Goal: Task Accomplishment & Management: Manage account settings

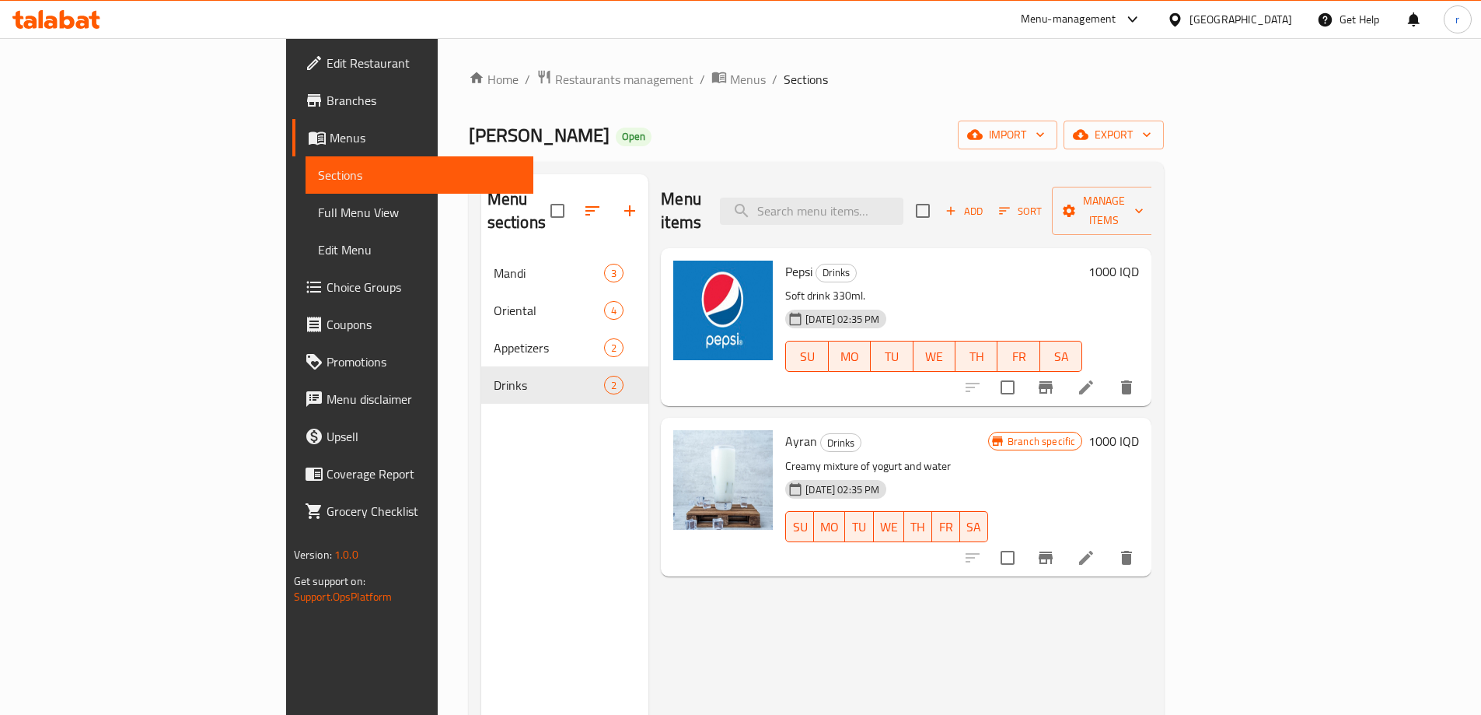
click at [72, 23] on icon at bounding box center [67, 19] width 15 height 19
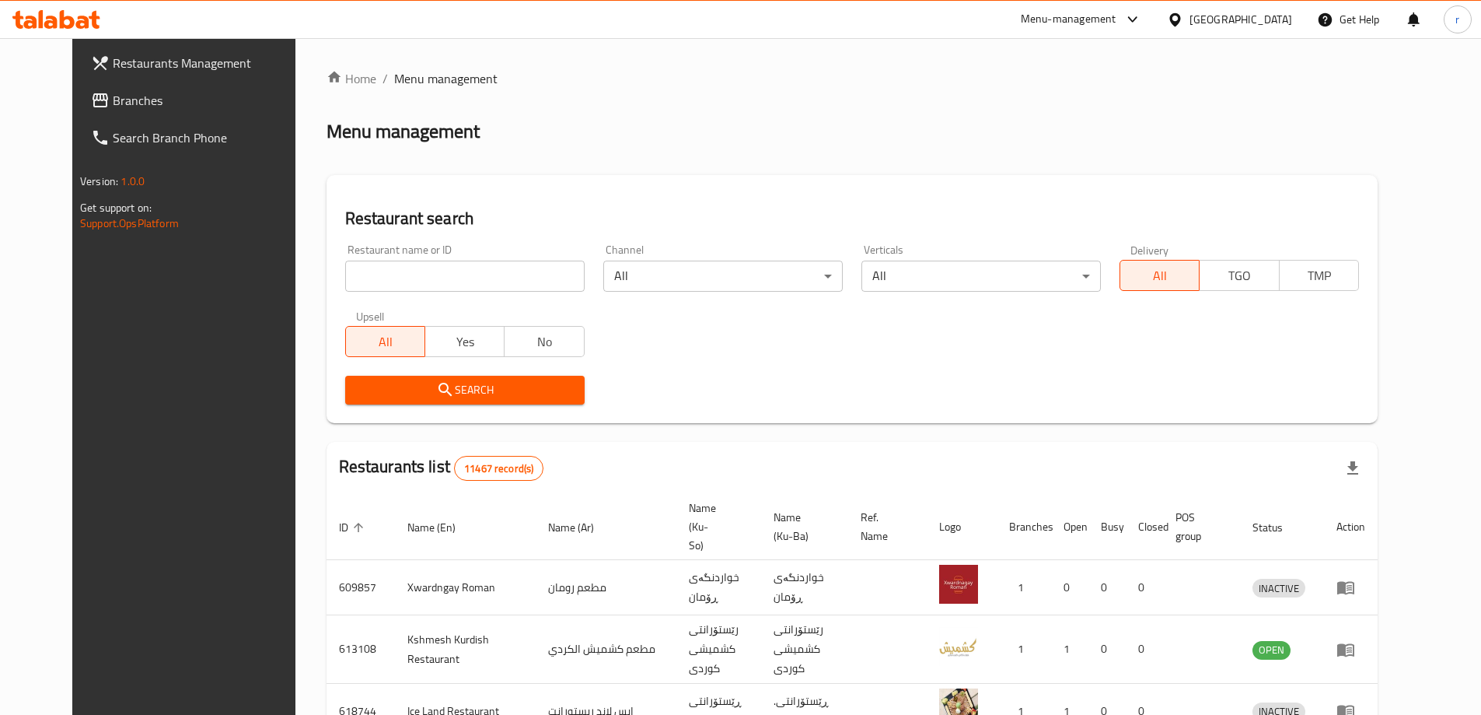
click at [345, 277] on input "search" at bounding box center [464, 275] width 239 height 31
paste input "691360"
type input "691360"
click at [369, 379] on button "Search" at bounding box center [464, 390] width 239 height 29
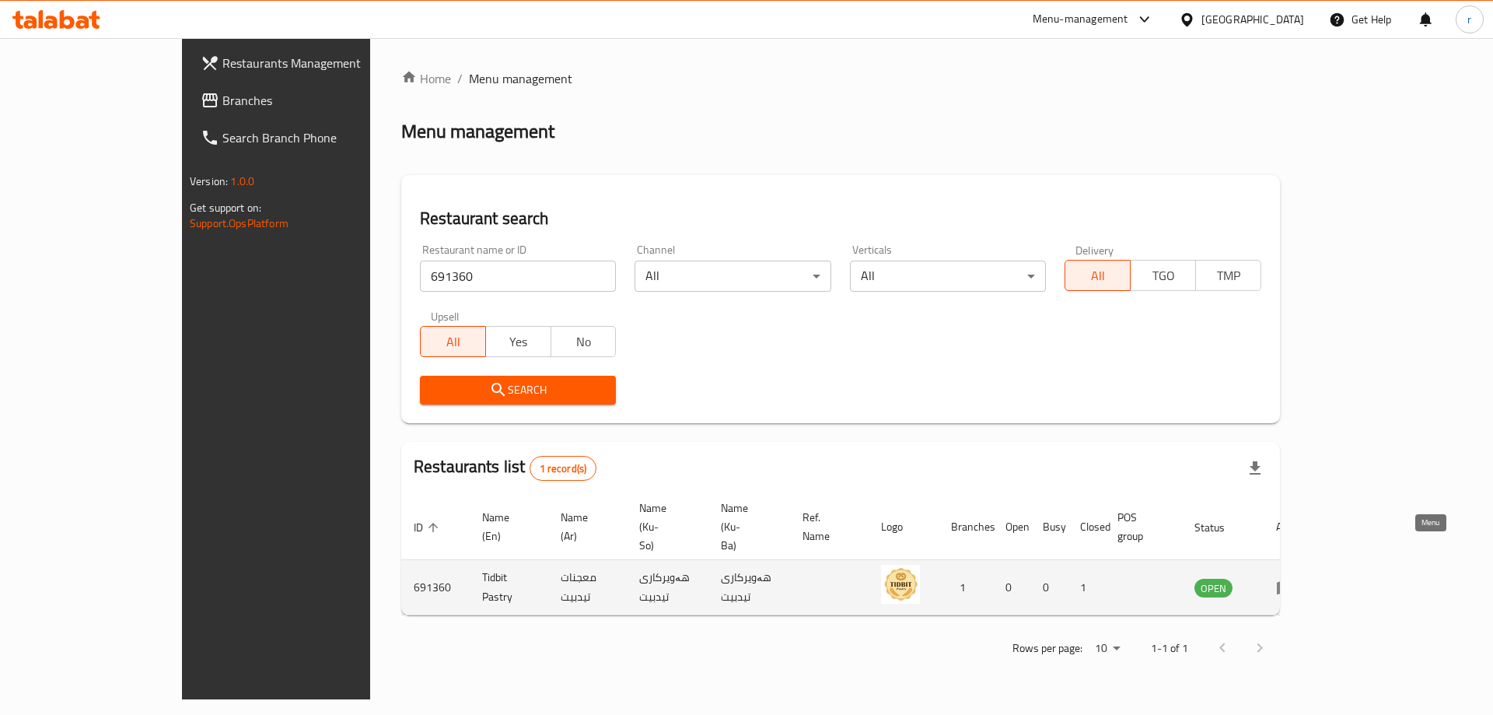
click at [1294, 582] on icon "enhanced table" at bounding box center [1285, 588] width 17 height 13
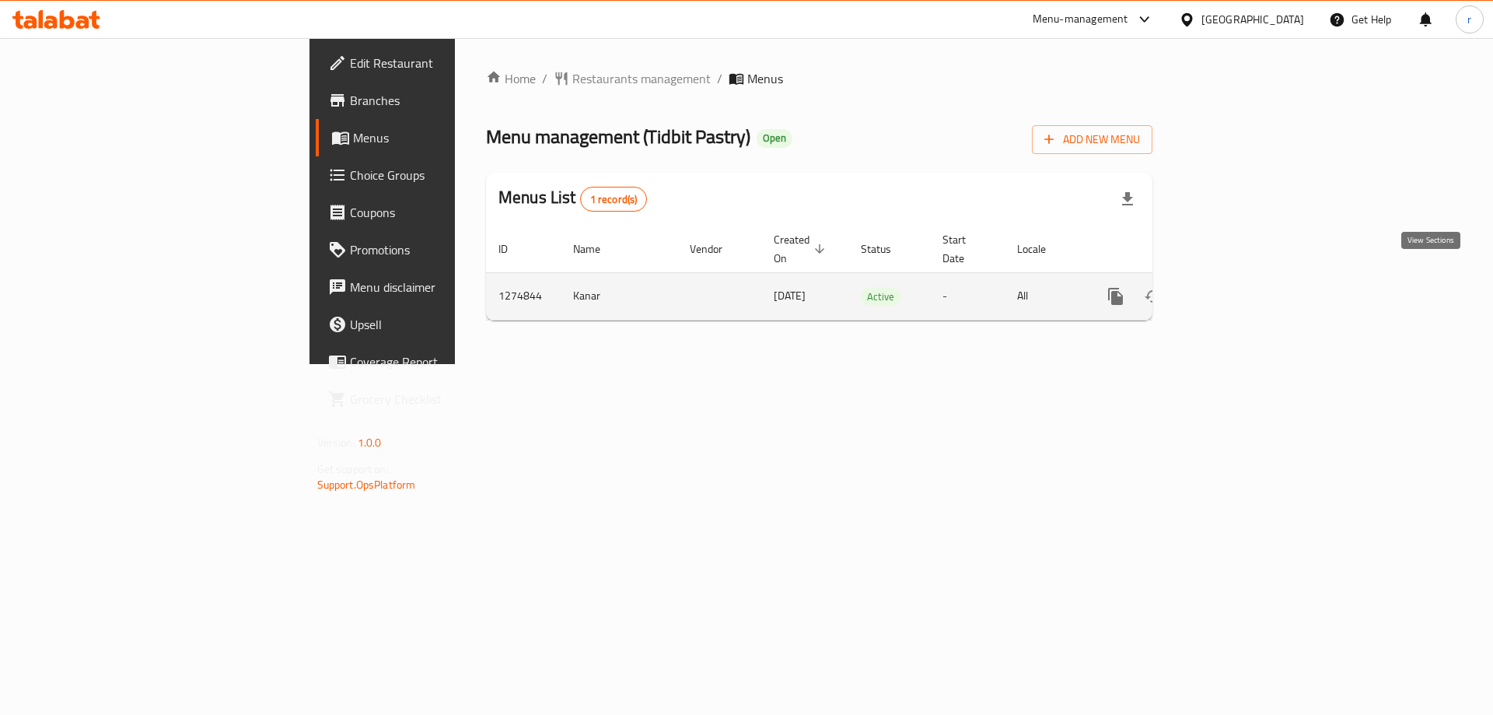
click at [1237, 287] on icon "enhanced table" at bounding box center [1227, 296] width 19 height 19
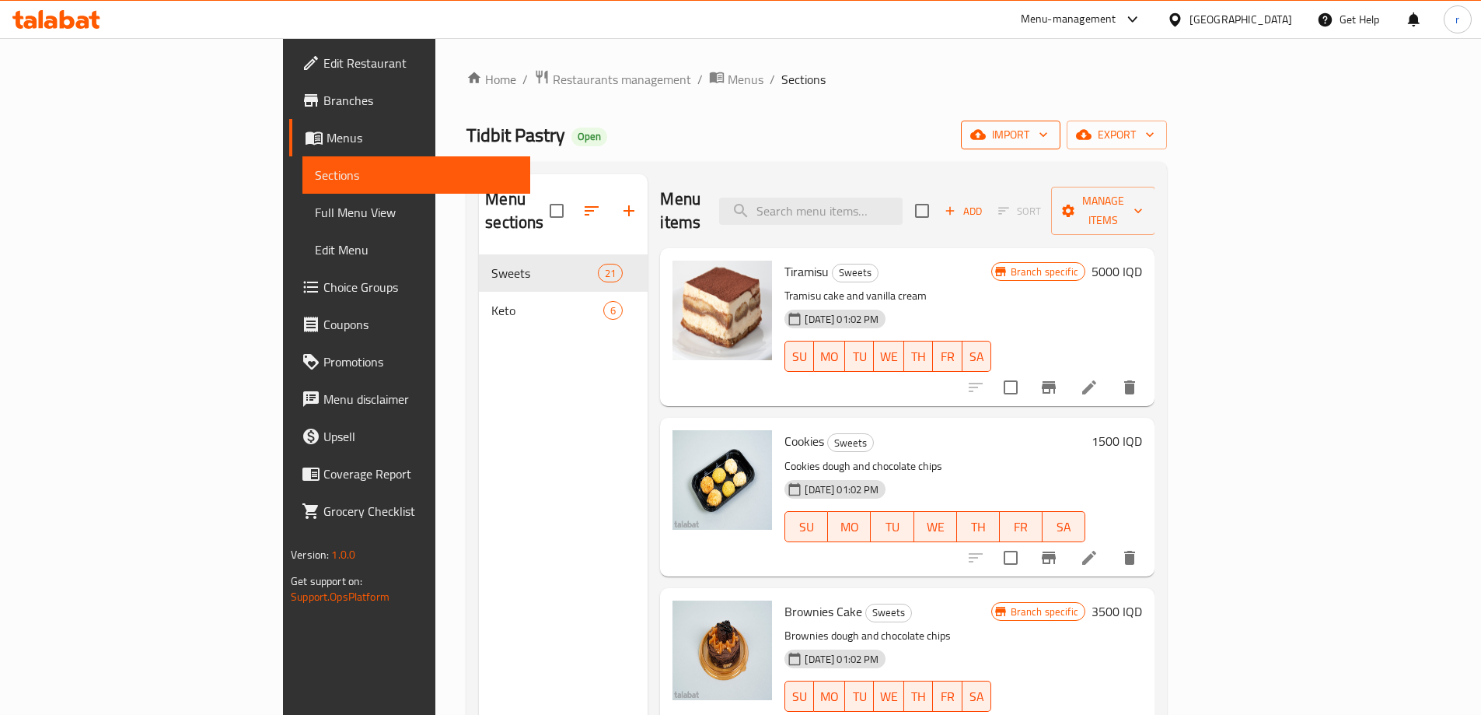
click at [1048, 142] on span "import" at bounding box center [1010, 134] width 75 height 19
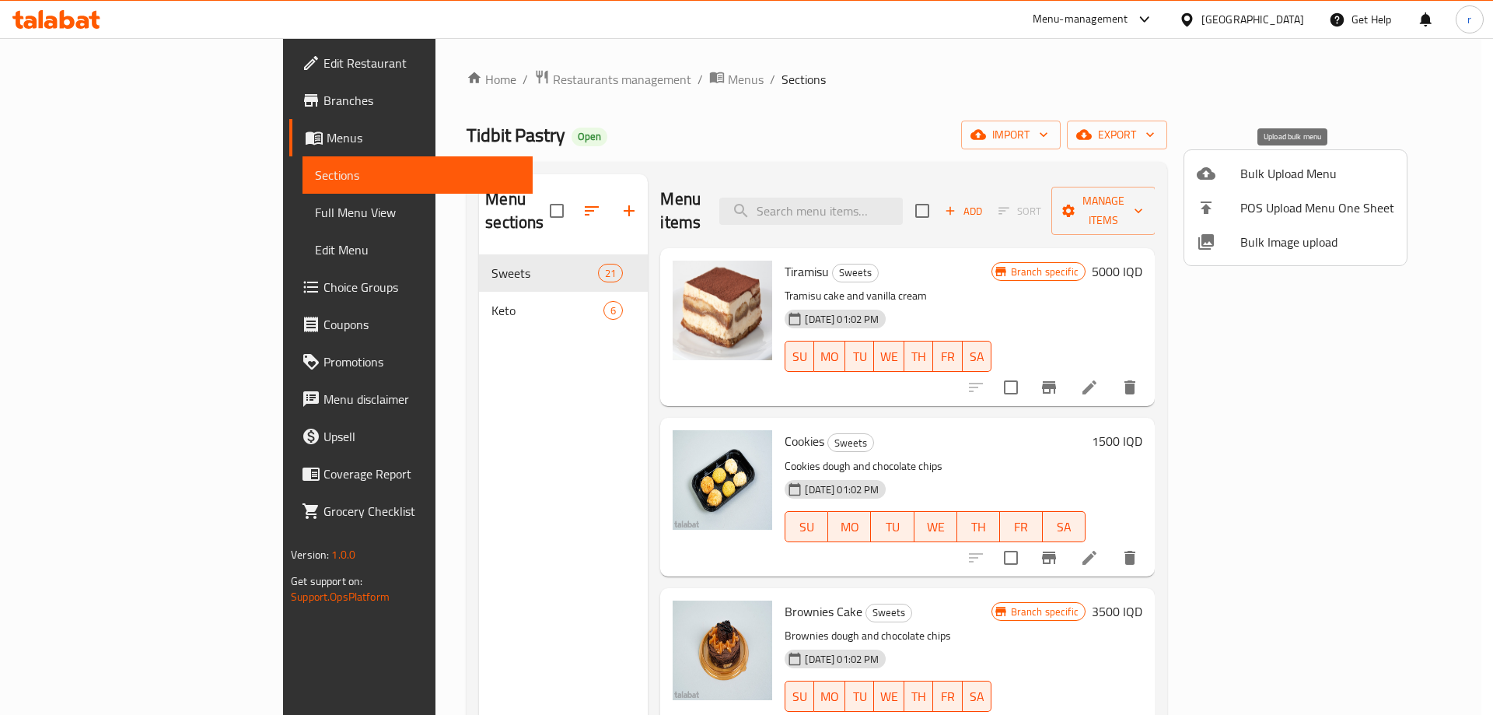
click at [1239, 173] on div at bounding box center [1219, 173] width 44 height 19
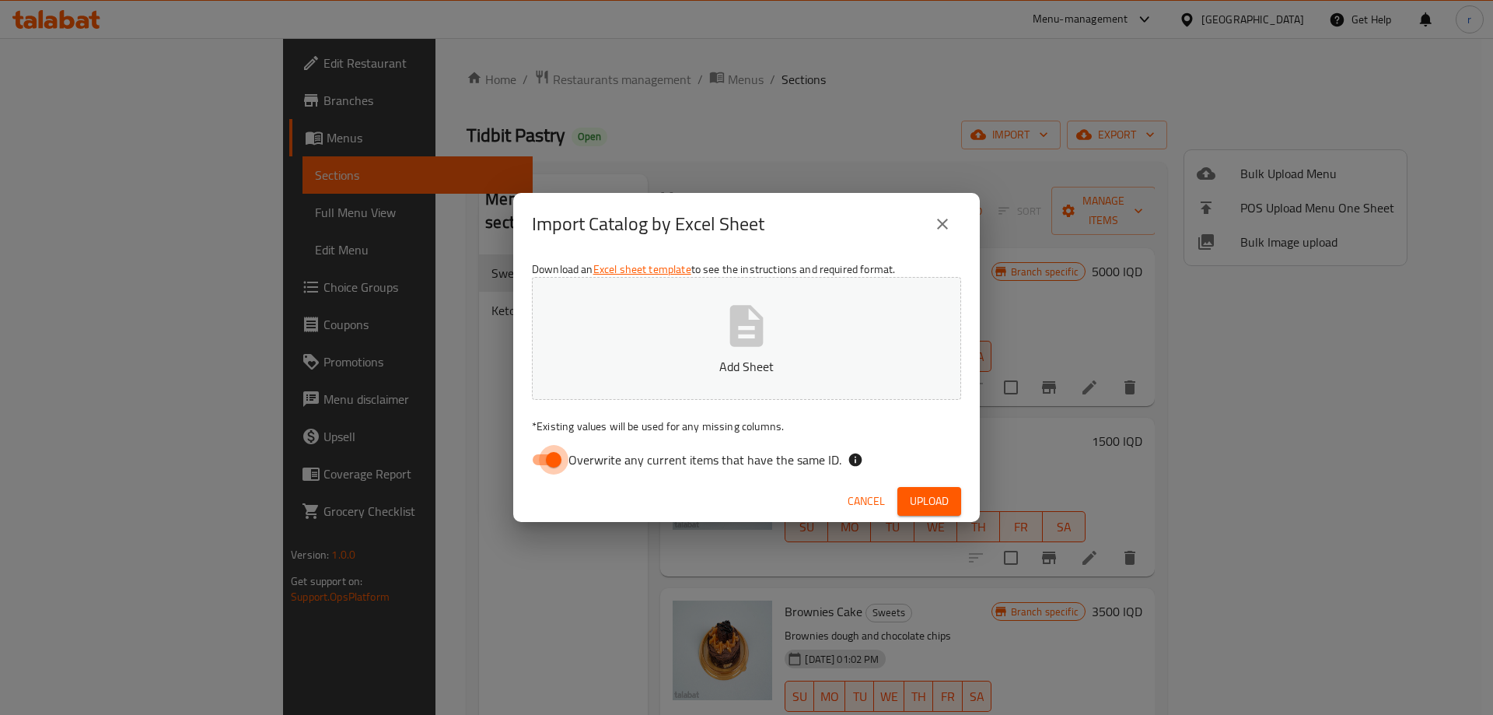
click at [550, 455] on input "Overwrite any current items that have the same ID." at bounding box center [553, 460] width 89 height 30
checkbox input "false"
click at [665, 352] on button "Add Sheet" at bounding box center [746, 338] width 429 height 123
click at [925, 500] on span "Upload" at bounding box center [929, 500] width 39 height 19
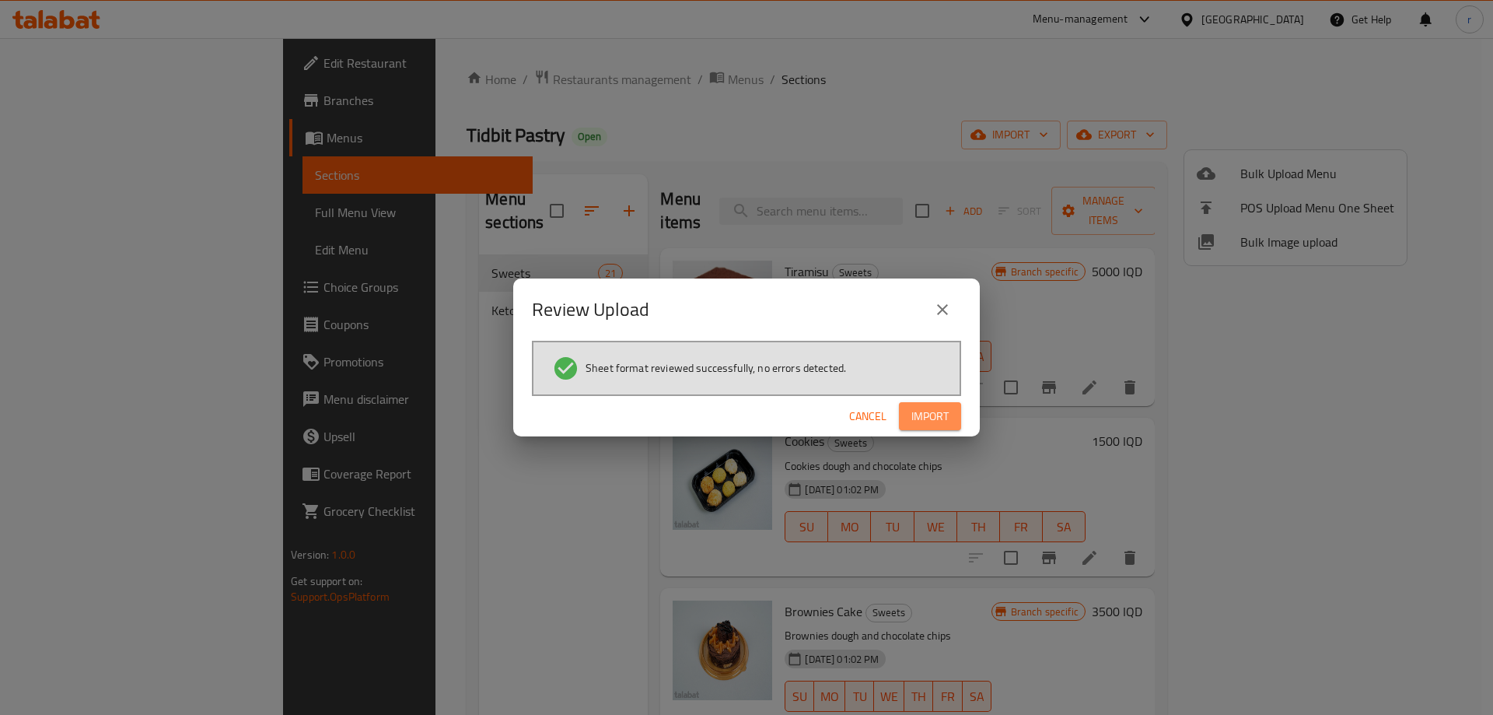
click at [924, 413] on span "Import" at bounding box center [929, 416] width 37 height 19
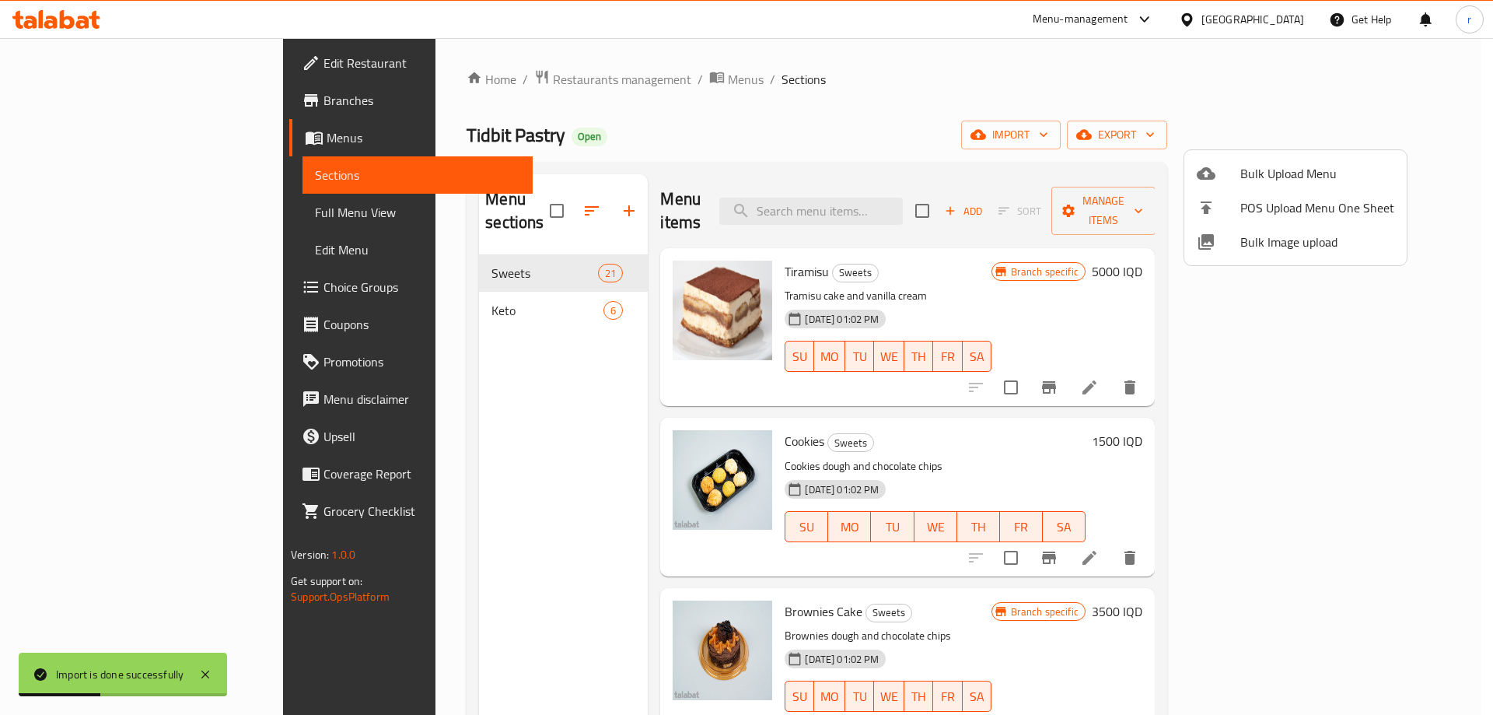
click at [704, 180] on div at bounding box center [746, 357] width 1493 height 715
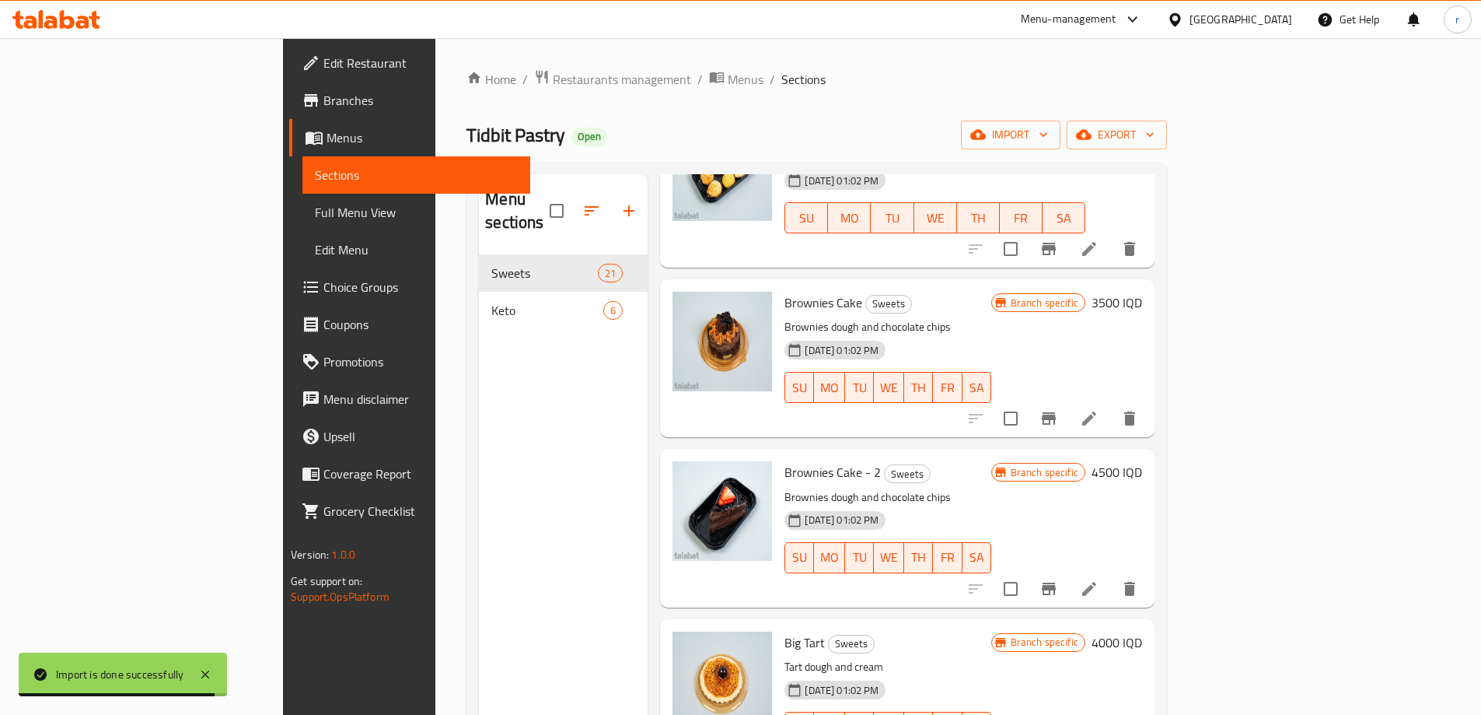
scroll to position [311, 0]
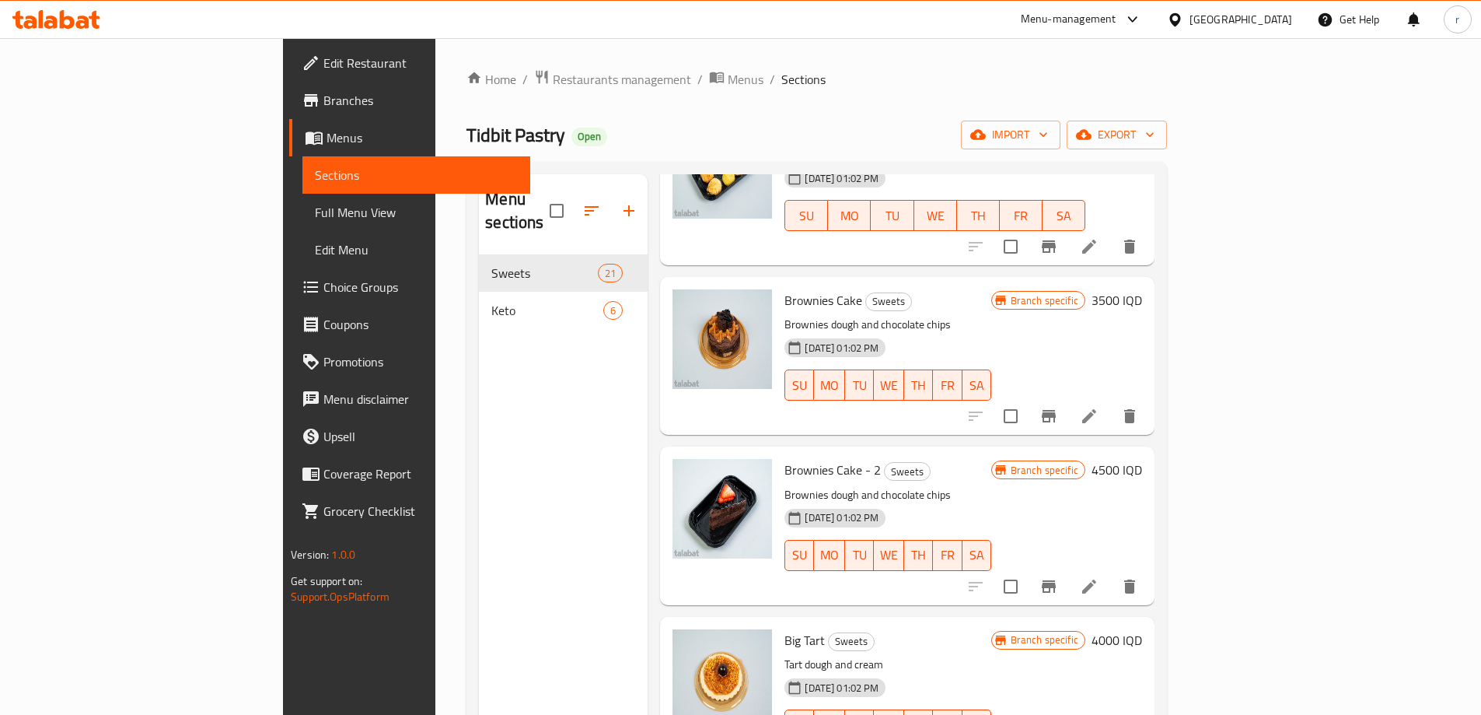
click at [499, 406] on div "Menu sections Sweets 21 Keto 6" at bounding box center [563, 531] width 169 height 715
click at [315, 222] on span "Full Menu View" at bounding box center [416, 212] width 203 height 19
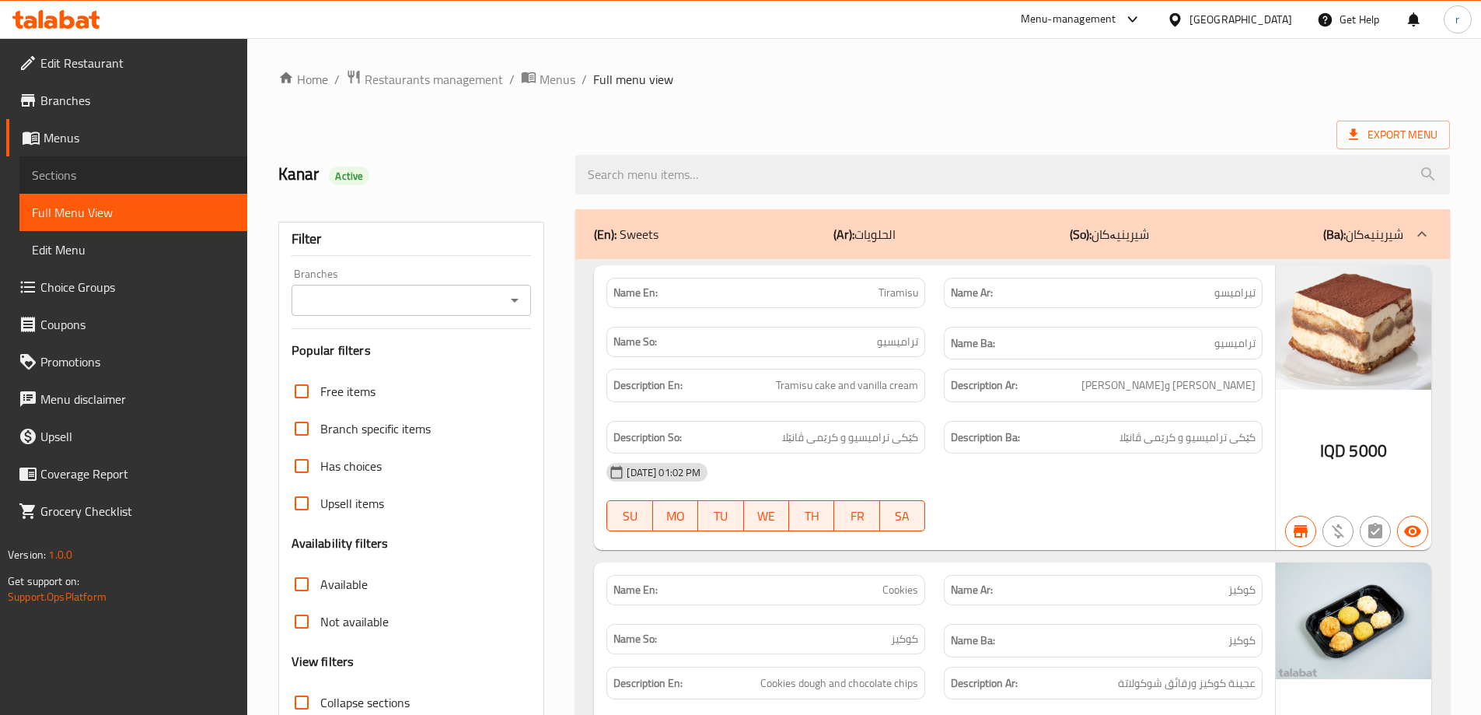
click at [89, 179] on span "Sections" at bounding box center [133, 175] width 203 height 19
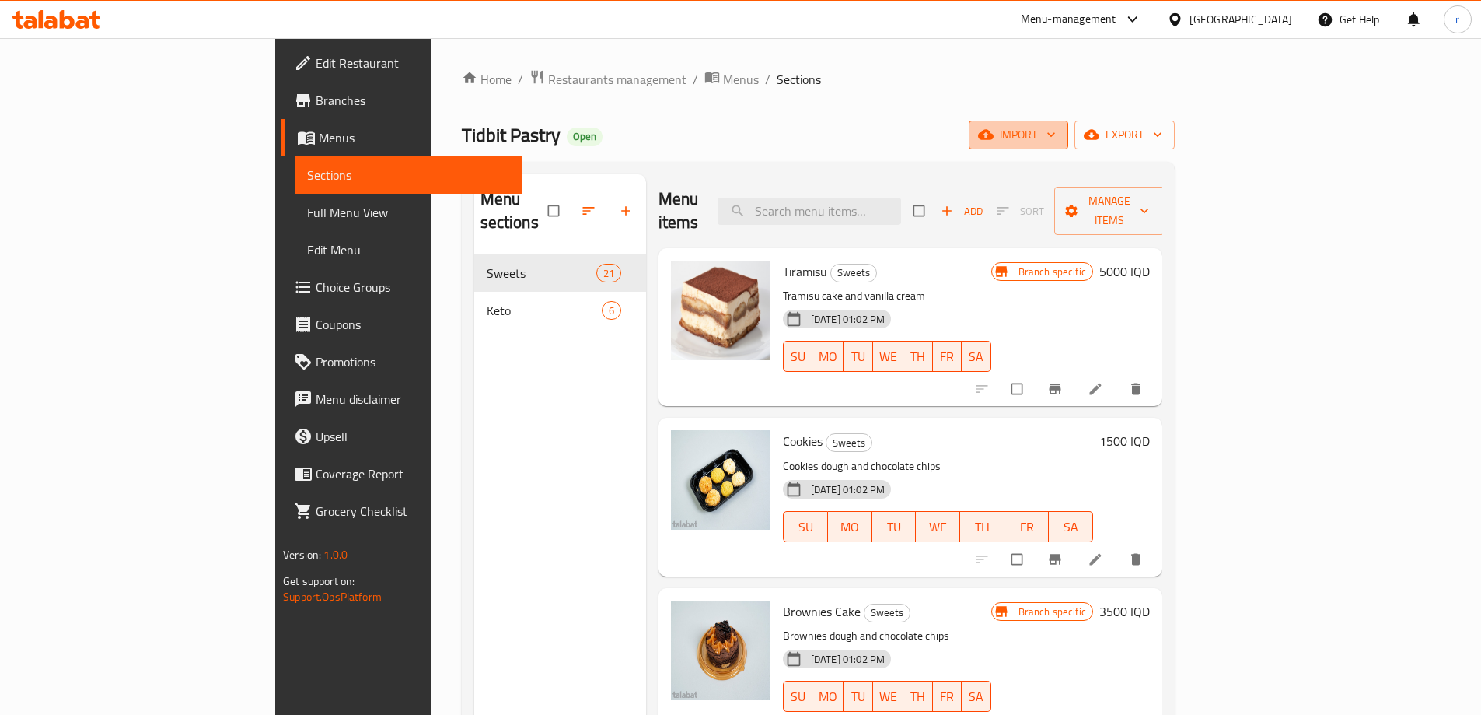
click at [1056, 138] on span "import" at bounding box center [1018, 134] width 75 height 19
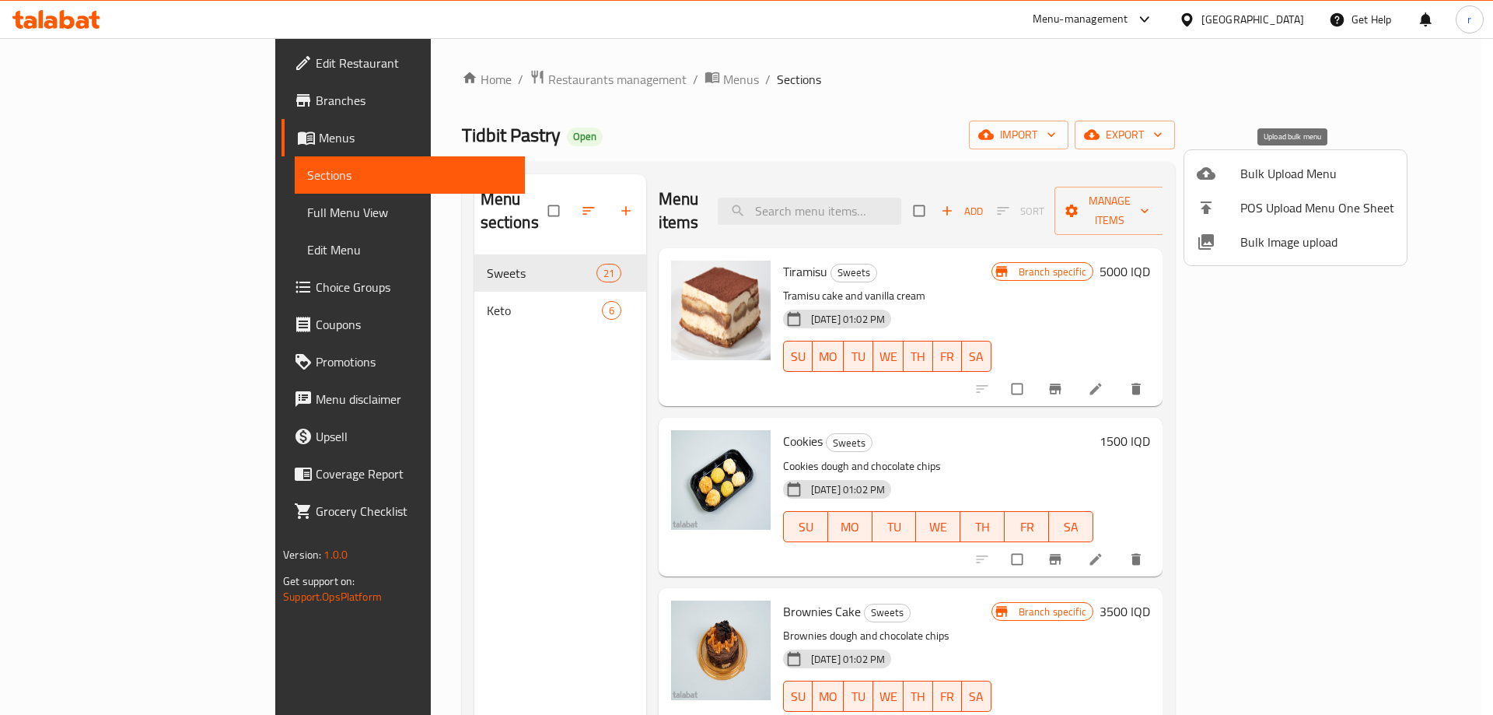
click at [1267, 169] on span "Bulk Upload Menu" at bounding box center [1317, 173] width 154 height 19
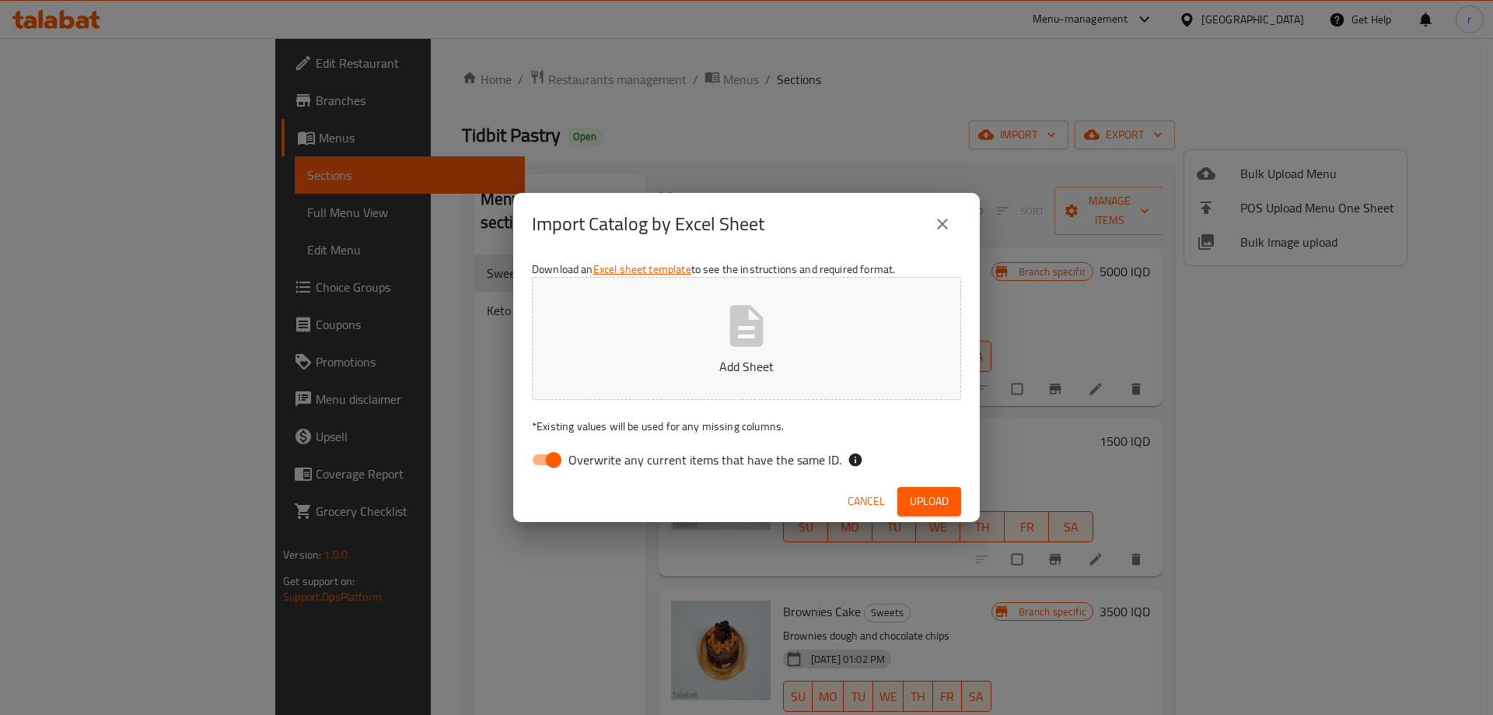
click at [550, 464] on input "Overwrite any current items that have the same ID." at bounding box center [553, 460] width 89 height 30
checkbox input "false"
click at [662, 376] on button "Add Sheet" at bounding box center [746, 338] width 429 height 123
click at [921, 511] on button "Upload" at bounding box center [929, 501] width 64 height 29
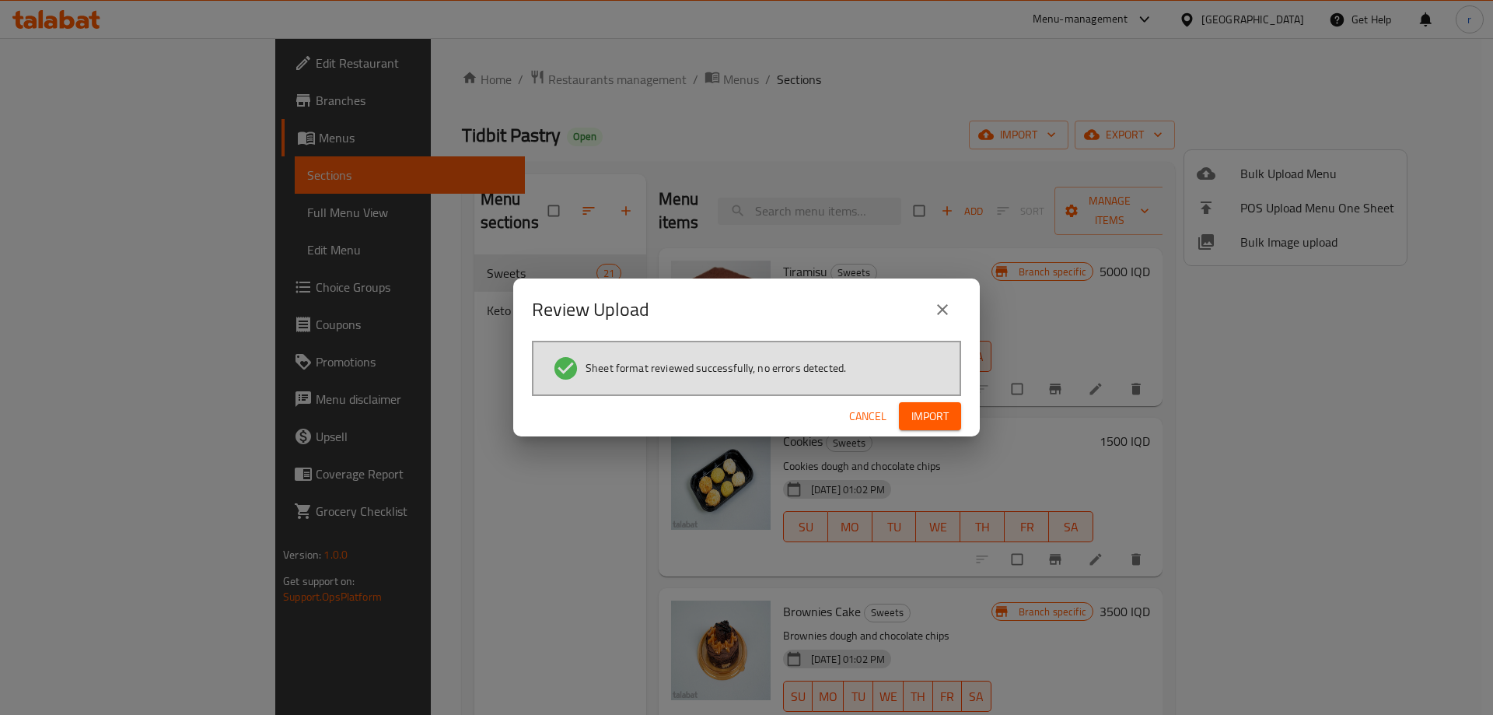
click at [918, 421] on span "Import" at bounding box center [929, 416] width 37 height 19
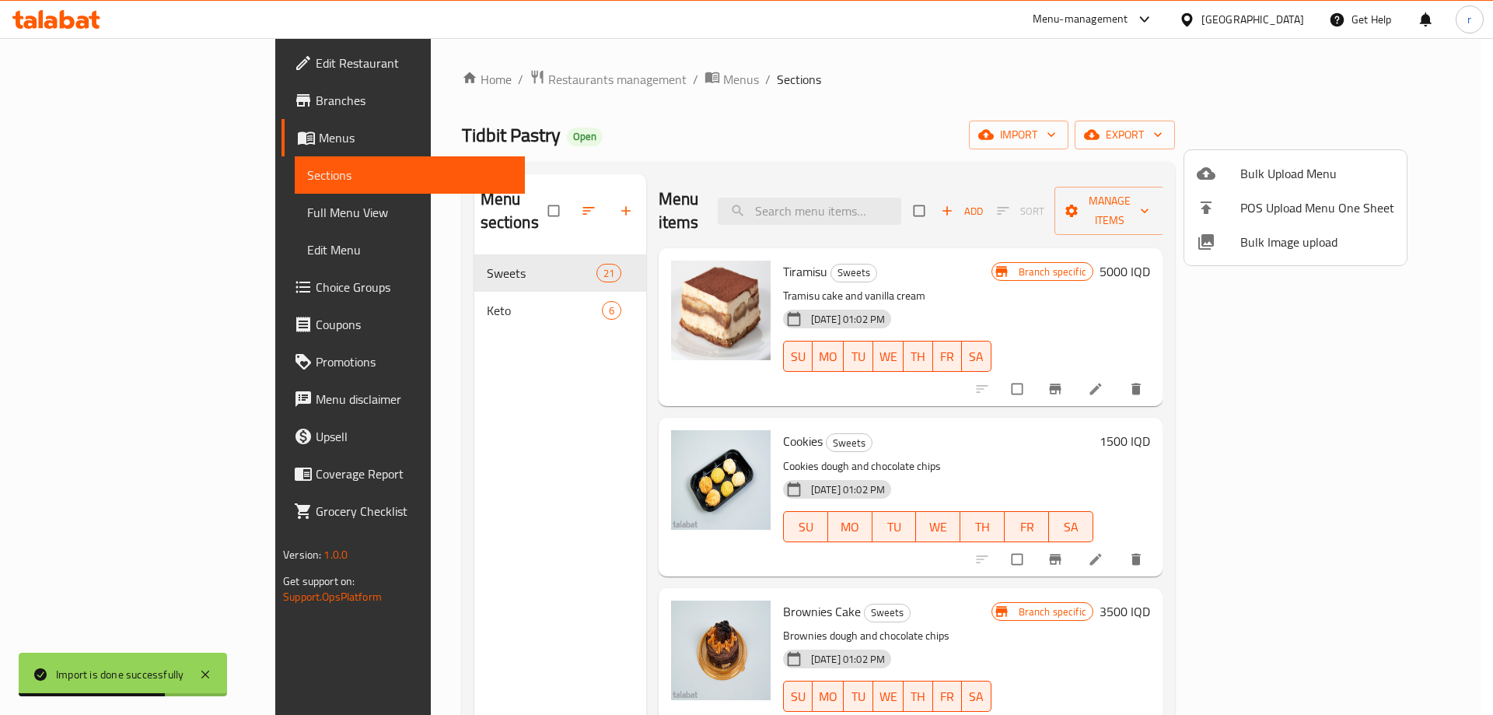
click at [449, 501] on div at bounding box center [746, 357] width 1493 height 715
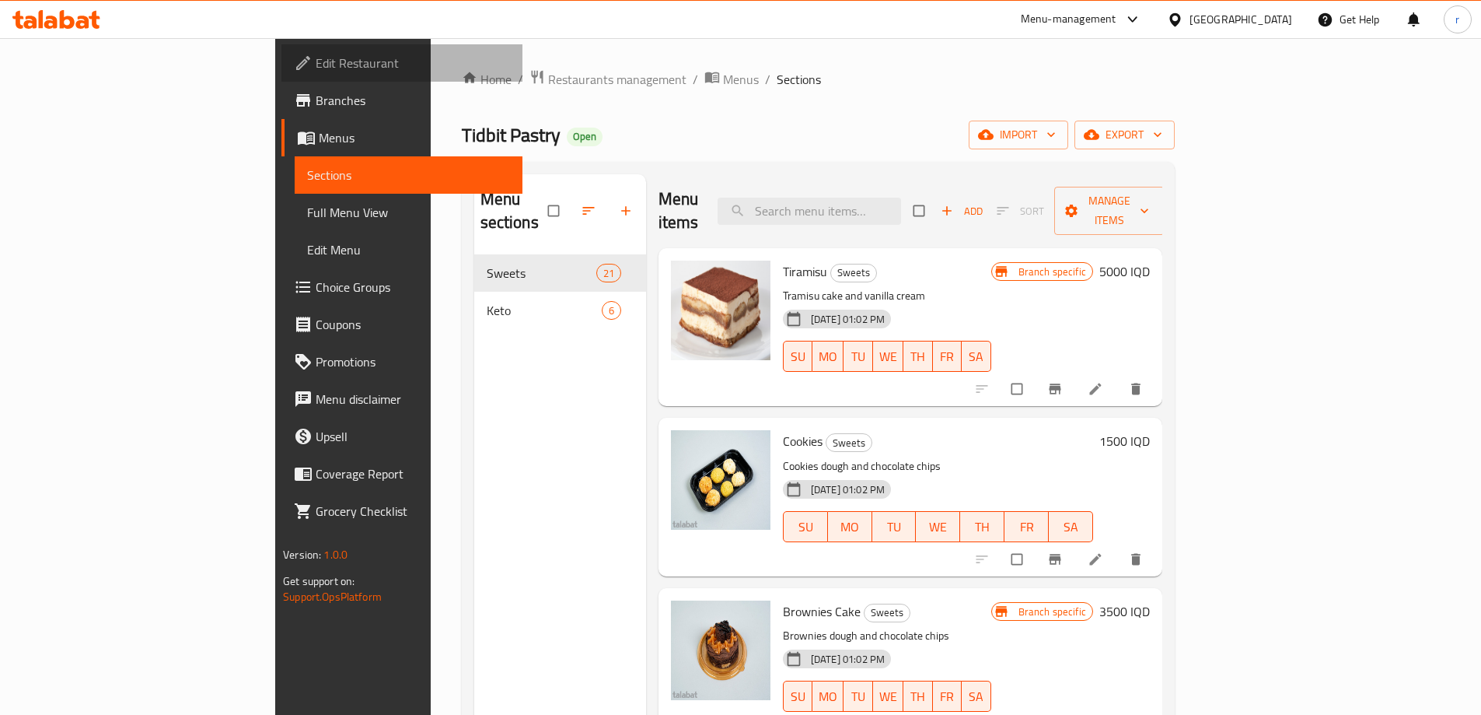
click at [316, 67] on span "Edit Restaurant" at bounding box center [413, 63] width 194 height 19
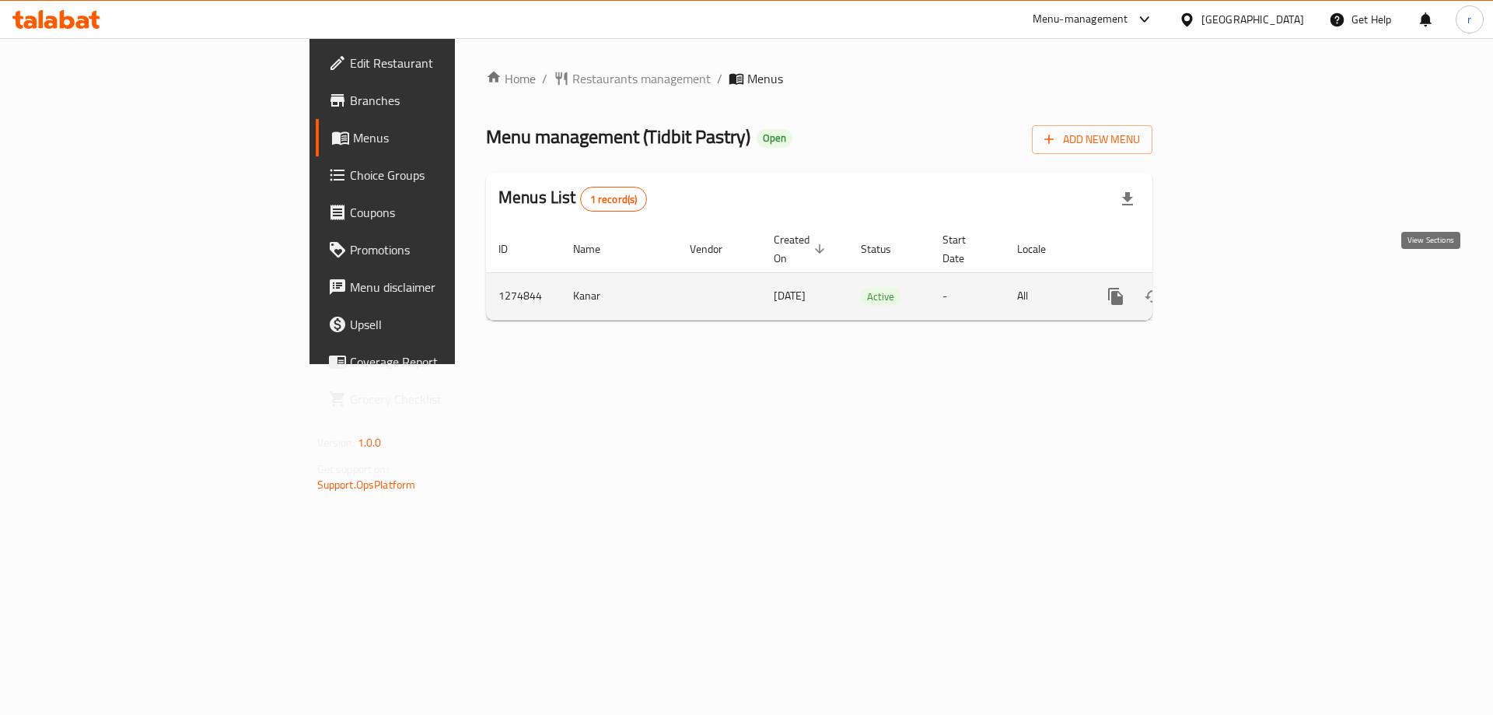
click at [1246, 288] on link "enhanced table" at bounding box center [1227, 296] width 37 height 37
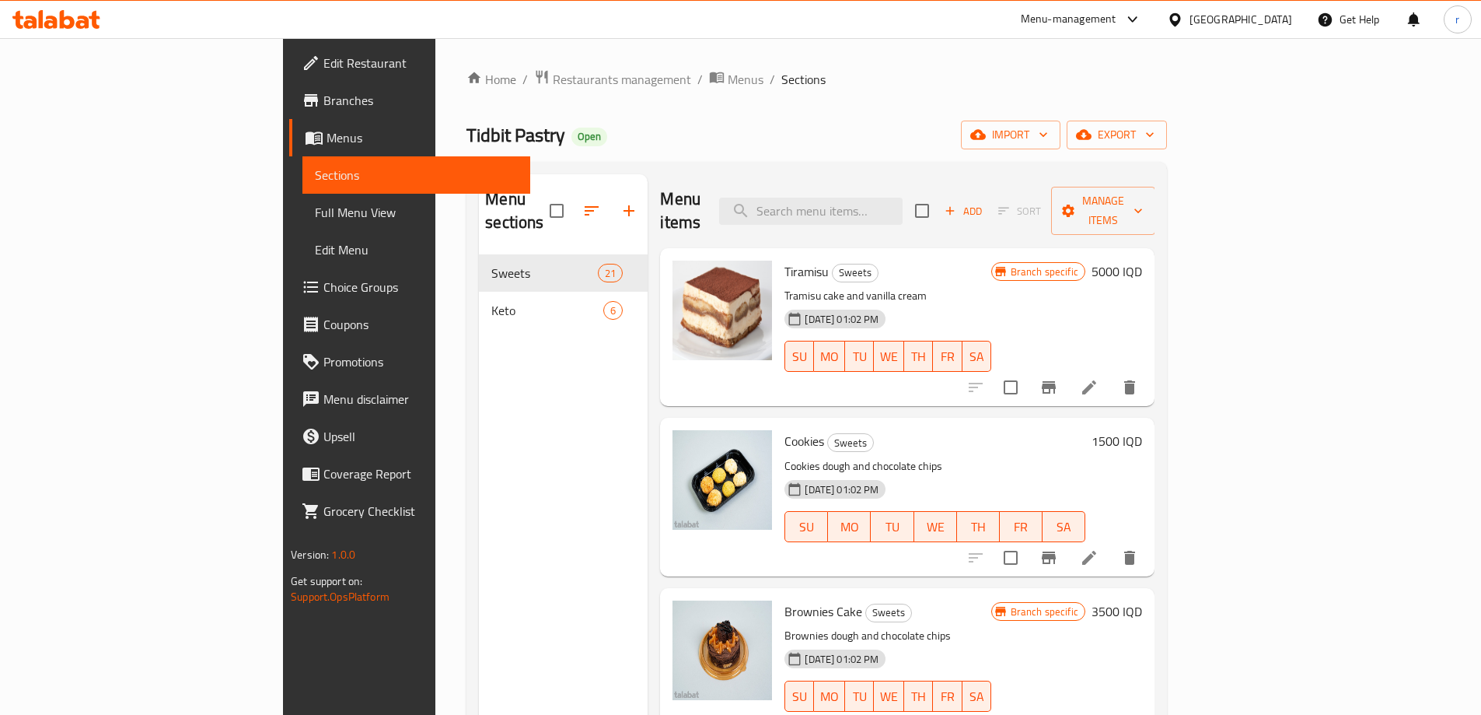
click at [90, 23] on icon at bounding box center [56, 19] width 88 height 19
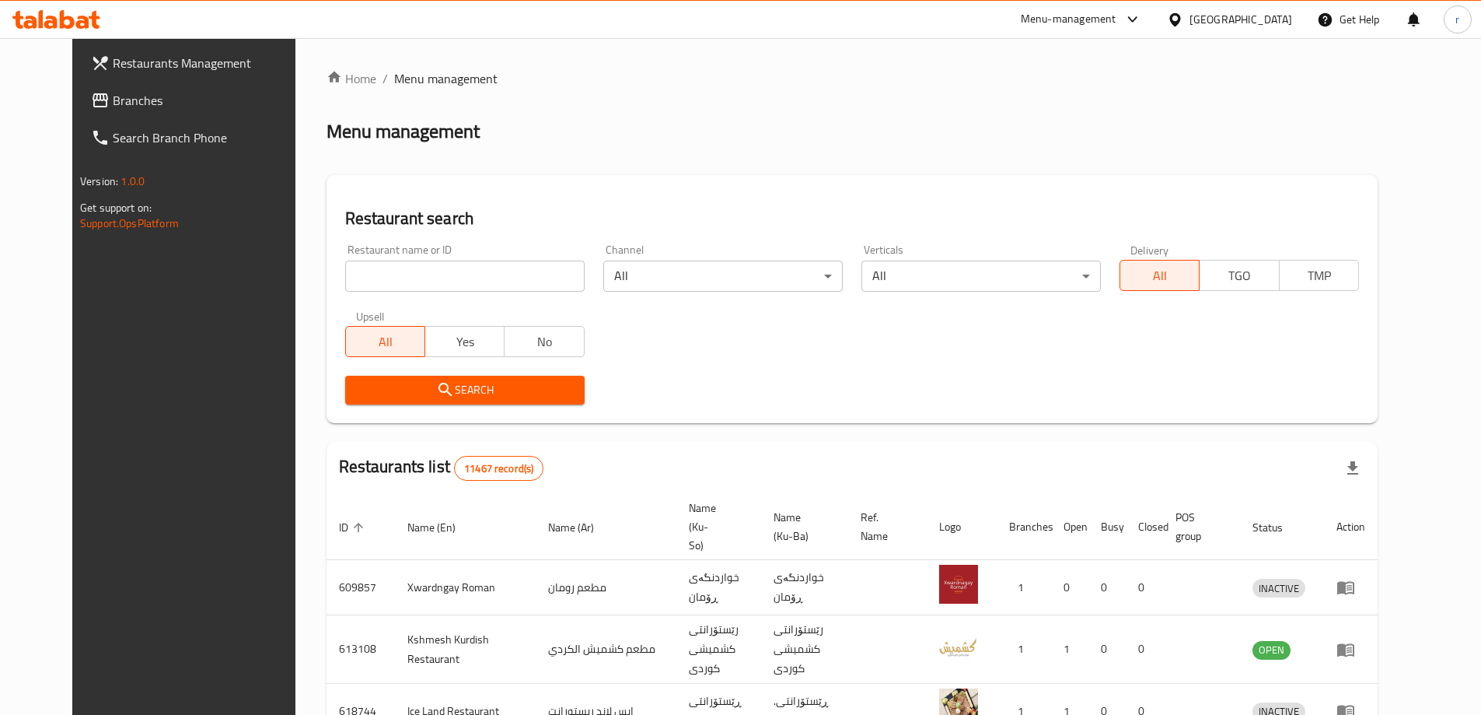
click at [345, 271] on input "search" at bounding box center [464, 275] width 239 height 31
paste input "691360"
type input "691360"
click at [375, 365] on div "Upsell All Yes No" at bounding box center [465, 333] width 258 height 65
click at [380, 377] on button "Search" at bounding box center [464, 390] width 239 height 29
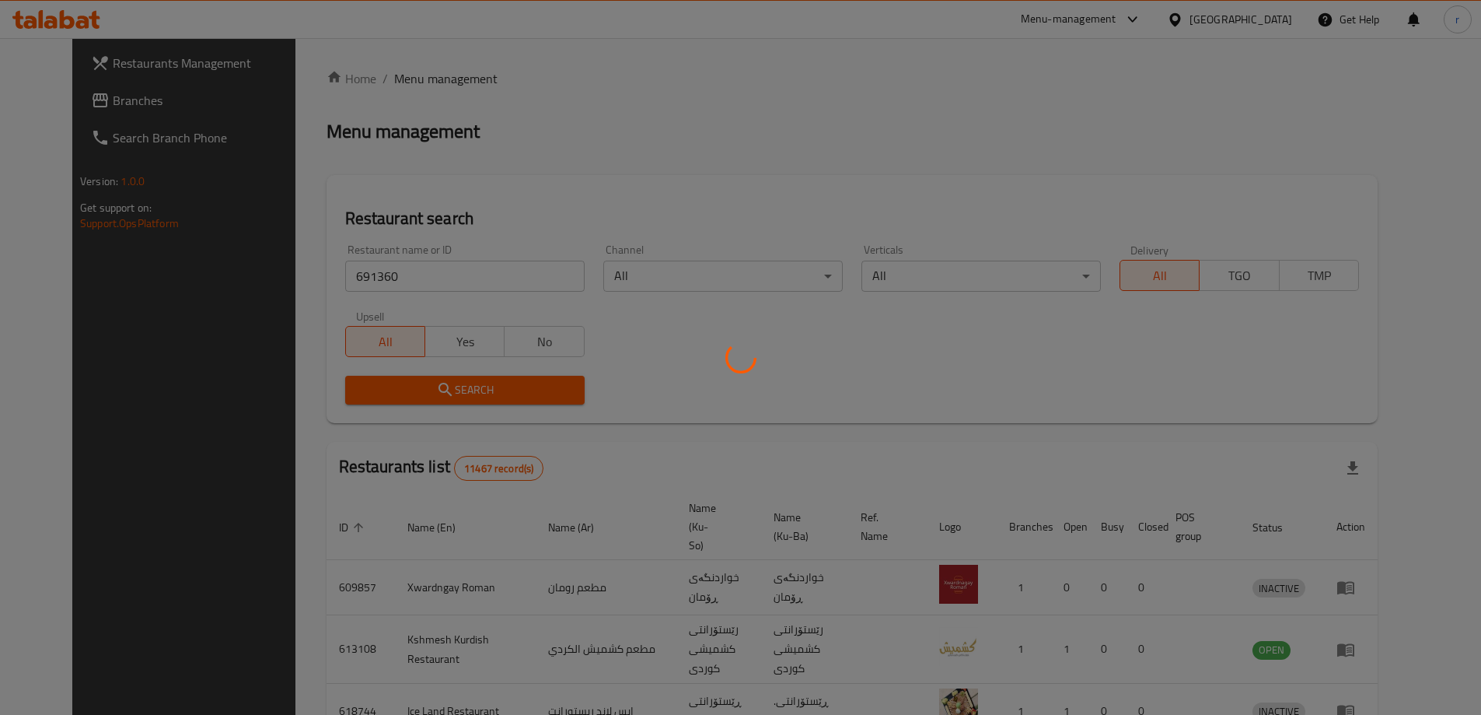
click at [380, 377] on div at bounding box center [740, 357] width 1481 height 715
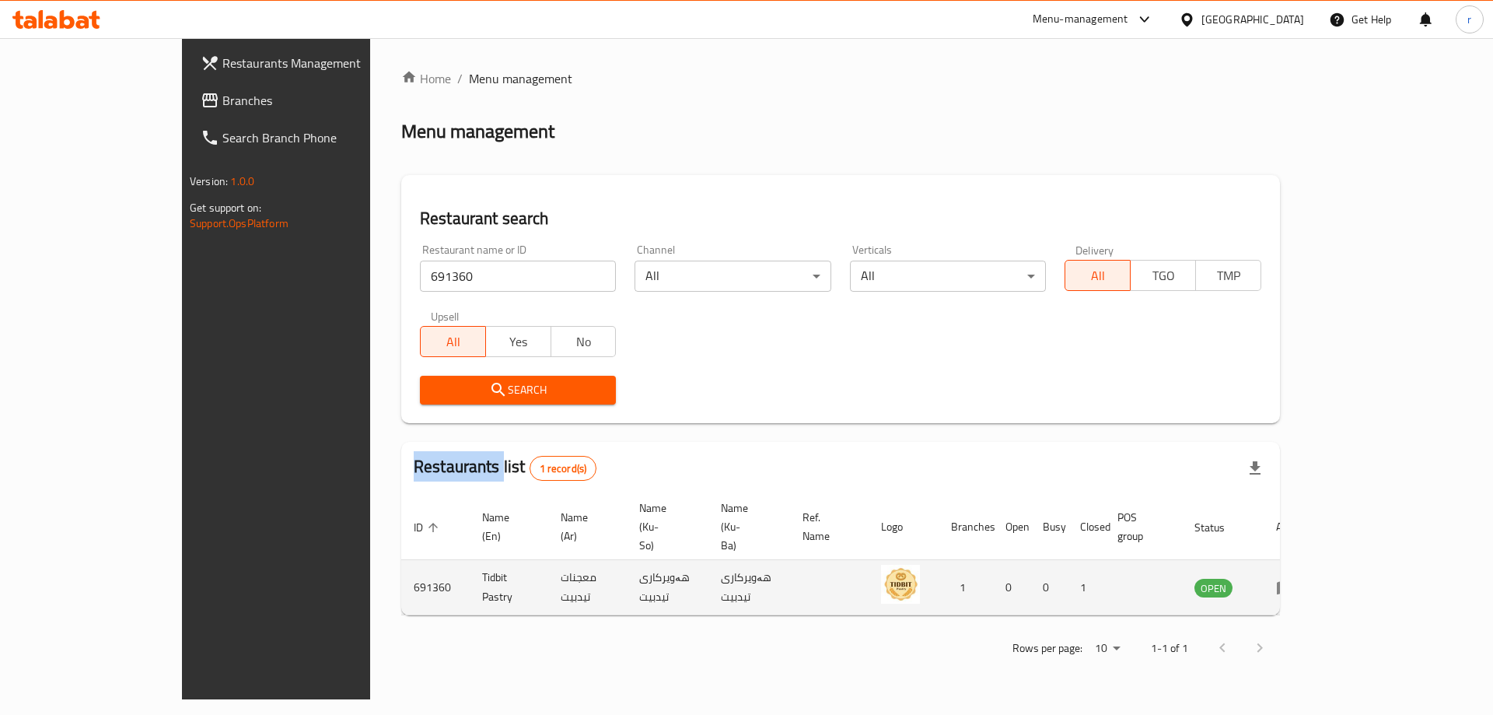
click at [1305, 578] on link "enhanced table" at bounding box center [1290, 587] width 29 height 19
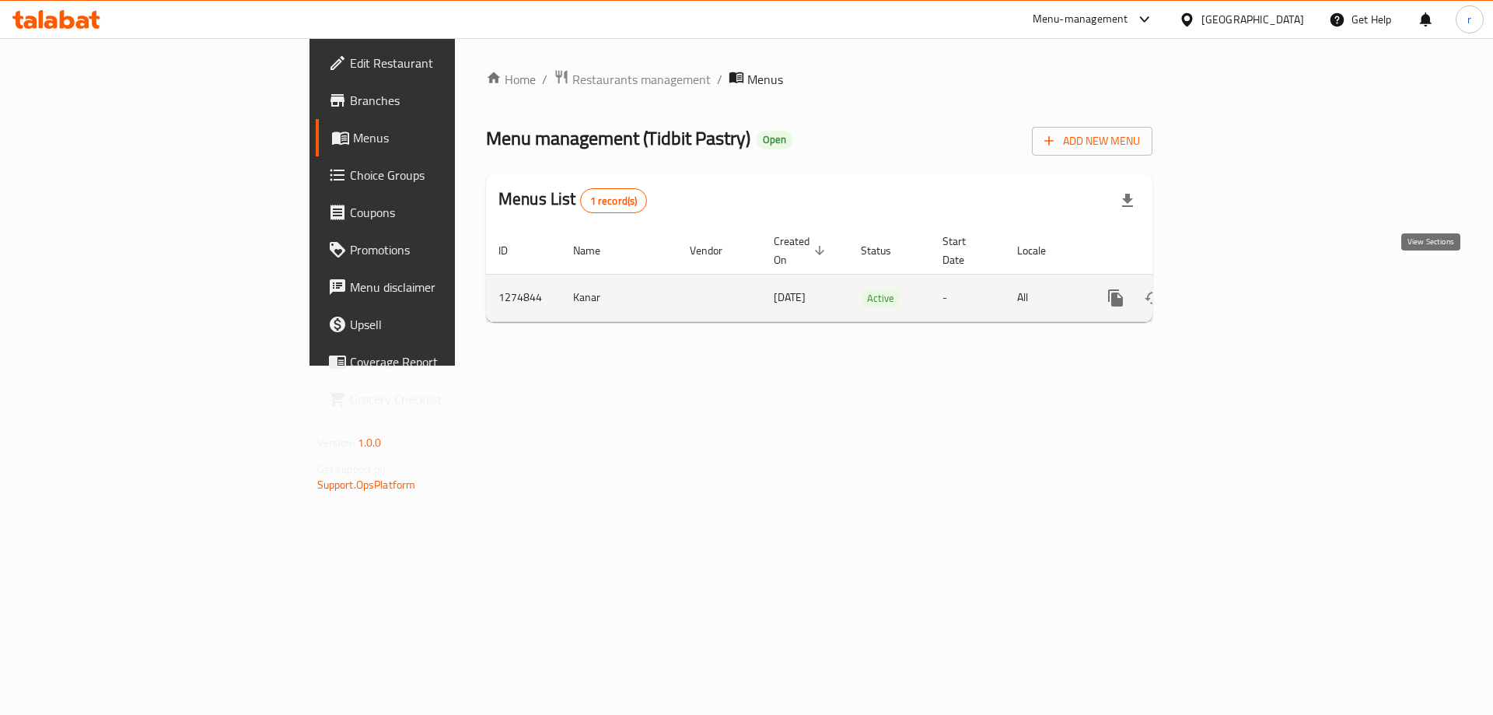
click at [1237, 288] on icon "enhanced table" at bounding box center [1227, 297] width 19 height 19
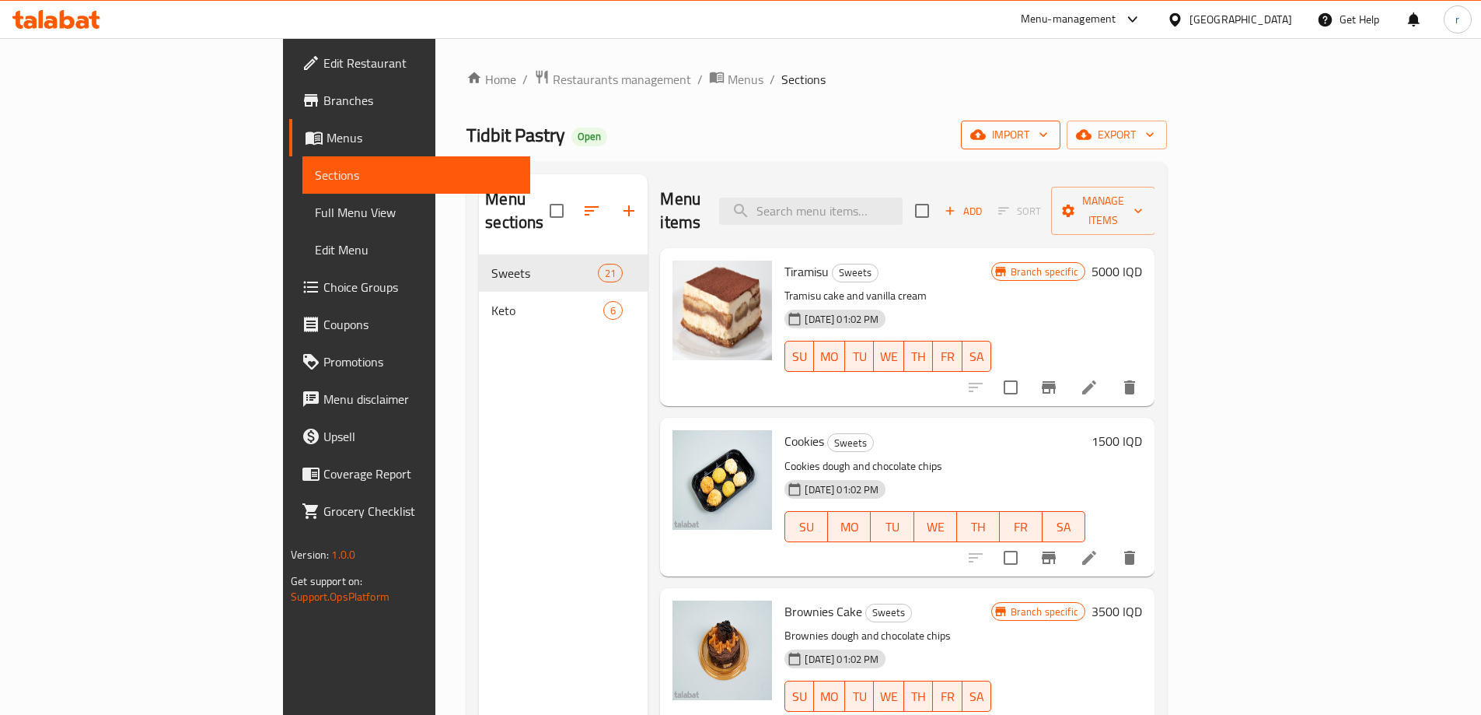
click at [1048, 133] on span "import" at bounding box center [1010, 134] width 75 height 19
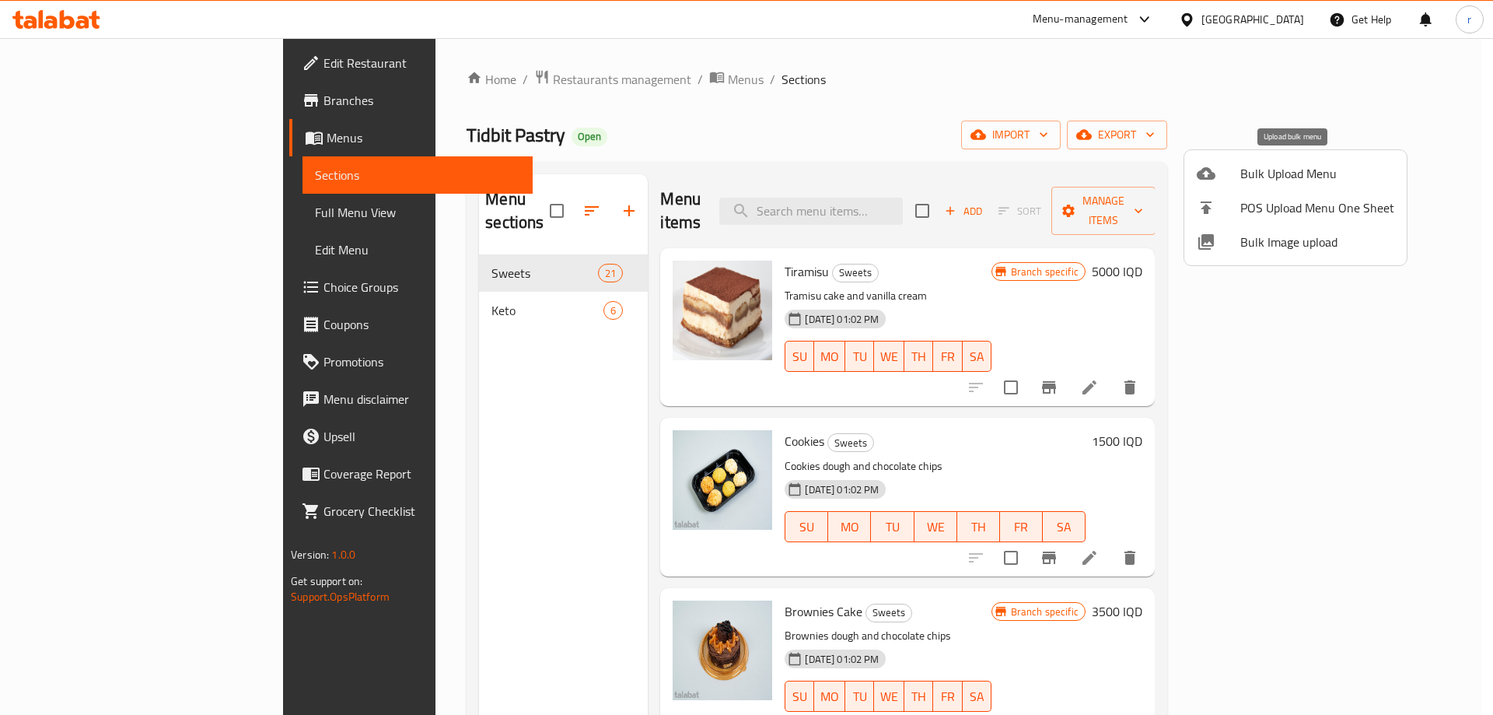
click at [1227, 179] on div at bounding box center [1219, 173] width 44 height 19
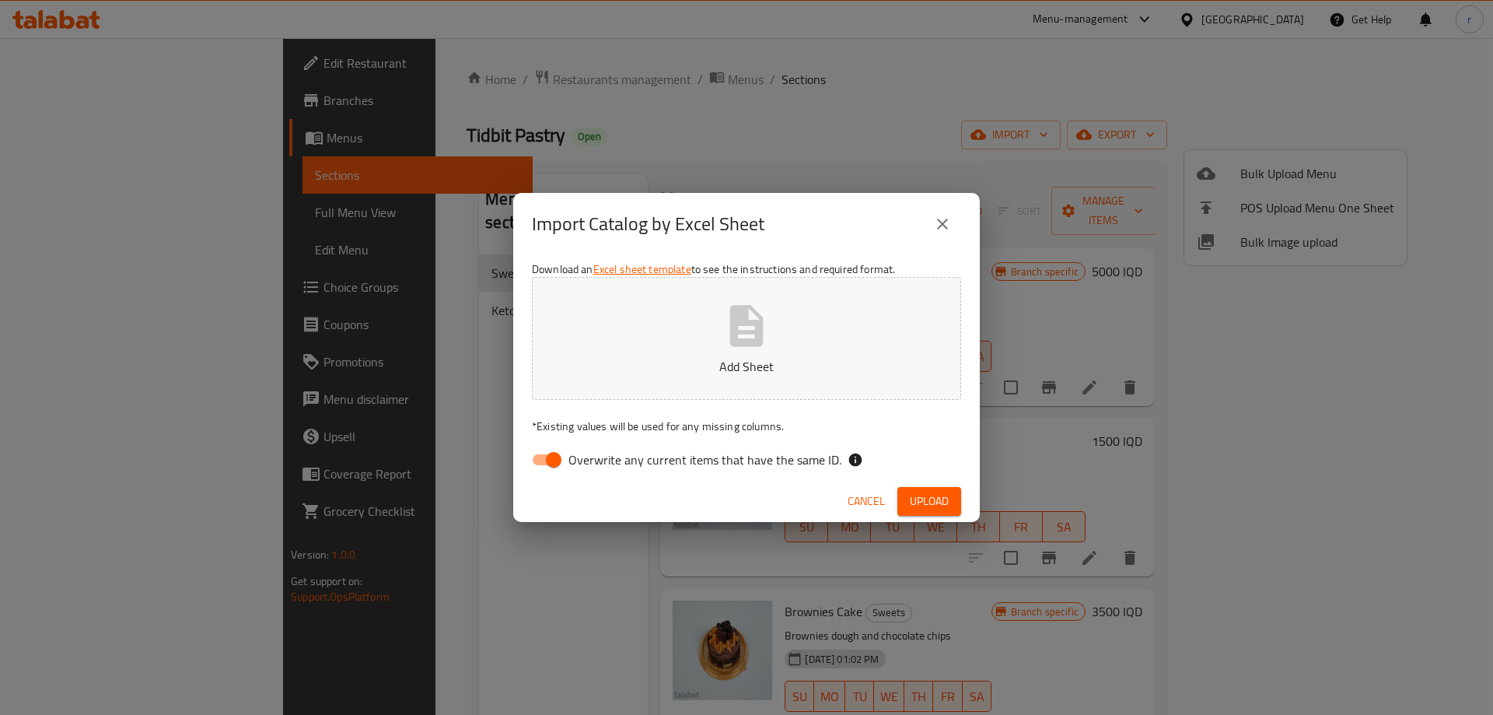
click at [557, 461] on input "Overwrite any current items that have the same ID." at bounding box center [553, 460] width 89 height 30
checkbox input "false"
click at [672, 384] on button "Add Sheet" at bounding box center [746, 338] width 429 height 123
click at [674, 362] on p "Add Sheet" at bounding box center [746, 366] width 381 height 19
click at [923, 504] on span "Upload" at bounding box center [929, 500] width 39 height 19
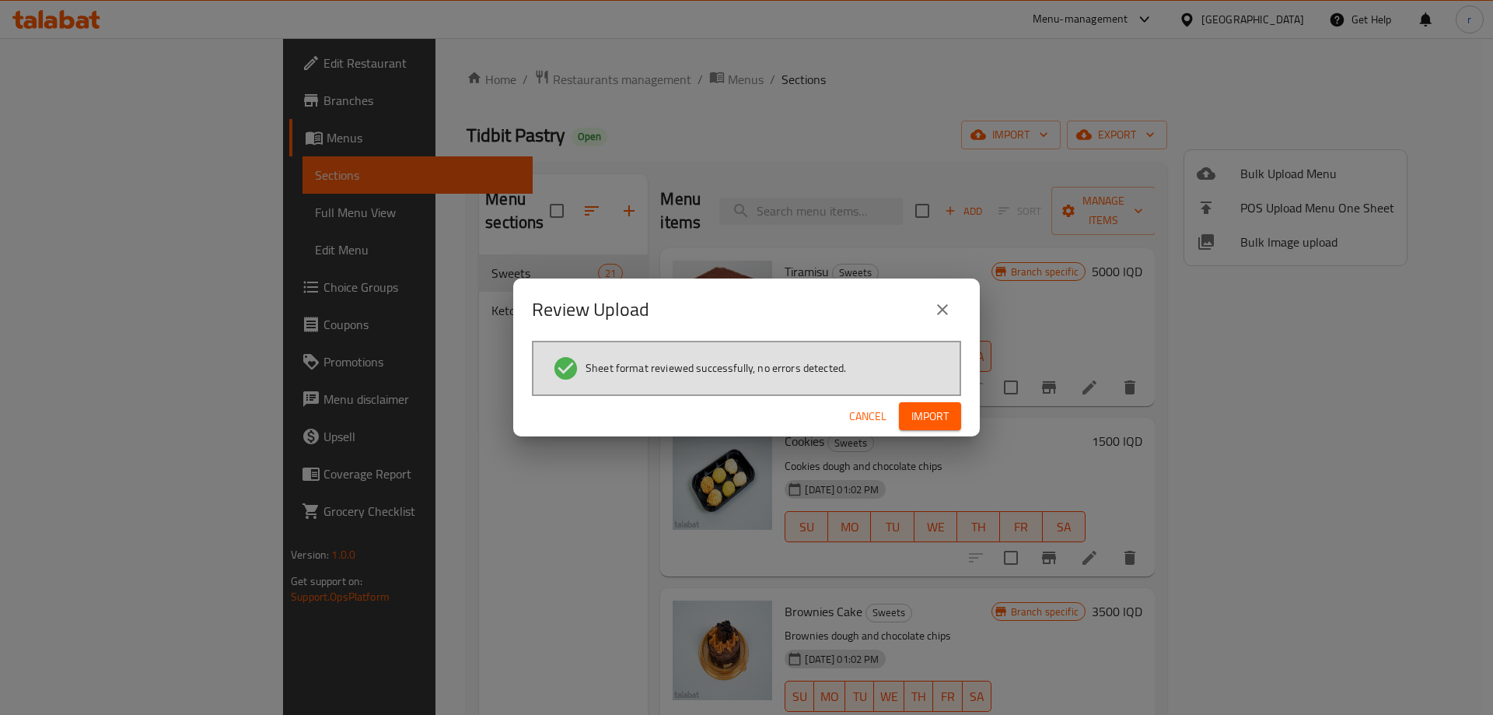
click at [915, 404] on button "Import" at bounding box center [930, 416] width 62 height 29
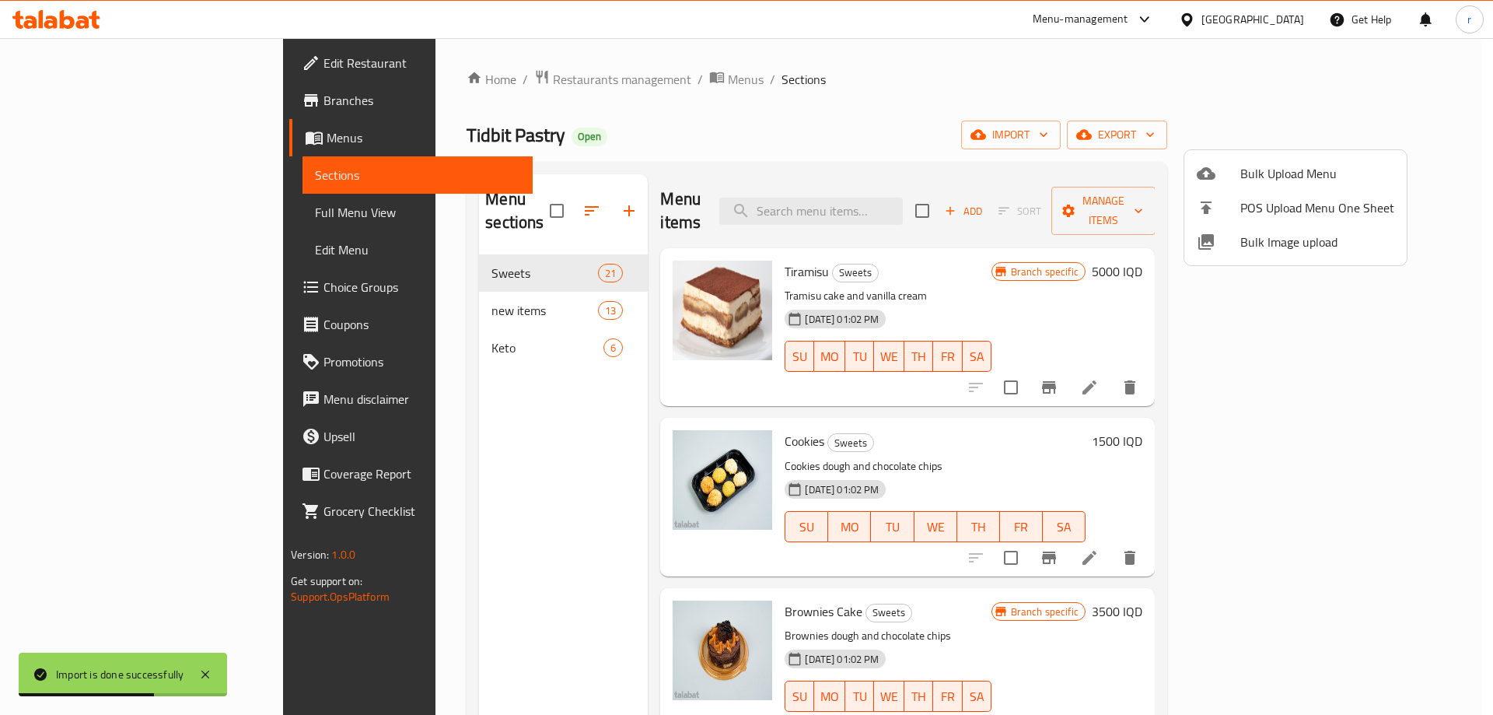
click at [358, 292] on div at bounding box center [746, 357] width 1493 height 715
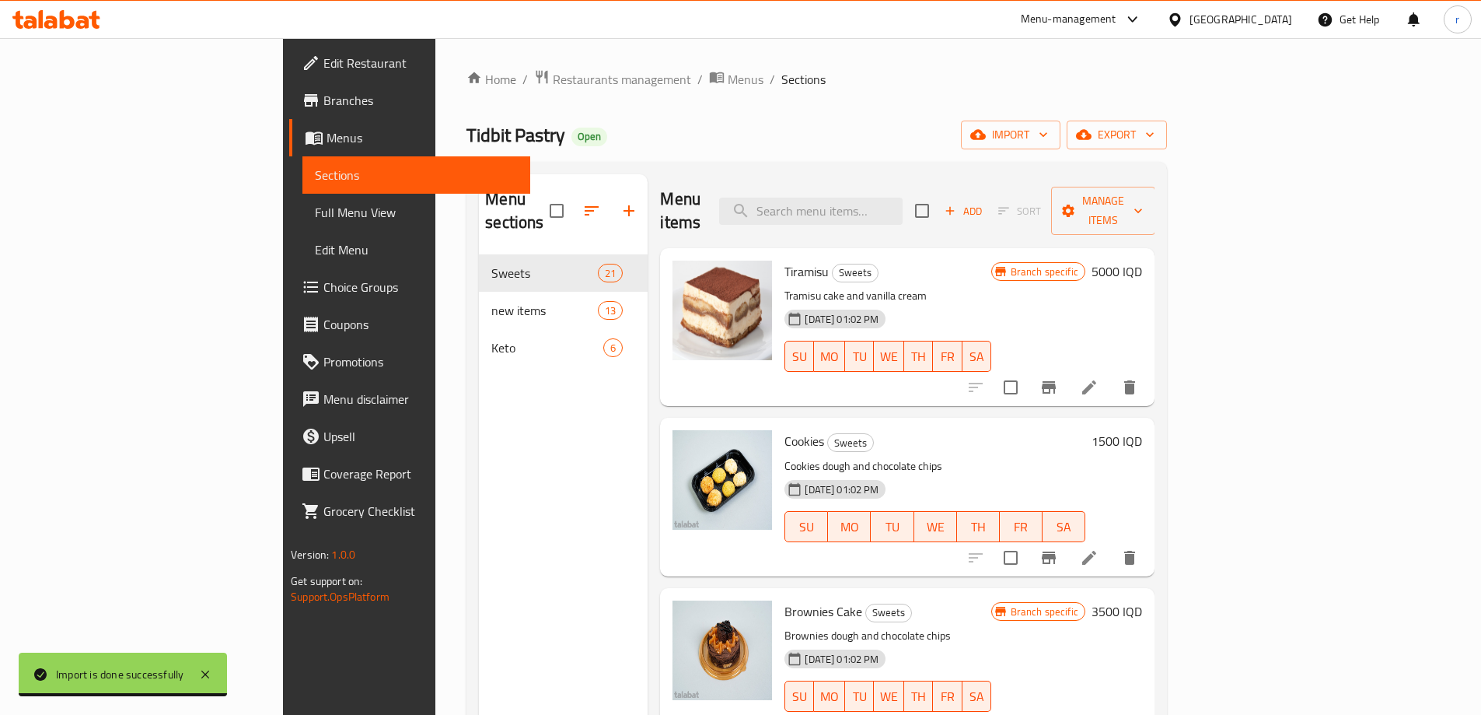
click at [485, 354] on div "Menu sections Sweets 21 new items 13 Keto 6" at bounding box center [563, 531] width 169 height 715
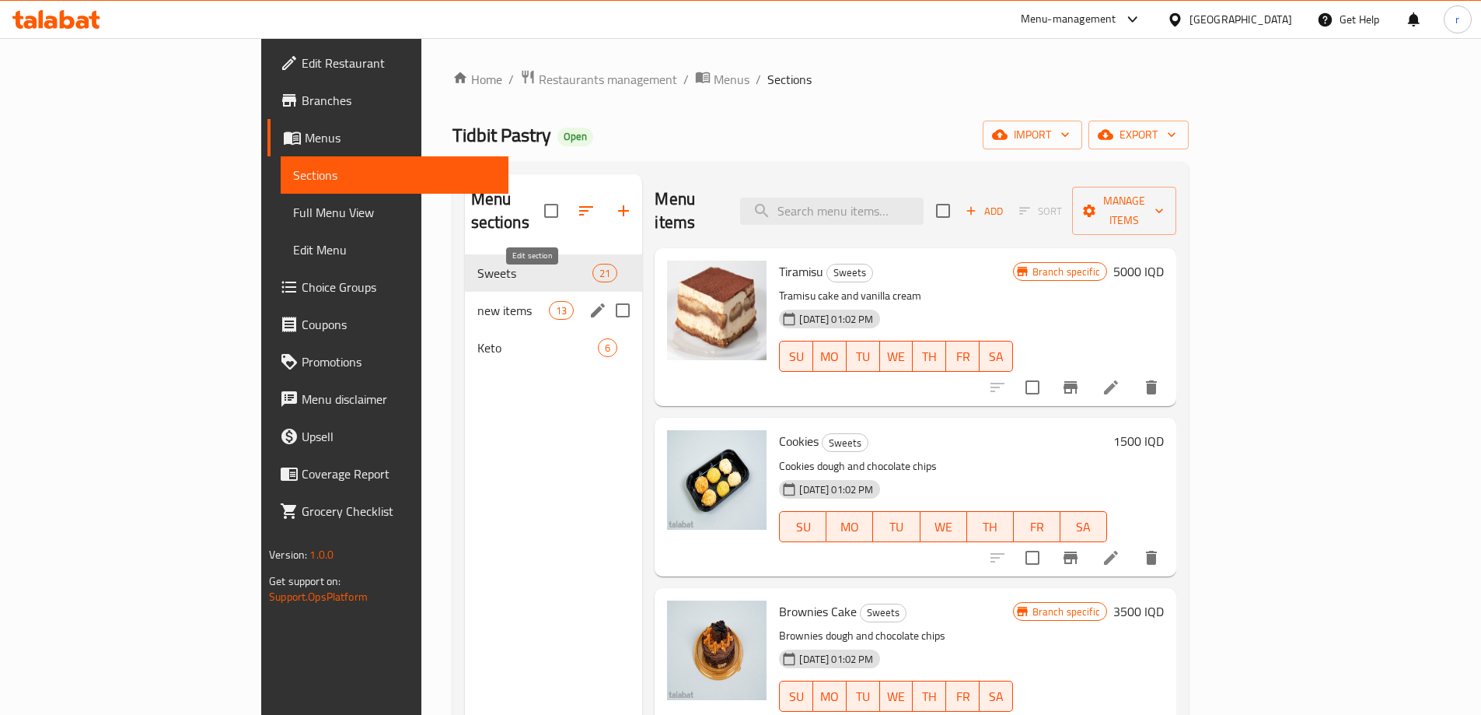
click at [591, 303] on icon "edit" at bounding box center [598, 310] width 14 height 14
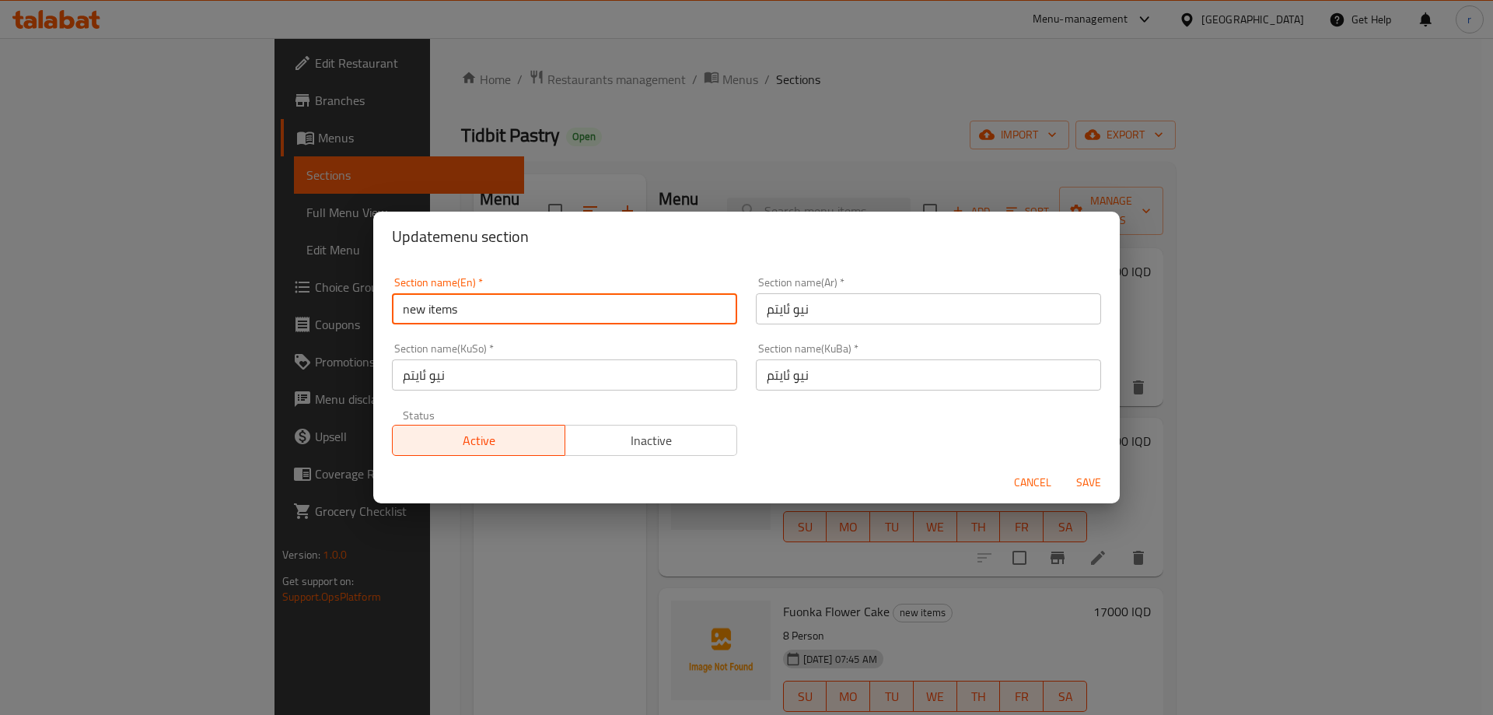
drag, startPoint x: 494, startPoint y: 306, endPoint x: 394, endPoint y: 306, distance: 99.5
click at [394, 306] on input "new items" at bounding box center [564, 308] width 345 height 31
type input "X"
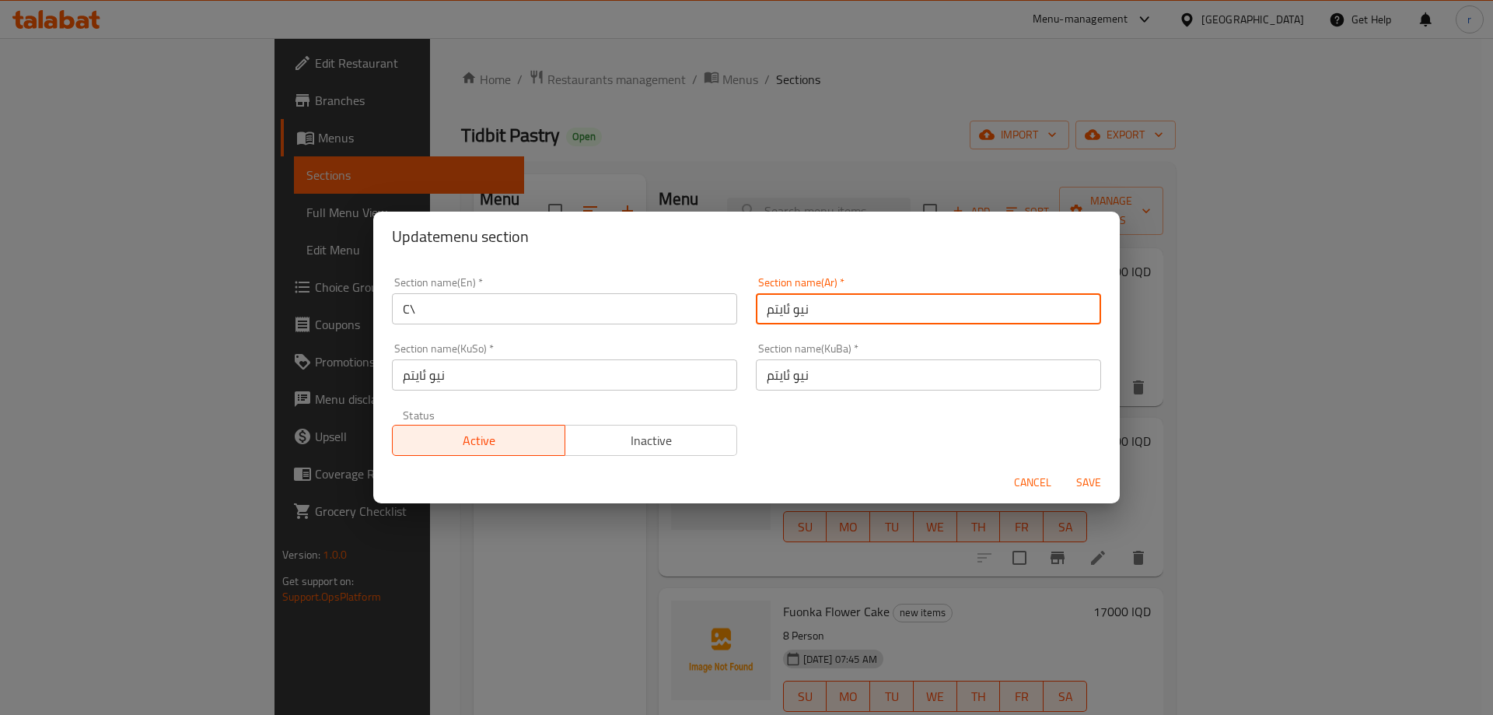
click at [424, 304] on input "C\" at bounding box center [564, 308] width 345 height 31
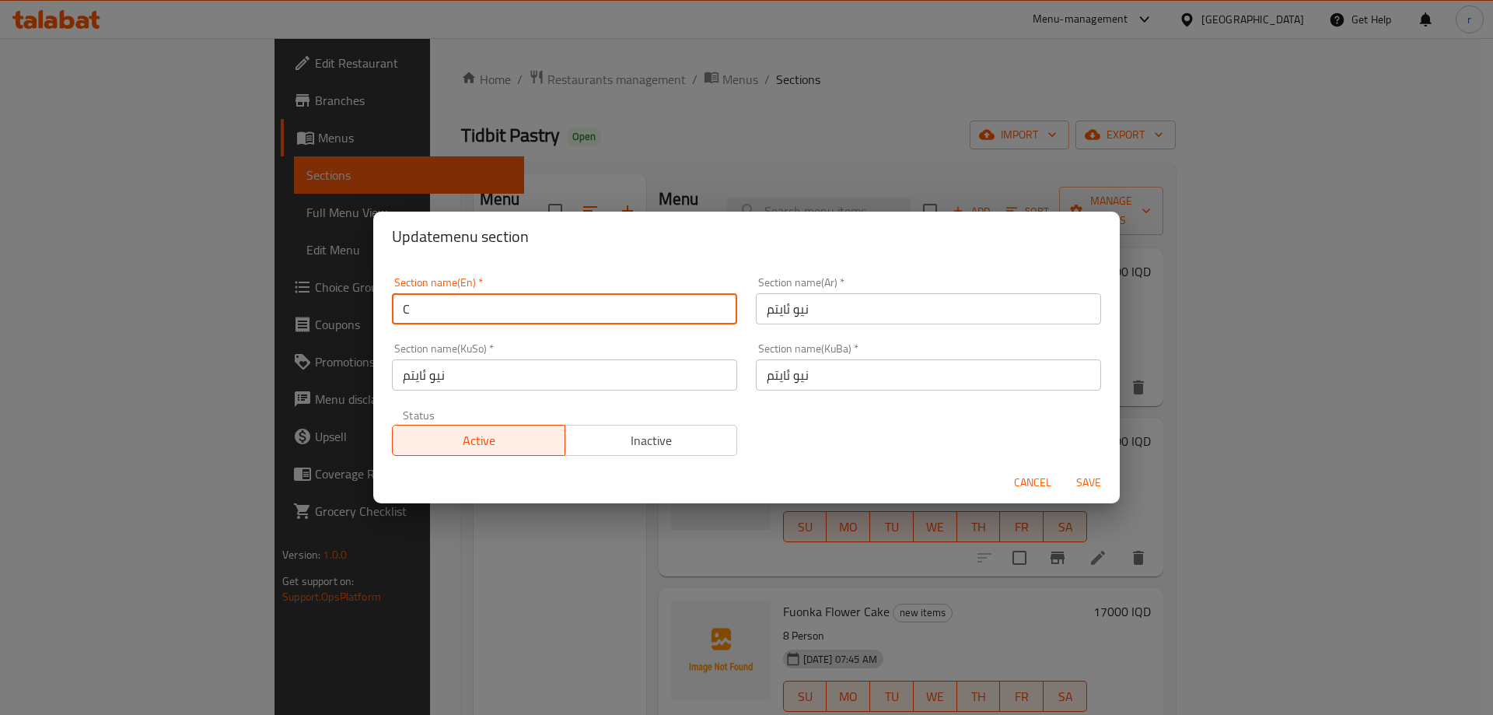
type input "Cake"
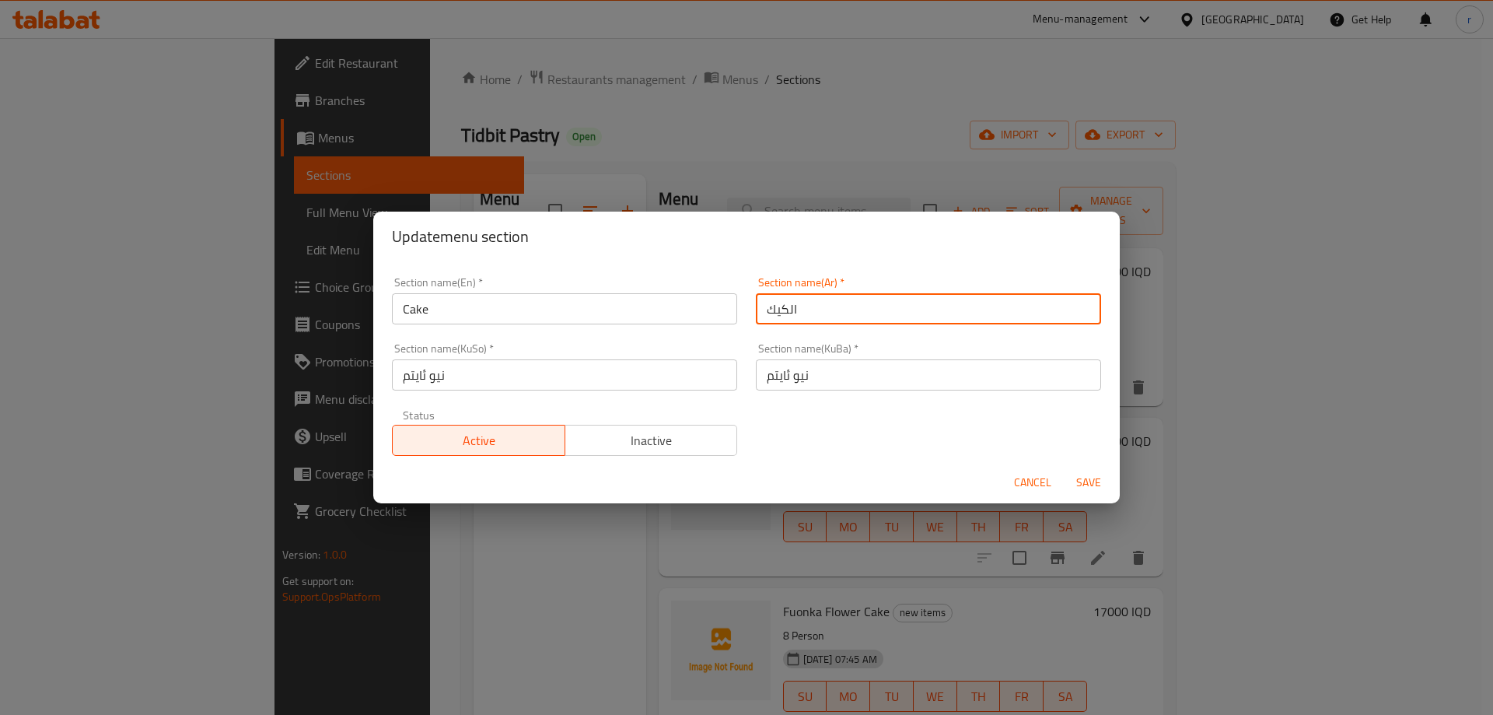
type input "الكيك"
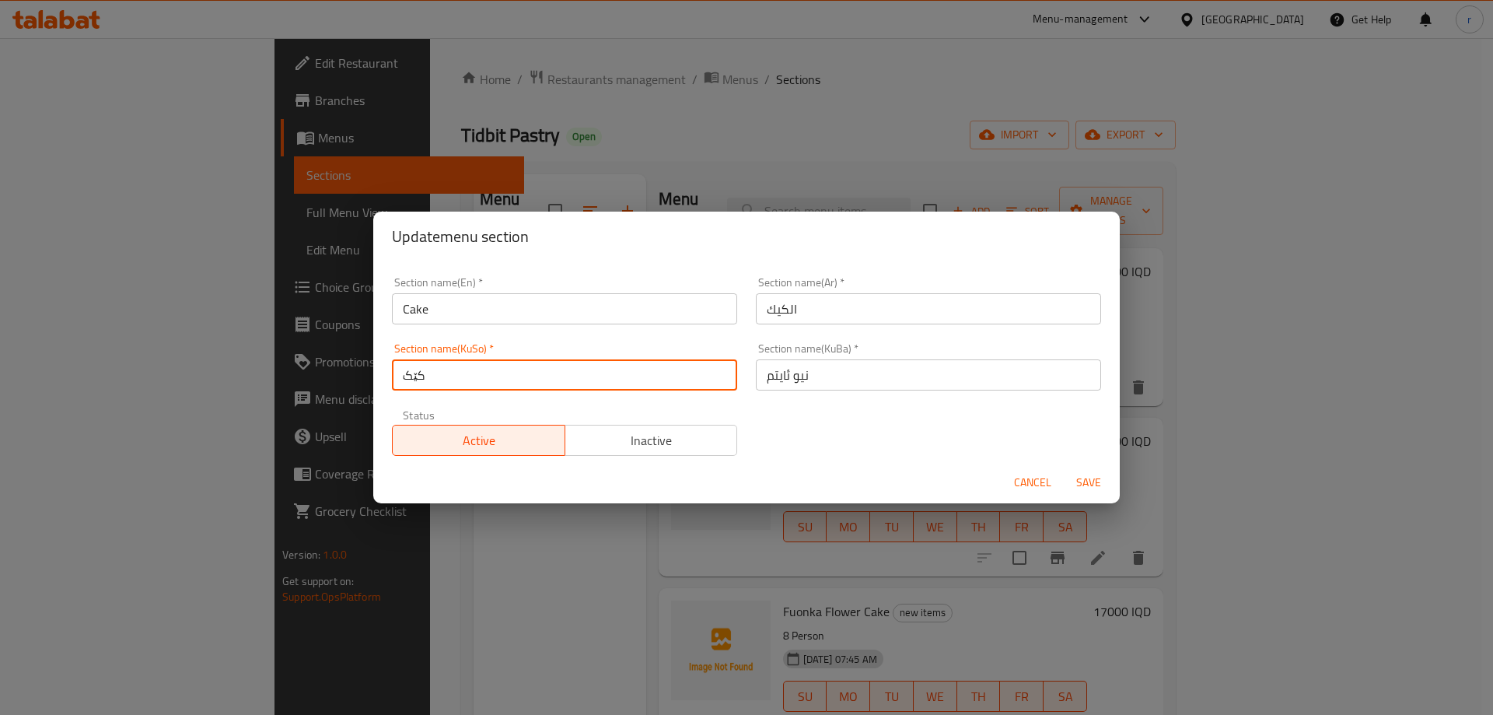
type input "کێک"
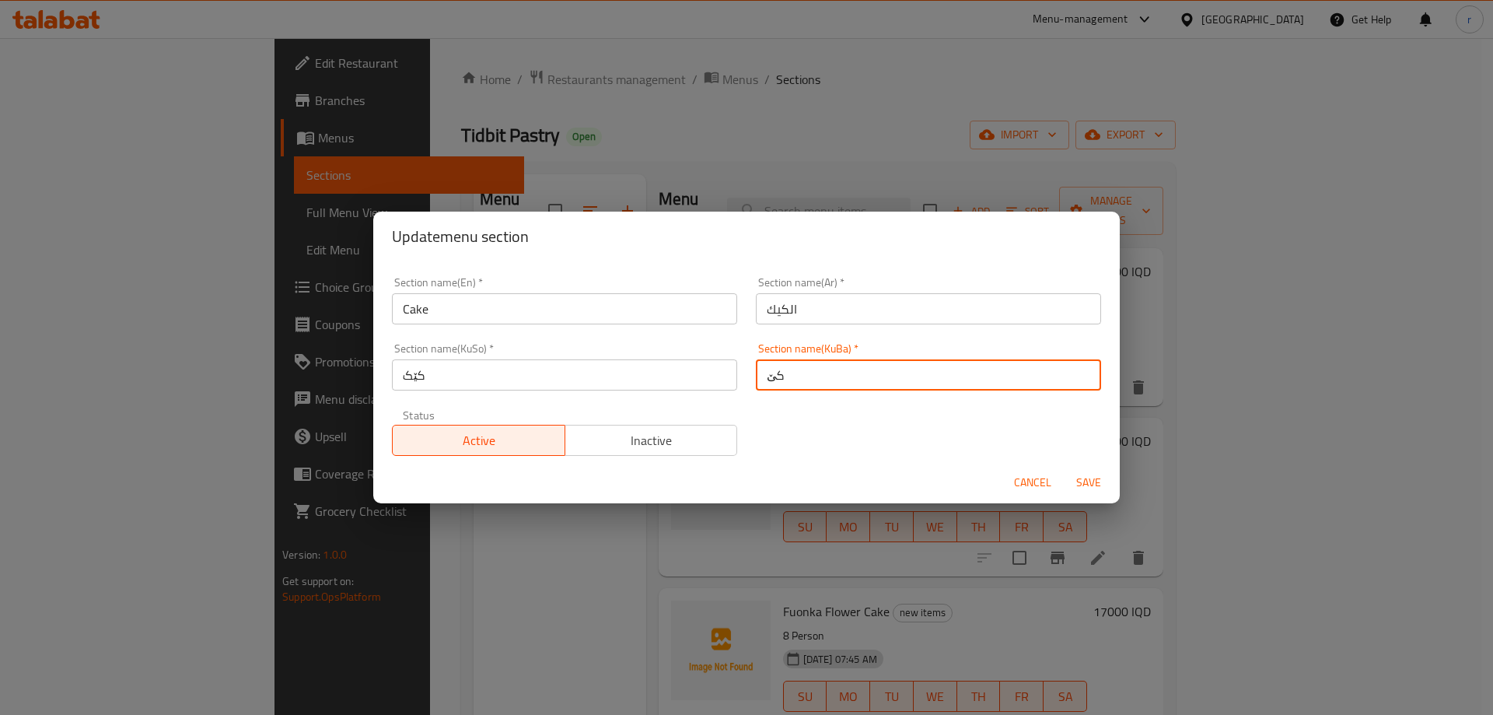
type input "کێک"
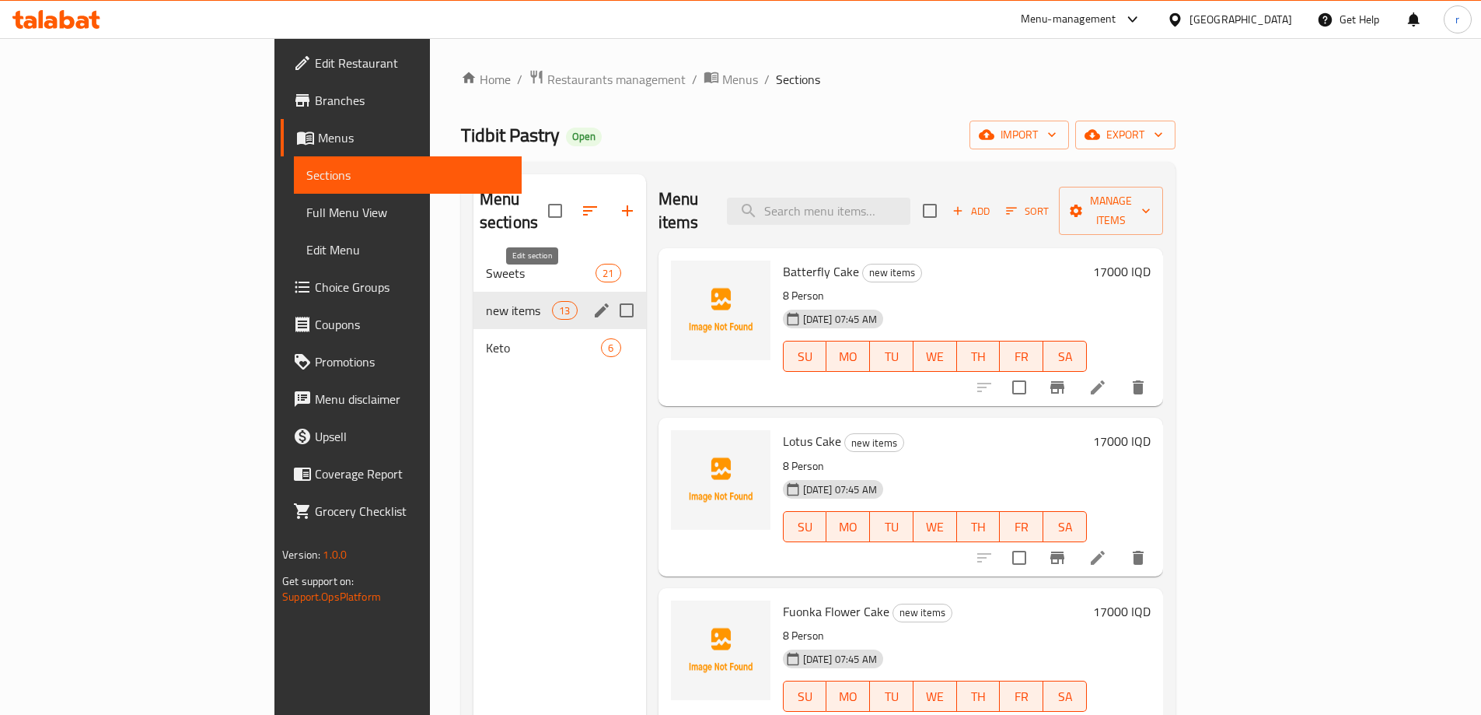
click at [595, 303] on icon "edit" at bounding box center [602, 310] width 14 height 14
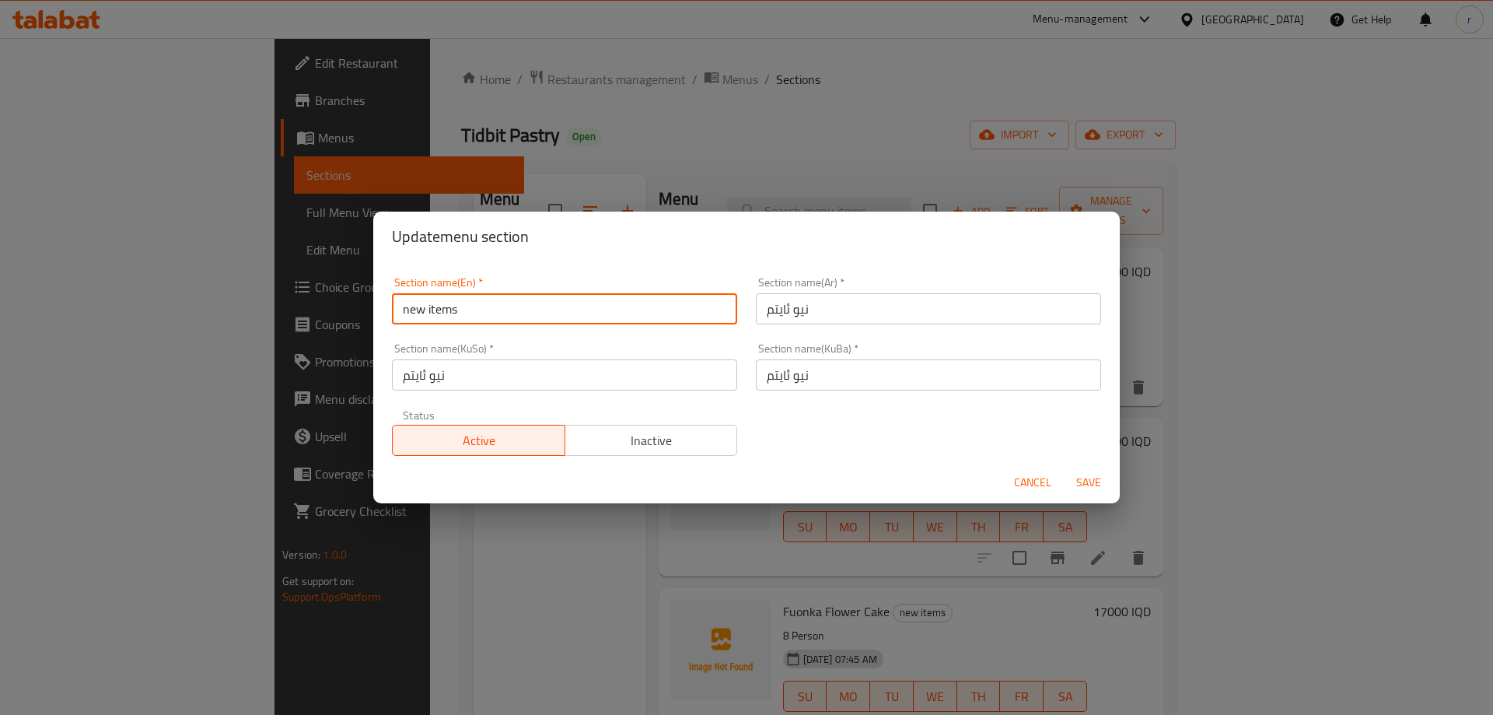
drag, startPoint x: 476, startPoint y: 310, endPoint x: 393, endPoint y: 302, distance: 82.8
click at [393, 302] on input "new items" at bounding box center [564, 308] width 345 height 31
type input "Cake"
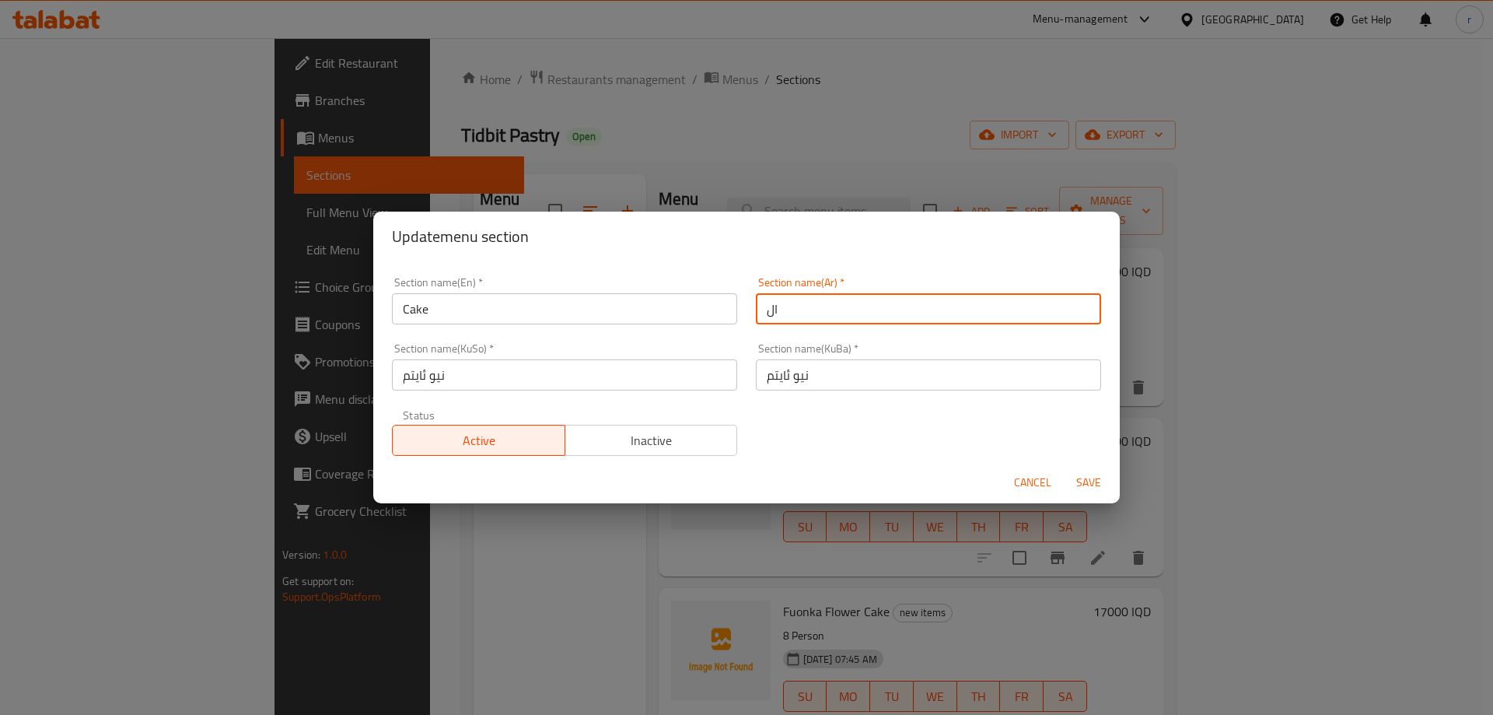
type input "الكيك"
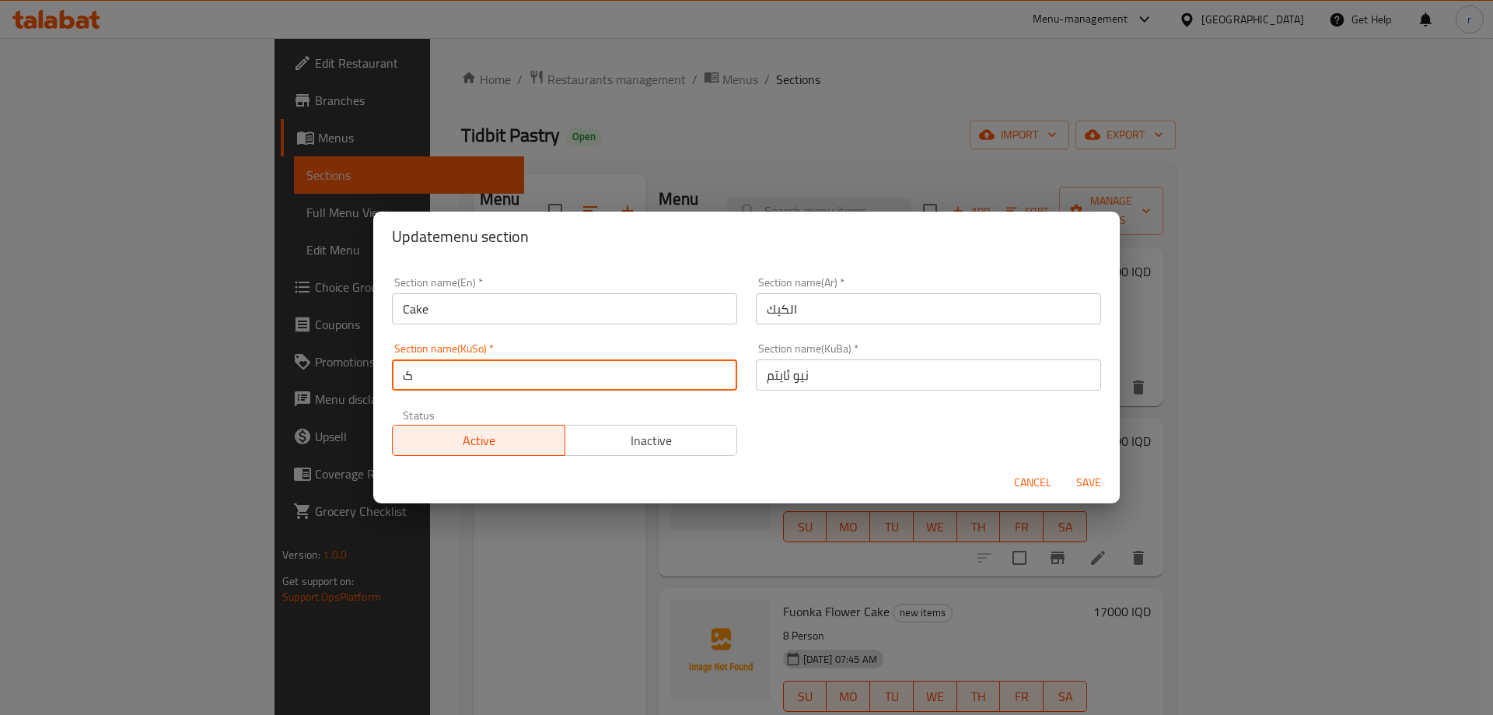
type input "کێک"
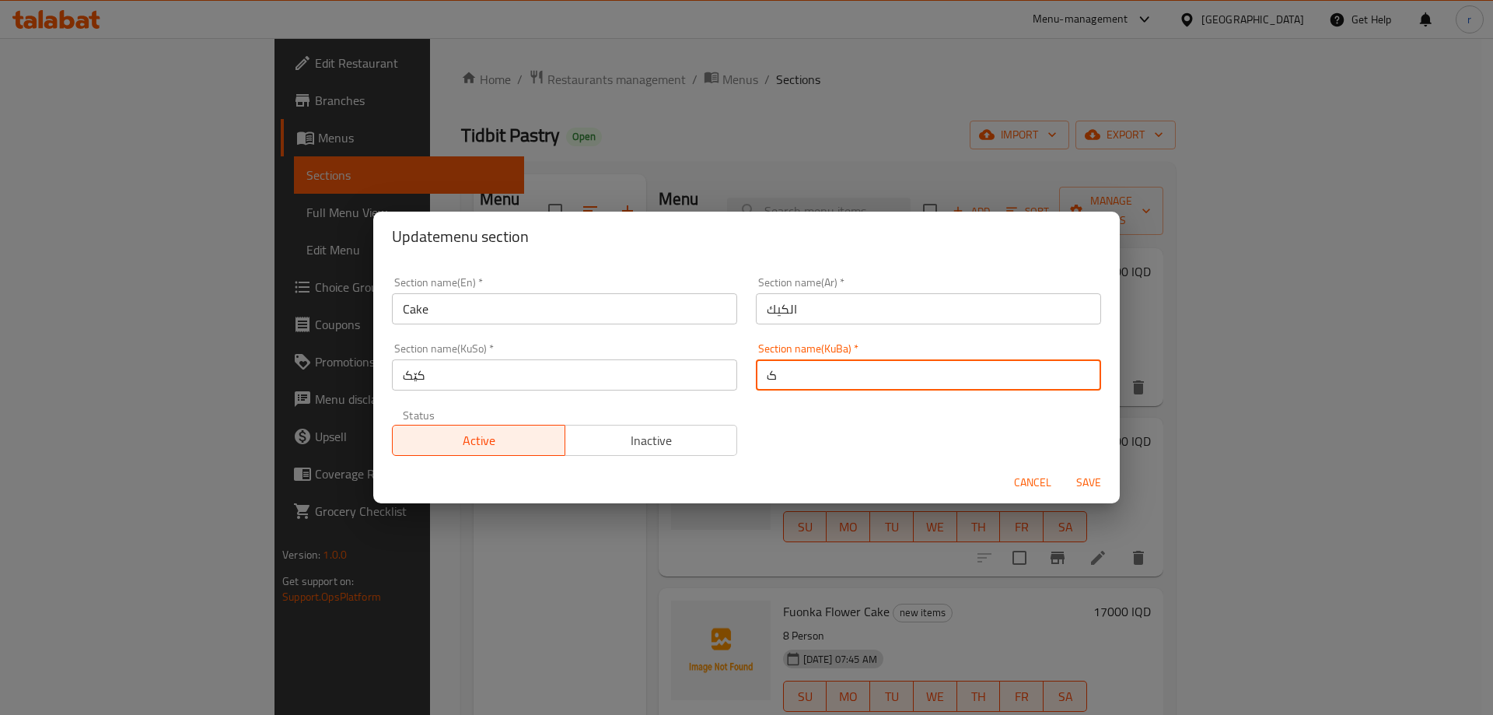
type input "کێک"
click at [1064, 468] on button "Save" at bounding box center [1089, 482] width 50 height 29
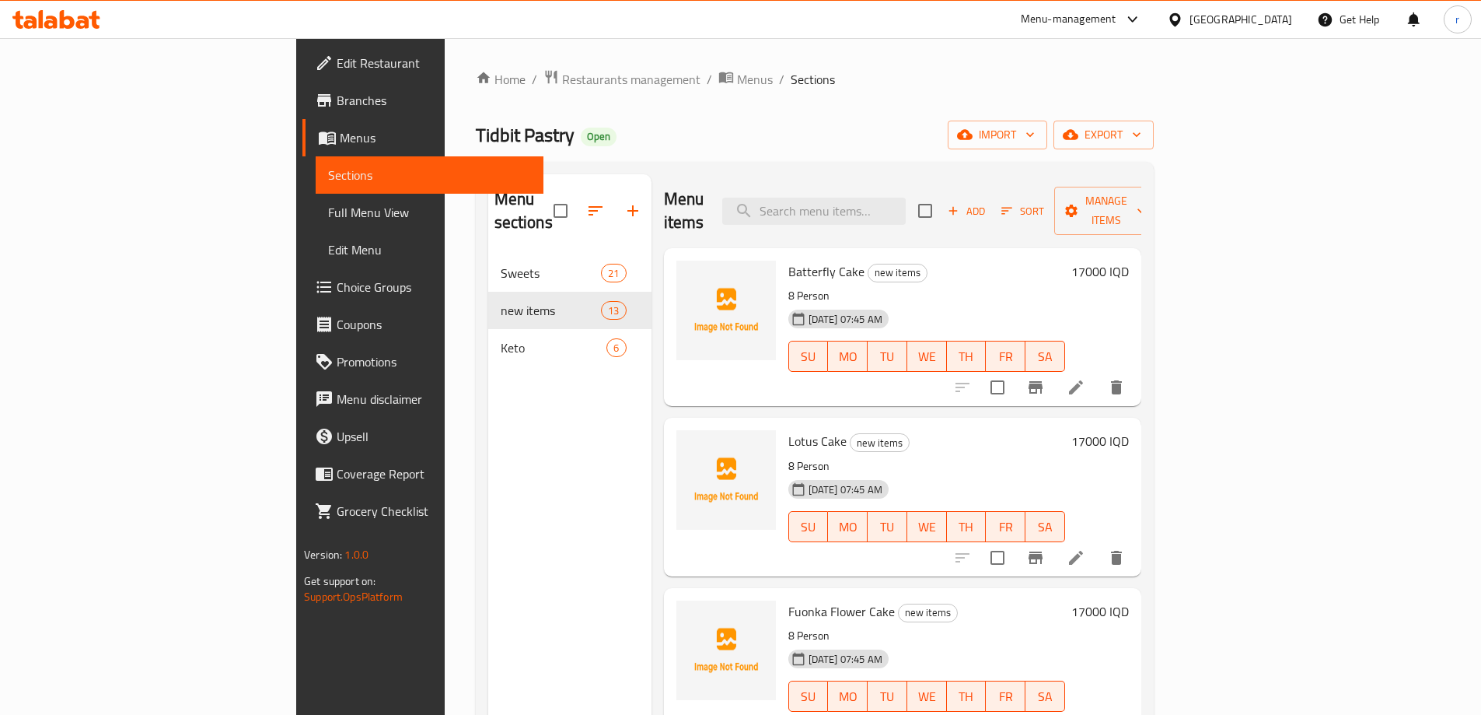
click at [328, 203] on span "Full Menu View" at bounding box center [429, 212] width 203 height 19
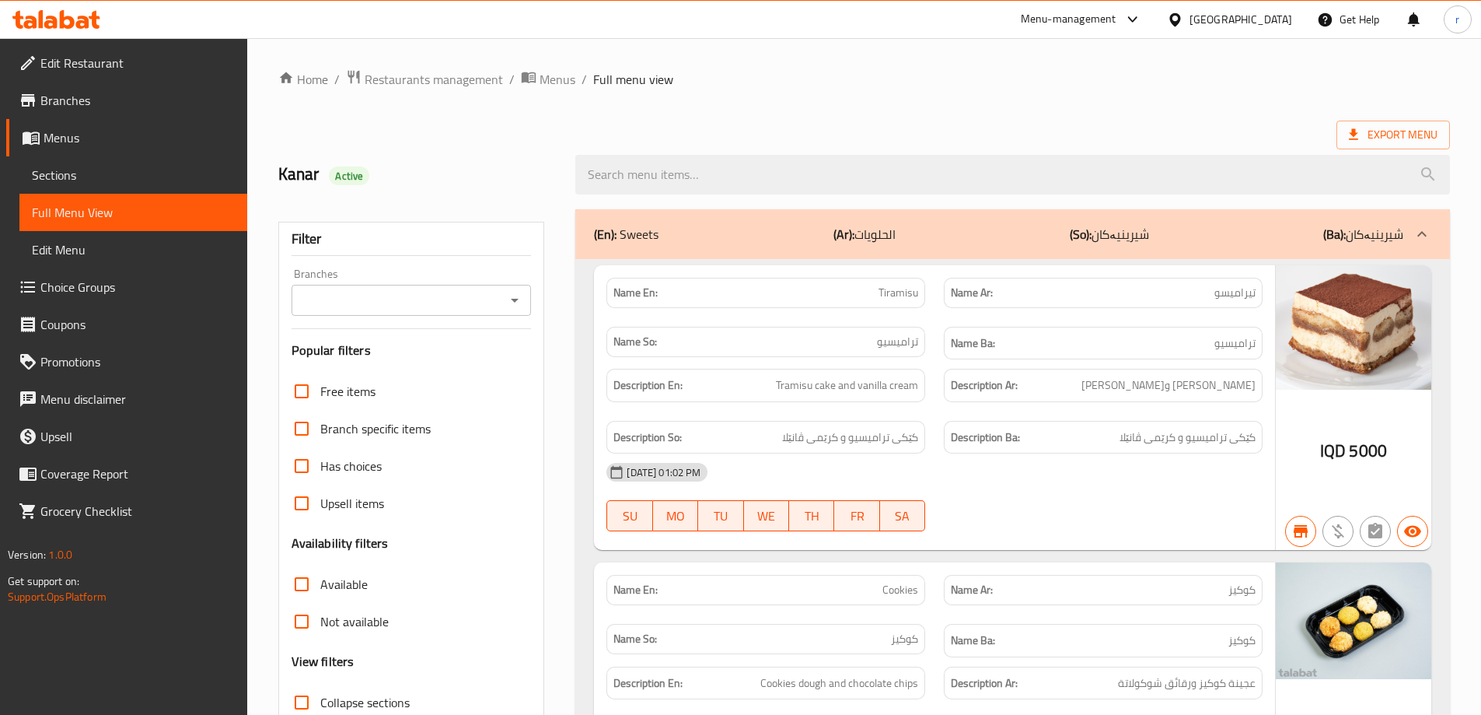
click at [328, 291] on input "Branches" at bounding box center [398, 300] width 205 height 22
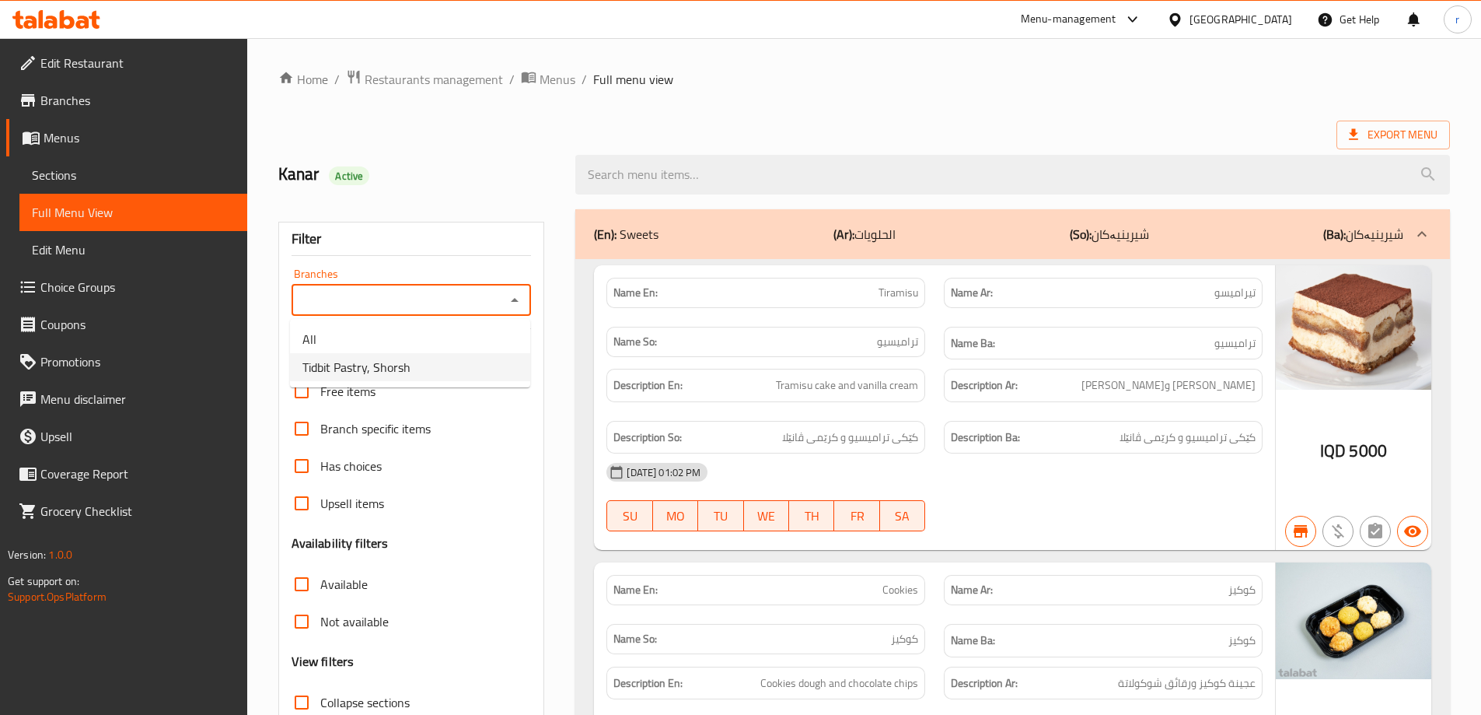
click at [343, 366] on span "Tidbit Pastry, Shorsh" at bounding box center [356, 367] width 108 height 19
type input "Tidbit Pastry, Shorsh"
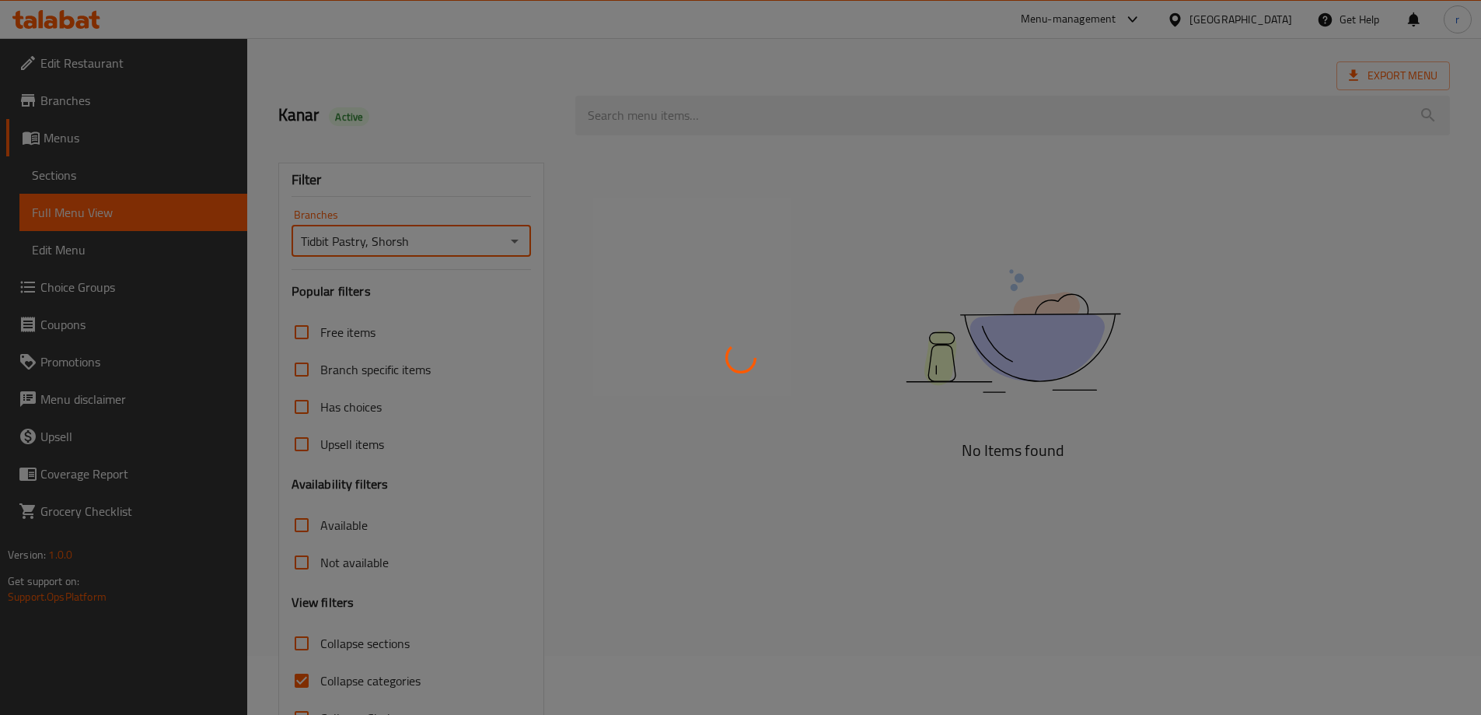
scroll to position [113, 0]
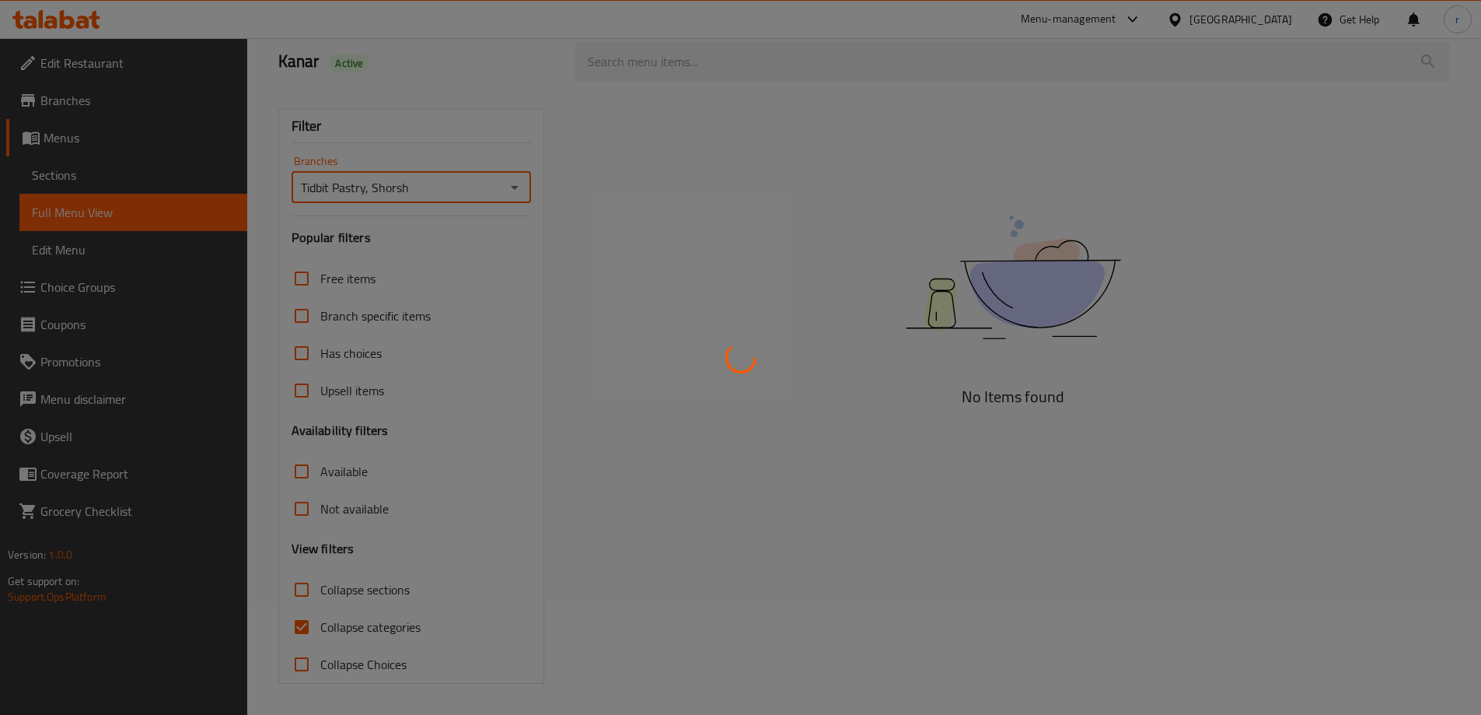
click at [362, 629] on div at bounding box center [740, 357] width 1481 height 715
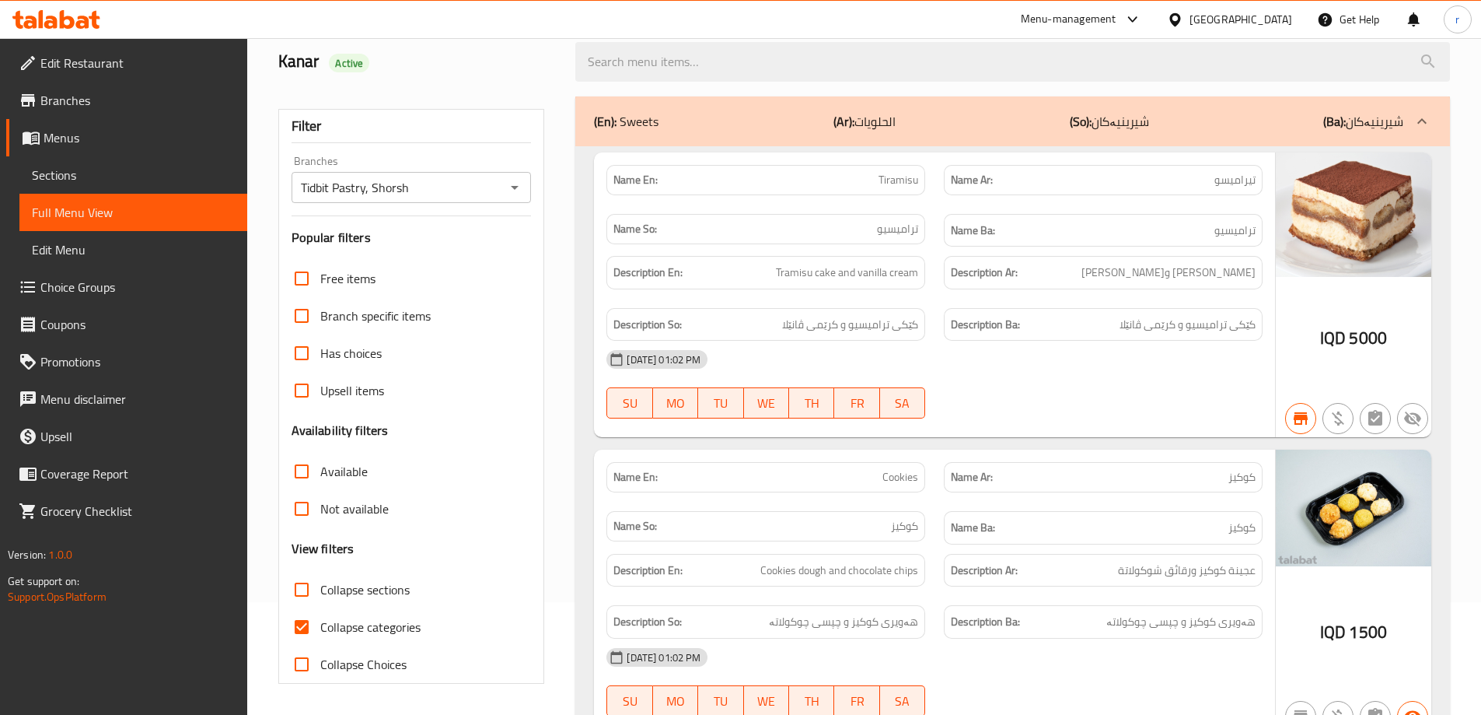
click at [370, 623] on span "Collapse categories" at bounding box center [370, 626] width 100 height 19
click at [320, 623] on input "Collapse categories" at bounding box center [301, 626] width 37 height 37
checkbox input "false"
click at [355, 587] on span "Collapse sections" at bounding box center [364, 589] width 89 height 19
click at [320, 587] on input "Collapse sections" at bounding box center [301, 589] width 37 height 37
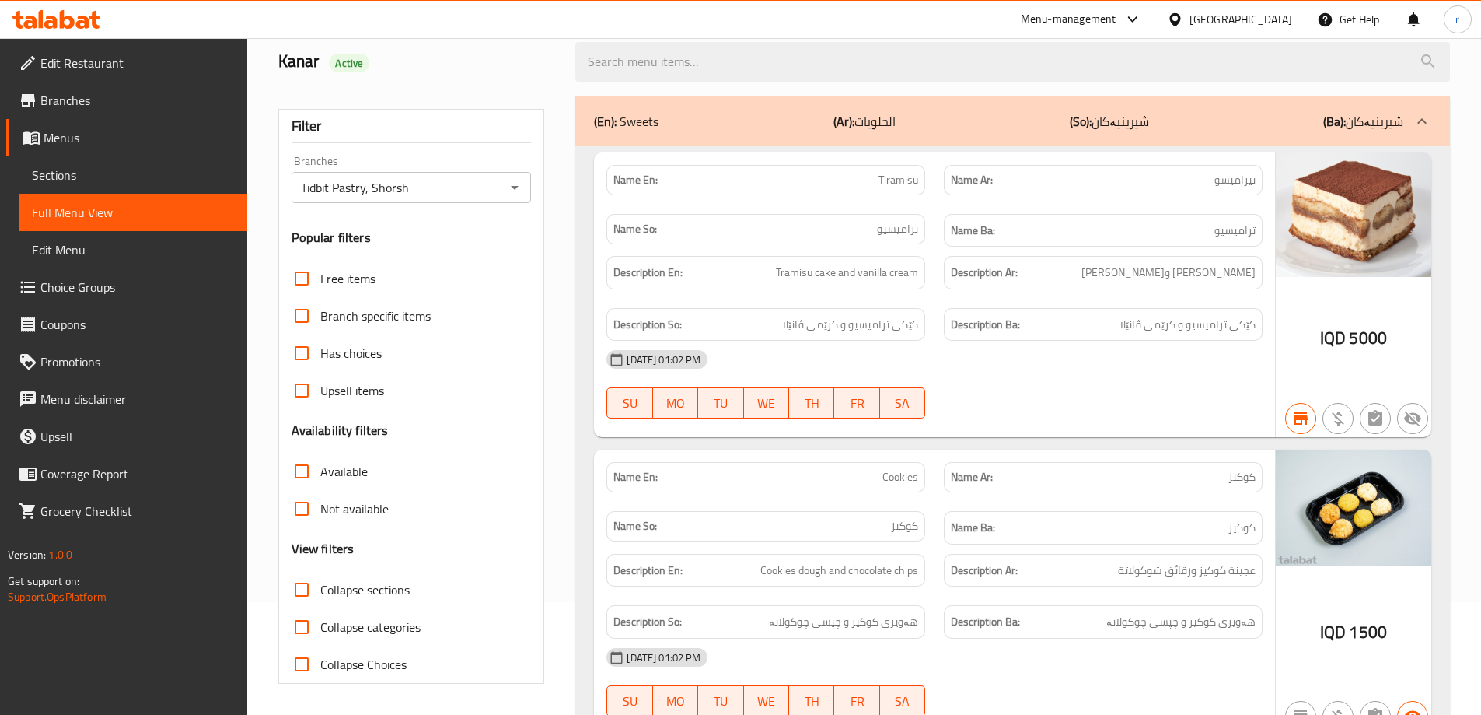
checkbox input "true"
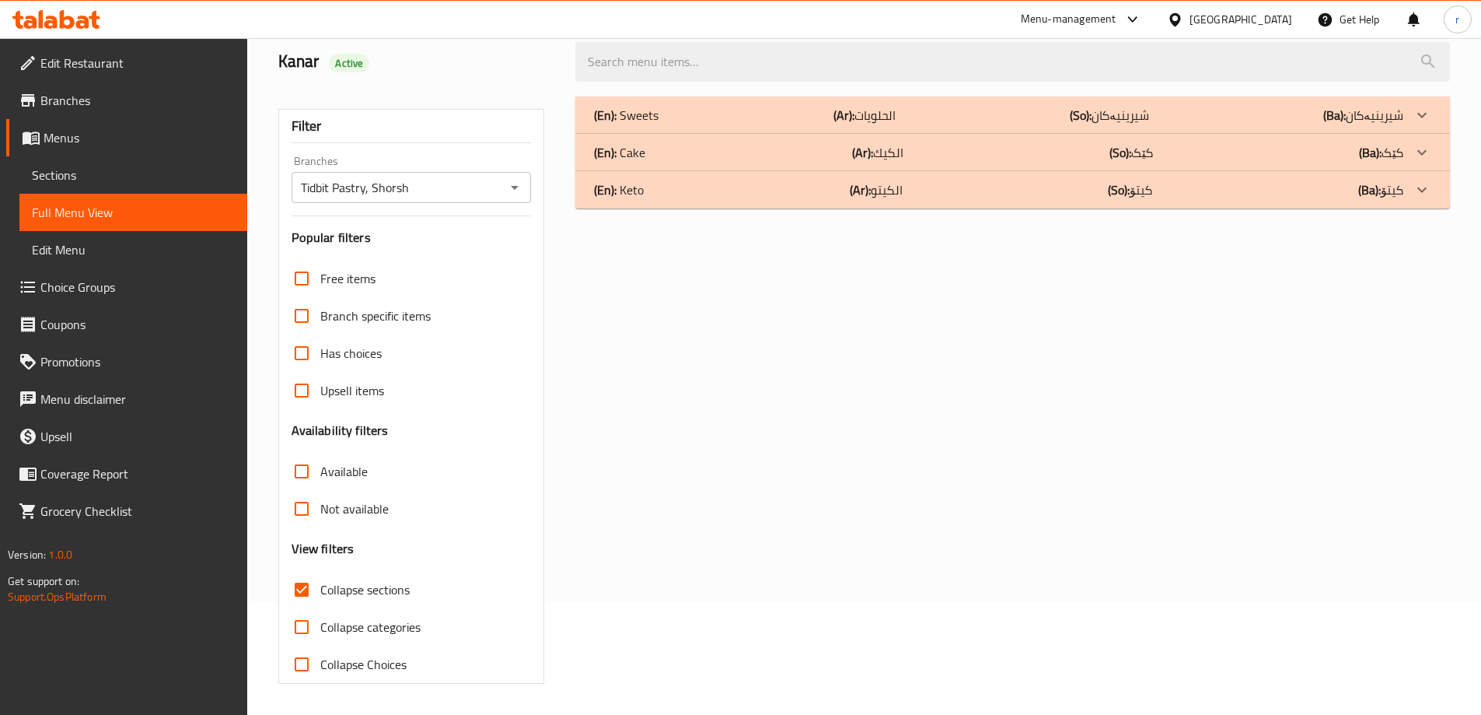
click at [669, 157] on div "(En): Cake (Ar): الكيك (So): کێک (Ba): کێک" at bounding box center [998, 152] width 809 height 19
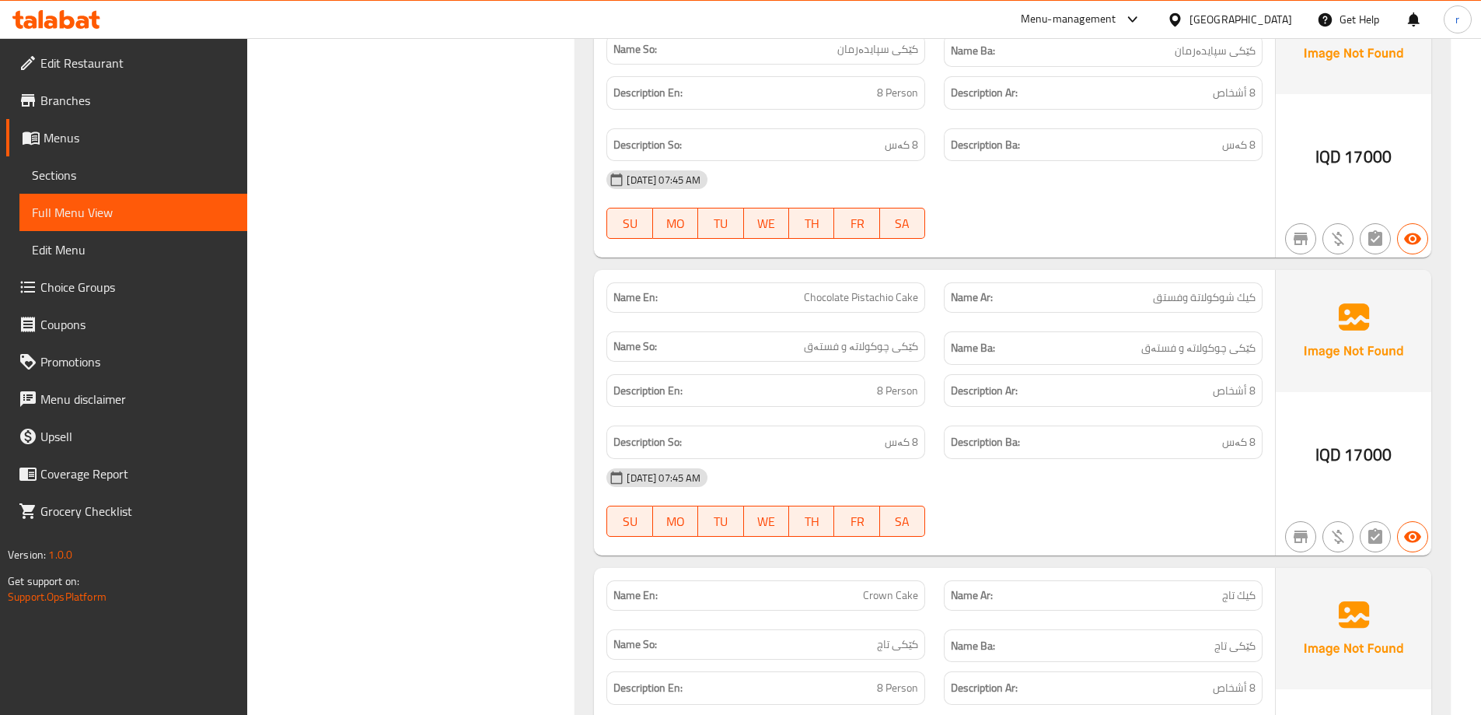
scroll to position [1564, 0]
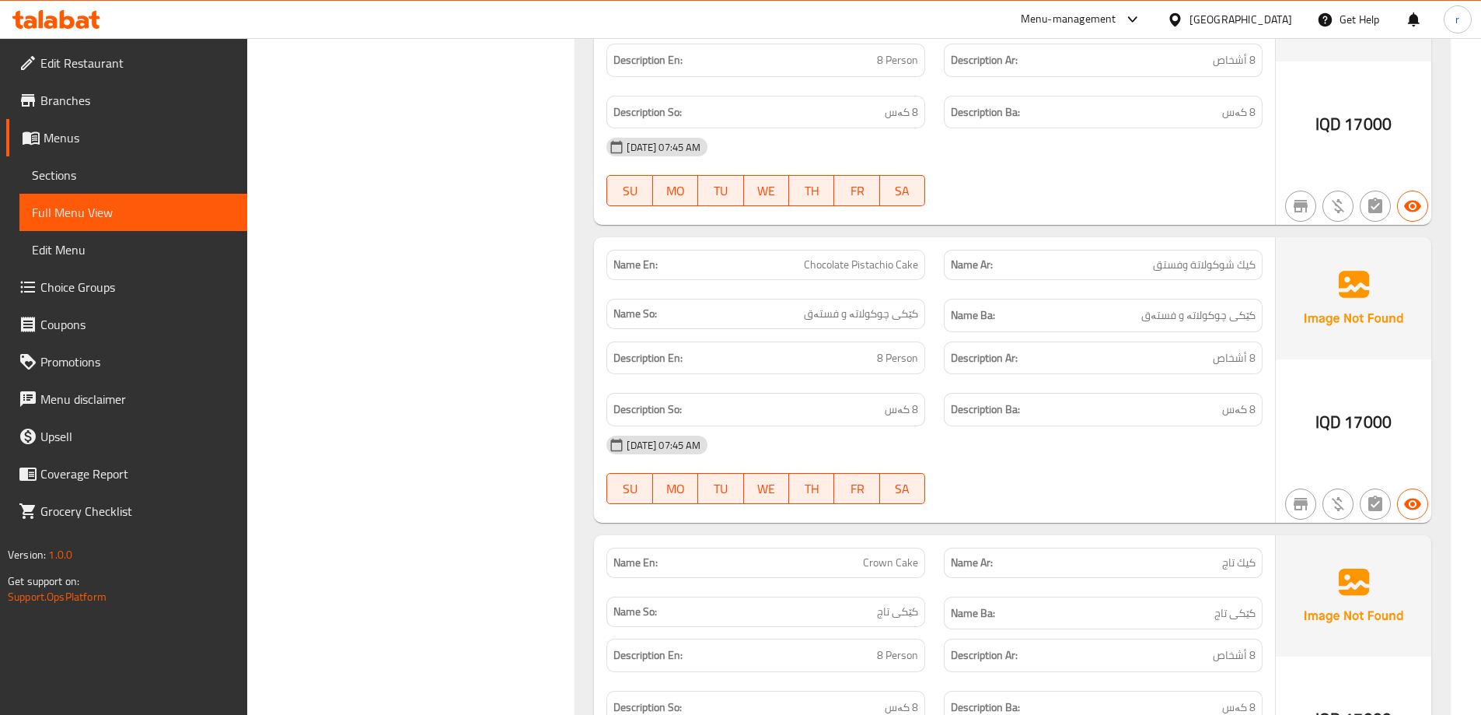
click at [83, 183] on span "Sections" at bounding box center [133, 175] width 203 height 19
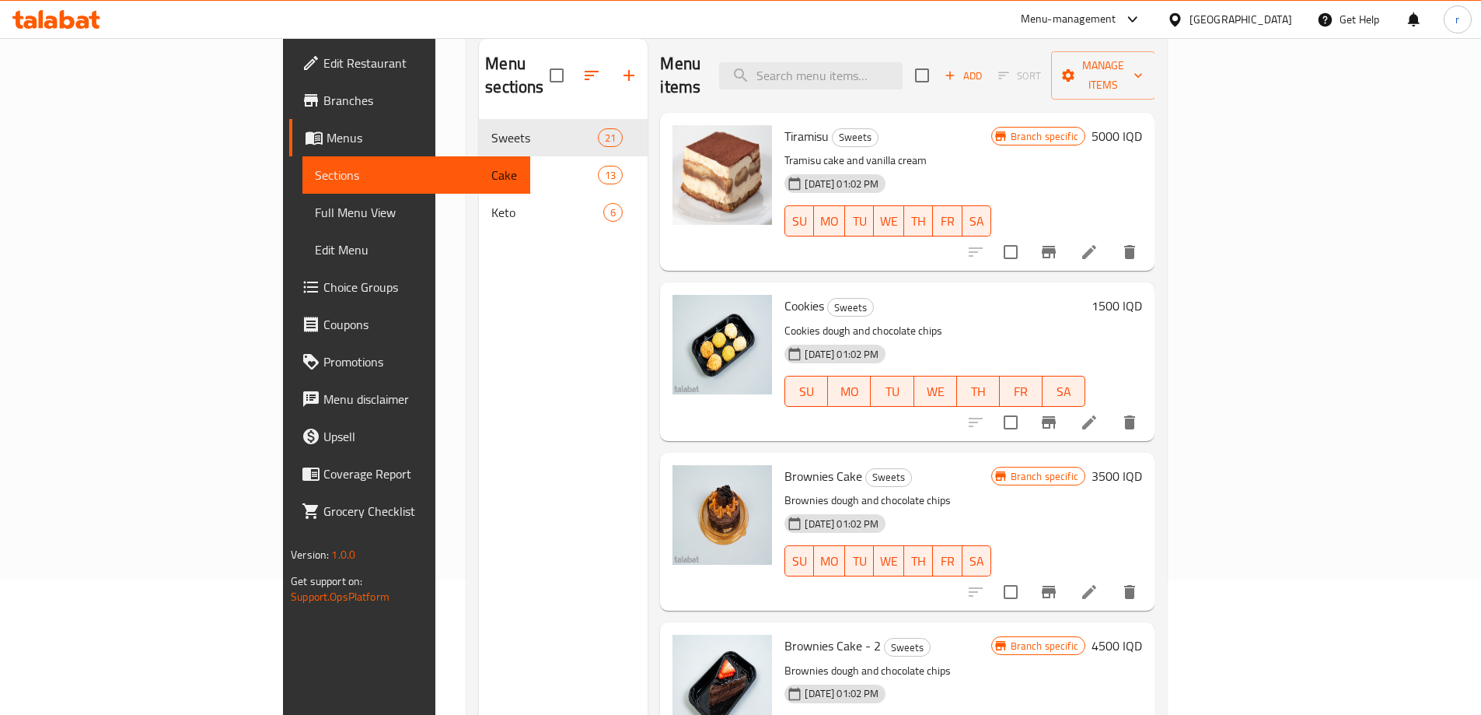
scroll to position [114, 0]
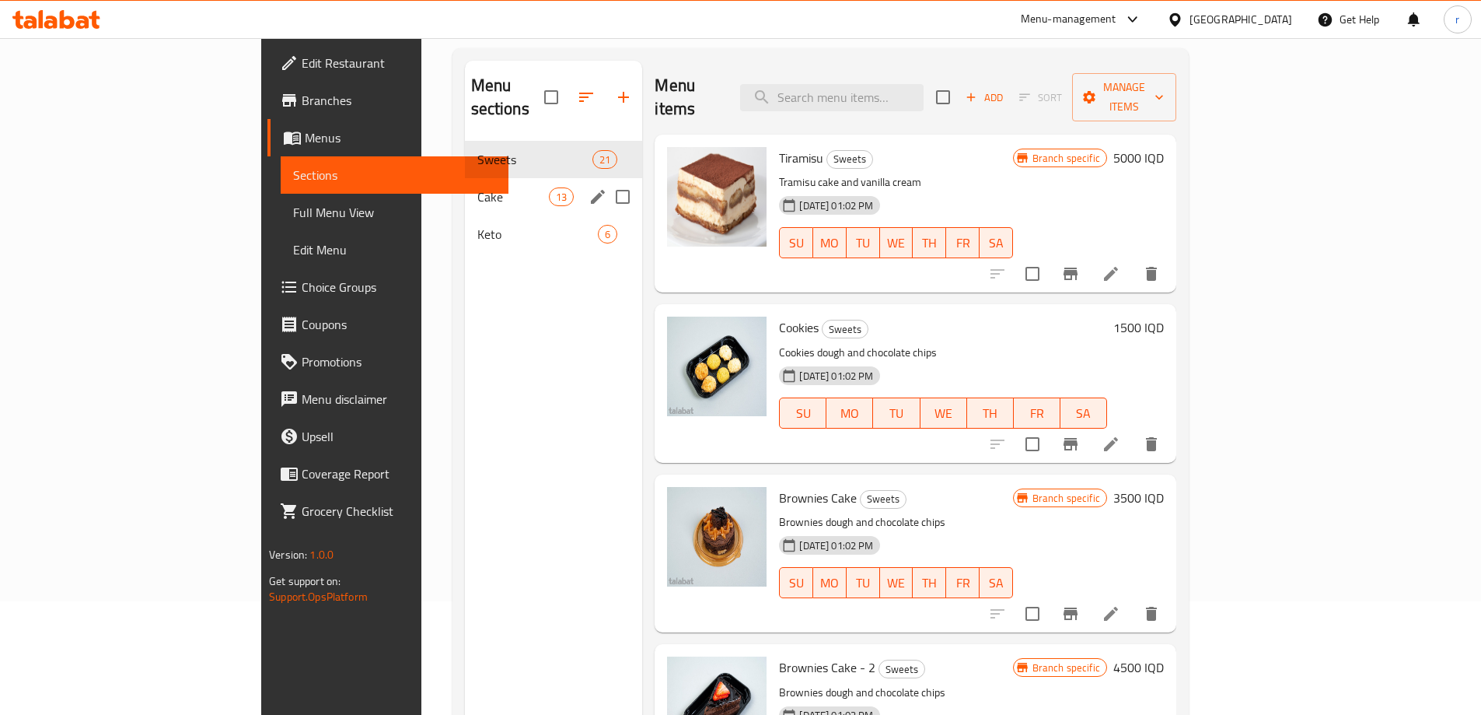
click at [477, 187] on span "Cake" at bounding box center [513, 196] width 72 height 19
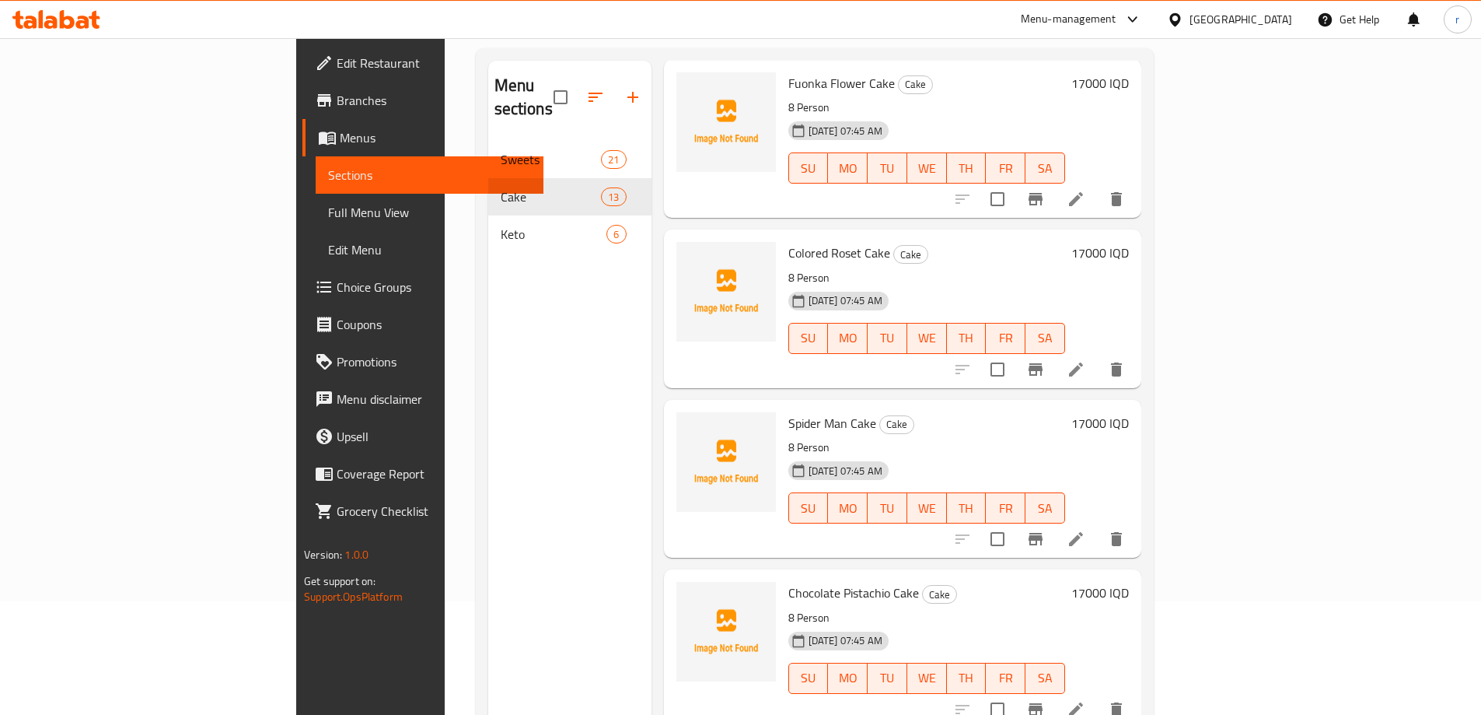
scroll to position [519, 0]
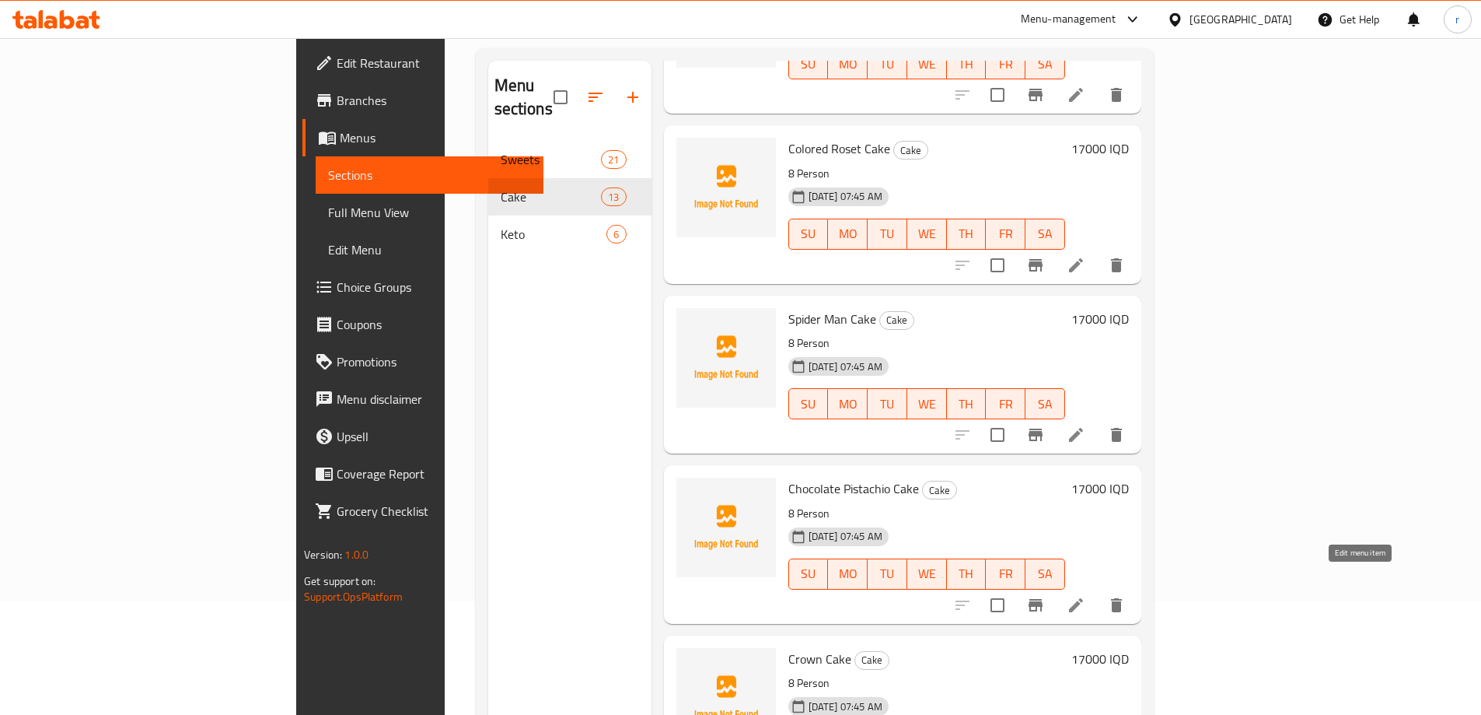
click at [1085, 596] on icon at bounding box center [1076, 605] width 19 height 19
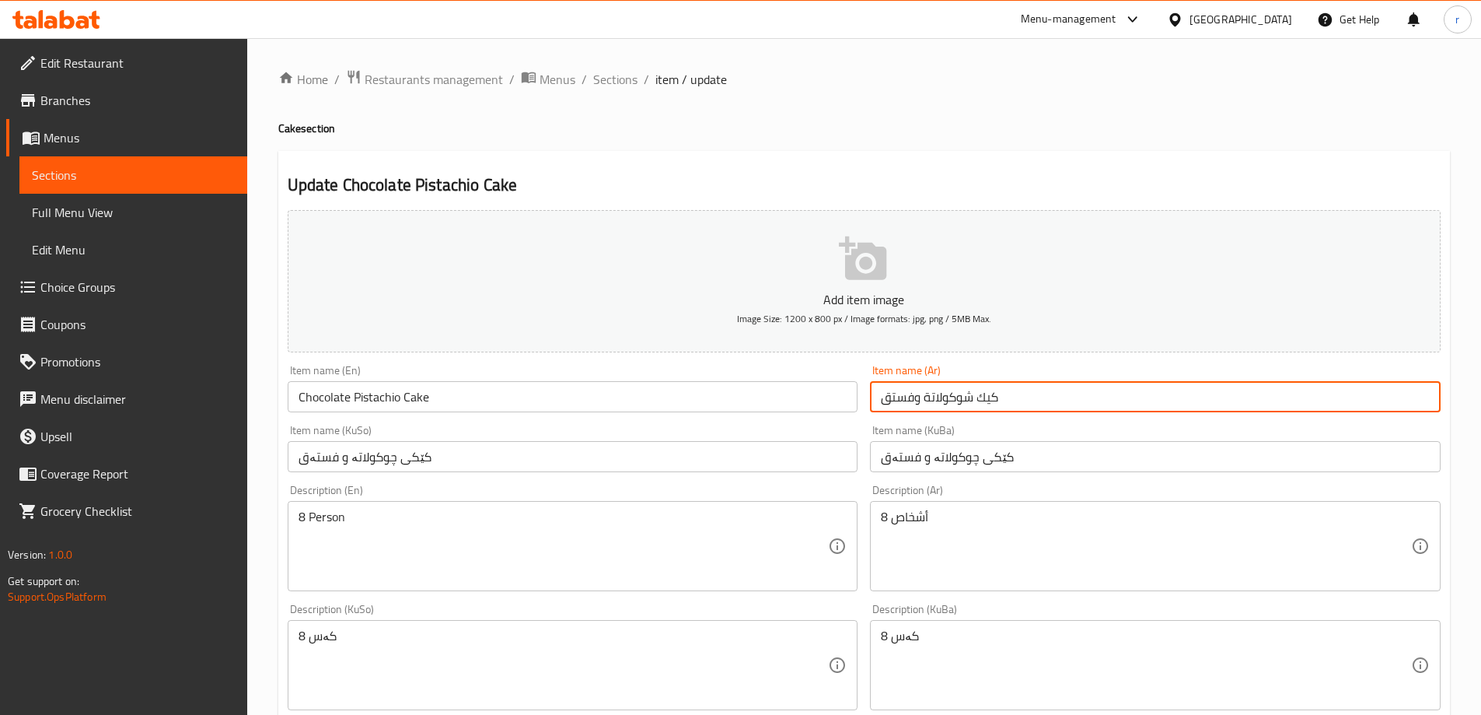
click at [1030, 401] on input "كيك شوكولاتة وفستق" at bounding box center [1155, 396] width 571 height 31
click at [920, 399] on input "كيك شوكولاتة وفستق" at bounding box center [1155, 396] width 571 height 31
type input "كيك شوكولاتة بفستق"
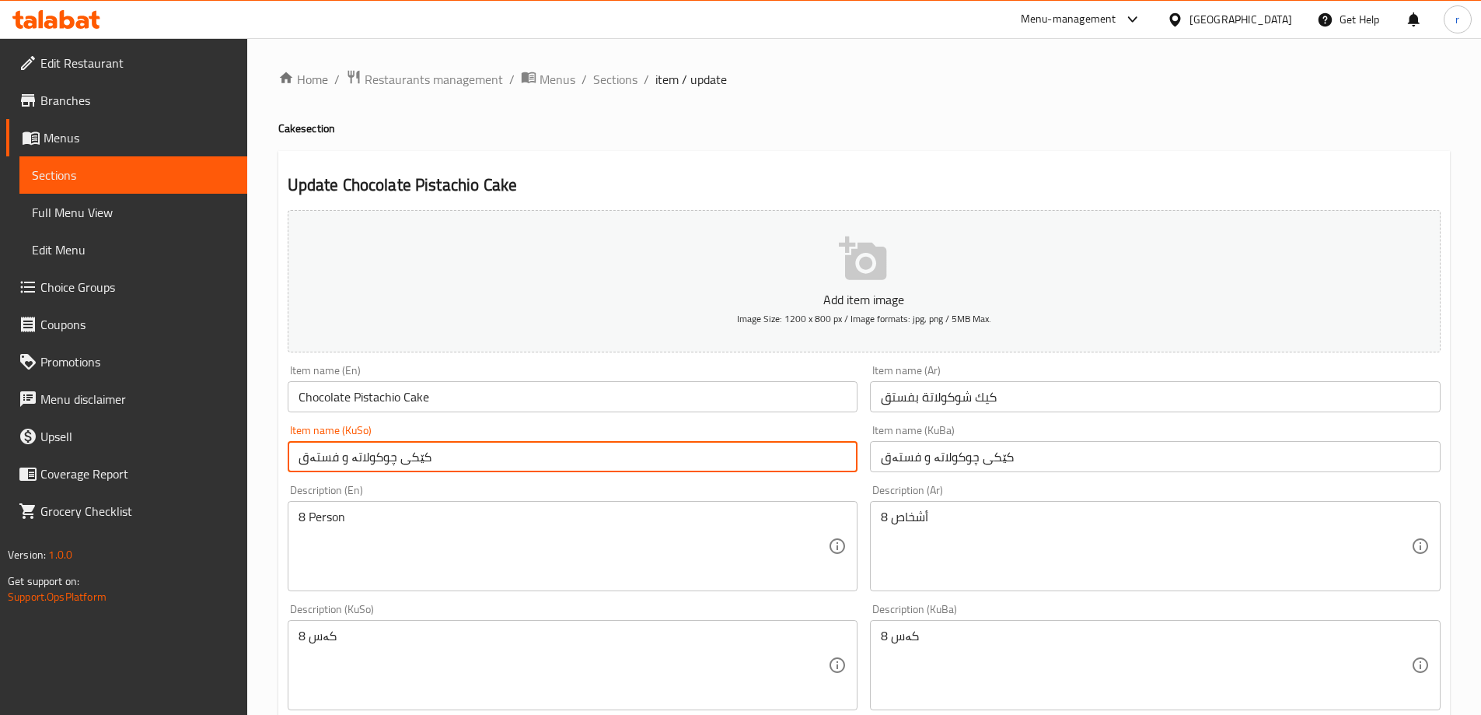
click at [342, 459] on input "کێکی چوکولاتە و فستەق" at bounding box center [573, 456] width 571 height 31
drag, startPoint x: 472, startPoint y: 460, endPoint x: 251, endPoint y: 462, distance: 220.8
click at [251, 462] on div "Home / Restaurants management / Menus / Sections / item / update Cake section U…" at bounding box center [864, 657] width 1234 height 1239
type input "کێکی چوکولاتە بە فستەق"
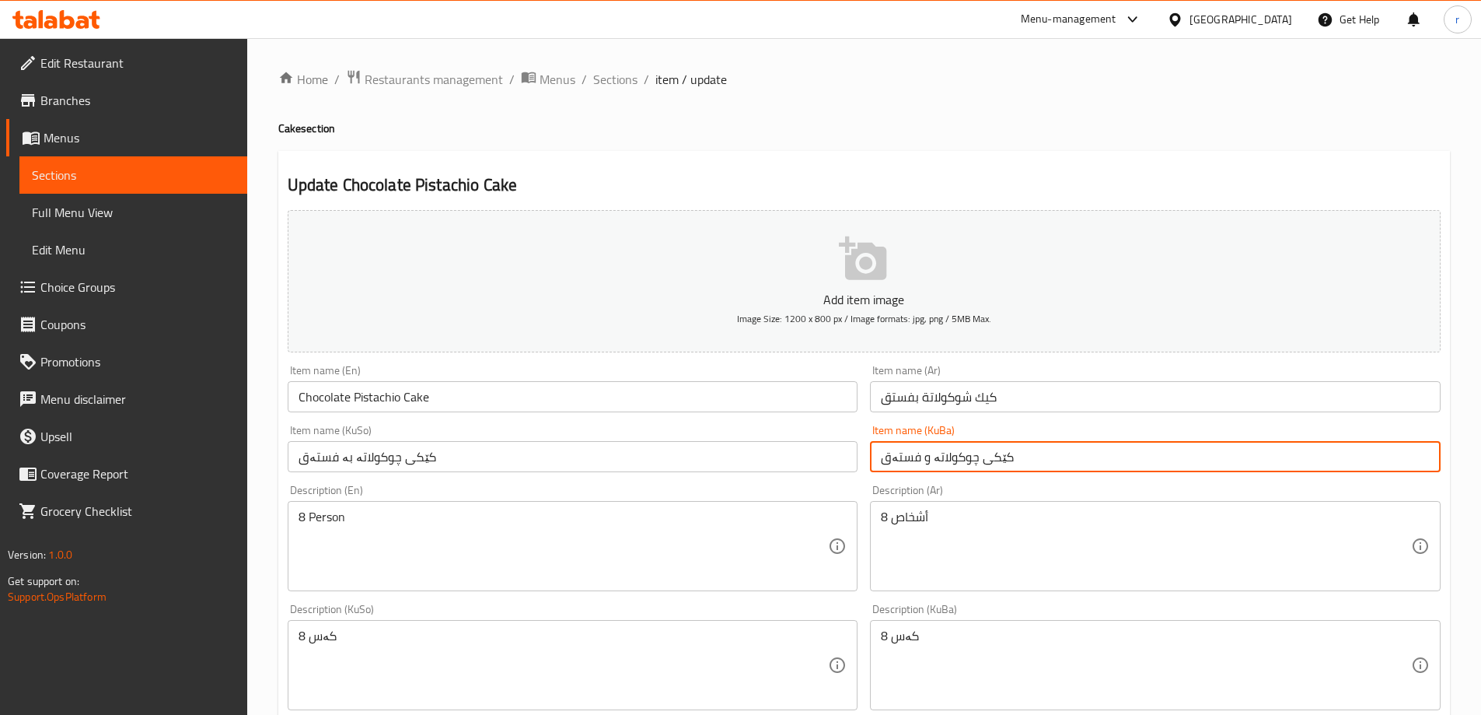
drag, startPoint x: 1004, startPoint y: 457, endPoint x: 791, endPoint y: 453, distance: 212.3
click at [791, 453] on div "Add item image Image Size: 1200 x 800 px / Image formats: jpg, png / 5MB Max. I…" at bounding box center [863, 628] width 1165 height 849
paste input "بە"
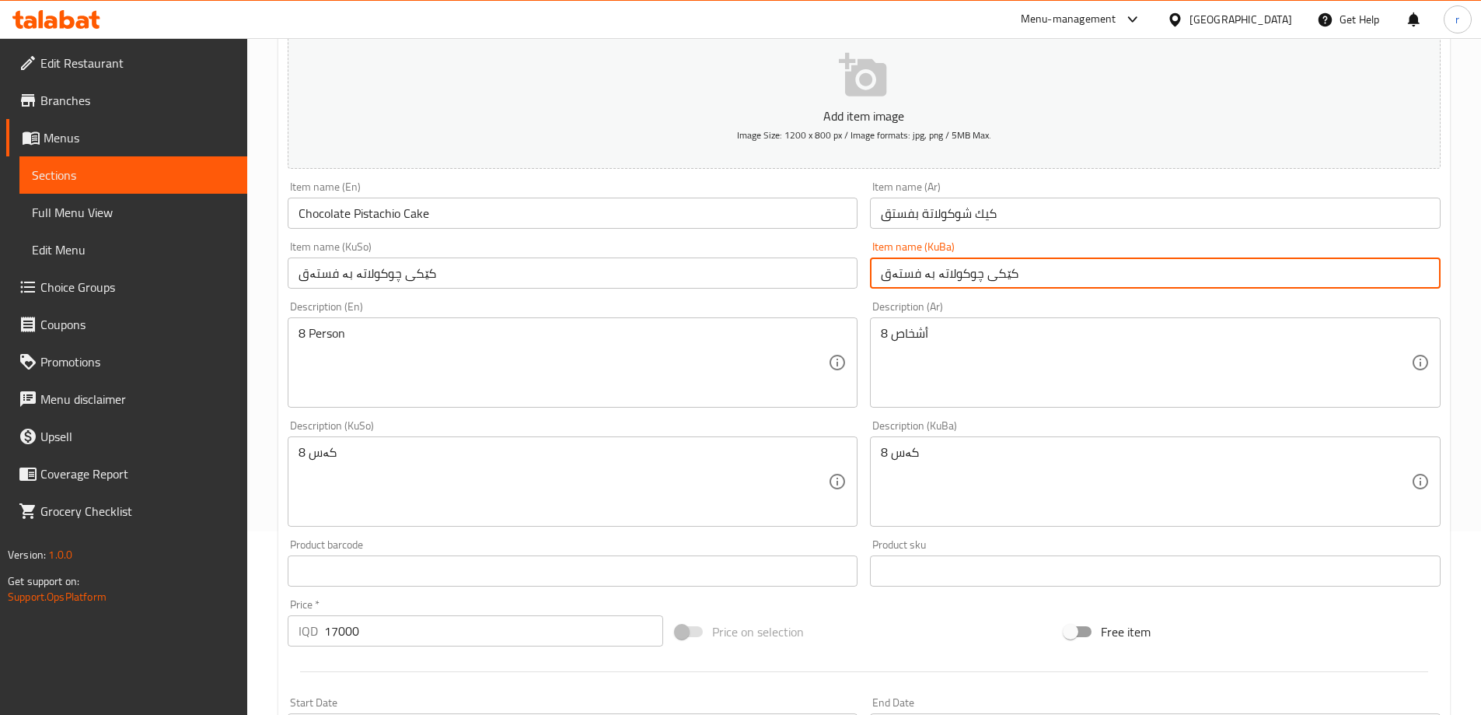
scroll to position [519, 0]
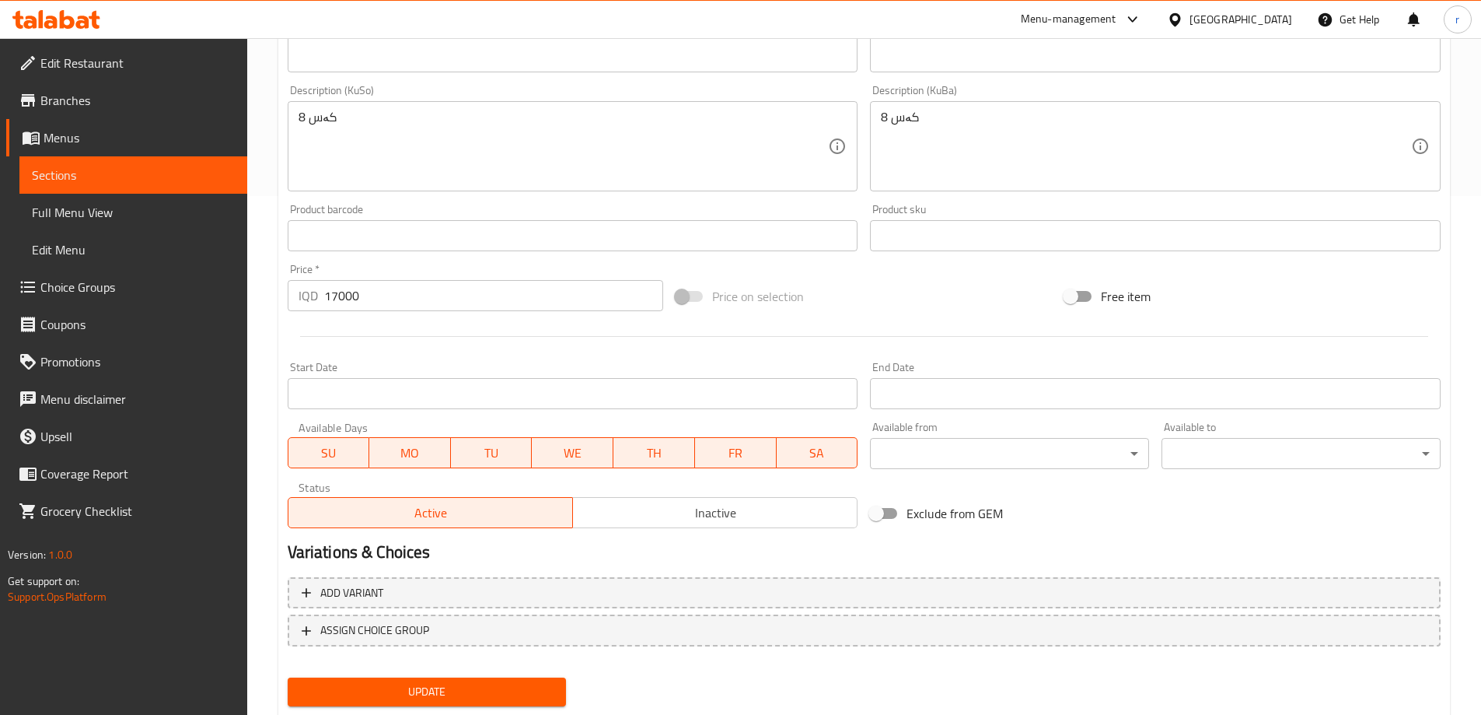
type input "کێکی چوکولاتە بە فستەق"
click at [407, 684] on span "Update" at bounding box center [427, 691] width 254 height 19
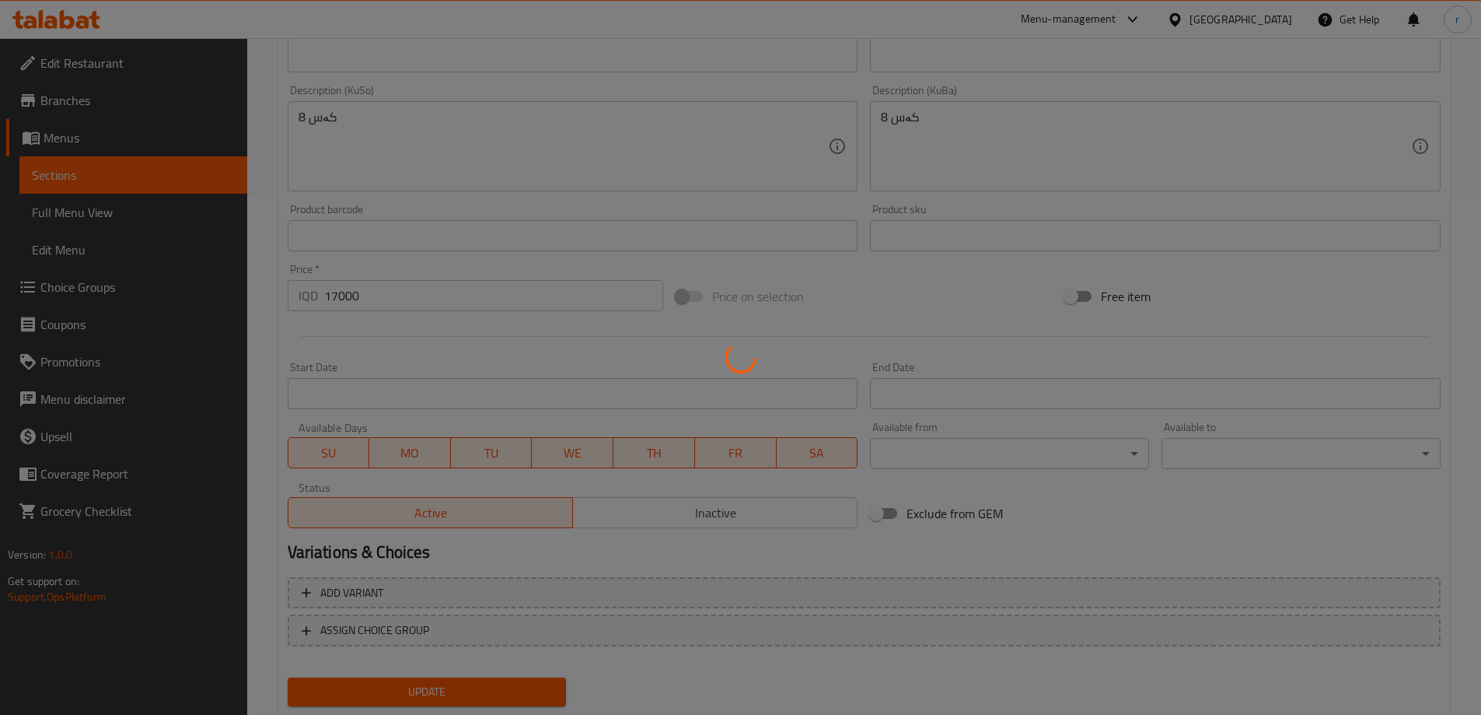
scroll to position [0, 0]
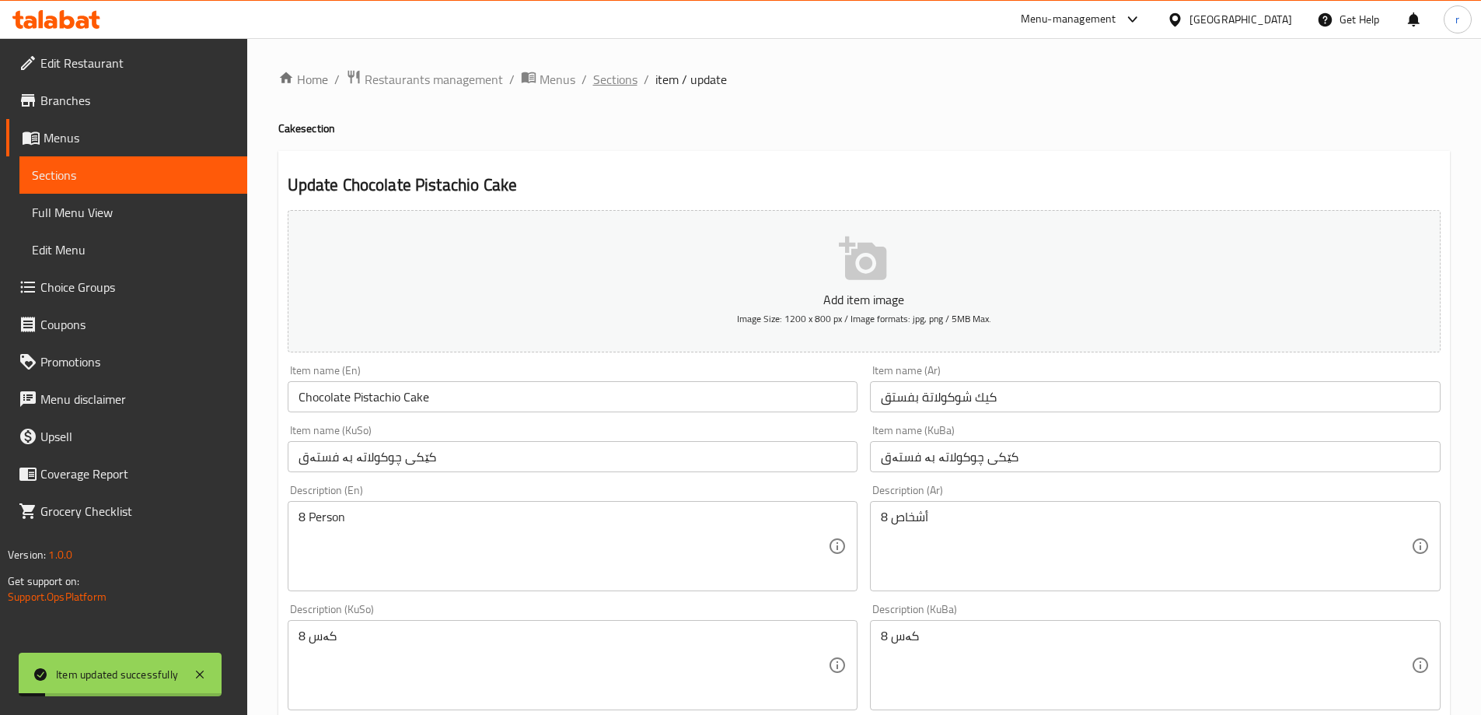
click at [610, 86] on span "Sections" at bounding box center [615, 79] width 44 height 19
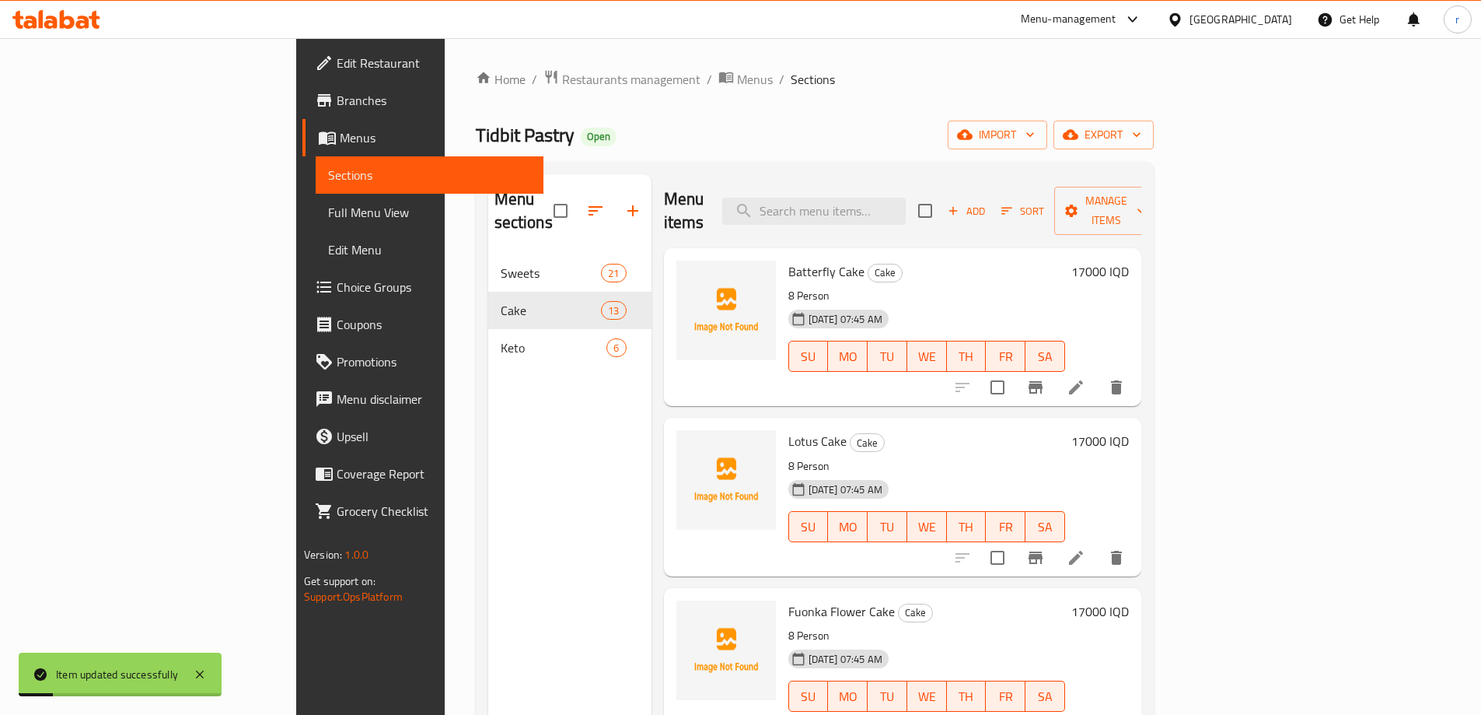
click at [328, 211] on span "Full Menu View" at bounding box center [429, 212] width 203 height 19
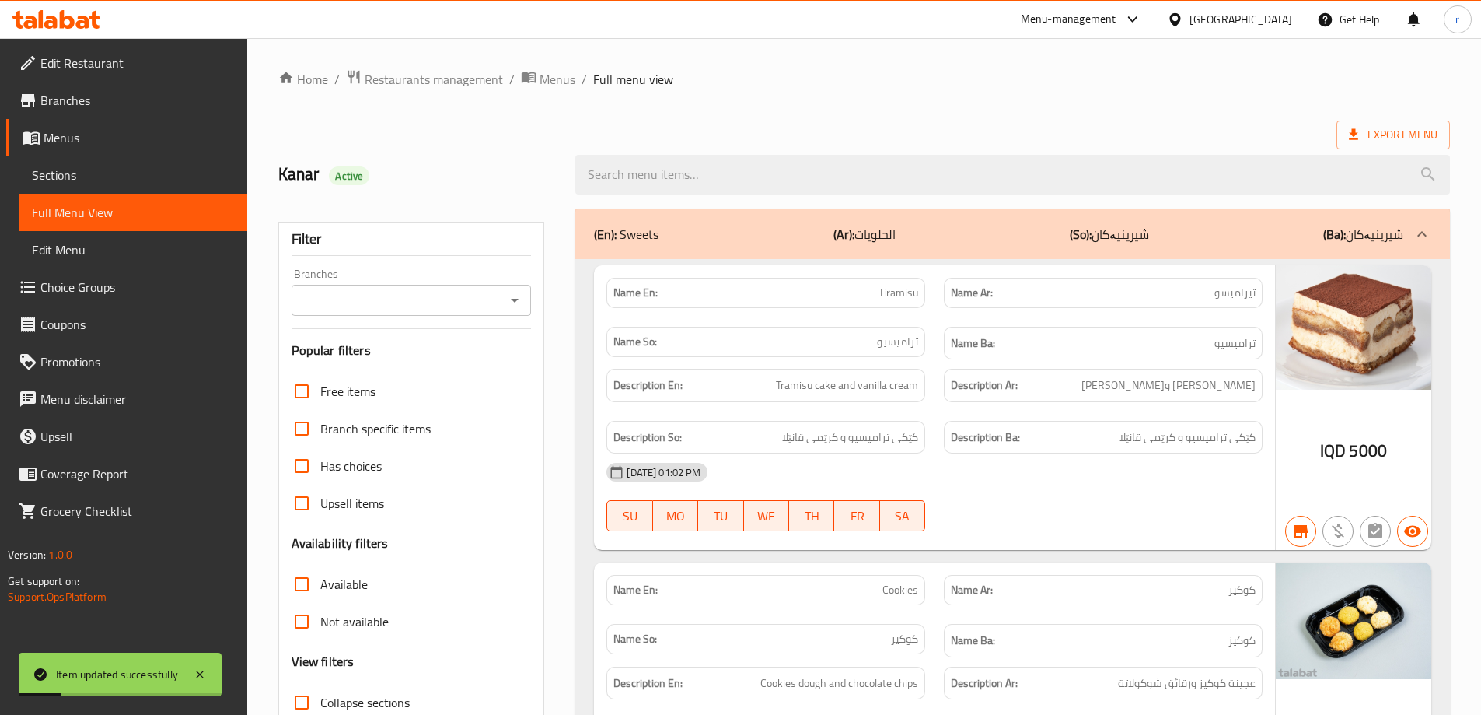
click at [389, 292] on input "Branches" at bounding box center [398, 300] width 205 height 22
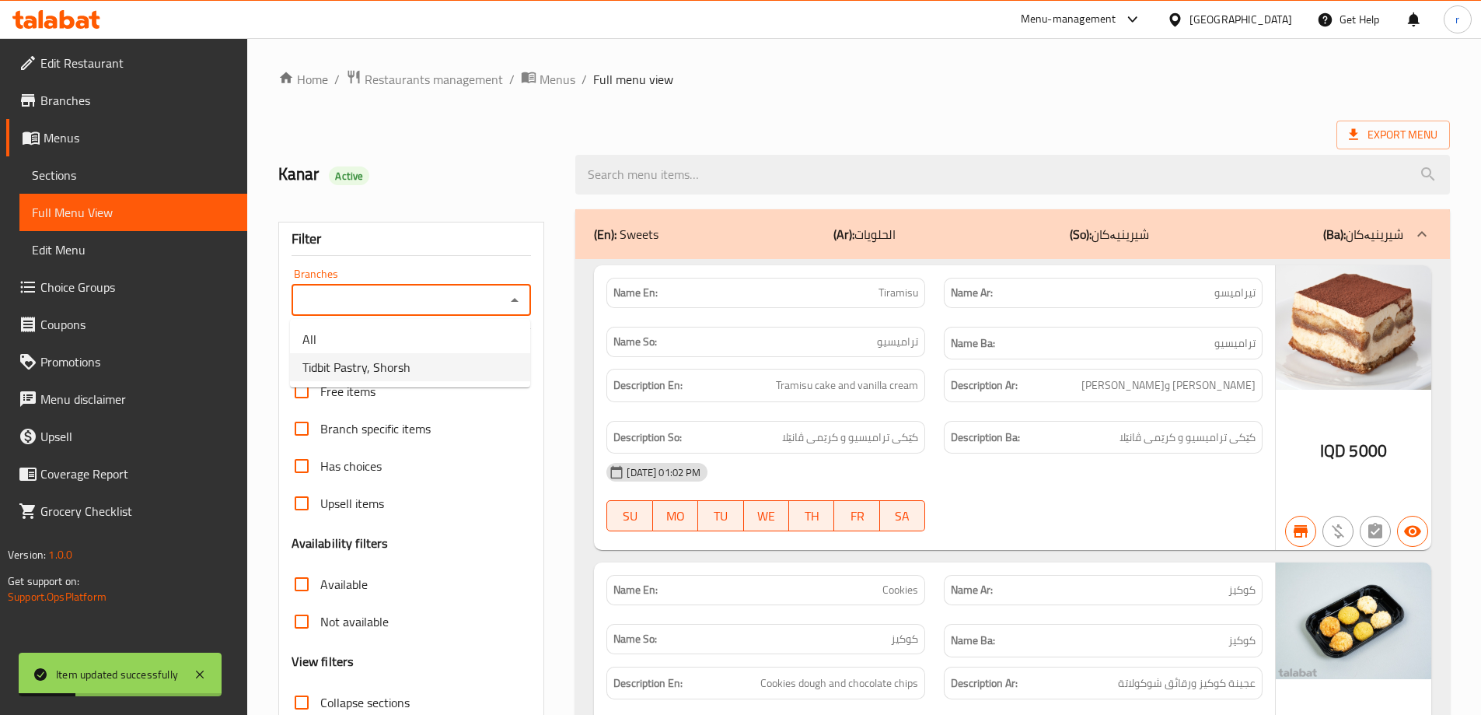
click at [399, 365] on span "Tidbit Pastry, Shorsh" at bounding box center [356, 367] width 108 height 19
type input "Tidbit Pastry, Shorsh"
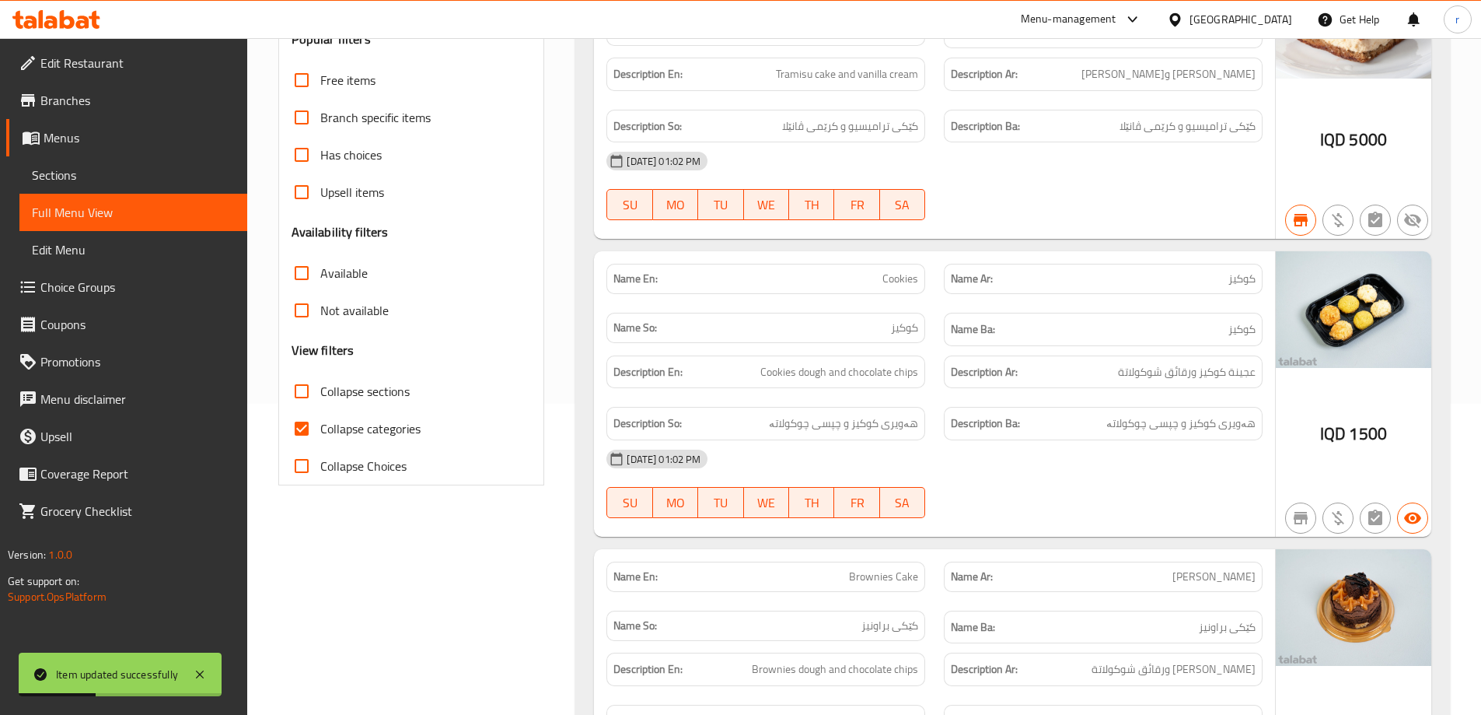
click at [382, 430] on span "Collapse categories" at bounding box center [370, 428] width 100 height 19
click at [320, 430] on input "Collapse categories" at bounding box center [301, 428] width 37 height 37
checkbox input "false"
click at [379, 393] on span "Collapse sections" at bounding box center [364, 391] width 89 height 19
click at [320, 393] on input "Collapse sections" at bounding box center [301, 390] width 37 height 37
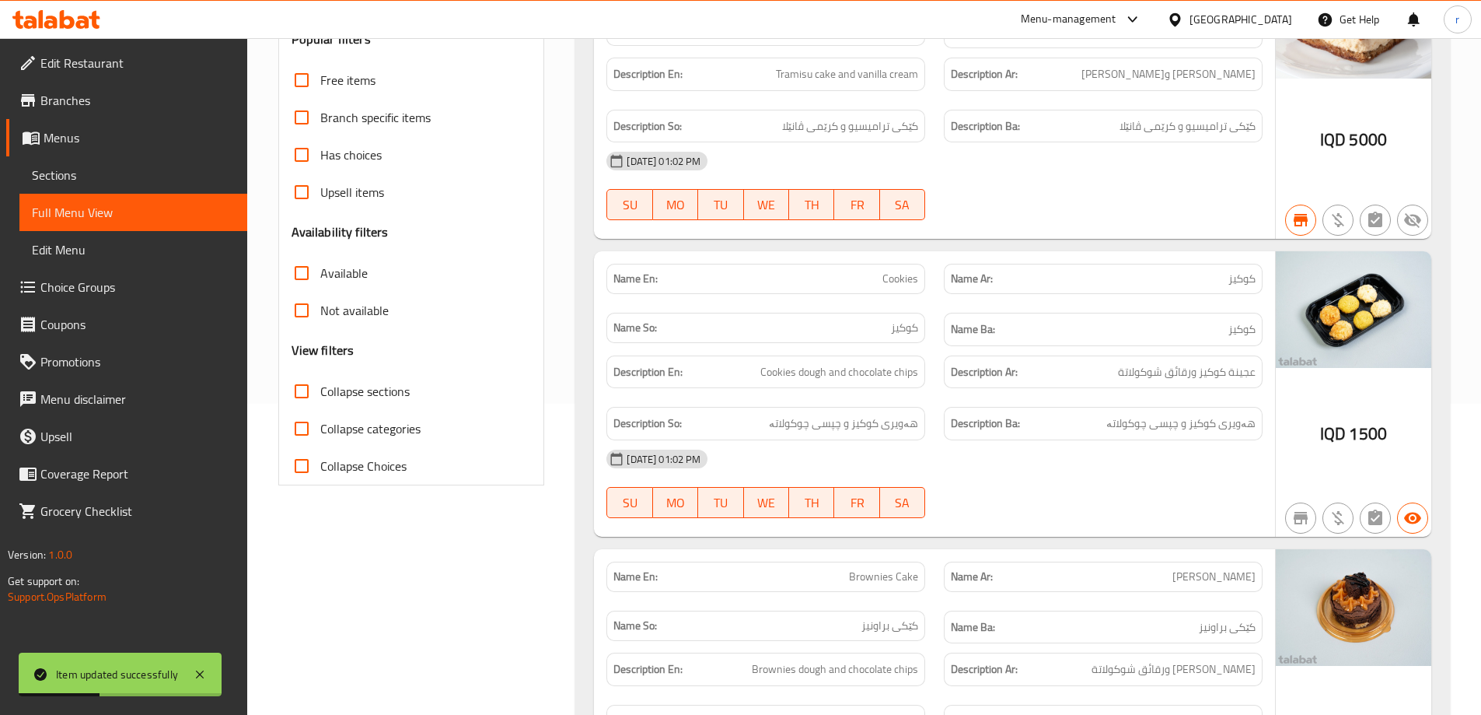
checkbox input "true"
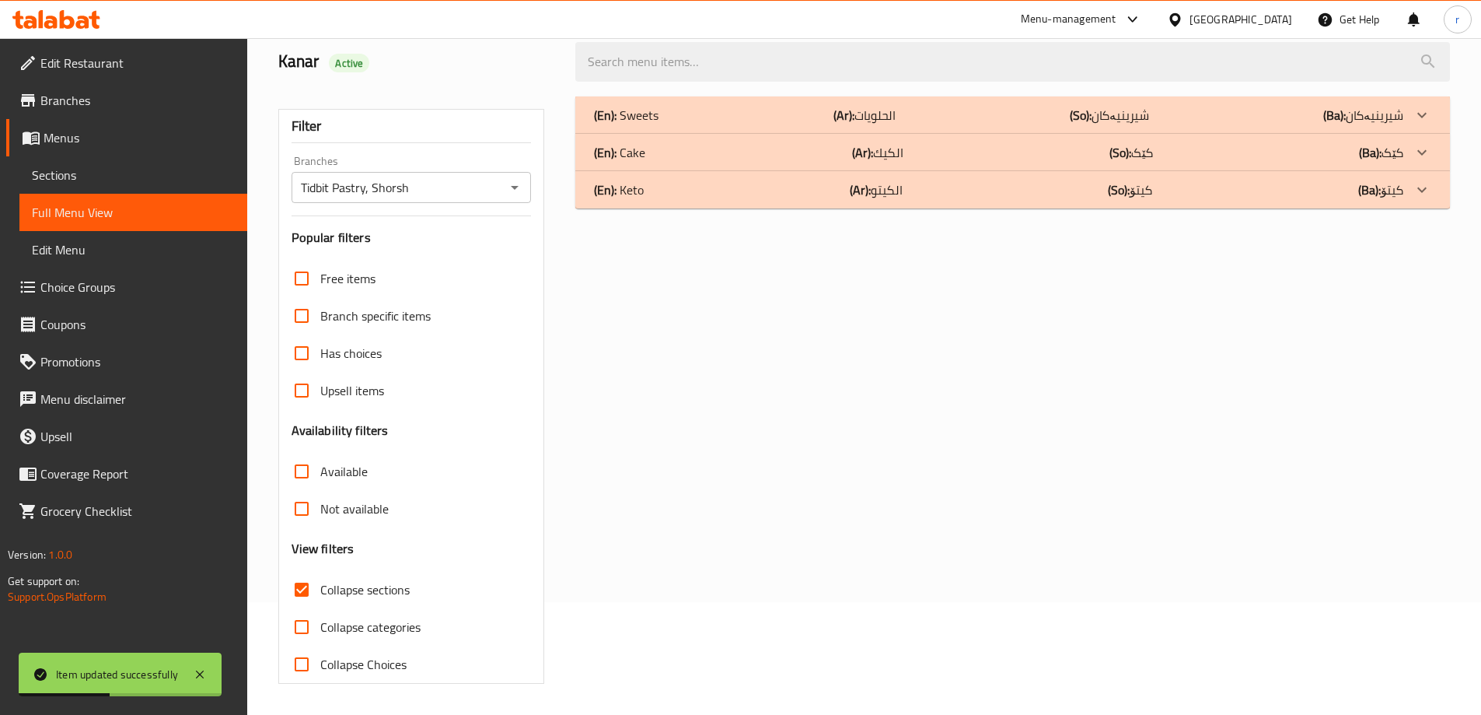
scroll to position [0, 0]
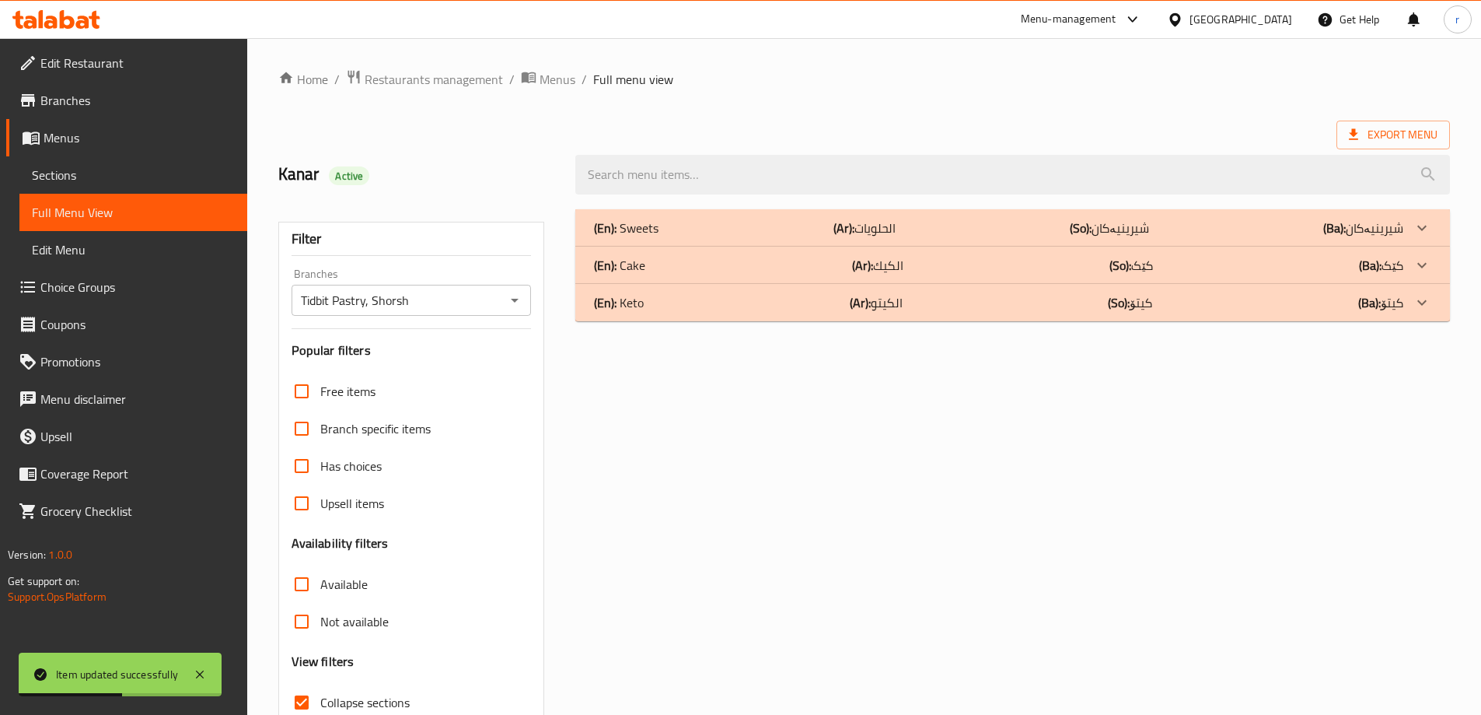
click at [739, 274] on div "(En): Cake (Ar): الكيك (So): کێک (Ba): کێک" at bounding box center [1012, 264] width 875 height 37
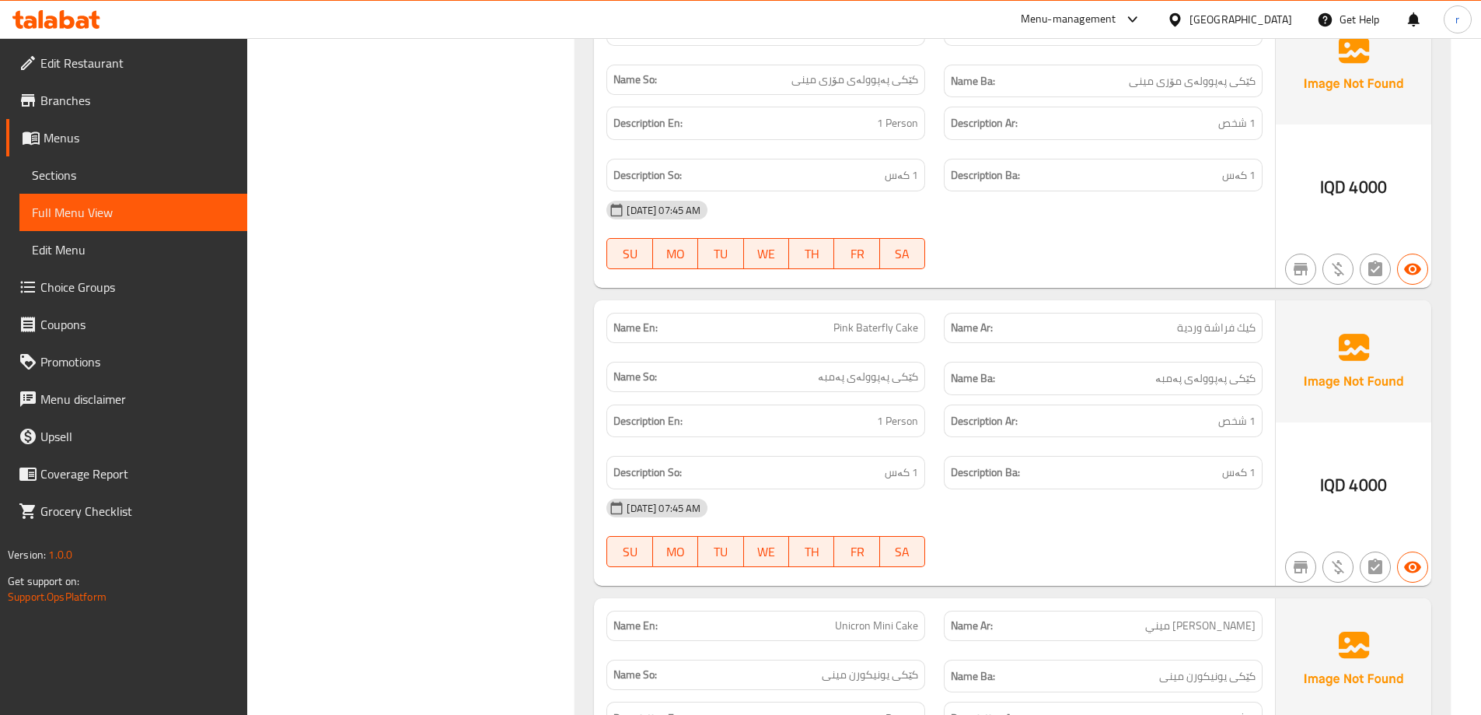
scroll to position [3318, 0]
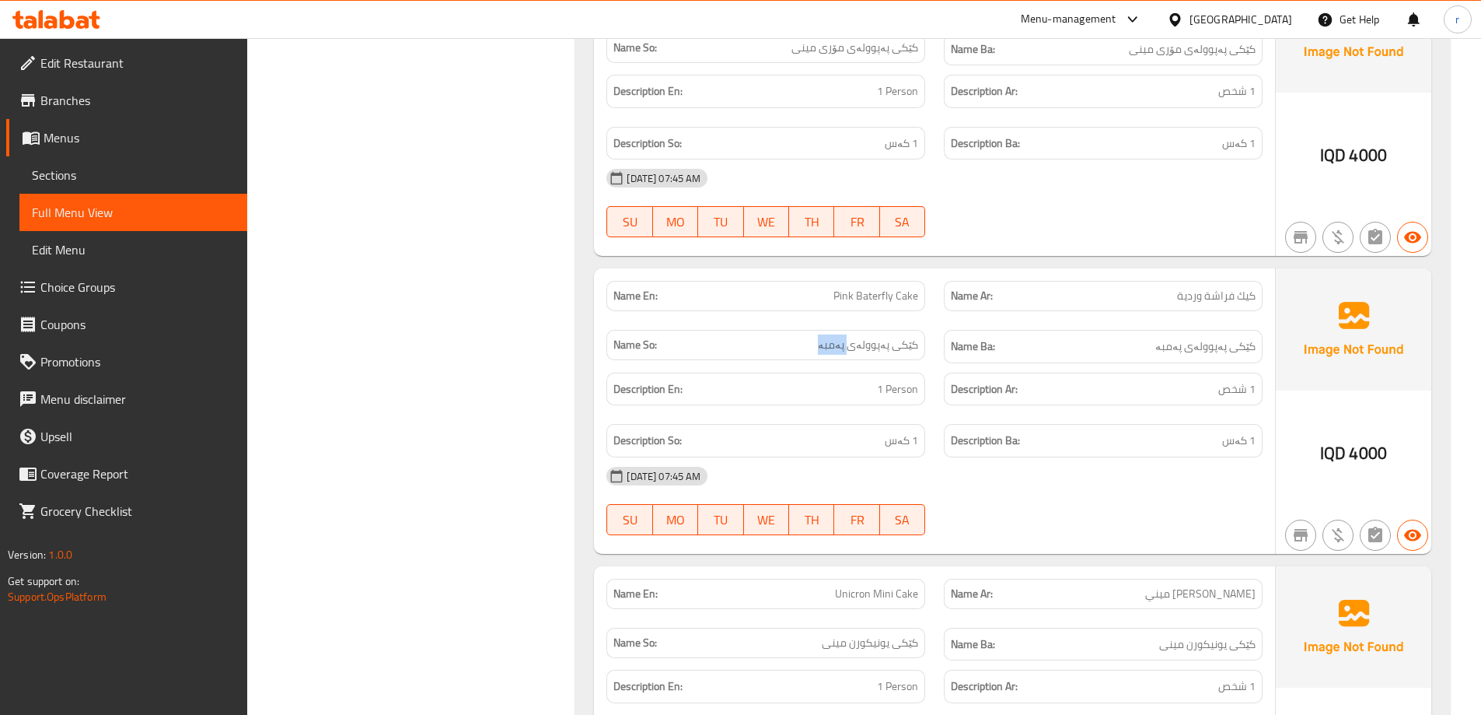
drag, startPoint x: 804, startPoint y: 351, endPoint x: 850, endPoint y: 351, distance: 45.9
click at [850, 351] on p "Name So: کێکی پەپوولەی پەمبە" at bounding box center [765, 345] width 305 height 16
copy span "پەمبە"
click at [74, 159] on link "Sections" at bounding box center [133, 174] width 228 height 37
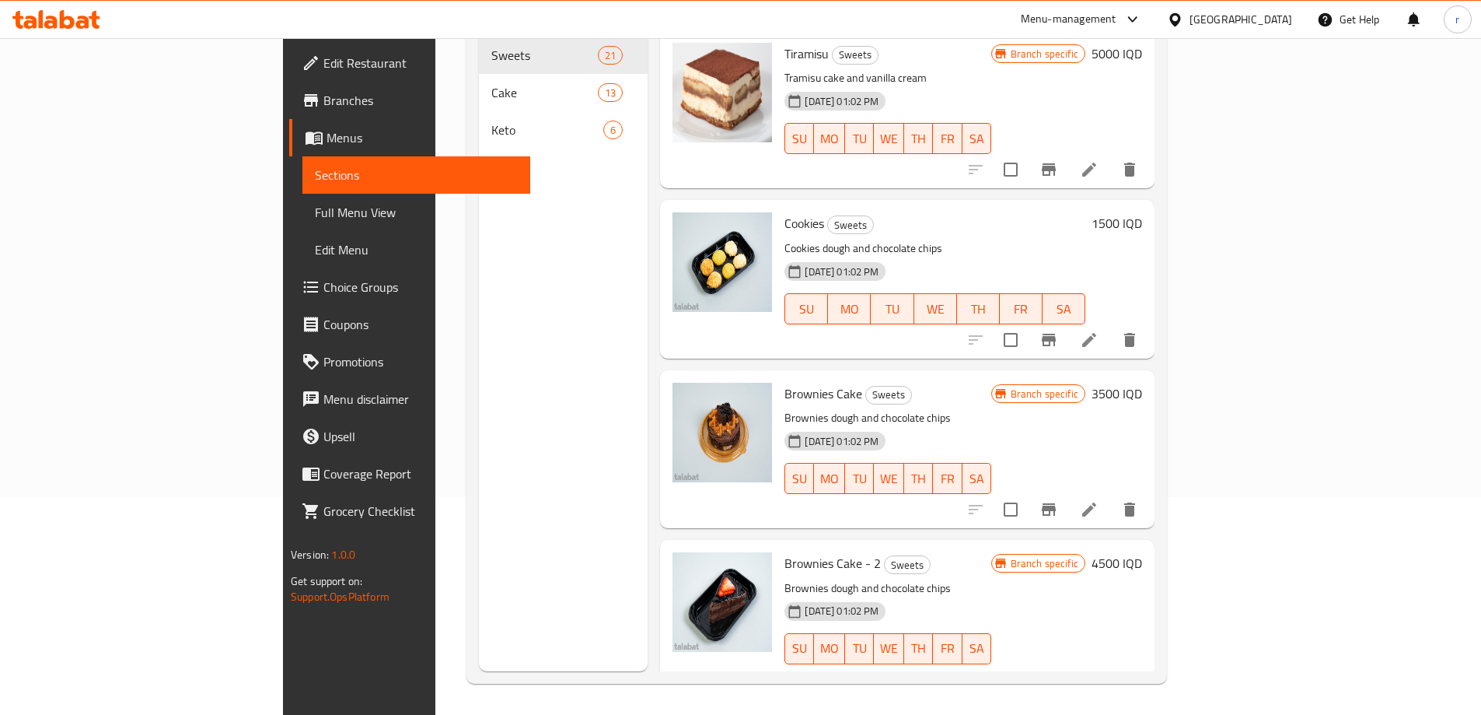
scroll to position [218, 0]
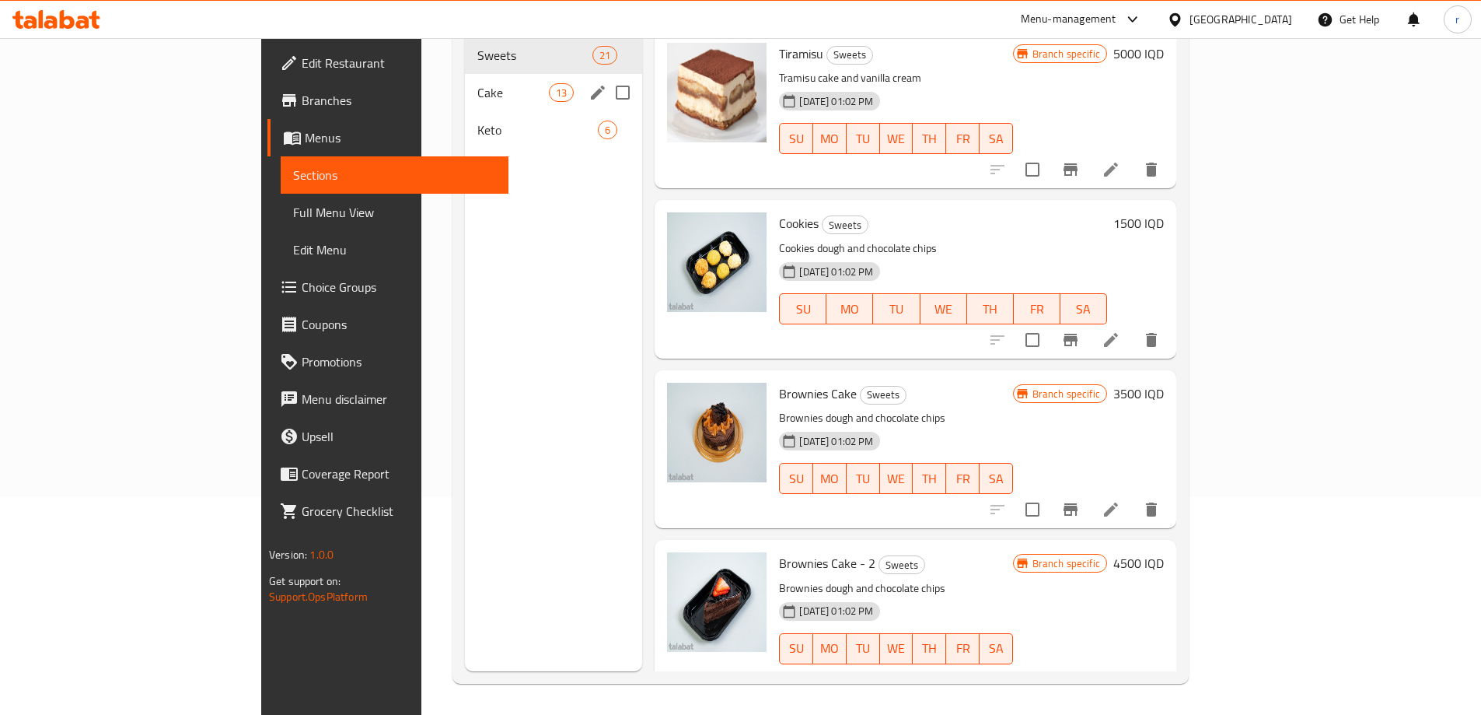
click at [477, 83] on span "Cake" at bounding box center [513, 92] width 72 height 19
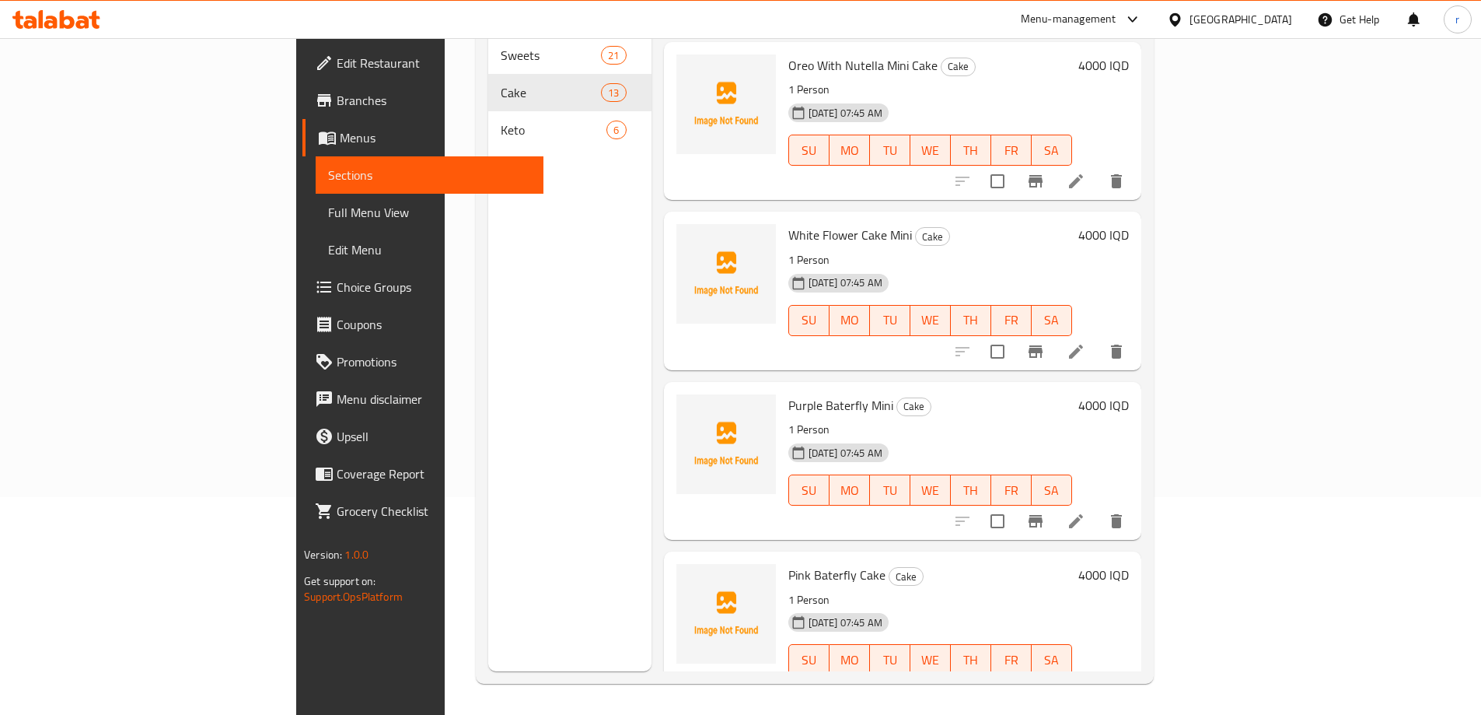
scroll to position [1452, 0]
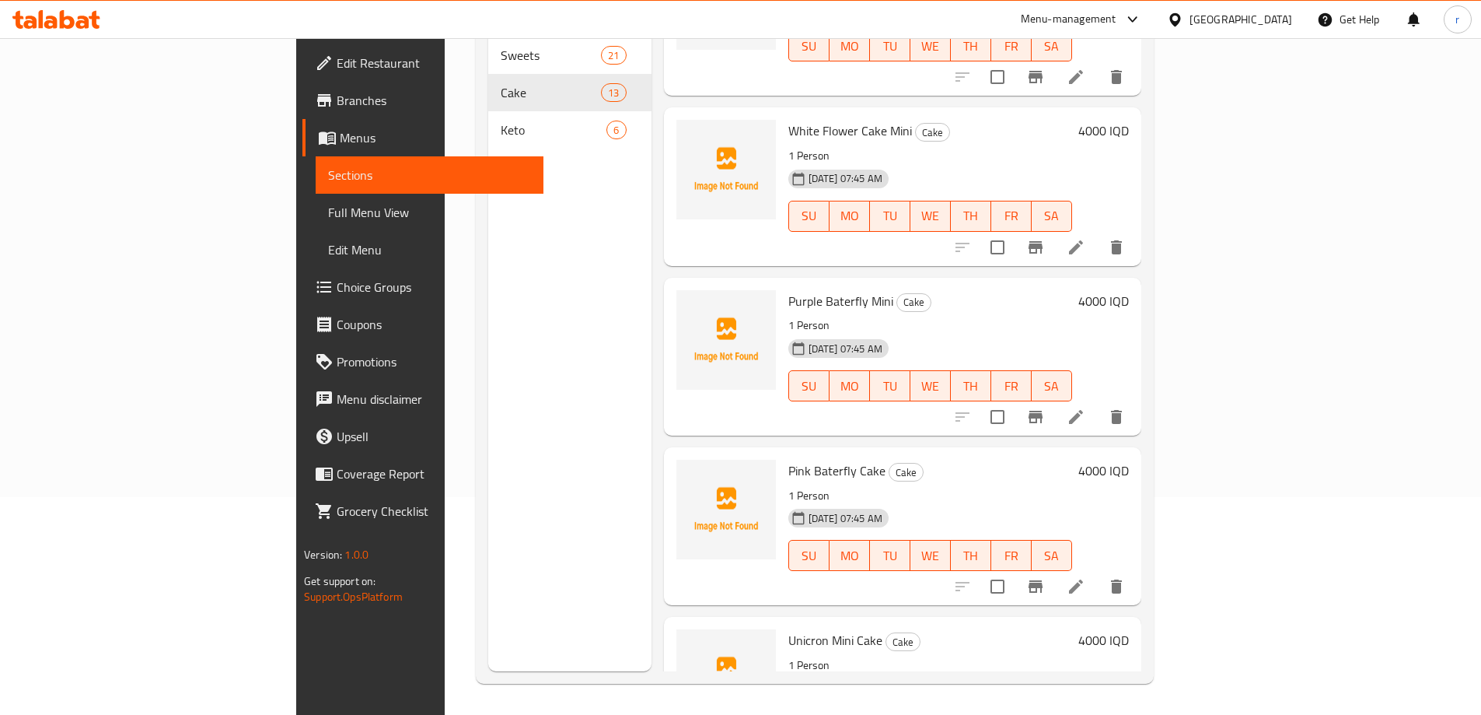
click at [1098, 572] on li at bounding box center [1076, 586] width 44 height 28
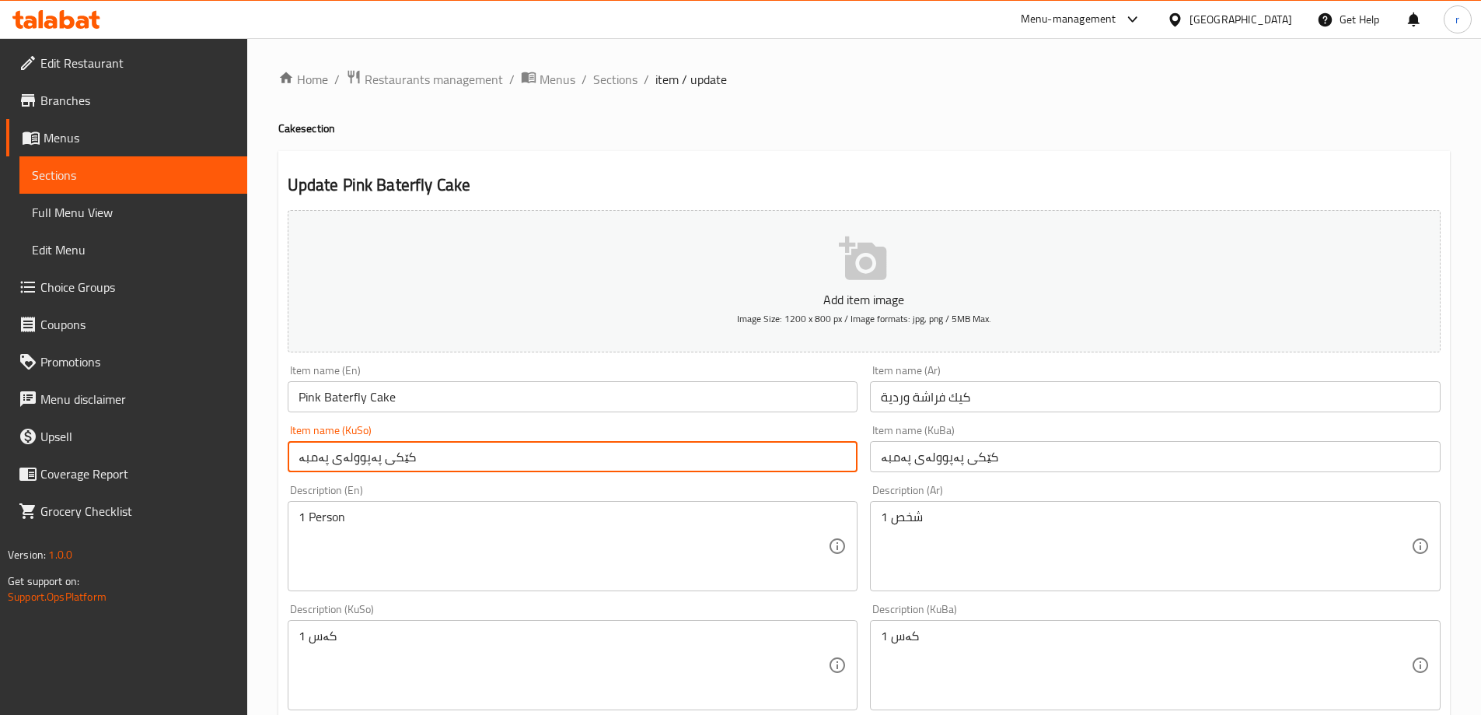
drag, startPoint x: 323, startPoint y: 461, endPoint x: 299, endPoint y: 458, distance: 25.1
click at [299, 458] on input "کێکی پەپوولەی پەمبە" at bounding box center [573, 456] width 571 height 31
drag, startPoint x: 323, startPoint y: 457, endPoint x: 296, endPoint y: 459, distance: 27.3
click at [296, 459] on input "کێکی پەپوولەی پەمبە" at bounding box center [573, 456] width 571 height 31
paste input "ەیی"
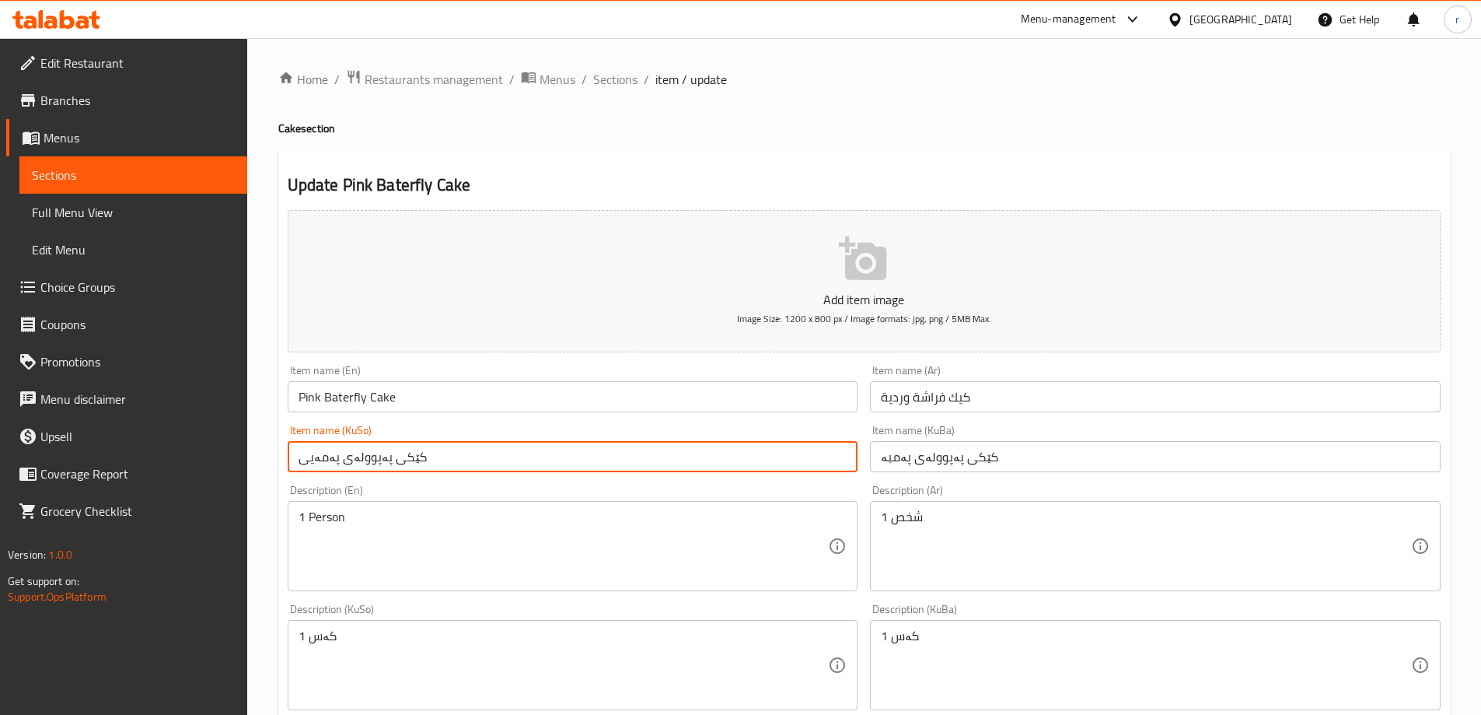
click at [375, 463] on input "کێکی پەپوولەی پەمەیی" at bounding box center [573, 456] width 571 height 31
drag, startPoint x: 436, startPoint y: 457, endPoint x: 248, endPoint y: 452, distance: 188.2
click at [248, 452] on div "Home / Restaurants management / Menus / Sections / item / update Cake section U…" at bounding box center [864, 657] width 1234 height 1239
type input "کێکی پەپوولەی پەمەیی"
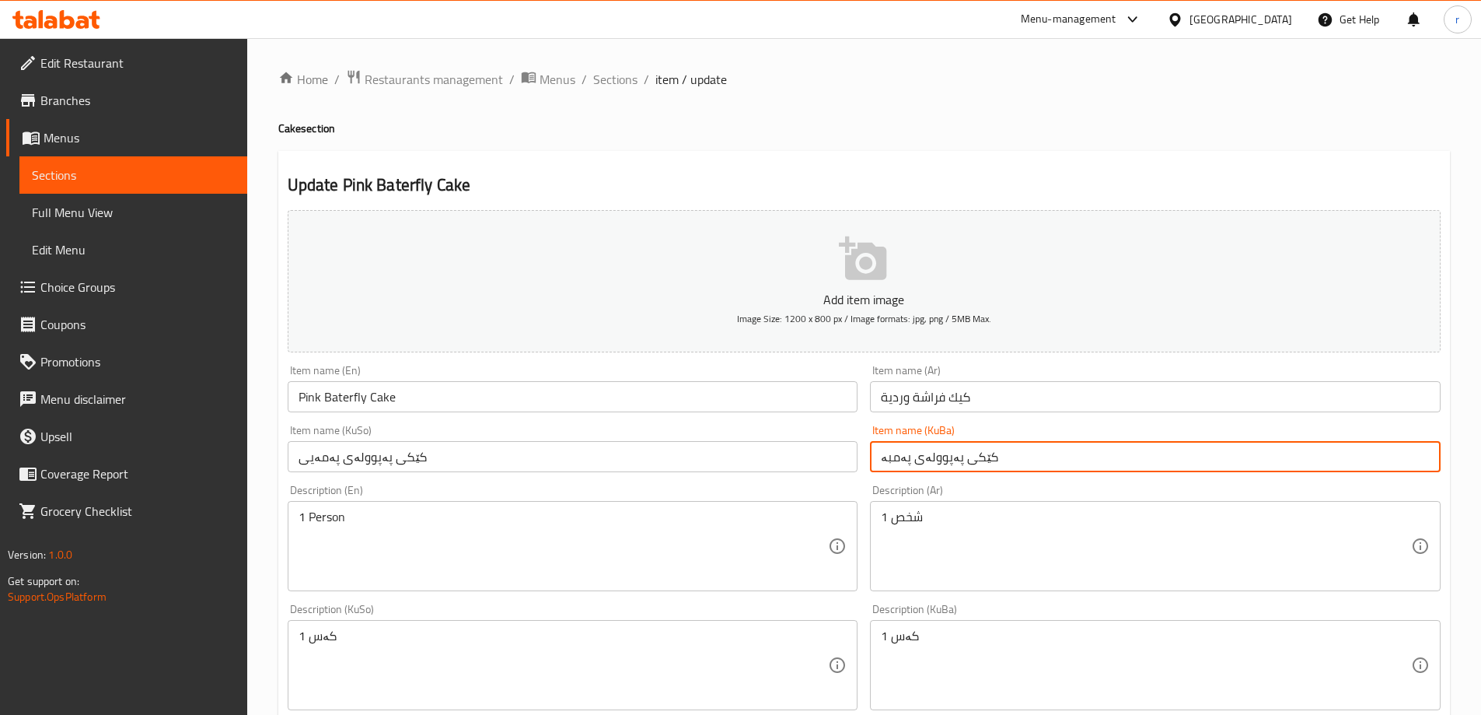
drag, startPoint x: 1004, startPoint y: 445, endPoint x: 801, endPoint y: 446, distance: 202.9
click at [801, 446] on div "Add item image Image Size: 1200 x 800 px / Image formats: jpg, png / 5MB Max. I…" at bounding box center [863, 628] width 1165 height 849
paste input "ەیی"
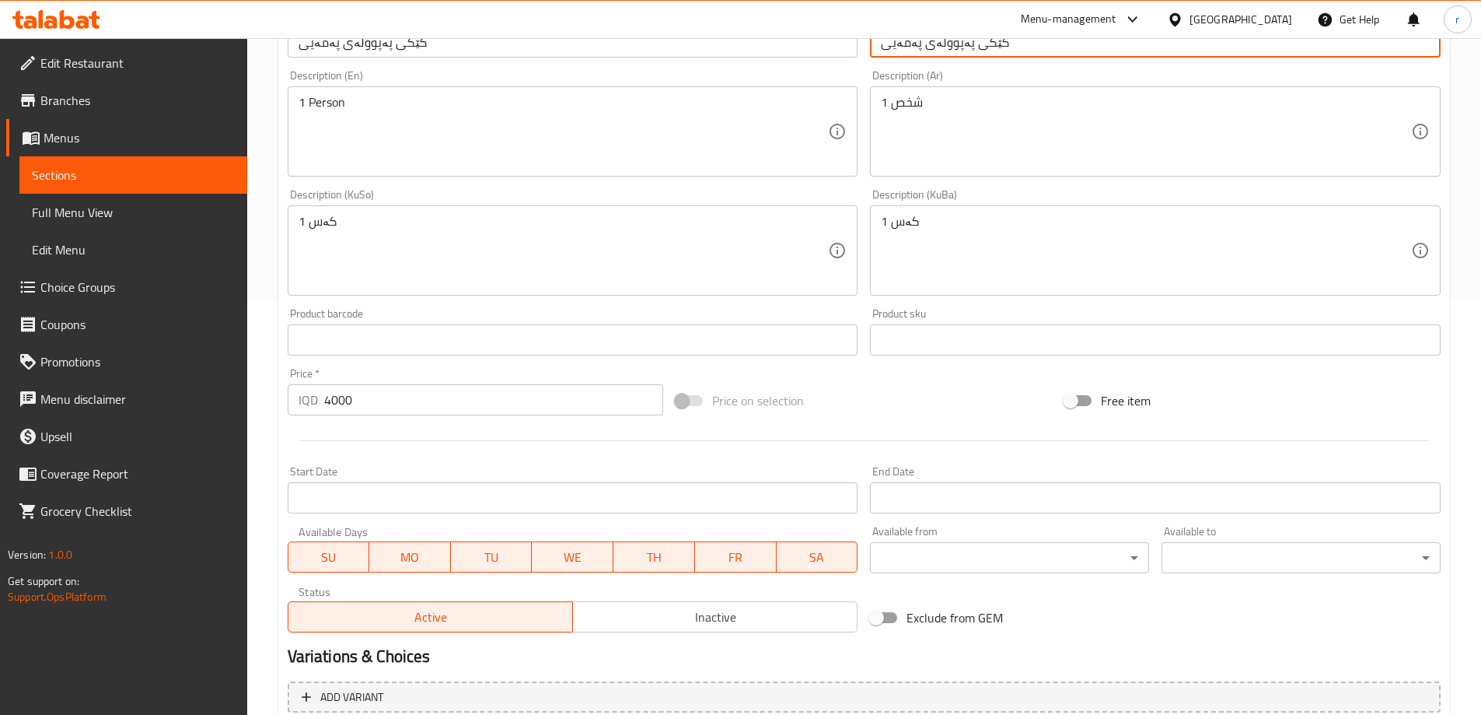
scroll to position [563, 0]
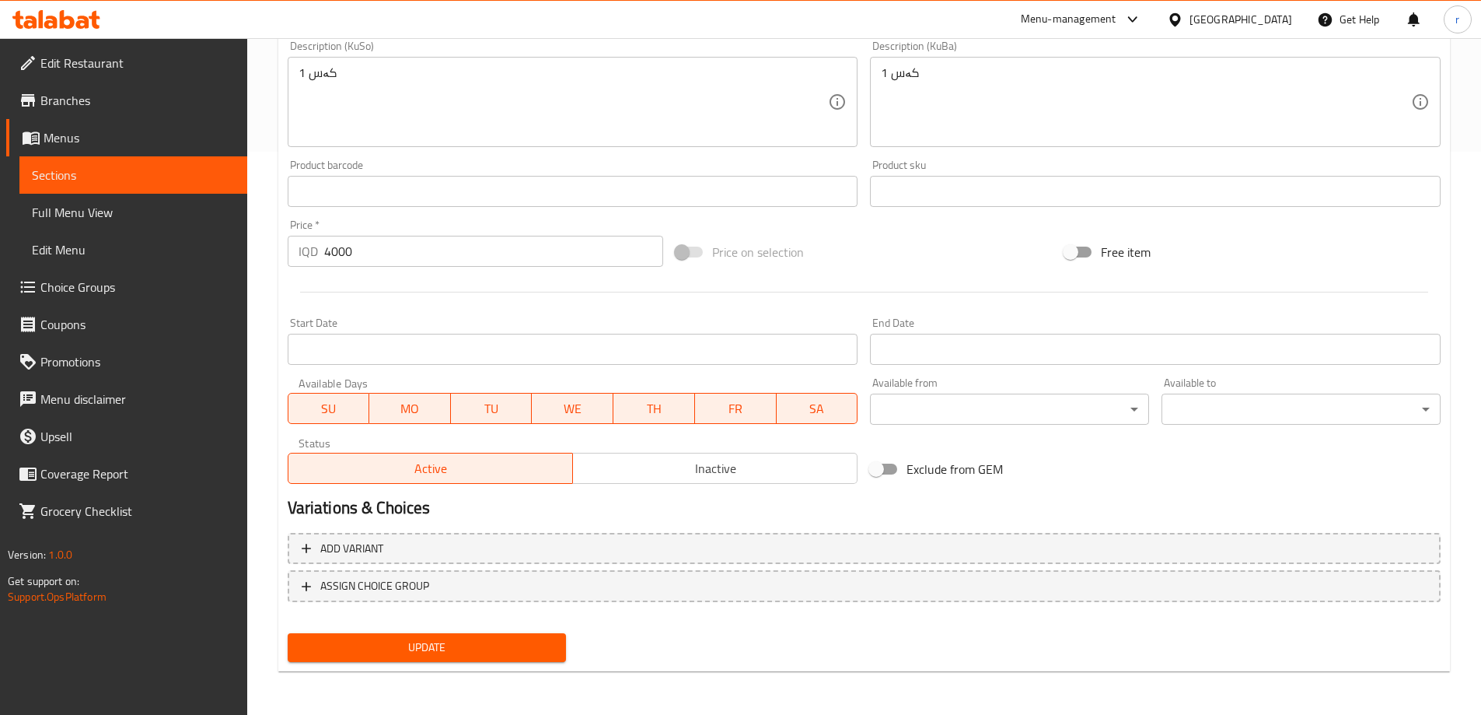
type input "کێکی پەپوولەی پەمەیی"
click at [455, 642] on span "Update" at bounding box center [427, 647] width 254 height 19
click at [77, 216] on span "Full Menu View" at bounding box center [133, 212] width 203 height 19
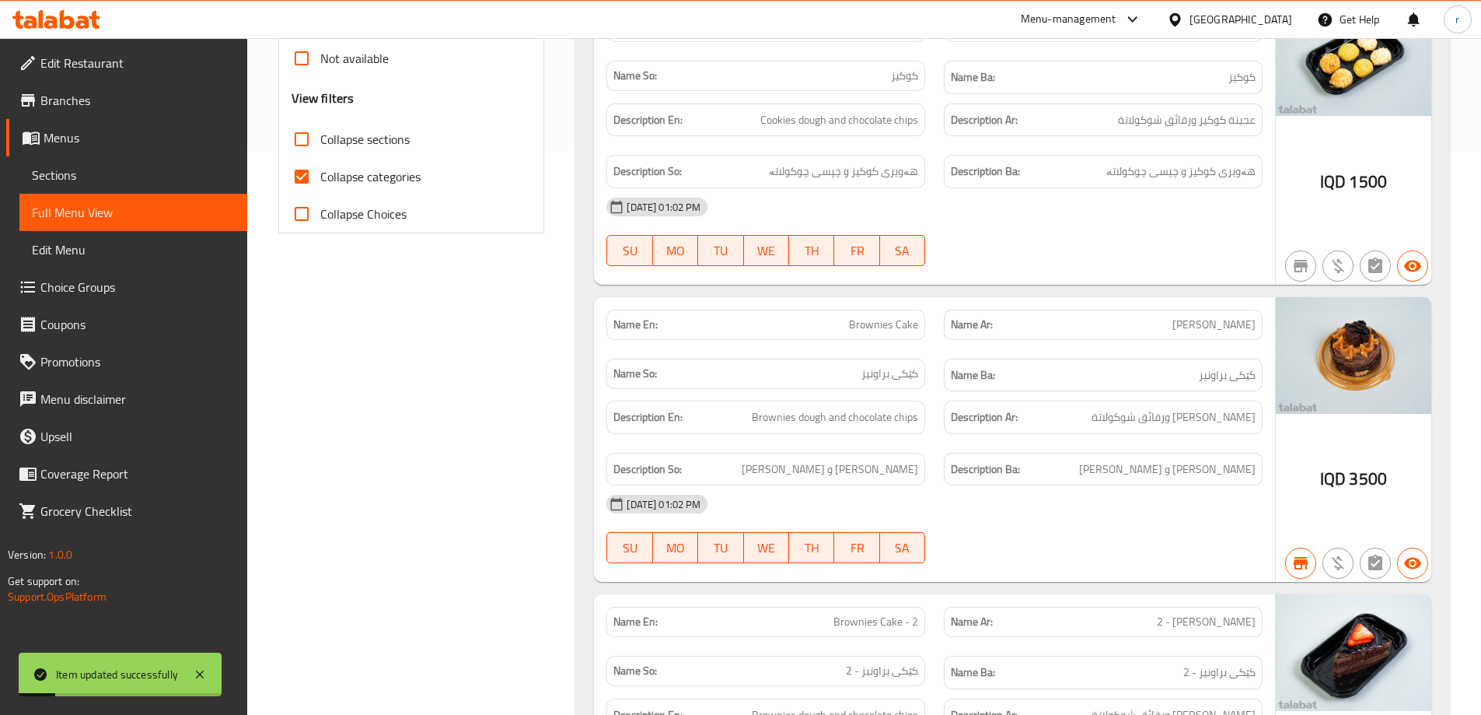
click at [318, 176] on input "Collapse categories" at bounding box center [301, 176] width 37 height 37
checkbox input "false"
click at [323, 130] on span "Collapse sections" at bounding box center [364, 139] width 89 height 19
click at [320, 130] on input "Collapse sections" at bounding box center [301, 139] width 37 height 37
checkbox input "true"
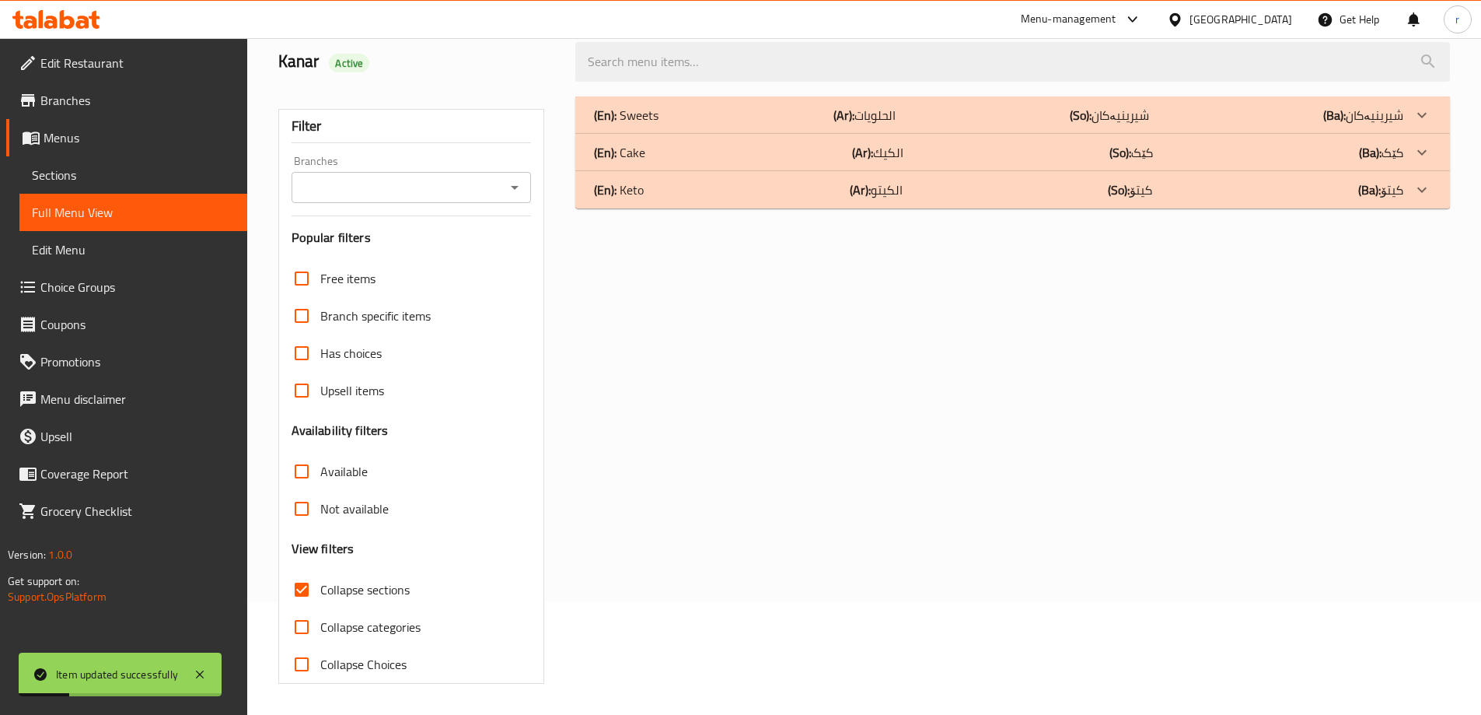
scroll to position [113, 0]
click at [395, 151] on div "Filter Branches Branches Popular filters Free items Branch specific items Has c…" at bounding box center [411, 396] width 267 height 575
click at [395, 173] on div "Branches" at bounding box center [412, 187] width 240 height 31
click at [394, 176] on input "Branches" at bounding box center [398, 187] width 205 height 22
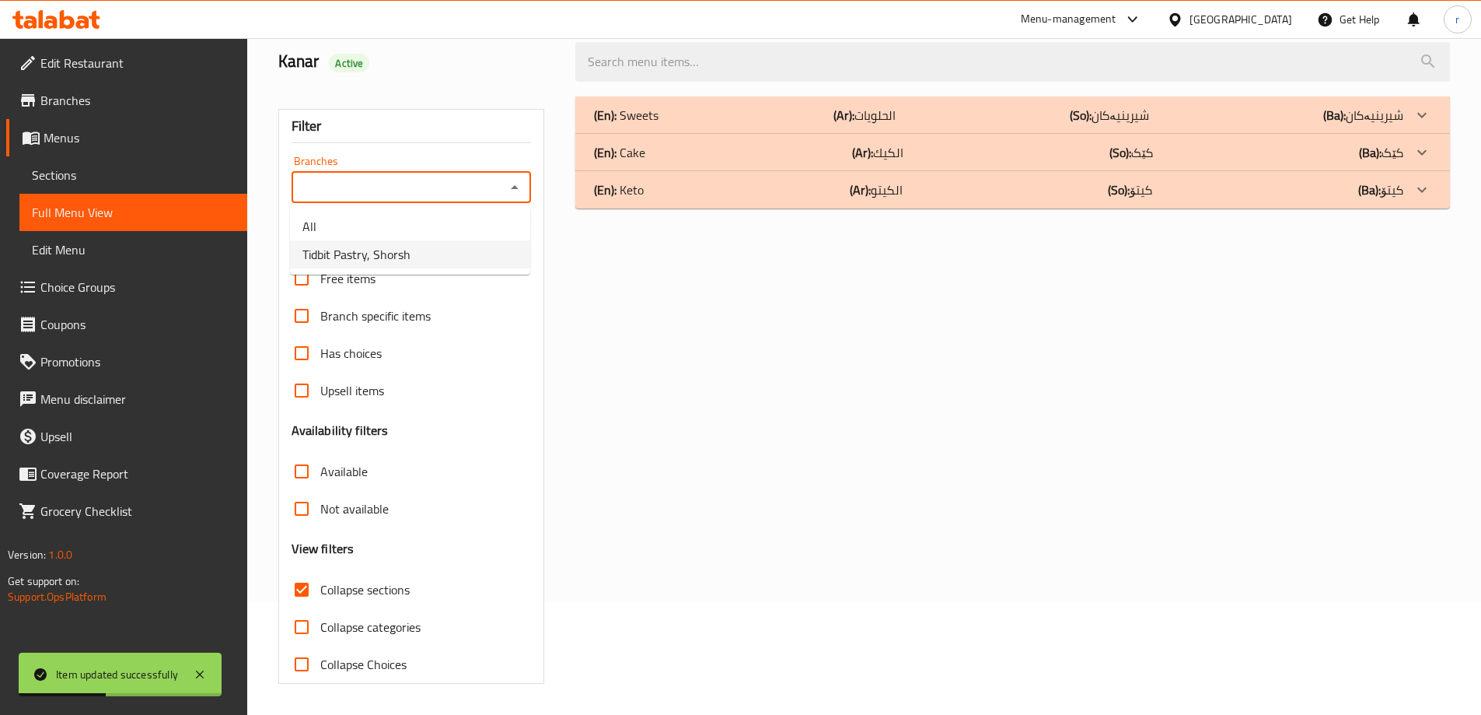
click at [390, 251] on span "Tidbit Pastry, Shorsh" at bounding box center [356, 254] width 108 height 19
type input "Tidbit Pastry, Shorsh"
click at [611, 161] on b "(En):" at bounding box center [605, 152] width 23 height 23
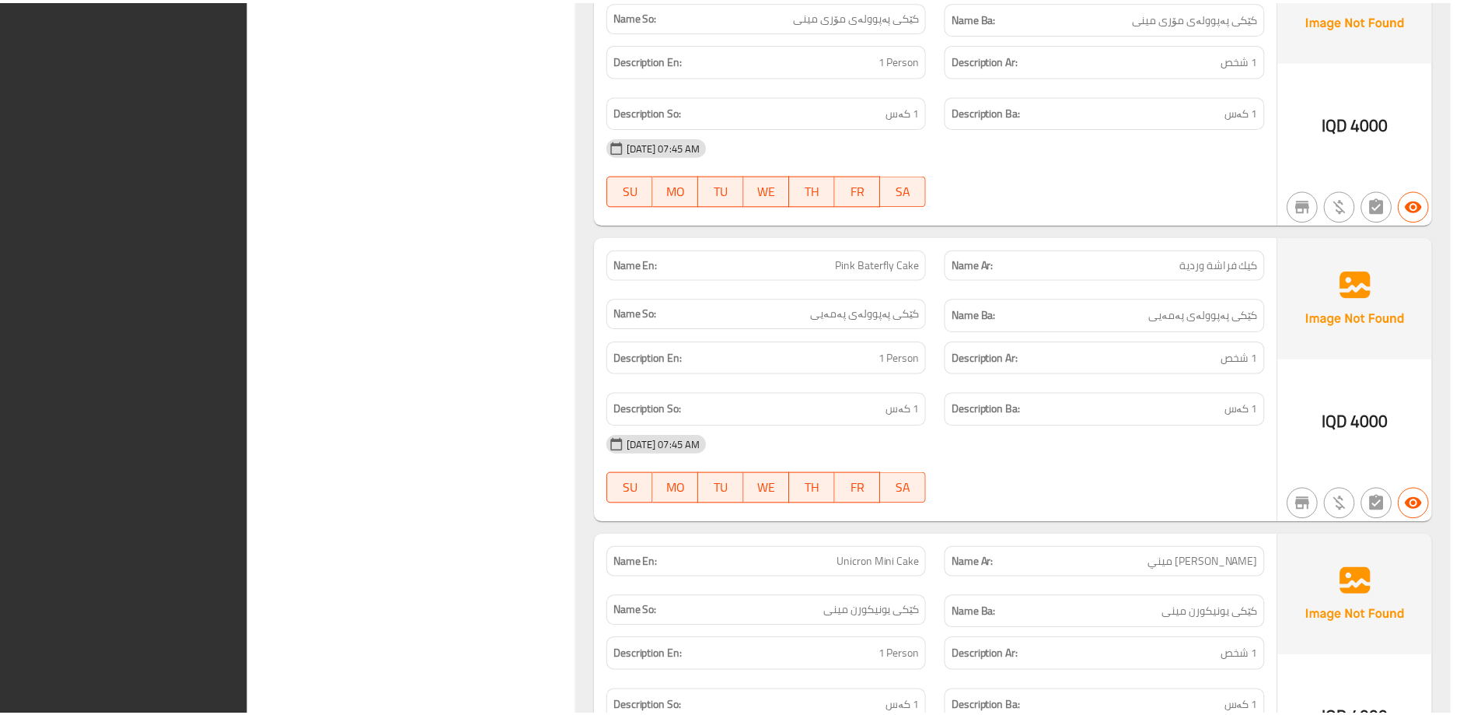
scroll to position [3566, 0]
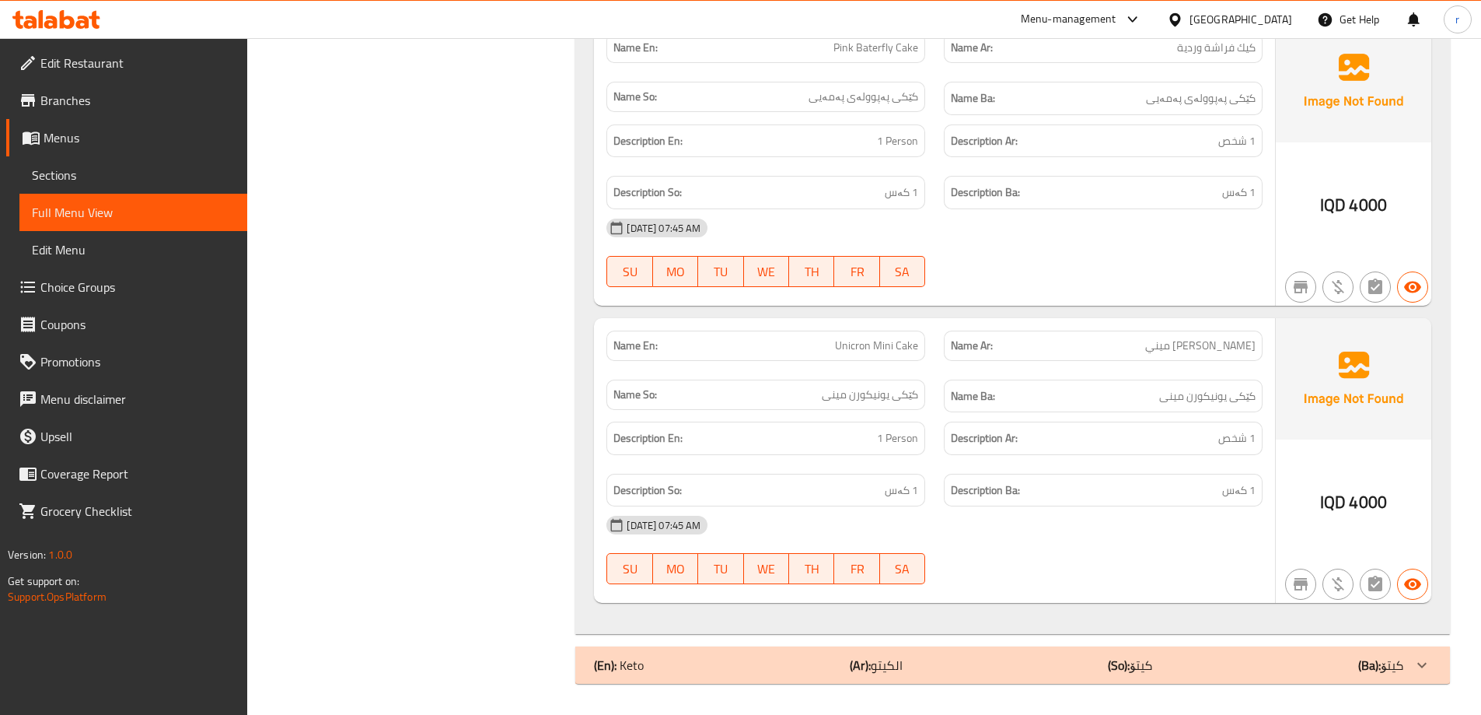
click at [82, 23] on icon at bounding box center [82, 22] width 13 height 13
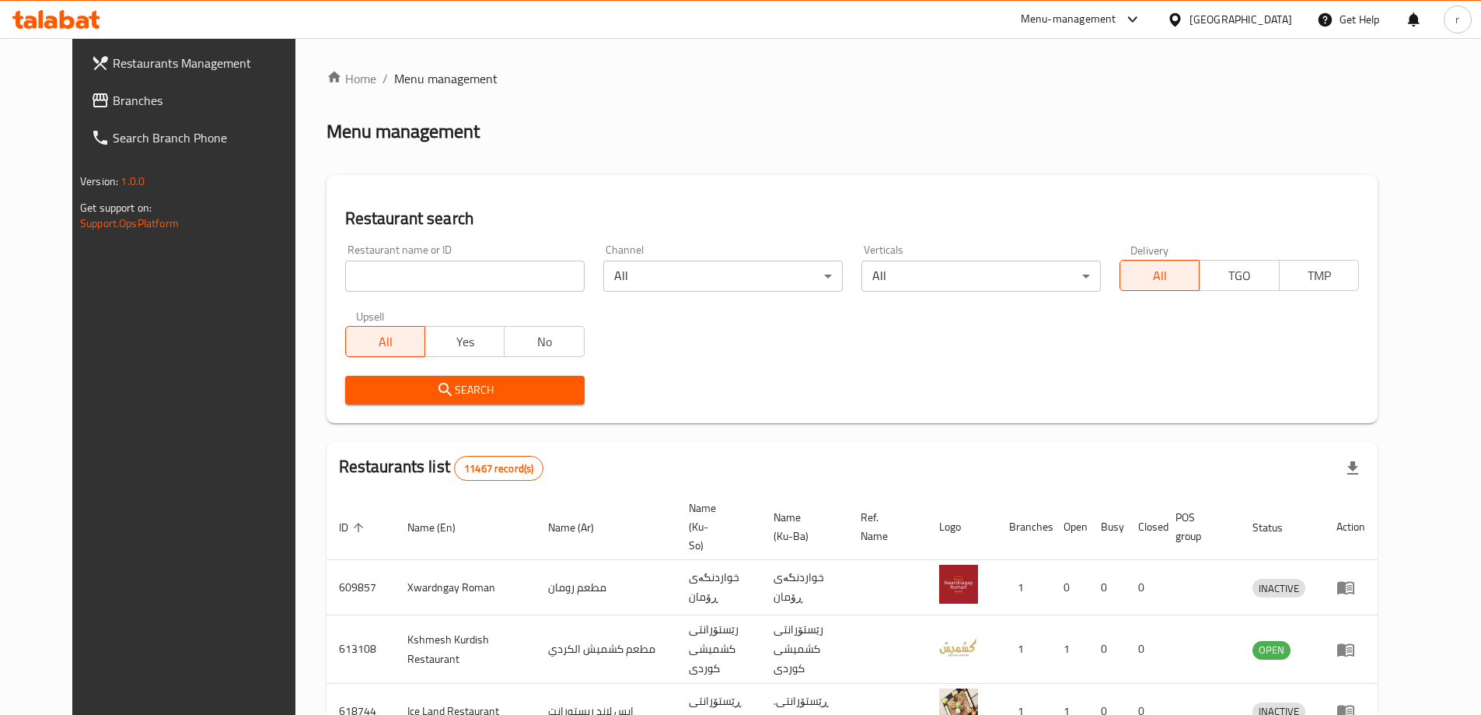
click at [374, 261] on input "search" at bounding box center [464, 275] width 239 height 31
paste input "645879"
type input "645879"
click at [391, 376] on button "Search" at bounding box center [464, 390] width 239 height 29
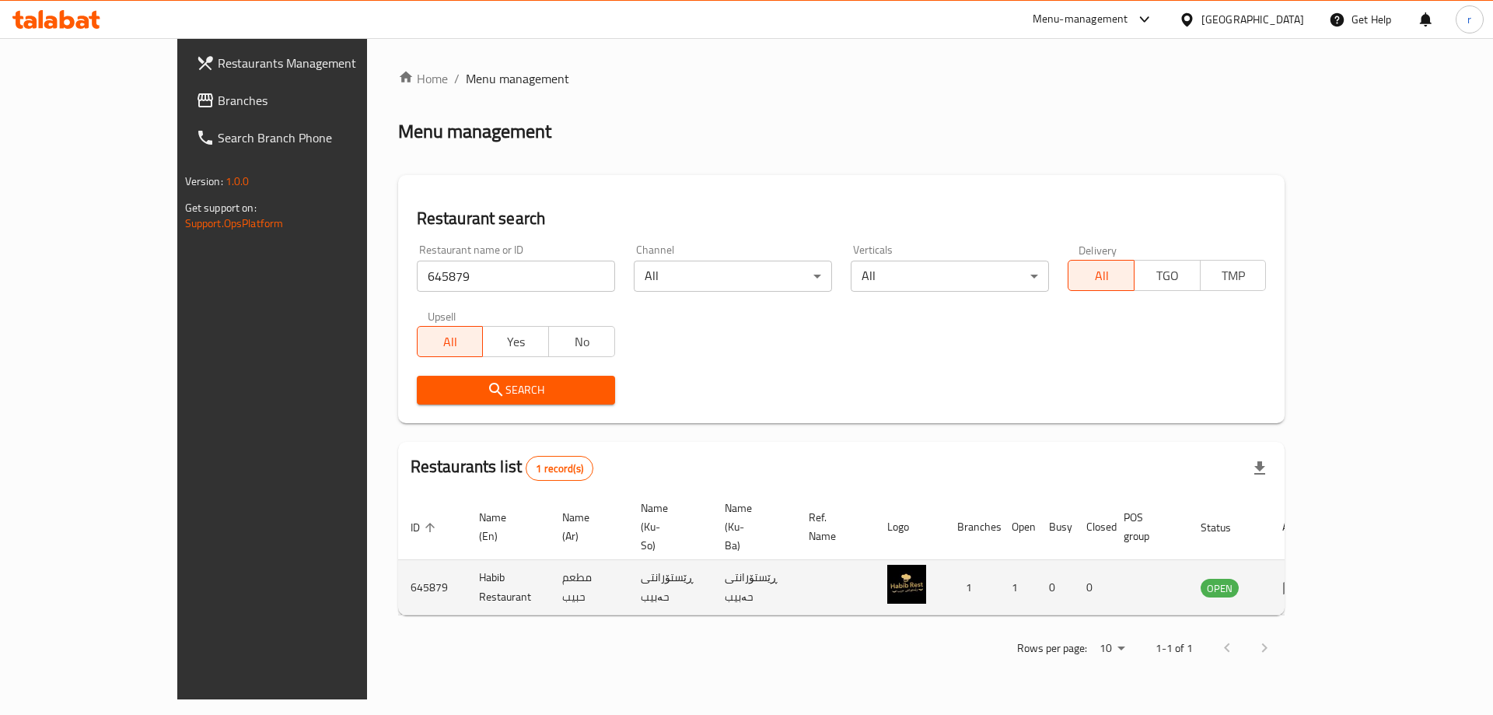
click at [1301, 578] on icon "enhanced table" at bounding box center [1291, 587] width 19 height 19
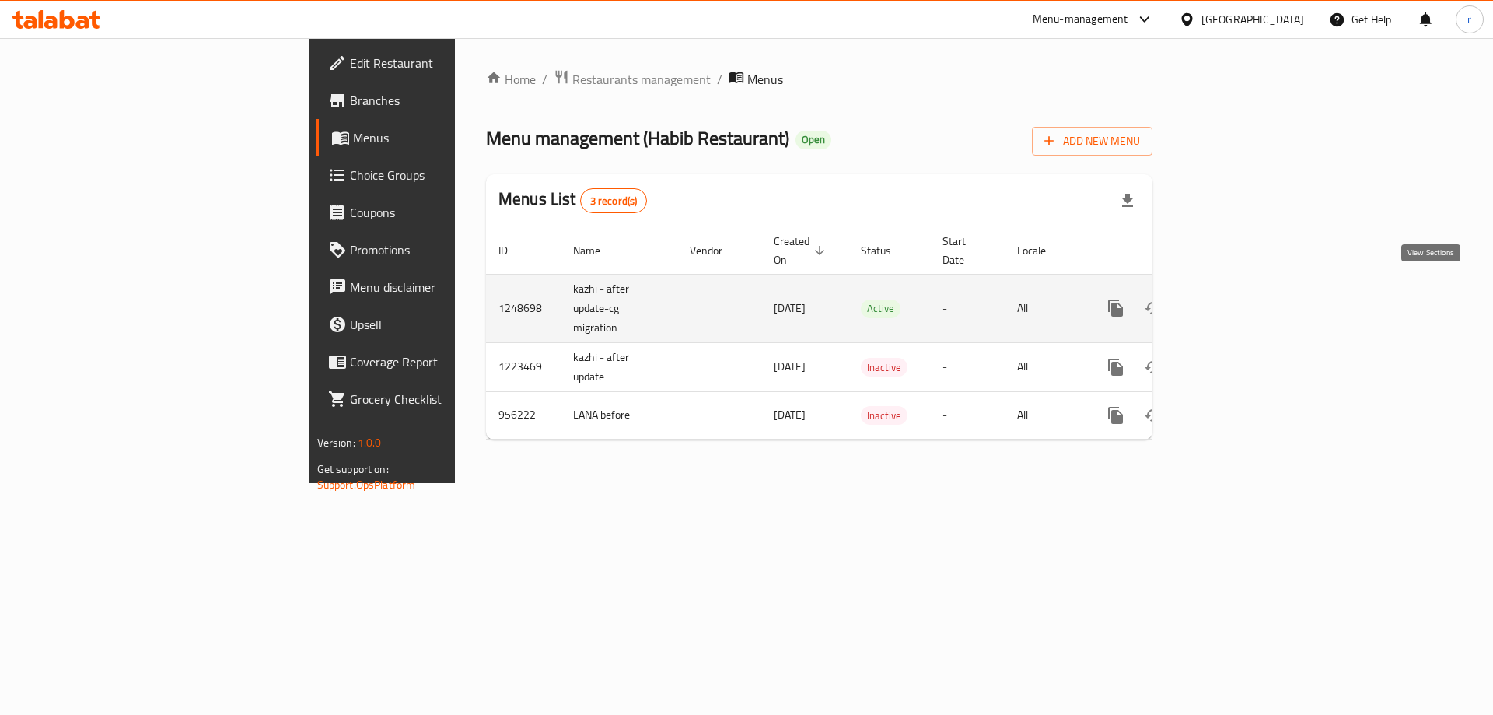
click at [1246, 289] on link "enhanced table" at bounding box center [1227, 307] width 37 height 37
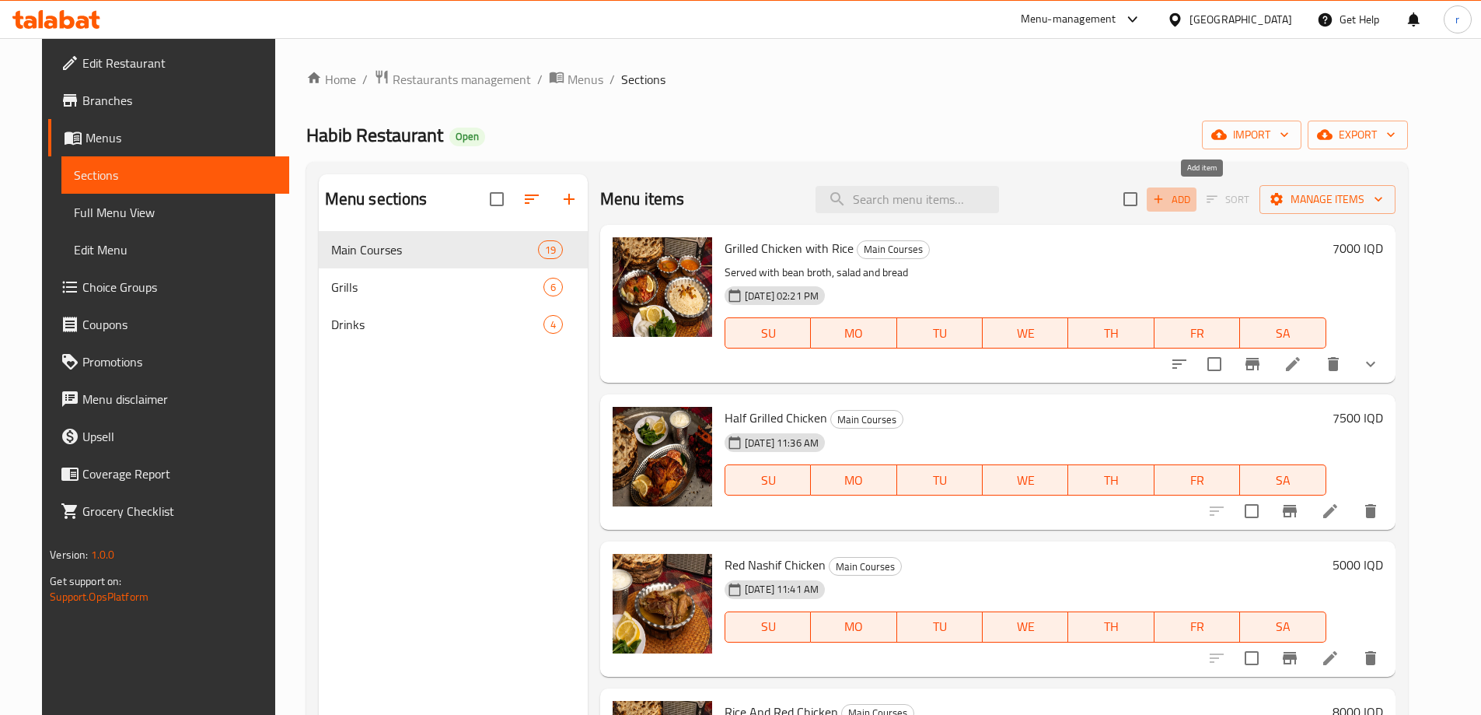
click at [1165, 195] on icon "button" at bounding box center [1158, 199] width 14 height 14
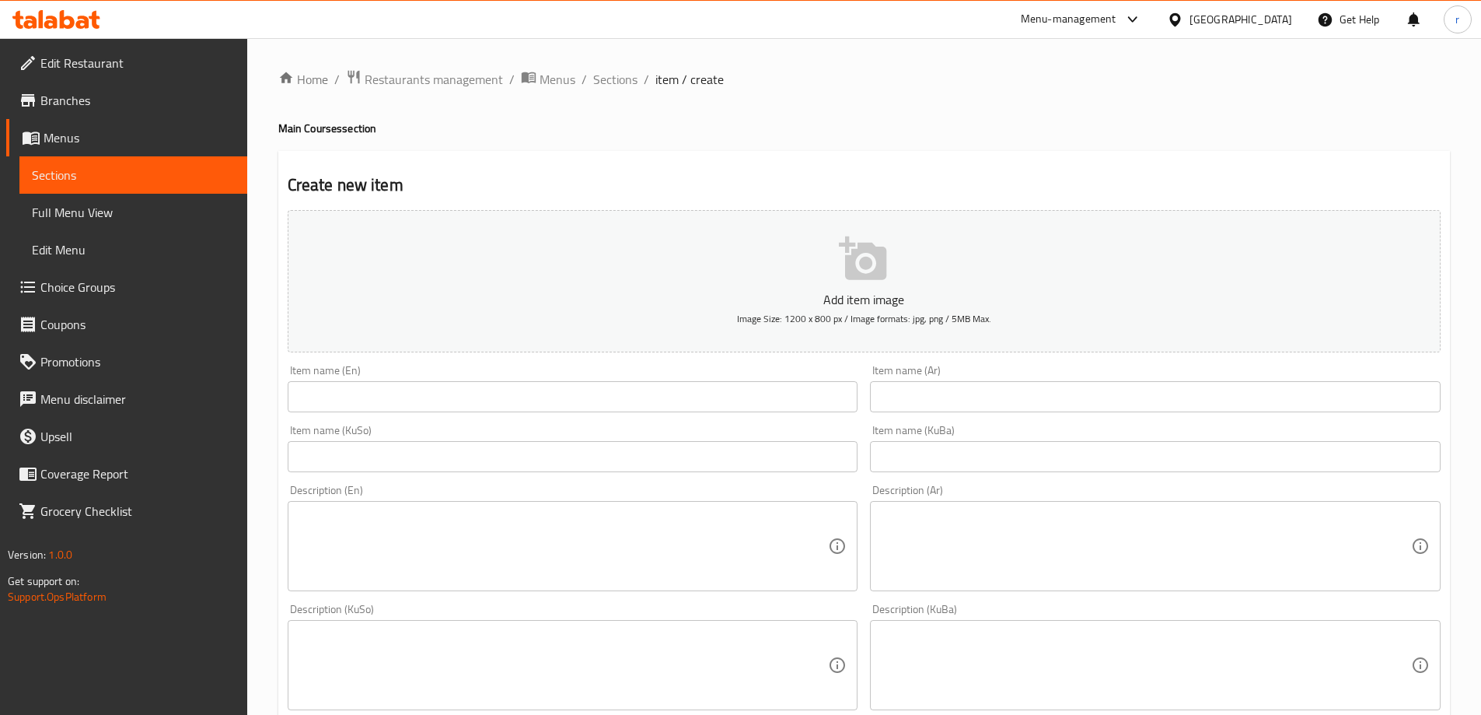
click at [976, 397] on input "text" at bounding box center [1155, 396] width 571 height 31
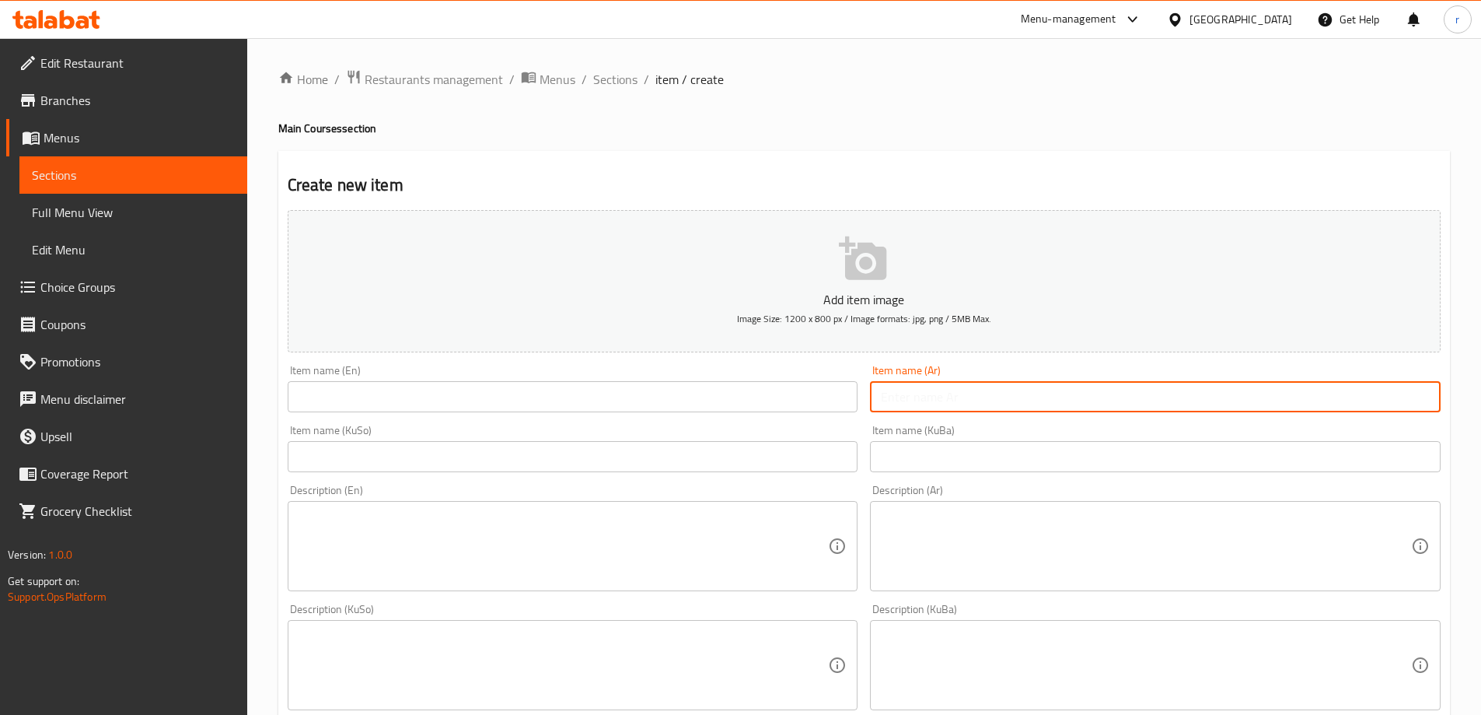
paste input "دجاجة كاملة على أرز"
type input "دجاجة كاملة على أرز"
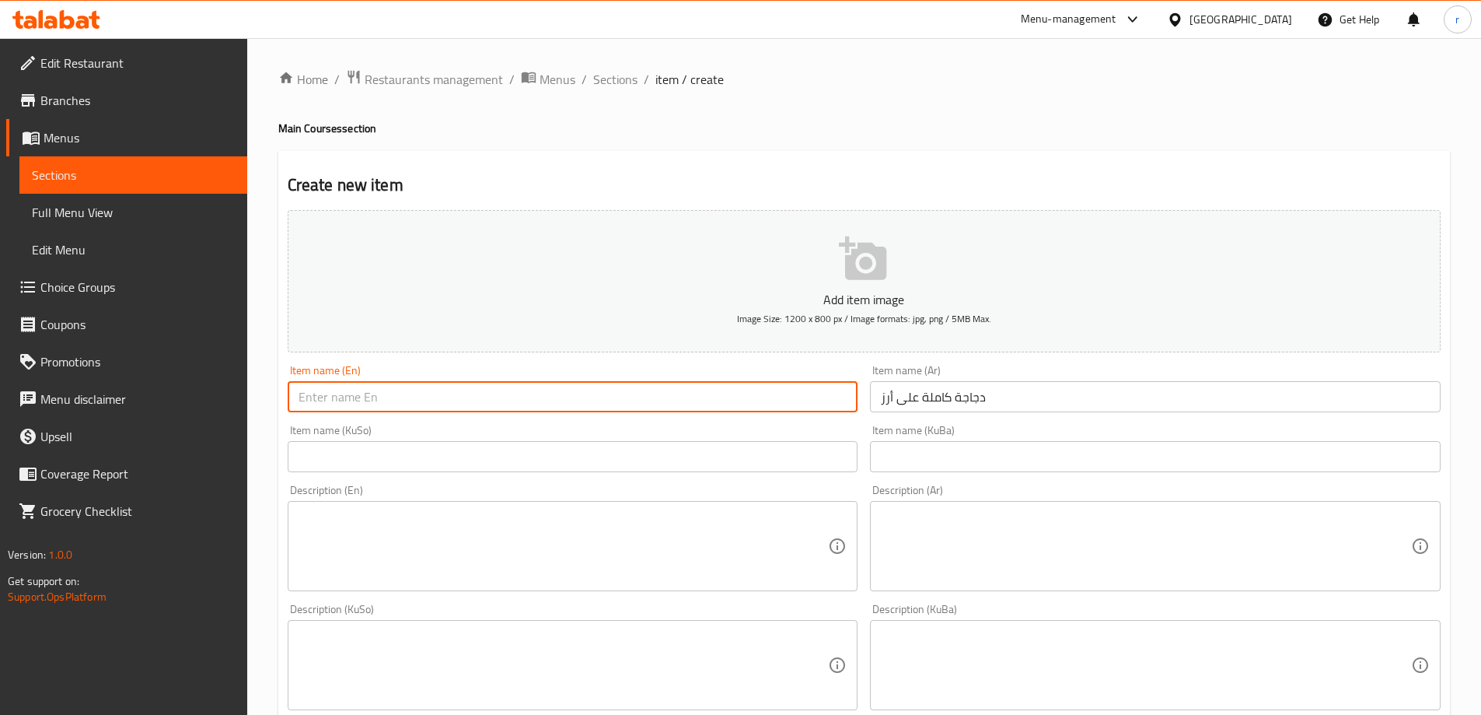
click at [545, 410] on input "text" at bounding box center [573, 396] width 571 height 31
paste input "Whole Chicken on Rice"
drag, startPoint x: 445, startPoint y: 393, endPoint x: 173, endPoint y: 393, distance: 272.1
click at [173, 393] on div "Edit Restaurant Branches Menus Sections Full Menu View Edit Menu Choice Groups …" at bounding box center [740, 657] width 1481 height 1239
paste input "O"
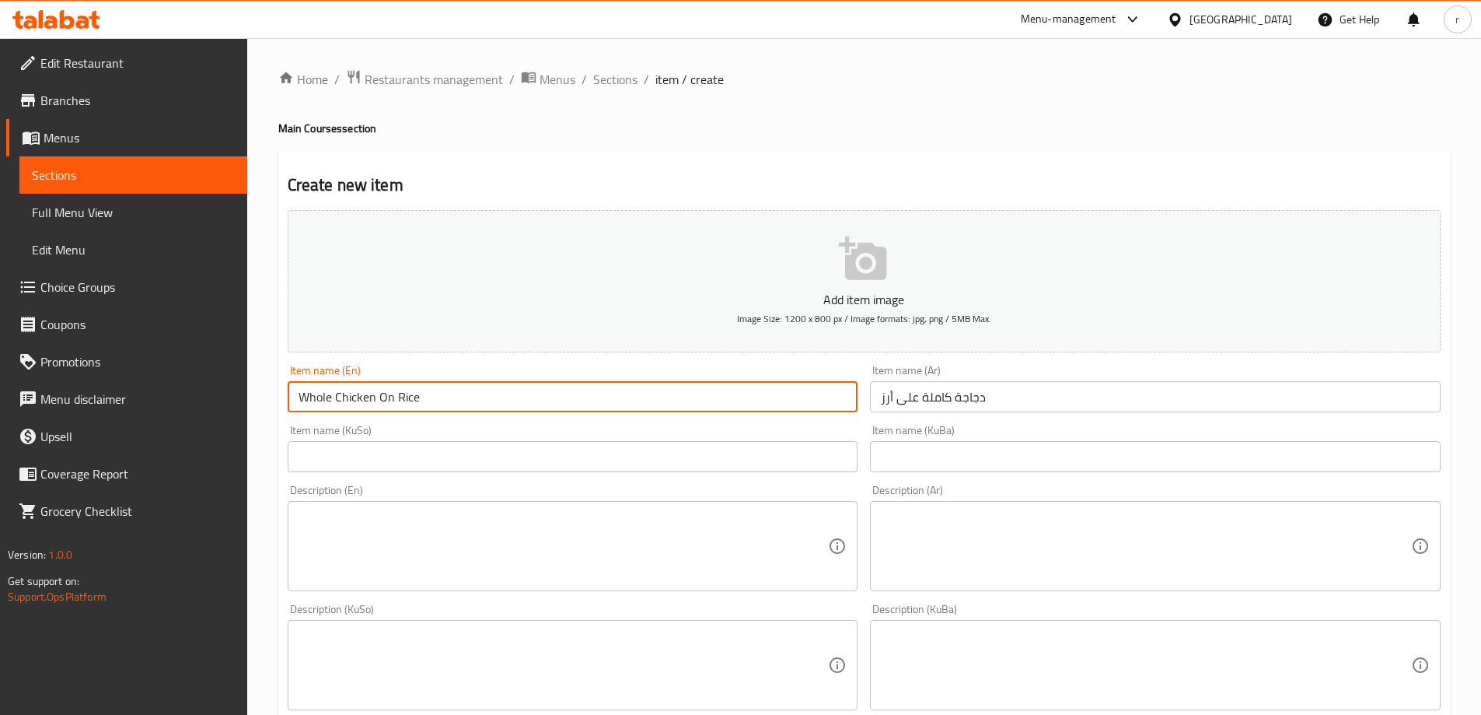
type input "Whole Chicken On Rice"
click at [369, 456] on input "text" at bounding box center [573, 456] width 571 height 31
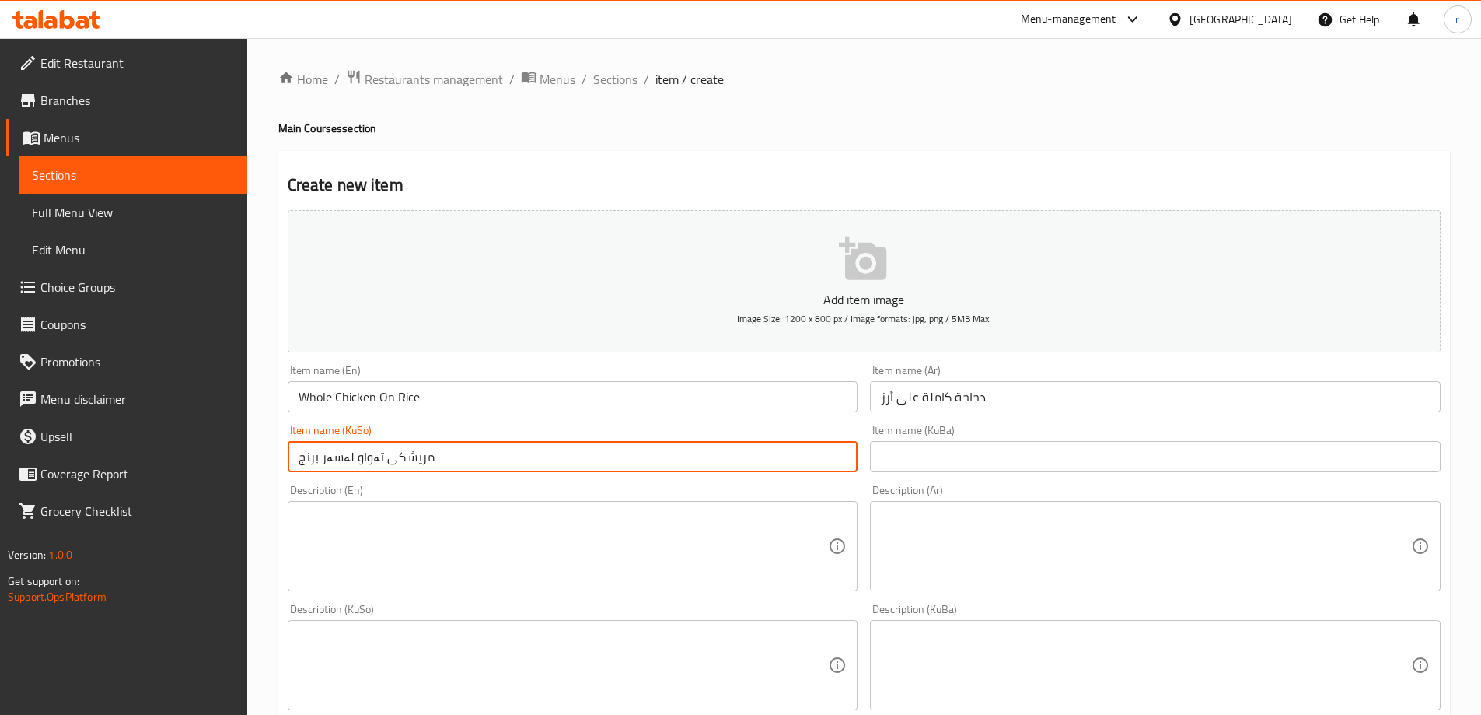
type input "مریشکی تەواو لەسەر برنج"
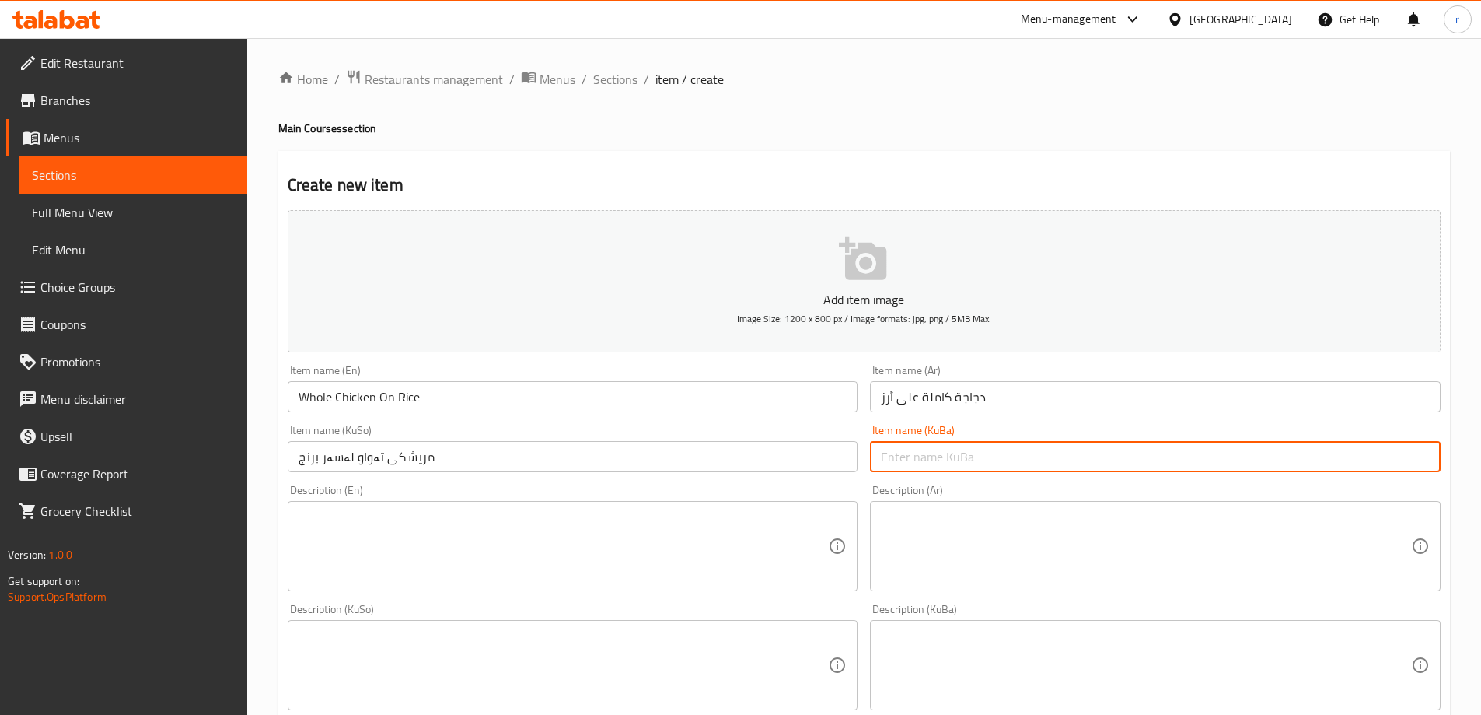
paste input "مریشکی تەواو لەسەر برنج"
type input "مریشکی تەواو لەسەر برنج"
click at [428, 541] on textarea at bounding box center [564, 546] width 530 height 74
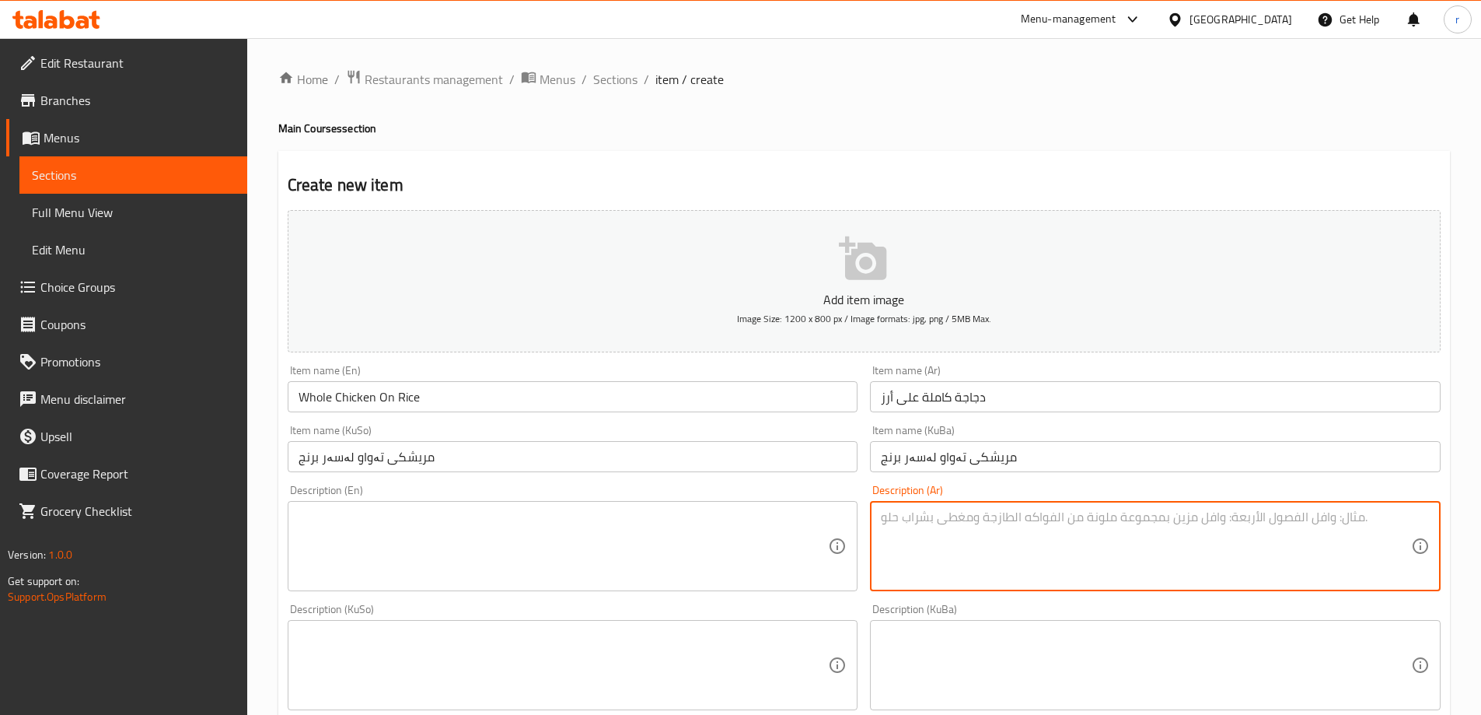
click at [955, 512] on textarea at bounding box center [1146, 546] width 530 height 74
paste textarea "تقدم لـ 4 أشخاص، دجاجة مشوية كاملة، 2 مرق فاصوليا، 2 مرق تبسي، خبز وسلطة خضراء"
type textarea "تقدم لـ 4 أشخاص، دجاجة مشوية كاملة، 2 مرق فاصوليا، 2 مرق تبسي، خبز وسلطة خضراء"
click at [676, 524] on textarea at bounding box center [564, 546] width 530 height 74
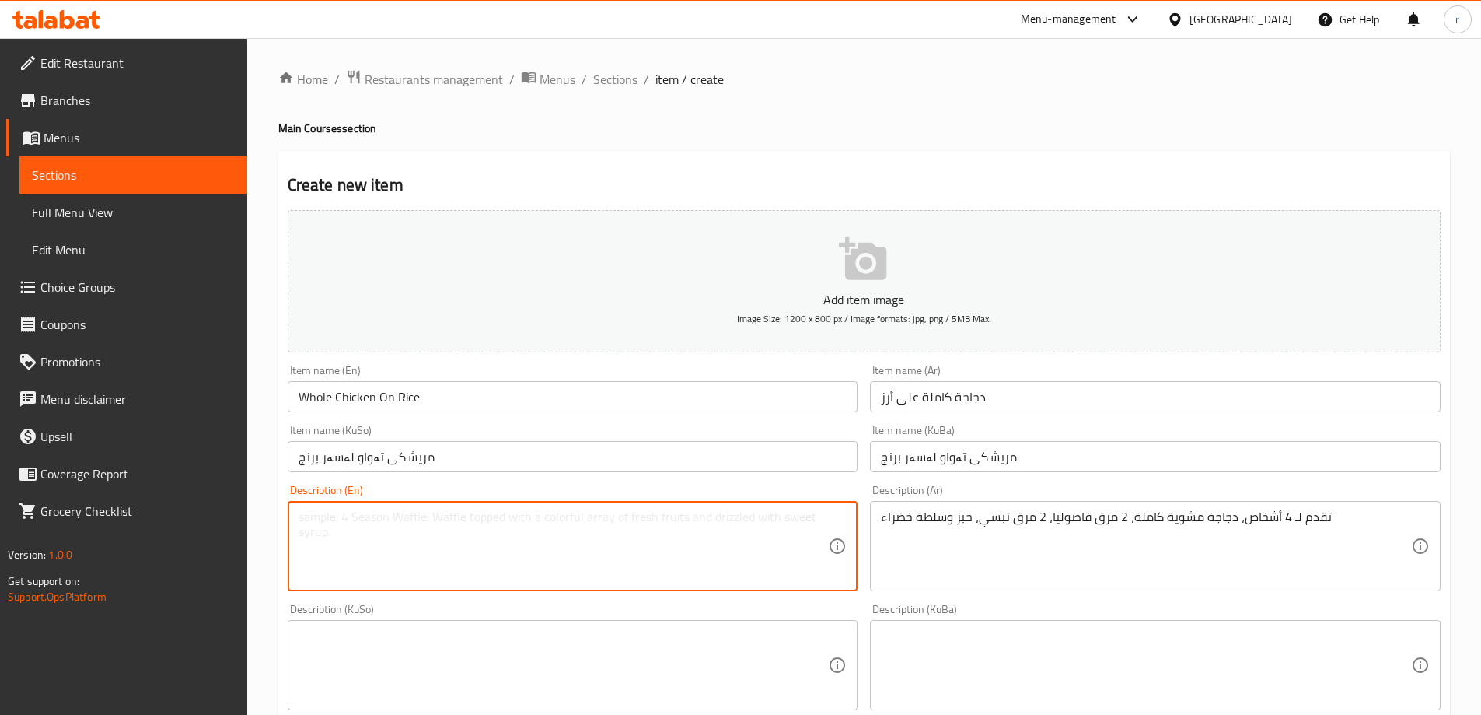
paste textarea "Served for 4 people, whole grilled chicken, 2 beans broth, 2 tapsi broth, bread…"
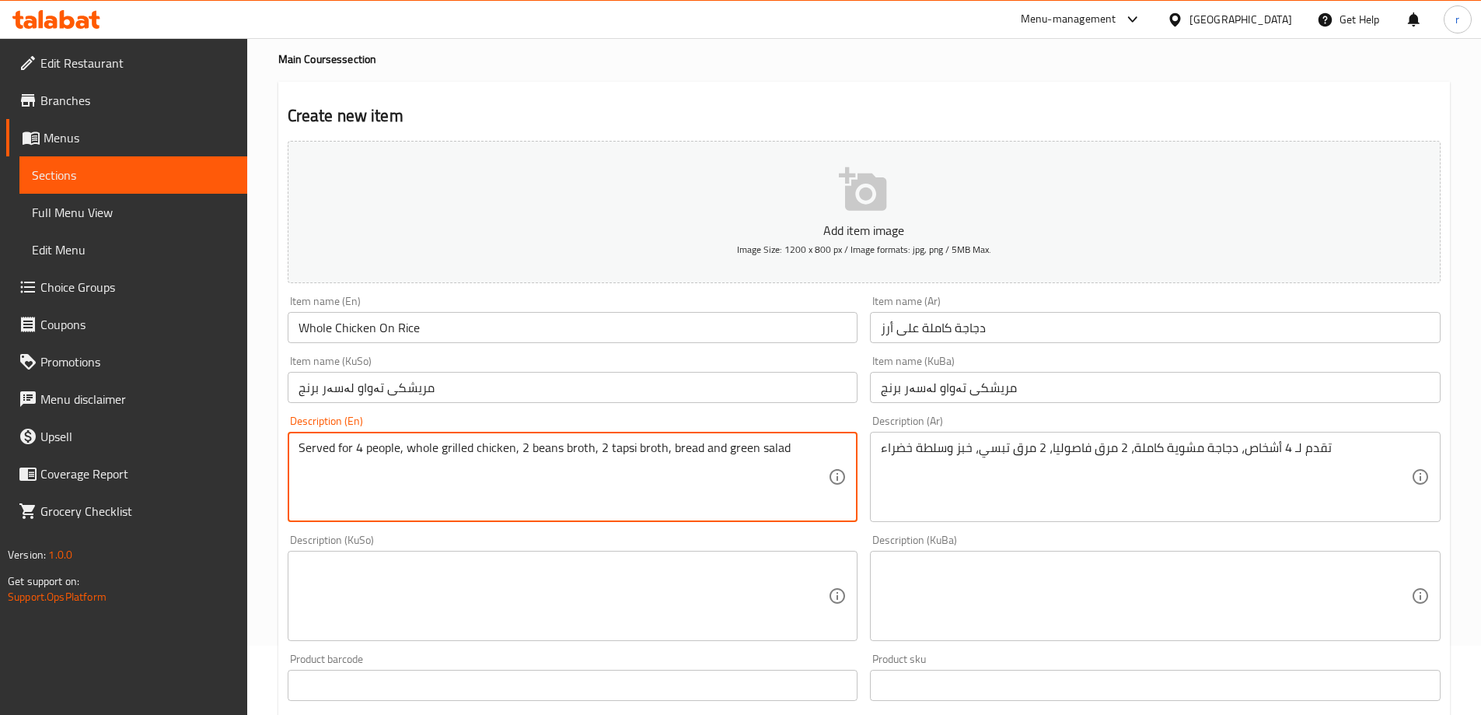
scroll to position [103, 0]
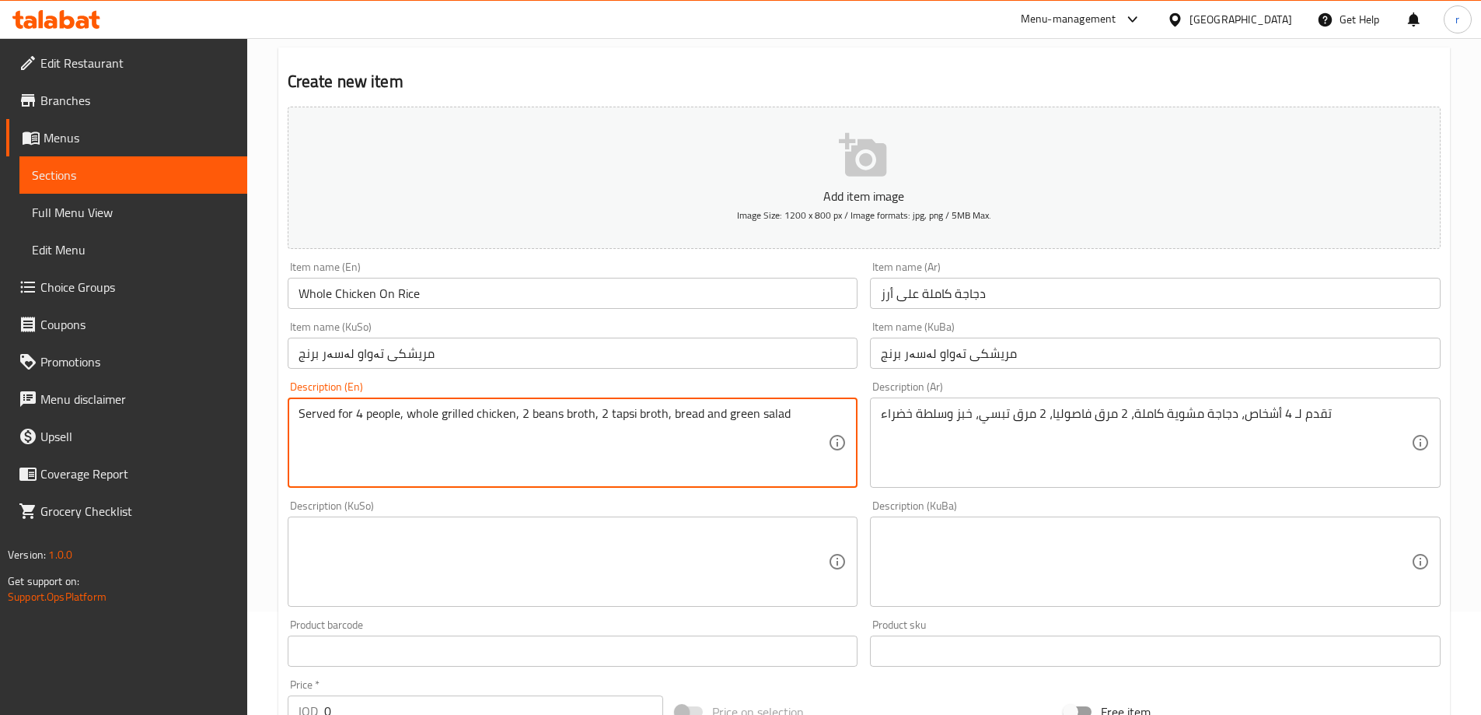
type textarea "Served for 4 people, whole grilled chicken, 2 beans broth, 2 tapsi broth, bread…"
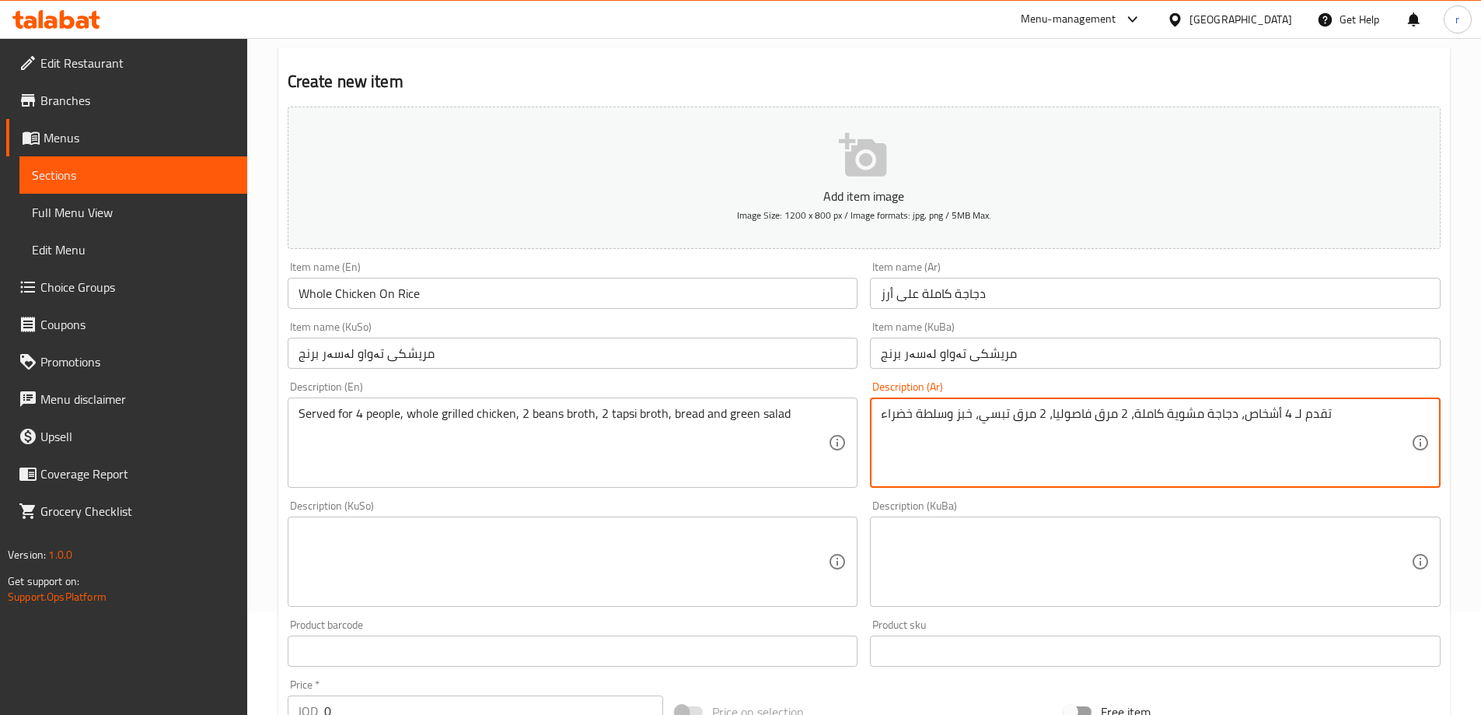
drag, startPoint x: 1286, startPoint y: 418, endPoint x: 1297, endPoint y: 419, distance: 11.0
click at [1297, 419] on textarea "تقدم لـ 4 أشخاص، دجاجة مشوية كاملة، 2 مرق فاصوليا، 2 مرق تبسي، خبز وسلطة خضراء" at bounding box center [1146, 443] width 530 height 74
click at [1292, 415] on textarea "تقدم لـ 4 أشخاص، دجاجة مشوية كاملة، 2 مرق فاصوليا، 2 مرق تبسي، خبز وسلطة خضراء" at bounding box center [1146, 443] width 530 height 74
click at [1292, 414] on textarea "تقدم لـ 4 أشخاص، دجاجة مشوية كاملة، 2 مرق فاصوليا، 2 مرق تبسي، خبز وسلطة خضراء" at bounding box center [1146, 443] width 530 height 74
drag, startPoint x: 1288, startPoint y: 414, endPoint x: 1296, endPoint y: 415, distance: 7.8
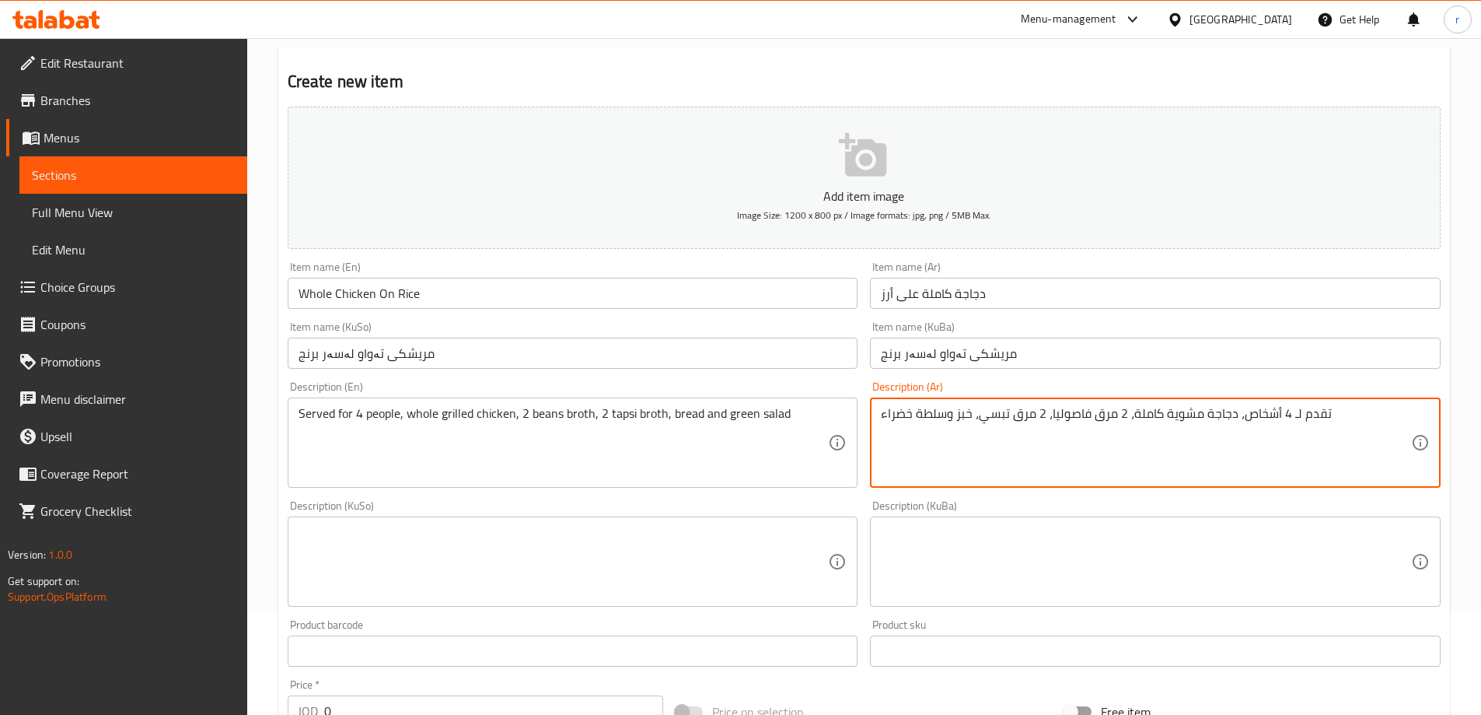
click at [1296, 415] on textarea "تقدم لـ 4 أشخاص، دجاجة مشوية كاملة، 2 مرق فاصوليا، 2 مرق تبسي، خبز وسلطة خضراء" at bounding box center [1146, 443] width 530 height 74
type textarea "تقدم لـ 4 أشخاص، دجاجة مشوية كاملة، 2 مرق فاصوليا، 2 مرق تبسي، خبز وسلطة خضراء"
click at [741, 543] on textarea at bounding box center [564, 562] width 530 height 74
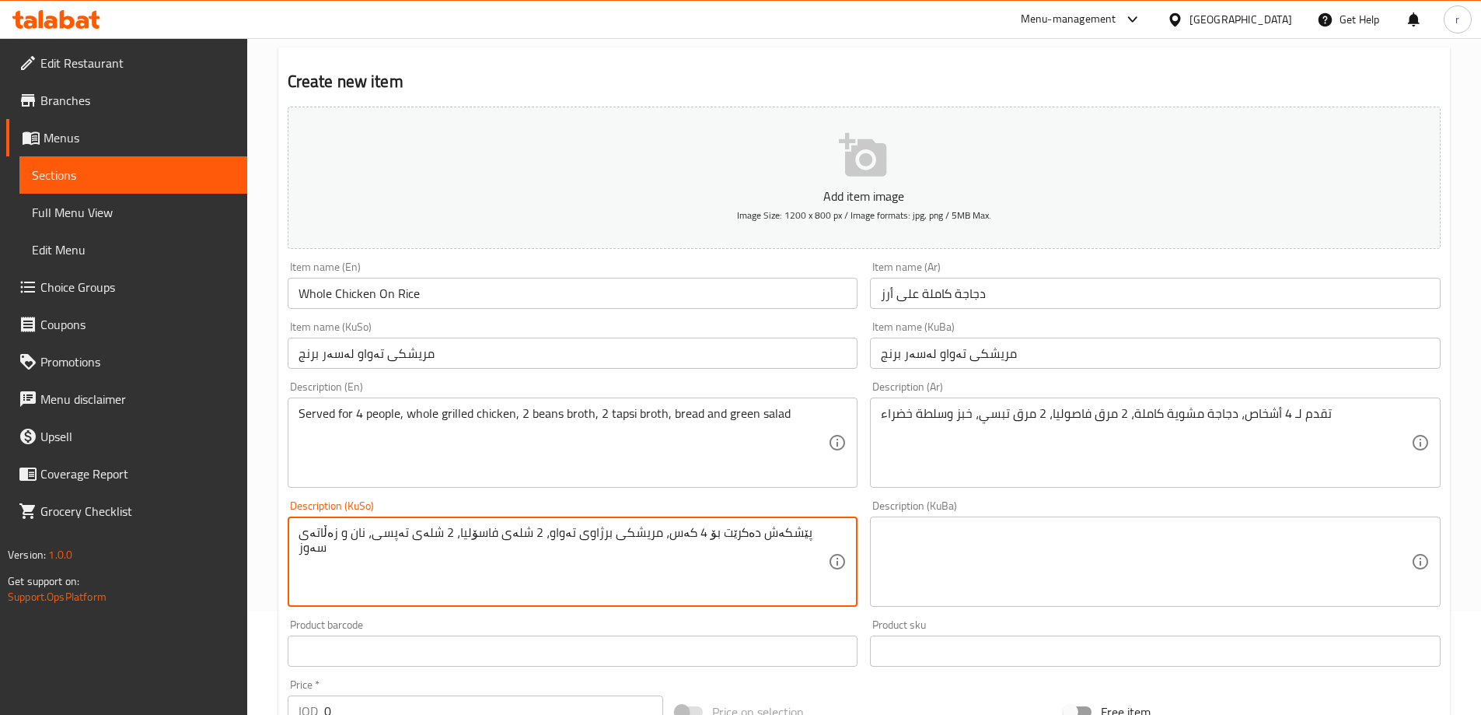
click at [741, 543] on textarea "پێشکەش دەکرێت بۆ 4 کەس، مریشکی برژاوی تەواو، 2 شلەی فاسۆلیا، 2 شلەی تەپسی، نان …" at bounding box center [564, 562] width 530 height 74
type textarea "پێشکەش دەکرێت بۆ 4 کەس، مریشکی برژاوی تەواو، 2 شلەی فاسۆلیا، 2 شلەی تەپسی، نان …"
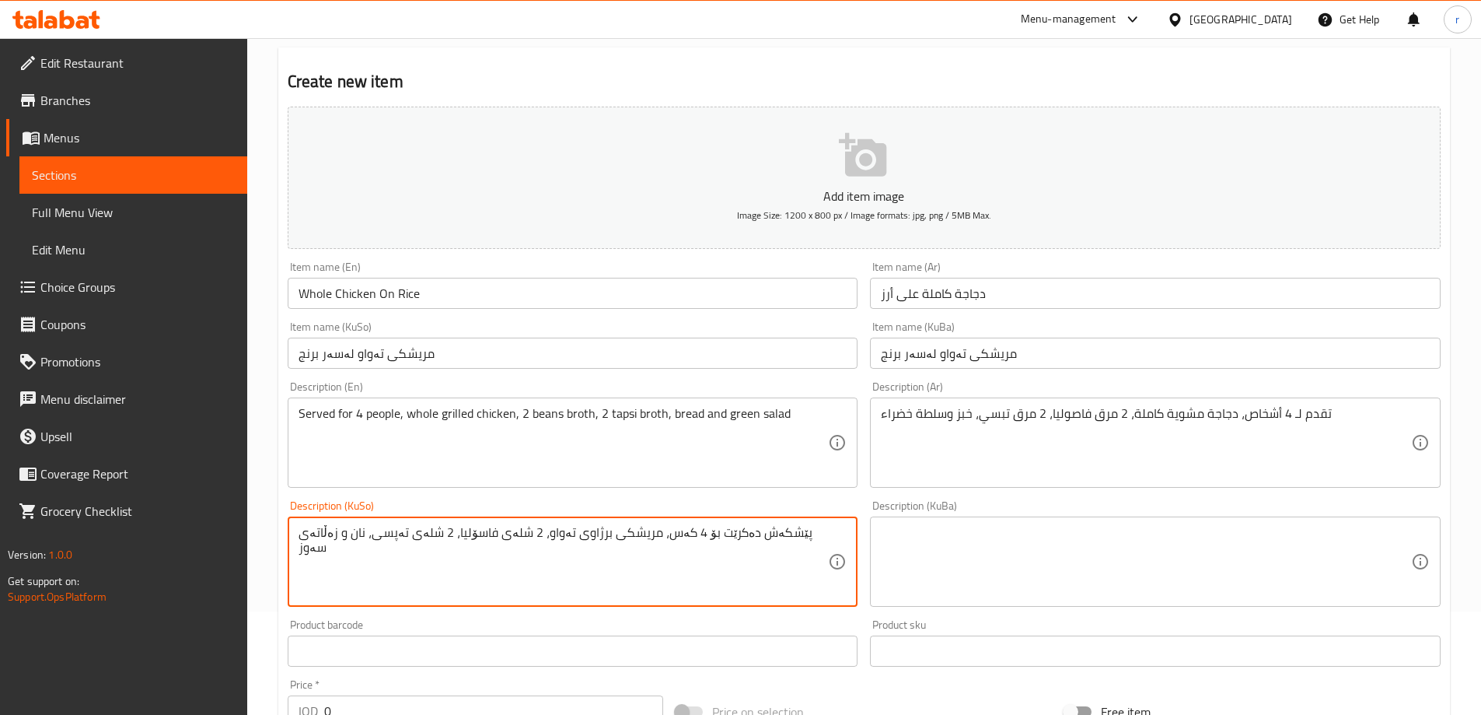
click at [889, 562] on textarea at bounding box center [1146, 562] width 530 height 74
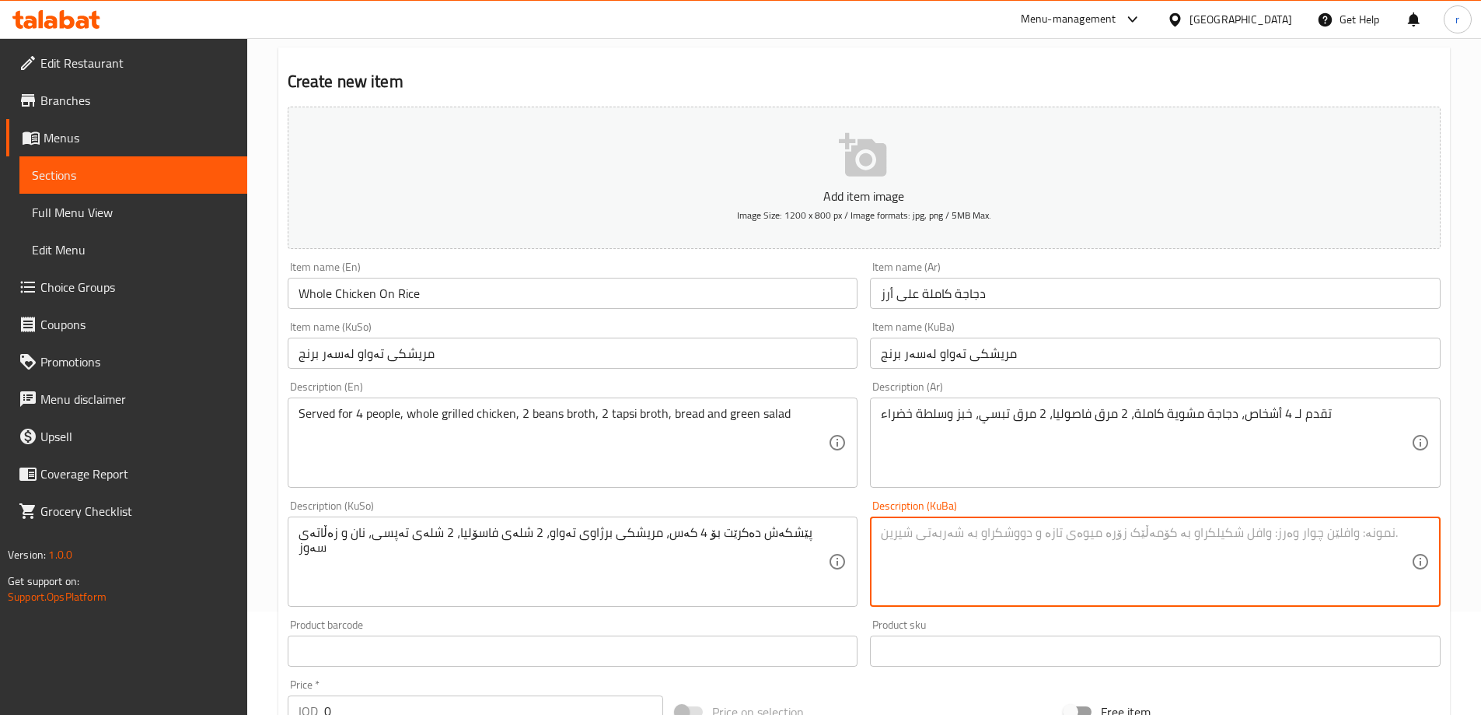
paste textarea "پێشکەش دەکرێت بۆ 4 کەس، مریشکی برژاوی تەواو، 2 شلەی فاسۆلیا، 2 شلەی تەپسی، نان …"
type textarea "پێشکەش دەکرێت بۆ 4 کەس، مریشکی برژاوی تەواو، 2 شلەی فاسۆلیا، 2 شلەی تەپسی، نان …"
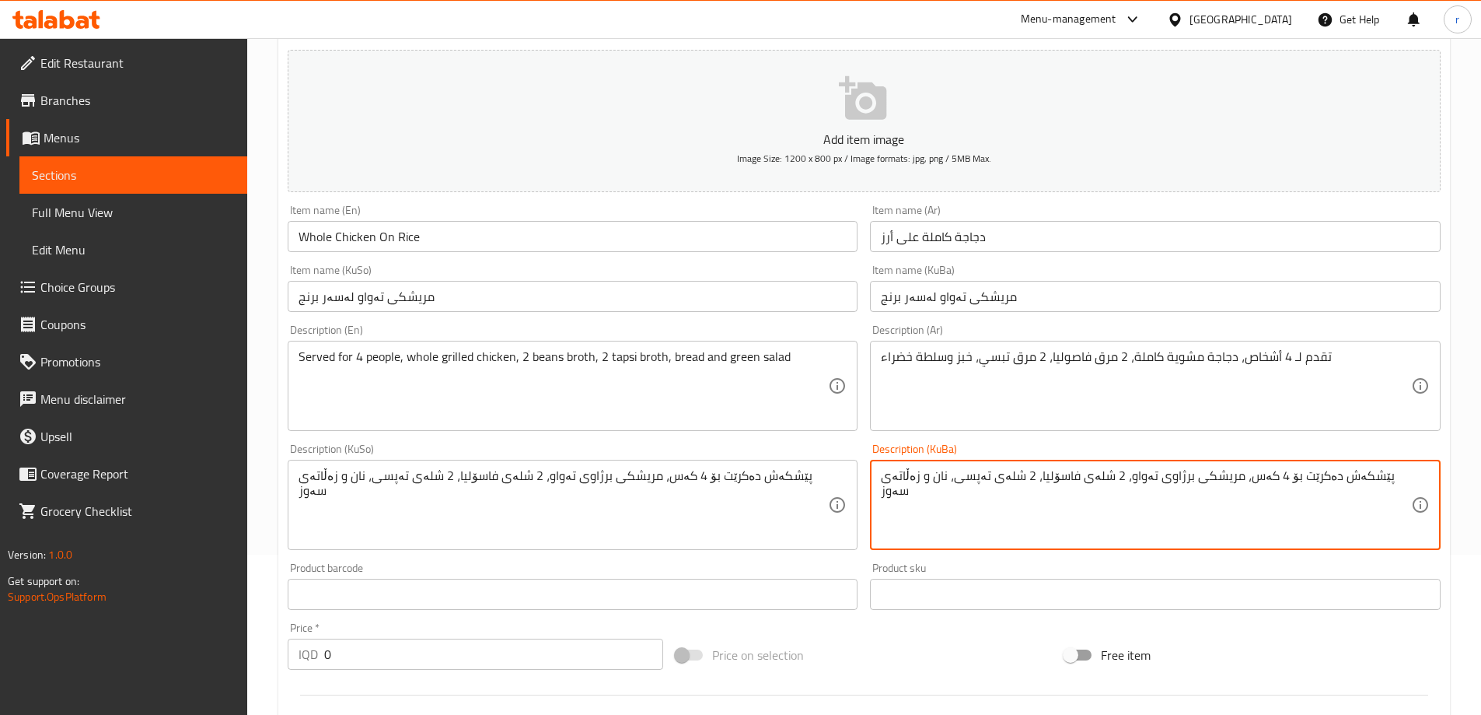
scroll to position [208, 0]
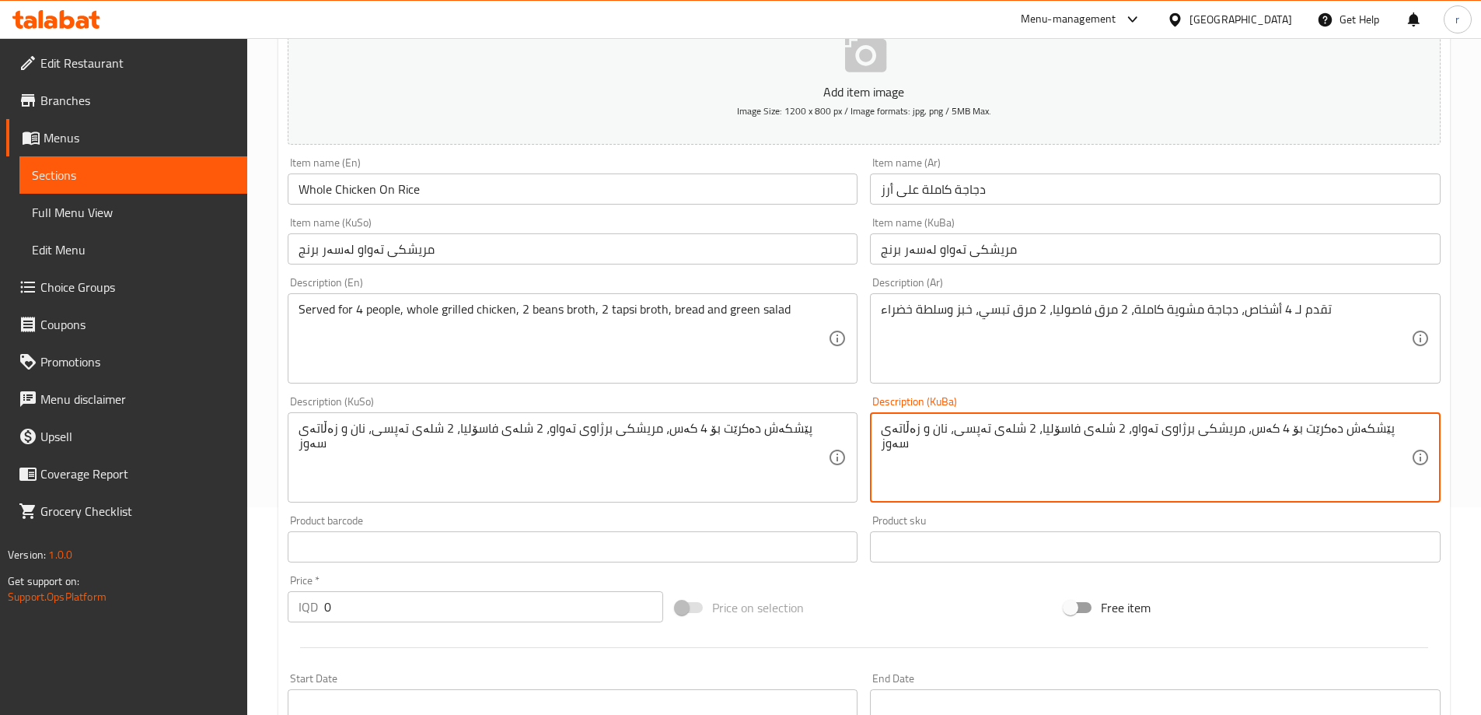
drag, startPoint x: 354, startPoint y: 605, endPoint x: 277, endPoint y: 615, distance: 77.6
click at [277, 615] on div "Home / Restaurants management / Menus / Sections / item / create Main Courses s…" at bounding box center [864, 450] width 1234 height 1239
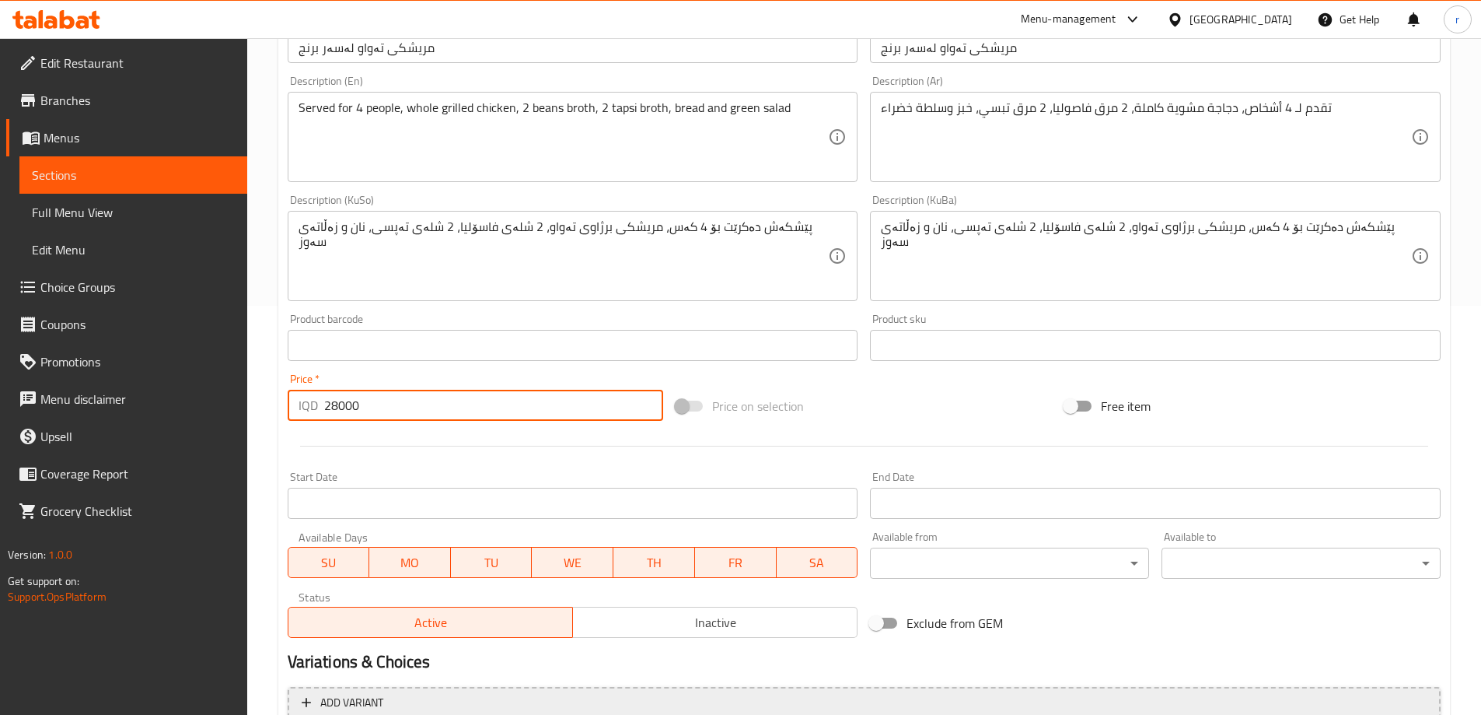
scroll to position [563, 0]
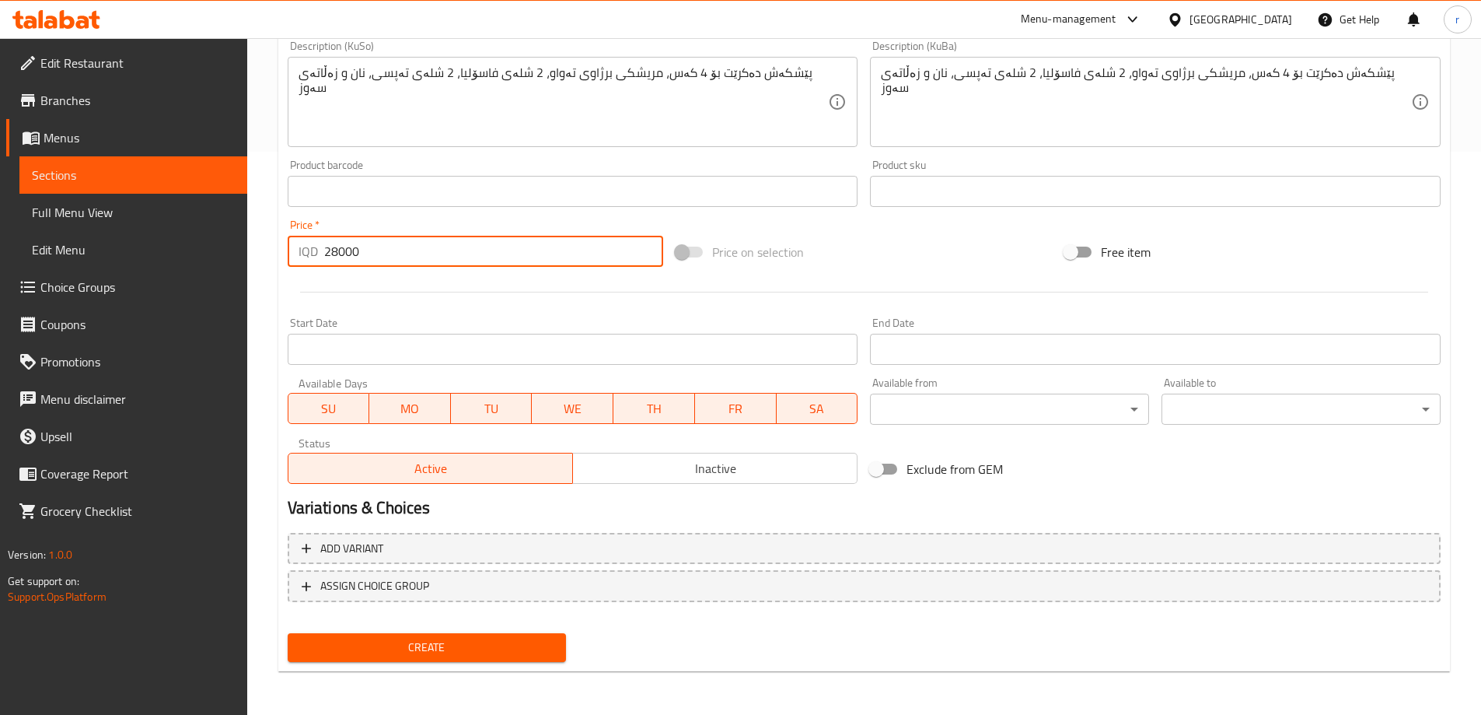
type input "28000"
click at [450, 649] on span "Create" at bounding box center [427, 647] width 254 height 19
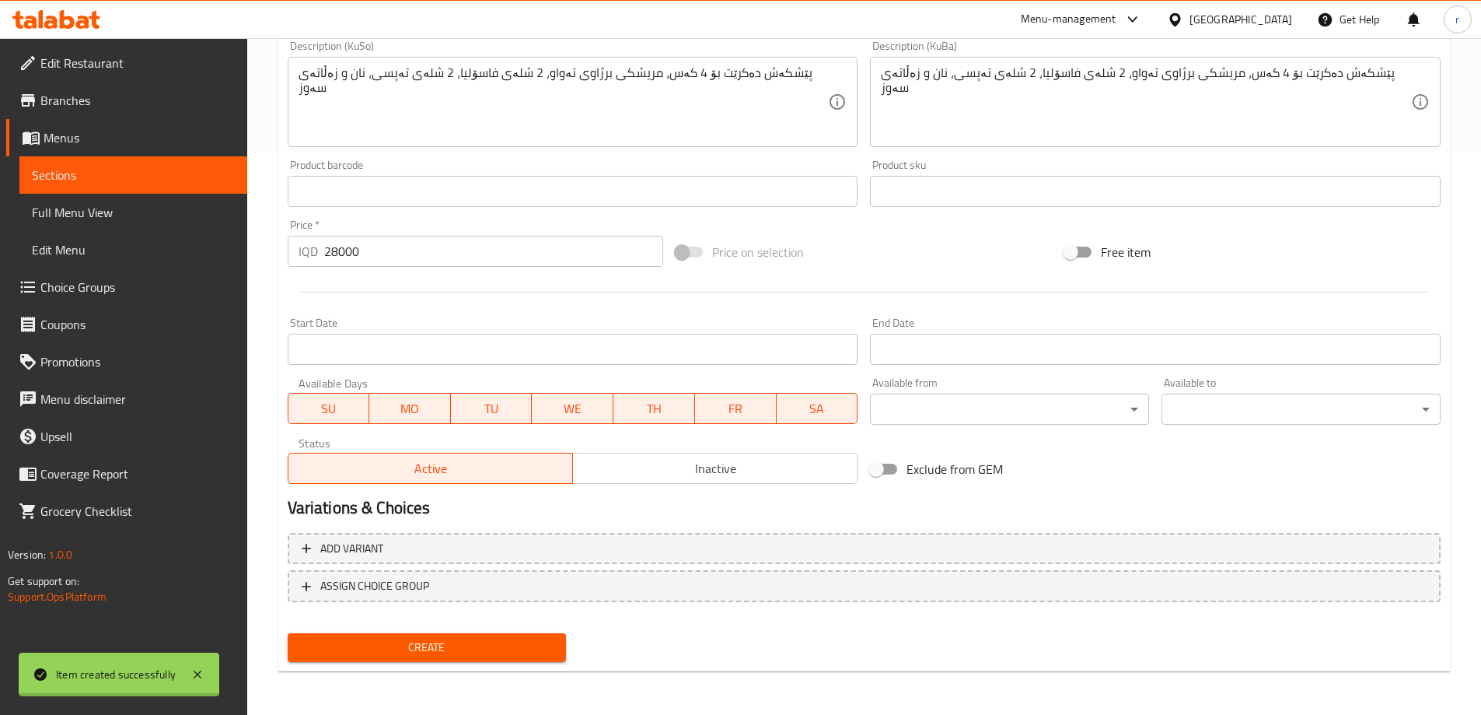
type input "0"
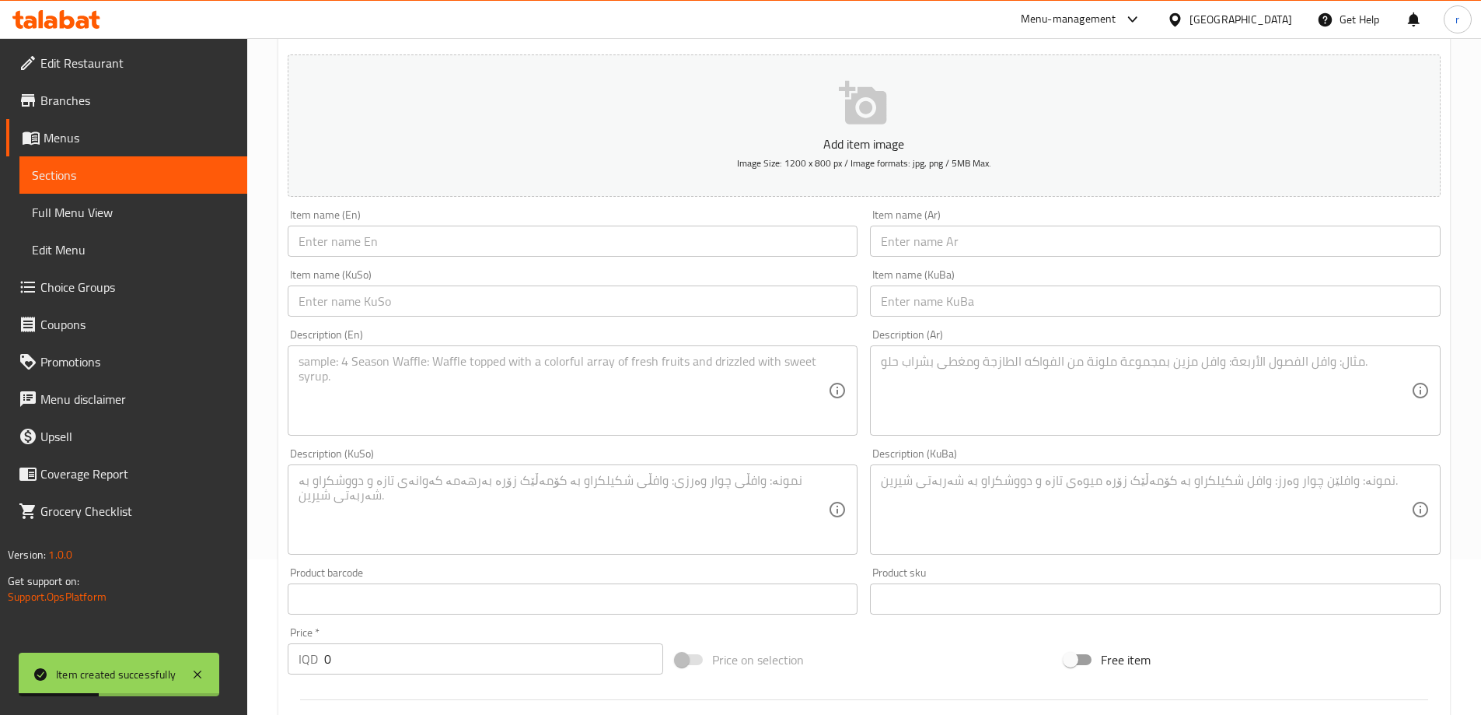
scroll to position [148, 0]
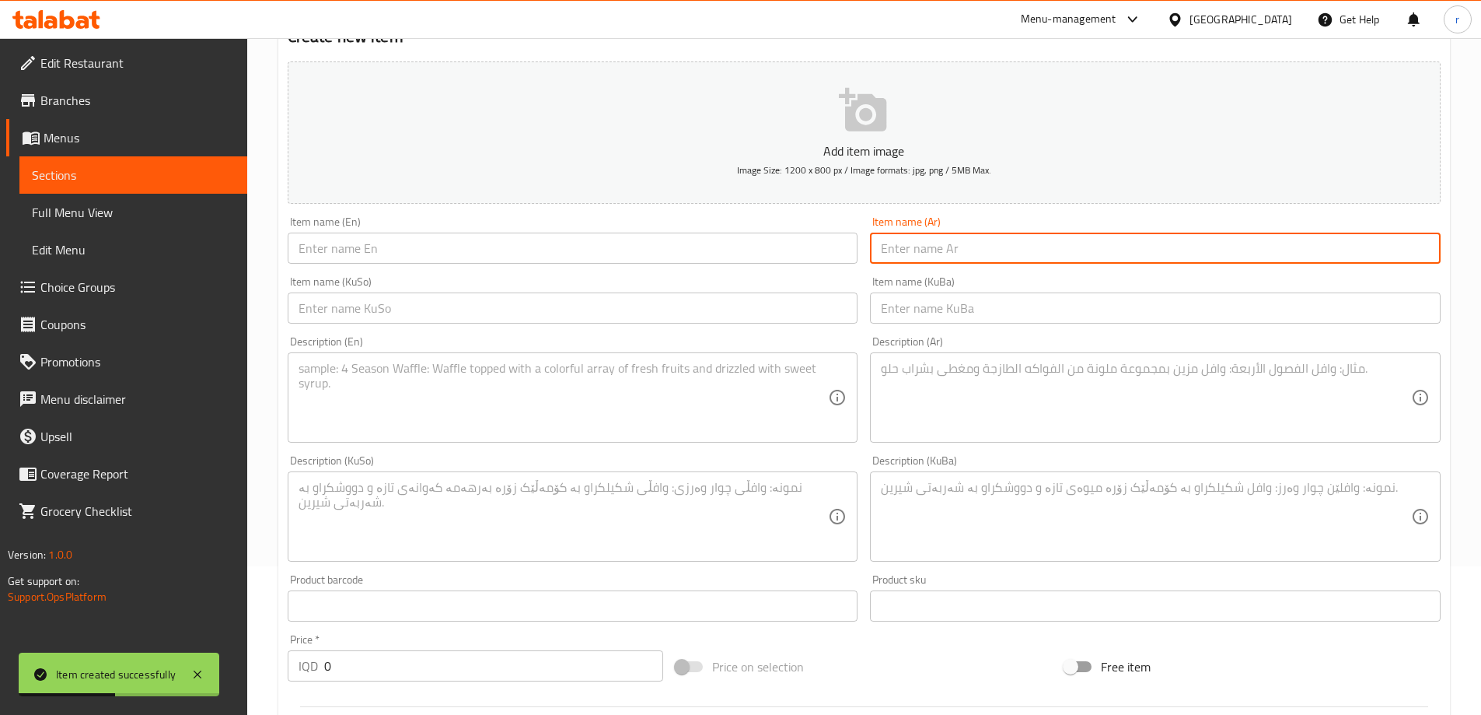
click at [932, 249] on input "text" at bounding box center [1155, 247] width 571 height 31
paste input "كبدة دجاج مع أرز"
type input "كبدة دجاج مع أرز"
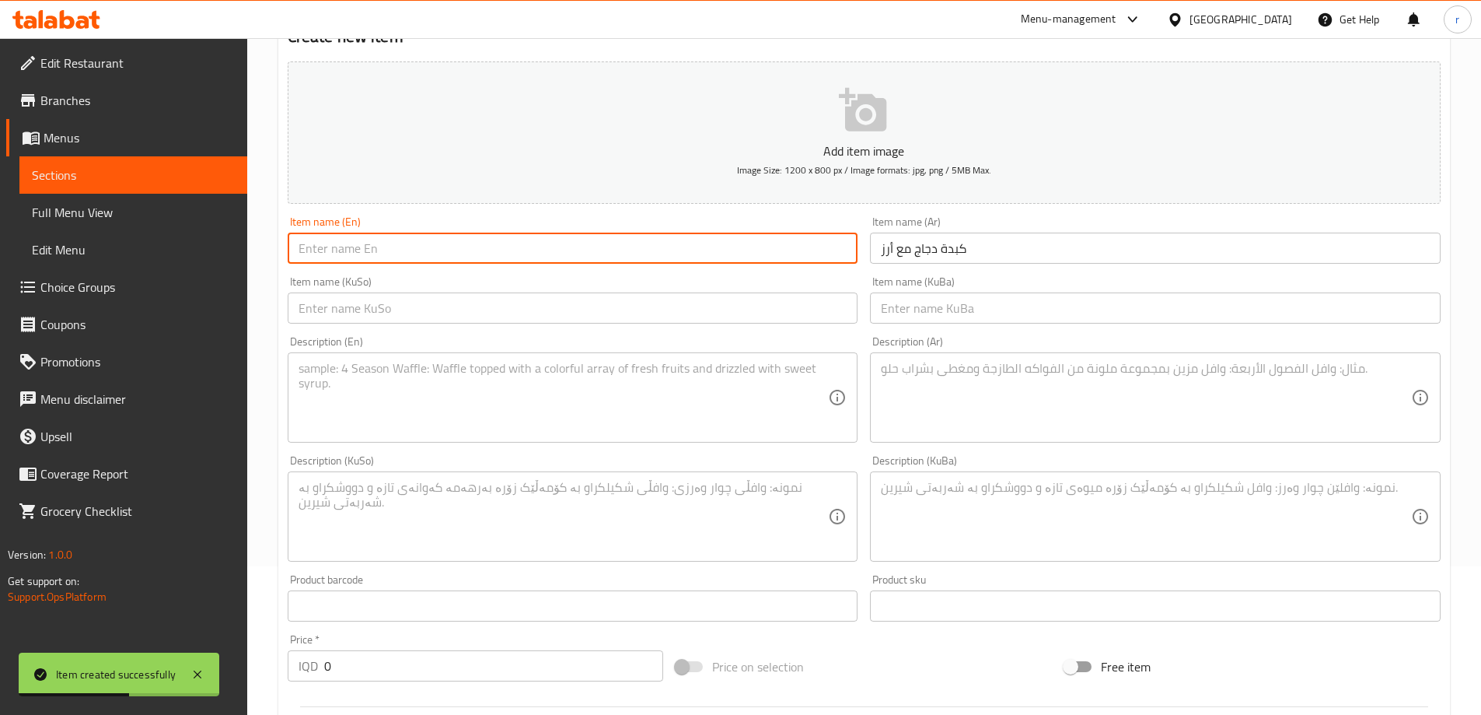
click at [688, 256] on input "text" at bounding box center [573, 247] width 571 height 31
paste input "Chicken Liver With Rice"
type input "Chicken Liver With Rice"
click at [358, 317] on input "text" at bounding box center [573, 307] width 571 height 31
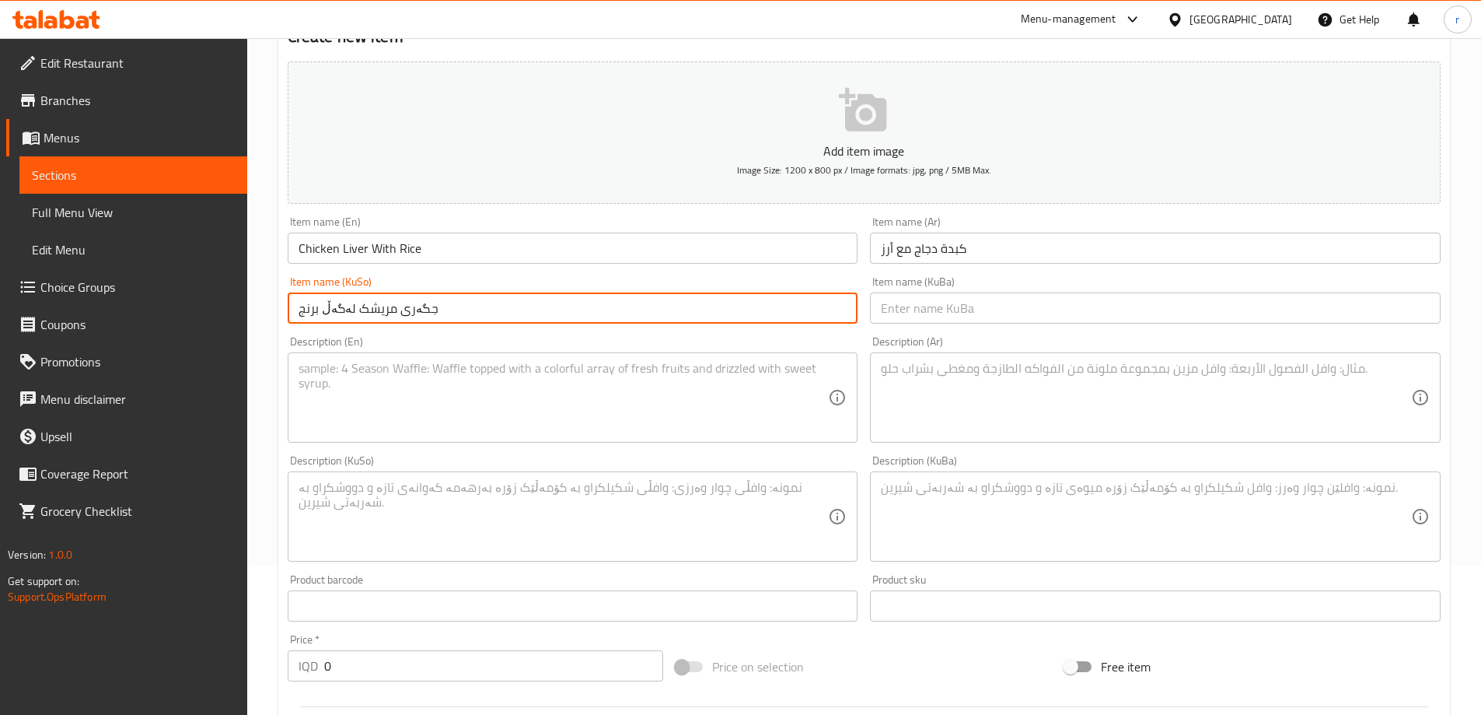
type input "جگەری مریشک لەگەڵ برنج"
click at [961, 405] on textarea at bounding box center [1146, 398] width 530 height 74
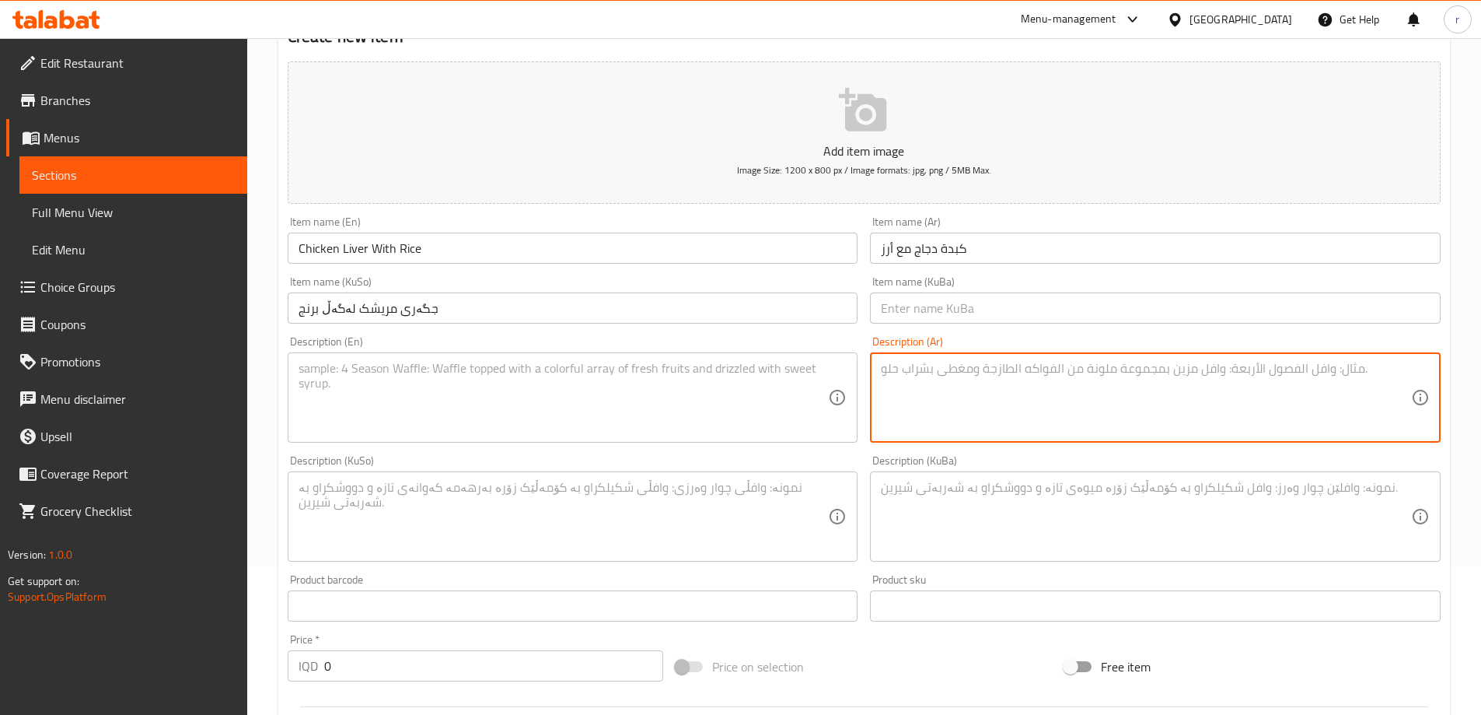
paste textarea "كبدة دجاج، أرز، مرق فاصوليا وسلطة خضراء"
type textarea "كبدة دجاج، أرز، مرق فاصوليا وسلطة خضراء"
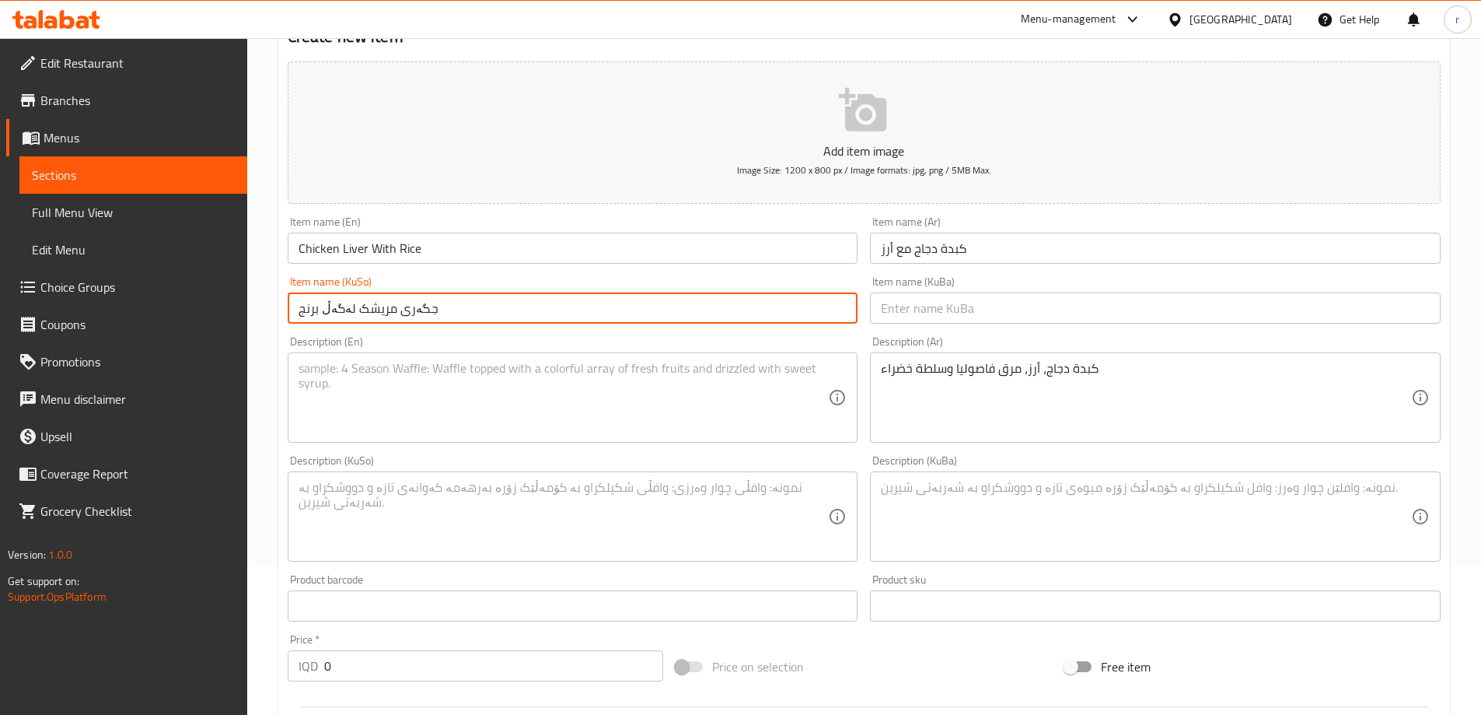
drag, startPoint x: 551, startPoint y: 302, endPoint x: 216, endPoint y: 307, distance: 335.1
click at [216, 307] on div "Edit Restaurant Branches Menus Sections Full Menu View Edit Menu Choice Groups …" at bounding box center [740, 509] width 1481 height 1239
click at [911, 308] on input "text" at bounding box center [1155, 307] width 571 height 31
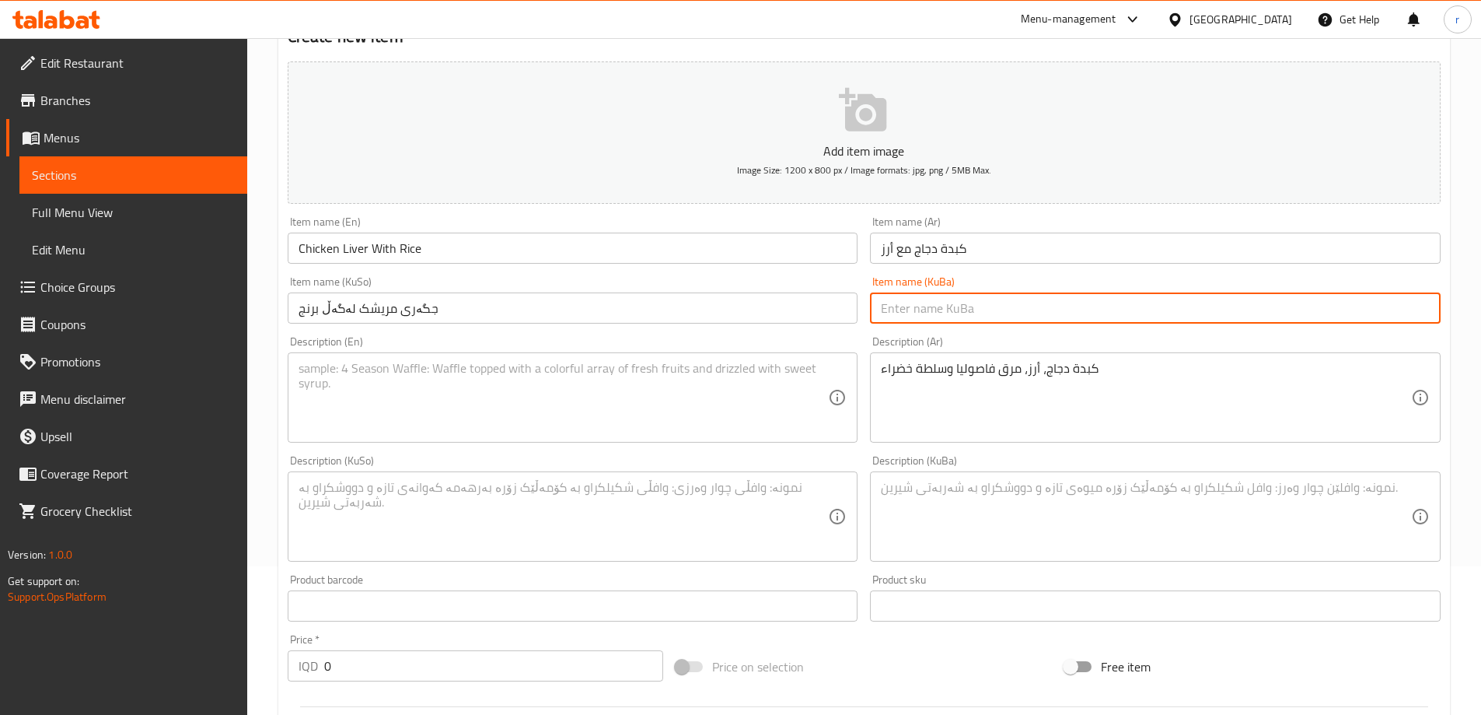
paste input "جگەری مریشک لەگەڵ برنج"
type input "جگەری مریشک لەگەڵ برنج"
click at [581, 390] on textarea at bounding box center [564, 398] width 530 height 74
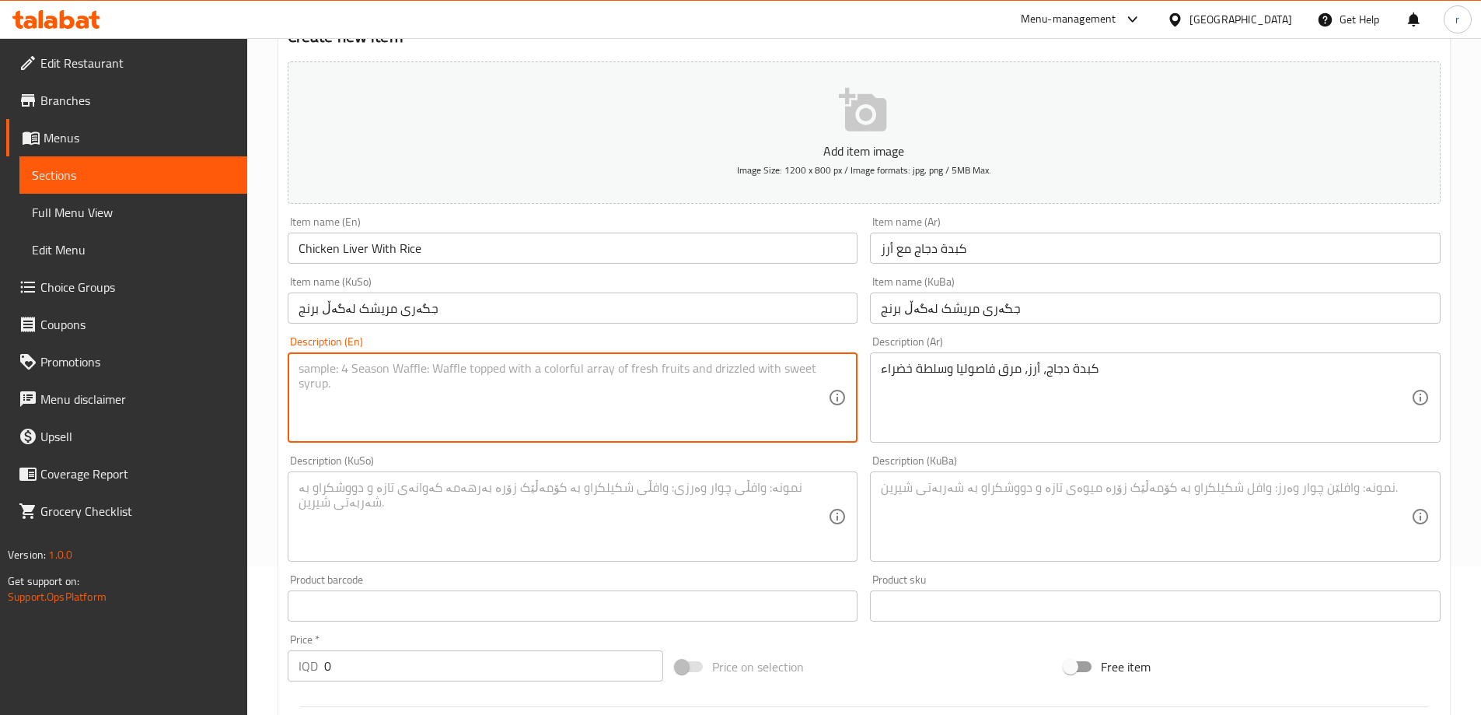
paste textarea "Chicken liver, rice, beans broth and green salad"
type textarea "Chicken liver, rice, beans broth and green salad"
click at [428, 498] on textarea at bounding box center [564, 517] width 530 height 74
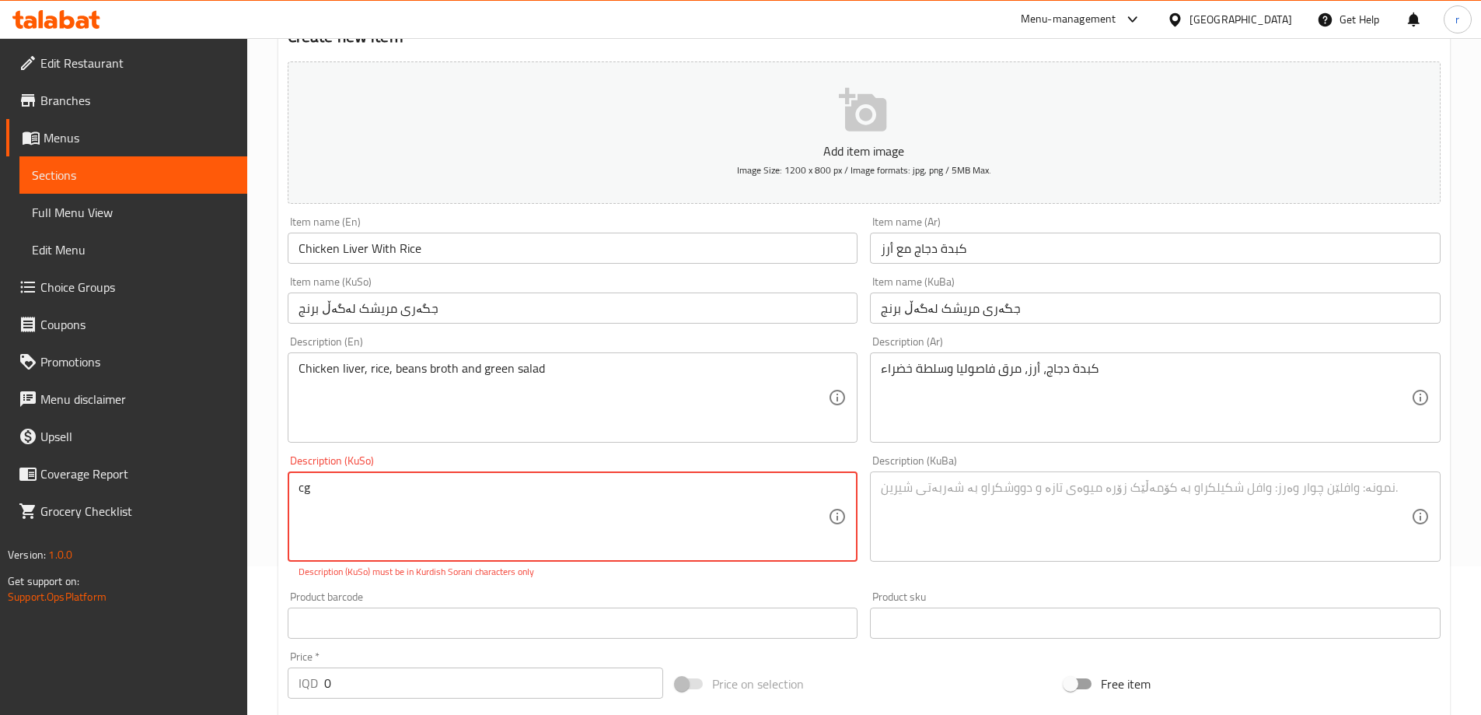
type textarea "c"
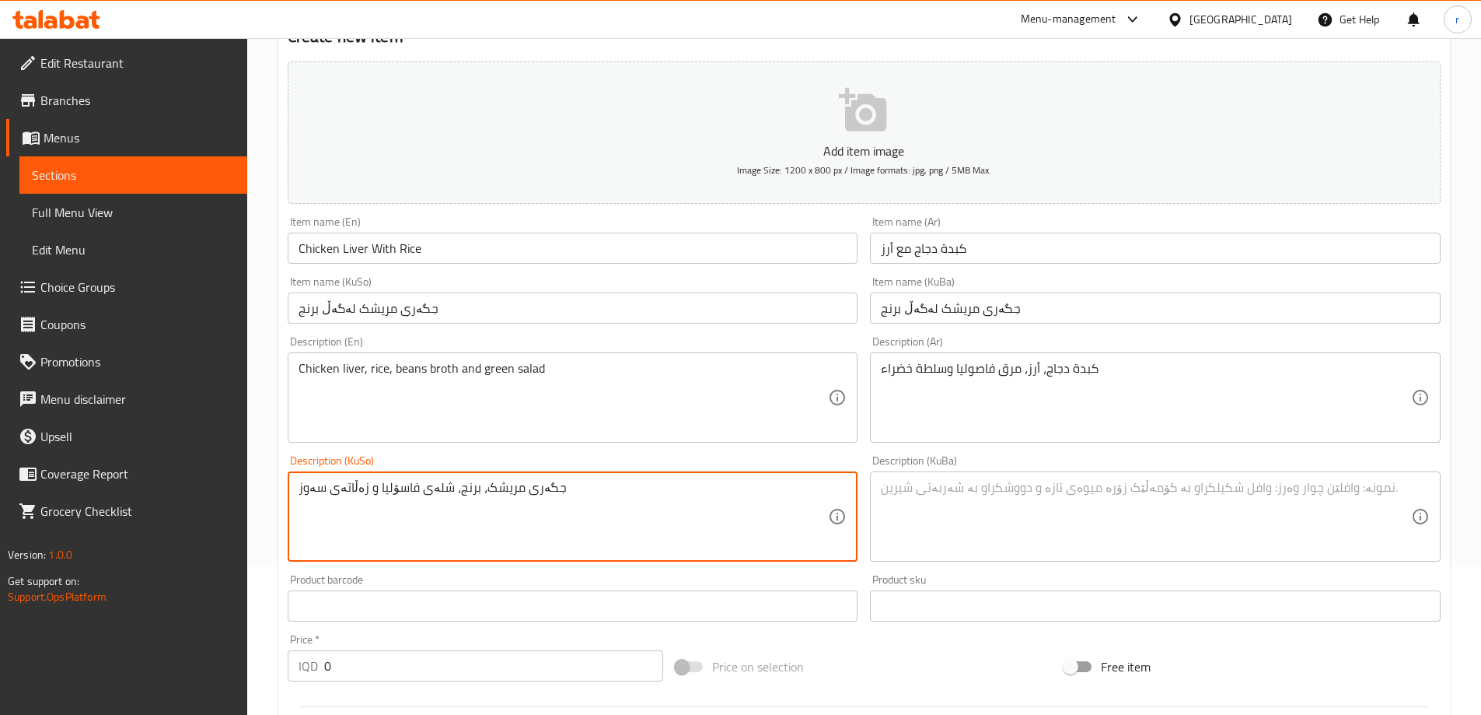
drag, startPoint x: 365, startPoint y: 479, endPoint x: 215, endPoint y: 482, distance: 149.3
click at [215, 482] on div "Edit Restaurant Branches Menus Sections Full Menu View Edit Menu Choice Groups …" at bounding box center [740, 509] width 1481 height 1239
type textarea "جگەری مریشک، برنج، شلەی فاسۆلیا و زەڵاتەی سەوز"
click at [960, 504] on textarea at bounding box center [1146, 517] width 530 height 74
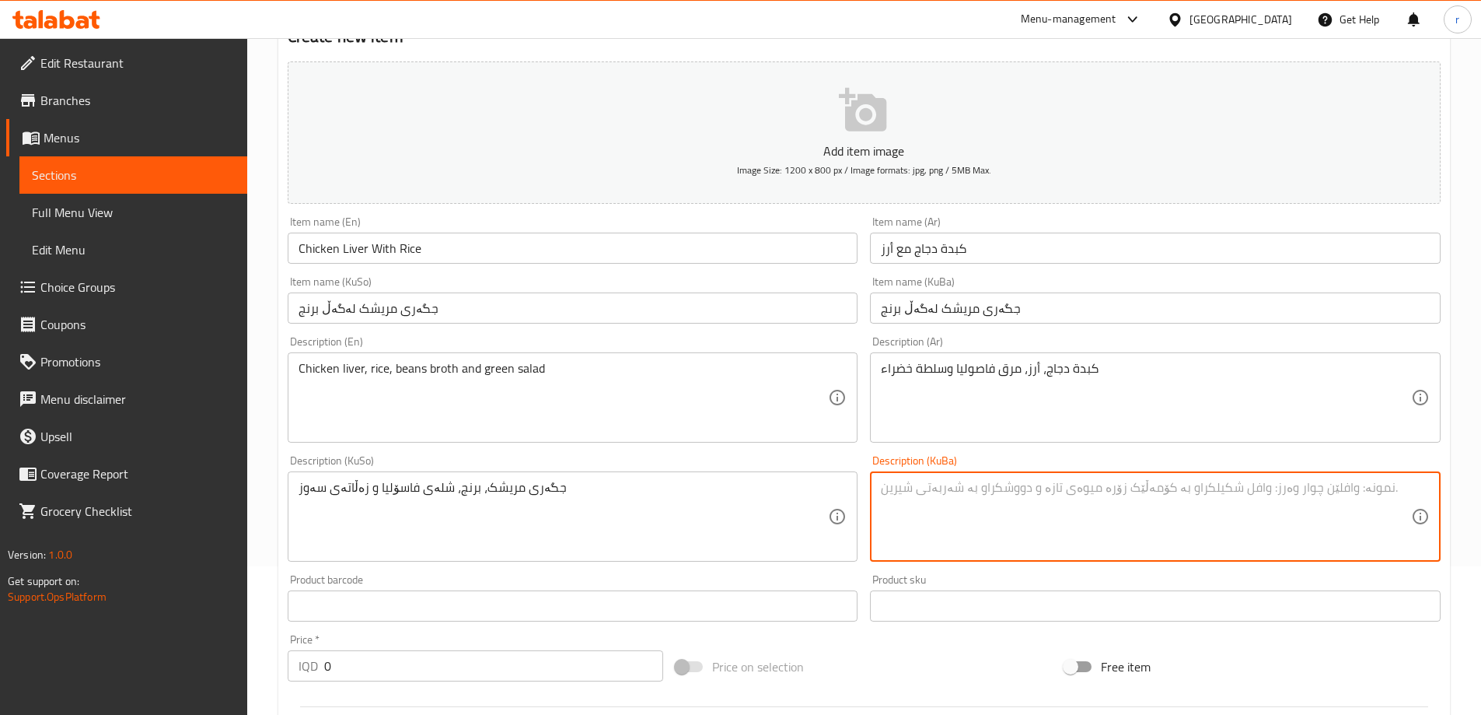
paste textarea "جگەری مریشک، برنج، شلەی فاسۆلیا و زەڵاتەی سەوز"
type textarea "جگەری مریشک، برنج، شلەی فاسۆلیا و زەڵاتەی سەوز"
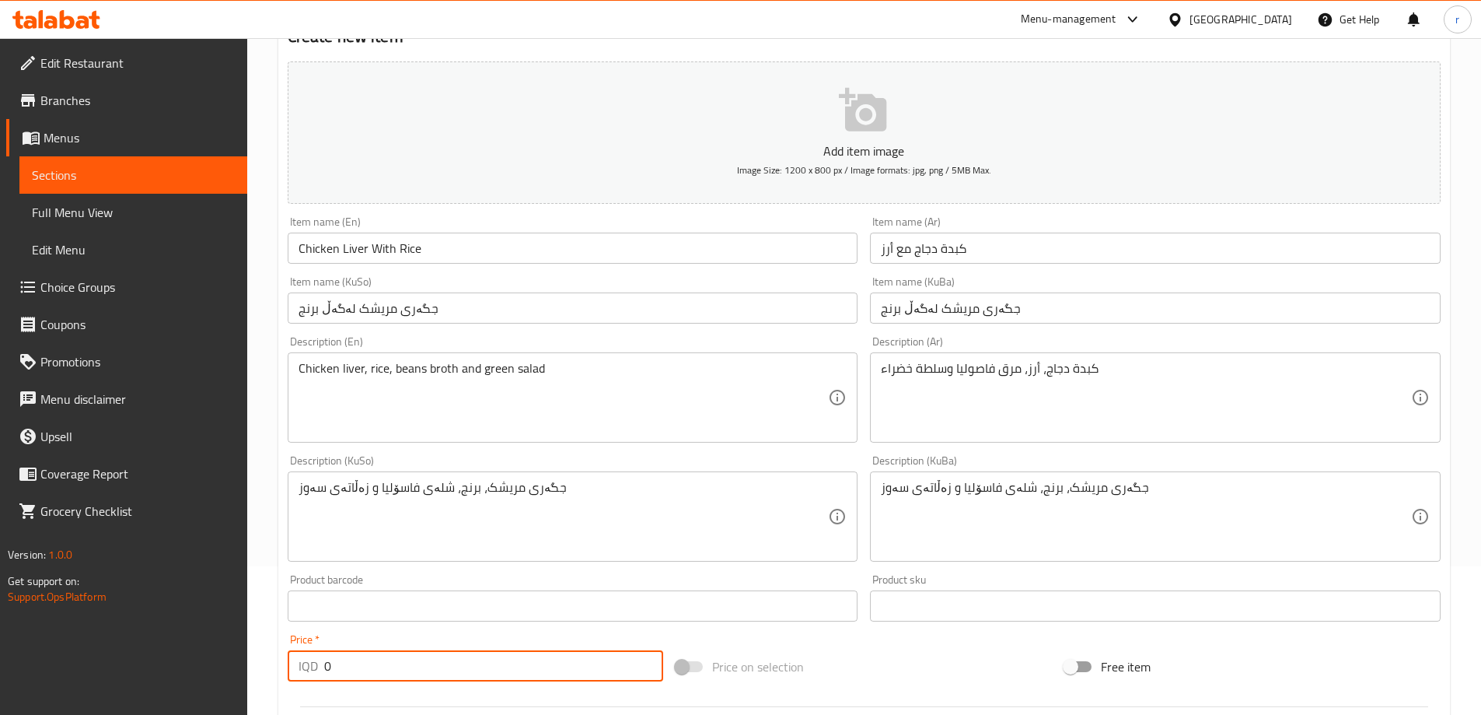
drag, startPoint x: 352, startPoint y: 665, endPoint x: 234, endPoint y: 679, distance: 119.0
click at [234, 679] on div "Edit Restaurant Branches Menus Sections Full Menu View Edit Menu Choice Groups …" at bounding box center [740, 509] width 1481 height 1239
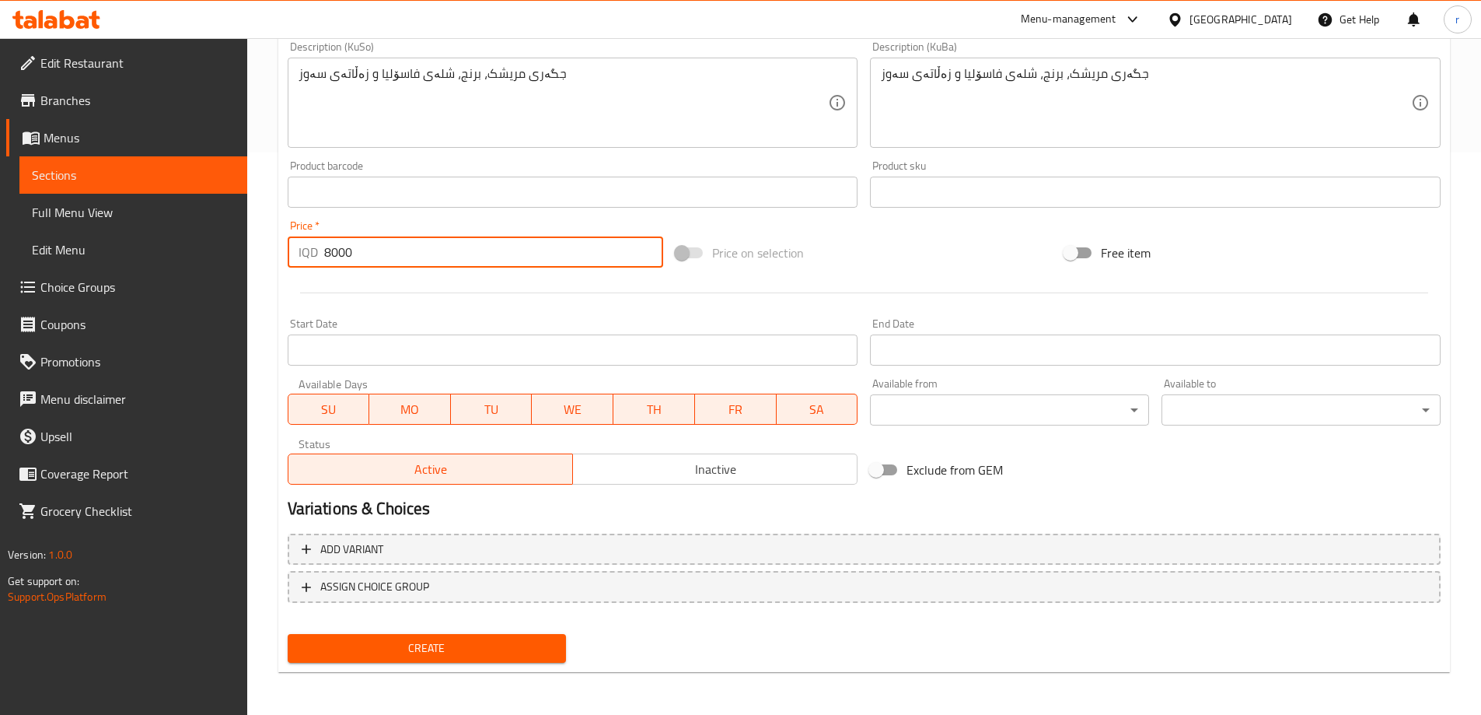
scroll to position [563, 0]
type input "8000"
click at [491, 659] on button "Create" at bounding box center [427, 647] width 279 height 29
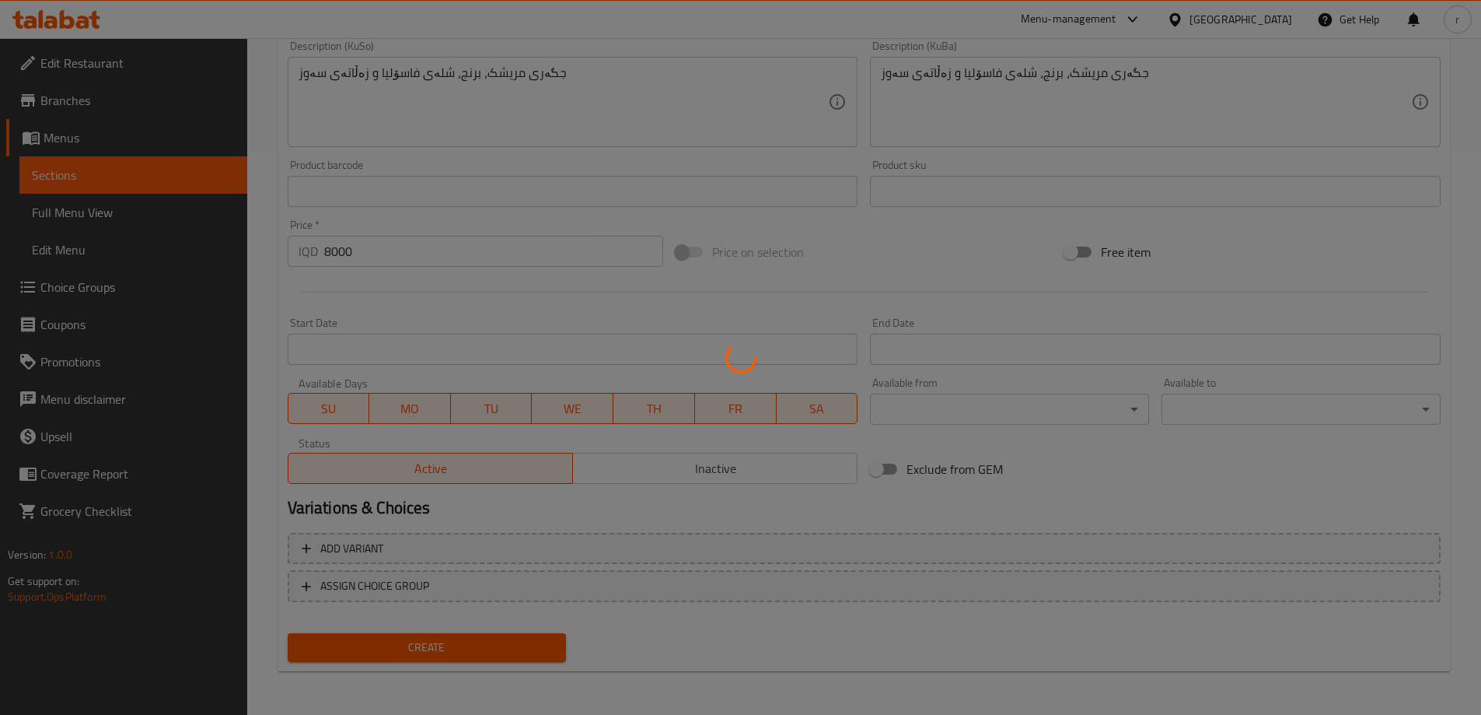
type input "0"
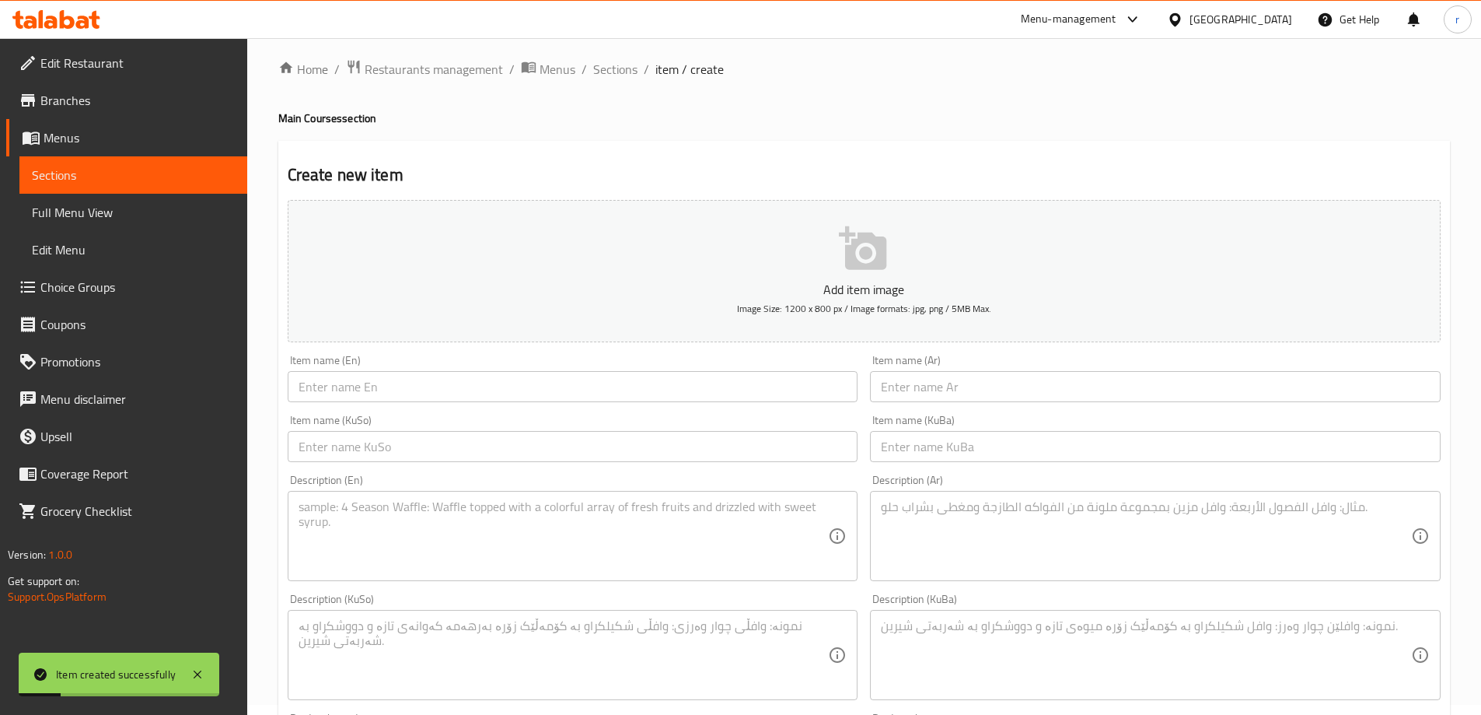
scroll to position [0, 0]
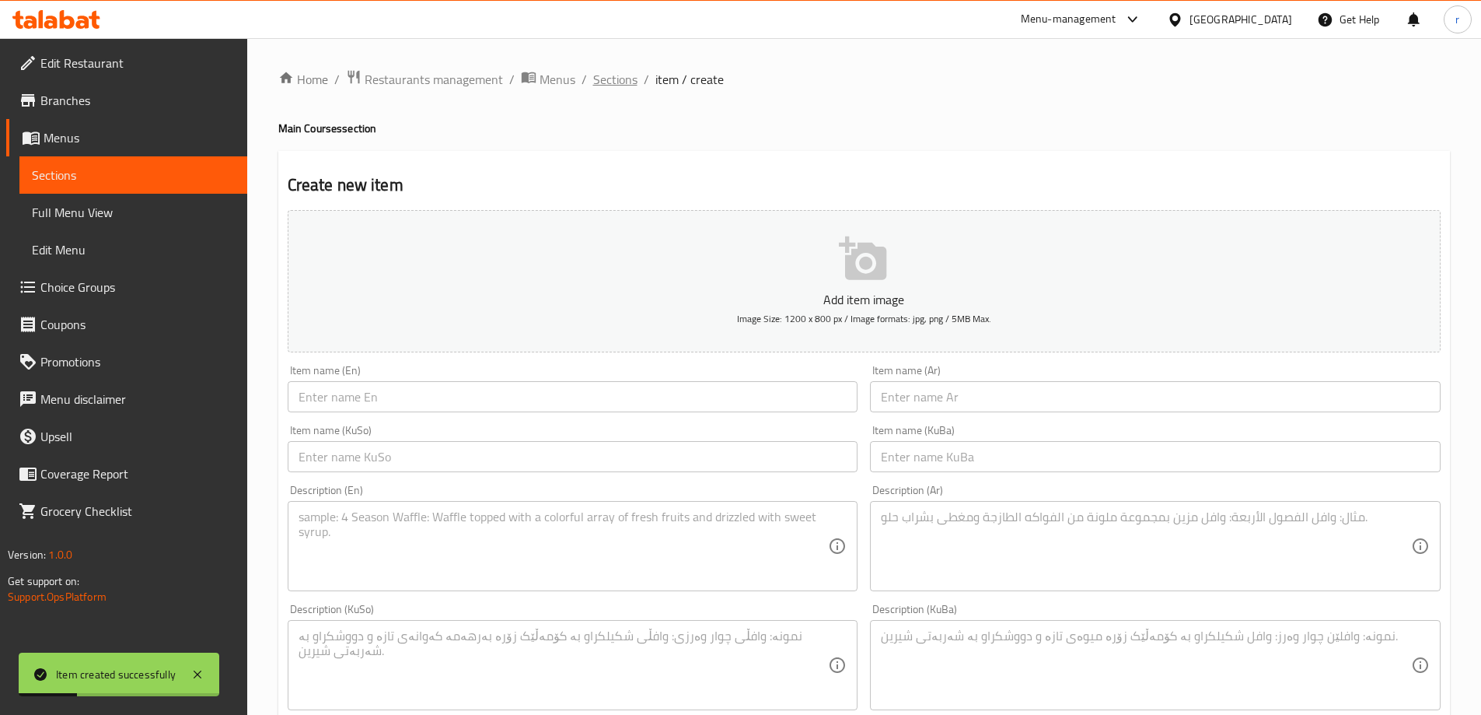
click at [625, 80] on span "Sections" at bounding box center [615, 79] width 44 height 19
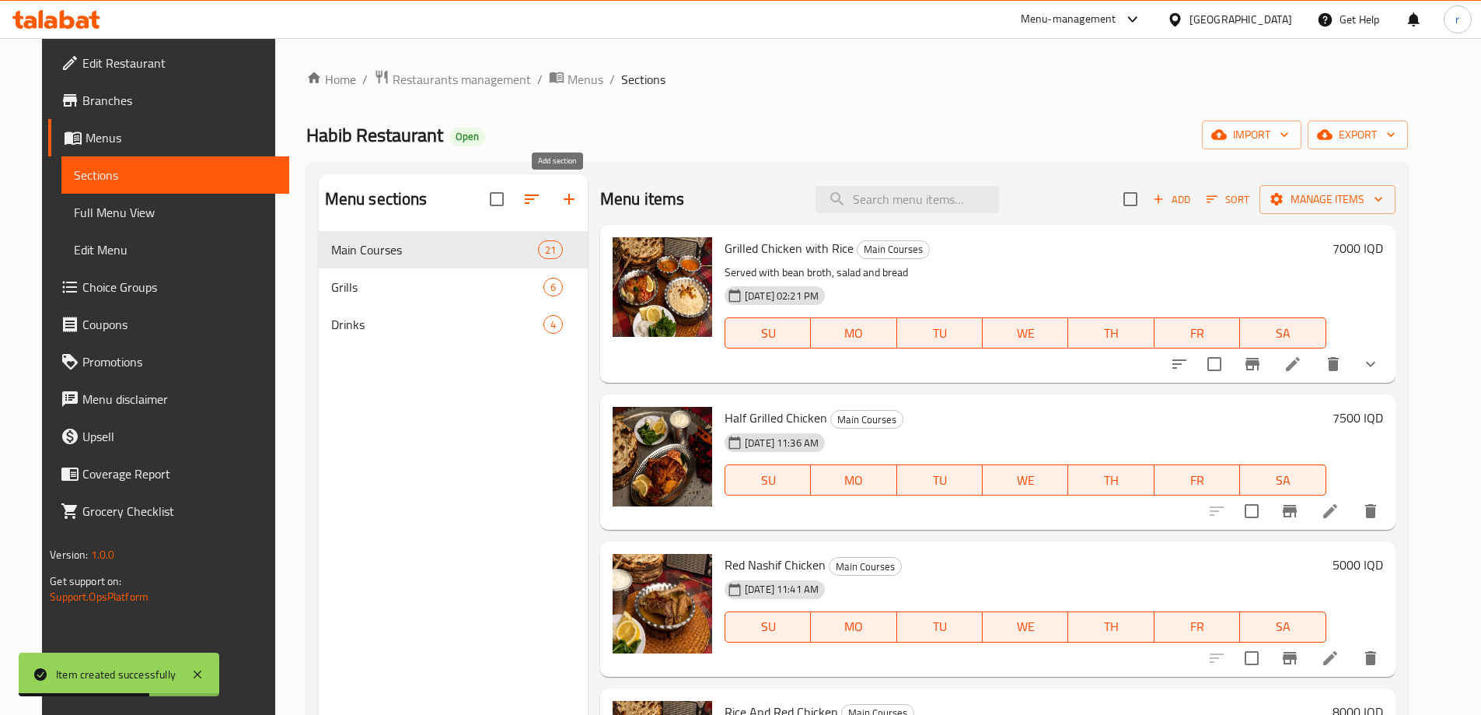
click at [560, 203] on icon "button" at bounding box center [569, 199] width 19 height 19
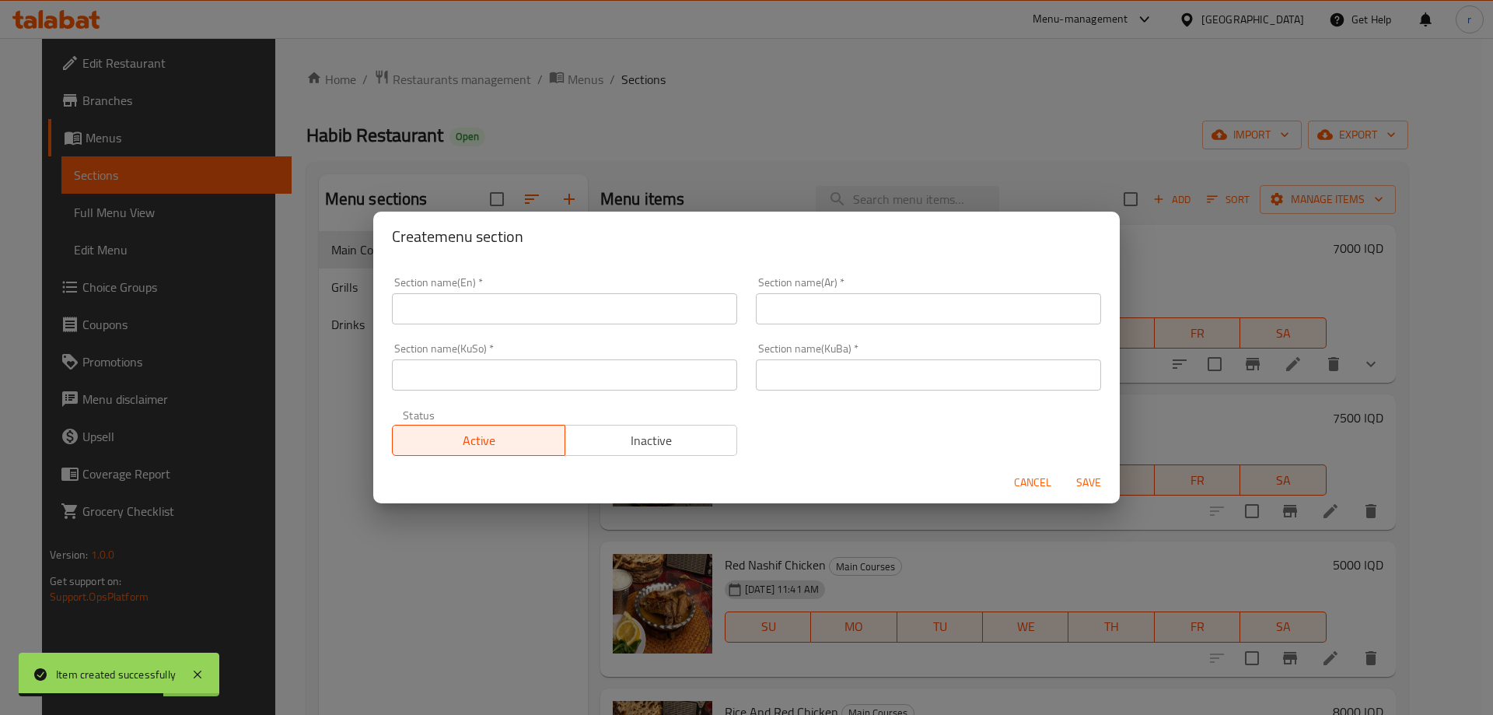
click at [525, 316] on input "text" at bounding box center [564, 308] width 345 height 31
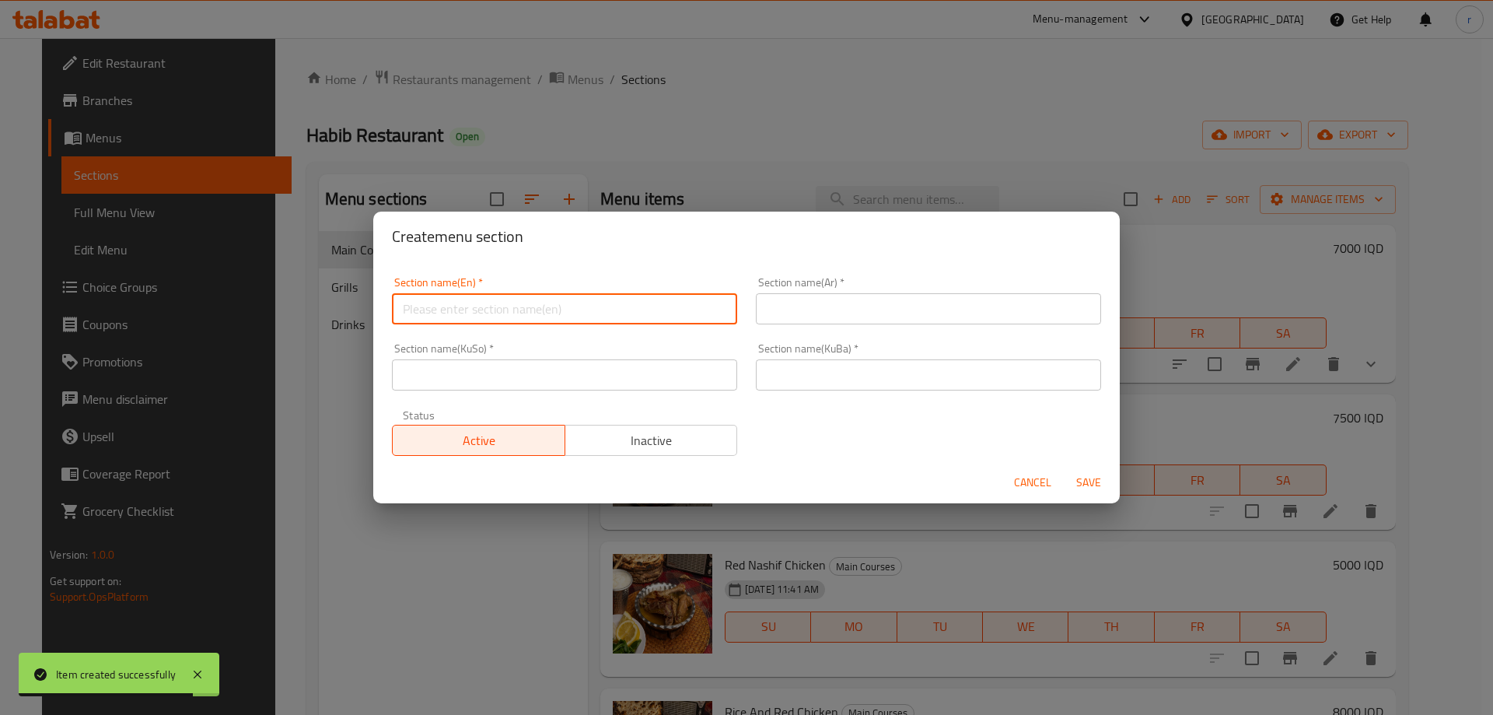
type input "س"
type input "Side Dishes"
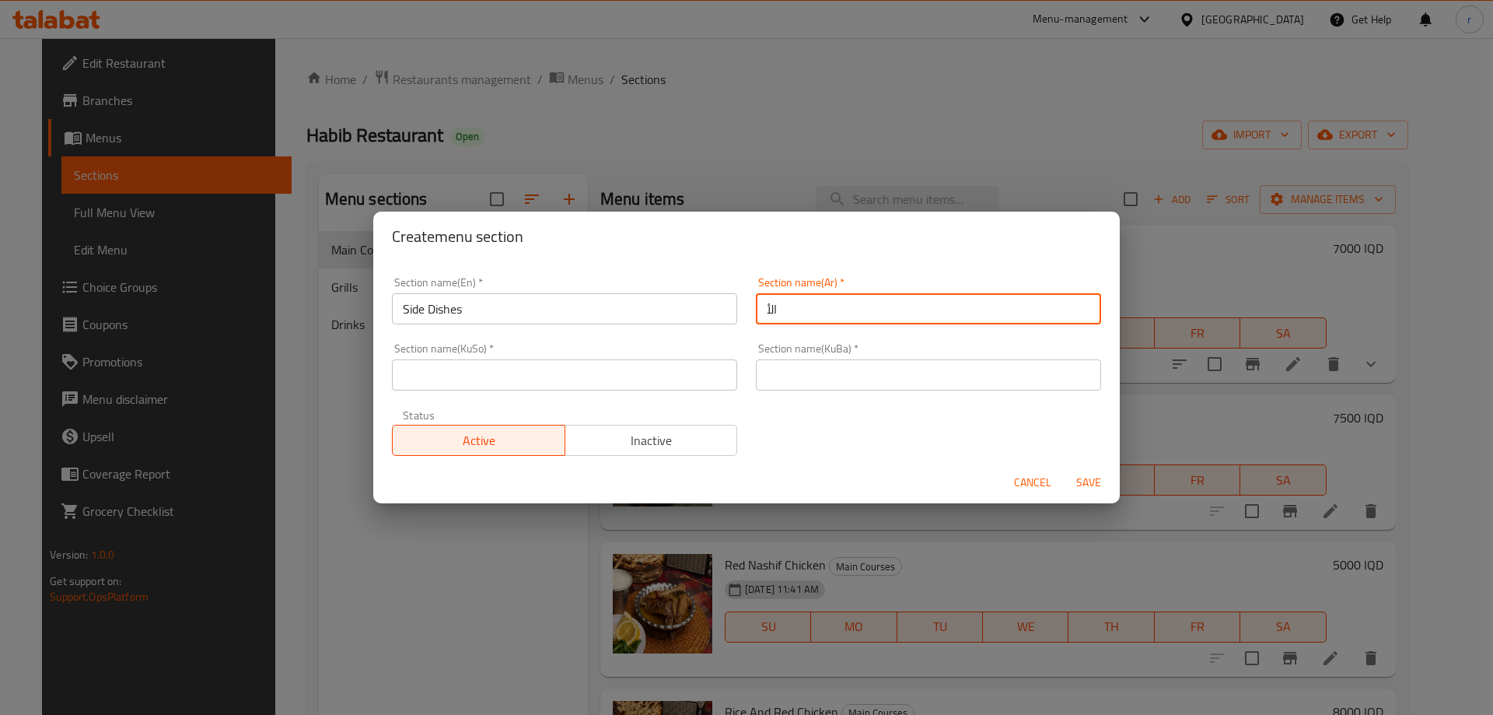
type input "الأطباق الجانبية"
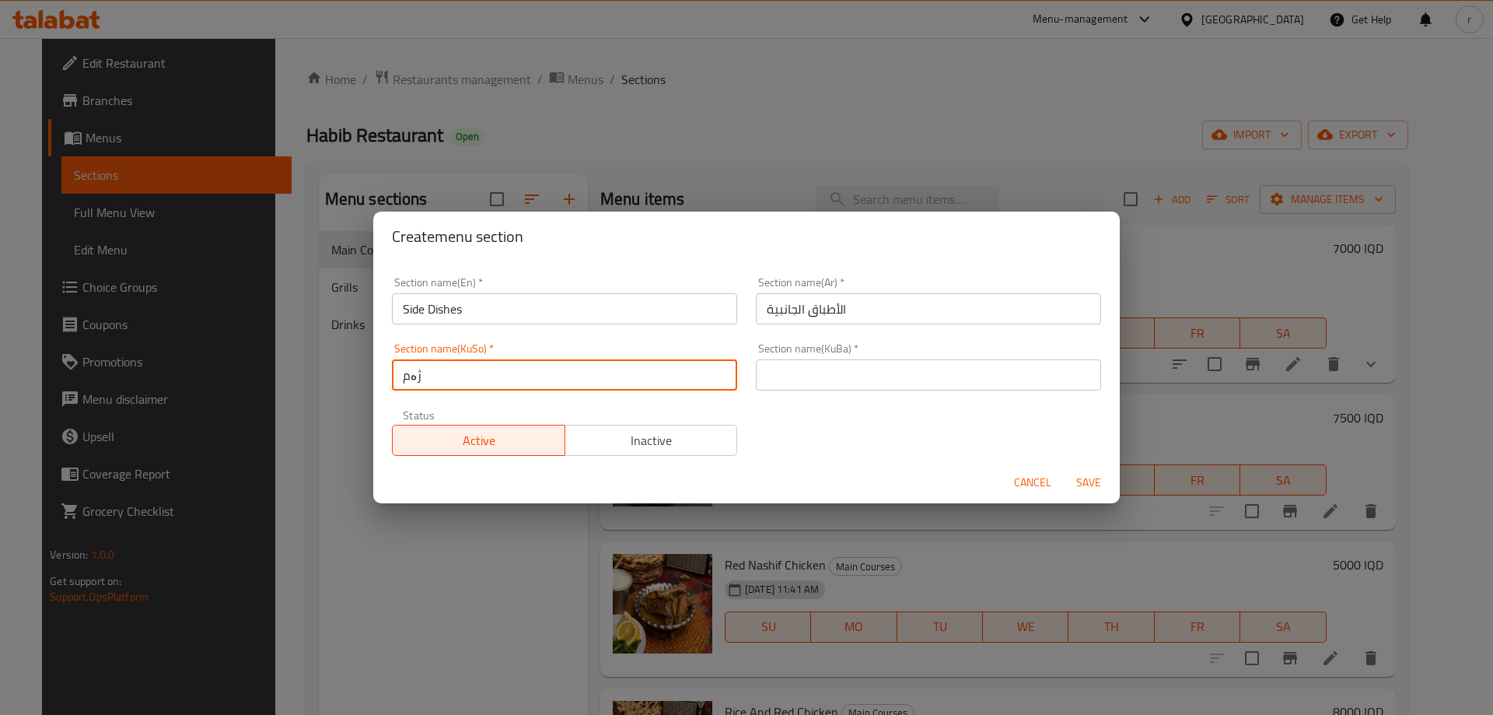
type input "ژەمە لاوەکییەکان"
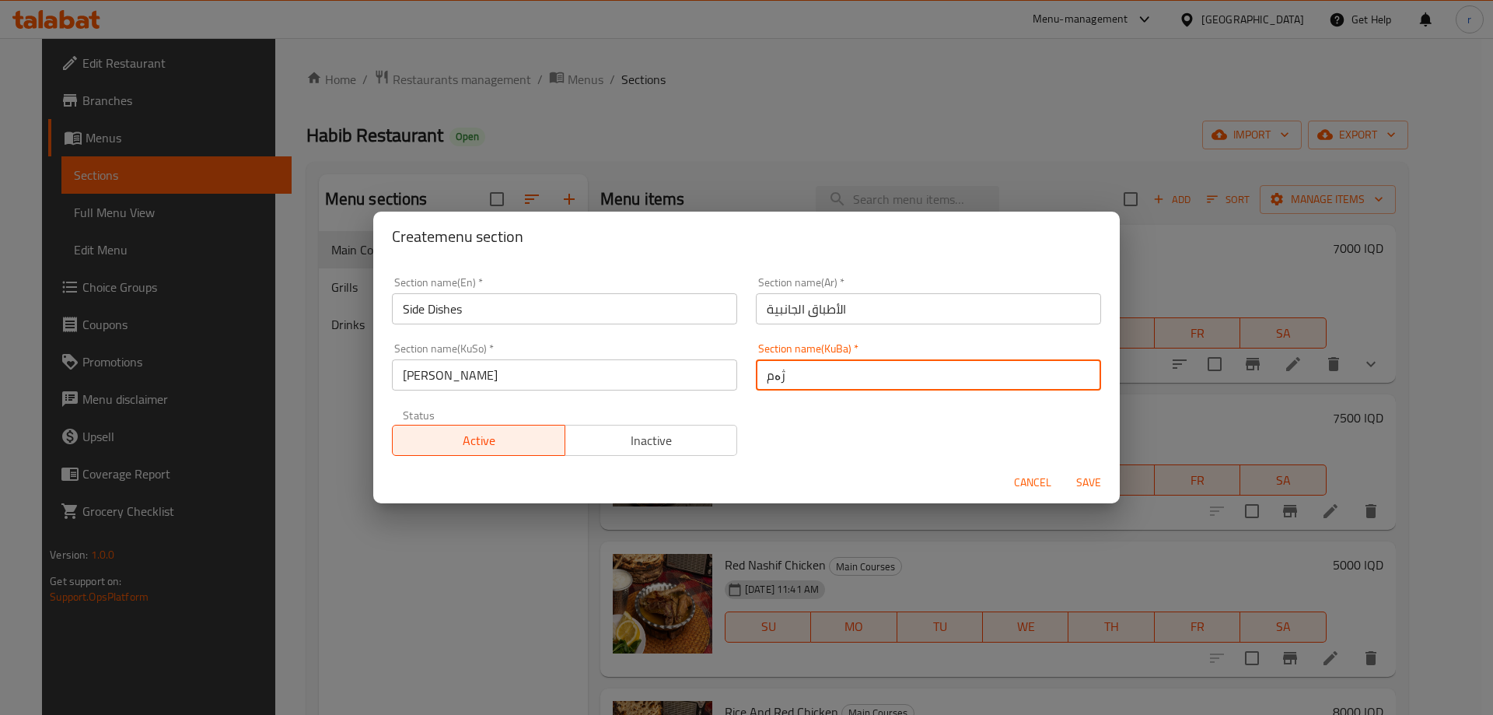
type input "ژەمە لاوەکییەکان"
click at [1064, 468] on button "Save" at bounding box center [1089, 482] width 50 height 29
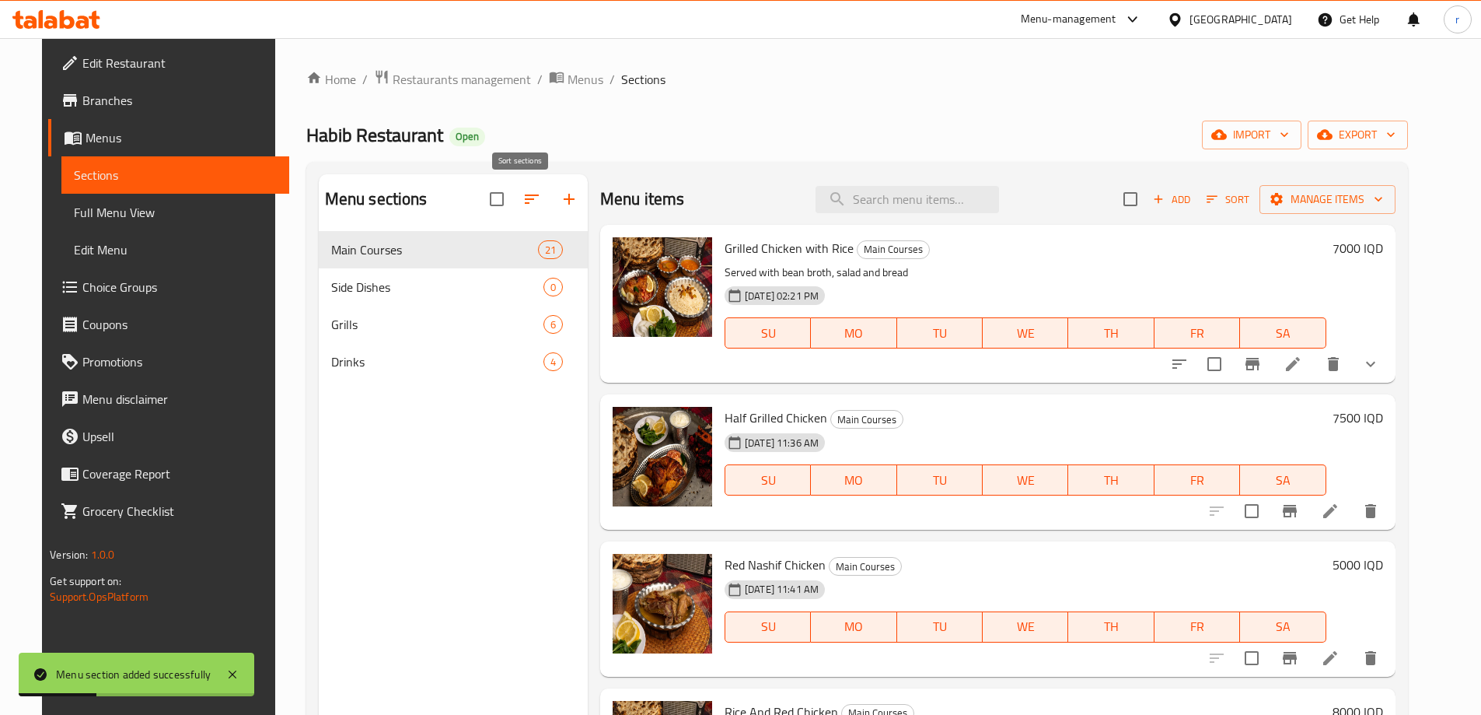
click at [522, 198] on icon "button" at bounding box center [531, 199] width 19 height 19
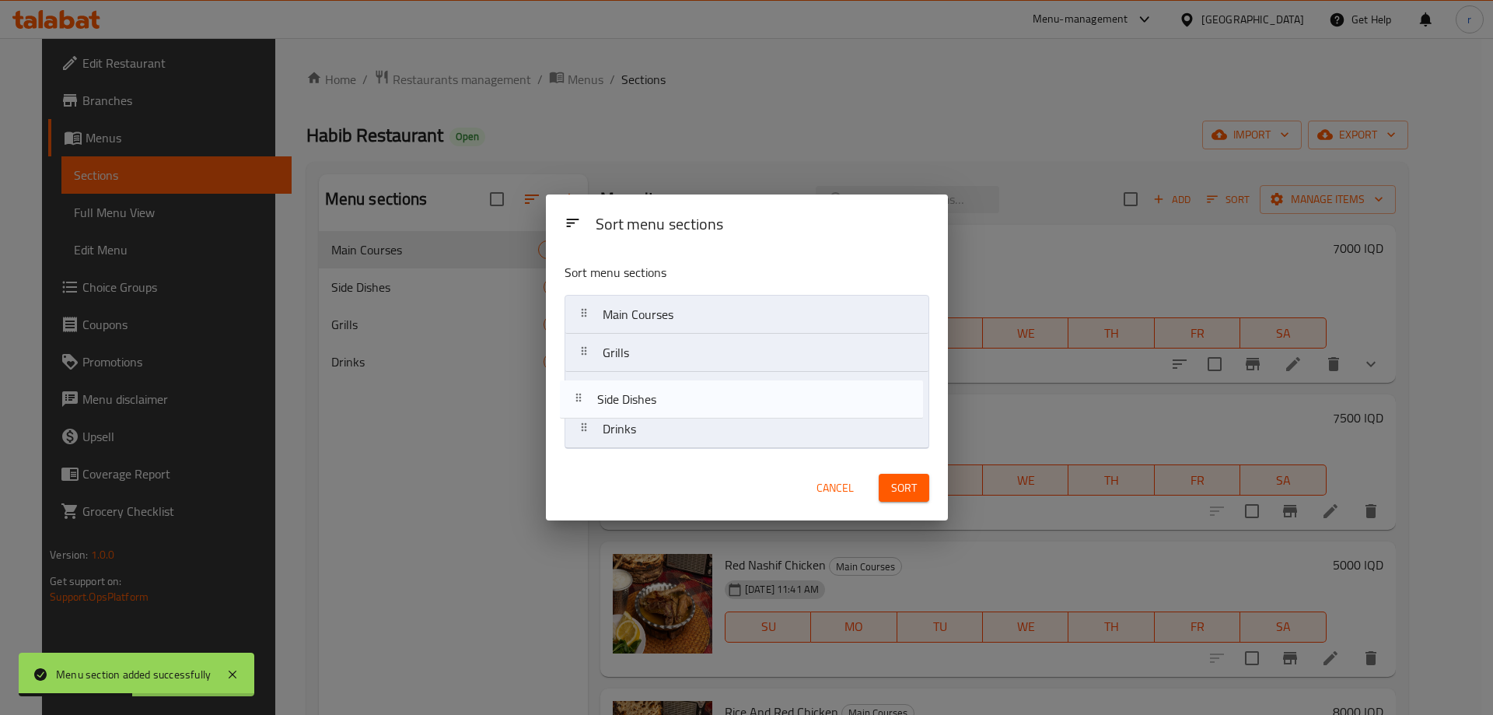
drag, startPoint x: 642, startPoint y: 348, endPoint x: 635, endPoint y: 405, distance: 58.0
click at [635, 405] on nav "Main Courses Side Dishes Grills Drinks" at bounding box center [746, 372] width 365 height 154
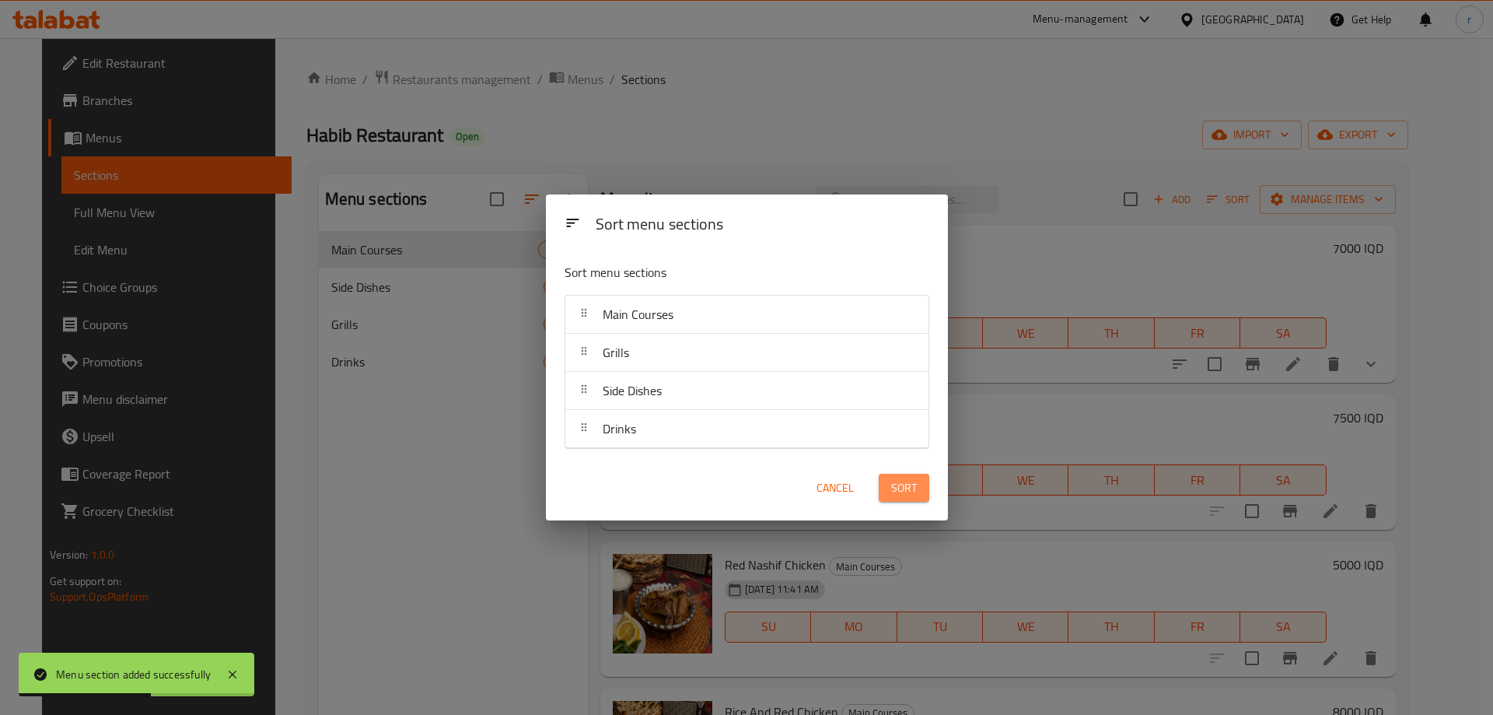
click at [886, 492] on button "Sort" at bounding box center [904, 487] width 51 height 29
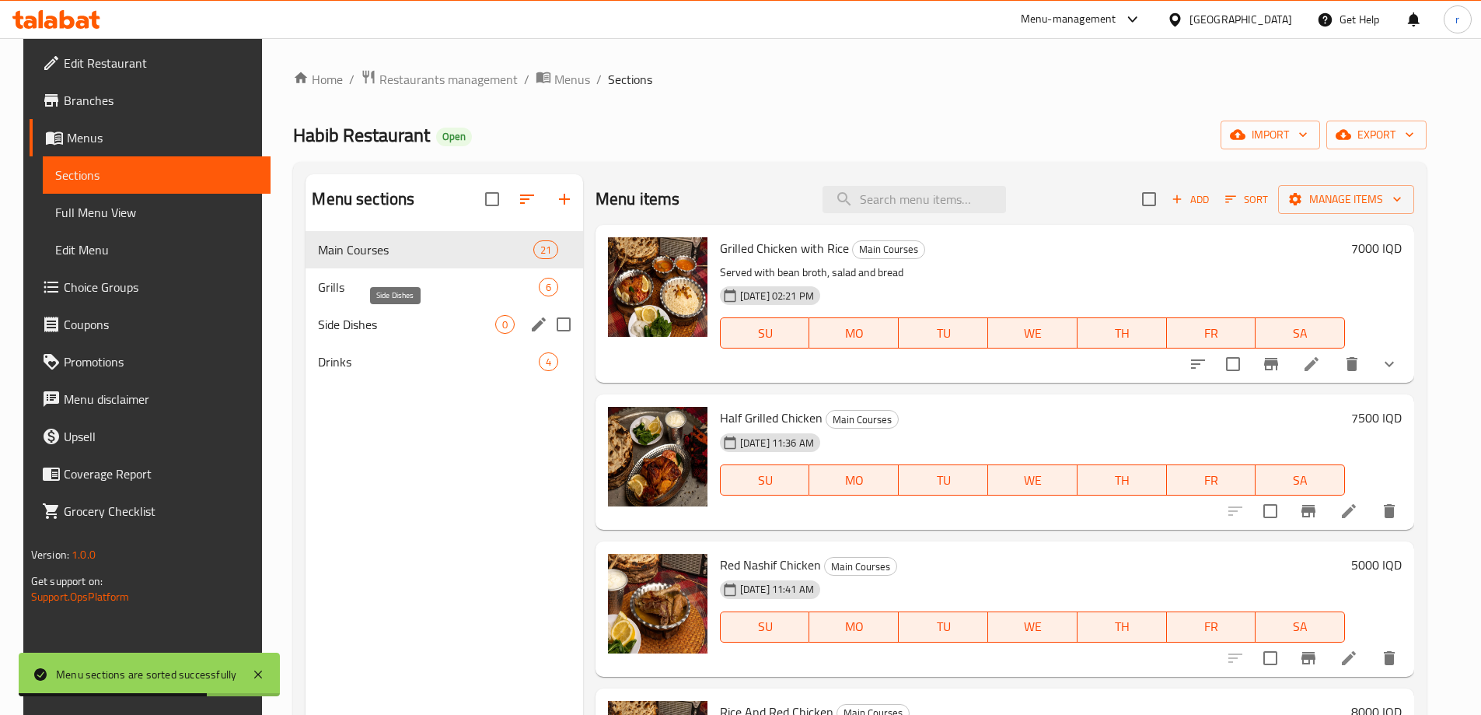
click at [419, 332] on span "Side Dishes" at bounding box center [406, 324] width 176 height 19
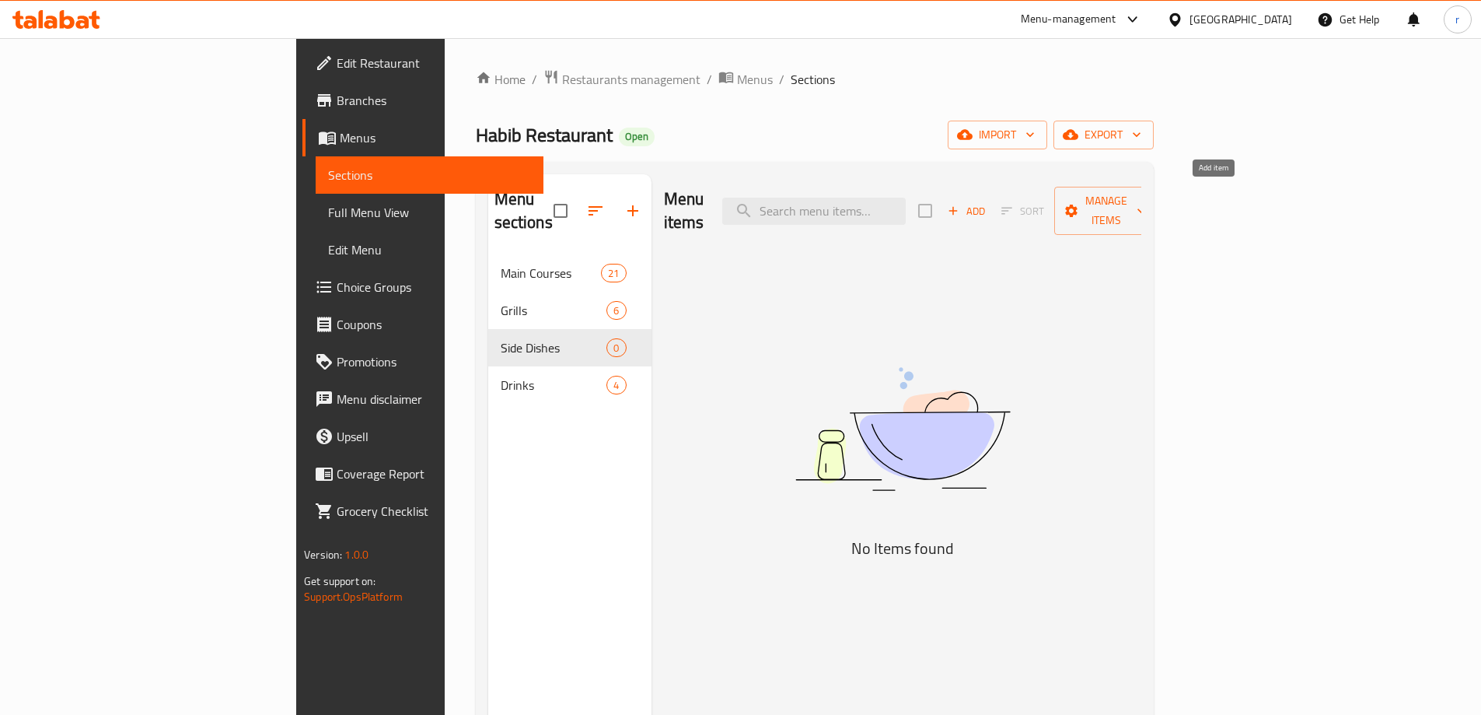
click at [987, 202] on span "Add" at bounding box center [966, 211] width 42 height 18
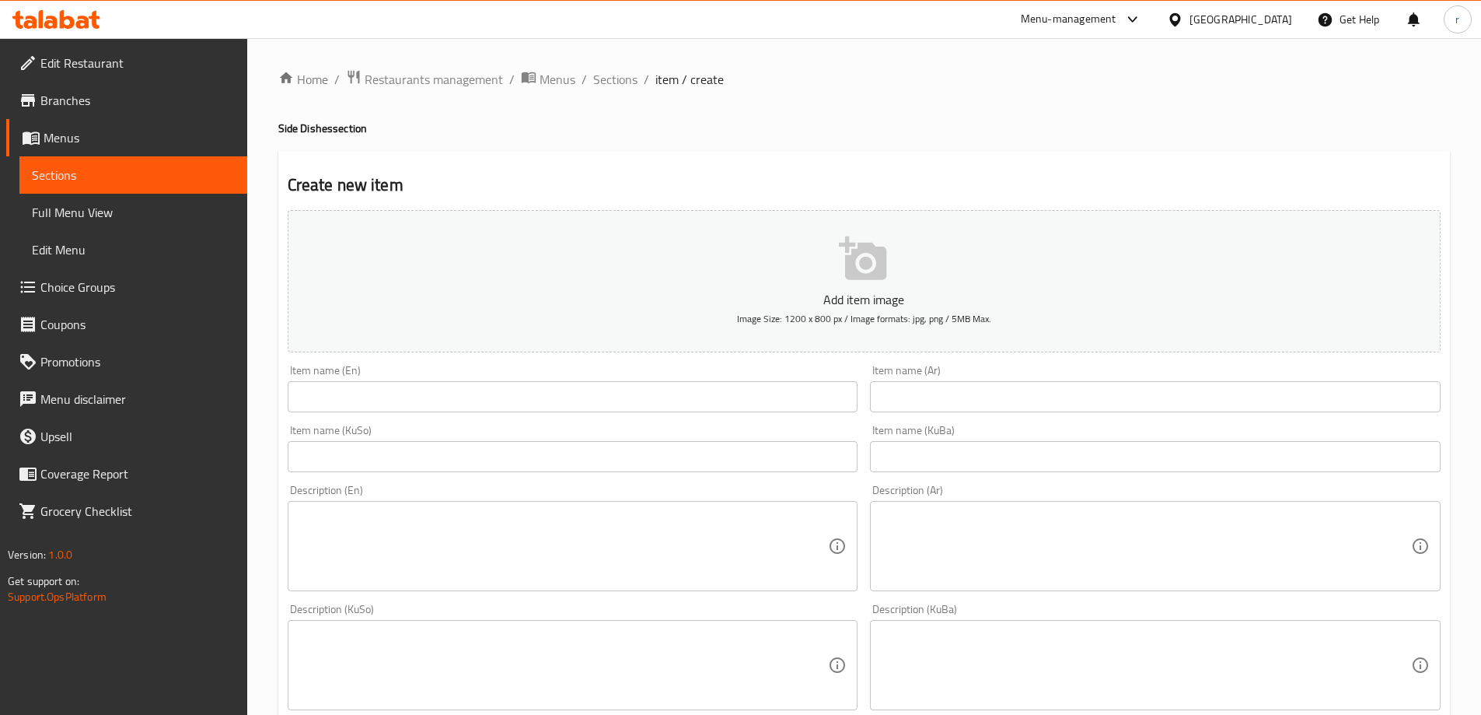
drag, startPoint x: 1038, startPoint y: 387, endPoint x: 983, endPoint y: 394, distance: 55.6
click at [1038, 387] on input "text" at bounding box center [1155, 396] width 571 height 31
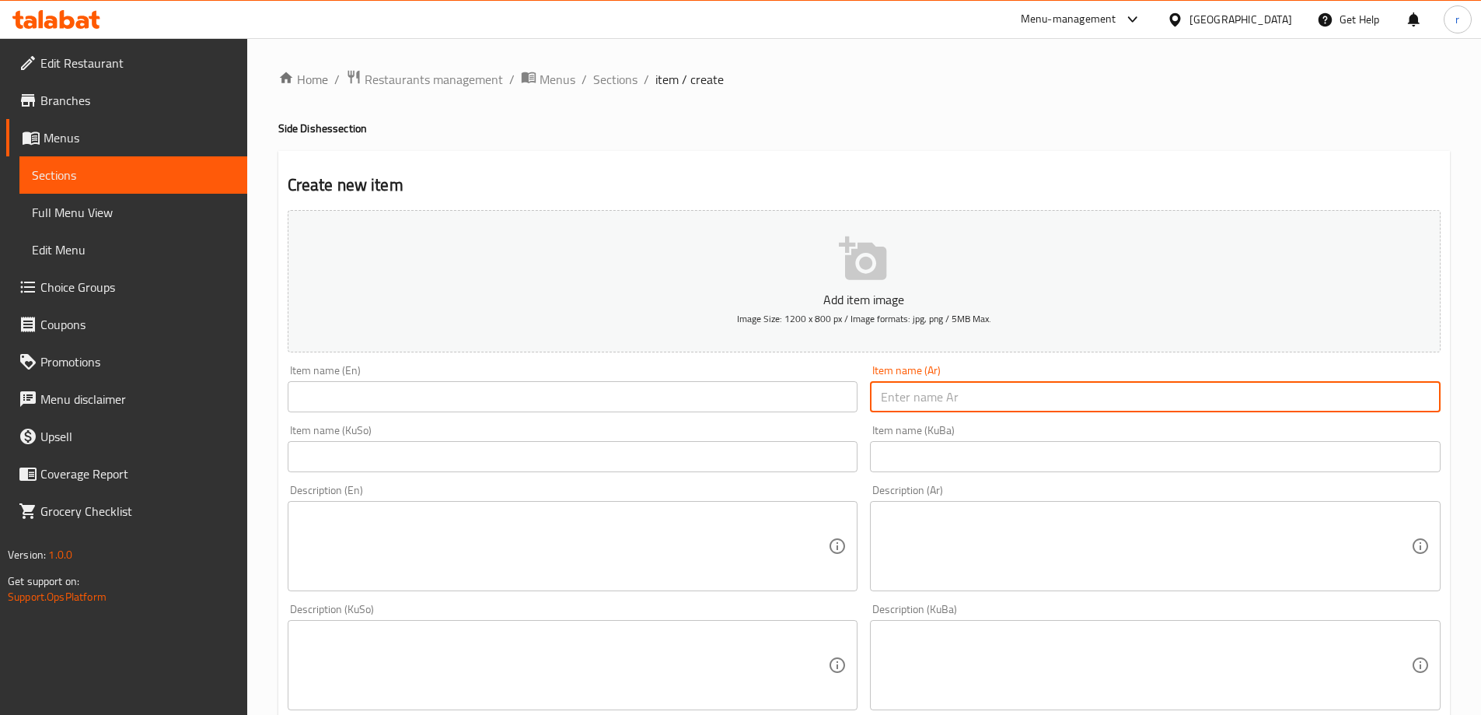
paste input "طبق أرز"
type input "طبق أرز"
click at [662, 406] on input "text" at bounding box center [573, 396] width 571 height 31
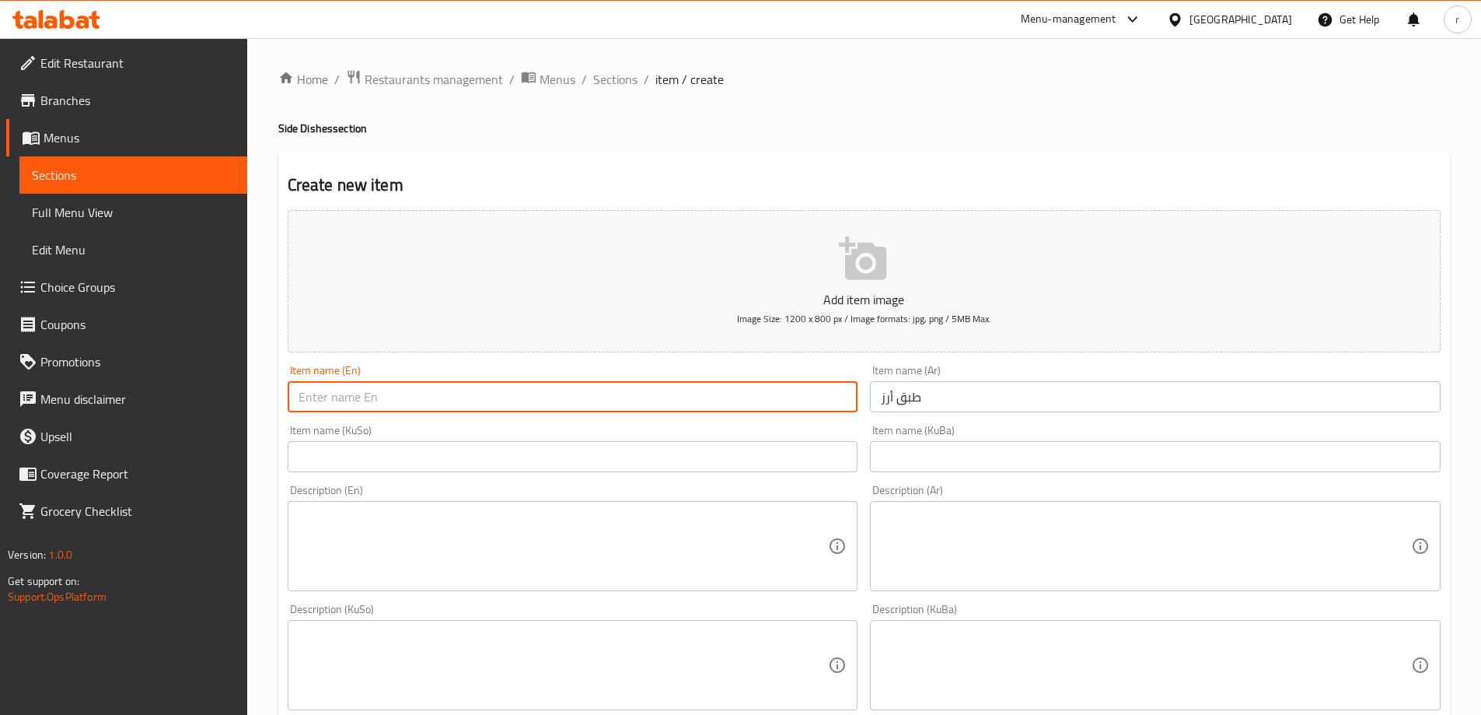
paste input "Rice Plate"
type input "Rice Plate"
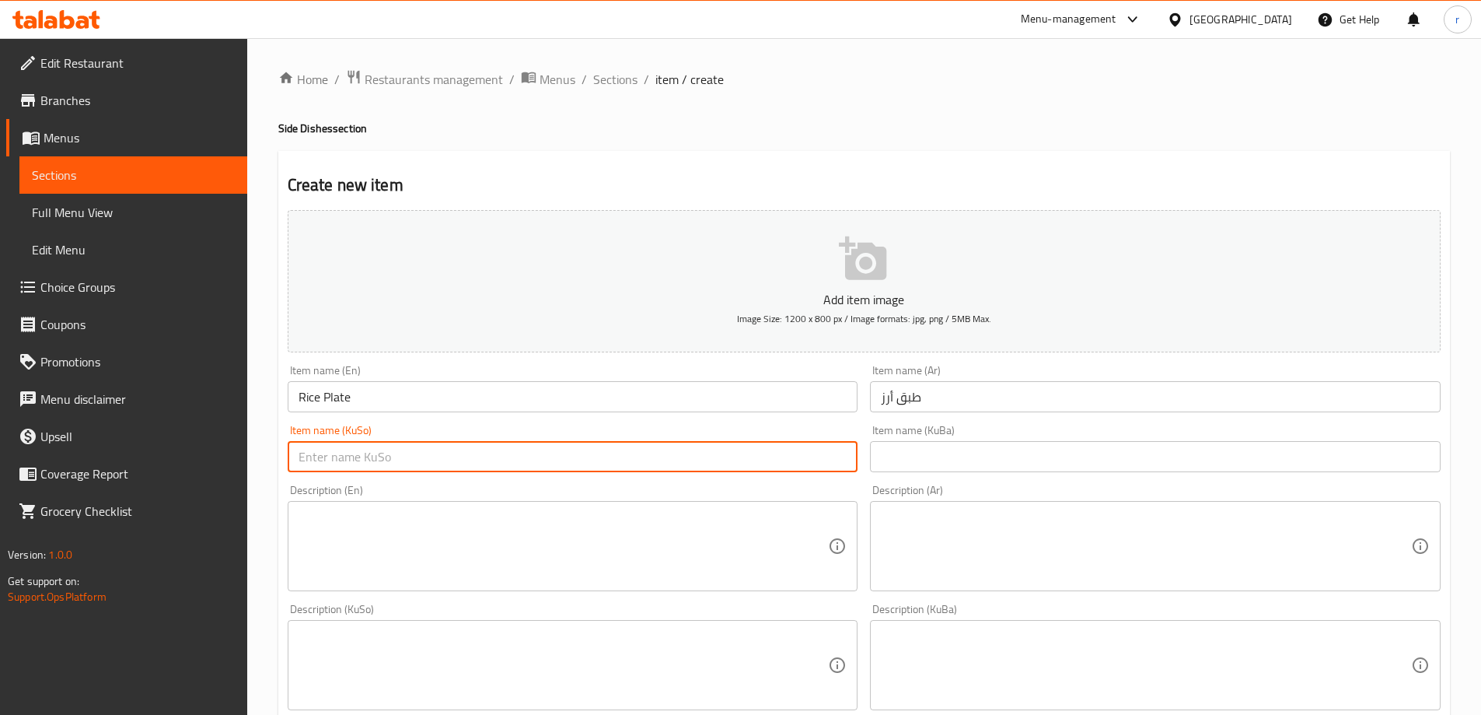
click at [366, 462] on input "text" at bounding box center [573, 456] width 571 height 31
type input "قاپێ برنج"
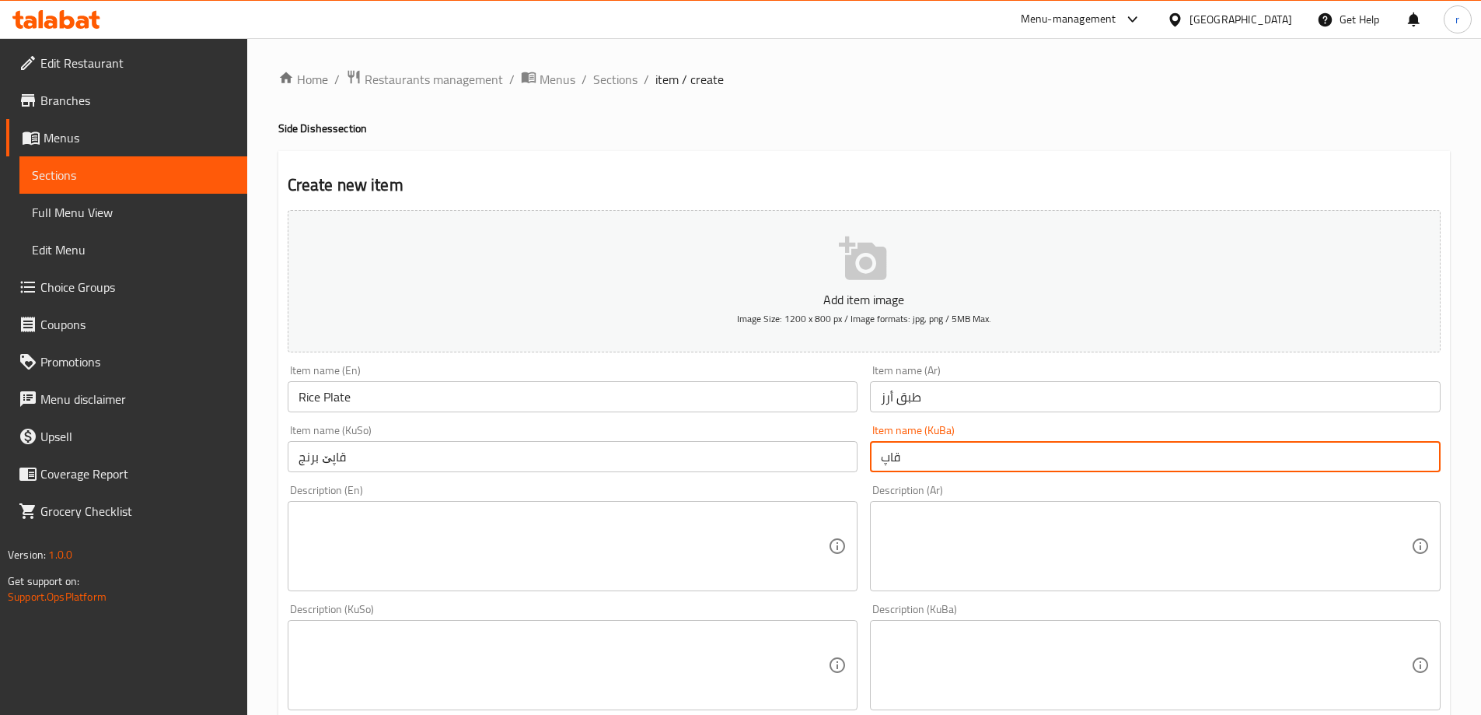
type input "قاپێ برنج"
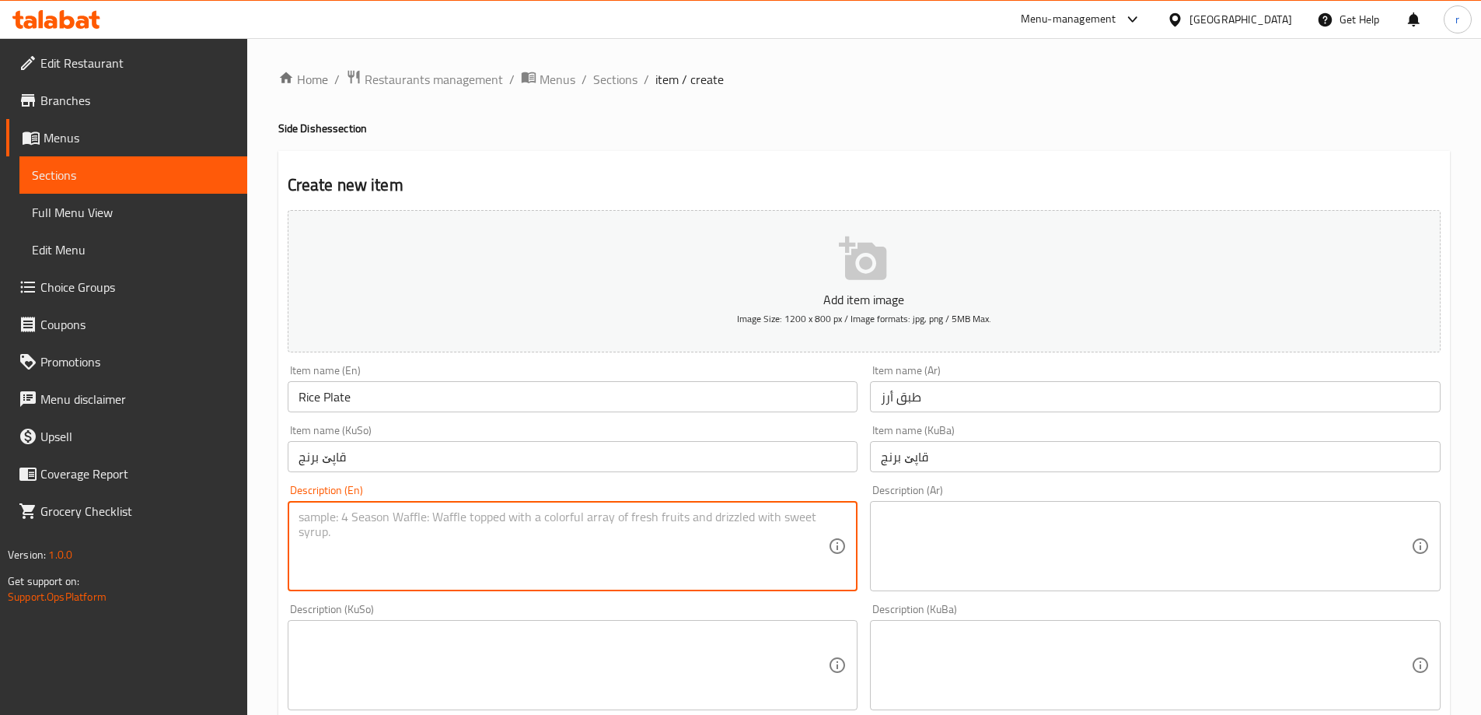
click at [390, 520] on textarea at bounding box center [564, 546] width 530 height 74
paste textarea "Basmati Rice"
type textarea "Basmati Rice"
click at [1007, 613] on div "Description (KuBa) Description (KuBa)" at bounding box center [1155, 656] width 571 height 107
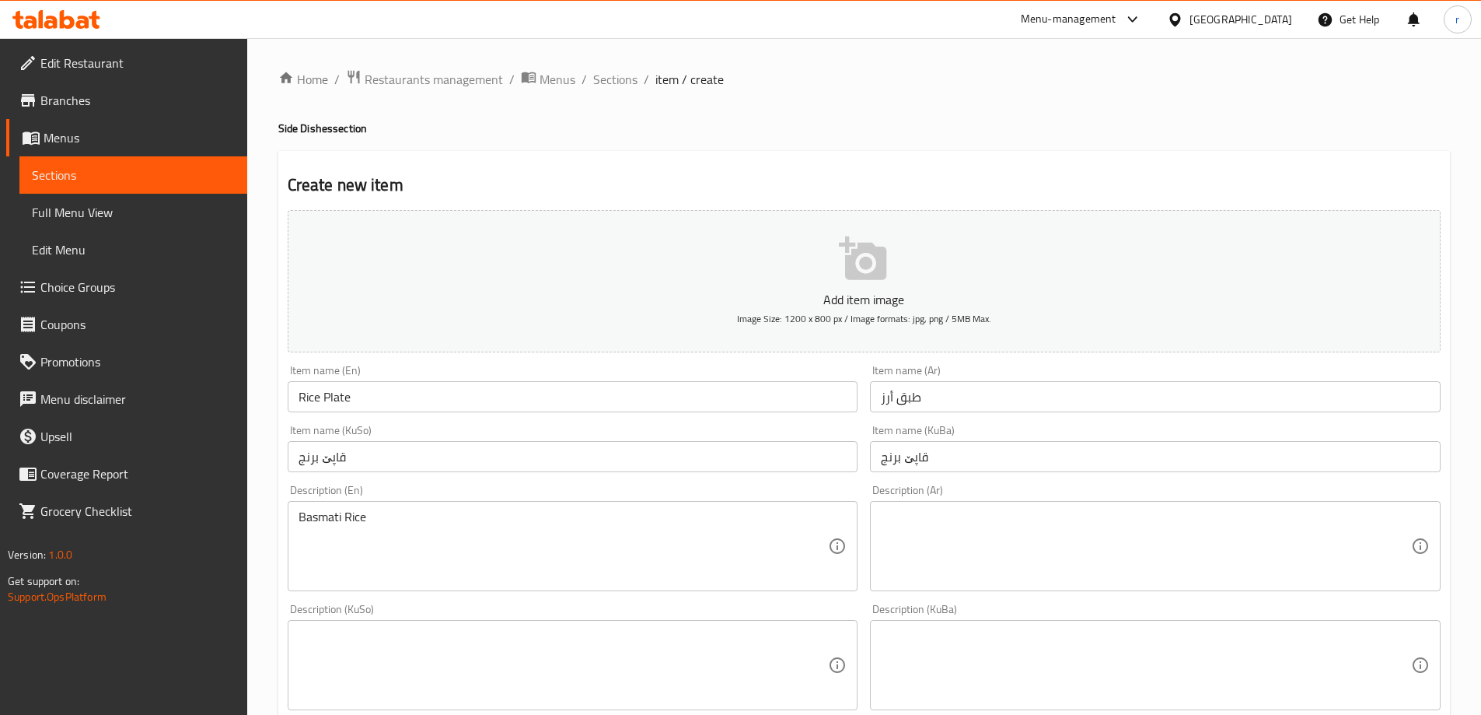
click at [979, 580] on textarea at bounding box center [1146, 546] width 530 height 74
click at [977, 526] on textarea at bounding box center [1146, 546] width 530 height 74
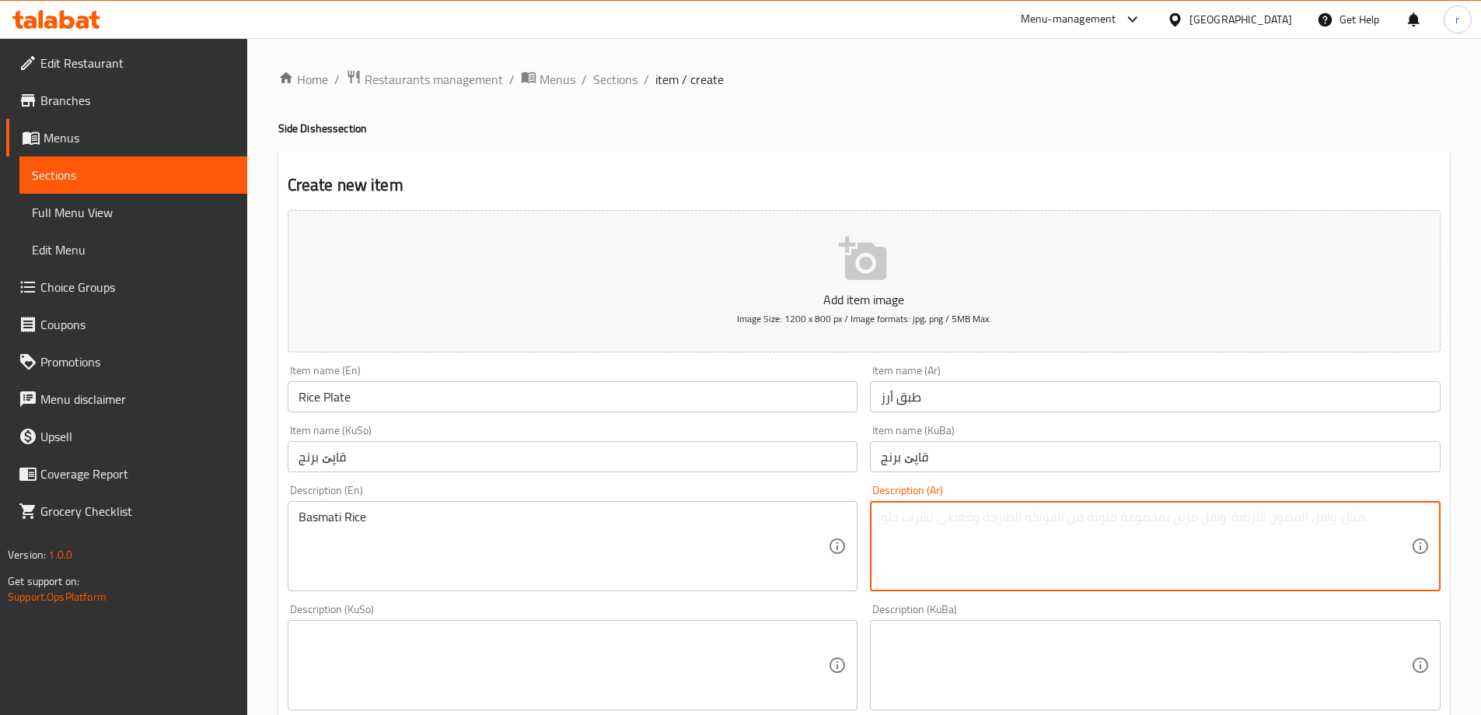
paste textarea "أرز بسمتي"
type textarea "أرز بسمتي"
click at [664, 641] on textarea at bounding box center [564, 665] width 530 height 74
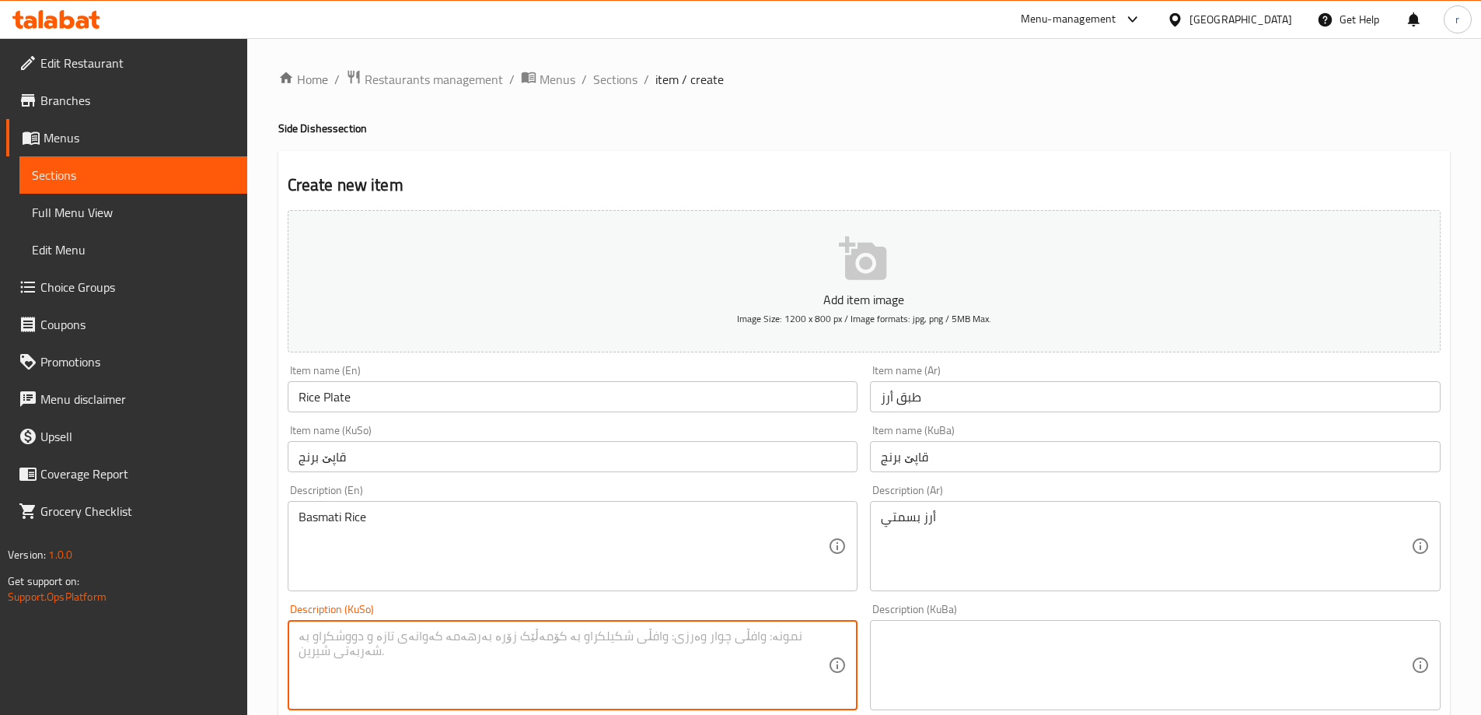
paste textarea "برنجی بەسمەتی"
type textarea "برنجی بەسمەتی"
click at [969, 671] on textarea at bounding box center [1146, 665] width 530 height 74
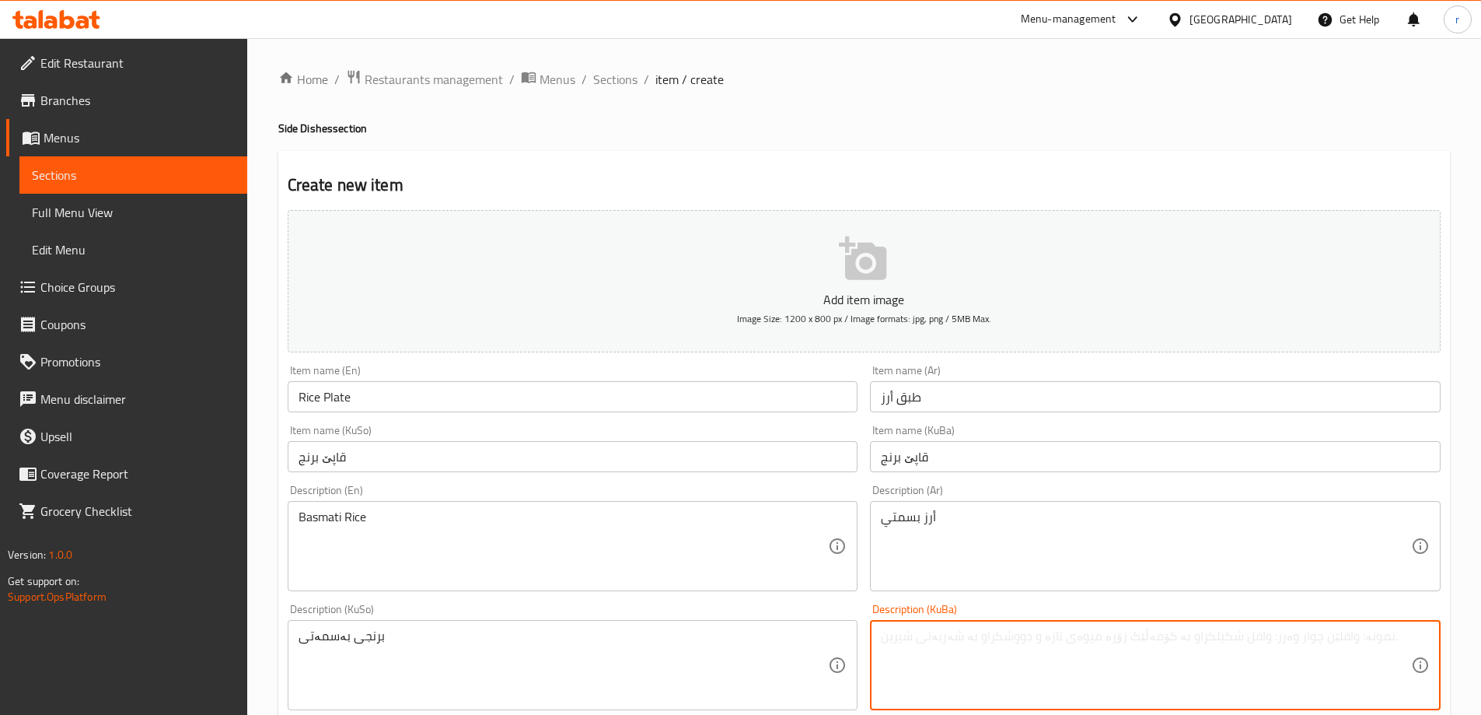
paste textarea "برنجی بەسمەتی"
type textarea "برنجی بەسمەتی"
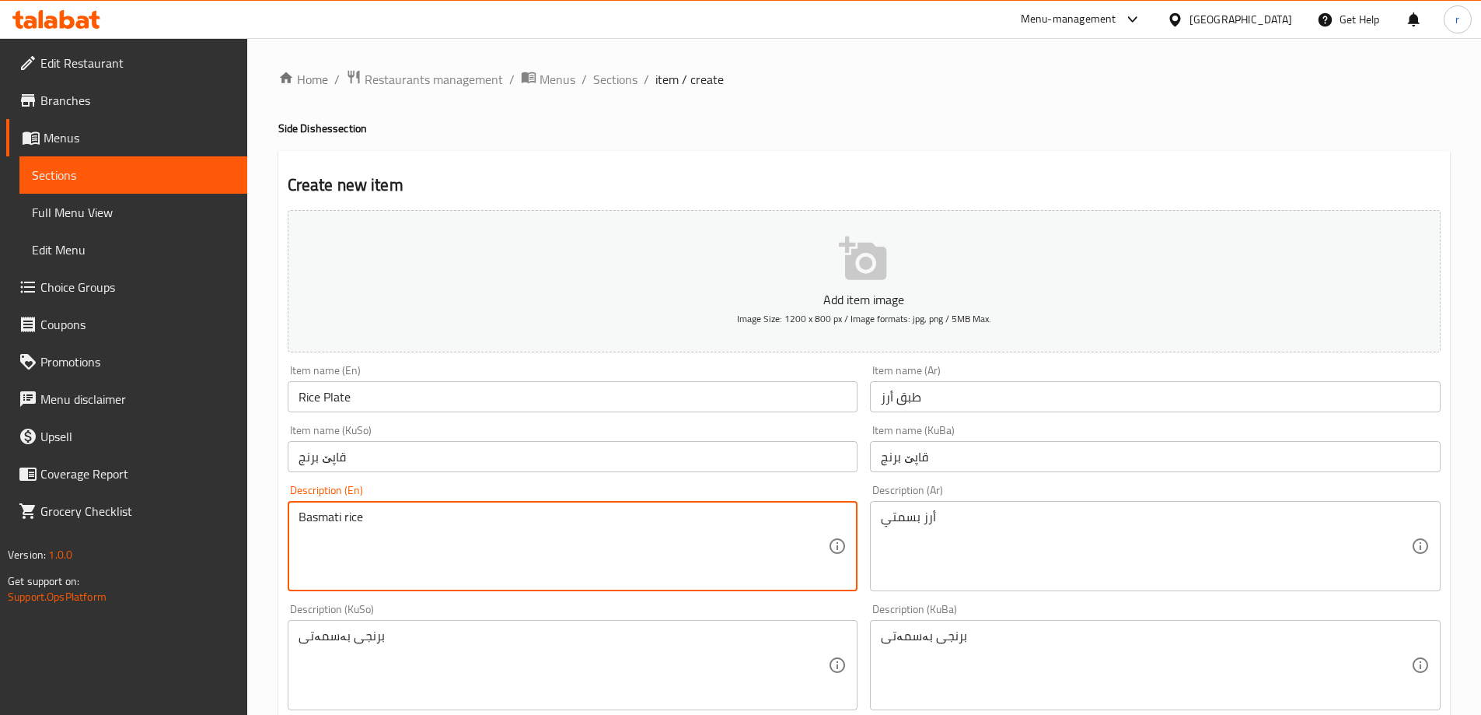
scroll to position [208, 0]
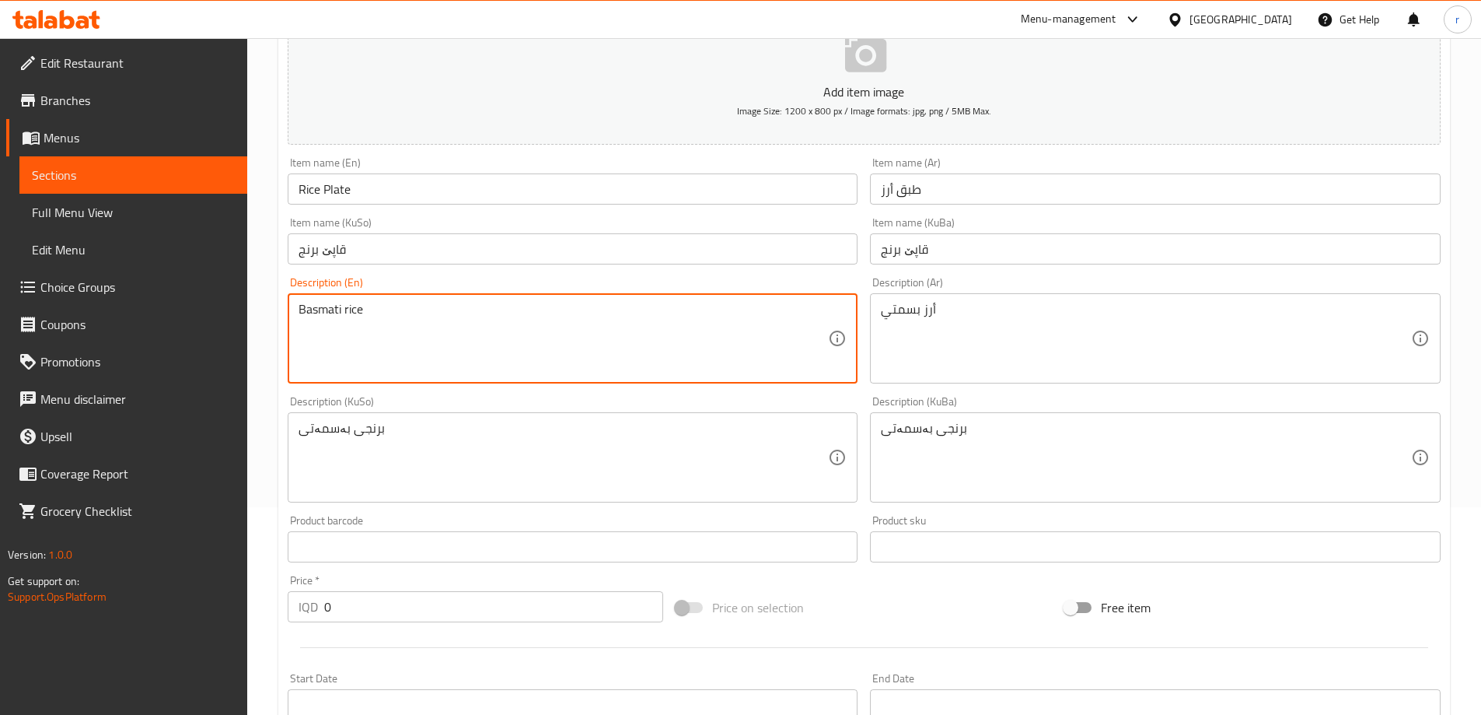
type textarea "Basmati rice"
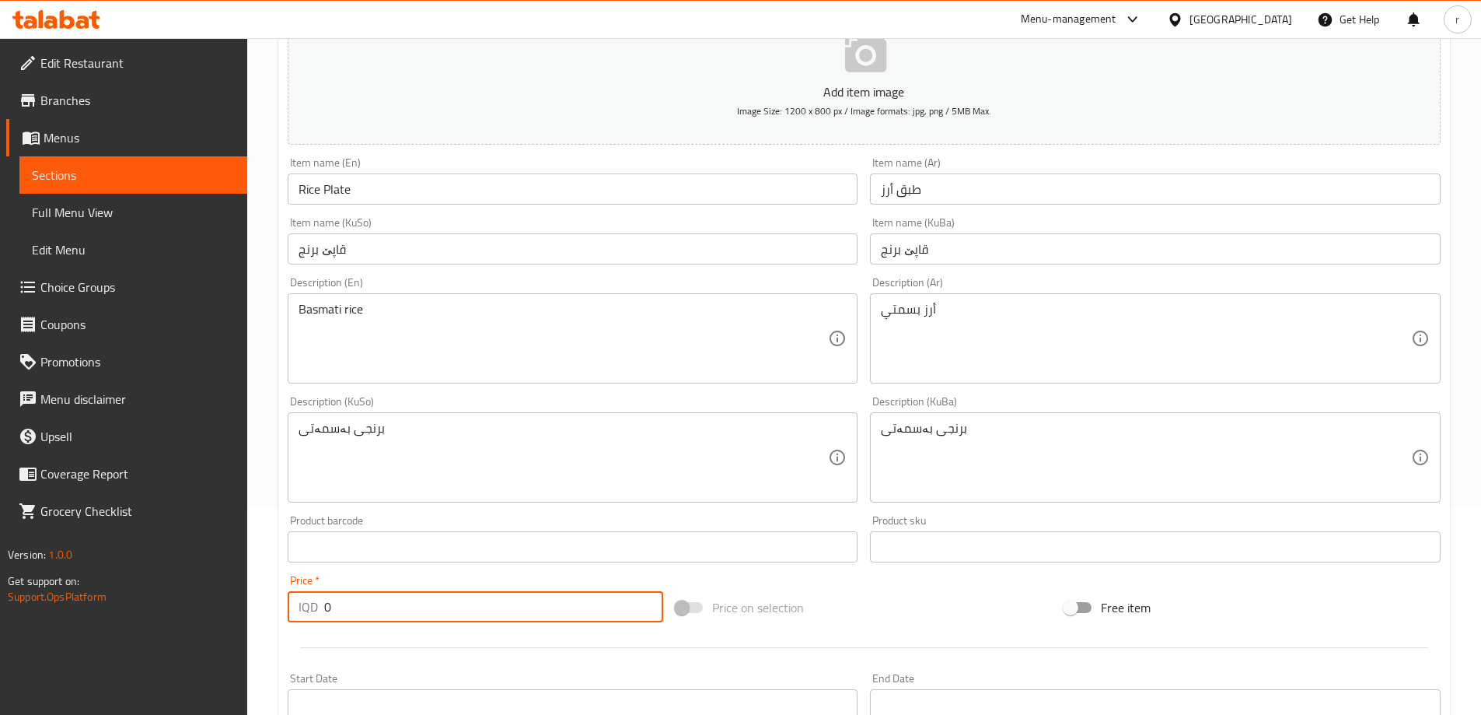
drag, startPoint x: 360, startPoint y: 598, endPoint x: 219, endPoint y: 606, distance: 140.9
click at [219, 606] on div "Edit Restaurant Branches Menus Sections Full Menu View Edit Menu Choice Groups …" at bounding box center [740, 450] width 1481 height 1239
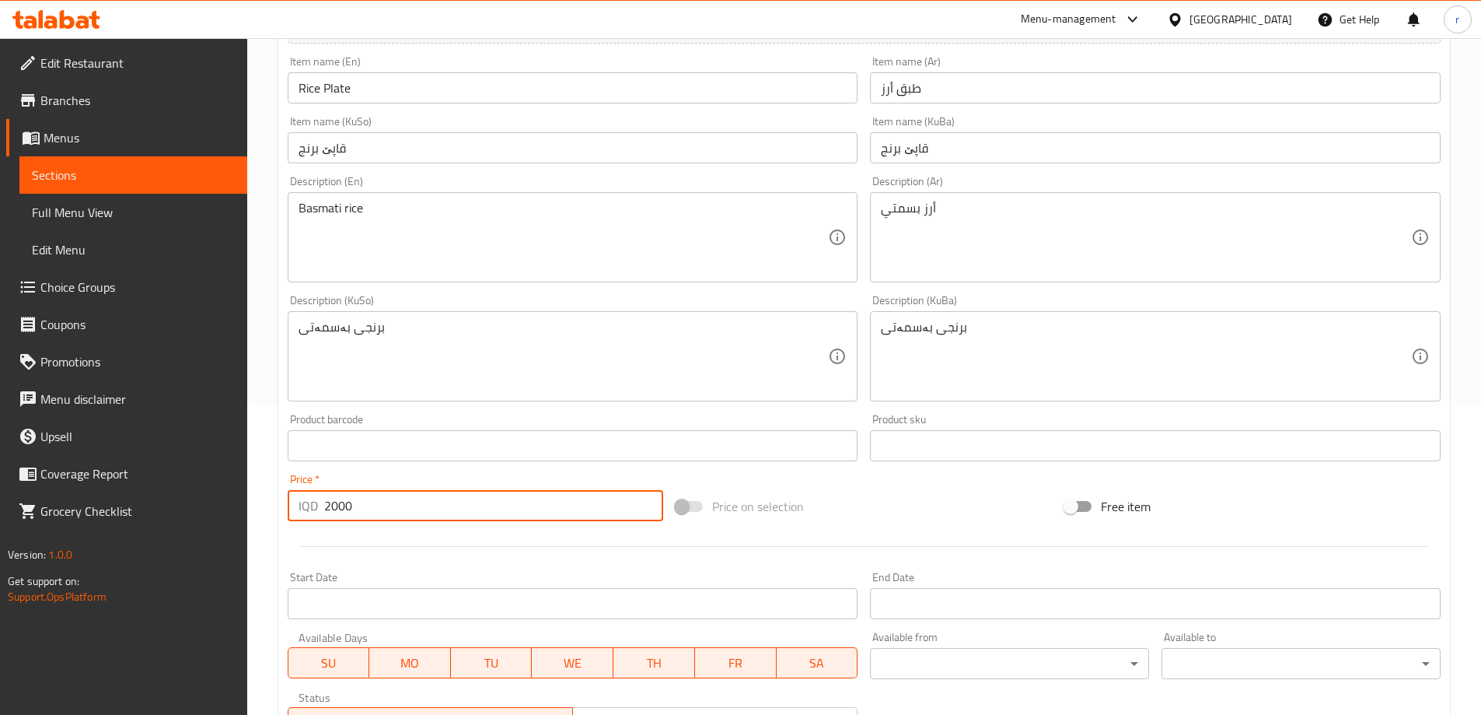
scroll to position [563, 0]
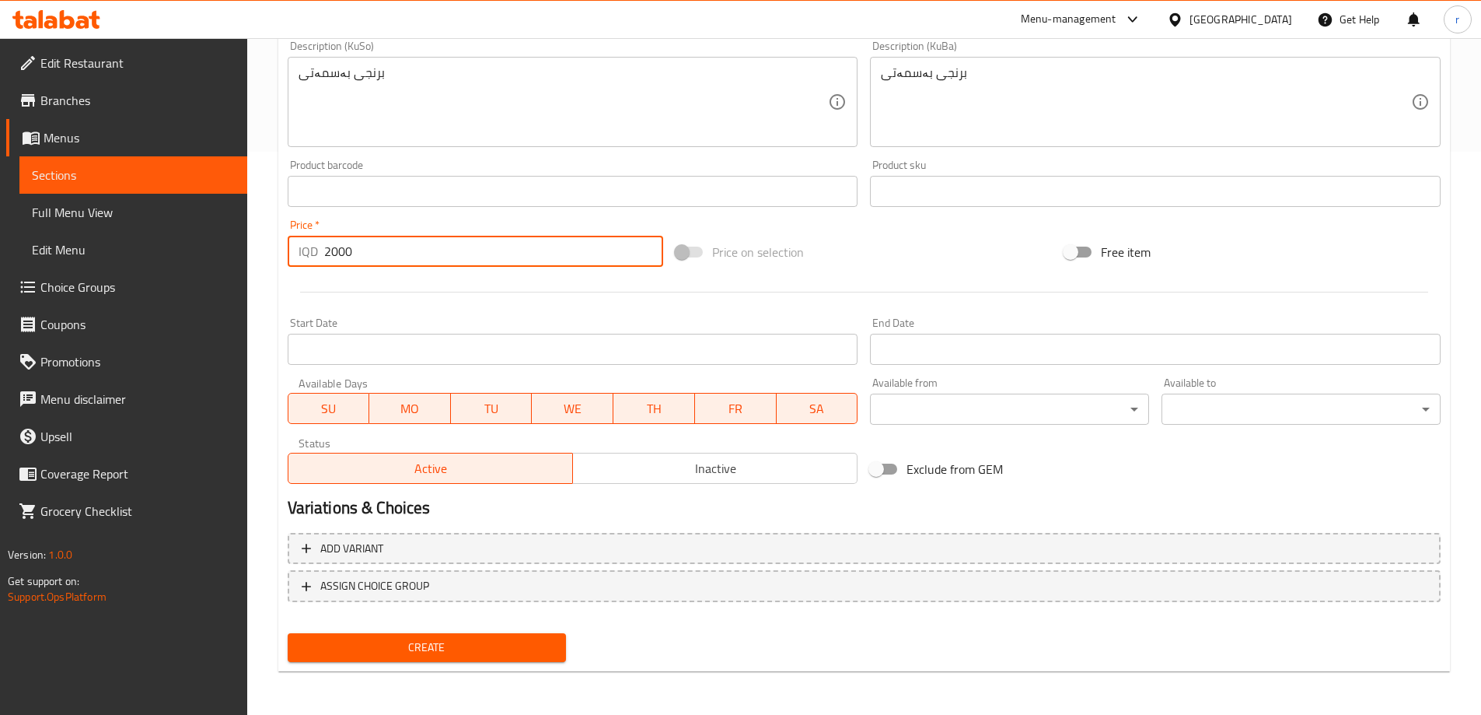
type input "2000"
click at [431, 638] on span "Create" at bounding box center [427, 647] width 254 height 19
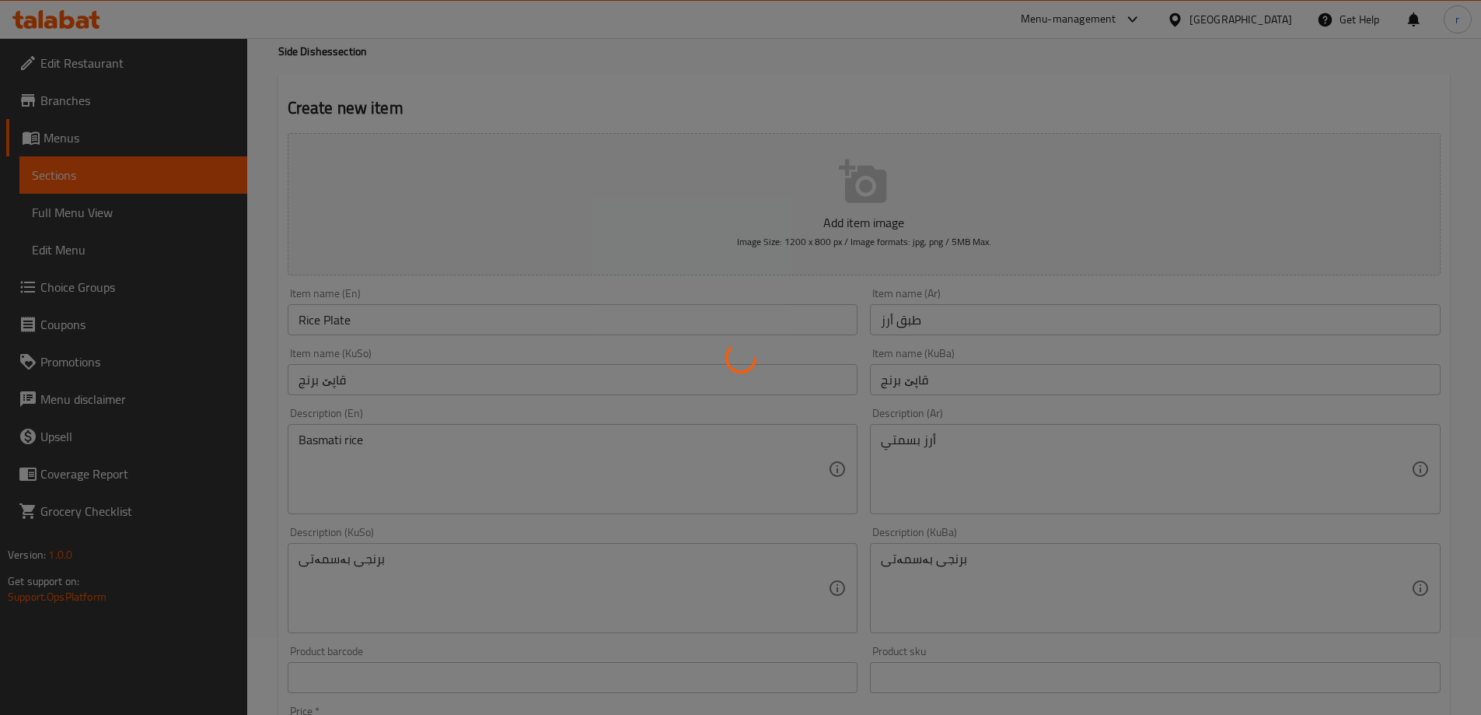
scroll to position [44, 0]
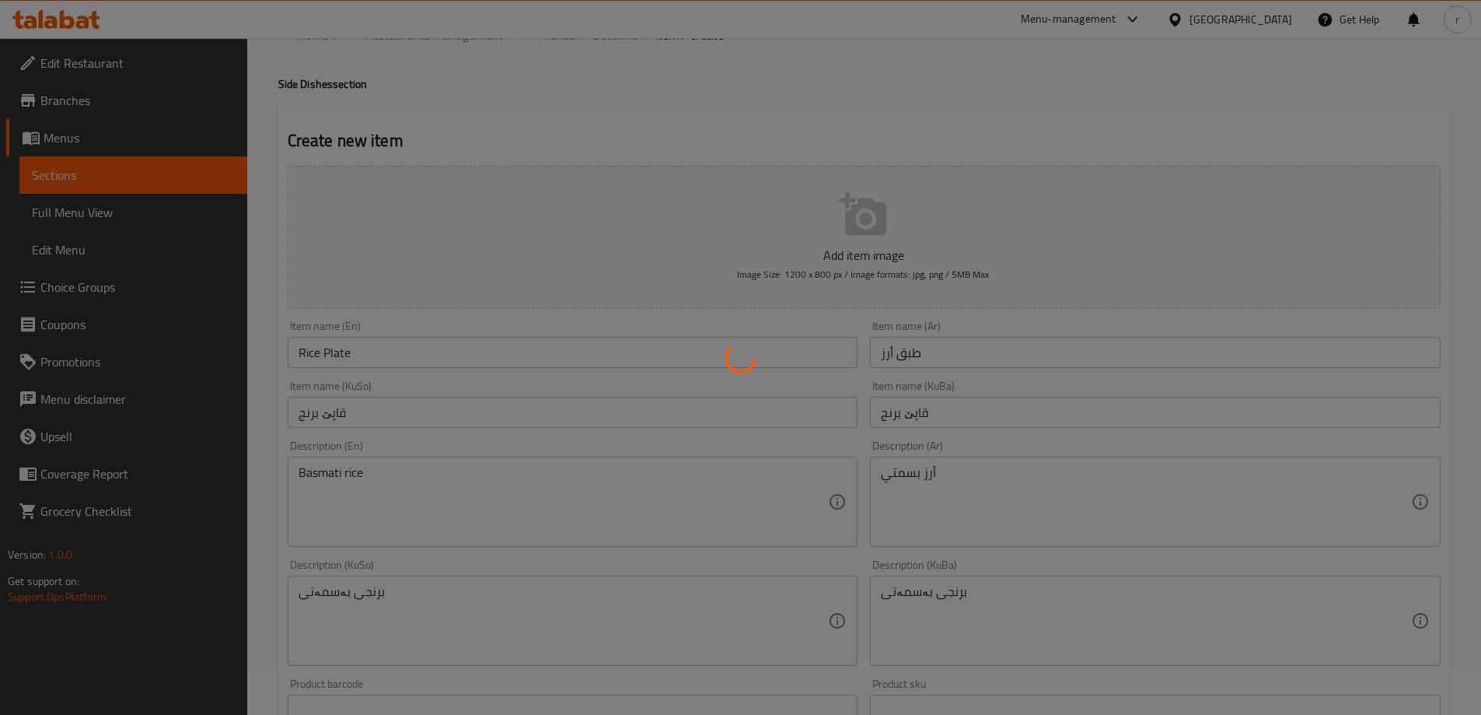
type input "0"
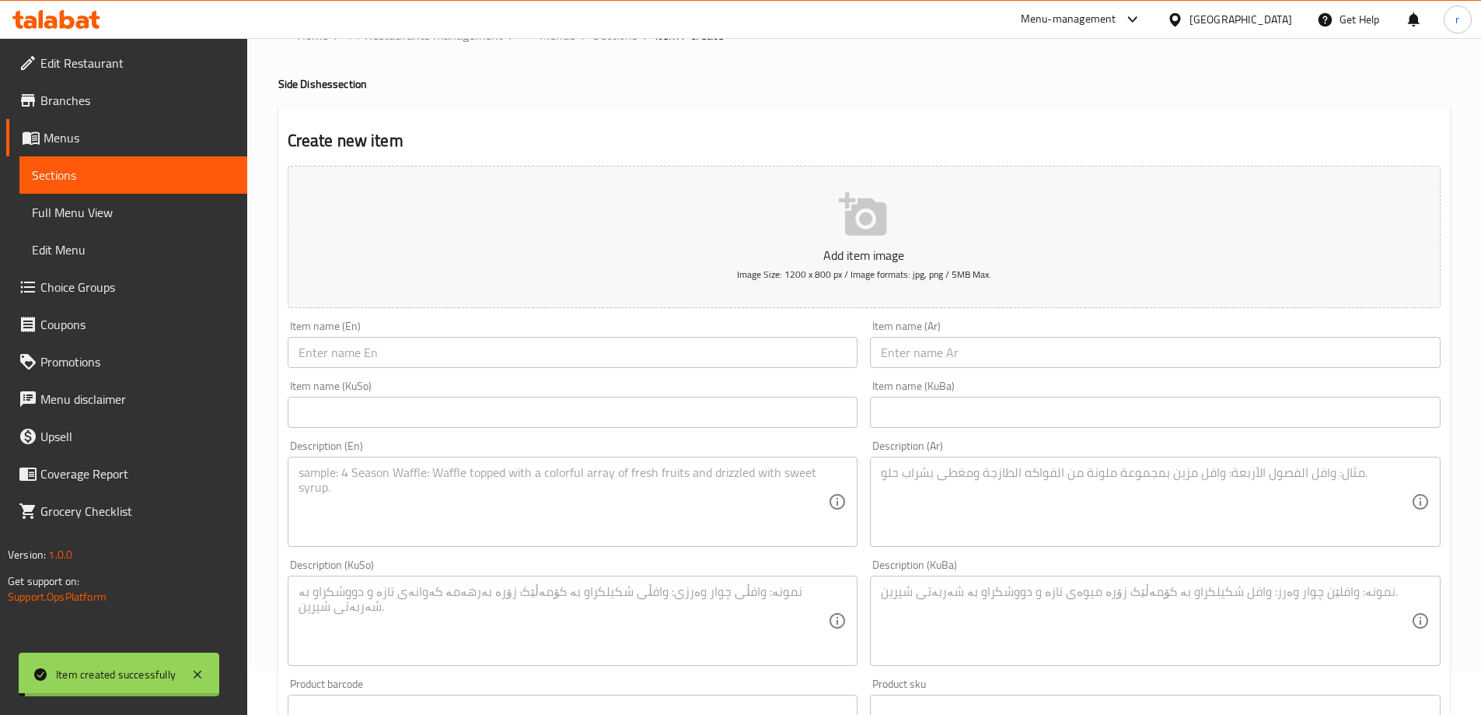
click at [104, 203] on span "Full Menu View" at bounding box center [133, 212] width 203 height 19
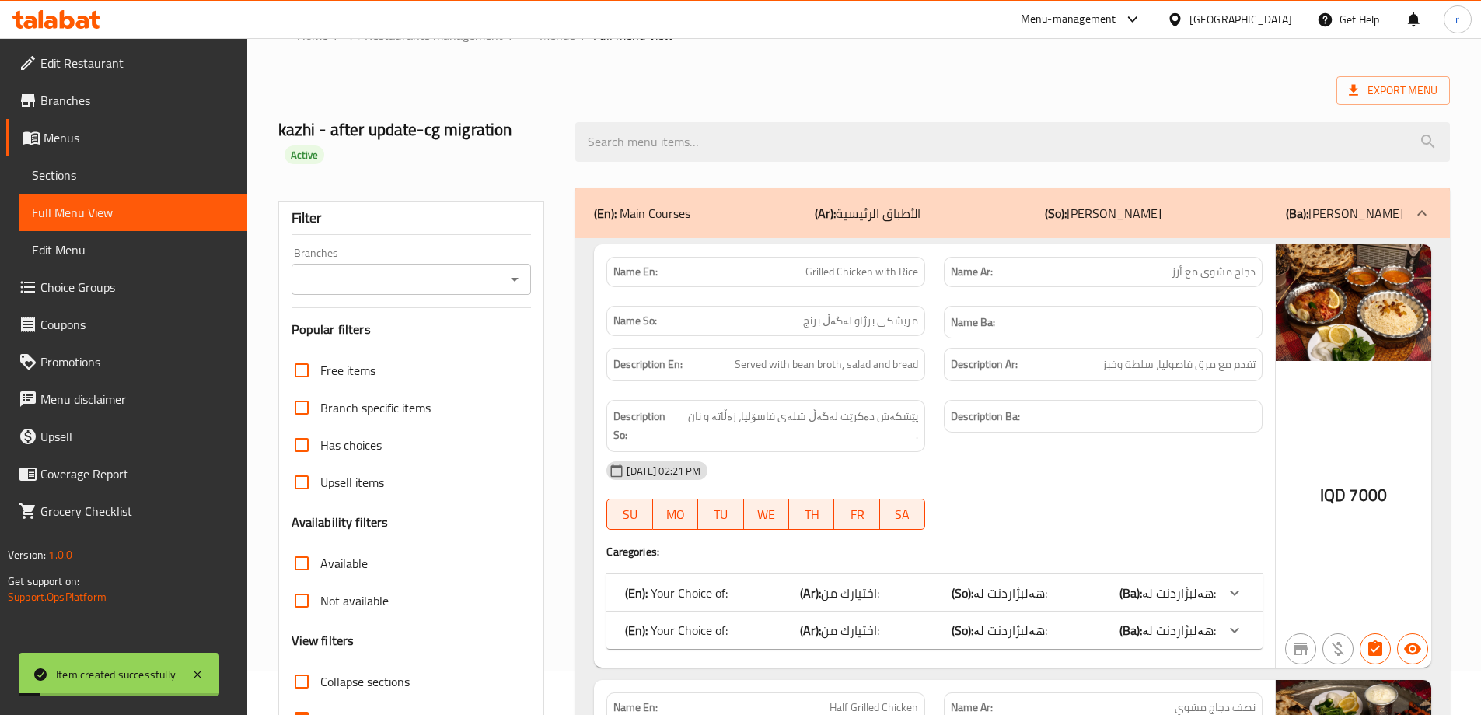
click at [338, 271] on input "Branches" at bounding box center [398, 279] width 205 height 22
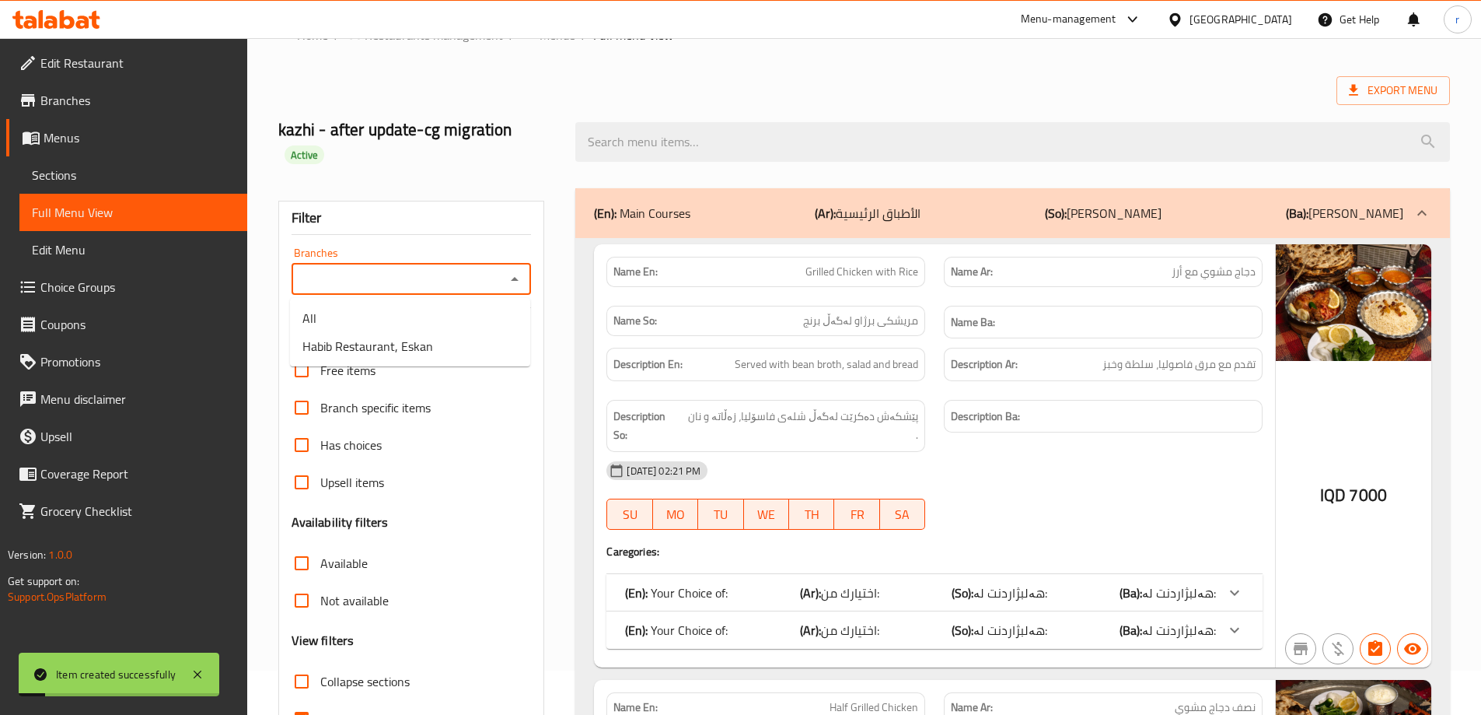
click at [349, 333] on li "Habib Restaurant, Eskan" at bounding box center [410, 346] width 240 height 28
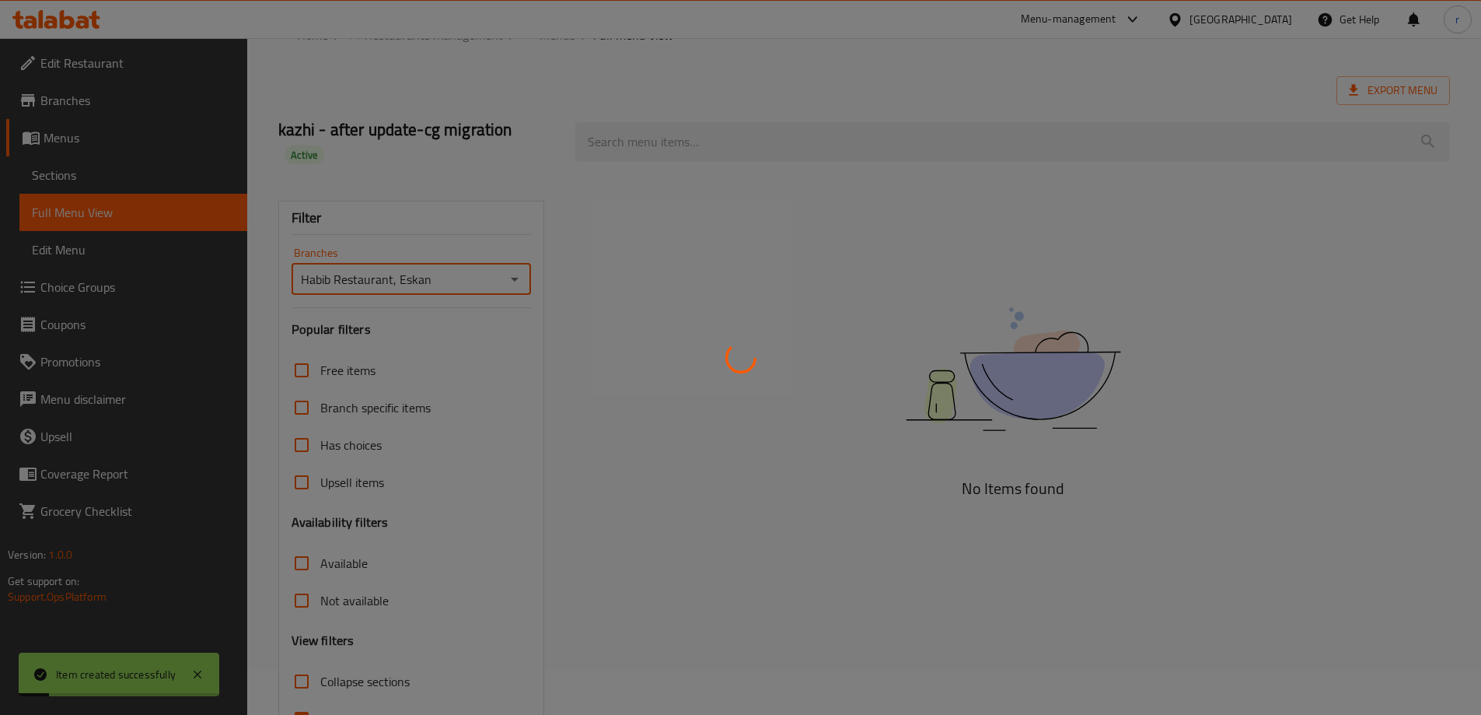
type input "Habib Restaurant, Eskan"
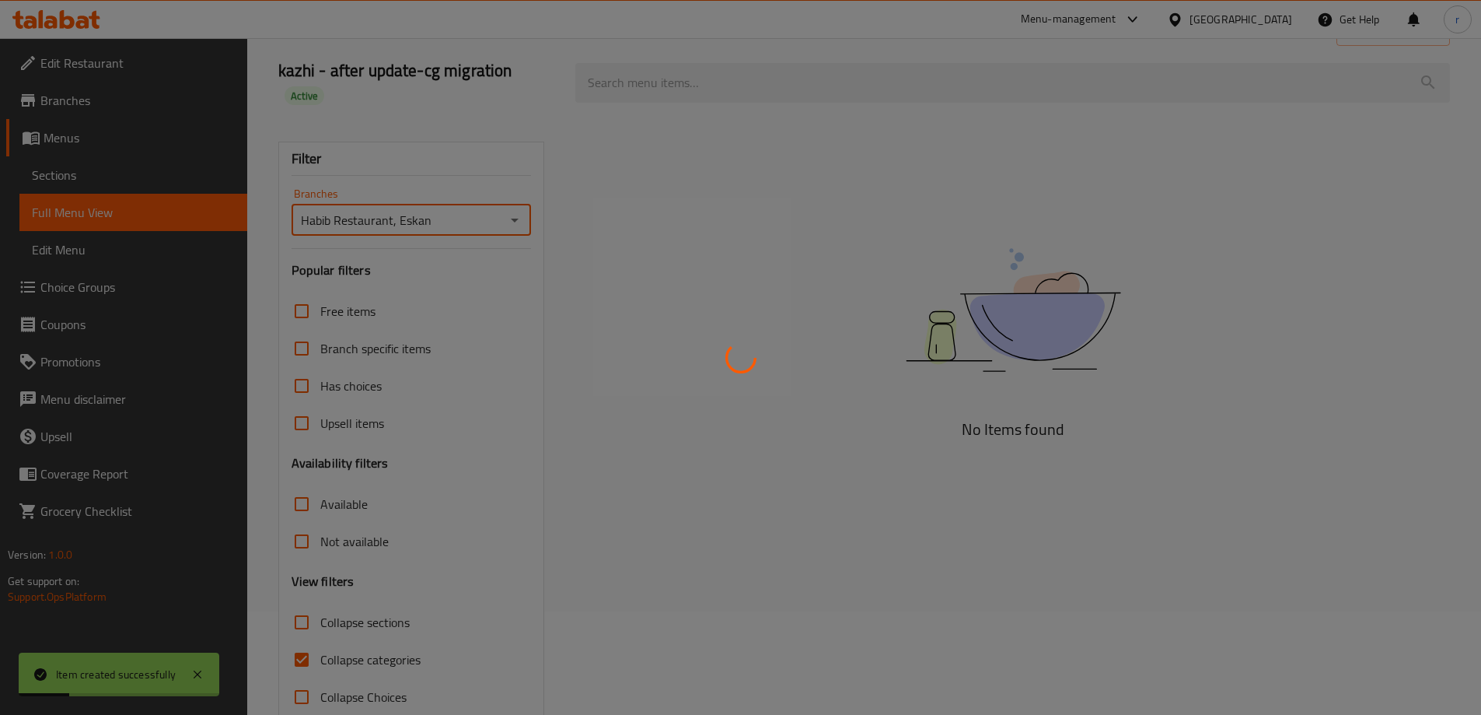
scroll to position [136, 0]
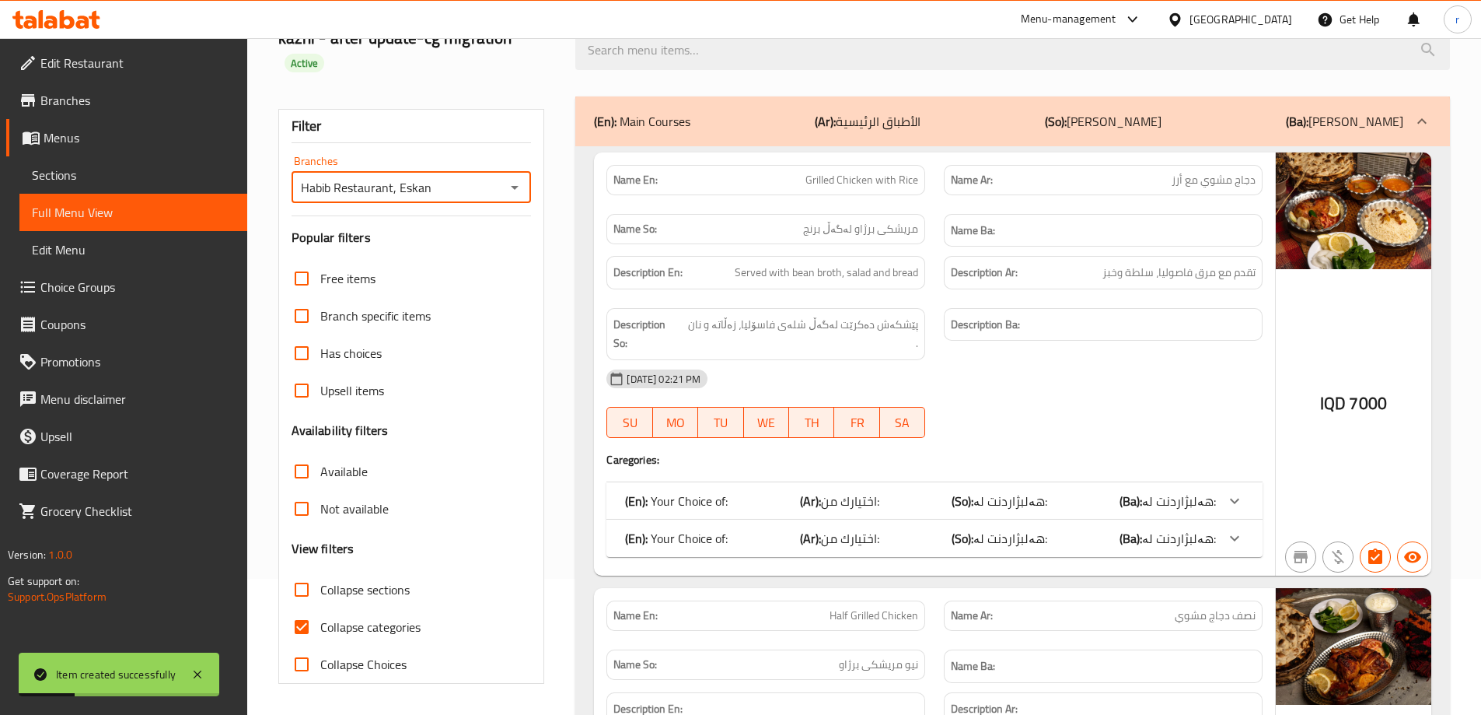
click at [332, 623] on span "Collapse categories" at bounding box center [370, 626] width 100 height 19
click at [320, 623] on input "Collapse categories" at bounding box center [301, 626] width 37 height 37
checkbox input "false"
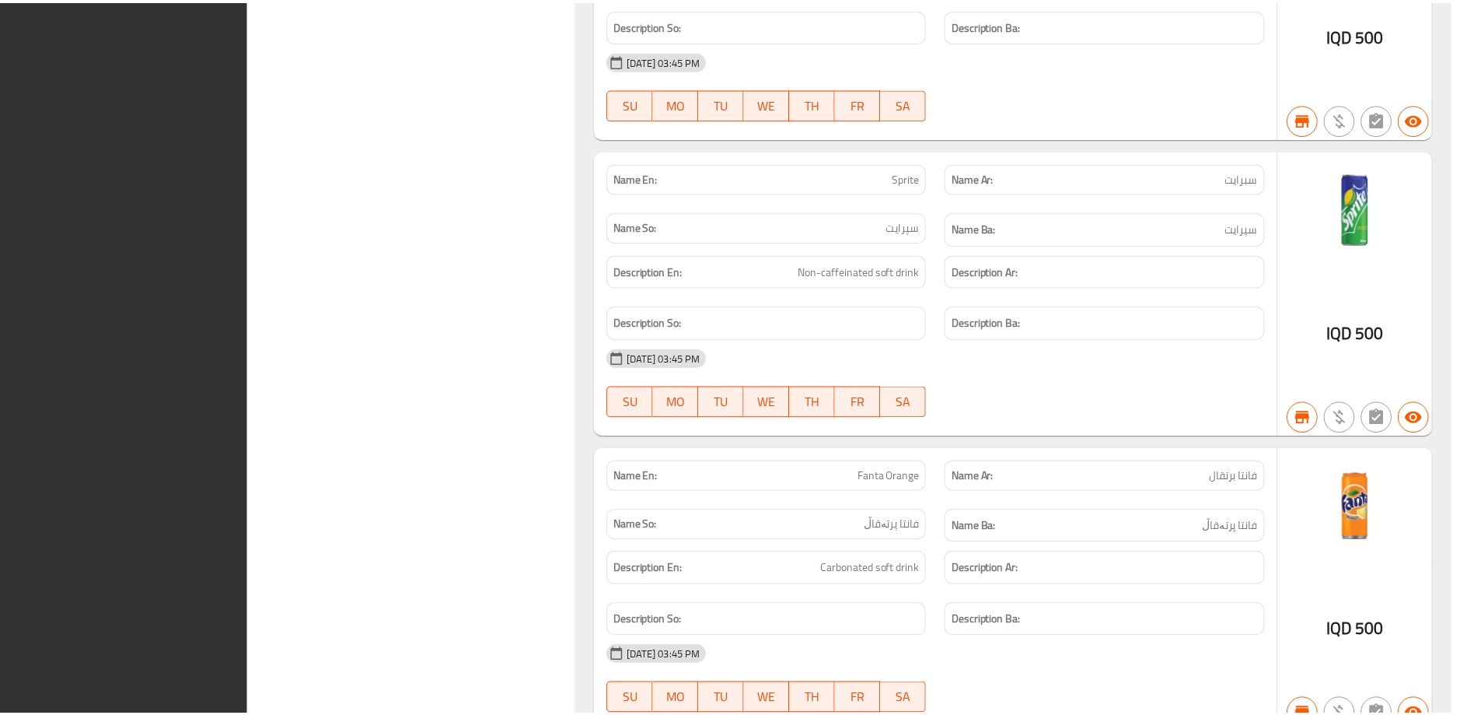
scroll to position [13752, 0]
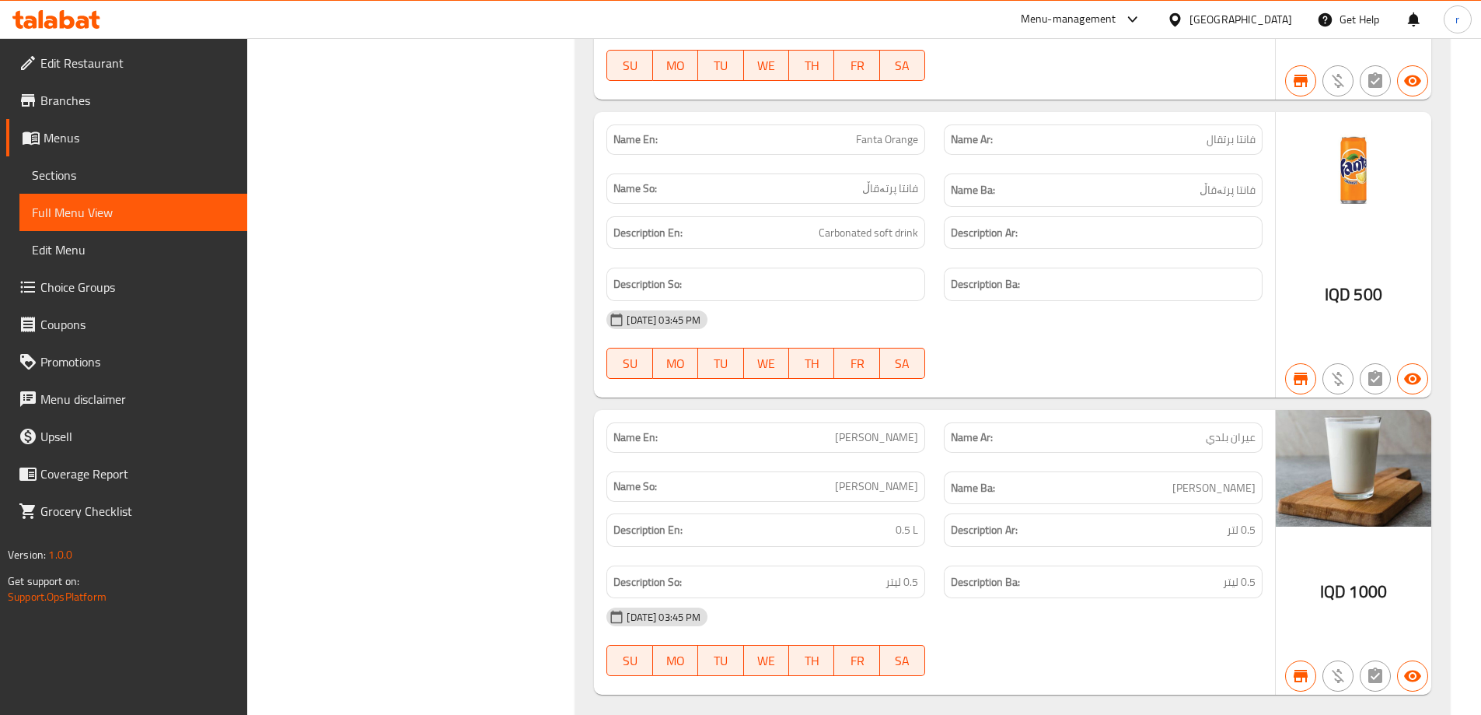
click at [64, 4] on div at bounding box center [56, 19] width 113 height 31
click at [71, 9] on div at bounding box center [56, 19] width 113 height 31
click at [75, 14] on icon at bounding box center [56, 19] width 88 height 19
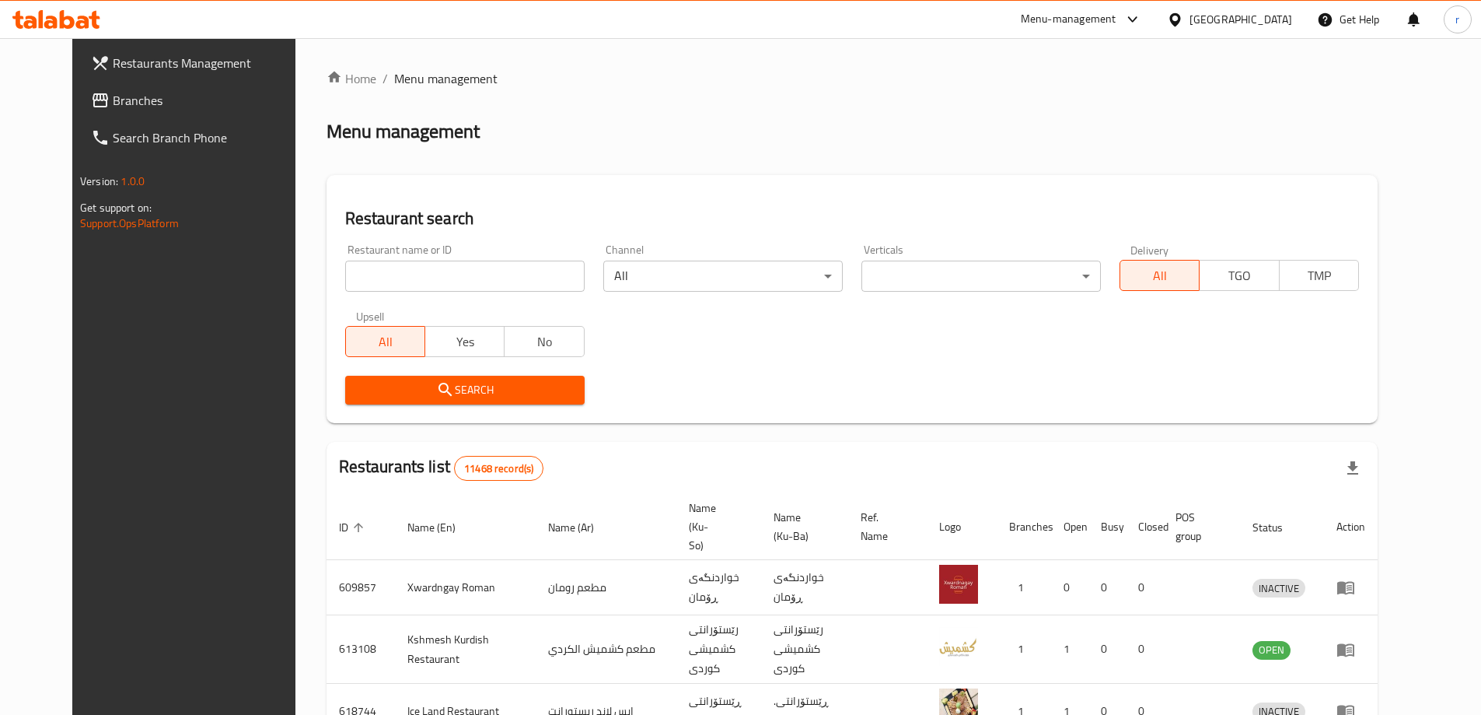
click at [345, 276] on input "search" at bounding box center [464, 275] width 239 height 31
paste input "704018"
type input "704018"
click at [348, 376] on button "Search" at bounding box center [464, 390] width 239 height 29
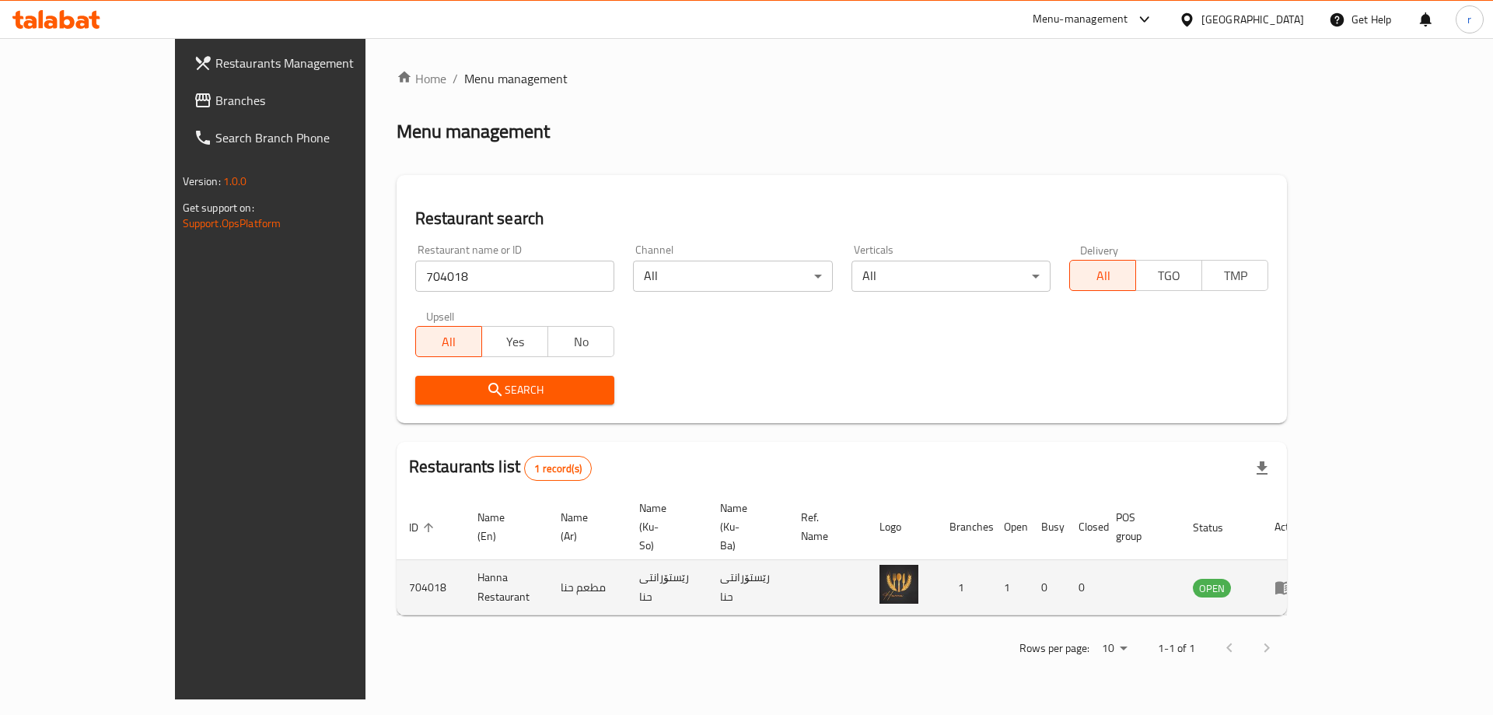
click at [1292, 582] on icon "enhanced table" at bounding box center [1283, 588] width 17 height 13
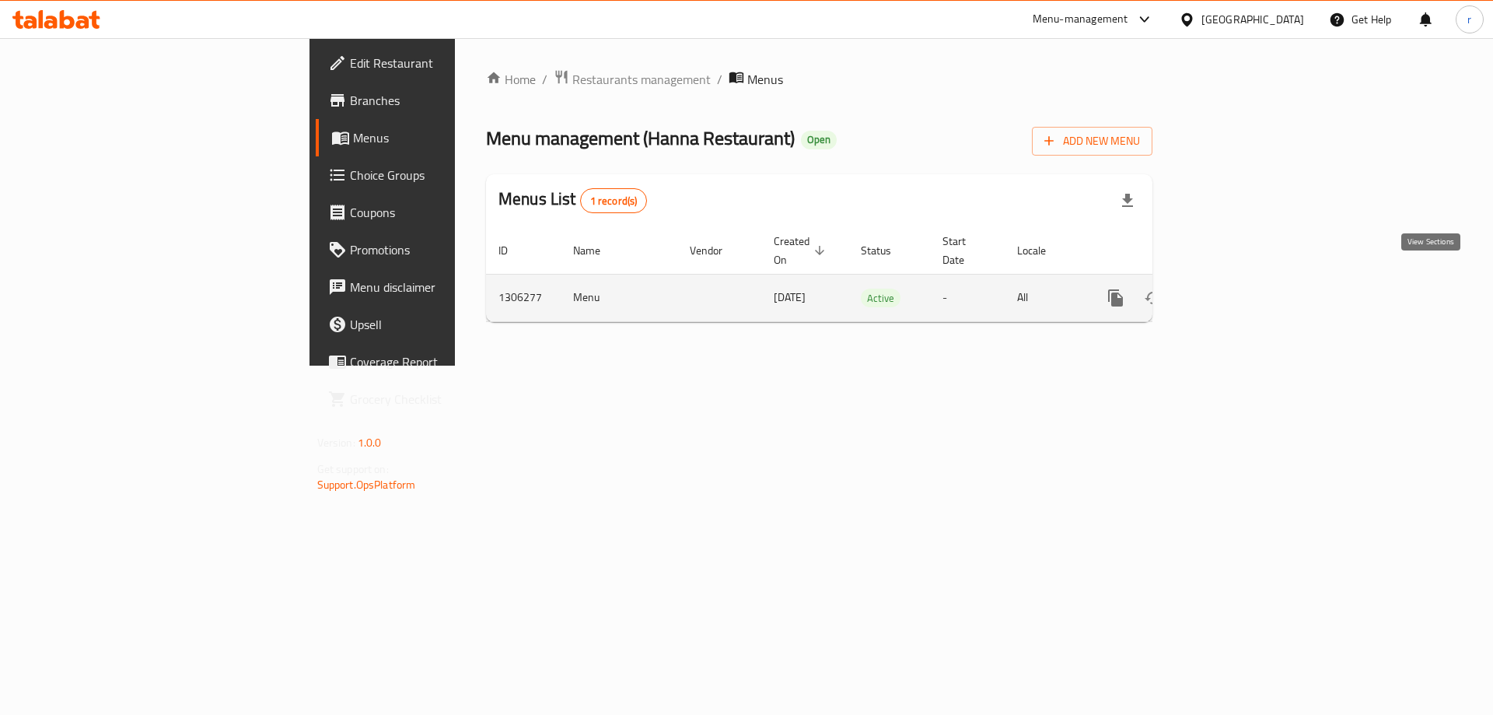
click at [1235, 291] on icon "enhanced table" at bounding box center [1228, 298] width 14 height 14
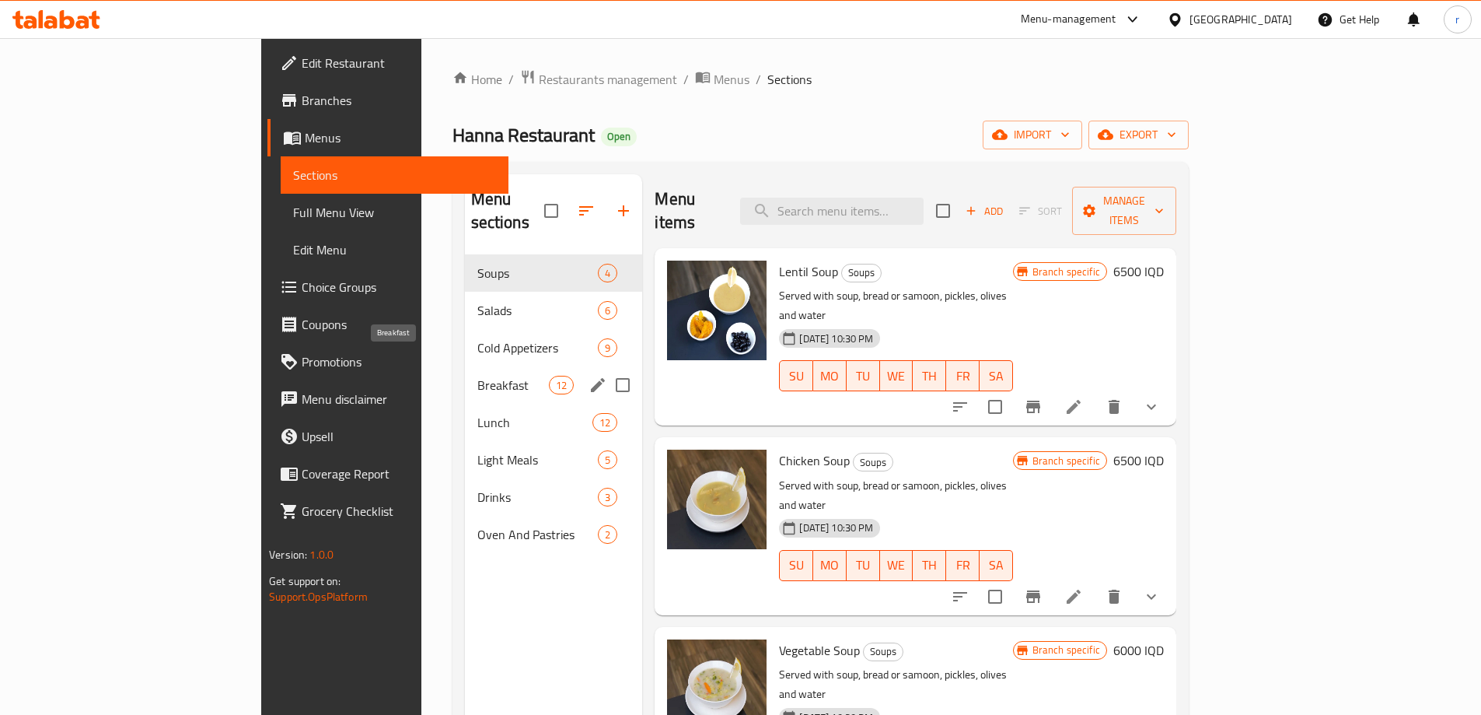
click at [477, 376] on span "Breakfast" at bounding box center [513, 385] width 72 height 19
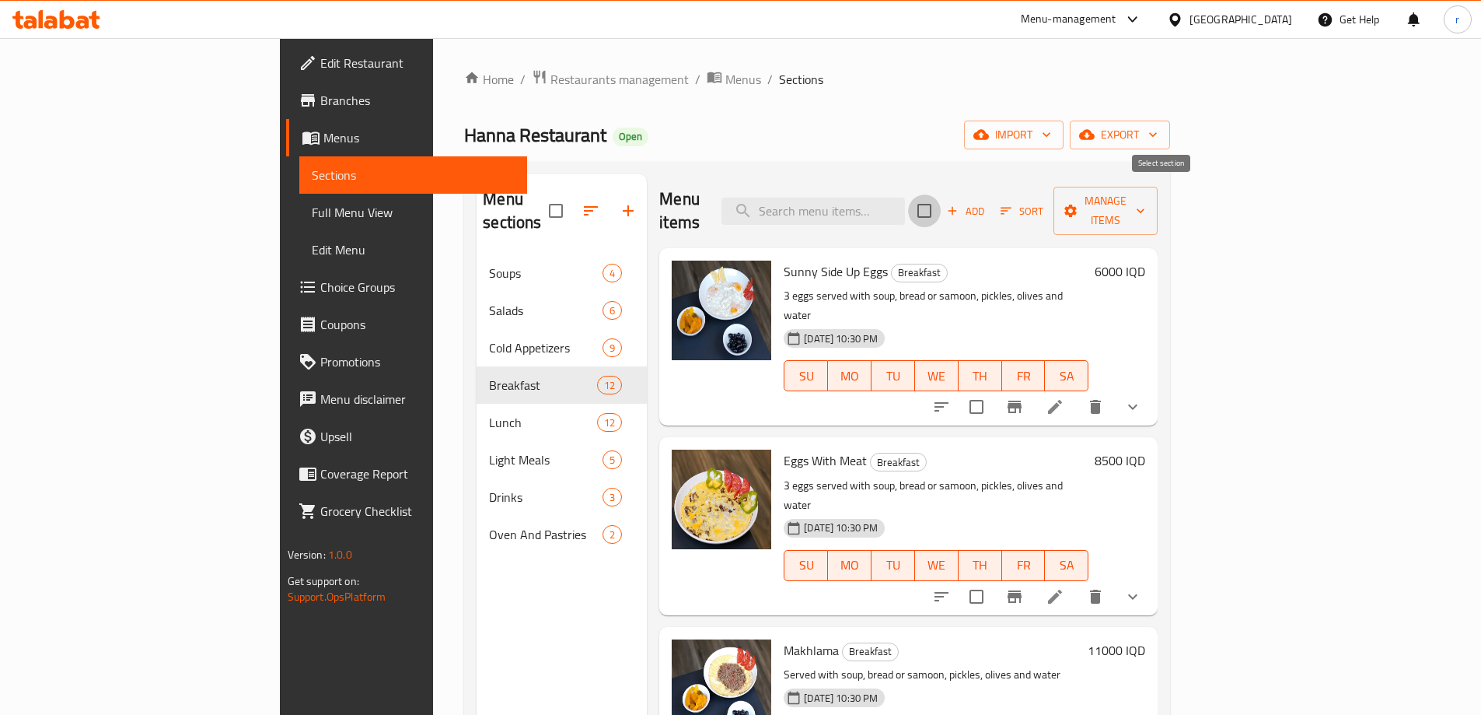
click at [941, 210] on input "checkbox" at bounding box center [924, 210] width 33 height 33
checkbox input "true"
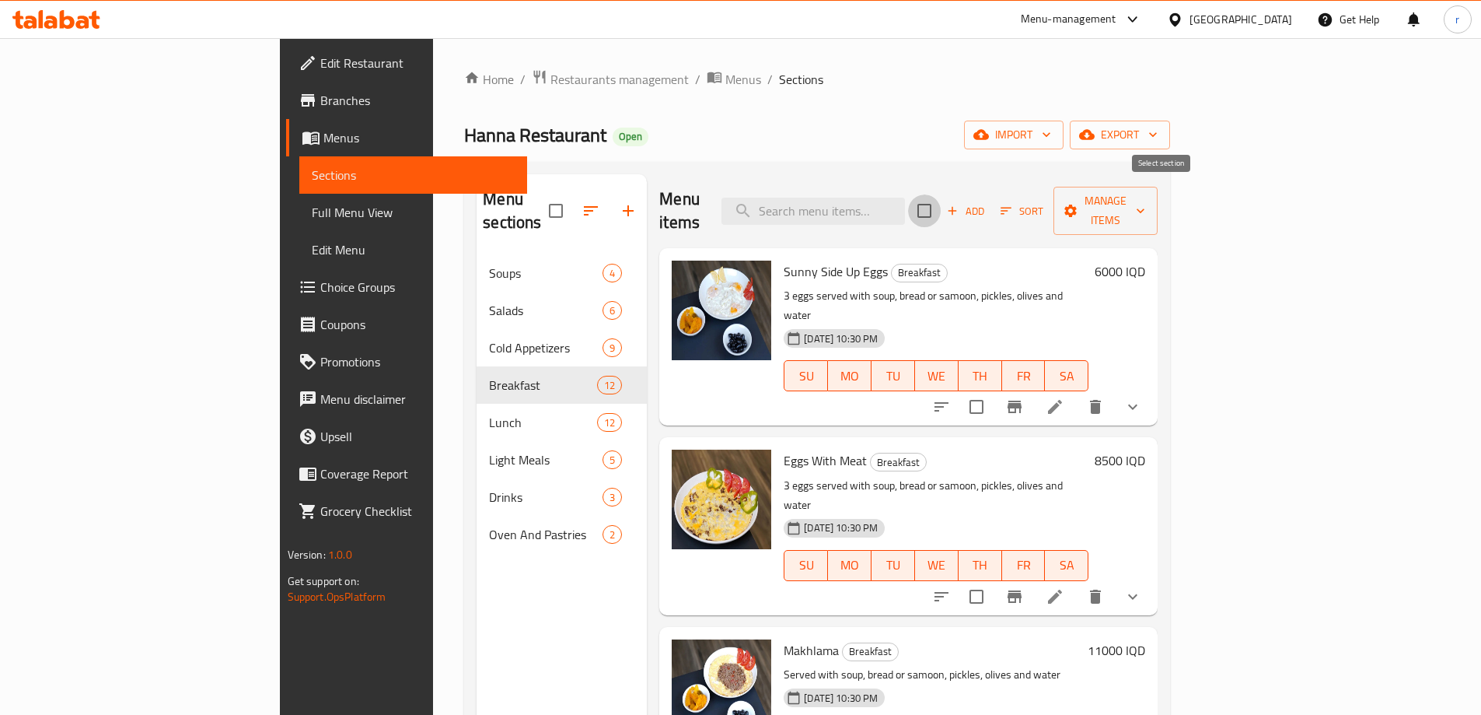
checkbox input "true"
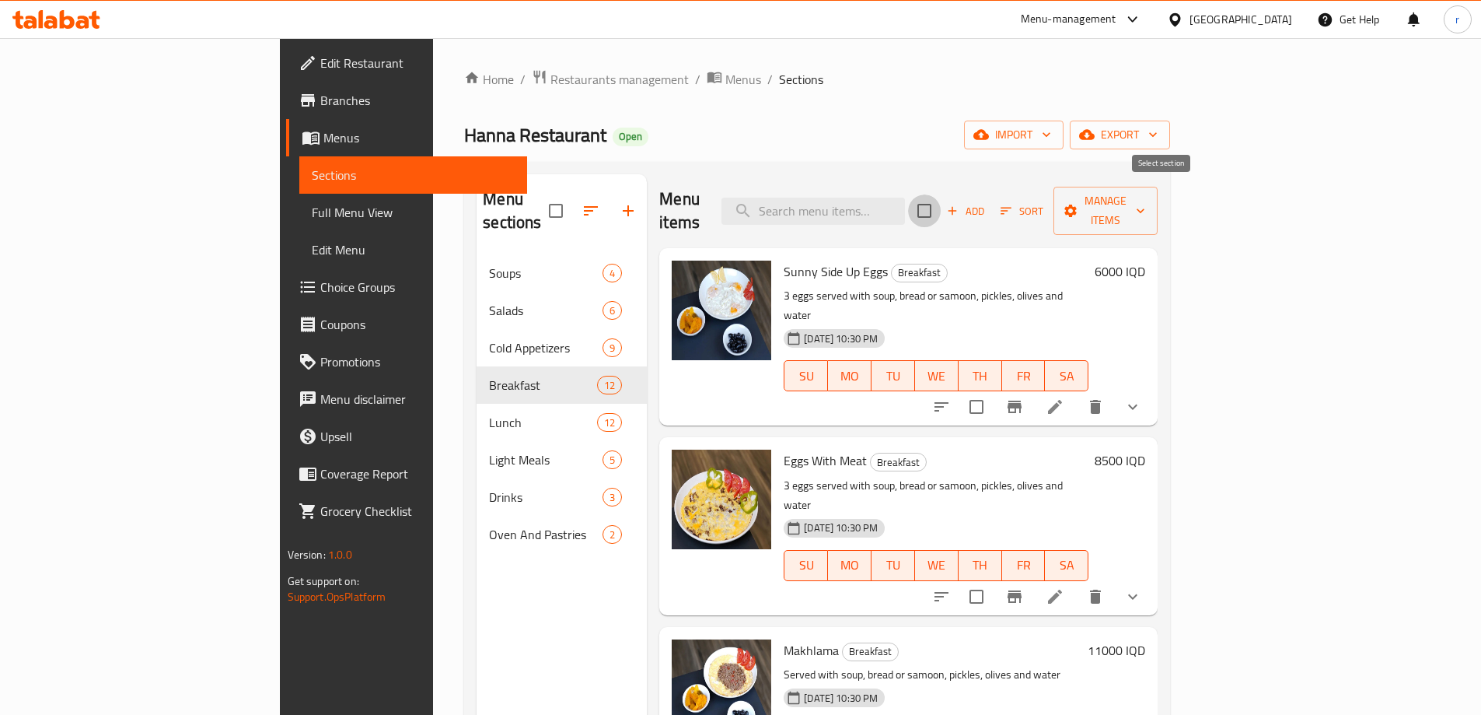
checkbox input "true"
click at [1145, 201] on span "Manage items" at bounding box center [1105, 210] width 79 height 39
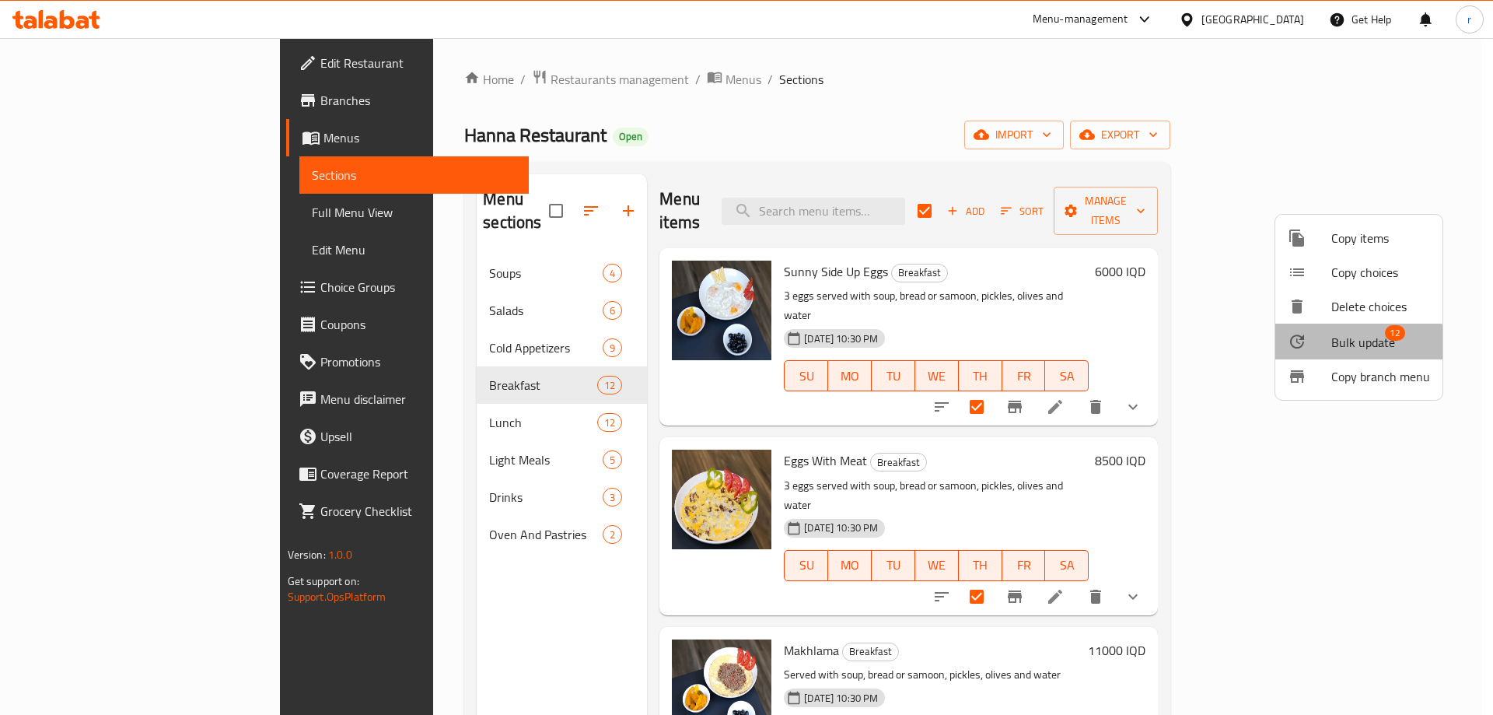
click at [1333, 348] on span "Bulk update" at bounding box center [1363, 342] width 64 height 19
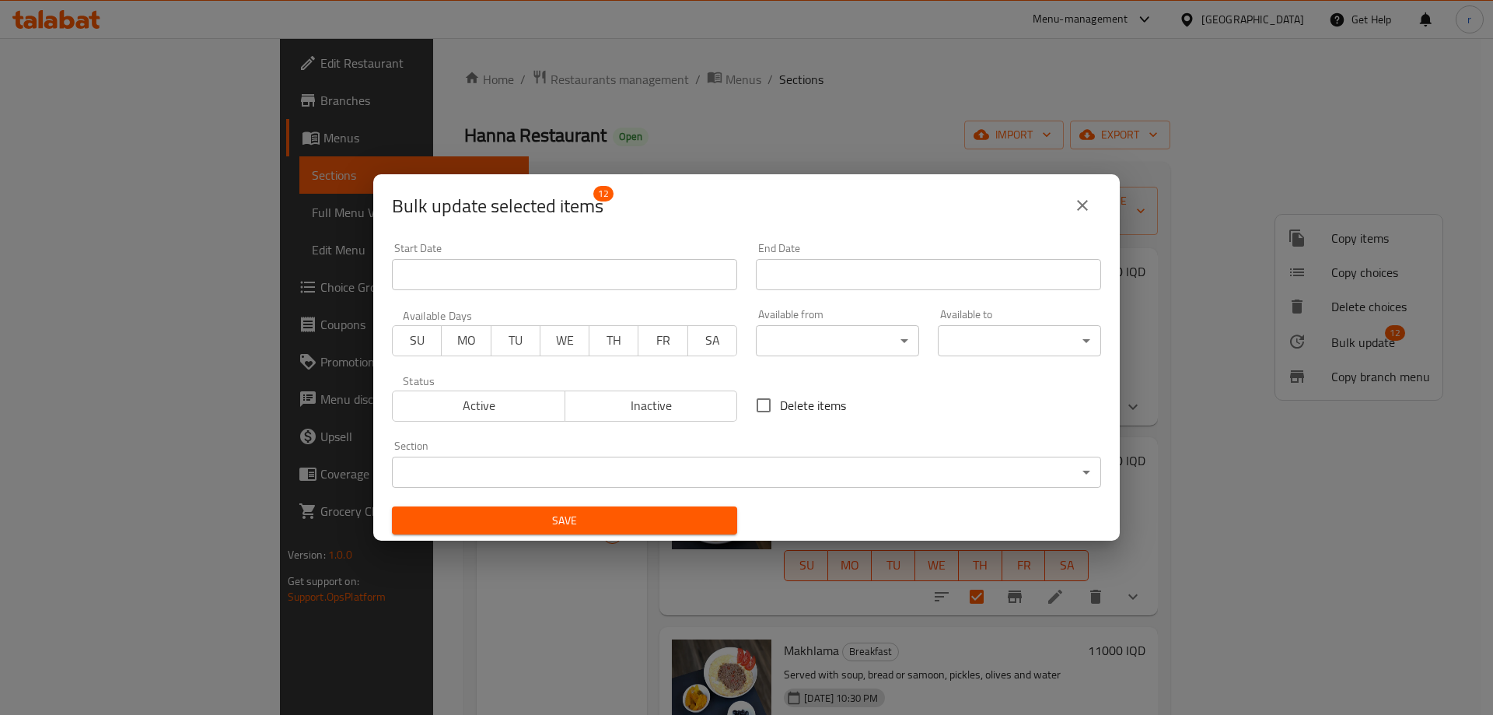
click at [774, 335] on body "​ Menu-management Iraq Get Help r Edit Restaurant Branches Menus Sections Full …" at bounding box center [746, 376] width 1493 height 676
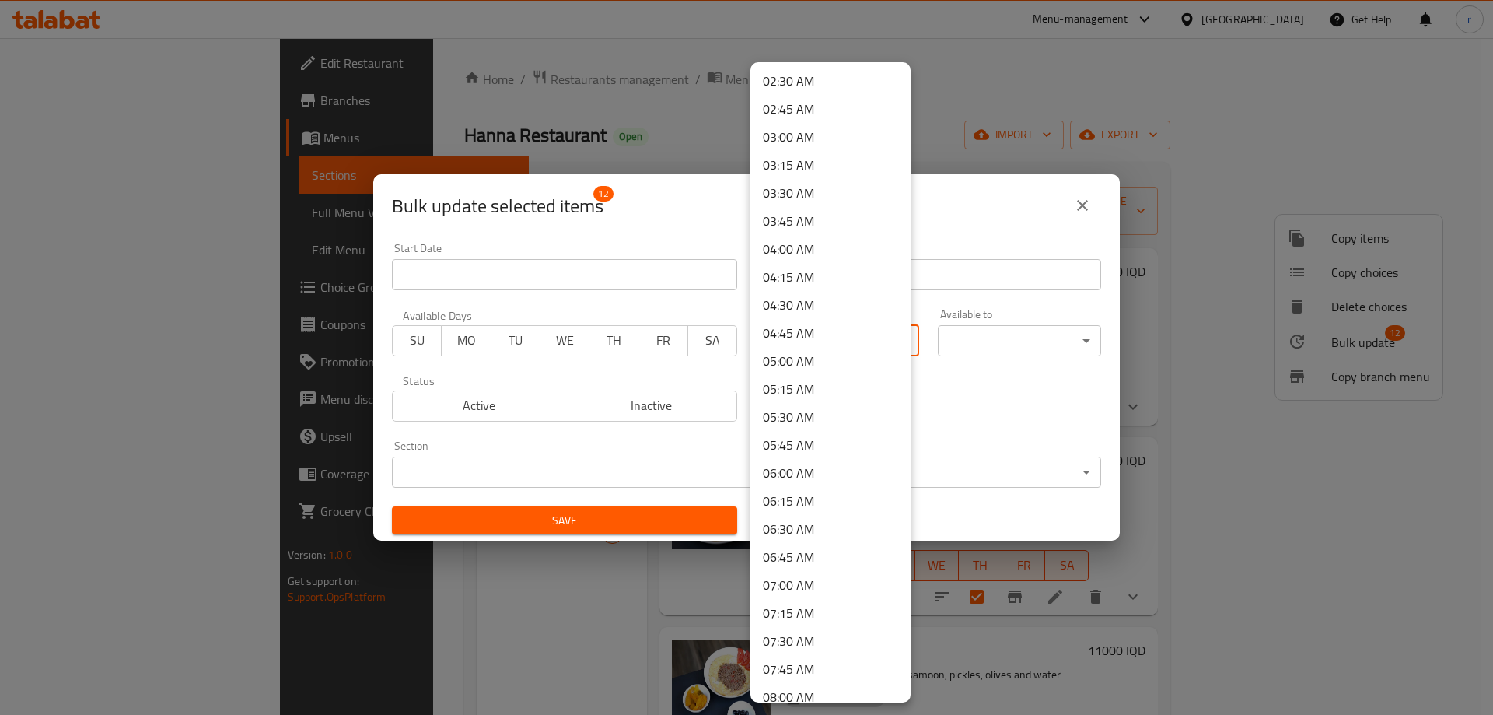
scroll to position [311, 0]
click at [801, 551] on li "07:00 AM" at bounding box center [830, 555] width 160 height 28
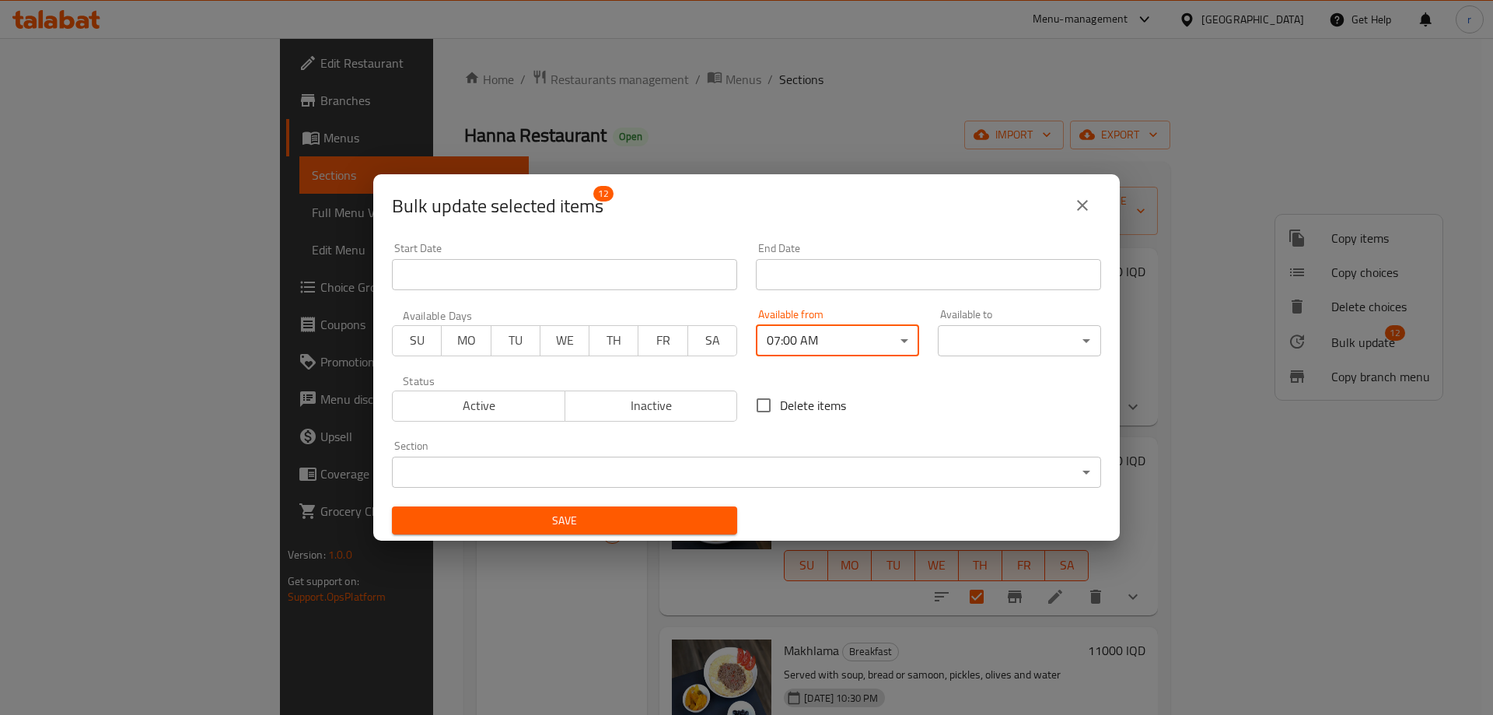
click at [973, 334] on body "​ Menu-management Iraq Get Help r Edit Restaurant Branches Menus Sections Full …" at bounding box center [746, 376] width 1493 height 676
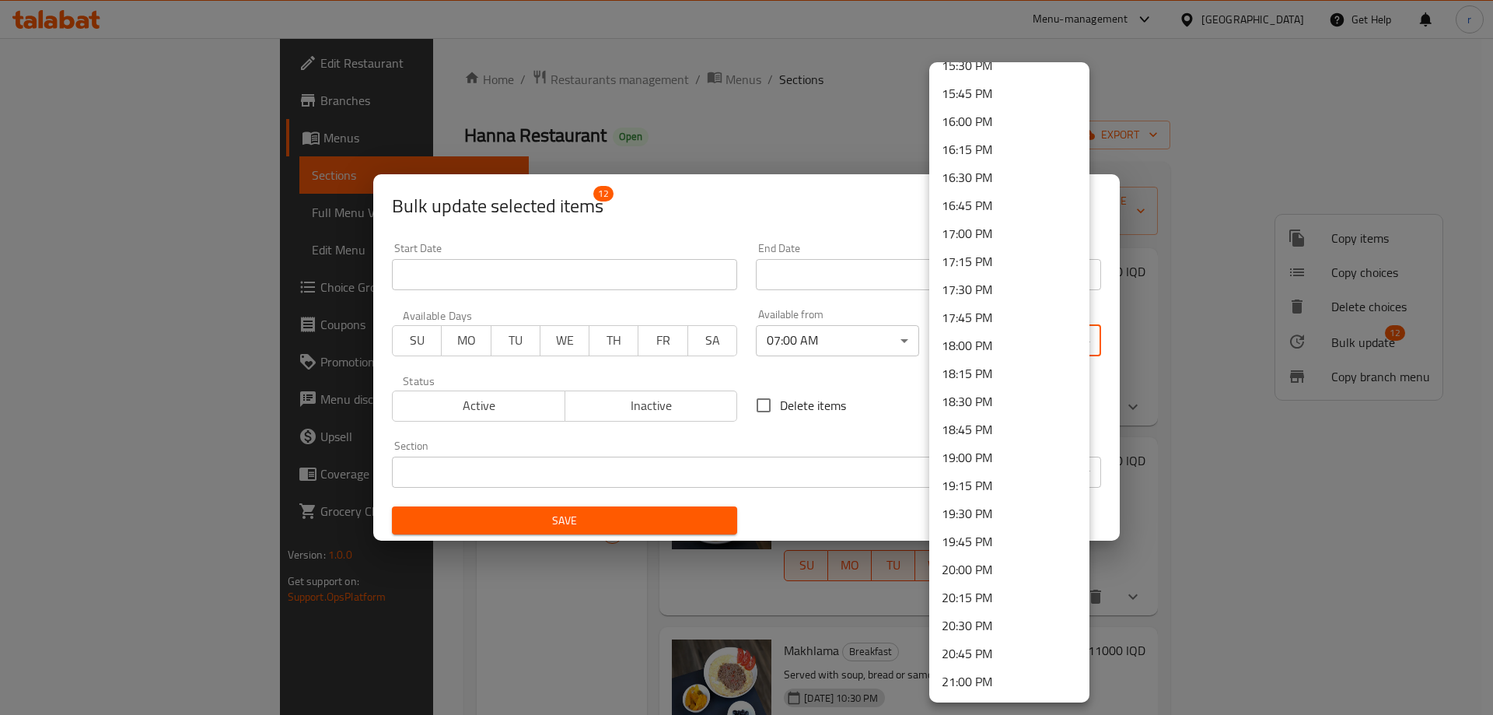
scroll to position [1763, 0]
click at [991, 451] on li "19:00 PM" at bounding box center [1009, 447] width 160 height 28
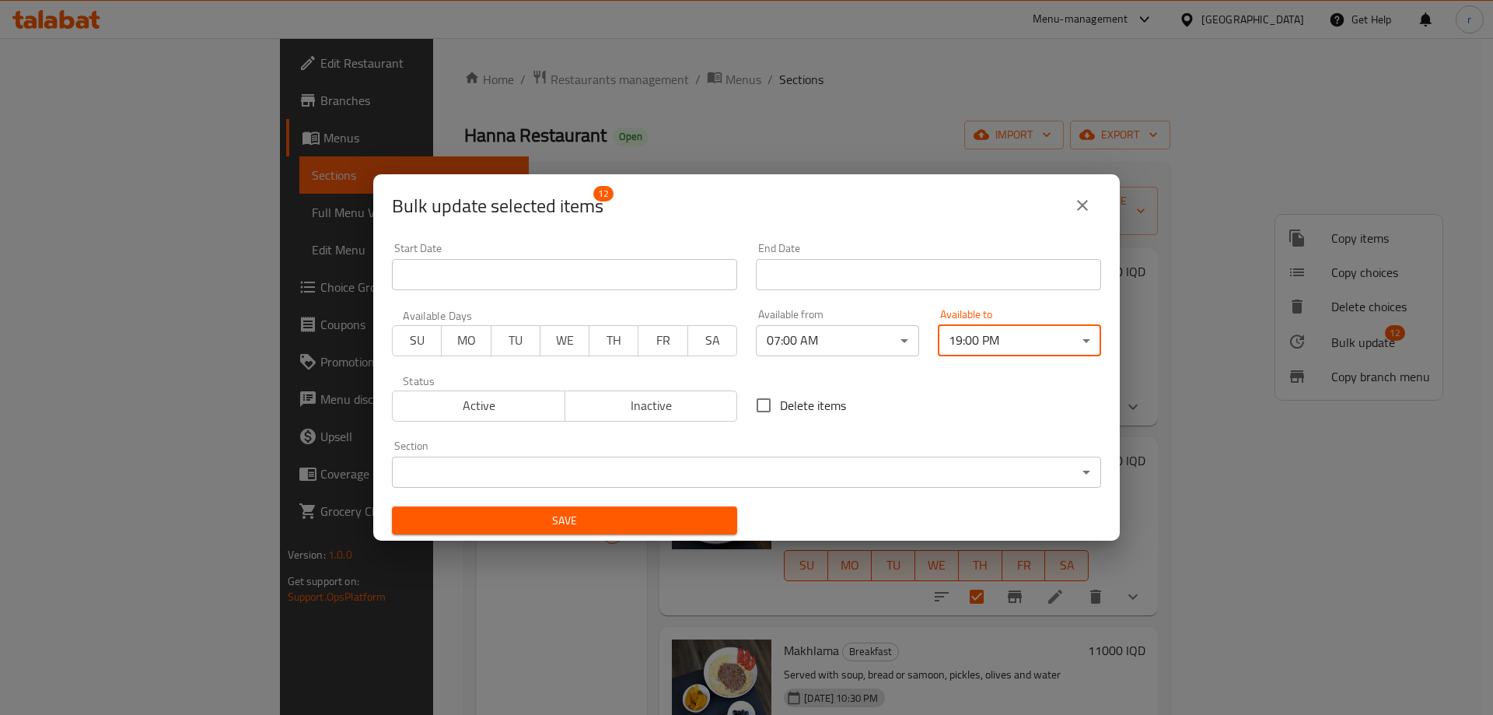
click at [684, 526] on span "Save" at bounding box center [564, 520] width 320 height 19
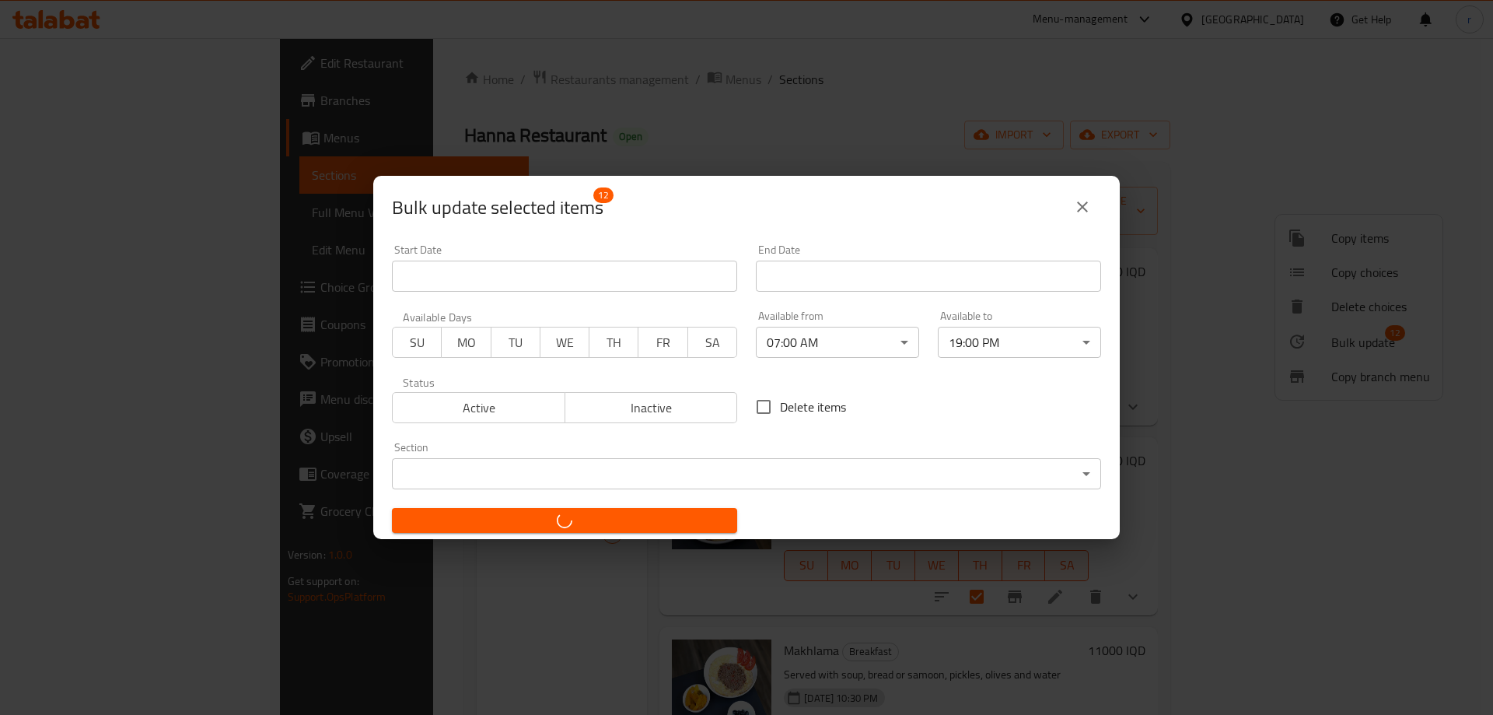
checkbox input "false"
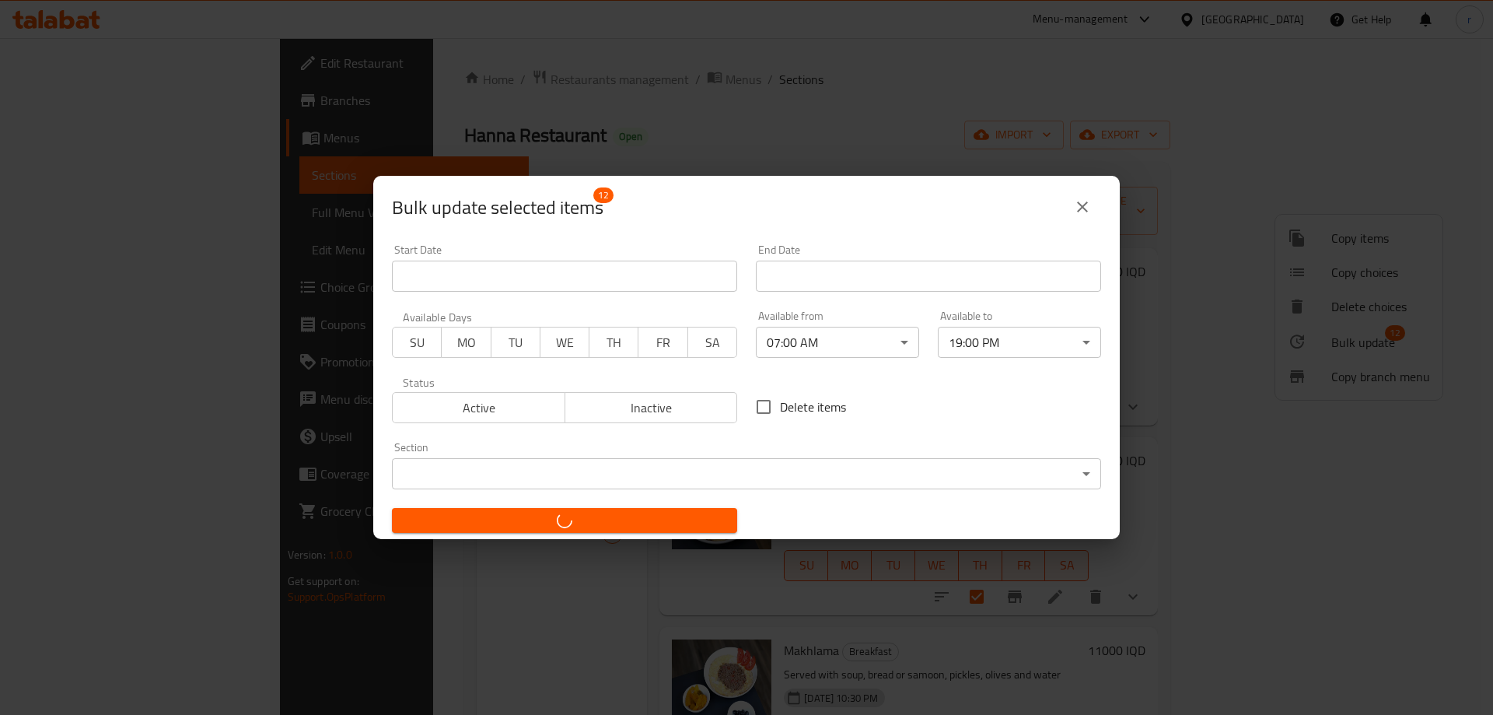
checkbox input "false"
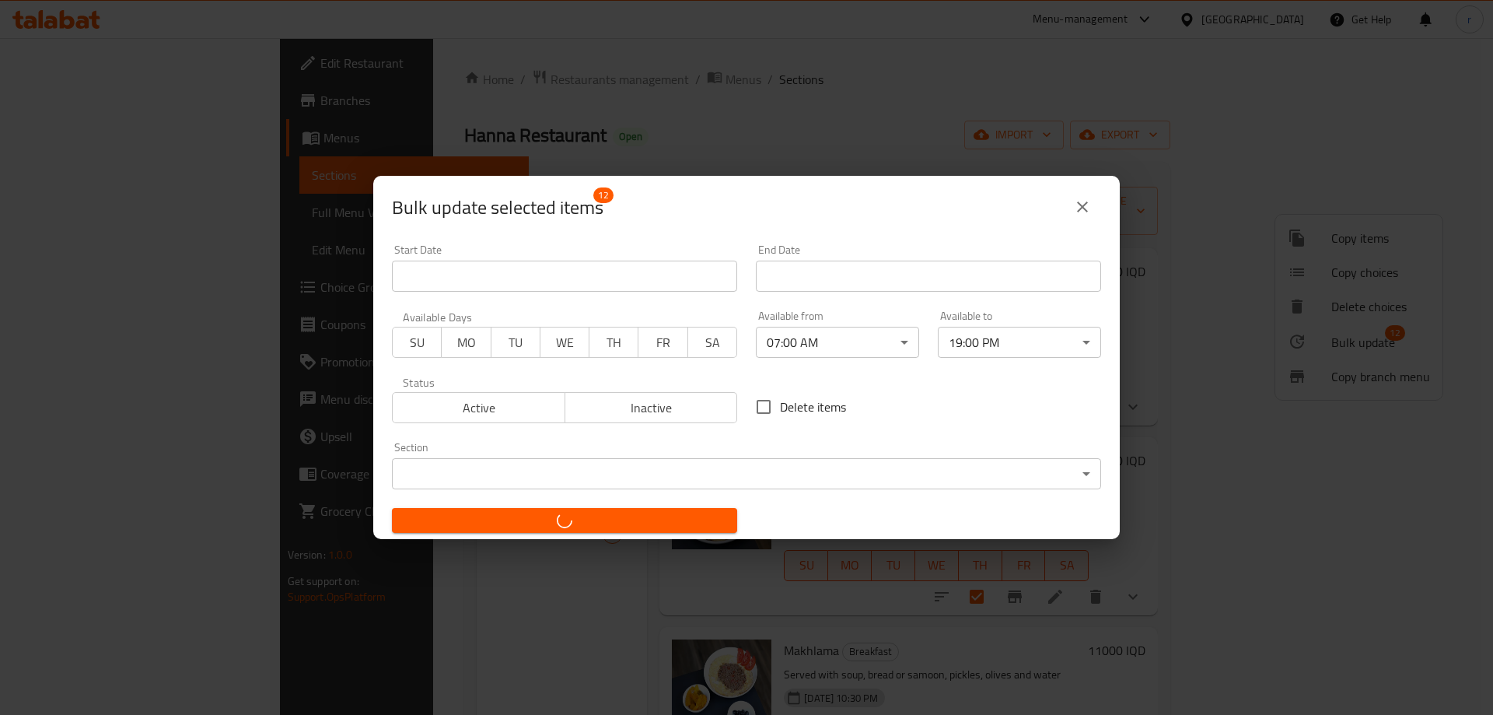
checkbox input "false"
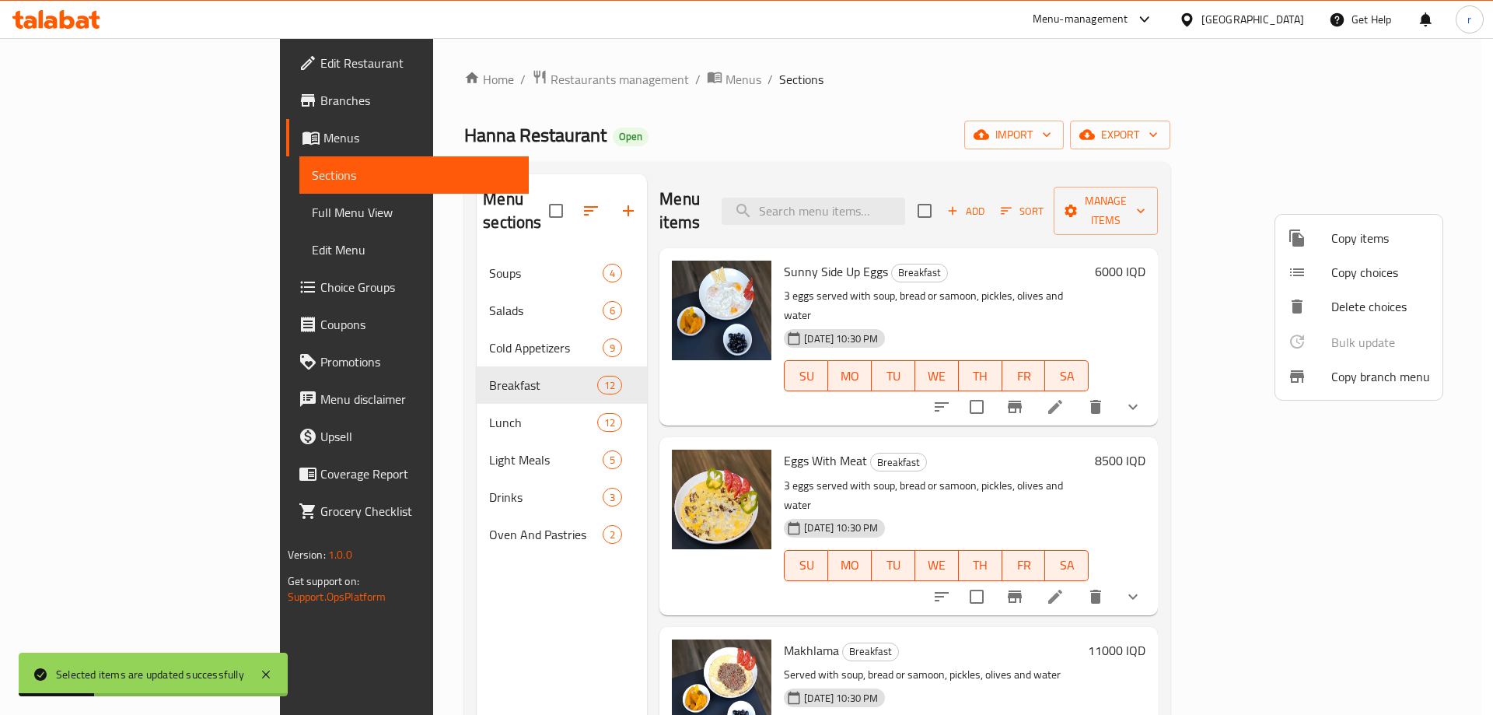
click at [327, 396] on div at bounding box center [746, 357] width 1493 height 715
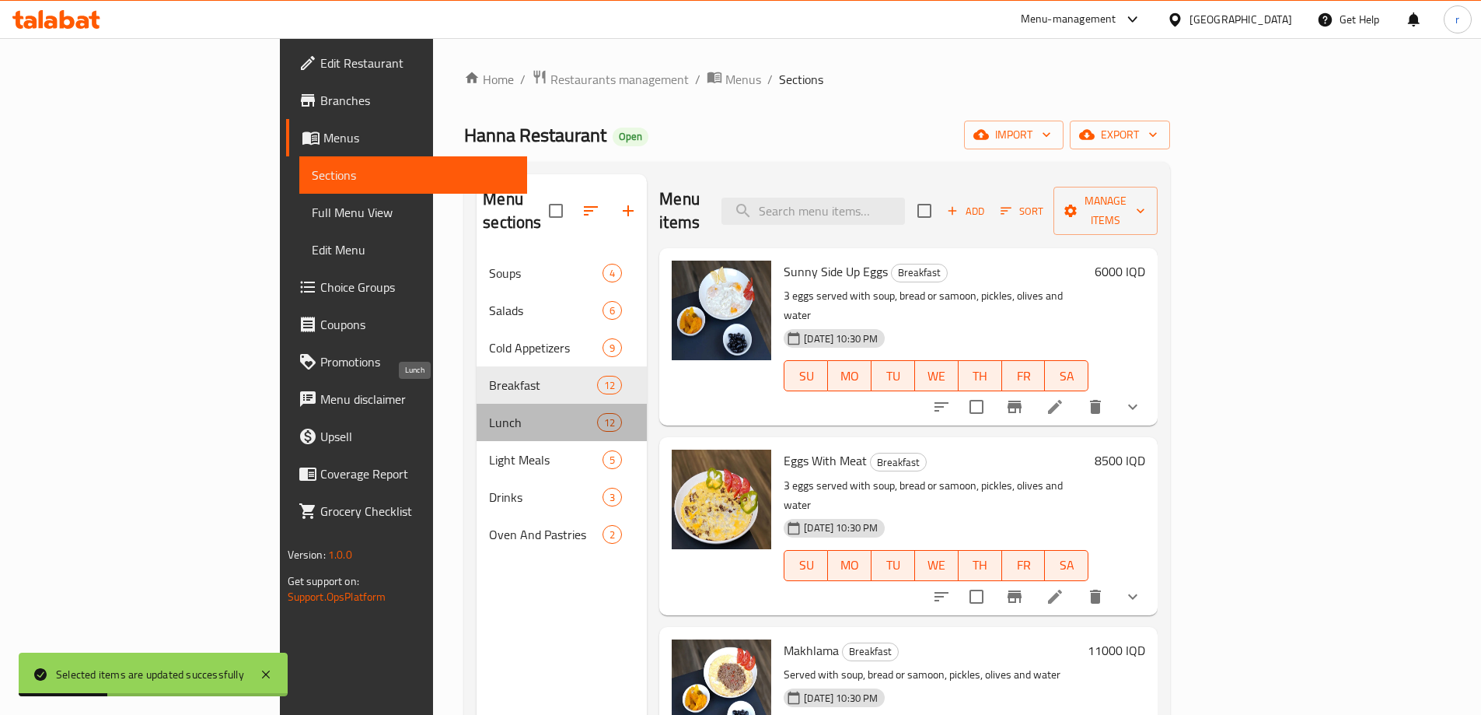
click at [489, 413] on span "Lunch" at bounding box center [543, 422] width 108 height 19
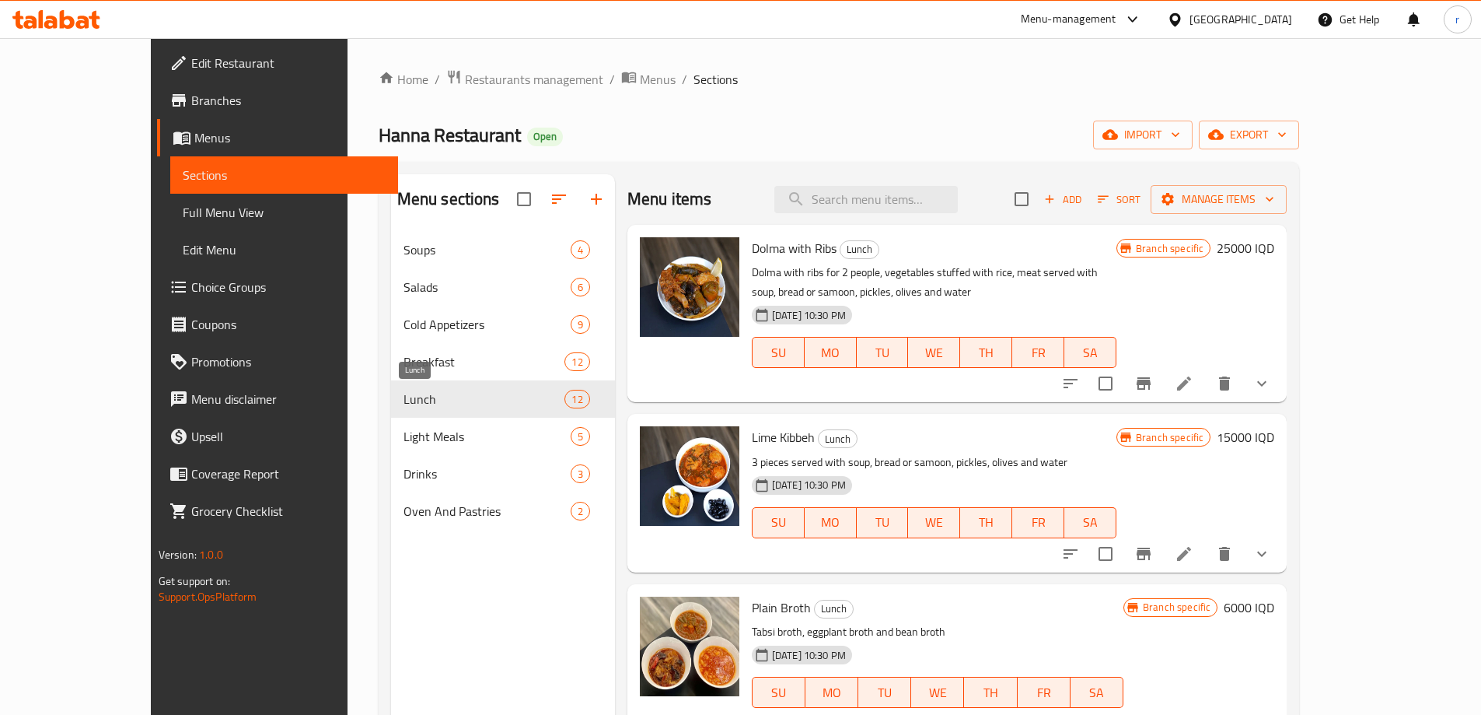
click at [404, 406] on span "Lunch" at bounding box center [485, 399] width 162 height 19
click at [1038, 198] on input "checkbox" at bounding box center [1021, 199] width 33 height 33
checkbox input "true"
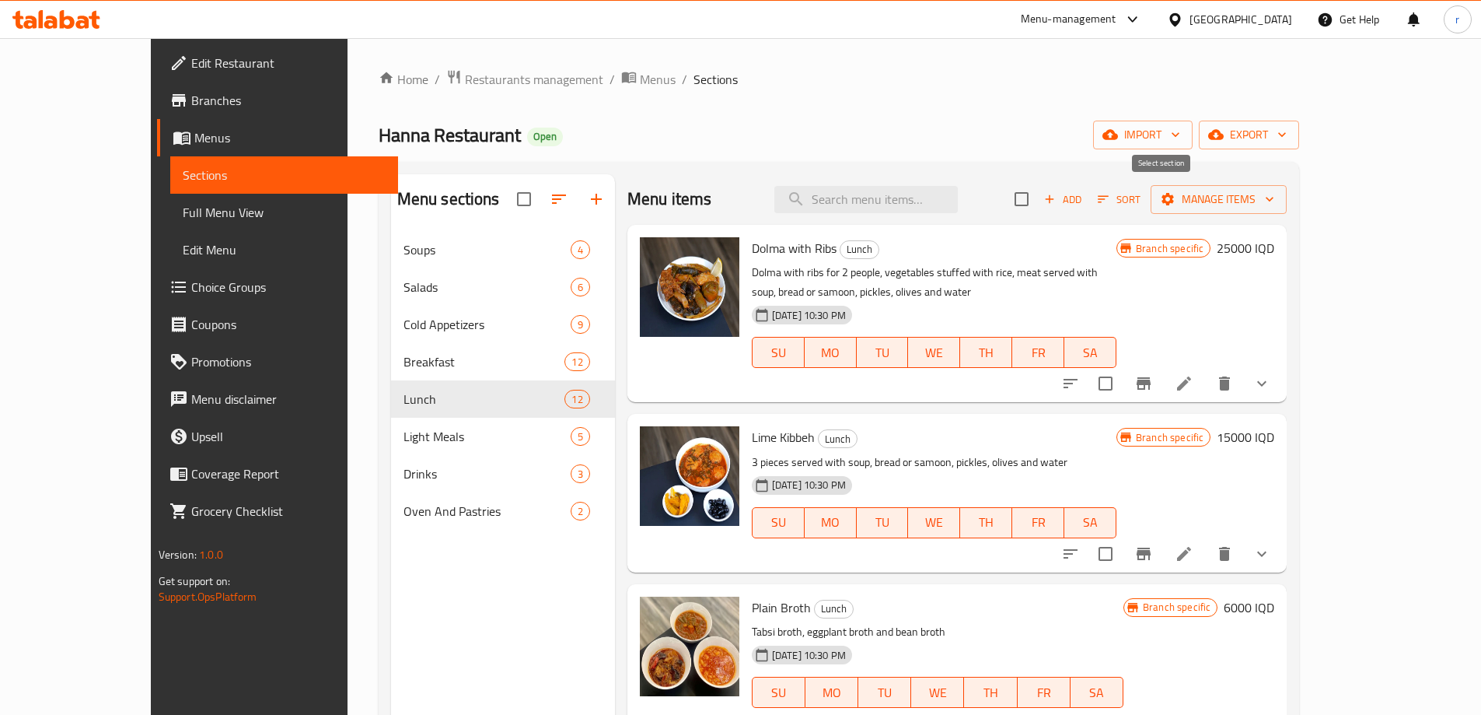
checkbox input "true"
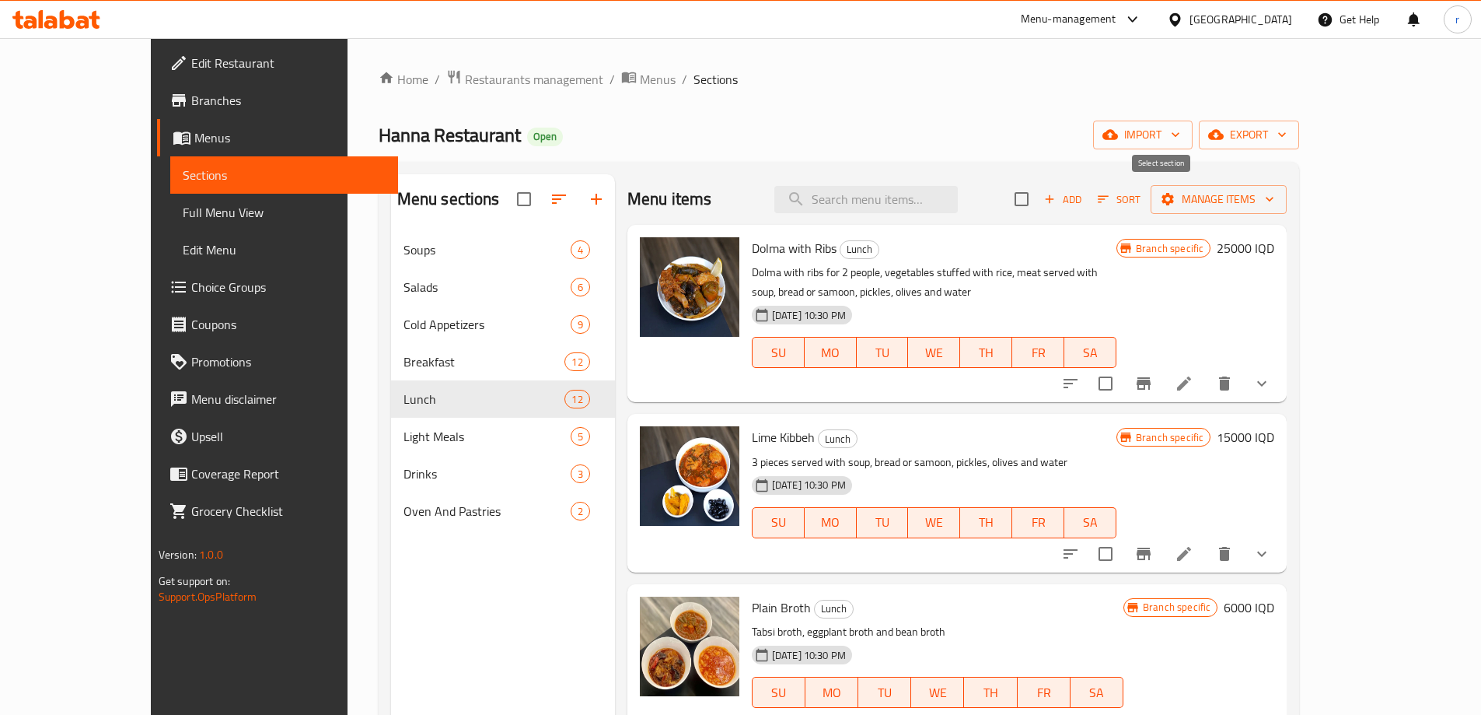
checkbox input "true"
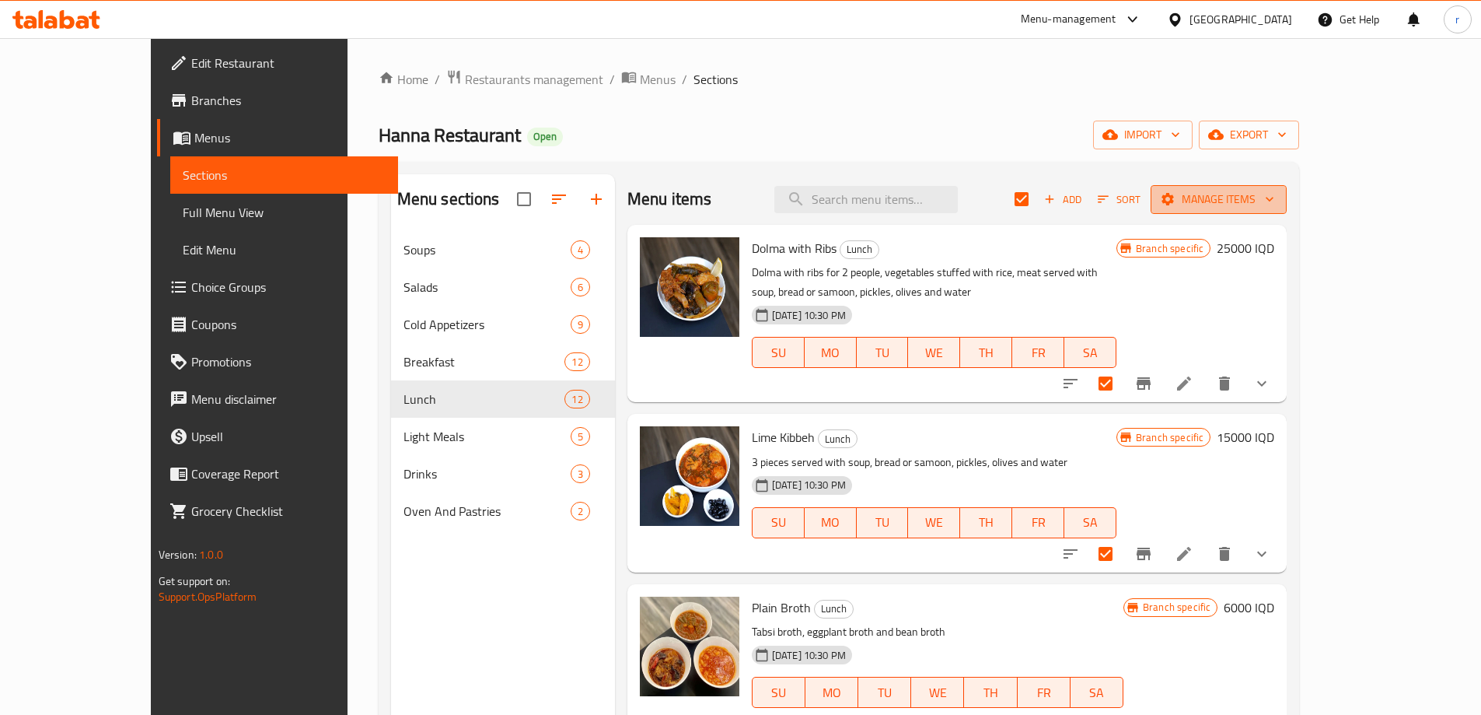
click at [1174, 202] on icon "button" at bounding box center [1168, 199] width 12 height 12
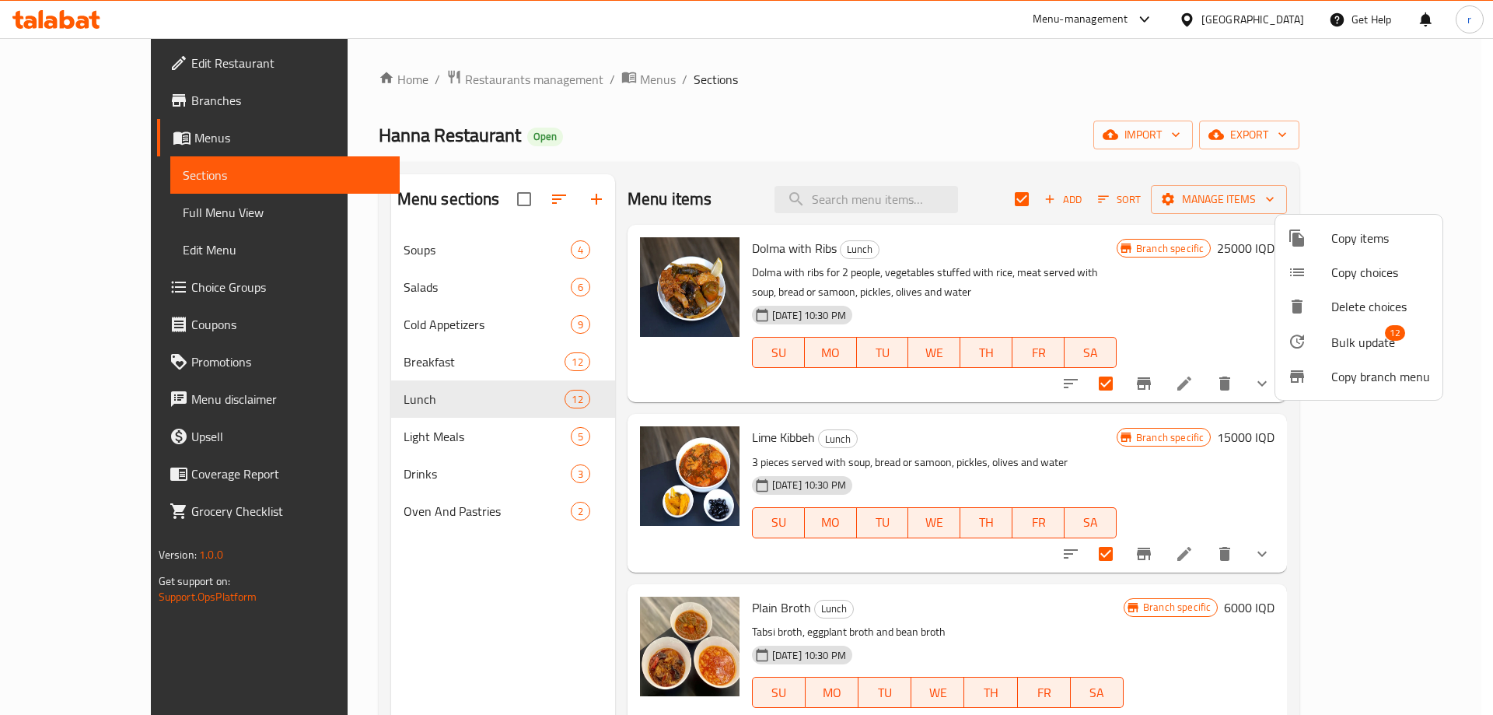
click at [1378, 329] on li "Bulk update 12" at bounding box center [1358, 341] width 167 height 36
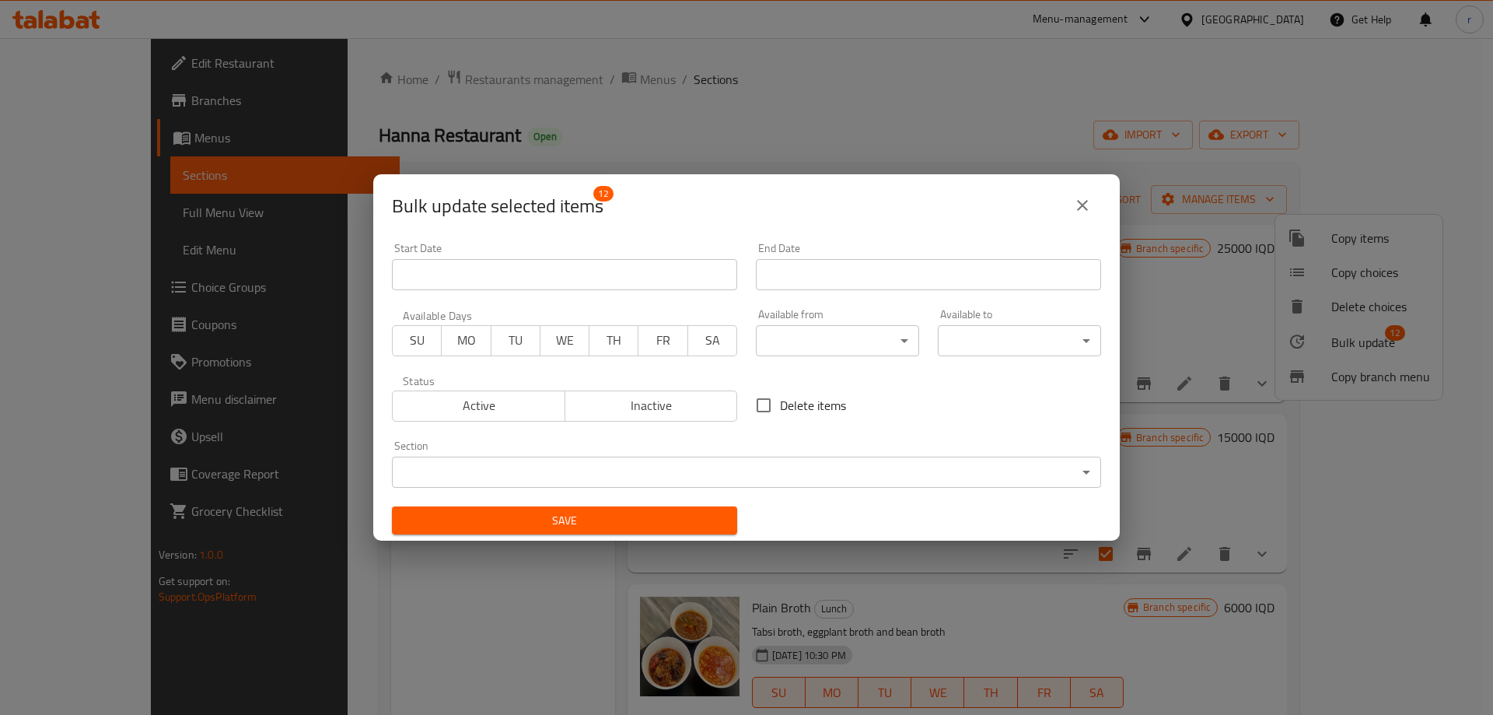
click at [789, 343] on body "​ Menu-management Iraq Get Help r Edit Restaurant Branches Menus Sections Full …" at bounding box center [746, 376] width 1493 height 676
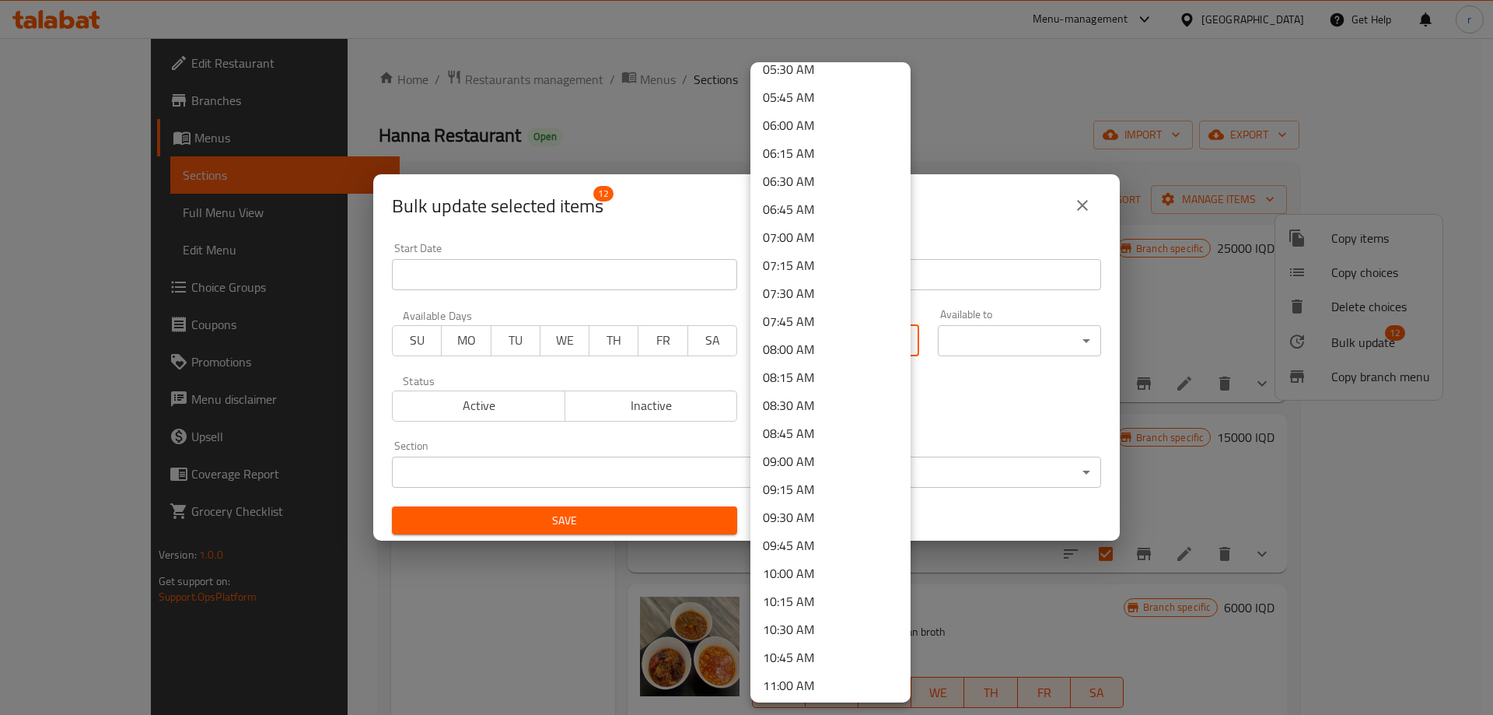
scroll to position [830, 0]
click at [803, 593] on li "12:00 PM" at bounding box center [830, 596] width 160 height 28
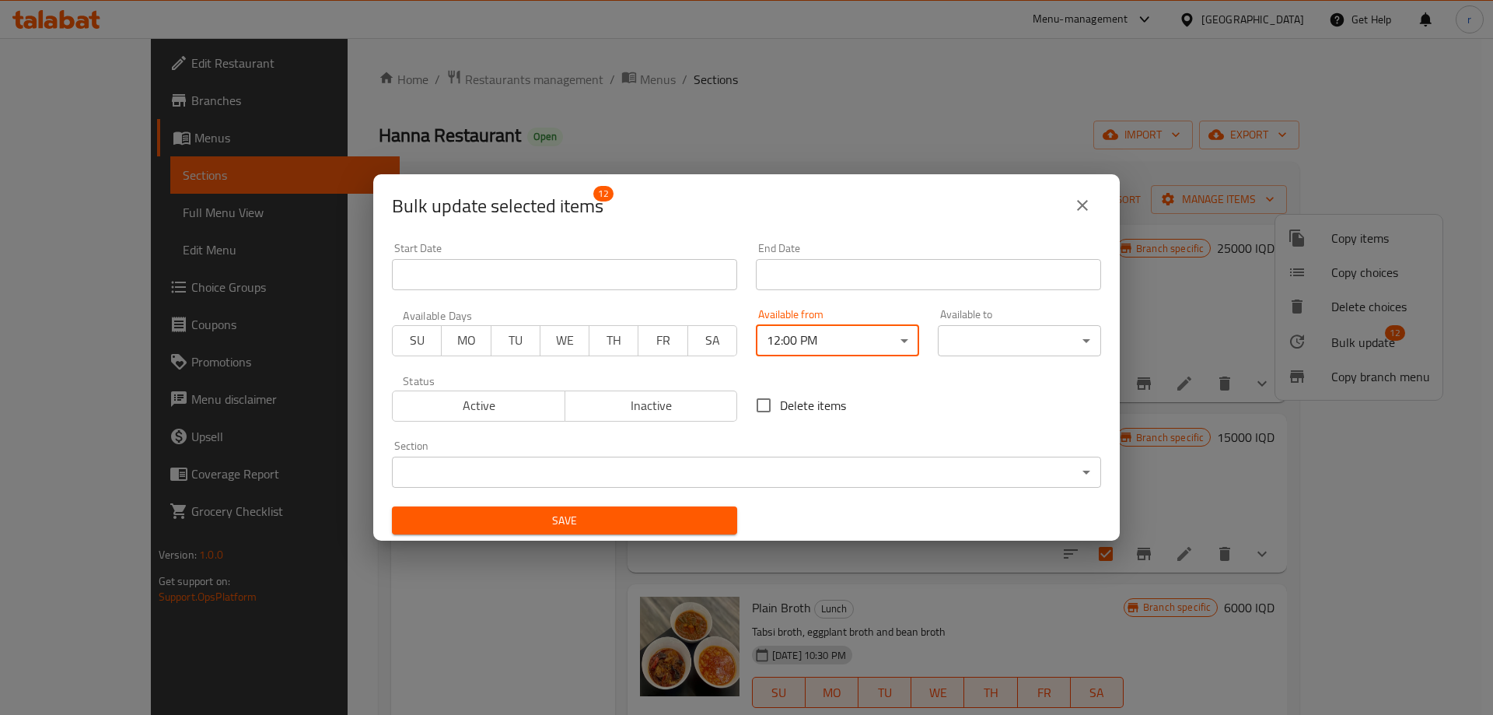
click at [974, 337] on body "​ Menu-management Iraq Get Help r Edit Restaurant Branches Menus Sections Full …" at bounding box center [746, 376] width 1493 height 676
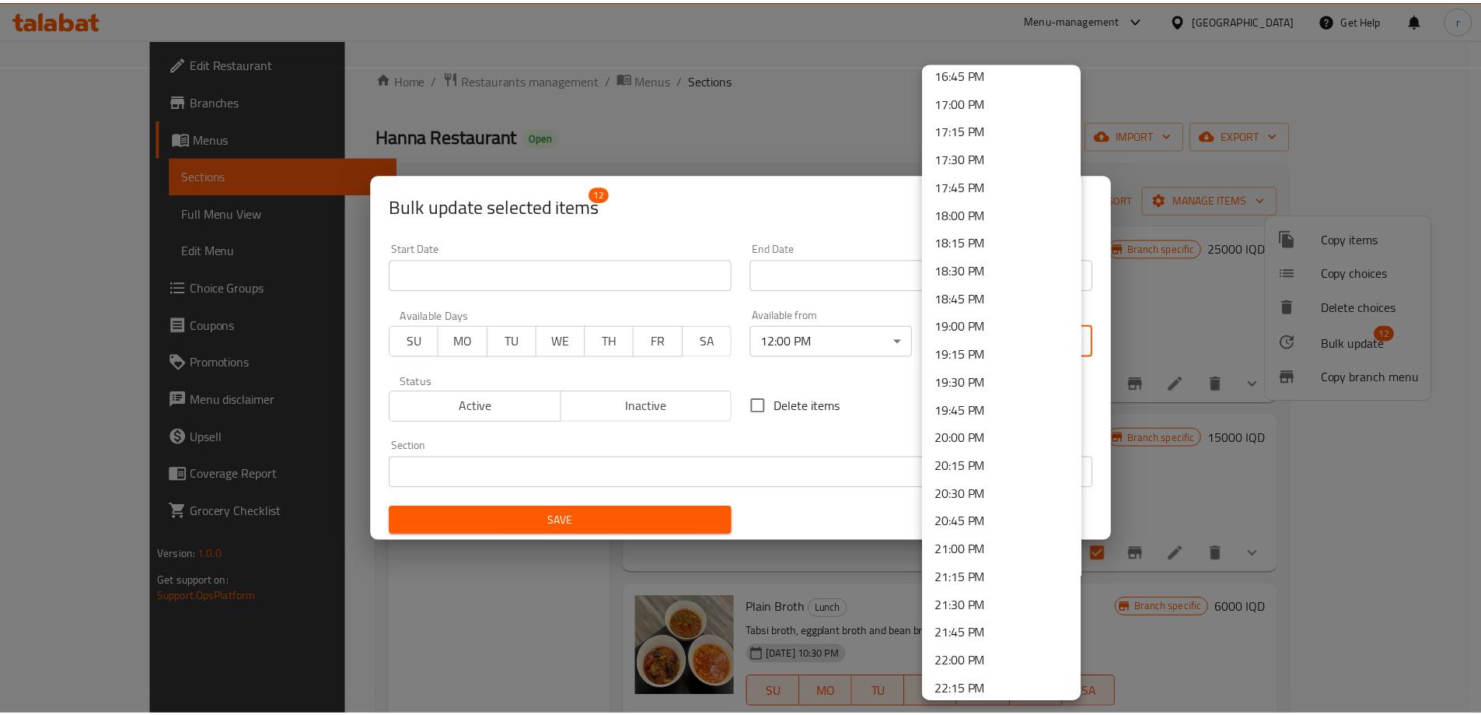
scroll to position [2088, 0]
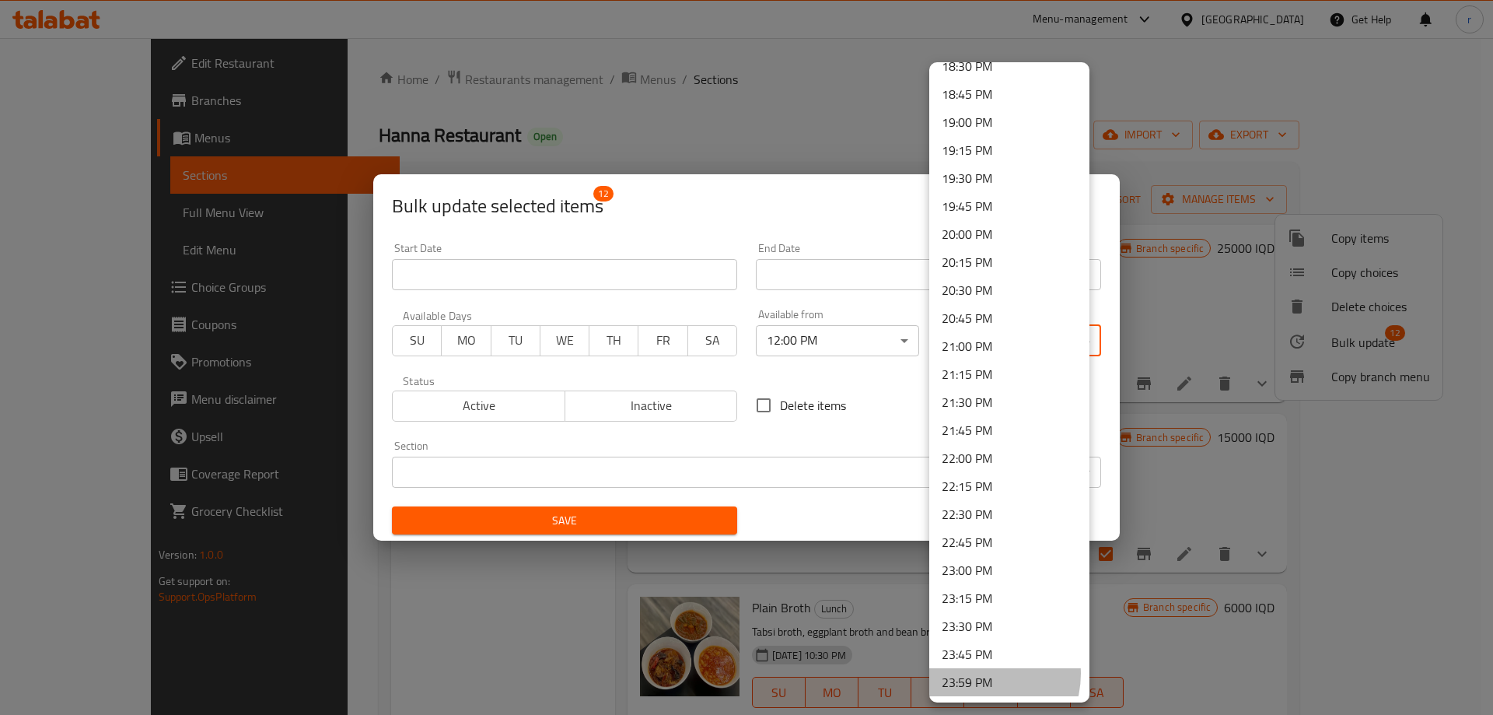
click at [977, 673] on li "23:59 PM" at bounding box center [1009, 682] width 160 height 28
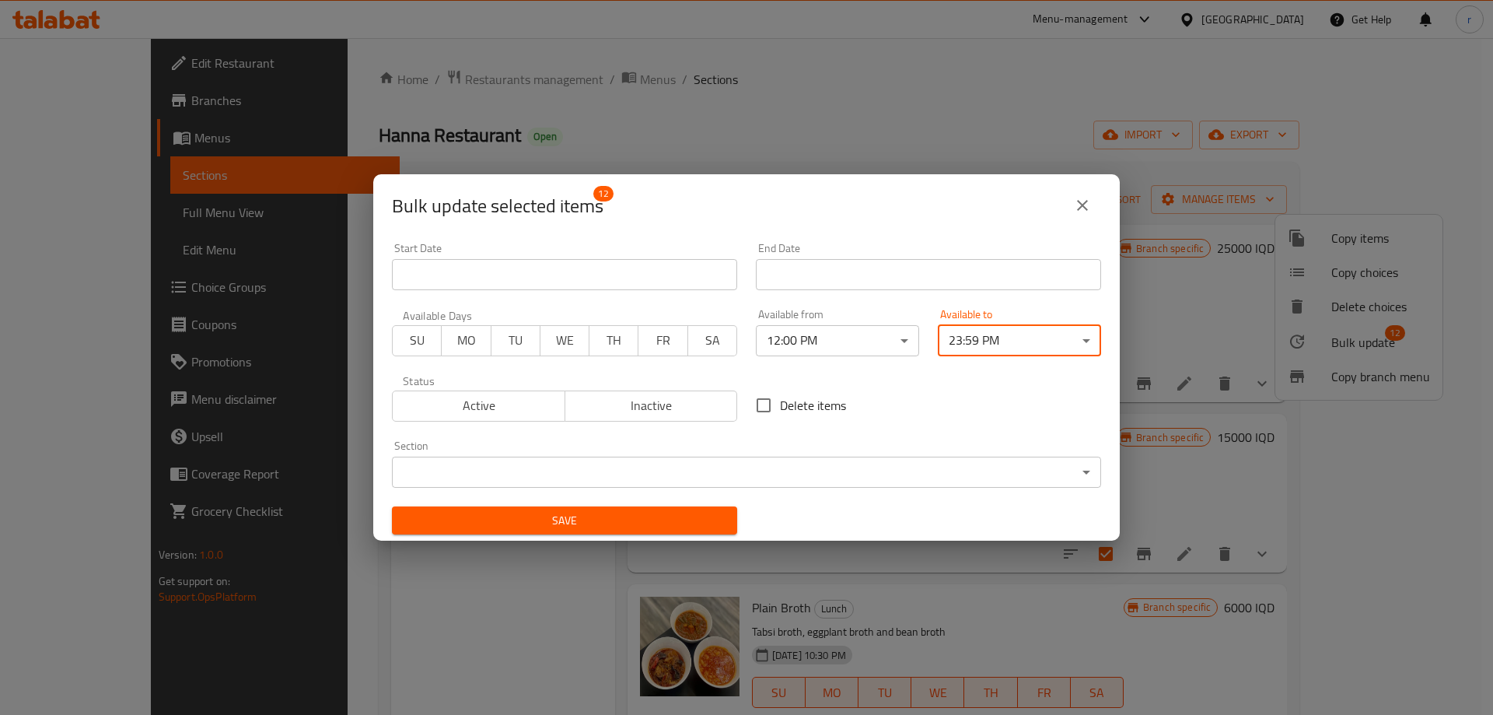
click at [631, 519] on span "Save" at bounding box center [564, 520] width 320 height 19
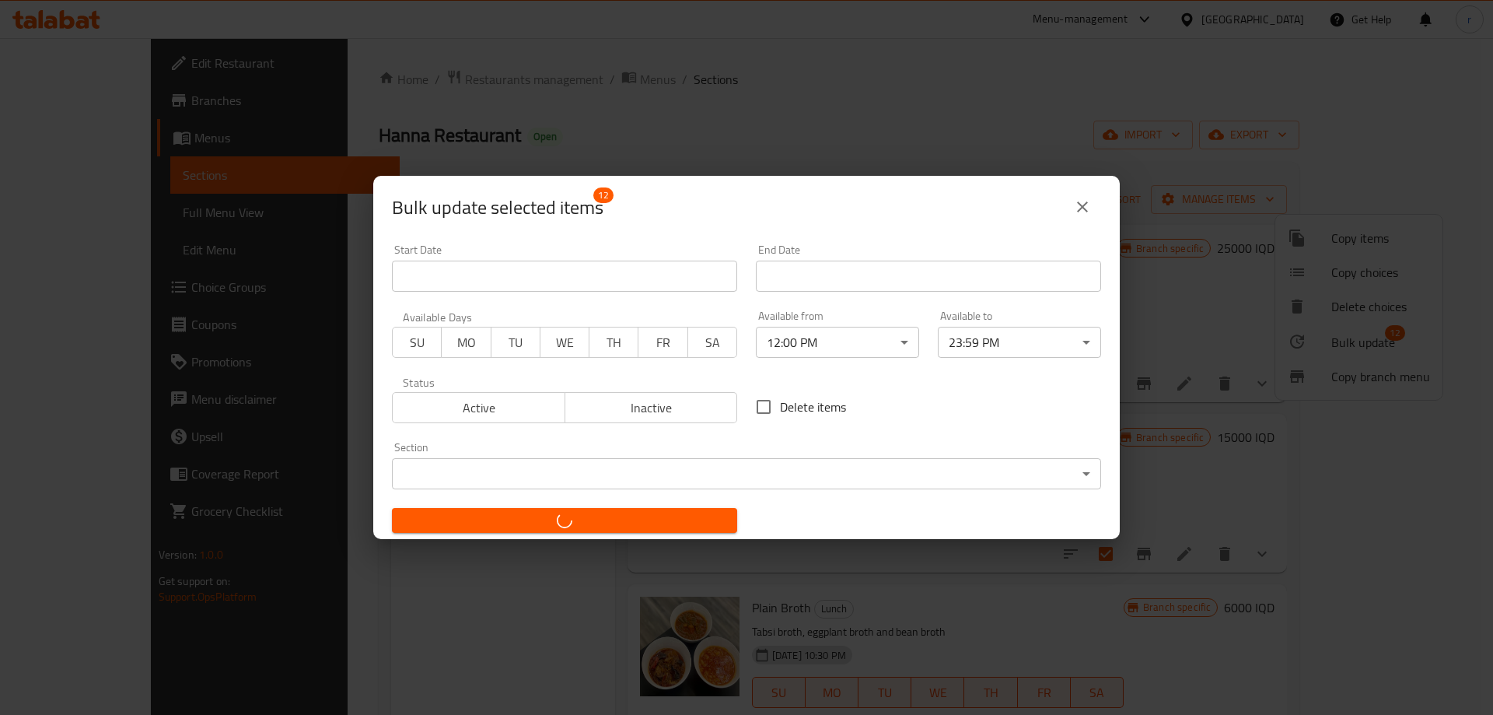
checkbox input "false"
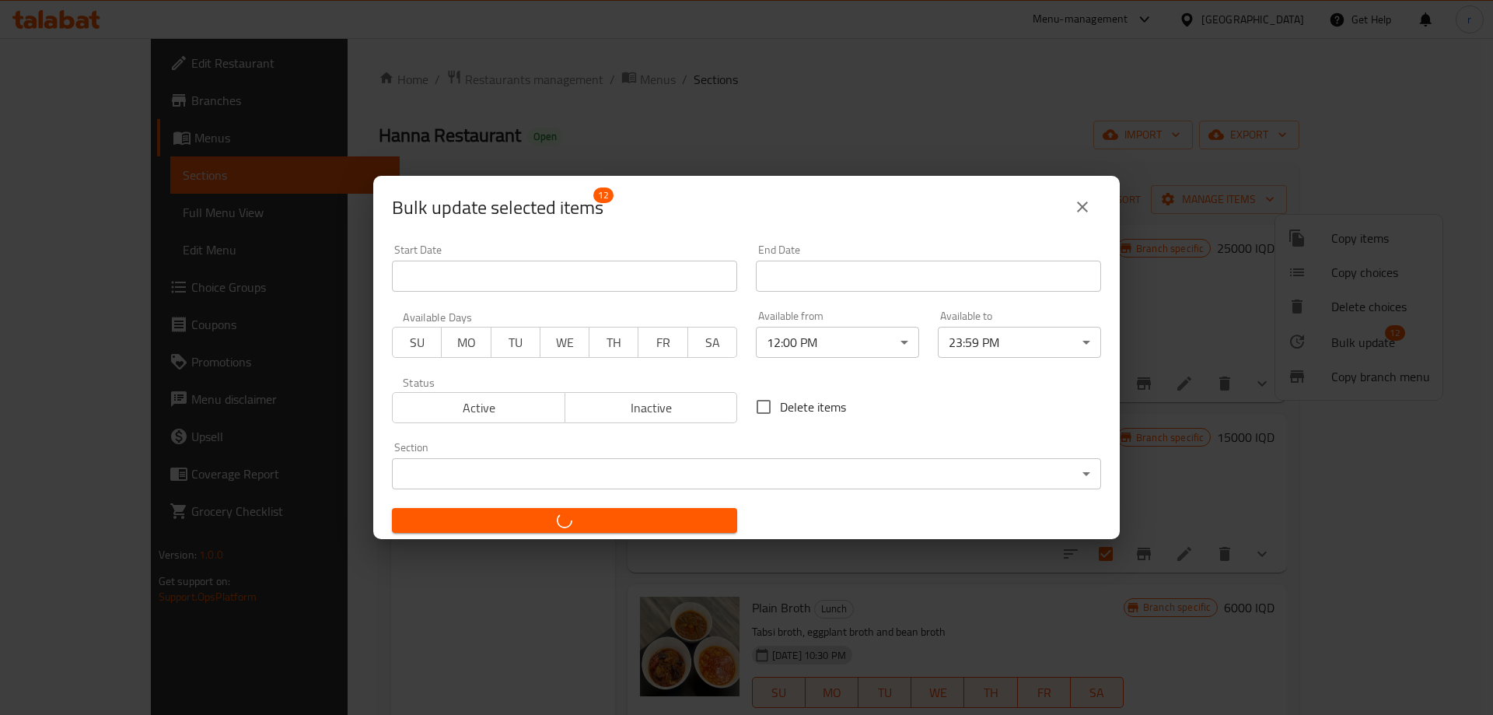
checkbox input "false"
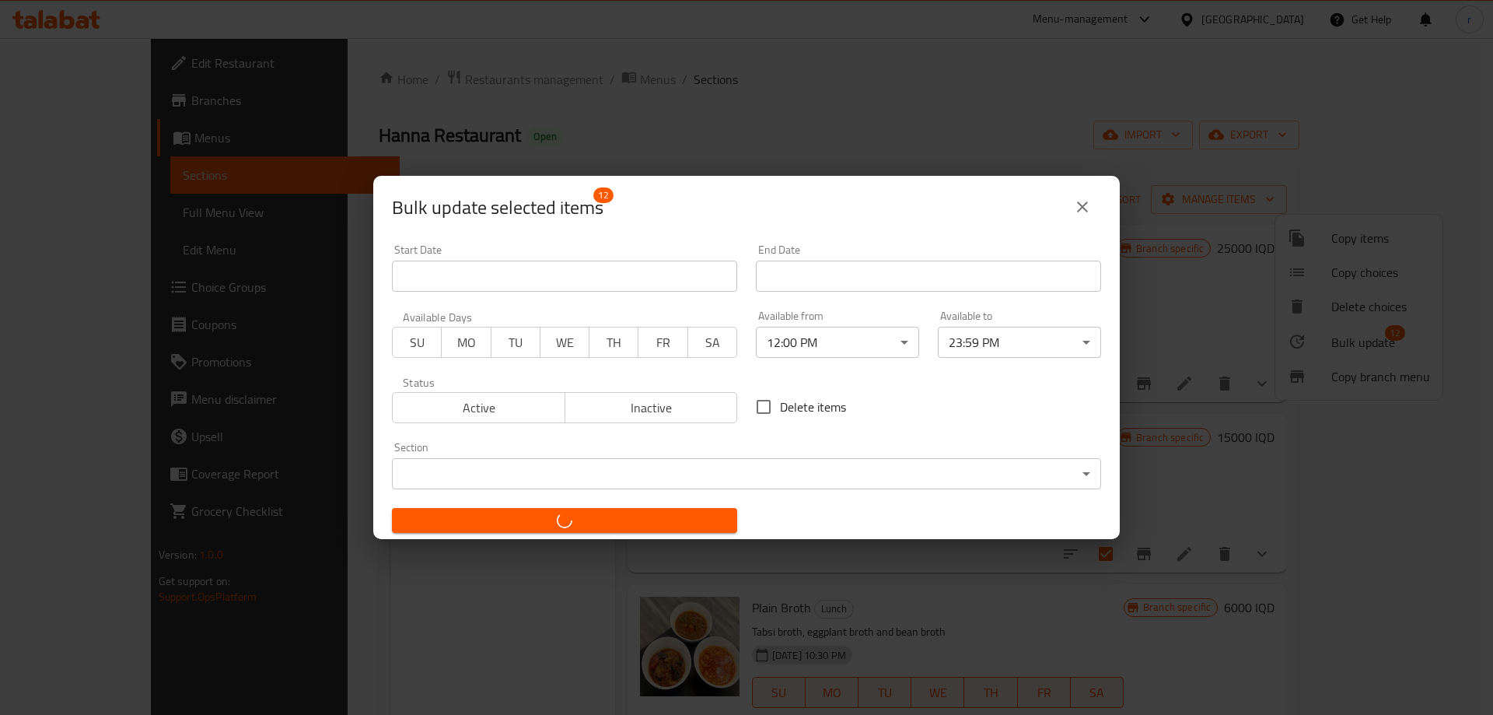
checkbox input "false"
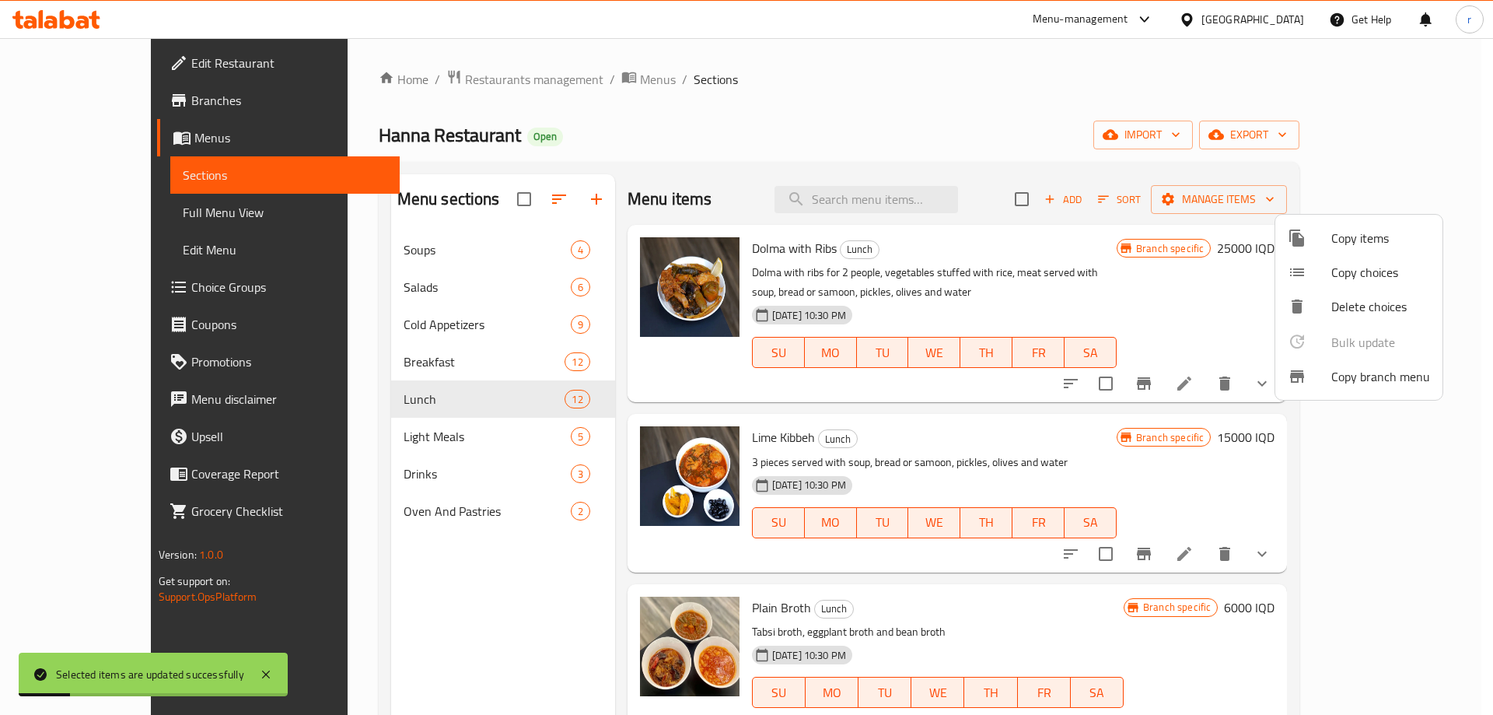
click at [92, 216] on div at bounding box center [746, 357] width 1493 height 715
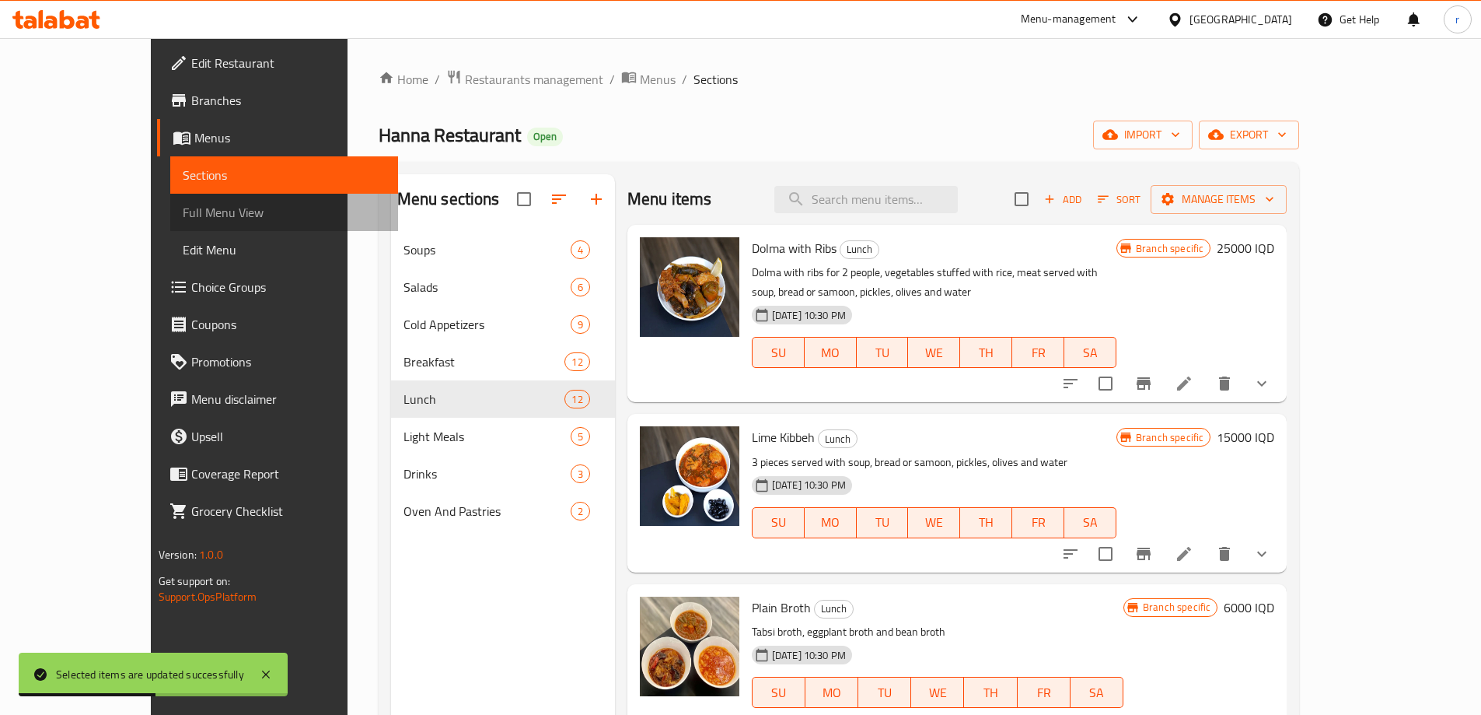
click at [183, 216] on span "Full Menu View" at bounding box center [284, 212] width 203 height 19
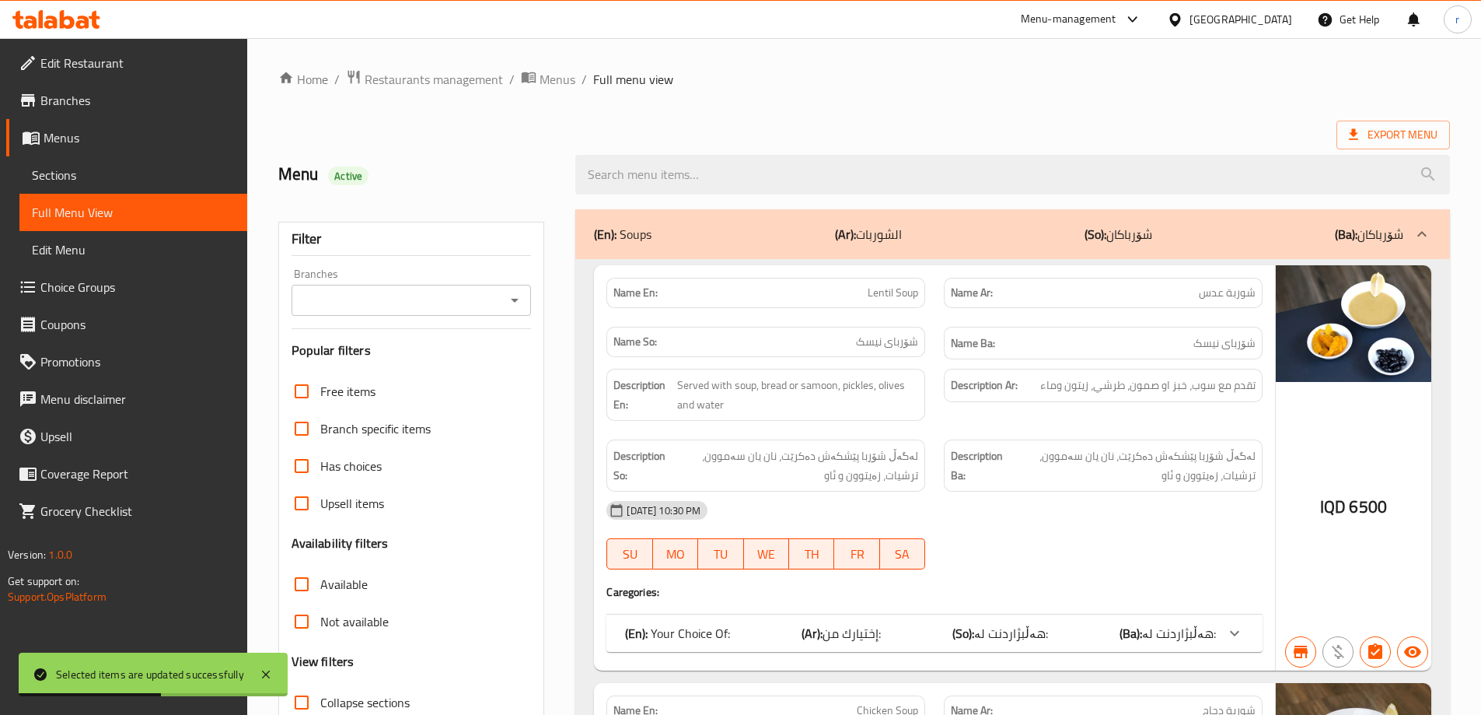
click at [357, 307] on input "Branches" at bounding box center [398, 300] width 205 height 22
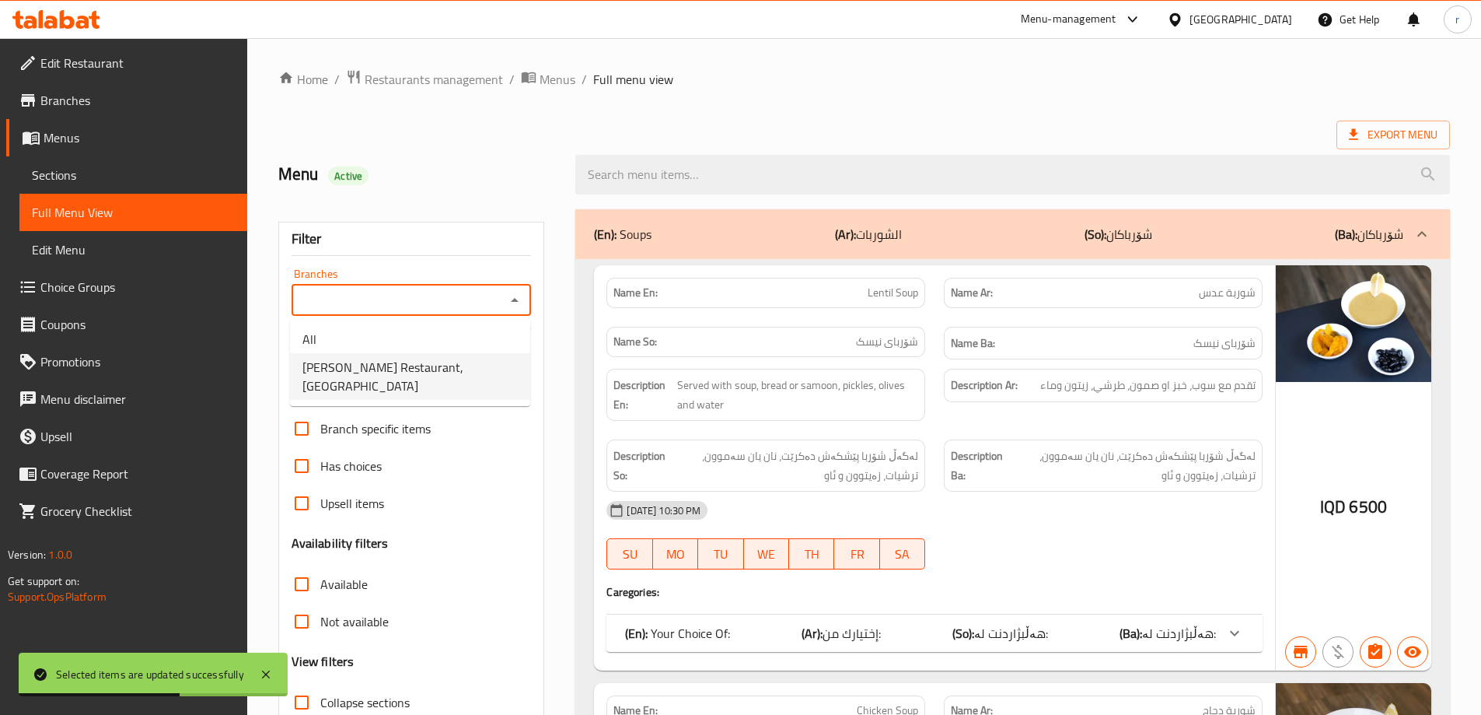
click at [390, 361] on span "Hanna Restaurant, Ankawa" at bounding box center [409, 376] width 215 height 37
type input "Hanna Restaurant, Ankawa"
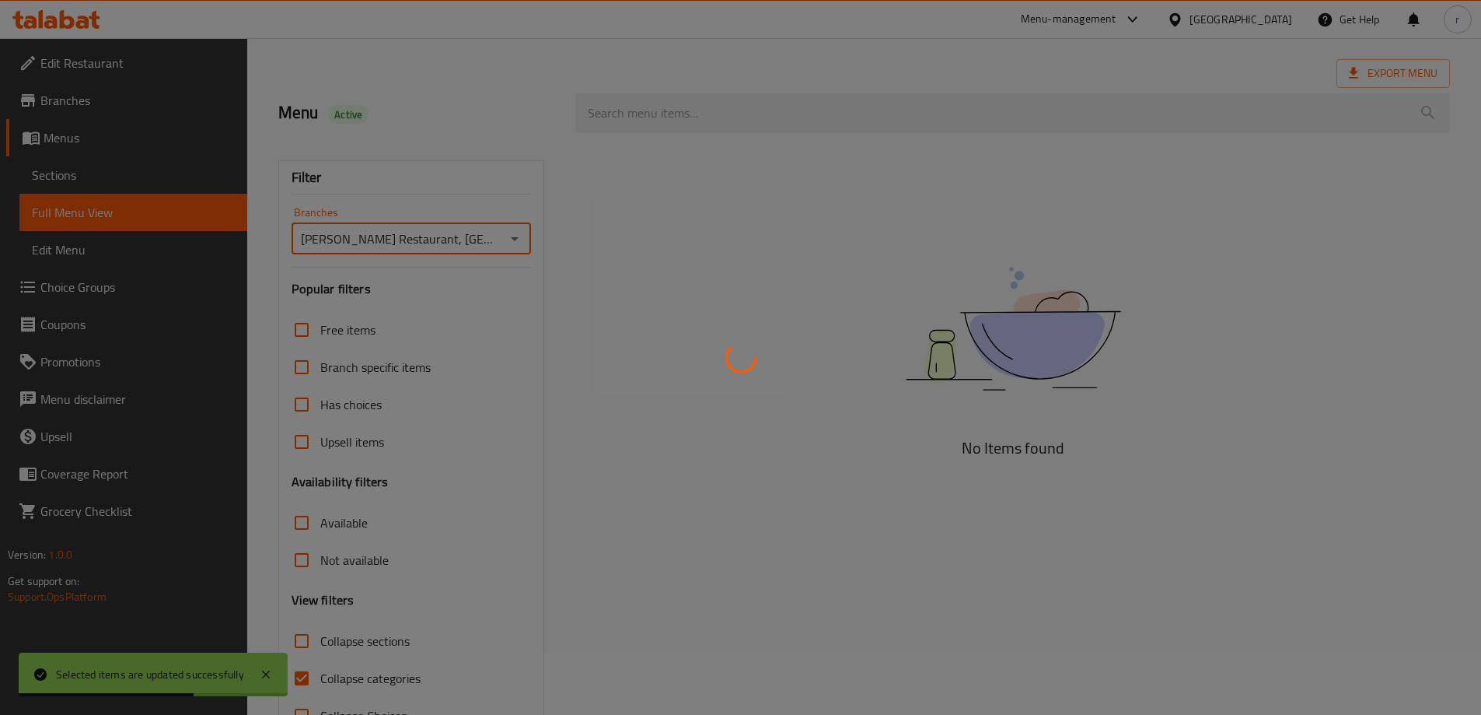
scroll to position [113, 0]
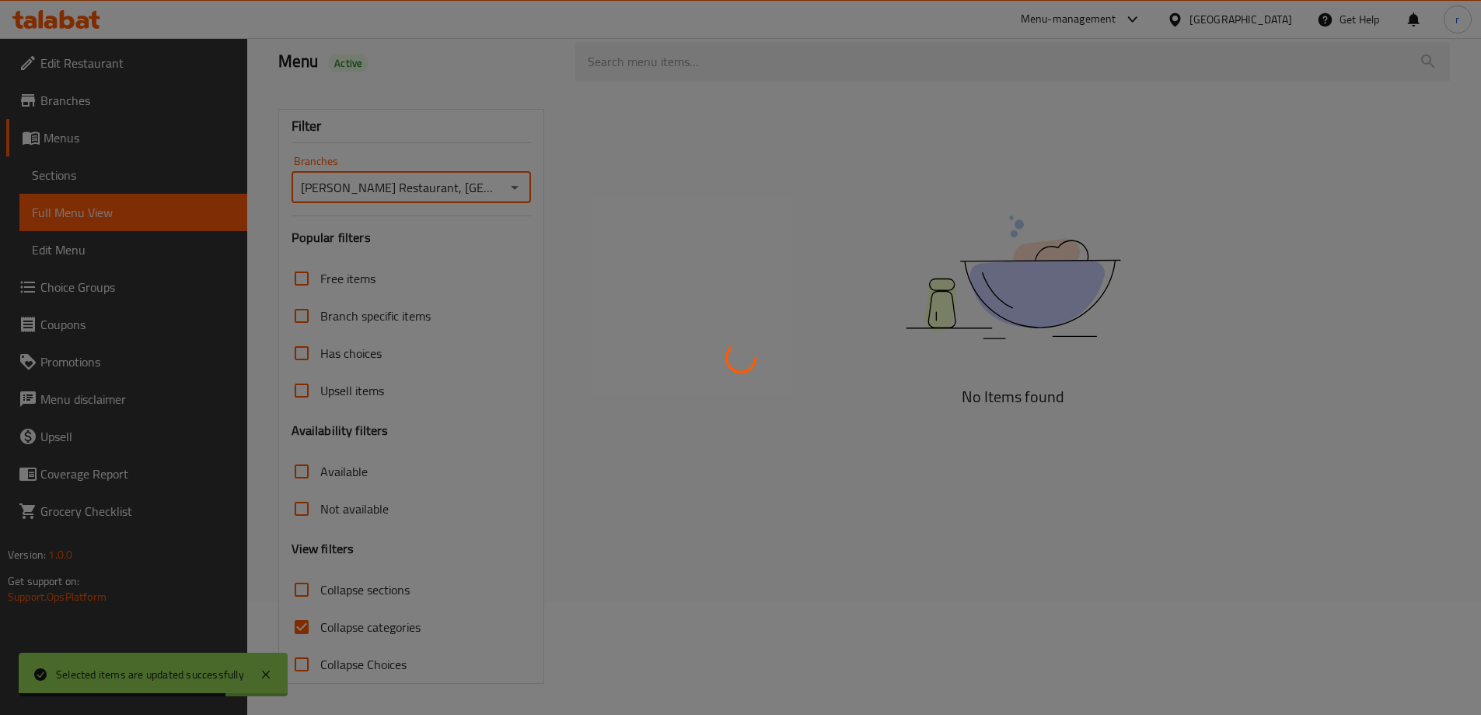
click at [386, 631] on div at bounding box center [740, 357] width 1481 height 715
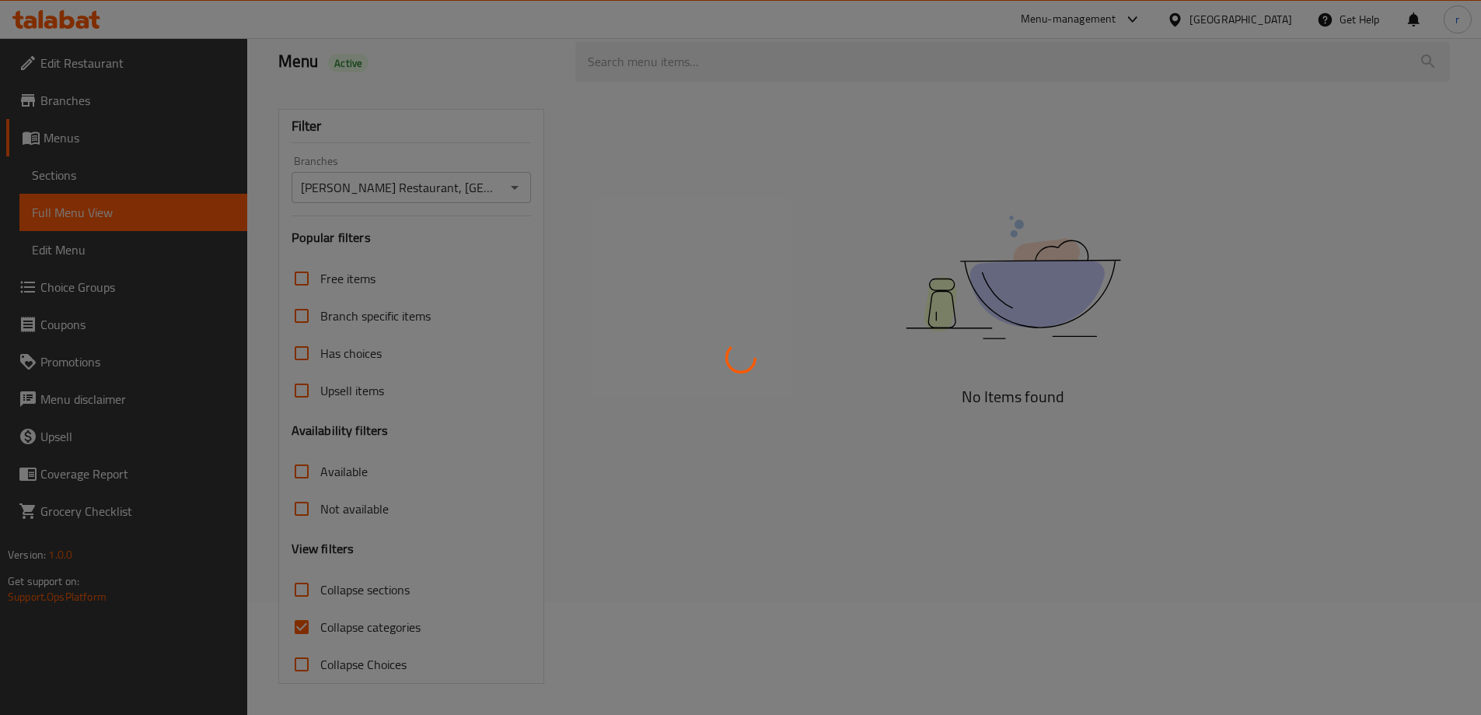
click at [414, 625] on div at bounding box center [740, 357] width 1481 height 715
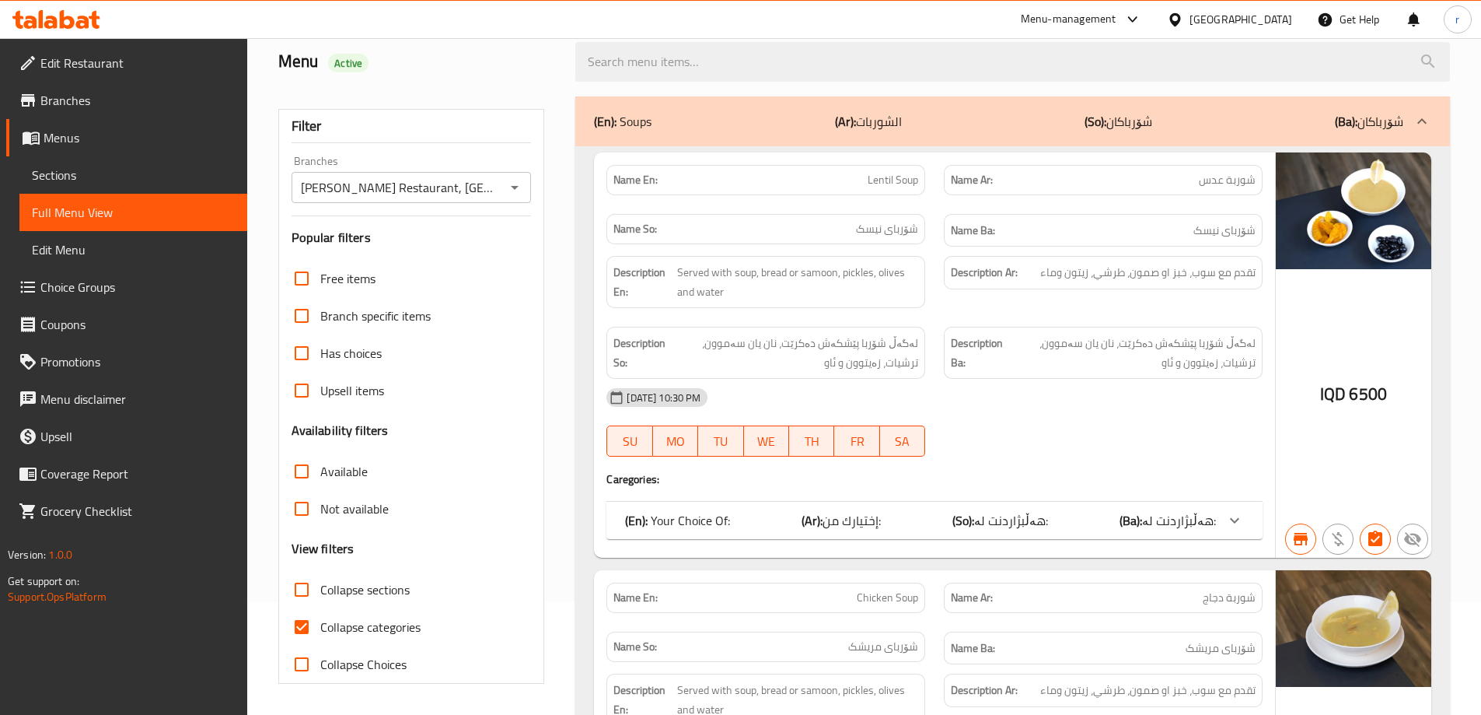
click at [414, 625] on span "Collapse categories" at bounding box center [370, 626] width 100 height 19
click at [320, 625] on input "Collapse categories" at bounding box center [301, 626] width 37 height 37
checkbox input "false"
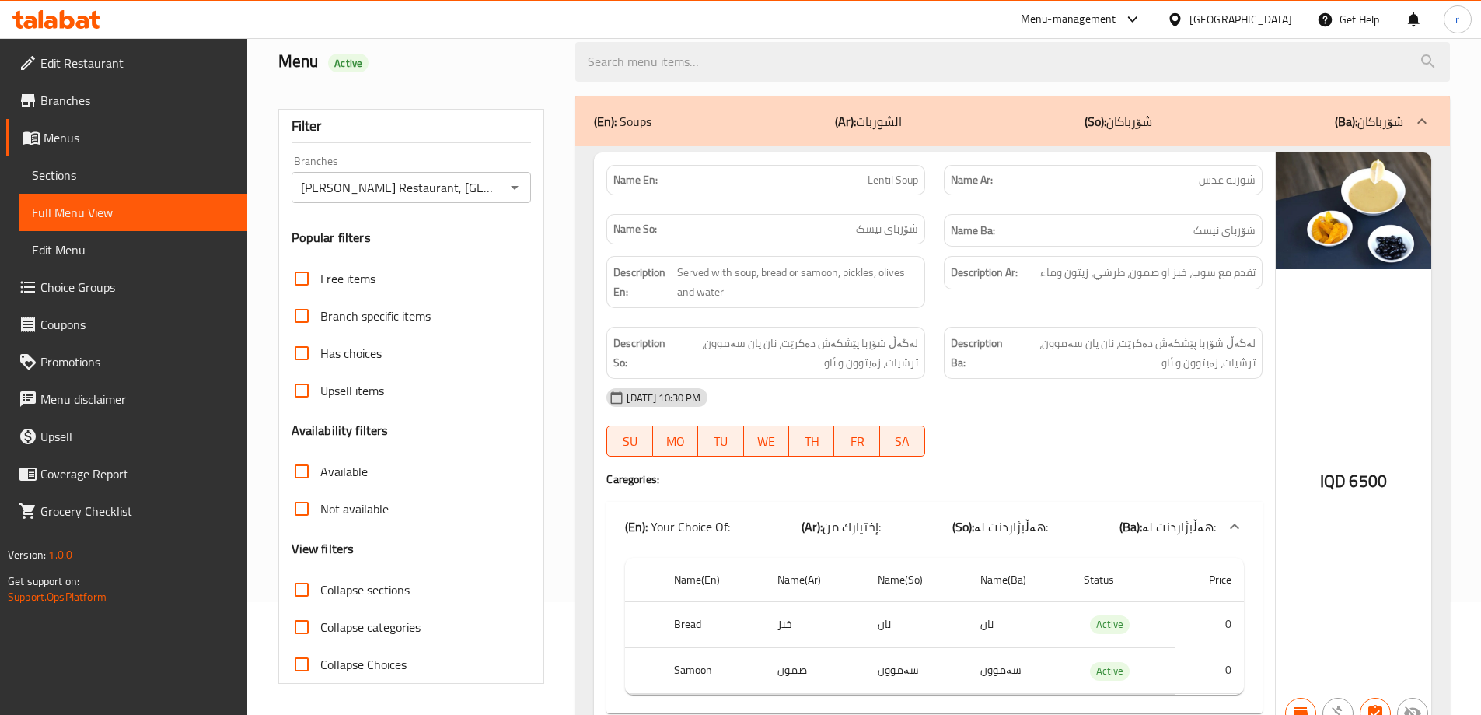
click at [372, 591] on span "Collapse sections" at bounding box center [364, 589] width 89 height 19
click at [320, 591] on input "Collapse sections" at bounding box center [301, 589] width 37 height 37
checkbox input "true"
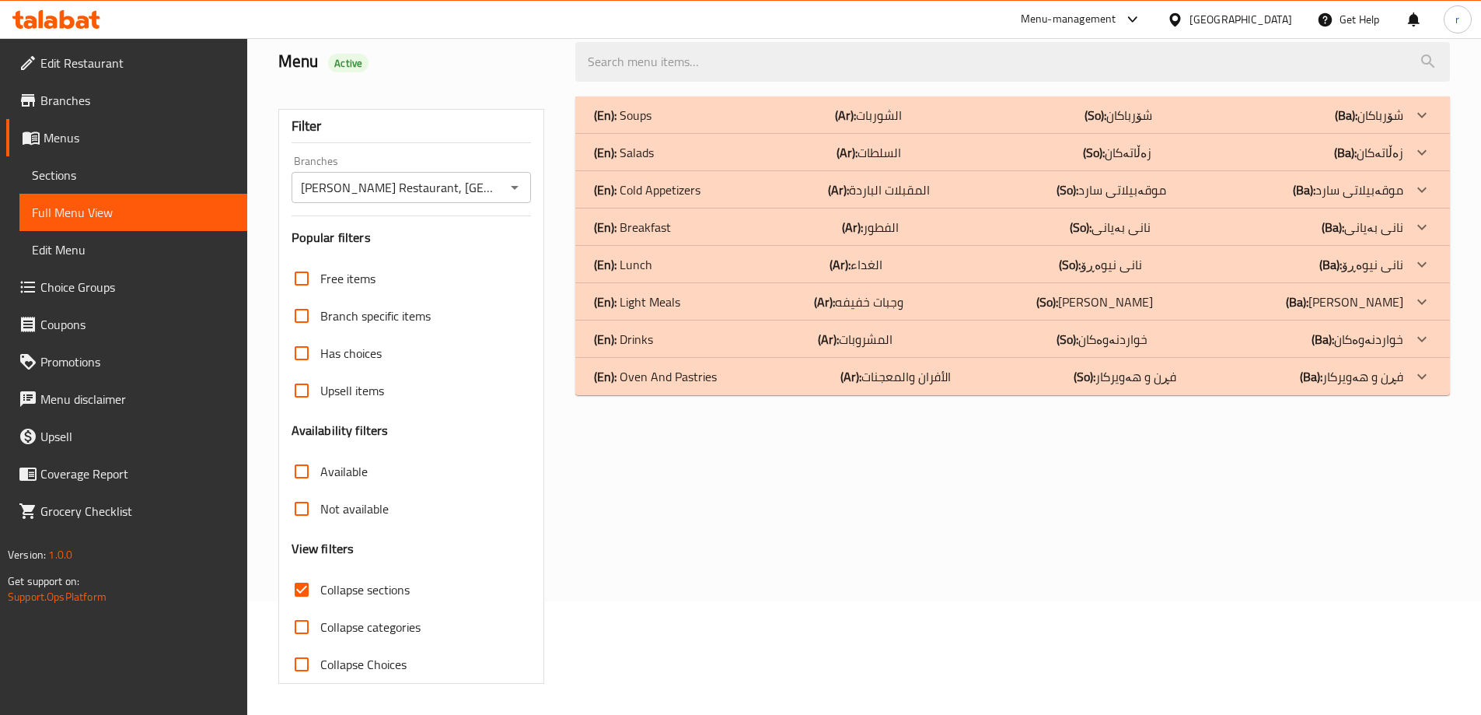
click at [690, 260] on div "(En): Lunch (Ar): الغداء (So): نانی نیوەڕۆ (Ba): نانی نیوەڕۆ" at bounding box center [998, 264] width 809 height 19
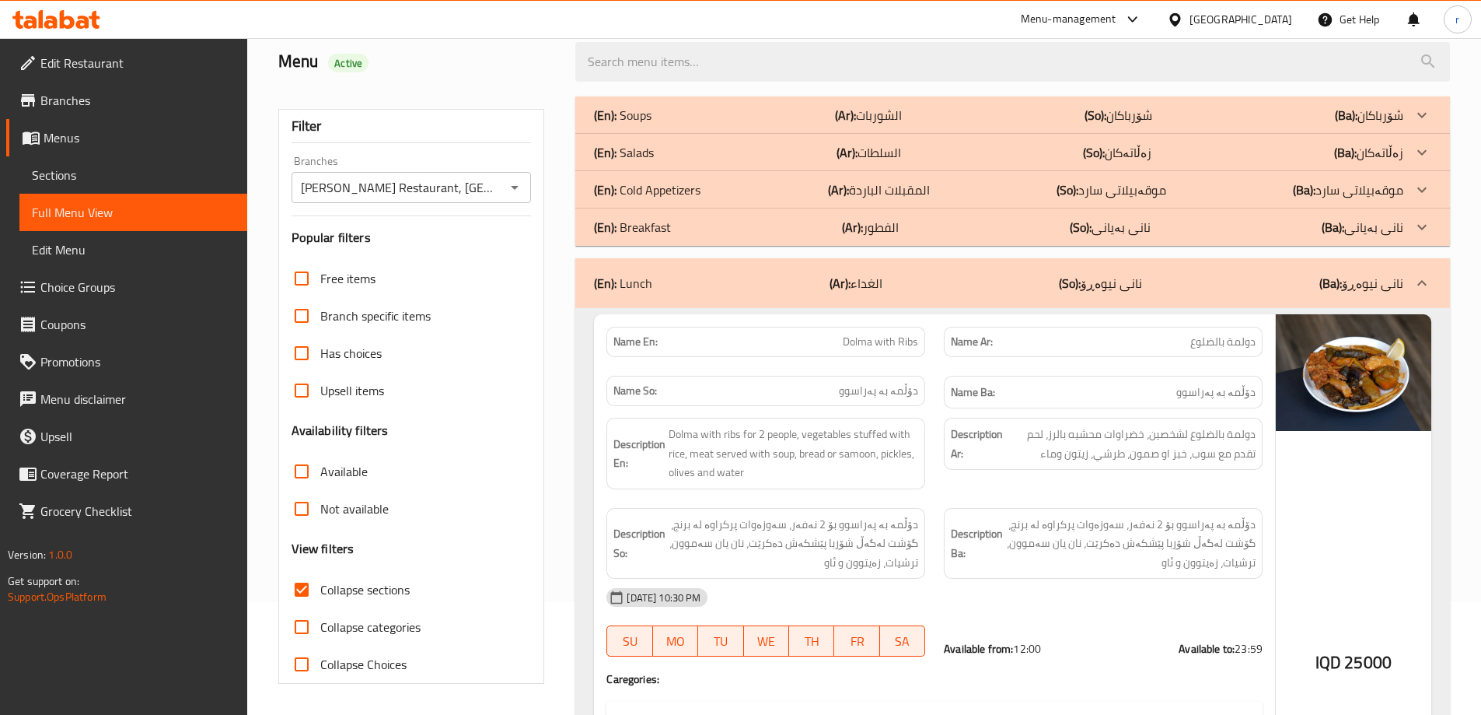
click at [705, 223] on div "(En): Breakfast (Ar): الفطور (So): نانی بەیانی (Ba): نانی بەیانی" at bounding box center [998, 227] width 809 height 19
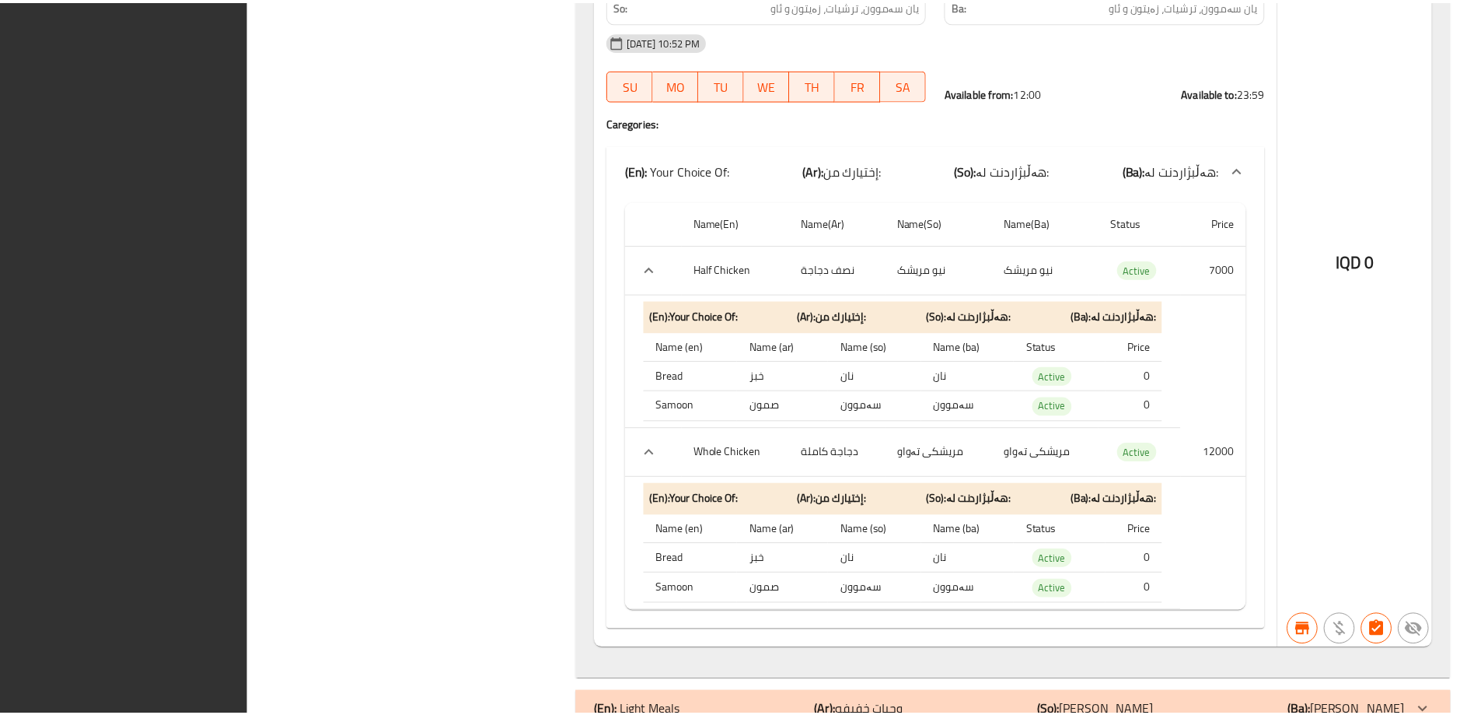
scroll to position [15193, 0]
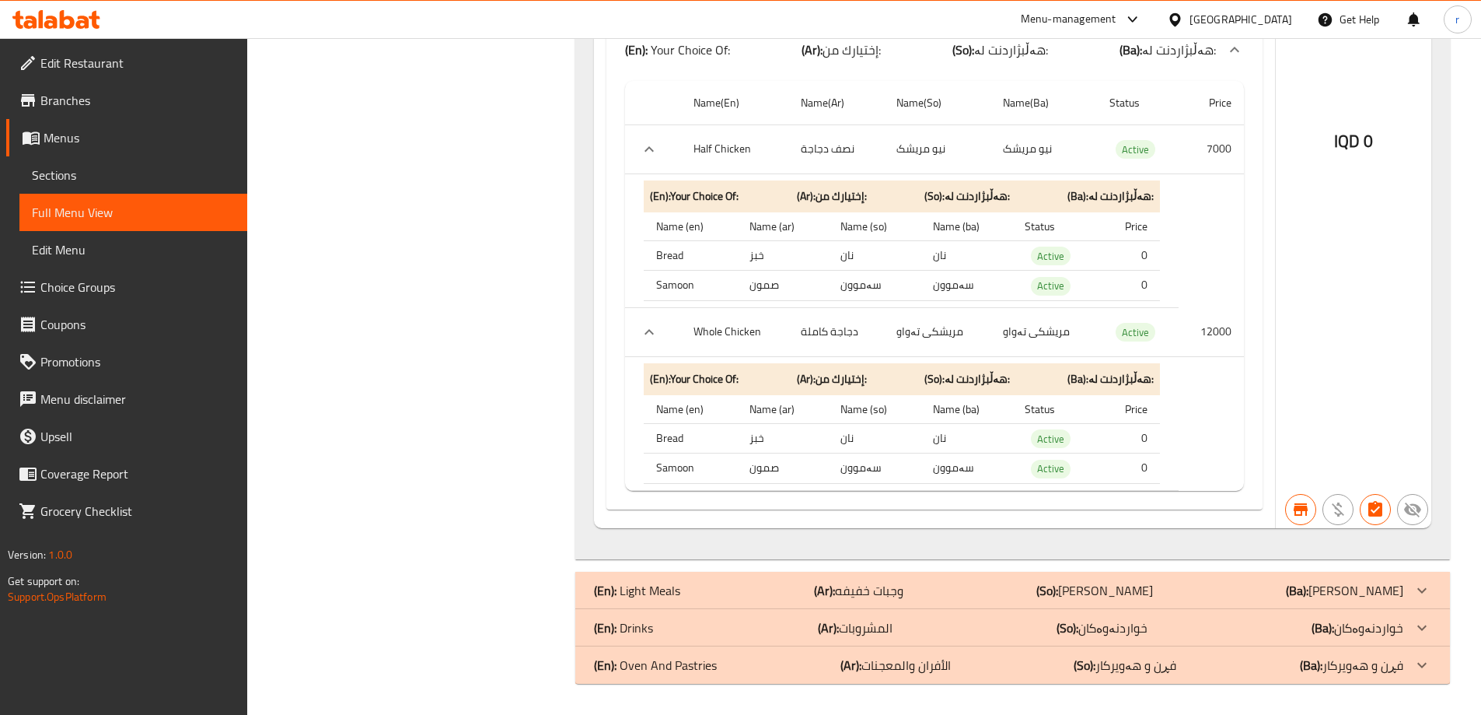
click at [75, 11] on icon at bounding box center [56, 19] width 88 height 19
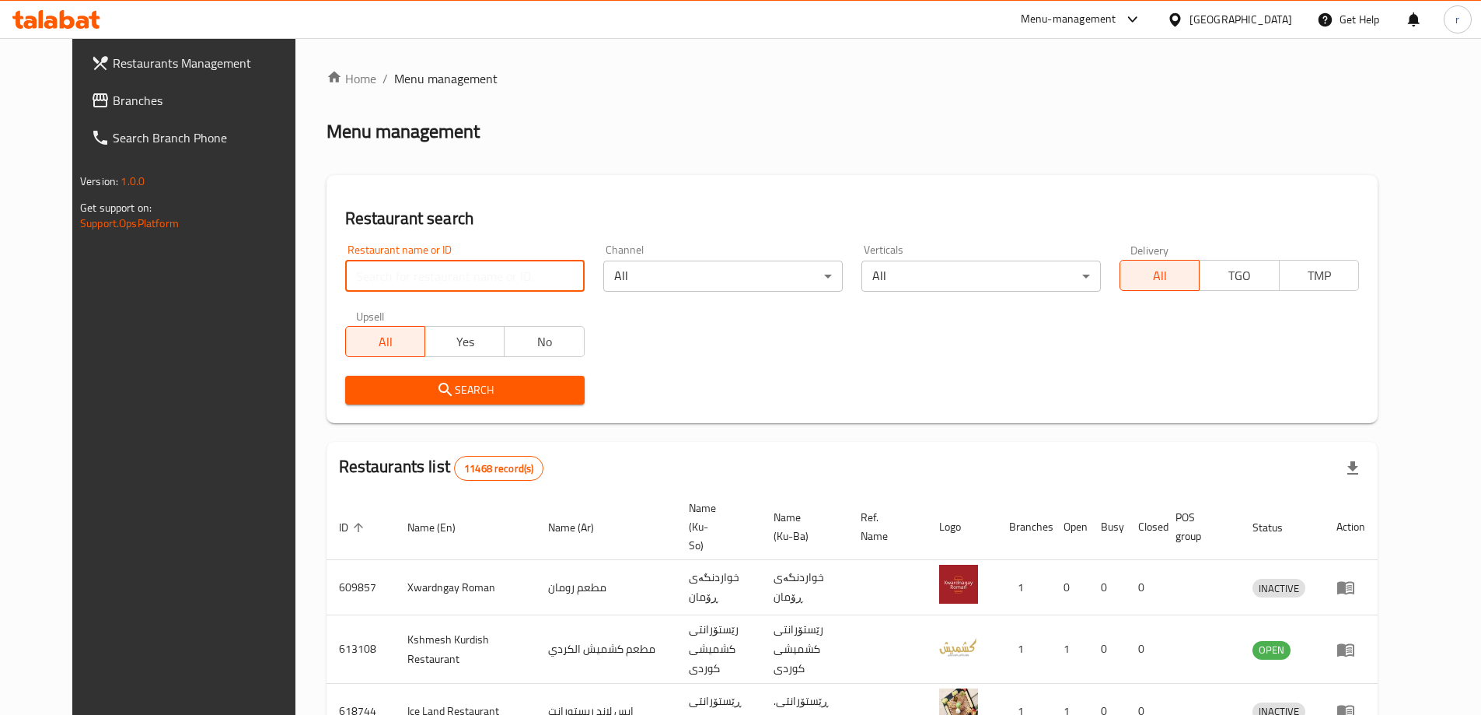
drag, startPoint x: 330, startPoint y: 281, endPoint x: 348, endPoint y: 395, distance: 114.8
click at [345, 281] on input "search" at bounding box center [464, 275] width 239 height 31
paste input "704618"
type input "704618"
click at [358, 393] on span "Search" at bounding box center [465, 389] width 215 height 19
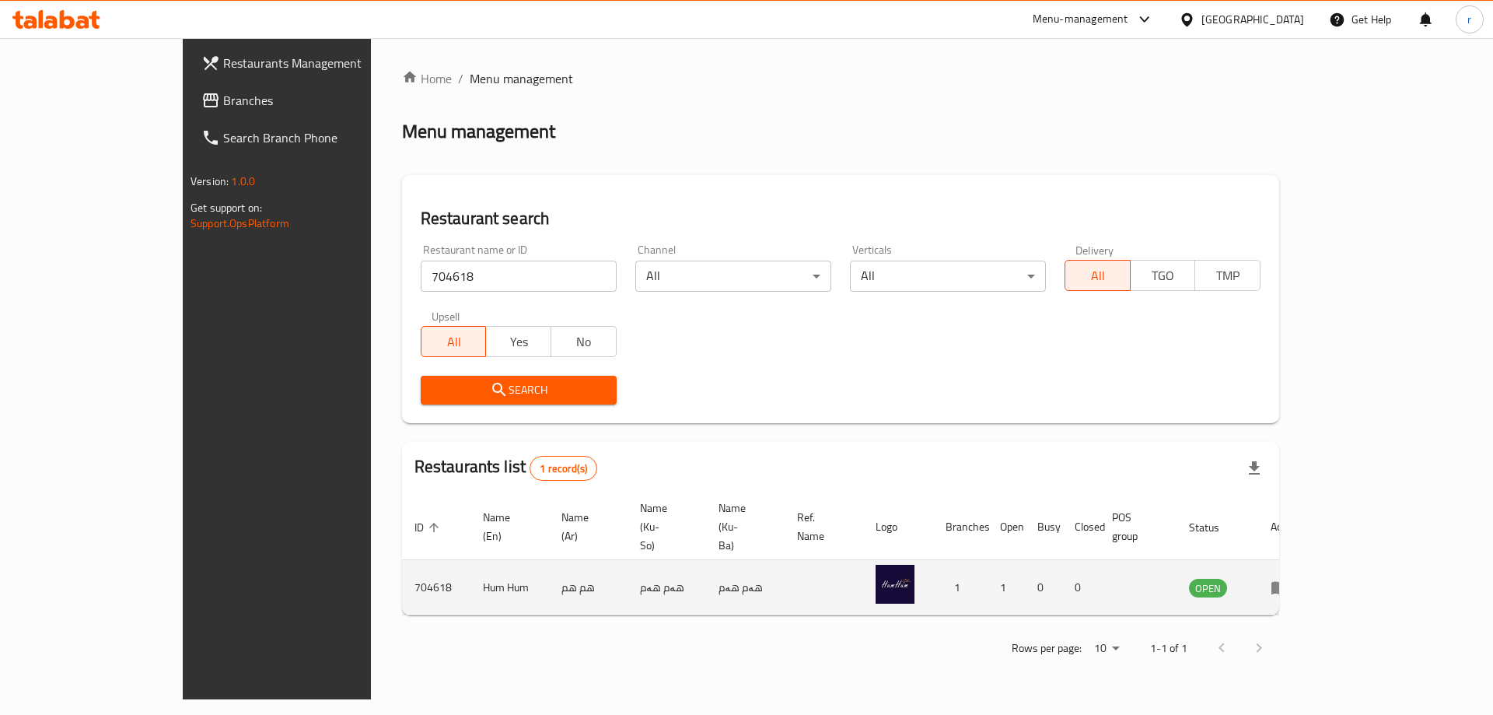
click at [1288, 582] on icon "enhanced table" at bounding box center [1279, 588] width 17 height 13
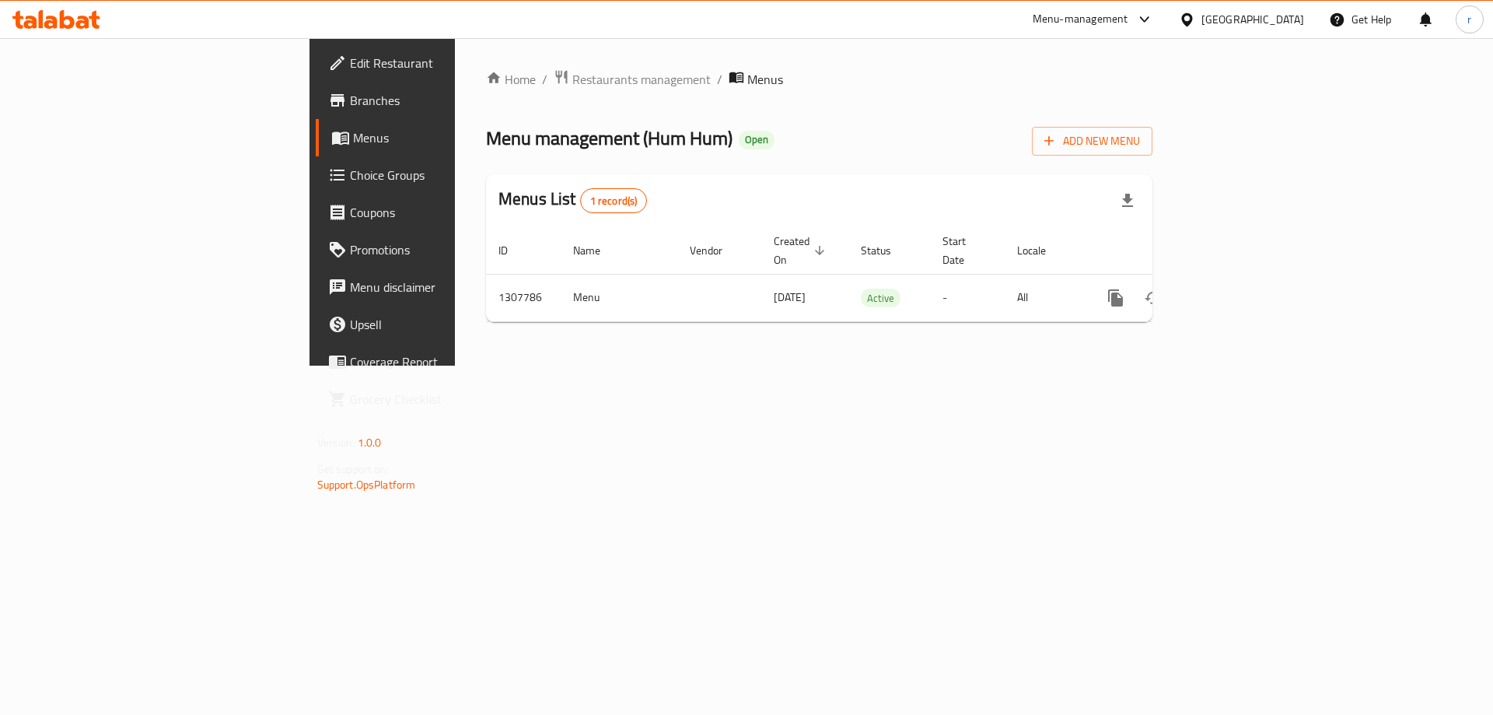
click at [316, 117] on link "Branches" at bounding box center [437, 100] width 243 height 37
click at [350, 96] on span "Branches" at bounding box center [448, 100] width 197 height 19
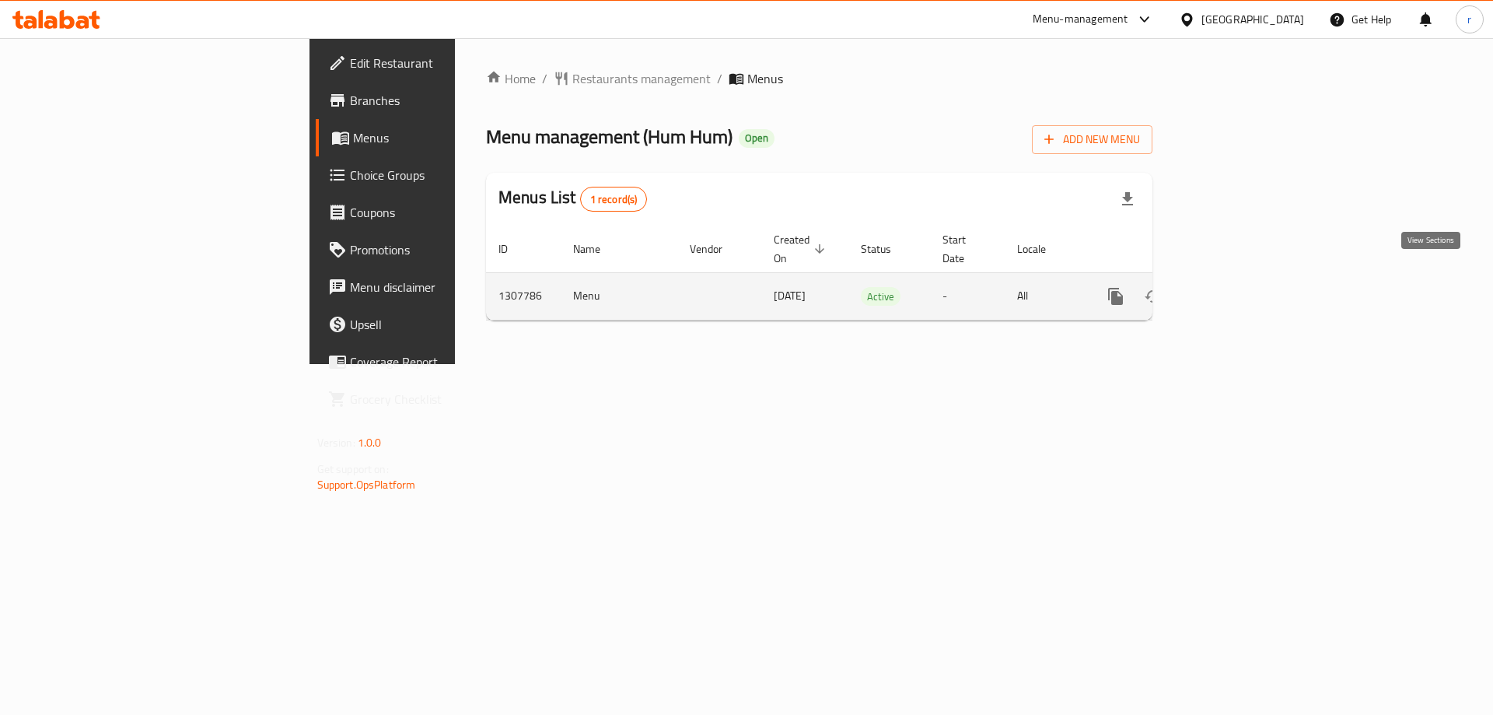
click at [1237, 287] on icon "enhanced table" at bounding box center [1227, 296] width 19 height 19
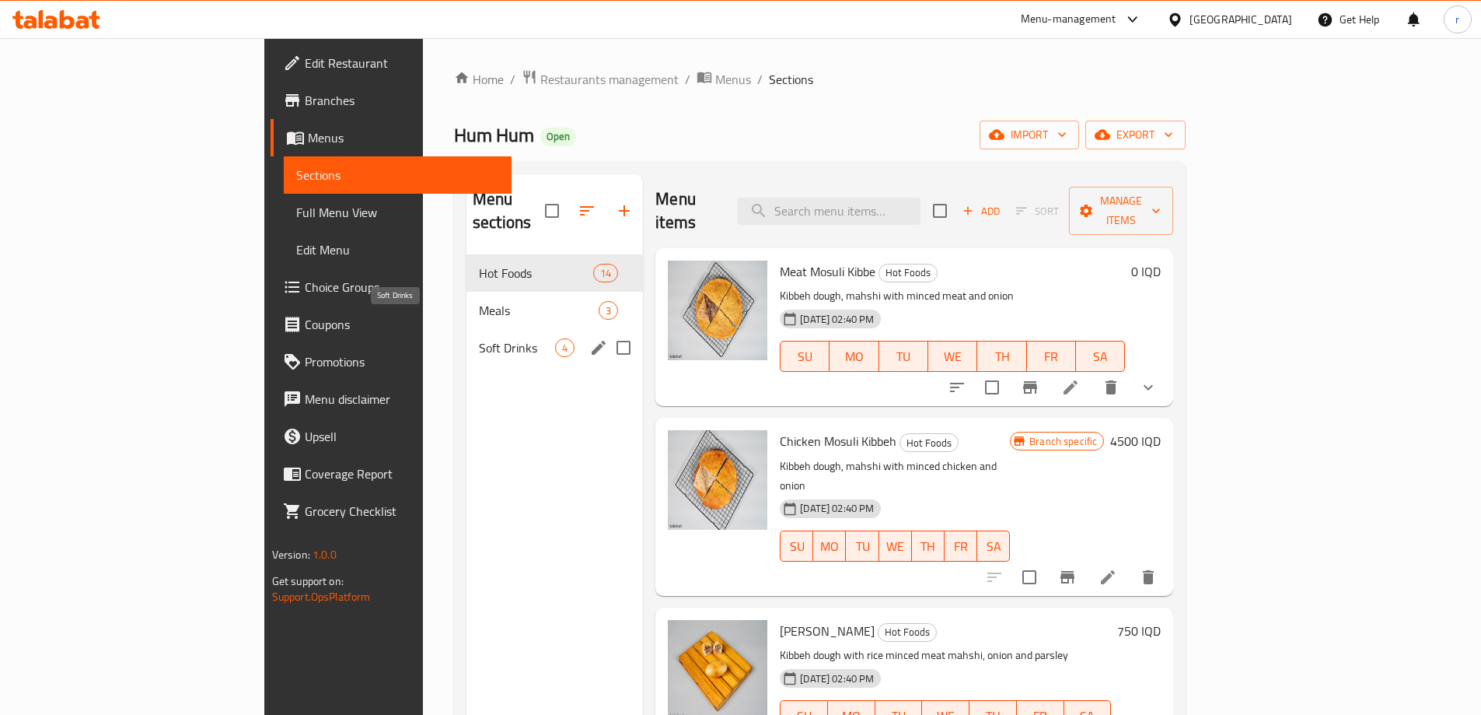
click at [479, 338] on span "Soft Drinks" at bounding box center [517, 347] width 76 height 19
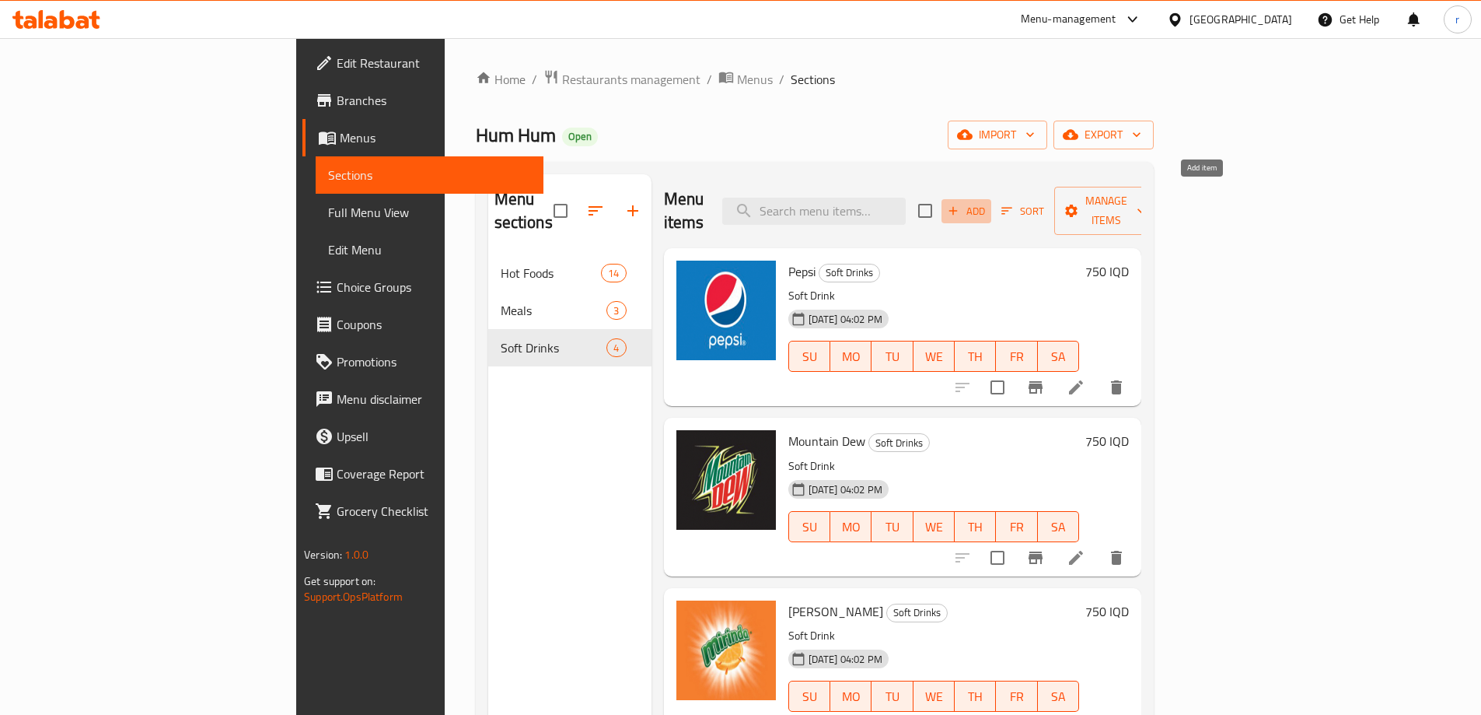
click at [987, 204] on span "Add" at bounding box center [966, 211] width 42 height 18
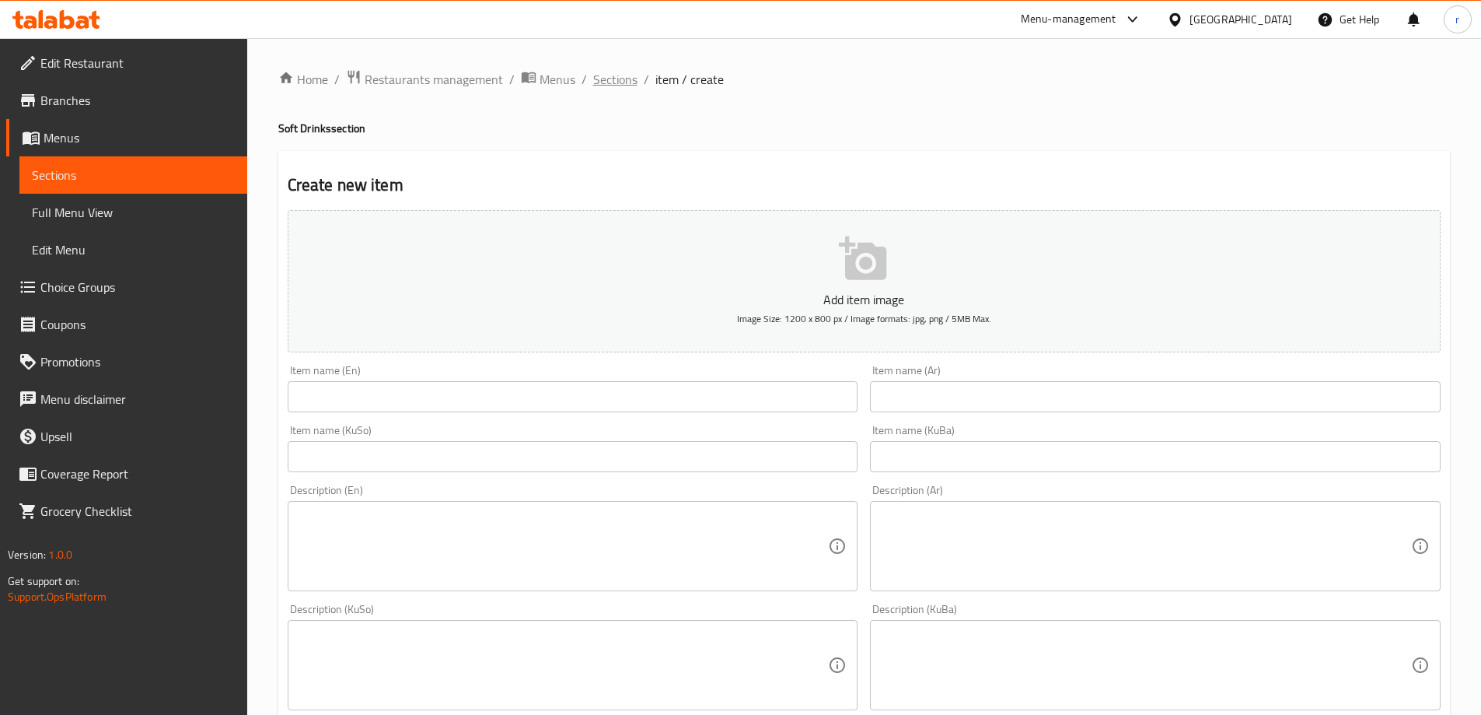
click at [619, 89] on span "Sections" at bounding box center [615, 79] width 44 height 19
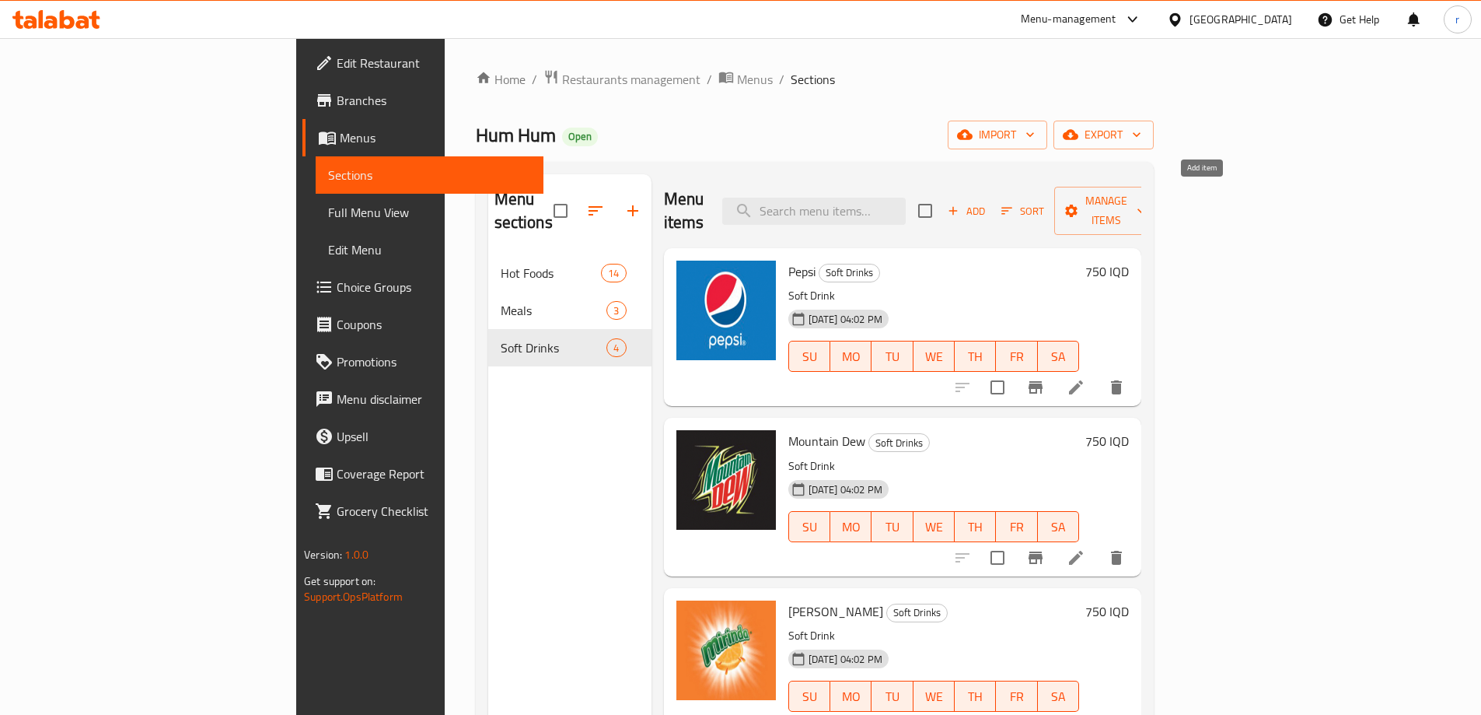
click at [960, 204] on icon "button" at bounding box center [953, 211] width 14 height 14
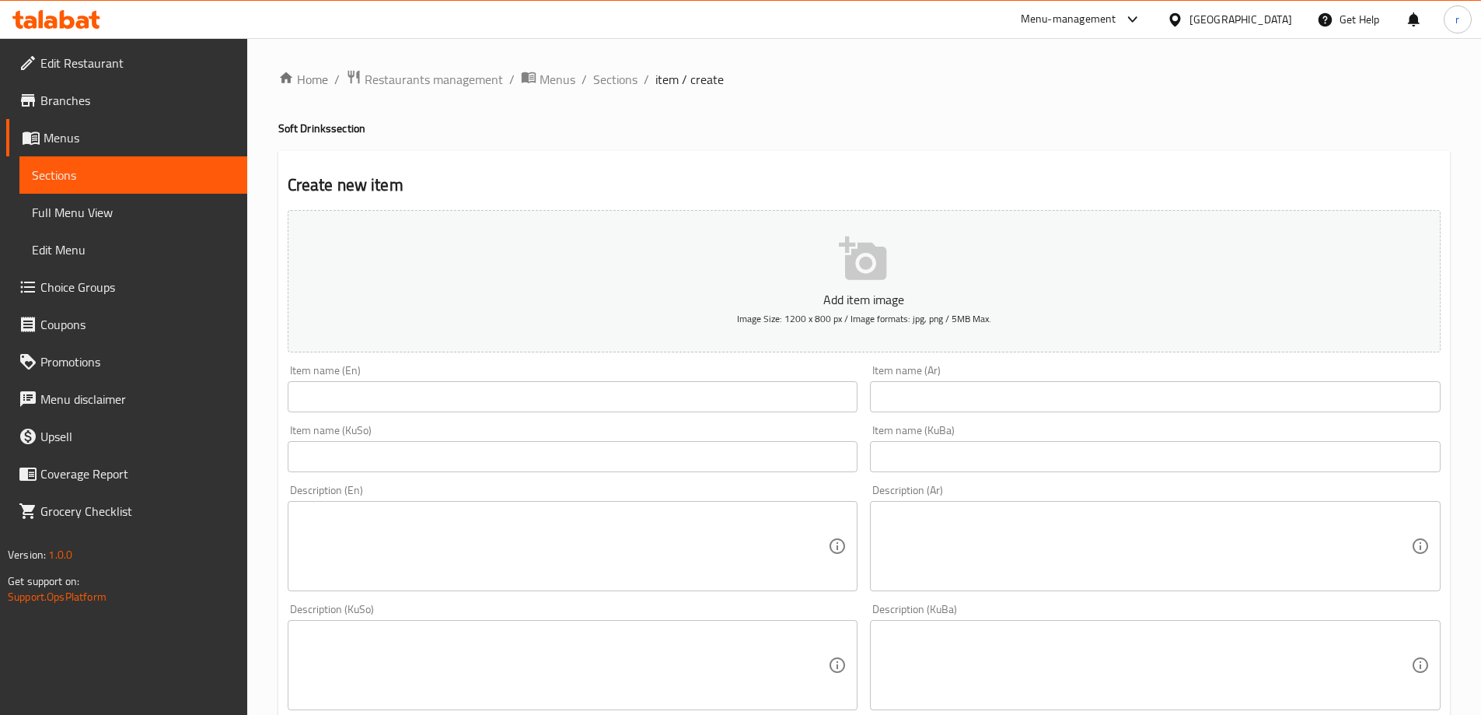
click at [435, 404] on input "text" at bounding box center [573, 396] width 571 height 31
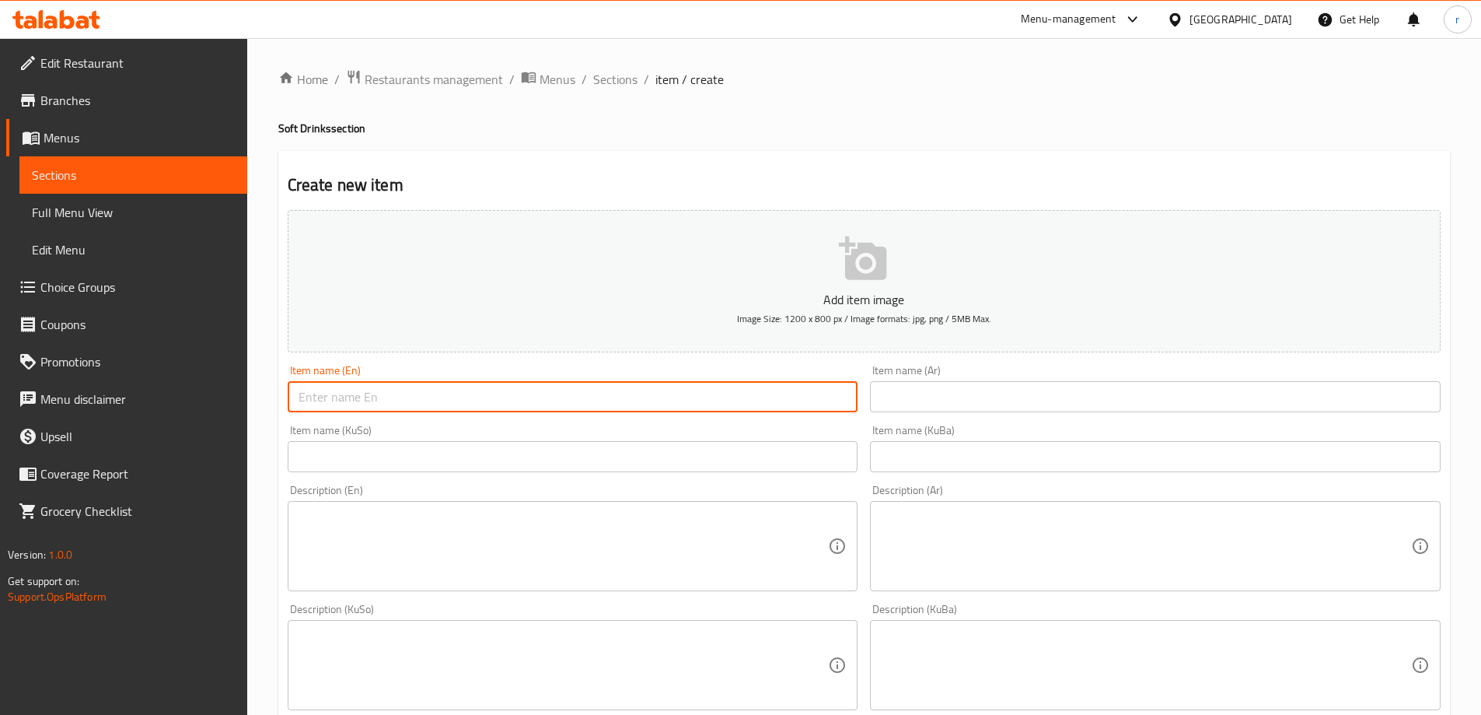
paste input "Diet Pepsi"
type input "Diet Pepsi"
click at [897, 404] on input "text" at bounding box center [1155, 396] width 571 height 31
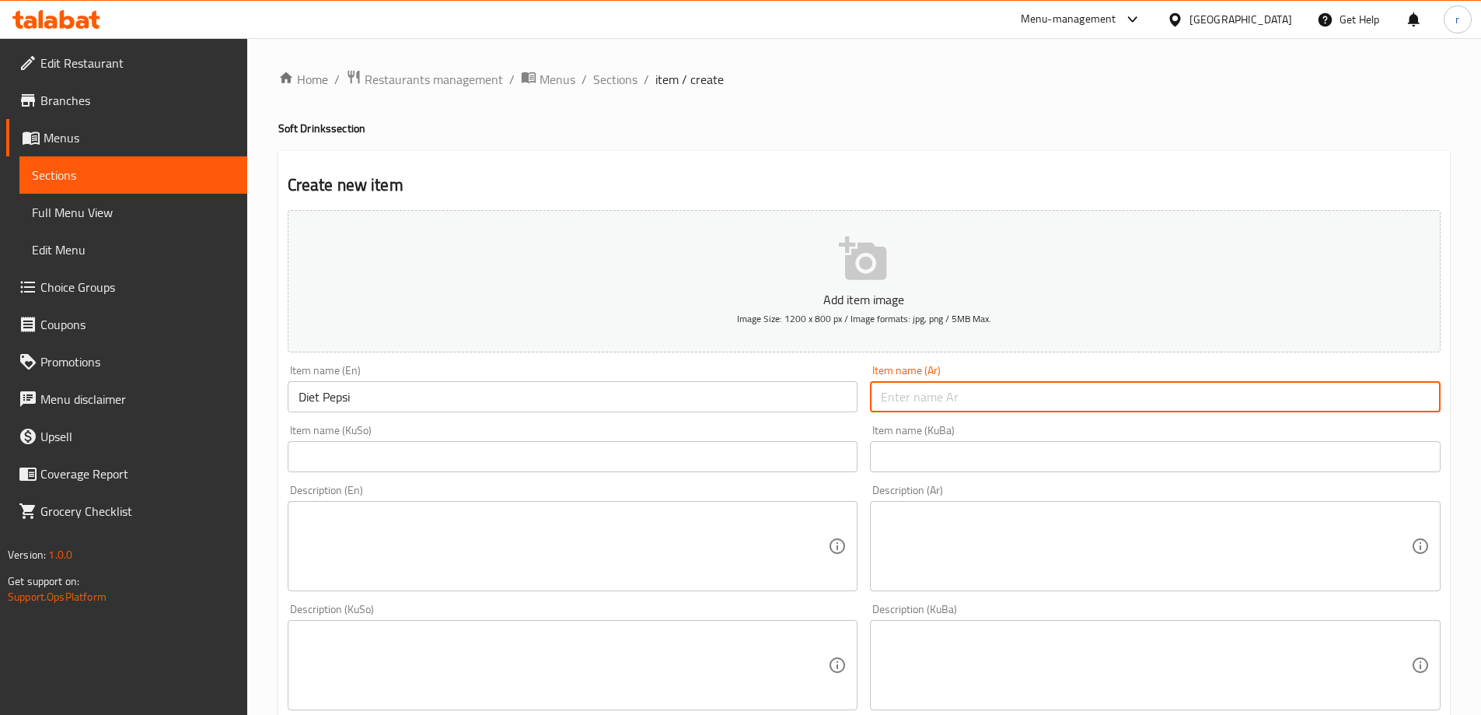
paste input "[PERSON_NAME]"
type input "[PERSON_NAME]"
click at [694, 461] on input "text" at bounding box center [573, 456] width 571 height 31
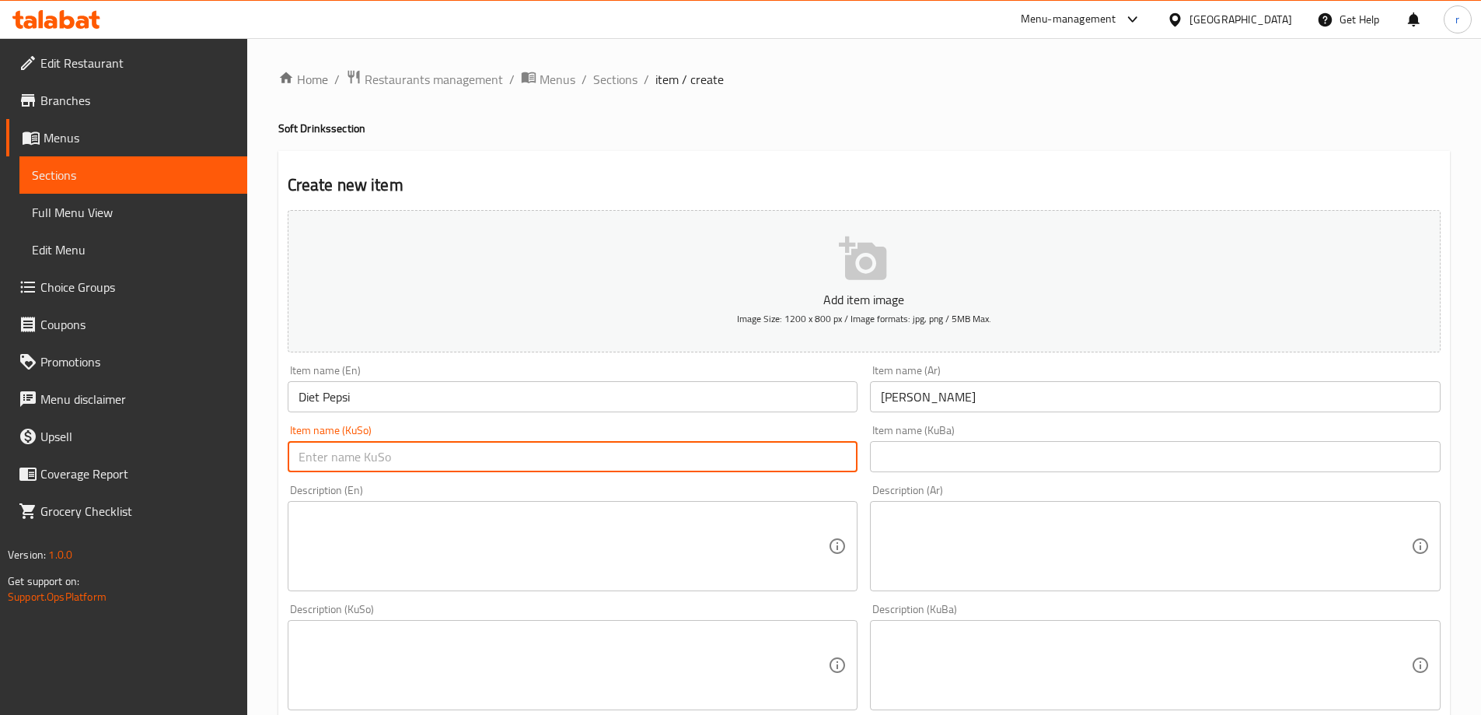
paste input "بیپسی دایت"
type input "بیپسی دایت"
click at [942, 456] on input "text" at bounding box center [1155, 456] width 571 height 31
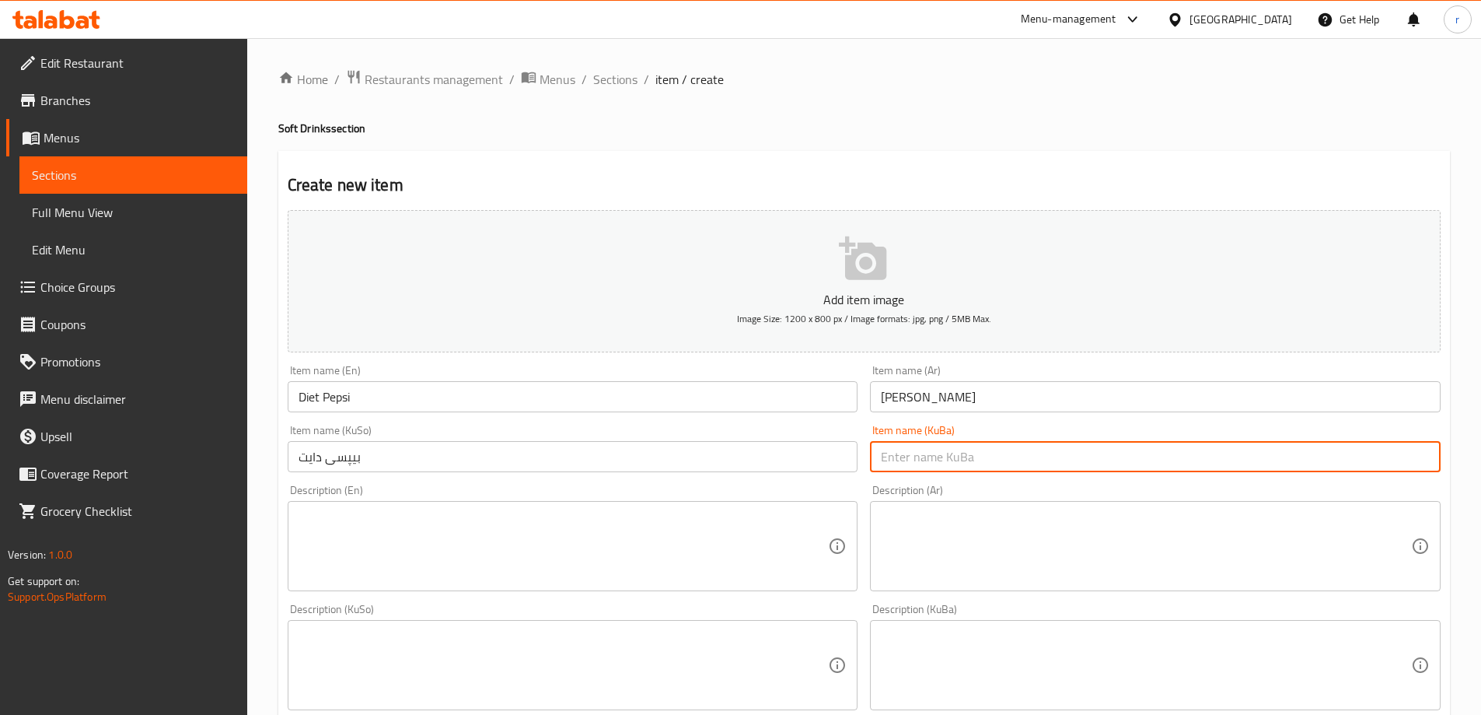
paste input "بیپسی دایت"
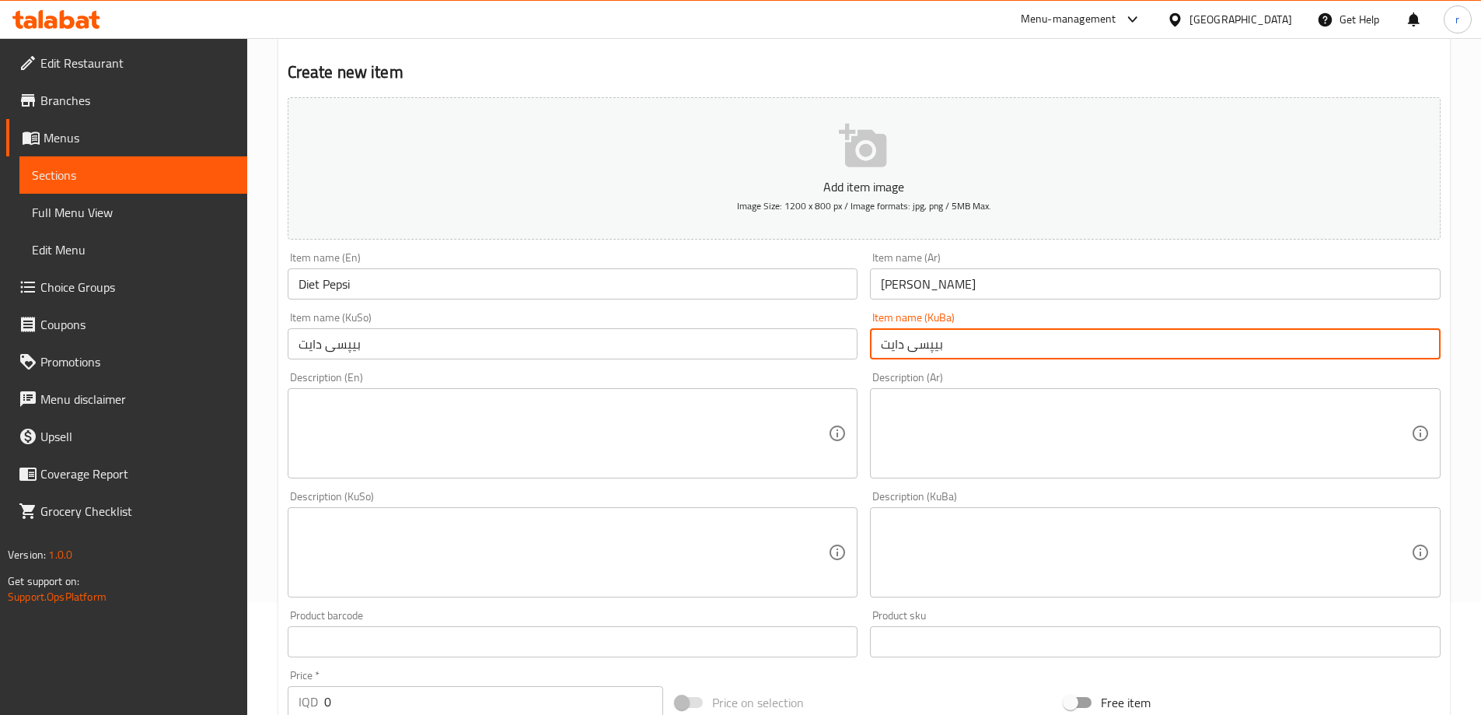
scroll to position [311, 0]
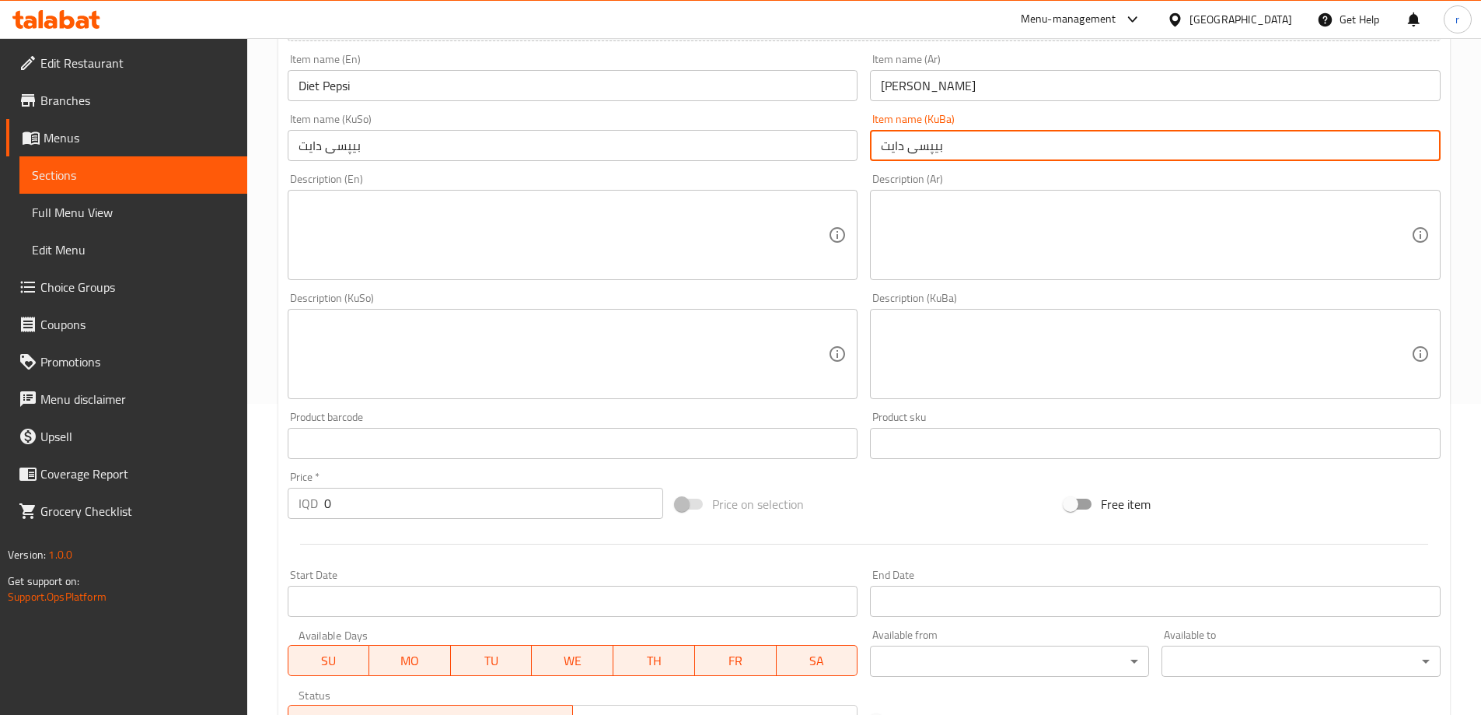
type input "بیپسی دایت"
drag, startPoint x: 365, startPoint y: 509, endPoint x: 217, endPoint y: 509, distance: 147.7
click at [217, 509] on div "Edit Restaurant Branches Menus Sections Full Menu View Edit Menu Choice Groups …" at bounding box center [740, 346] width 1481 height 1239
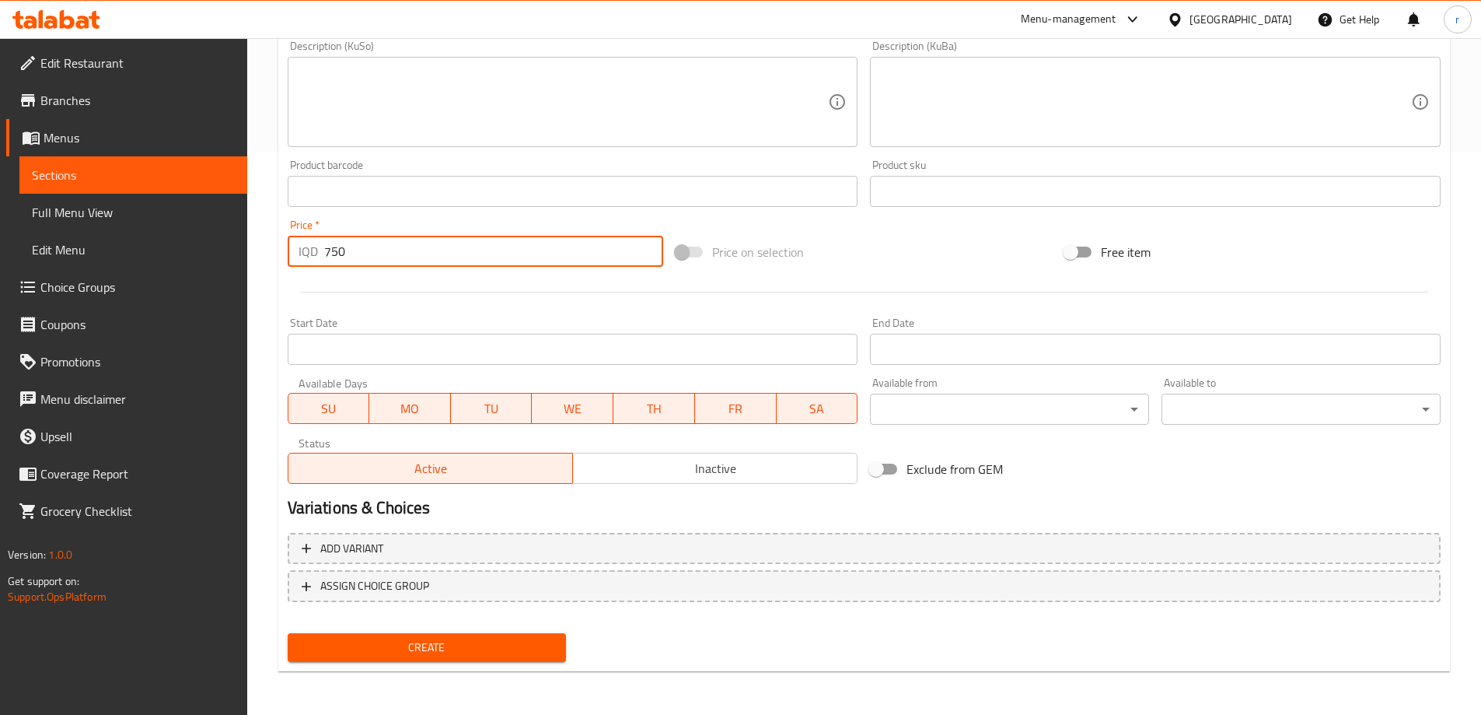
type input "750"
click at [393, 642] on span "Create" at bounding box center [427, 647] width 254 height 19
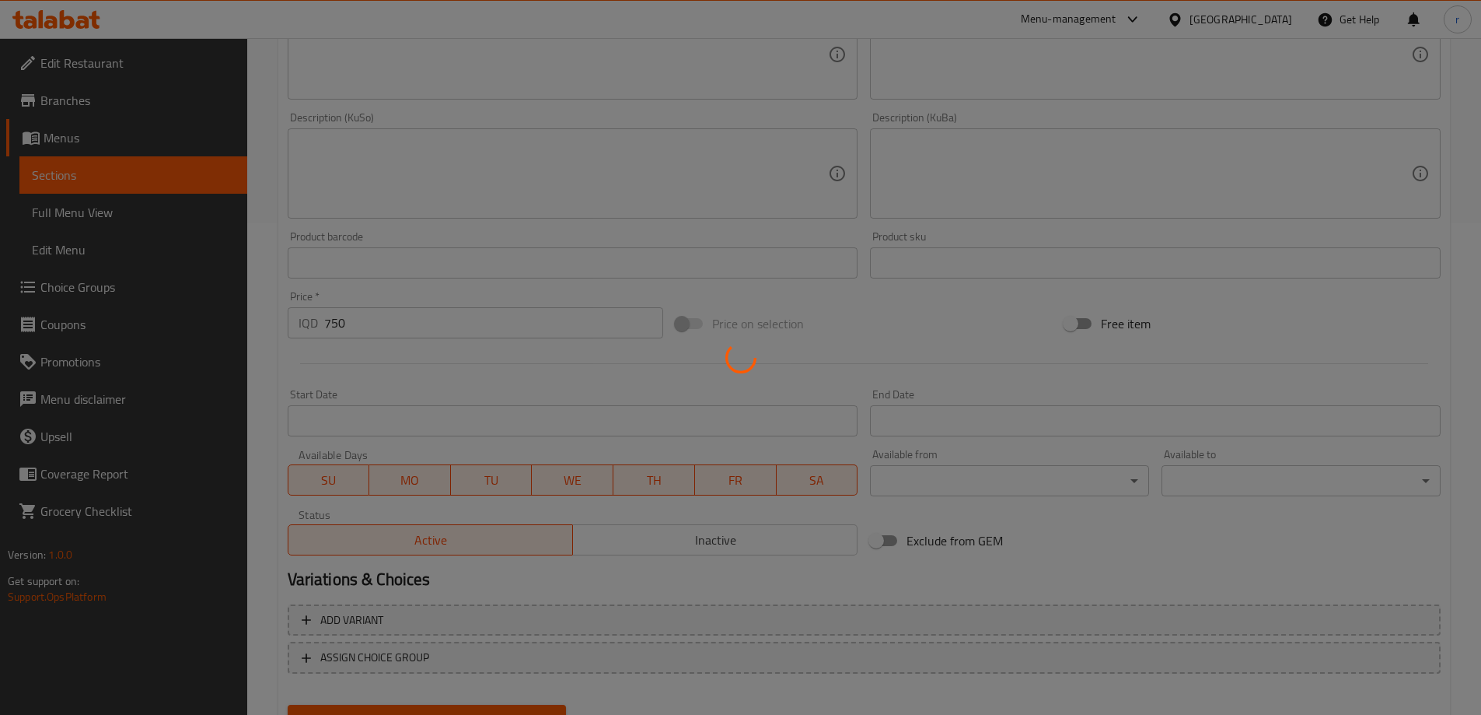
scroll to position [148, 0]
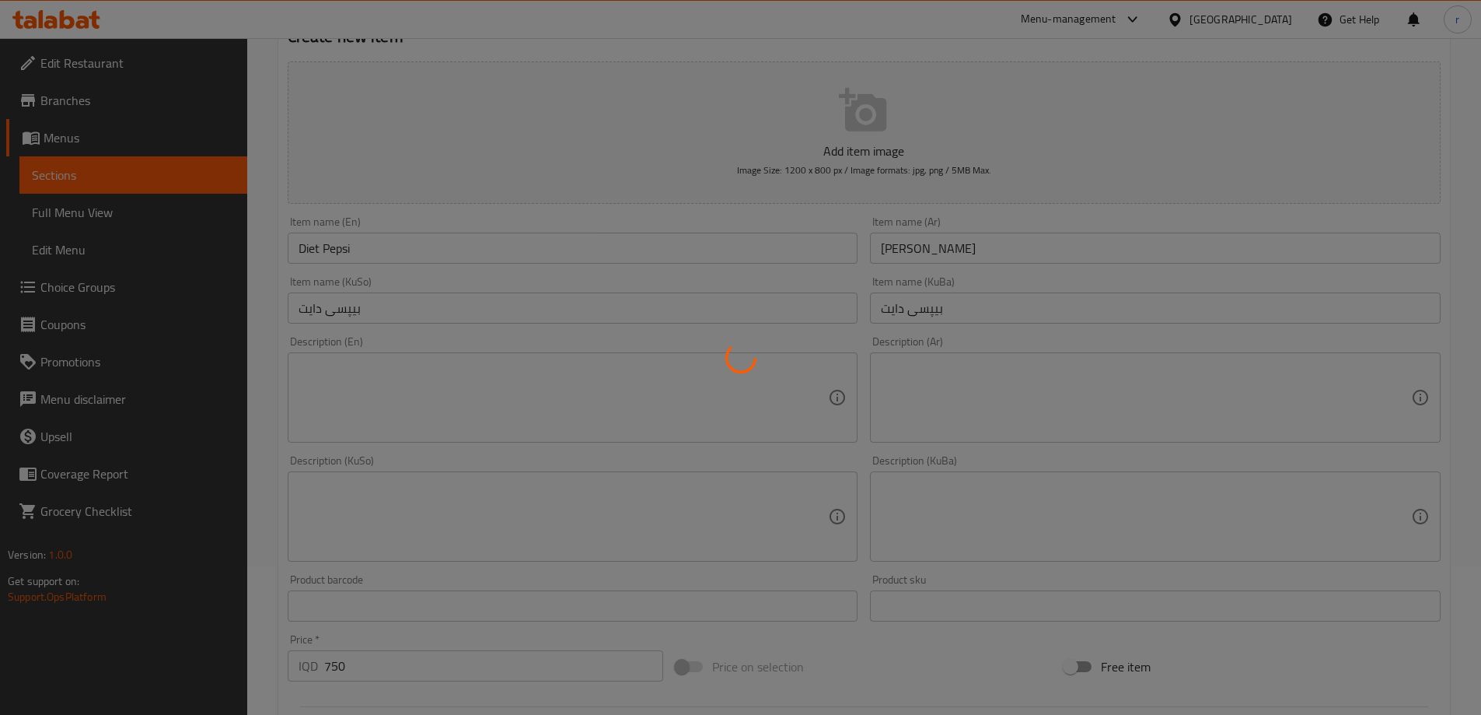
type input "0"
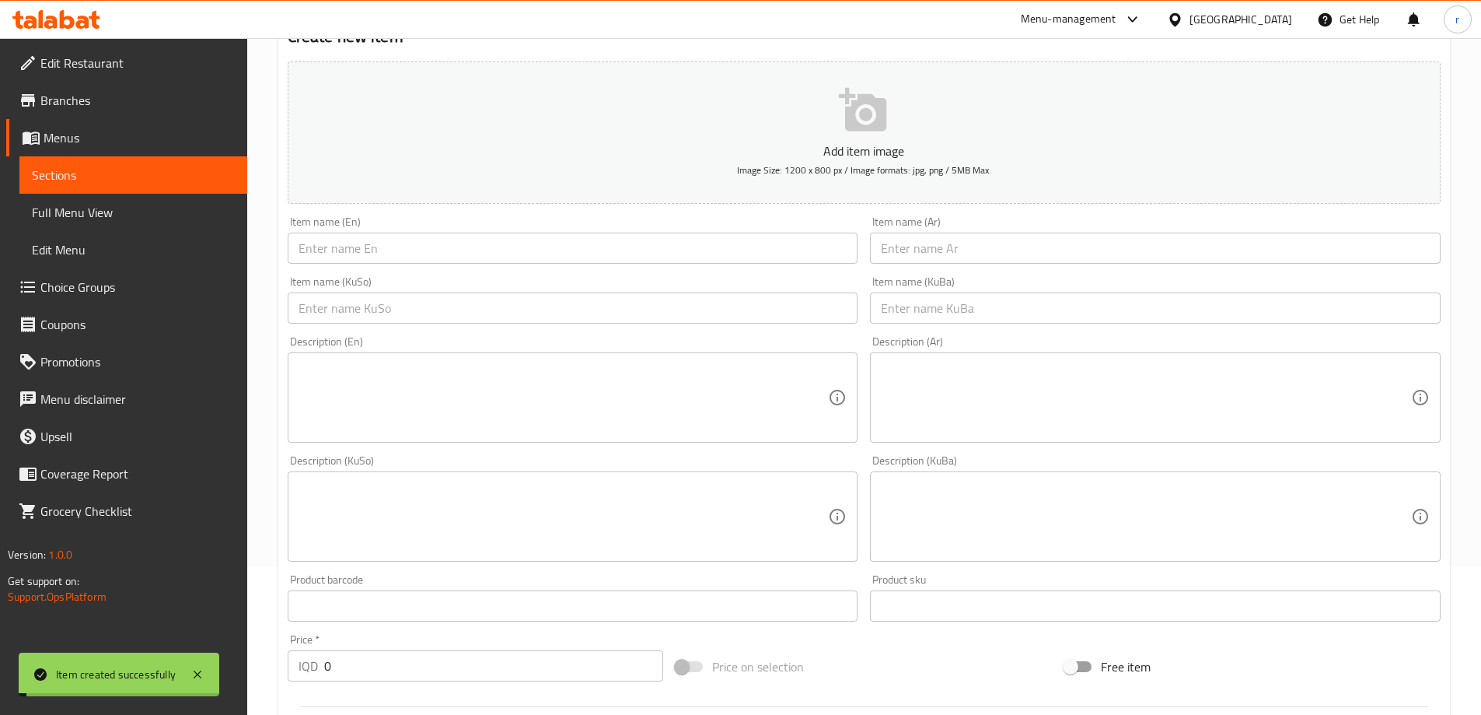
click at [76, 208] on span "Full Menu View" at bounding box center [133, 212] width 203 height 19
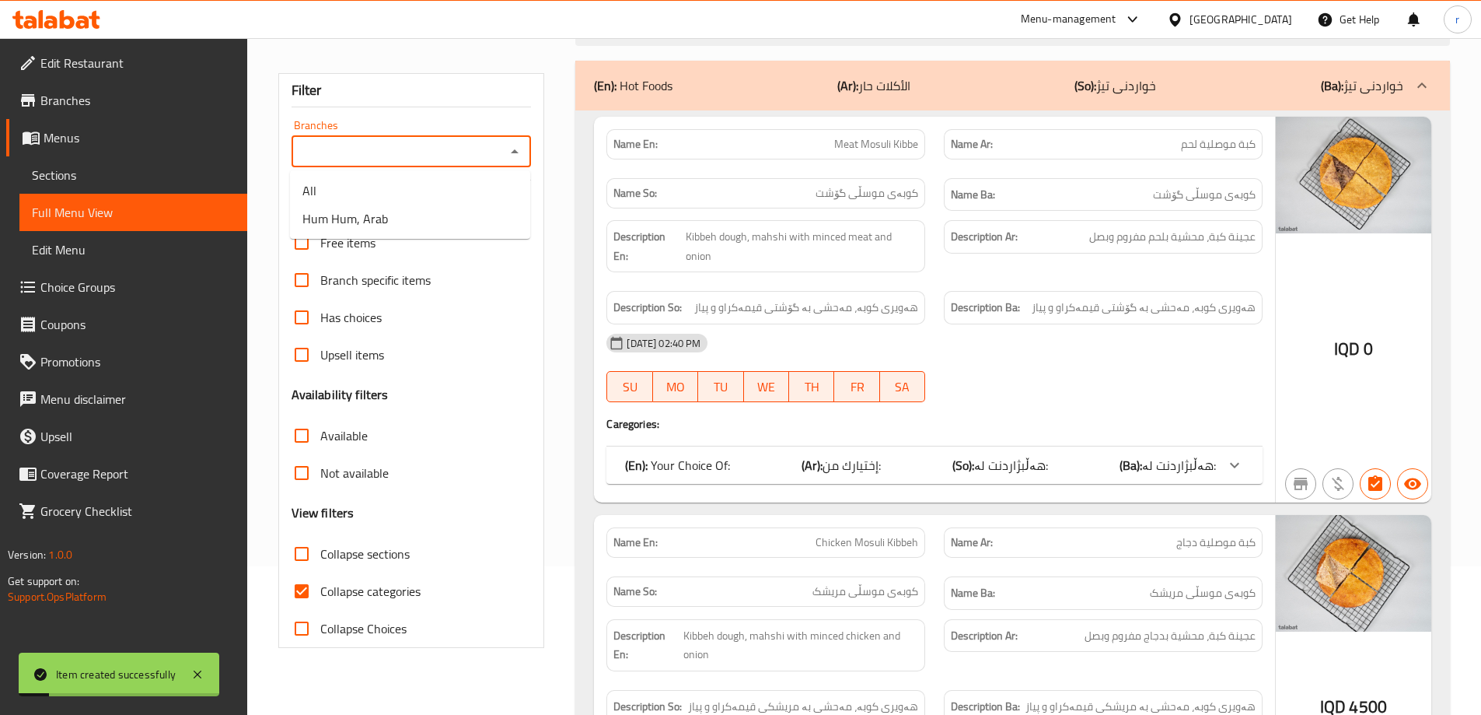
click at [386, 157] on input "Branches" at bounding box center [398, 152] width 205 height 22
click at [362, 222] on span "Hum Hum, Arab" at bounding box center [345, 218] width 86 height 19
type input "Hum Hum, Arab"
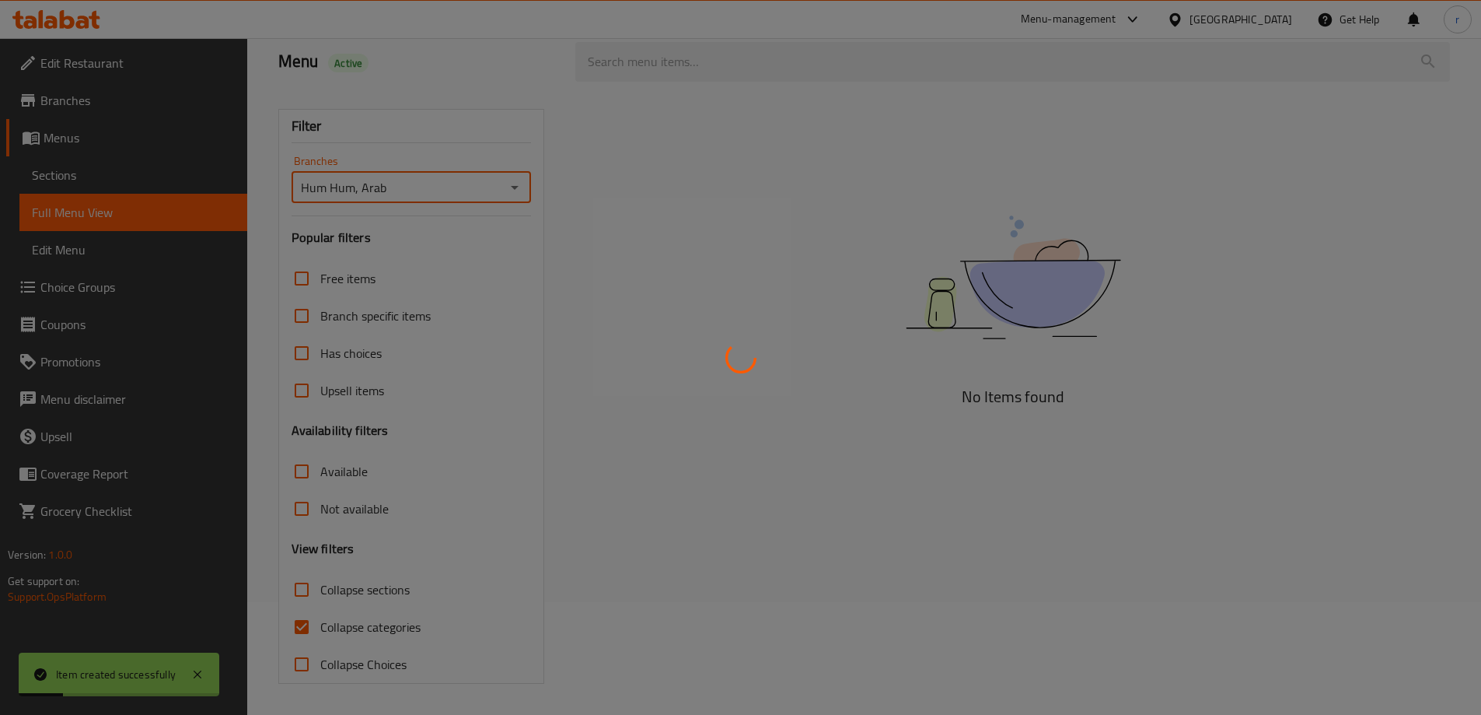
scroll to position [113, 0]
click at [323, 624] on div at bounding box center [740, 357] width 1481 height 715
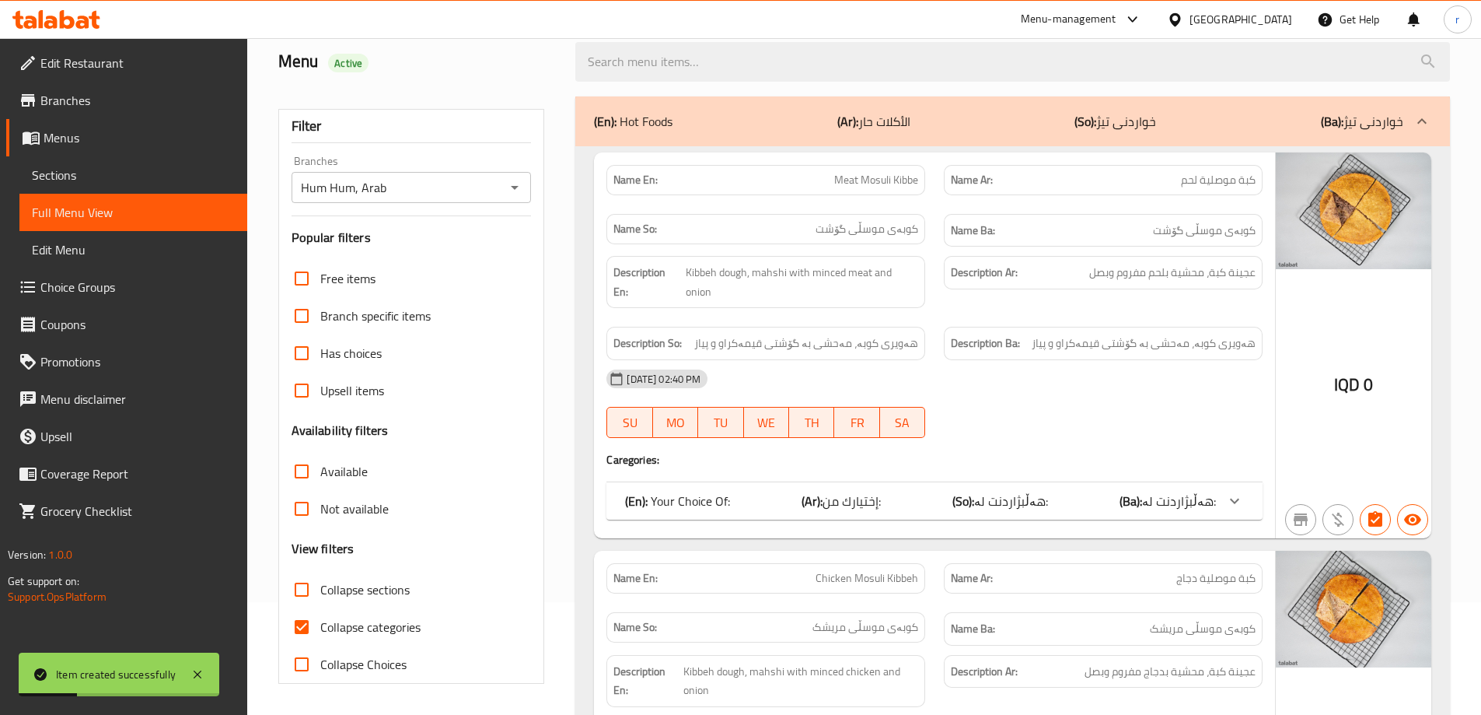
scroll to position [148, 0]
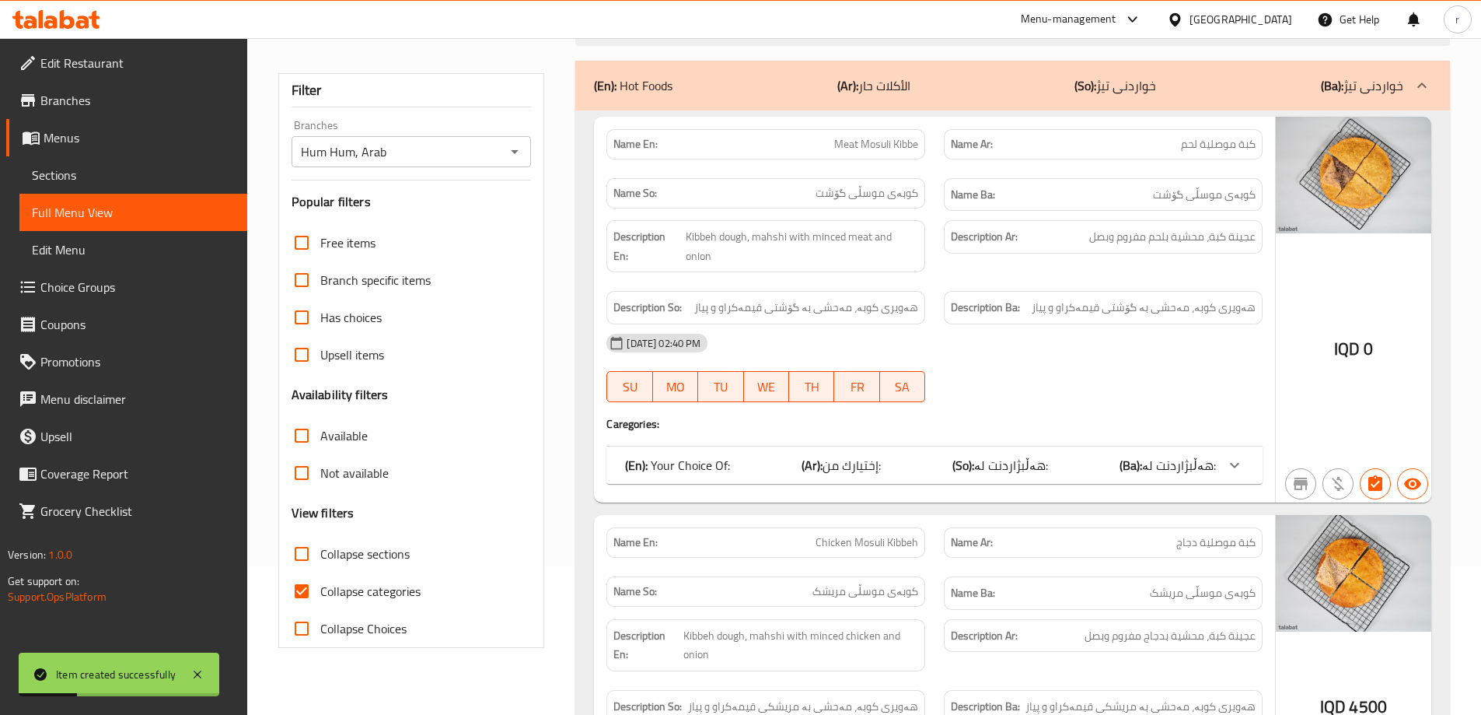
click at [323, 624] on span "Collapse Choices" at bounding box center [363, 628] width 86 height 19
click at [320, 624] on input "Collapse Choices" at bounding box center [301, 628] width 37 height 37
checkbox input "true"
click at [335, 596] on span "Collapse categories" at bounding box center [370, 591] width 100 height 19
click at [320, 596] on input "Collapse categories" at bounding box center [301, 590] width 37 height 37
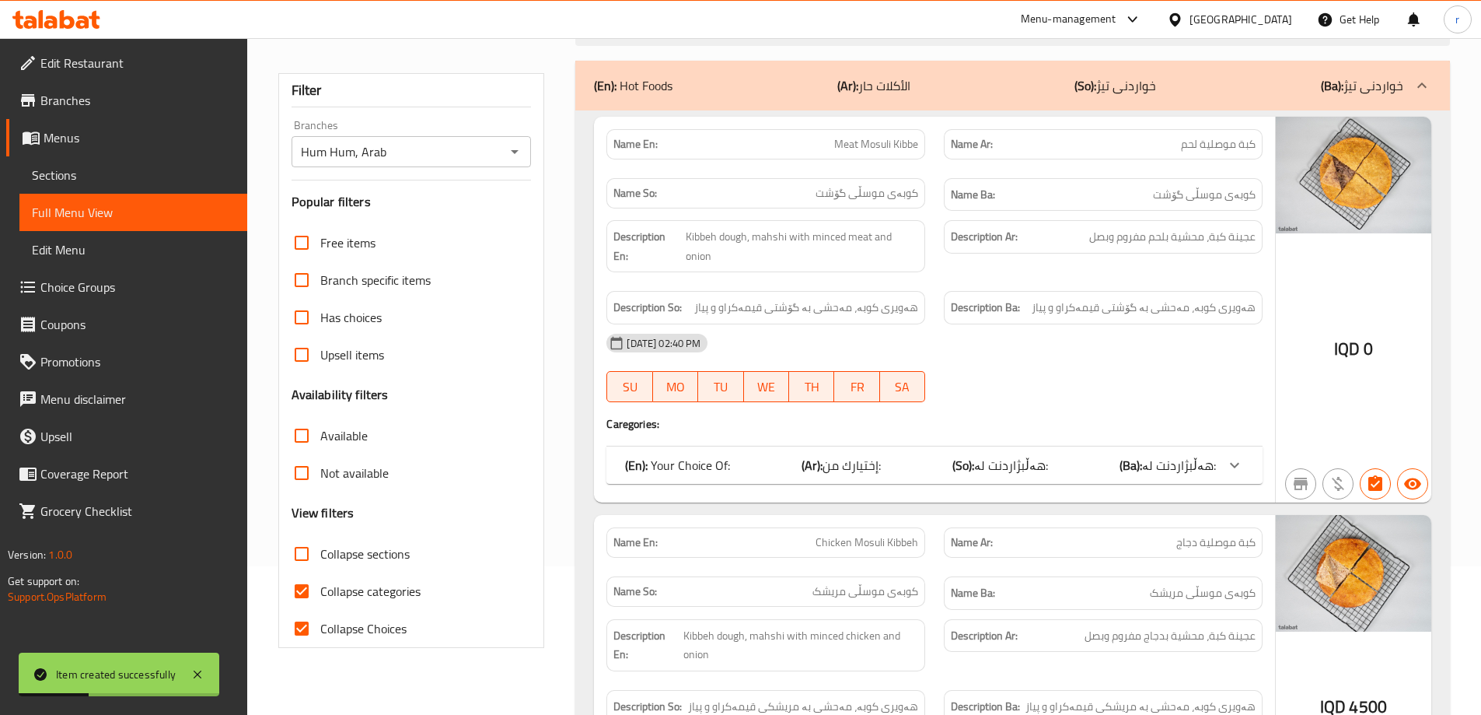
checkbox input "false"
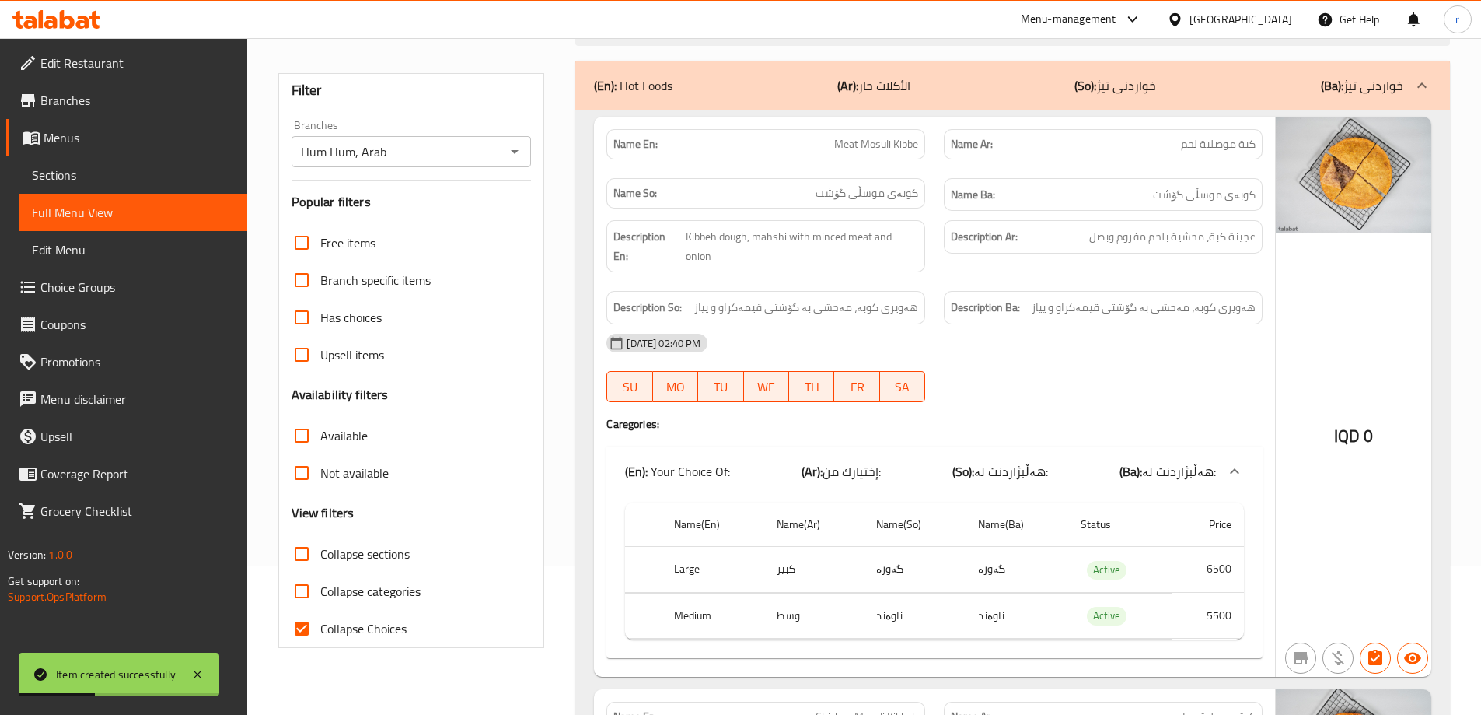
click at [345, 627] on span "Collapse Choices" at bounding box center [363, 628] width 86 height 19
click at [320, 627] on input "Collapse Choices" at bounding box center [301, 628] width 37 height 37
checkbox input "false"
click at [349, 552] on span "Collapse sections" at bounding box center [364, 553] width 89 height 19
click at [320, 552] on input "Collapse sections" at bounding box center [301, 553] width 37 height 37
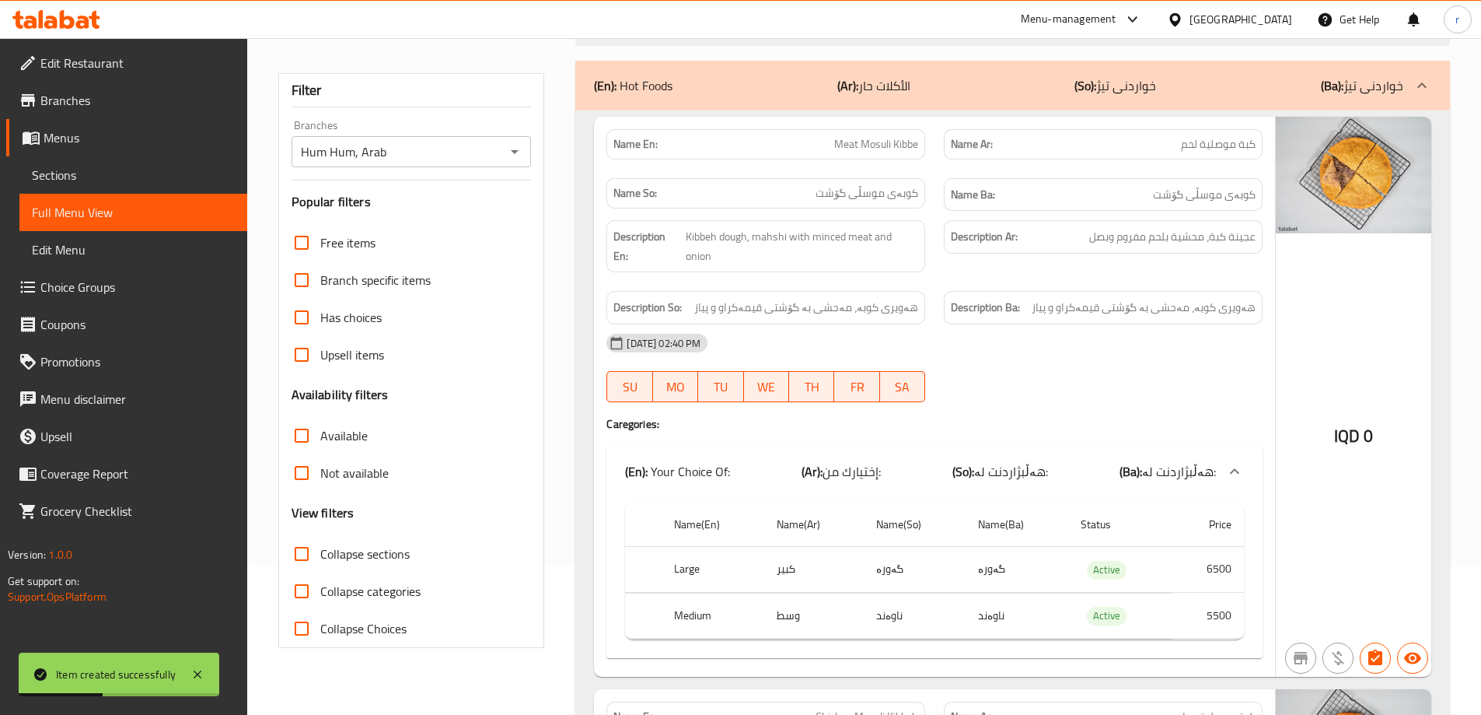
checkbox input "true"
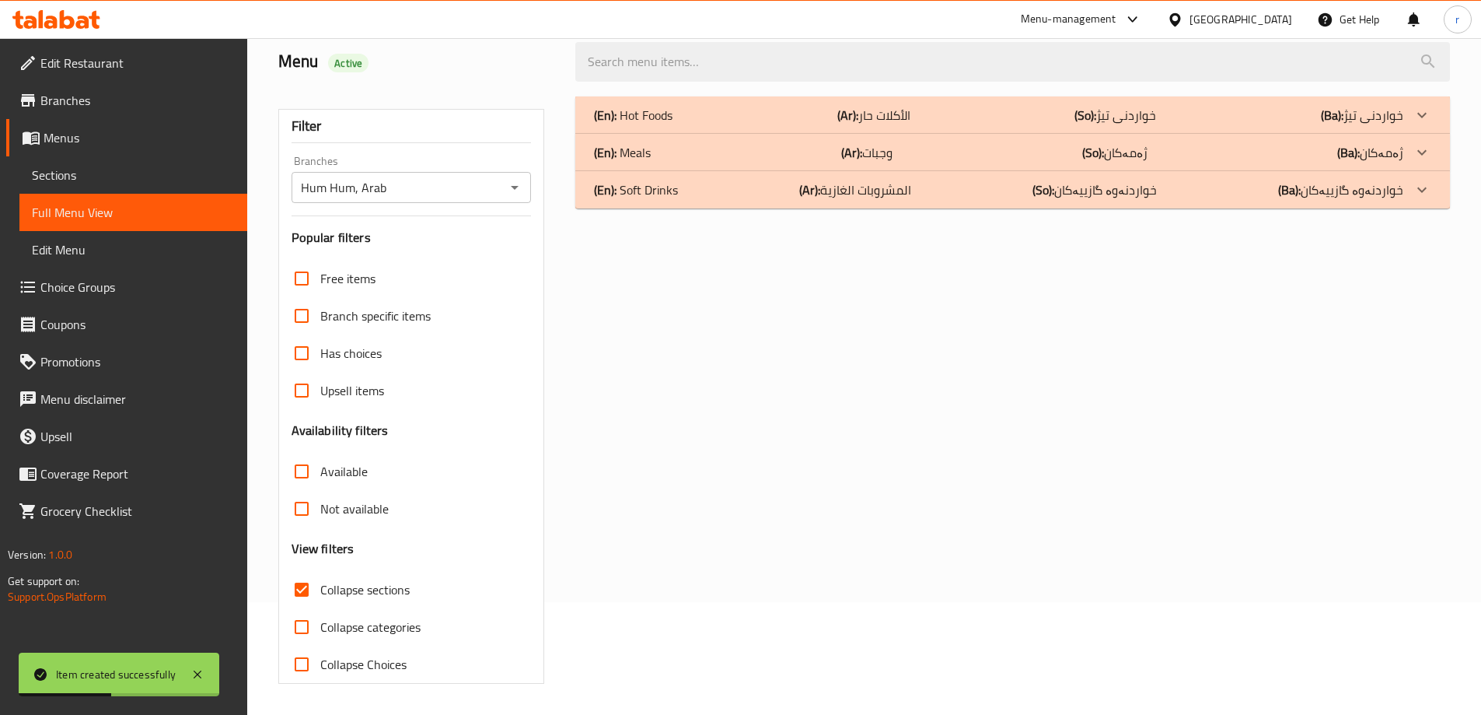
scroll to position [113, 0]
click at [831, 211] on div "(En): Hot Foods (Ar): الأكلات حار (So): خواردنی تیژ (Ba): خواردنی تیژ Name En: …" at bounding box center [1012, 390] width 893 height 606
click at [830, 199] on p "(Ar): المشروبات الغازية" at bounding box center [855, 189] width 112 height 19
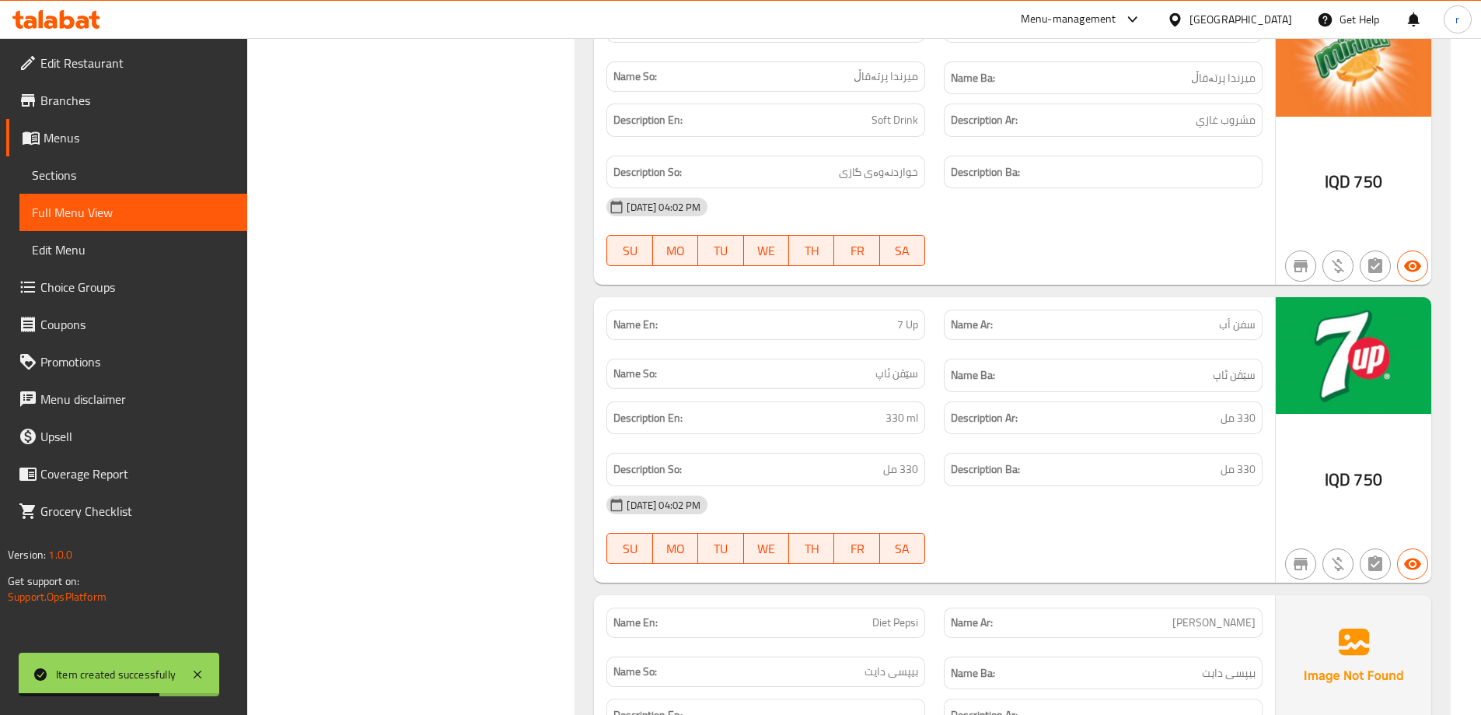
scroll to position [1174, 0]
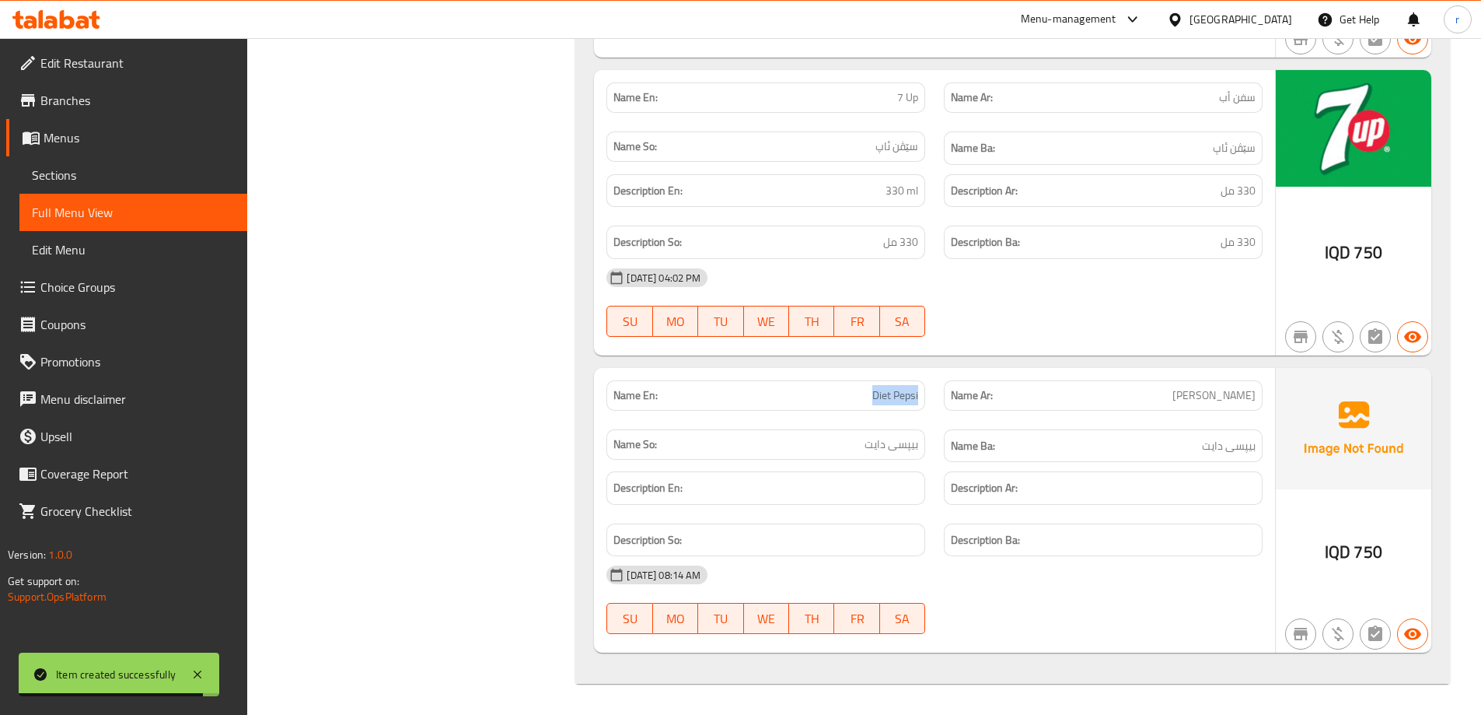
drag, startPoint x: 865, startPoint y: 399, endPoint x: 921, endPoint y: 408, distance: 56.8
click at [921, 408] on div "Name En: Diet Pepsi" at bounding box center [765, 395] width 319 height 30
copy span "Diet Pepsi"
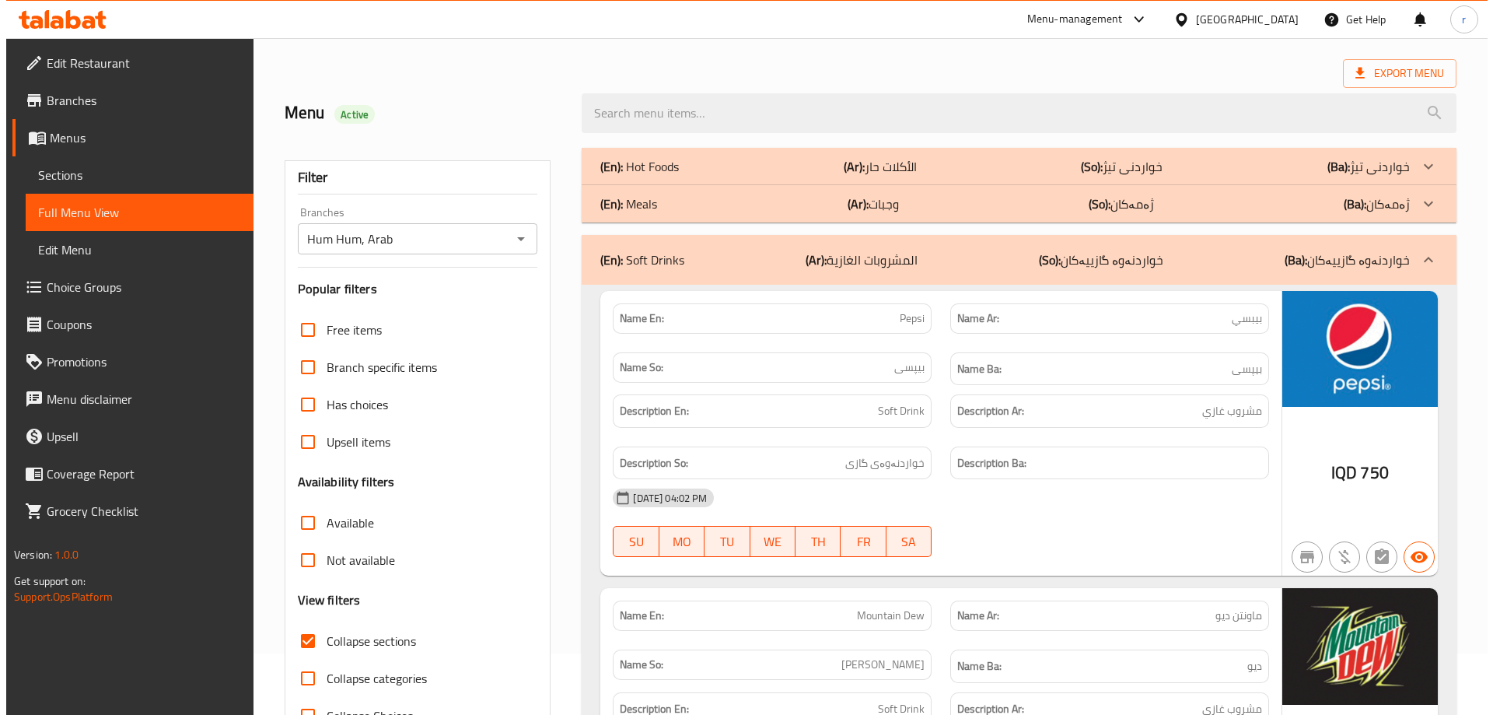
scroll to position [0, 0]
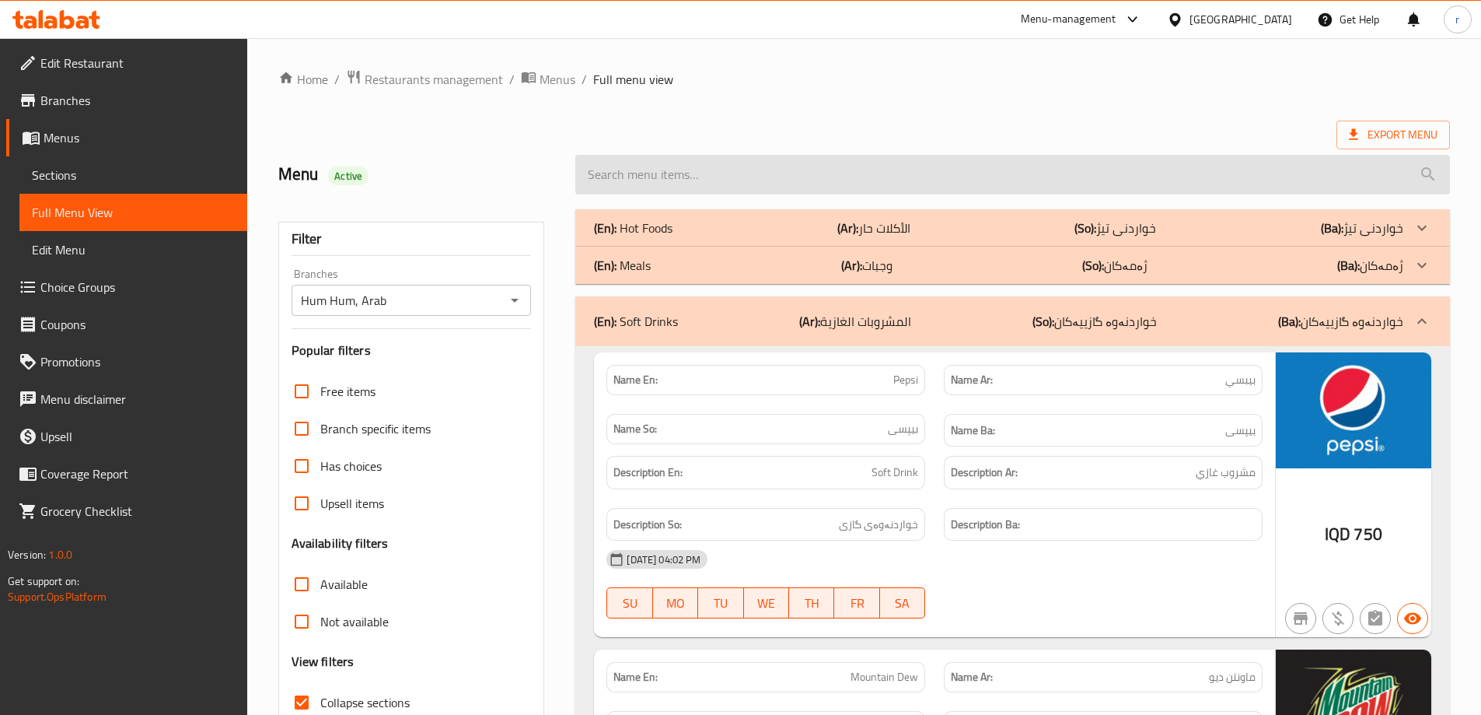
click at [701, 176] on input "search" at bounding box center [1012, 175] width 875 height 40
paste input "Diet Pepsi"
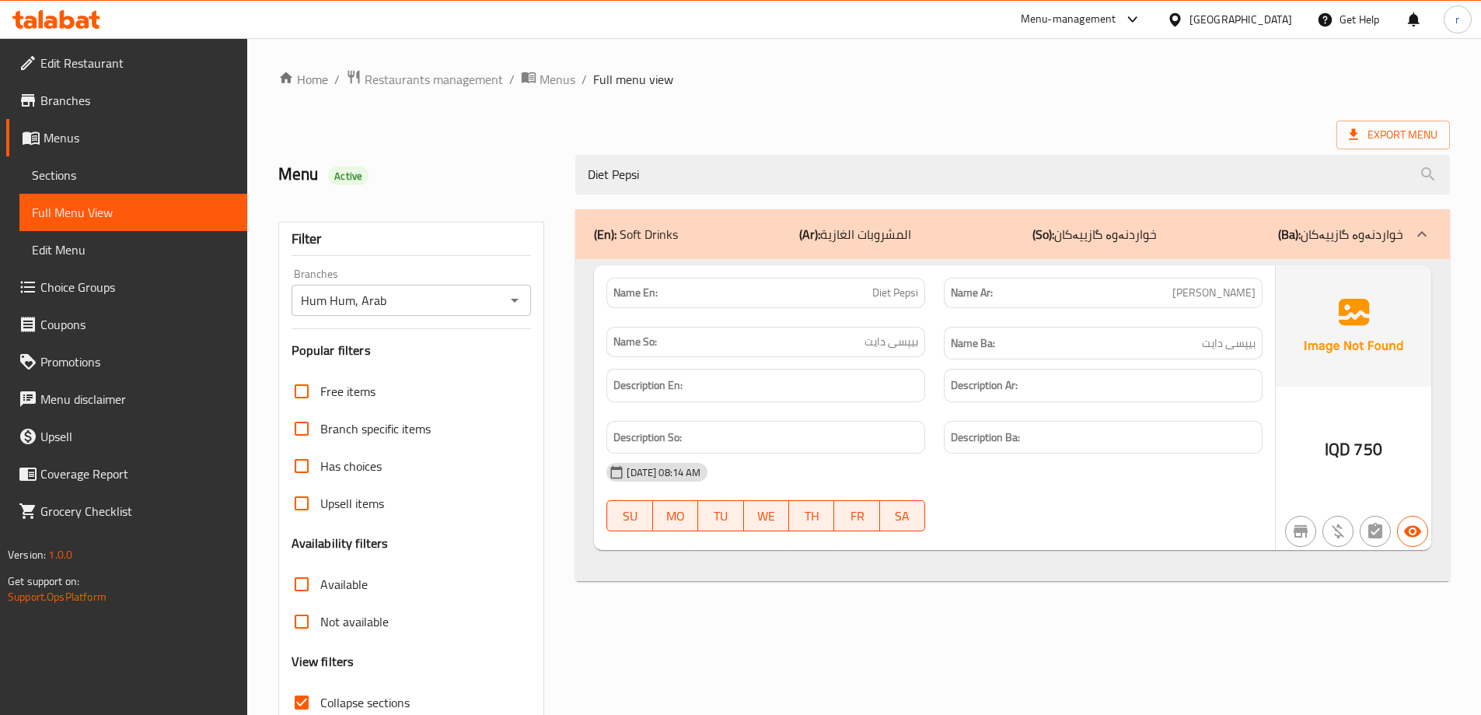
type input "Diet Pepsi"
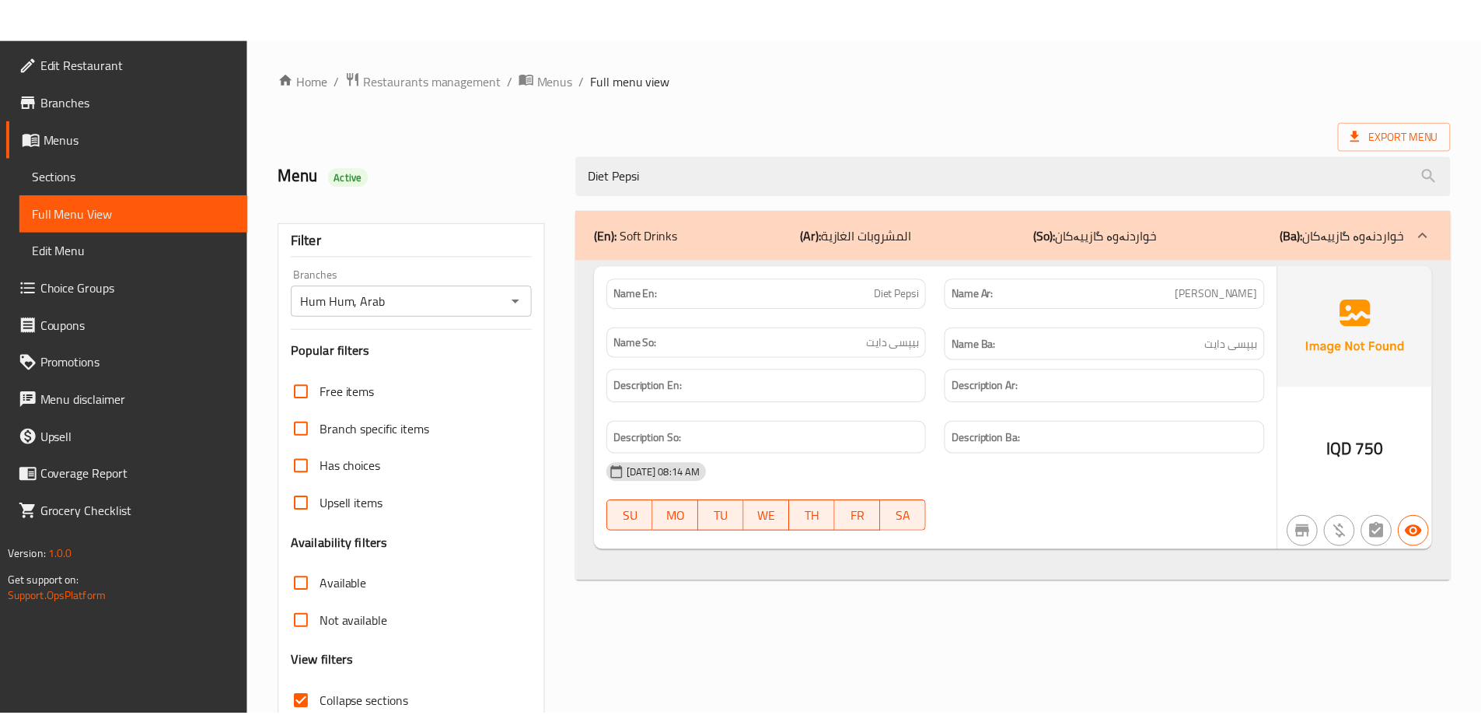
scroll to position [113, 0]
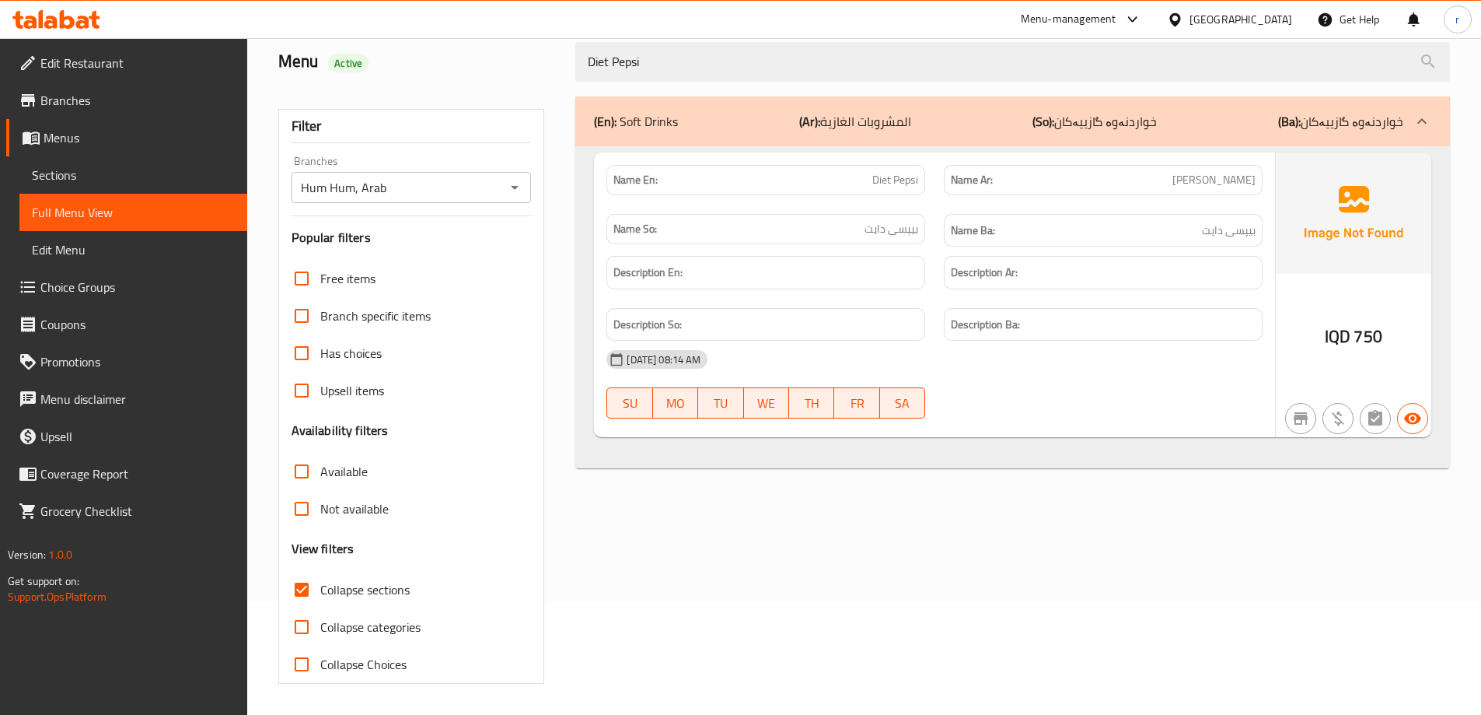
click at [70, 16] on icon at bounding box center [67, 19] width 15 height 19
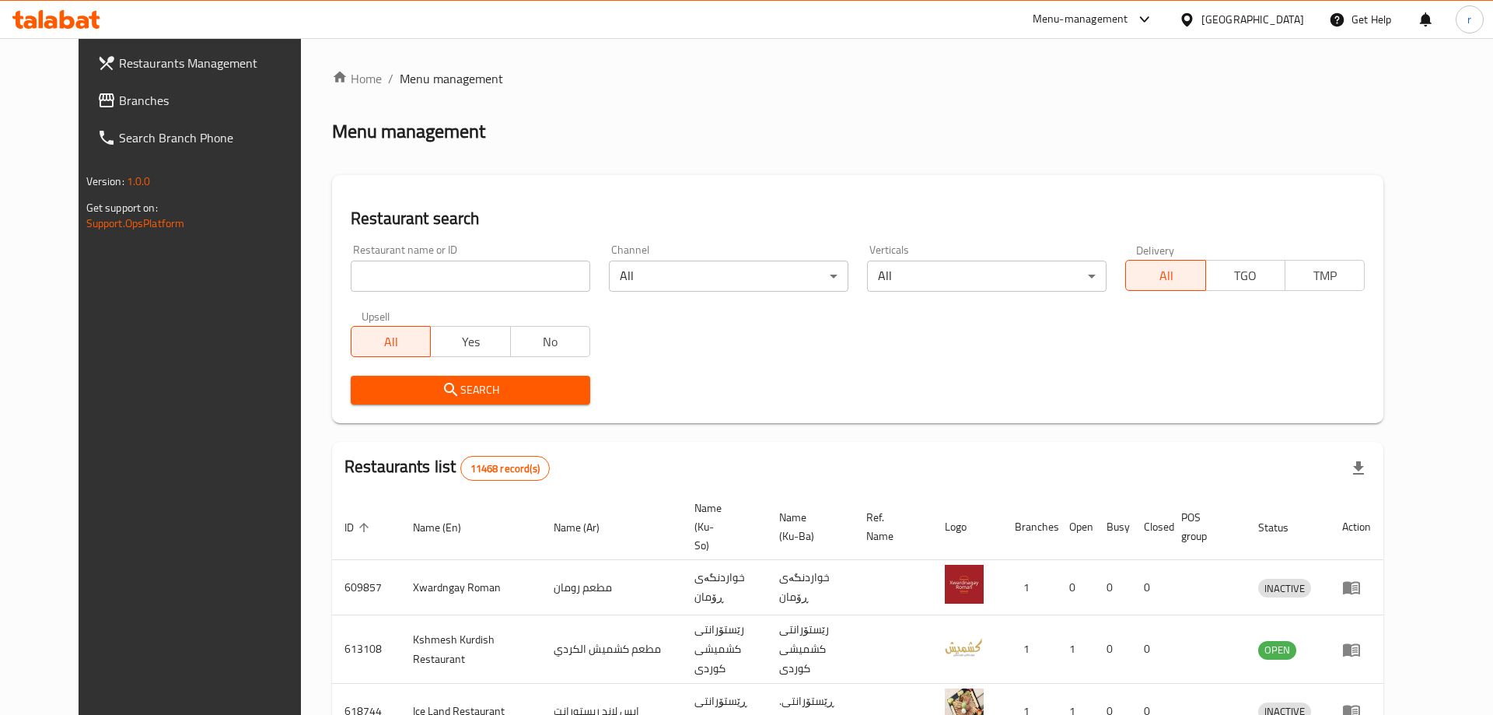
click at [79, 99] on div at bounding box center [746, 357] width 1493 height 715
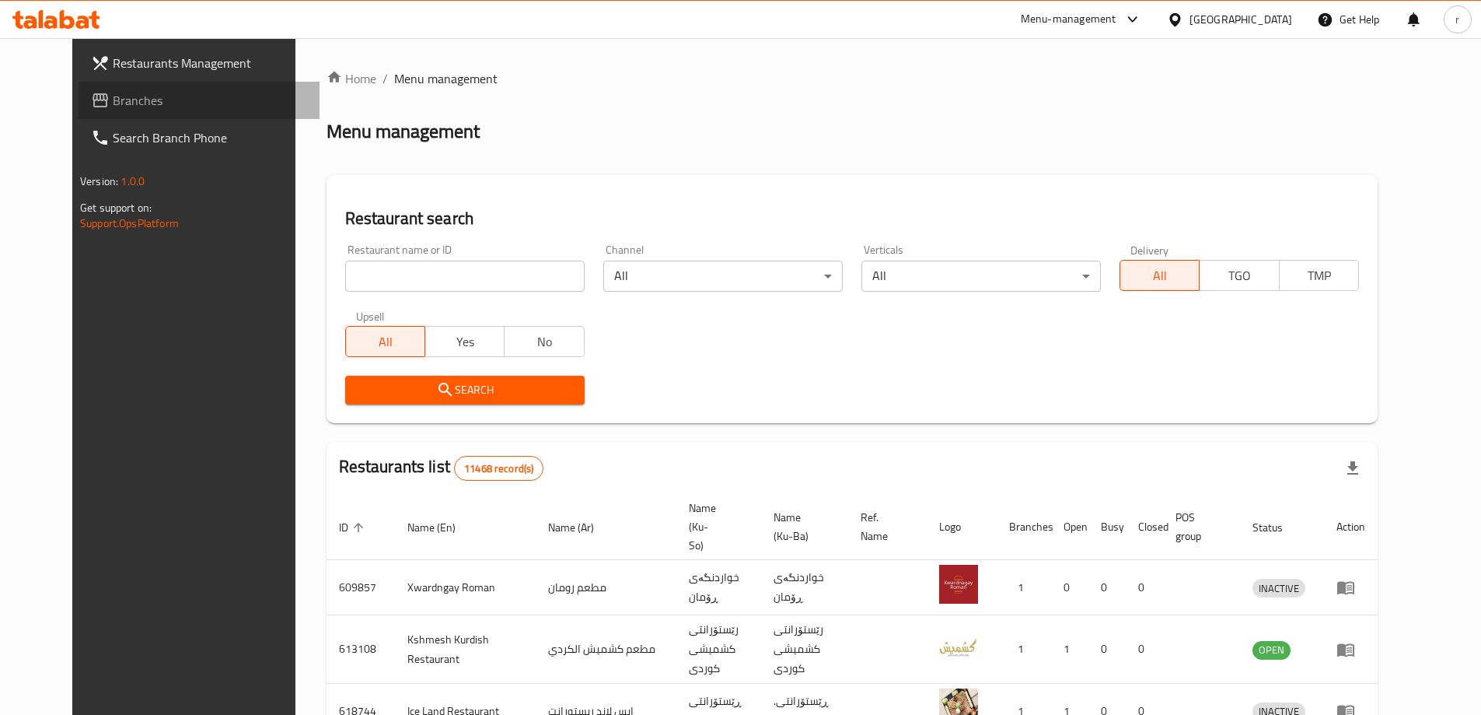
drag, startPoint x: 0, startPoint y: 0, endPoint x: 79, endPoint y: 99, distance: 126.6
click at [113, 99] on span "Branches" at bounding box center [210, 100] width 194 height 19
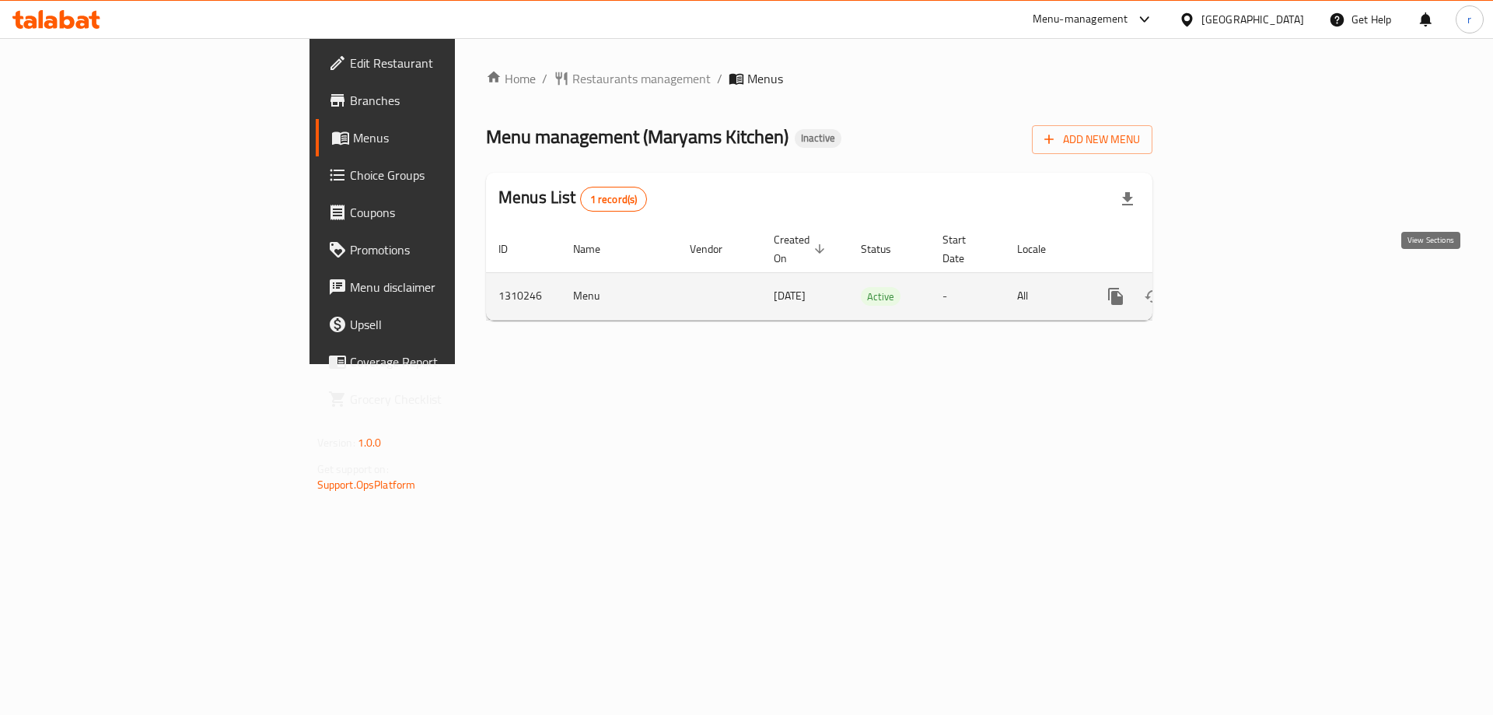
click at [1246, 278] on link "enhanced table" at bounding box center [1227, 296] width 37 height 37
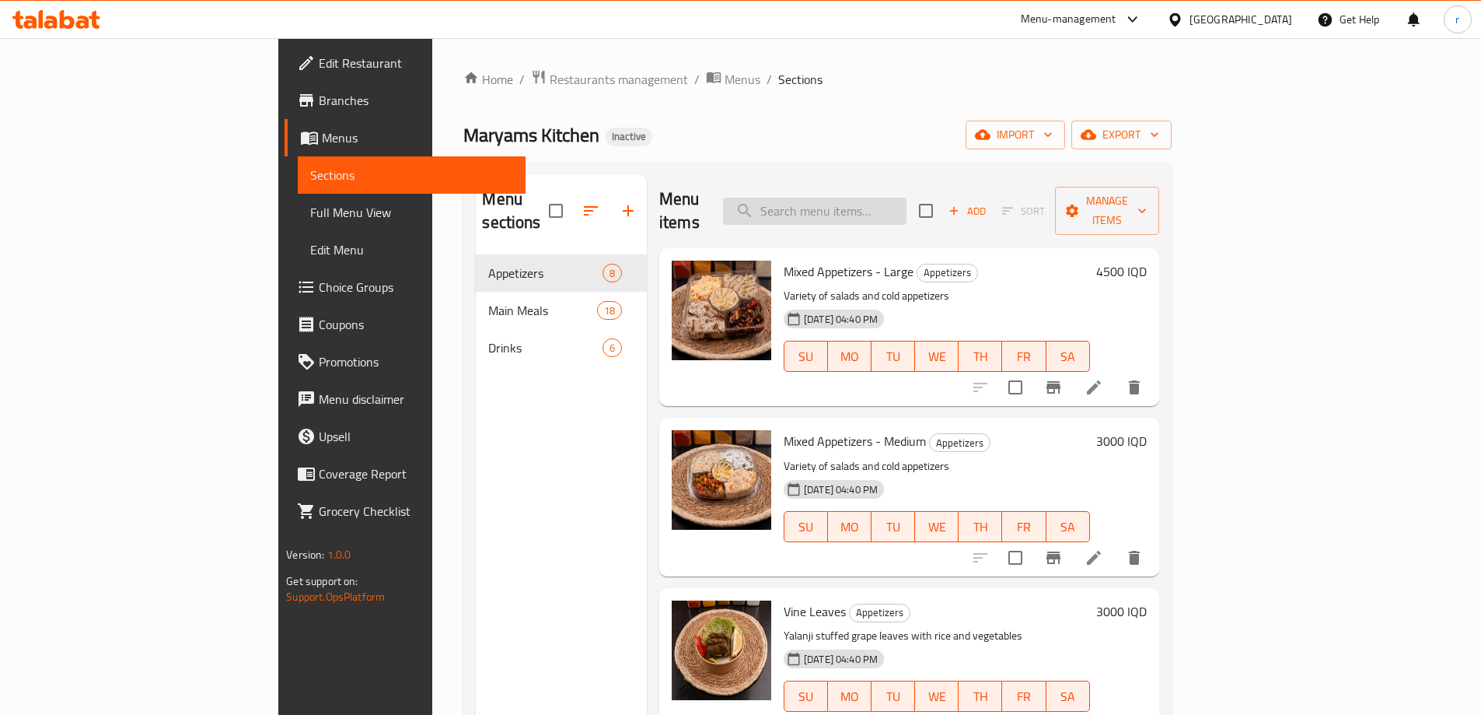
click at [907, 197] on input "search" at bounding box center [814, 210] width 183 height 27
paste input "Broth Cup"
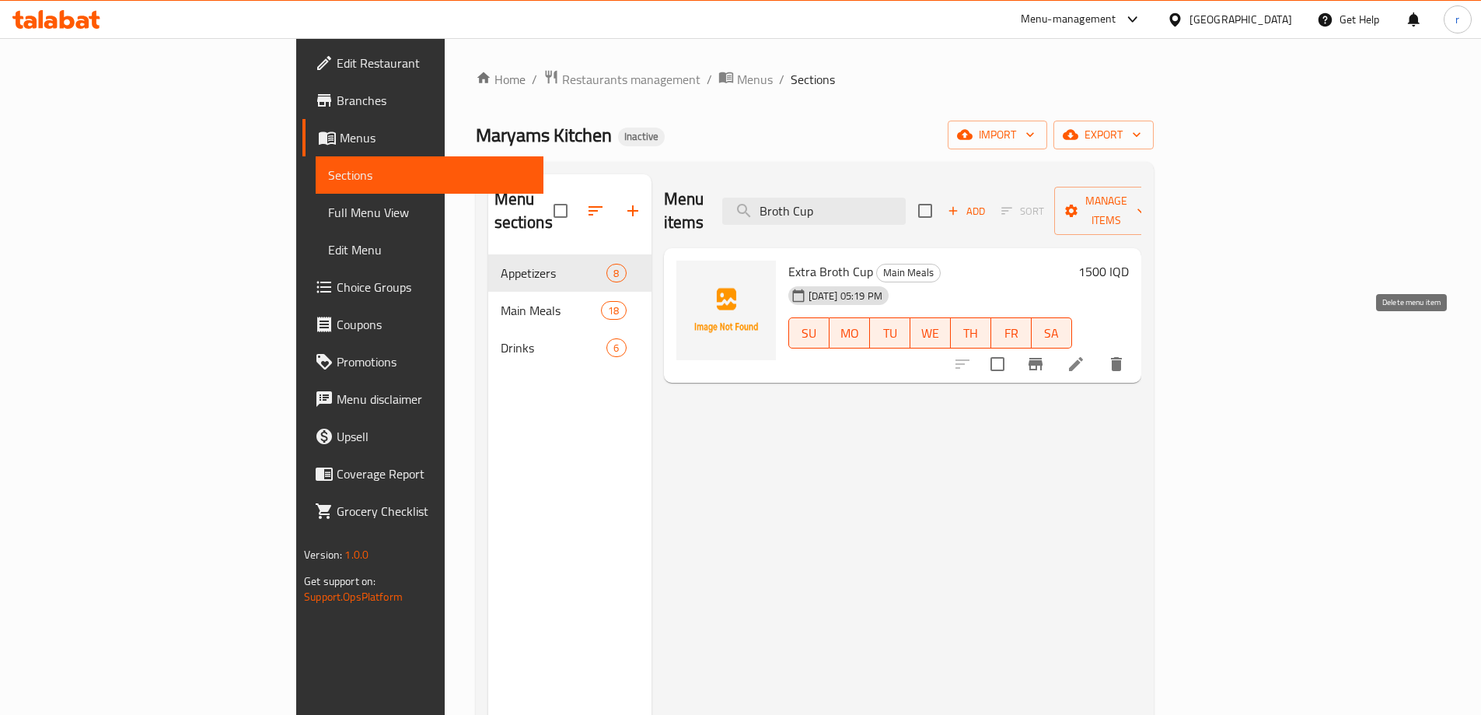
type input "Broth Cup"
click at [1122, 357] on icon "delete" at bounding box center [1116, 364] width 11 height 14
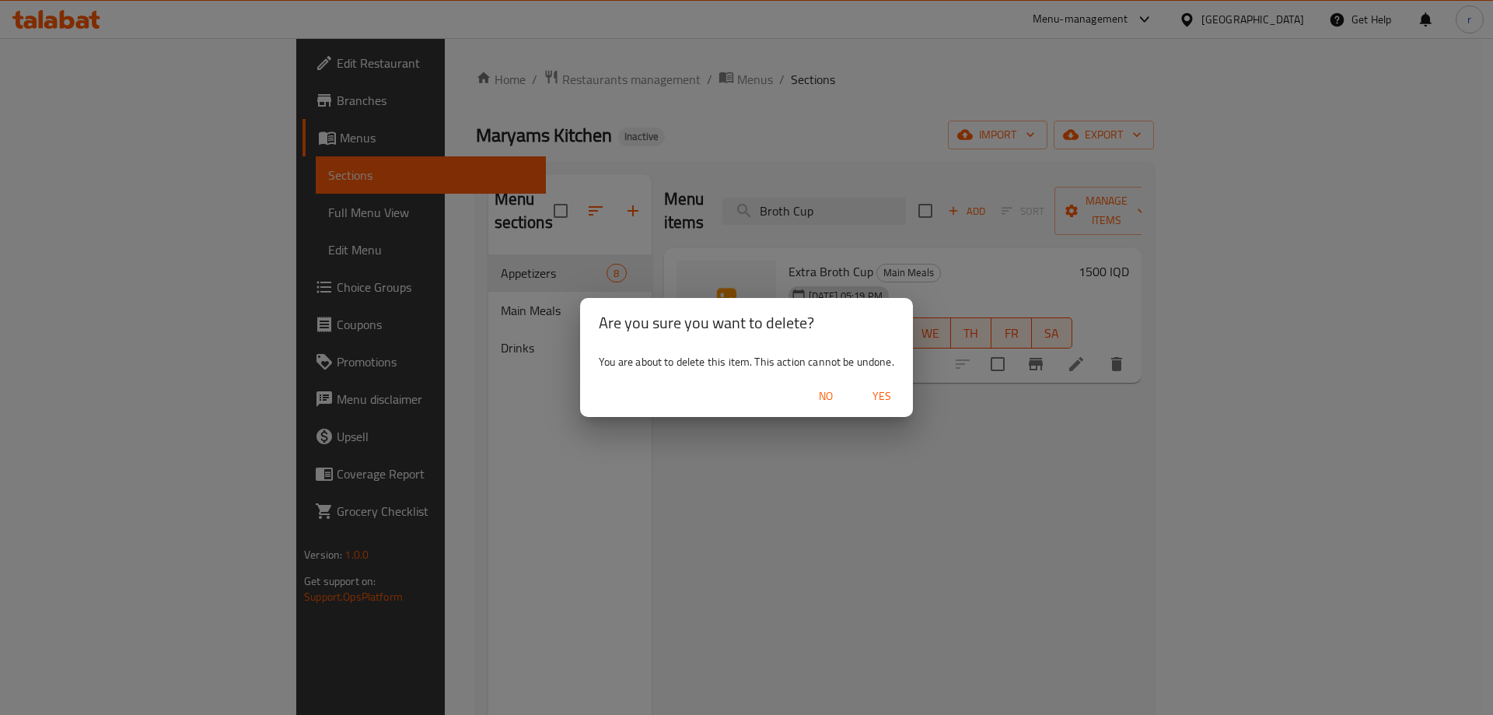
click at [886, 402] on span "Yes" at bounding box center [881, 395] width 37 height 19
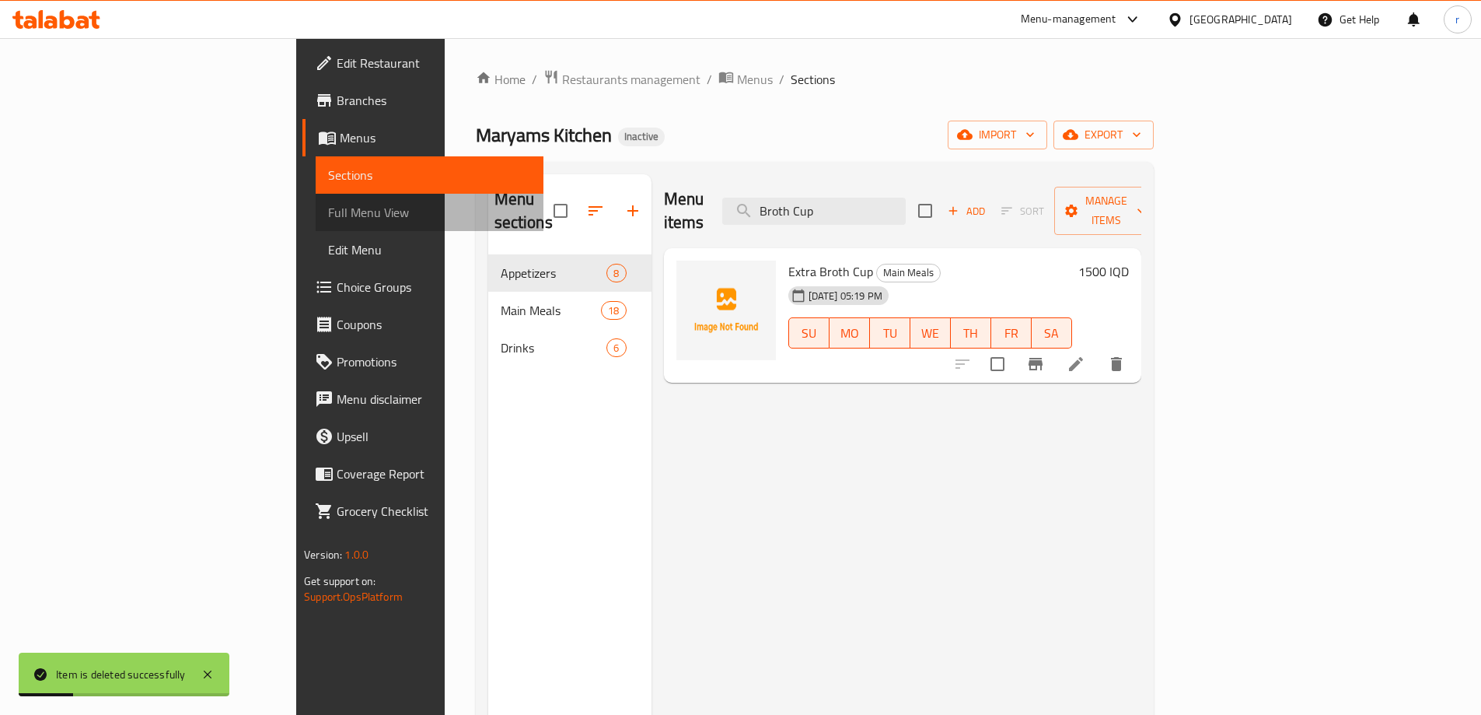
click at [328, 208] on span "Full Menu View" at bounding box center [429, 212] width 203 height 19
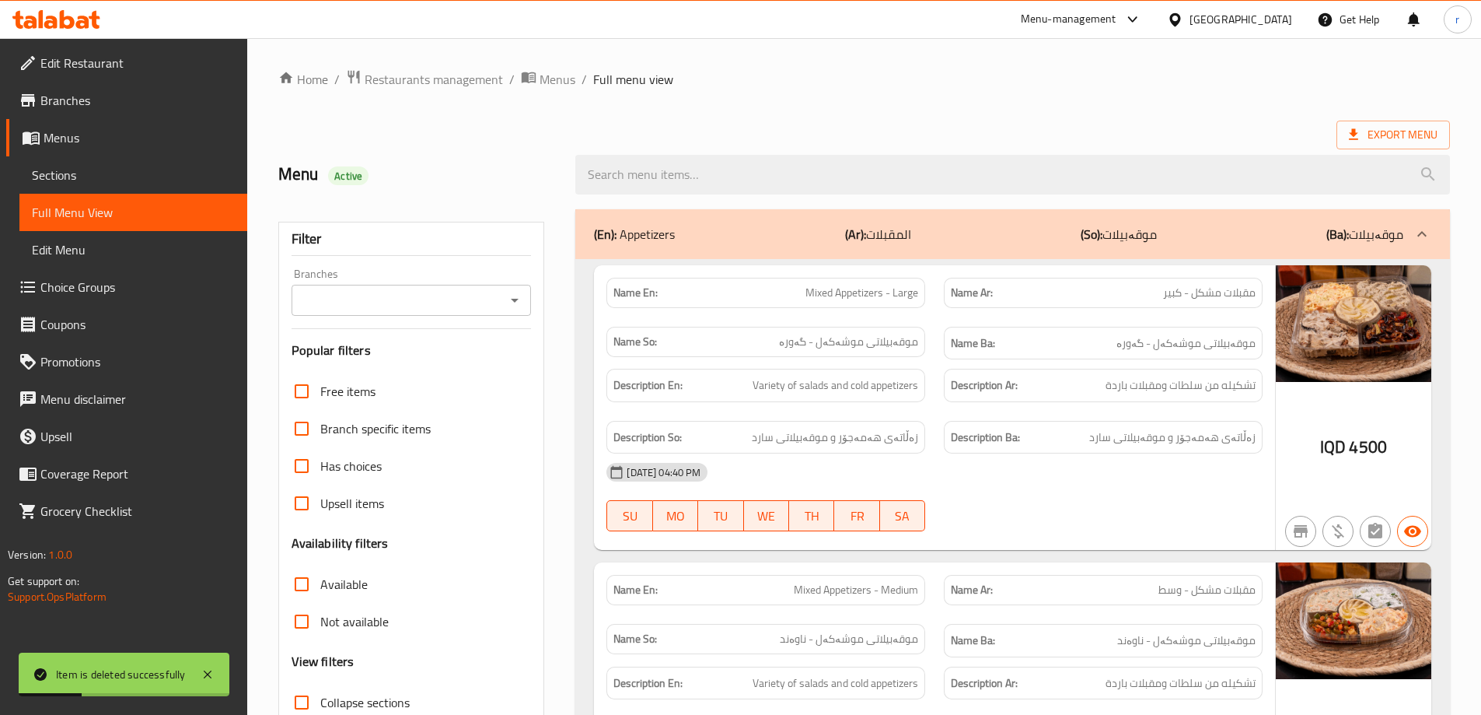
click at [386, 299] on input "Branches" at bounding box center [398, 300] width 205 height 22
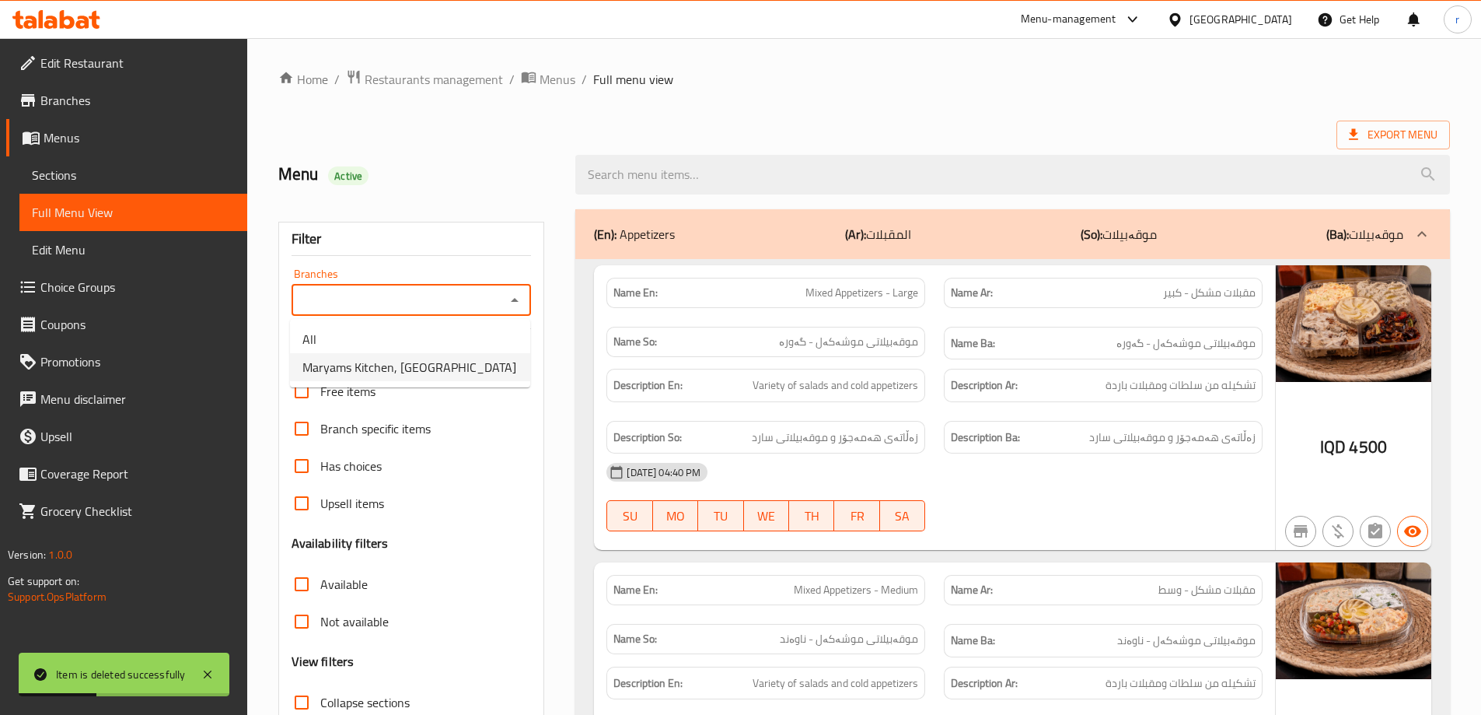
click at [383, 362] on span "Maryams Kitchen, [GEOGRAPHIC_DATA]" at bounding box center [409, 367] width 214 height 19
type input "Maryams Kitchen, [GEOGRAPHIC_DATA]"
click at [650, 170] on input "search" at bounding box center [1012, 175] width 875 height 40
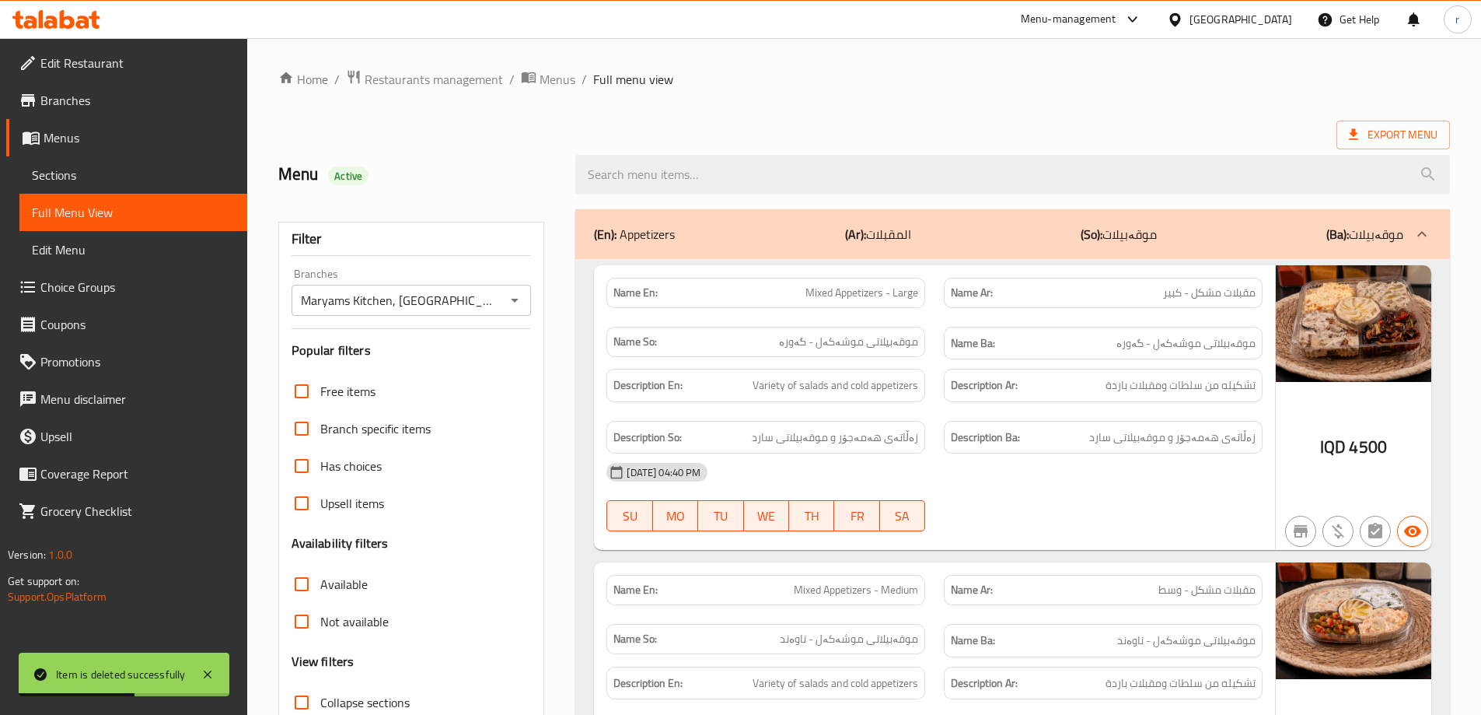
paste input "Broth Cup"
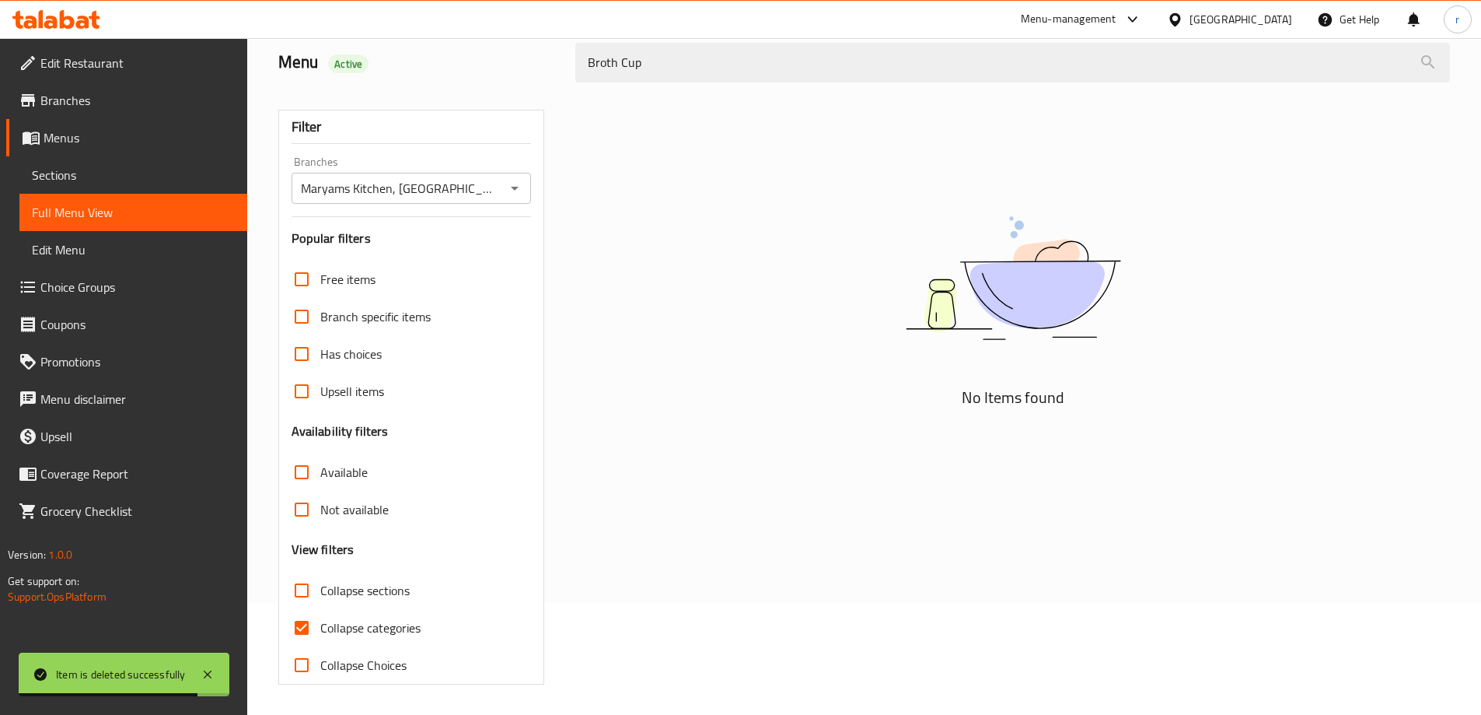
scroll to position [113, 0]
type input "Broth Cup"
click at [387, 623] on span "Collapse categories" at bounding box center [370, 626] width 100 height 19
click at [320, 623] on input "Collapse categories" at bounding box center [301, 626] width 37 height 37
checkbox input "false"
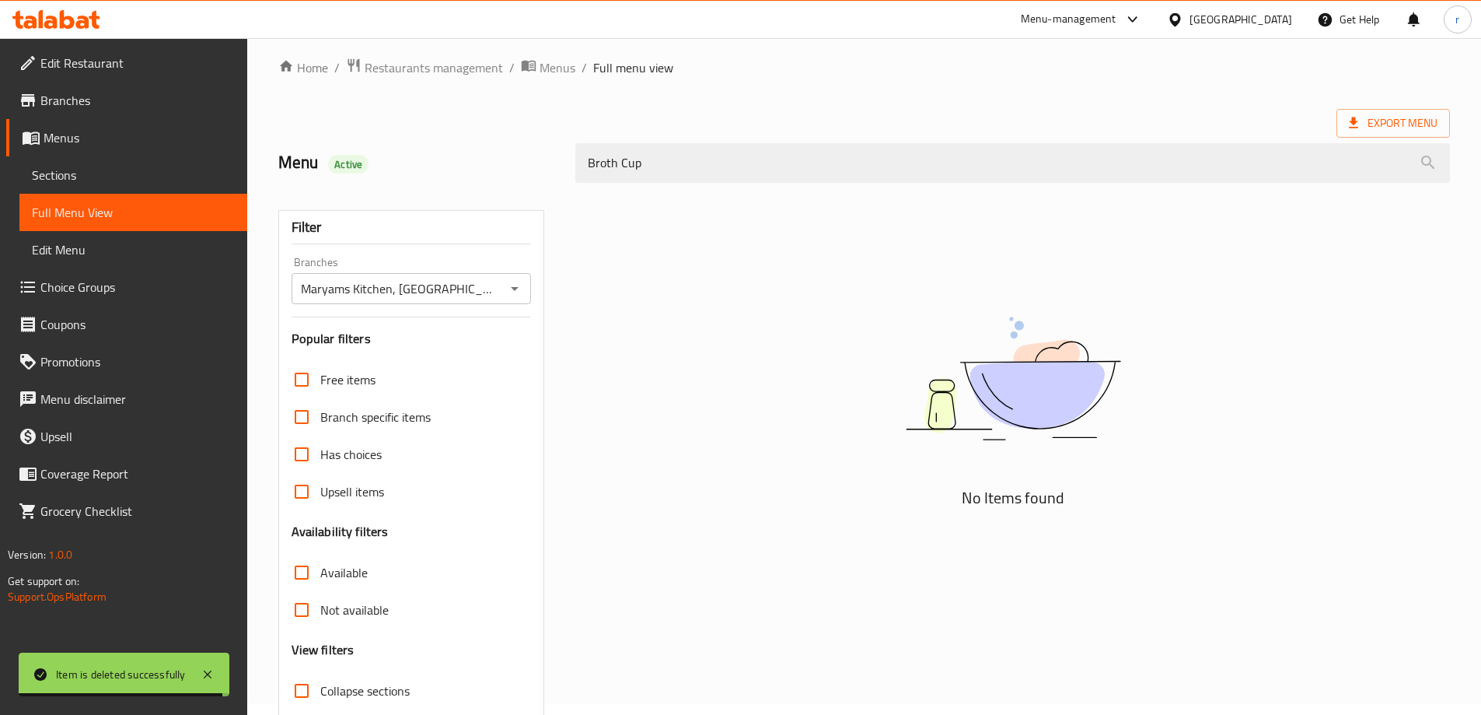
scroll to position [0, 0]
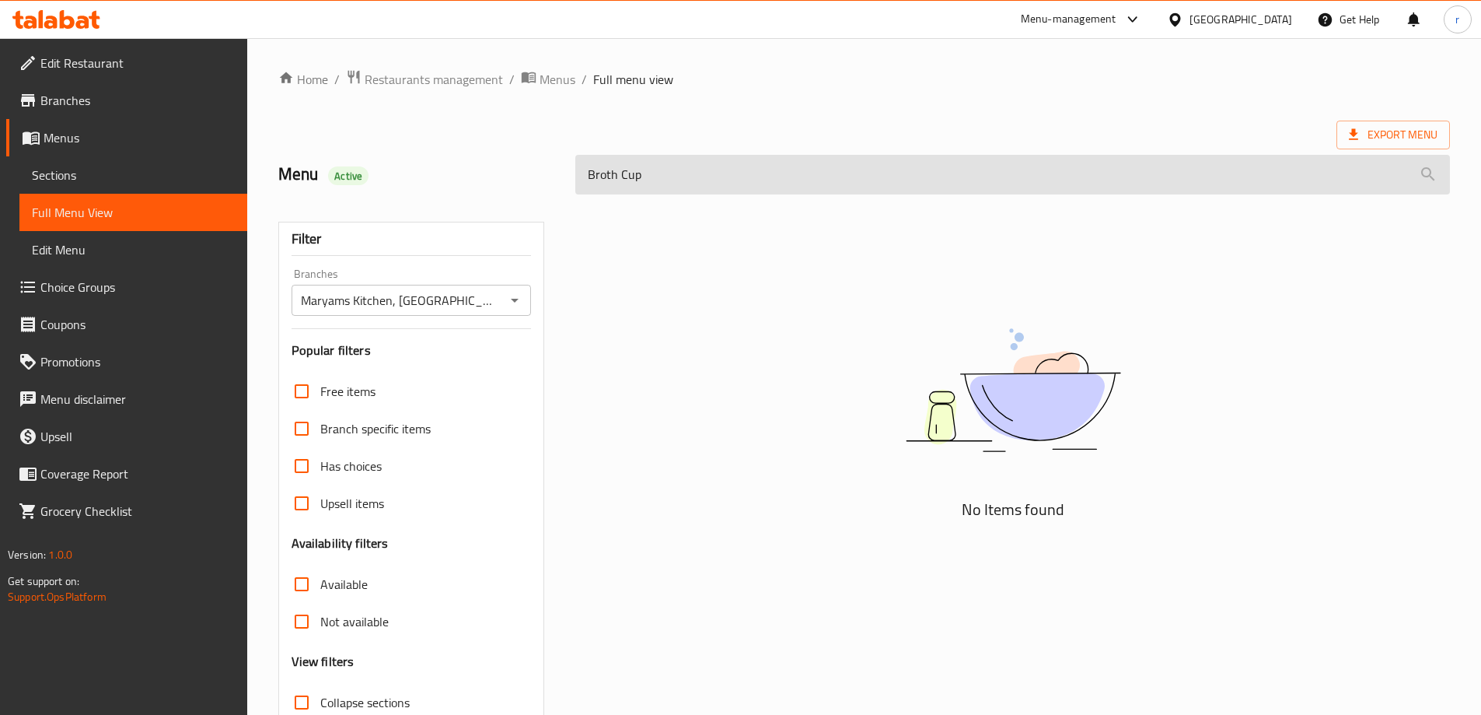
click at [731, 173] on input "Broth Cup" at bounding box center [1012, 175] width 875 height 40
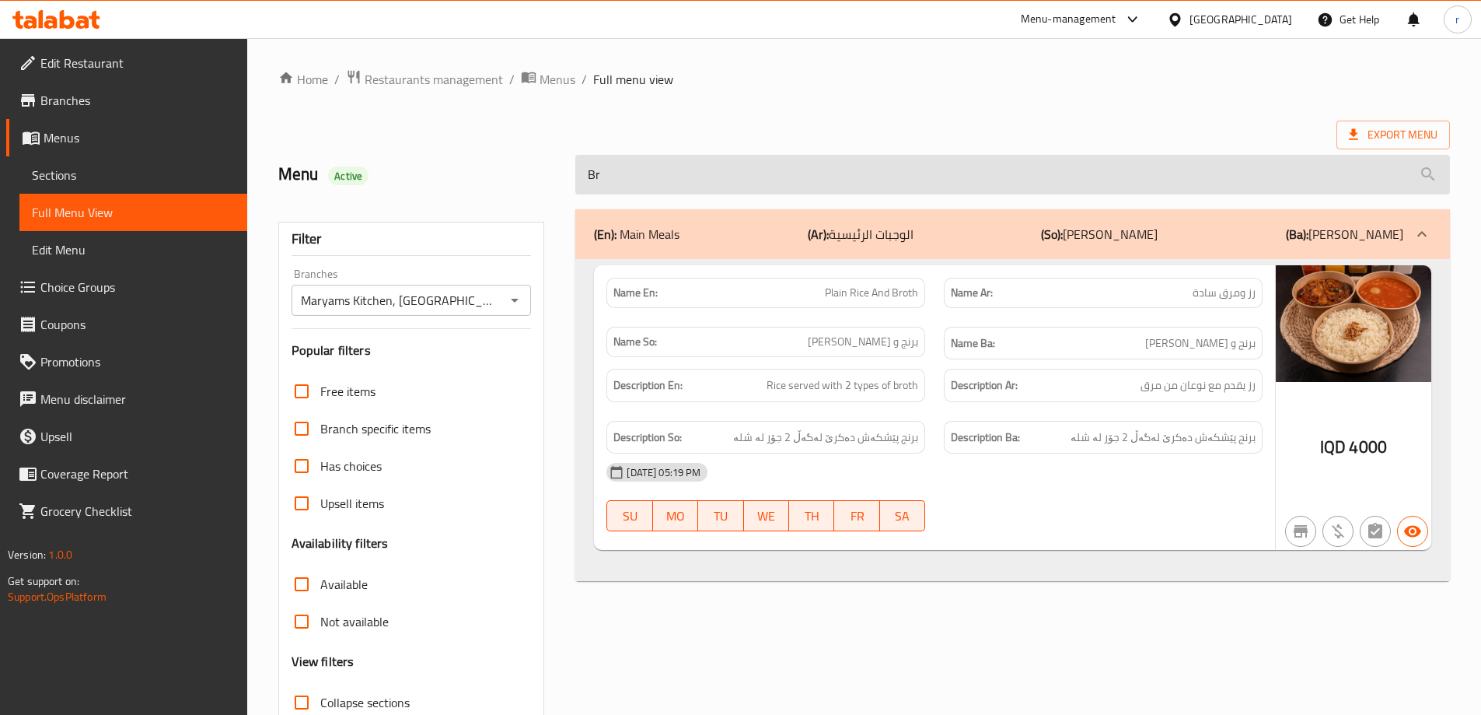
type input "B"
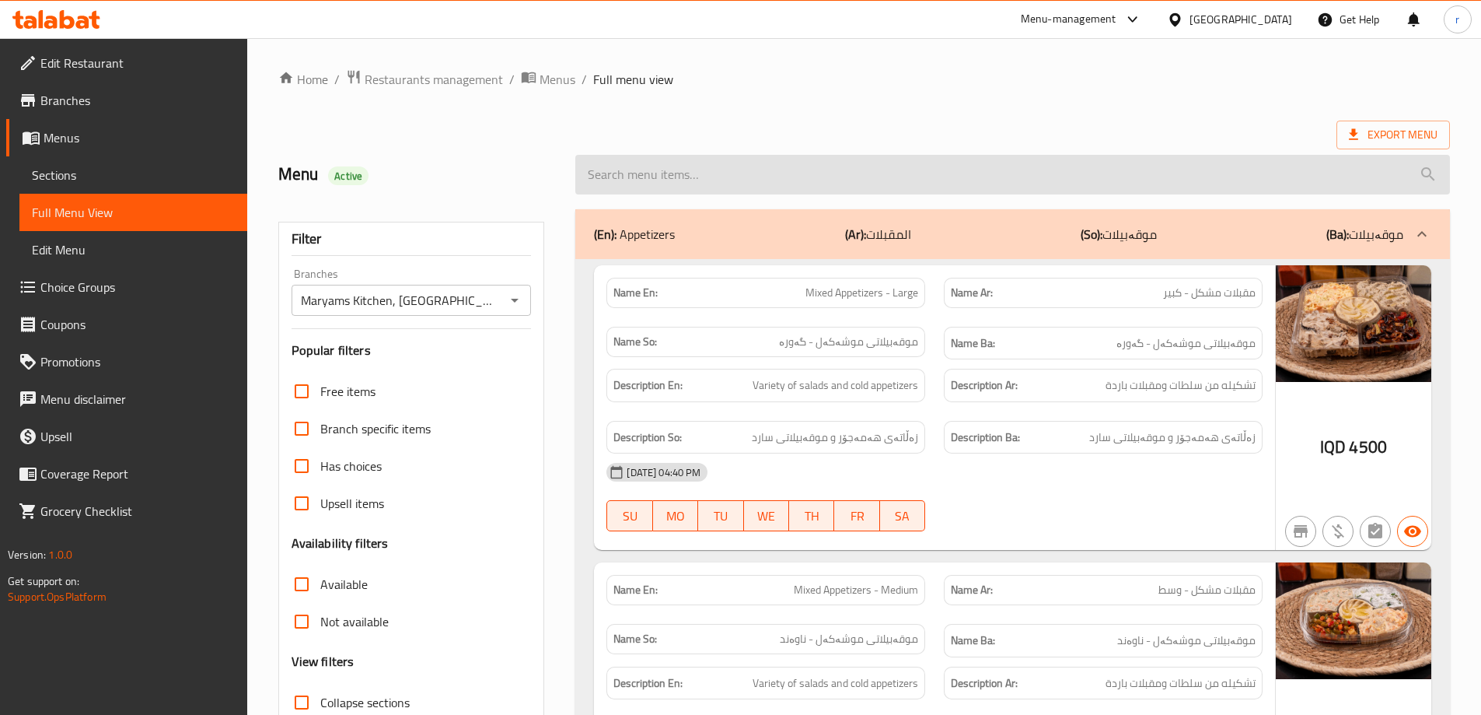
click at [658, 163] on input "search" at bounding box center [1012, 175] width 875 height 40
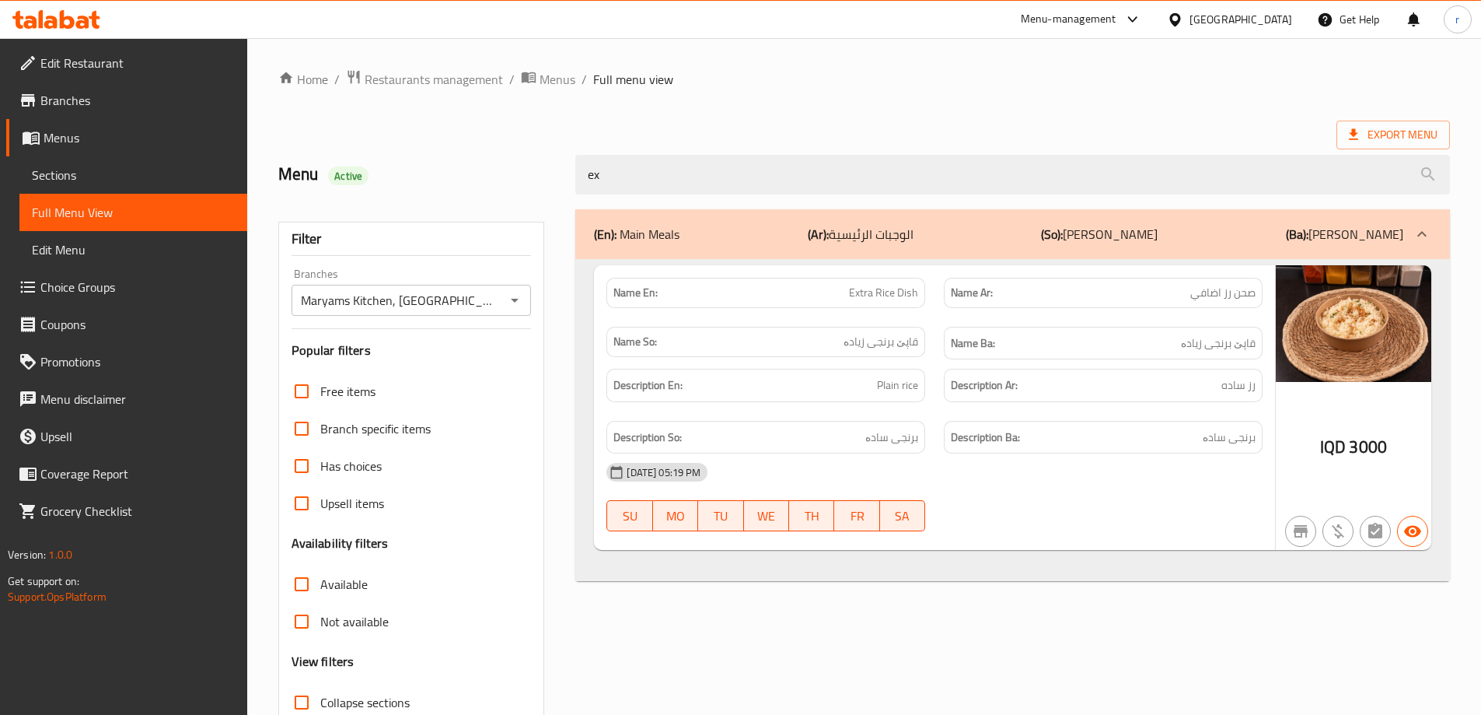
type input "e"
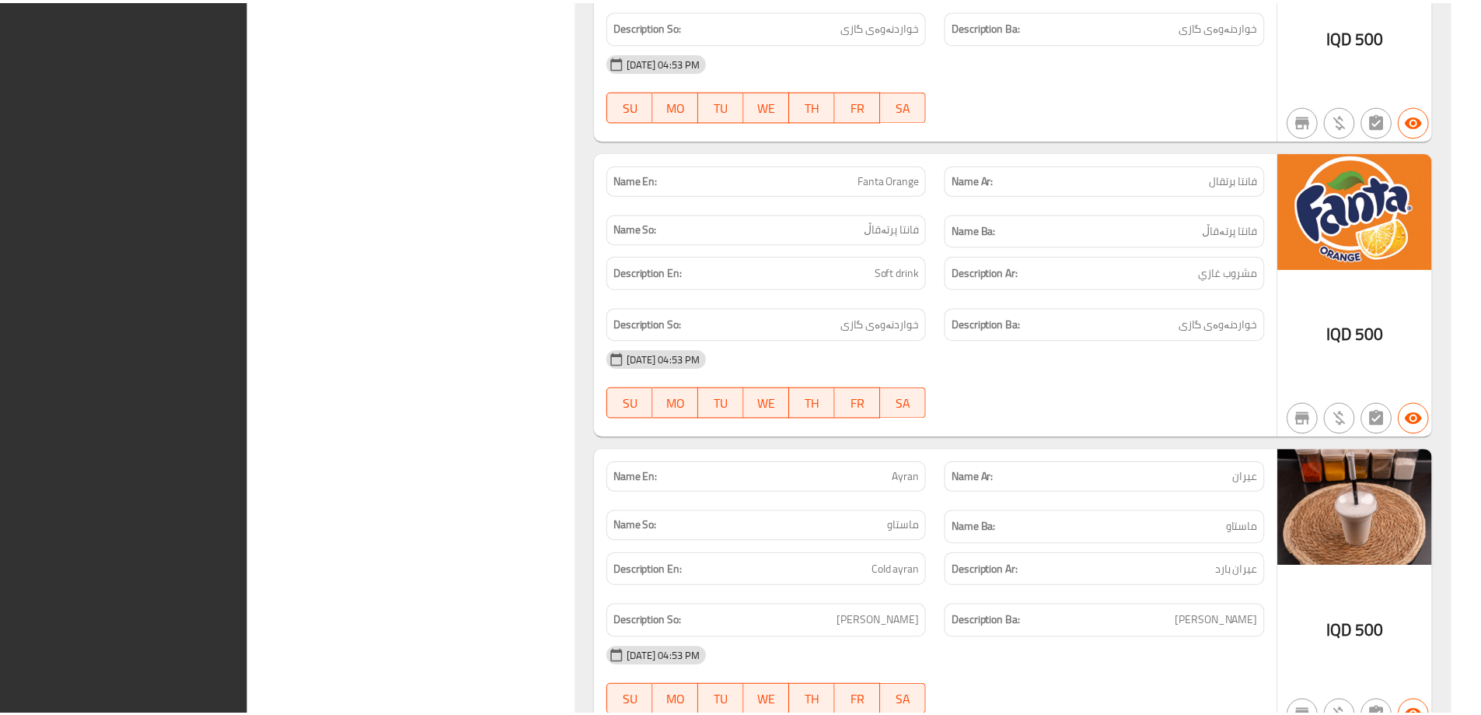
scroll to position [9813, 0]
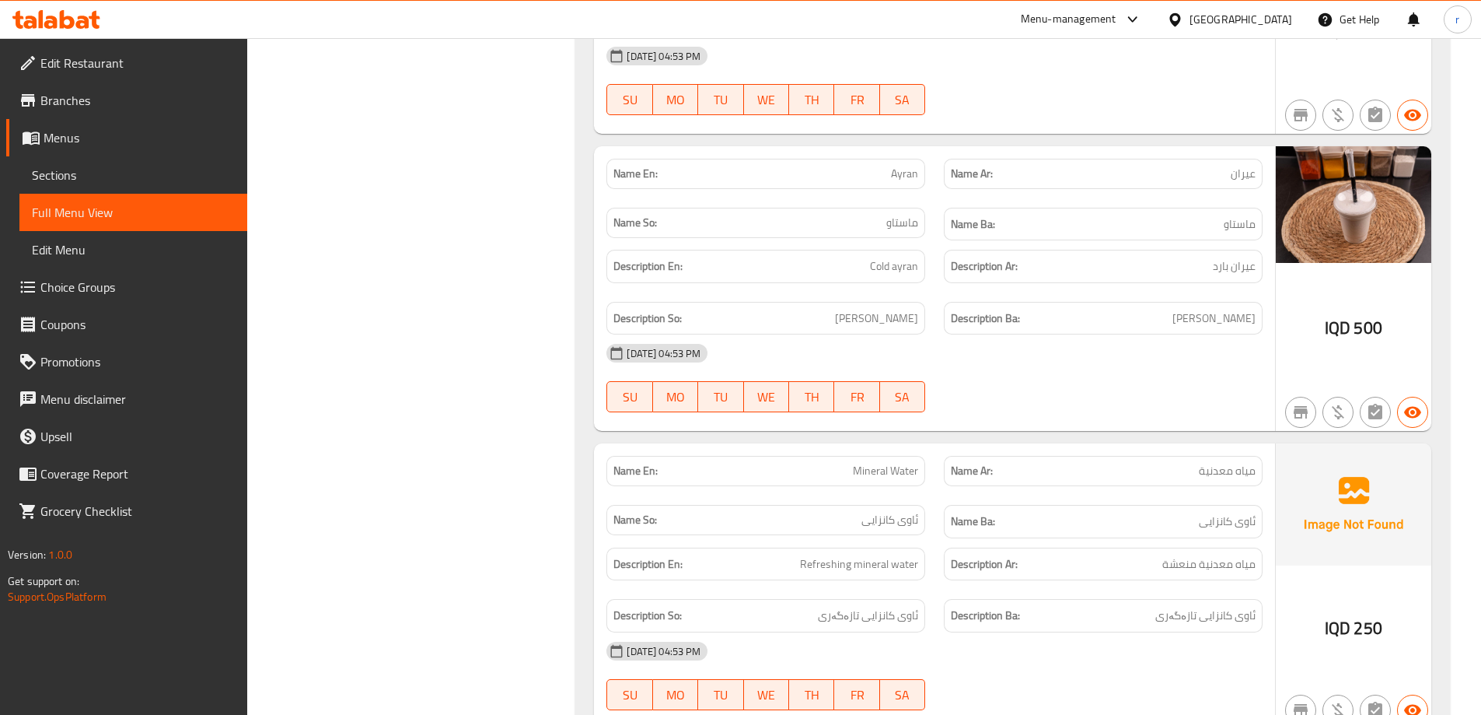
click at [71, 25] on icon at bounding box center [67, 19] width 15 height 19
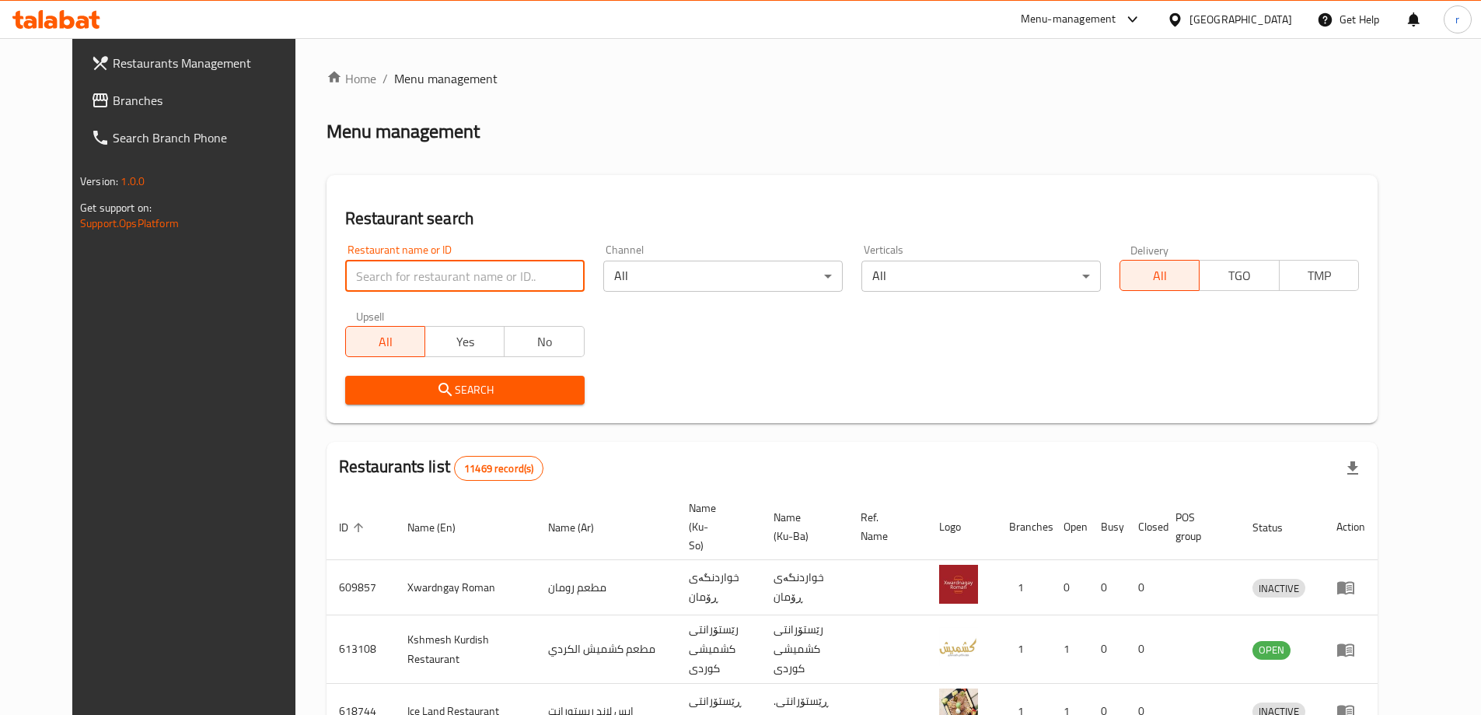
click at [350, 273] on input "search" at bounding box center [464, 275] width 239 height 31
paste input "705461"
type input "705461"
click at [392, 397] on span "Search" at bounding box center [465, 389] width 215 height 19
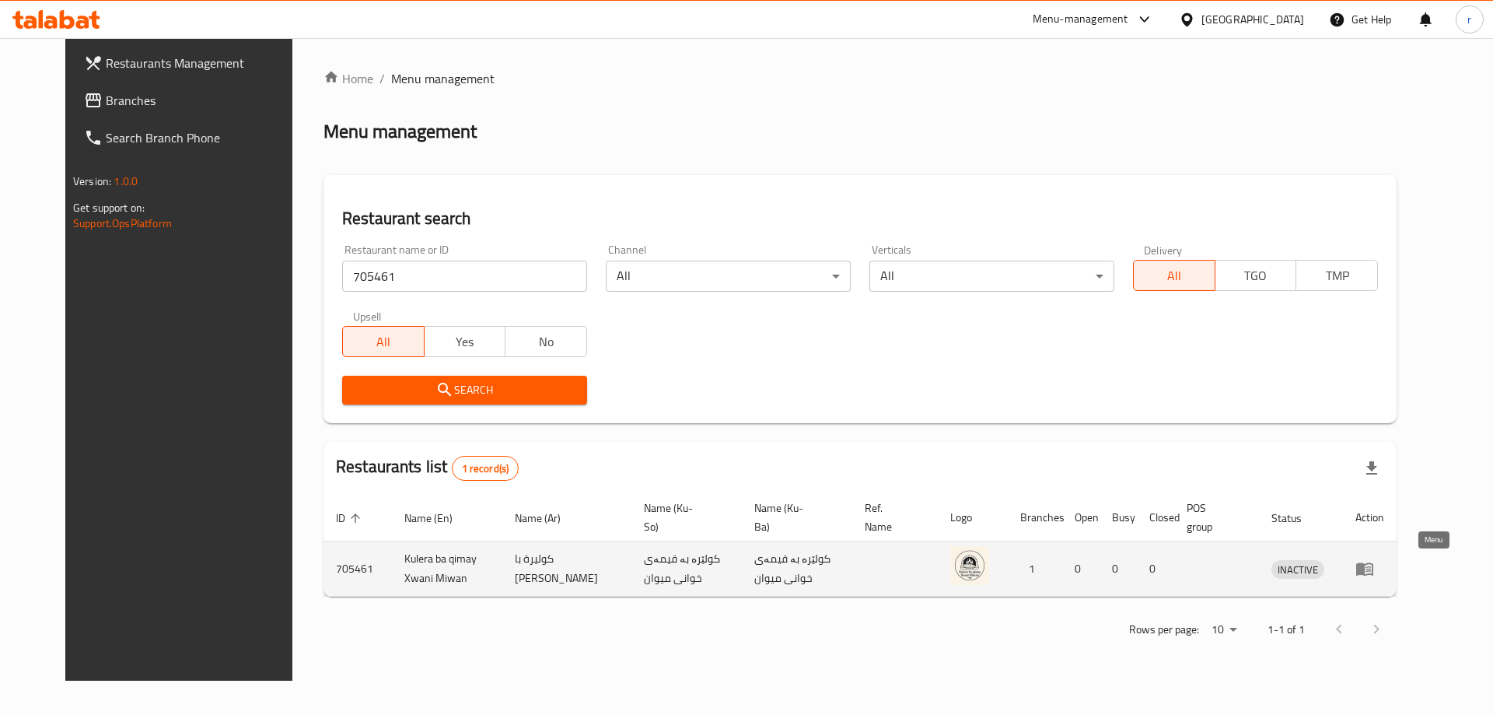
click at [1371, 569] on icon "enhanced table" at bounding box center [1367, 569] width 5 height 6
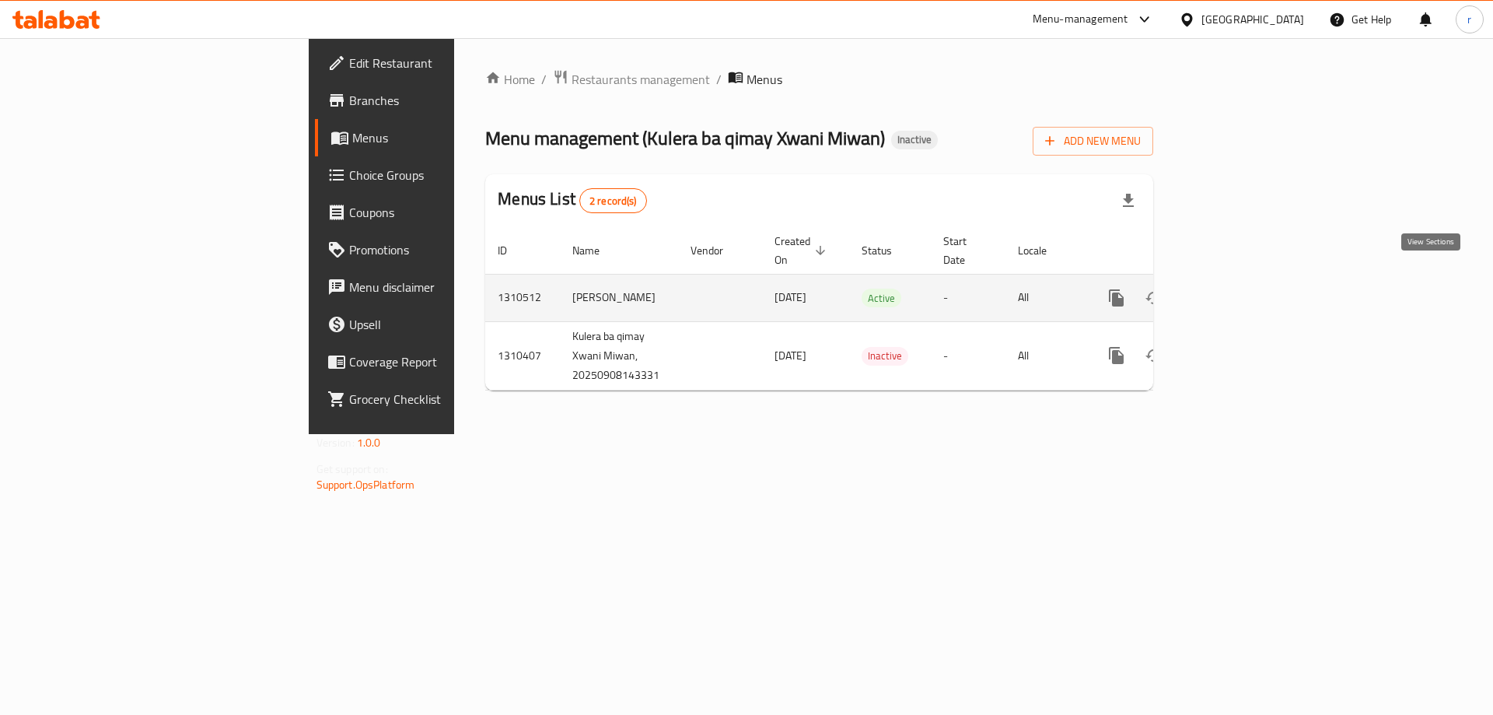
click at [1238, 288] on icon "enhanced table" at bounding box center [1228, 297] width 19 height 19
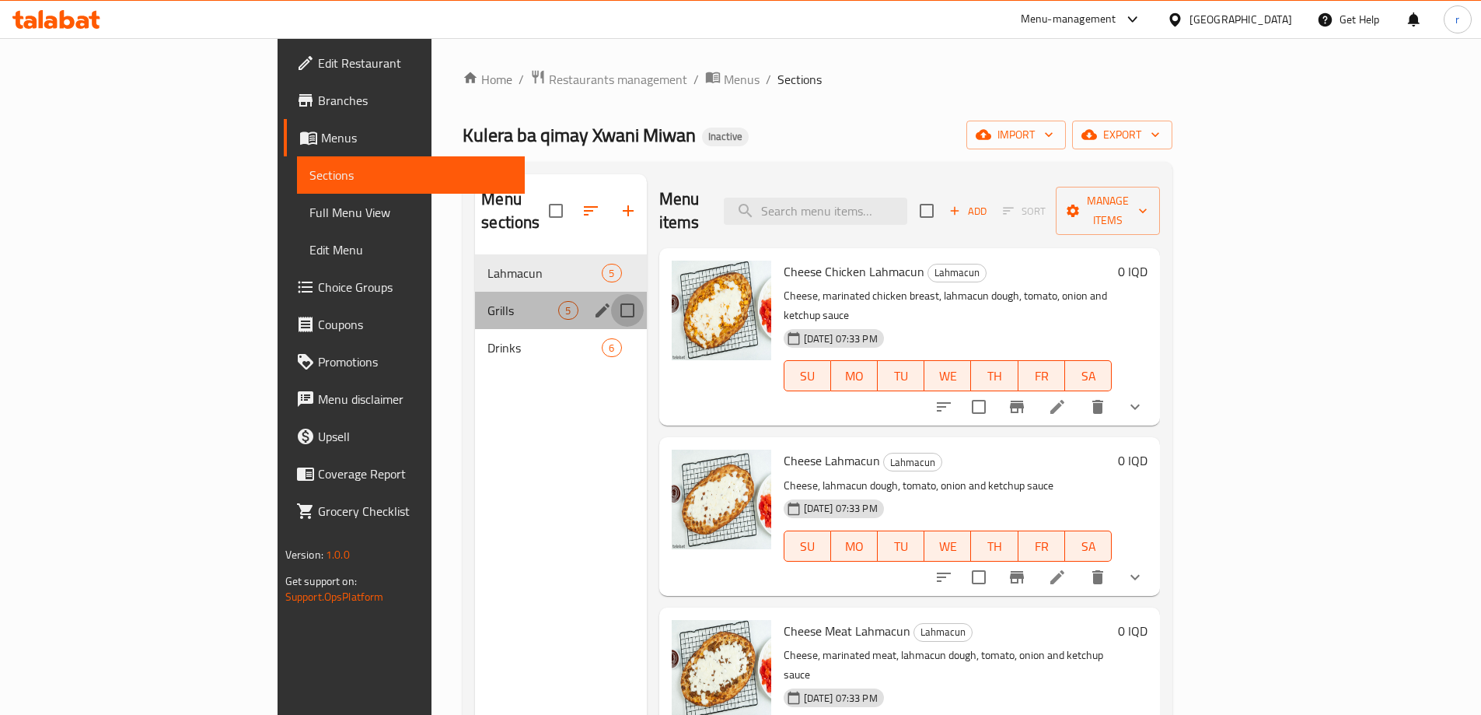
click at [611, 294] on input "Menu sections" at bounding box center [627, 310] width 33 height 33
checkbox input "true"
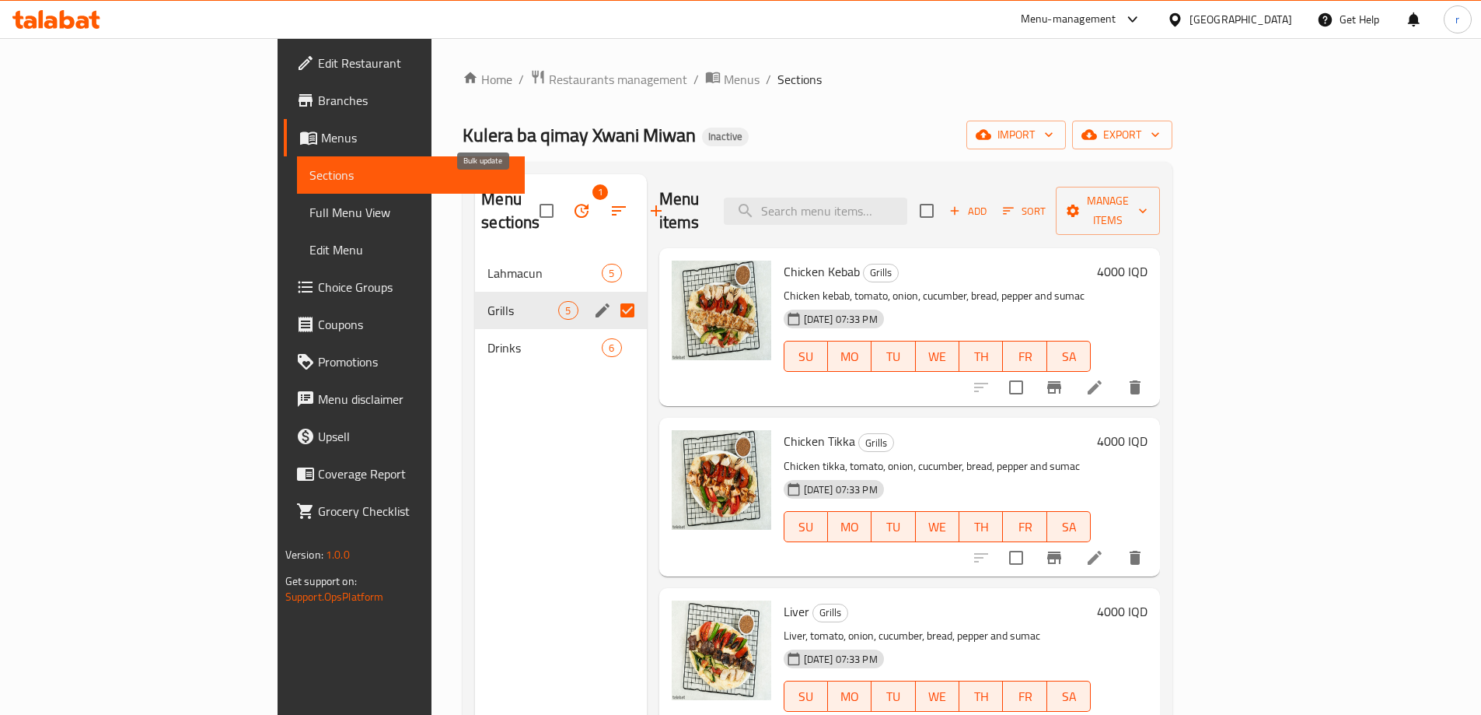
click at [563, 192] on button "button" at bounding box center [581, 210] width 37 height 37
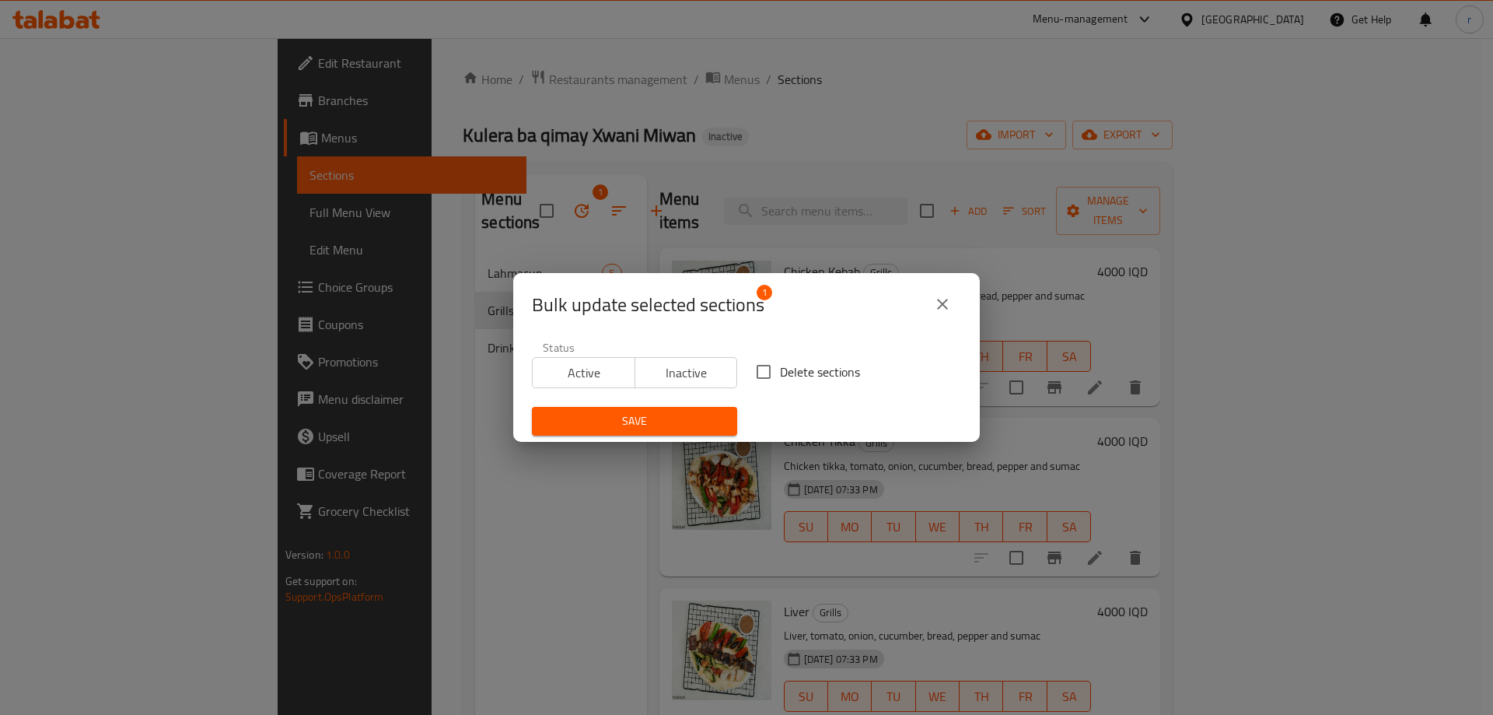
click at [759, 373] on input "Delete sections" at bounding box center [763, 371] width 33 height 33
checkbox input "true"
click at [702, 411] on button "Save" at bounding box center [634, 421] width 205 height 29
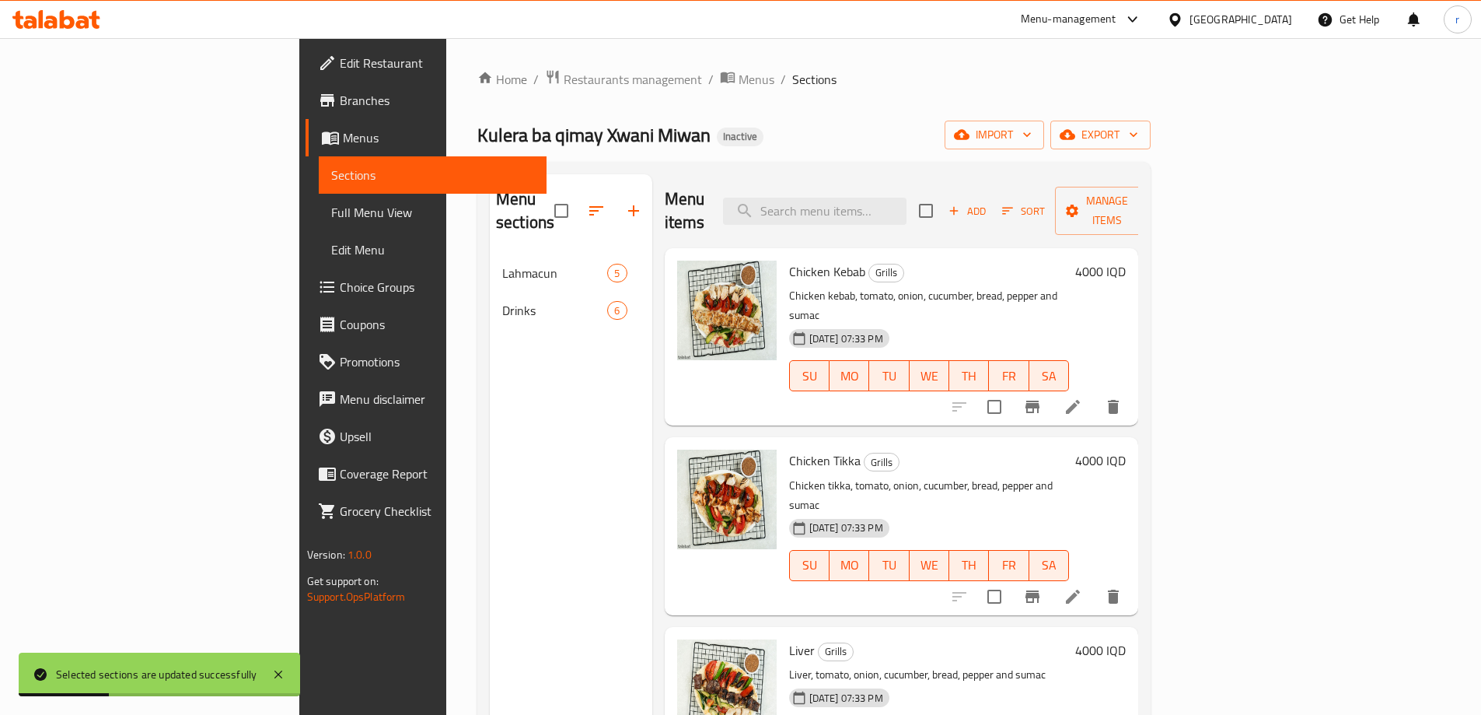
click at [340, 96] on span "Branches" at bounding box center [437, 100] width 194 height 19
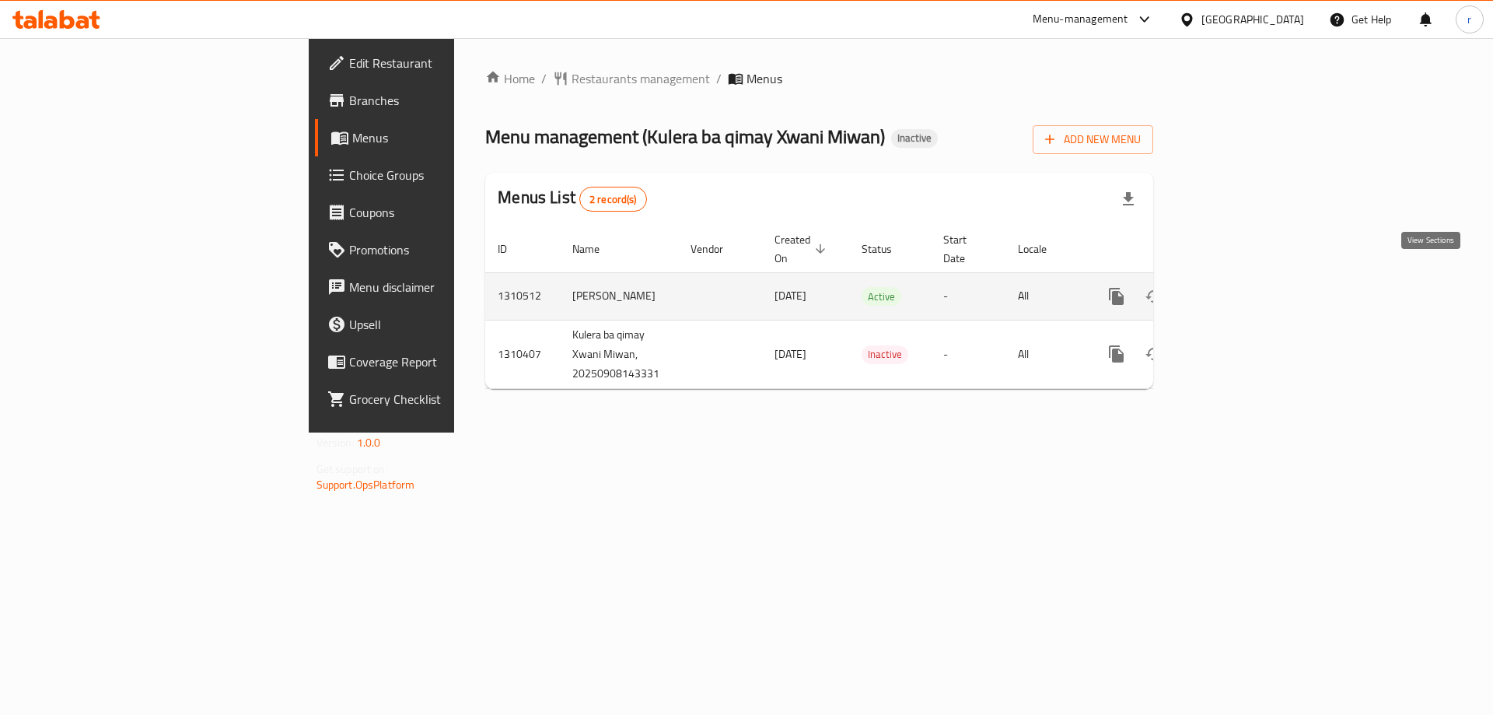
click at [1247, 278] on link "enhanced table" at bounding box center [1228, 296] width 37 height 37
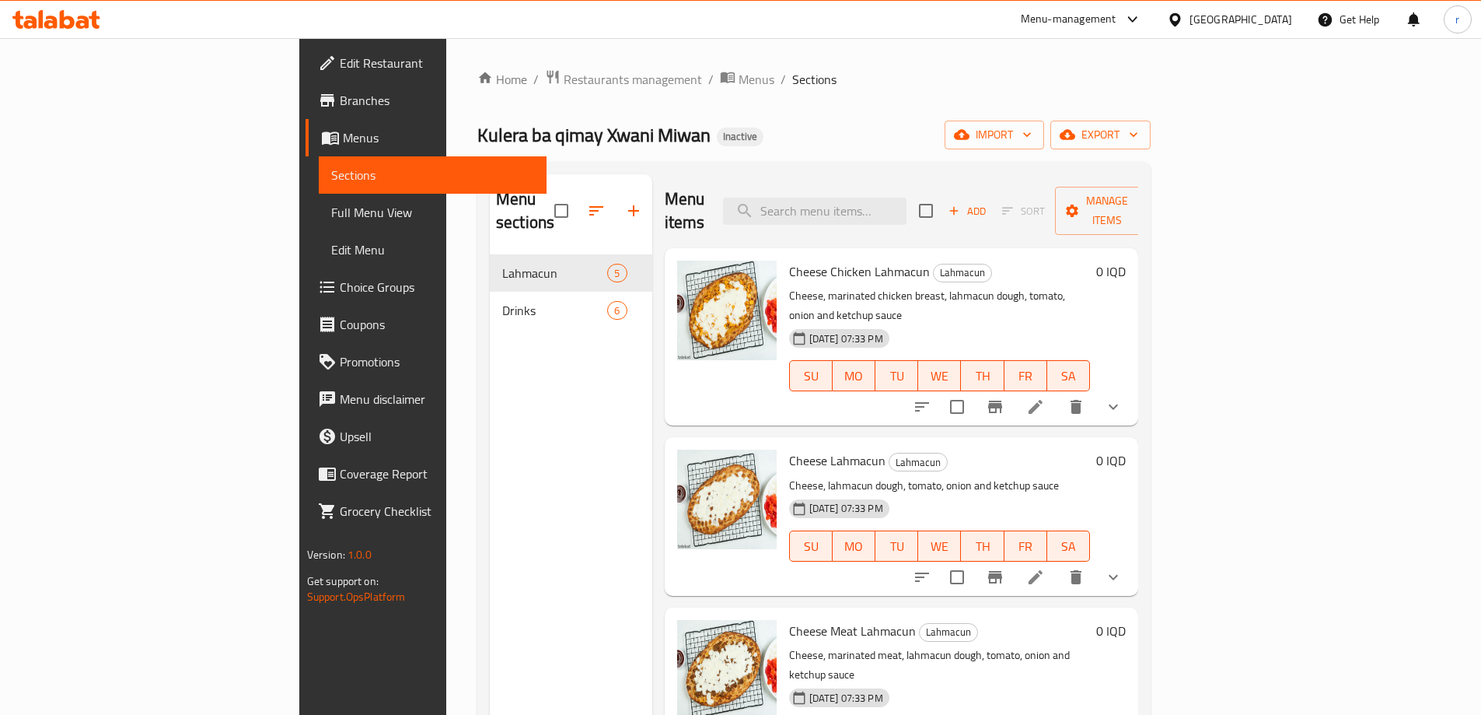
click at [331, 212] on span "Full Menu View" at bounding box center [432, 212] width 203 height 19
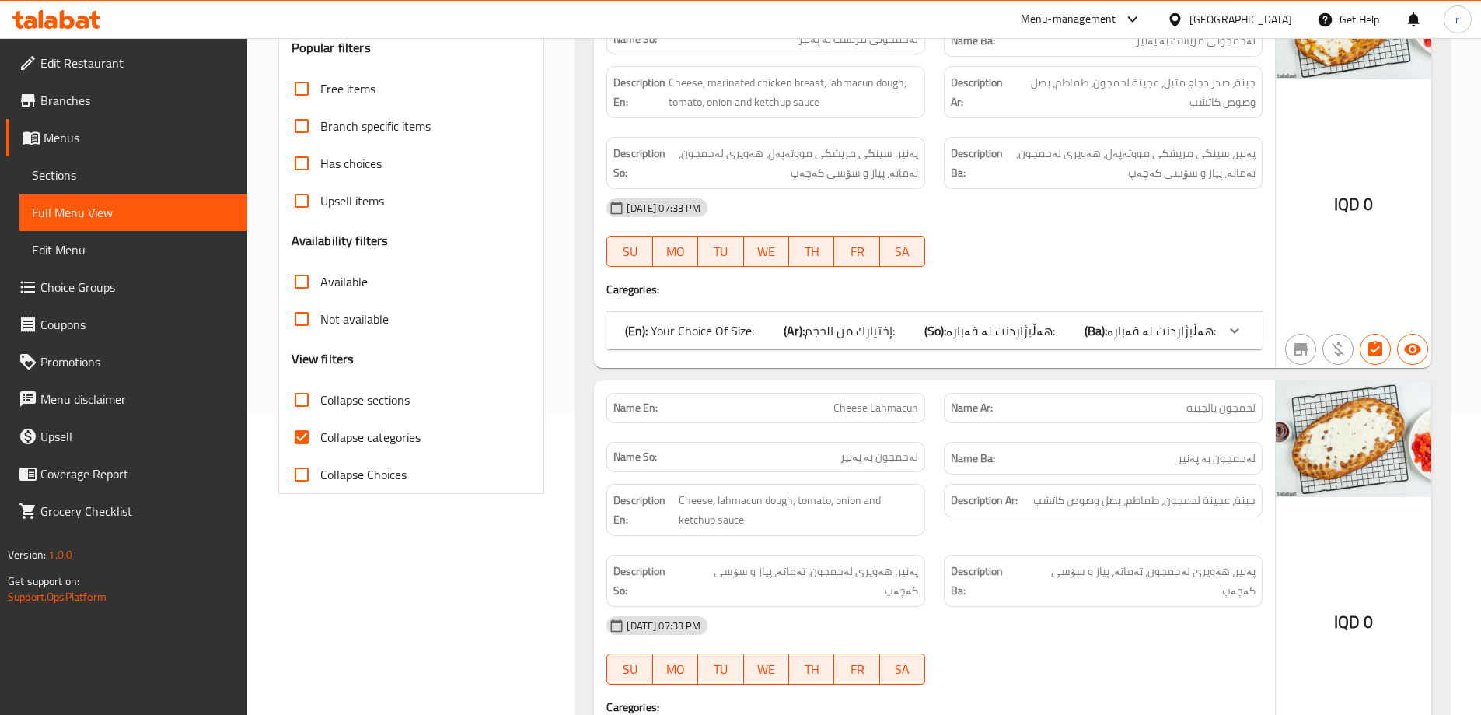
scroll to position [311, 0]
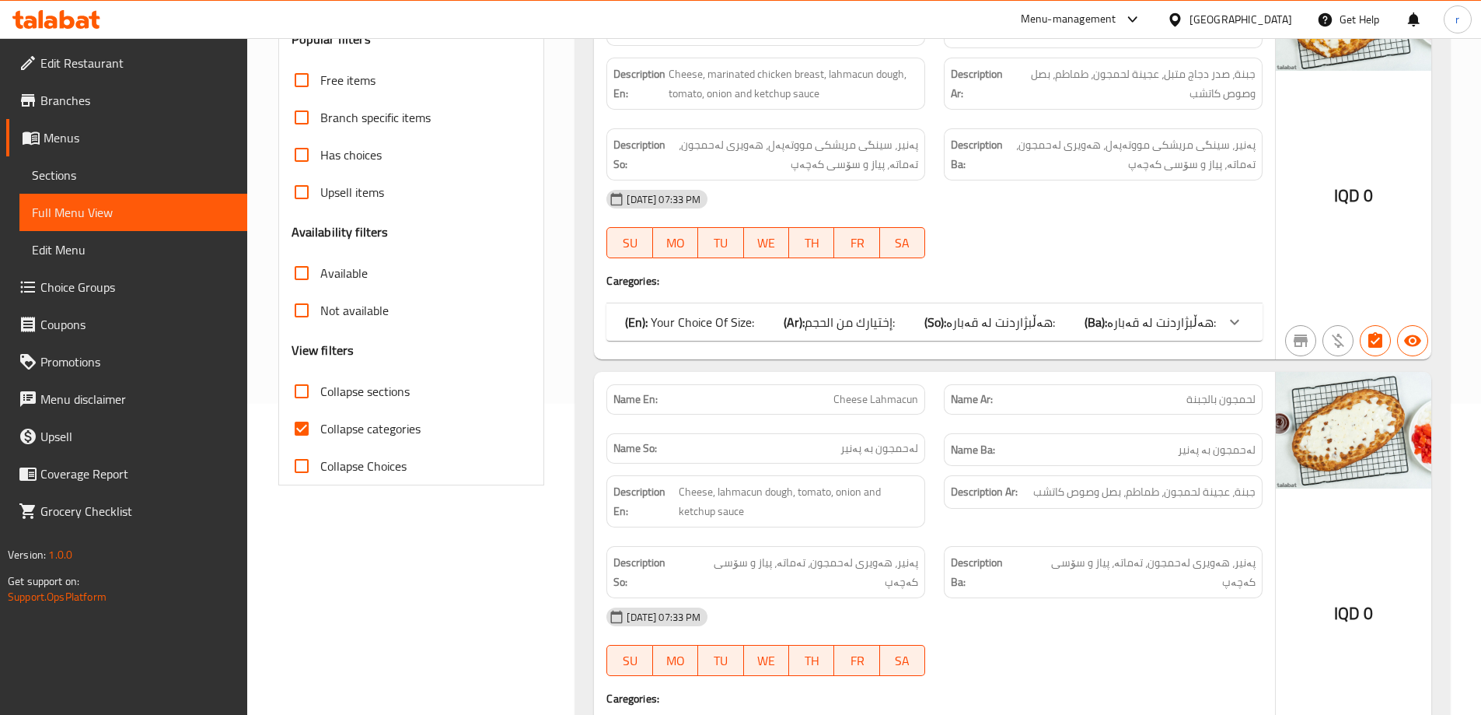
click at [342, 429] on span "Collapse categories" at bounding box center [370, 428] width 100 height 19
click at [320, 429] on input "Collapse categories" at bounding box center [301, 428] width 37 height 37
checkbox input "false"
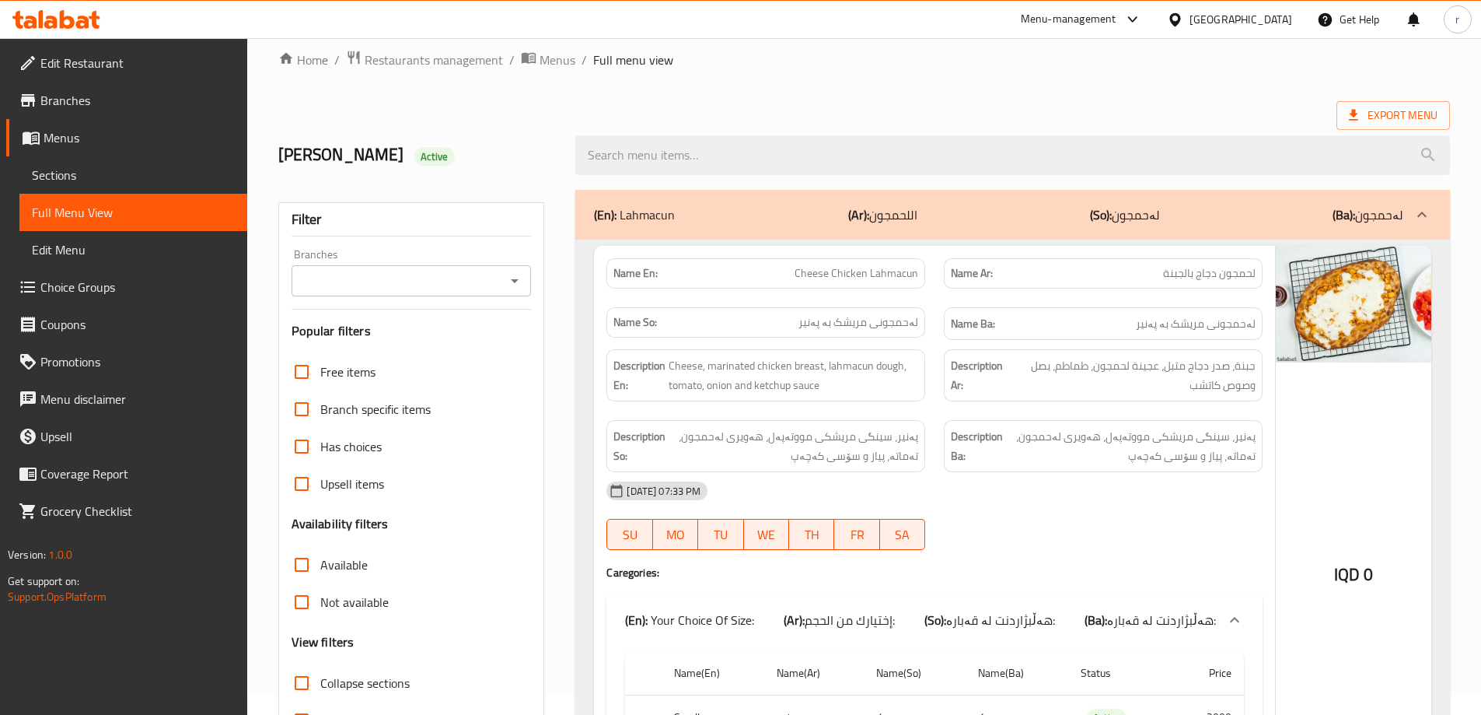
scroll to position [0, 0]
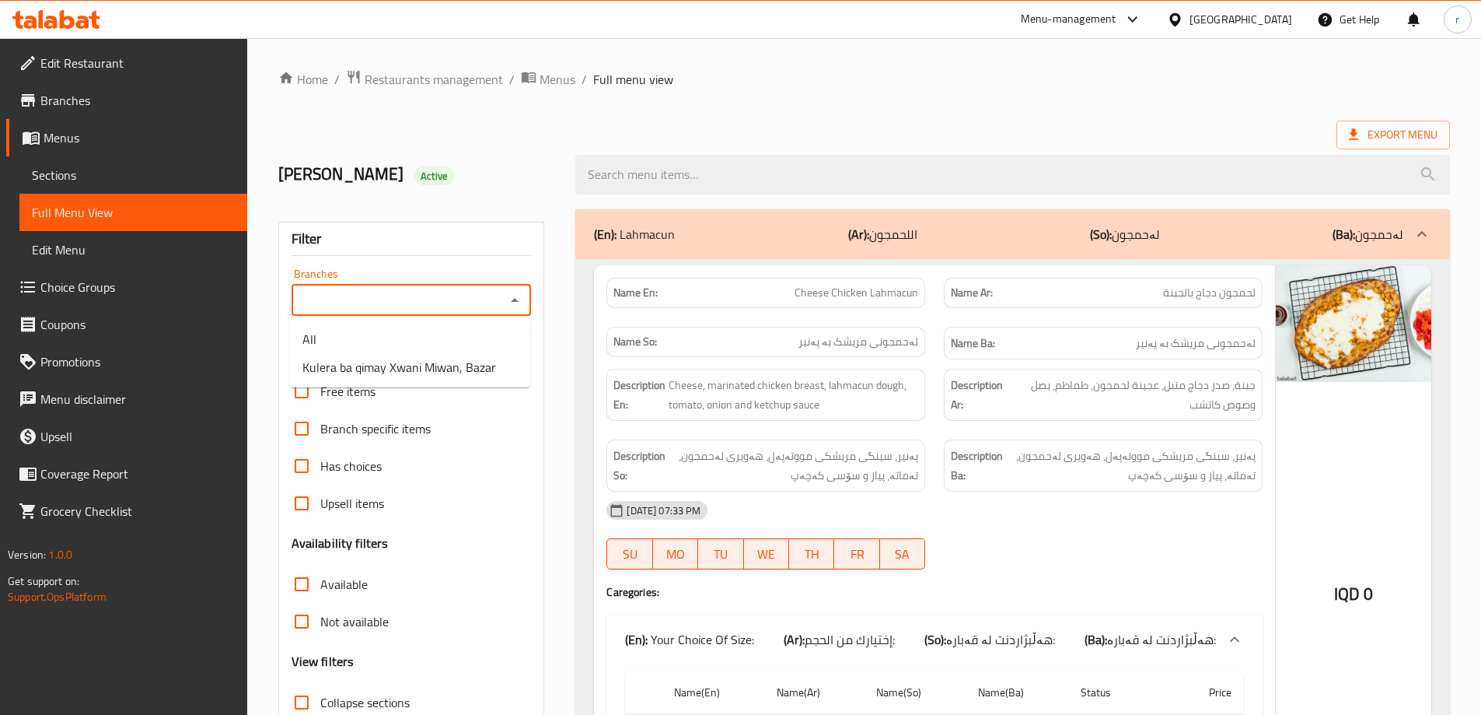
click at [377, 298] on input "Branches" at bounding box center [398, 300] width 205 height 22
click at [395, 362] on span "Kulera ba qimay Xwani Miwan, Bazar" at bounding box center [399, 367] width 194 height 19
type input "Kulera ba qimay Xwani Miwan, Bazar"
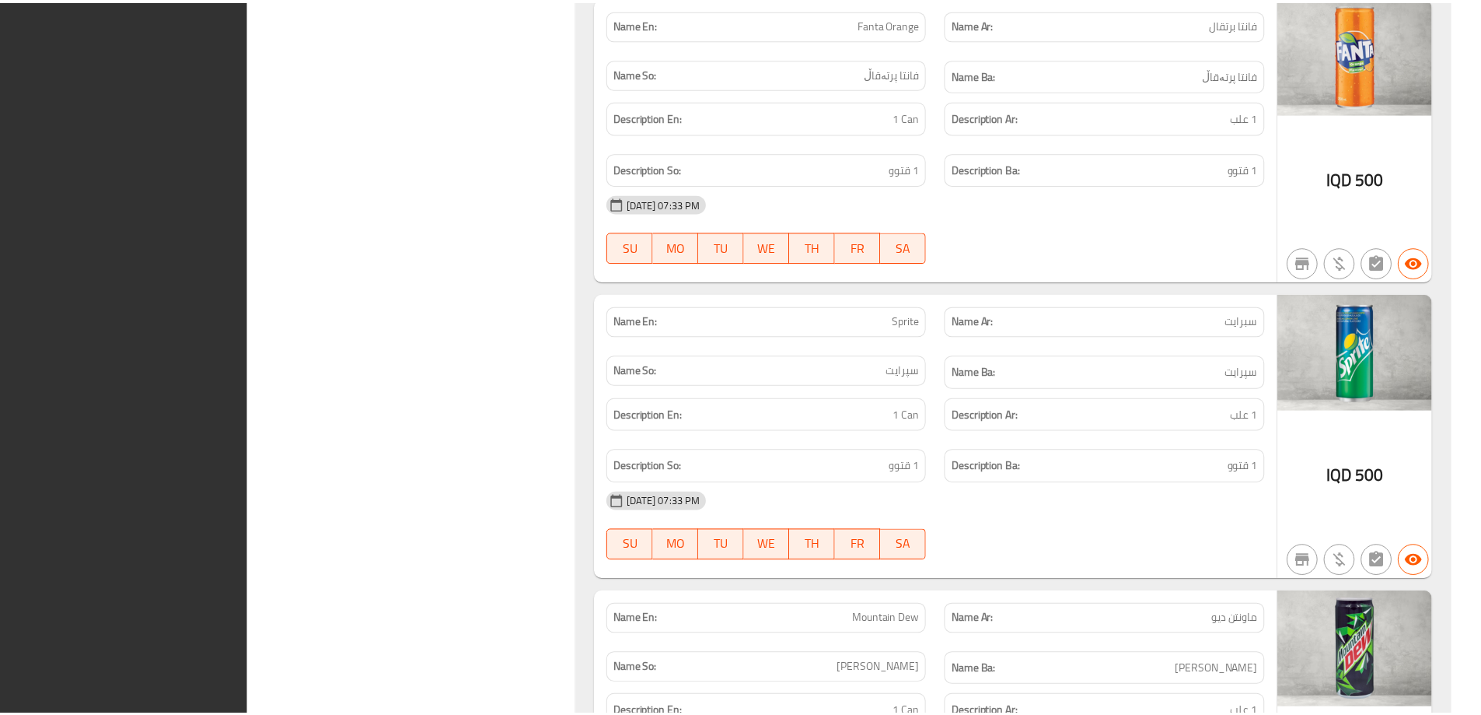
scroll to position [4410, 0]
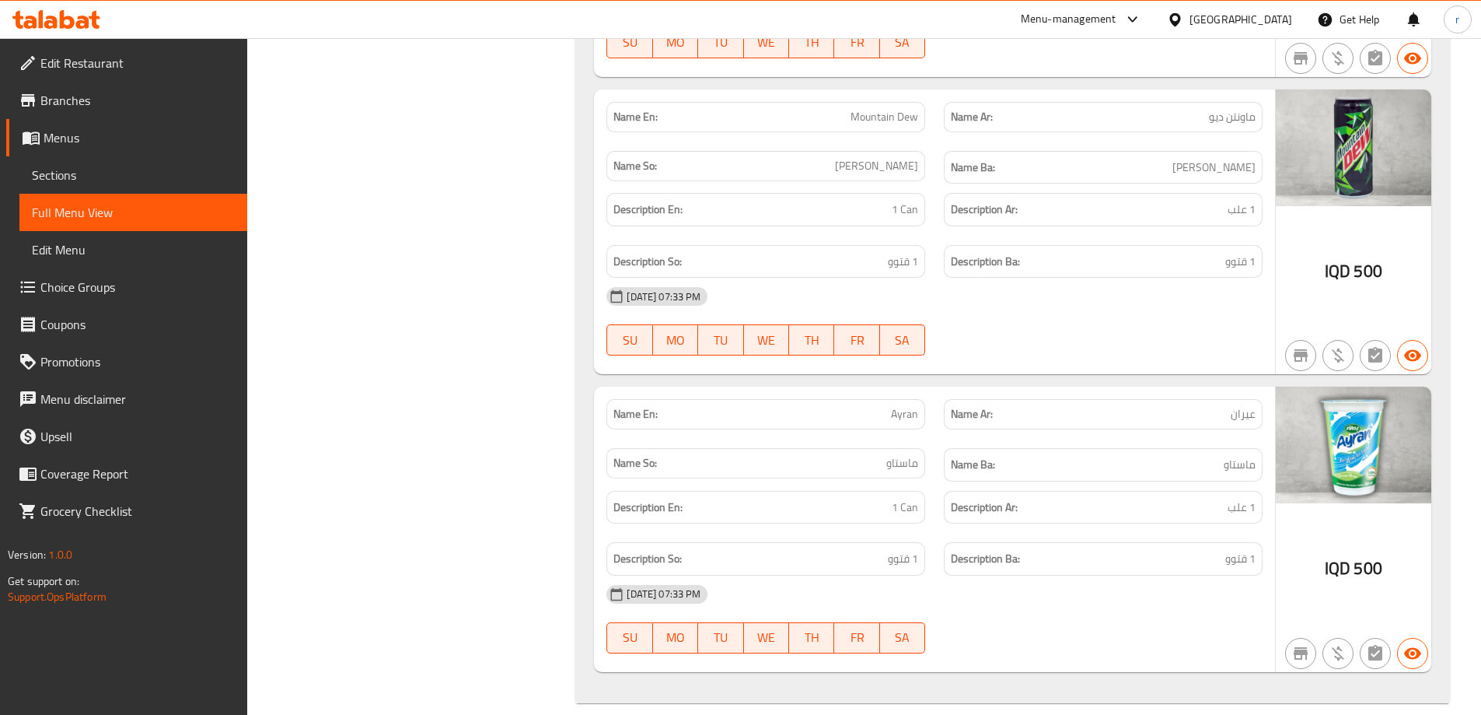
click at [67, 20] on icon at bounding box center [56, 19] width 88 height 19
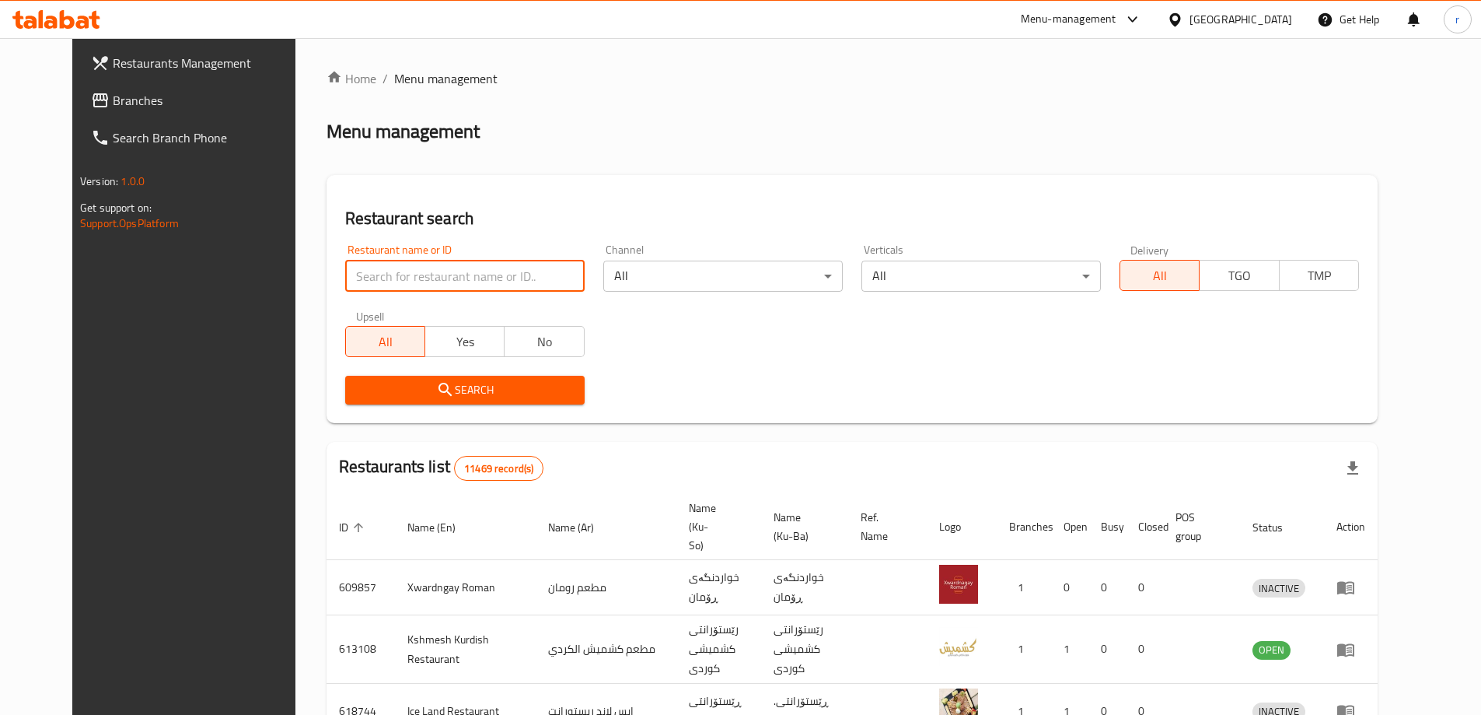
click at [345, 282] on input "search" at bounding box center [464, 275] width 239 height 31
paste input "640761"
type input "640761"
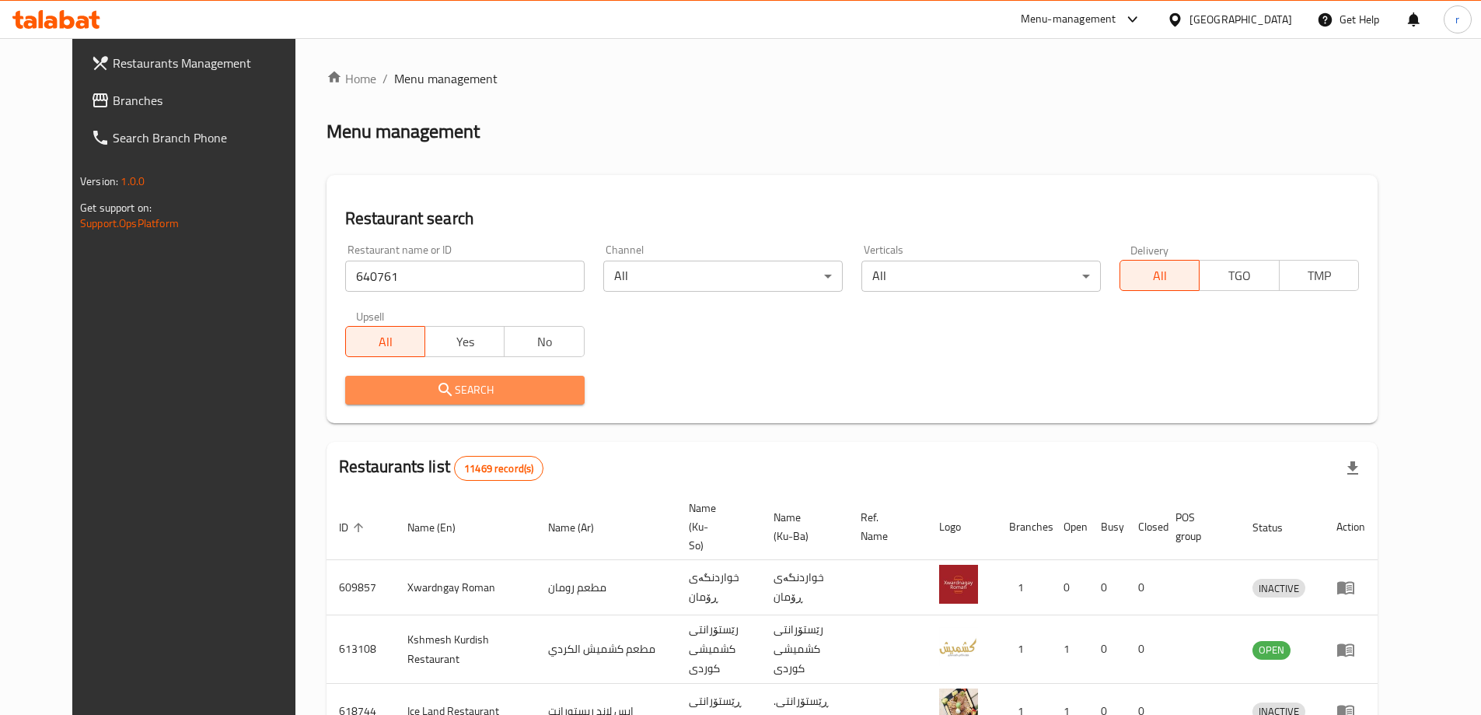
click at [382, 381] on span "Search" at bounding box center [465, 389] width 215 height 19
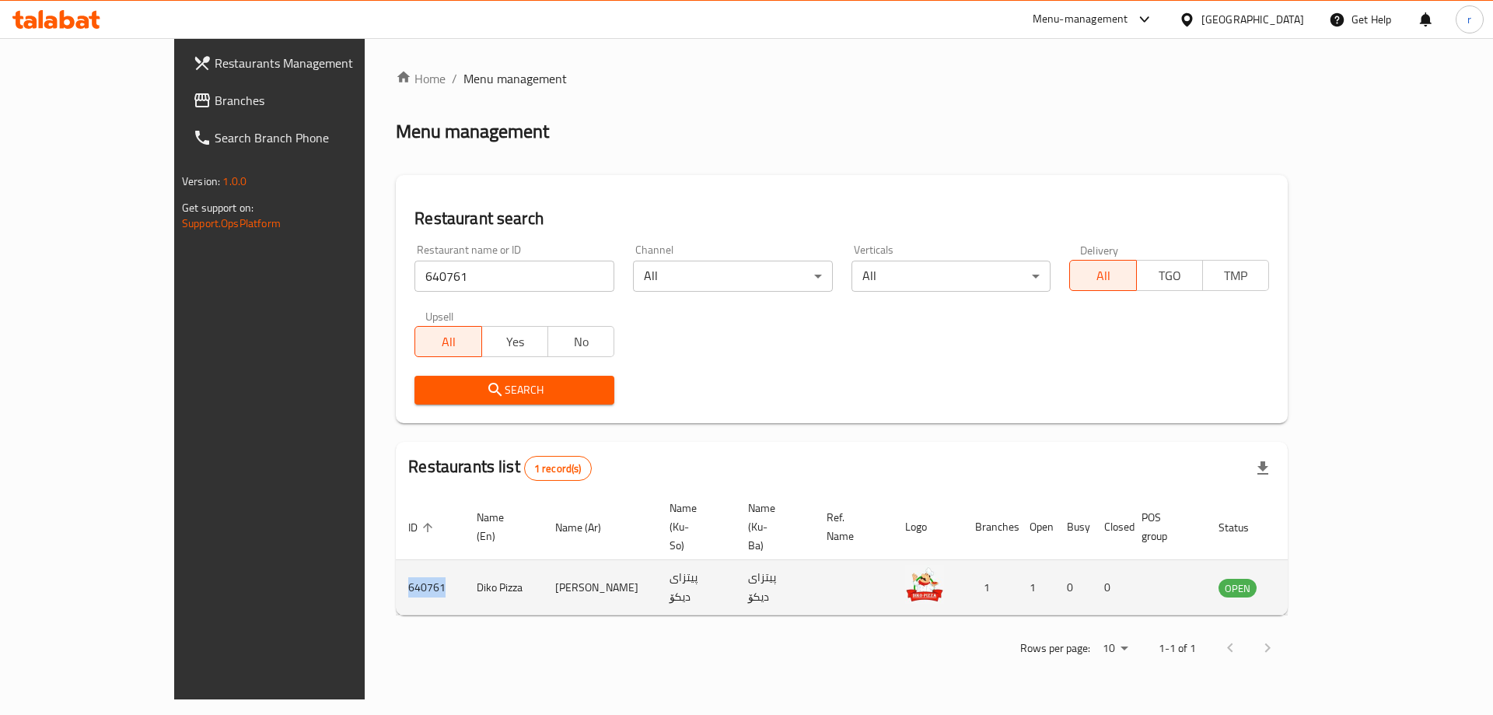
drag, startPoint x: 331, startPoint y: 557, endPoint x: 291, endPoint y: 555, distance: 40.5
click at [396, 560] on td "640761" at bounding box center [430, 587] width 68 height 55
copy td "640761"
click at [1329, 578] on link "enhanced table" at bounding box center [1314, 587] width 29 height 19
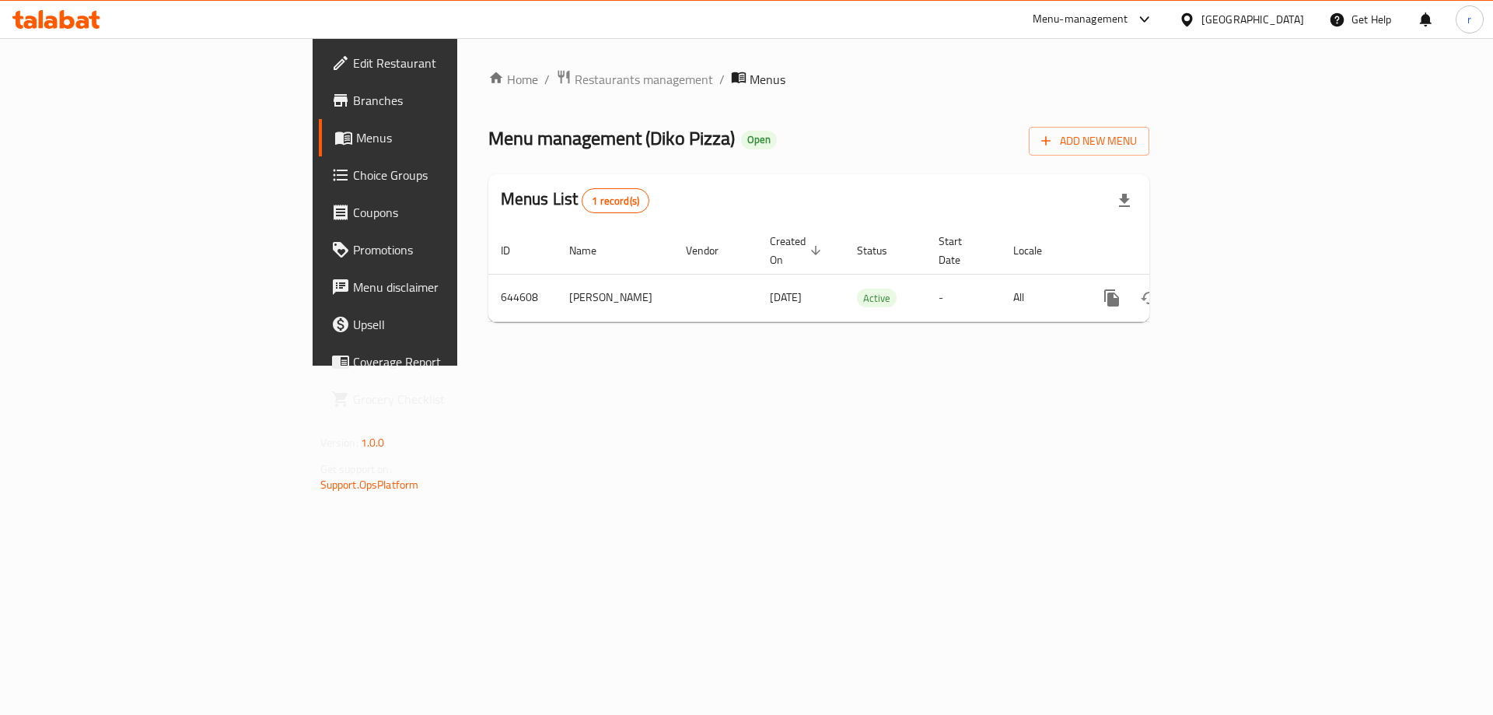
click at [353, 97] on span "Branches" at bounding box center [451, 100] width 197 height 19
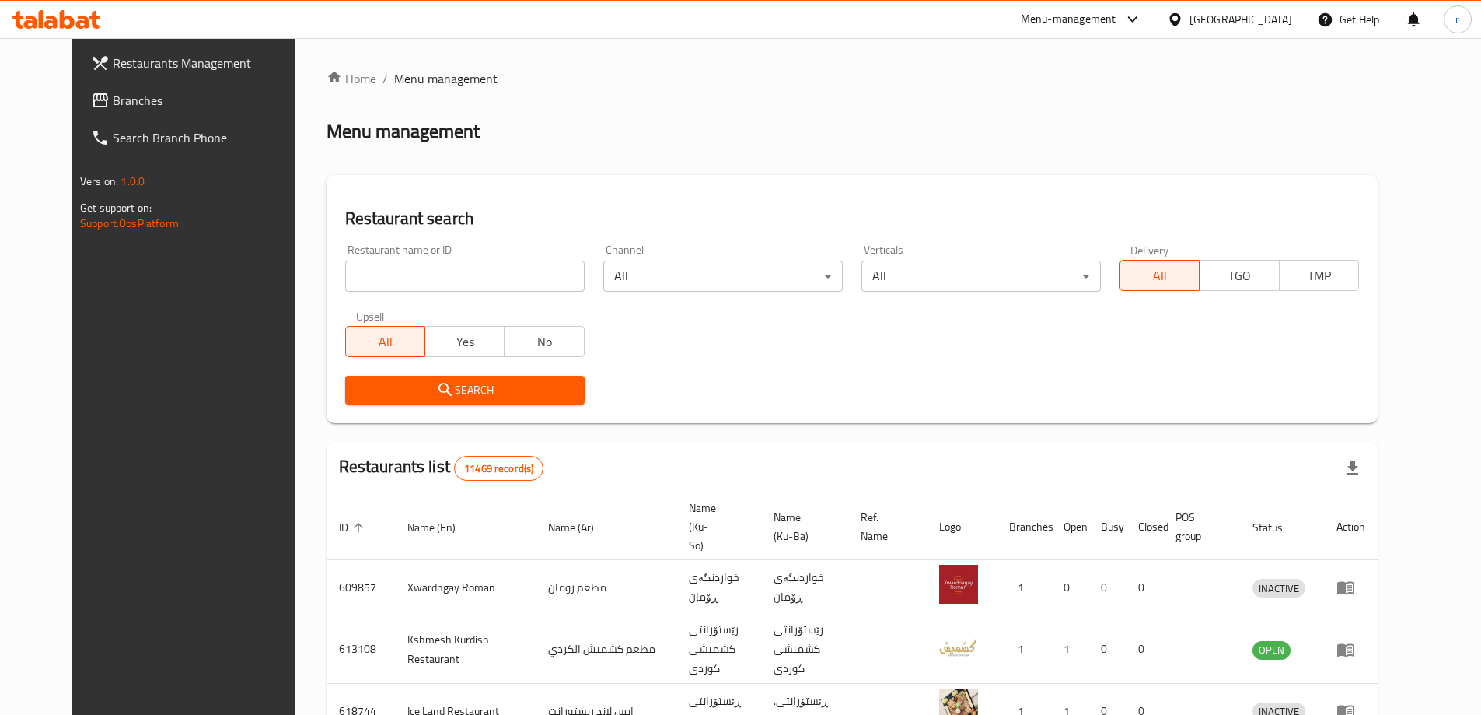
click at [79, 115] on link "Branches" at bounding box center [199, 100] width 241 height 37
click at [345, 265] on input "search" at bounding box center [464, 275] width 239 height 31
paste input "627865"
type input "627865"
click at [345, 376] on button "Search" at bounding box center [464, 390] width 239 height 29
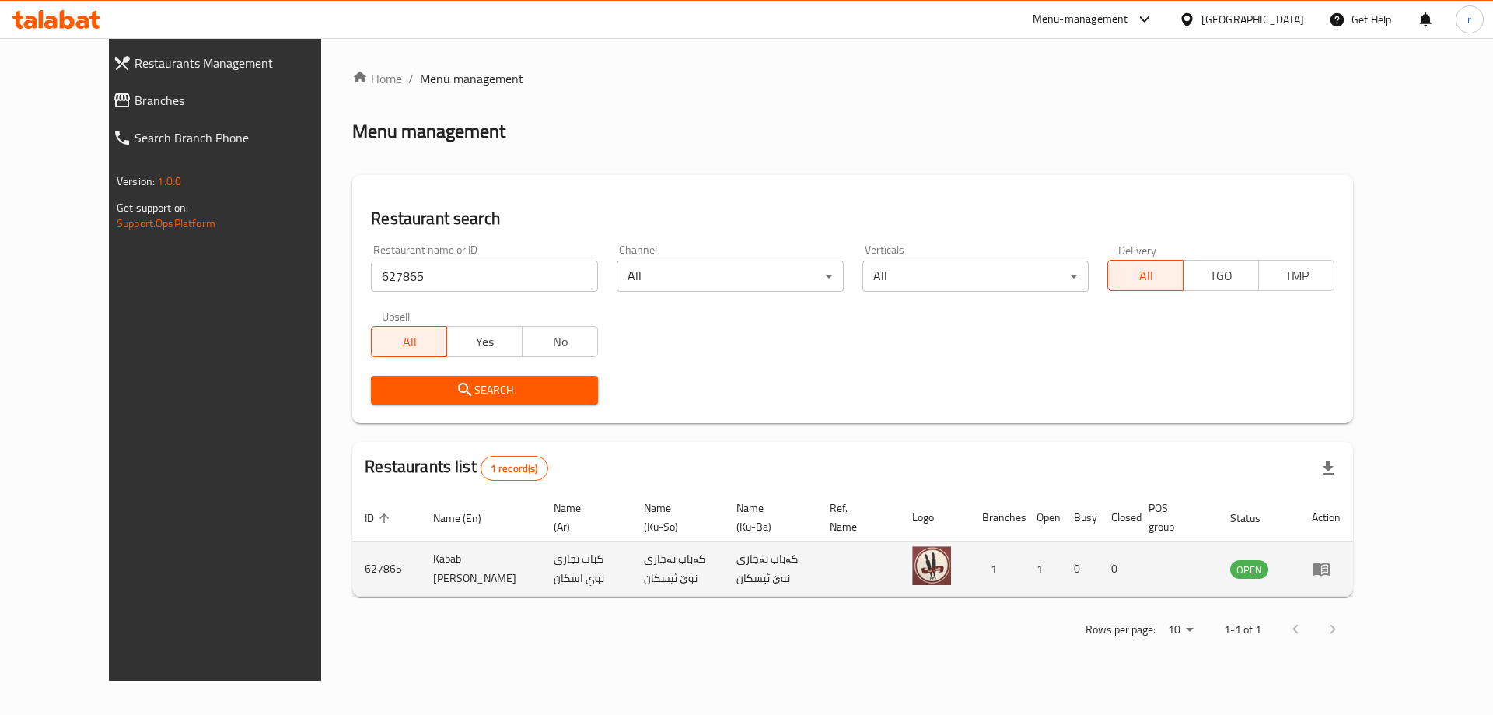
drag, startPoint x: 385, startPoint y: 584, endPoint x: 354, endPoint y: 555, distance: 42.4
click at [421, 555] on td "Kabab [PERSON_NAME]" at bounding box center [481, 568] width 121 height 55
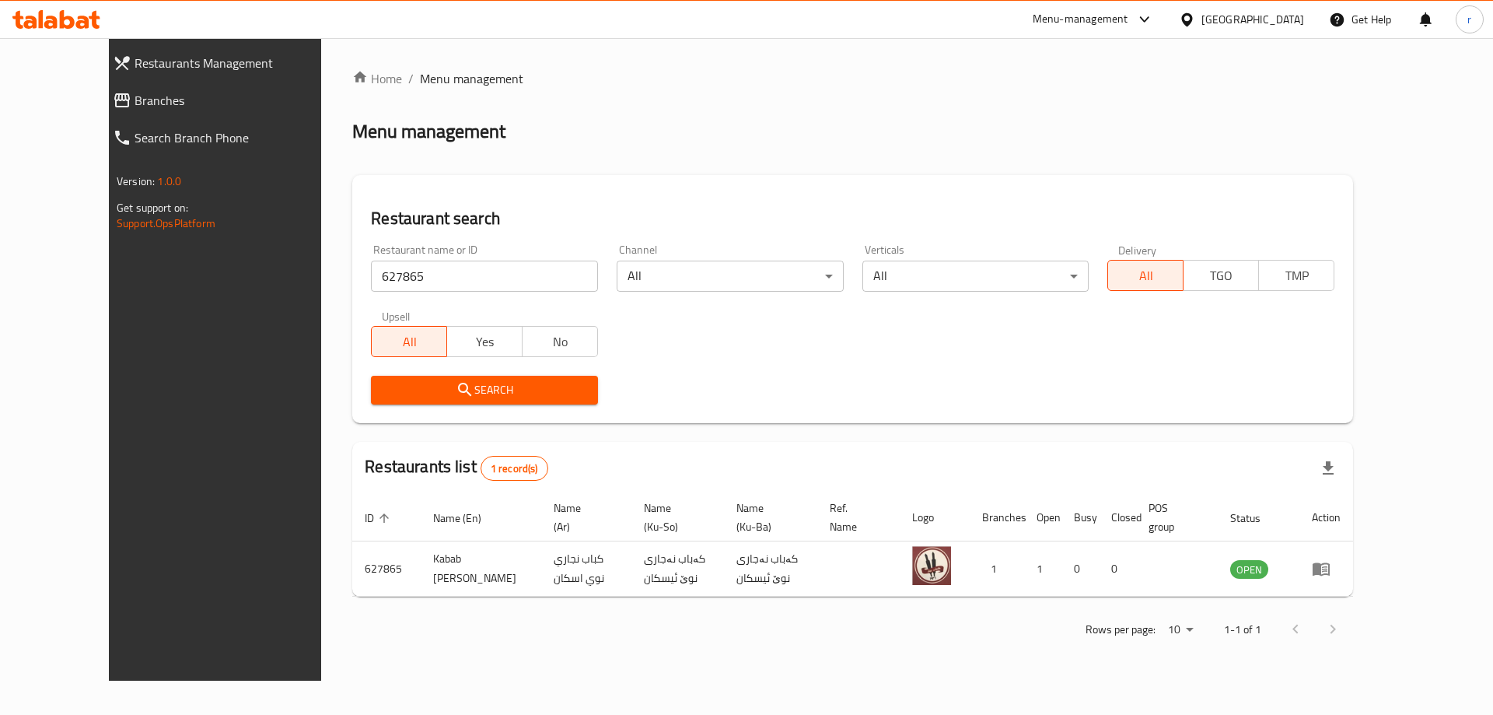
copy td "Kabab [PERSON_NAME]"
click at [451, 624] on div "Rows per page: 10 1-1 of 1" at bounding box center [852, 629] width 1001 height 40
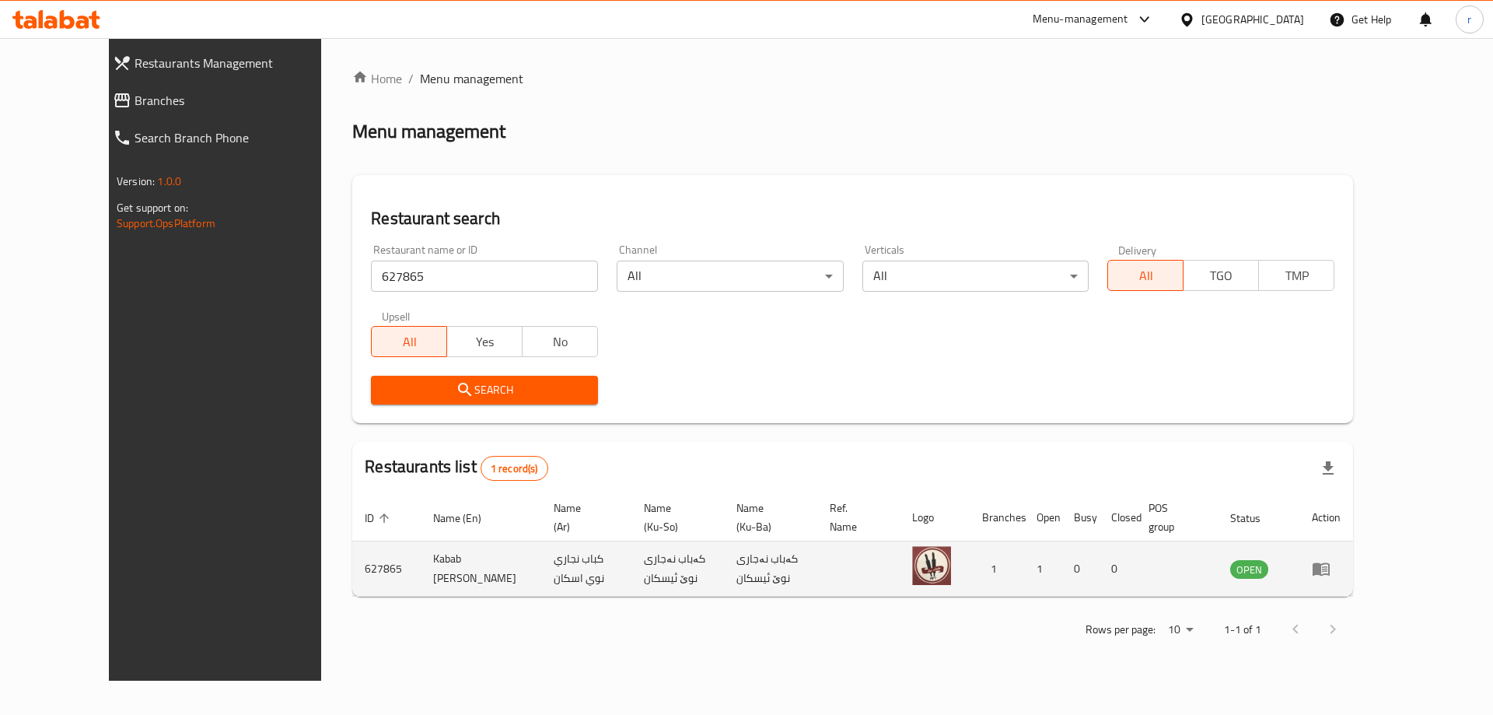
click at [1329, 570] on icon "enhanced table" at bounding box center [1320, 569] width 17 height 13
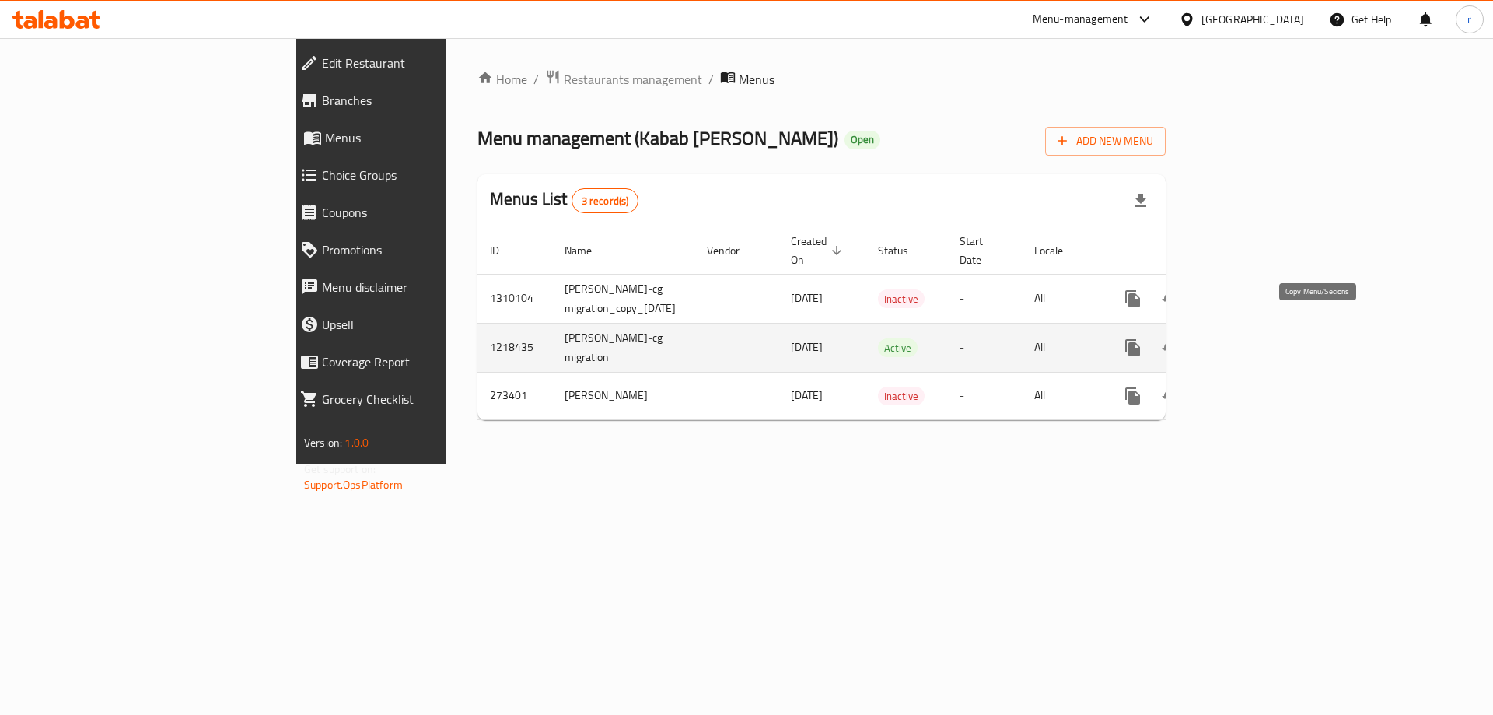
click at [1140, 339] on icon "more" at bounding box center [1132, 347] width 15 height 17
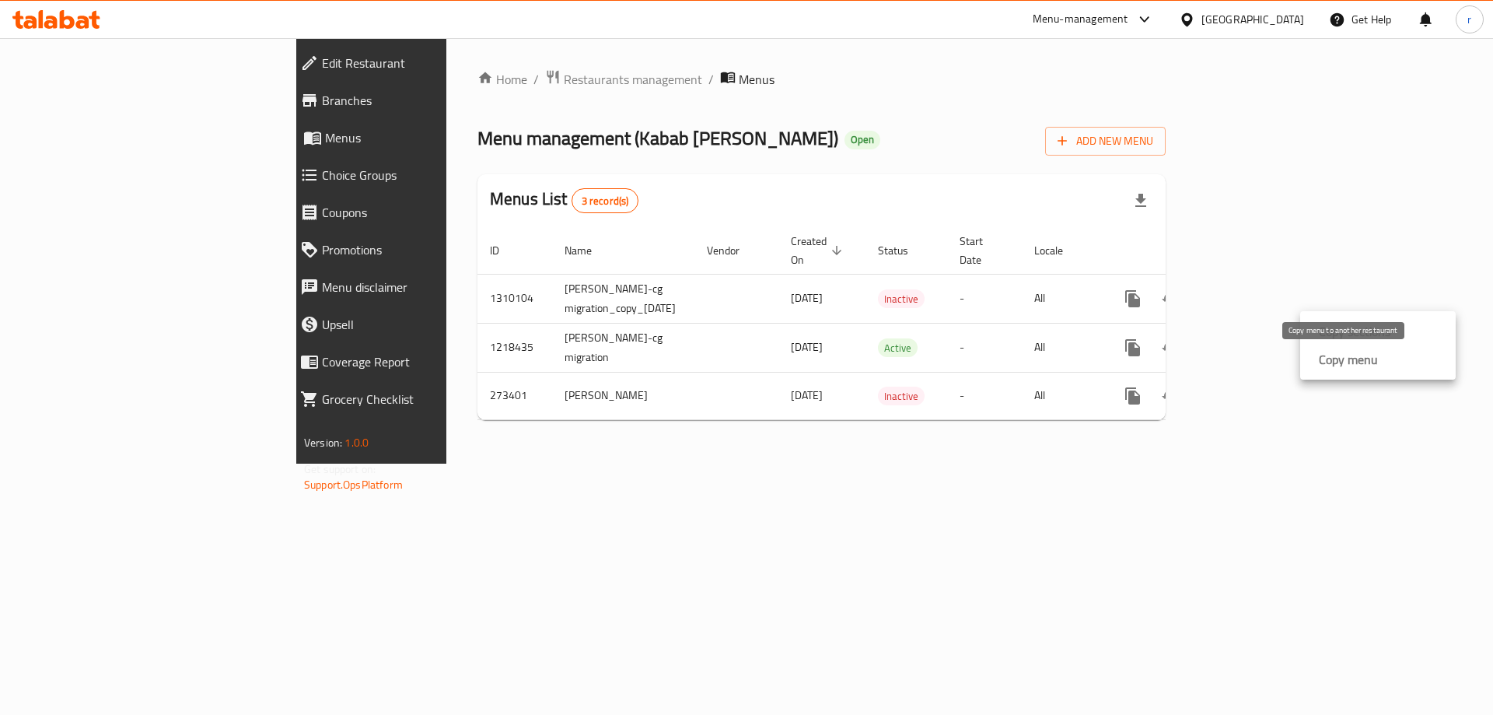
click at [1333, 362] on strong "Copy menu" at bounding box center [1348, 359] width 59 height 19
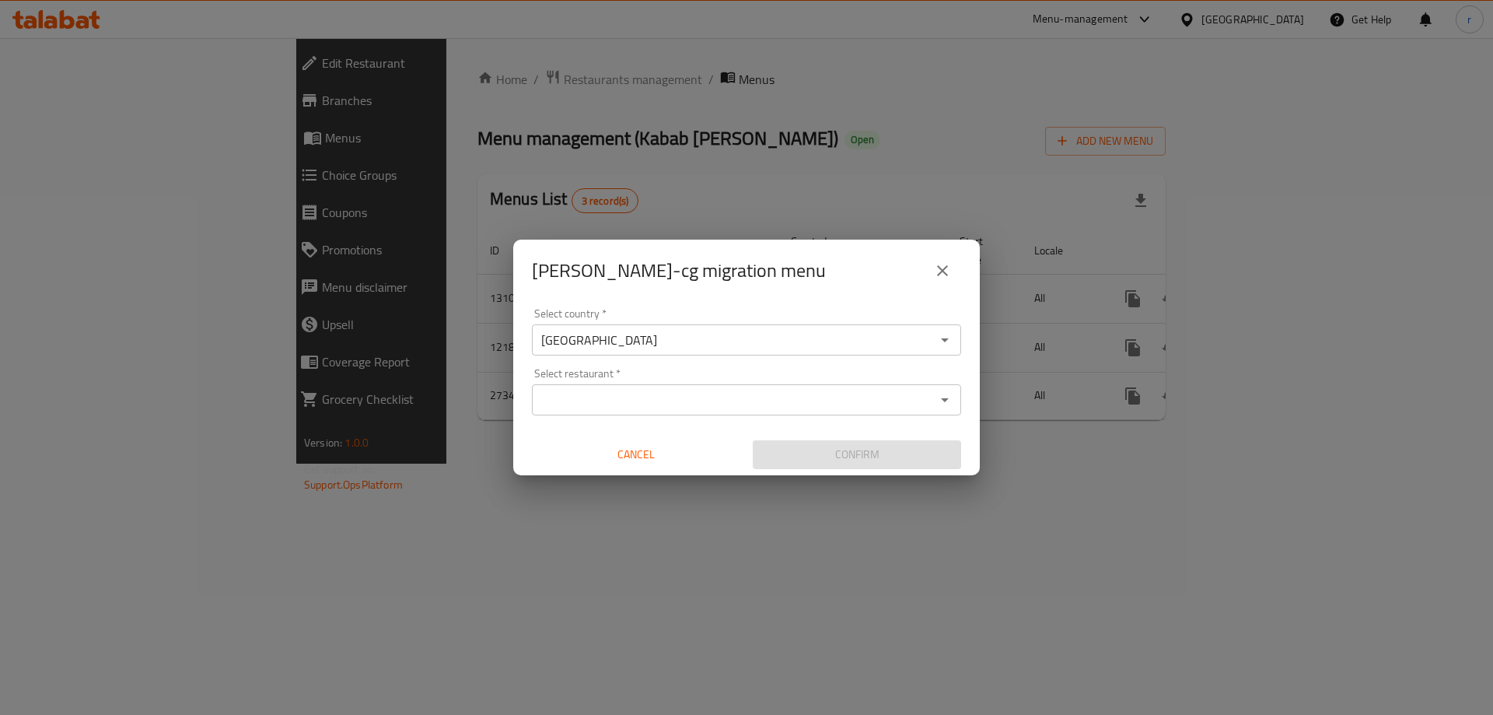
click at [648, 396] on input "Select restaurant   *" at bounding box center [733, 400] width 394 height 22
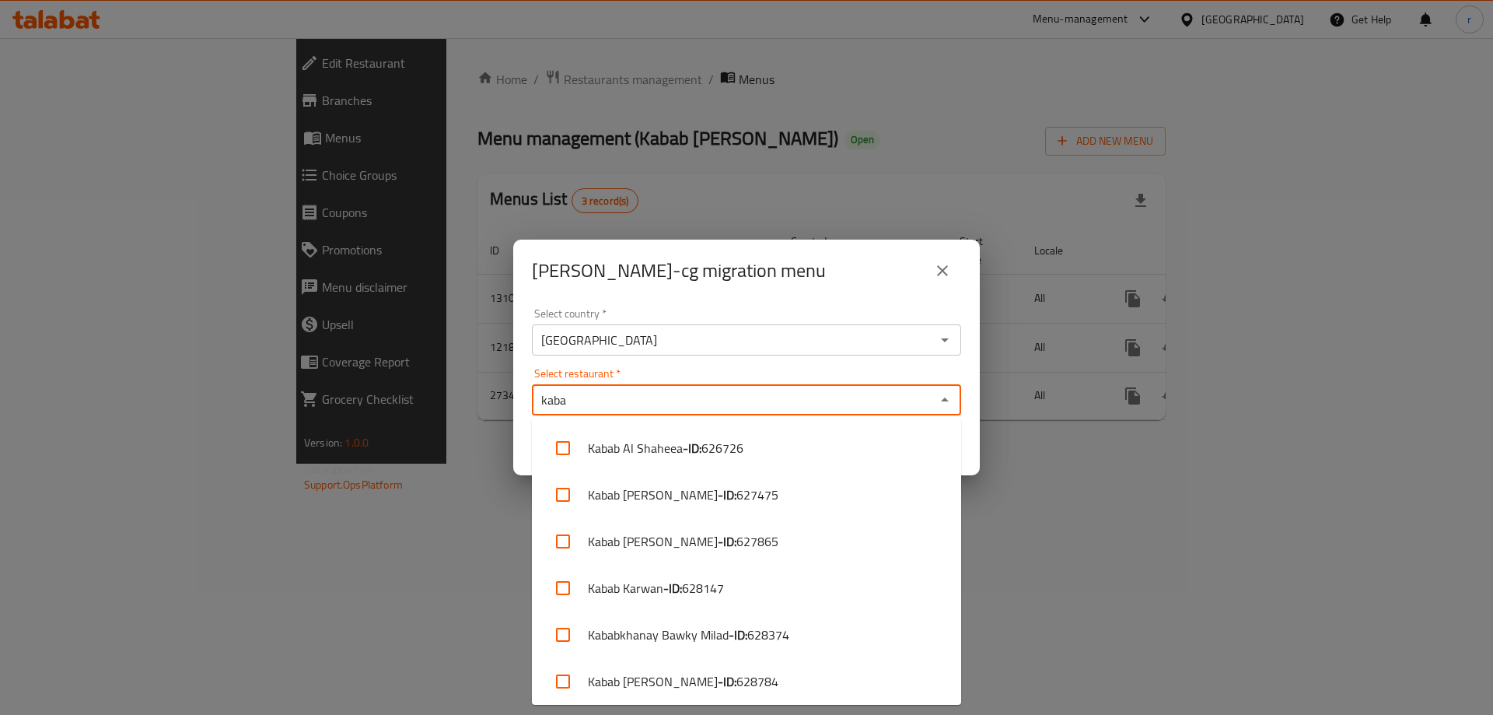
type input "kaba"
click at [938, 268] on icon "close" at bounding box center [942, 270] width 19 height 19
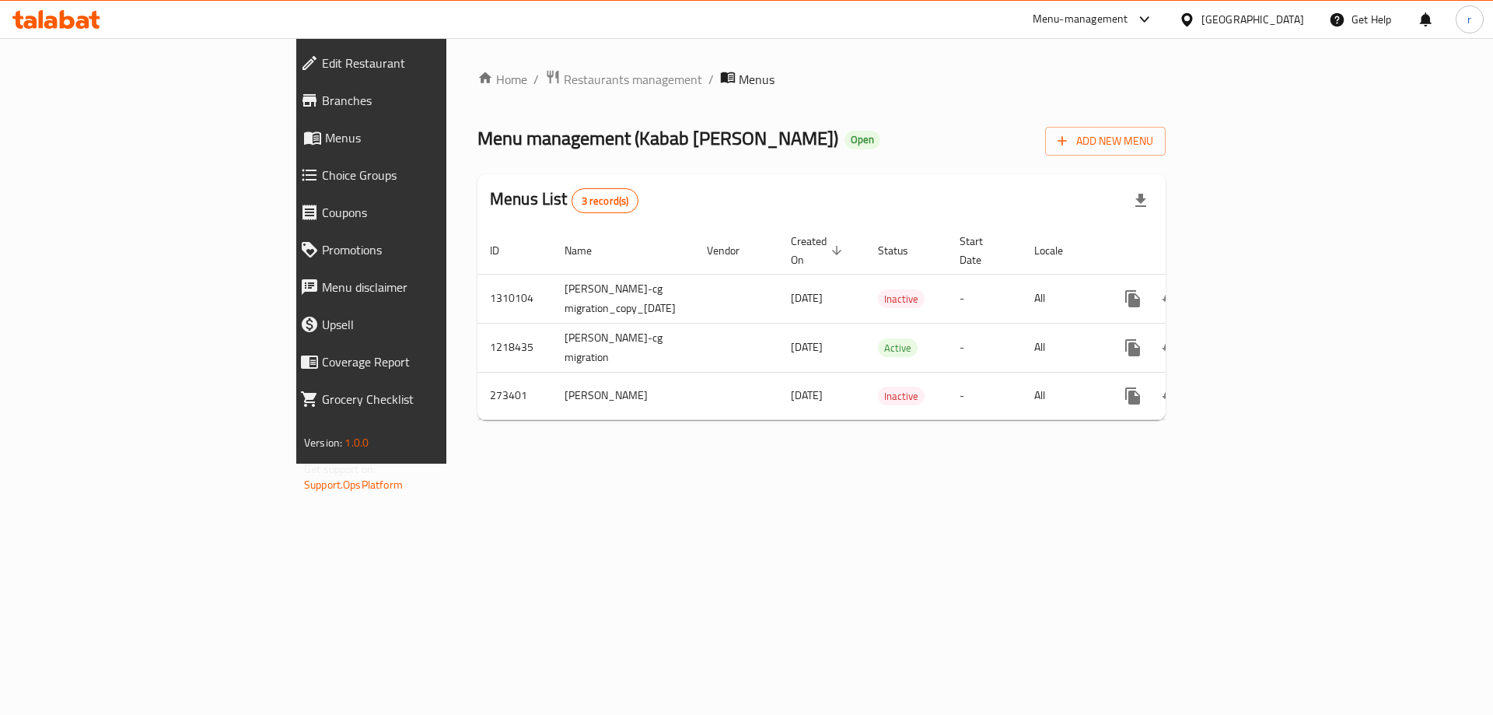
click at [808, 165] on div "Home / Restaurants management / Menus Menu management ( Kabab Najary Nwe Iskan …" at bounding box center [821, 250] width 688 height 363
click at [322, 101] on span "Branches" at bounding box center [427, 100] width 211 height 19
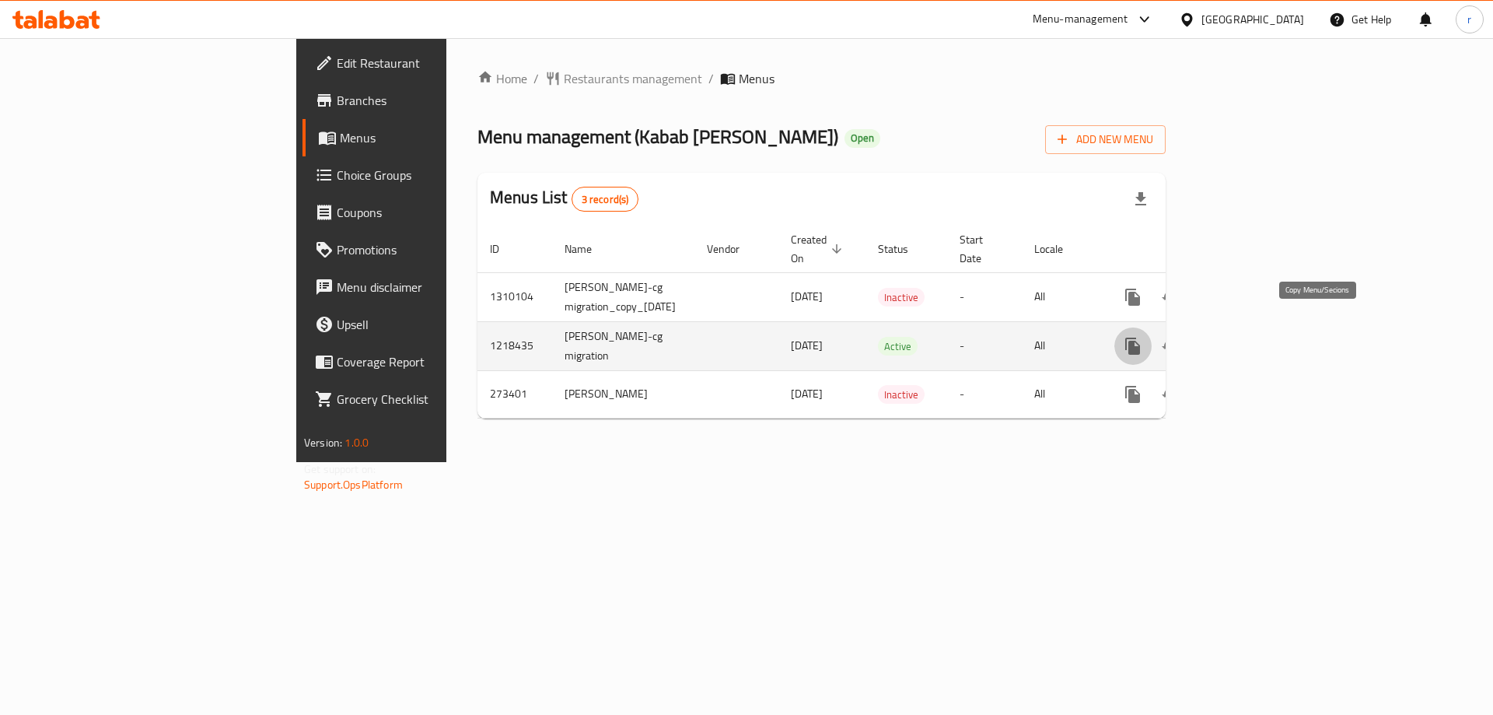
click at [1151, 340] on button "more" at bounding box center [1132, 345] width 37 height 37
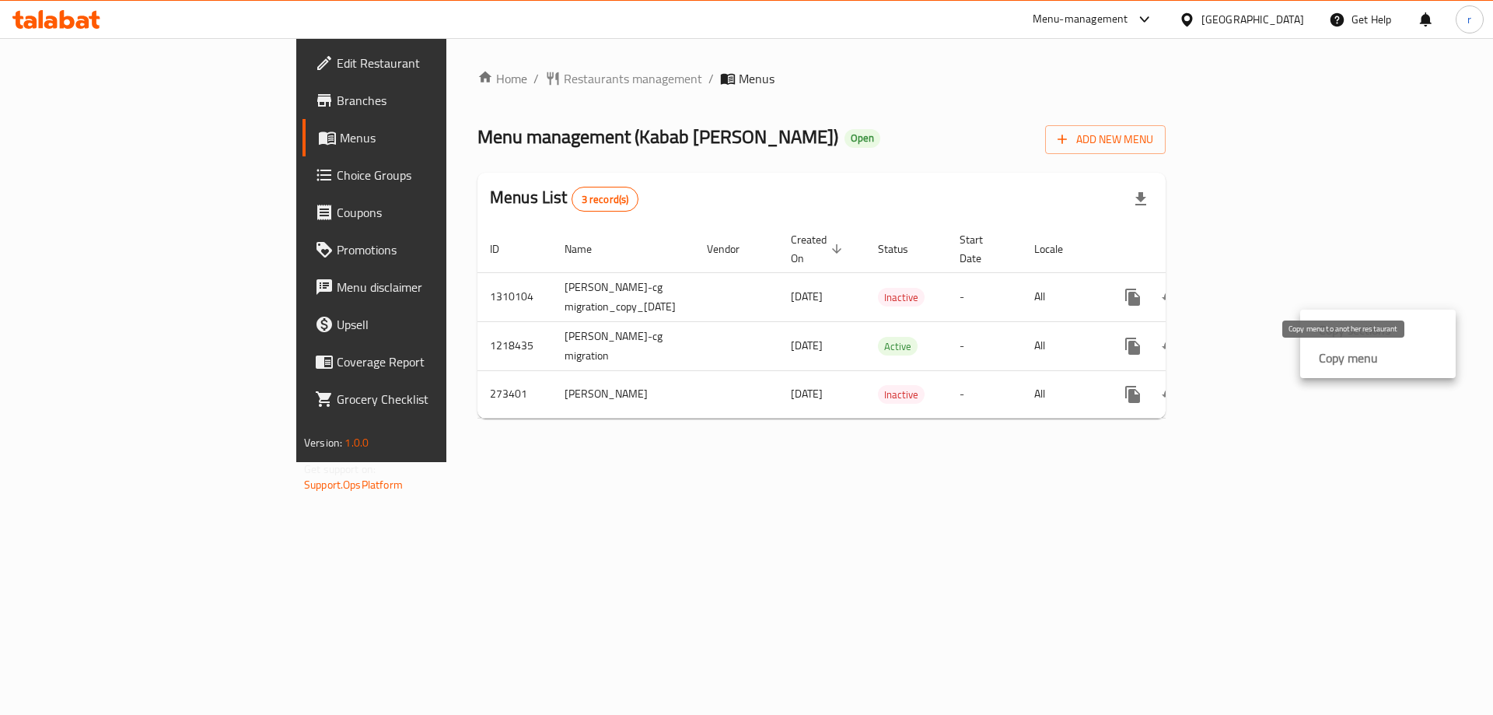
click at [1336, 360] on strong "Copy menu" at bounding box center [1348, 357] width 59 height 19
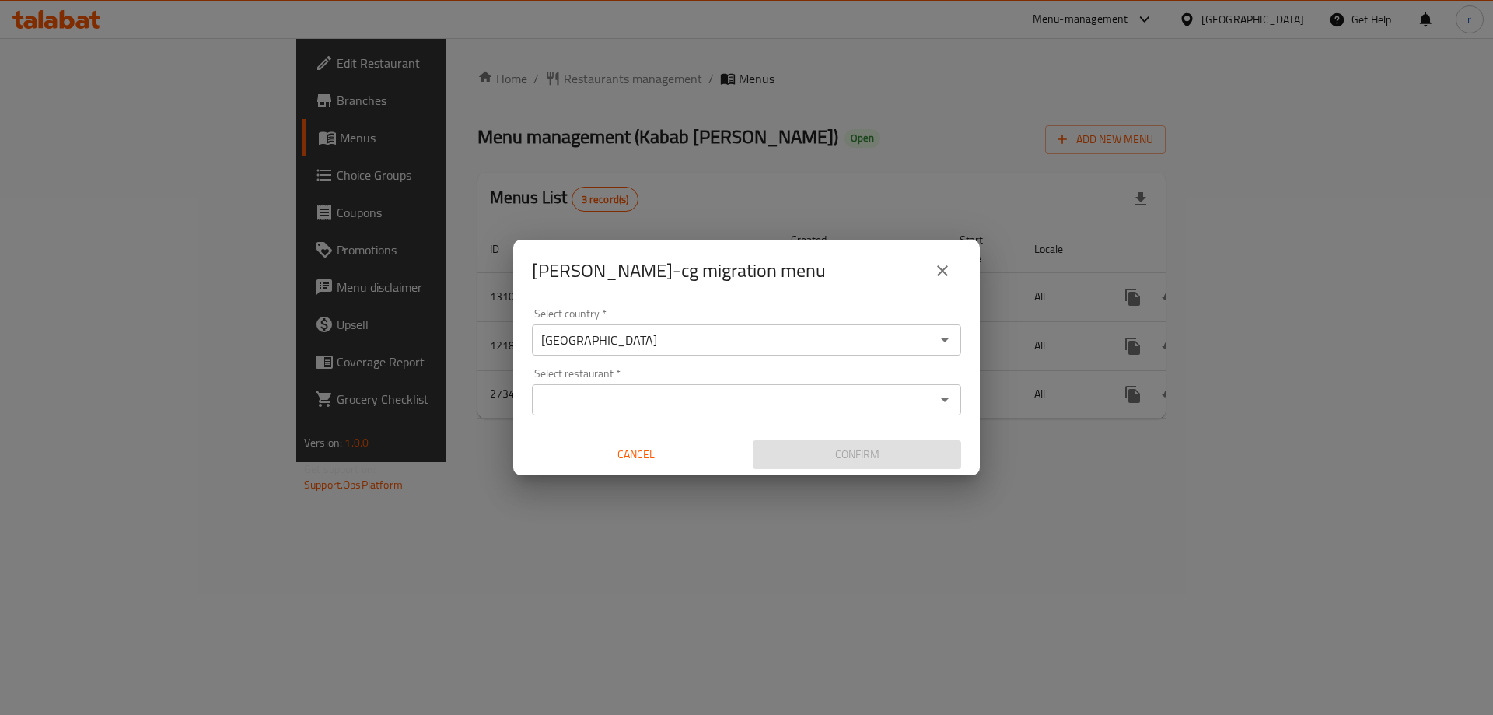
click at [650, 411] on div "Select restaurant *" at bounding box center [746, 399] width 429 height 31
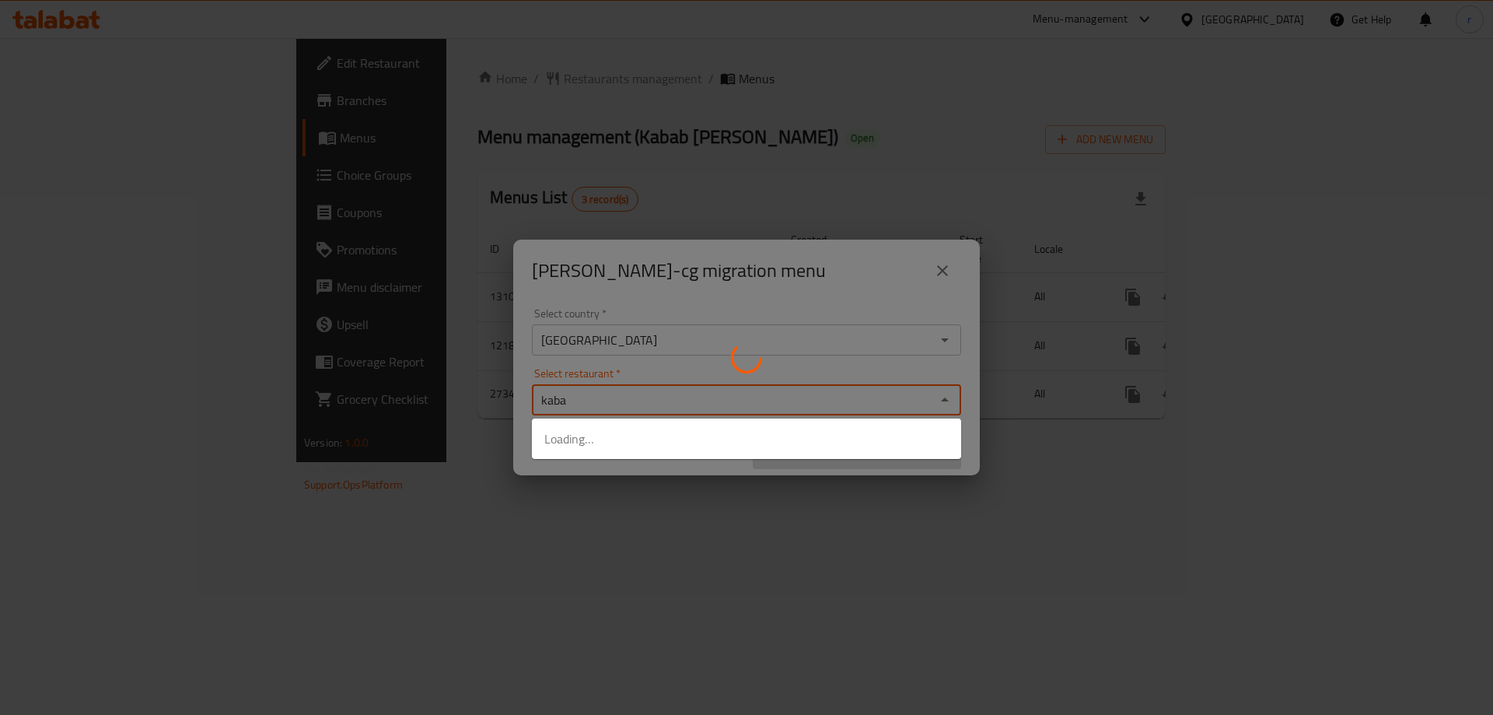
type input "kabab"
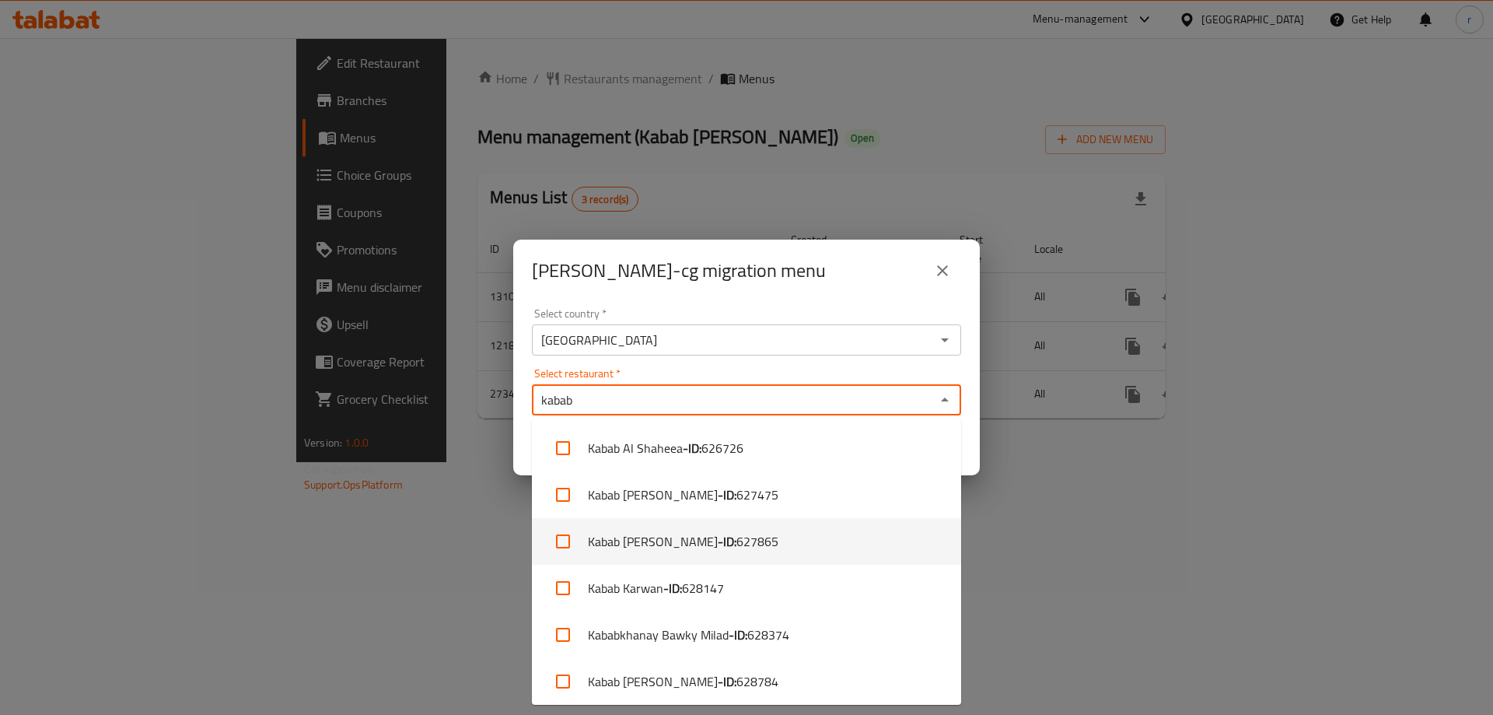
click at [826, 540] on li "Kabab Najary Nwe Iskan - ID: 627865" at bounding box center [746, 541] width 429 height 47
checkbox input "true"
click at [1024, 542] on div "Copy [PERSON_NAME]-cg migration menu Select country   * [GEOGRAPHIC_DATA] Selec…" at bounding box center [746, 357] width 1493 height 715
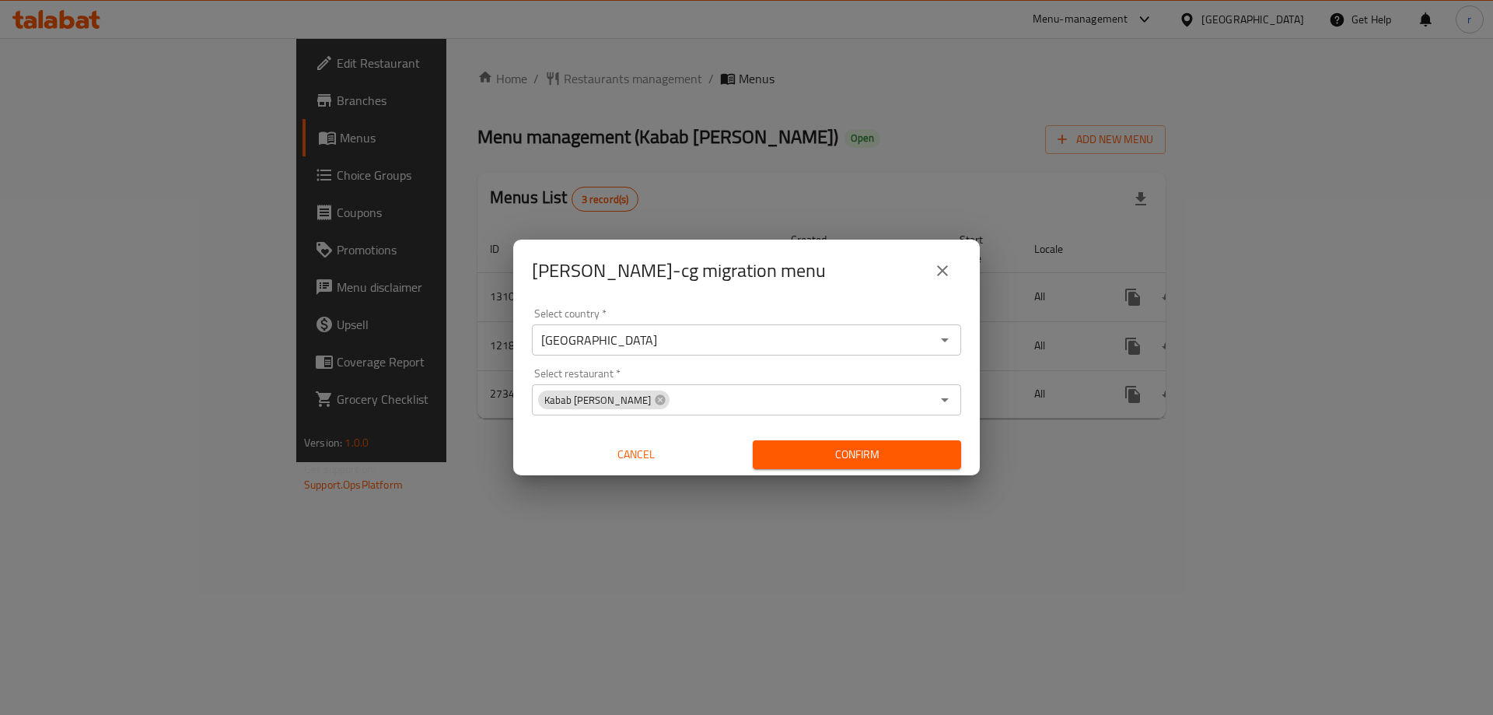
click at [916, 456] on span "Confirm" at bounding box center [856, 454] width 183 height 19
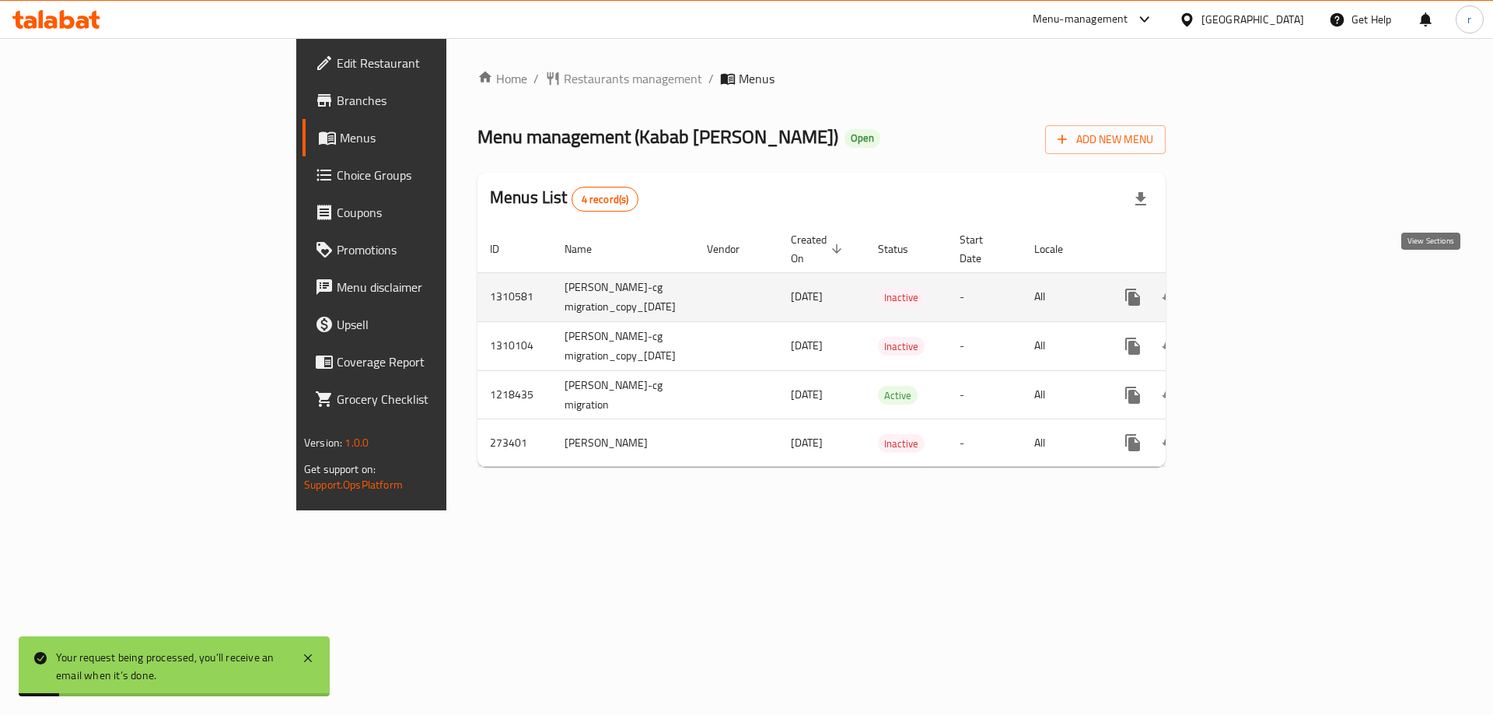
click at [1254, 288] on icon "enhanced table" at bounding box center [1244, 297] width 19 height 19
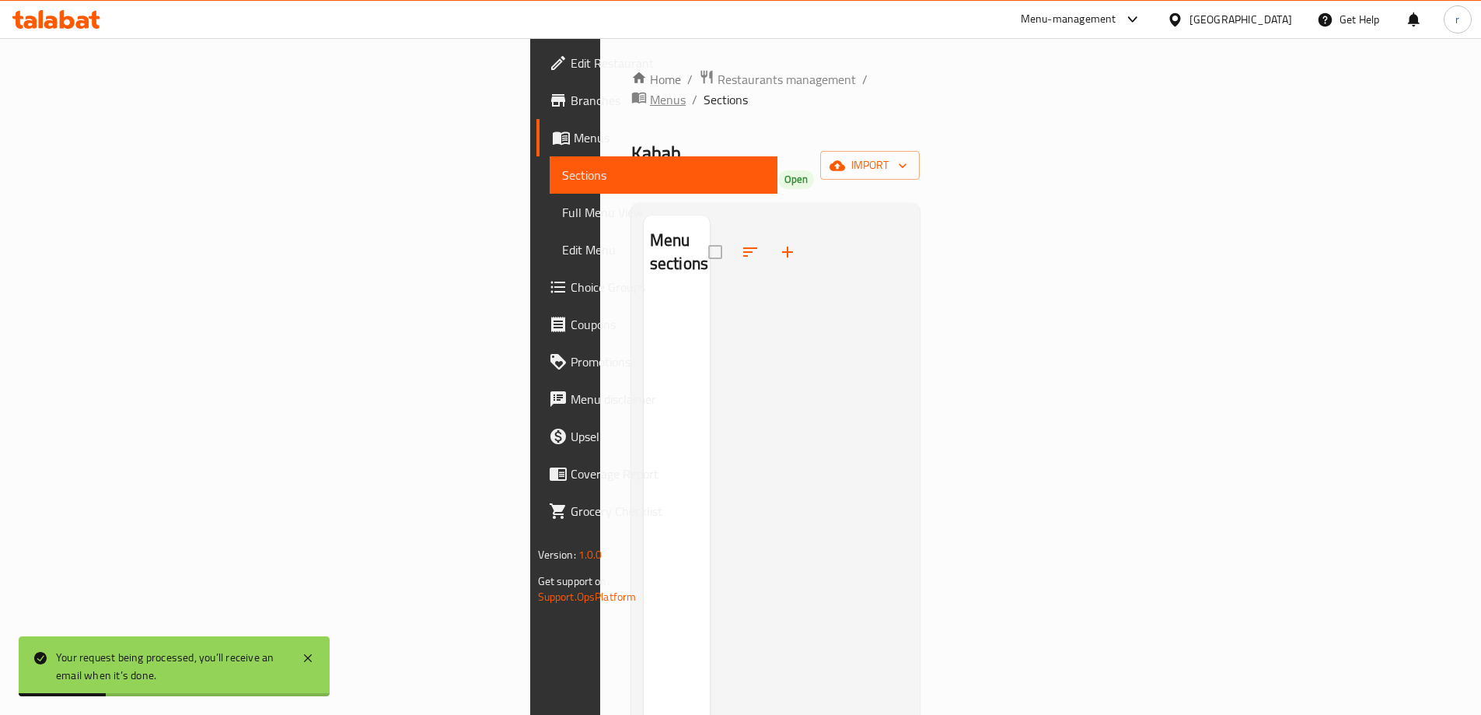
click at [650, 90] on span "Menus" at bounding box center [668, 99] width 36 height 19
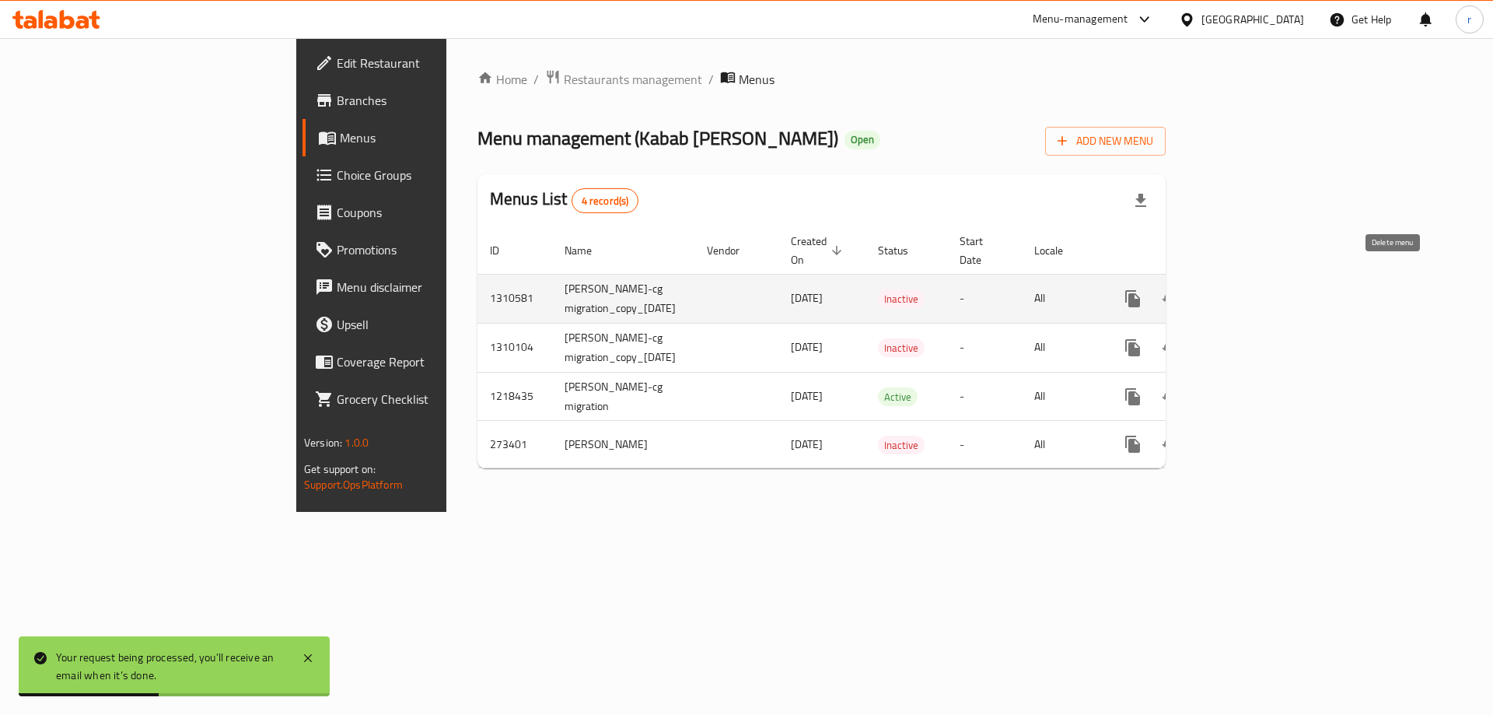
click at [1217, 289] on icon "enhanced table" at bounding box center [1207, 298] width 19 height 19
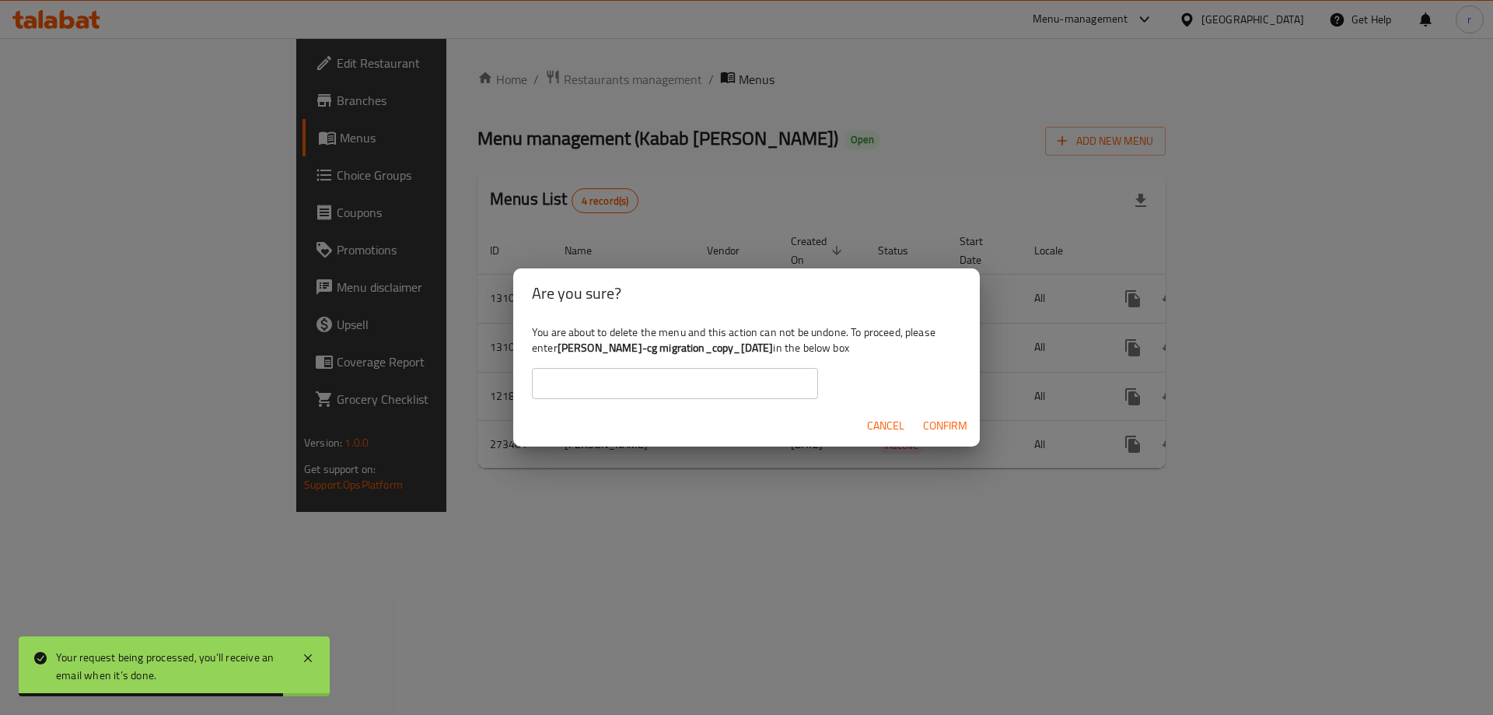
drag, startPoint x: 561, startPoint y: 347, endPoint x: 822, endPoint y: 343, distance: 261.3
click at [774, 343] on b "[PERSON_NAME]-cg migration_copy_[DATE]" at bounding box center [665, 347] width 216 height 20
copy b "[PERSON_NAME]-cg migration_copy_[DATE]"
click at [664, 385] on input "text" at bounding box center [675, 383] width 286 height 31
paste input "[PERSON_NAME]-cg migration_copy_[DATE]"
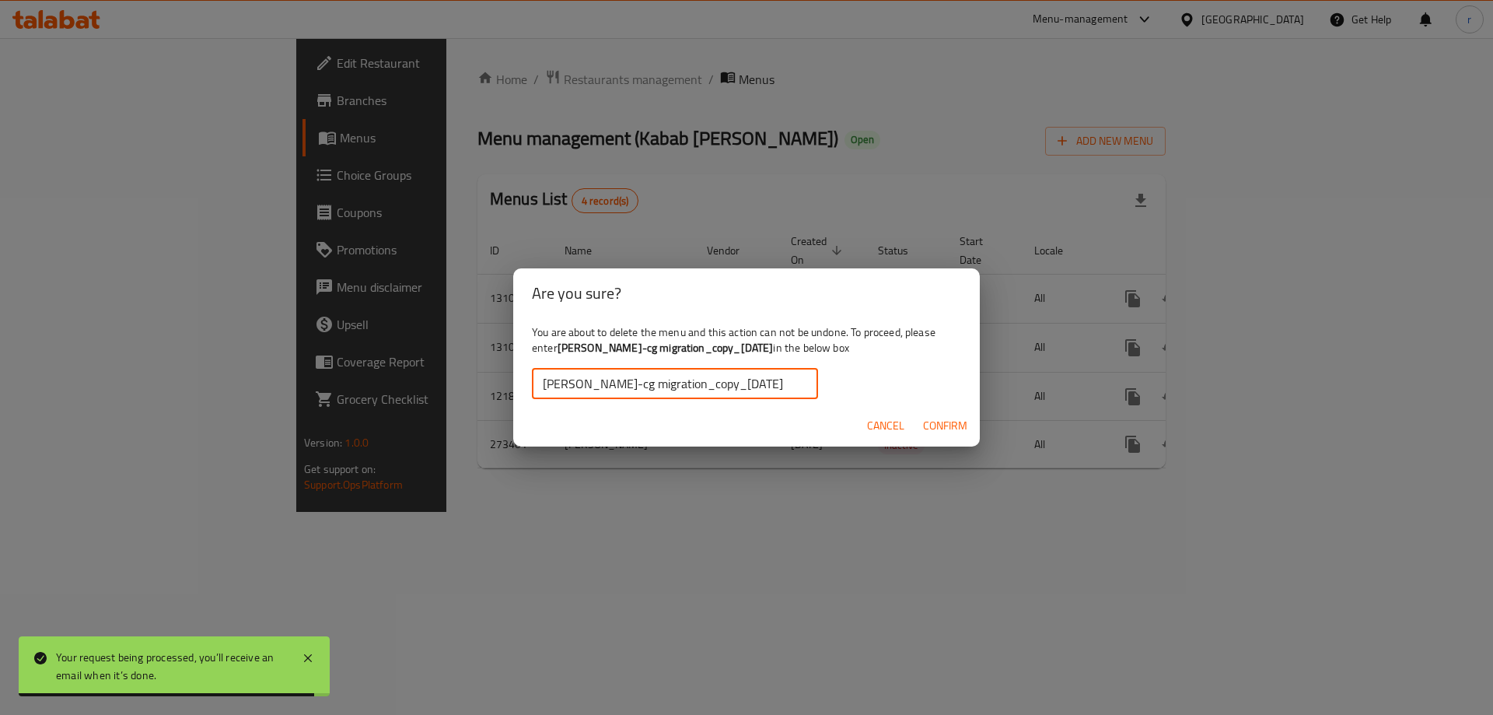
scroll to position [0, 30]
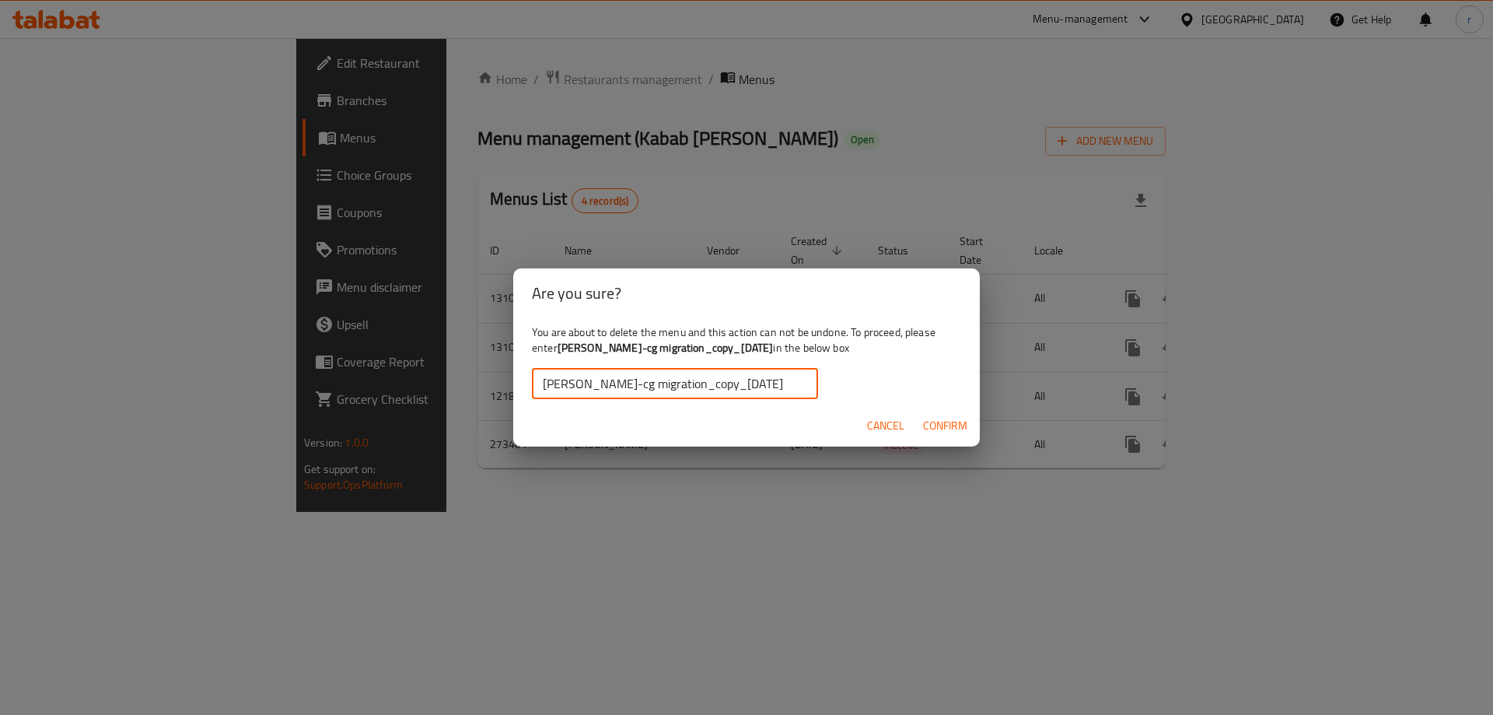
type input "[PERSON_NAME]-cg migration_copy_[DATE]"
click at [931, 418] on span "Confirm" at bounding box center [945, 425] width 44 height 19
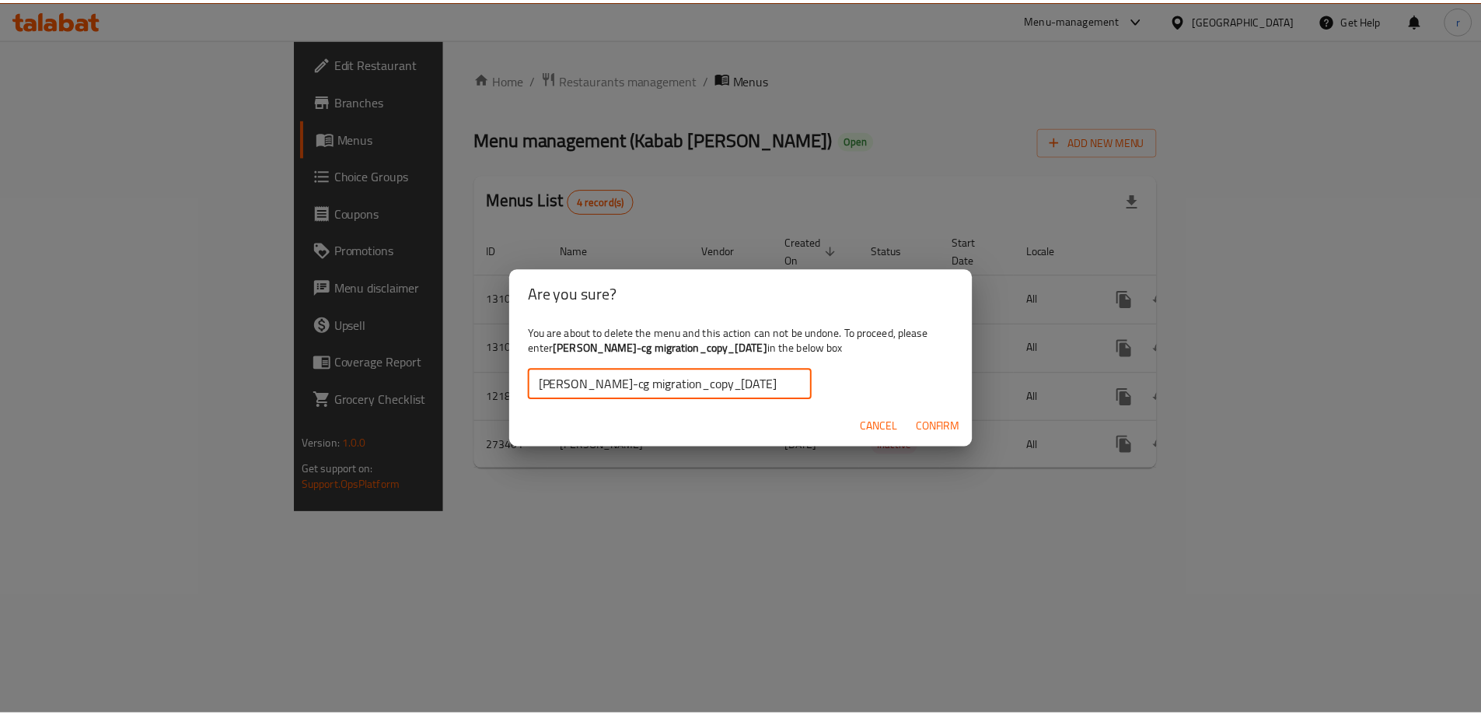
scroll to position [0, 0]
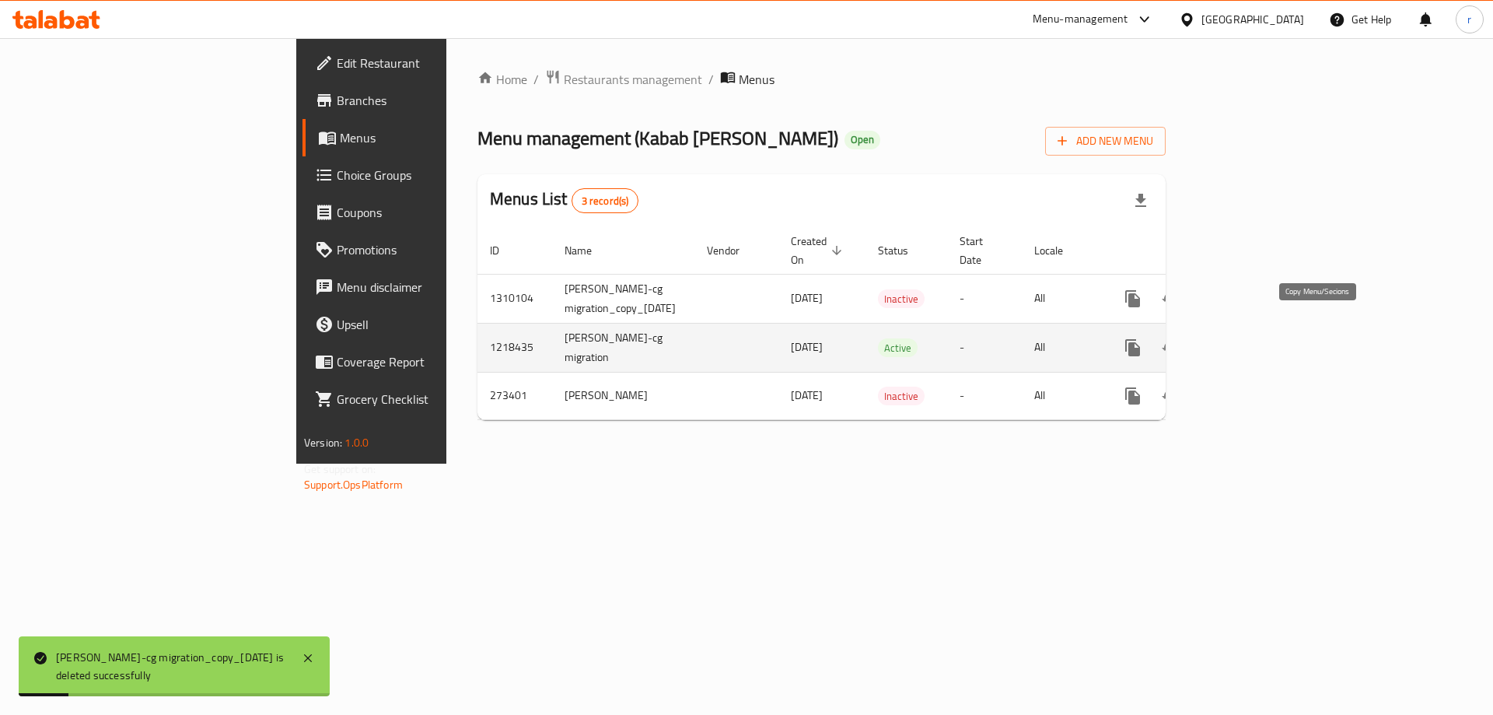
click at [1142, 338] on icon "more" at bounding box center [1132, 347] width 19 height 19
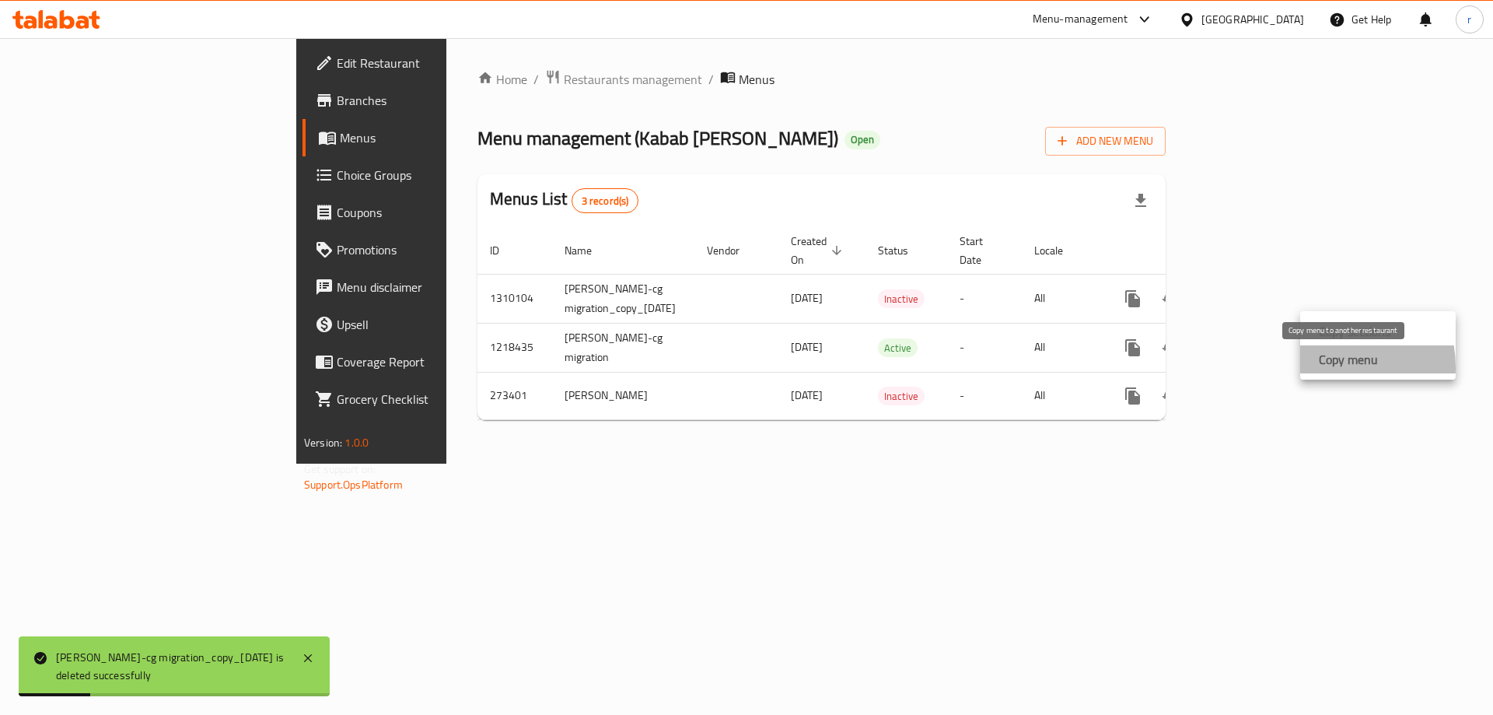
click at [1315, 368] on div "Copy menu" at bounding box center [1344, 359] width 65 height 19
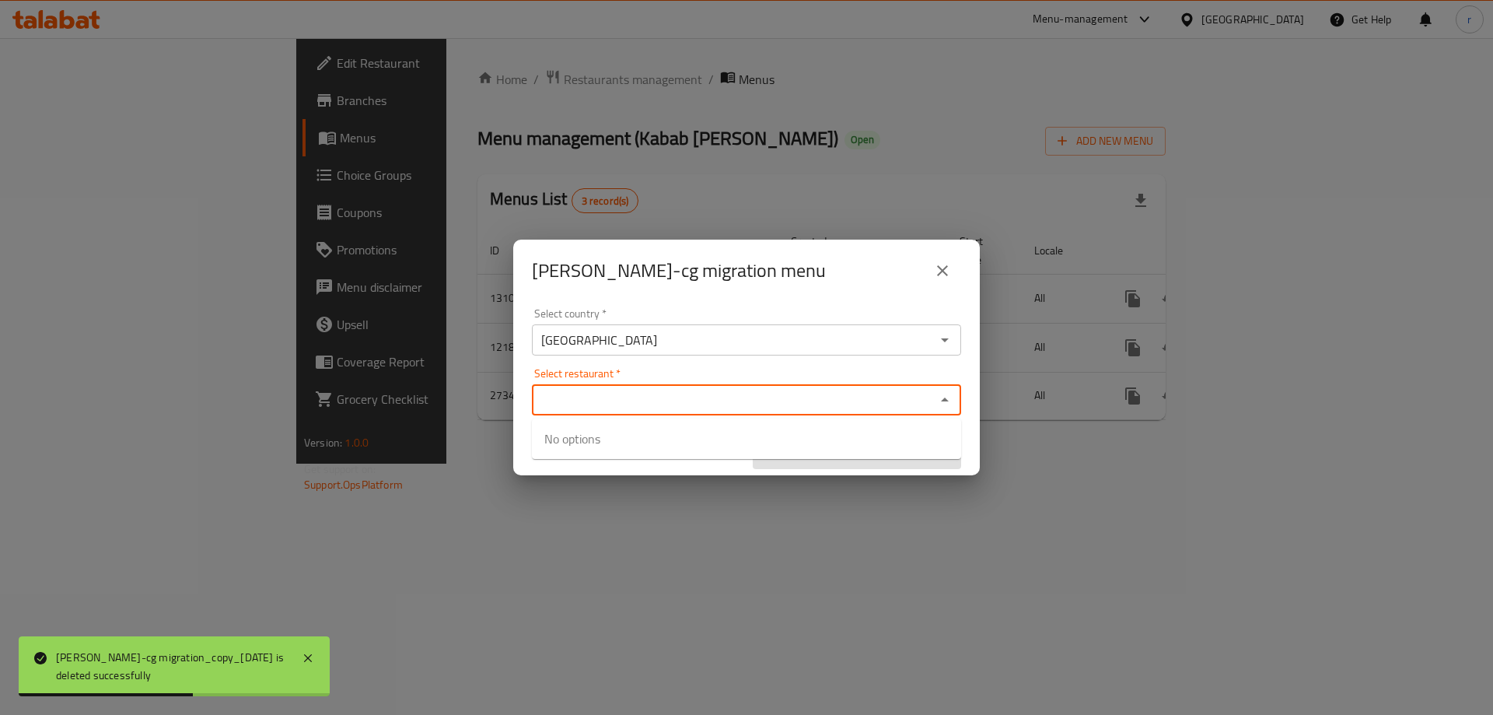
click at [670, 393] on input "Select restaurant   *" at bounding box center [733, 400] width 394 height 22
type input "kabab"
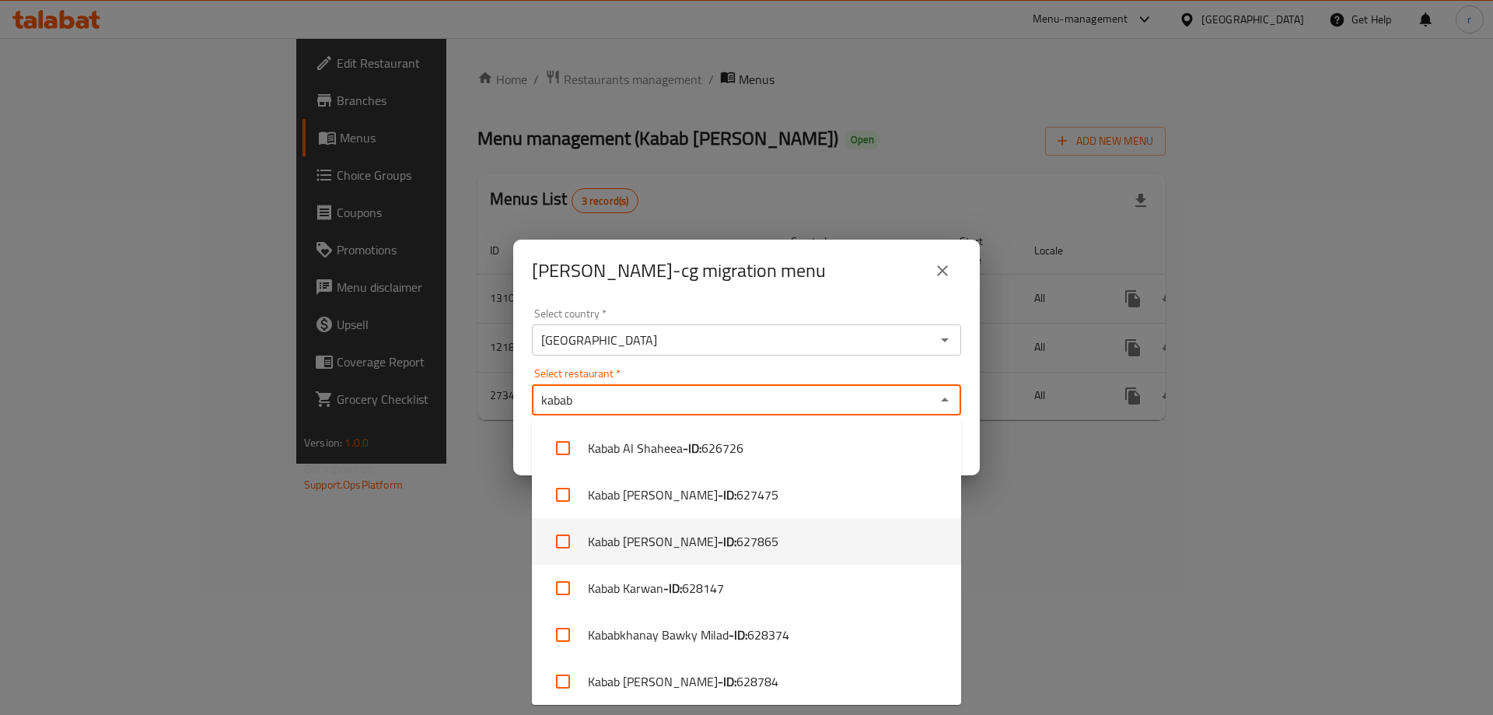
click at [737, 545] on span "627865" at bounding box center [757, 541] width 42 height 19
checkbox input "true"
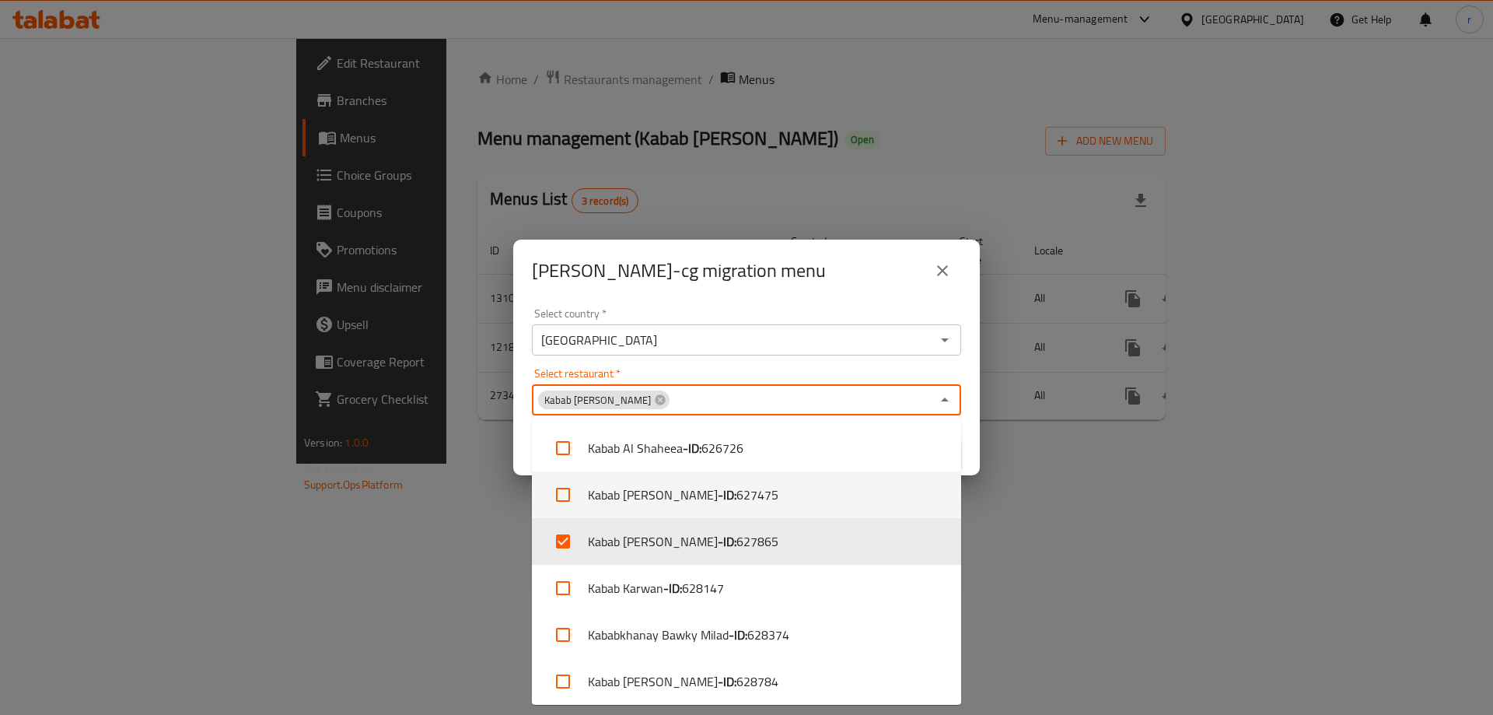
click at [1034, 480] on div "Copy [PERSON_NAME]-cg migration menu Select country   * [GEOGRAPHIC_DATA] Selec…" at bounding box center [746, 357] width 1493 height 715
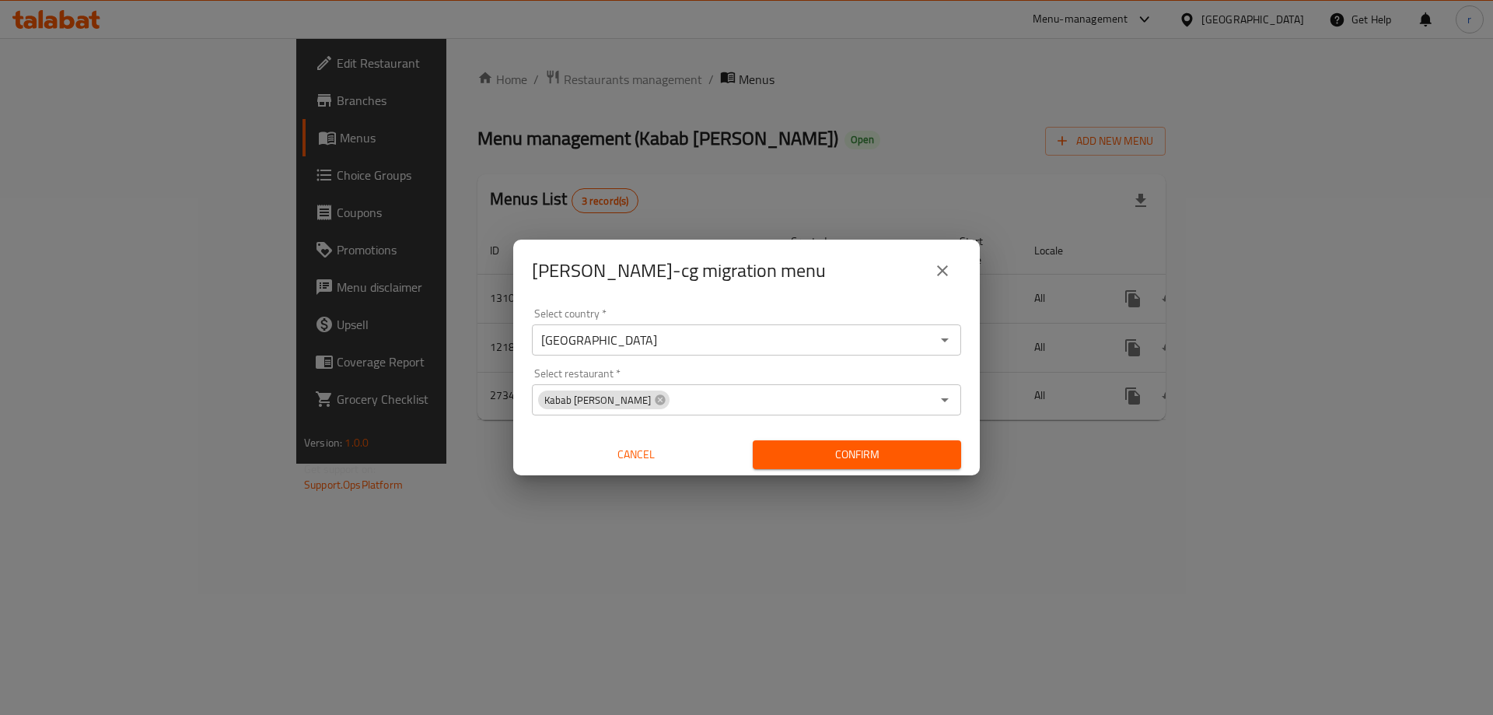
click at [927, 458] on span "Confirm" at bounding box center [856, 454] width 183 height 19
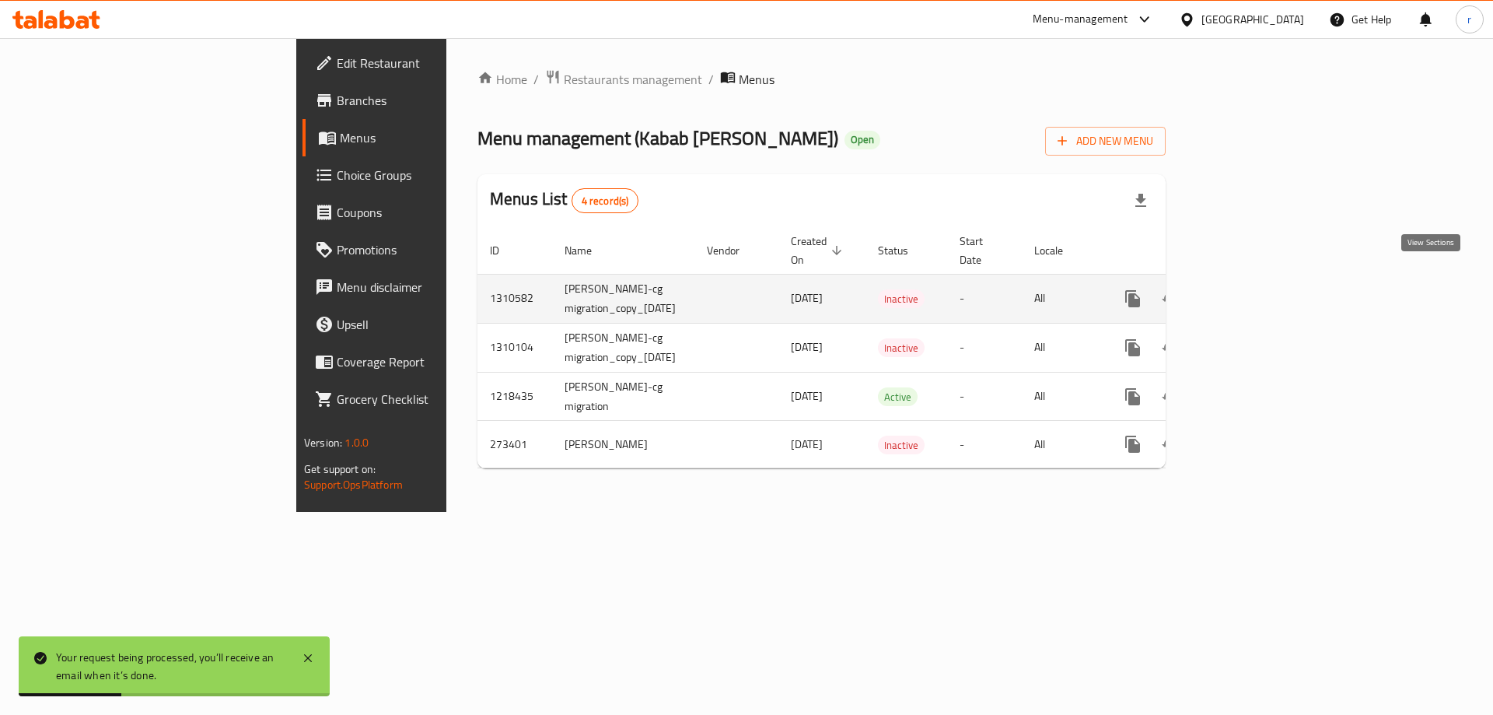
click at [1252, 292] on icon "enhanced table" at bounding box center [1245, 299] width 14 height 14
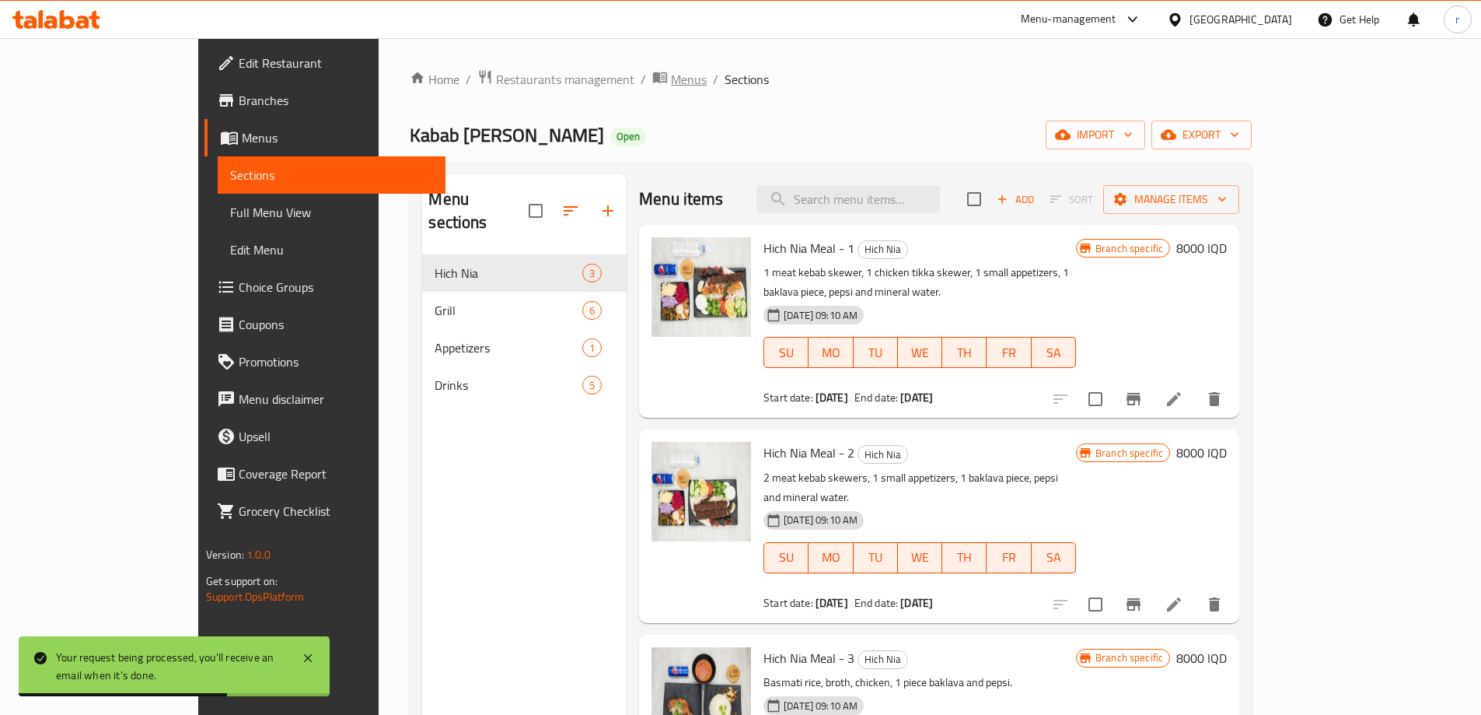
click at [671, 74] on span "Menus" at bounding box center [689, 79] width 36 height 19
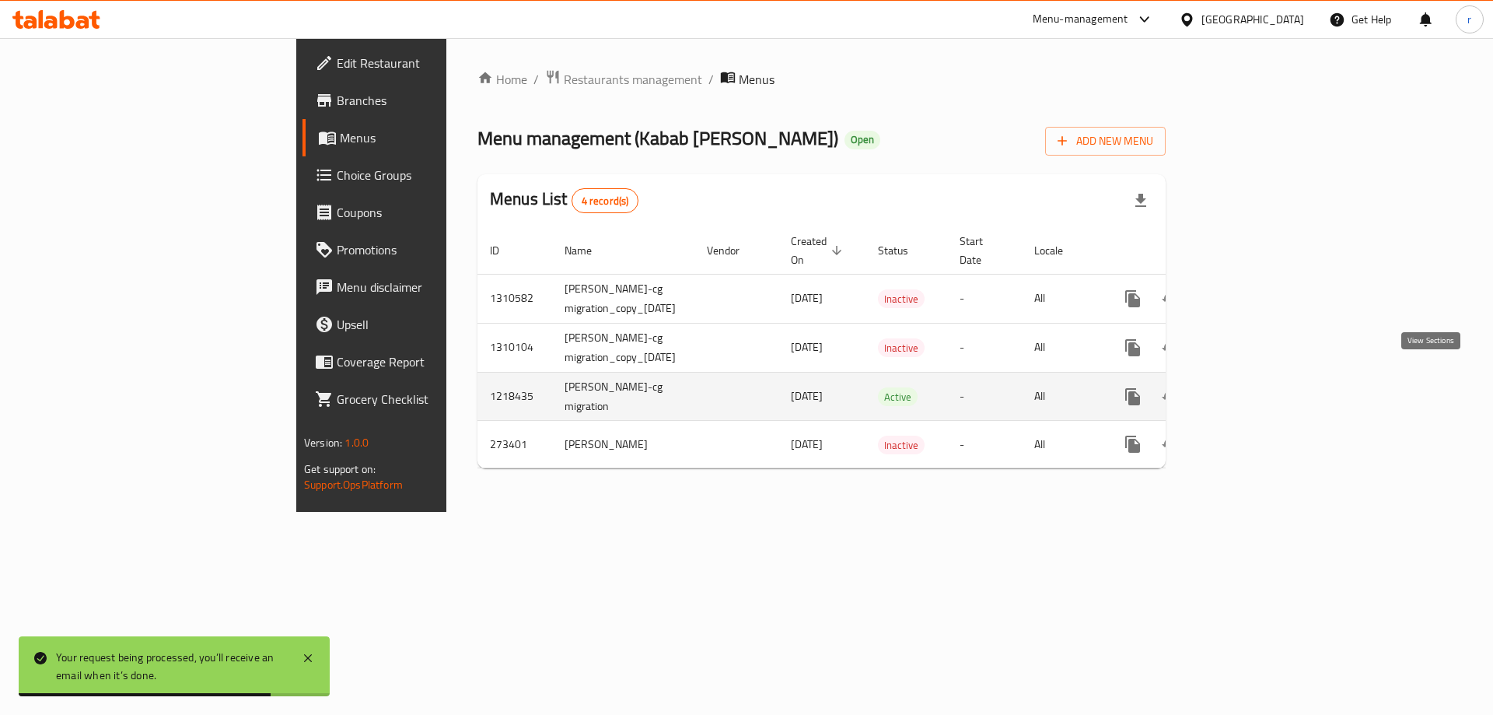
click at [1254, 387] on icon "enhanced table" at bounding box center [1244, 396] width 19 height 19
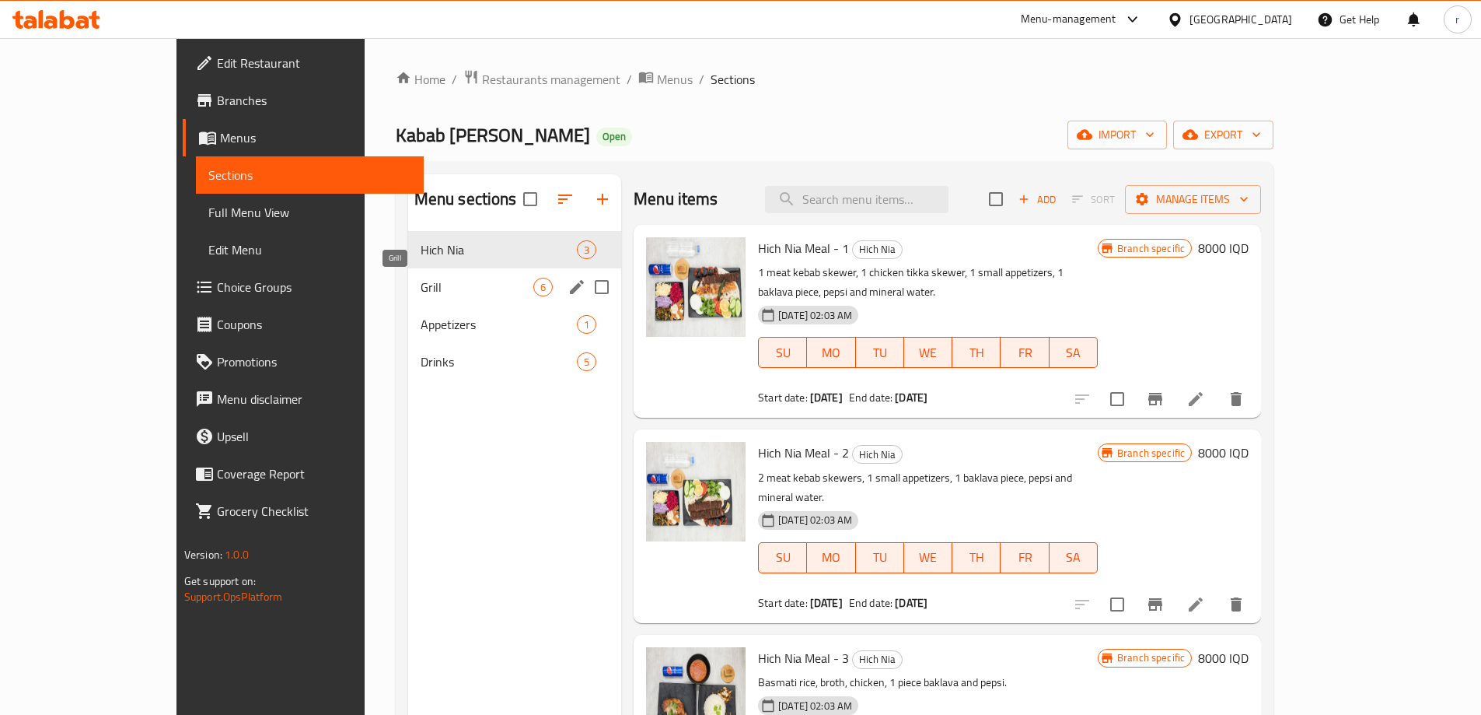
click at [421, 288] on span "Grill" at bounding box center [477, 287] width 113 height 19
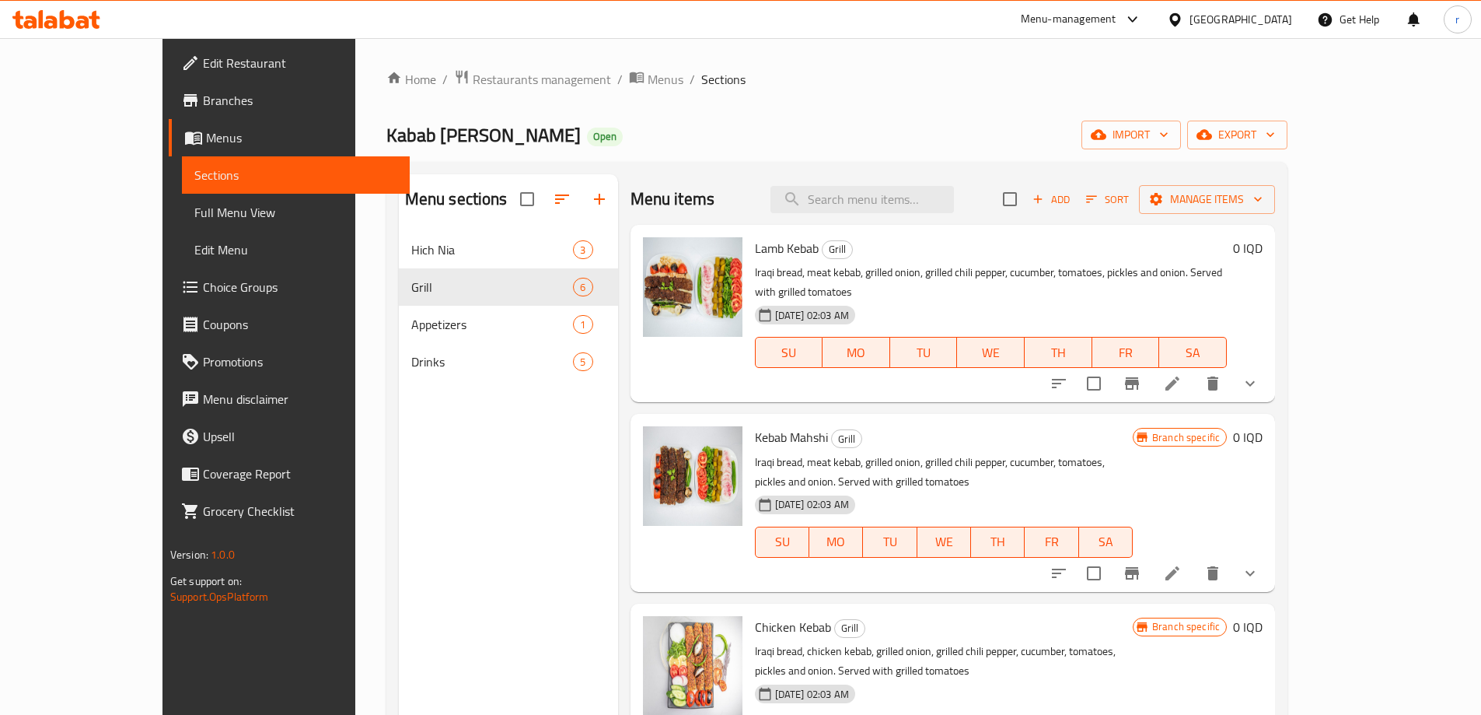
click at [1269, 365] on button "show more" at bounding box center [1250, 383] width 37 height 37
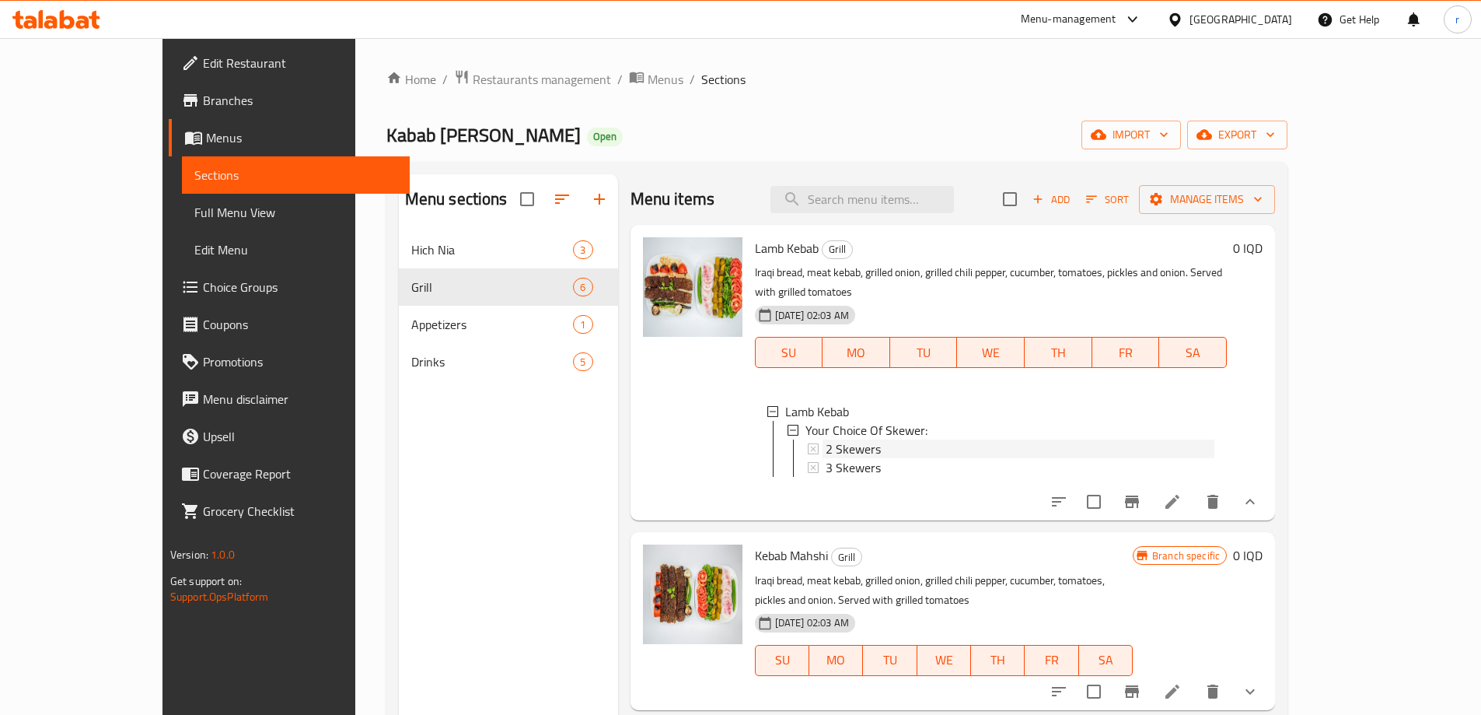
click at [826, 439] on span "2 Skewers" at bounding box center [853, 448] width 55 height 19
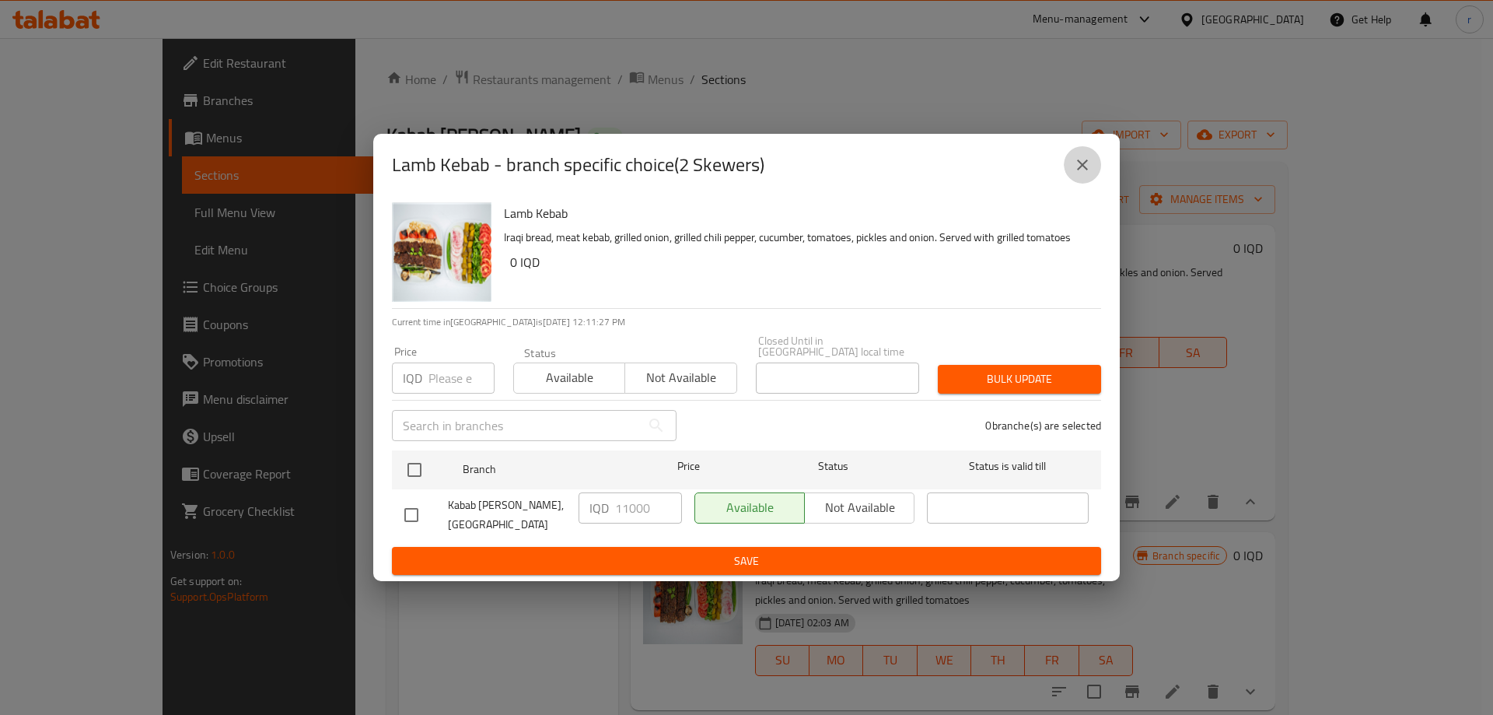
click at [1075, 174] on icon "close" at bounding box center [1082, 164] width 19 height 19
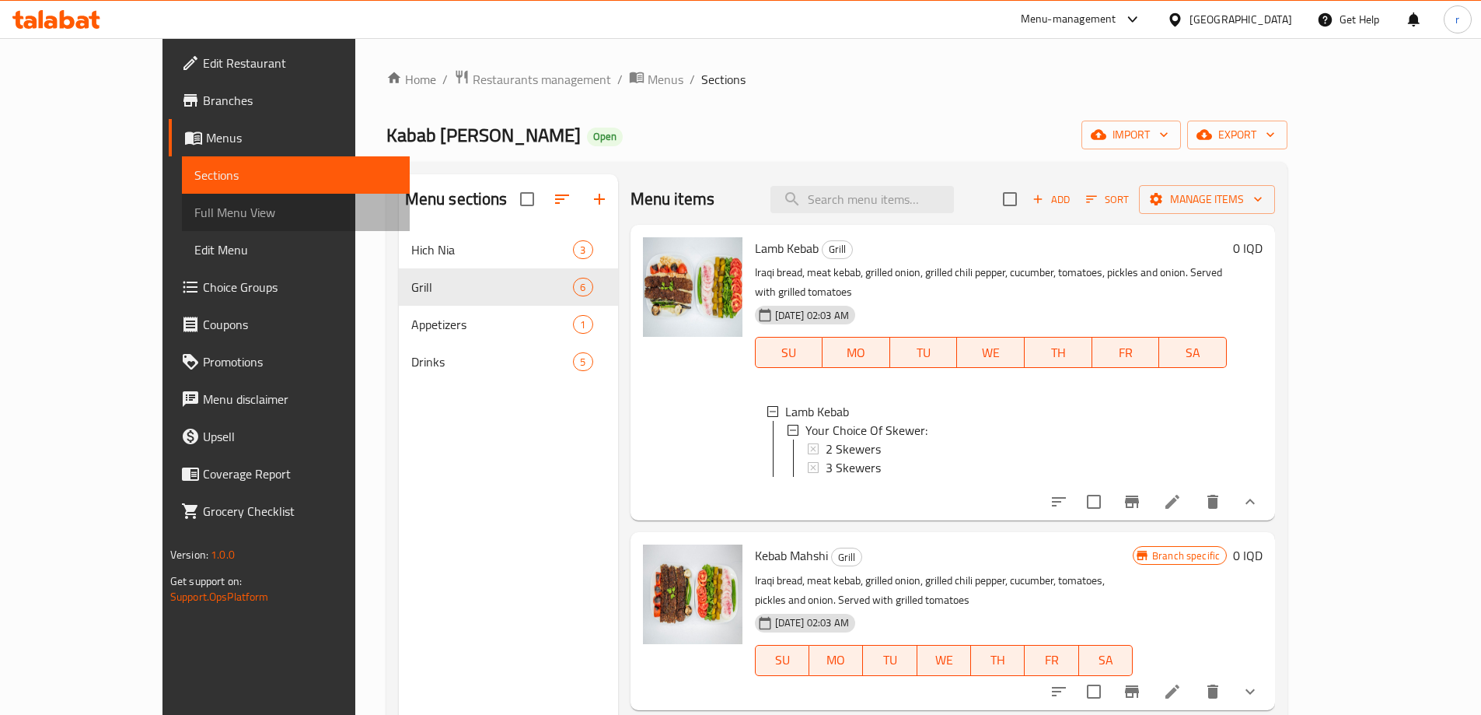
click at [194, 221] on span "Full Menu View" at bounding box center [295, 212] width 203 height 19
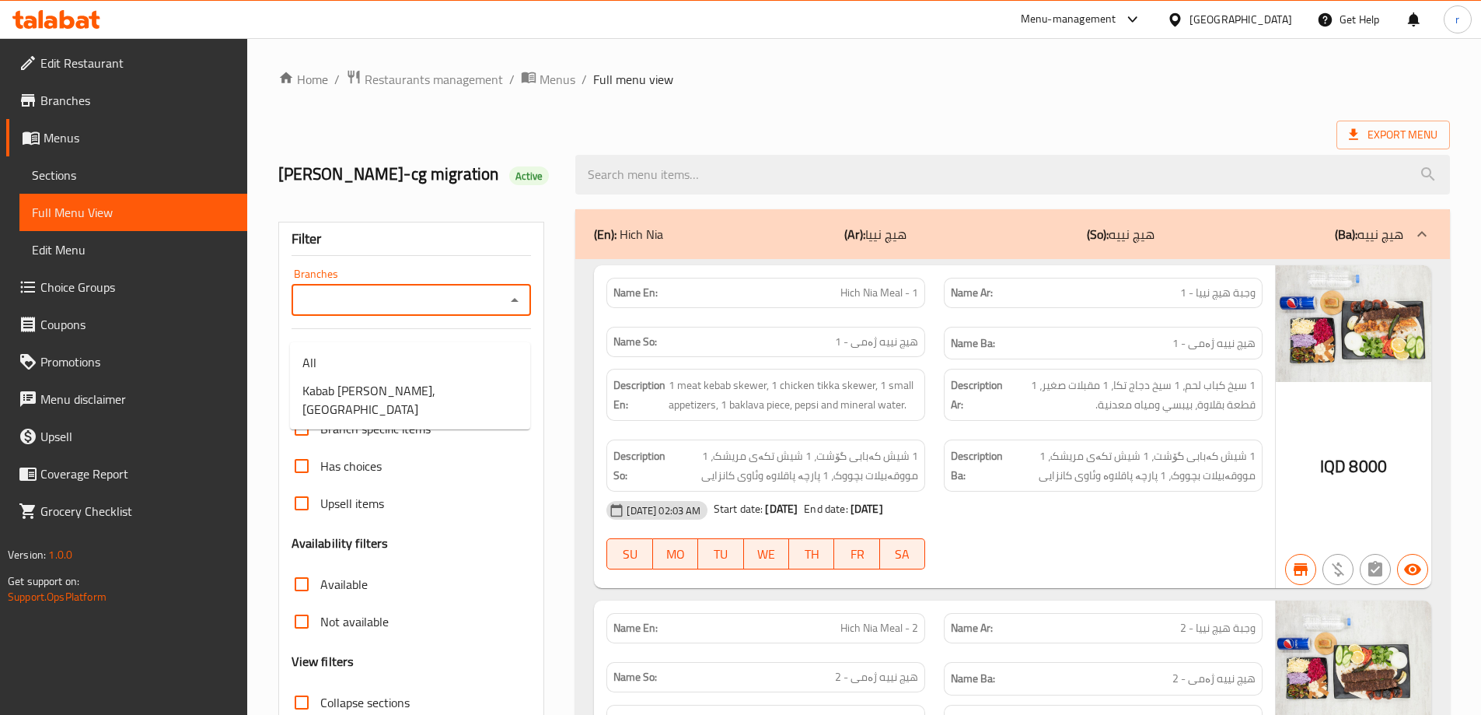
click at [345, 311] on input "Branches" at bounding box center [398, 300] width 205 height 22
click at [393, 383] on span "Kabab Najary Nwe Iskan, Sarbasti" at bounding box center [409, 399] width 215 height 37
type input "Kabab Najary Nwe Iskan, Sarbasti"
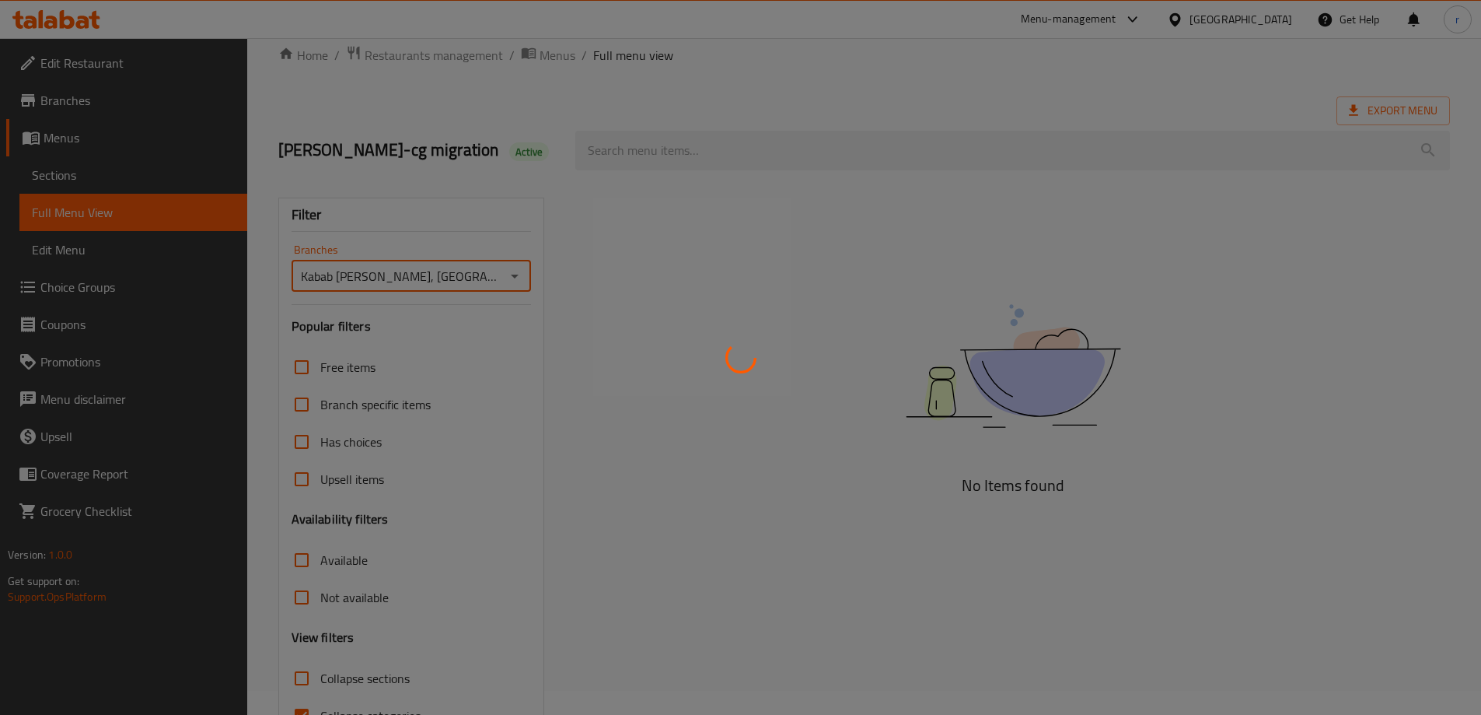
scroll to position [136, 0]
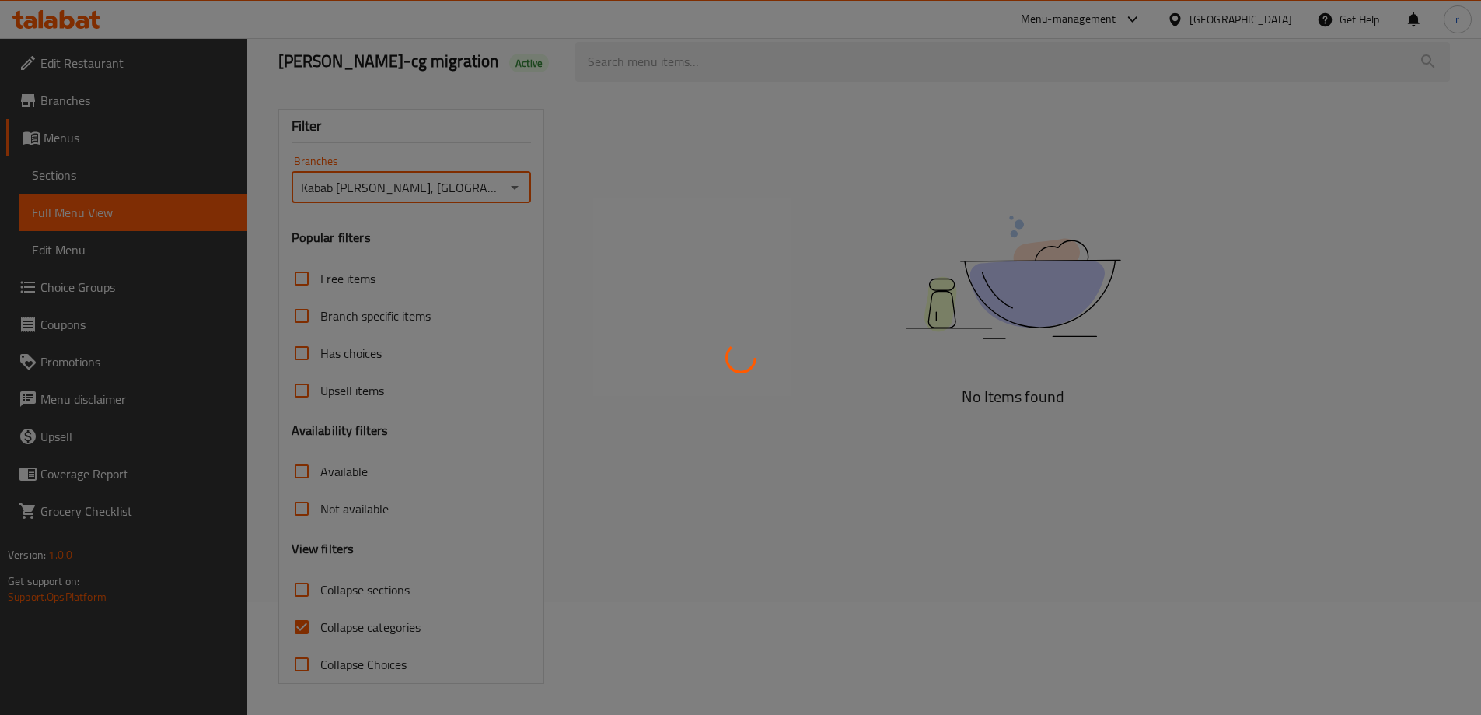
click at [351, 625] on div at bounding box center [740, 357] width 1481 height 715
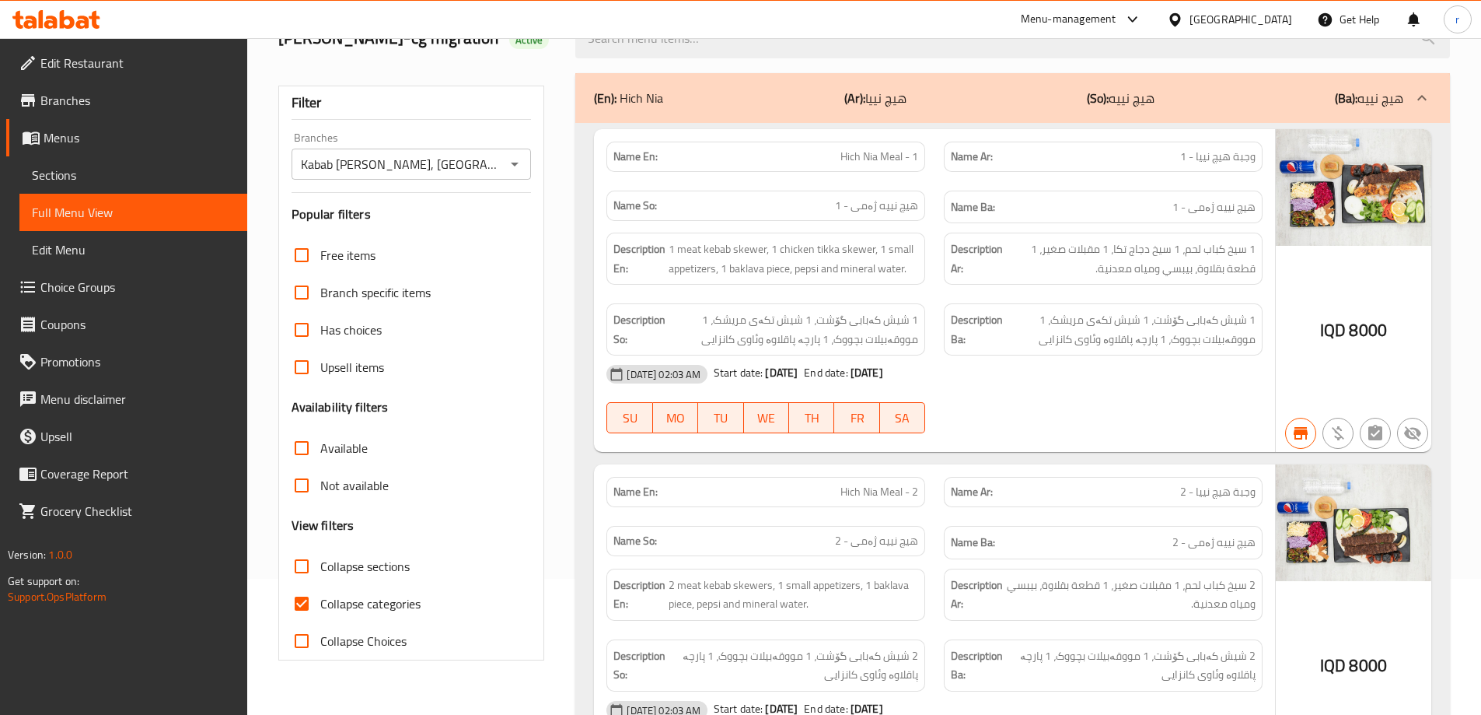
click at [351, 613] on span "Collapse categories" at bounding box center [370, 603] width 100 height 19
click at [320, 622] on input "Collapse categories" at bounding box center [301, 603] width 37 height 37
checkbox input "false"
click at [348, 577] on label "Collapse sections" at bounding box center [346, 565] width 127 height 37
click at [320, 577] on input "Collapse sections" at bounding box center [301, 565] width 37 height 37
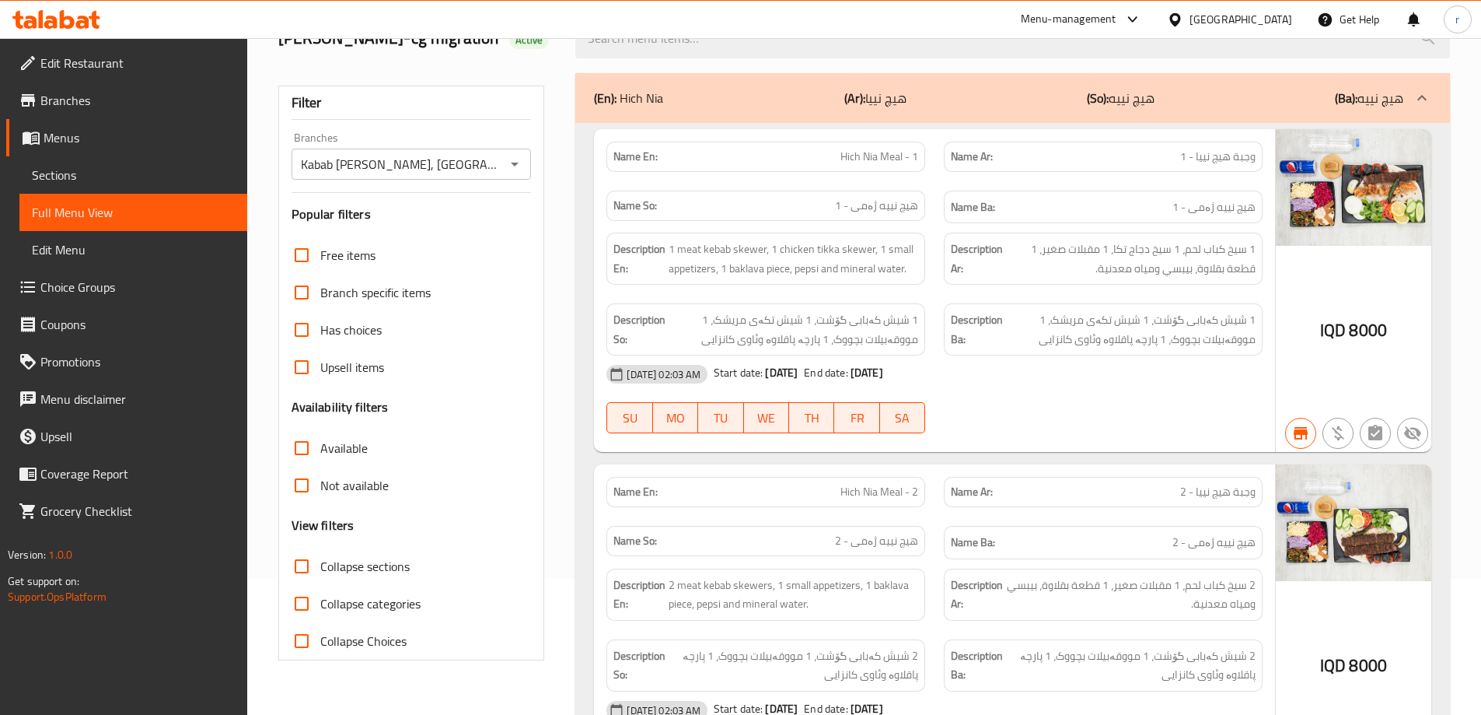
checkbox input "true"
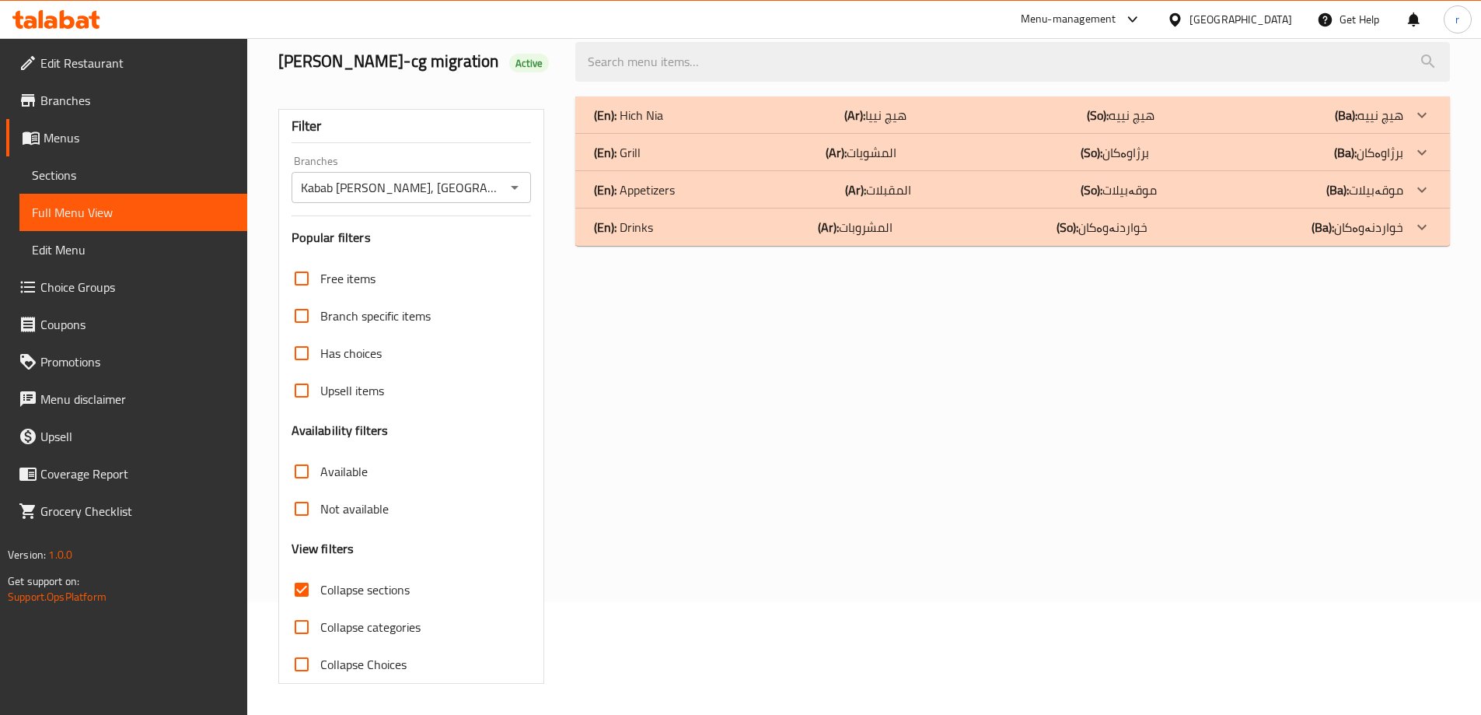
drag, startPoint x: 638, startPoint y: 145, endPoint x: 652, endPoint y: 155, distance: 17.9
click at [638, 145] on p "(En): Grill" at bounding box center [617, 152] width 47 height 19
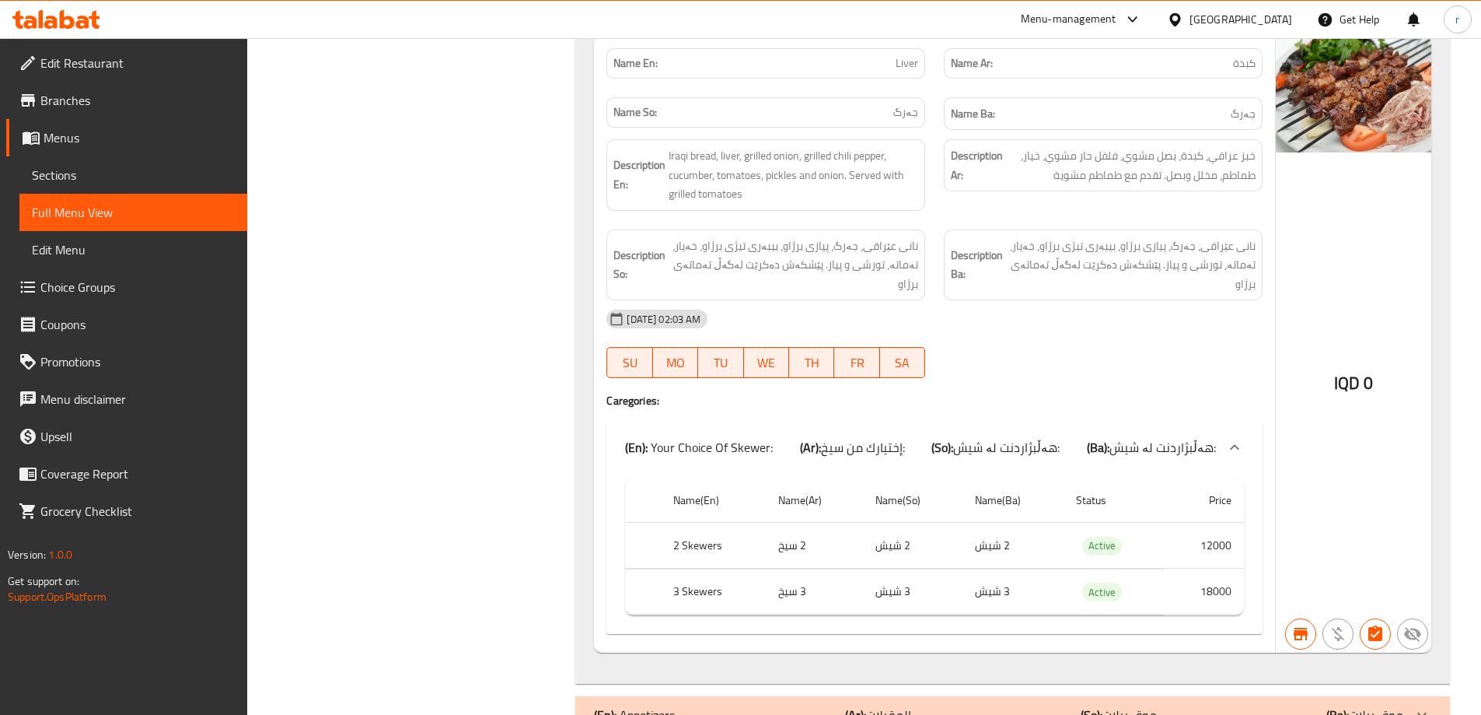
scroll to position [3519, 0]
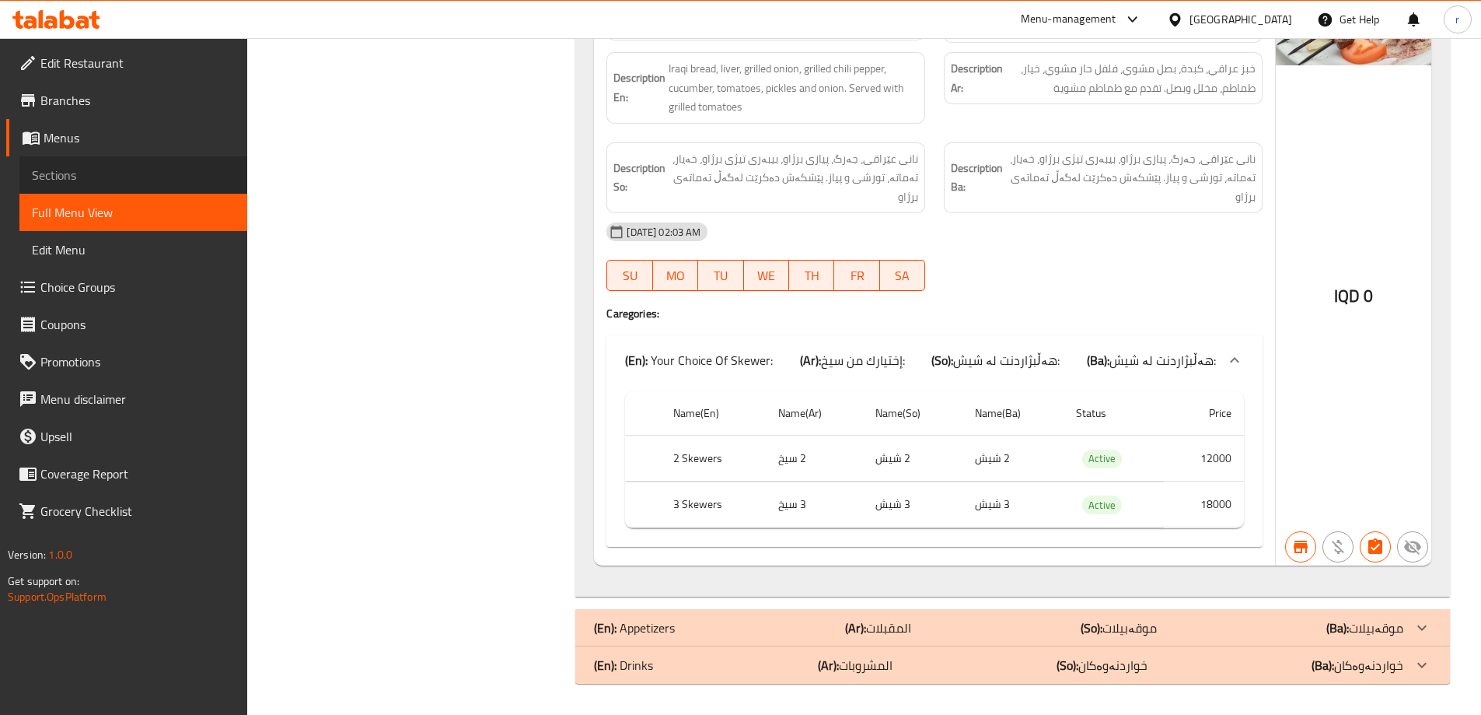
click at [41, 183] on span "Sections" at bounding box center [133, 175] width 203 height 19
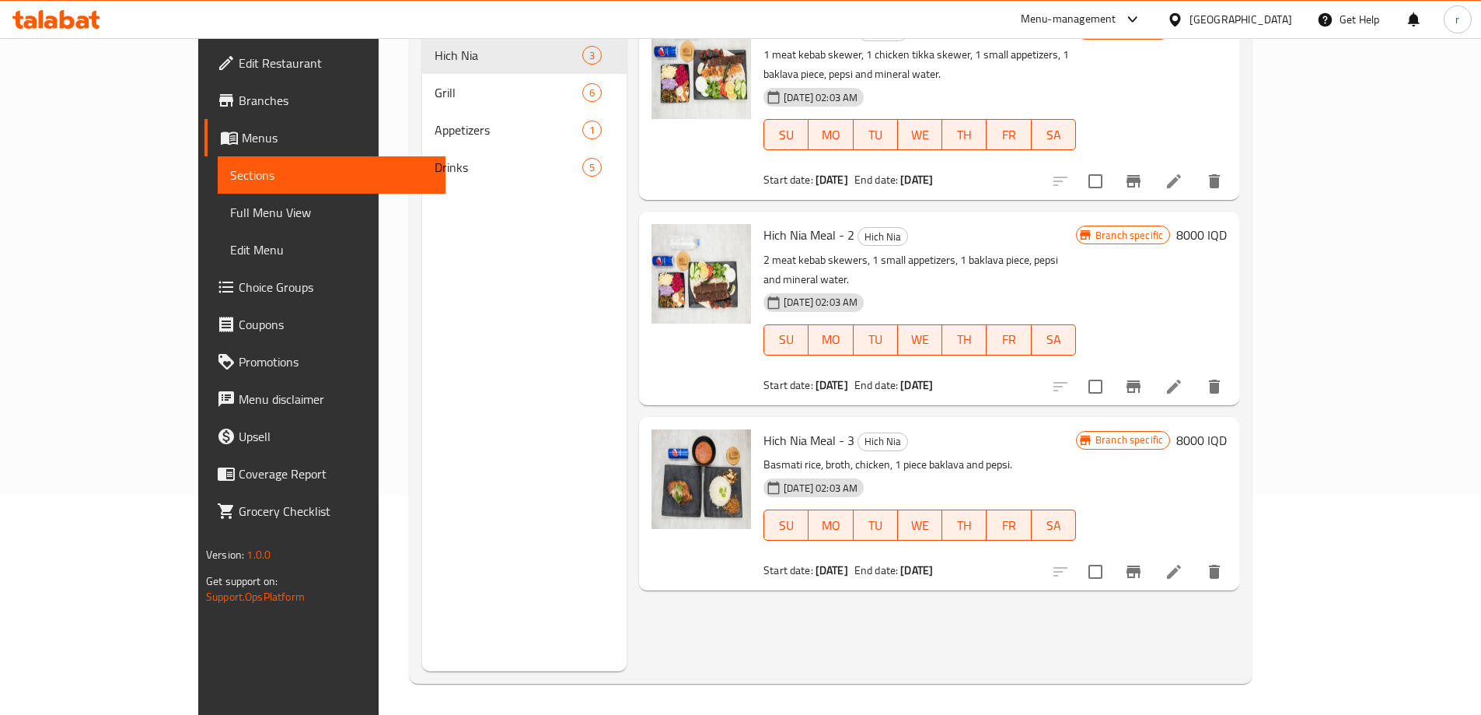
scroll to position [218, 0]
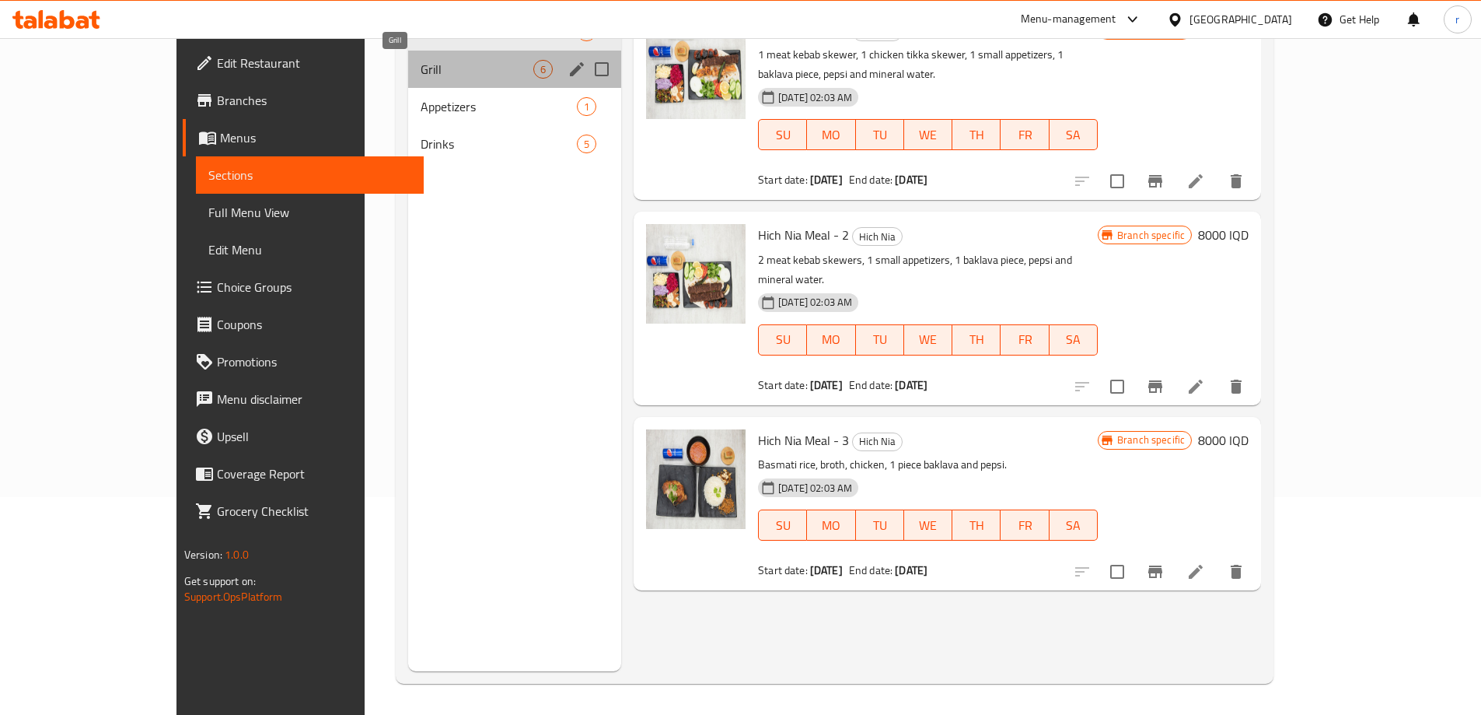
click at [421, 60] on span "Grill" at bounding box center [477, 69] width 113 height 19
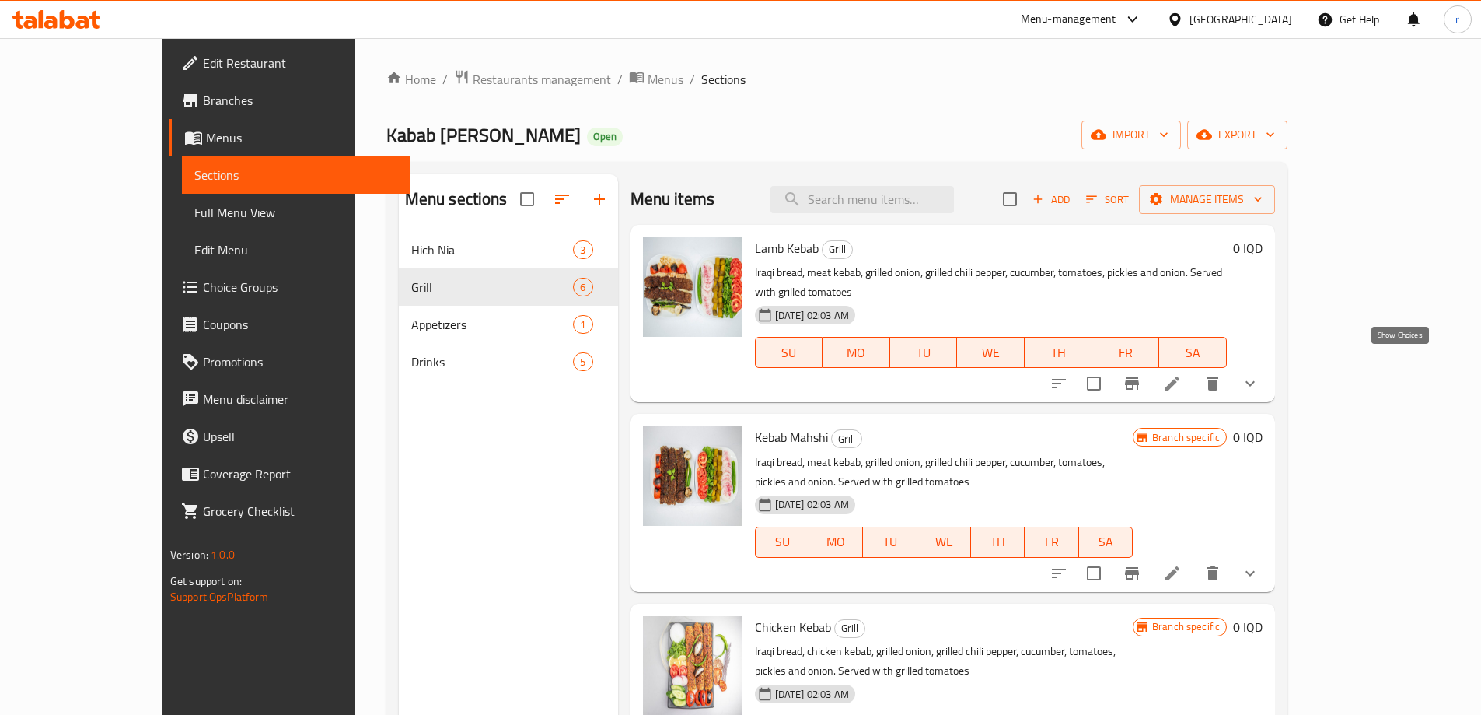
click at [1260, 374] on icon "show more" at bounding box center [1250, 383] width 19 height 19
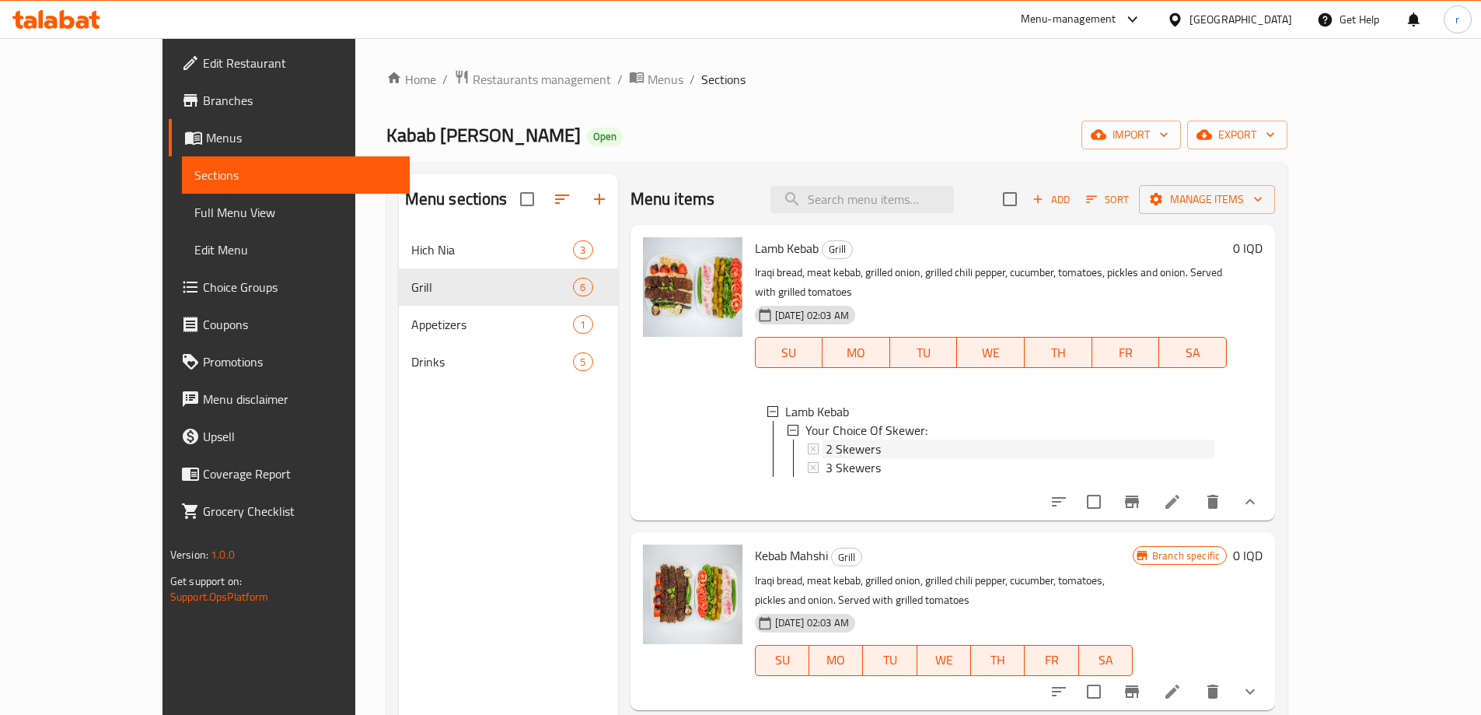
click at [826, 439] on span "2 Skewers" at bounding box center [853, 448] width 55 height 19
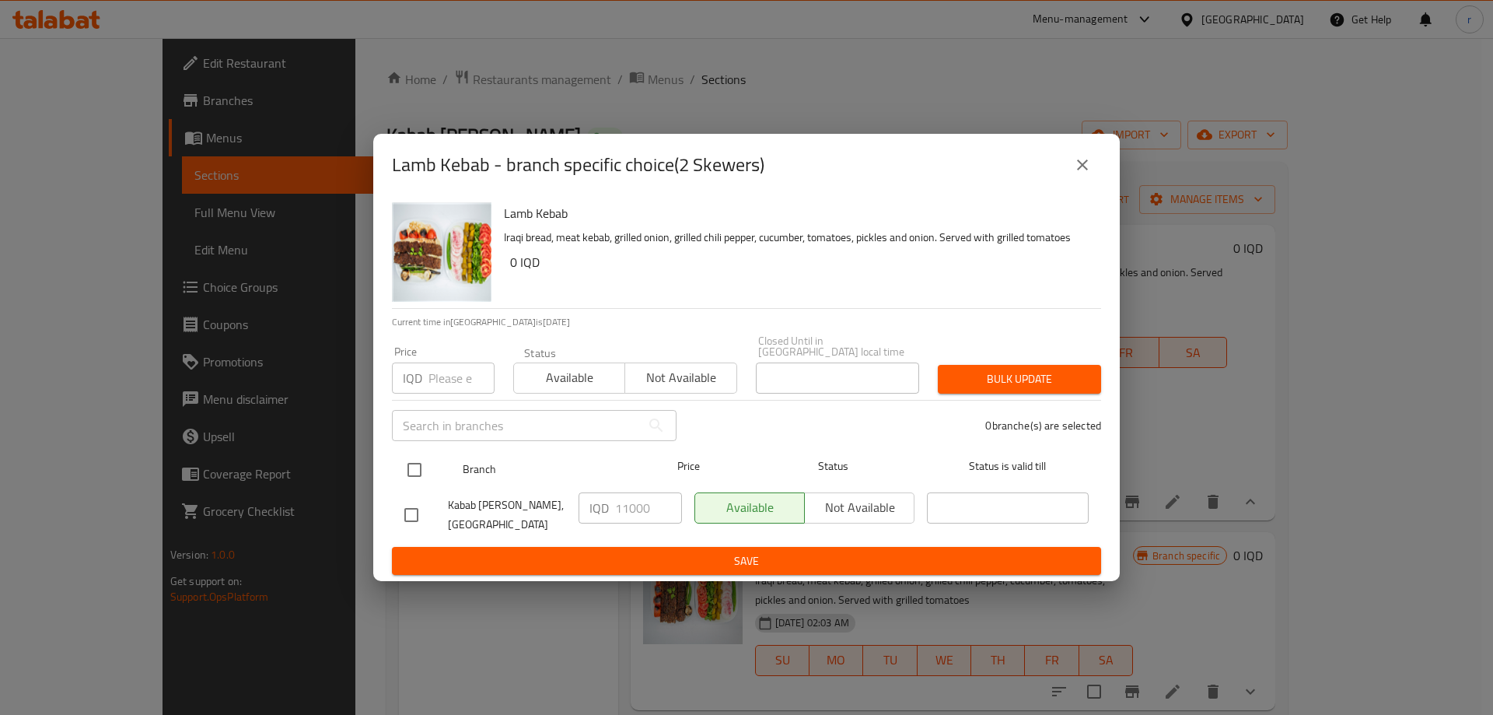
click at [421, 462] on input "checkbox" at bounding box center [414, 469] width 33 height 33
checkbox input "true"
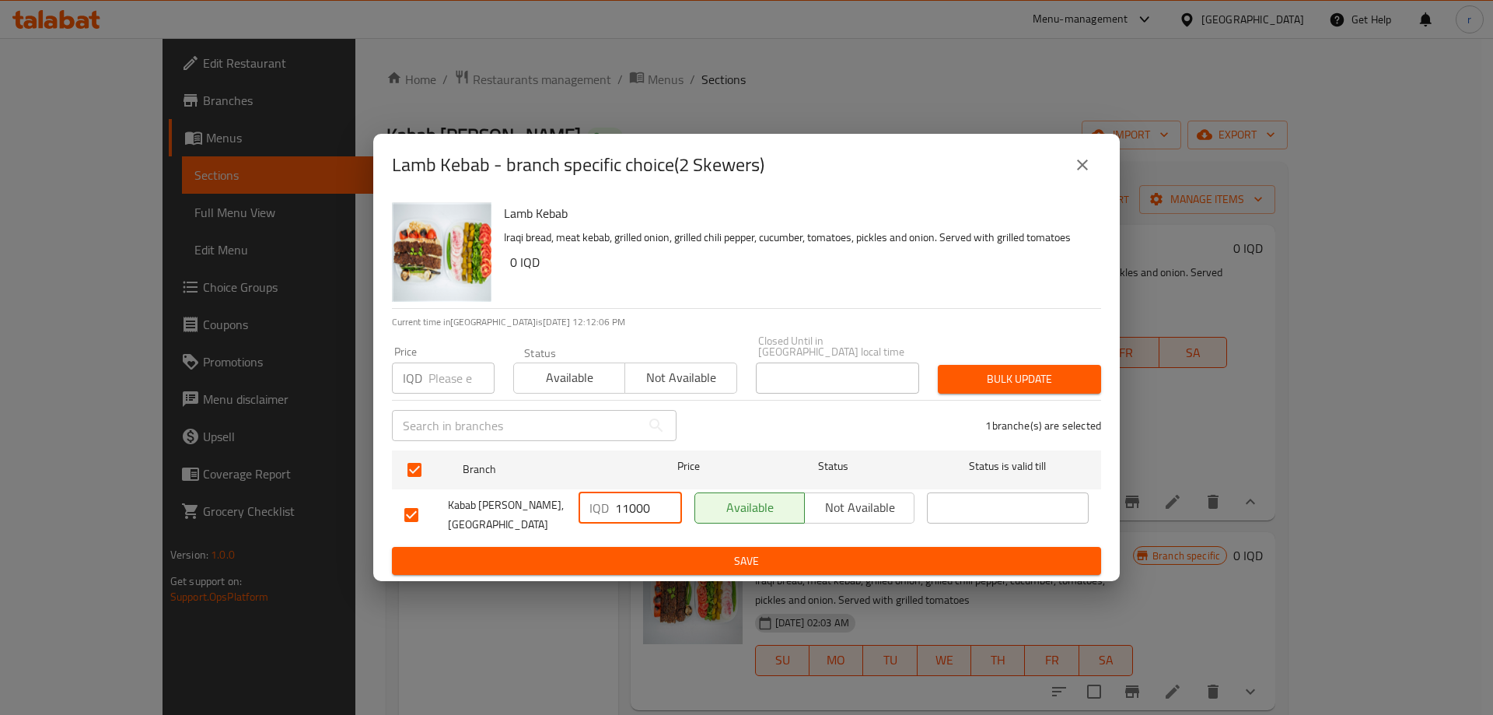
click at [623, 502] on input "11000" at bounding box center [648, 507] width 67 height 31
click at [623, 502] on input "12000" at bounding box center [648, 507] width 67 height 31
type input "12000"
click at [726, 547] on button "Save" at bounding box center [746, 561] width 709 height 29
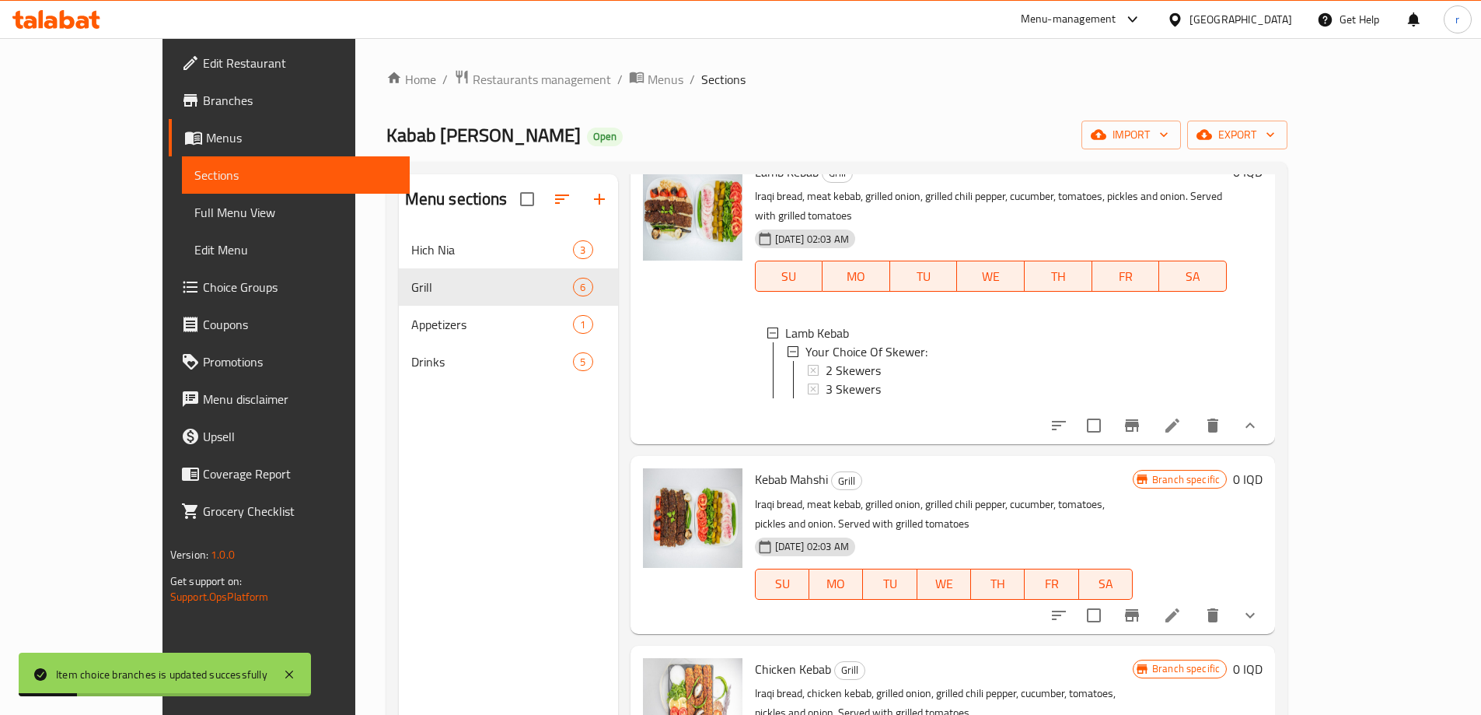
scroll to position [103, 0]
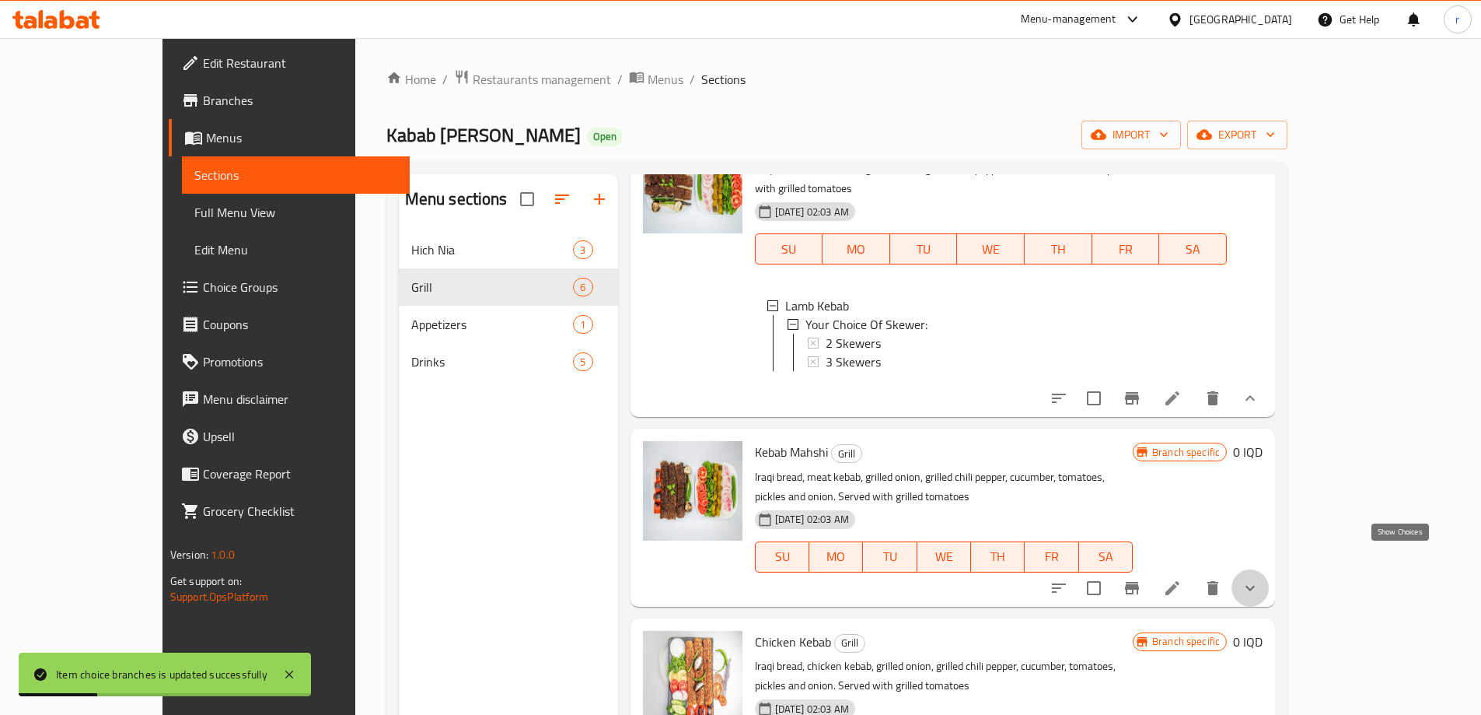
click at [1260, 578] on icon "show more" at bounding box center [1250, 587] width 19 height 19
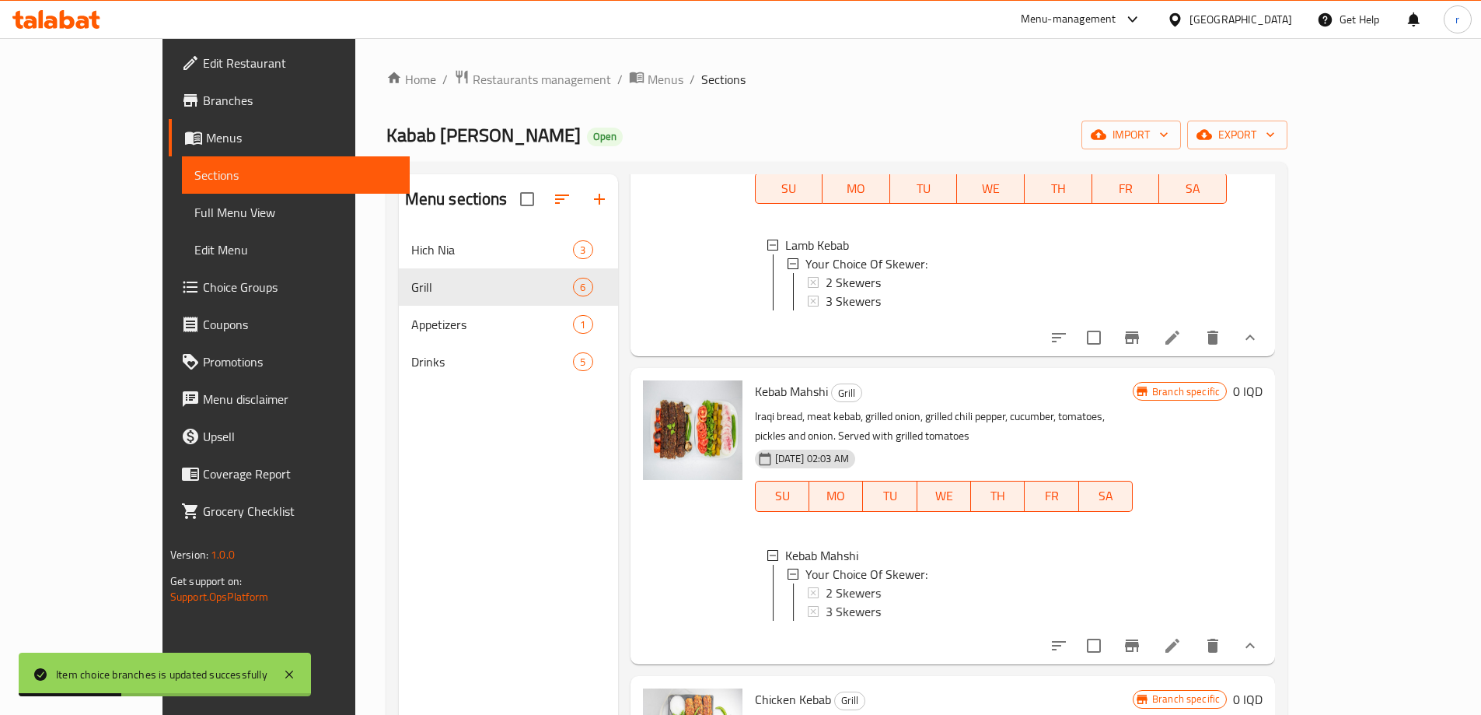
scroll to position [208, 0]
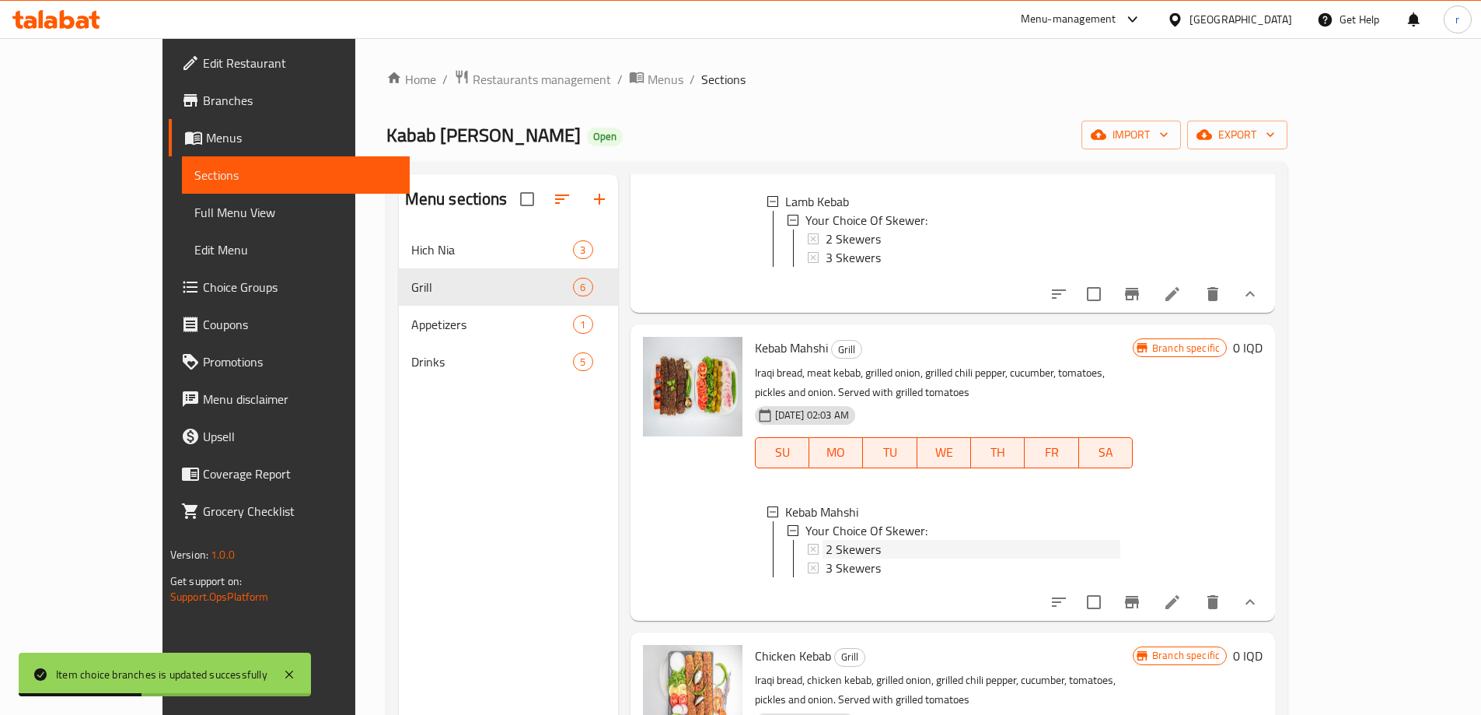
click at [832, 540] on span "2 Skewers" at bounding box center [853, 549] width 55 height 19
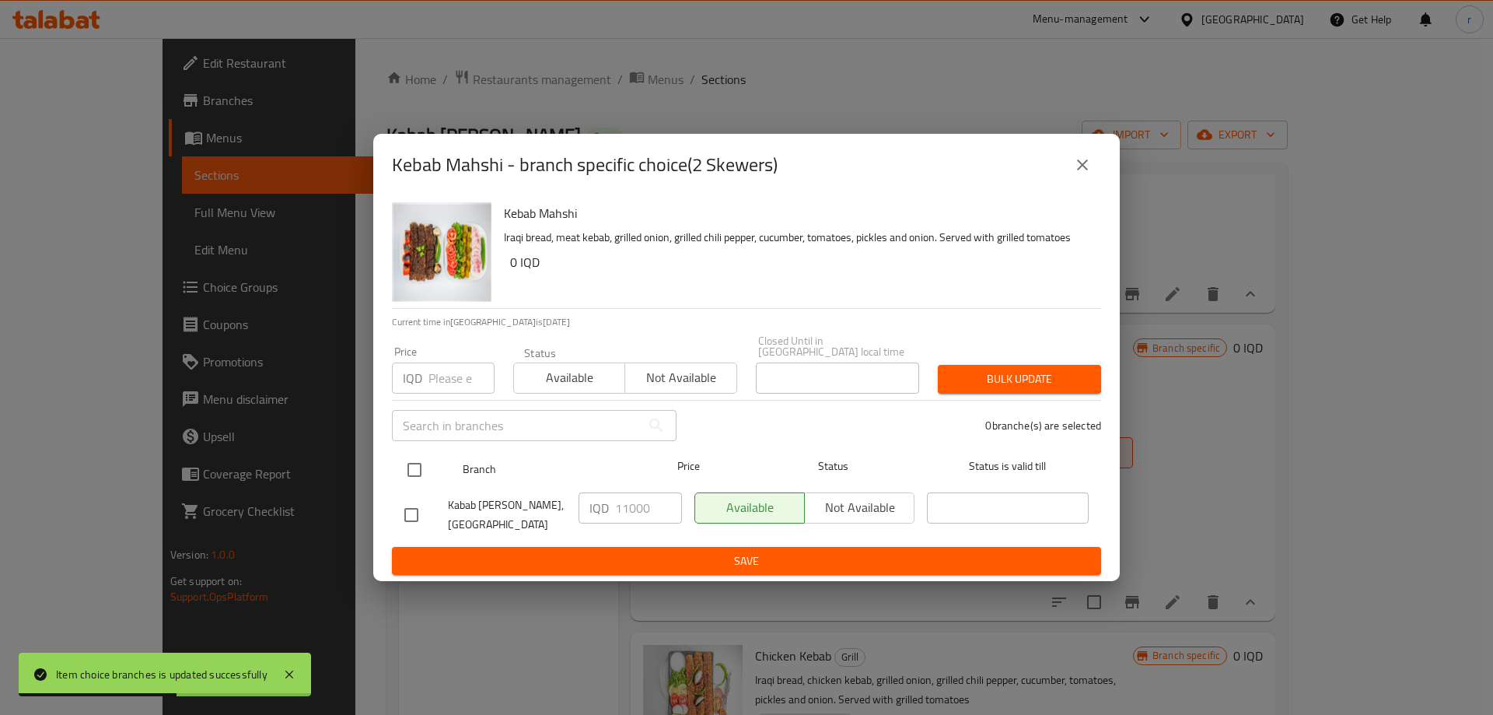
click at [418, 455] on input "checkbox" at bounding box center [414, 469] width 33 height 33
checkbox input "true"
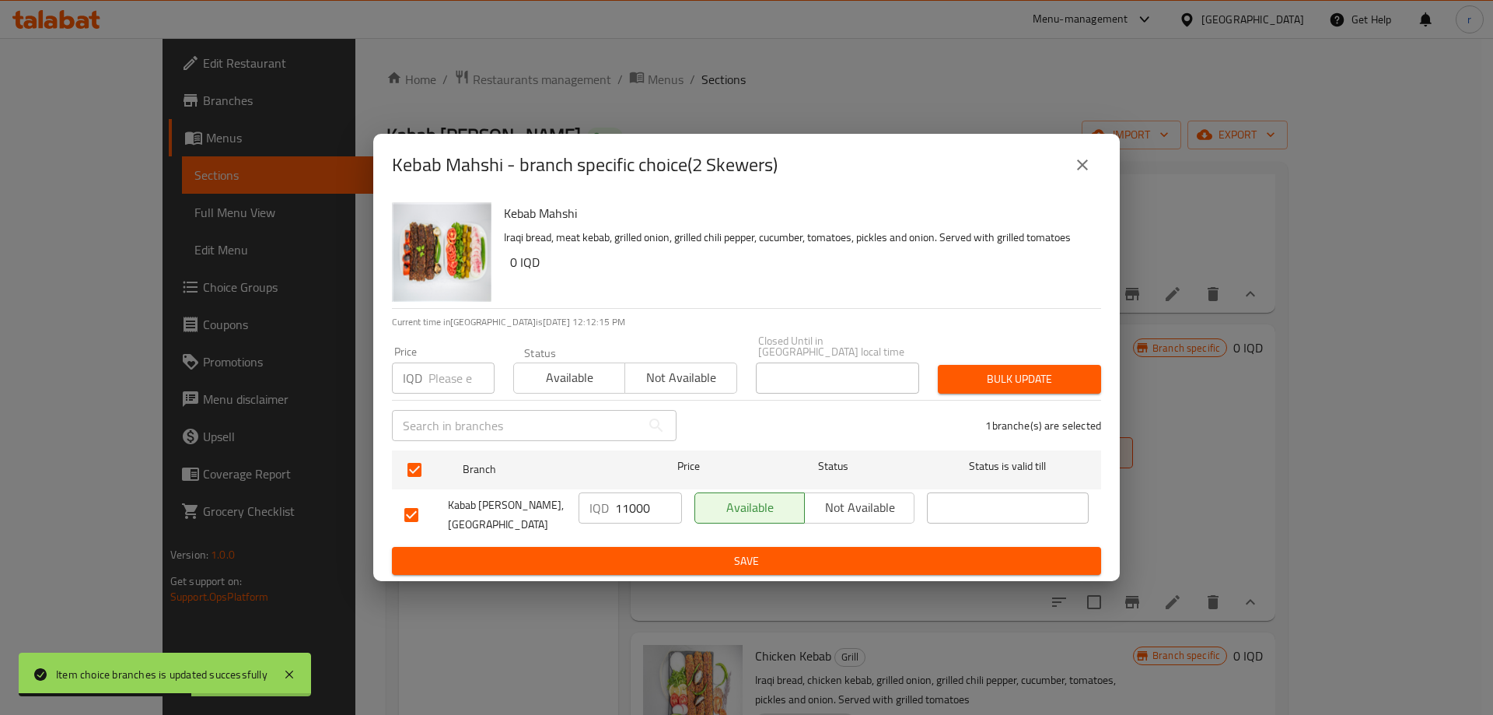
click at [641, 508] on input "11000" at bounding box center [648, 507] width 67 height 31
paste input "2"
type input "12000"
click at [667, 558] on span "Save" at bounding box center [746, 560] width 684 height 19
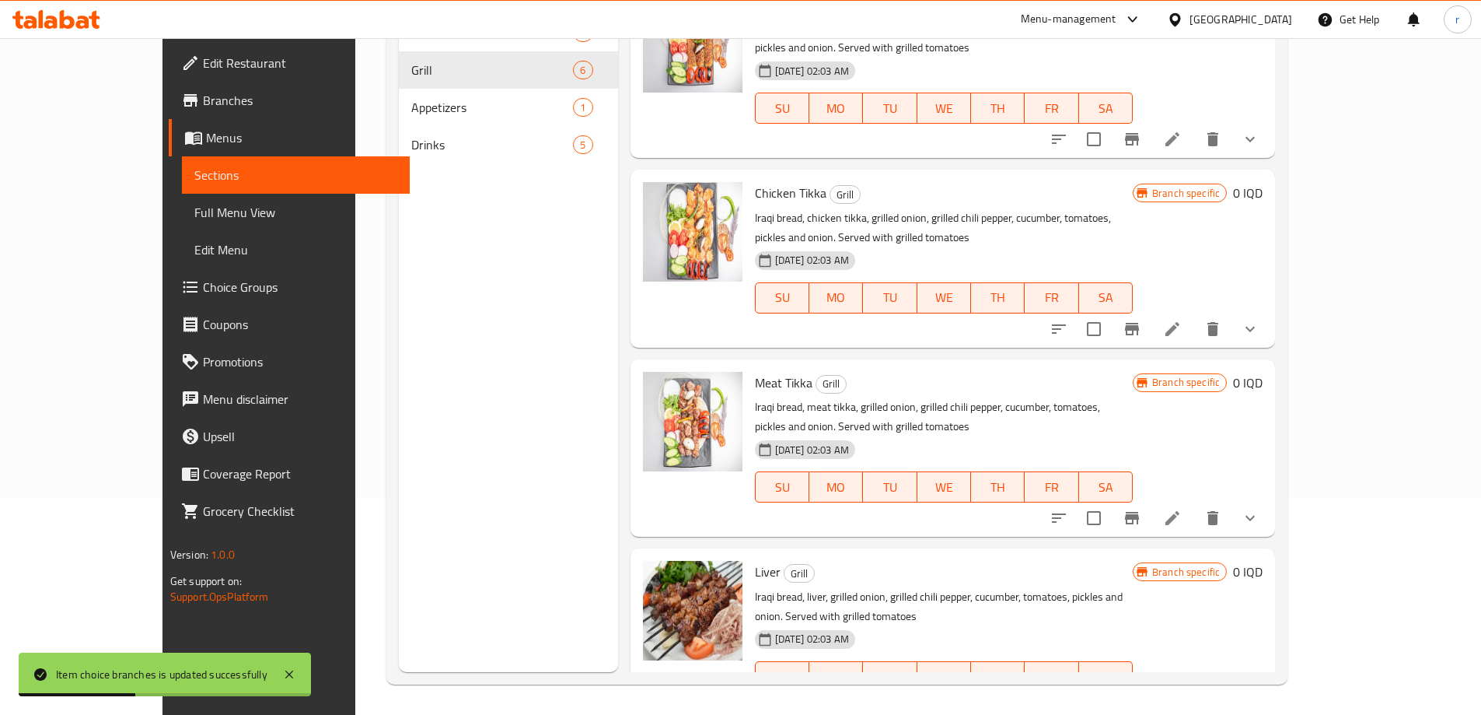
scroll to position [218, 0]
click at [1260, 508] on icon "show more" at bounding box center [1250, 517] width 19 height 19
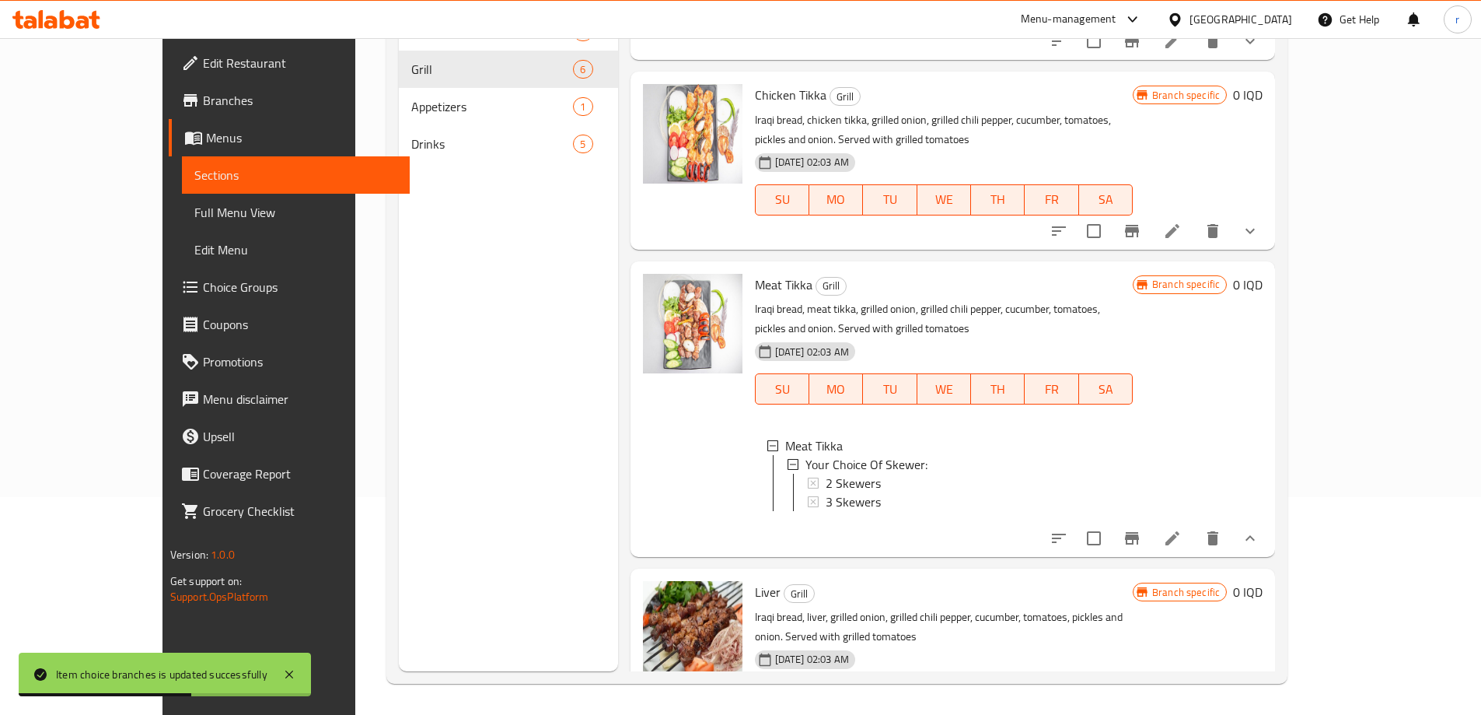
scroll to position [772, 0]
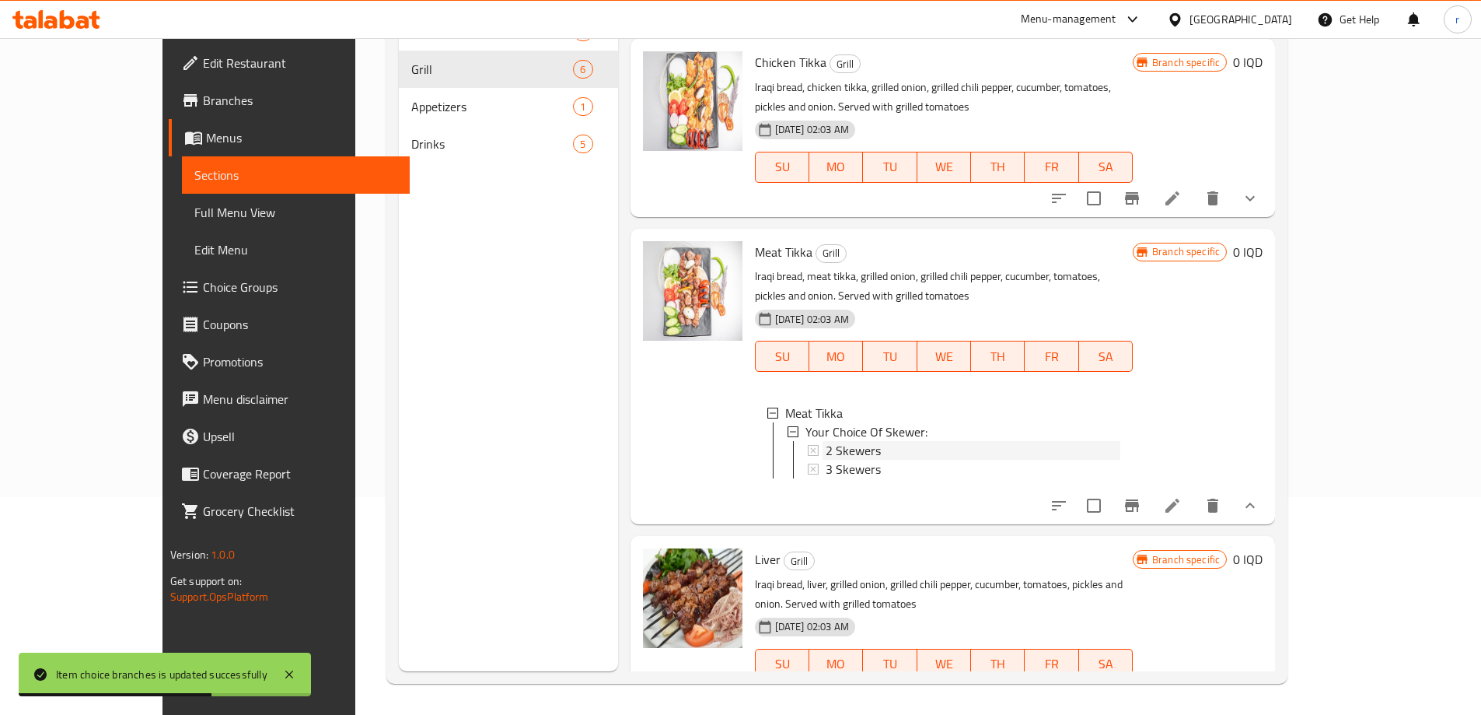
click at [826, 441] on span "2 Skewers" at bounding box center [853, 450] width 55 height 19
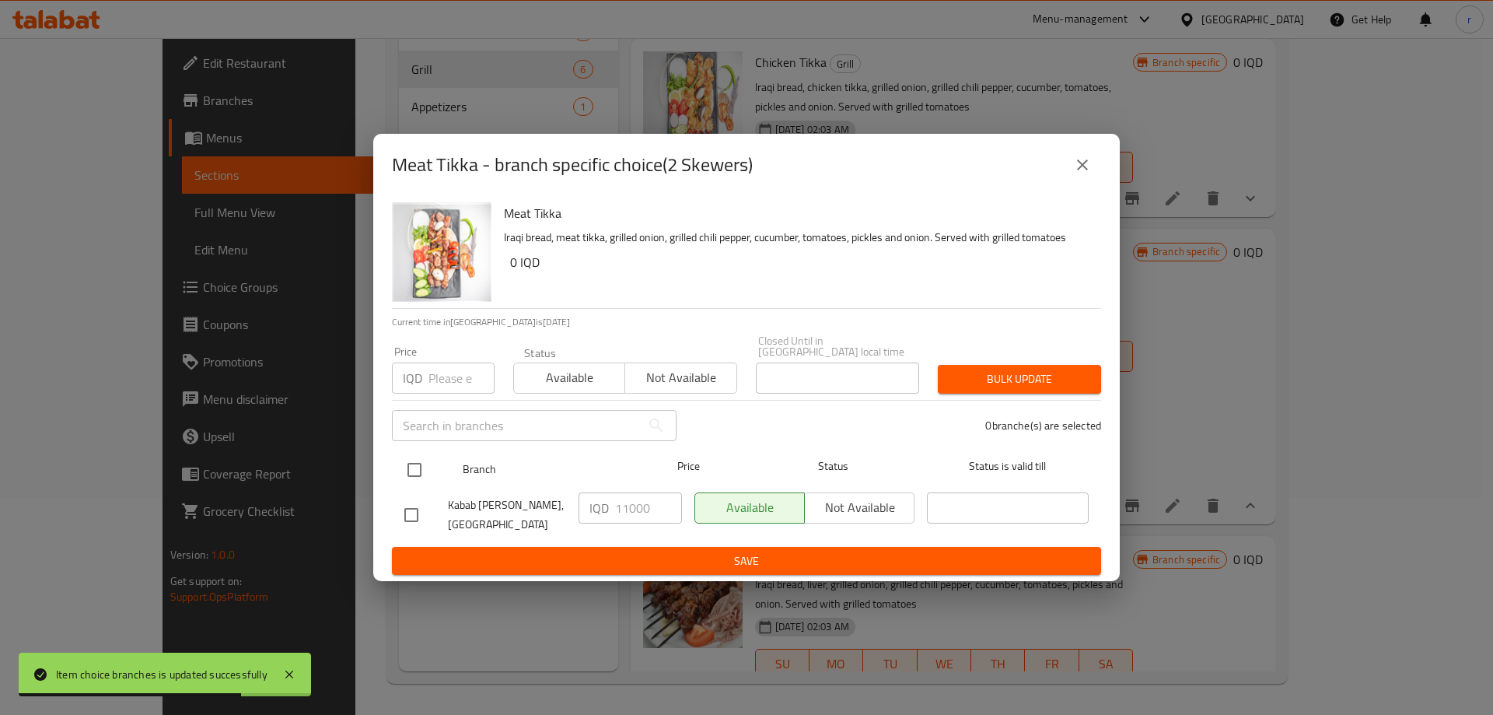
click at [422, 459] on input "checkbox" at bounding box center [414, 469] width 33 height 33
checkbox input "true"
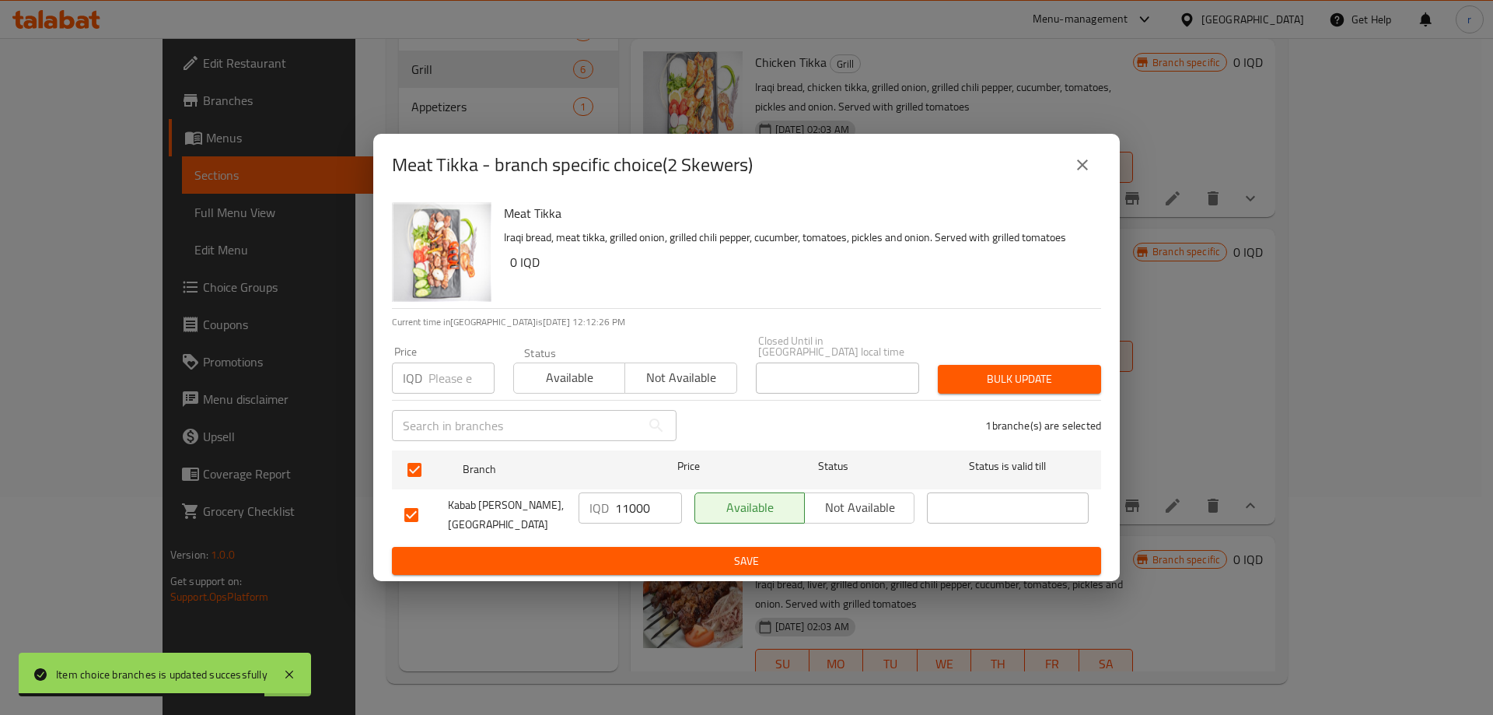
click at [626, 503] on input "11000" at bounding box center [648, 507] width 67 height 31
paste input "2"
type input "12000"
click at [652, 547] on button "Save" at bounding box center [746, 561] width 709 height 29
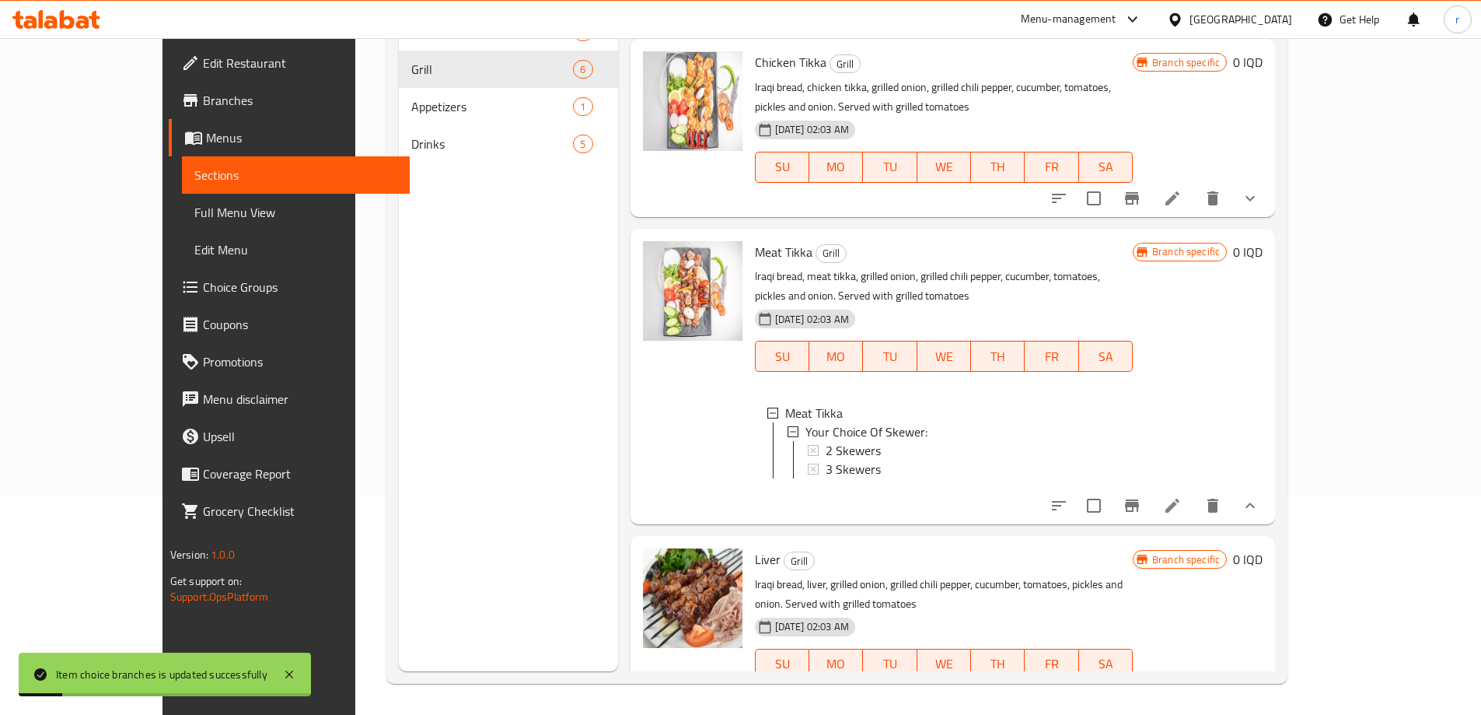
click at [1269, 676] on button "show more" at bounding box center [1250, 694] width 37 height 37
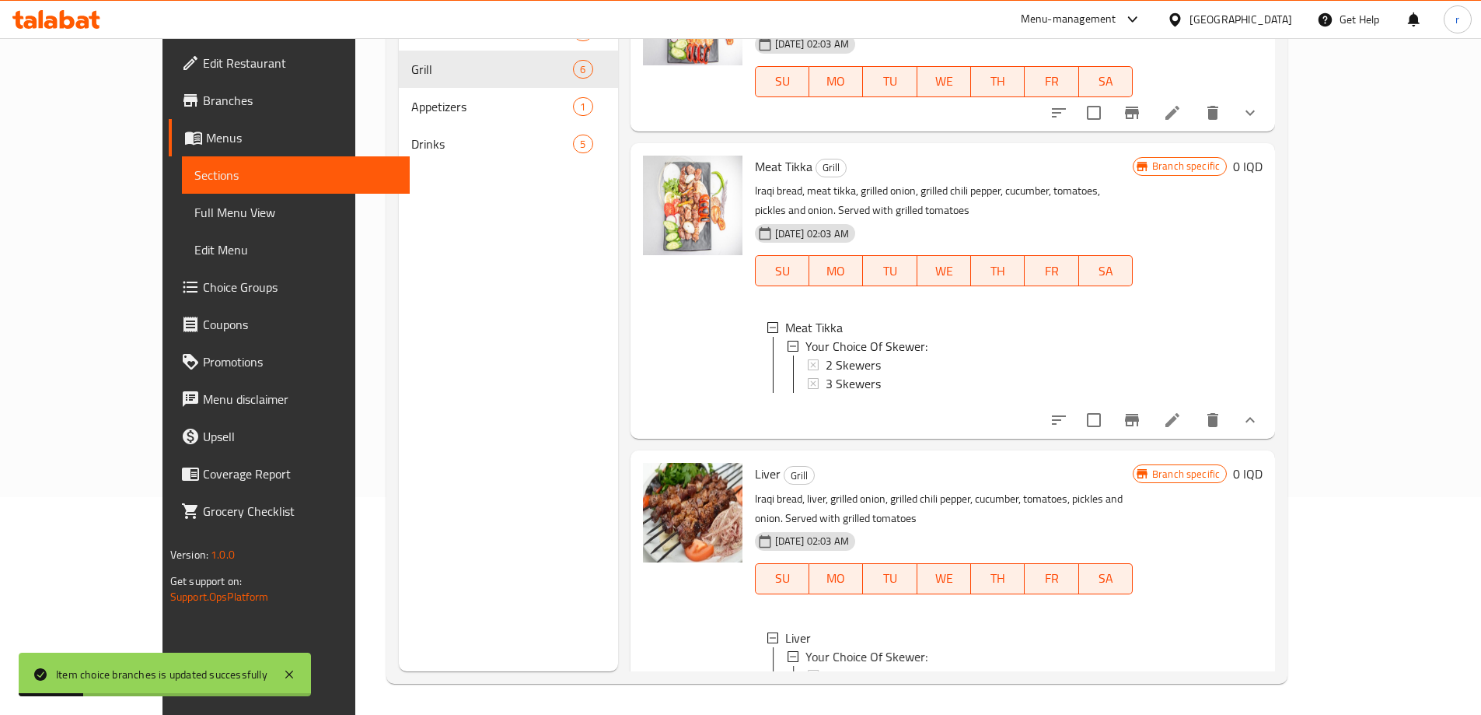
scroll to position [902, 0]
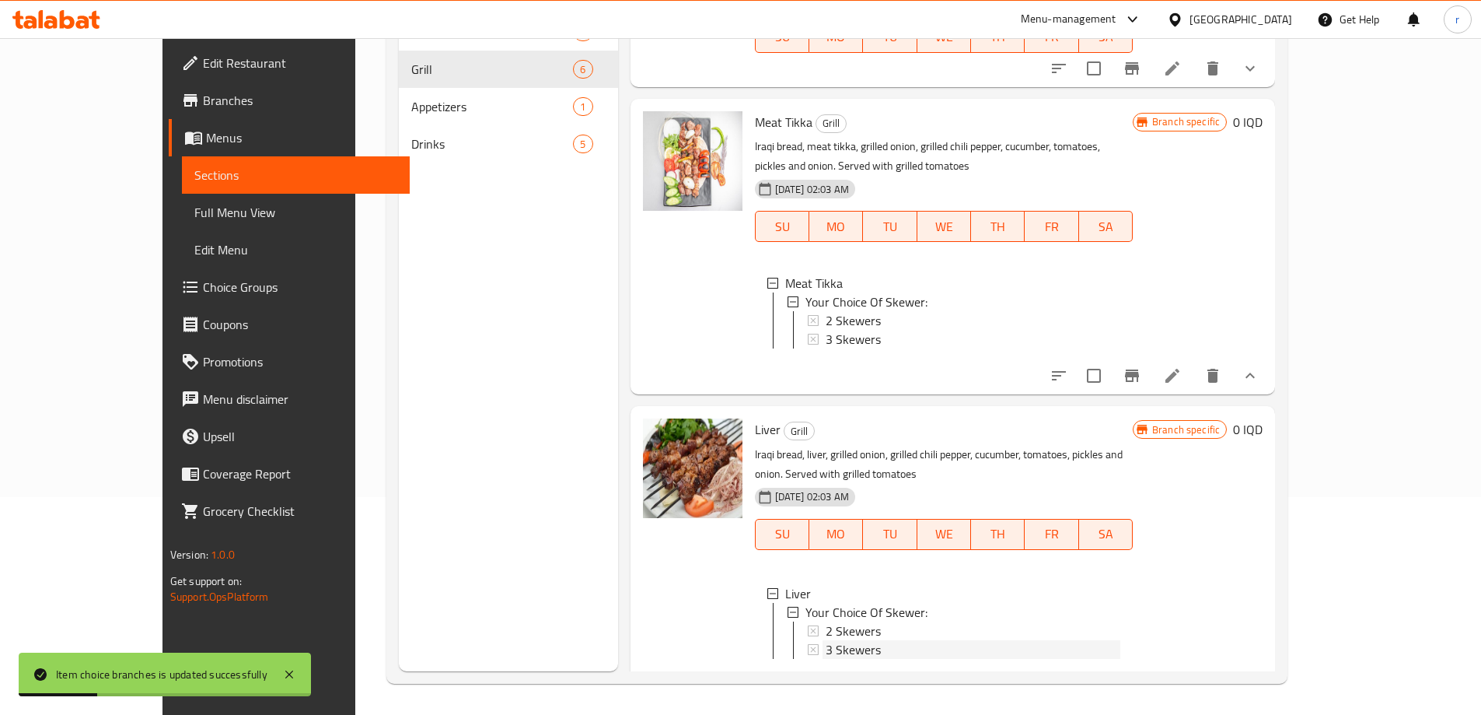
click at [826, 640] on span "3 Skewers" at bounding box center [853, 649] width 55 height 19
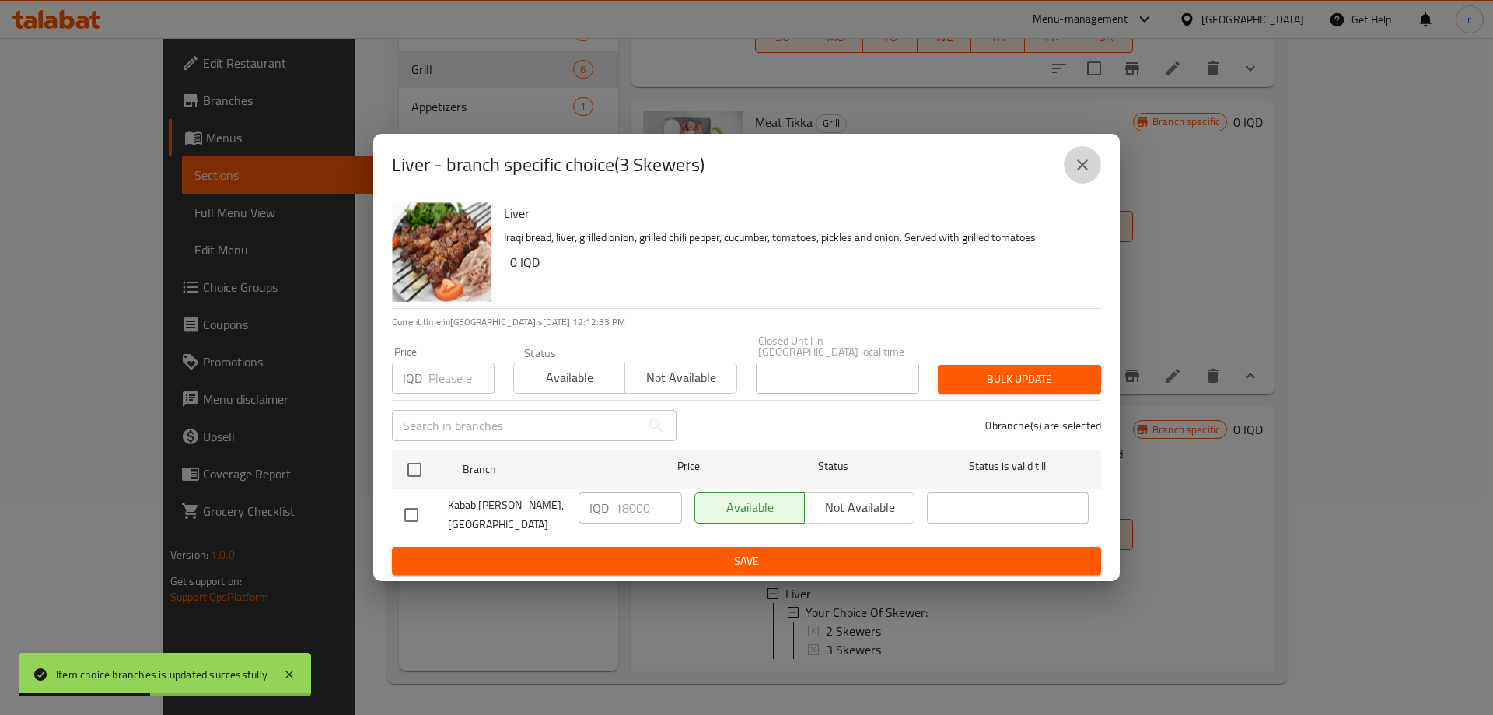
click at [1067, 171] on button "close" at bounding box center [1082, 164] width 37 height 37
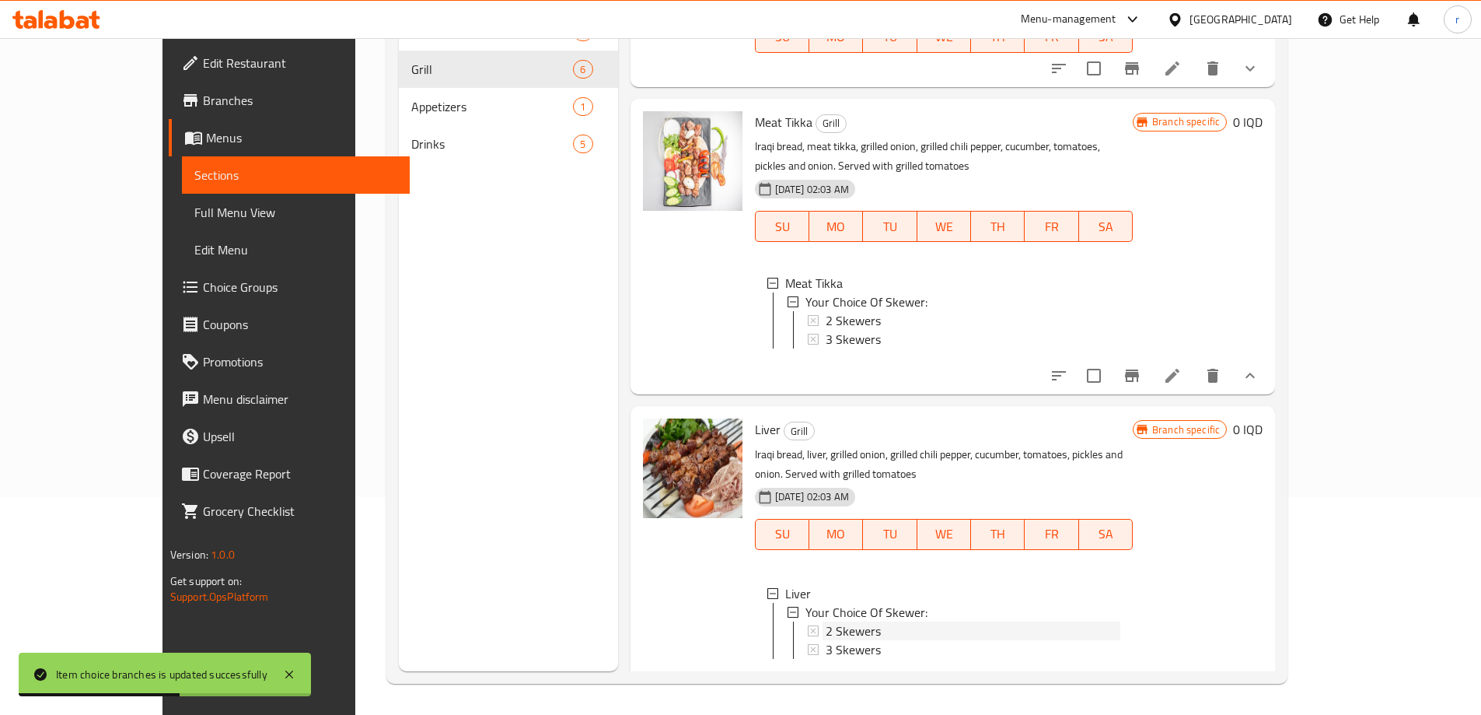
click at [830, 621] on span "2 Skewers" at bounding box center [853, 630] width 55 height 19
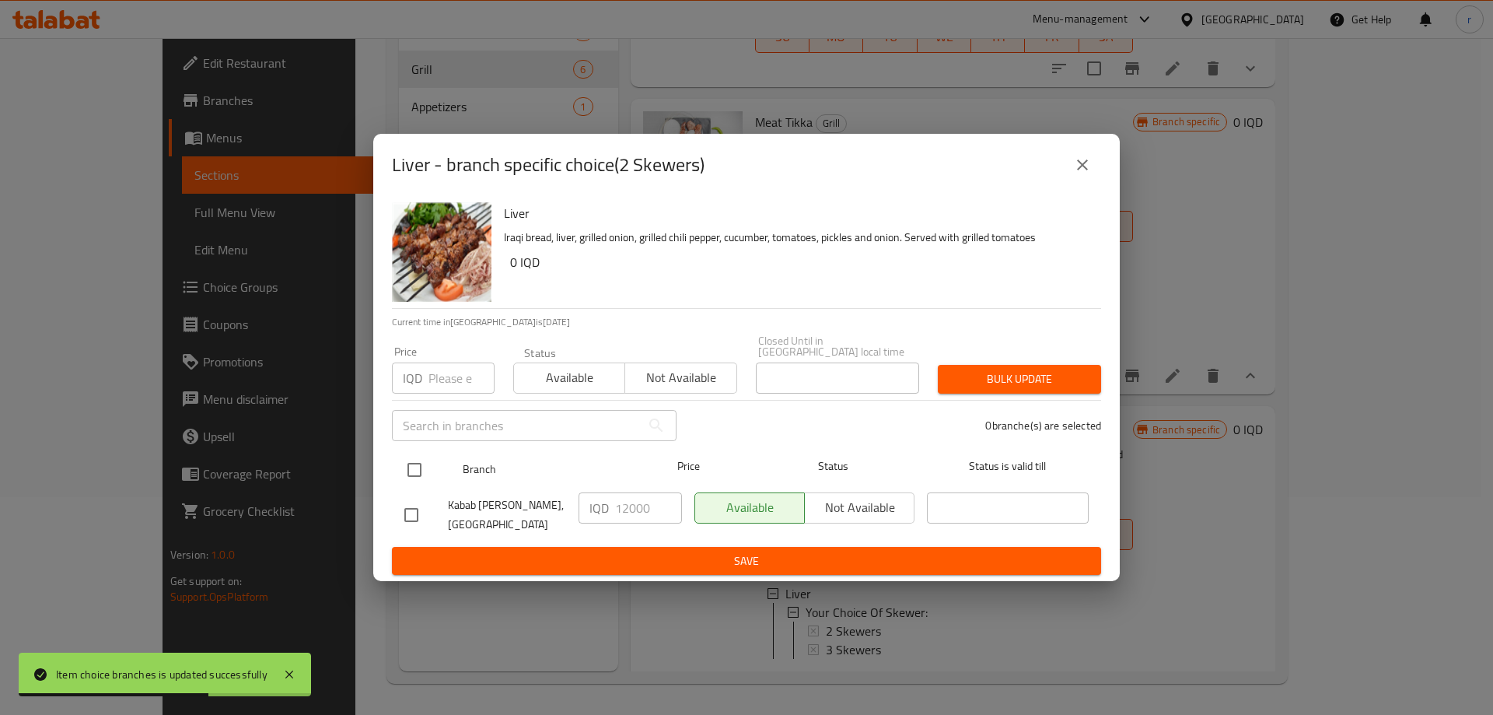
click at [414, 463] on input "checkbox" at bounding box center [414, 469] width 33 height 33
checkbox input "true"
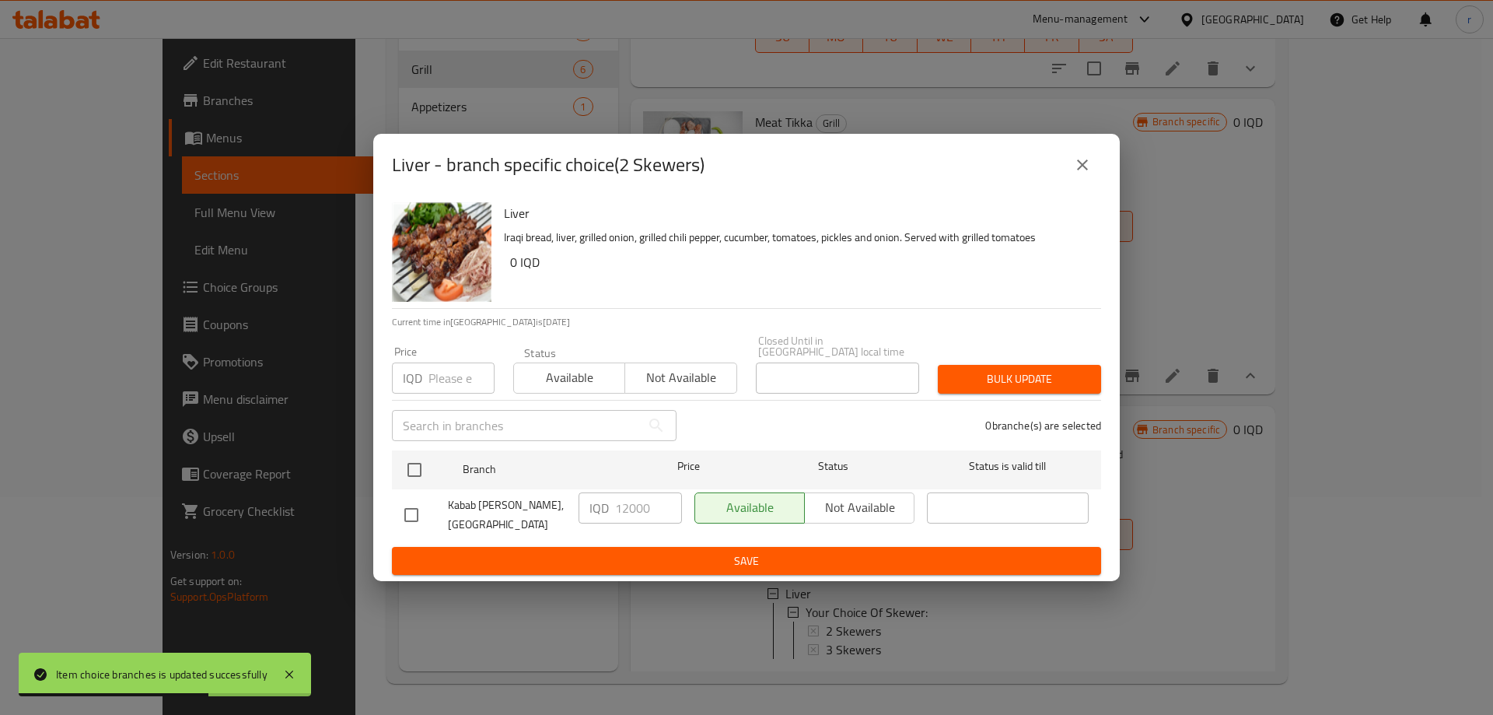
checkbox input "true"
click at [635, 508] on input "12000" at bounding box center [648, 507] width 67 height 31
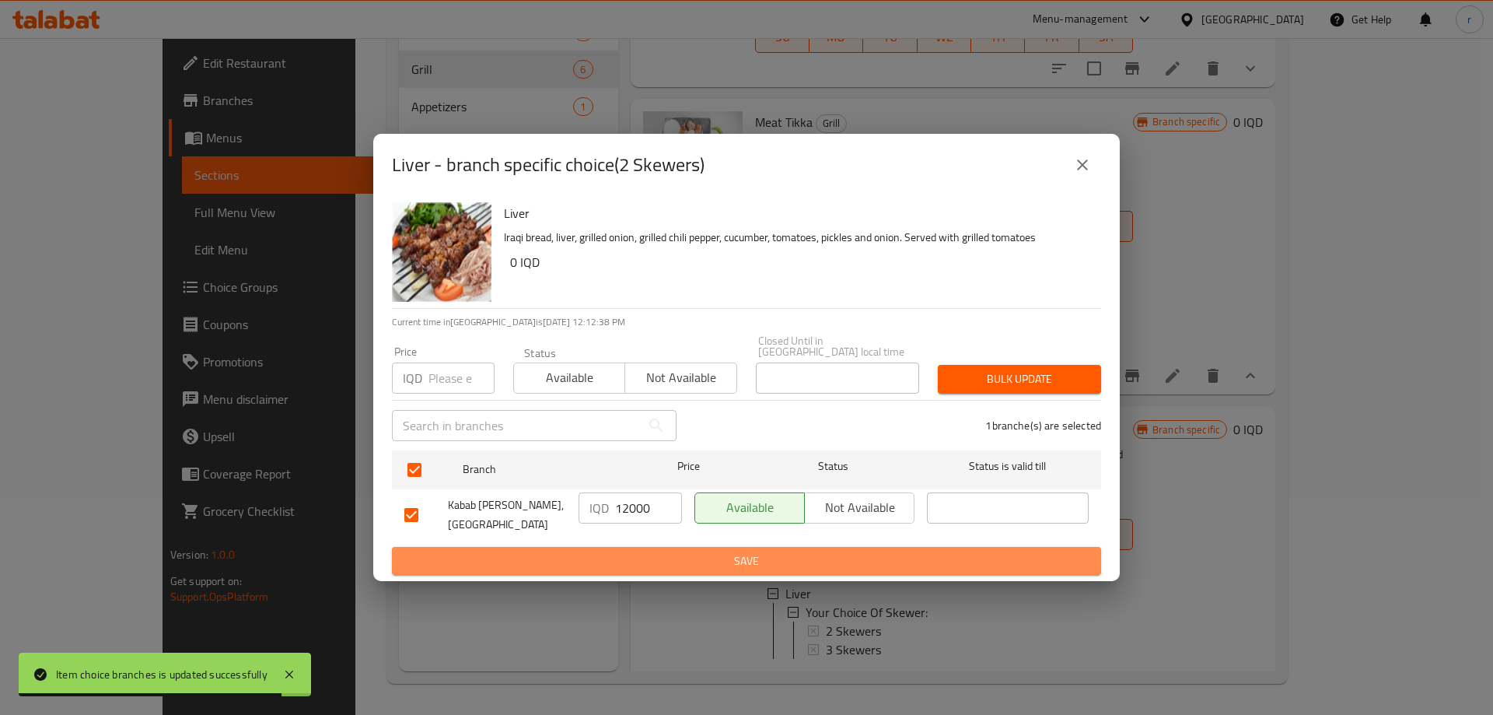
click at [680, 551] on span "Save" at bounding box center [746, 560] width 684 height 19
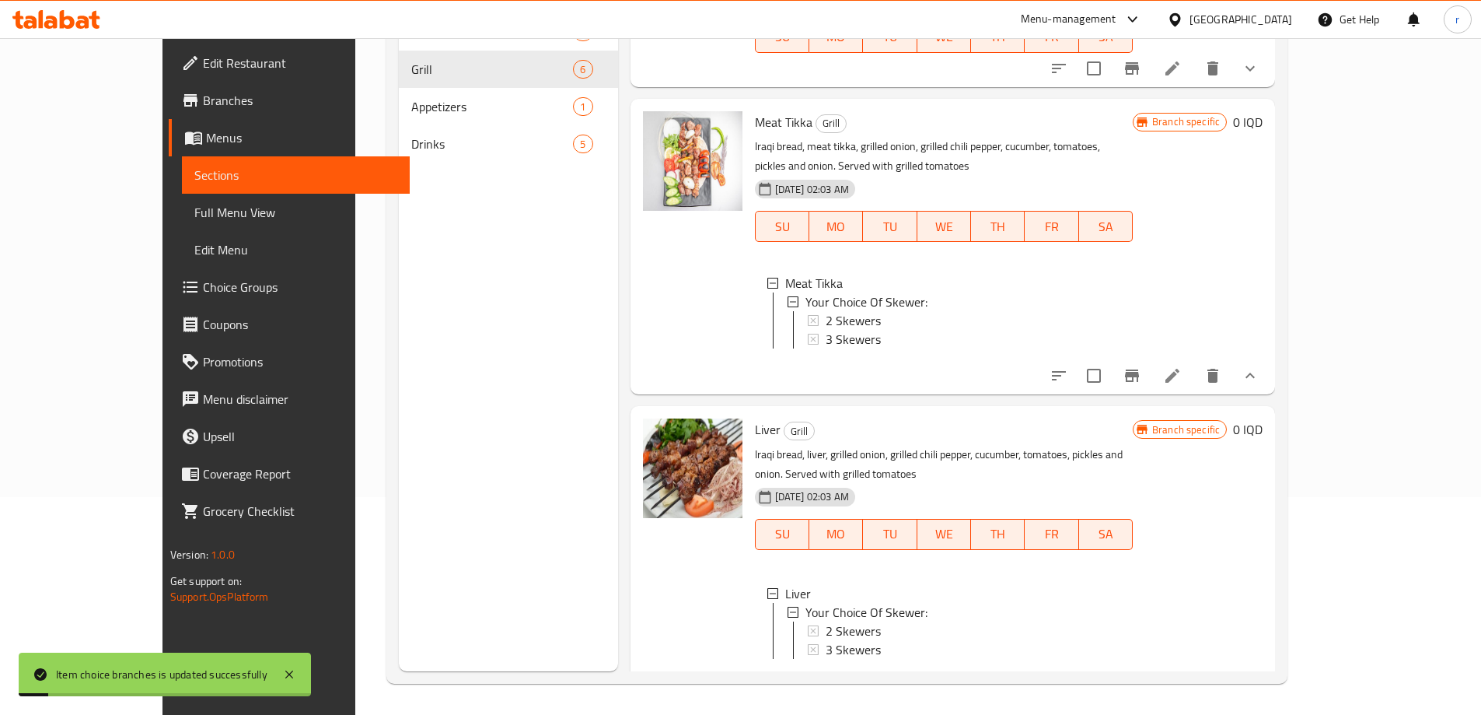
click at [194, 208] on span "Full Menu View" at bounding box center [295, 212] width 203 height 19
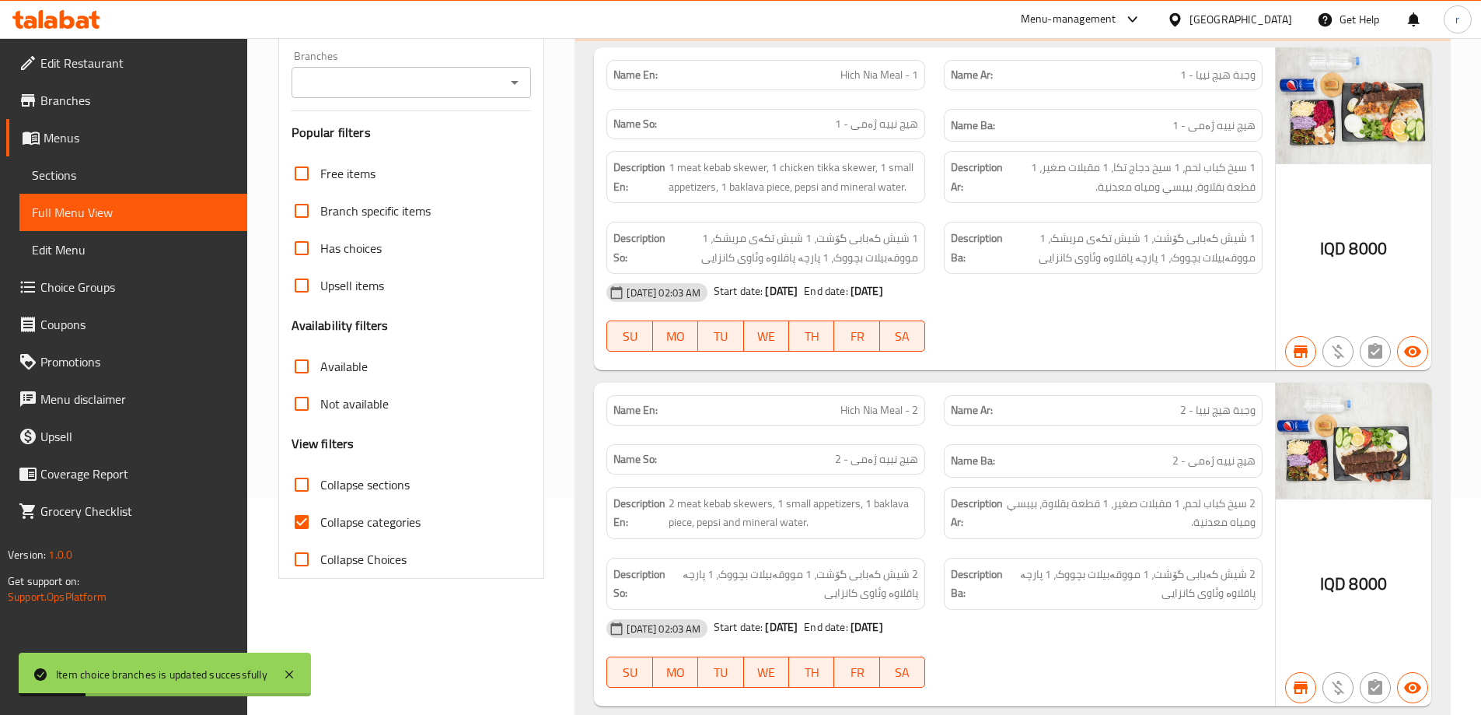
click at [362, 531] on span "Collapse categories" at bounding box center [370, 521] width 100 height 19
click at [320, 536] on input "Collapse categories" at bounding box center [301, 521] width 37 height 37
checkbox input "false"
click at [369, 494] on span "Collapse sections" at bounding box center [364, 484] width 89 height 19
click at [320, 503] on input "Collapse sections" at bounding box center [301, 484] width 37 height 37
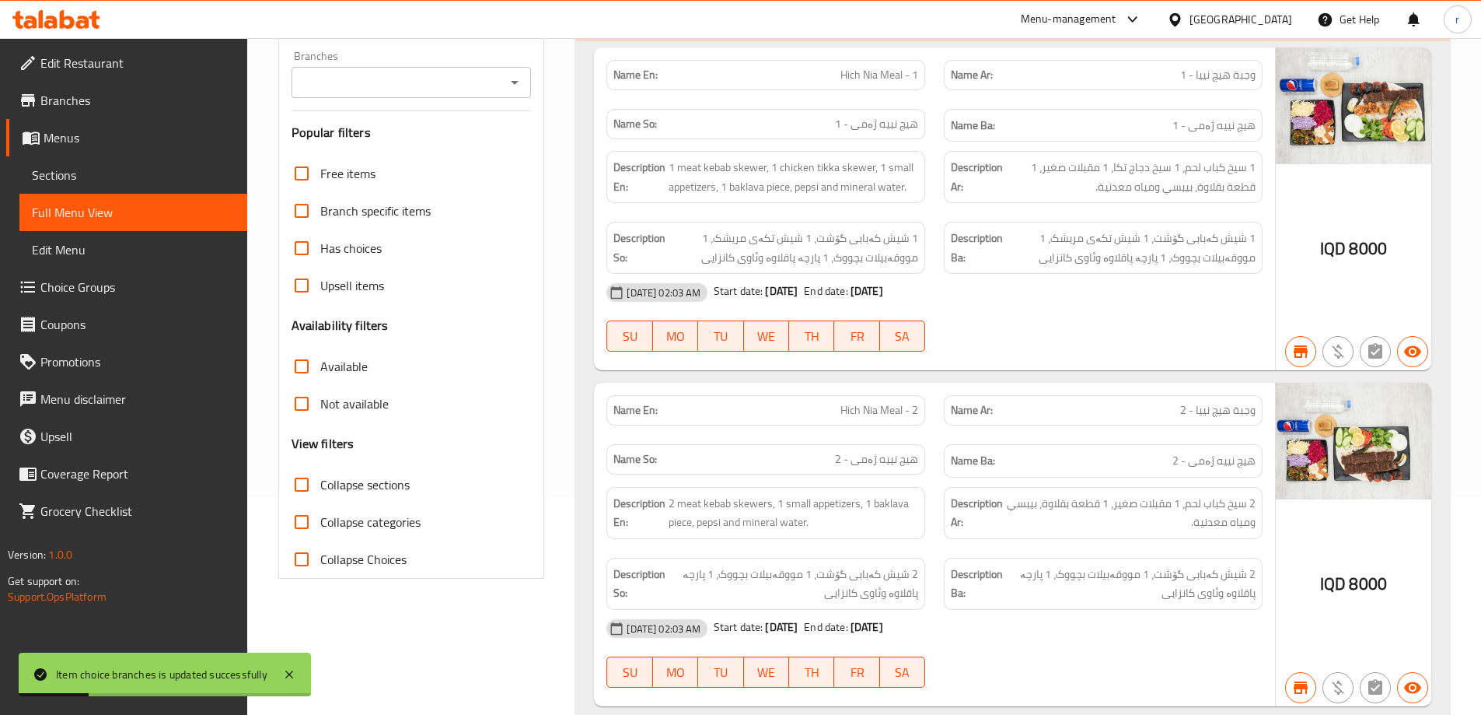
checkbox input "true"
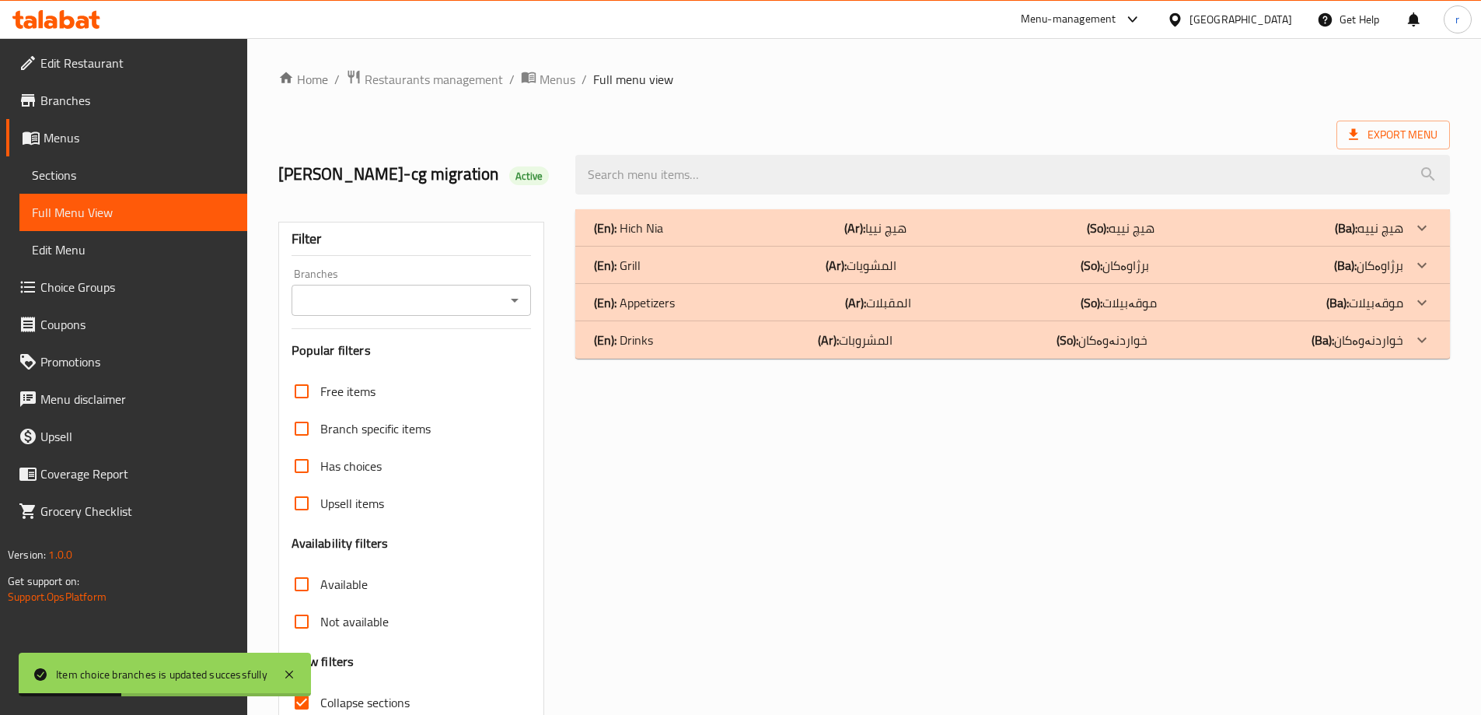
click at [380, 316] on div "Branches" at bounding box center [412, 300] width 240 height 31
click at [391, 311] on input "Branches" at bounding box center [398, 300] width 205 height 22
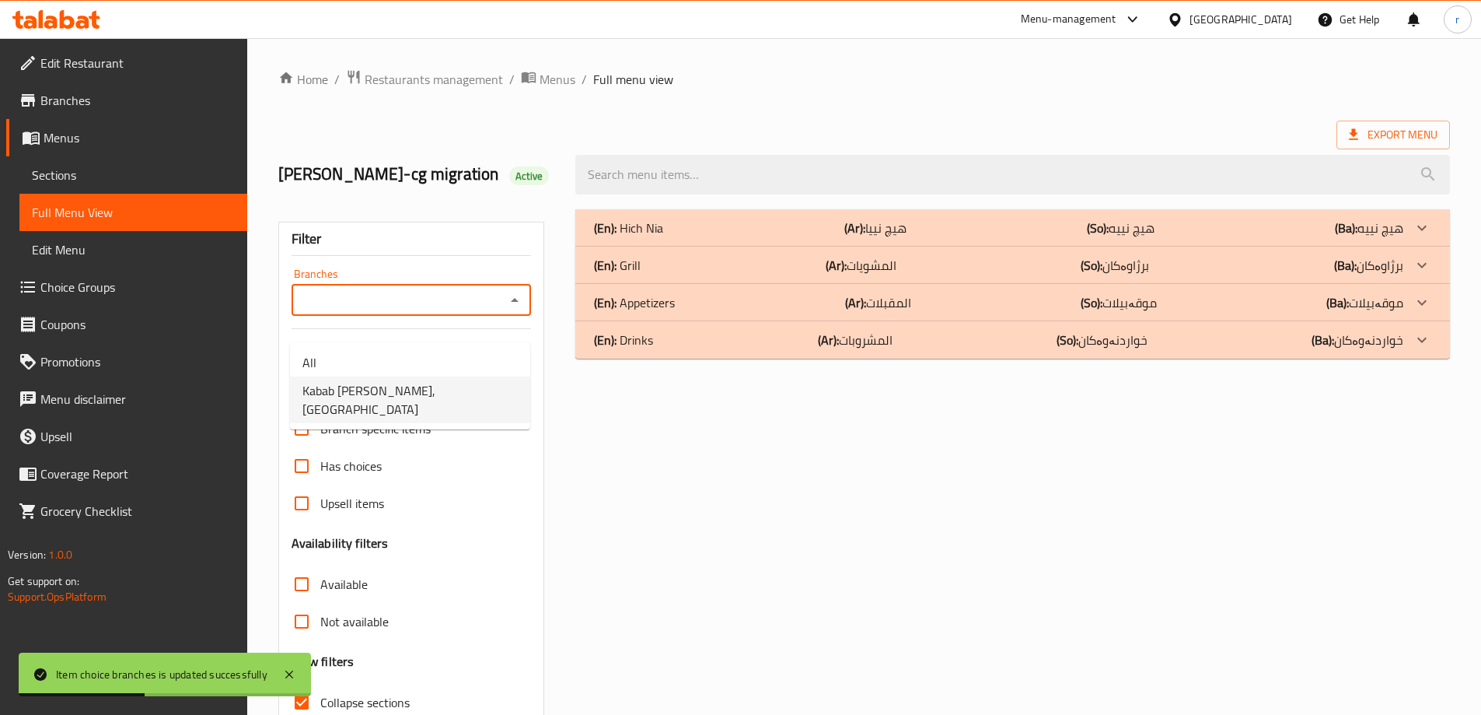
click at [408, 386] on span "Kabab Najary Nwe Iskan, Sarbasti" at bounding box center [409, 399] width 215 height 37
type input "Kabab Najary Nwe Iskan, Sarbasti"
click at [664, 274] on div "(En): Grill (Ar): المشويات (So): برژاوەکان (Ba): برژاوەکان" at bounding box center [998, 265] width 809 height 19
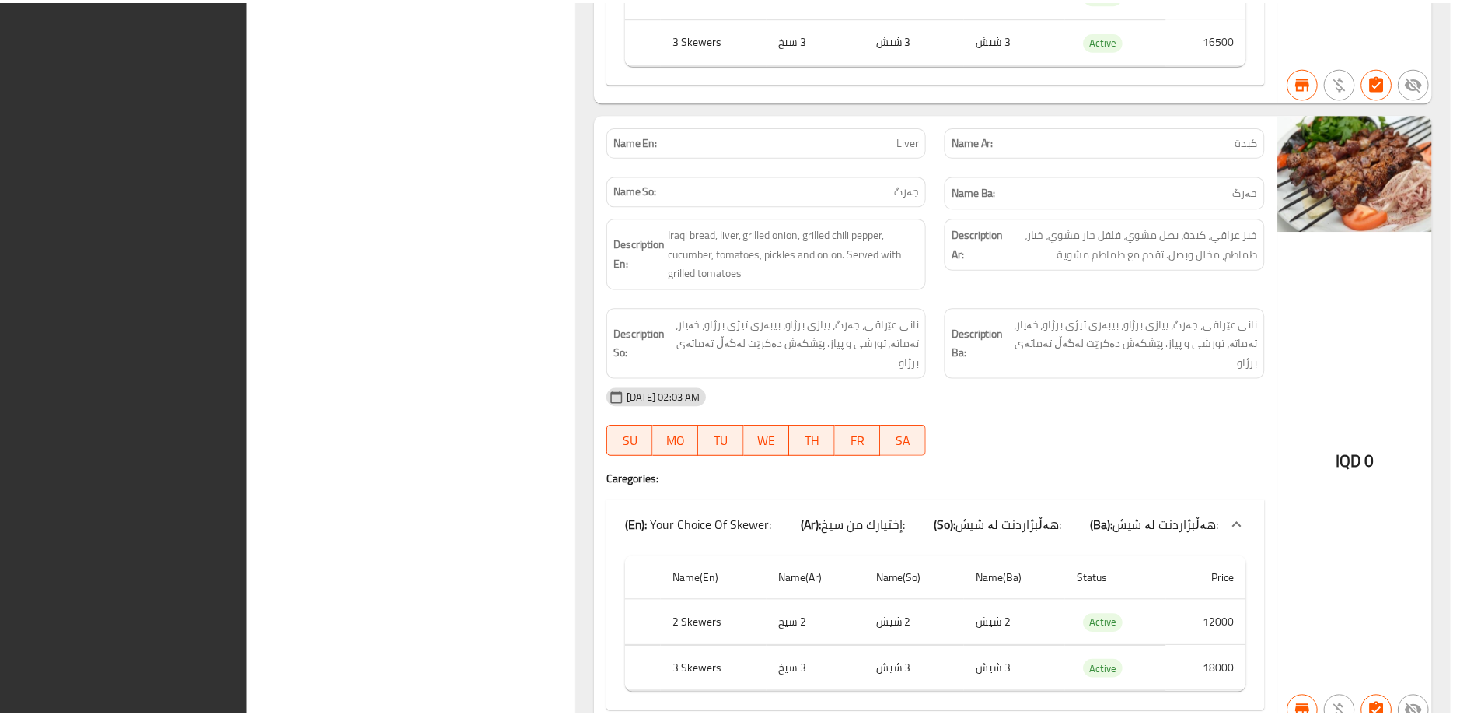
scroll to position [3519, 0]
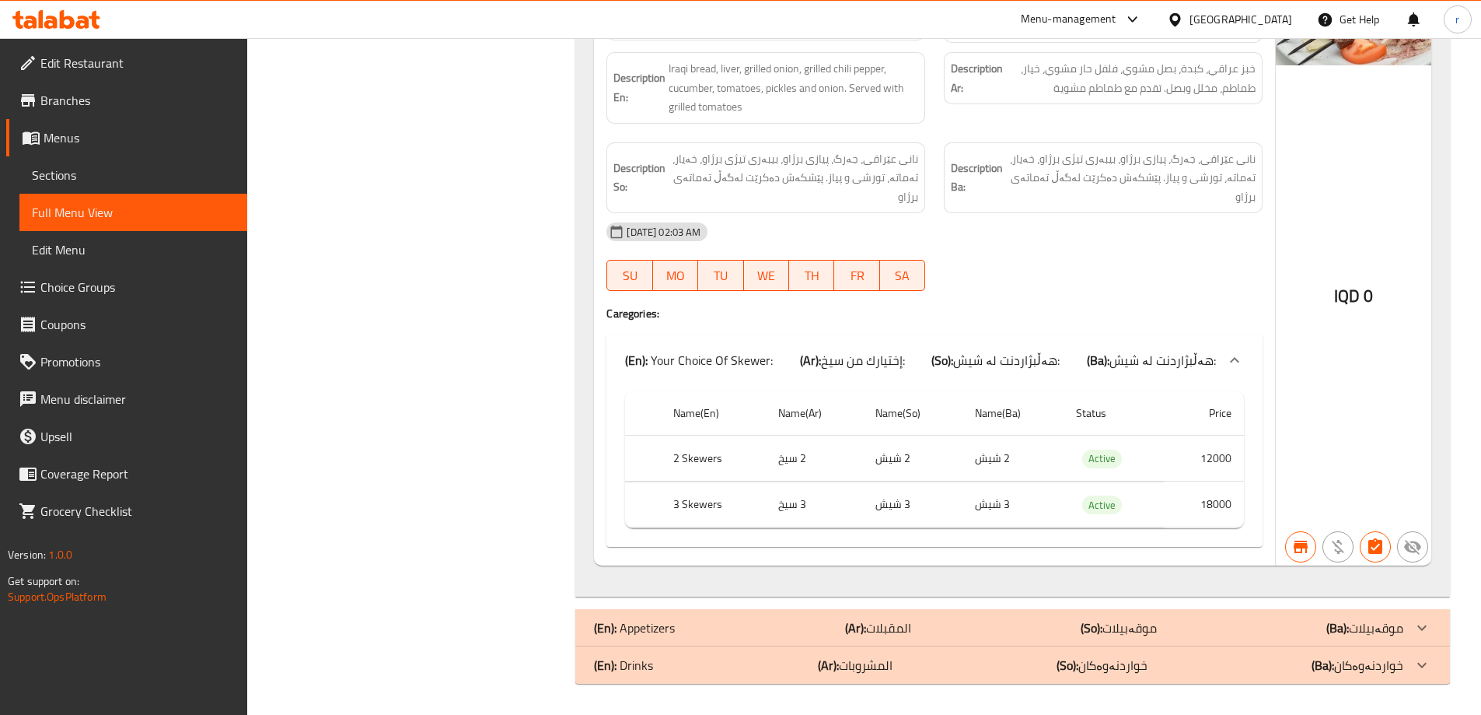
click at [95, 19] on icon at bounding box center [94, 20] width 11 height 18
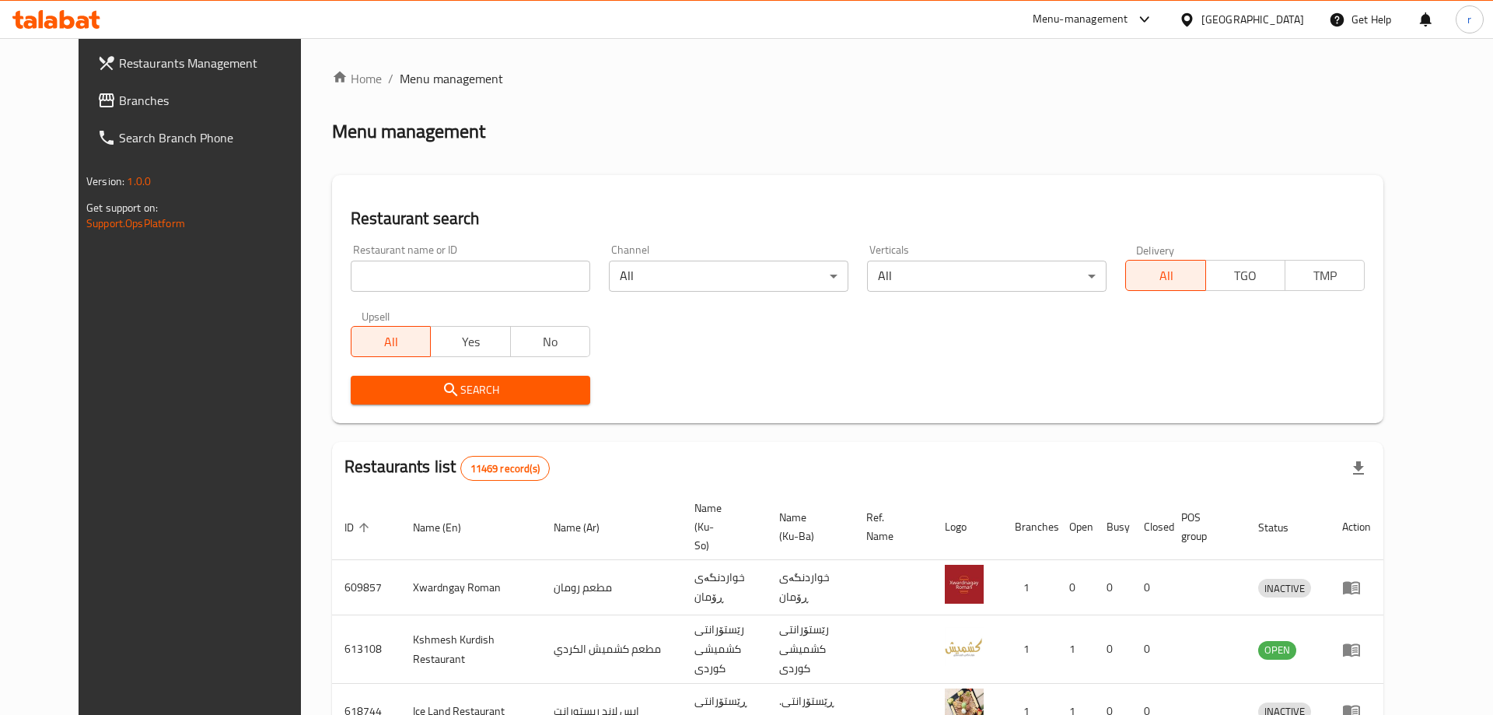
click at [321, 283] on div at bounding box center [746, 357] width 1493 height 715
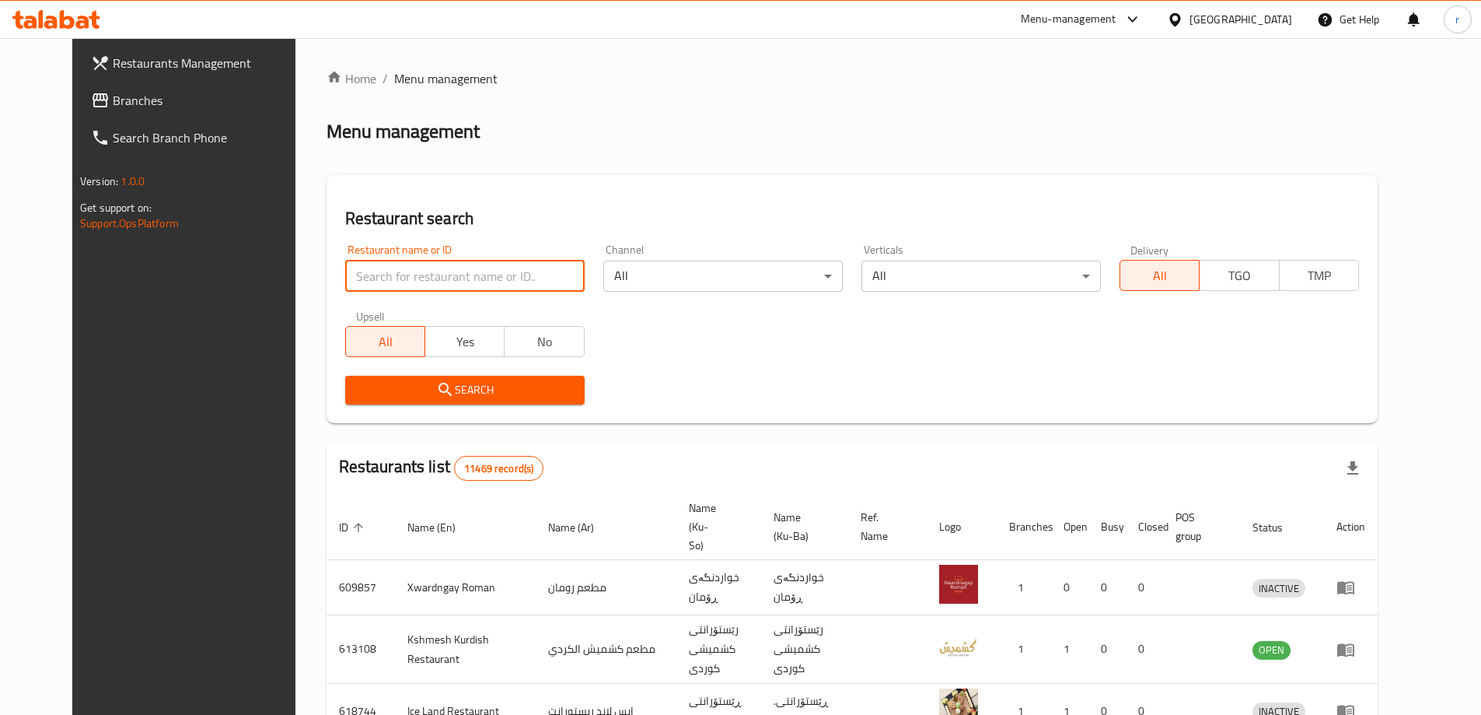
click at [345, 278] on input "search" at bounding box center [464, 275] width 239 height 31
paste input "654742"
type input "654742"
click at [435, 372] on div "Search" at bounding box center [465, 389] width 258 height 47
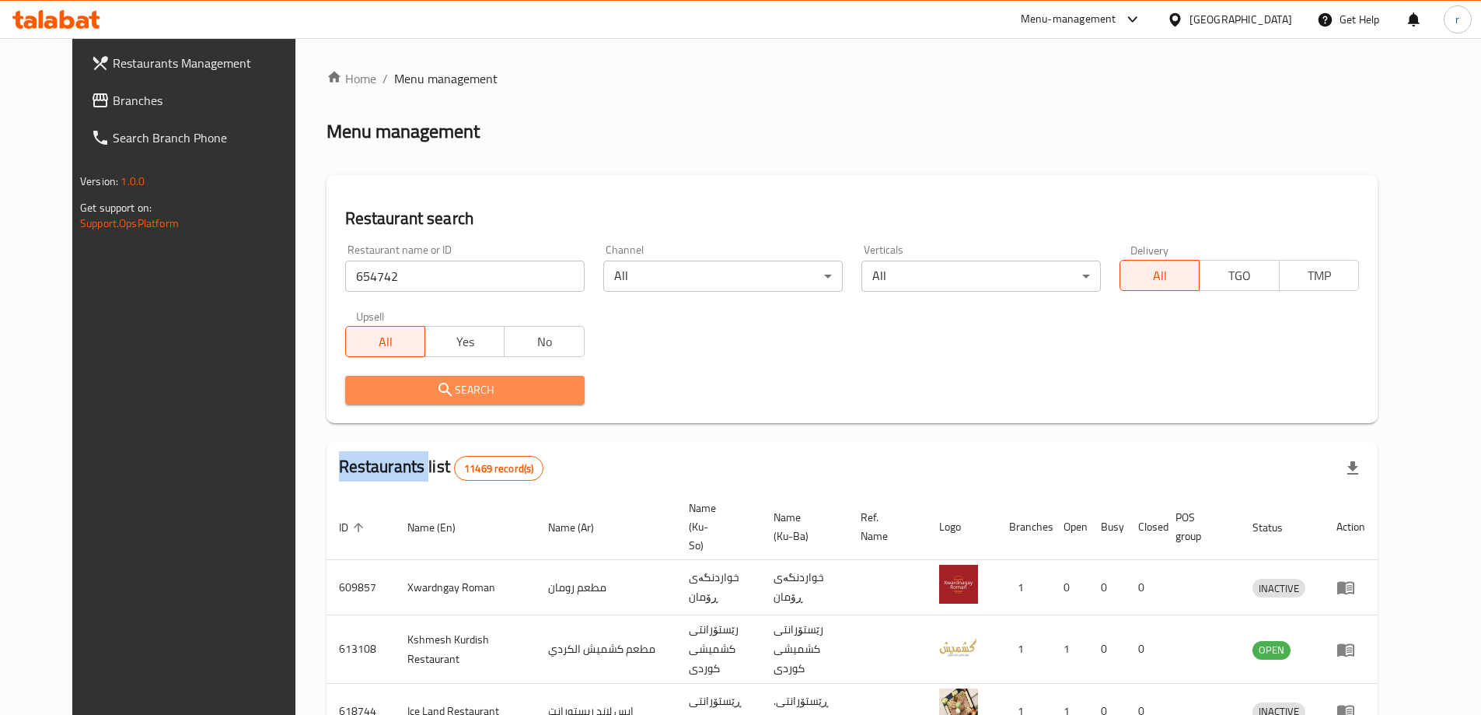
click at [438, 395] on span "Search" at bounding box center [465, 389] width 215 height 19
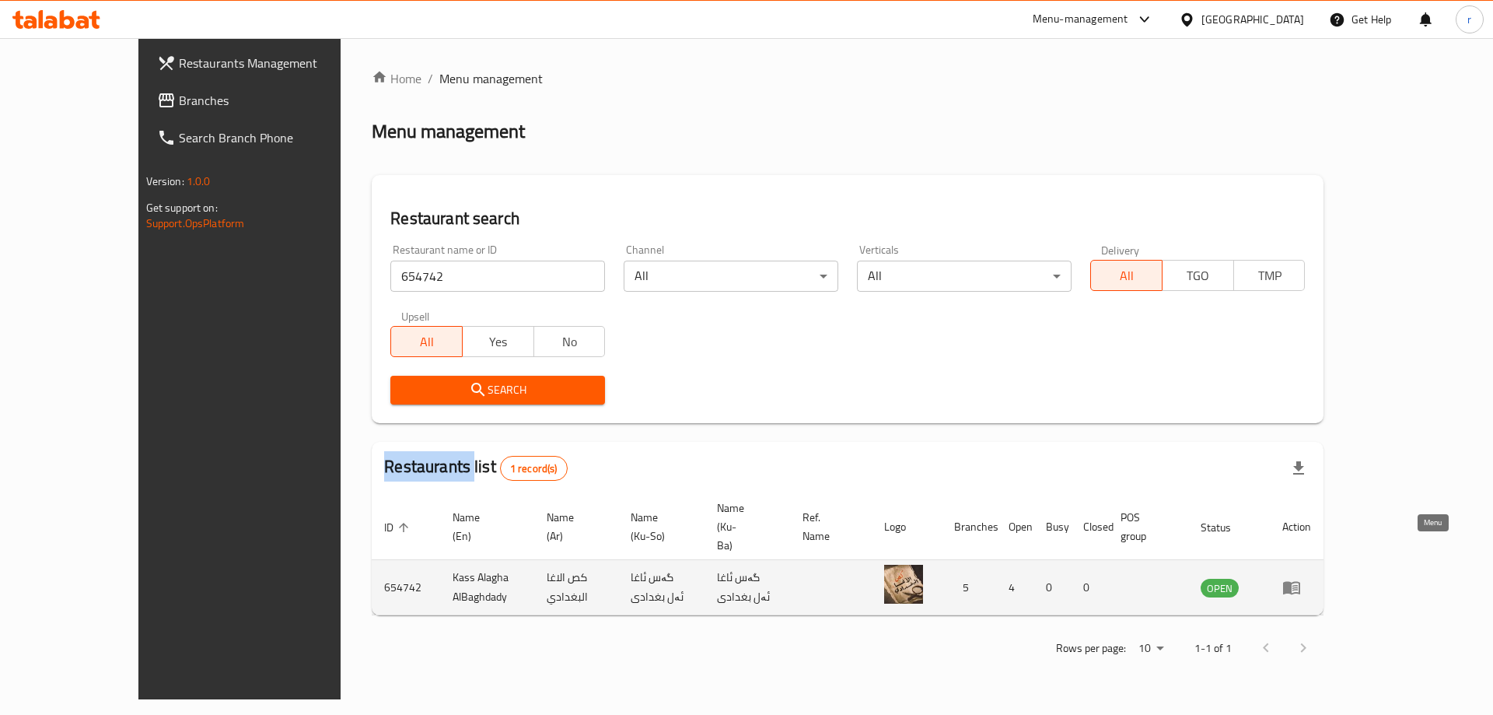
click at [1300, 582] on icon "enhanced table" at bounding box center [1291, 588] width 17 height 13
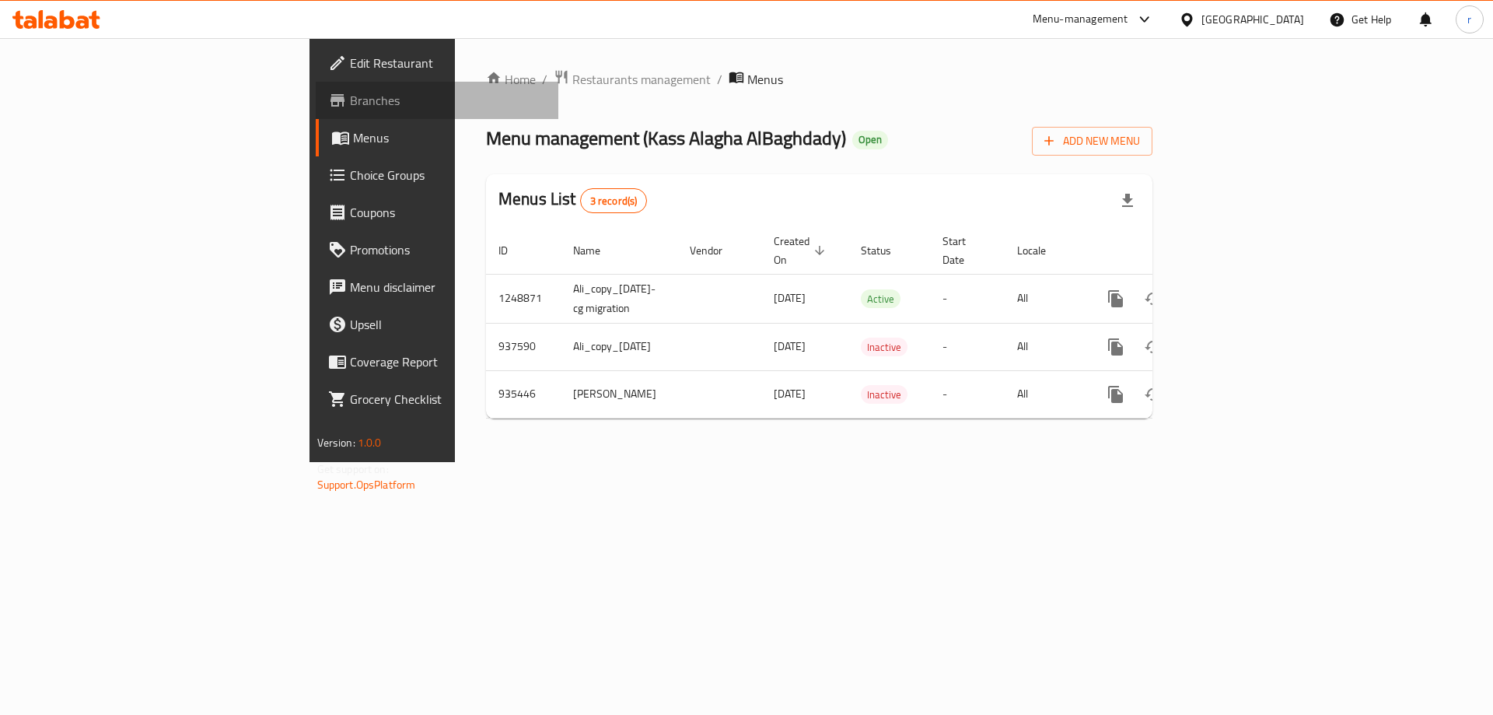
click at [350, 92] on span "Branches" at bounding box center [448, 100] width 197 height 19
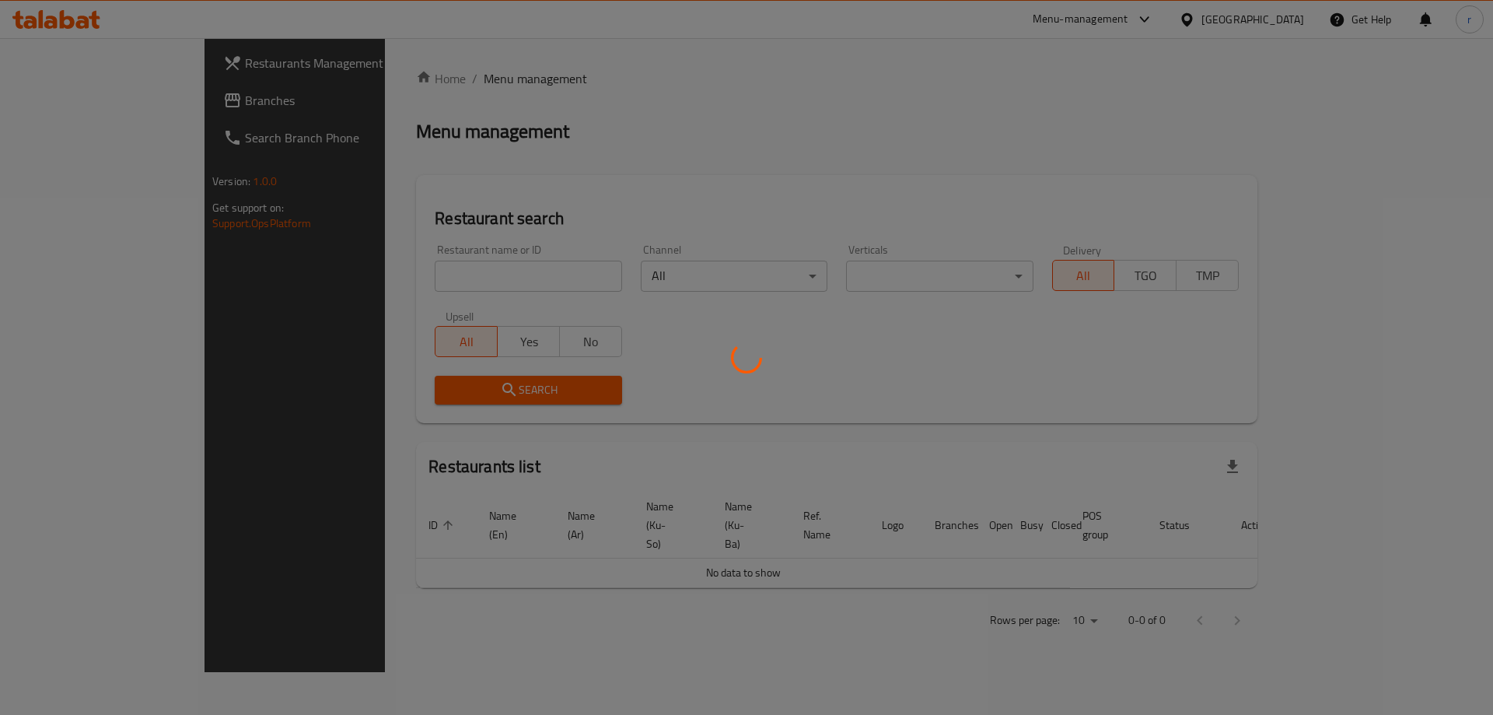
click at [359, 264] on div at bounding box center [746, 357] width 1493 height 715
click at [369, 265] on div at bounding box center [746, 357] width 1493 height 715
click at [379, 267] on div at bounding box center [746, 357] width 1493 height 715
click at [393, 269] on div at bounding box center [746, 357] width 1493 height 715
click at [411, 271] on div at bounding box center [746, 357] width 1493 height 715
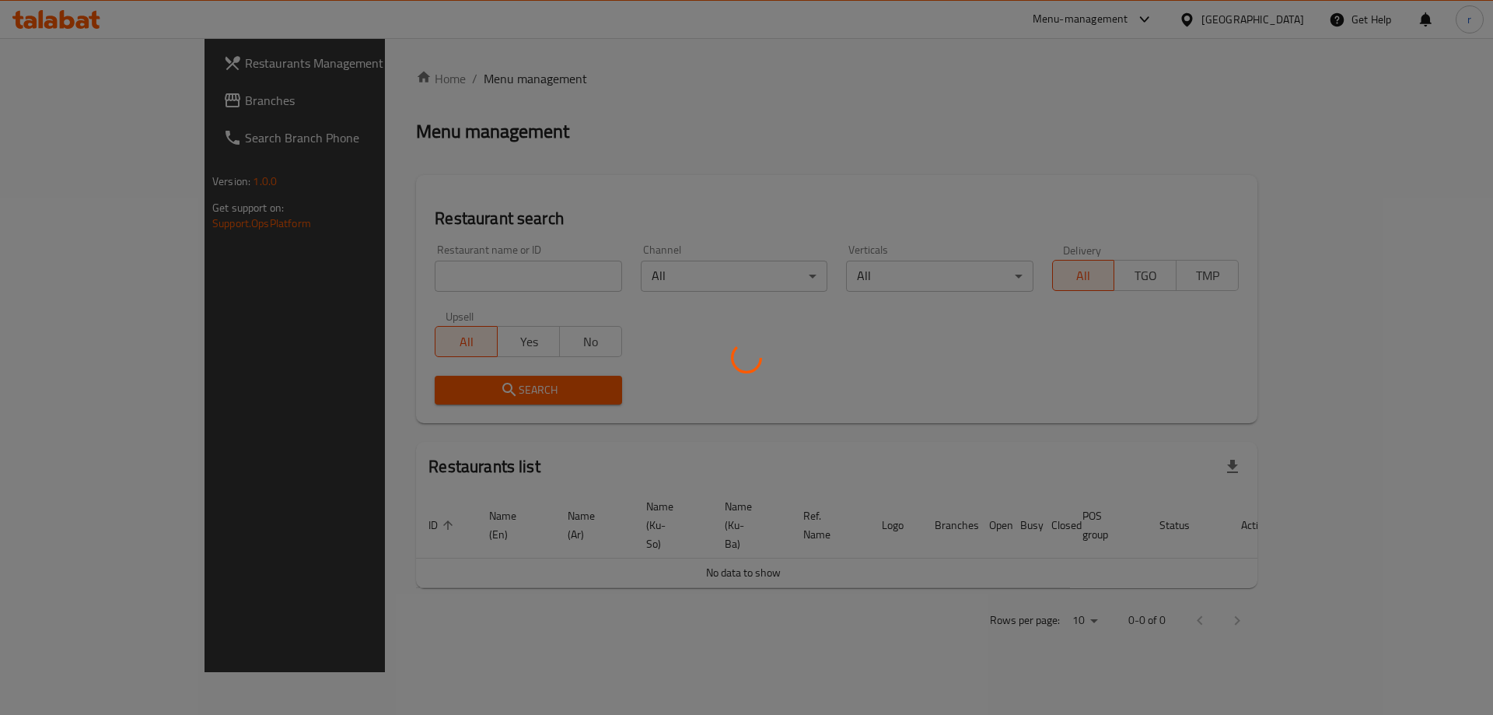
click at [351, 281] on div at bounding box center [746, 357] width 1493 height 715
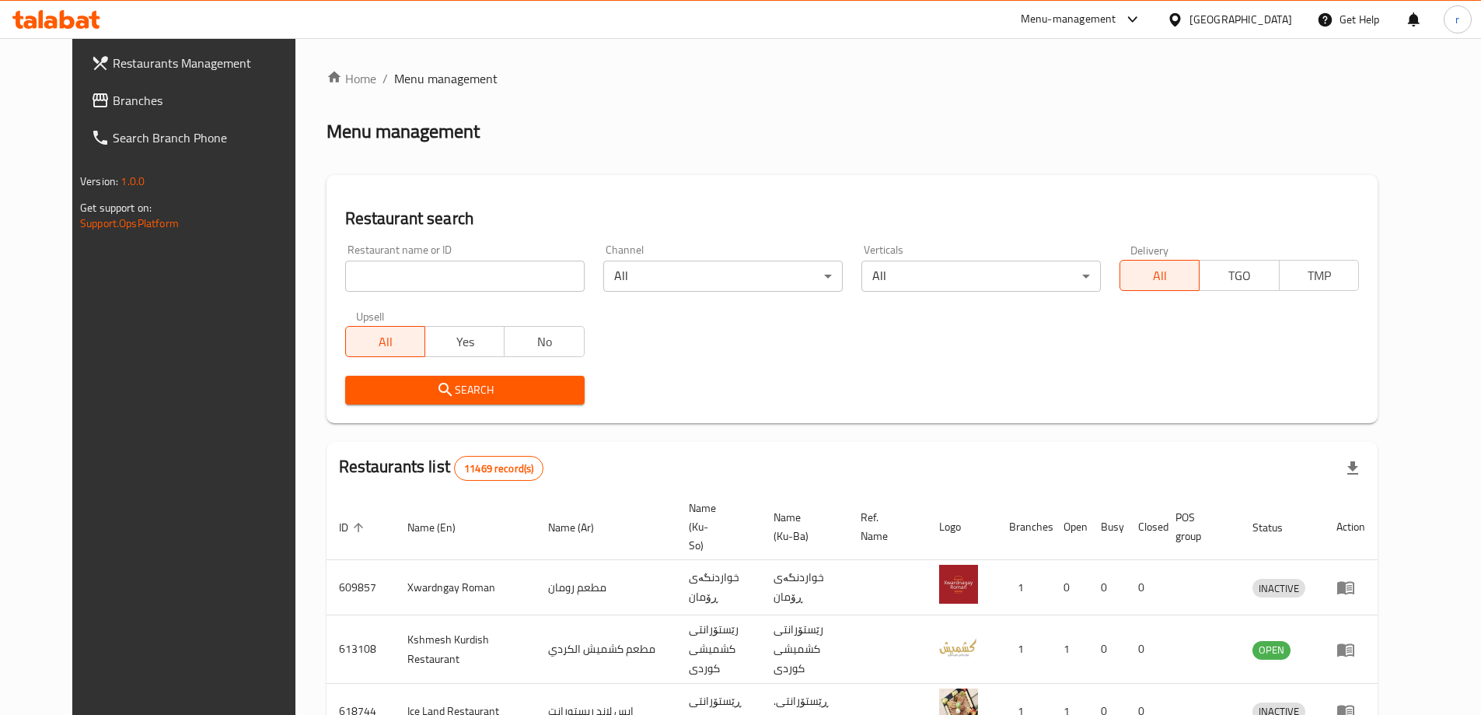
click at [351, 281] on input "search" at bounding box center [464, 275] width 239 height 31
paste input "658340"
type input "658340"
click at [351, 377] on button "Search" at bounding box center [464, 390] width 239 height 29
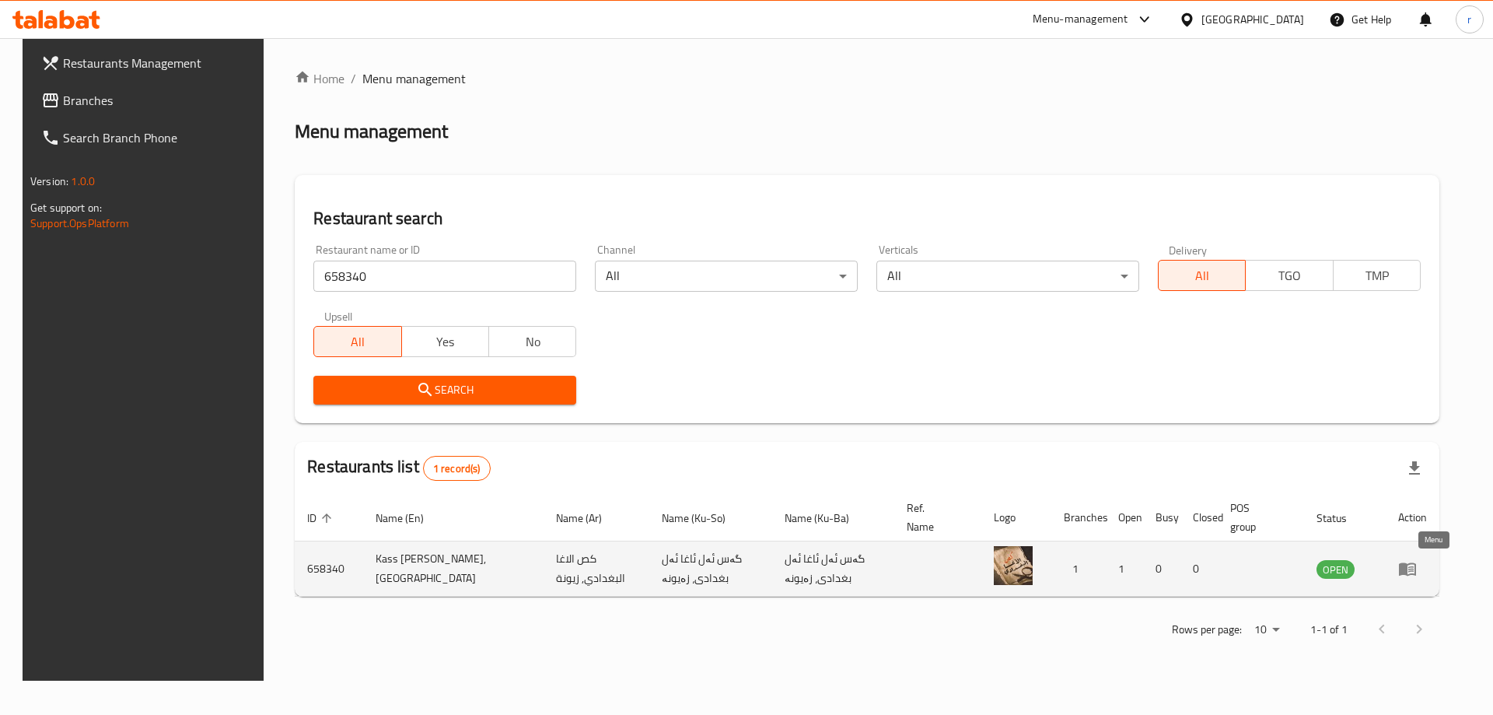
click at [1417, 561] on icon "enhanced table" at bounding box center [1407, 568] width 19 height 19
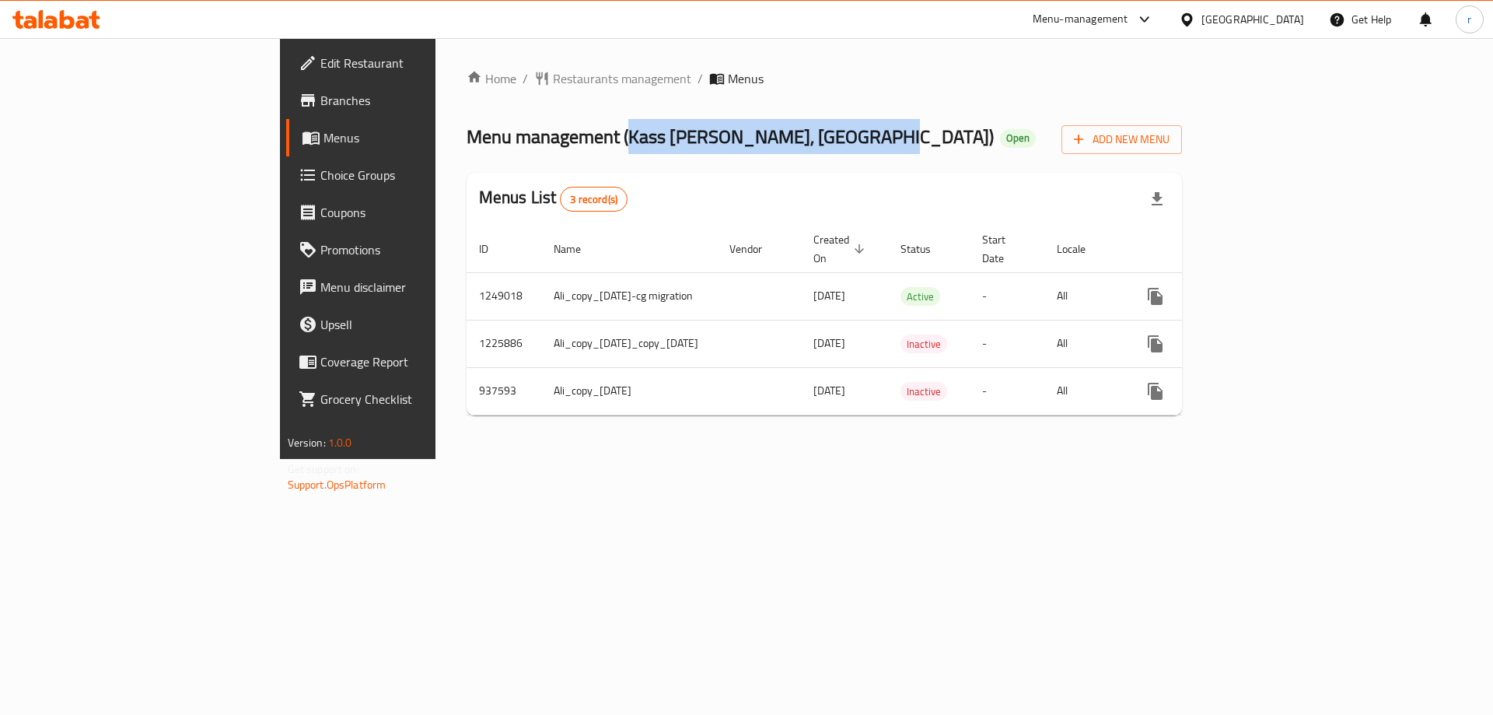
drag, startPoint x: 446, startPoint y: 135, endPoint x: 700, endPoint y: 134, distance: 253.5
click at [700, 134] on span "Menu management ( Kass [PERSON_NAME], [GEOGRAPHIC_DATA] )" at bounding box center [729, 136] width 527 height 35
copy span "Kass [PERSON_NAME], [GEOGRAPHIC_DATA]"
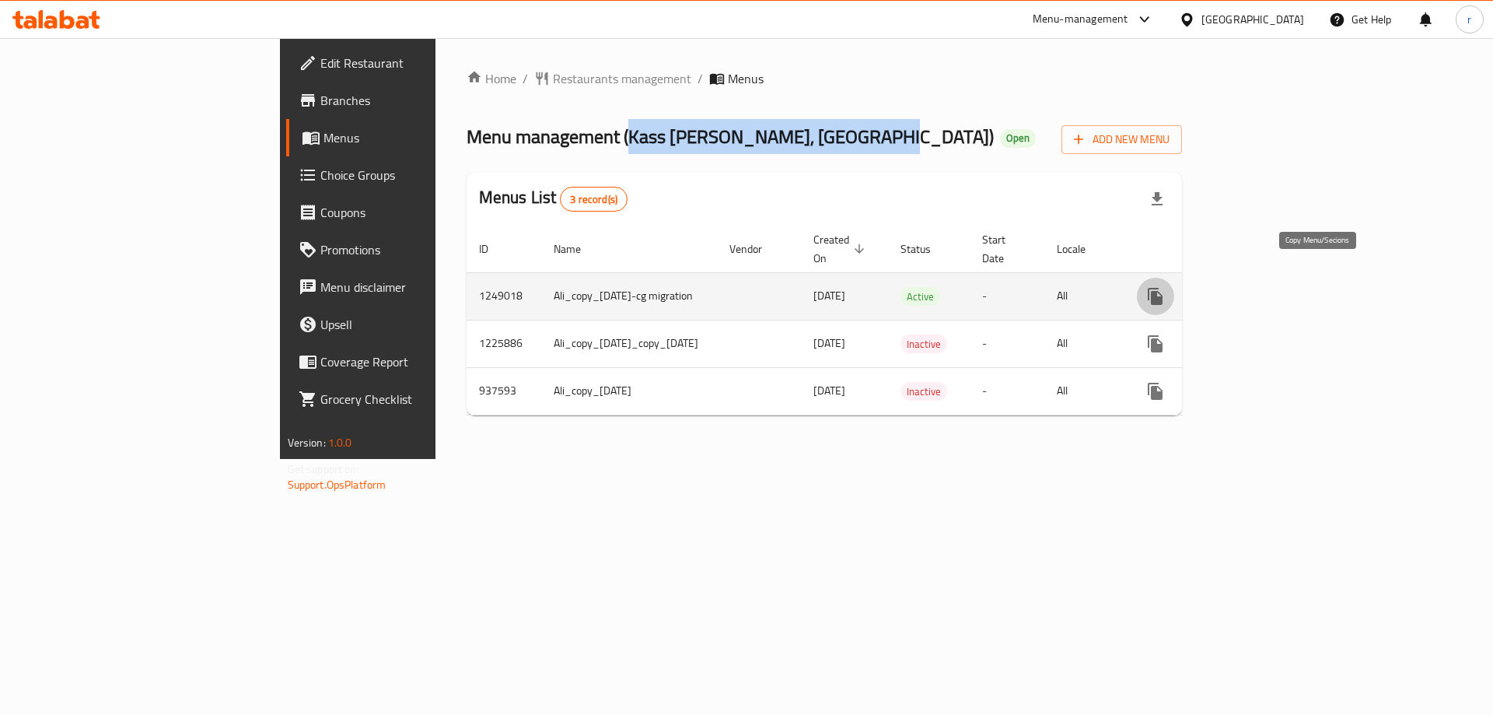
click at [1162, 288] on icon "more" at bounding box center [1155, 296] width 15 height 17
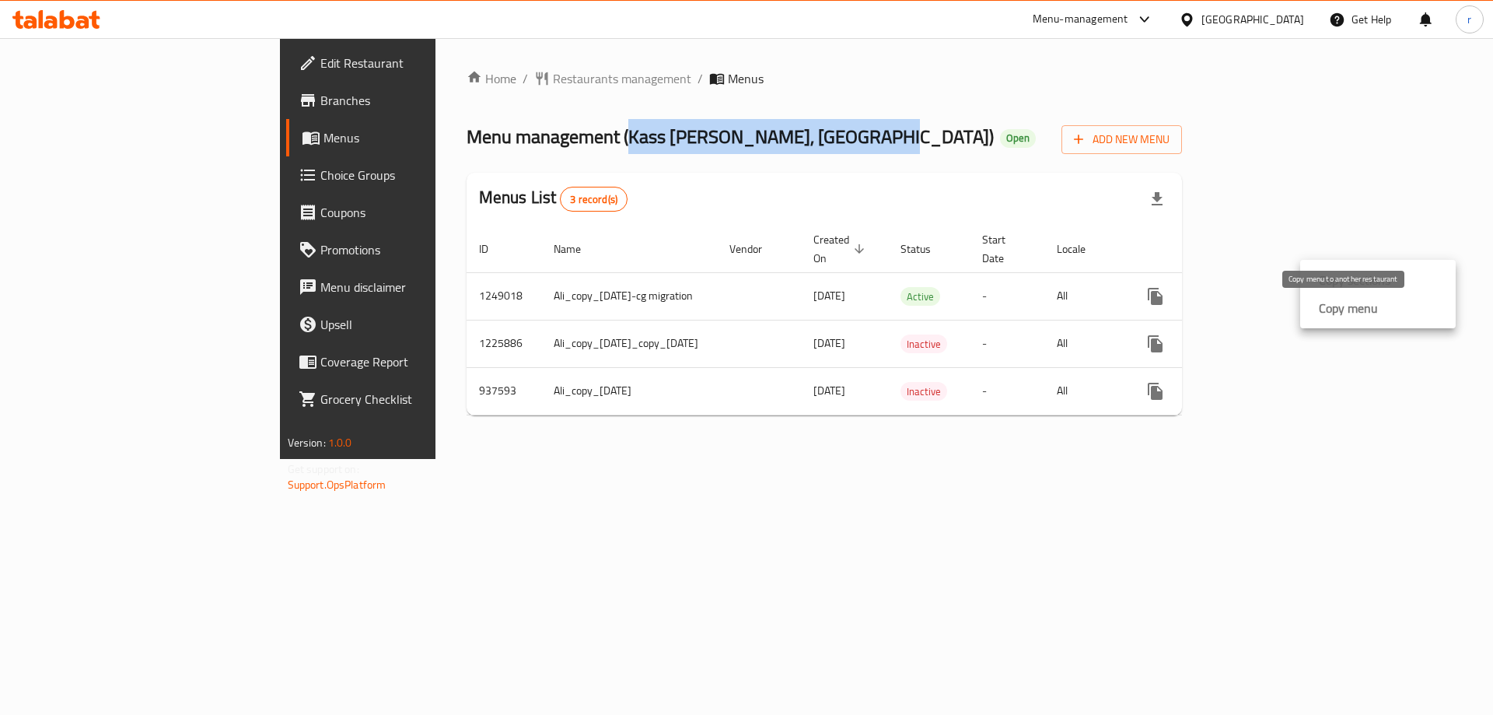
click at [1319, 314] on div "Copy menu" at bounding box center [1344, 308] width 65 height 19
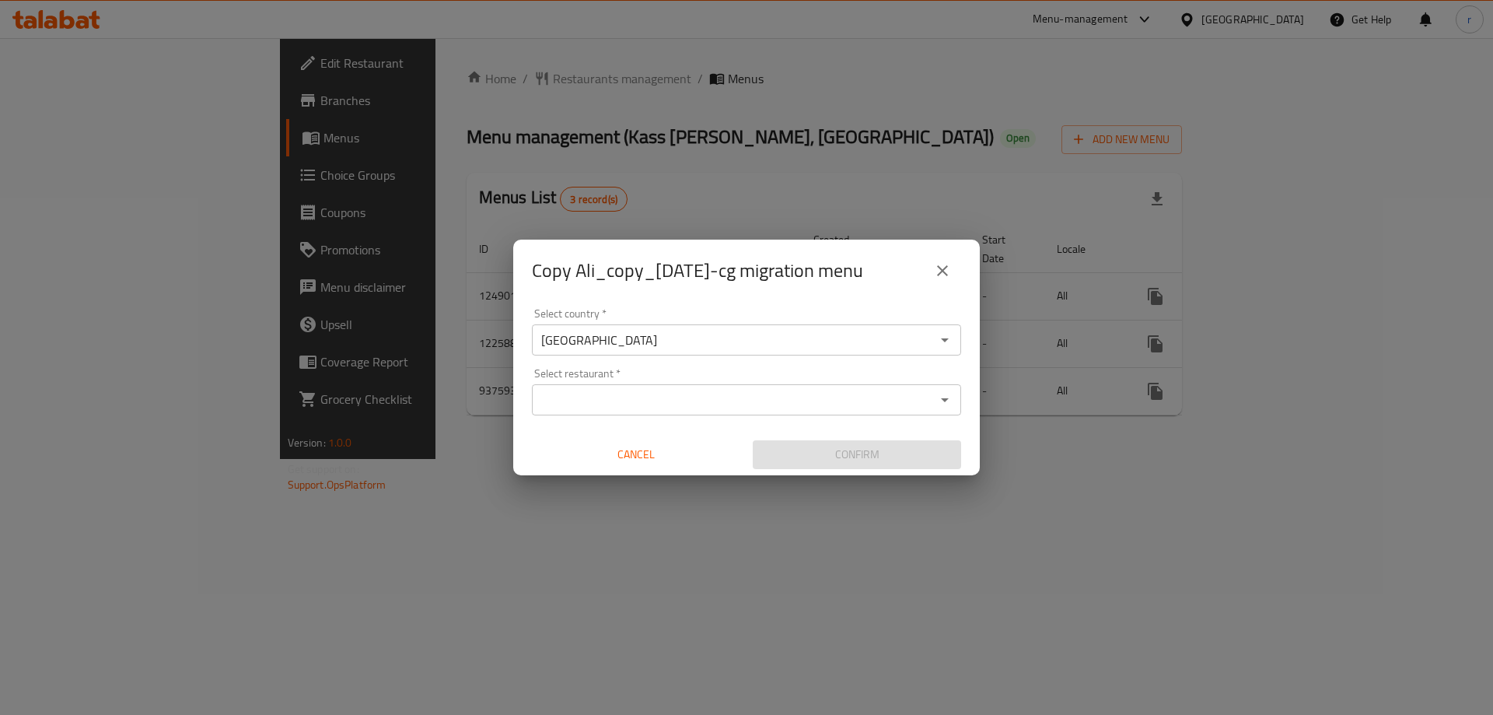
click at [645, 415] on div "Select country   * [GEOGRAPHIC_DATA] Select country * Select restaurant   * Sel…" at bounding box center [746, 388] width 466 height 173
click at [628, 402] on input "Select restaurant   *" at bounding box center [733, 400] width 394 height 22
paste input "Kass [PERSON_NAME], [GEOGRAPHIC_DATA]"
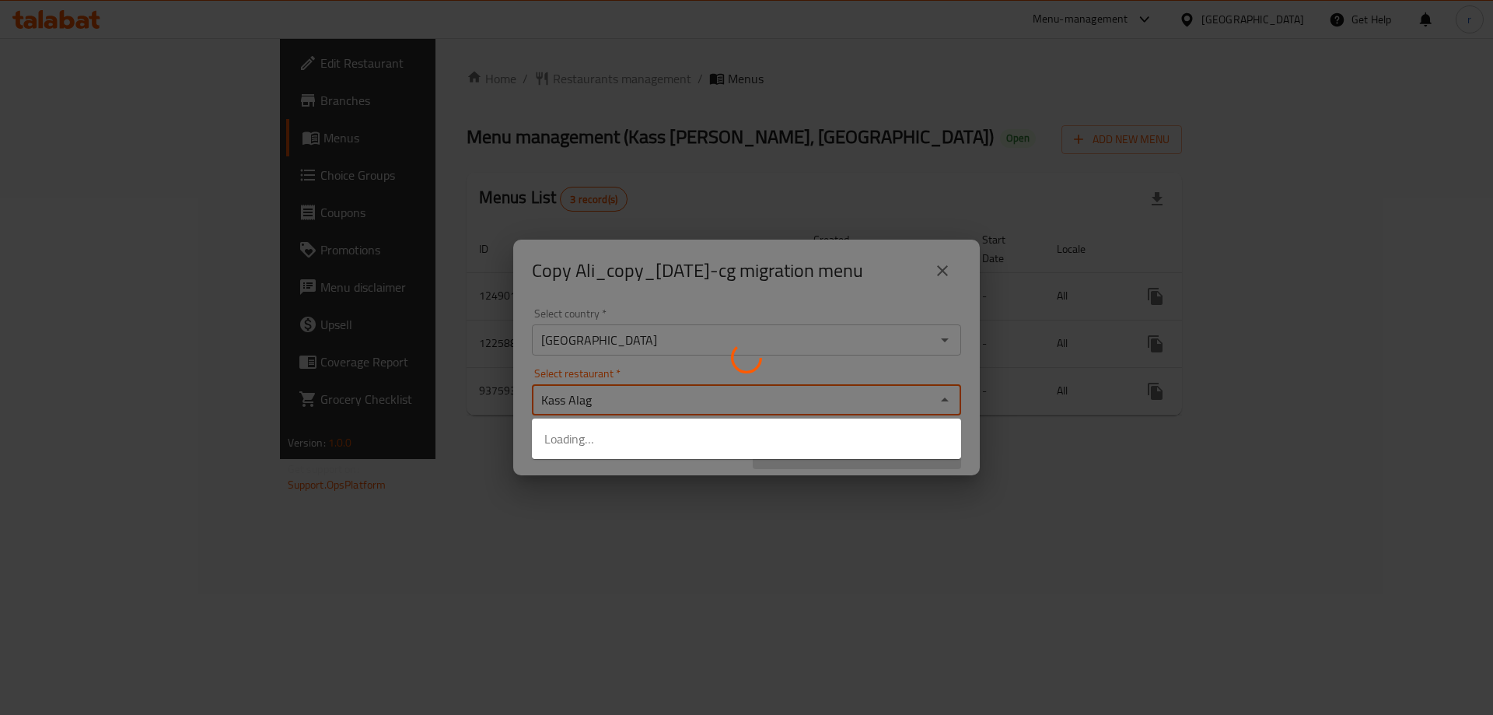
type input "Kass Ala"
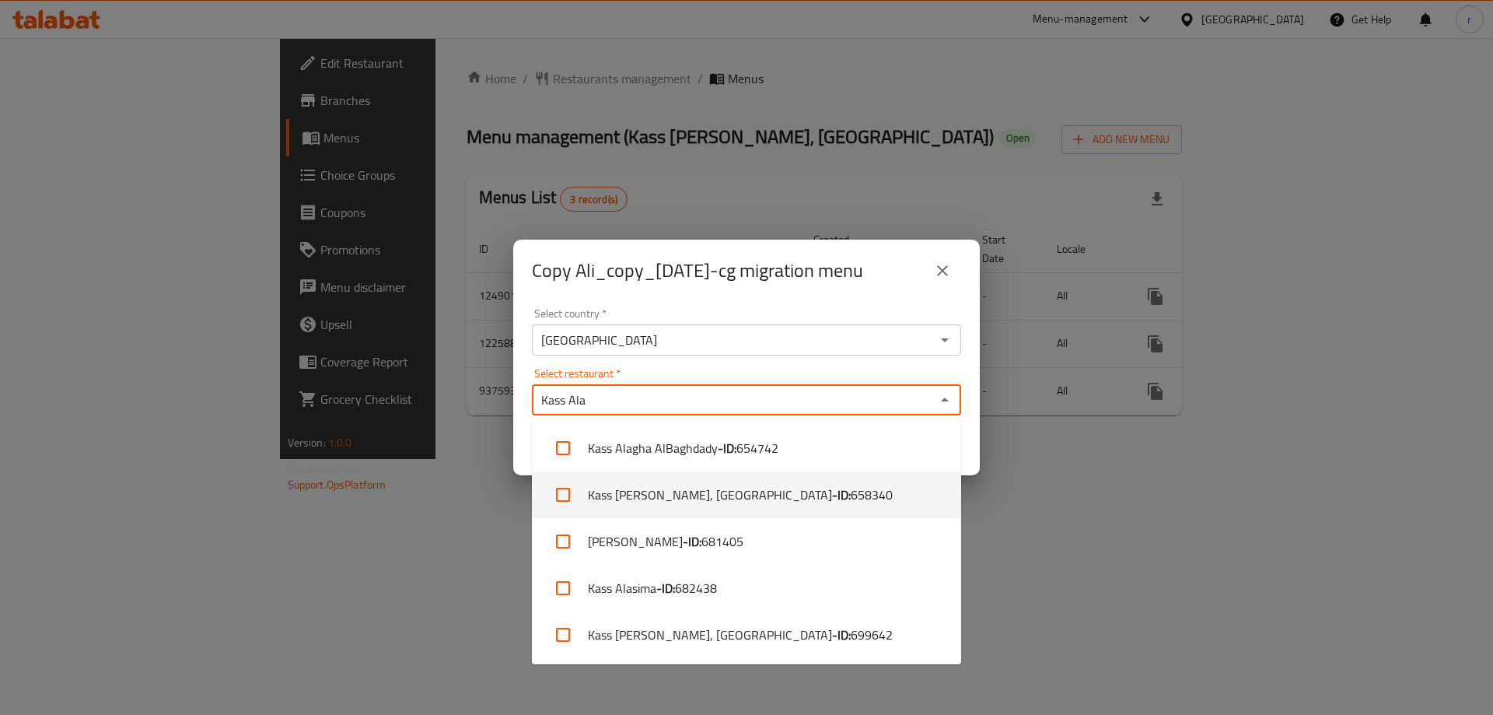
click at [666, 485] on li "Kass [PERSON_NAME], [GEOGRAPHIC_DATA] - ID: 658340" at bounding box center [746, 494] width 429 height 47
checkbox input "true"
click at [465, 497] on div "Copy Ali_copy_[DATE]-cg migration menu Select country   * [GEOGRAPHIC_DATA] Sel…" at bounding box center [746, 357] width 1493 height 715
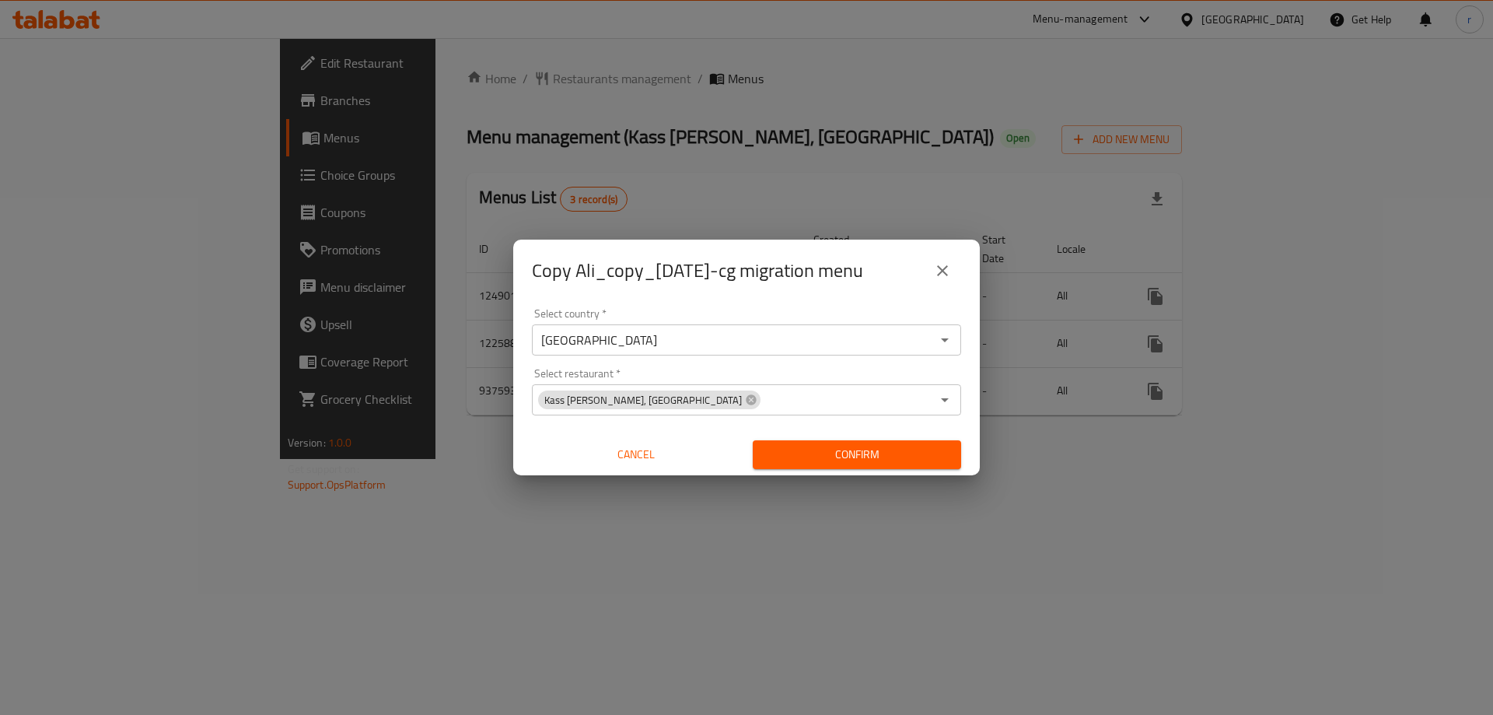
click at [839, 455] on span "Confirm" at bounding box center [856, 454] width 183 height 19
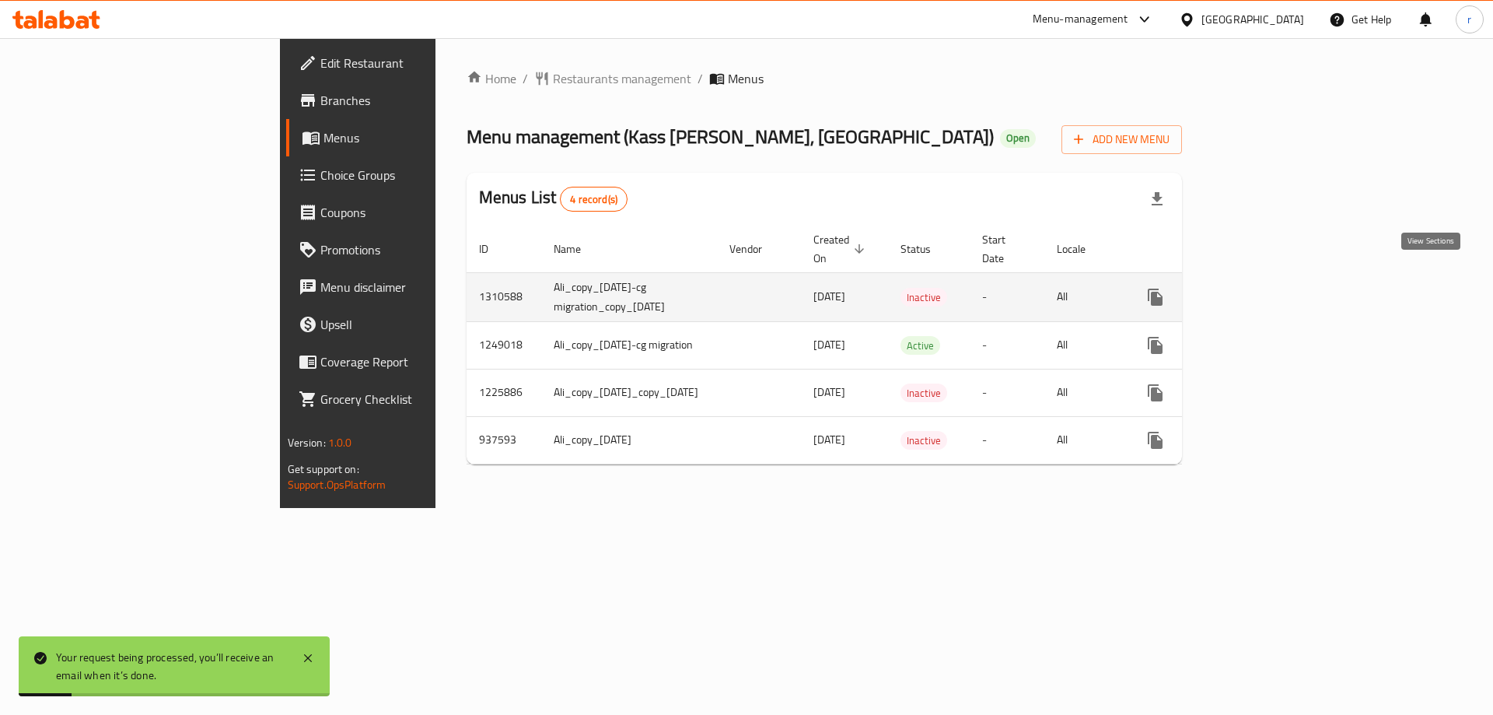
click at [1277, 288] on icon "enhanced table" at bounding box center [1267, 297] width 19 height 19
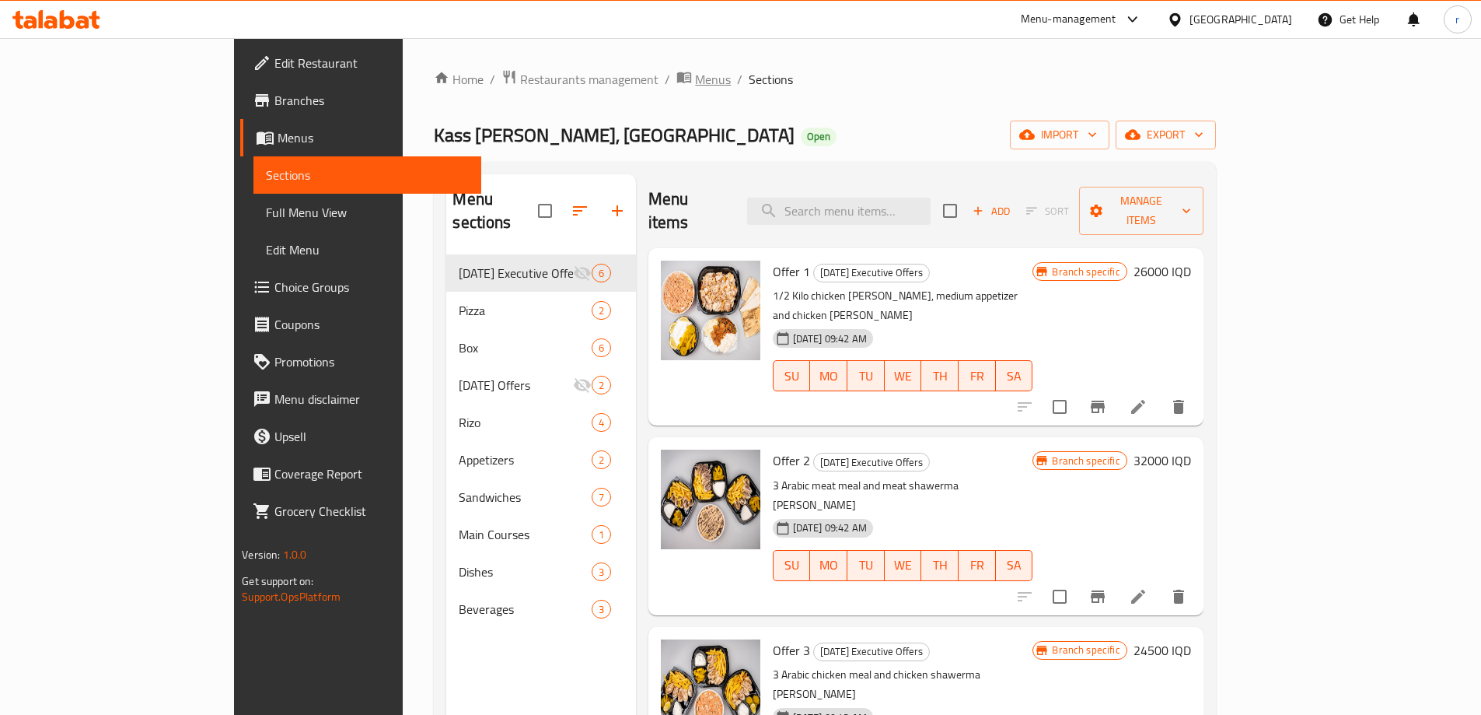
click at [695, 87] on span "Menus" at bounding box center [713, 79] width 36 height 19
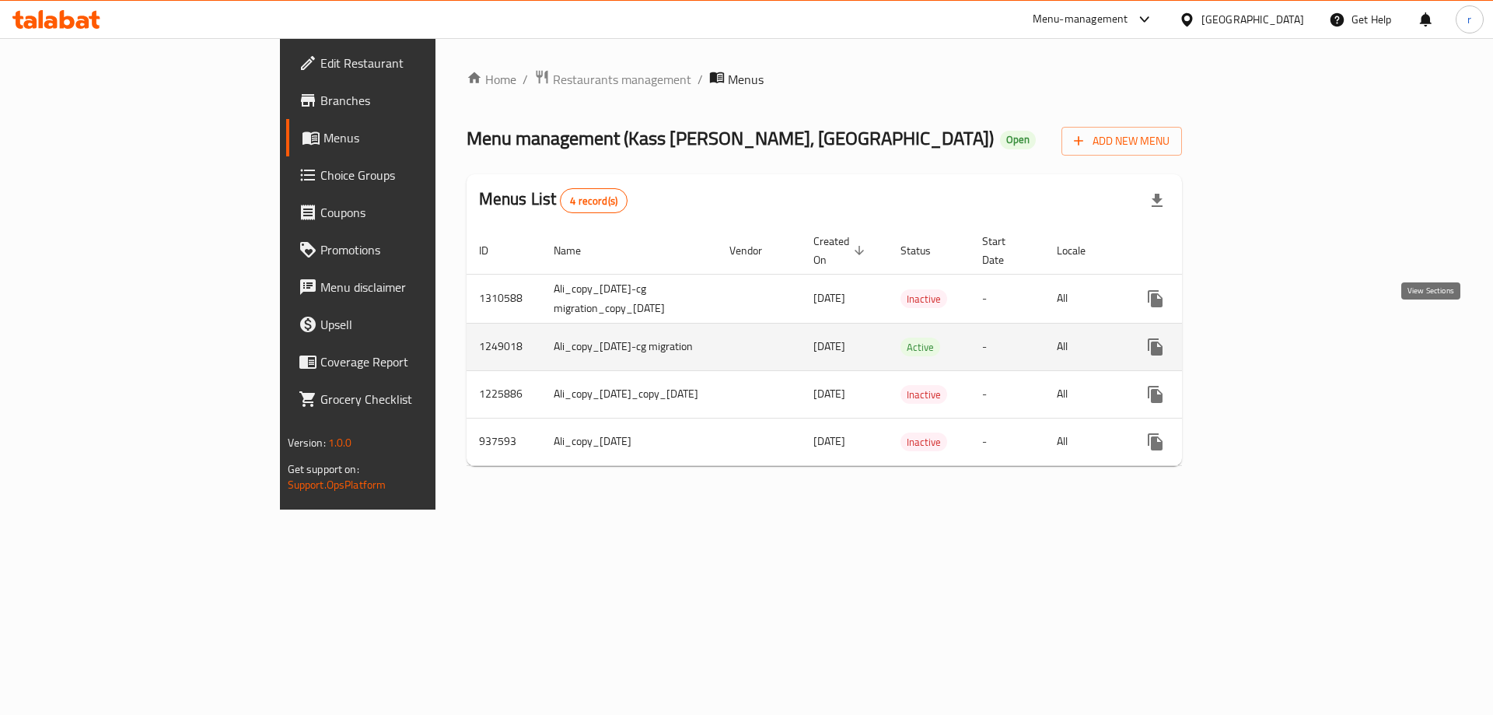
click at [1277, 337] on icon "enhanced table" at bounding box center [1267, 346] width 19 height 19
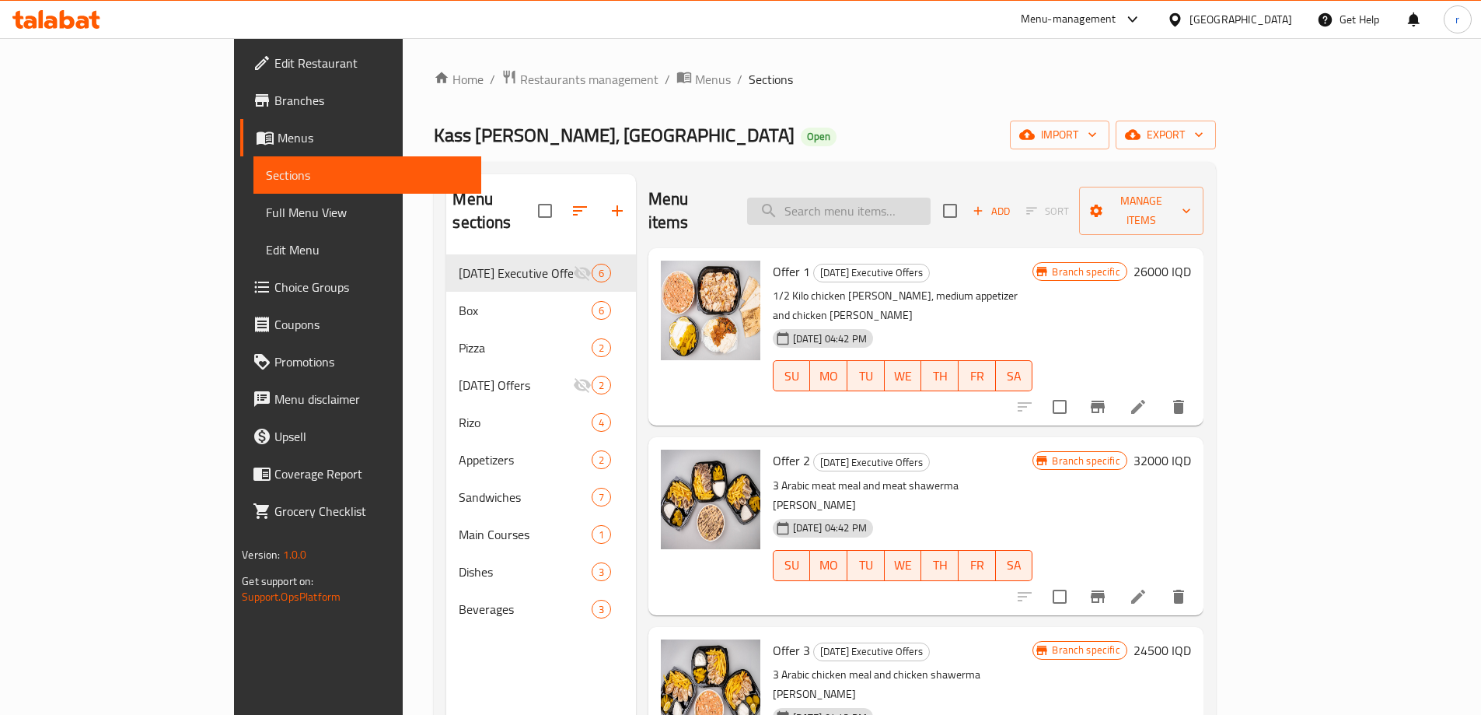
click at [900, 197] on input "search" at bounding box center [838, 210] width 183 height 27
paste input "Meat Dish"
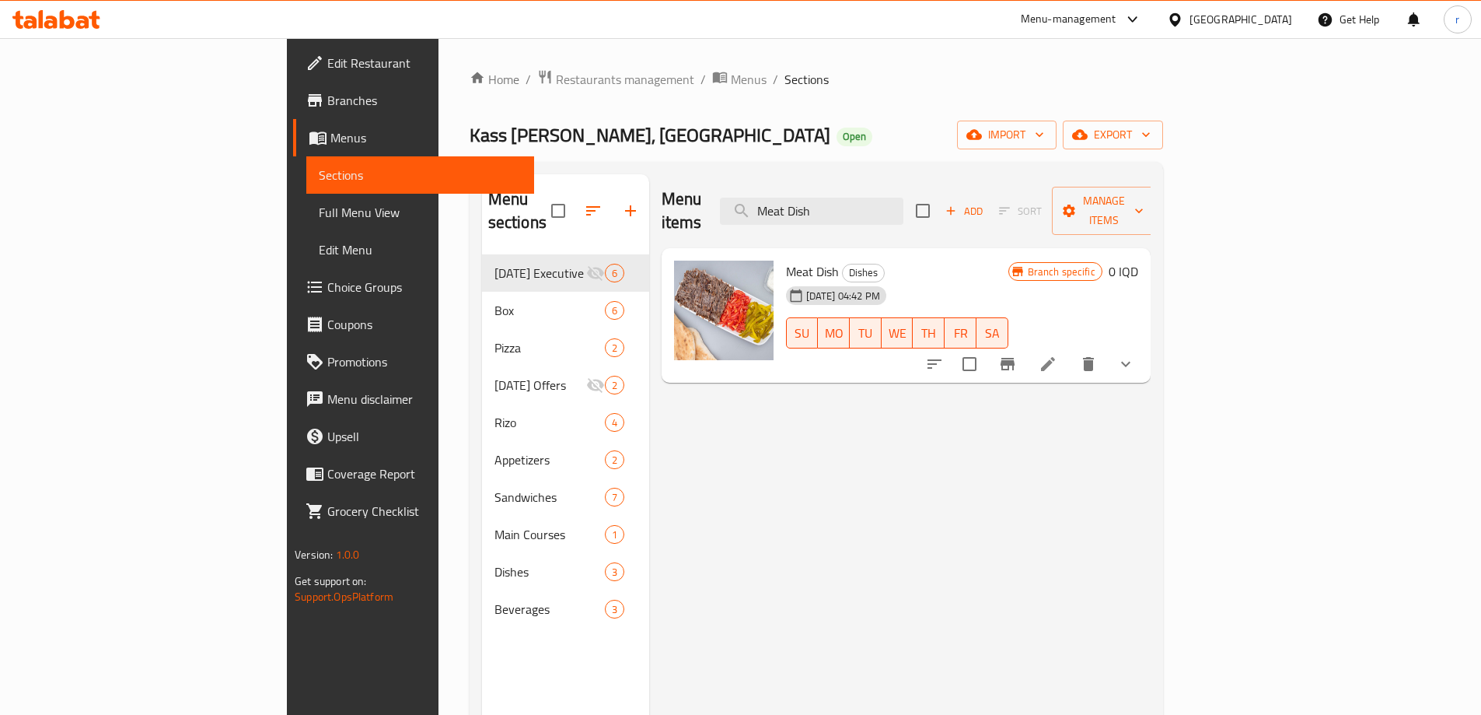
type input "Meat Dish"
click at [1130, 362] on icon "show more" at bounding box center [1125, 364] width 9 height 5
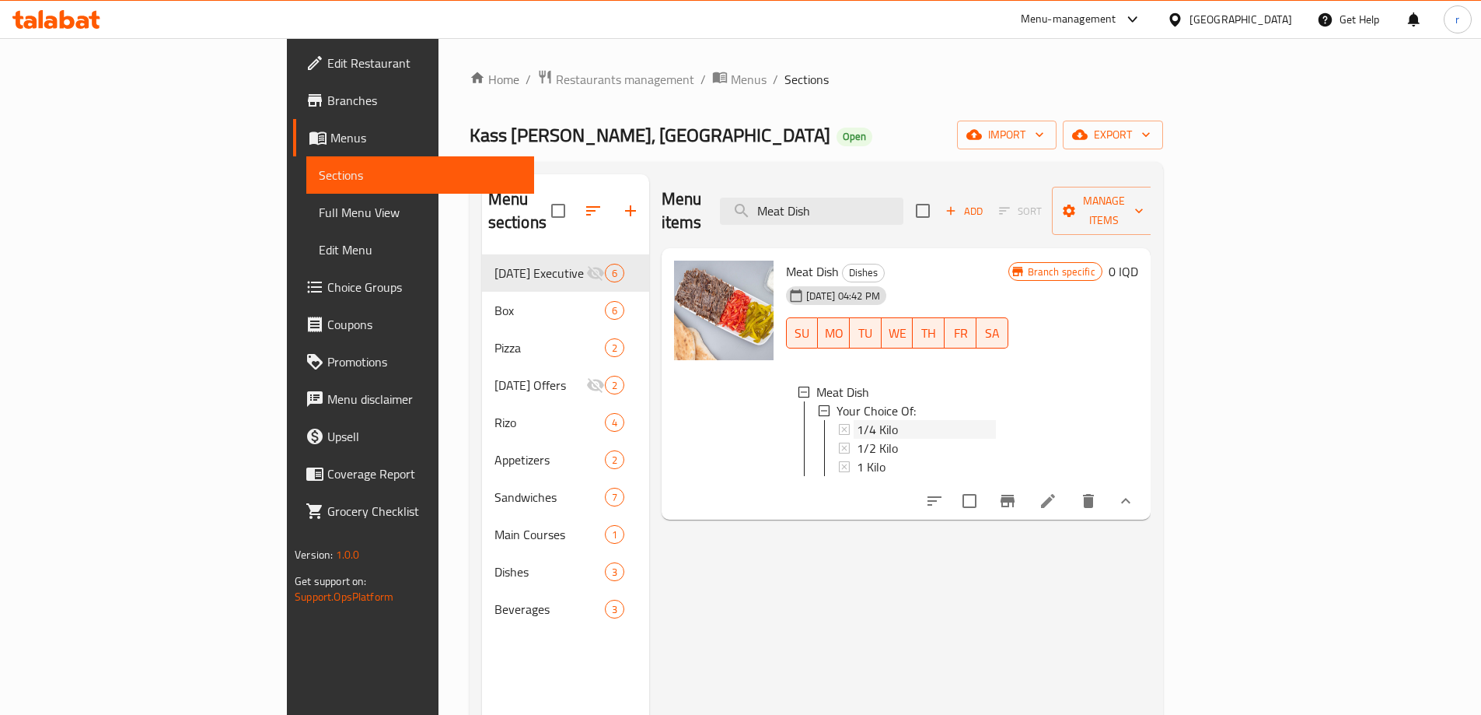
click at [857, 420] on div "1/4 Kilo" at bounding box center [926, 429] width 139 height 19
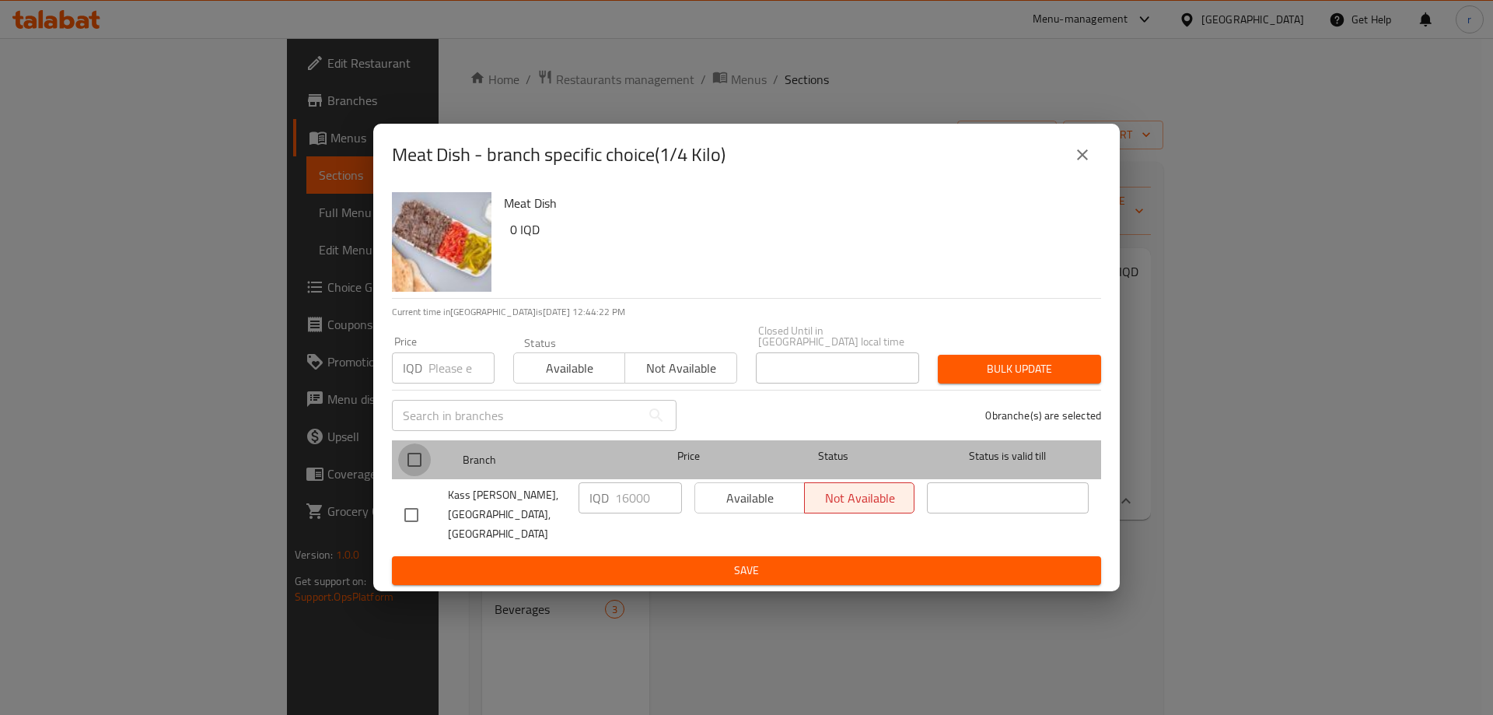
click at [414, 460] on input "checkbox" at bounding box center [414, 459] width 33 height 33
checkbox input "true"
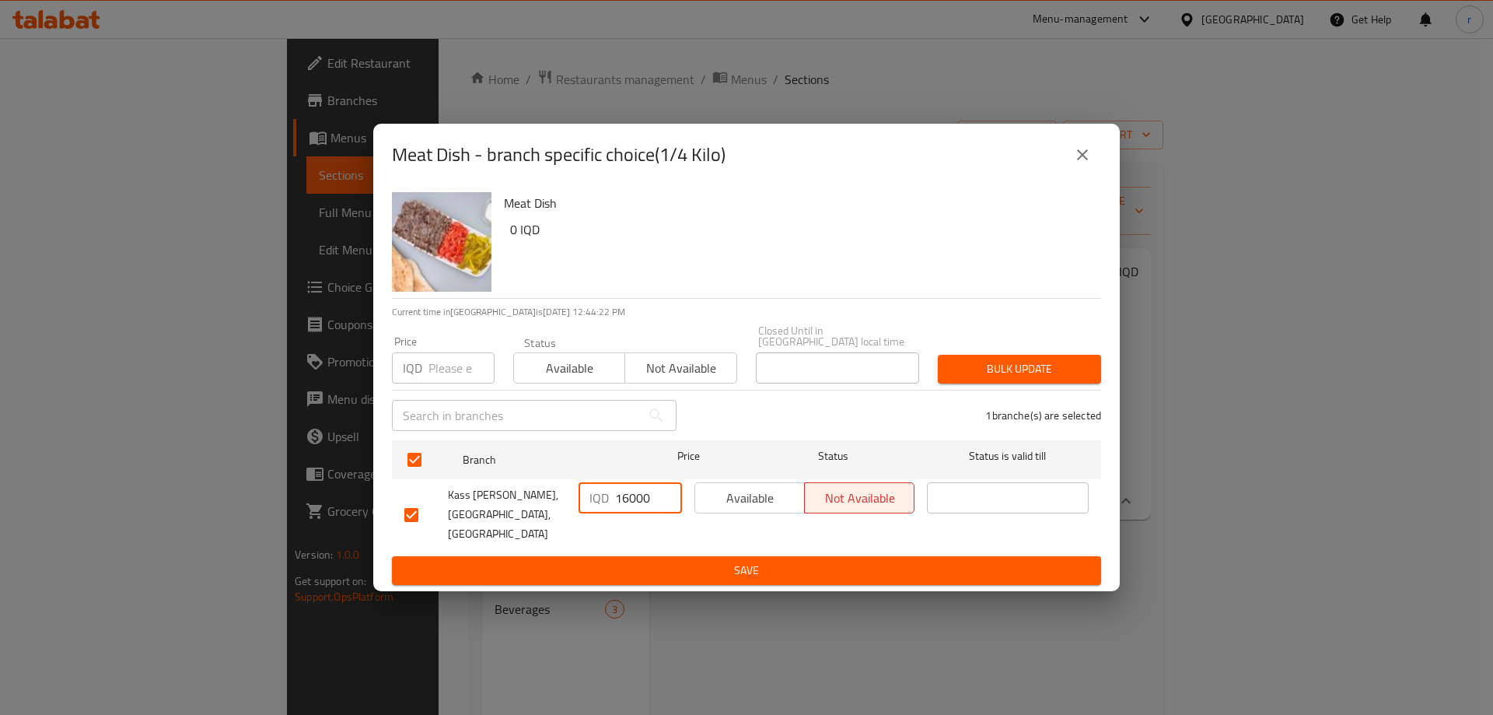
click at [632, 500] on input "16000" at bounding box center [648, 497] width 67 height 31
paste input "75"
type input "17500"
click at [702, 561] on span "Save" at bounding box center [746, 570] width 684 height 19
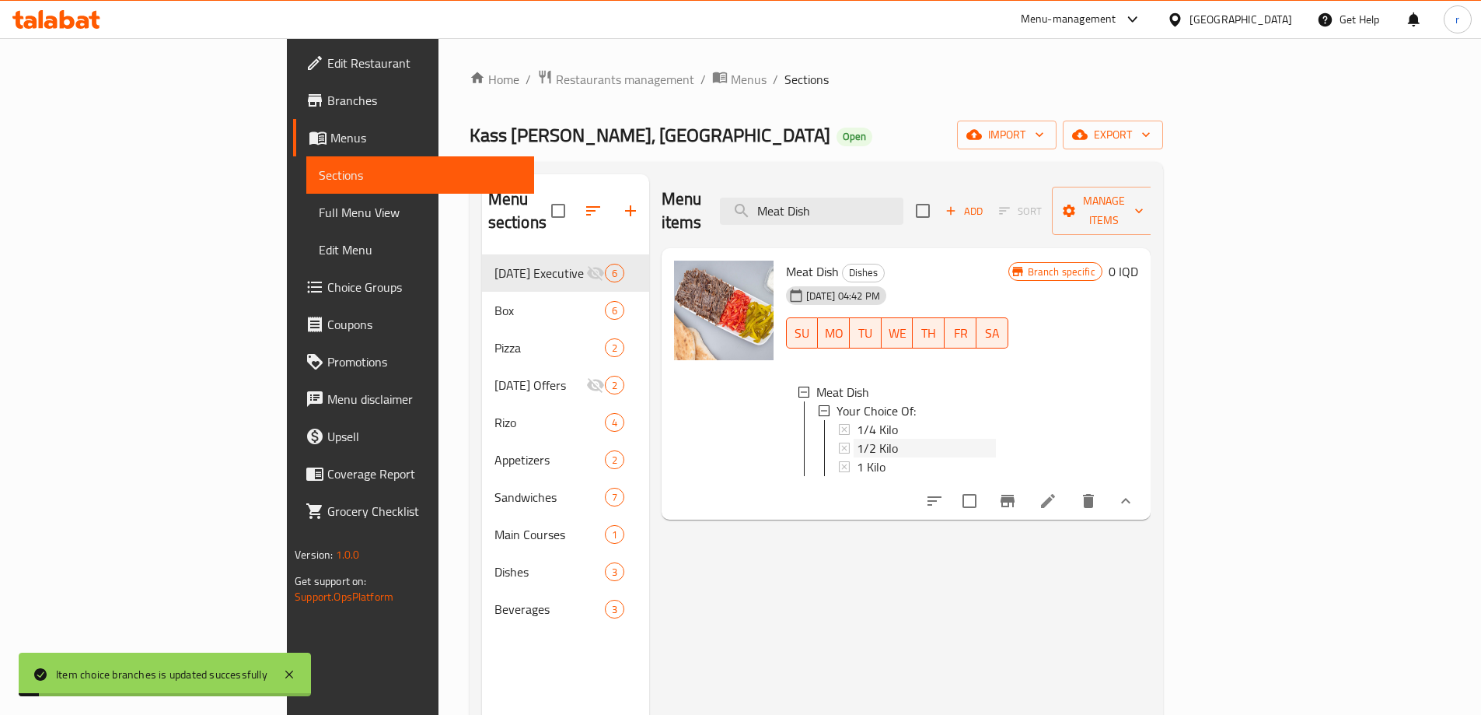
click at [857, 438] on span "1/2 Kilo" at bounding box center [877, 447] width 41 height 19
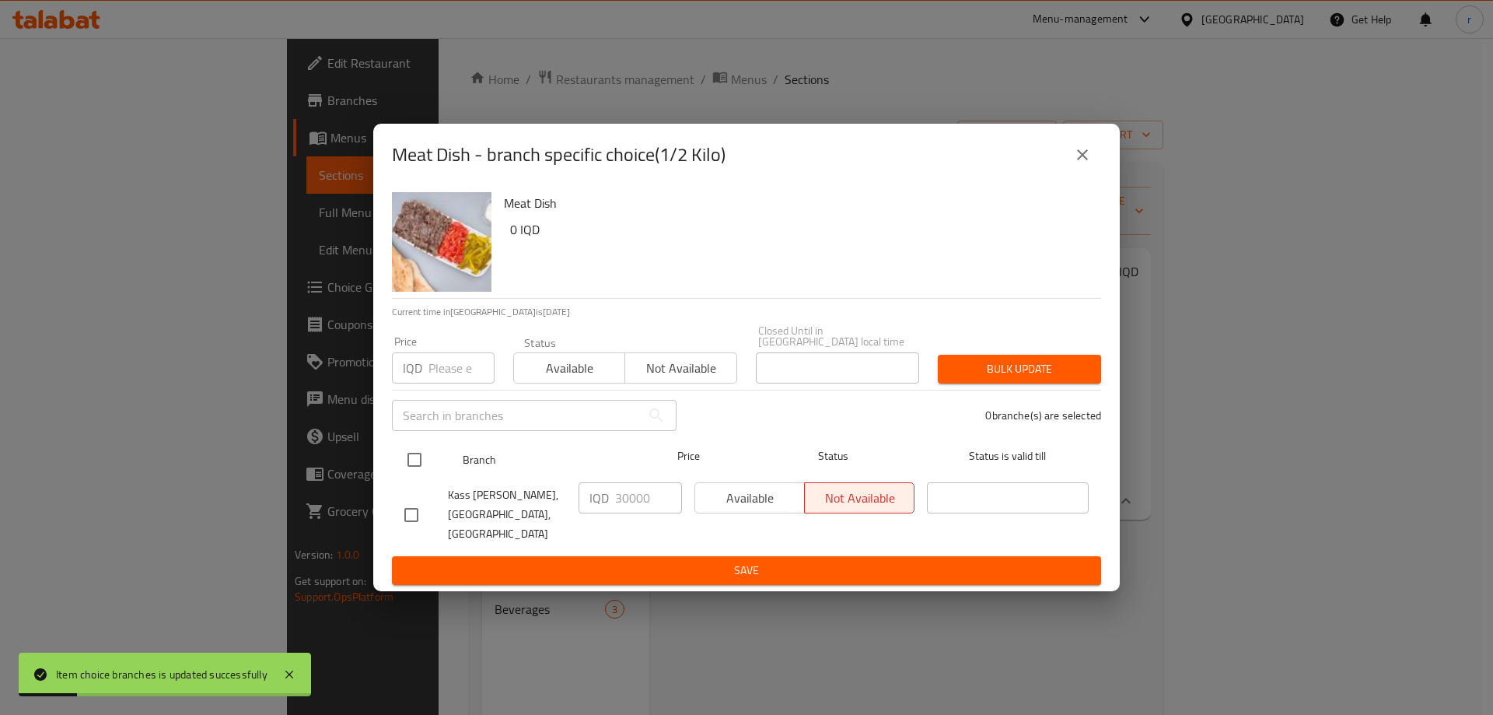
click at [421, 459] on input "checkbox" at bounding box center [414, 459] width 33 height 33
checkbox input "true"
click at [633, 513] on input "30000" at bounding box center [648, 497] width 67 height 31
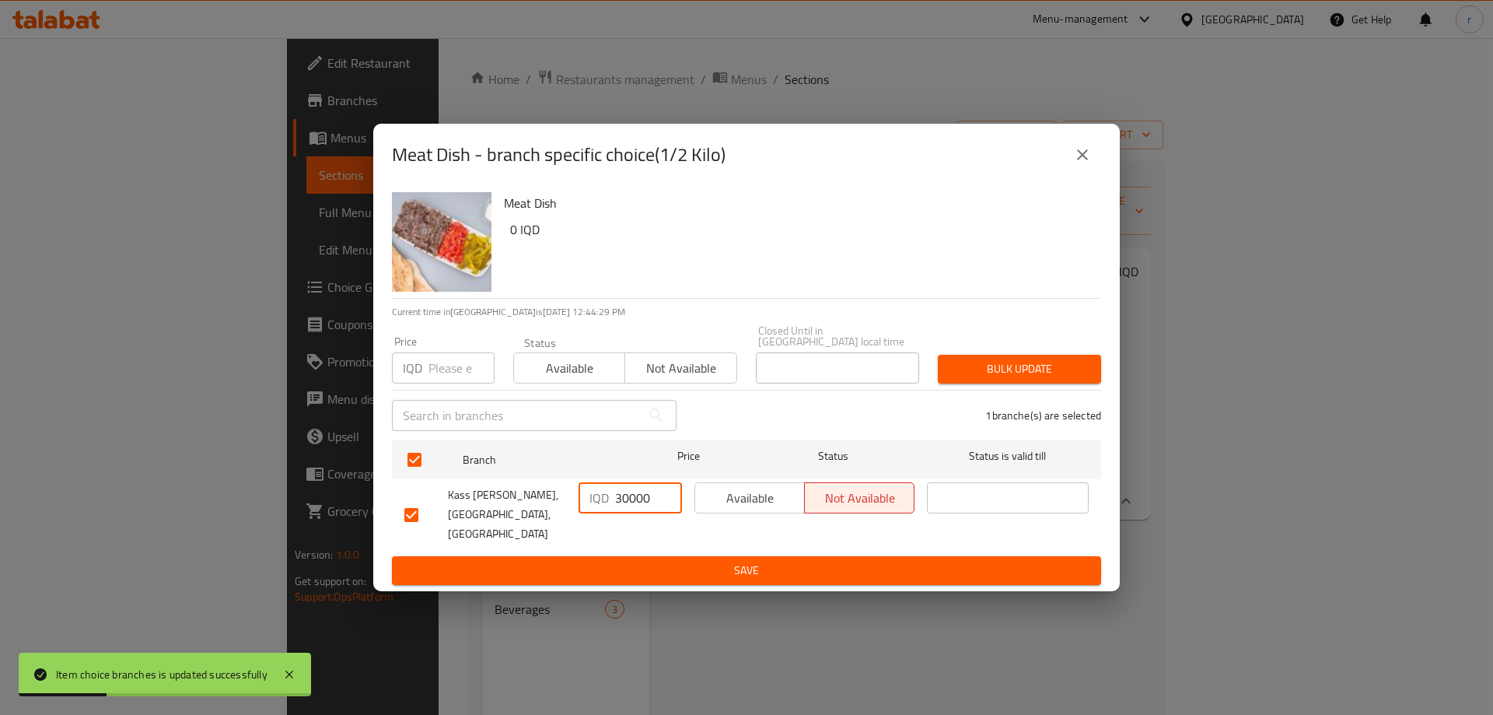
click at [633, 513] on input "30000" at bounding box center [648, 497] width 67 height 31
paste input "5"
type input "35000"
click at [673, 534] on div "IQD 35000 ​" at bounding box center [630, 514] width 116 height 77
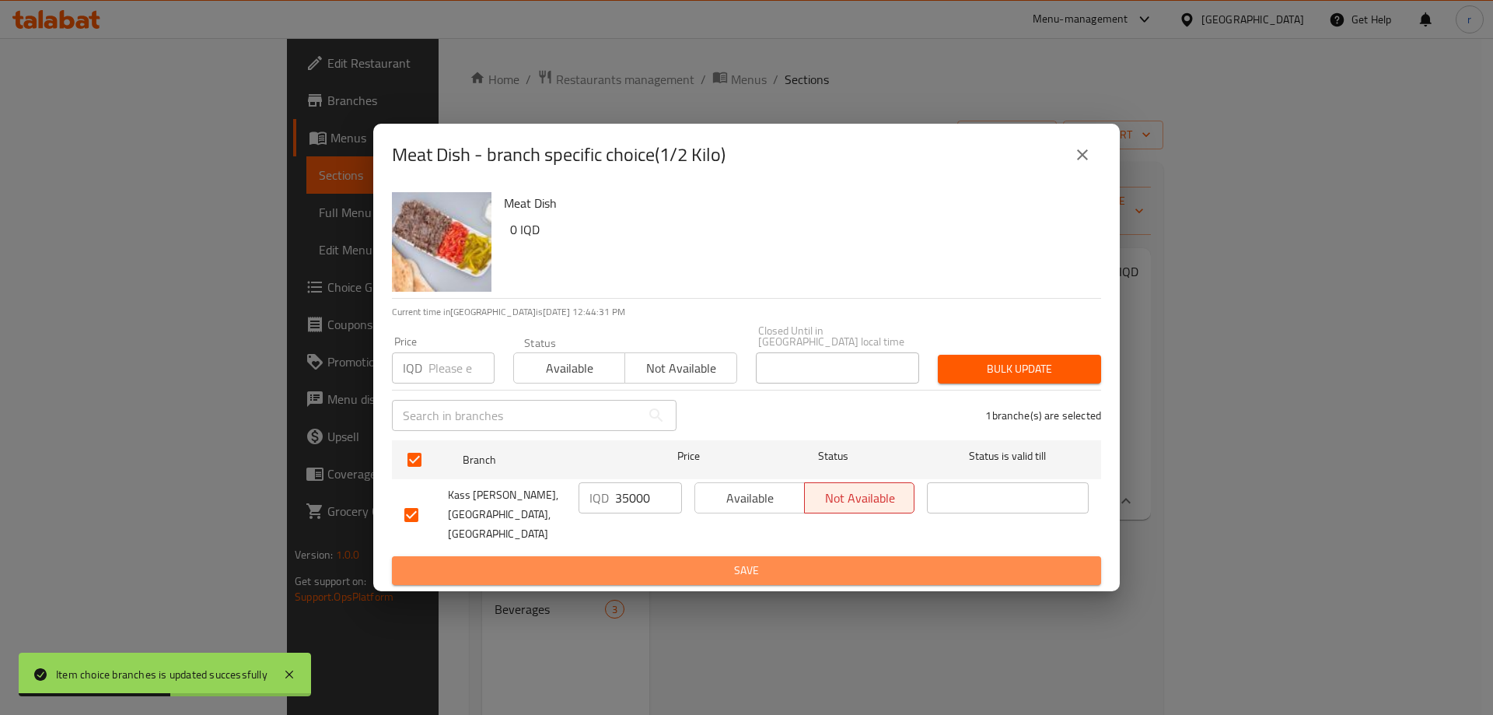
click at [680, 561] on span "Save" at bounding box center [746, 570] width 684 height 19
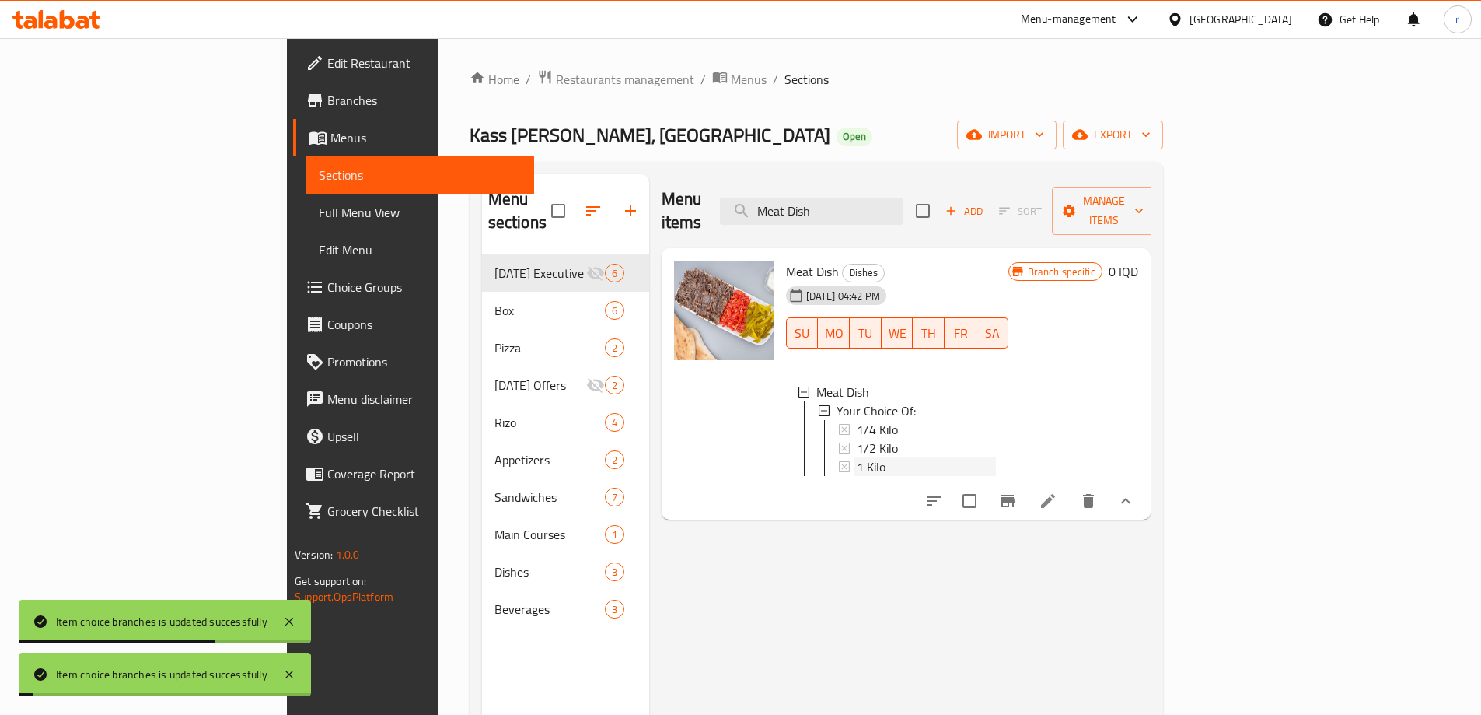
click at [857, 457] on span "1 Kilo" at bounding box center [871, 466] width 29 height 19
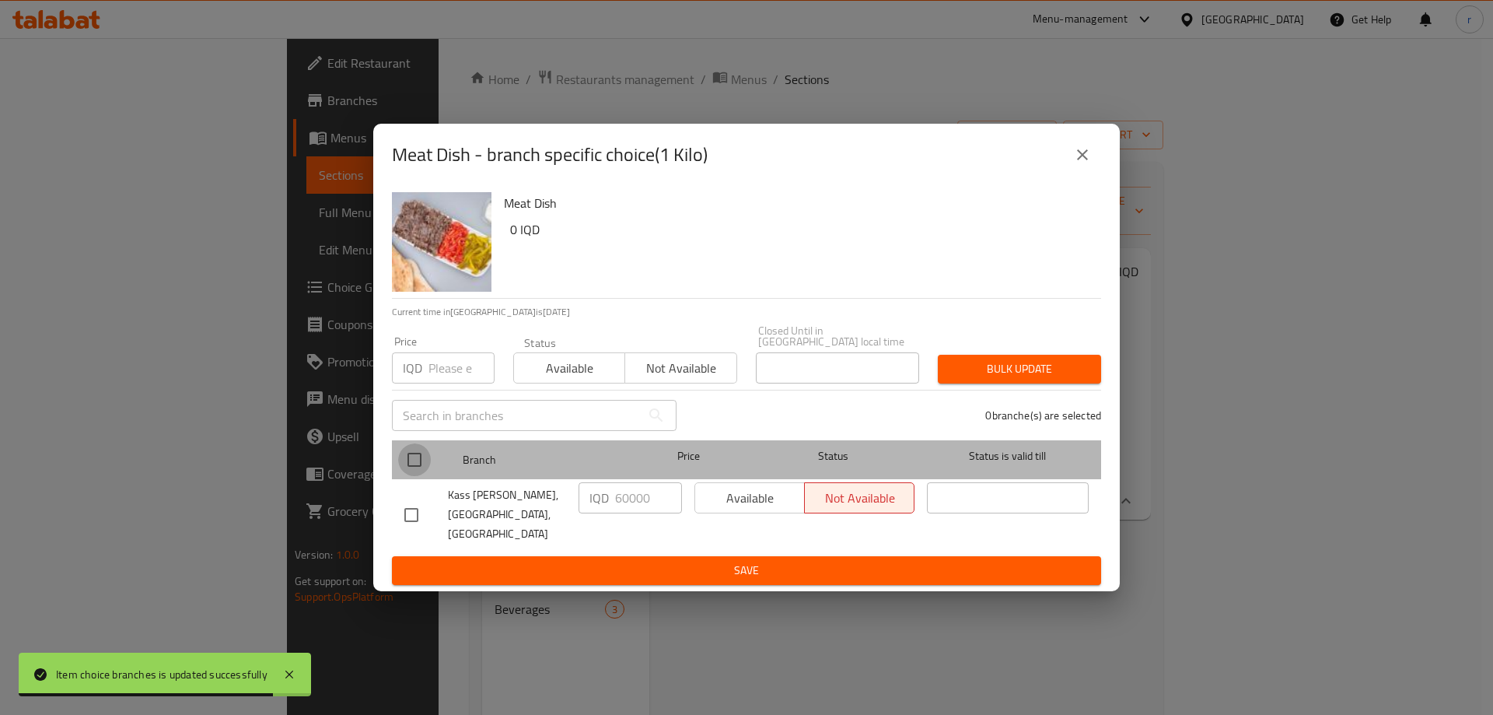
click at [411, 466] on input "checkbox" at bounding box center [414, 459] width 33 height 33
checkbox input "true"
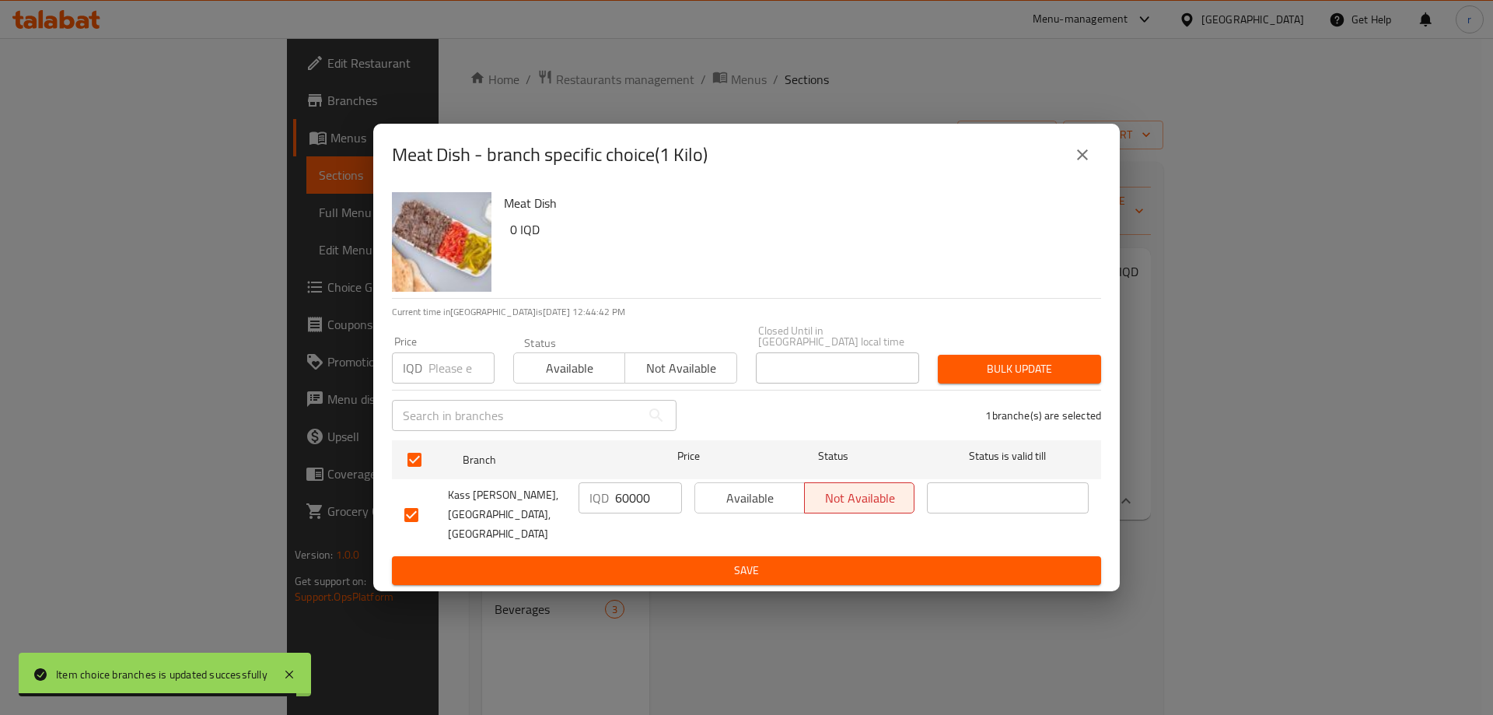
click at [618, 508] on input "60000" at bounding box center [648, 497] width 67 height 31
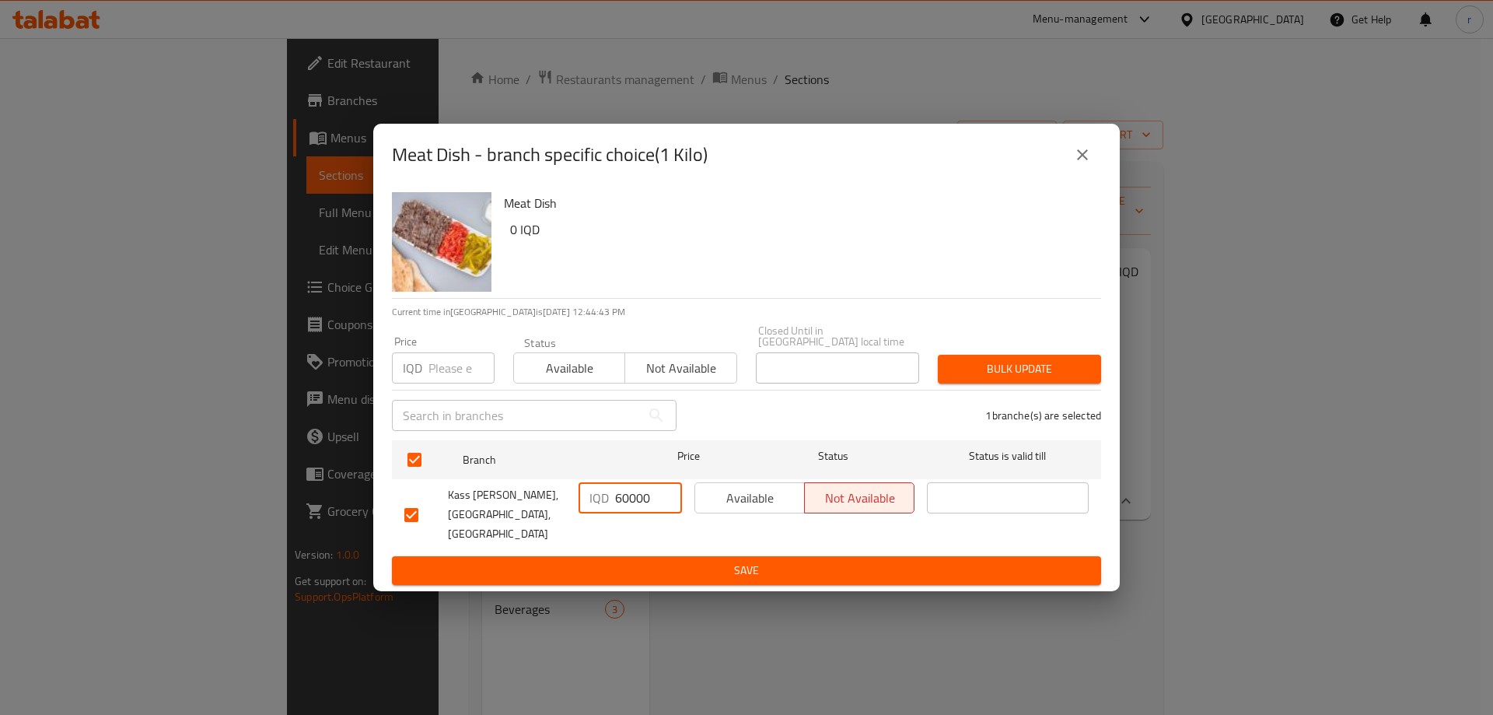
paste input "7"
type input "70000"
click at [652, 561] on span "Save" at bounding box center [746, 570] width 684 height 19
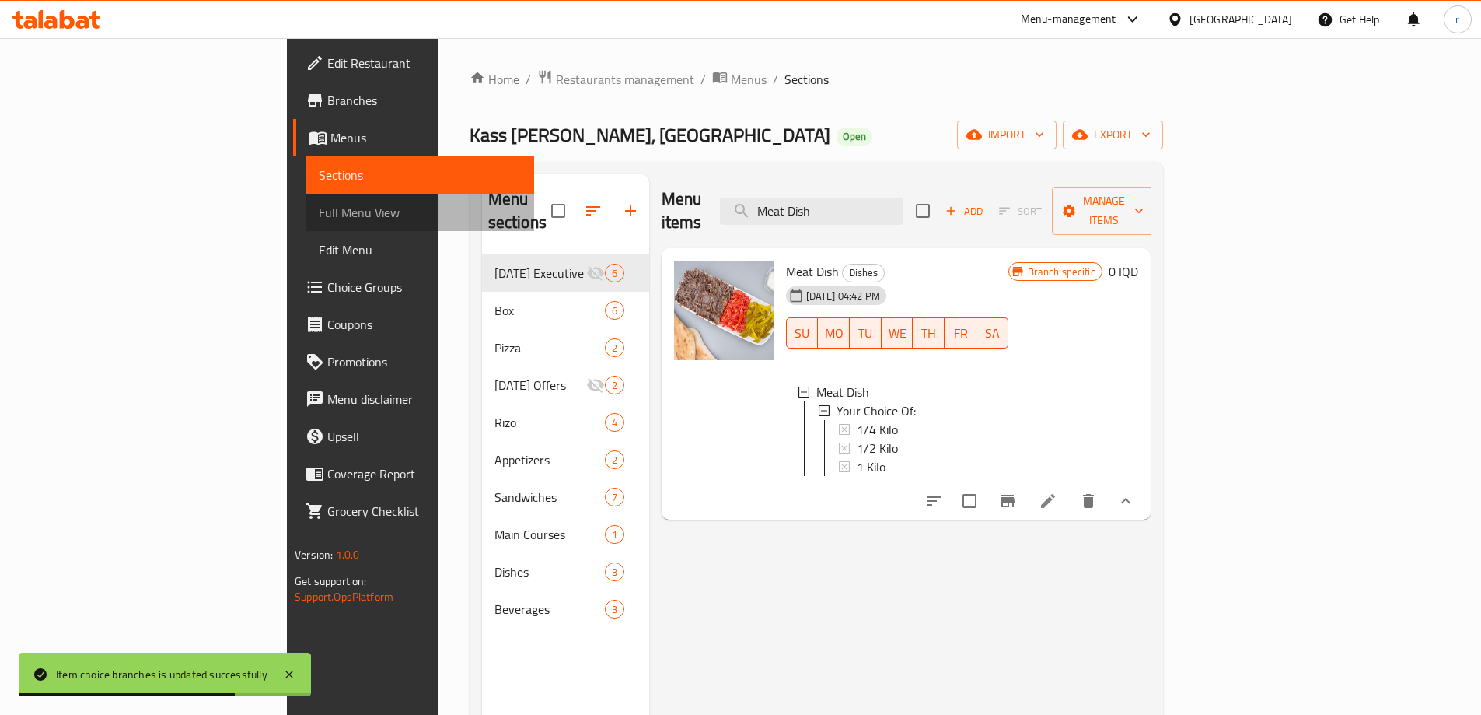
click at [306, 201] on link "Full Menu View" at bounding box center [420, 212] width 228 height 37
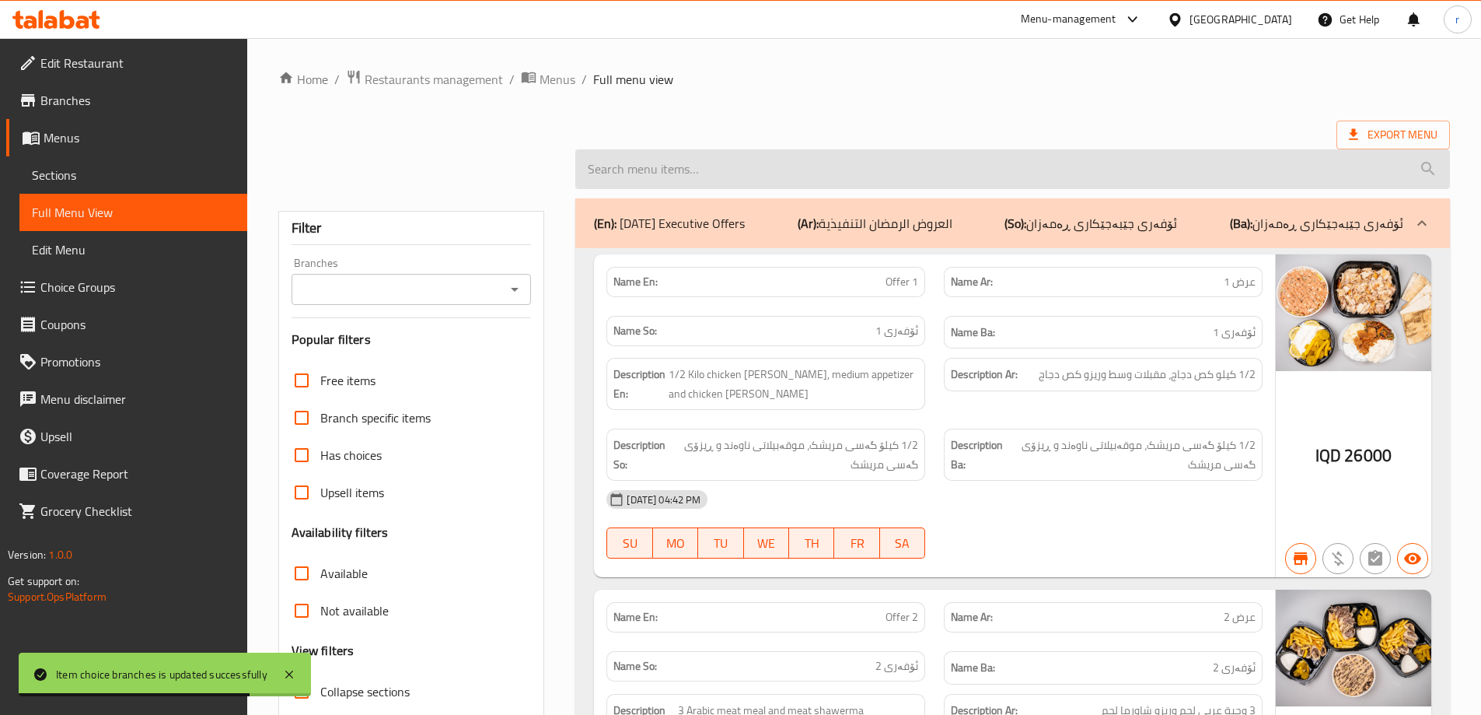
click at [665, 159] on input "search" at bounding box center [1012, 169] width 875 height 40
paste input "Meat Dish"
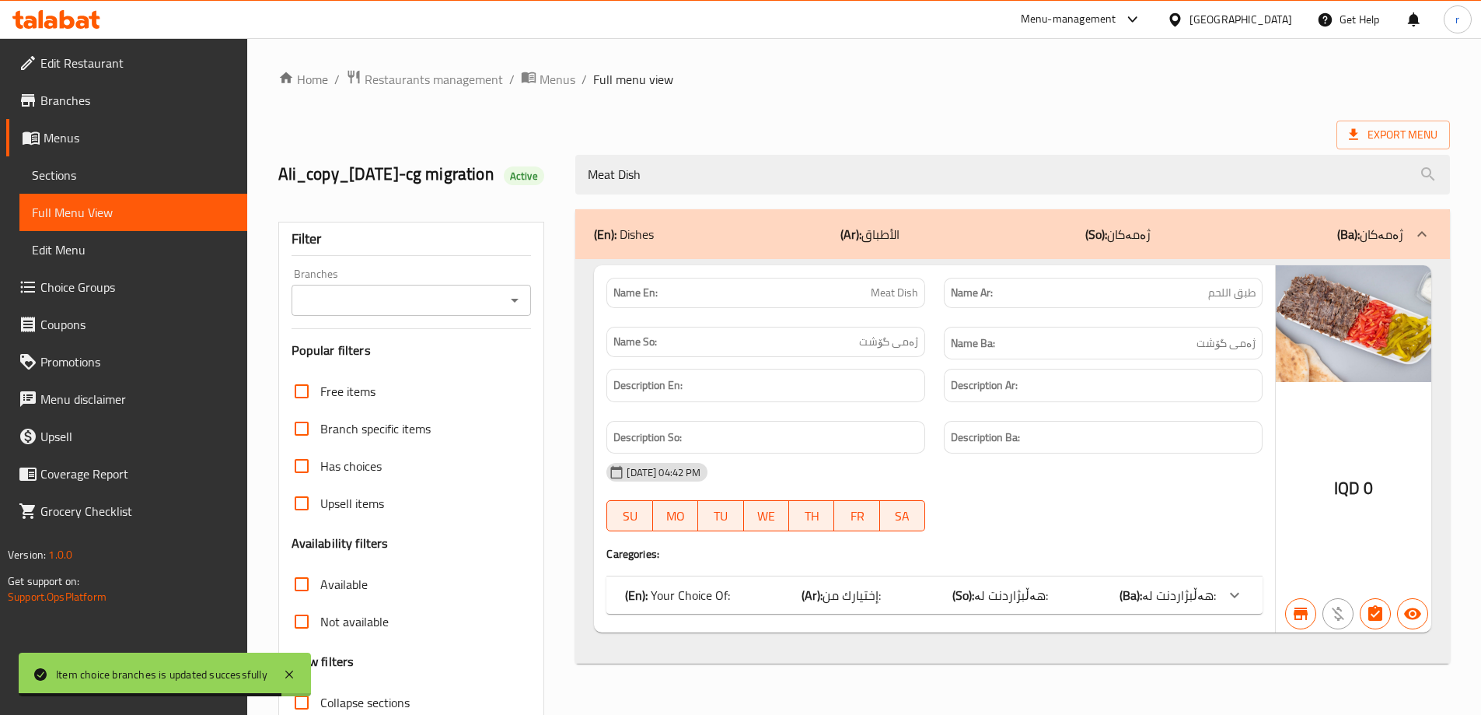
type input "Meat Dish"
click at [515, 280] on div "Filter Branches Branches Popular filters Free items Branch specific items Has c…" at bounding box center [411, 509] width 267 height 575
click at [521, 309] on icon "Open" at bounding box center [514, 300] width 19 height 19
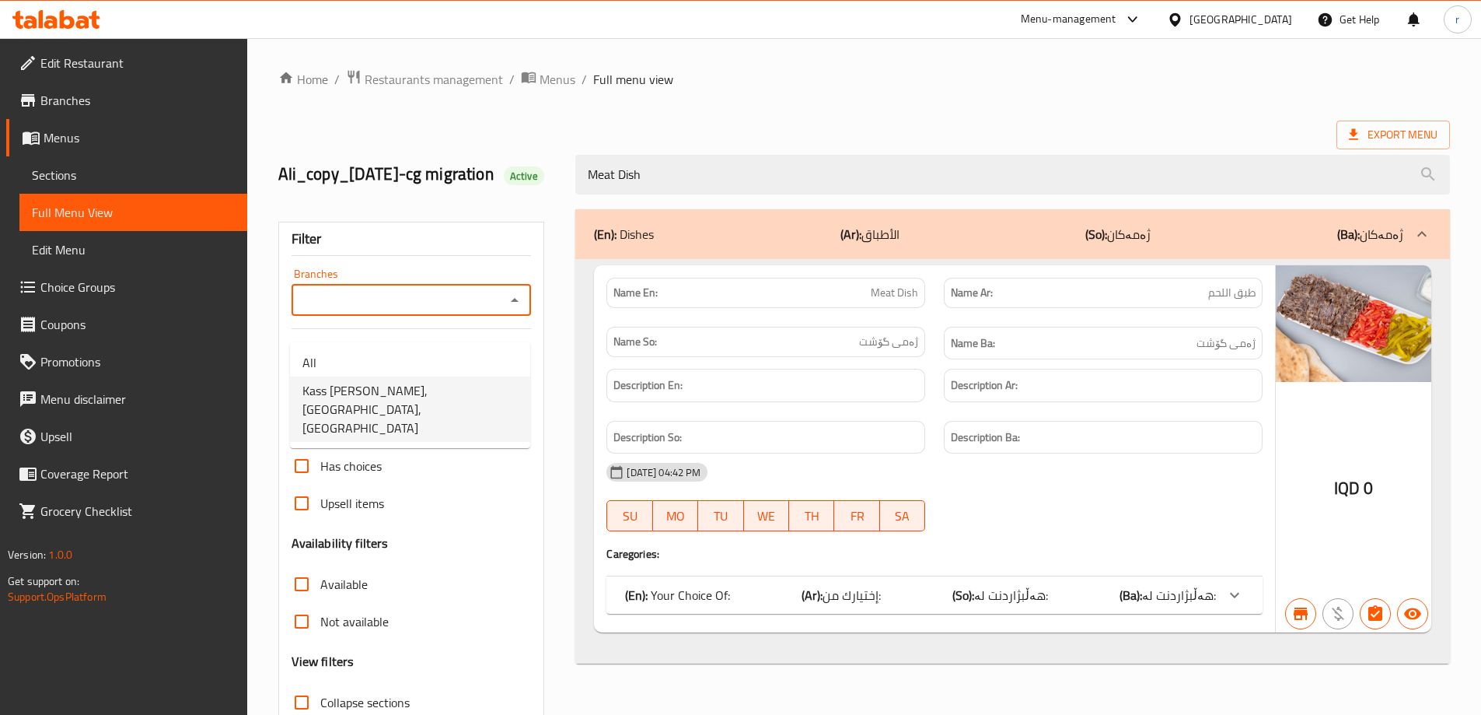
click at [443, 398] on span "Kass Alagha AlBaghdady, Zayona, Zayona" at bounding box center [409, 409] width 215 height 56
type input "Kass Alagha AlBaghdady, Zayona, Zayona"
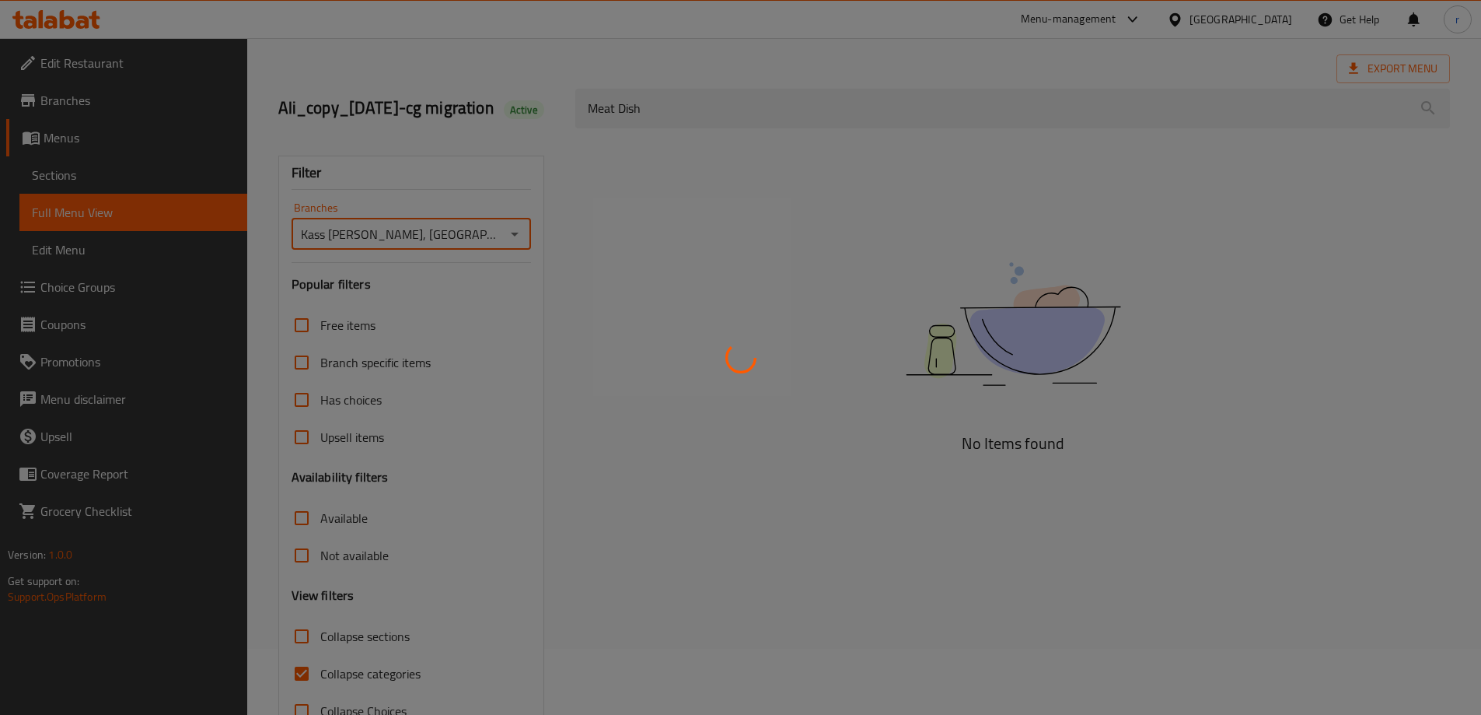
scroll to position [136, 0]
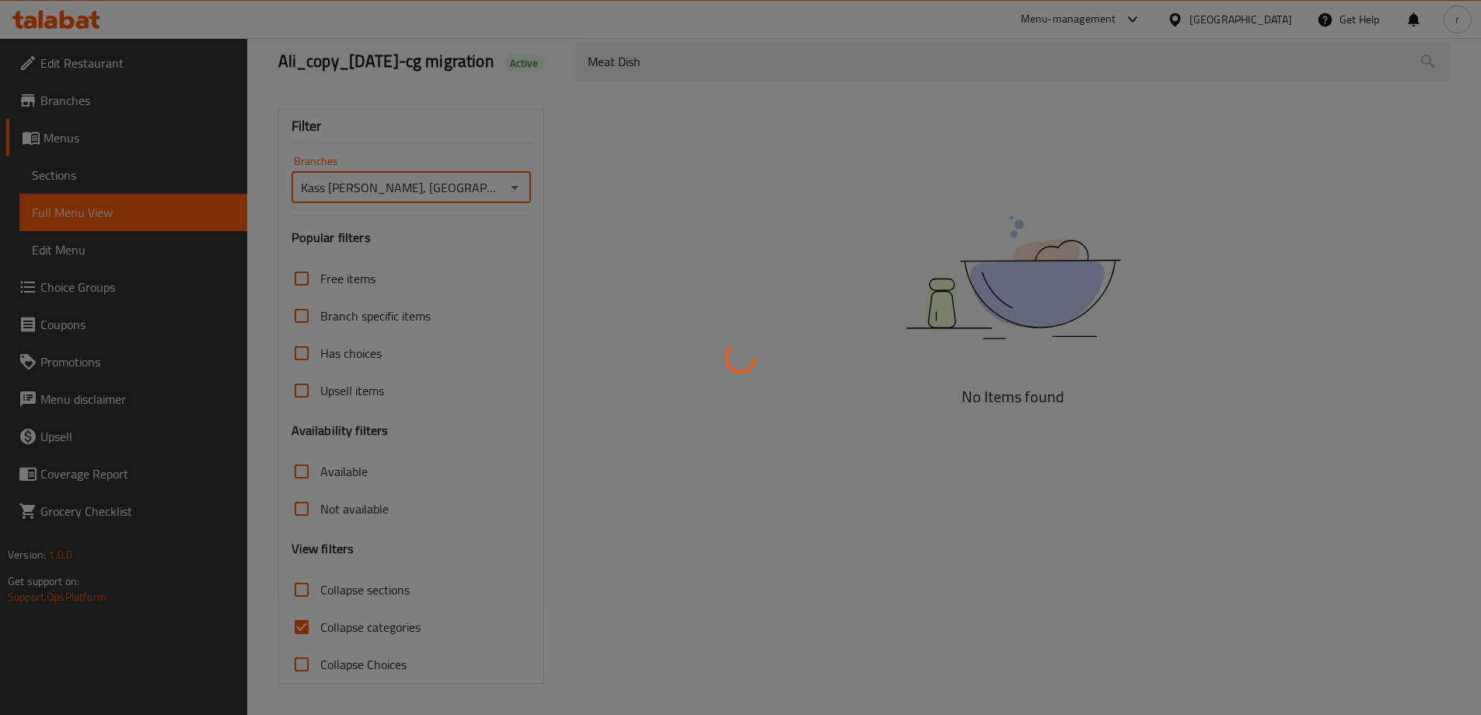
click at [378, 627] on div at bounding box center [740, 357] width 1481 height 715
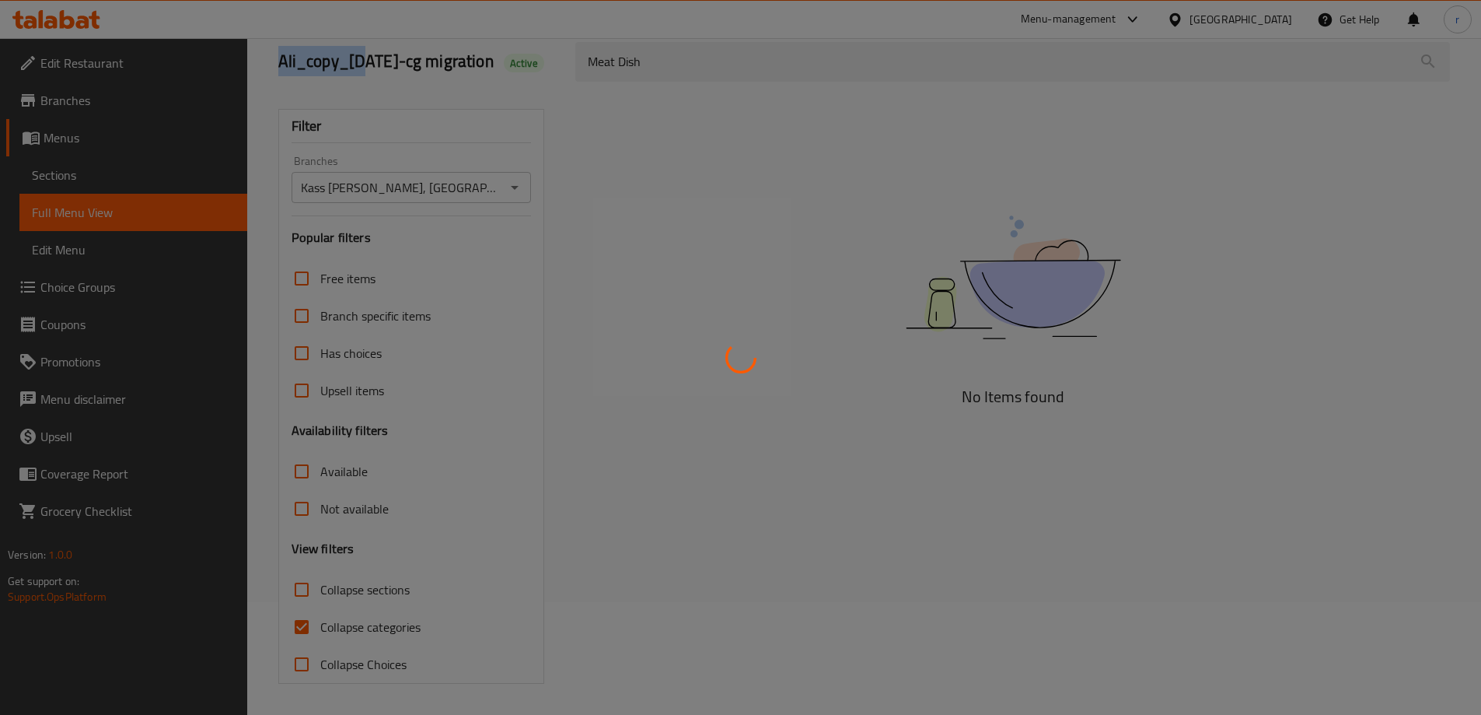
click at [378, 627] on div at bounding box center [740, 357] width 1481 height 715
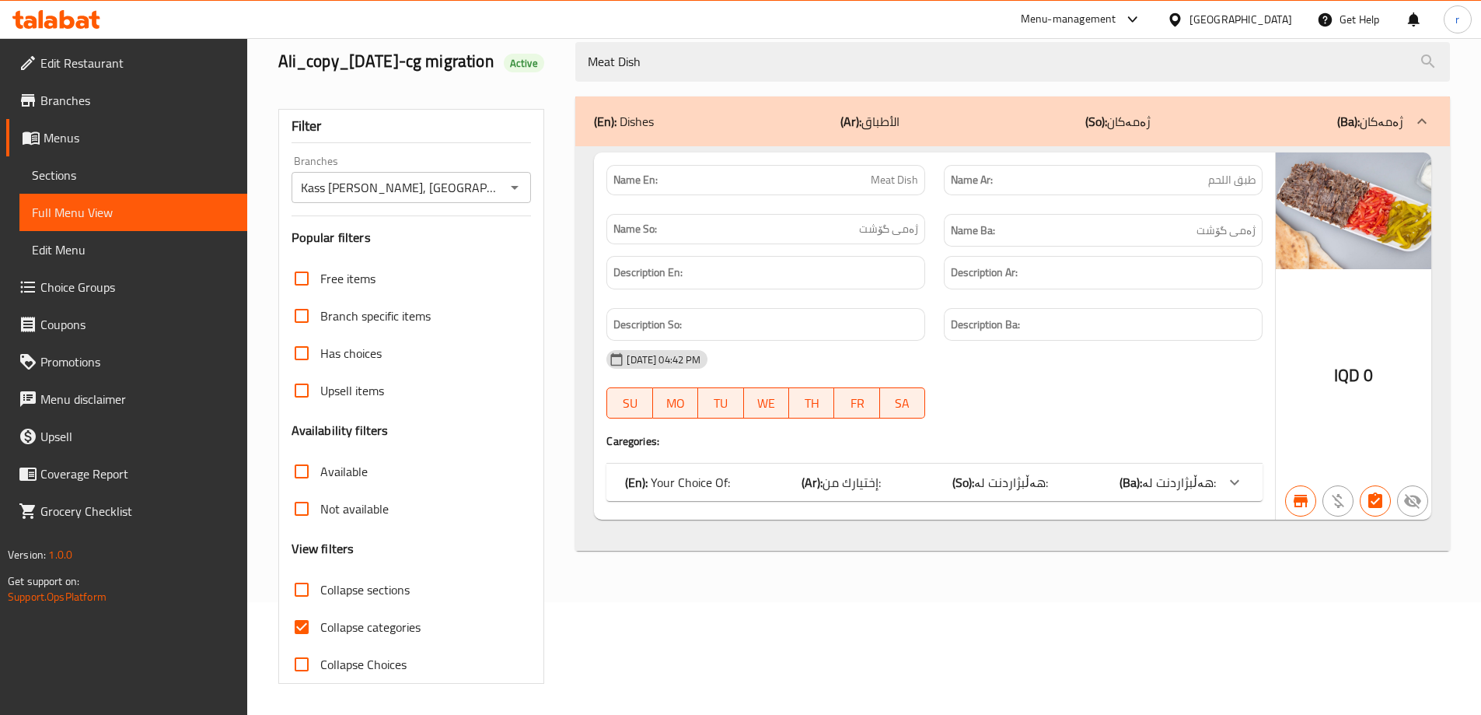
click at [378, 627] on span "Collapse categories" at bounding box center [370, 626] width 100 height 19
click at [320, 627] on input "Collapse categories" at bounding box center [301, 626] width 37 height 37
checkbox input "false"
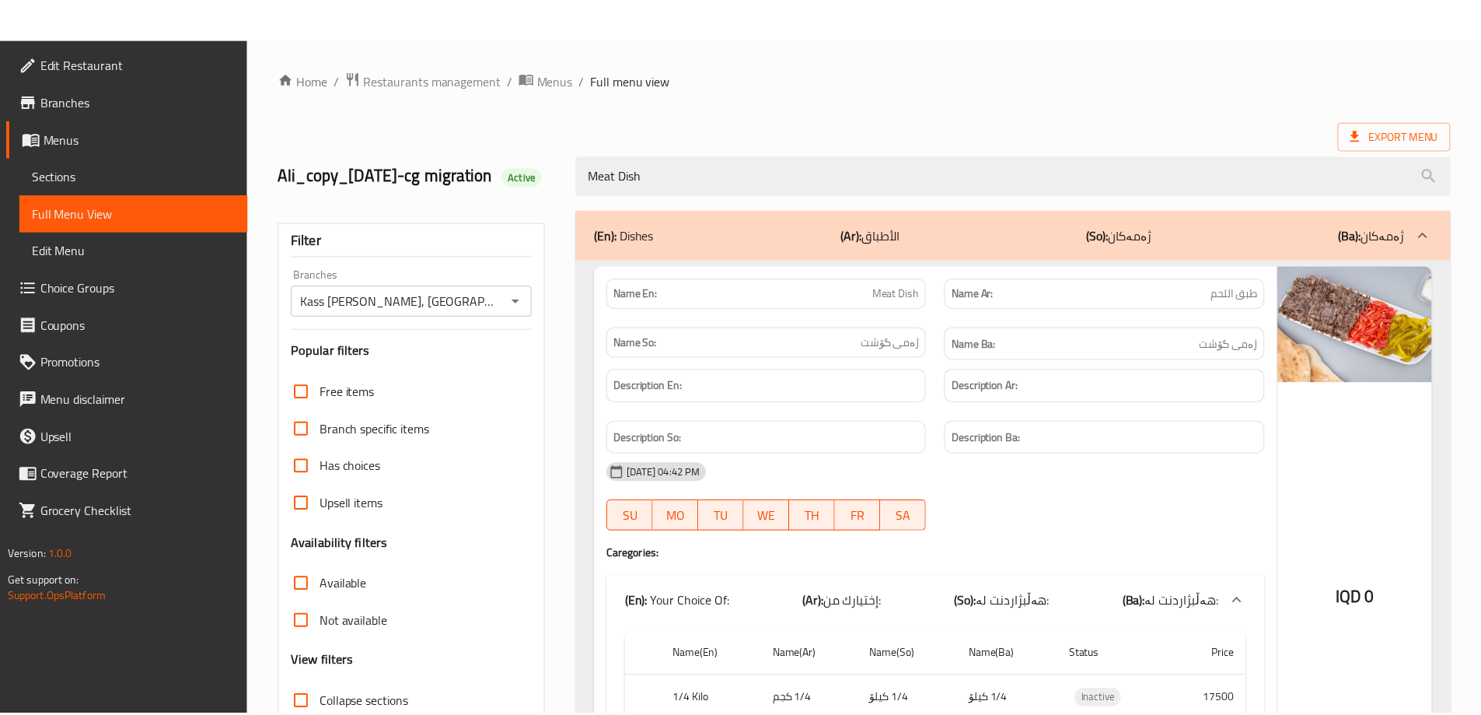
scroll to position [223, 0]
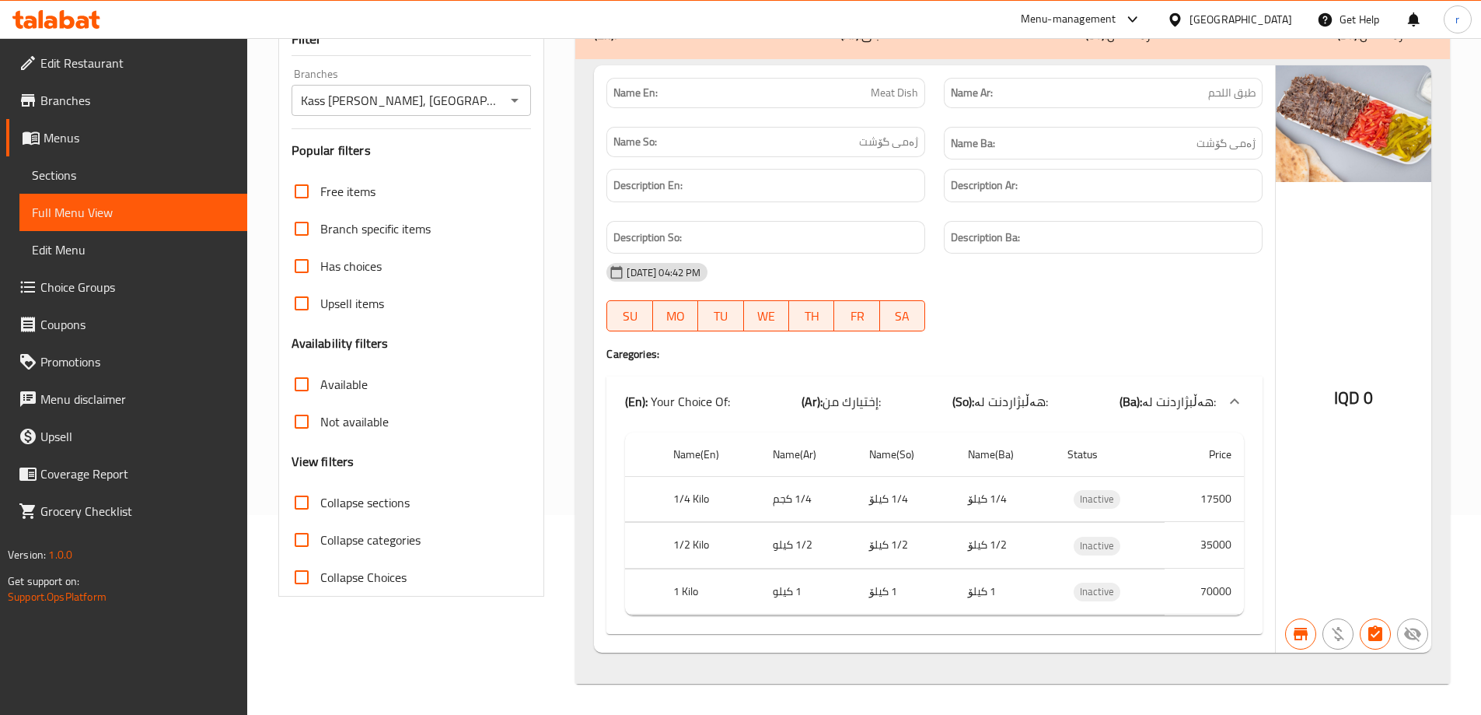
click at [514, 106] on icon "Open" at bounding box center [514, 100] width 19 height 19
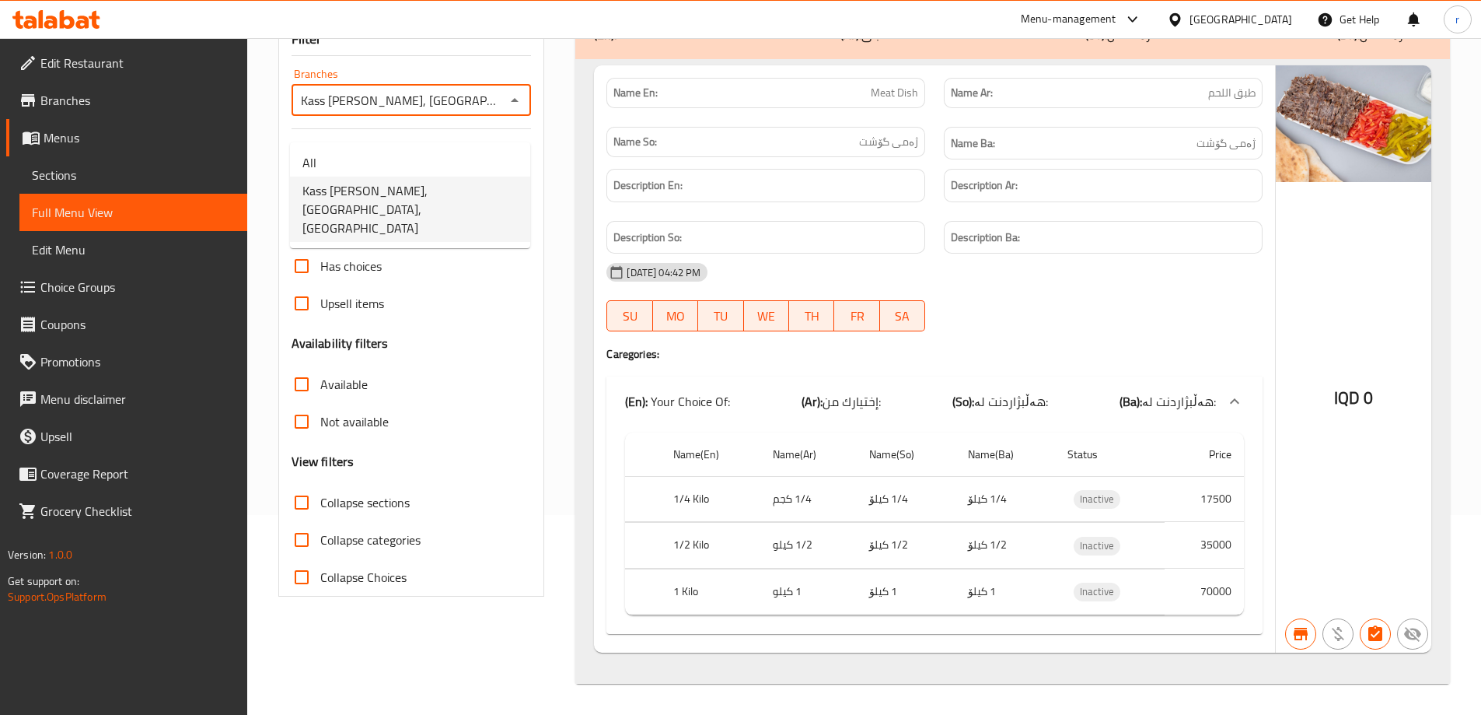
scroll to position [0, 18]
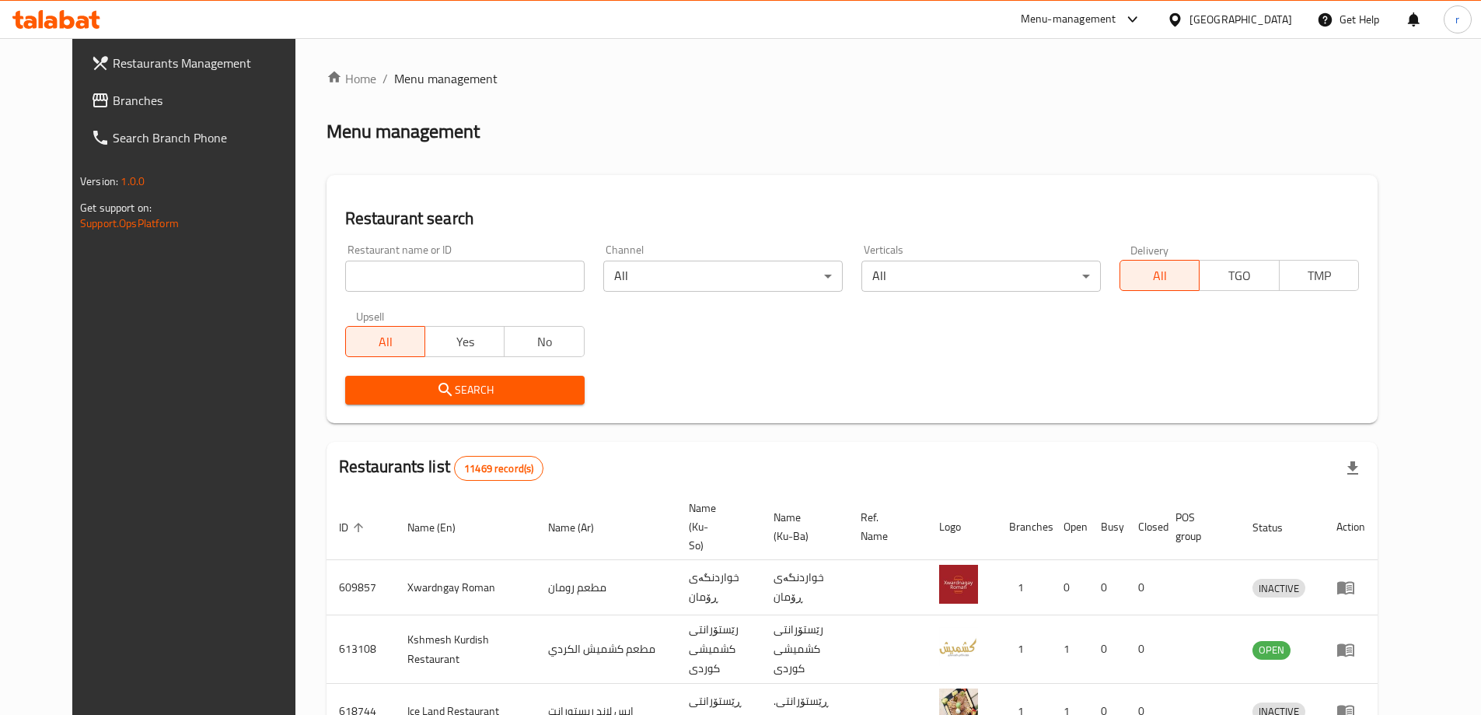
click at [345, 287] on input "search" at bounding box center [464, 275] width 239 height 31
paste input "699642"
type input "699642"
click at [359, 381] on span "Search" at bounding box center [465, 389] width 215 height 19
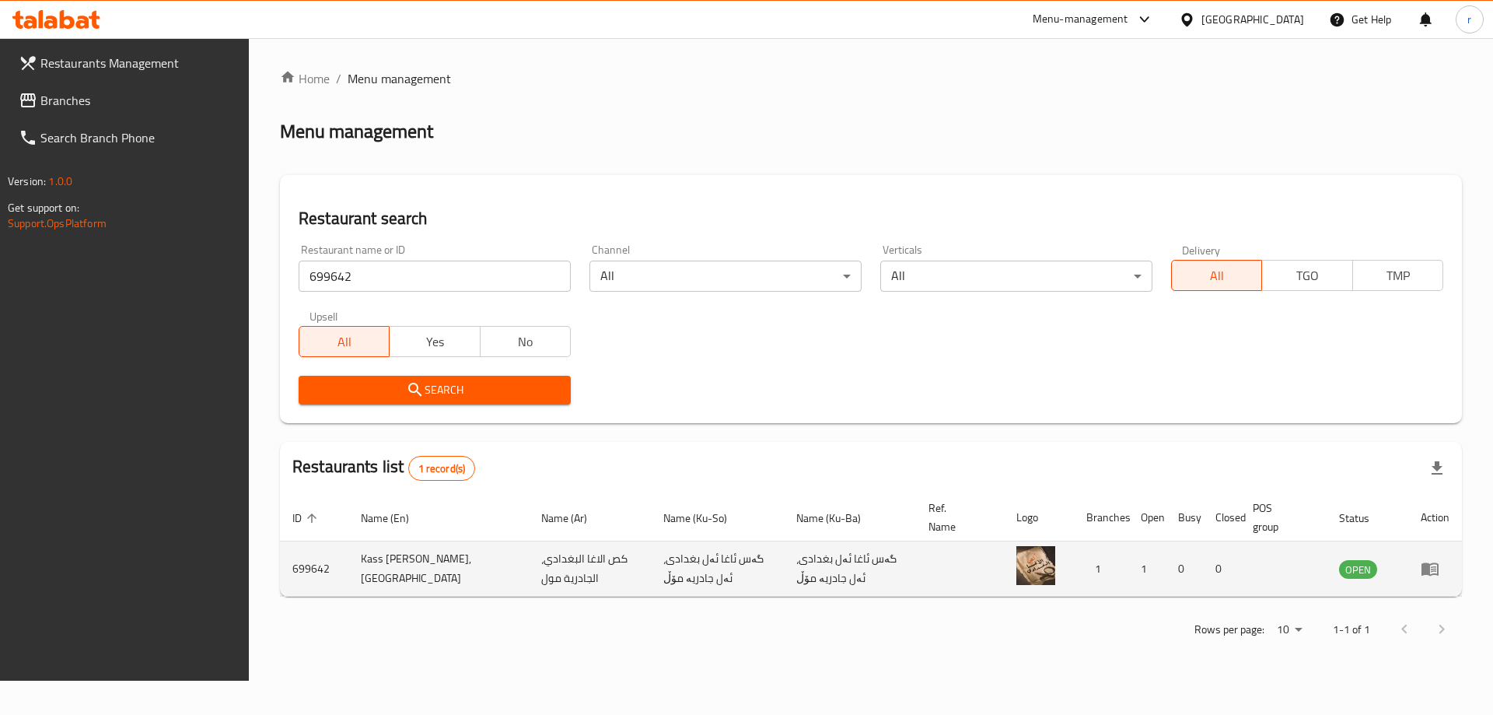
click at [1436, 566] on icon "enhanced table" at bounding box center [1429, 568] width 19 height 19
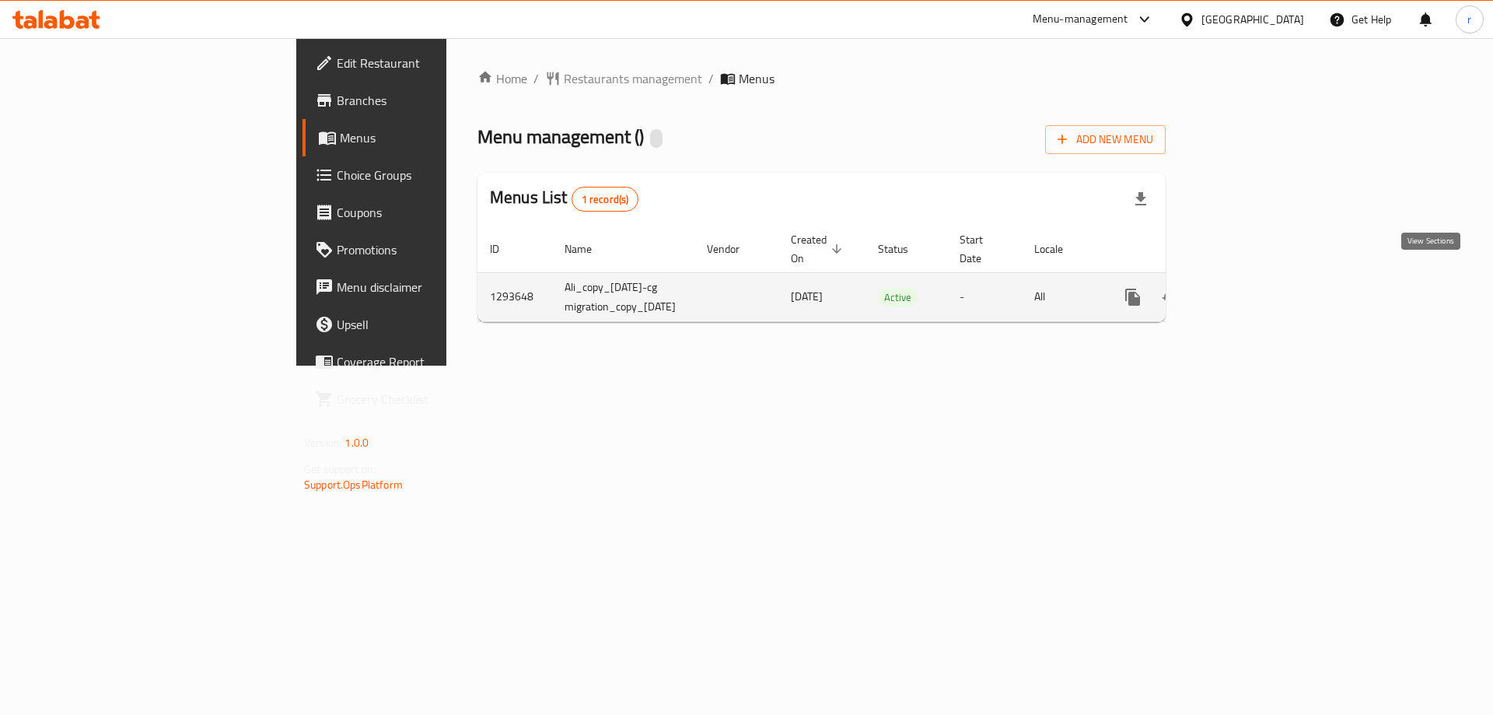
click at [1252, 290] on icon "enhanced table" at bounding box center [1245, 297] width 14 height 14
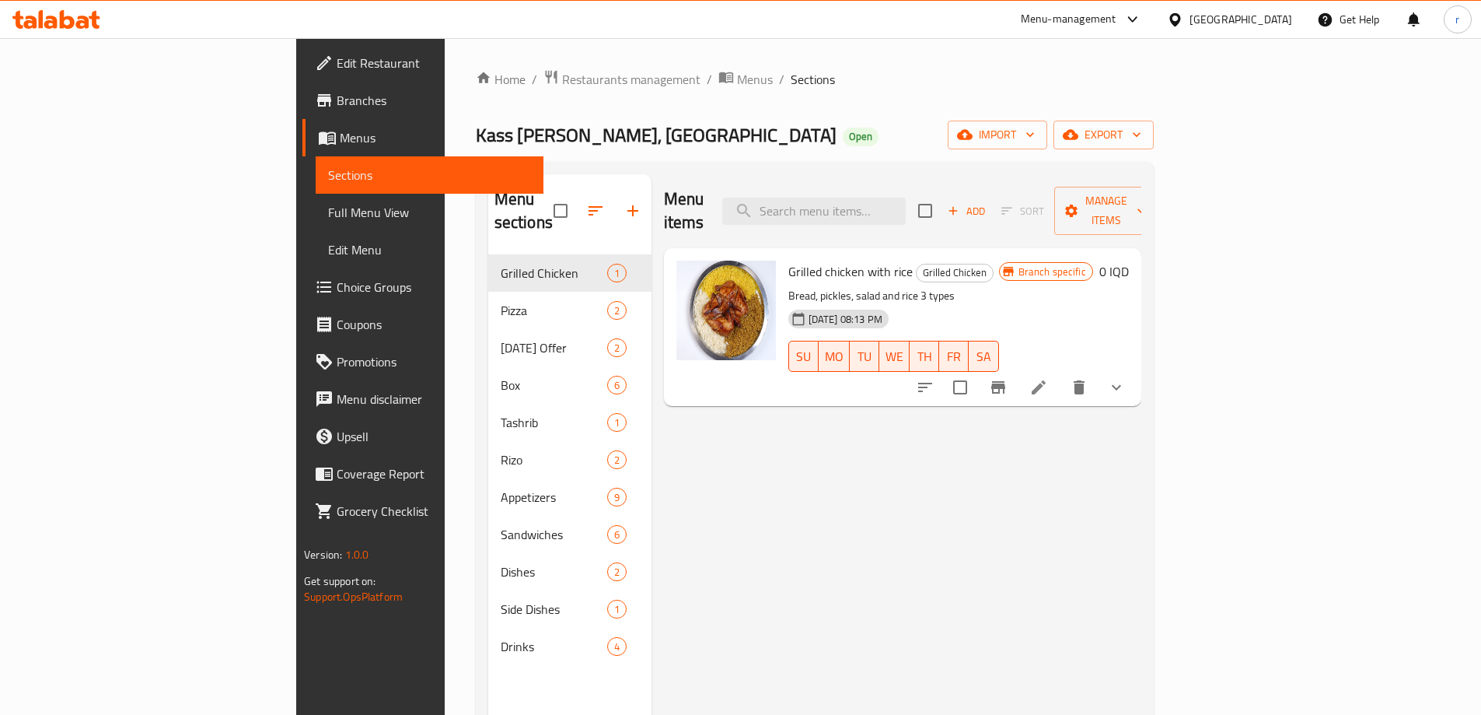
click at [340, 132] on span "Menus" at bounding box center [435, 137] width 191 height 19
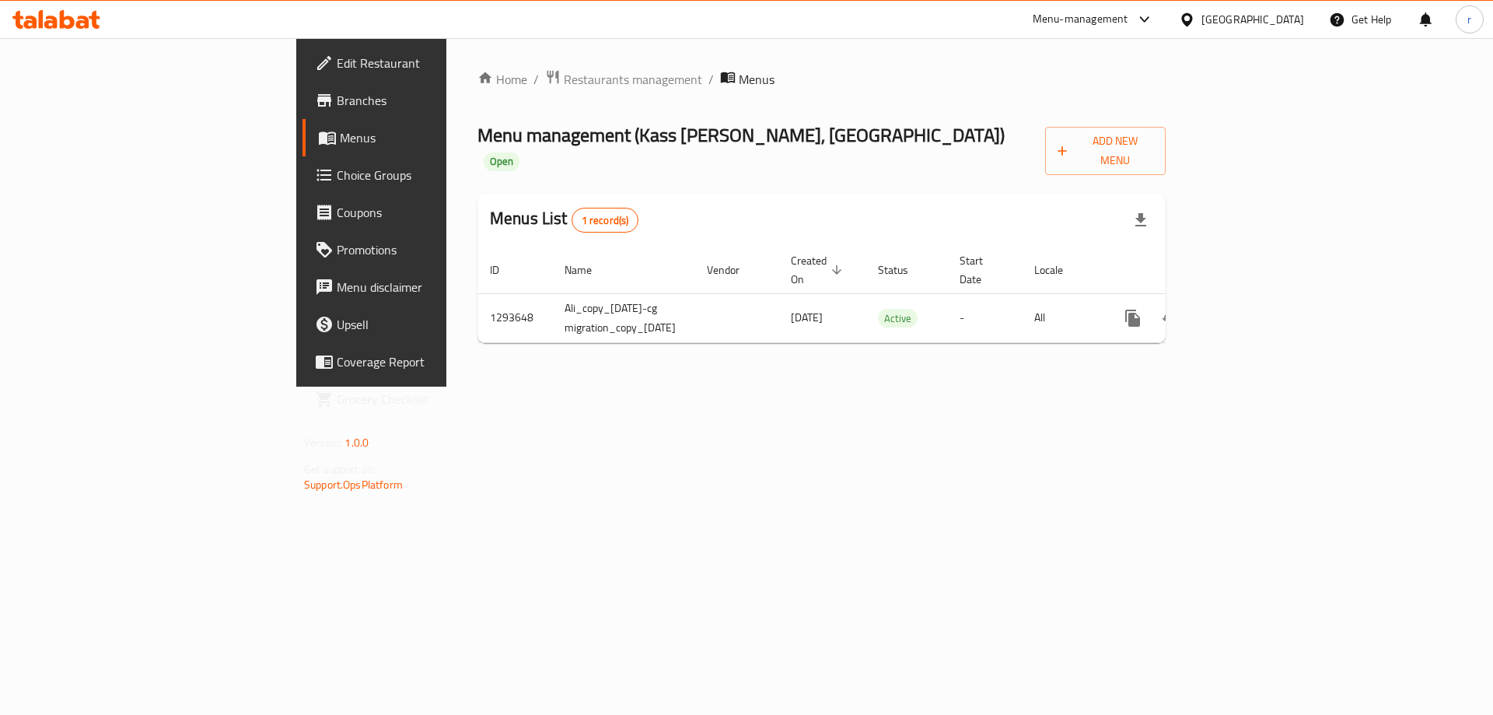
copy span "Kass Alagha AlBaghdady, Al Jadreya Mal"
drag, startPoint x: 445, startPoint y: 132, endPoint x: 756, endPoint y: 145, distance: 311.3
click at [756, 145] on span "Menu management ( Kass Alagha AlBaghdady, Al Jadreya Mall )" at bounding box center [740, 134] width 527 height 35
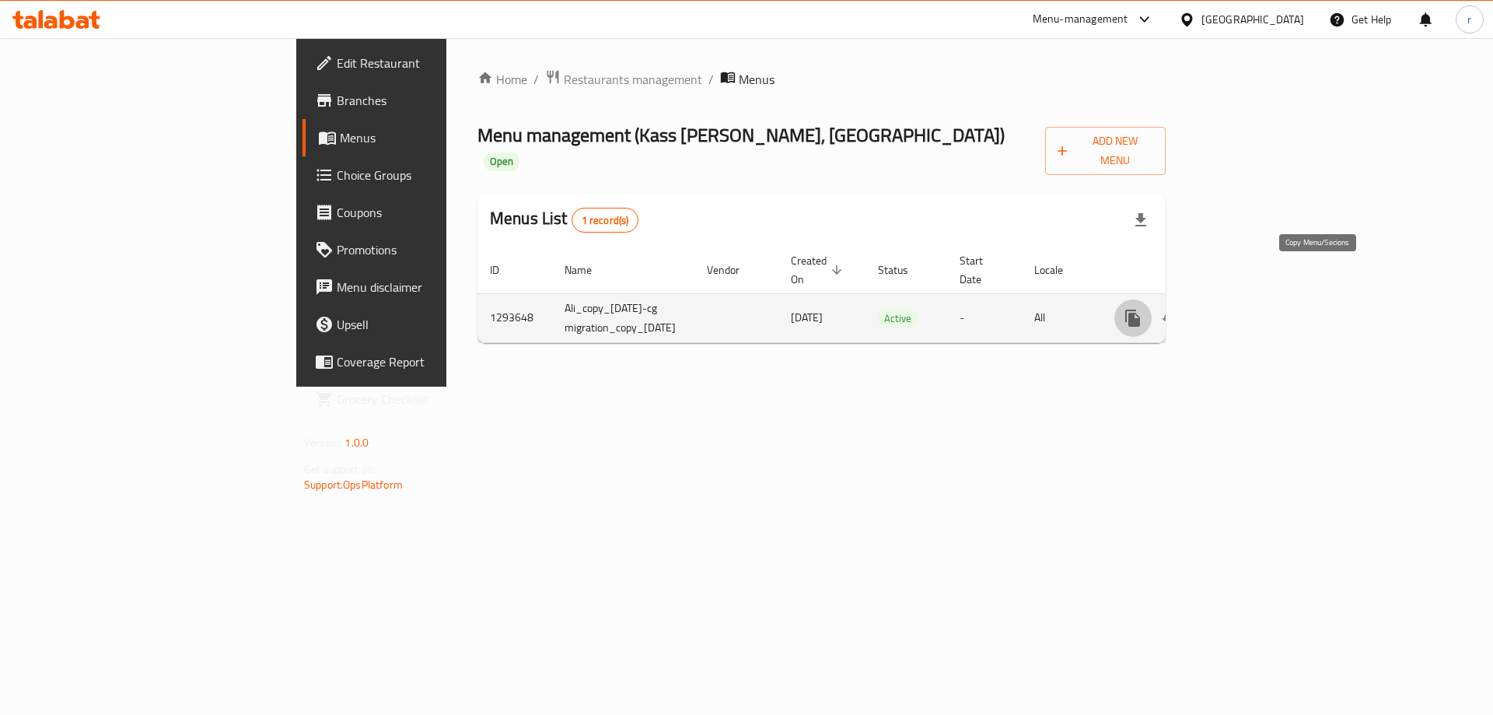
click at [1142, 309] on icon "more" at bounding box center [1132, 318] width 19 height 19
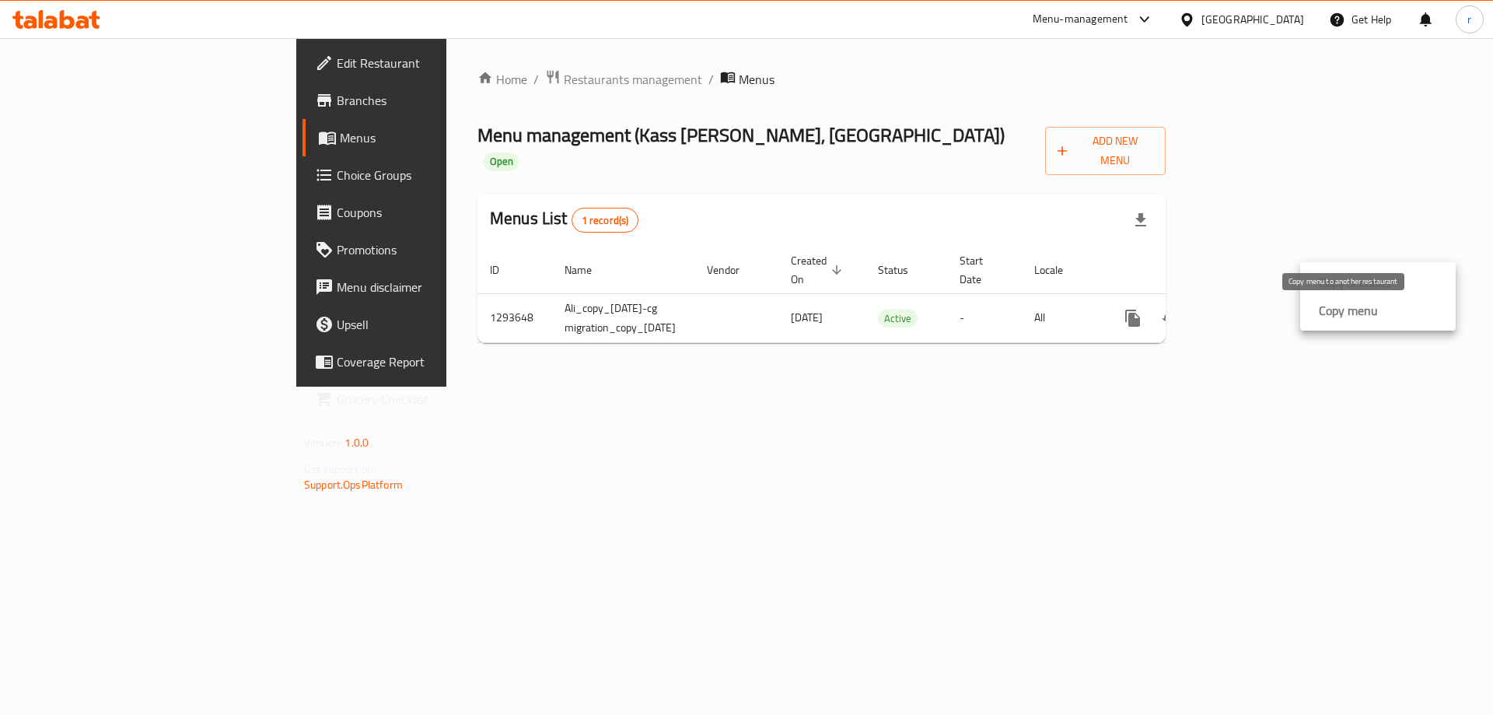
click at [1331, 318] on strong "Copy menu" at bounding box center [1348, 310] width 59 height 19
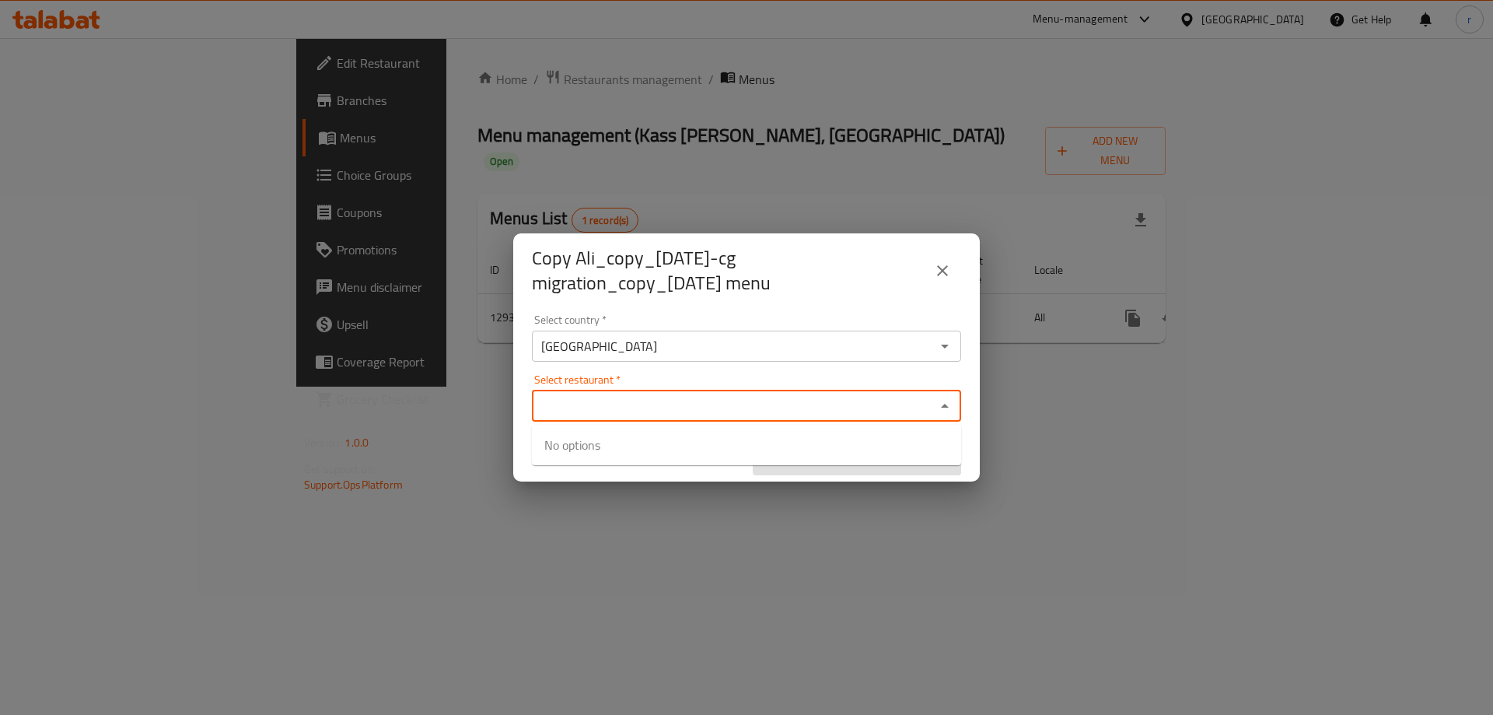
click at [641, 400] on input "Select restaurant   *" at bounding box center [733, 406] width 394 height 22
paste input "Kass Alagha AlBaghdady, Al Jadreya Mal"
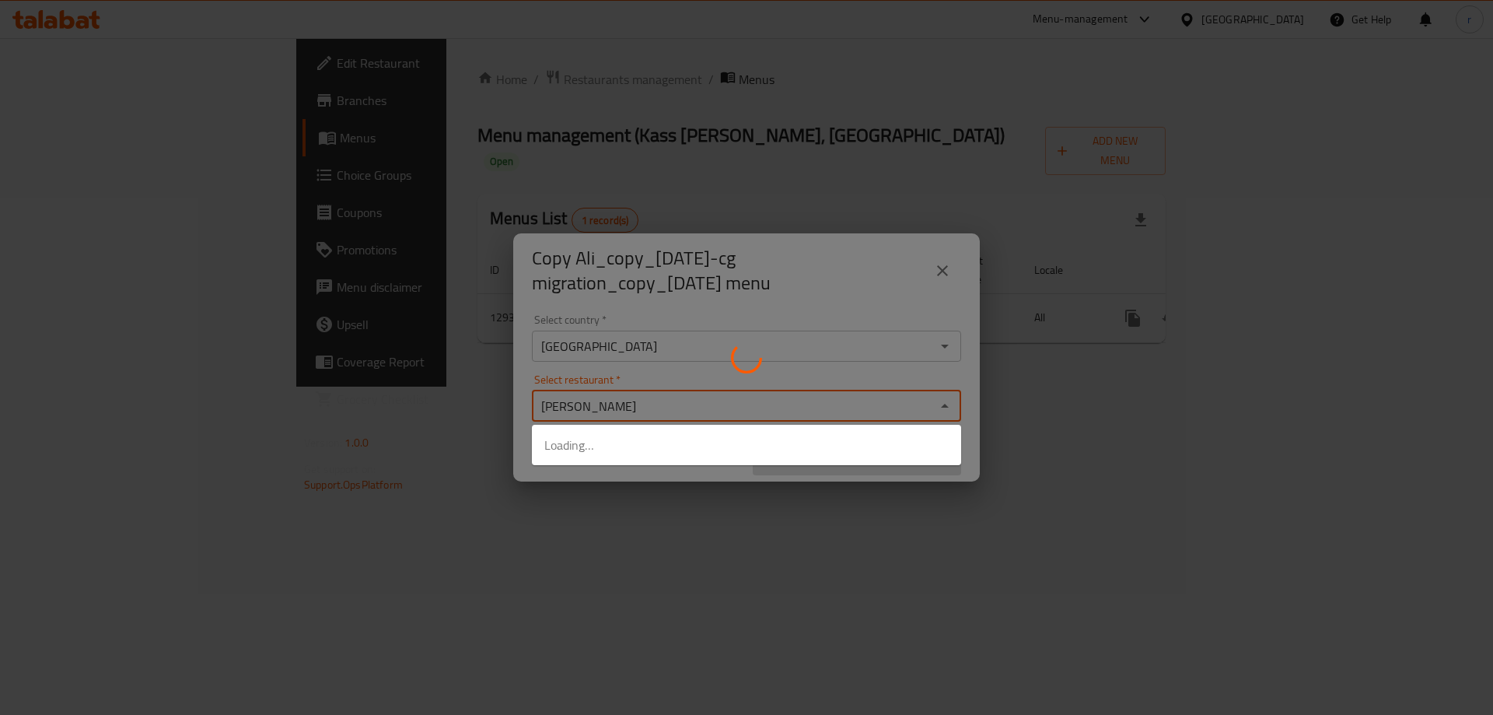
type input "Kass Alagha"
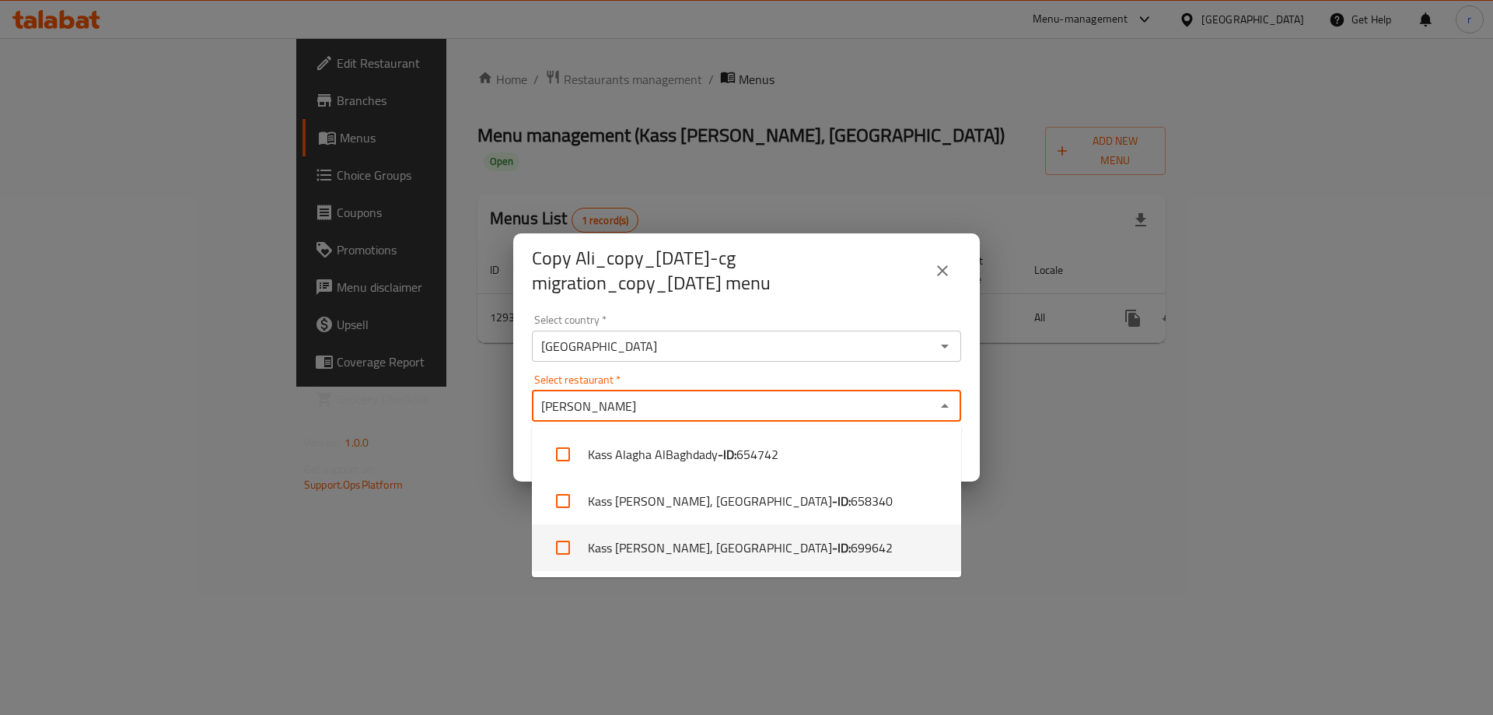
click at [655, 551] on li "Kass Alagha AlBaghdady, Al Jadreya Mall - ID: 699642" at bounding box center [746, 547] width 429 height 47
checkbox input "true"
click at [514, 592] on div "Copy Ali_copy_13/01/2023-cg migration_copy_16/06/2025 menu Select country   * I…" at bounding box center [746, 357] width 1493 height 715
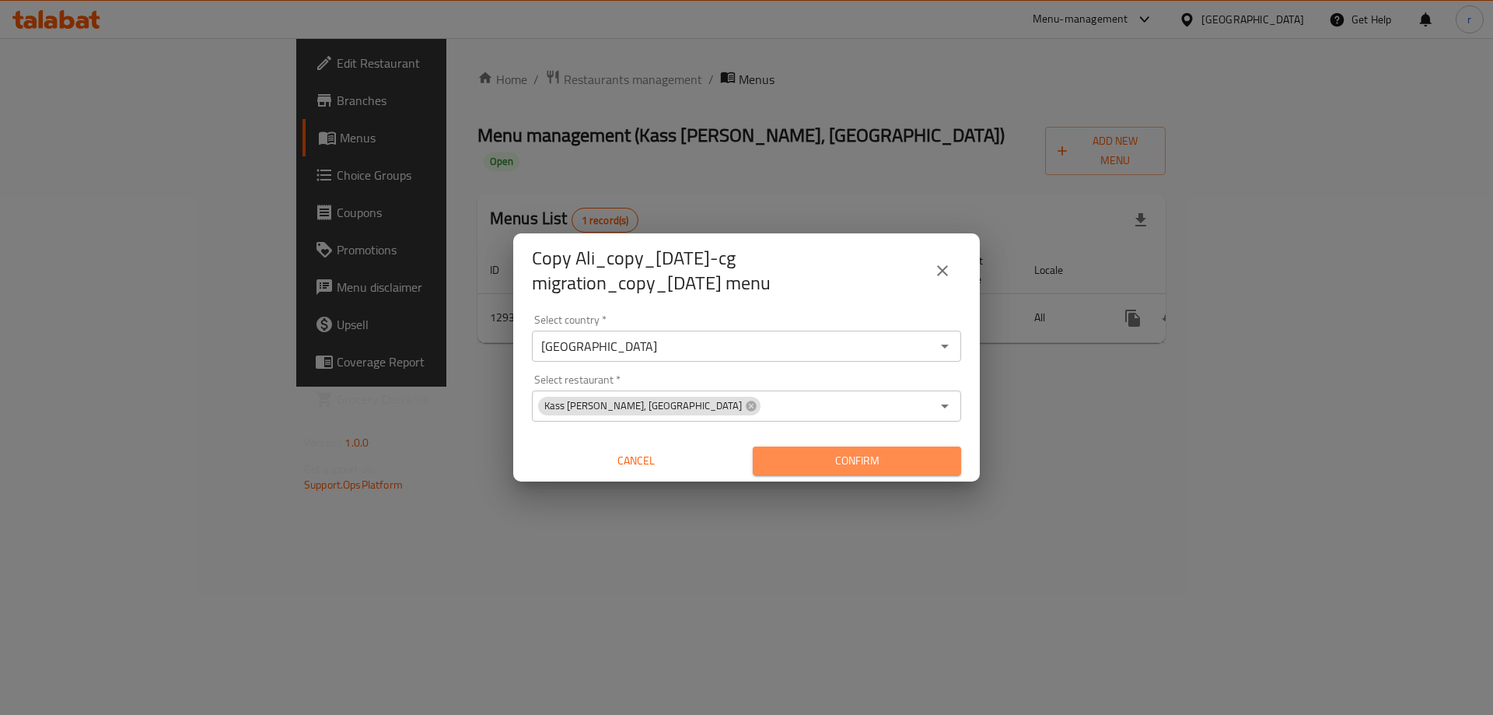
click at [793, 469] on span "Confirm" at bounding box center [856, 460] width 183 height 19
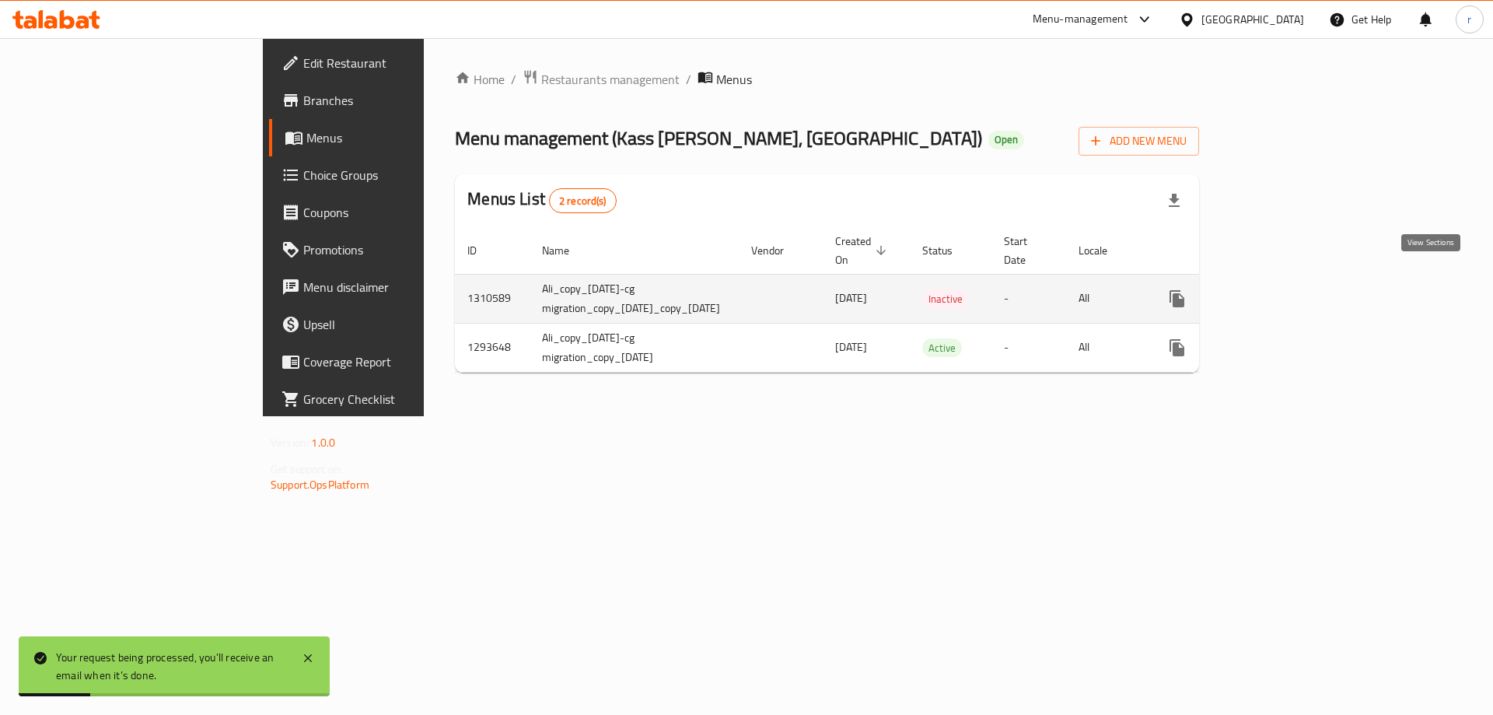
click at [1298, 289] on icon "enhanced table" at bounding box center [1289, 298] width 19 height 19
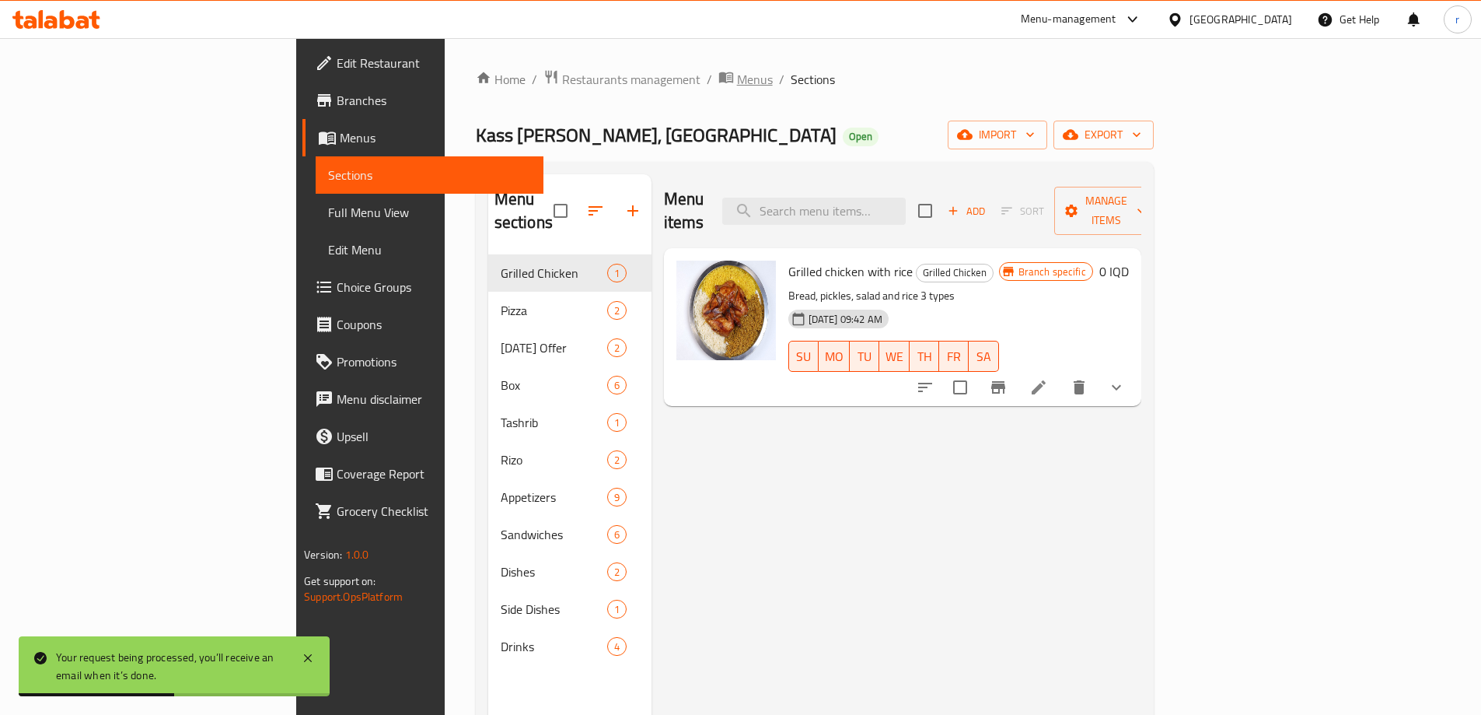
click at [737, 82] on span "Menus" at bounding box center [755, 79] width 36 height 19
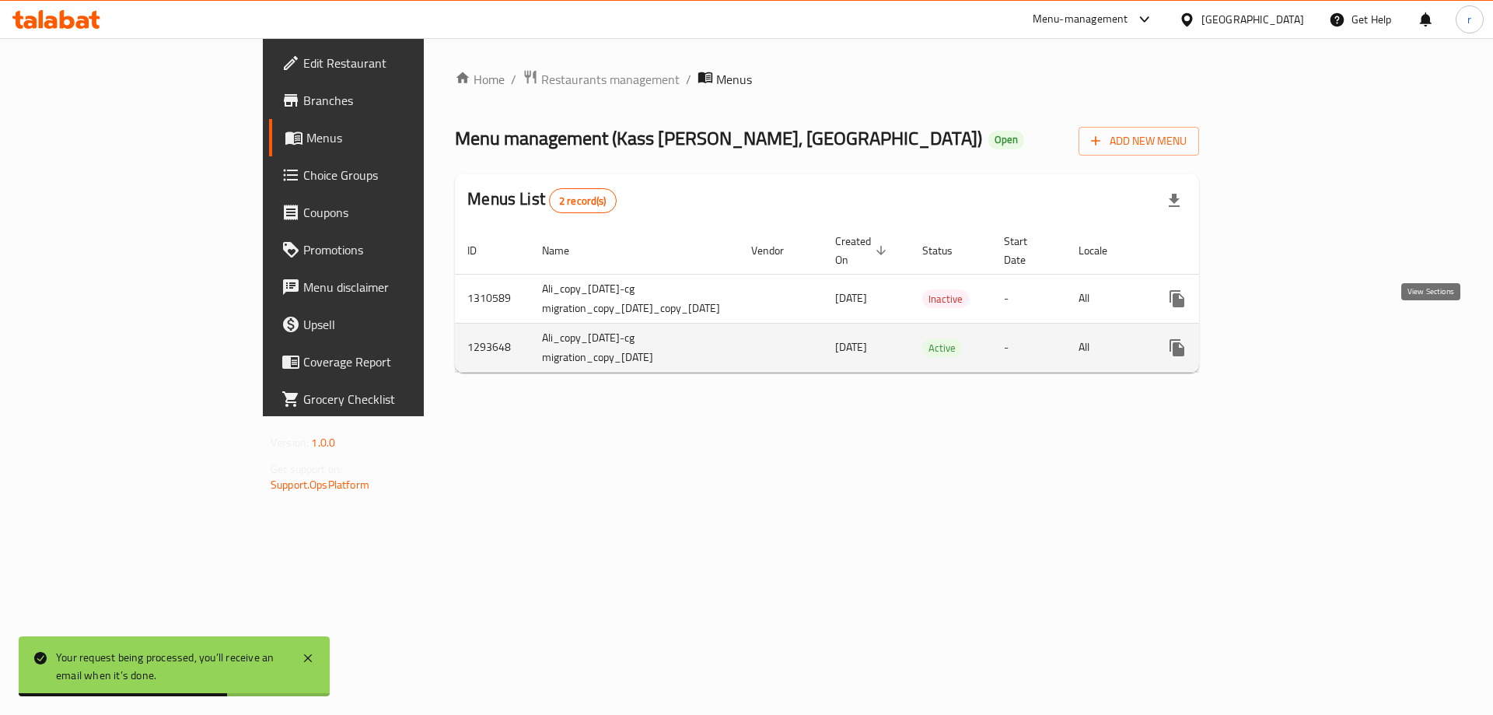
click at [1298, 338] on icon "enhanced table" at bounding box center [1289, 347] width 19 height 19
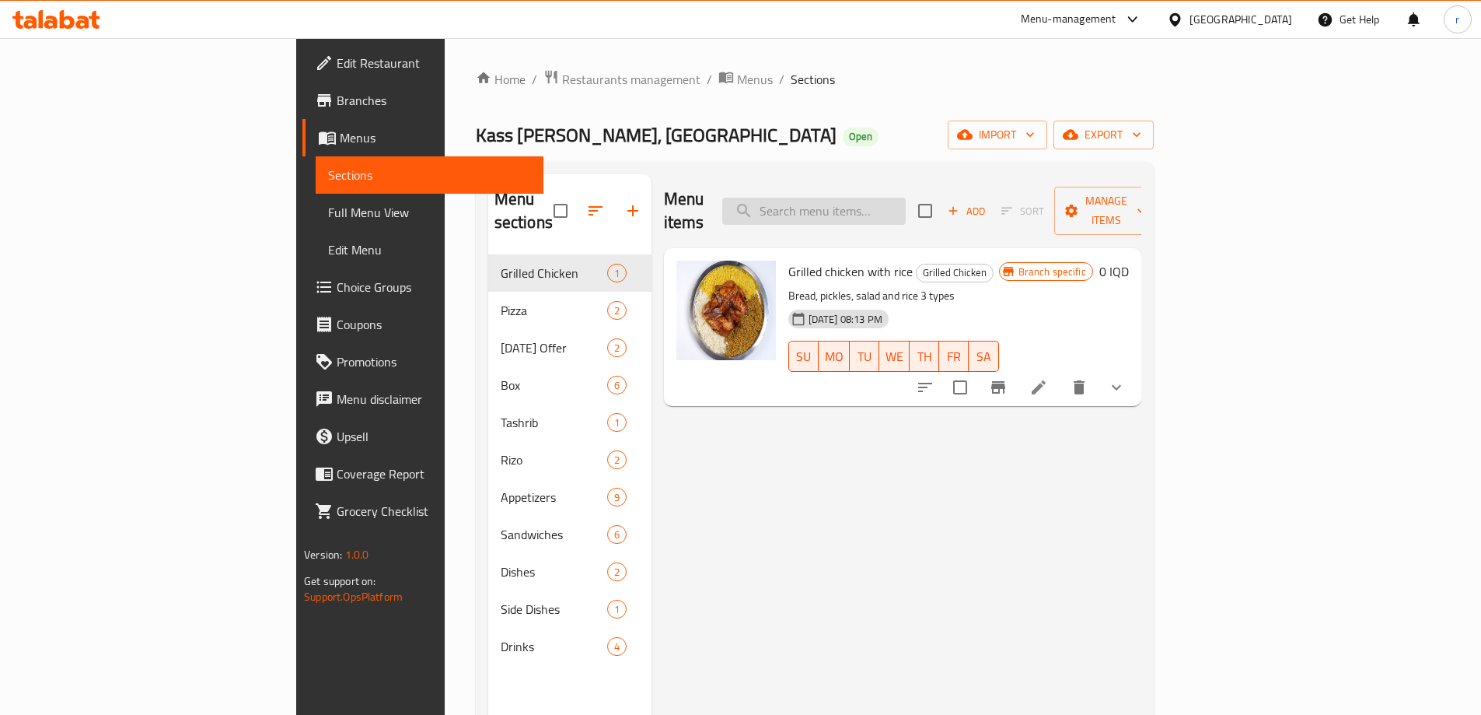
click at [886, 201] on input "search" at bounding box center [813, 210] width 183 height 27
paste input "Meat Dish"
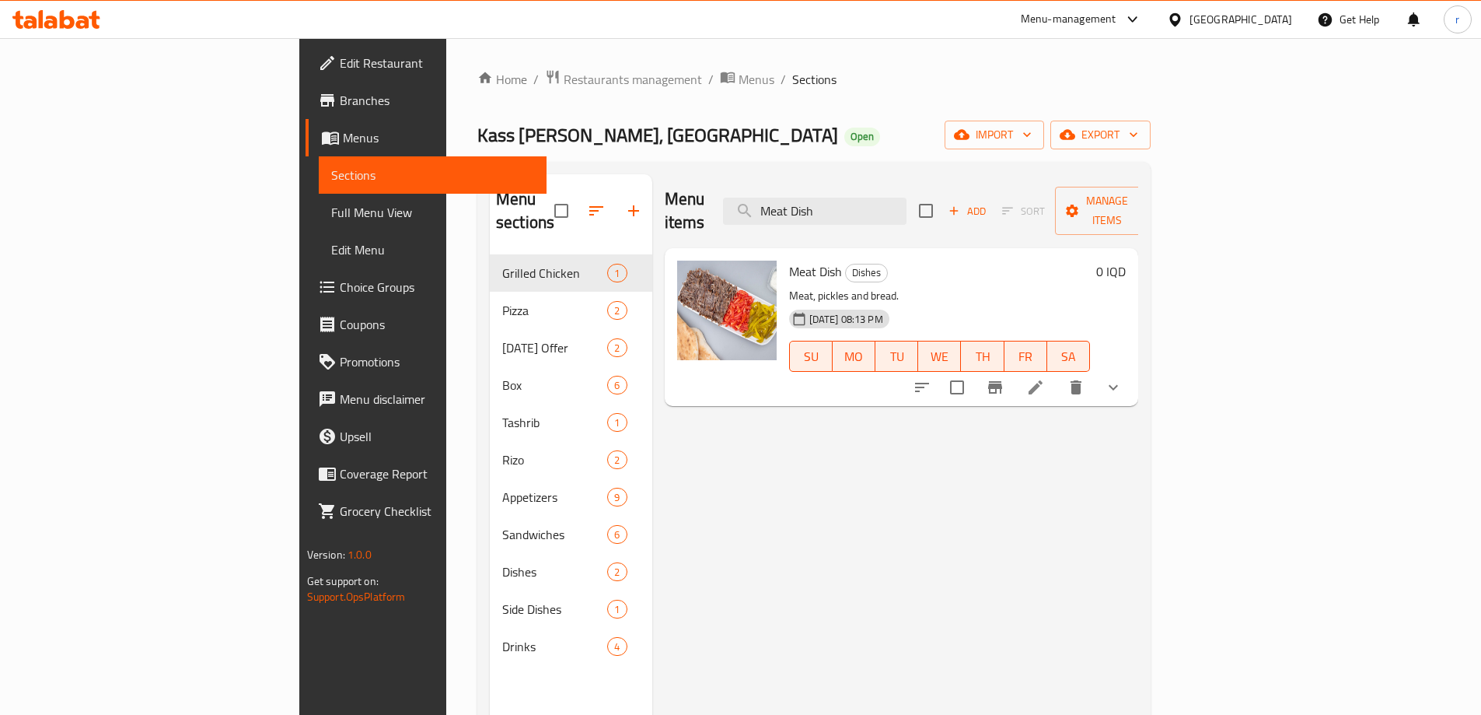
type input "Meat Dish"
click at [1123, 378] on icon "show more" at bounding box center [1113, 387] width 19 height 19
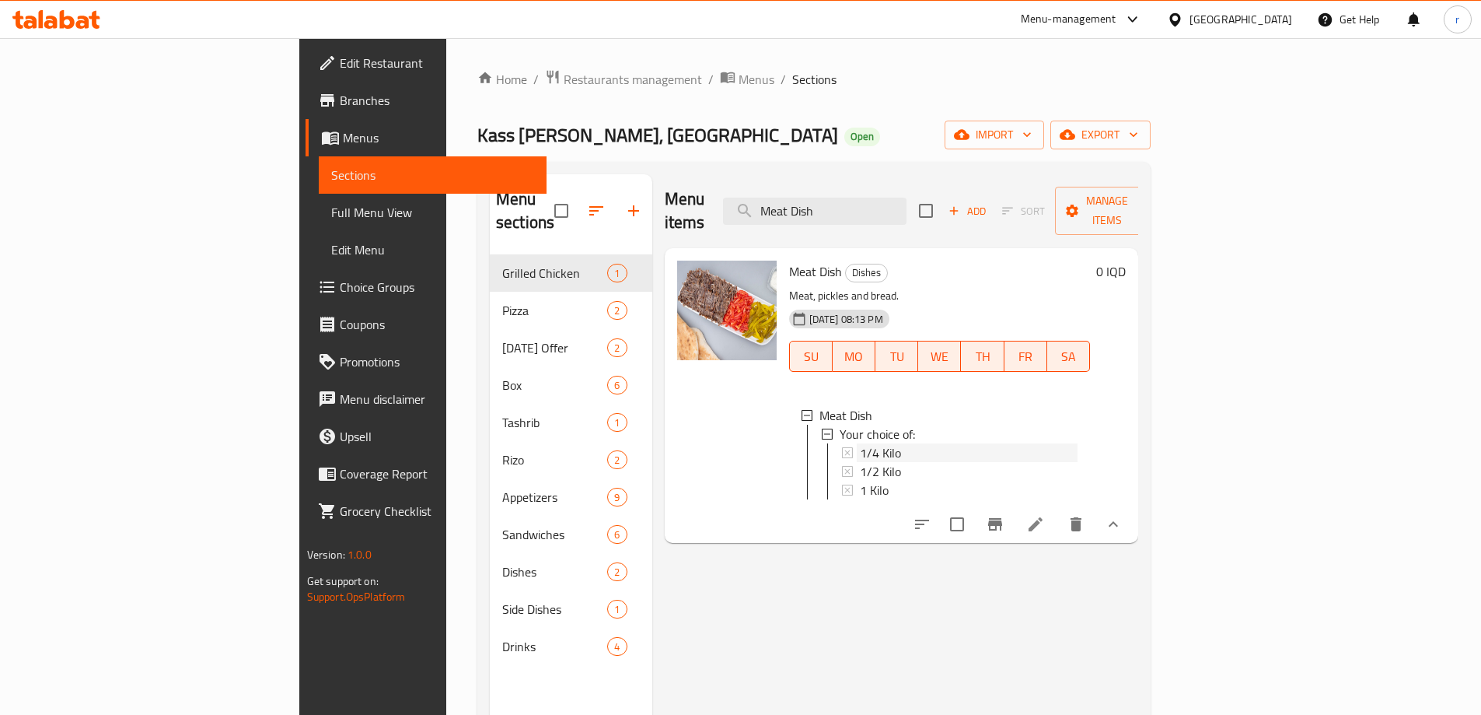
click at [860, 443] on span "1/4 Kilo" at bounding box center [880, 452] width 41 height 19
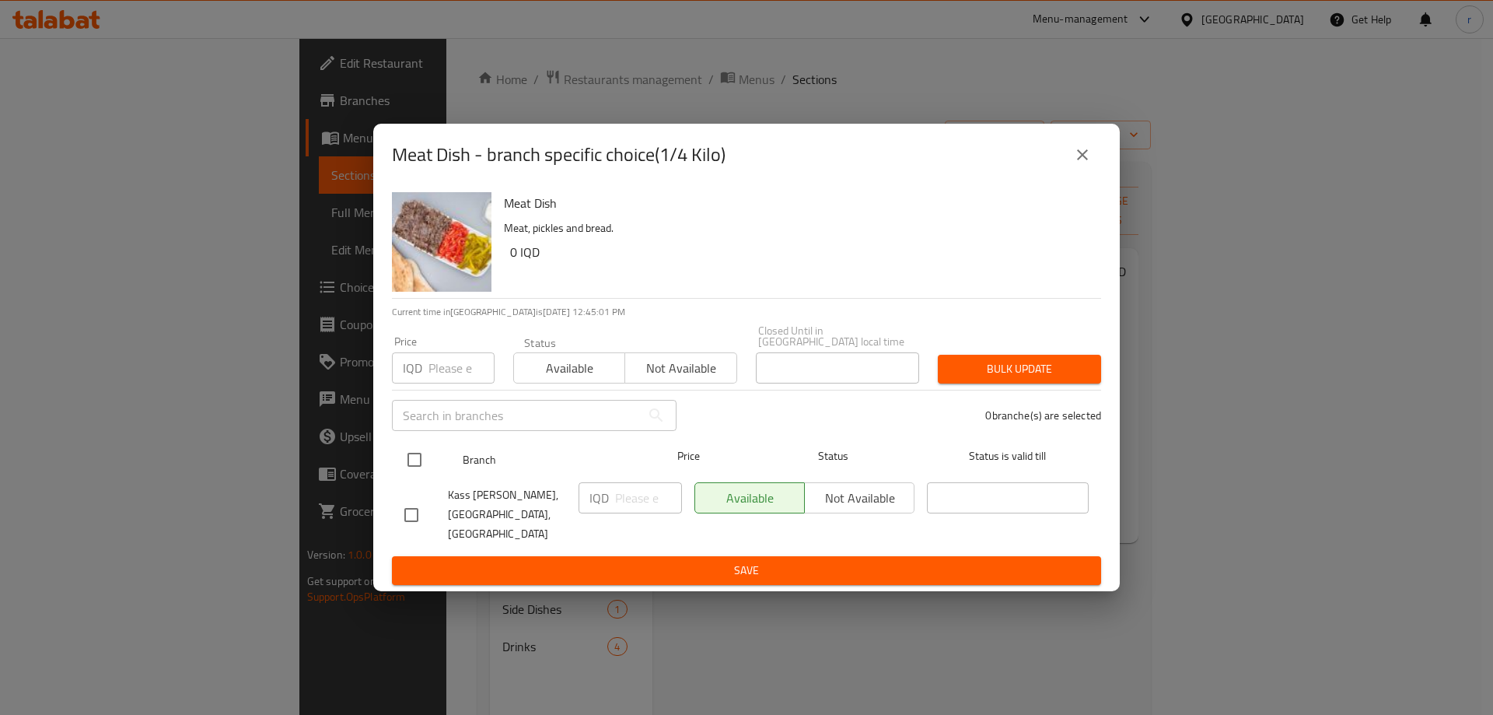
click at [409, 471] on input "checkbox" at bounding box center [414, 459] width 33 height 33
checkbox input "true"
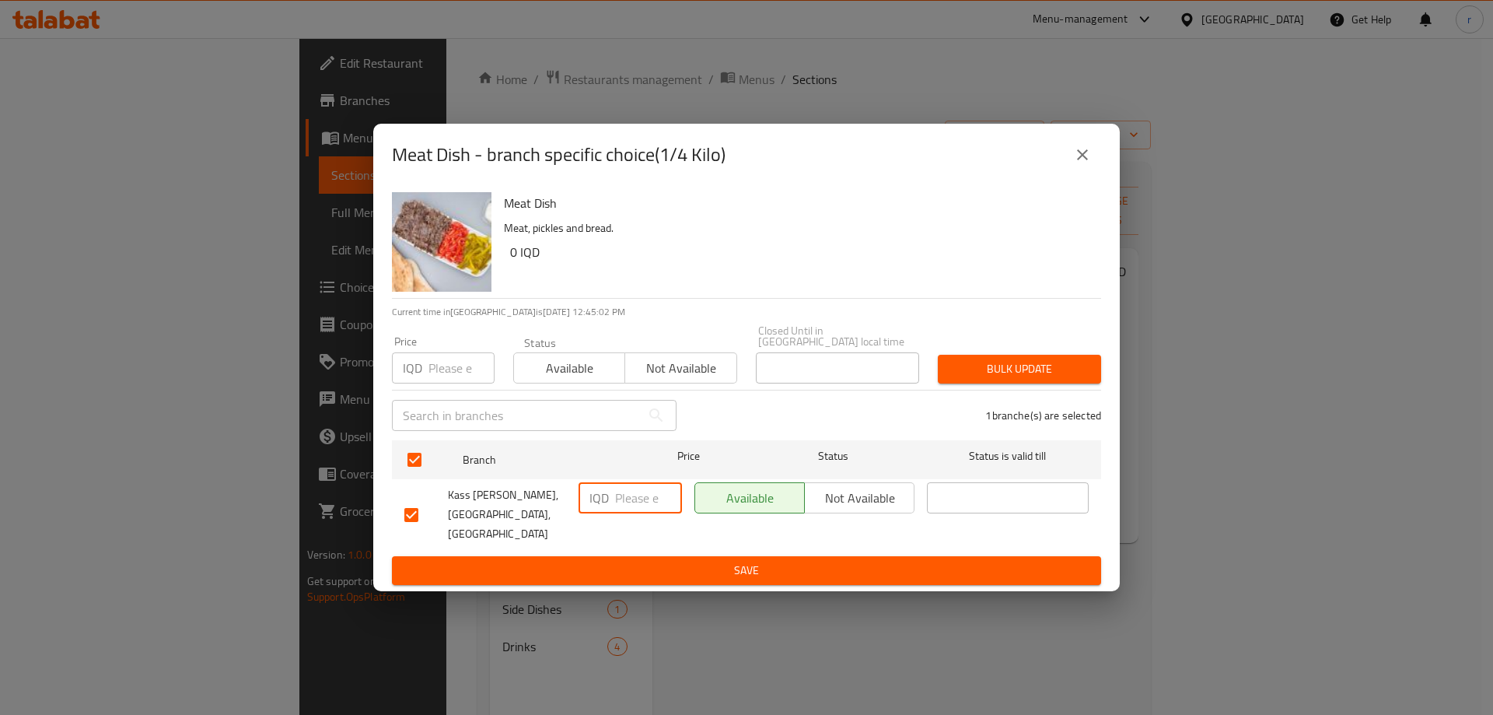
click at [626, 504] on input "number" at bounding box center [648, 497] width 67 height 31
paste input "17500"
type input "17500"
click at [687, 556] on button "Save" at bounding box center [746, 570] width 709 height 29
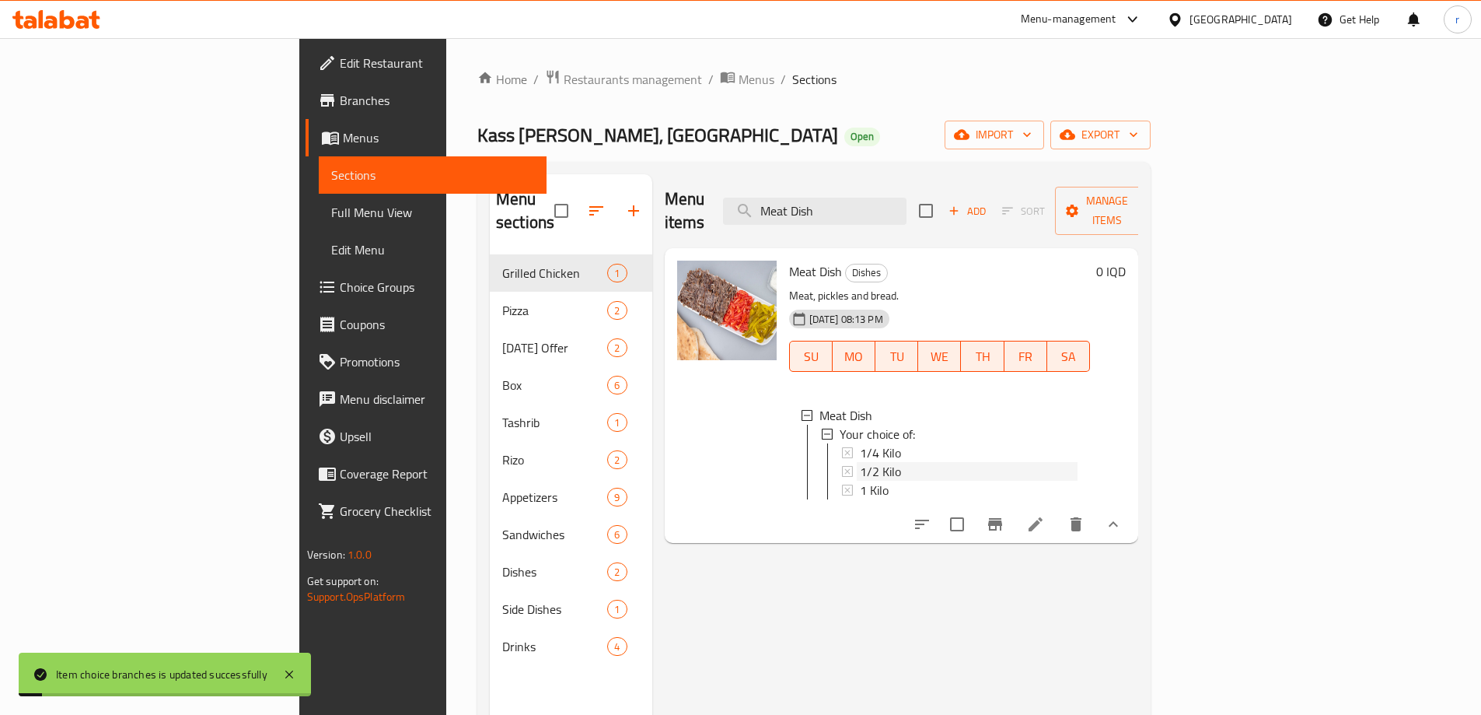
click at [860, 462] on span "1/2 Kilo" at bounding box center [880, 471] width 41 height 19
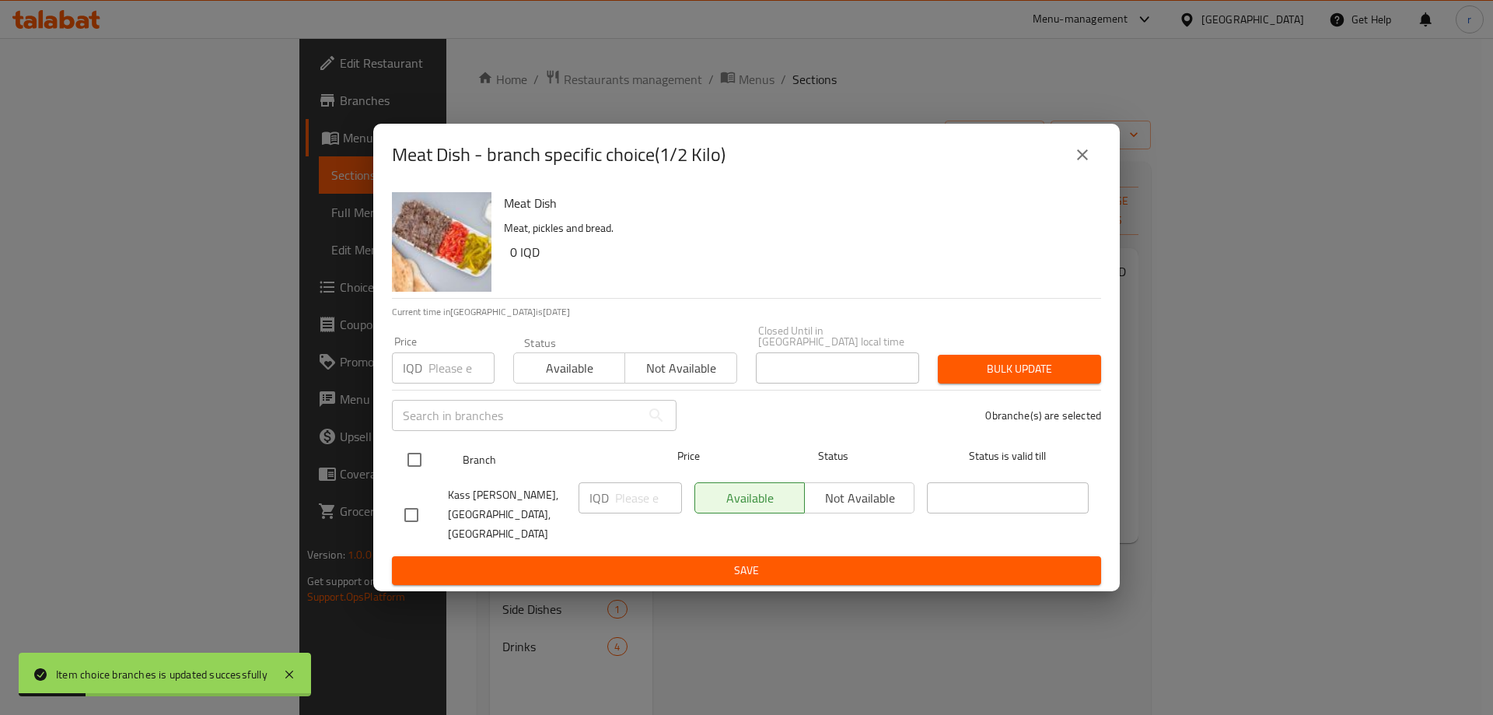
click at [420, 463] on input "checkbox" at bounding box center [414, 459] width 33 height 33
checkbox input "true"
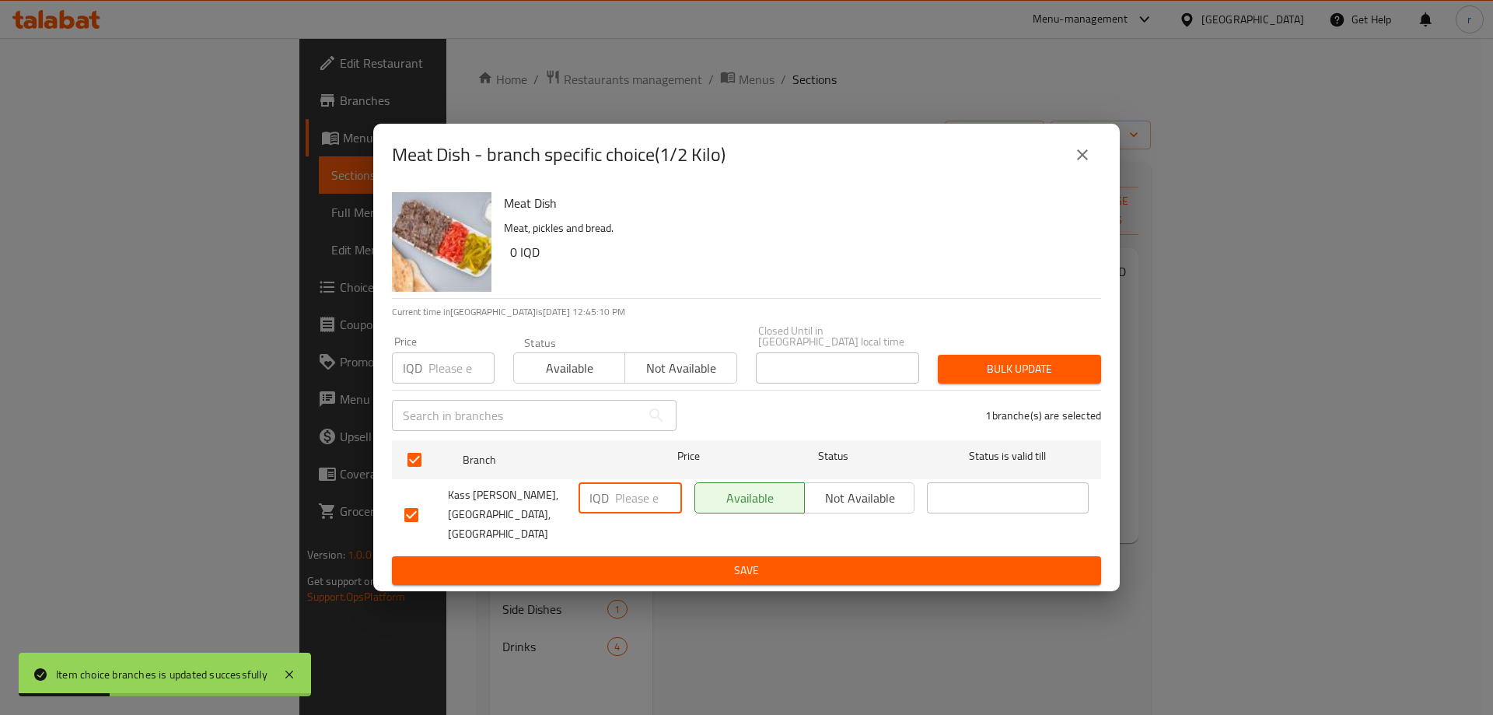
click at [641, 494] on input "number" at bounding box center [648, 497] width 67 height 31
paste input "35000"
type input "35000"
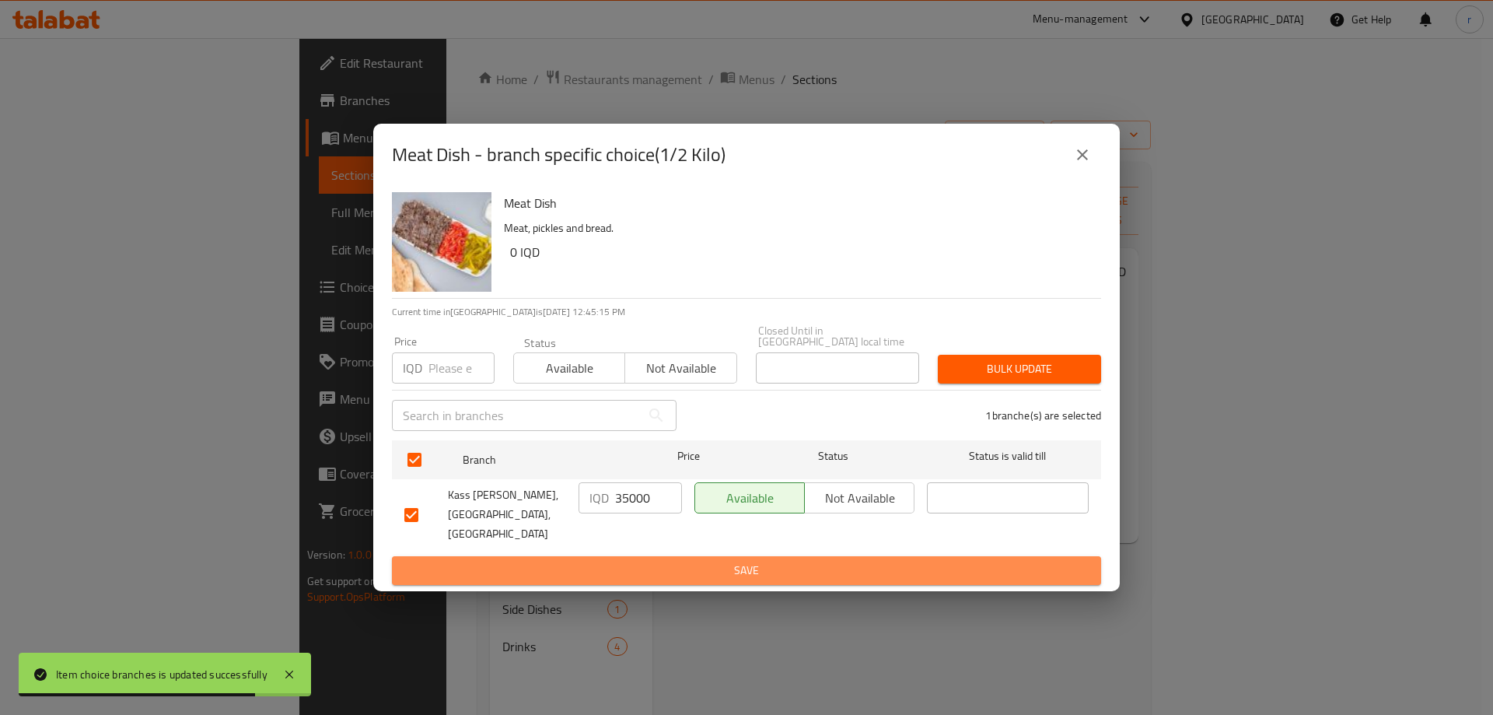
click at [656, 556] on button "Save" at bounding box center [746, 570] width 709 height 29
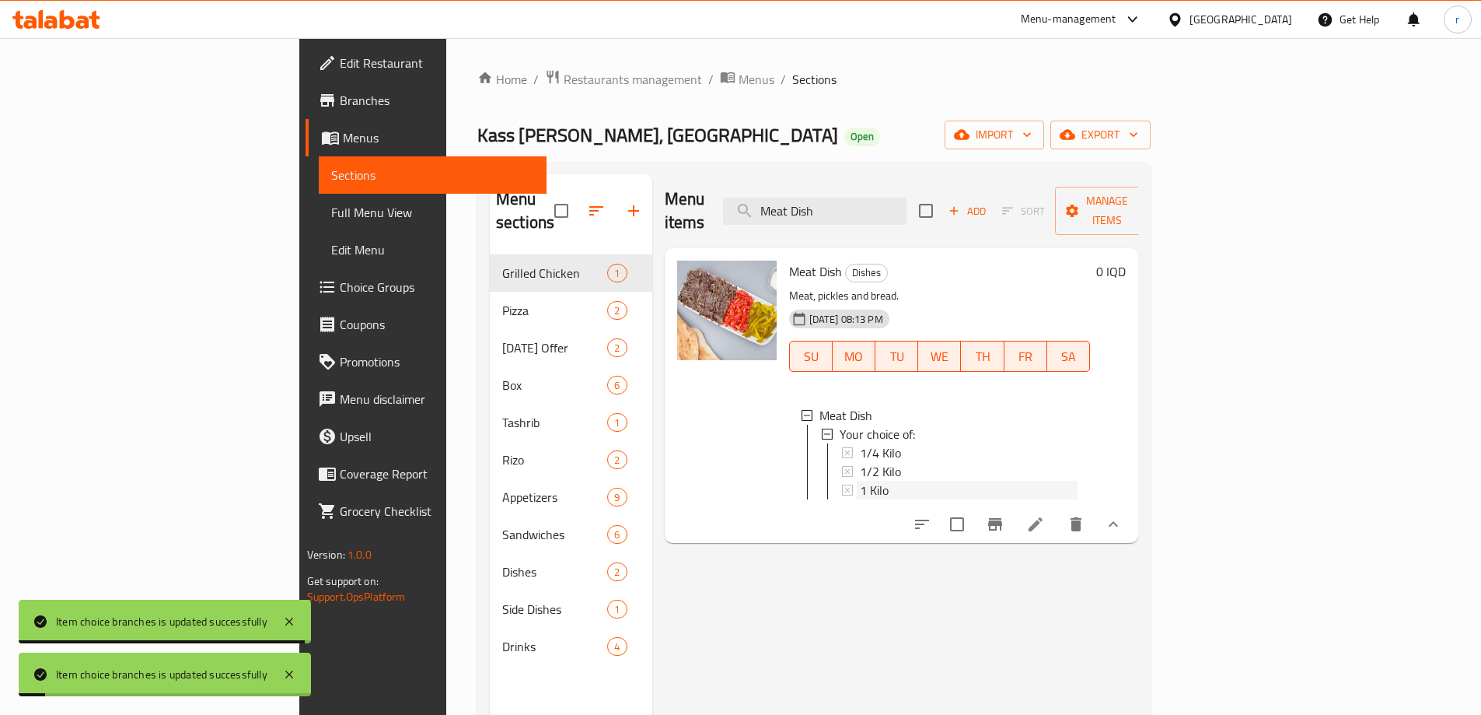
click at [860, 480] on span "1 Kilo" at bounding box center [874, 489] width 29 height 19
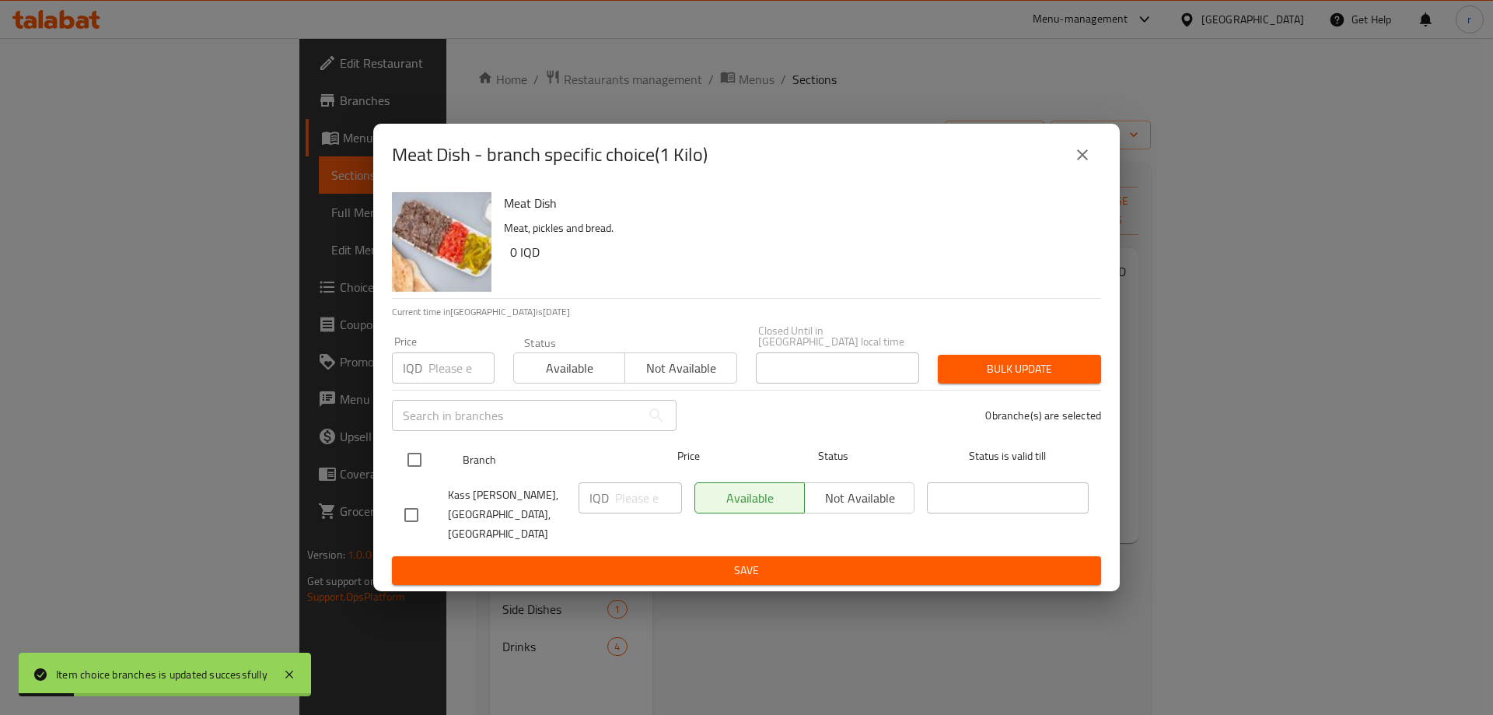
click at [419, 466] on input "checkbox" at bounding box center [414, 459] width 33 height 33
checkbox input "true"
click at [634, 494] on input "number" at bounding box center [648, 497] width 67 height 31
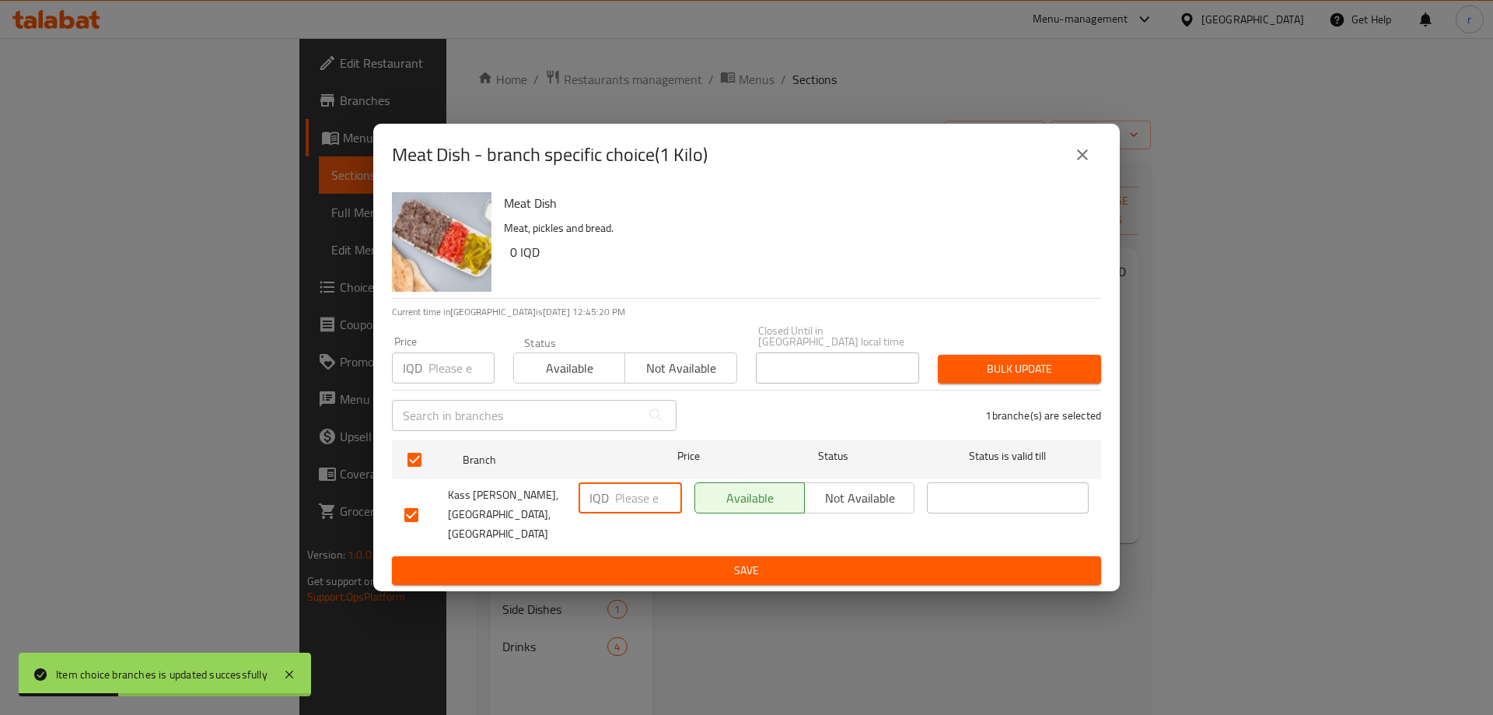
paste input "70000"
type input "70000"
click at [646, 561] on span "Save" at bounding box center [746, 570] width 684 height 19
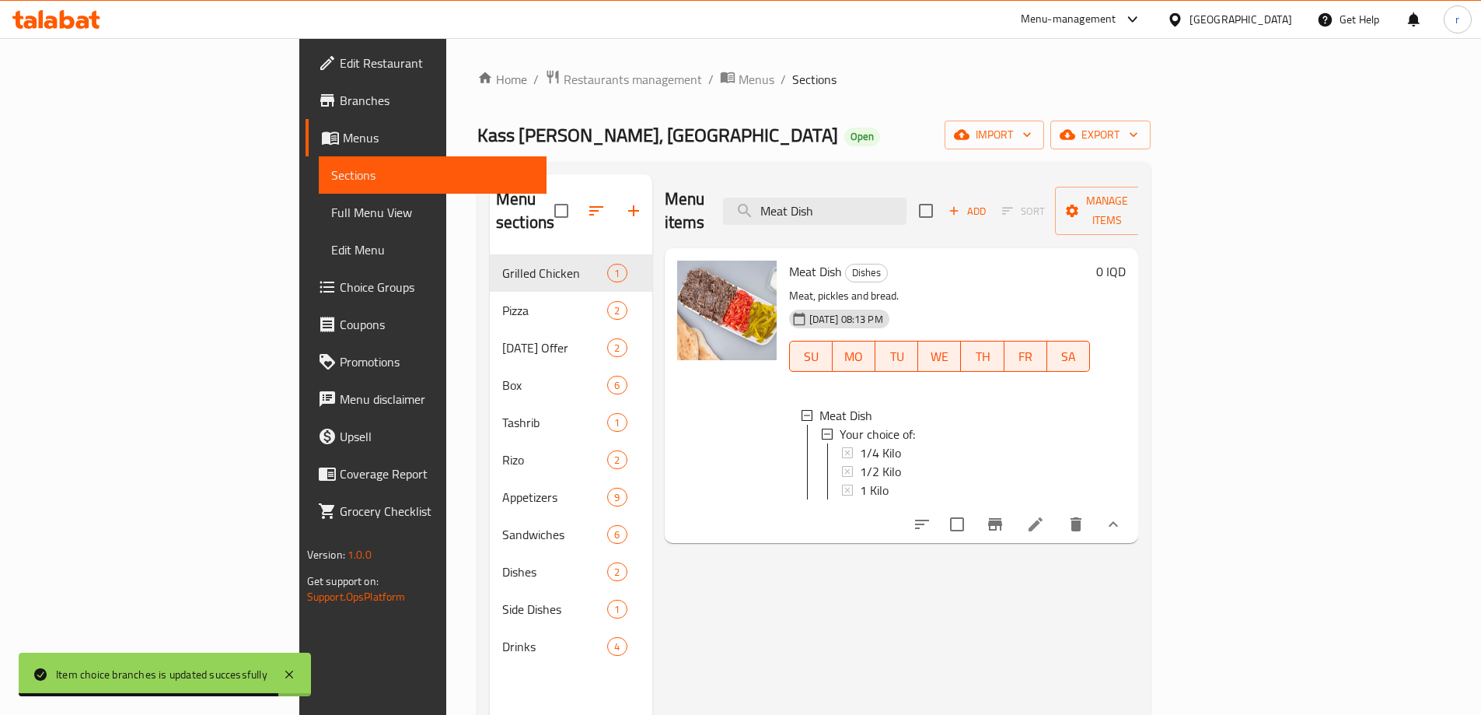
click at [331, 210] on span "Full Menu View" at bounding box center [432, 212] width 203 height 19
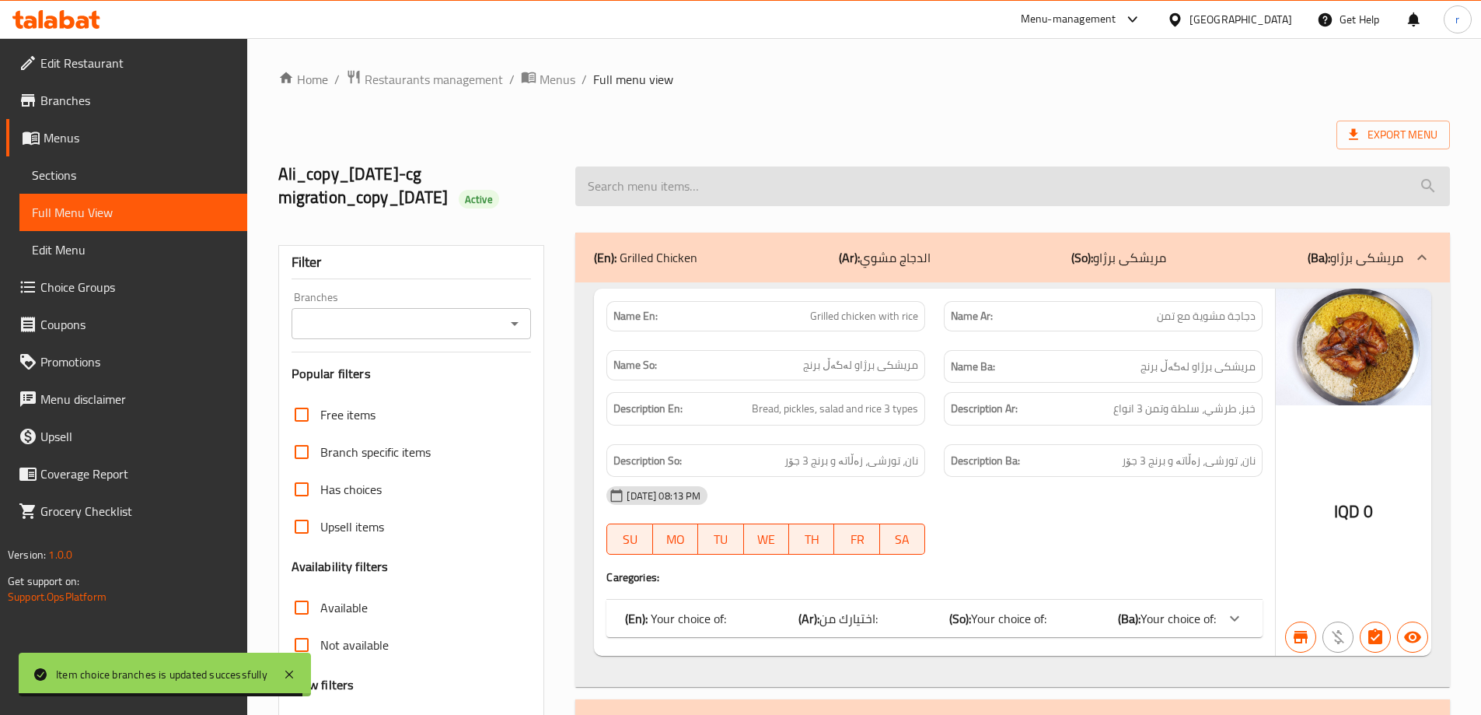
click at [655, 197] on input "search" at bounding box center [1012, 186] width 875 height 40
paste input "Meat Dish"
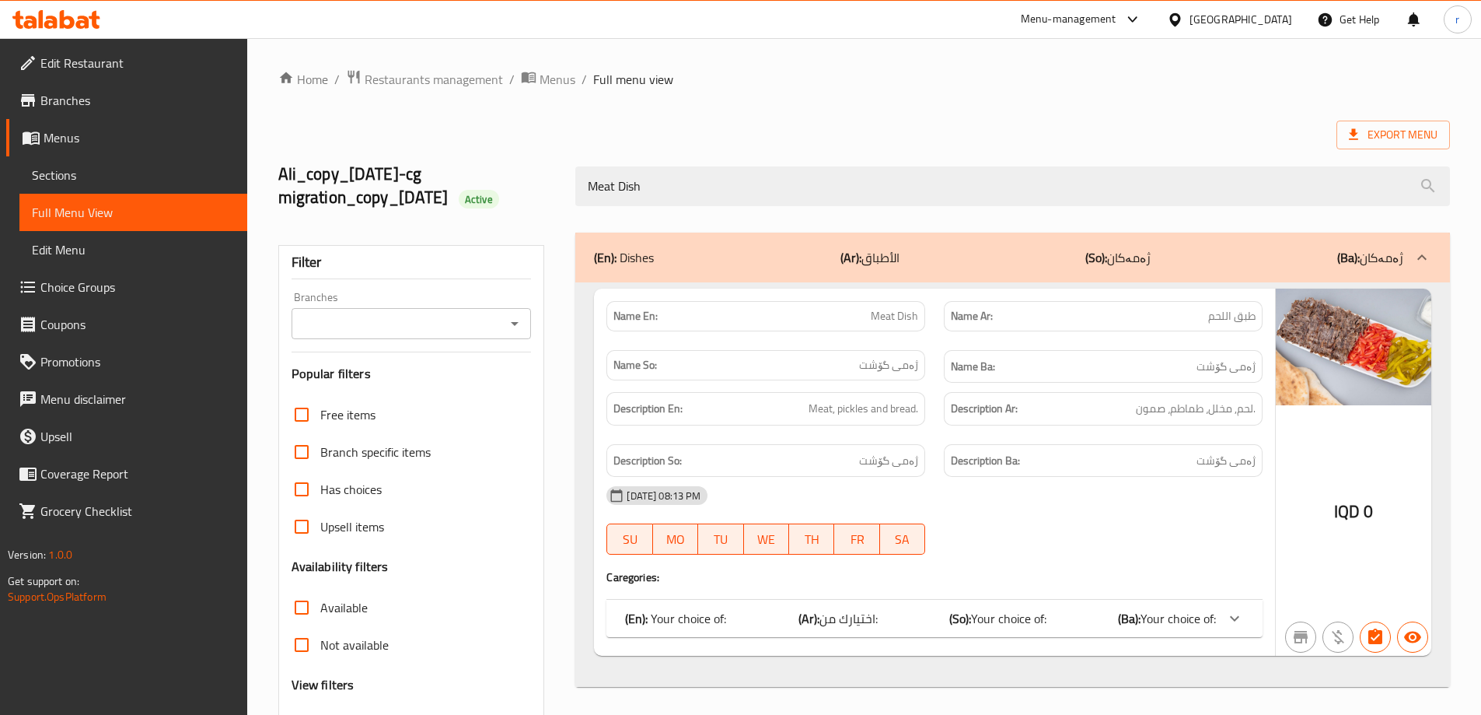
click at [508, 321] on icon "Open" at bounding box center [514, 323] width 19 height 19
type input "Meat Dish"
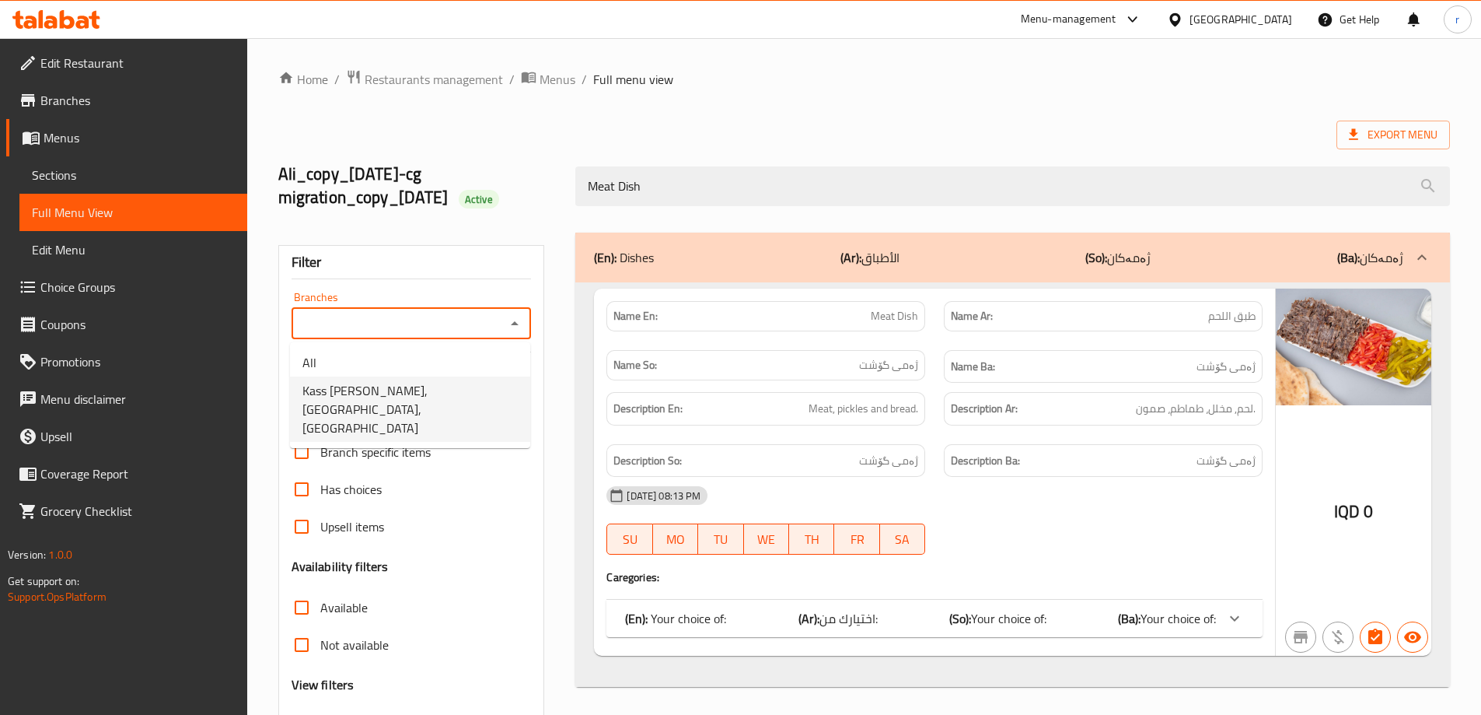
click at [421, 389] on span "Kass Alagha AlBaghdady, Al Jadreya Mall, Al jadreya" at bounding box center [409, 409] width 215 height 56
type input "Kass Alagha AlBaghdady, Al Jadreya Mall, Al jadreya"
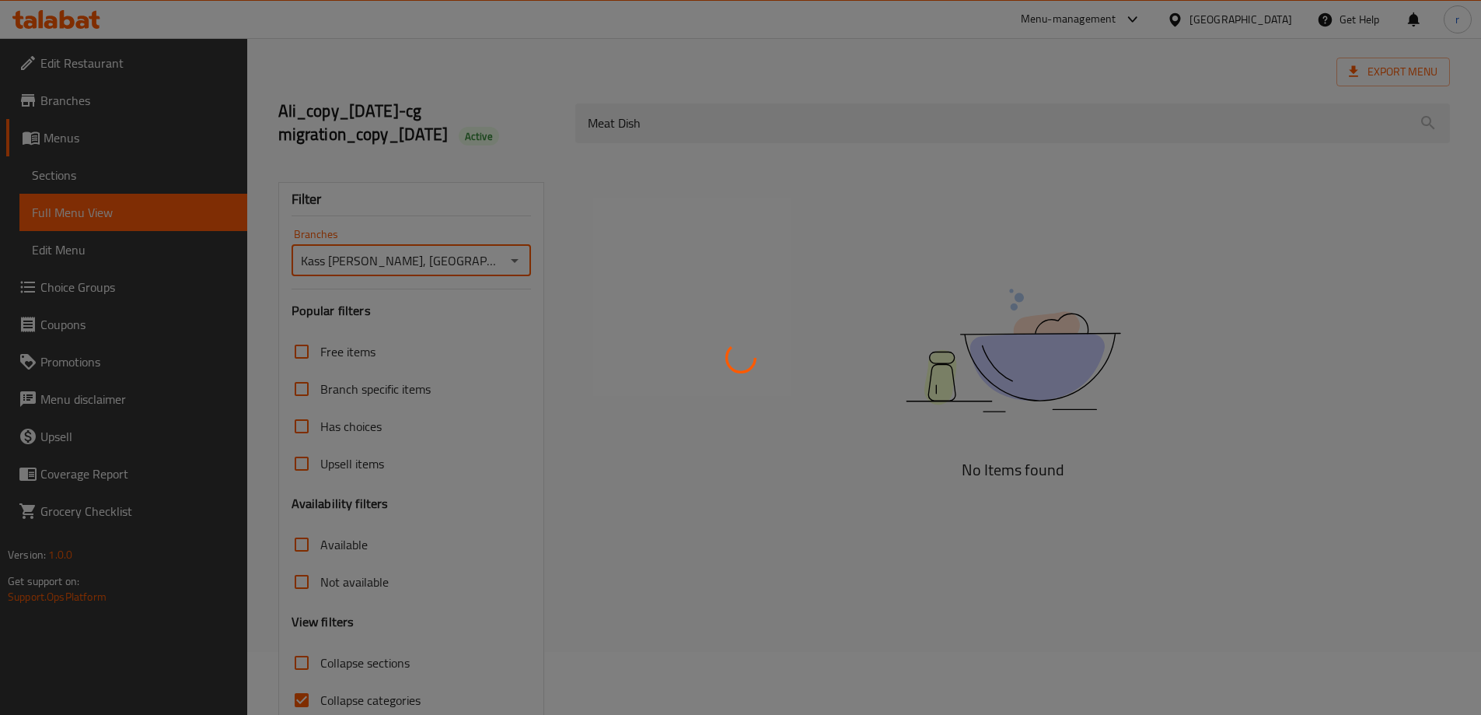
scroll to position [136, 0]
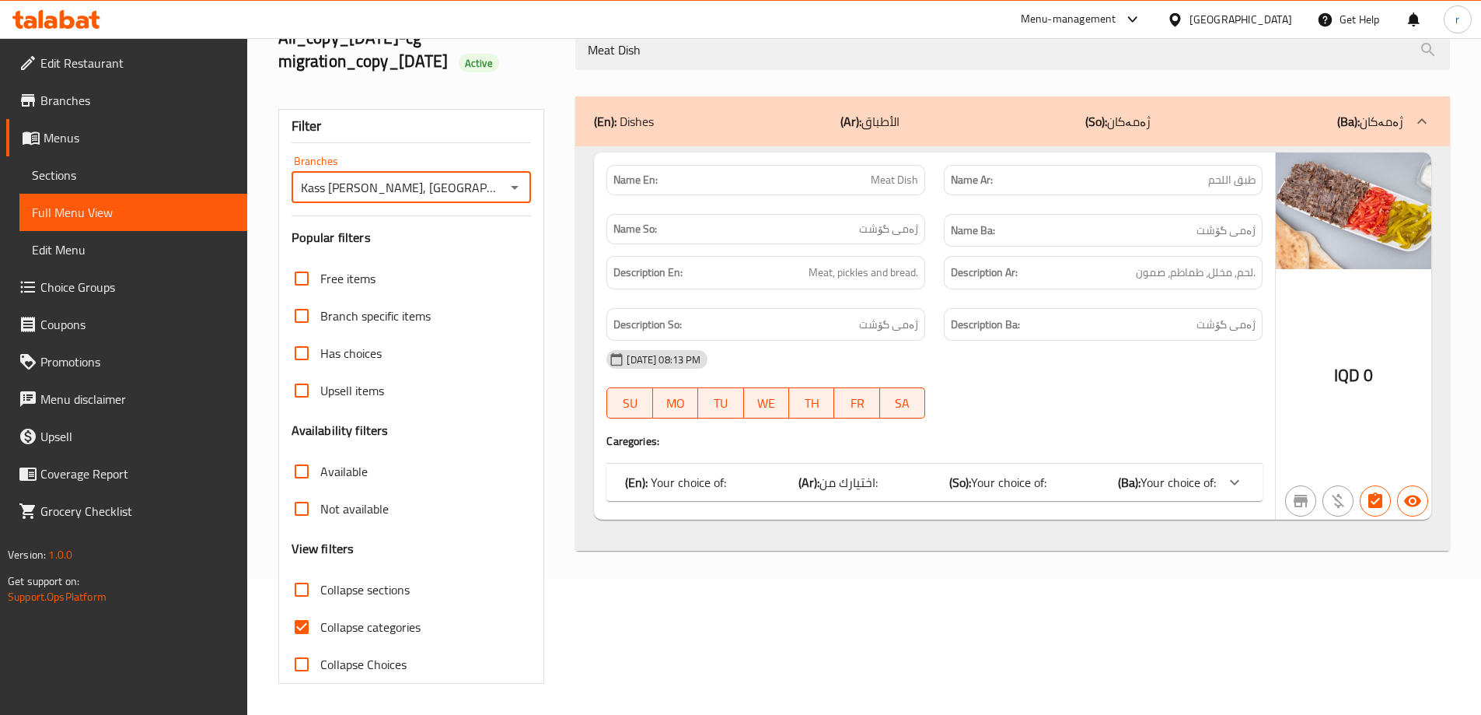
click at [363, 627] on span "Collapse categories" at bounding box center [370, 626] width 100 height 19
click at [320, 627] on input "Collapse categories" at bounding box center [301, 626] width 37 height 37
checkbox input "false"
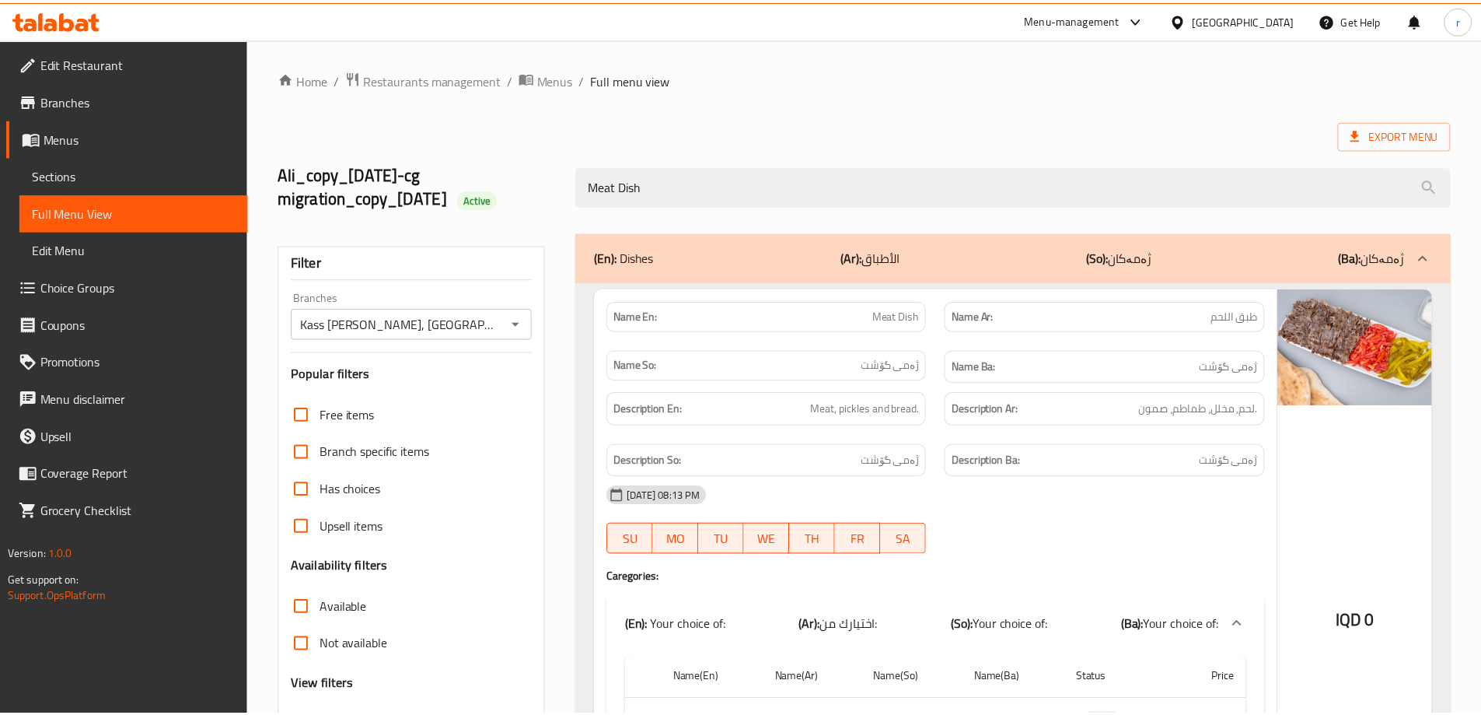
scroll to position [223, 0]
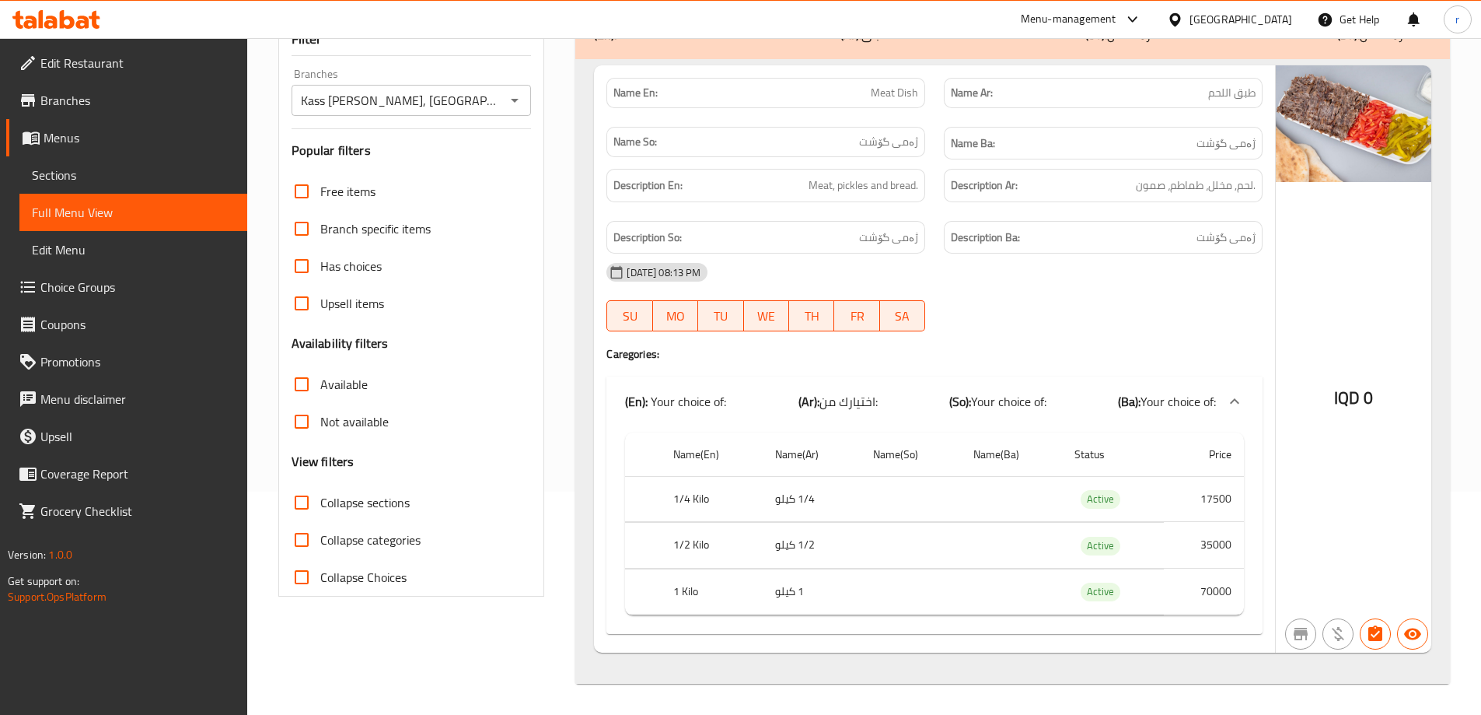
click at [515, 97] on icon "Open" at bounding box center [514, 100] width 19 height 19
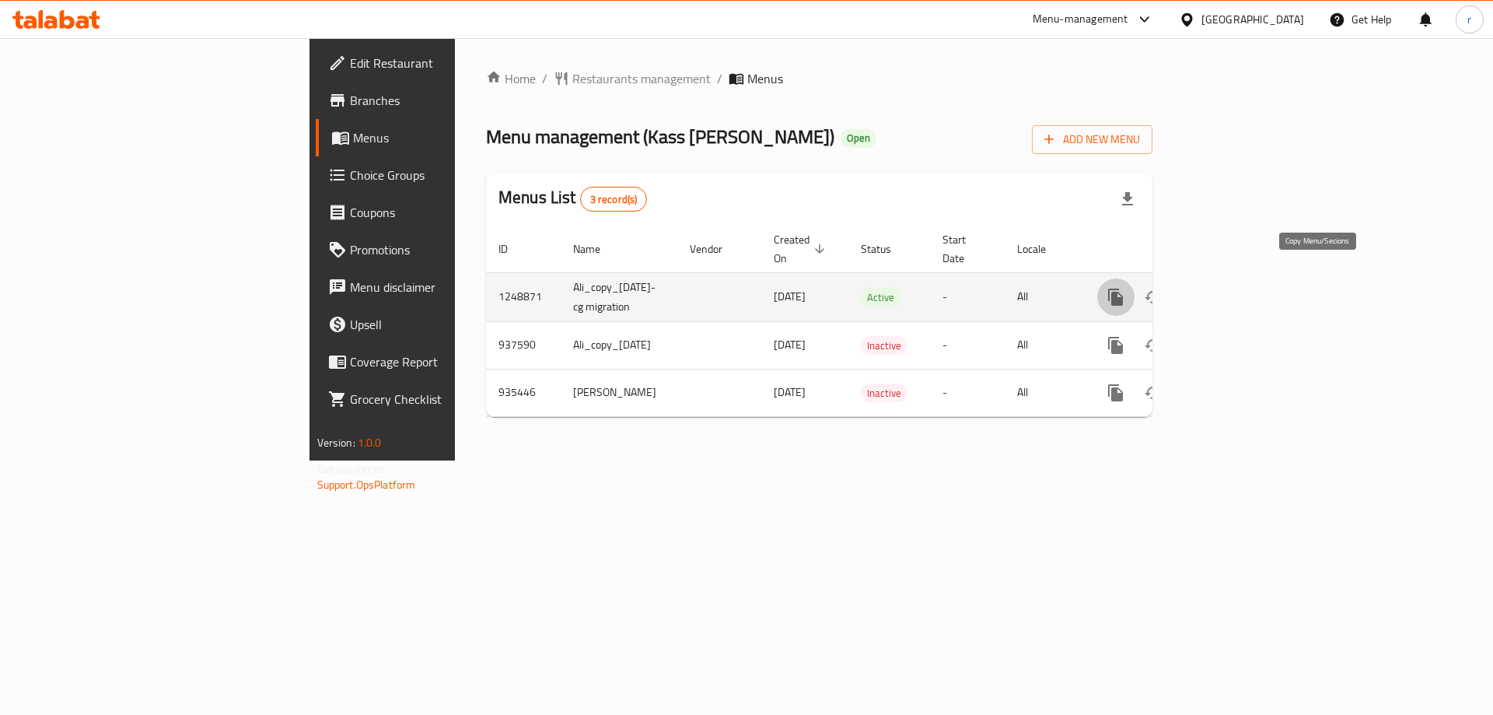
click at [1125, 288] on icon "more" at bounding box center [1115, 297] width 19 height 19
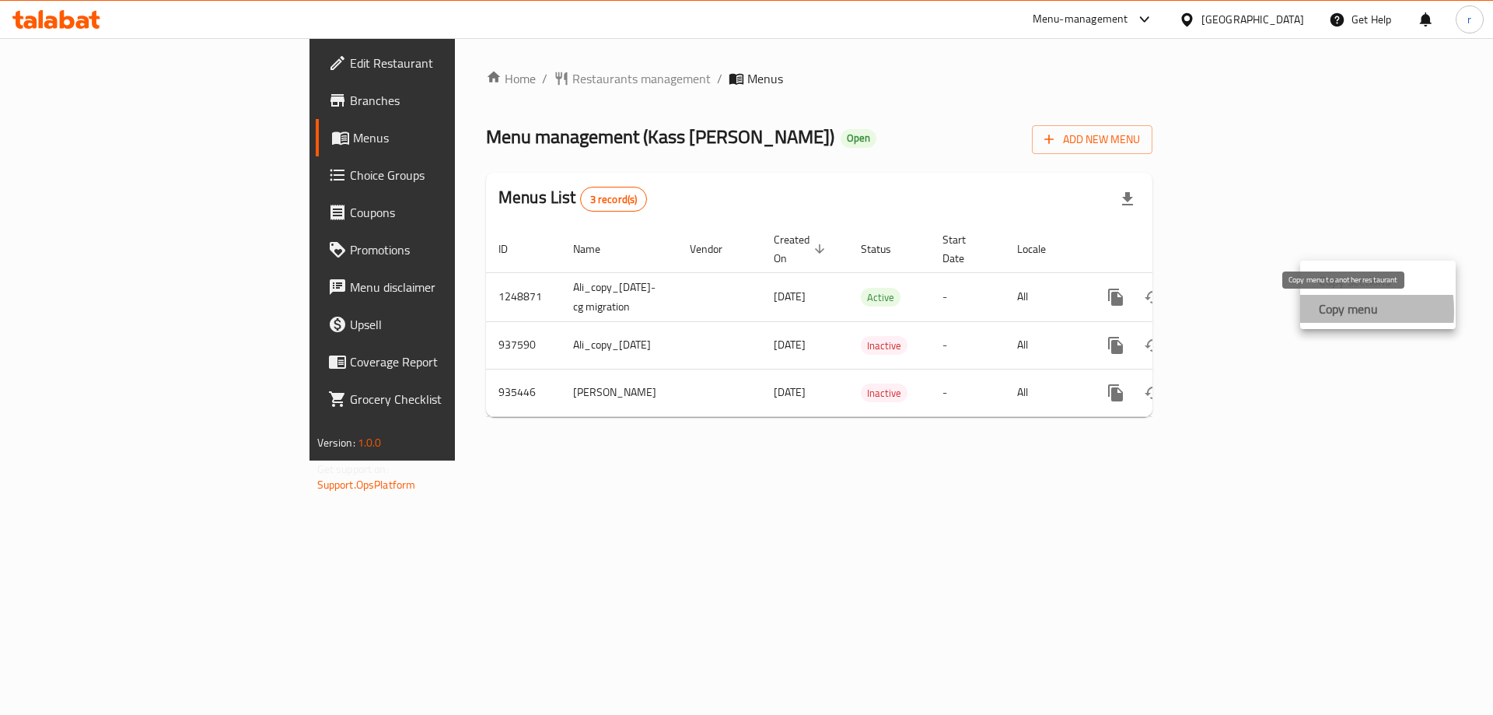
click at [1315, 311] on div "Copy menu" at bounding box center [1344, 308] width 65 height 19
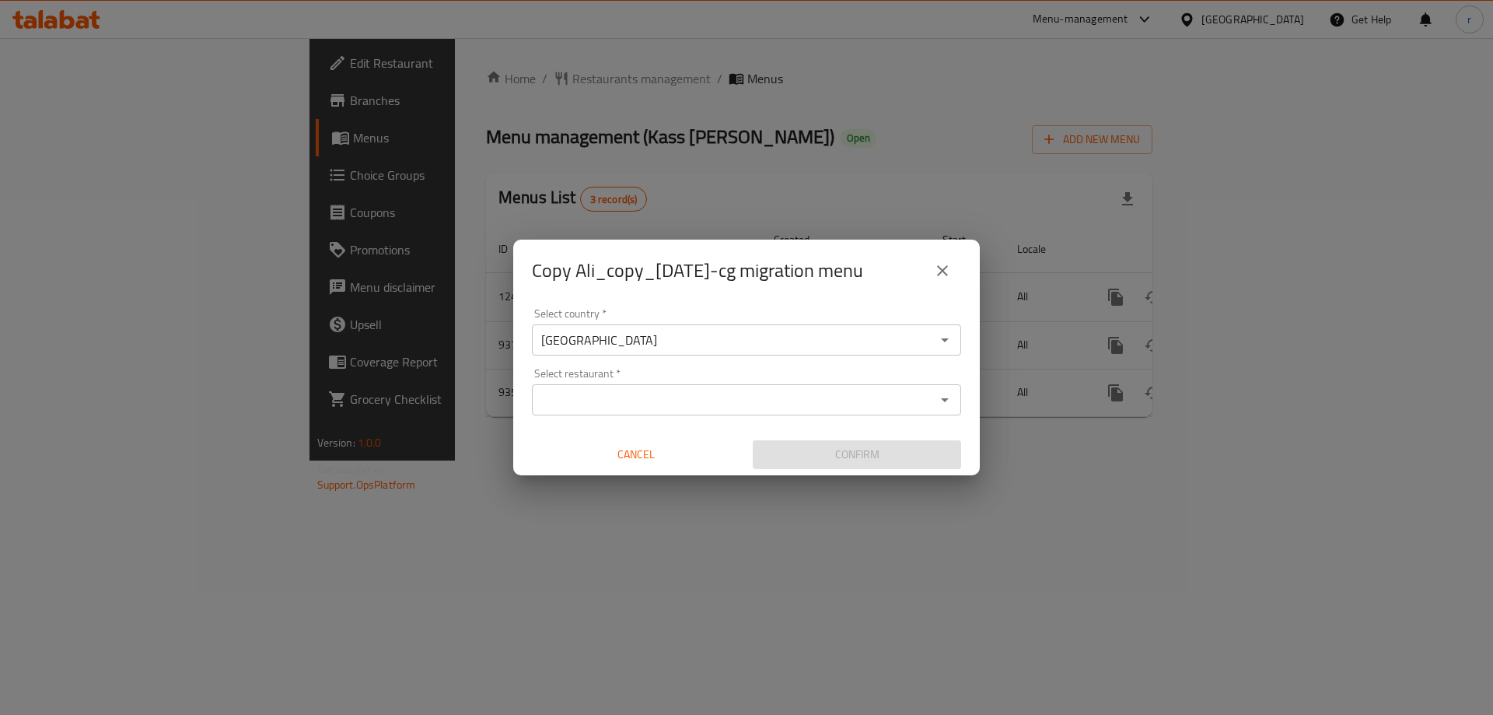
click at [595, 404] on input "Select restaurant   *" at bounding box center [733, 400] width 394 height 22
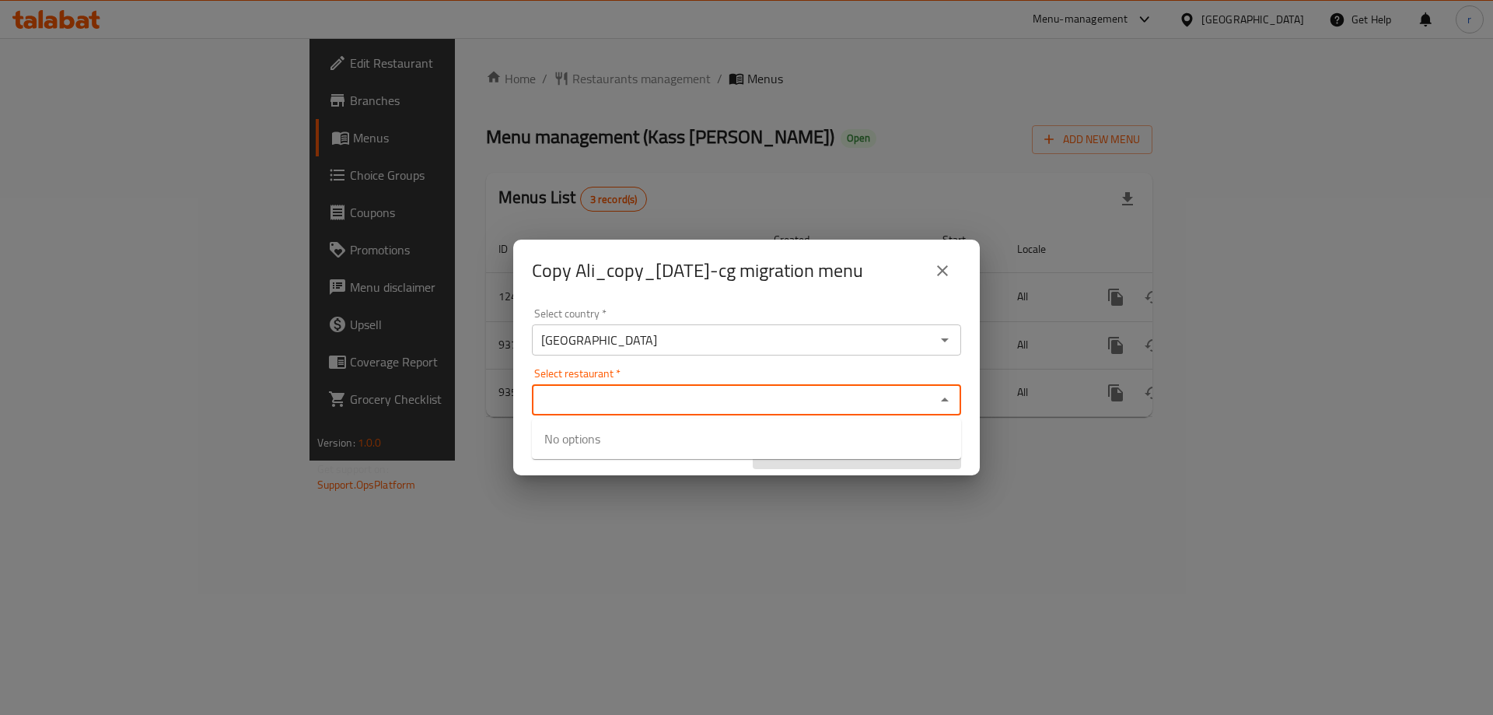
paste input "Kass Alagha AlBaghdady"
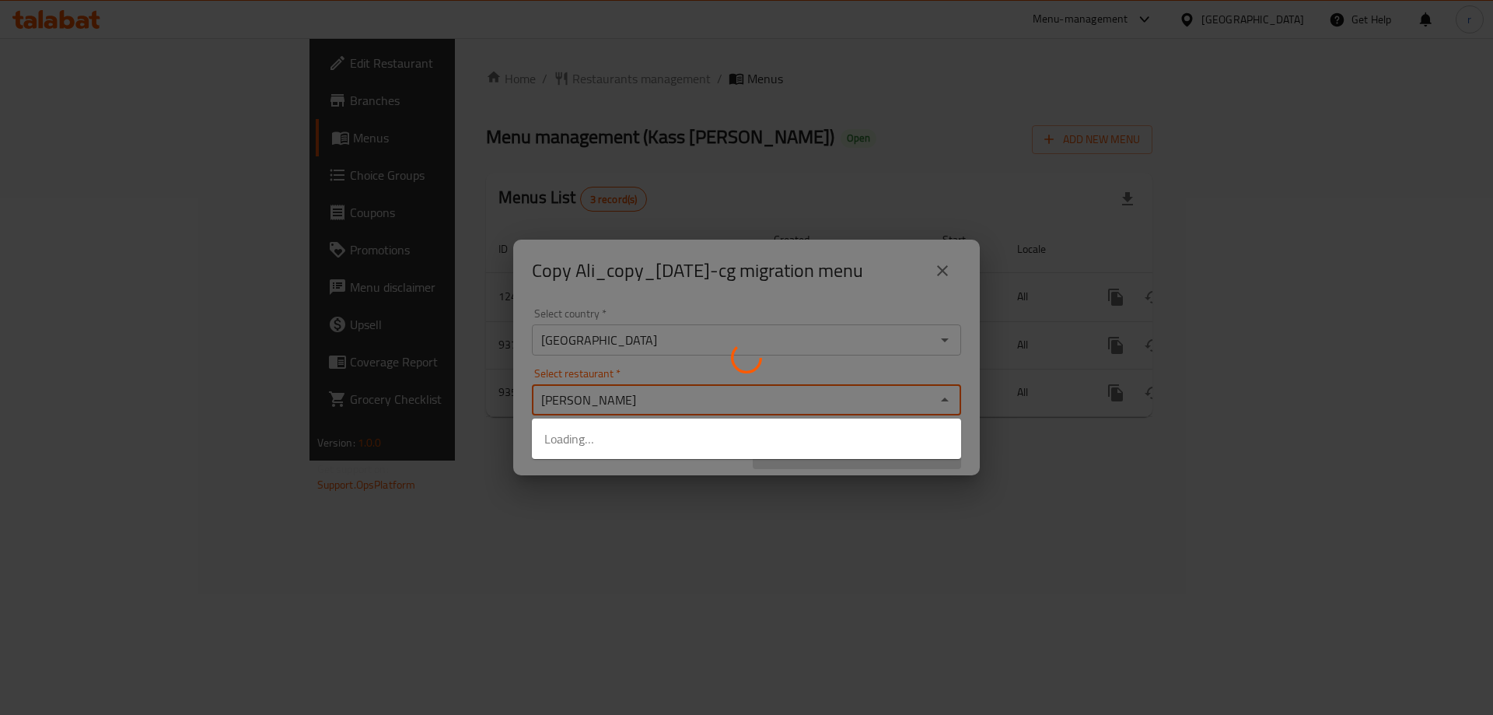
type input "Kass Alagha"
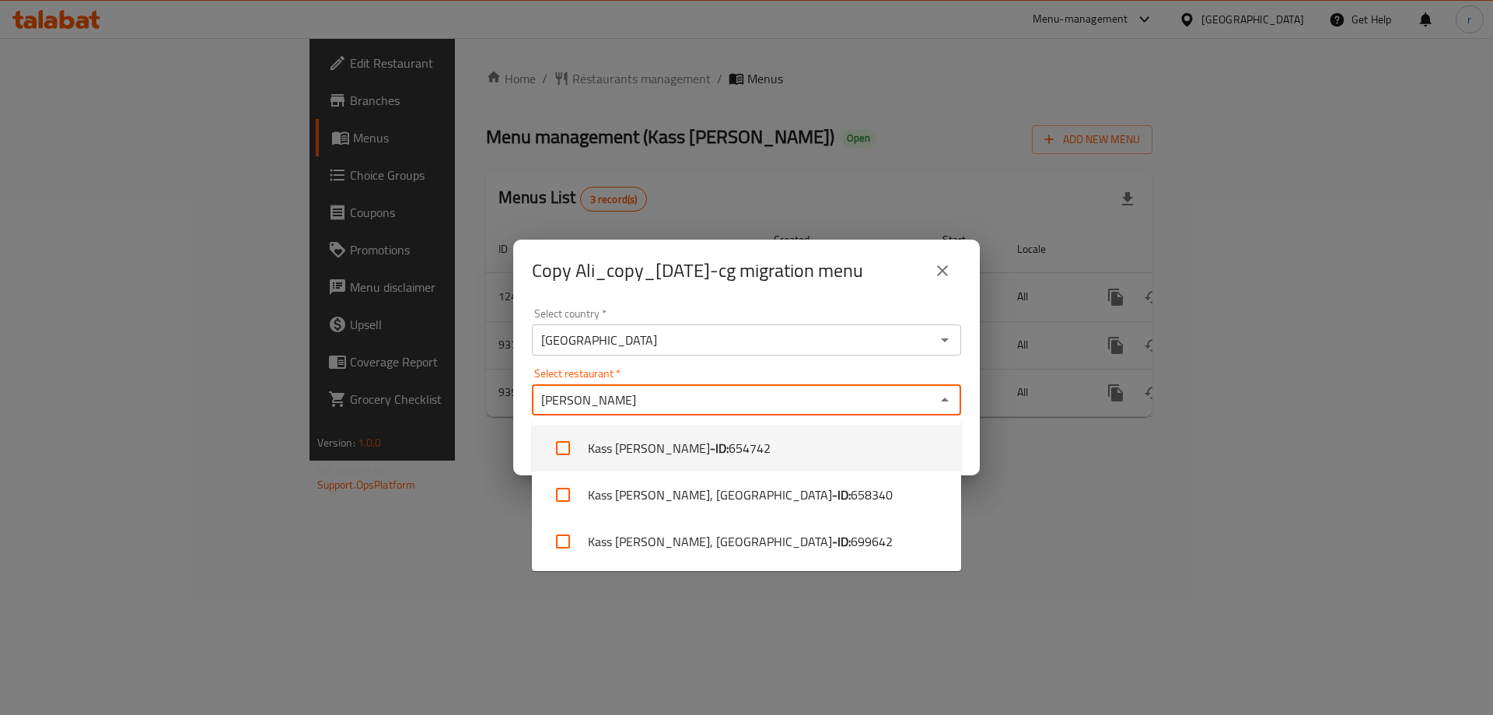
click at [694, 452] on li "Kass Alagha AlBaghdady - ID: 654742" at bounding box center [746, 448] width 429 height 47
checkbox input "true"
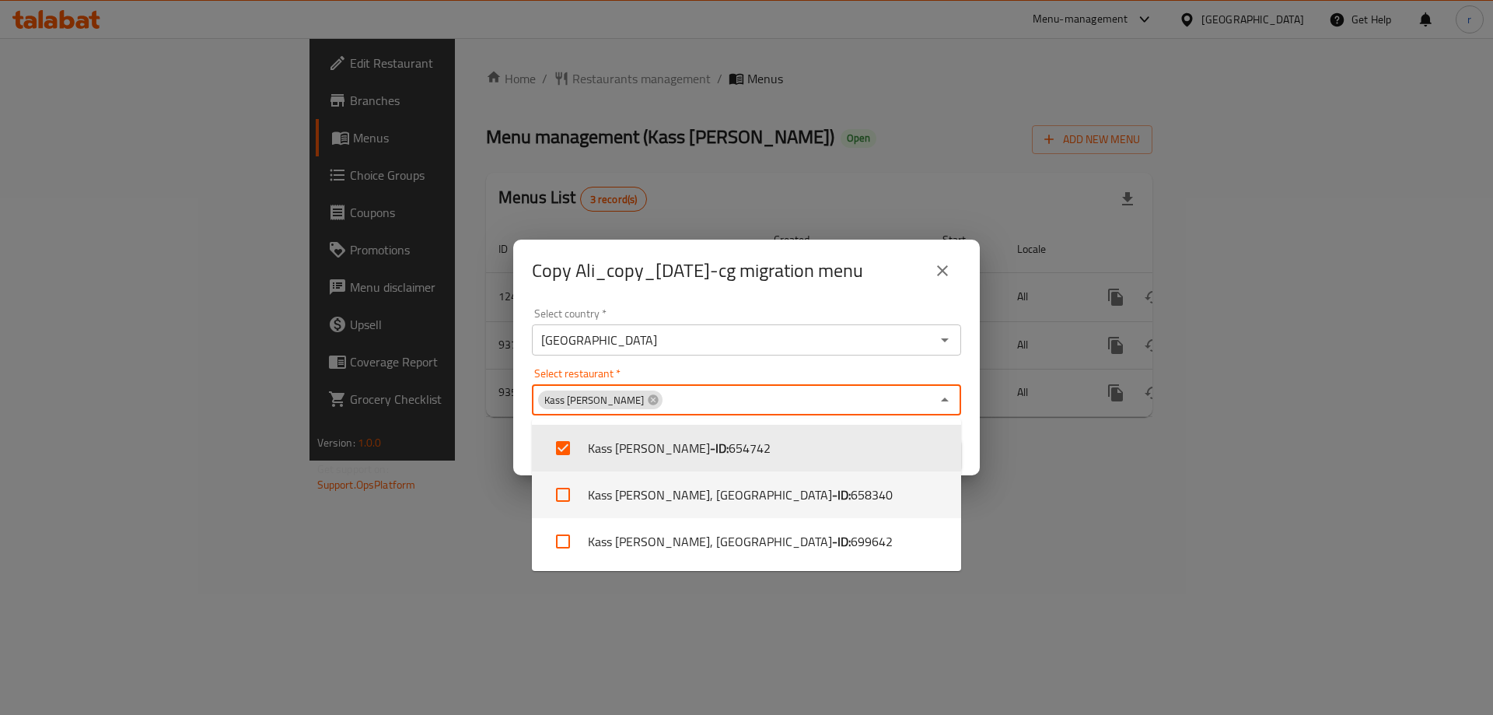
click at [396, 534] on div "Copy Ali_copy_13/01/2023-cg migration menu Select country   * Iraq Select count…" at bounding box center [746, 357] width 1493 height 715
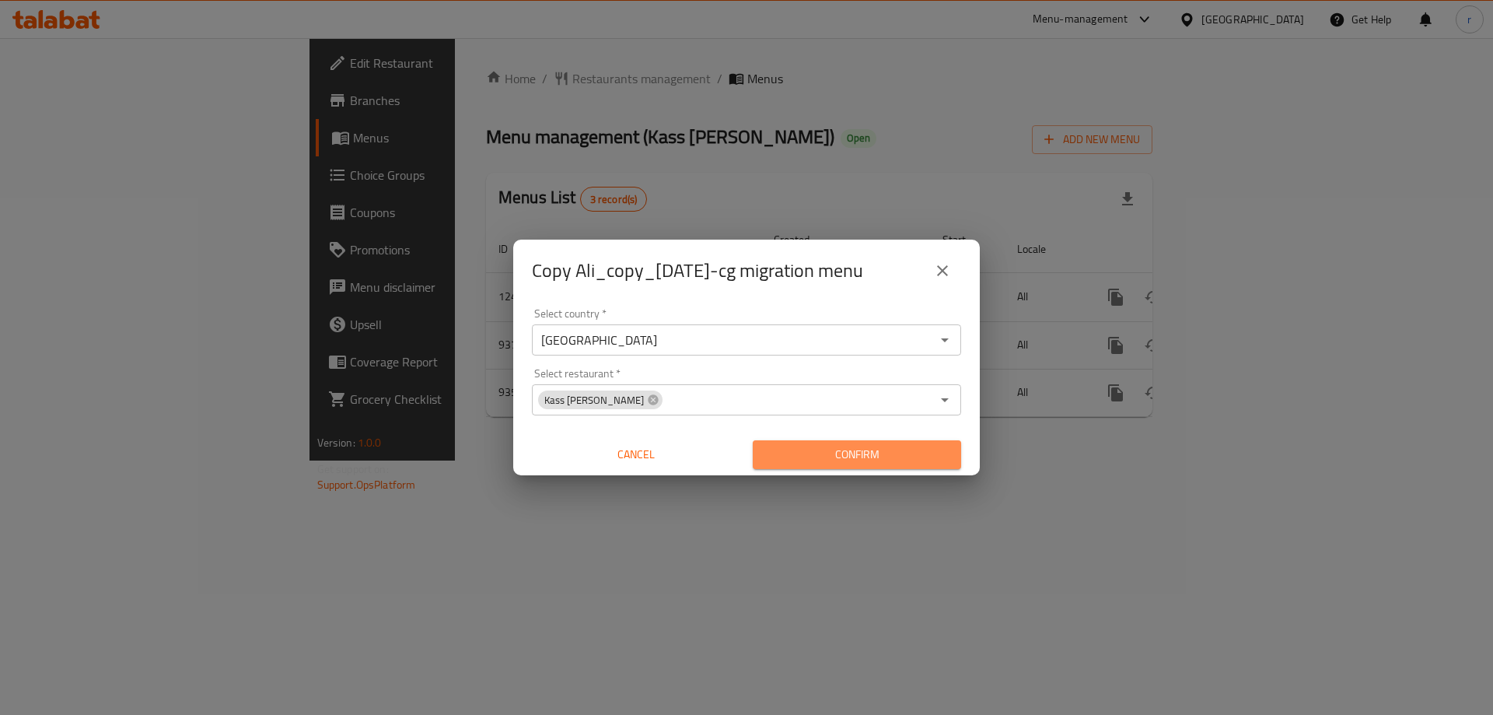
click at [900, 463] on span "Confirm" at bounding box center [856, 454] width 183 height 19
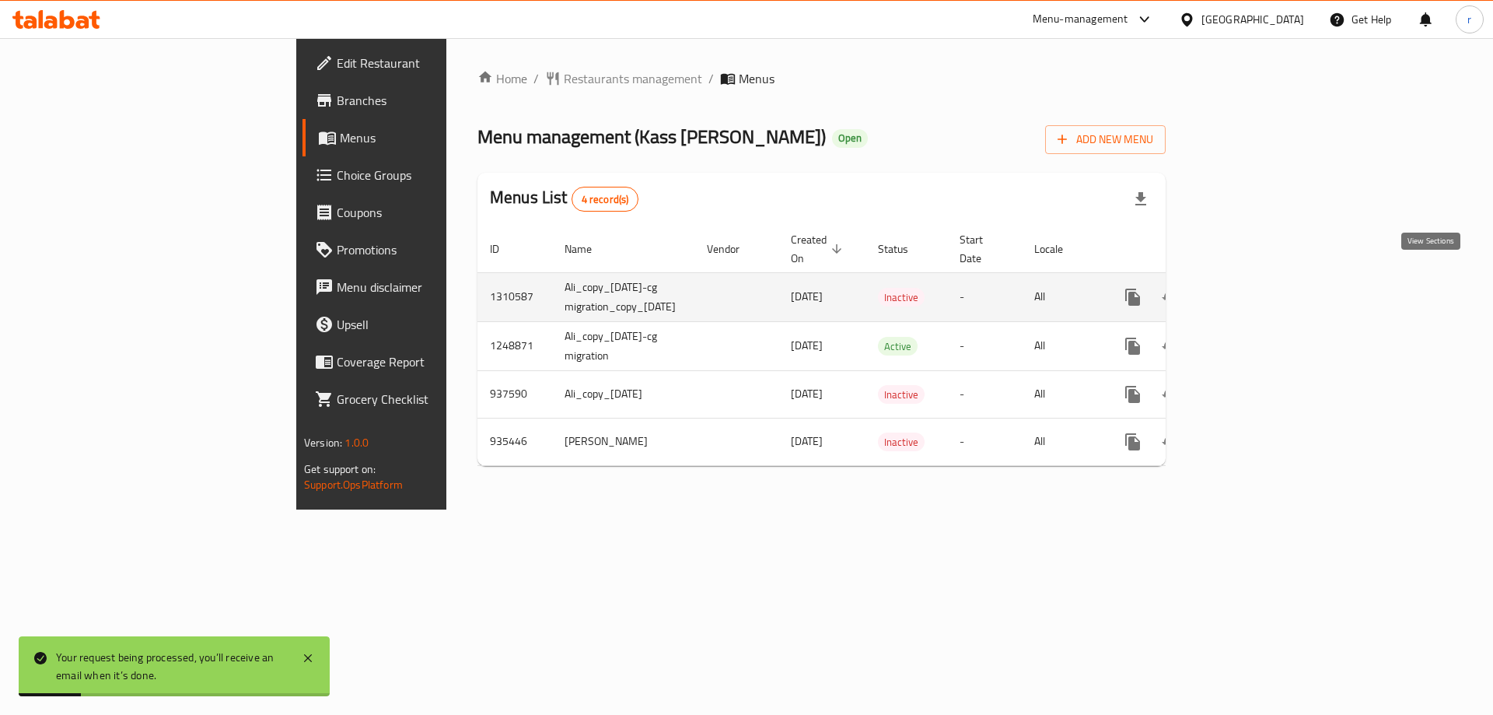
click at [1254, 288] on icon "enhanced table" at bounding box center [1244, 297] width 19 height 19
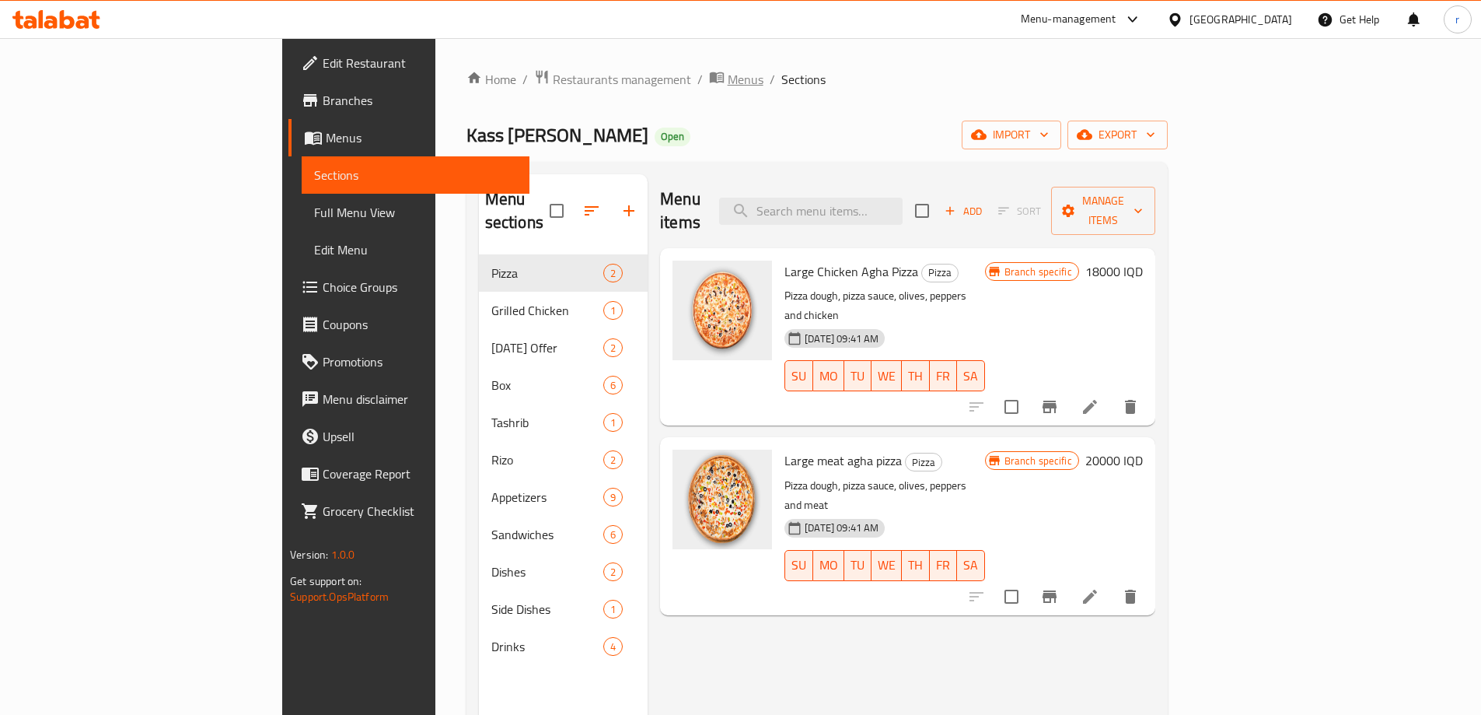
click at [728, 89] on span "Menus" at bounding box center [746, 79] width 36 height 19
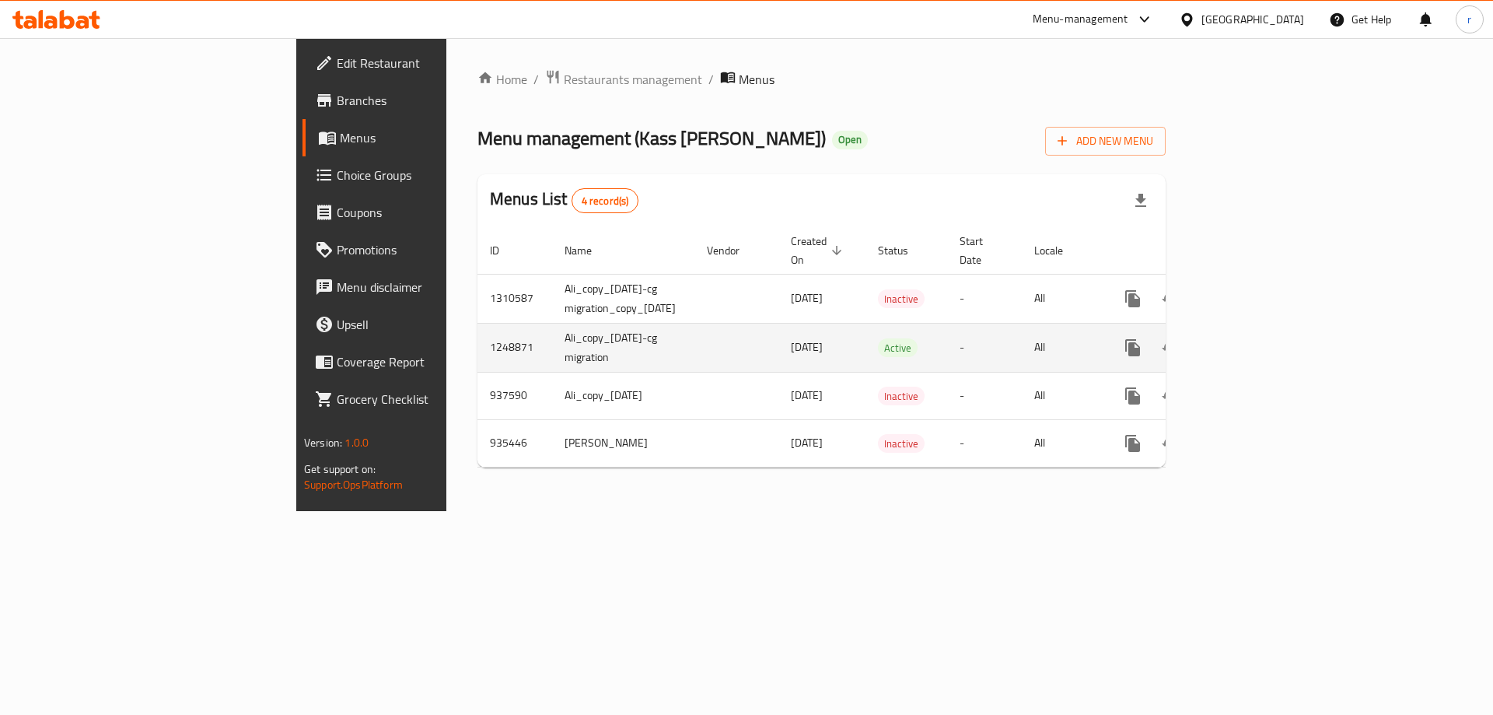
click at [1254, 338] on icon "enhanced table" at bounding box center [1244, 347] width 19 height 19
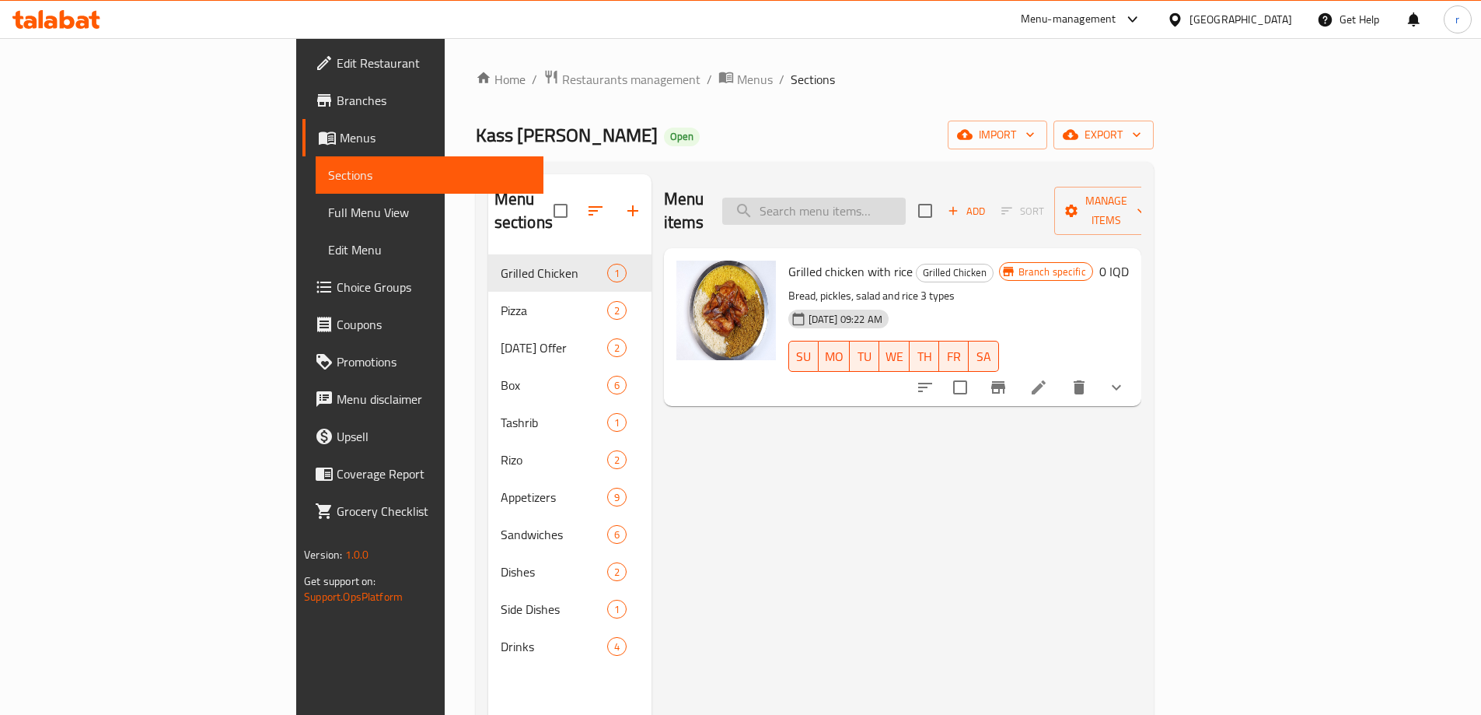
click at [889, 205] on input "search" at bounding box center [813, 210] width 183 height 27
paste input "Meat Dish"
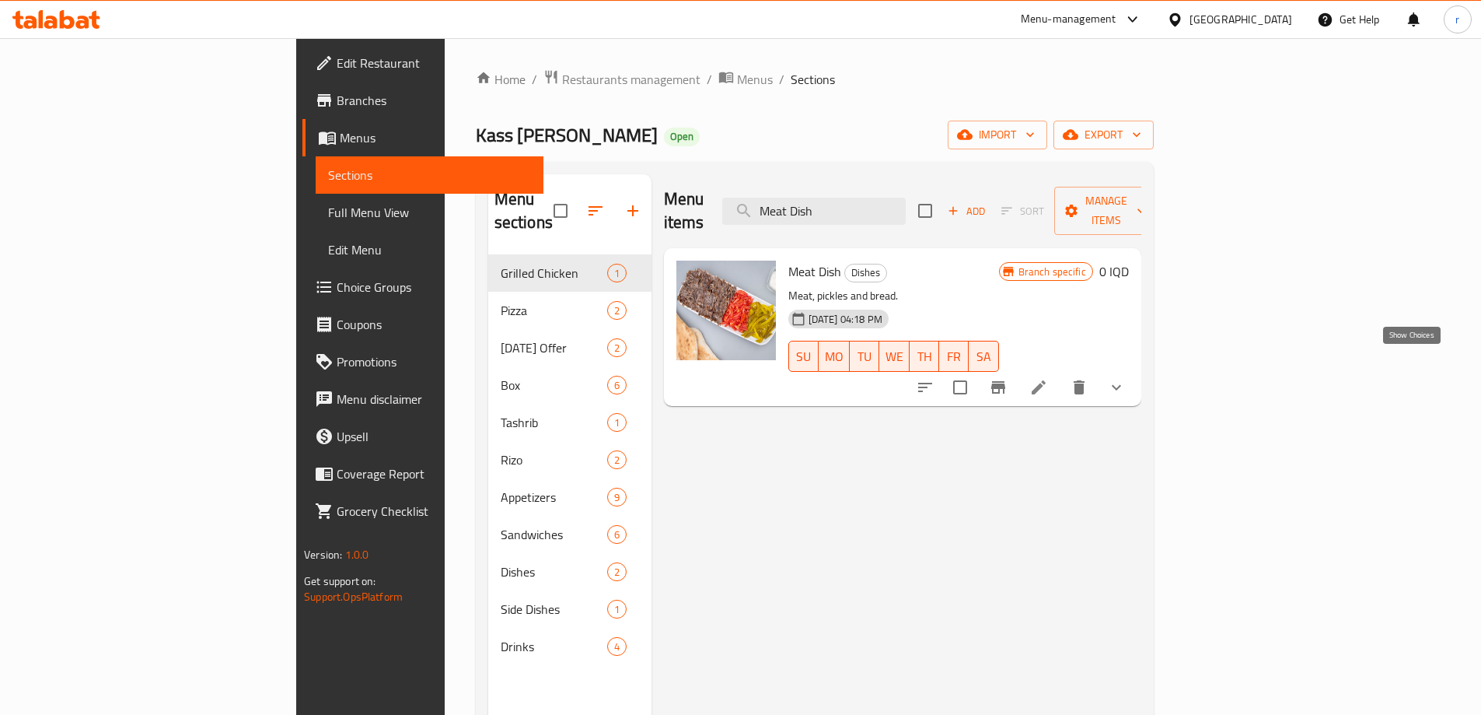
type input "Meat Dish"
click at [1126, 378] on icon "show more" at bounding box center [1116, 387] width 19 height 19
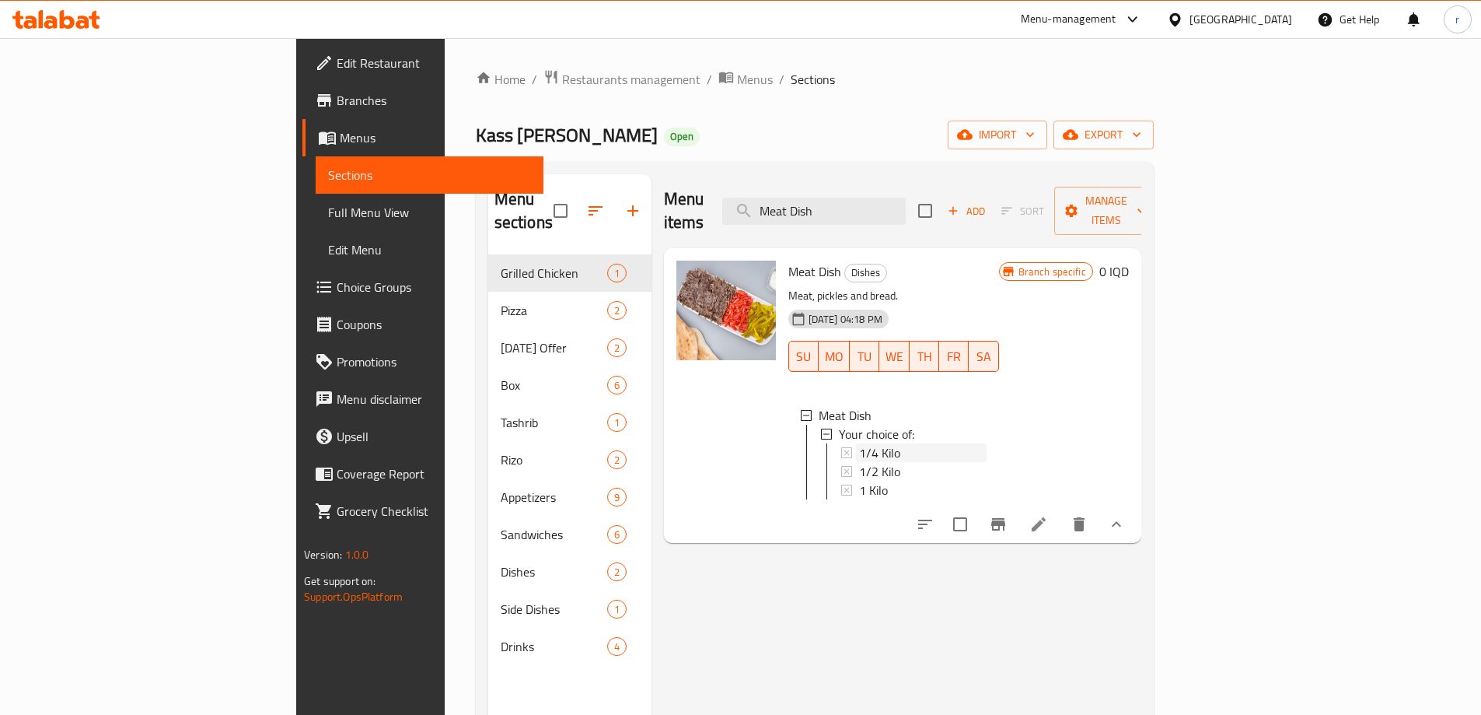
click at [859, 443] on span "1/4 Kilo" at bounding box center [879, 452] width 41 height 19
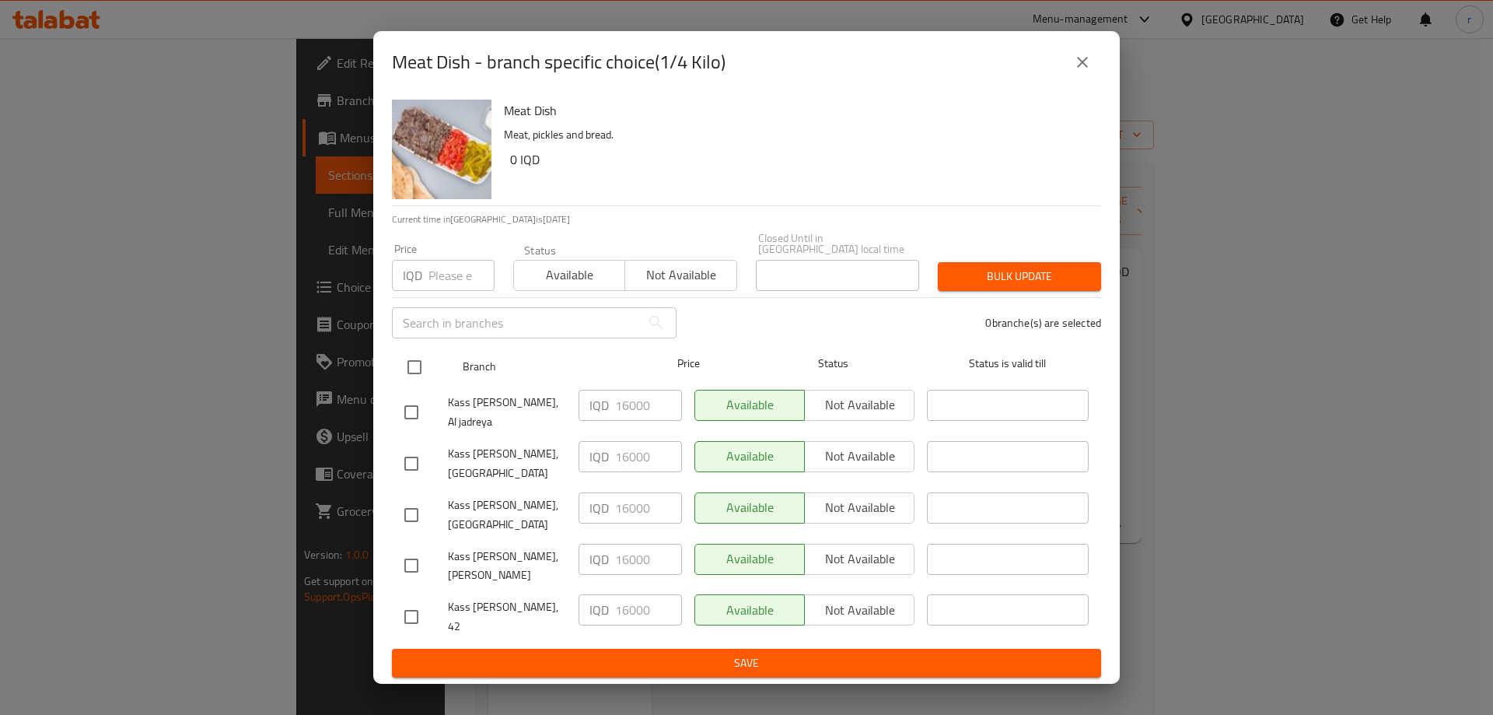
click at [414, 367] on input "checkbox" at bounding box center [414, 367] width 33 height 33
checkbox input "true"
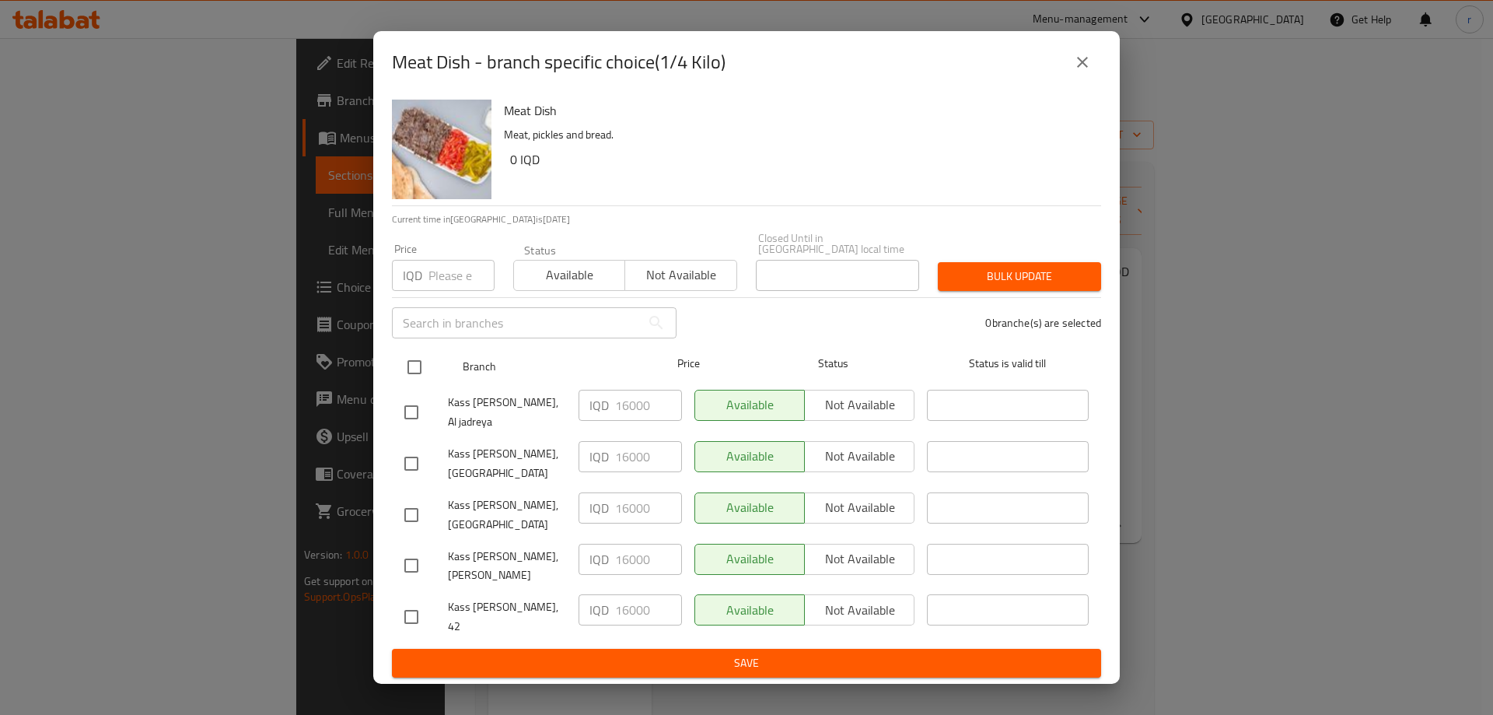
checkbox input "true"
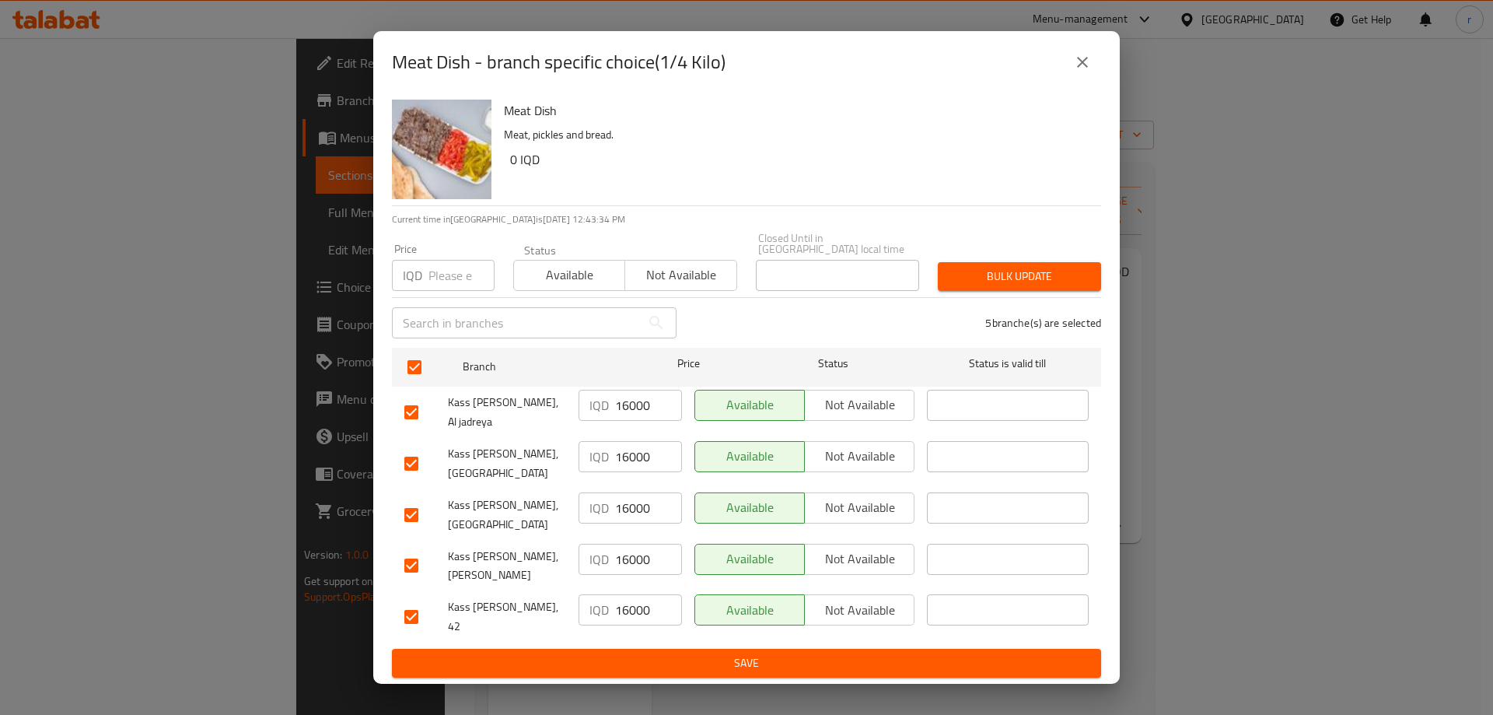
click at [630, 396] on input "16000" at bounding box center [648, 405] width 67 height 31
paste input "75"
type input "17500"
click at [629, 444] on input "16000" at bounding box center [648, 456] width 67 height 31
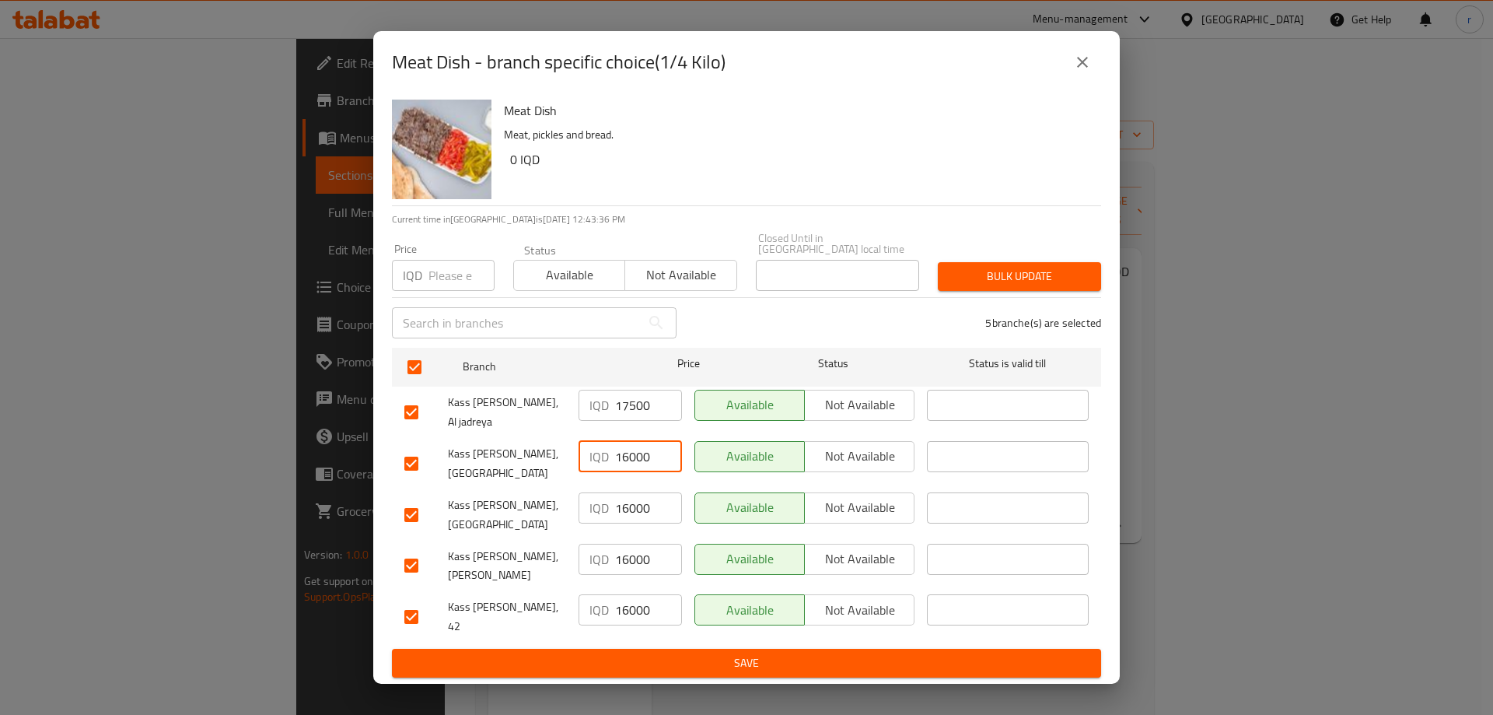
click at [629, 444] on input "16000" at bounding box center [648, 456] width 67 height 31
paste input "75"
type input "17500"
click at [628, 498] on input "16000" at bounding box center [648, 507] width 67 height 31
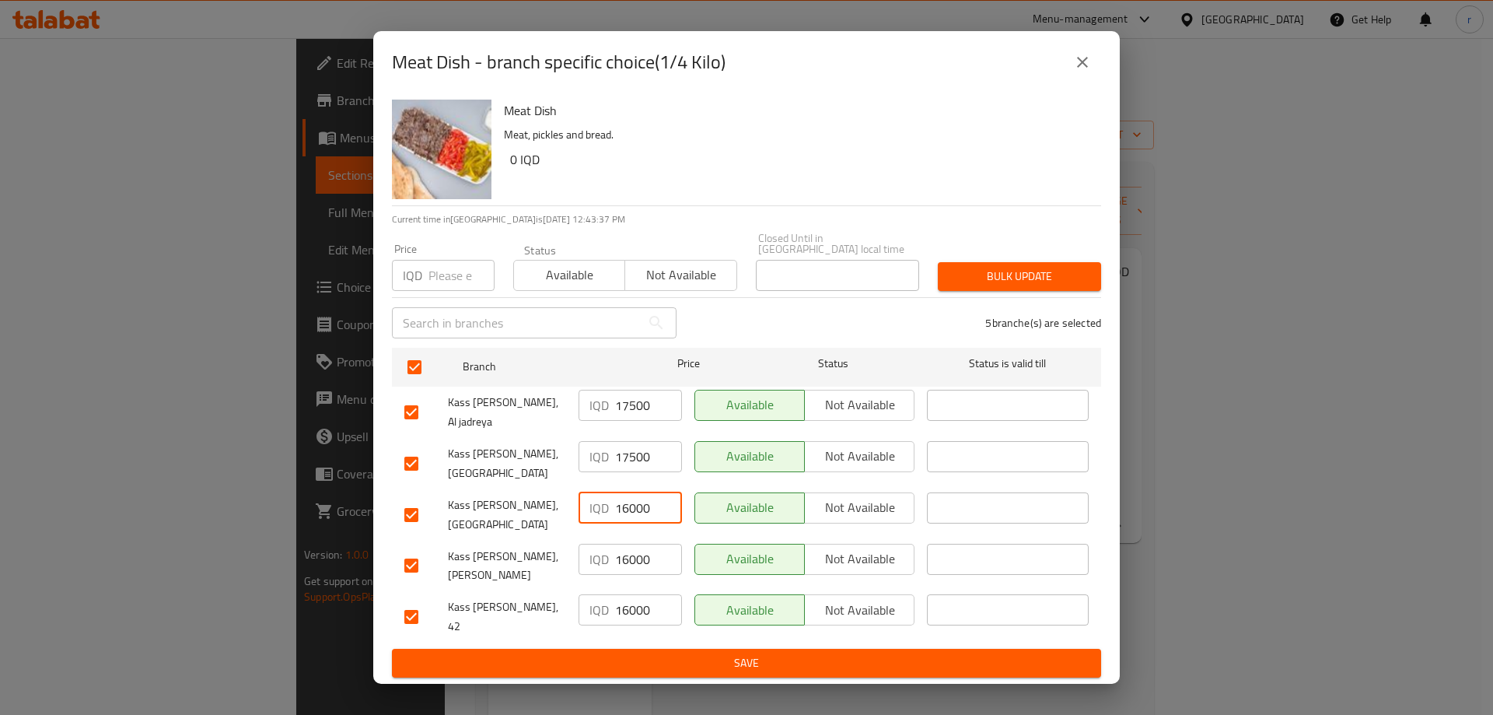
paste input "75"
type input "17500"
click at [629, 544] on input "16000" at bounding box center [648, 558] width 67 height 31
paste input "75"
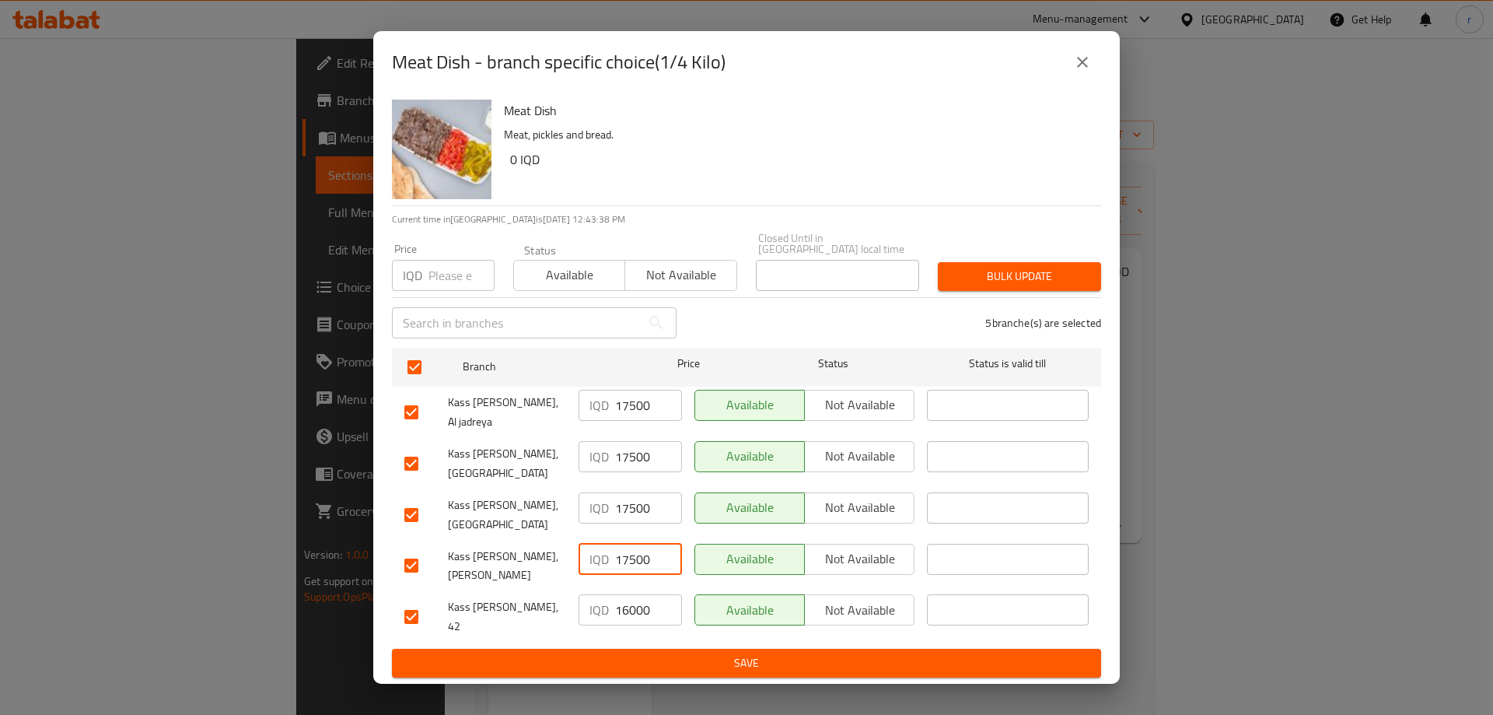
type input "17500"
click at [637, 601] on input "16000" at bounding box center [648, 609] width 67 height 31
paste input "75"
type input "17500"
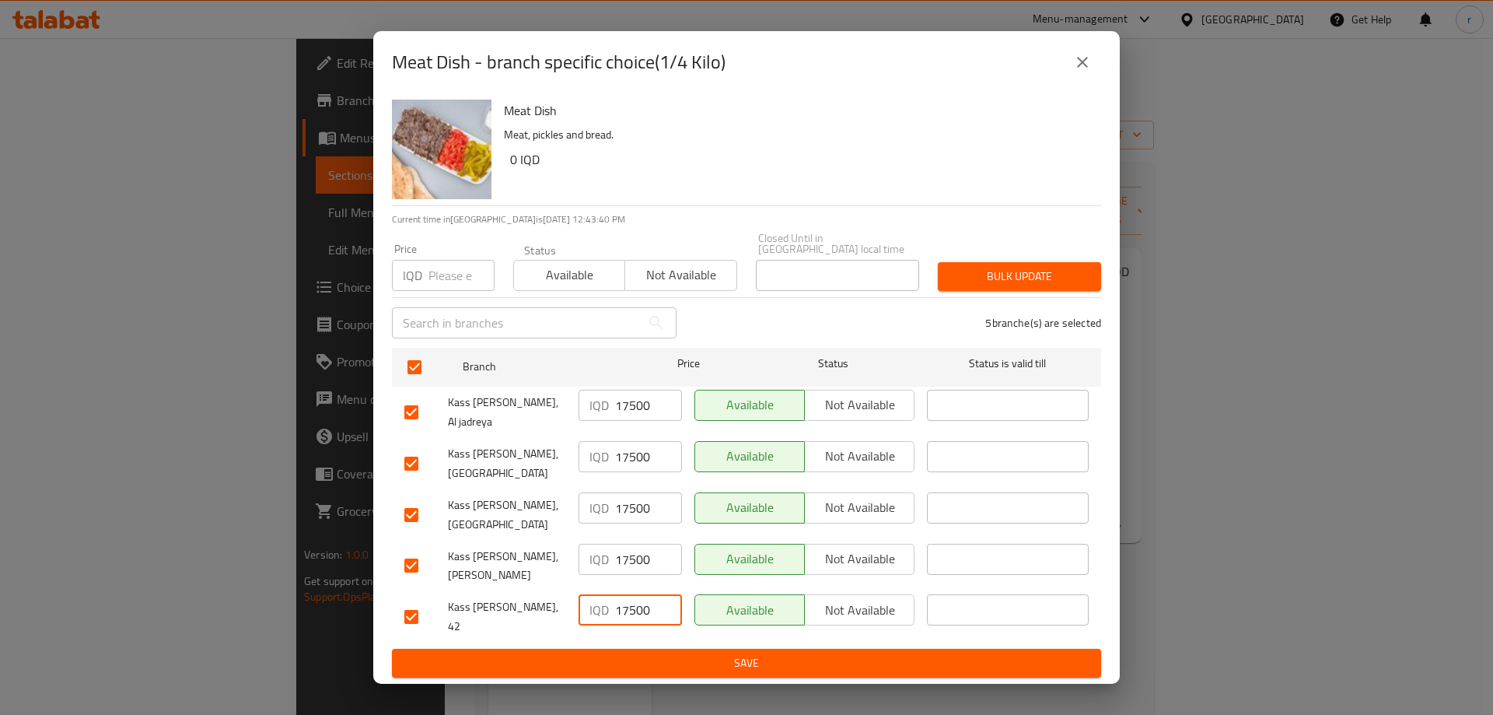
click at [641, 653] on span "Save" at bounding box center [746, 662] width 684 height 19
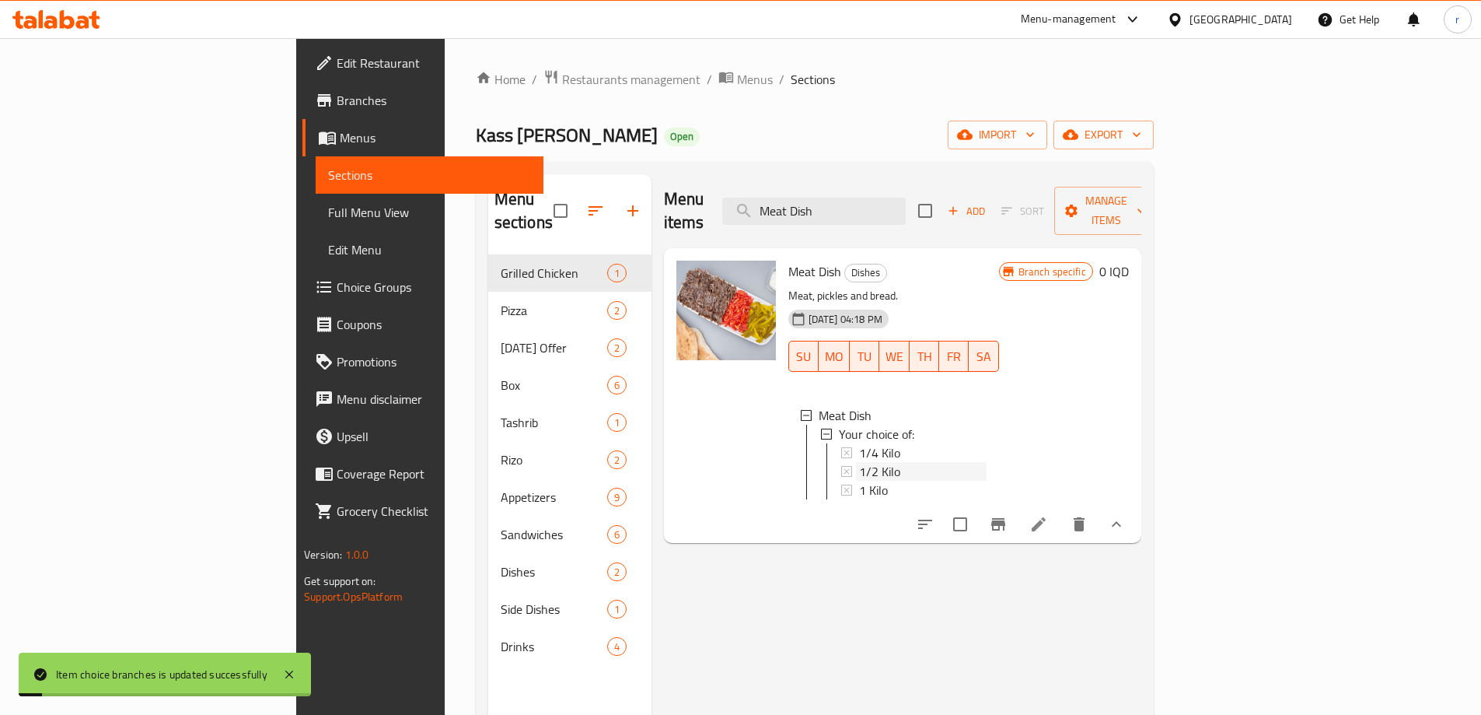
click at [859, 462] on span "1/2 Kilo" at bounding box center [879, 471] width 41 height 19
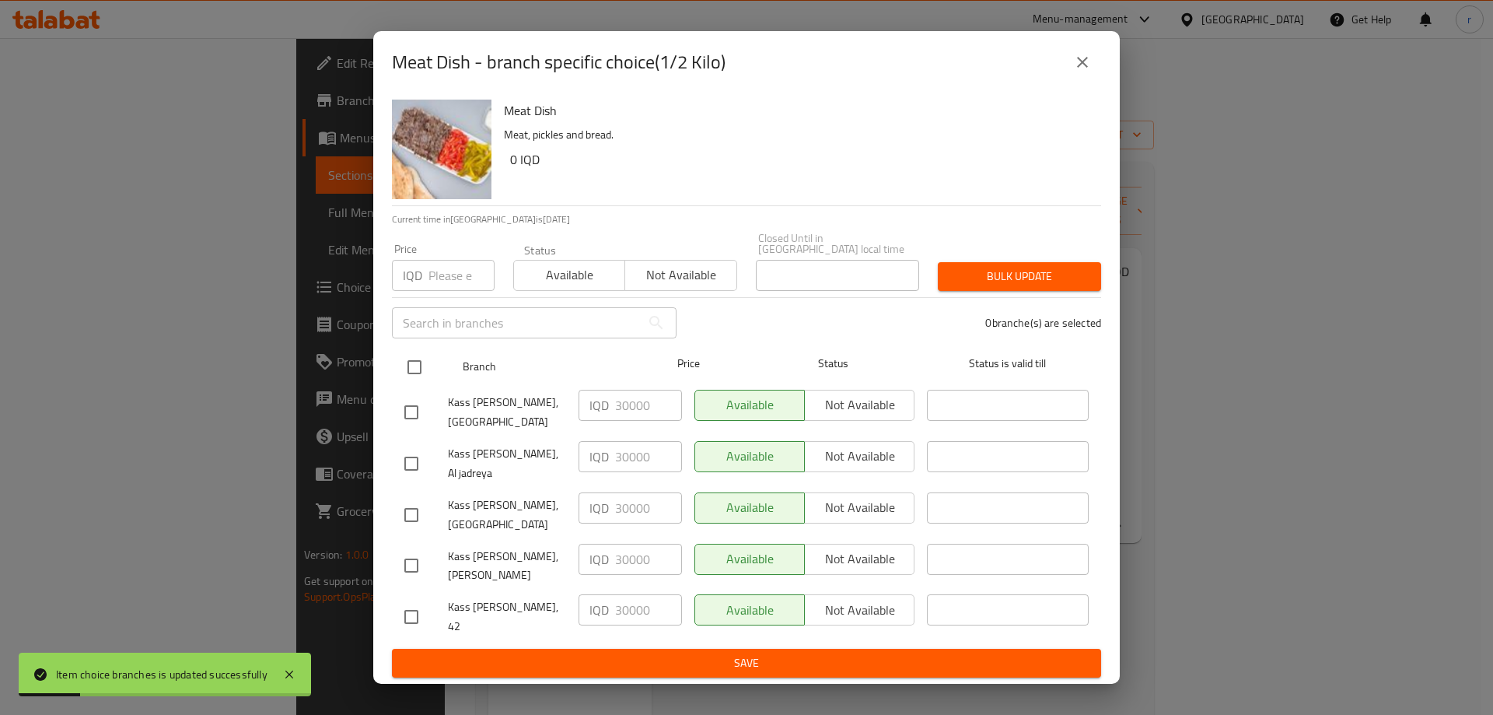
click at [406, 362] on input "checkbox" at bounding box center [414, 367] width 33 height 33
checkbox input "true"
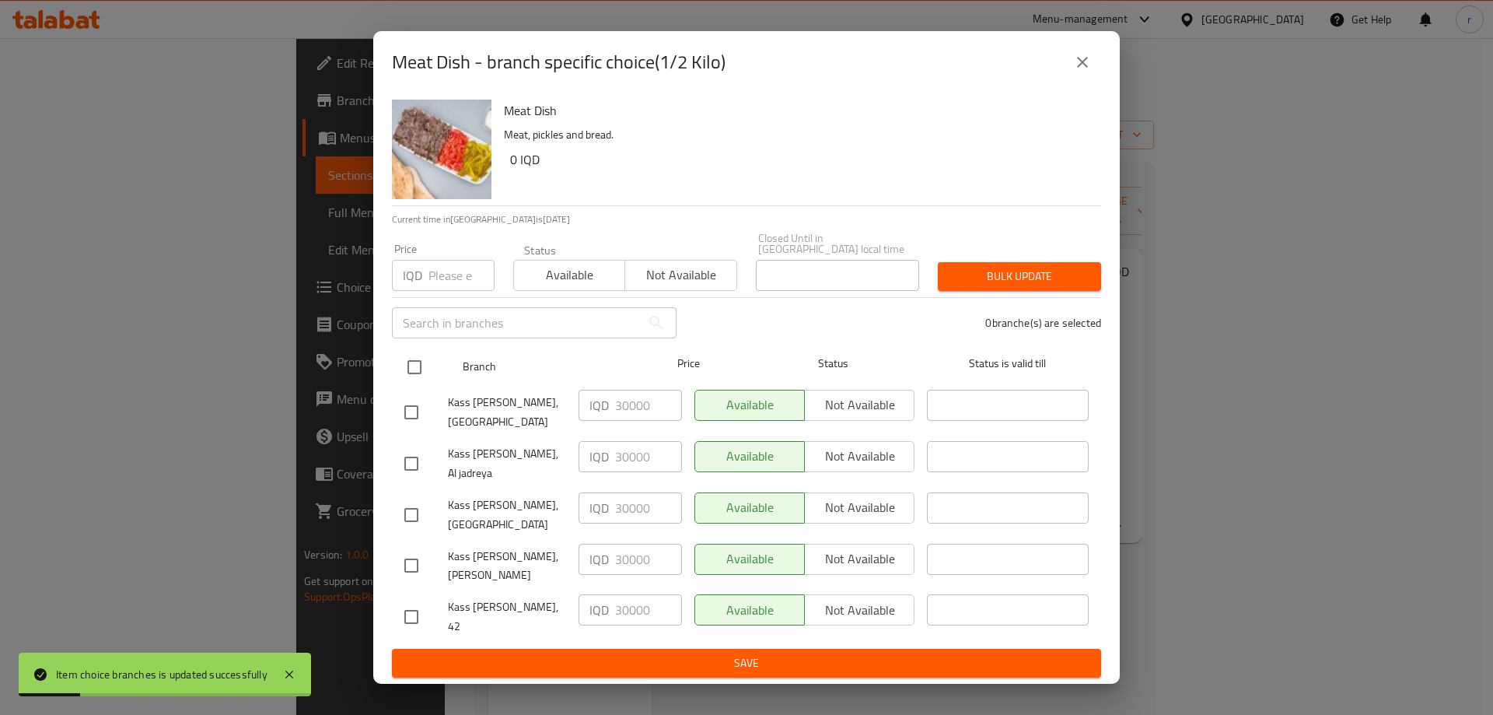
checkbox input "true"
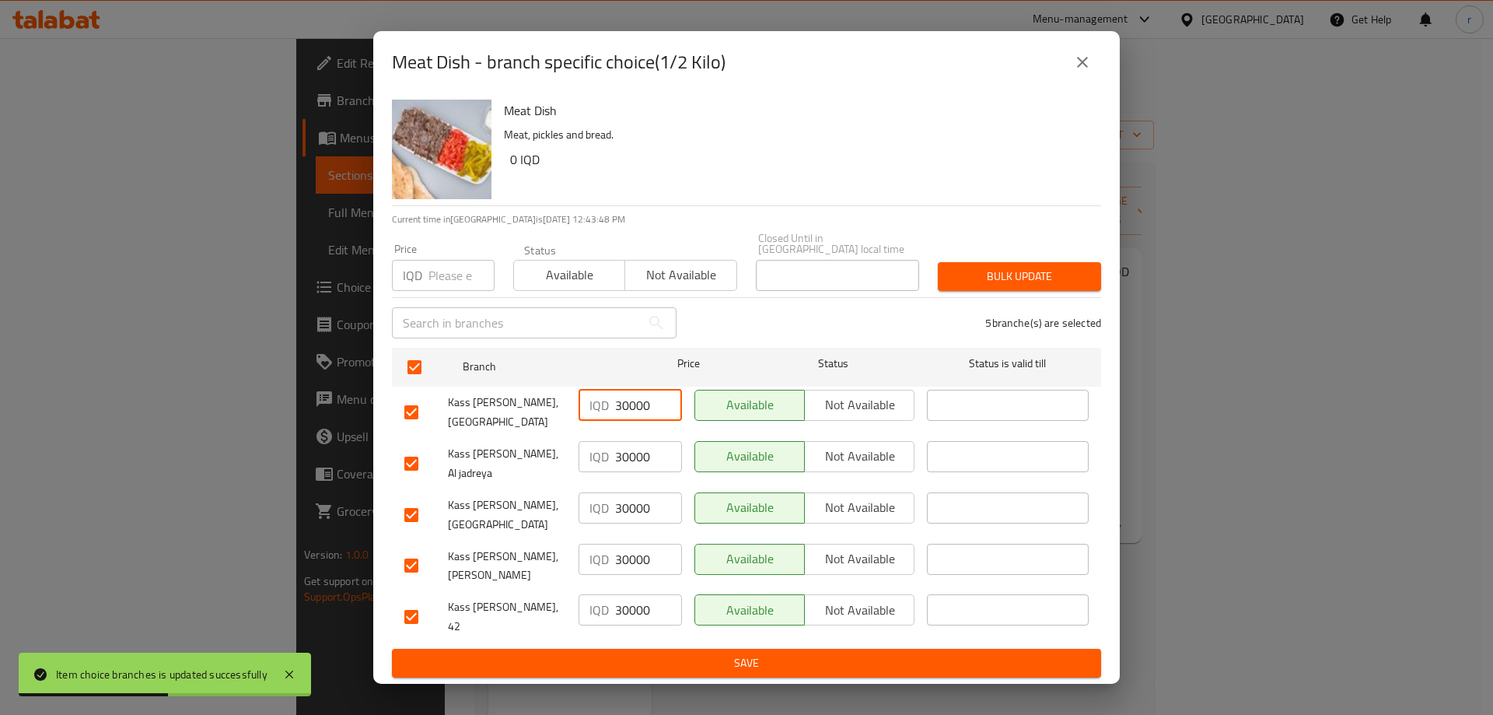
click at [642, 397] on input "30000" at bounding box center [648, 405] width 67 height 31
paste input "5"
type input "35000"
click at [627, 449] on input "30000" at bounding box center [648, 456] width 67 height 31
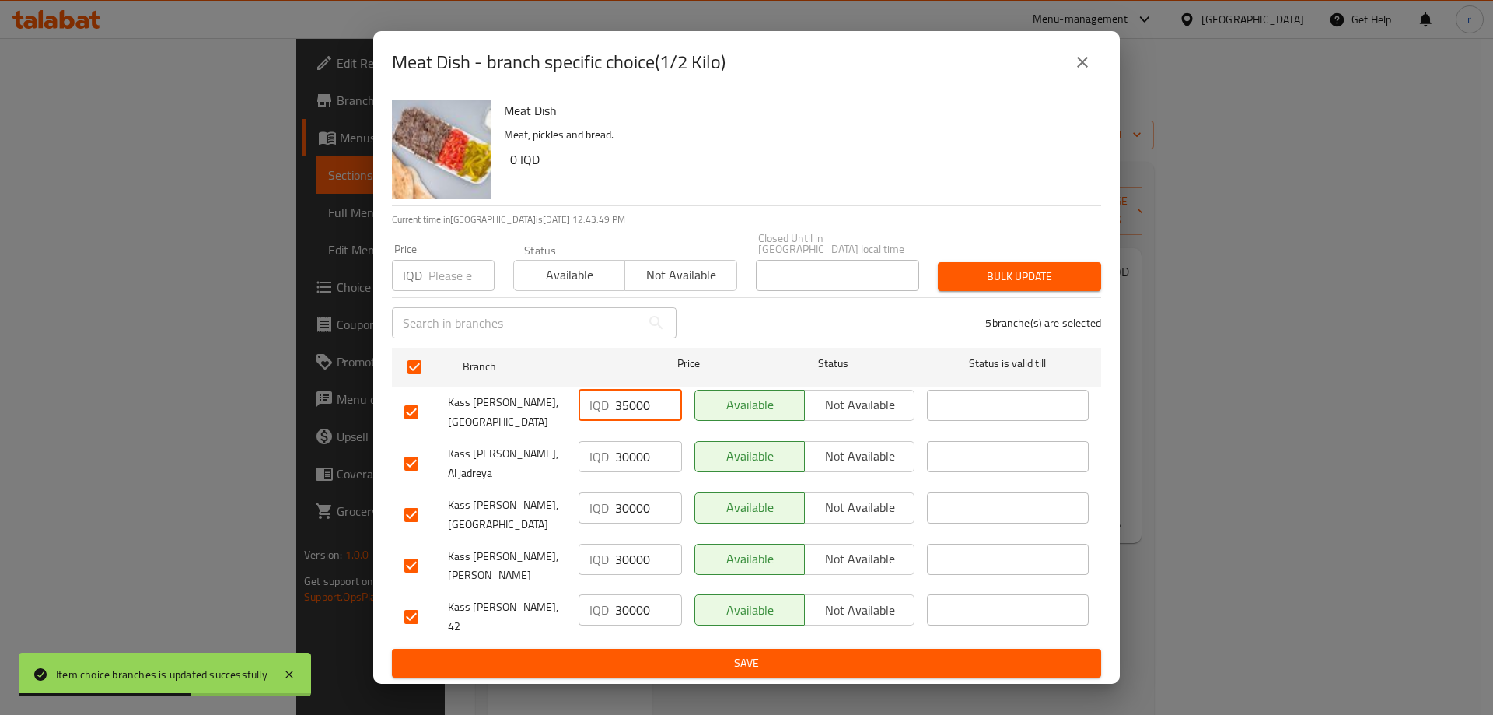
click at [627, 449] on input "30000" at bounding box center [648, 456] width 67 height 31
paste input "5"
type input "35000"
click at [625, 504] on input "30000" at bounding box center [648, 507] width 67 height 31
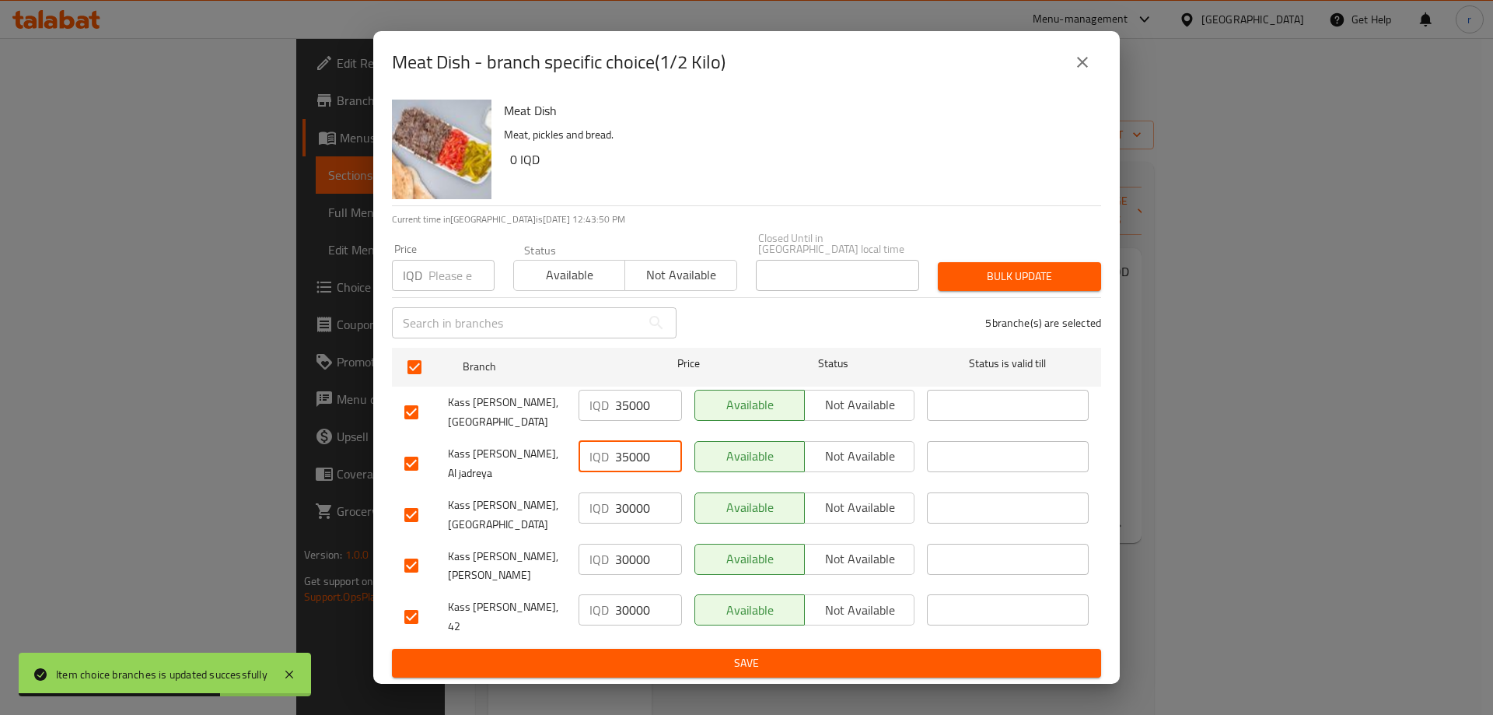
click at [625, 504] on input "30000" at bounding box center [648, 507] width 67 height 31
paste input "5"
type input "35000"
click at [631, 553] on input "30000" at bounding box center [648, 558] width 67 height 31
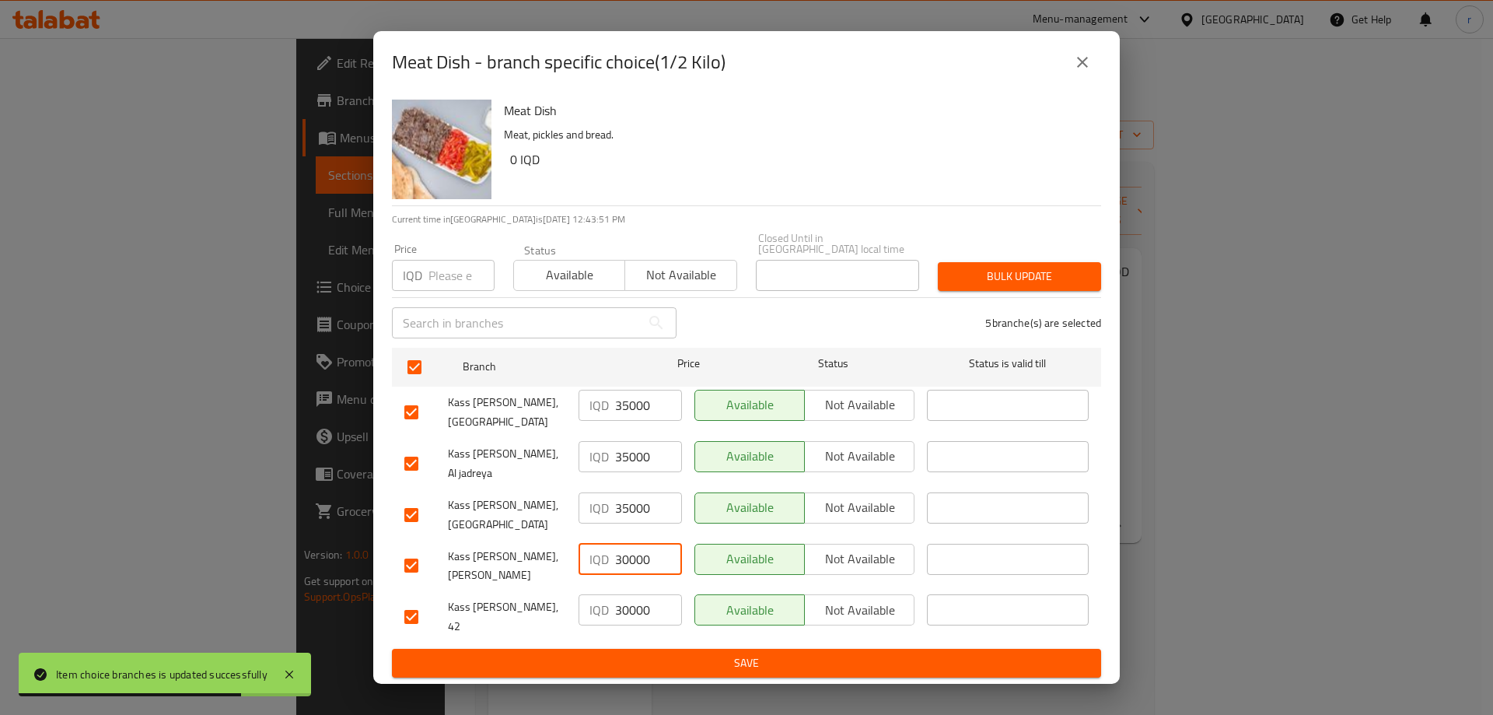
paste input "5"
type input "35000"
click at [628, 597] on input "30000" at bounding box center [648, 609] width 67 height 31
paste input "5"
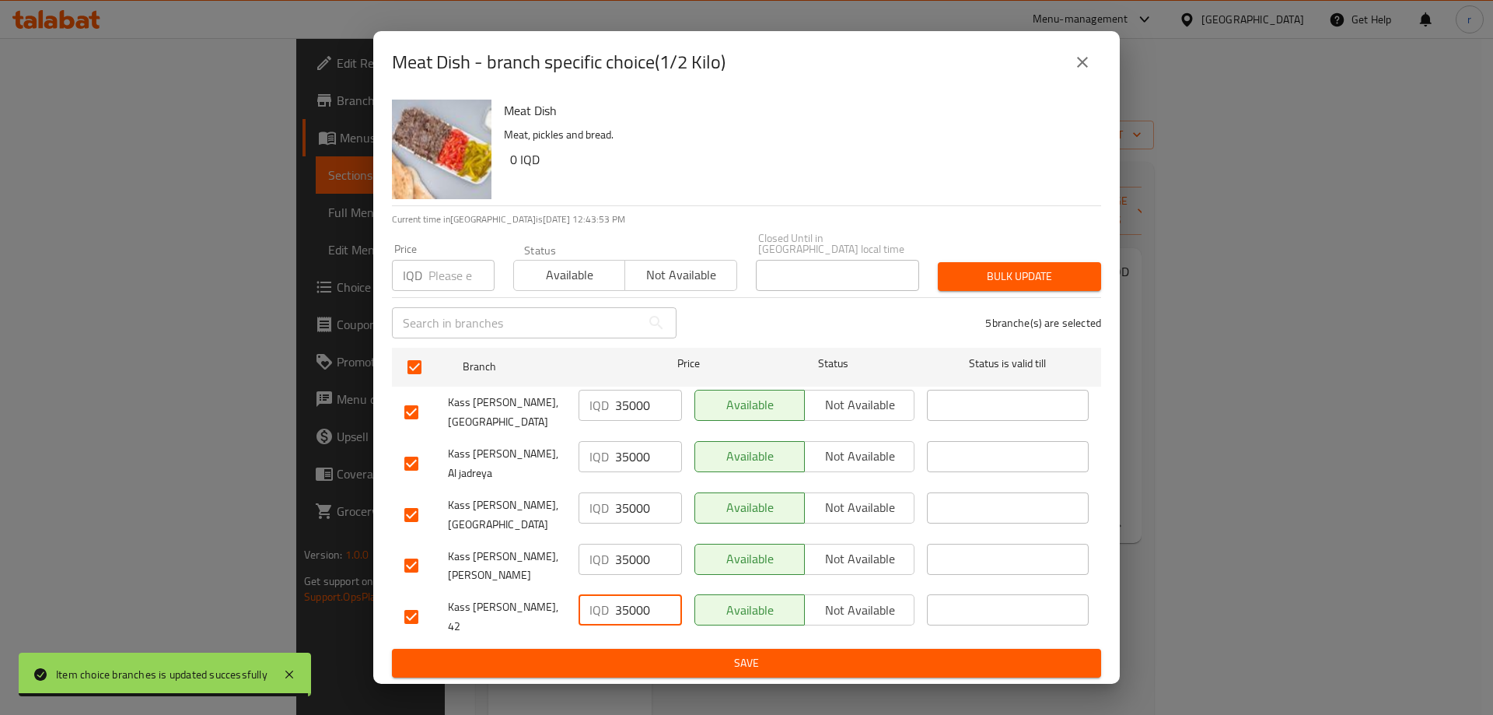
type input "35000"
click at [646, 653] on span "Save" at bounding box center [746, 662] width 684 height 19
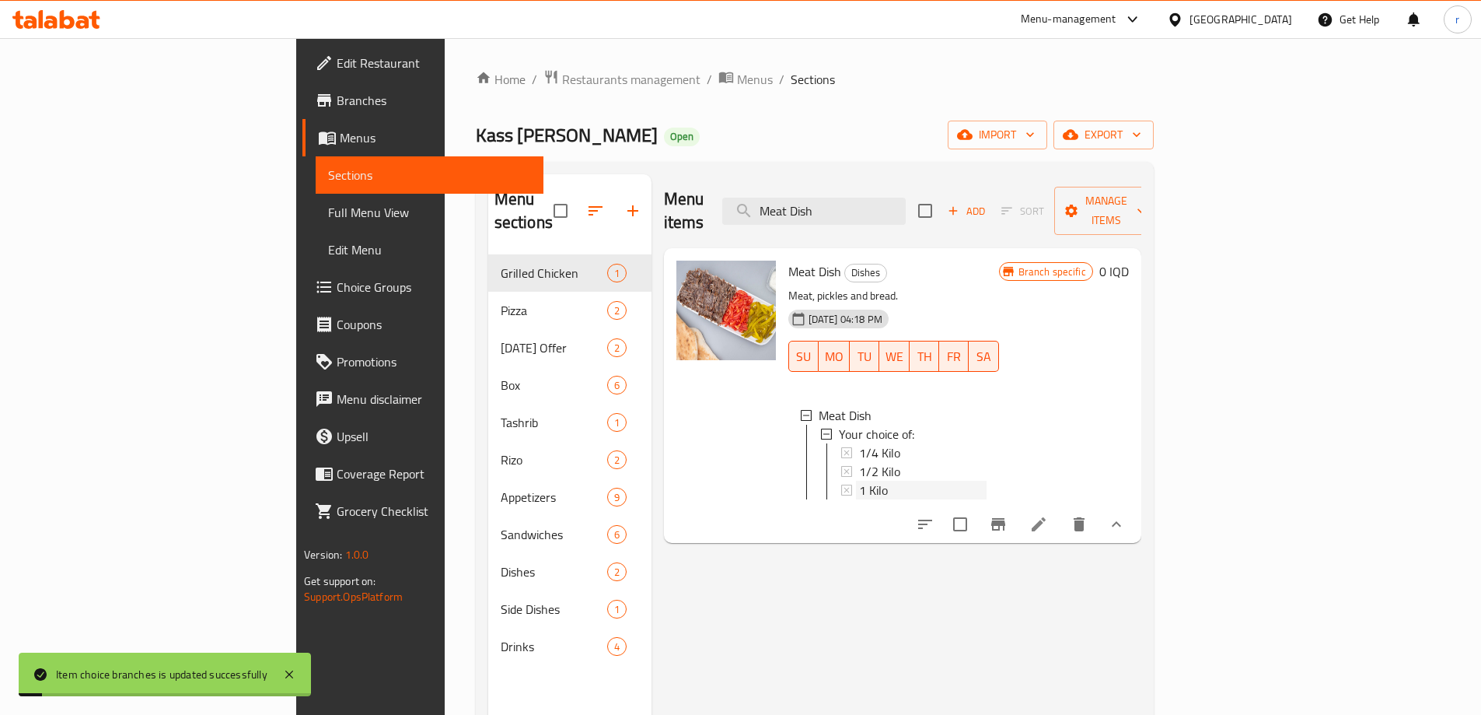
click at [859, 480] on span "1 Kilo" at bounding box center [873, 489] width 29 height 19
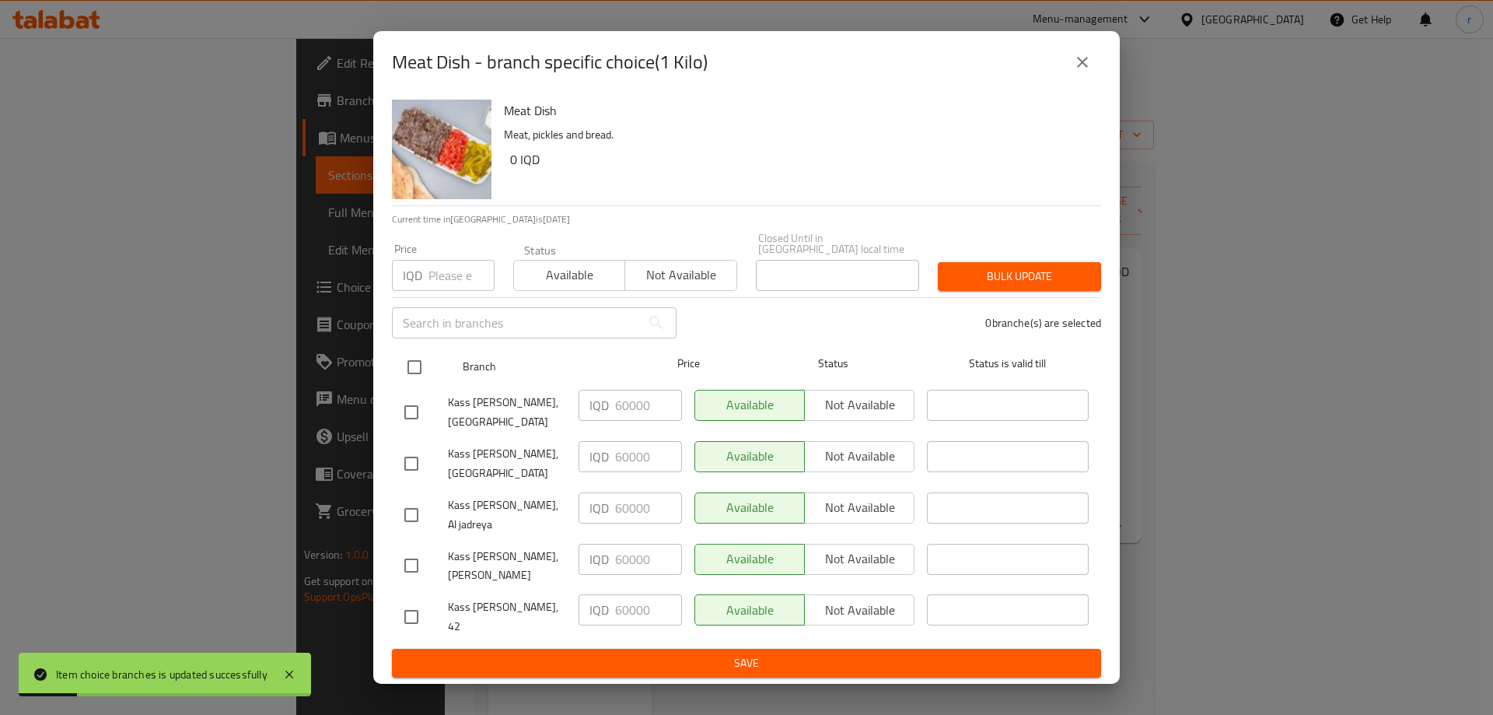
click at [415, 357] on input "checkbox" at bounding box center [414, 367] width 33 height 33
checkbox input "true"
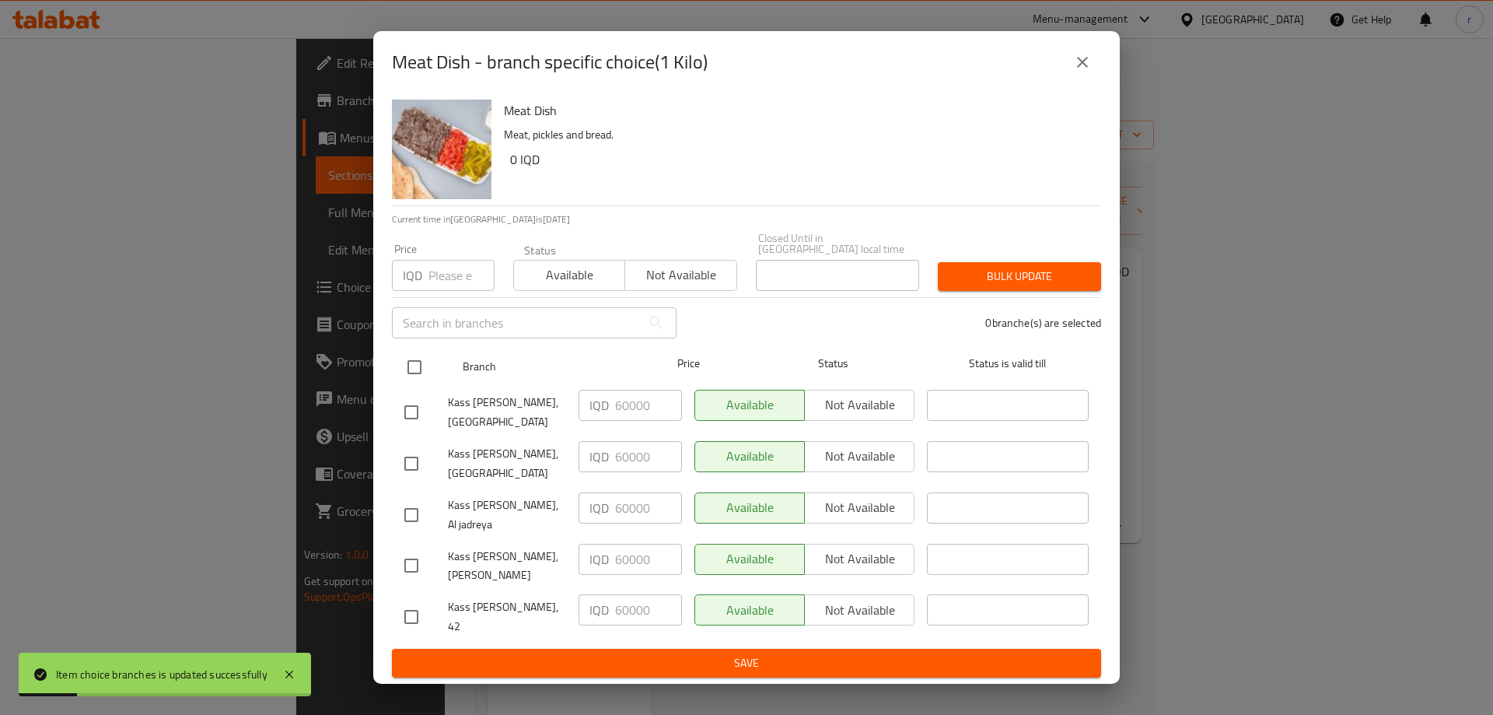
checkbox input "true"
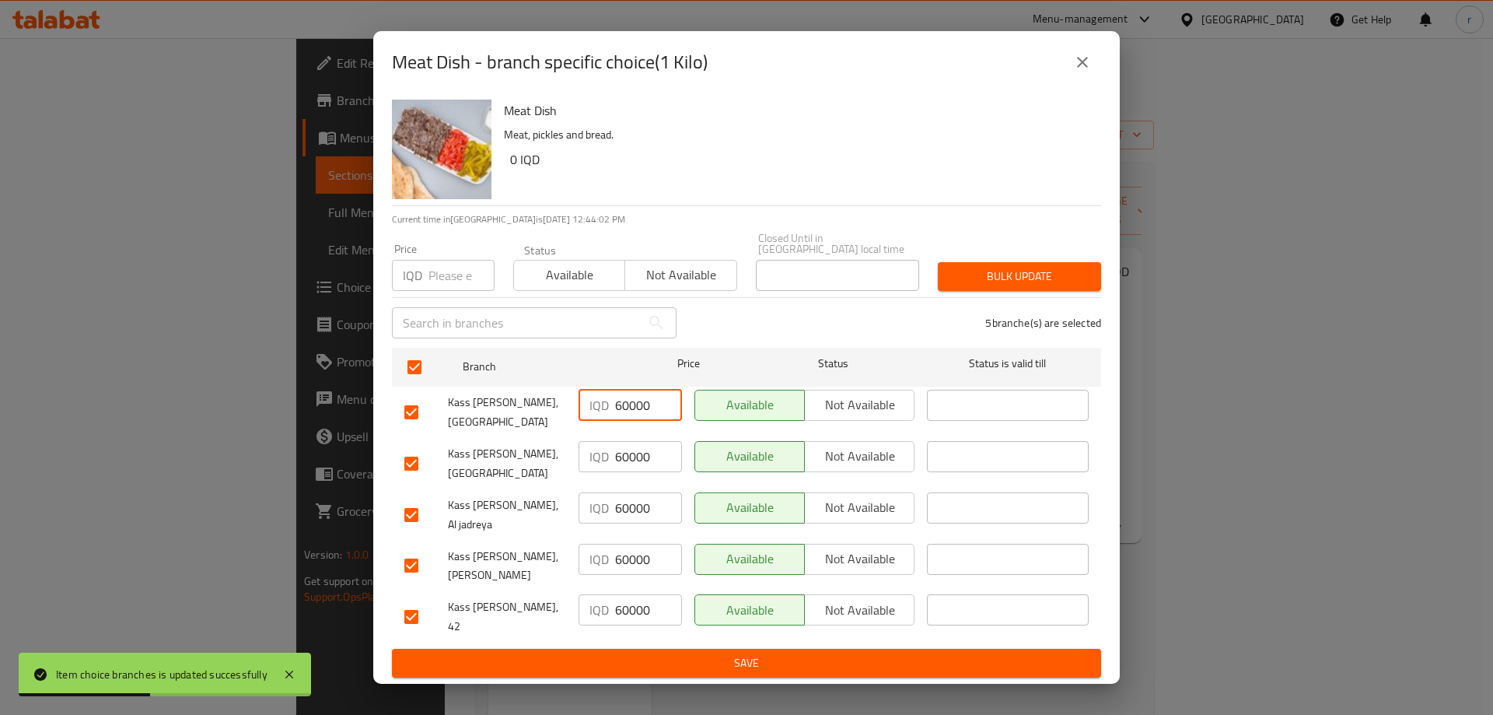
click at [630, 395] on input "60000" at bounding box center [648, 405] width 67 height 31
paste input "7"
type input "70000"
click at [630, 445] on input "60000" at bounding box center [648, 456] width 67 height 31
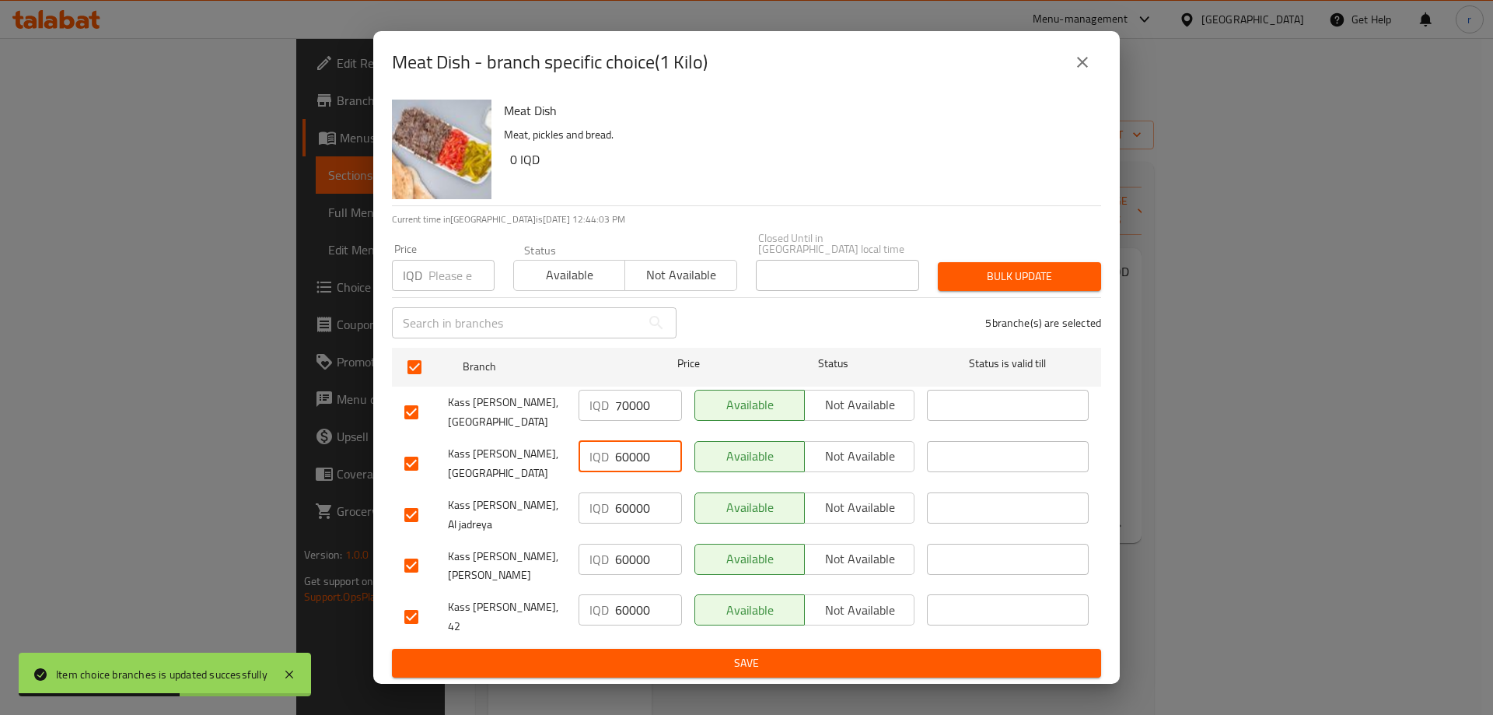
click at [630, 445] on input "60000" at bounding box center [648, 456] width 67 height 31
paste input "7"
type input "70000"
click at [628, 494] on input "60000" at bounding box center [648, 507] width 67 height 31
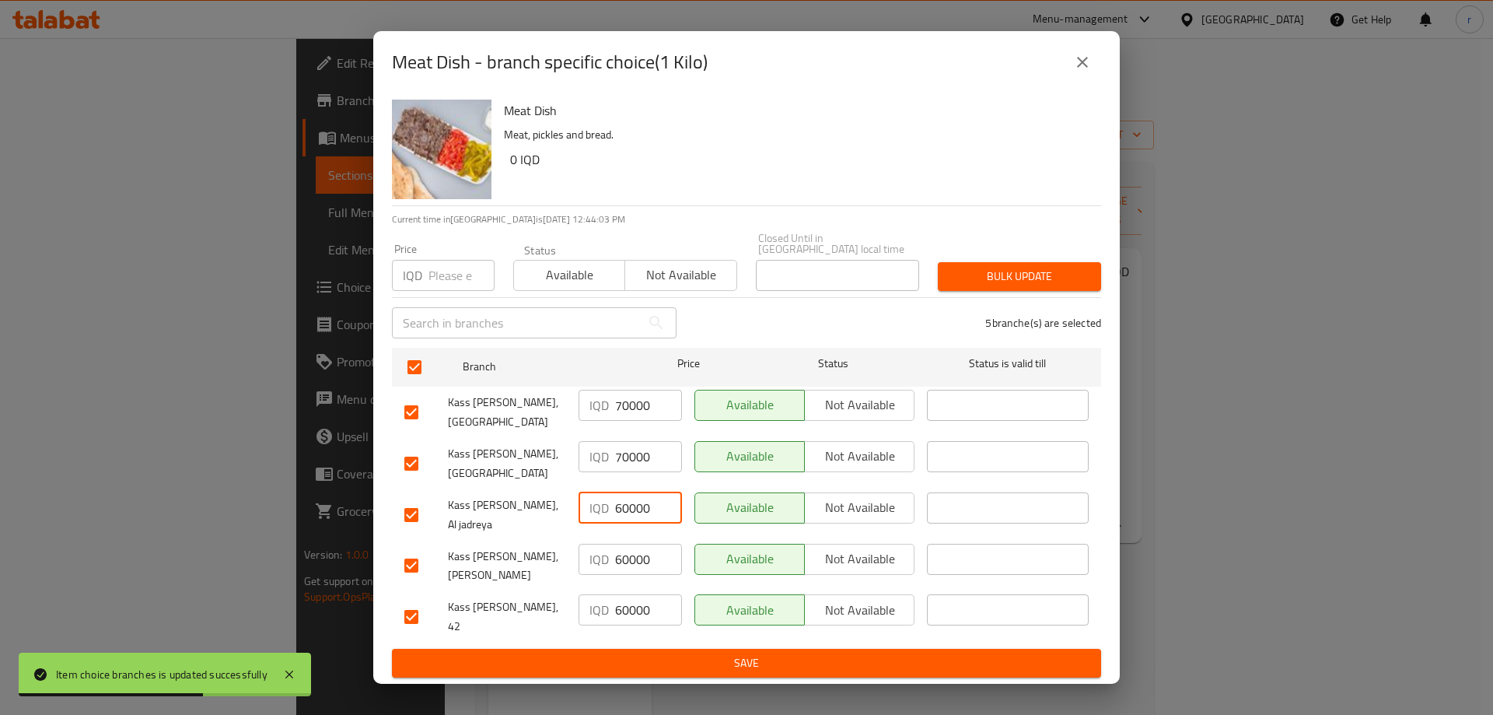
paste input "7"
type input "70000"
click at [631, 550] on input "60000" at bounding box center [648, 558] width 67 height 31
paste input "7"
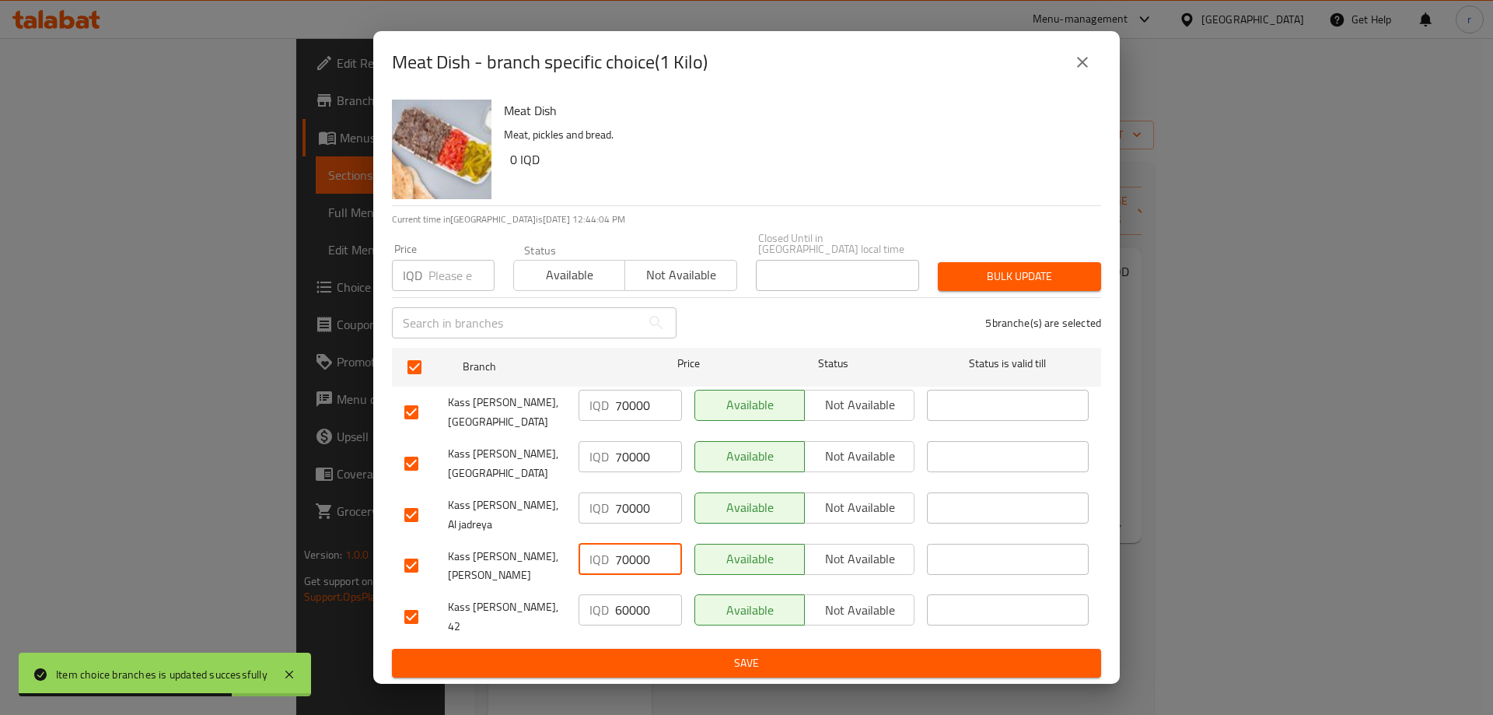
type input "70000"
click at [627, 604] on input "60000" at bounding box center [648, 609] width 67 height 31
paste input "7"
type input "70000"
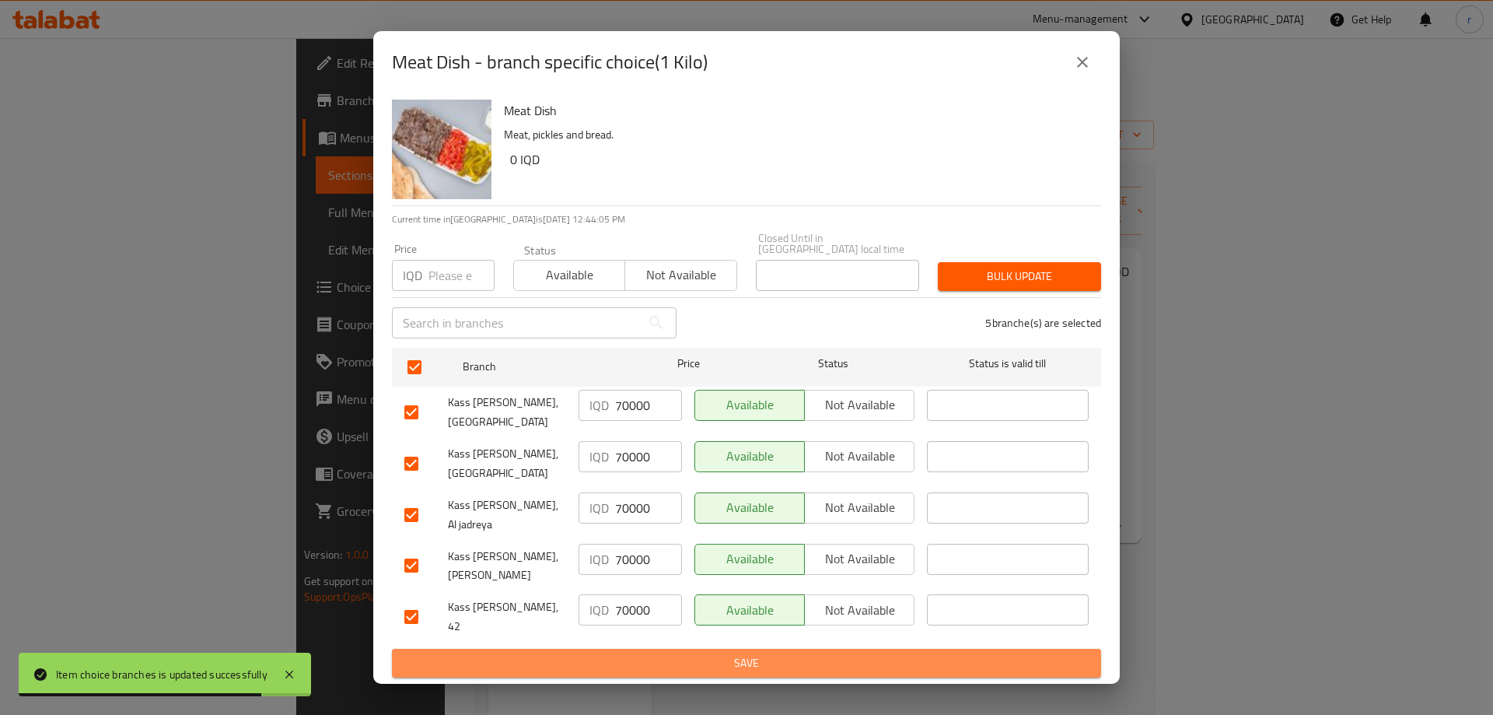
click at [645, 655] on span "Save" at bounding box center [746, 662] width 684 height 19
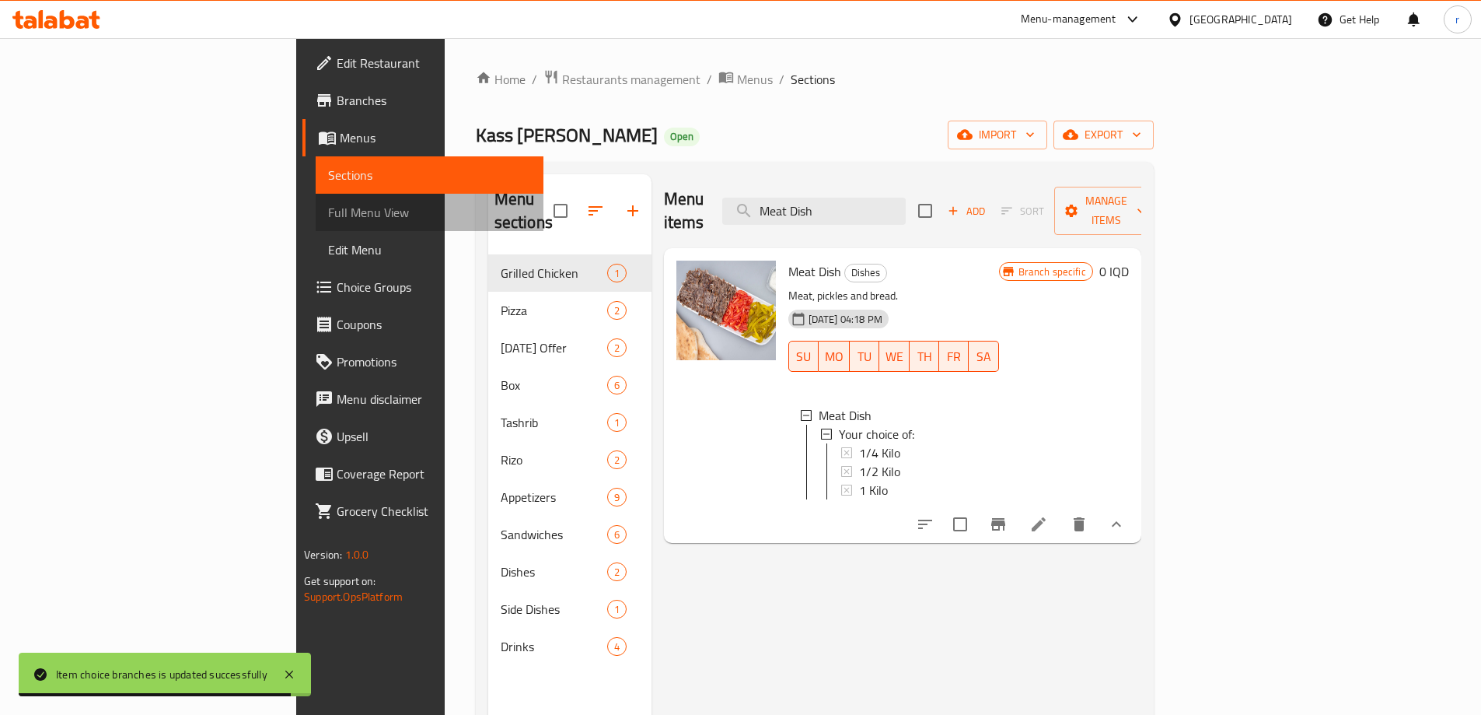
click at [328, 219] on span "Full Menu View" at bounding box center [429, 212] width 203 height 19
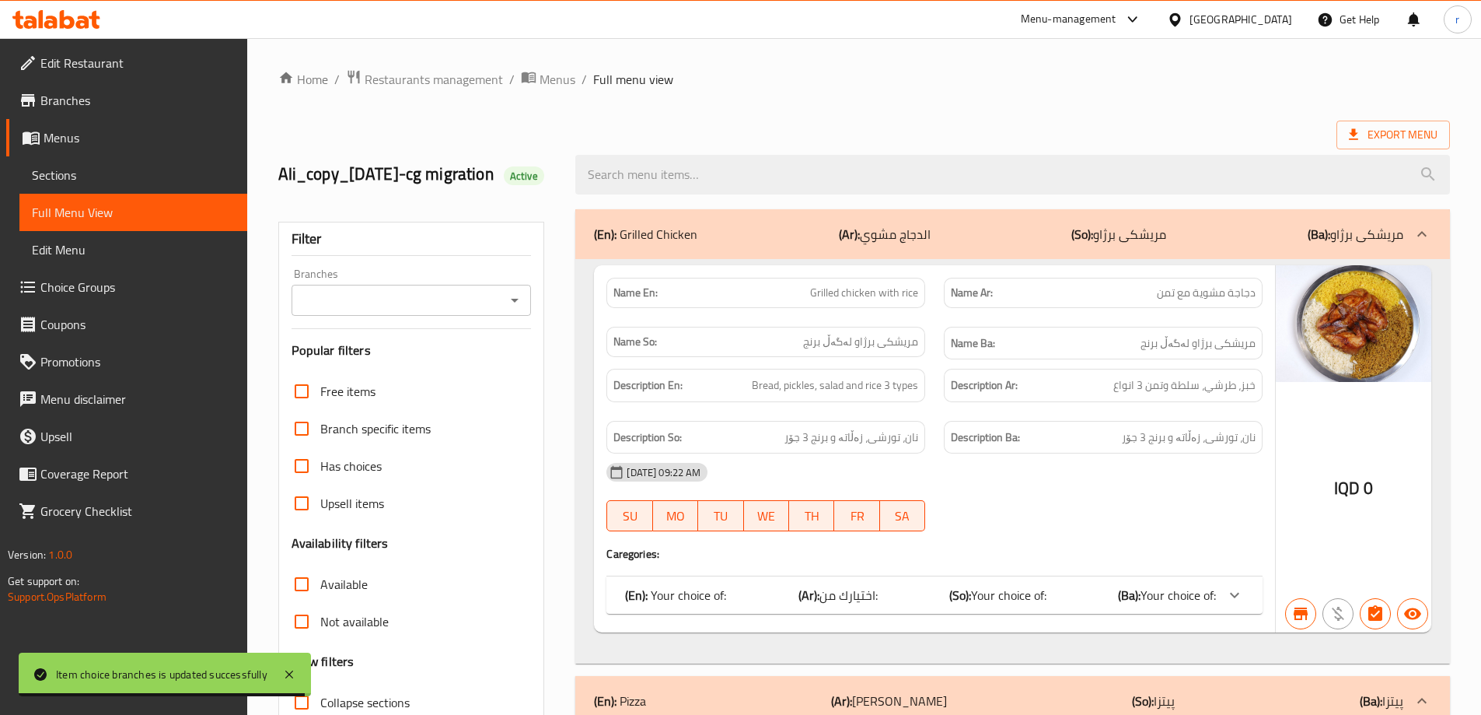
click at [383, 311] on input "Branches" at bounding box center [398, 300] width 205 height 22
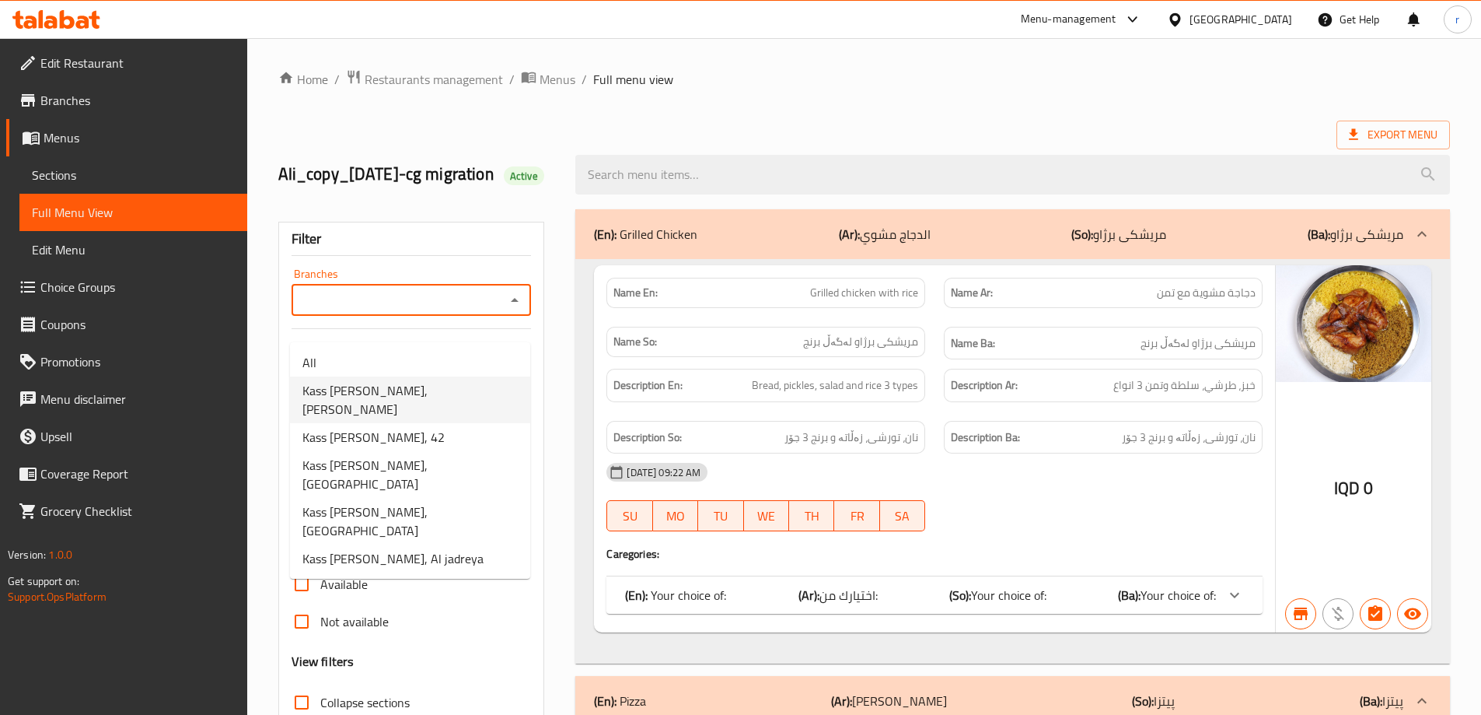
click at [392, 386] on span "Kass Alagha AlBaghdady, Al Mansur" at bounding box center [409, 399] width 215 height 37
type input "Kass Alagha AlBaghdady, Al Mansur"
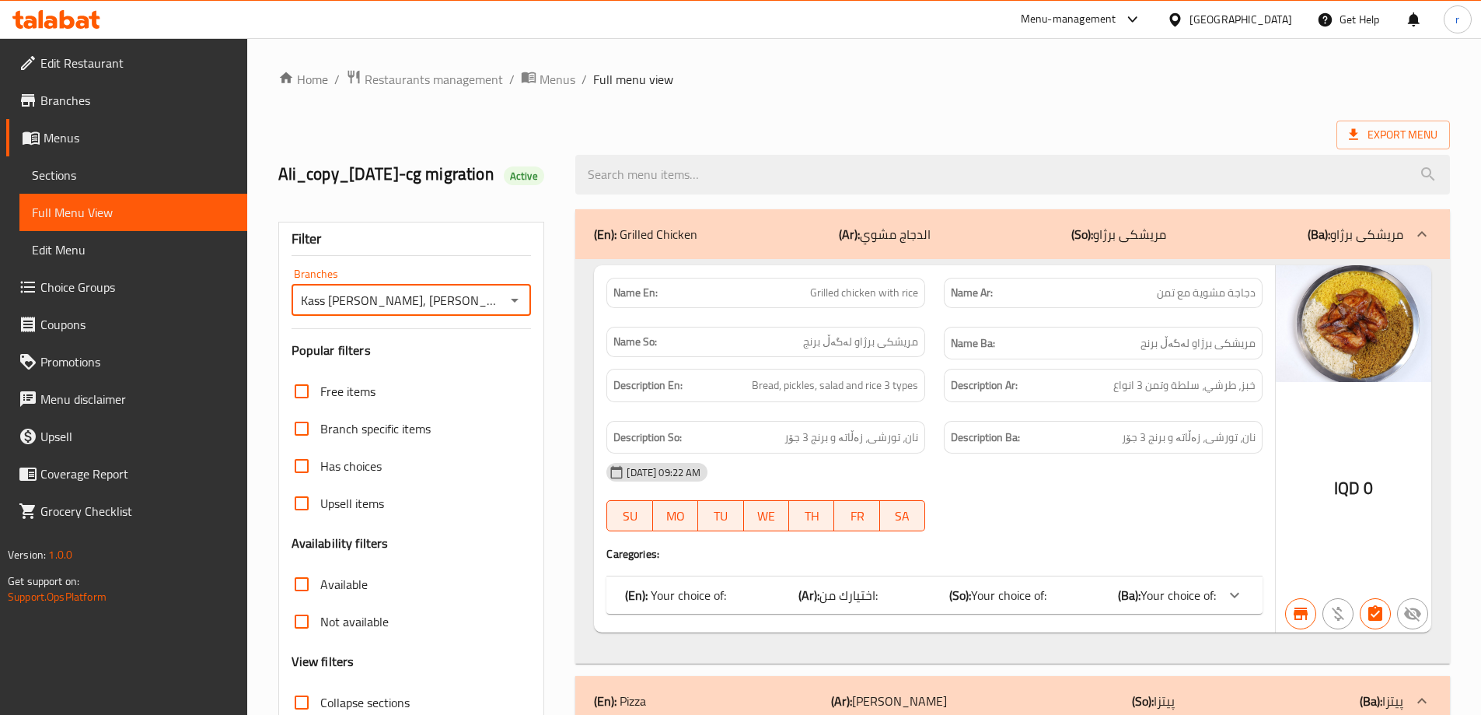
click at [653, 194] on input "search" at bounding box center [1012, 175] width 875 height 40
paste input "Meat Dish"
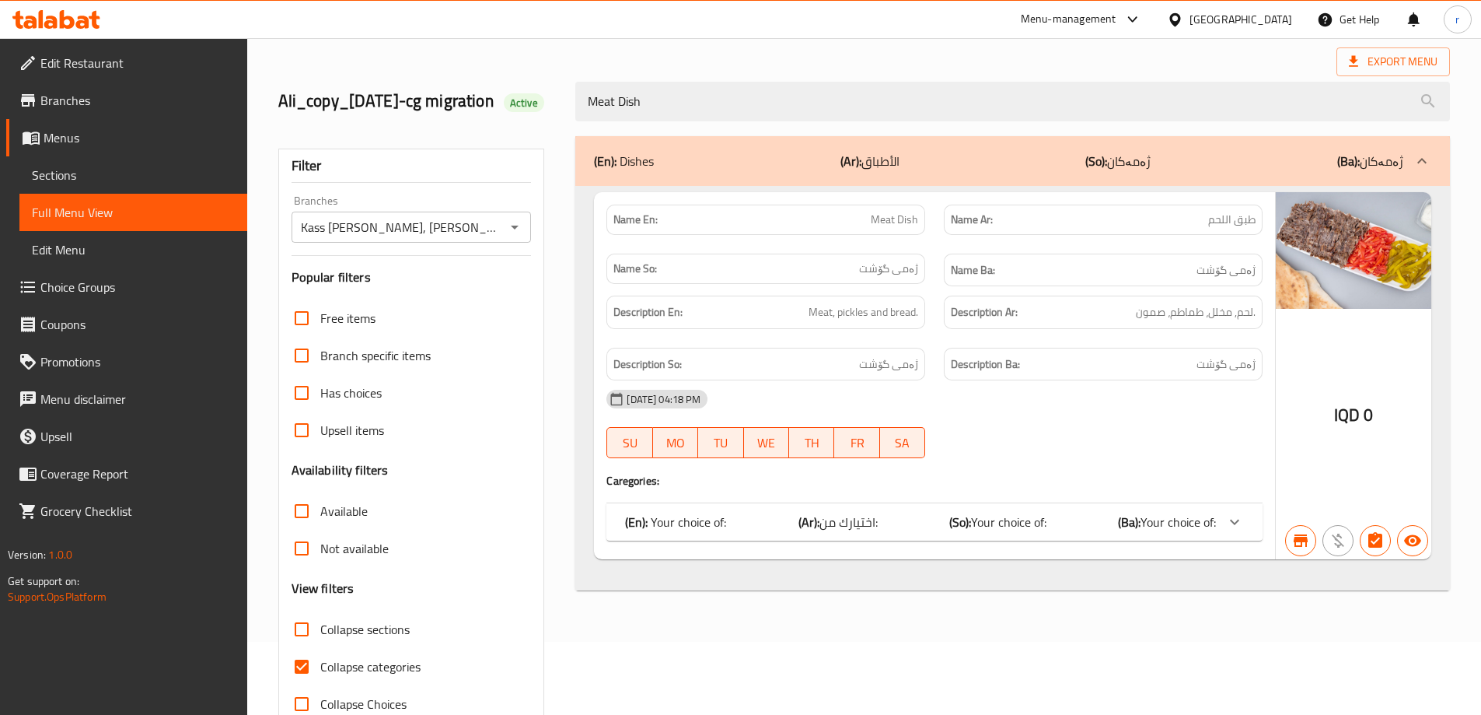
scroll to position [136, 0]
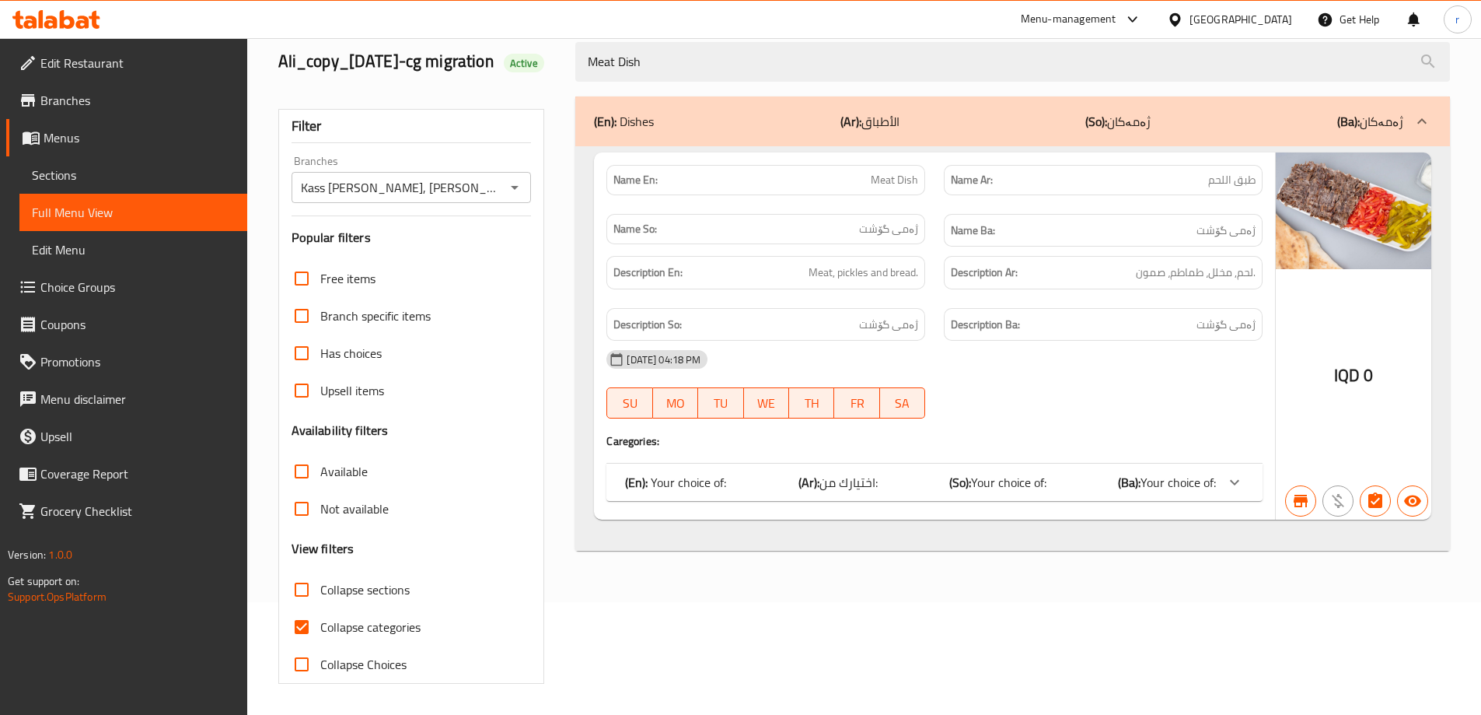
type input "Meat Dish"
click at [368, 617] on span "Collapse categories" at bounding box center [370, 626] width 100 height 19
click at [320, 615] on input "Collapse categories" at bounding box center [301, 626] width 37 height 37
checkbox input "false"
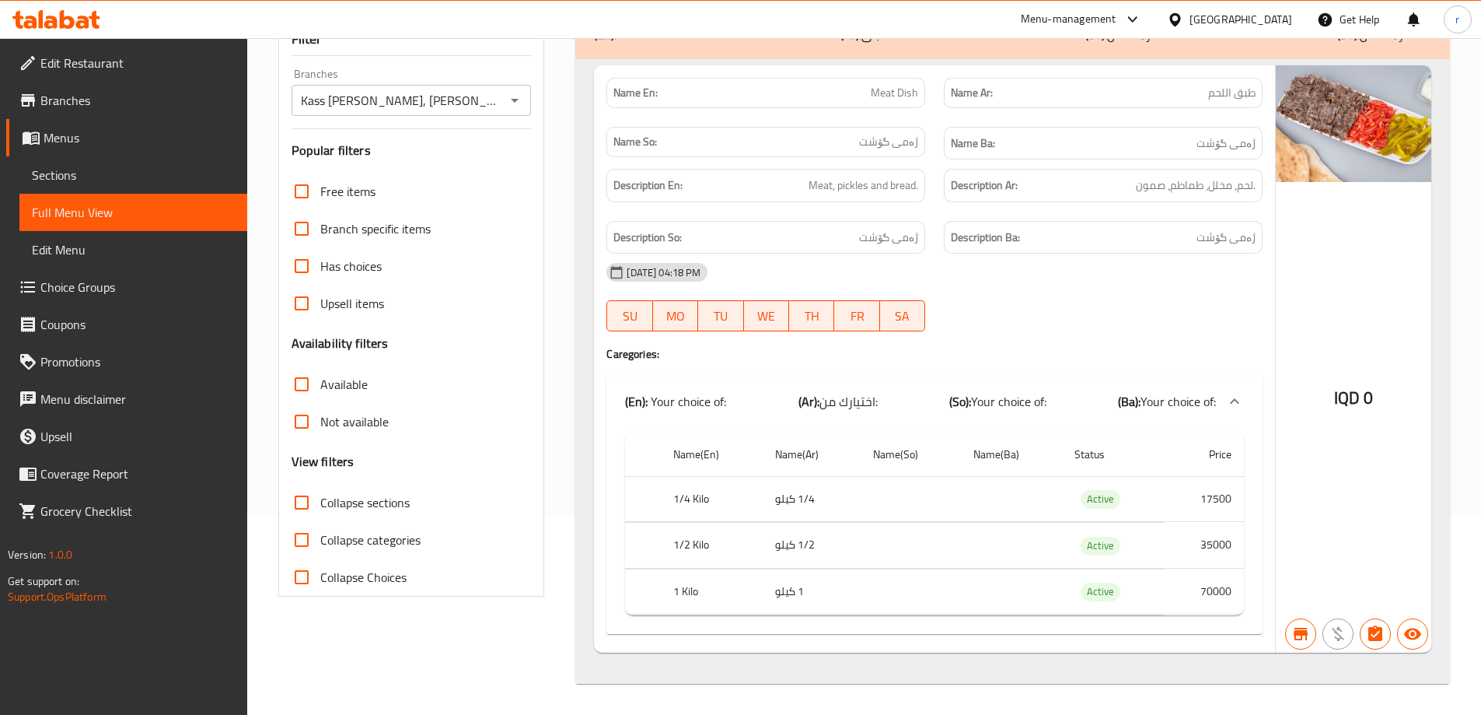
scroll to position [16, 0]
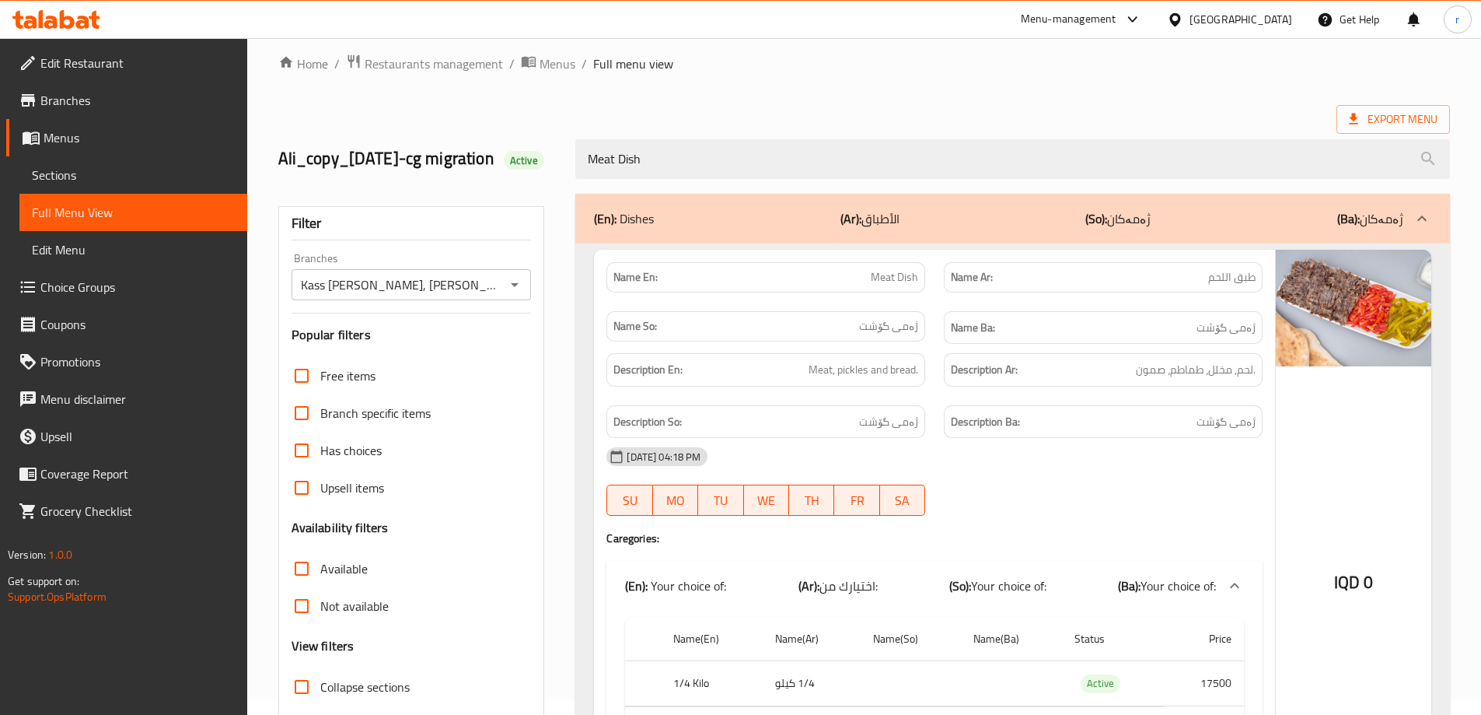
click at [656, 144] on div "Meat Dish" at bounding box center [1012, 159] width 893 height 58
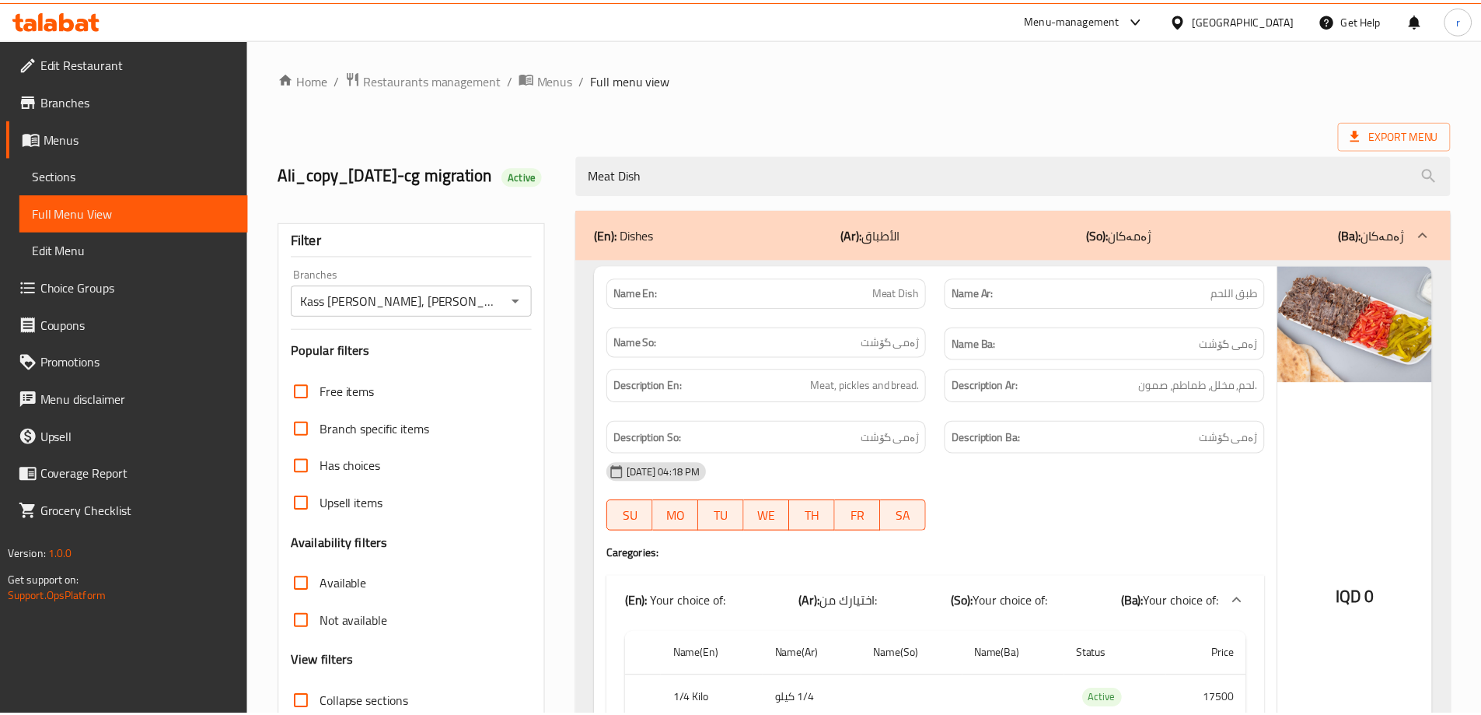
scroll to position [223, 0]
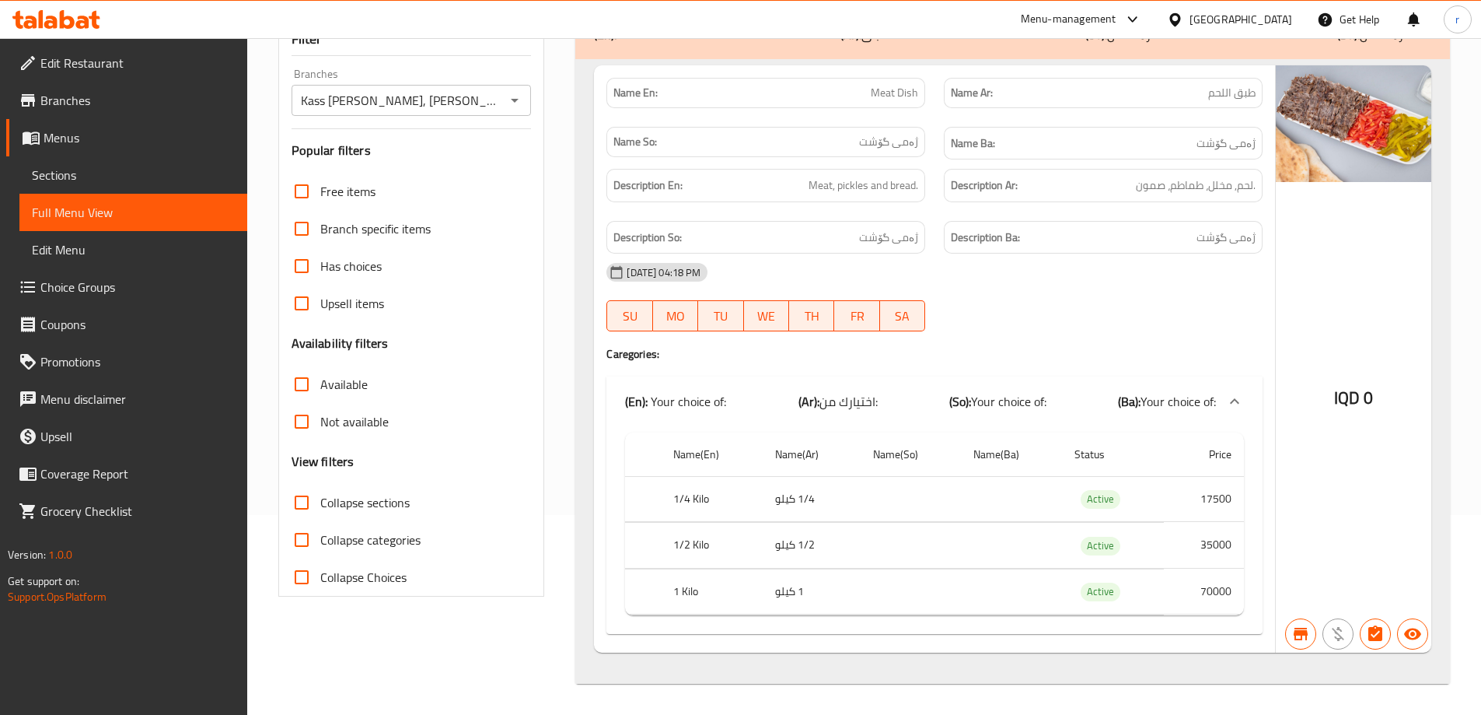
click at [519, 105] on icon "Open" at bounding box center [514, 100] width 19 height 19
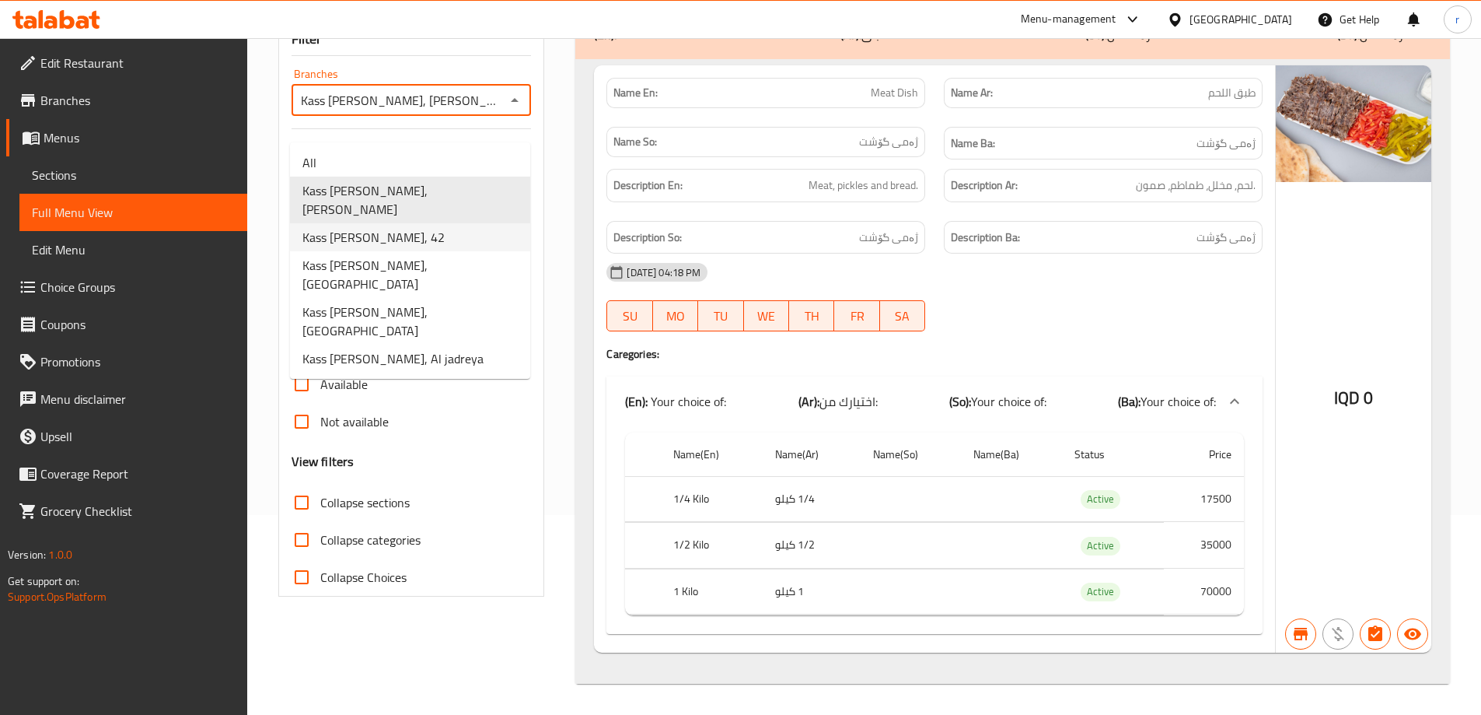
click at [439, 228] on span "Kass Alagha AlBaghdady, 42" at bounding box center [373, 237] width 142 height 19
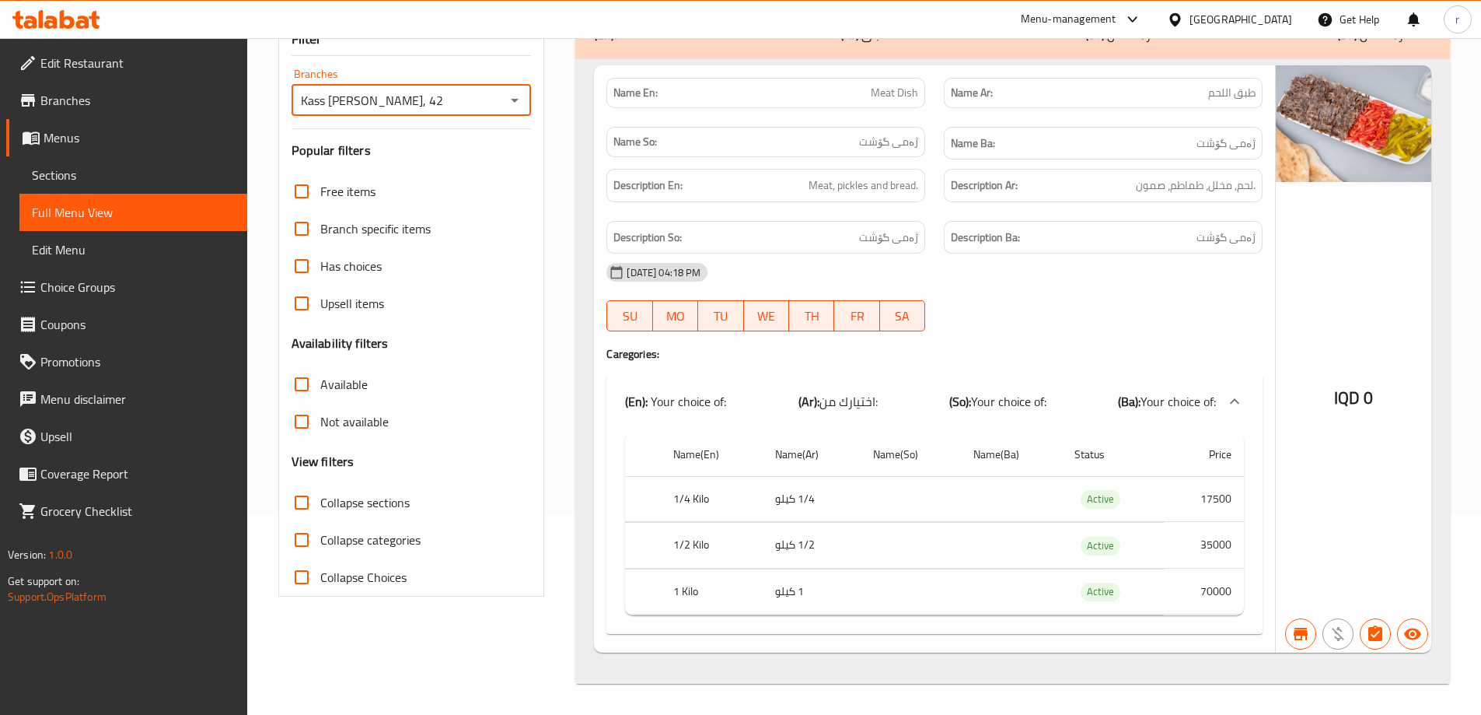
click at [515, 100] on icon "Open" at bounding box center [515, 101] width 8 height 4
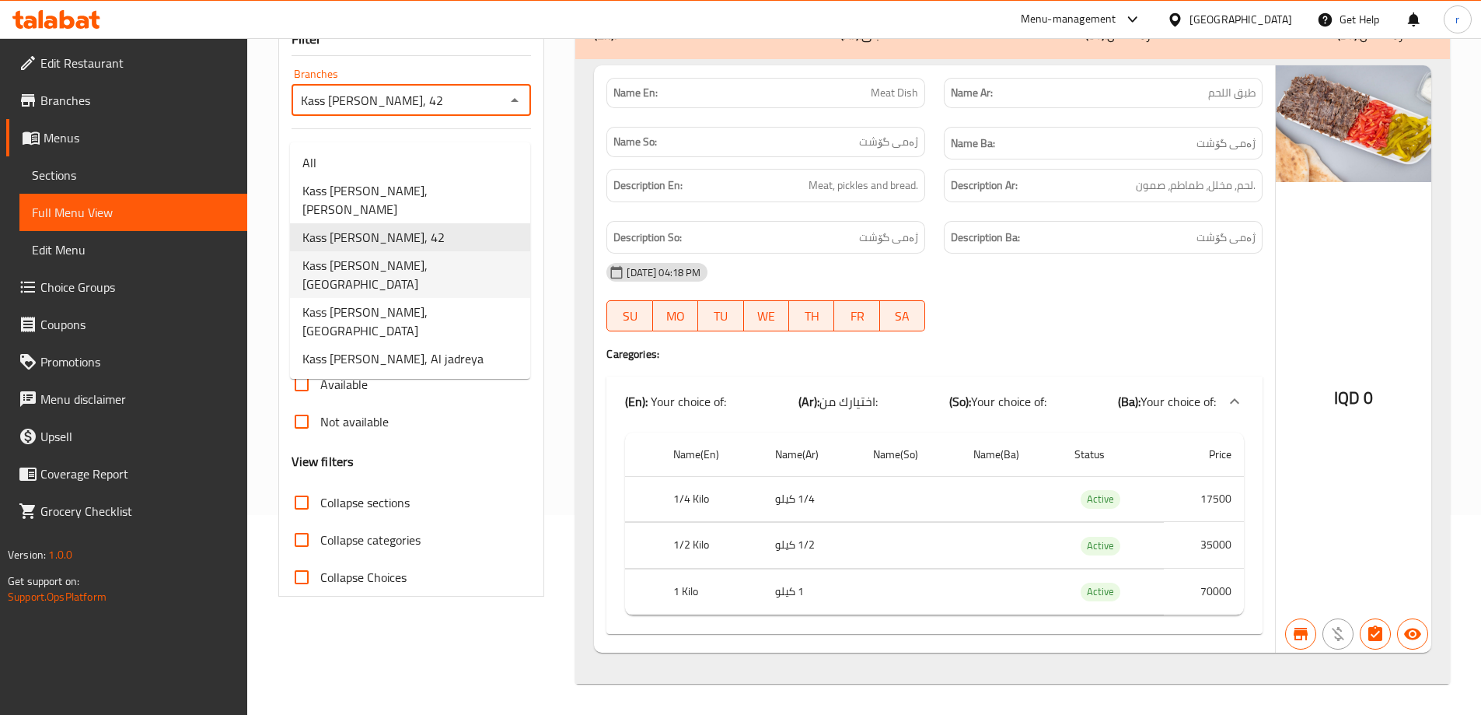
click at [463, 256] on span "Kass Alagha AlBaghdady, Al aathameya" at bounding box center [409, 274] width 215 height 37
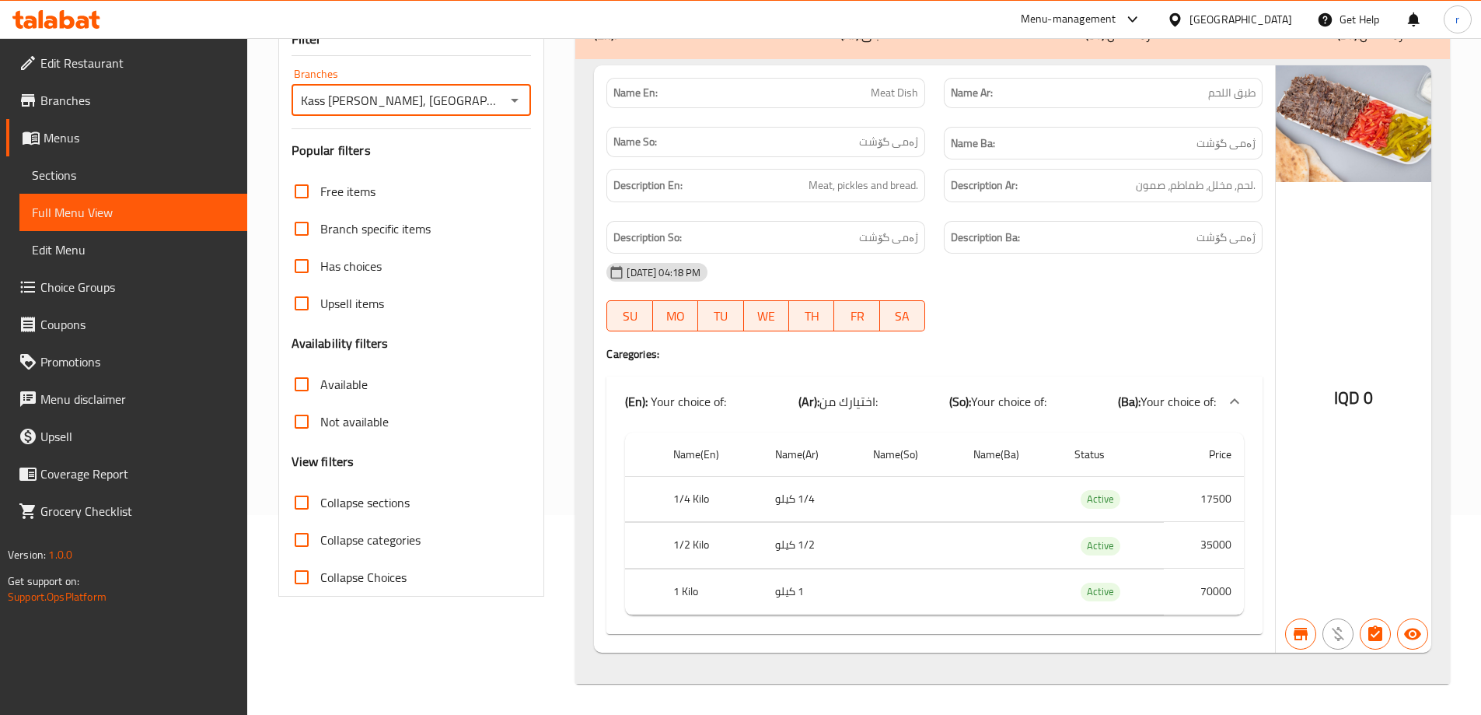
click at [512, 94] on icon "Open" at bounding box center [514, 100] width 19 height 19
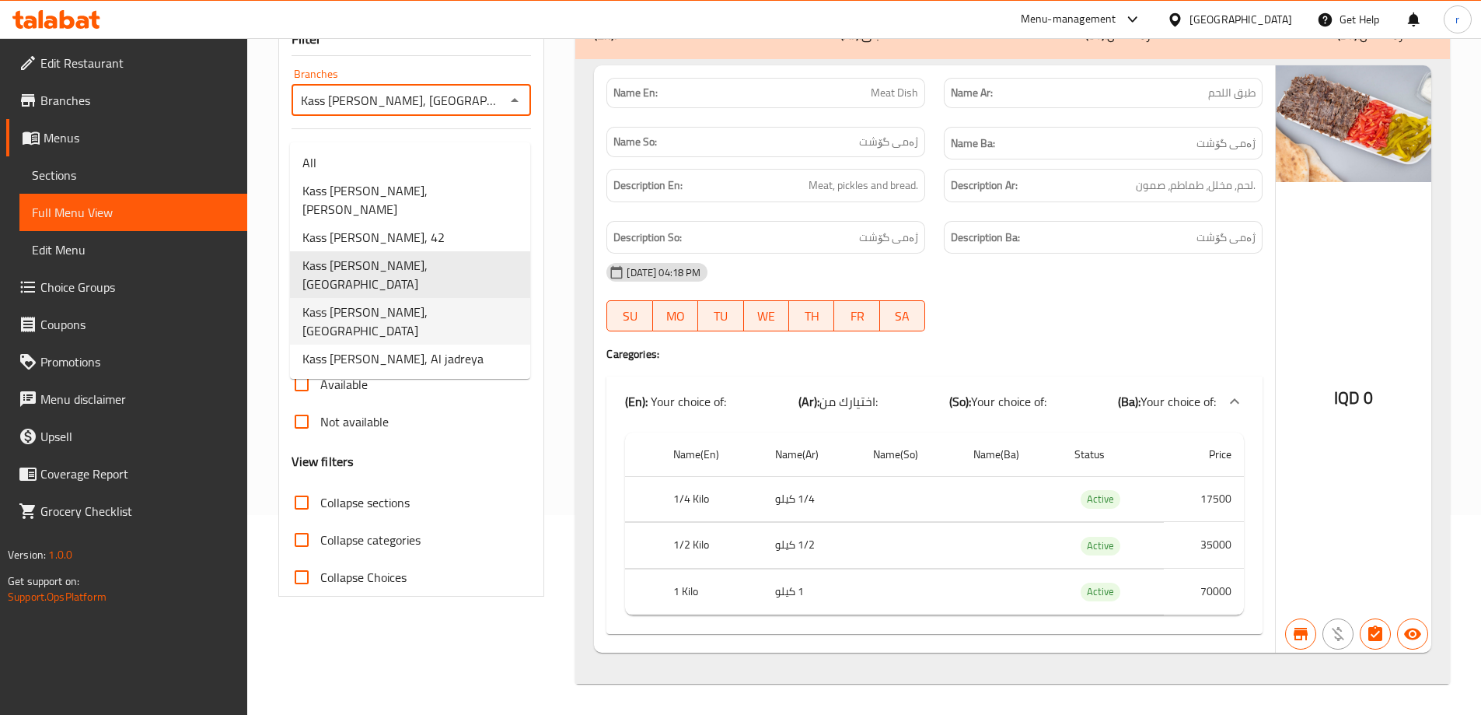
click at [438, 302] on span "Kass Alagha AlBaghdady, Al saydeya" at bounding box center [409, 320] width 215 height 37
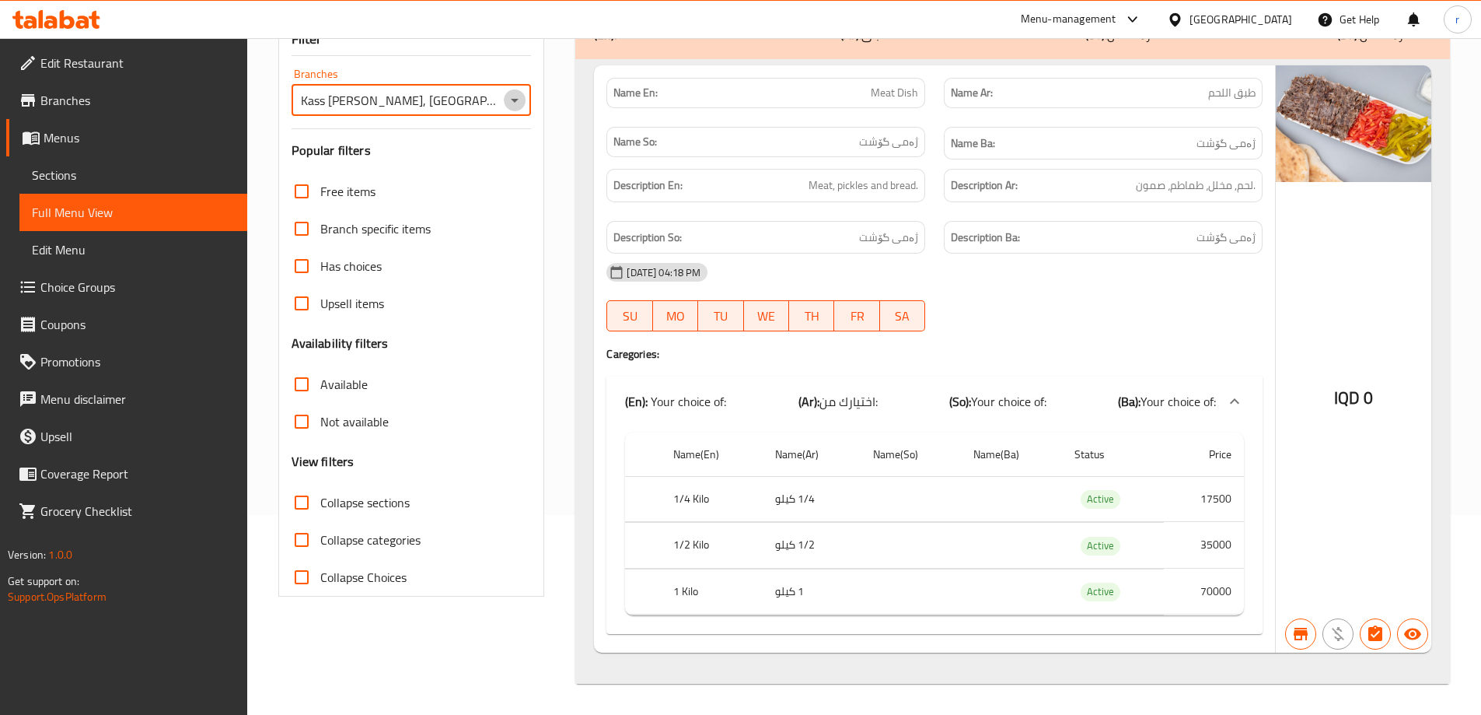
click at [508, 98] on icon "Open" at bounding box center [514, 100] width 19 height 19
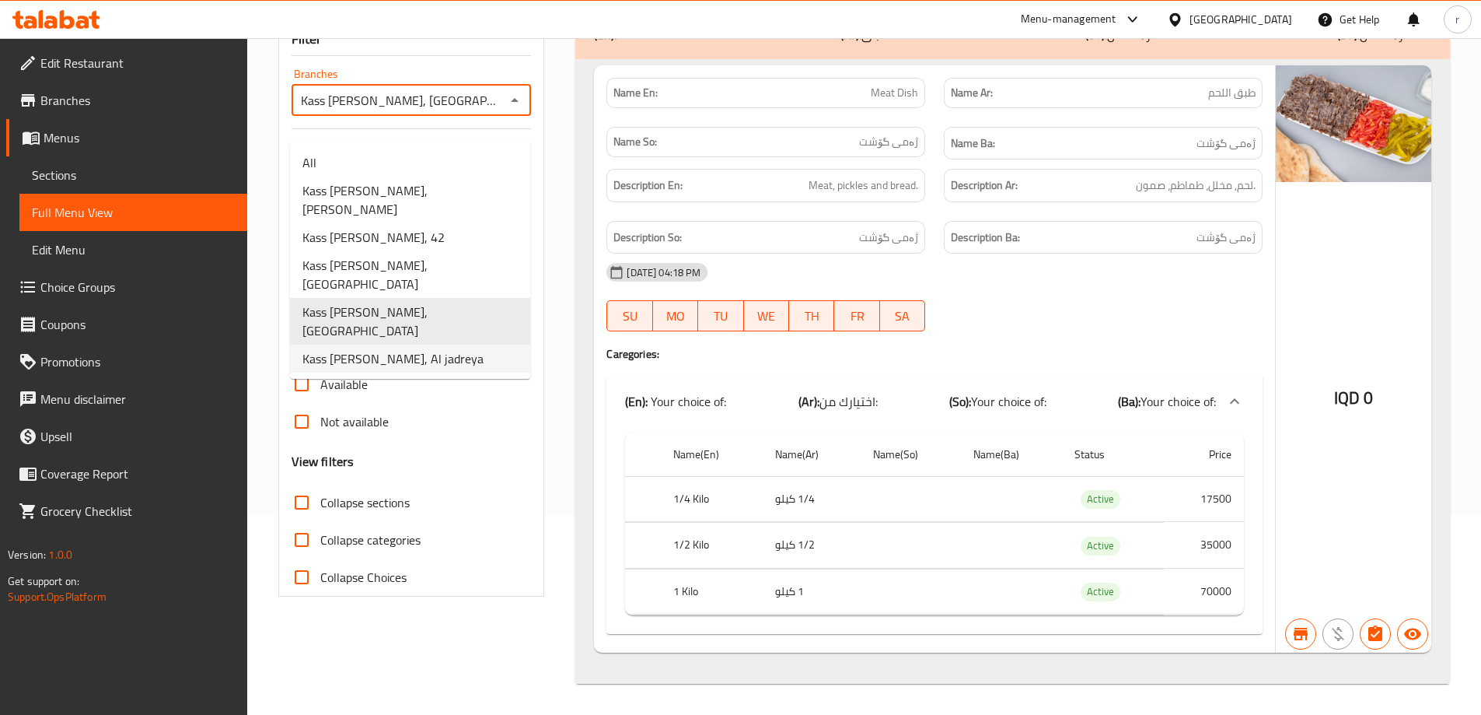
click at [427, 349] on span "Kass Alagha AlBaghdady, Al jadreya" at bounding box center [392, 358] width 181 height 19
type input "Kass Alagha AlBaghdady, Al jadreya"
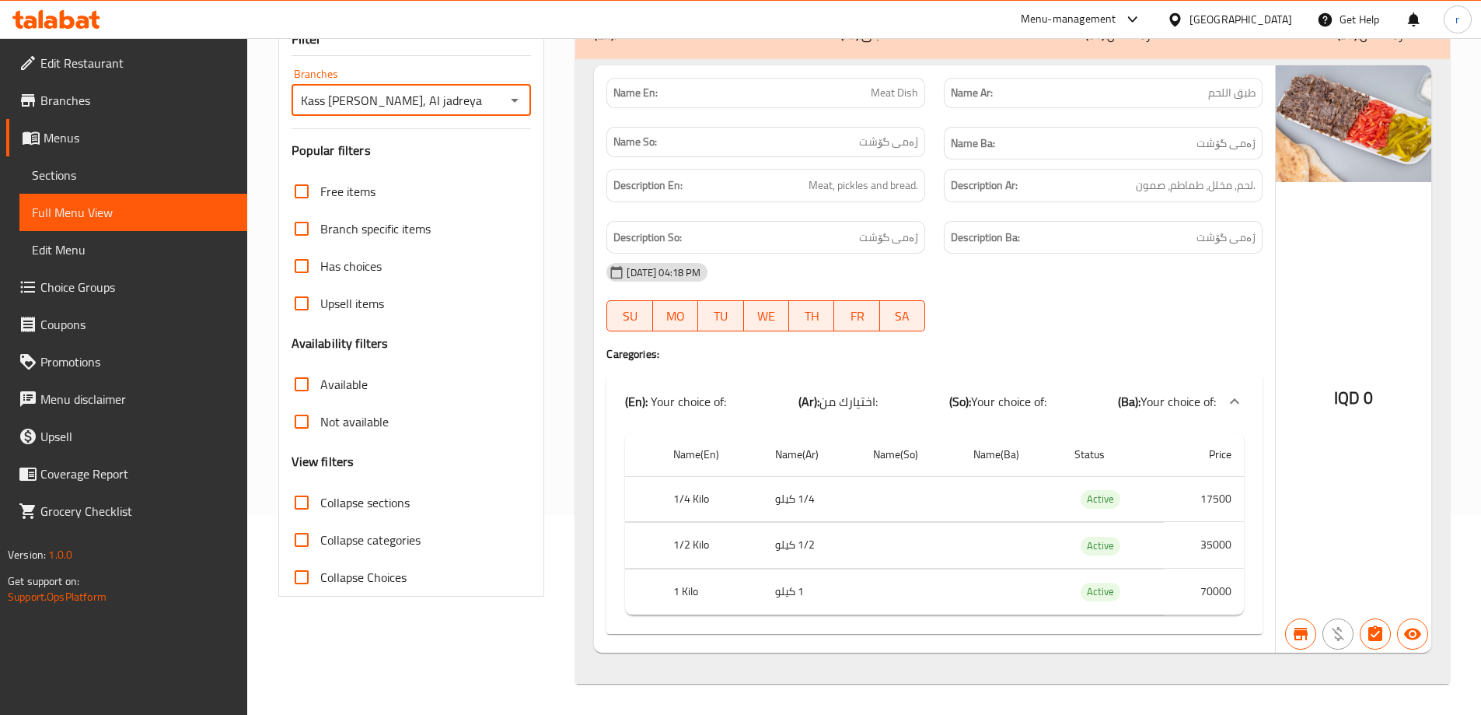
click at [75, 22] on icon at bounding box center [56, 19] width 88 height 19
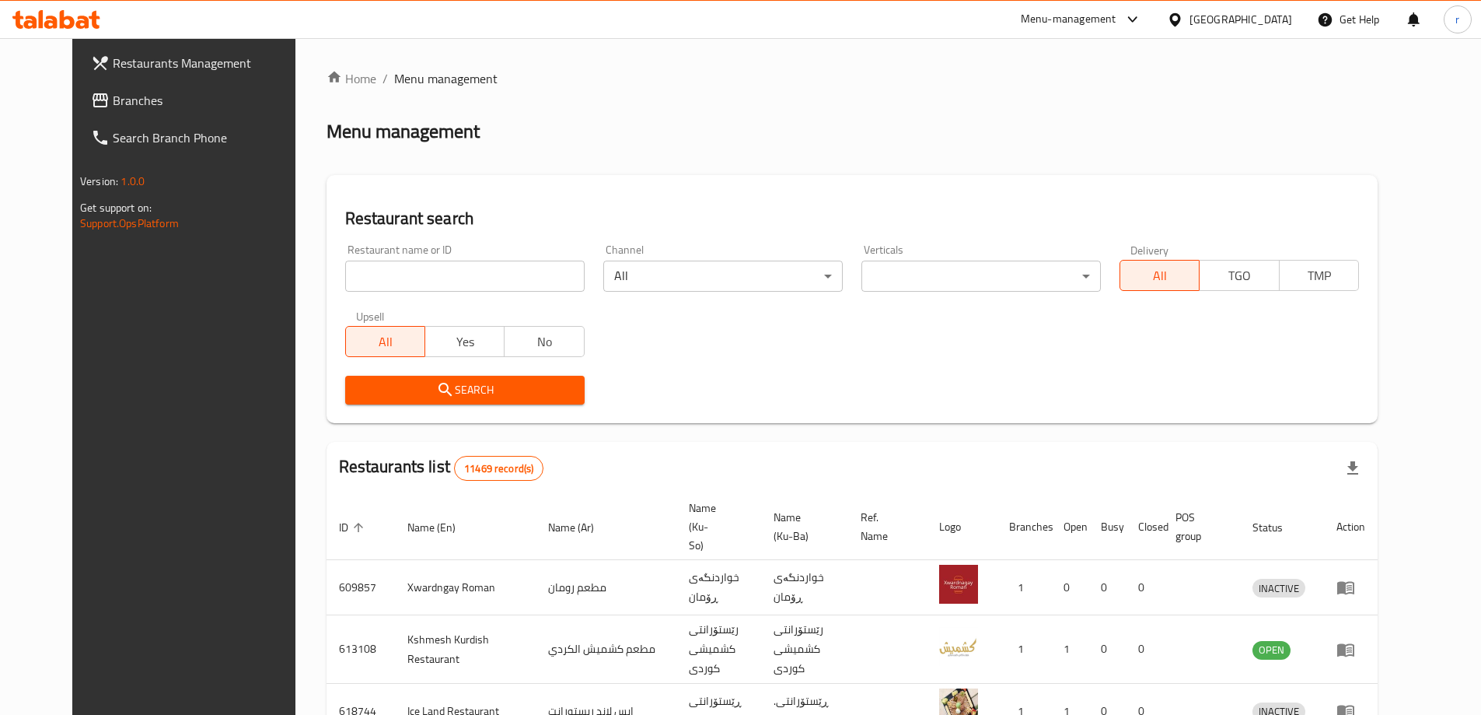
click at [372, 284] on input "search" at bounding box center [464, 275] width 239 height 31
paste input "Pasta 64"
type input "Pasta 64"
click at [436, 388] on icon "submit" at bounding box center [445, 389] width 19 height 19
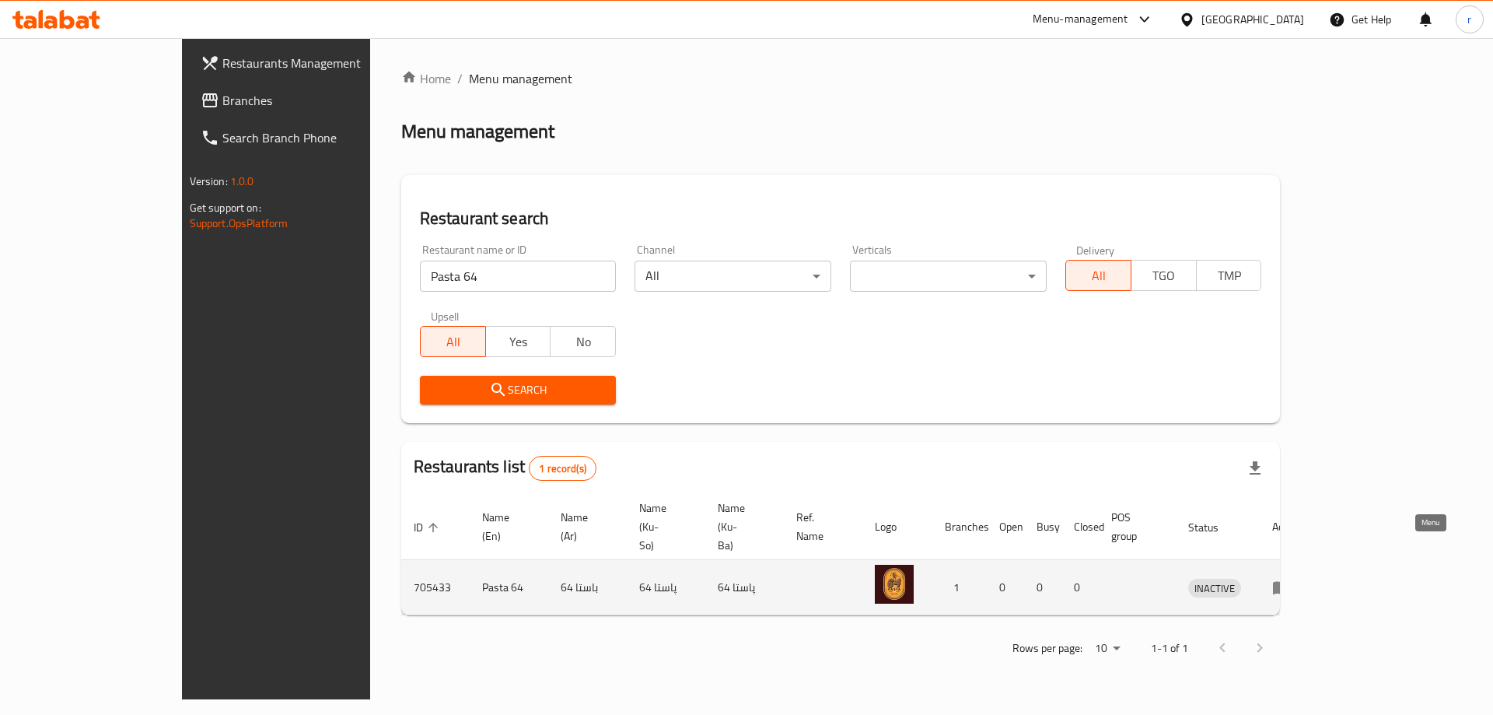
click at [1290, 582] on icon "enhanced table" at bounding box center [1281, 588] width 17 height 13
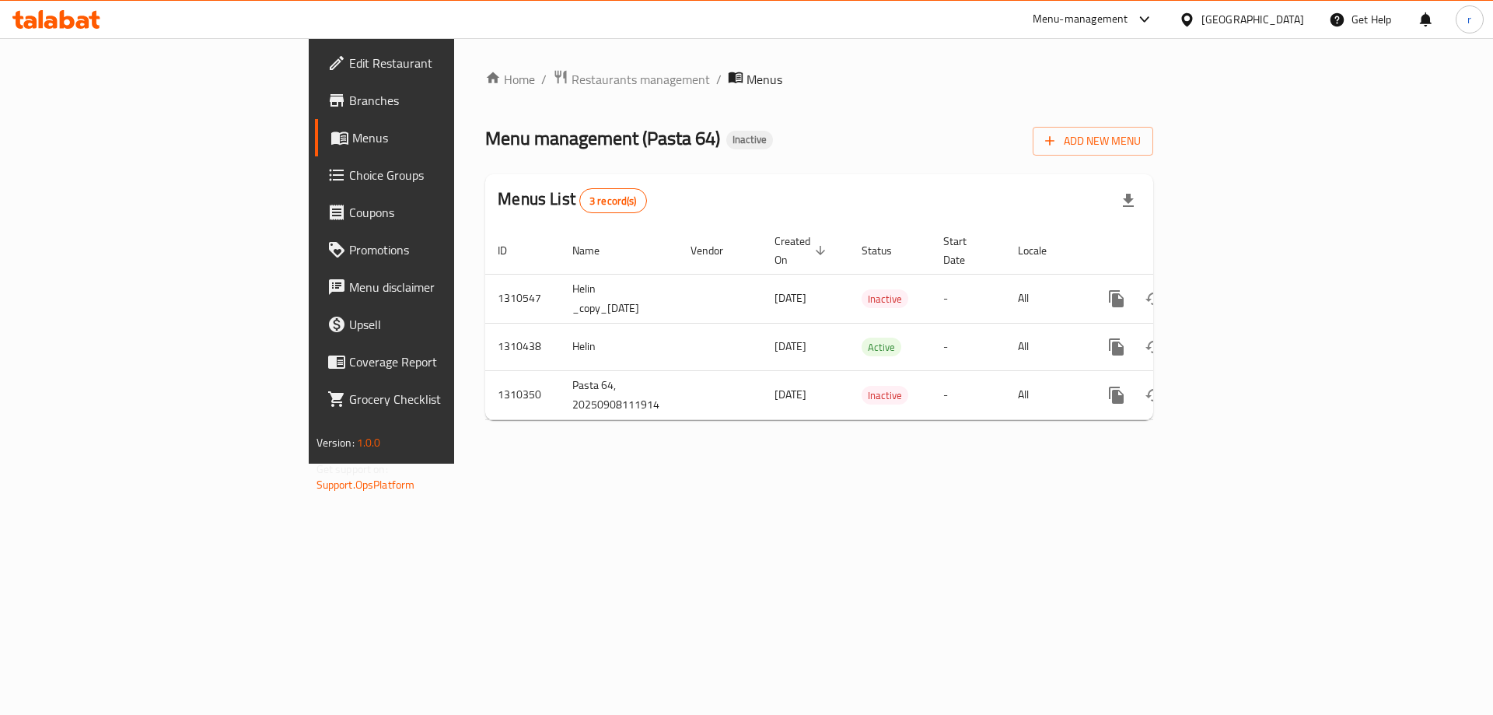
click at [349, 65] on span "Edit Restaurant" at bounding box center [447, 63] width 197 height 19
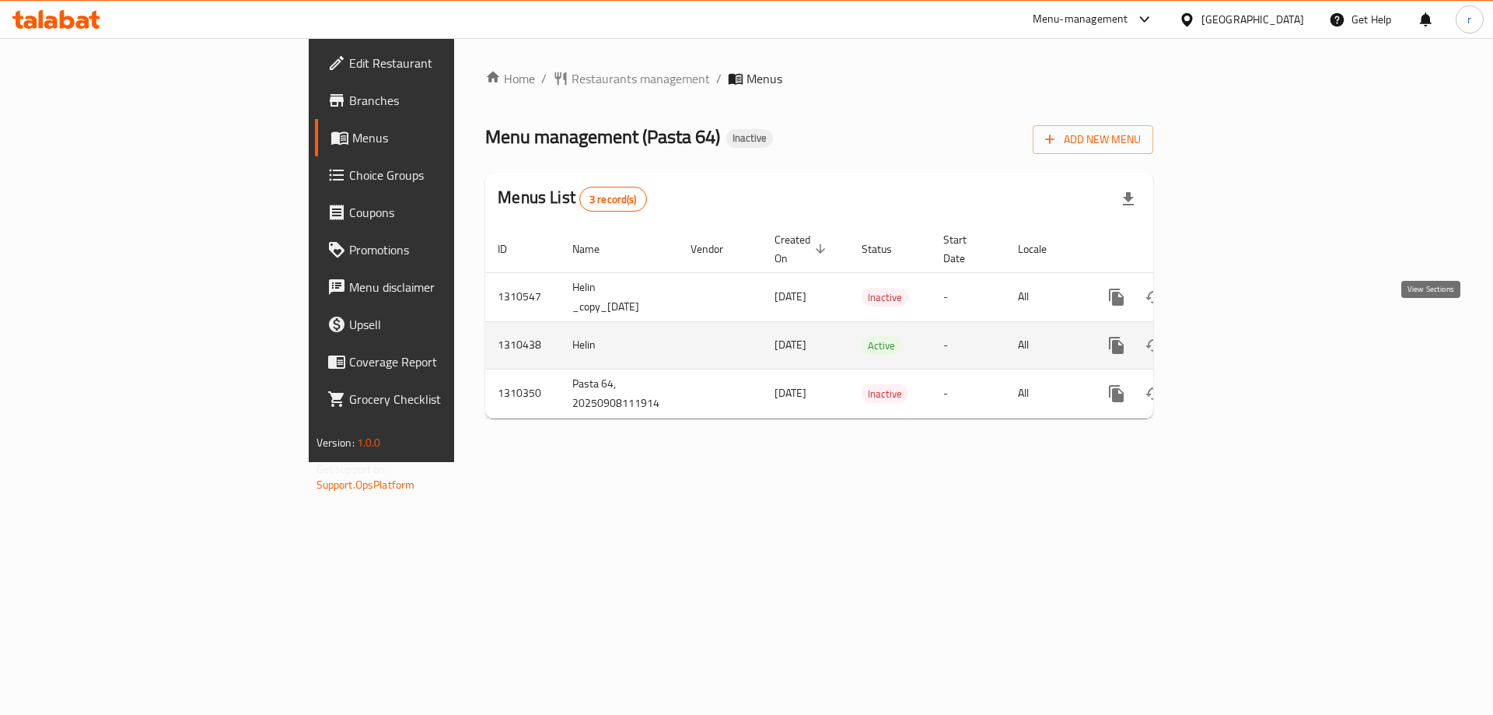
click at [1235, 338] on icon "enhanced table" at bounding box center [1228, 345] width 14 height 14
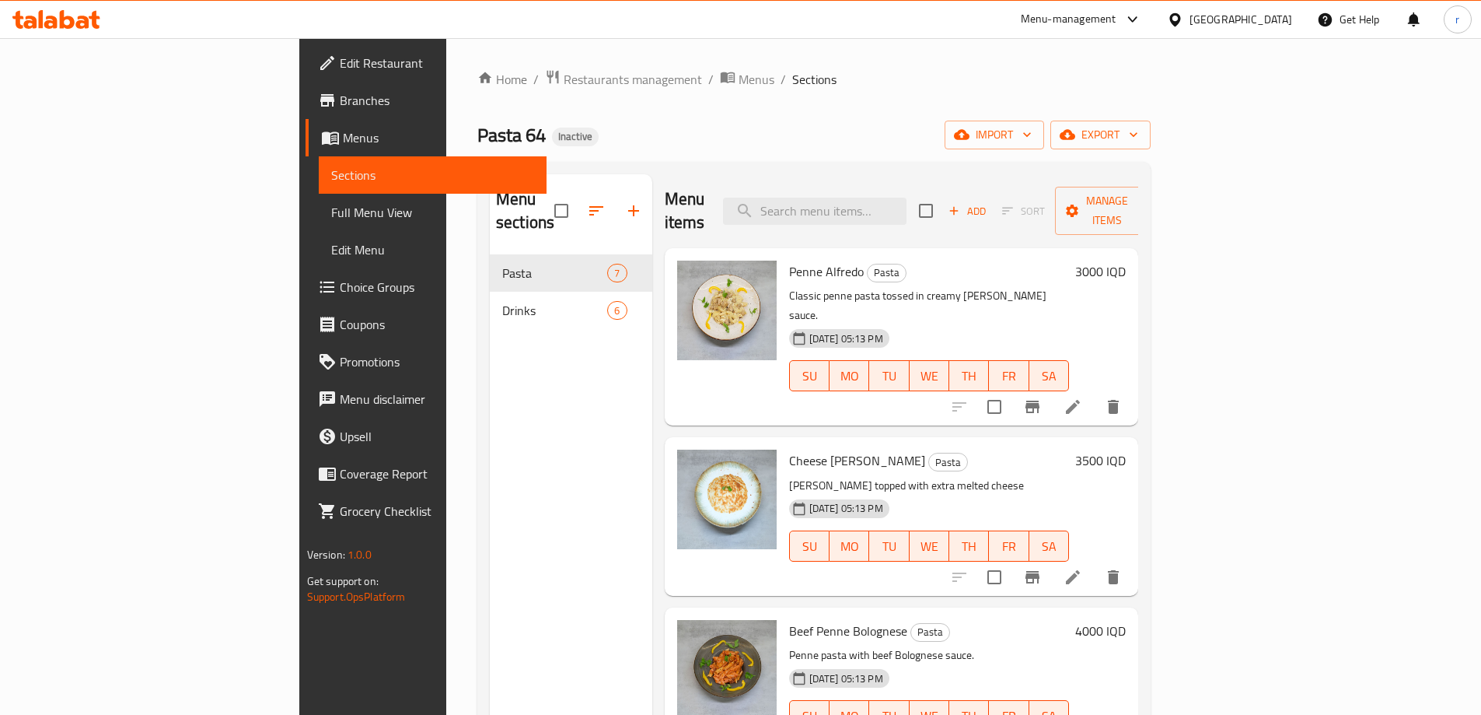
click at [340, 66] on span "Edit Restaurant" at bounding box center [437, 63] width 194 height 19
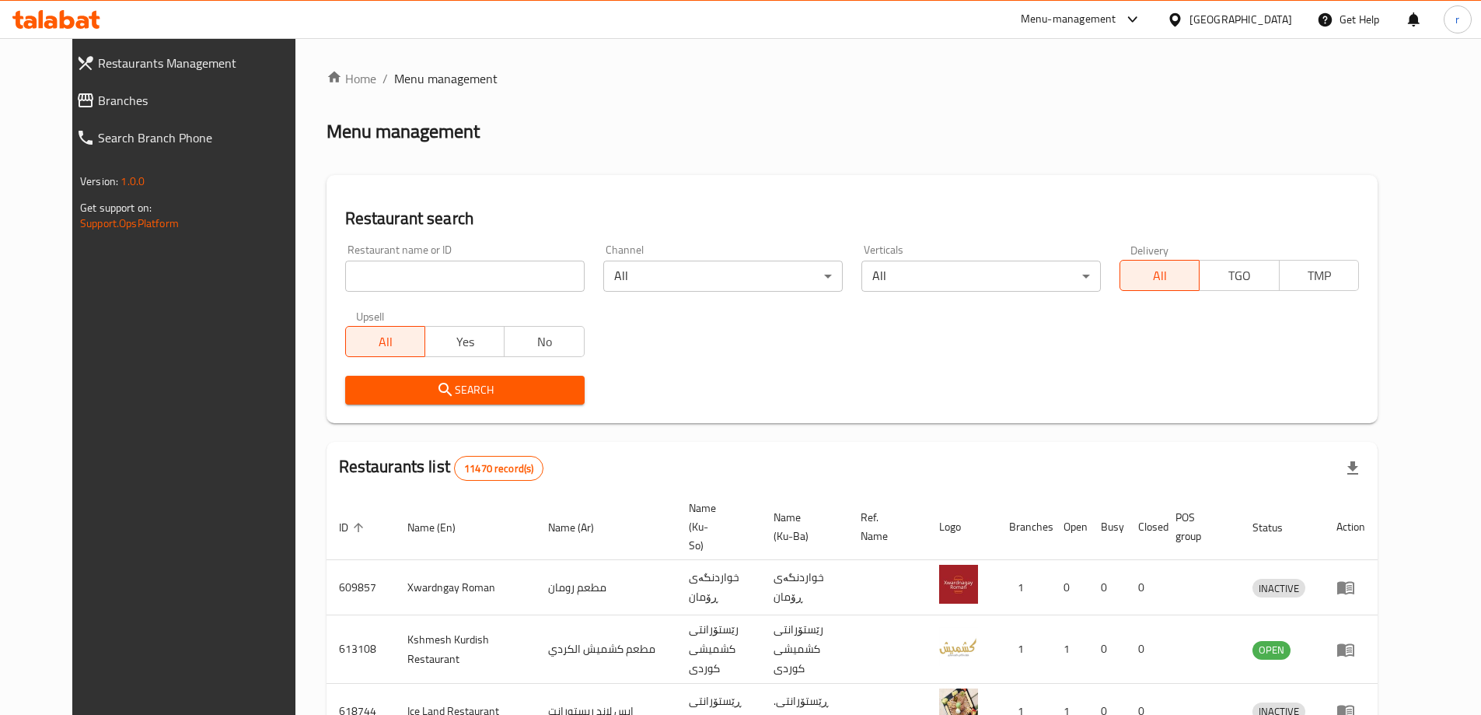
click at [377, 288] on input "search" at bounding box center [464, 275] width 239 height 31
paste input "Kulera ba qimay Xwani Miwan"
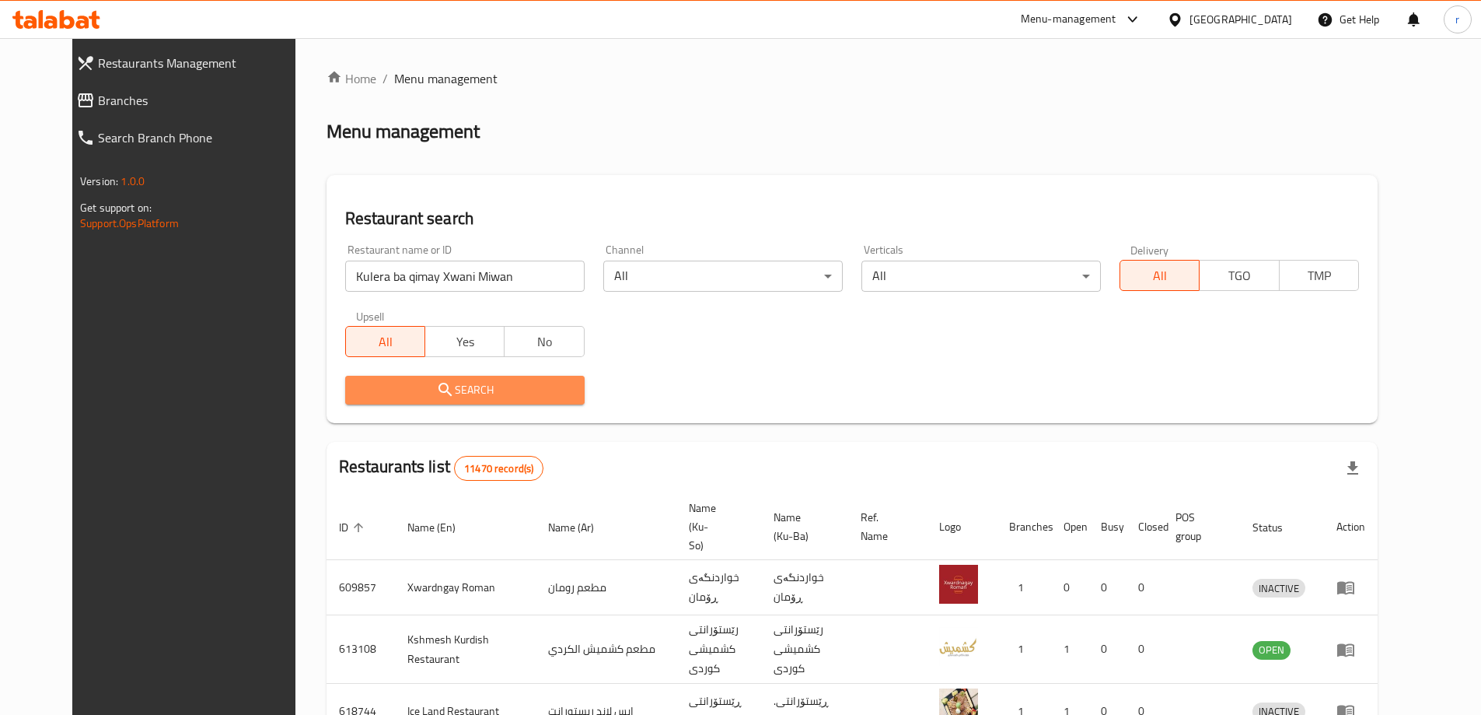
click at [372, 377] on button "Search" at bounding box center [464, 390] width 239 height 29
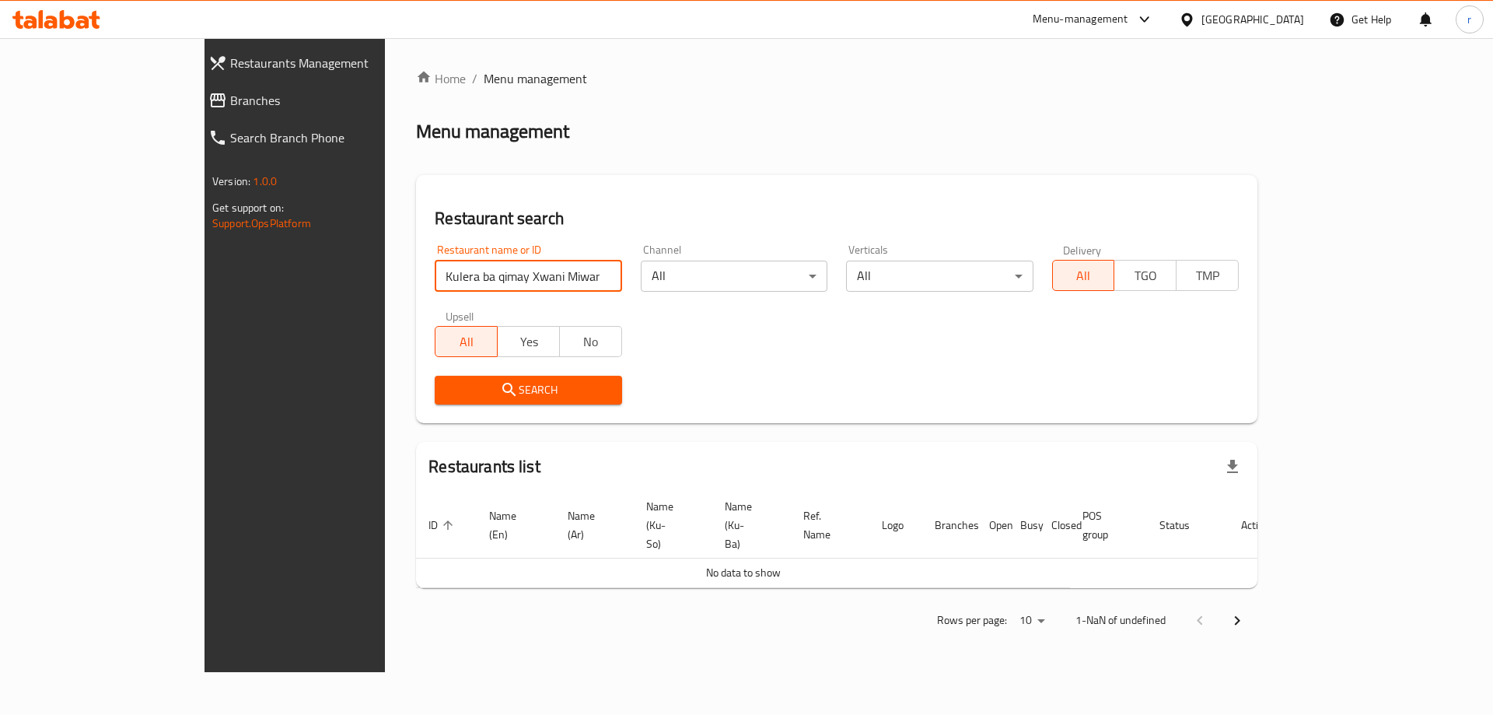
click at [505, 283] on input "Kulera ba qimay Xwani Miwan" at bounding box center [528, 275] width 187 height 31
type input "Kulera ba qimay Xwani"
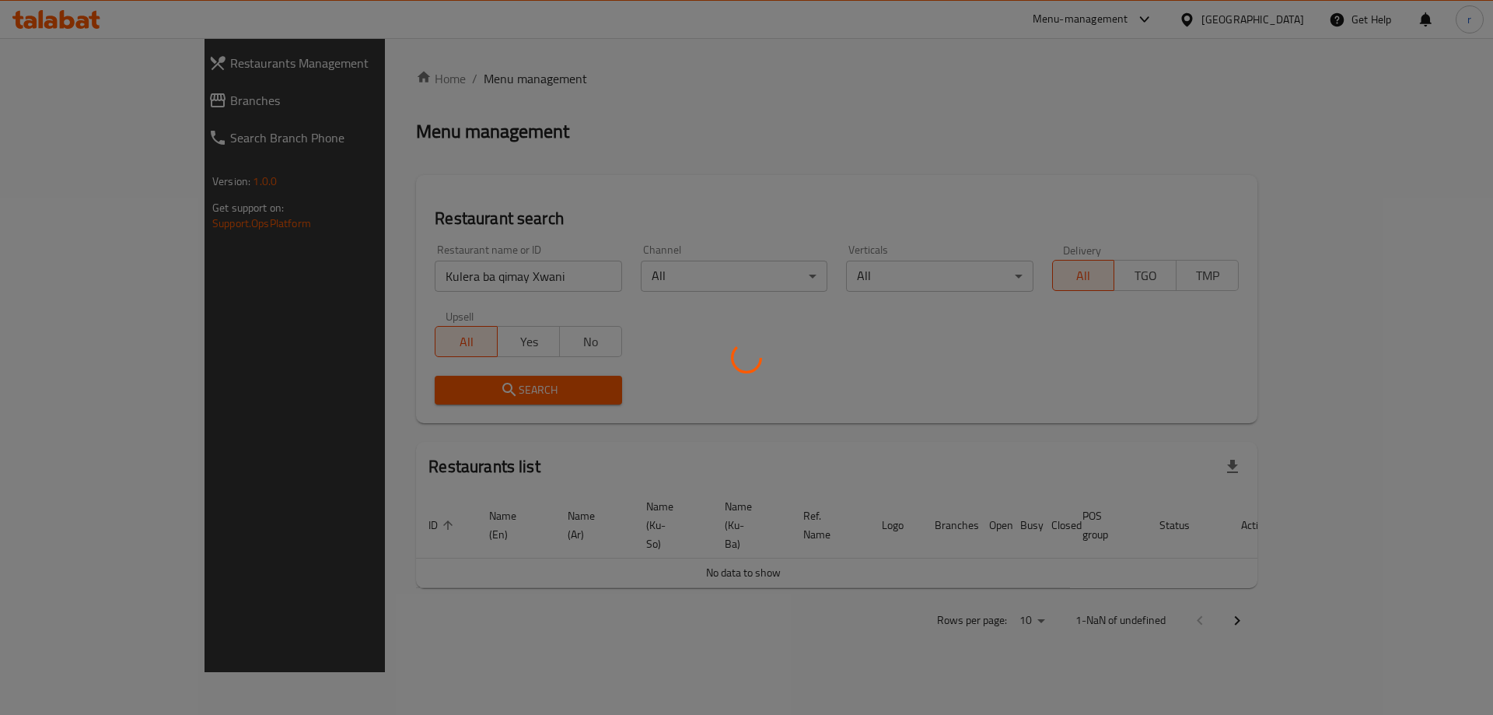
click at [465, 289] on div at bounding box center [746, 357] width 1493 height 715
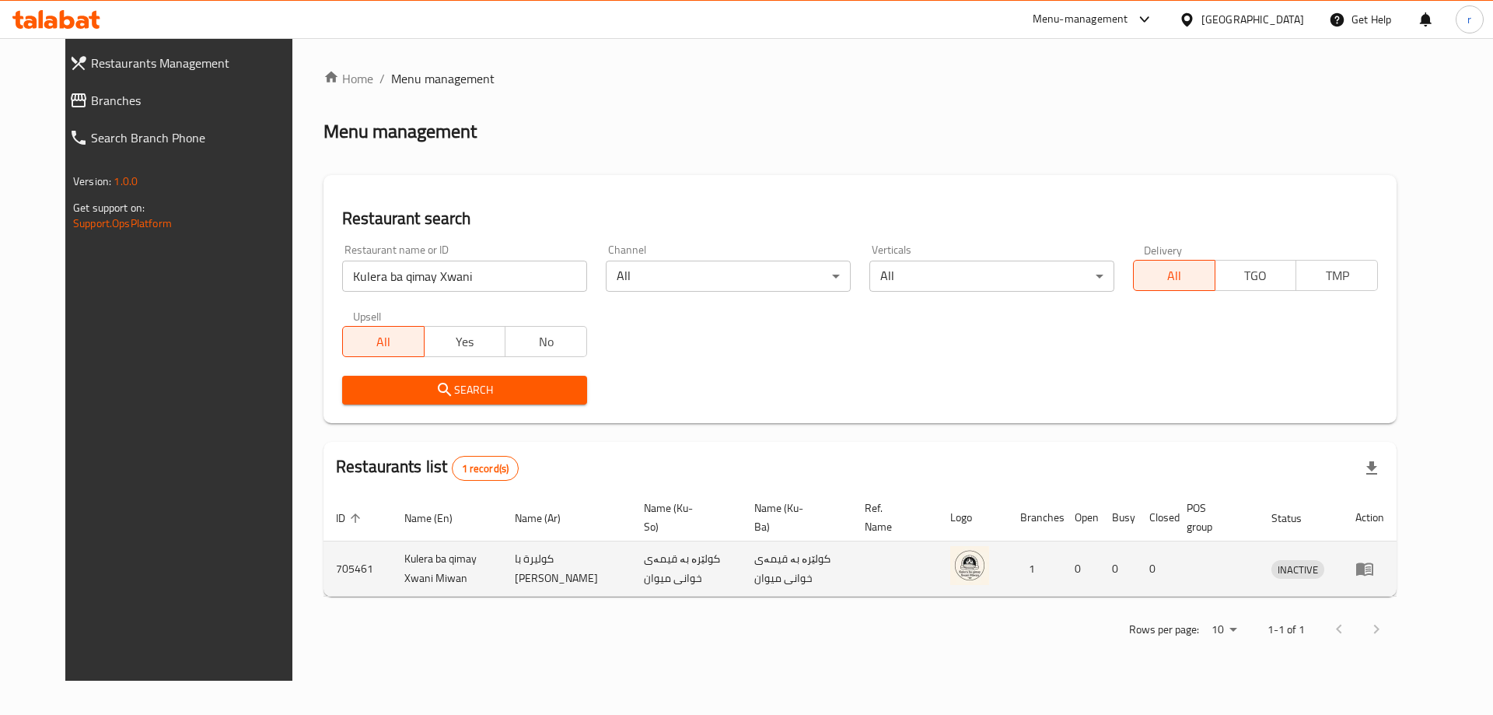
click at [1373, 575] on icon "enhanced table" at bounding box center [1364, 569] width 17 height 13
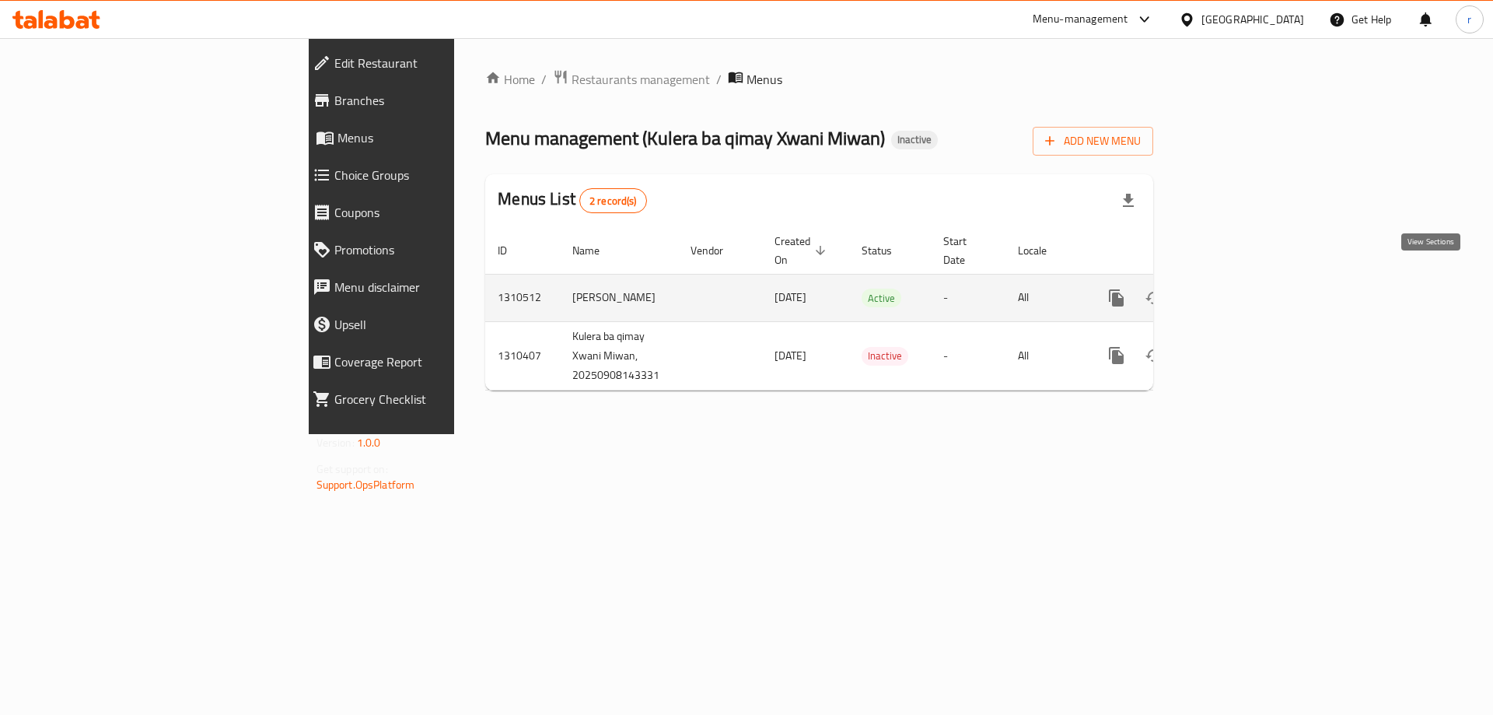
click at [1238, 288] on icon "enhanced table" at bounding box center [1228, 297] width 19 height 19
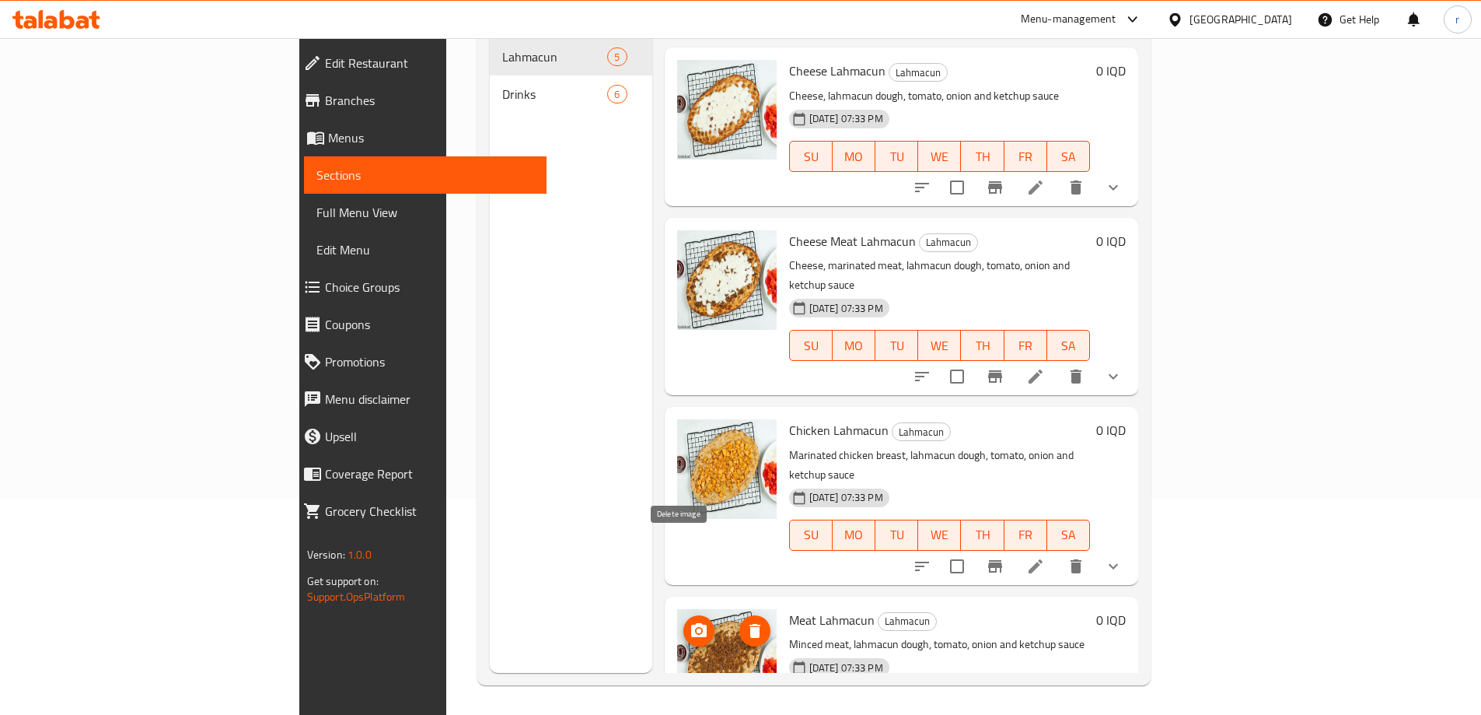
scroll to position [218, 0]
click at [325, 68] on span "Edit Restaurant" at bounding box center [429, 63] width 209 height 19
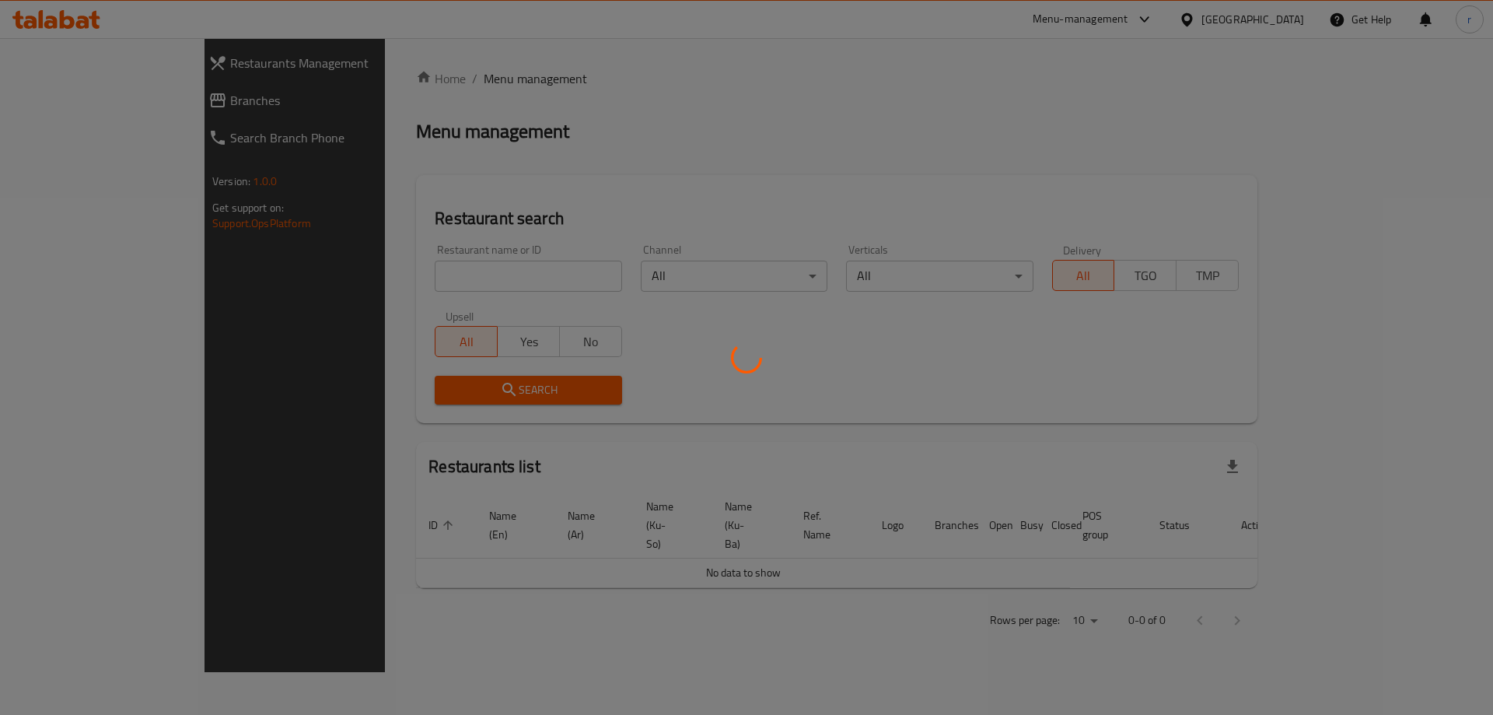
click at [68, 100] on div at bounding box center [746, 357] width 1493 height 715
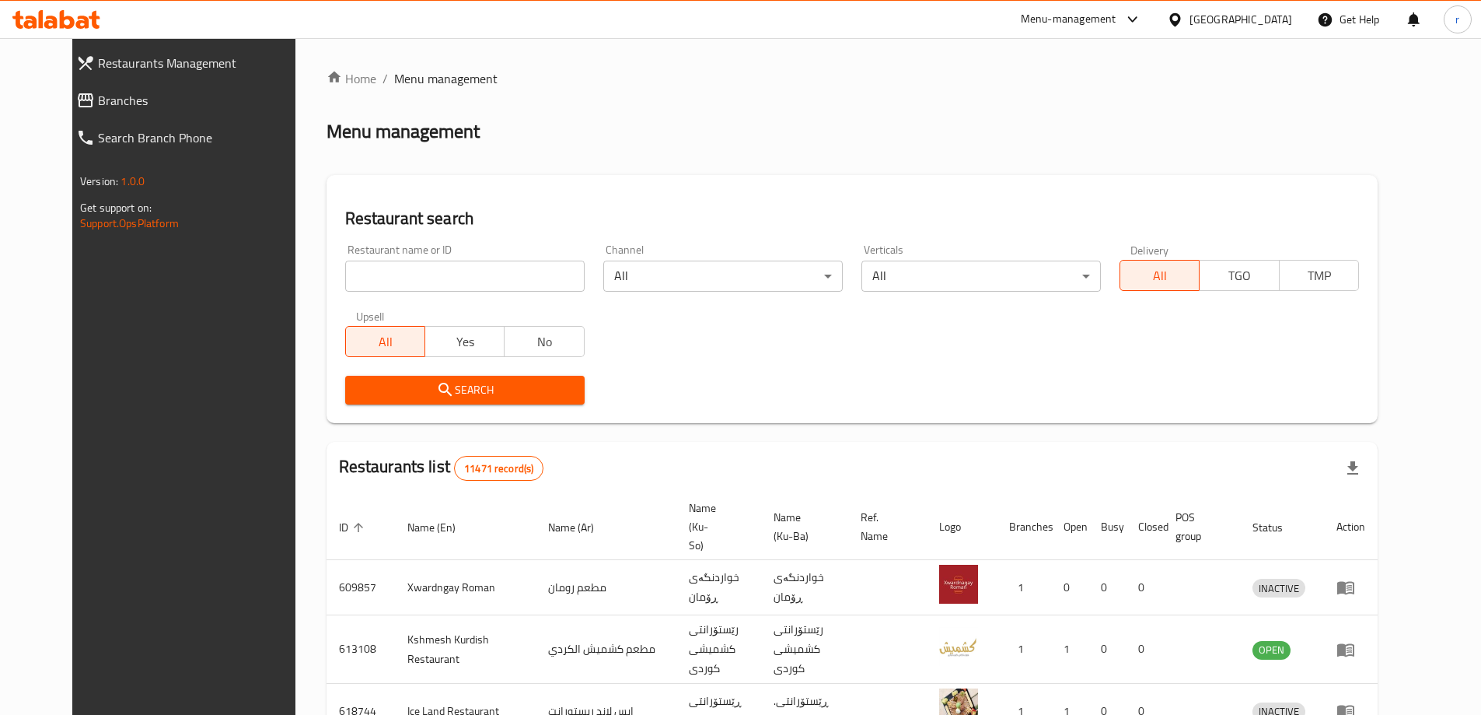
click at [98, 100] on span "Branches" at bounding box center [202, 100] width 209 height 19
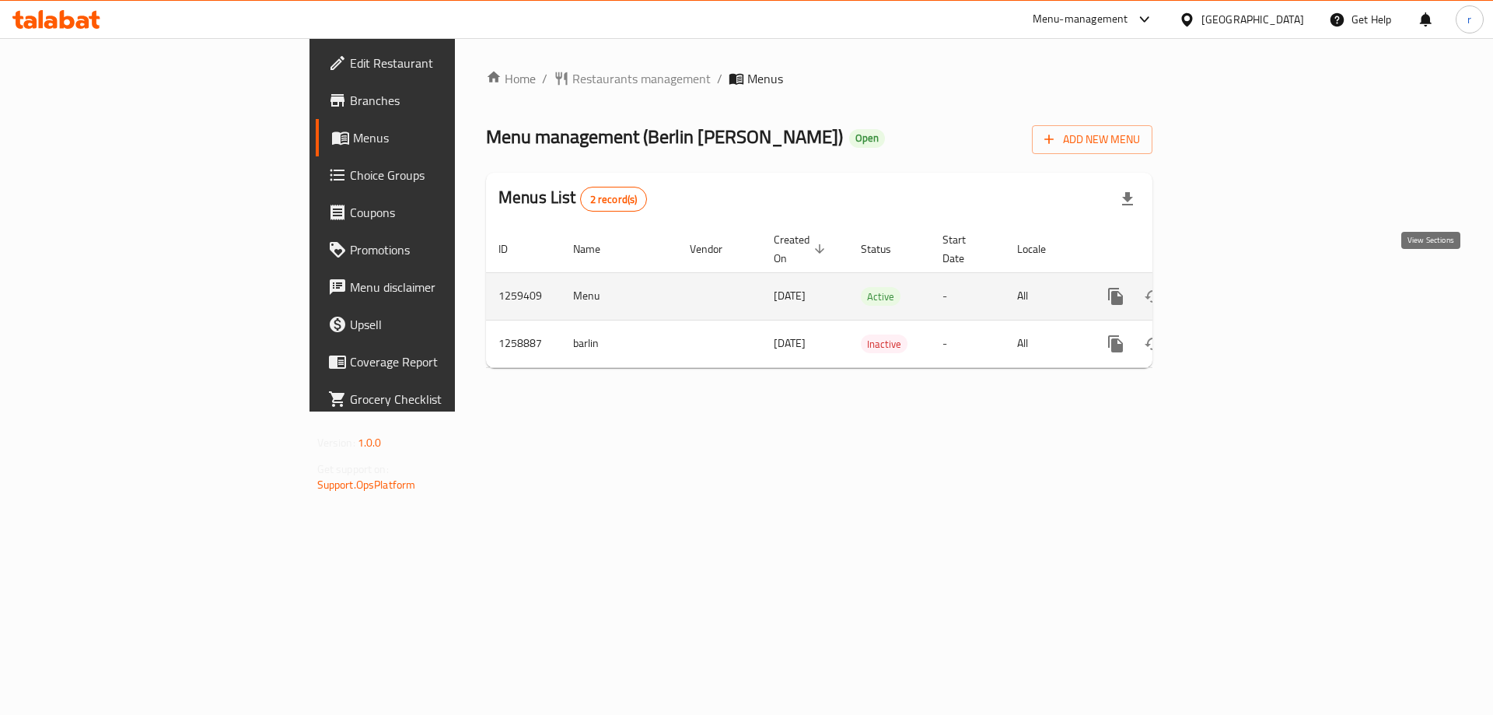
click at [1237, 287] on icon "enhanced table" at bounding box center [1227, 296] width 19 height 19
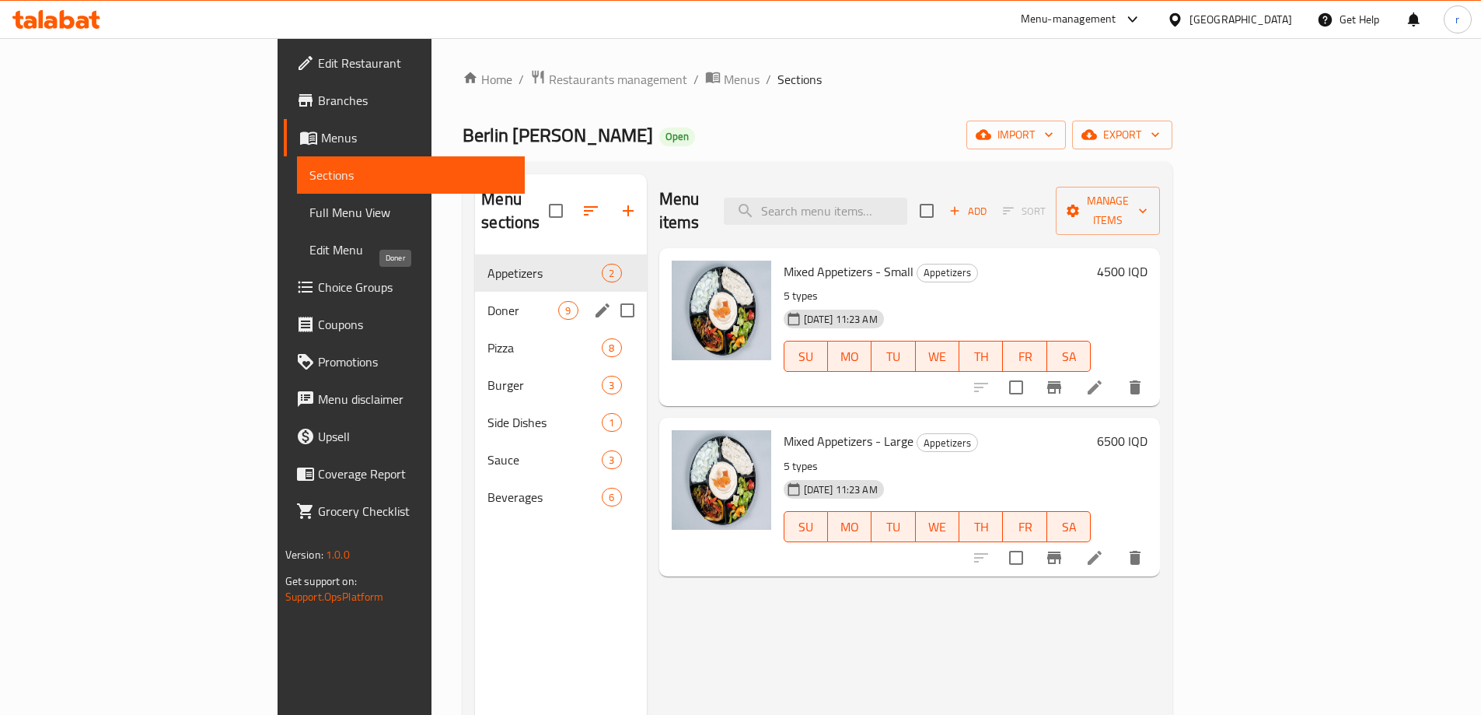
click at [487, 301] on span "Doner" at bounding box center [522, 310] width 71 height 19
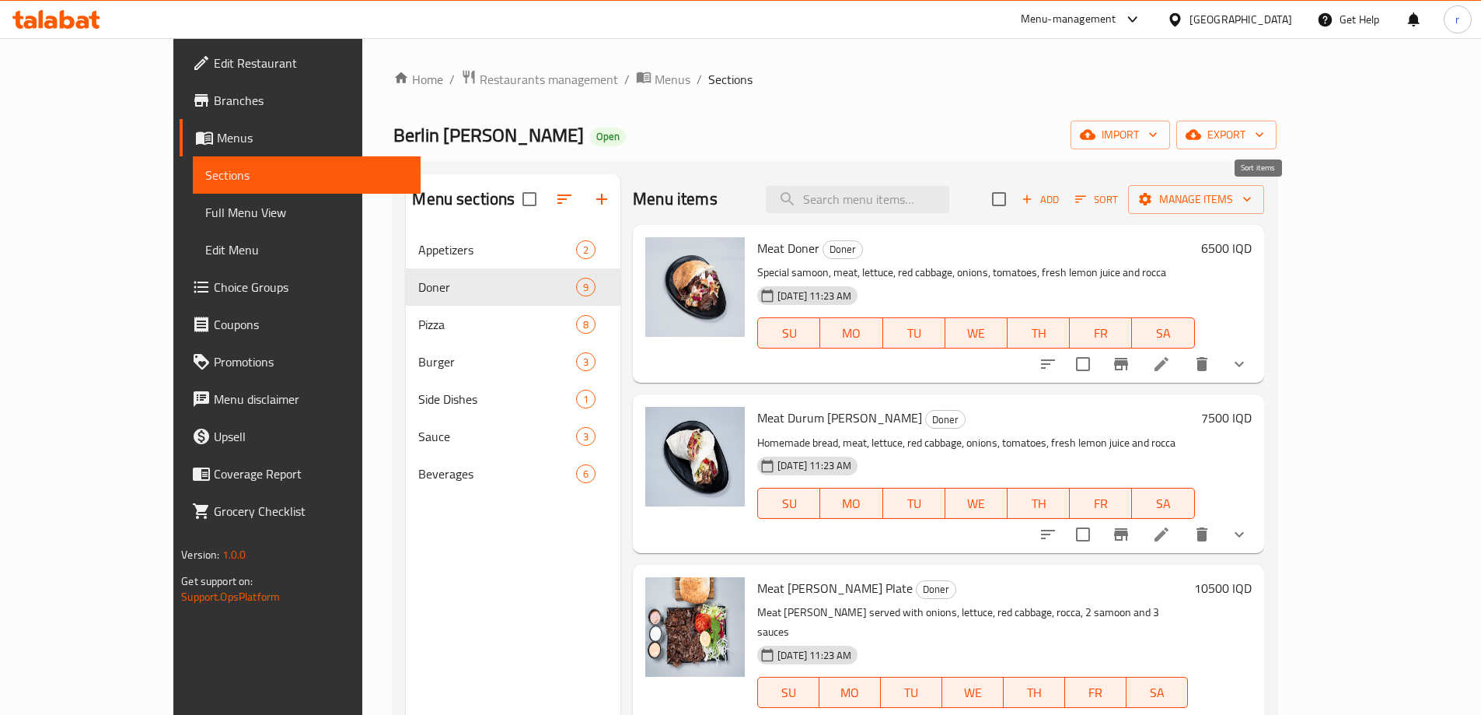
click at [1088, 193] on icon "button" at bounding box center [1081, 199] width 14 height 14
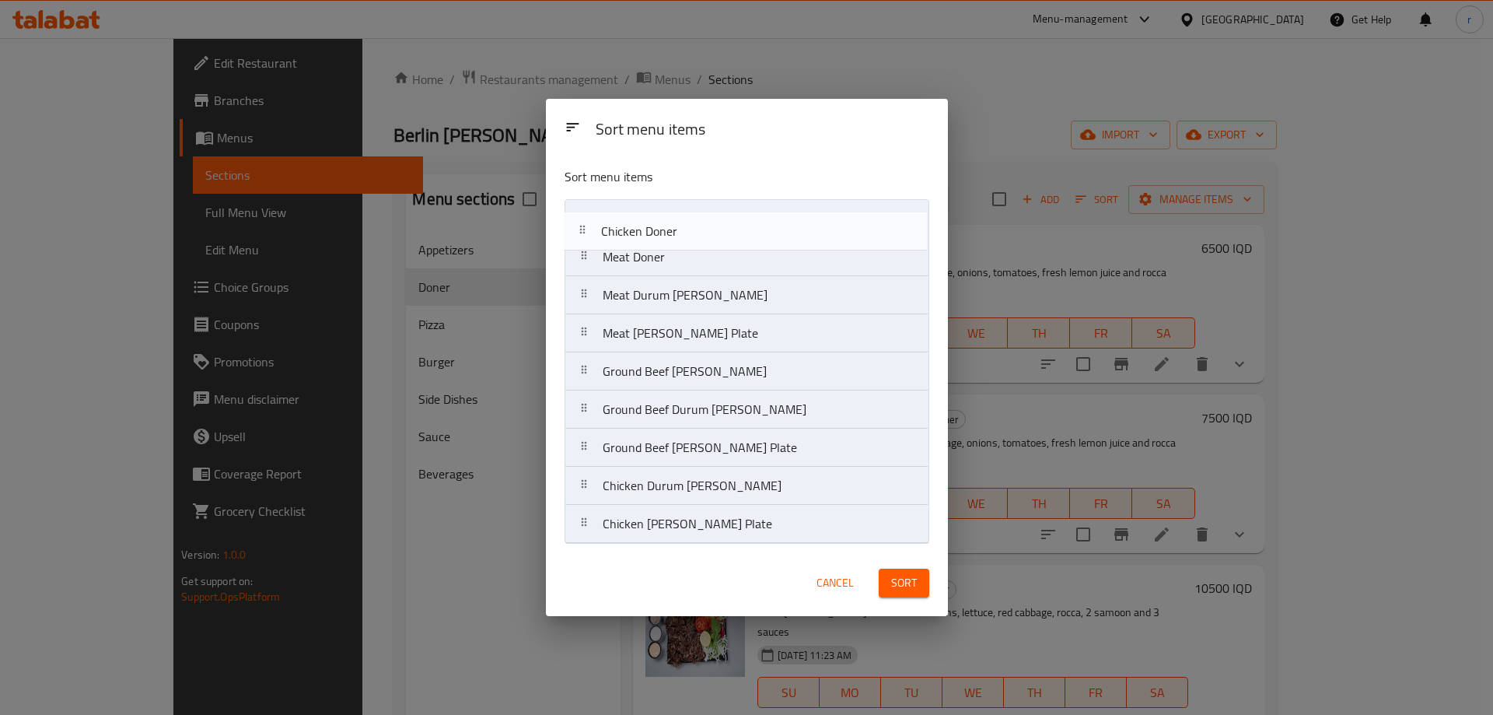
drag, startPoint x: 670, startPoint y: 453, endPoint x: 666, endPoint y: 204, distance: 248.8
click at [666, 204] on nav "Meat Doner Meat Durum Doner Meat Doner Plate Ground Beef doner Ground Beef Duru…" at bounding box center [746, 371] width 365 height 344
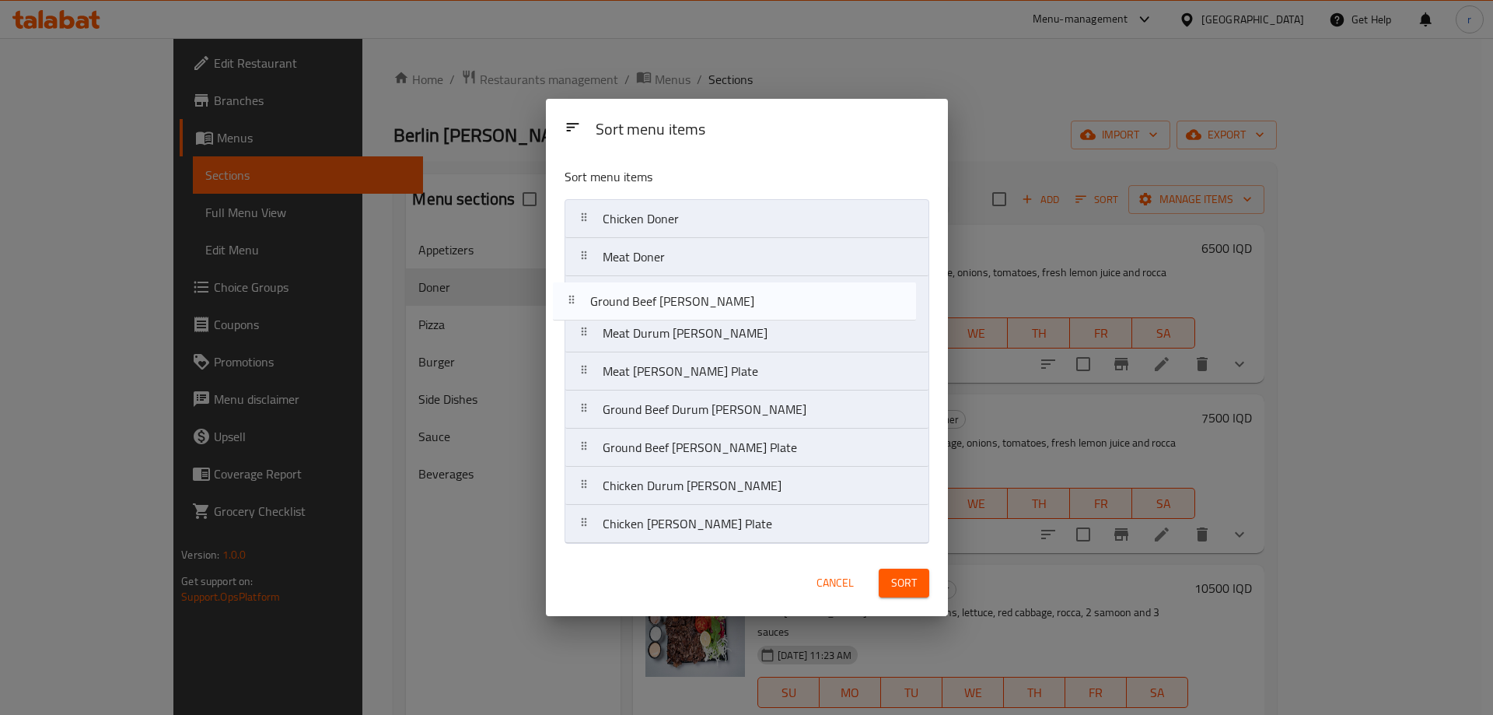
drag, startPoint x: 666, startPoint y: 372, endPoint x: 646, endPoint y: 285, distance: 90.0
click at [646, 285] on nav "Chicken Doner Meat Doner Meat Durum Doner Meat Doner Plate Ground Beef doner Gr…" at bounding box center [746, 371] width 365 height 344
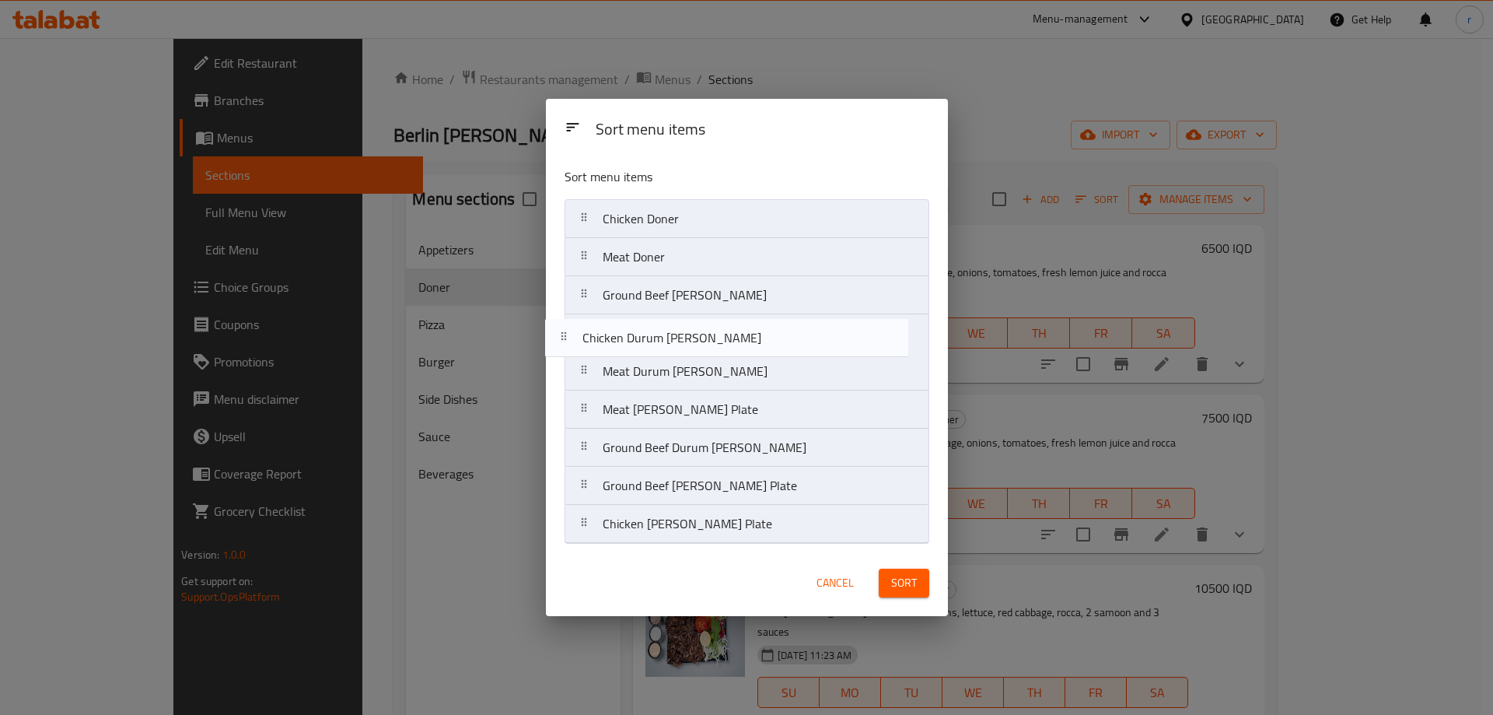
drag, startPoint x: 697, startPoint y: 494, endPoint x: 675, endPoint y: 339, distance: 156.4
click at [675, 339] on nav "Chicken Doner Meat Doner Ground Beef doner Meat Durum Doner Meat Doner Plate Gr…" at bounding box center [746, 371] width 365 height 344
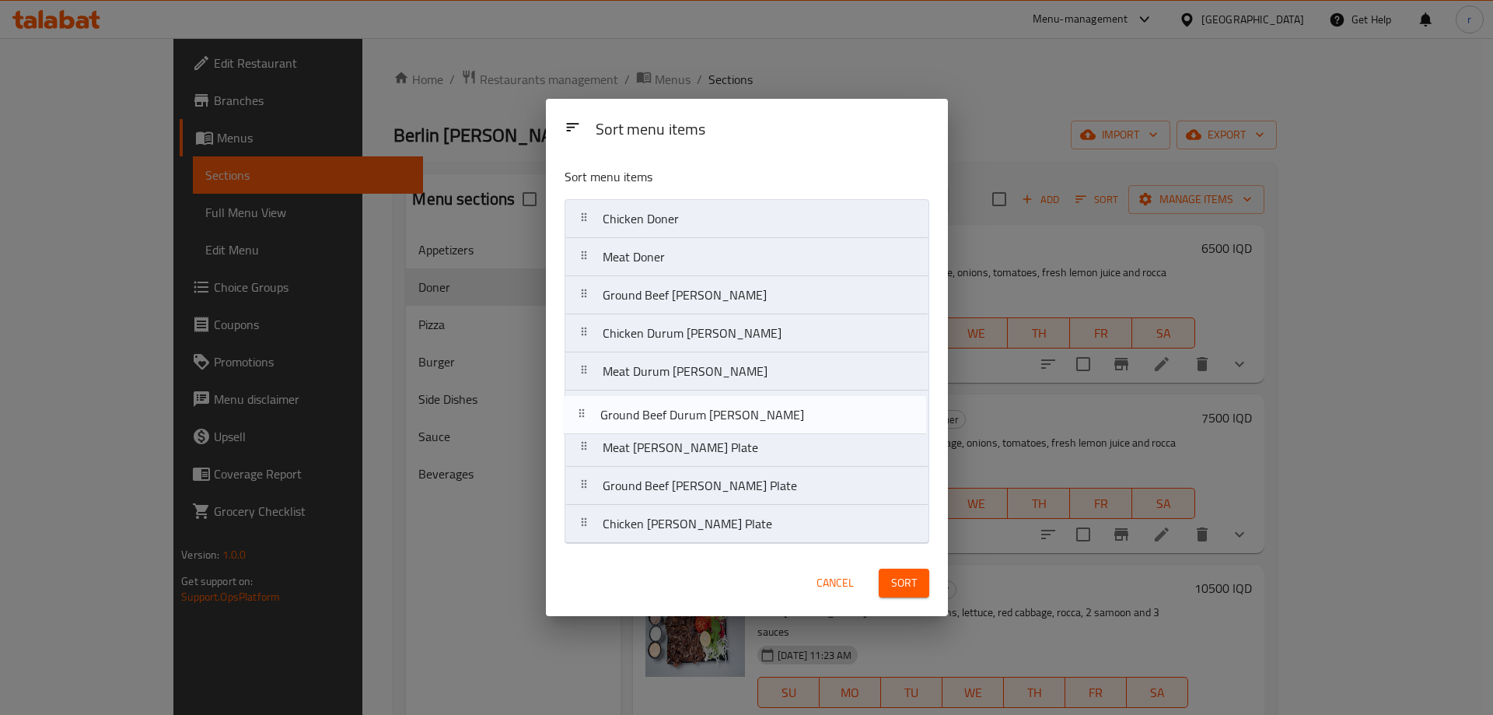
drag, startPoint x: 683, startPoint y: 459, endPoint x: 677, endPoint y: 417, distance: 42.3
click at [677, 417] on nav "Chicken Doner Meat Doner Ground Beef doner Chicken Durum Doner Meat Durum Doner…" at bounding box center [746, 371] width 365 height 344
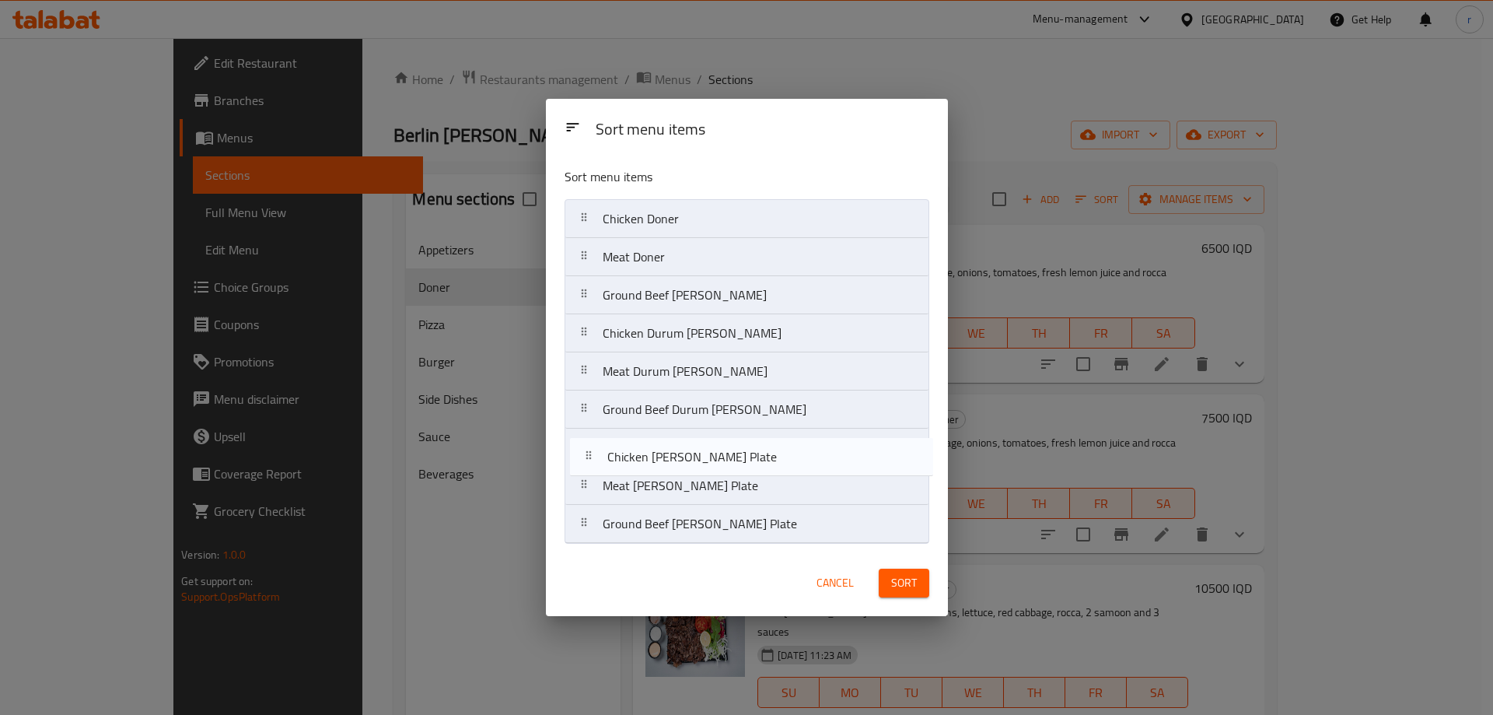
drag, startPoint x: 694, startPoint y: 527, endPoint x: 699, endPoint y: 456, distance: 71.7
click at [699, 456] on nav "Chicken Doner Meat Doner Ground Beef doner Chicken Durum Doner Meat Durum Doner…" at bounding box center [746, 371] width 365 height 344
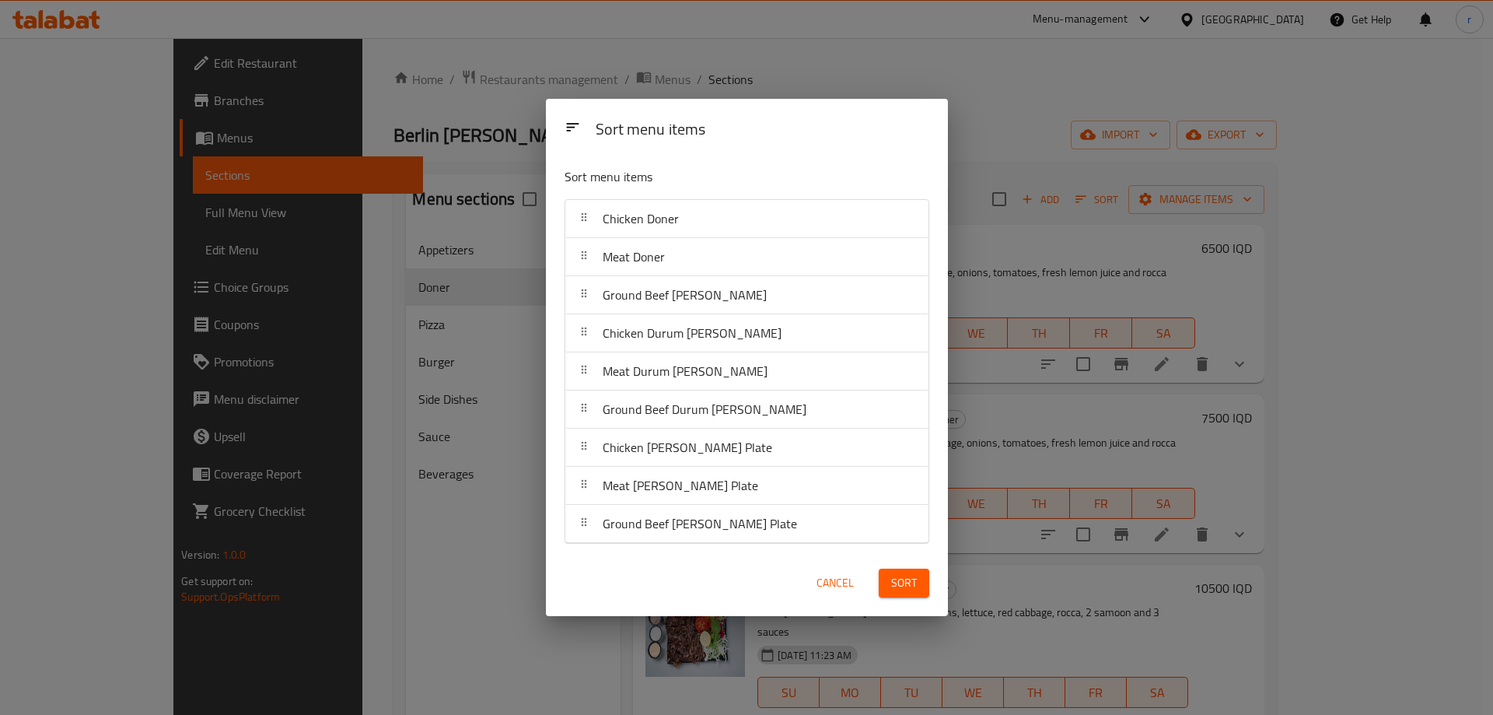
click at [896, 589] on span "Sort" at bounding box center [904, 582] width 26 height 19
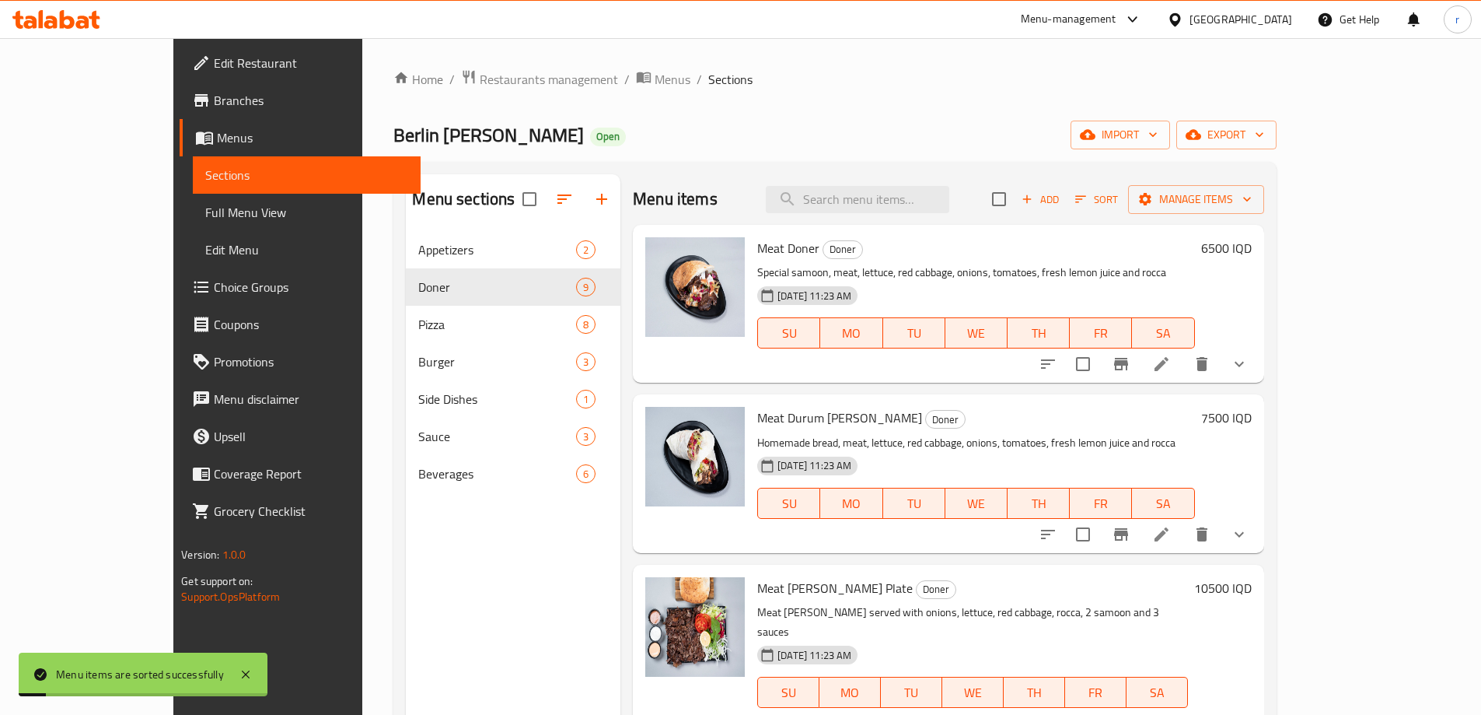
click at [205, 220] on span "Full Menu View" at bounding box center [306, 212] width 203 height 19
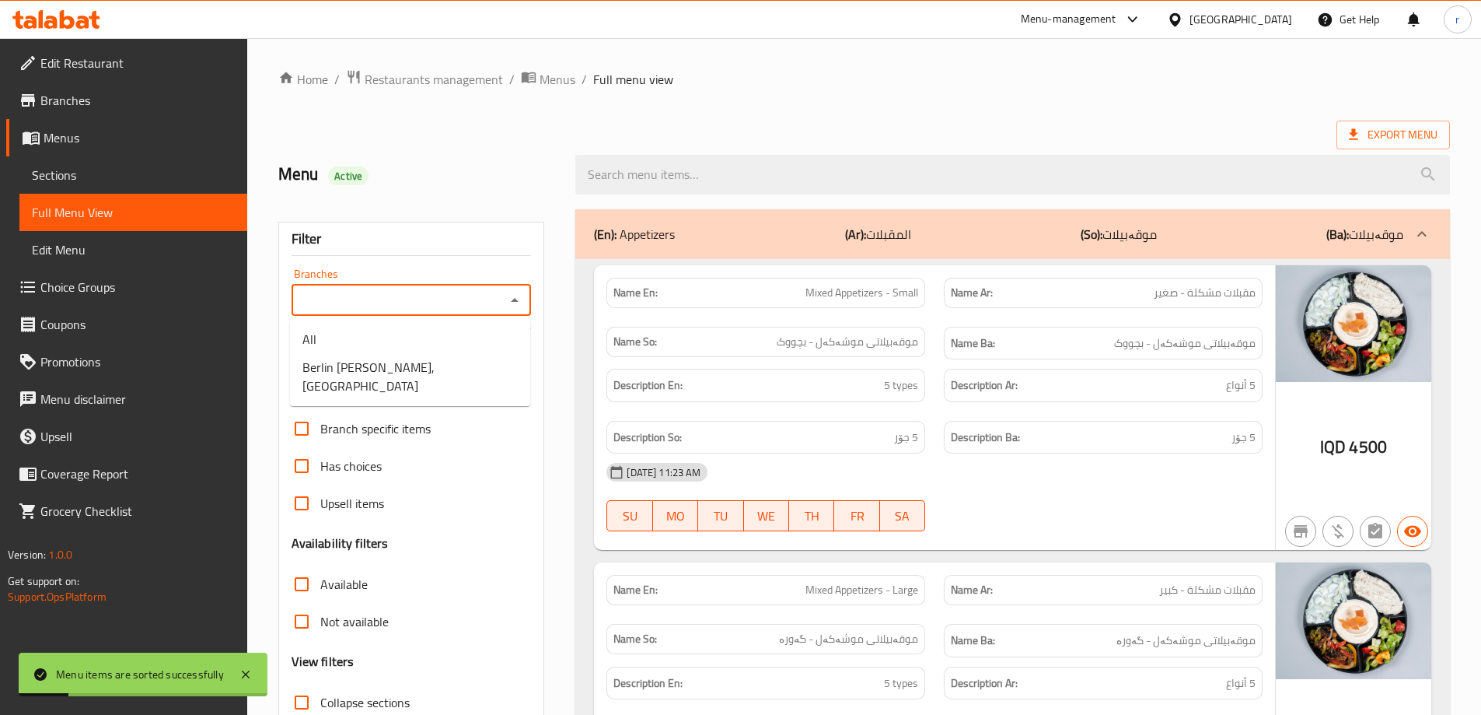
click at [327, 306] on input "Branches" at bounding box center [398, 300] width 205 height 22
click at [358, 362] on span "Berlin Doner,Nuseran" at bounding box center [409, 376] width 215 height 37
type input "Berlin Doner,Nuseran"
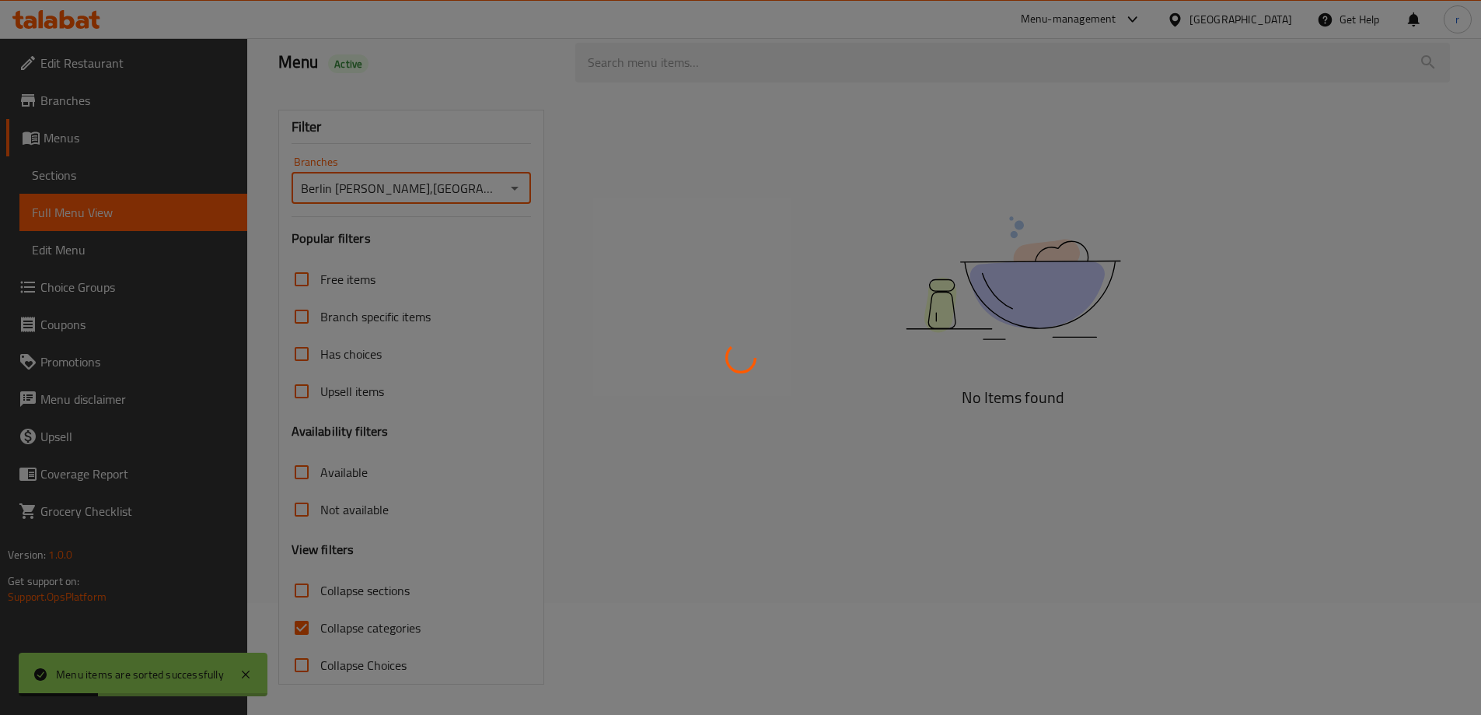
scroll to position [113, 0]
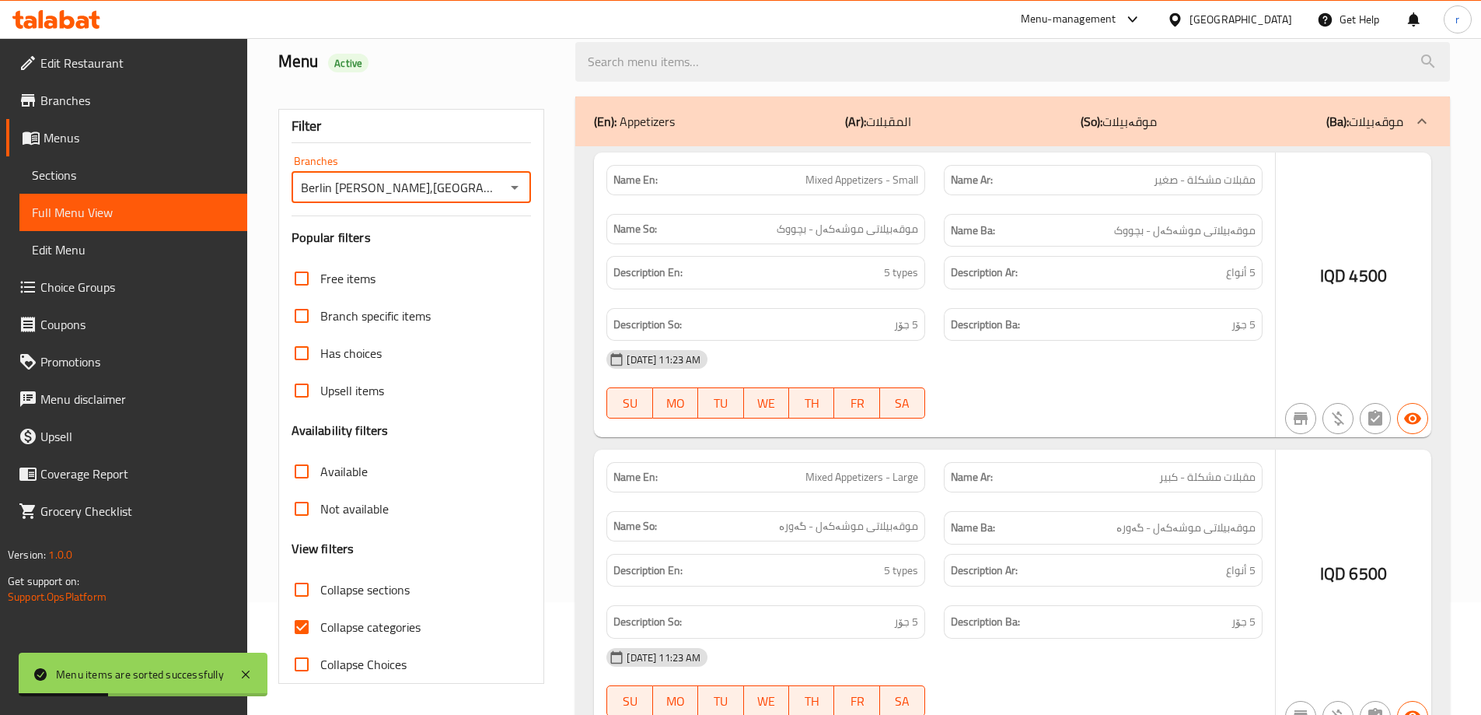
click at [369, 632] on div at bounding box center [740, 357] width 1481 height 715
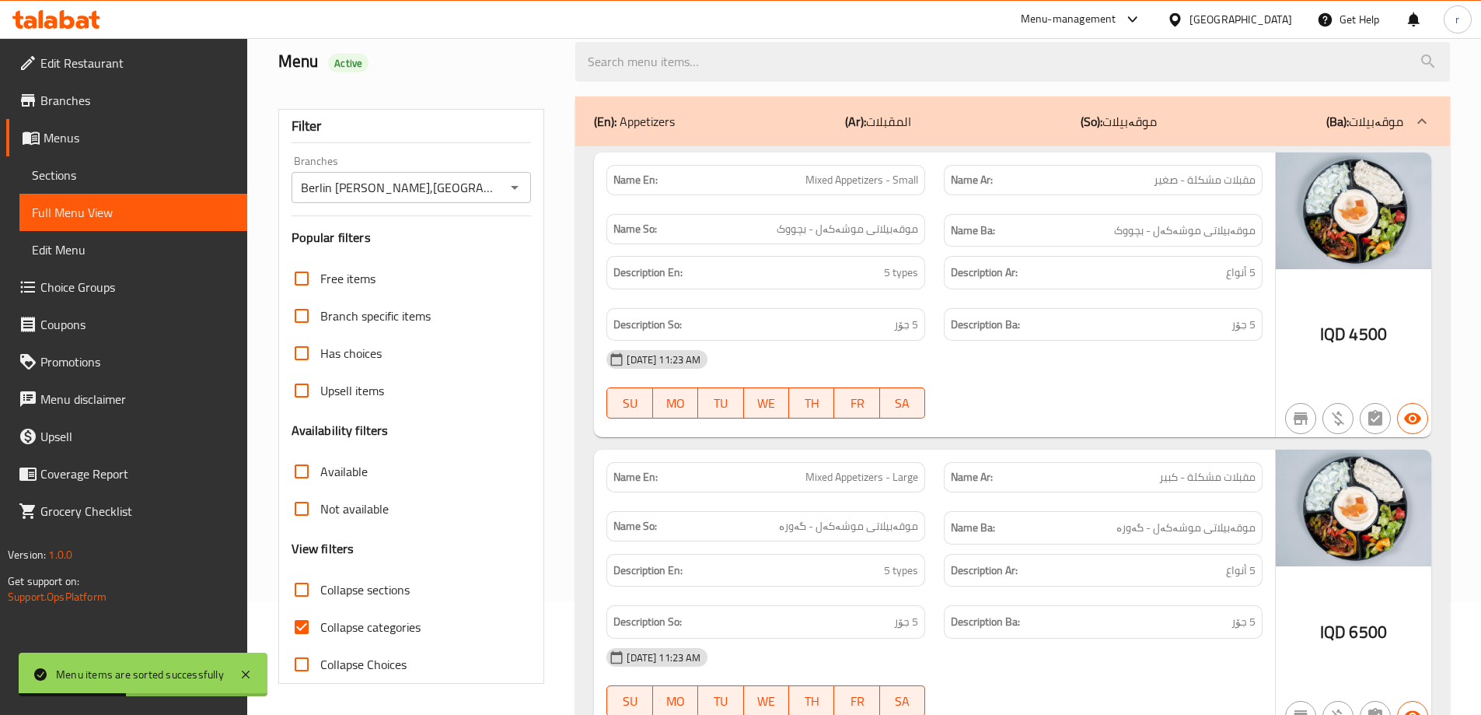
click at [379, 592] on span "Collapse sections" at bounding box center [364, 589] width 89 height 19
click at [320, 592] on input "Collapse sections" at bounding box center [301, 589] width 37 height 37
checkbox input "true"
click at [372, 634] on span "Collapse categories" at bounding box center [370, 626] width 100 height 19
click at [320, 634] on input "Collapse categories" at bounding box center [301, 626] width 37 height 37
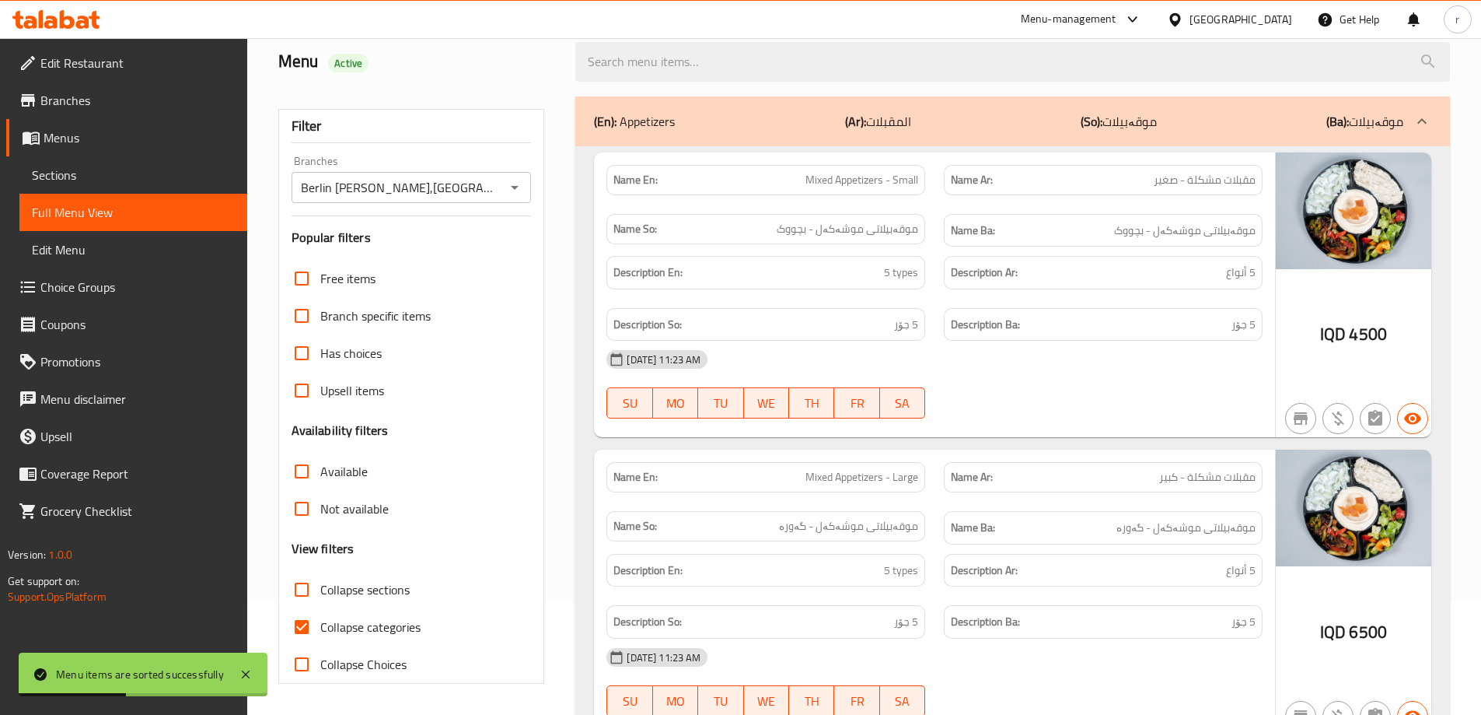
checkbox input "false"
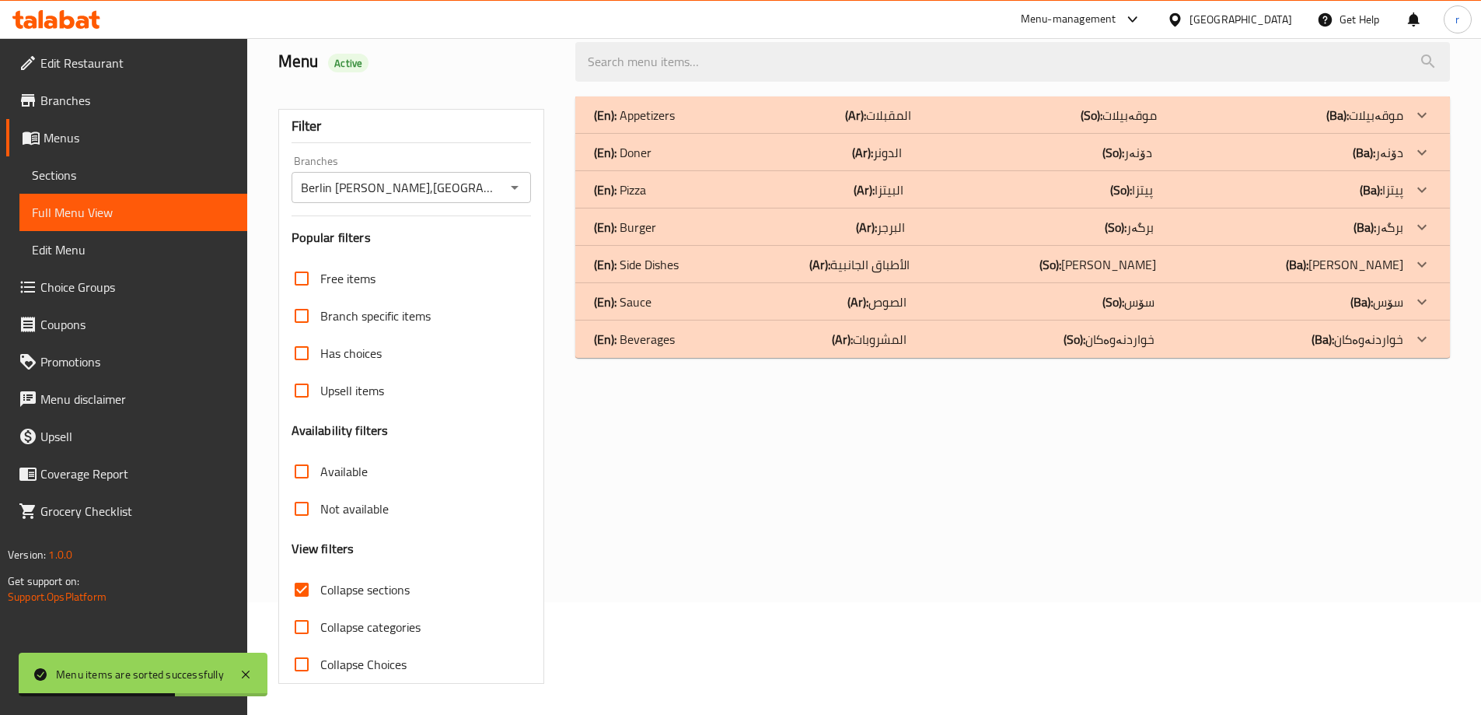
click at [684, 156] on div "(En): Doner (Ar): الدونر (So): دۆنەر (Ba): دۆنەر" at bounding box center [998, 152] width 809 height 19
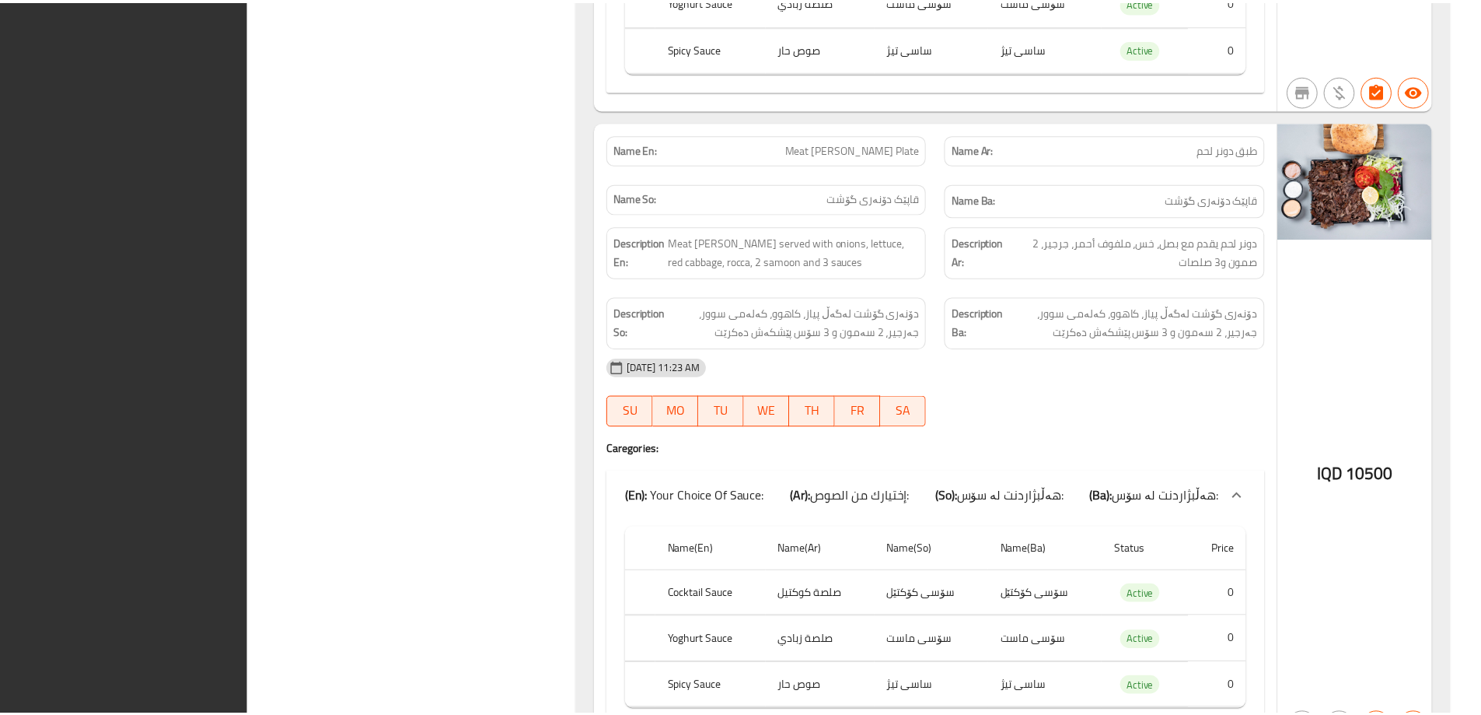
scroll to position [5578, 0]
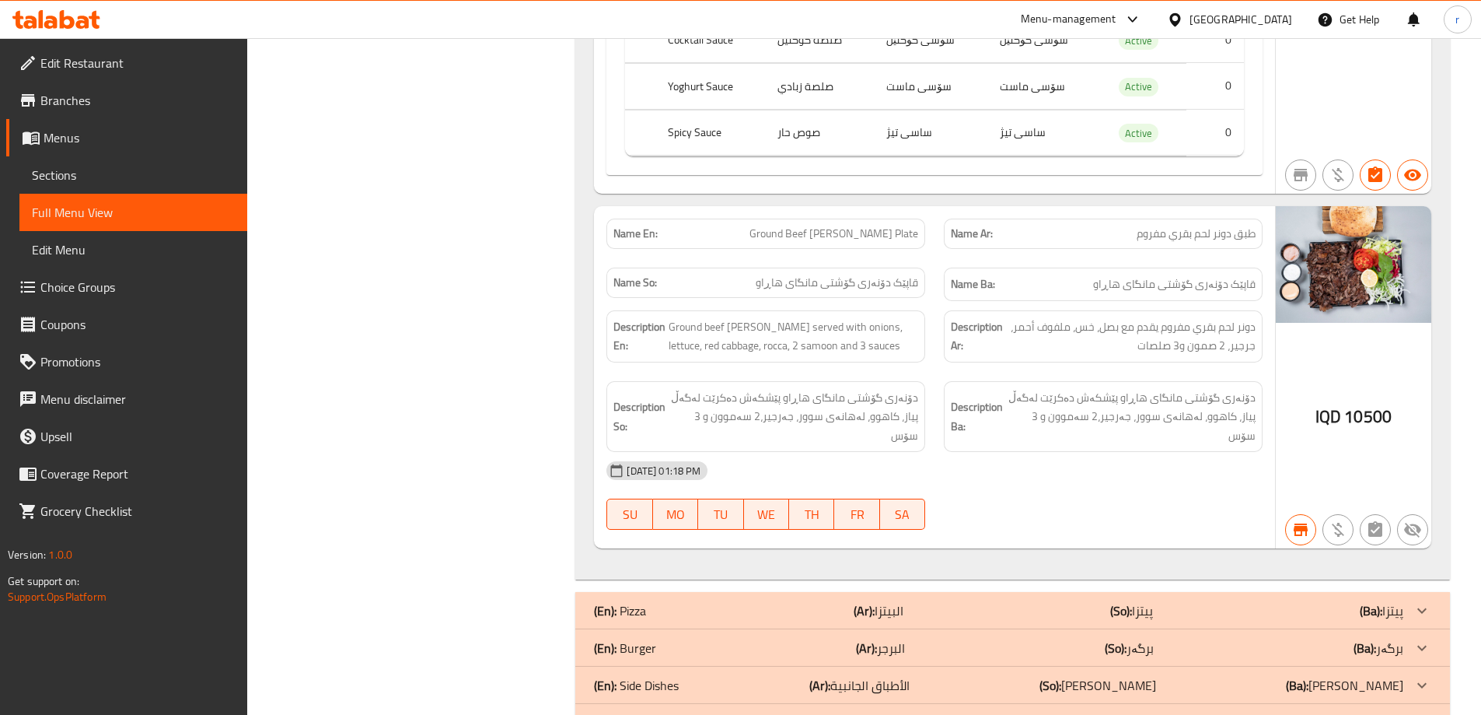
click at [105, 28] on div at bounding box center [56, 19] width 113 height 31
click at [87, 26] on icon at bounding box center [82, 22] width 13 height 13
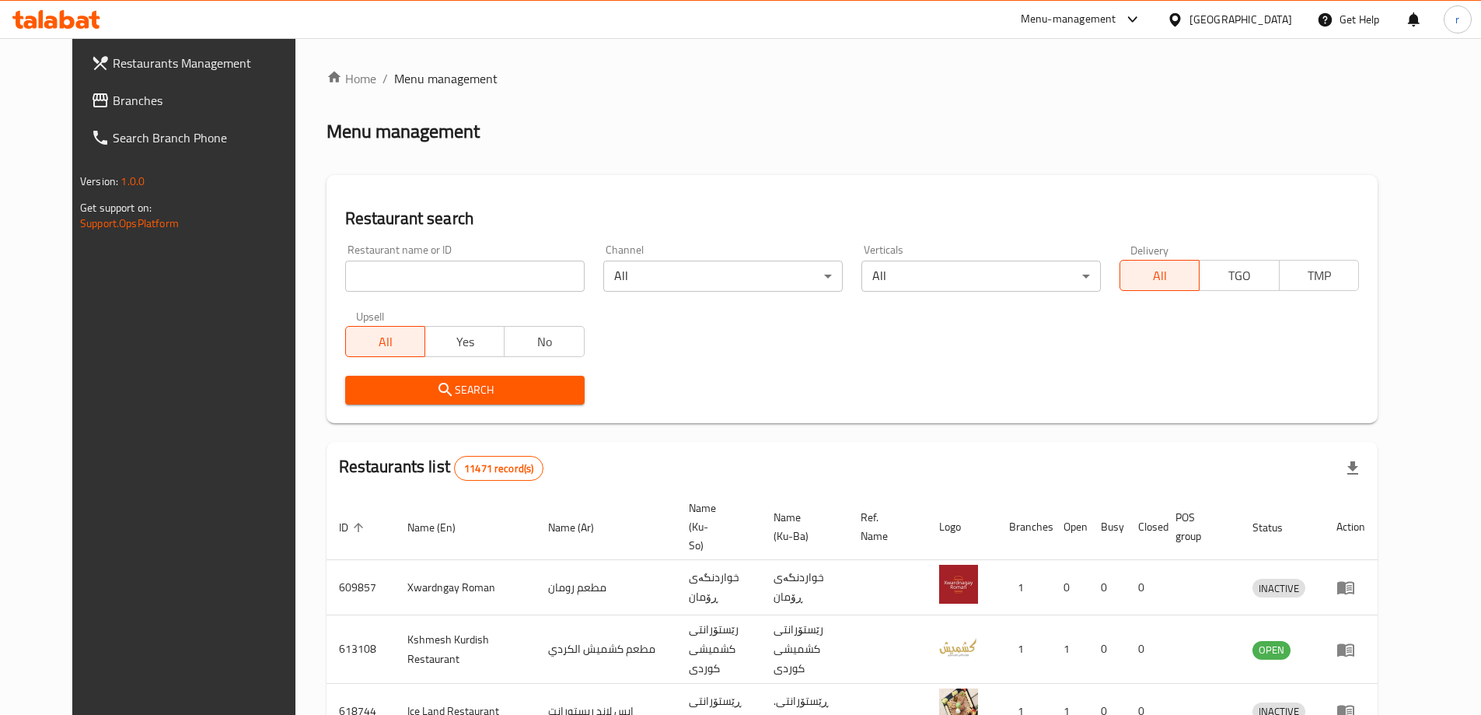
click at [386, 286] on input "search" at bounding box center [464, 275] width 239 height 31
paste input "676702"
type input "676702"
click at [373, 376] on button "Search" at bounding box center [464, 390] width 239 height 29
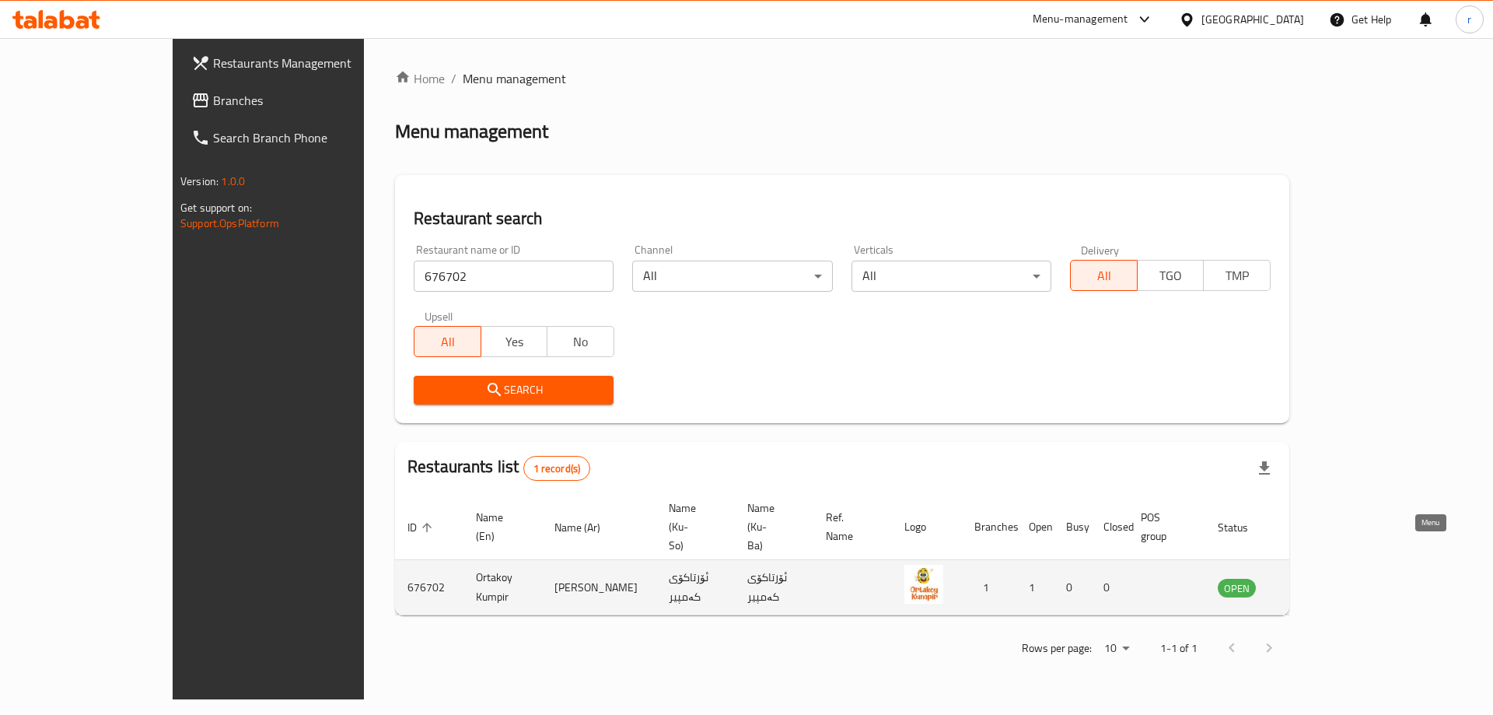
click at [1318, 578] on icon "enhanced table" at bounding box center [1308, 587] width 19 height 19
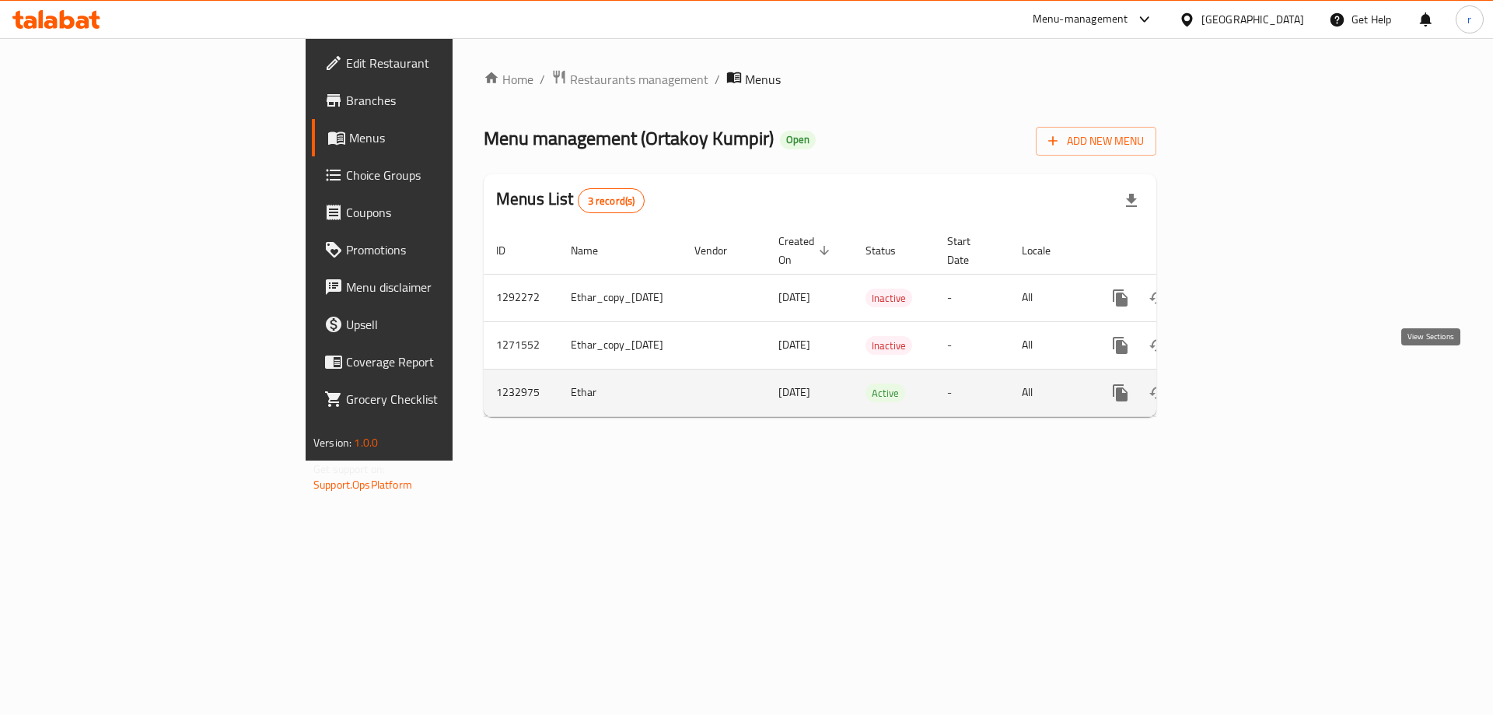
click at [1242, 383] on icon "enhanced table" at bounding box center [1232, 392] width 19 height 19
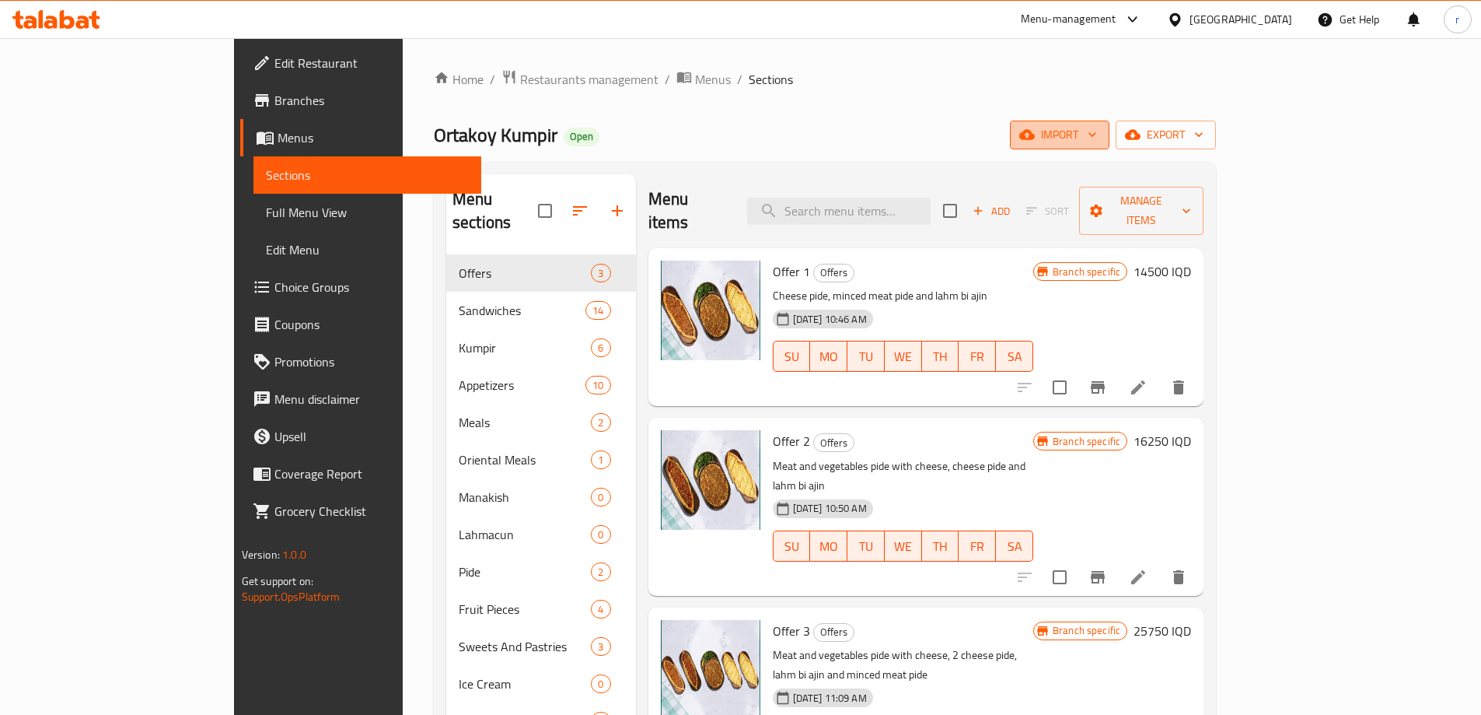
click at [1097, 143] on span "import" at bounding box center [1059, 134] width 75 height 19
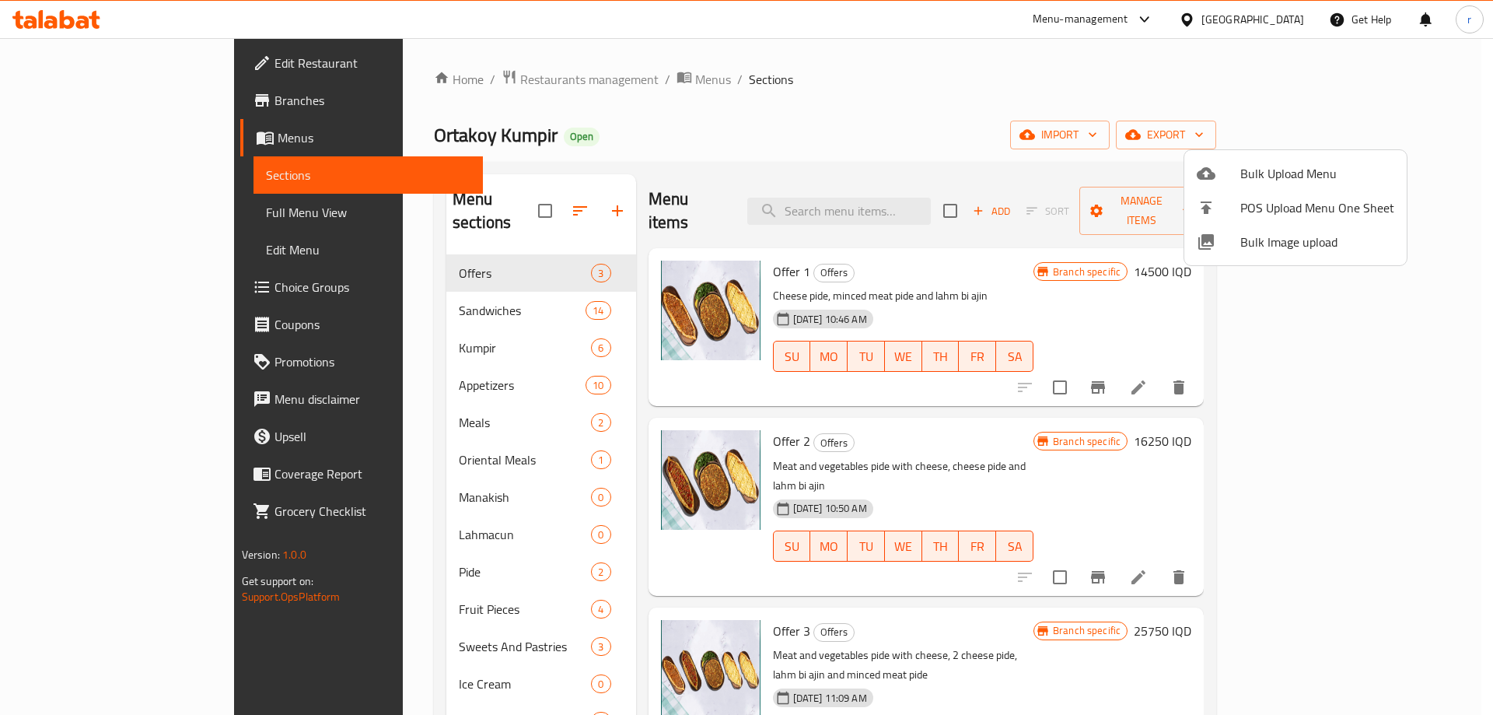
click at [1053, 152] on div at bounding box center [746, 357] width 1493 height 715
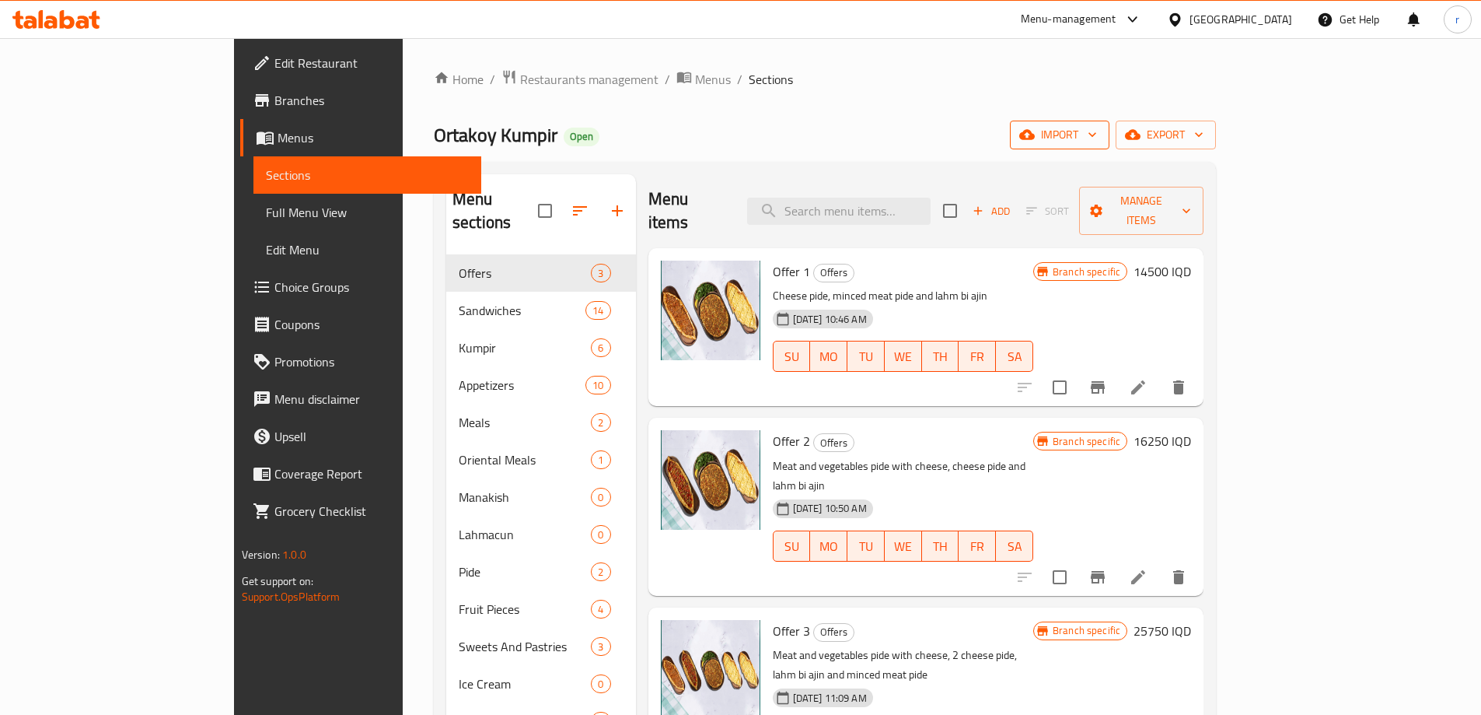
click at [1109, 148] on button "import" at bounding box center [1060, 135] width 100 height 29
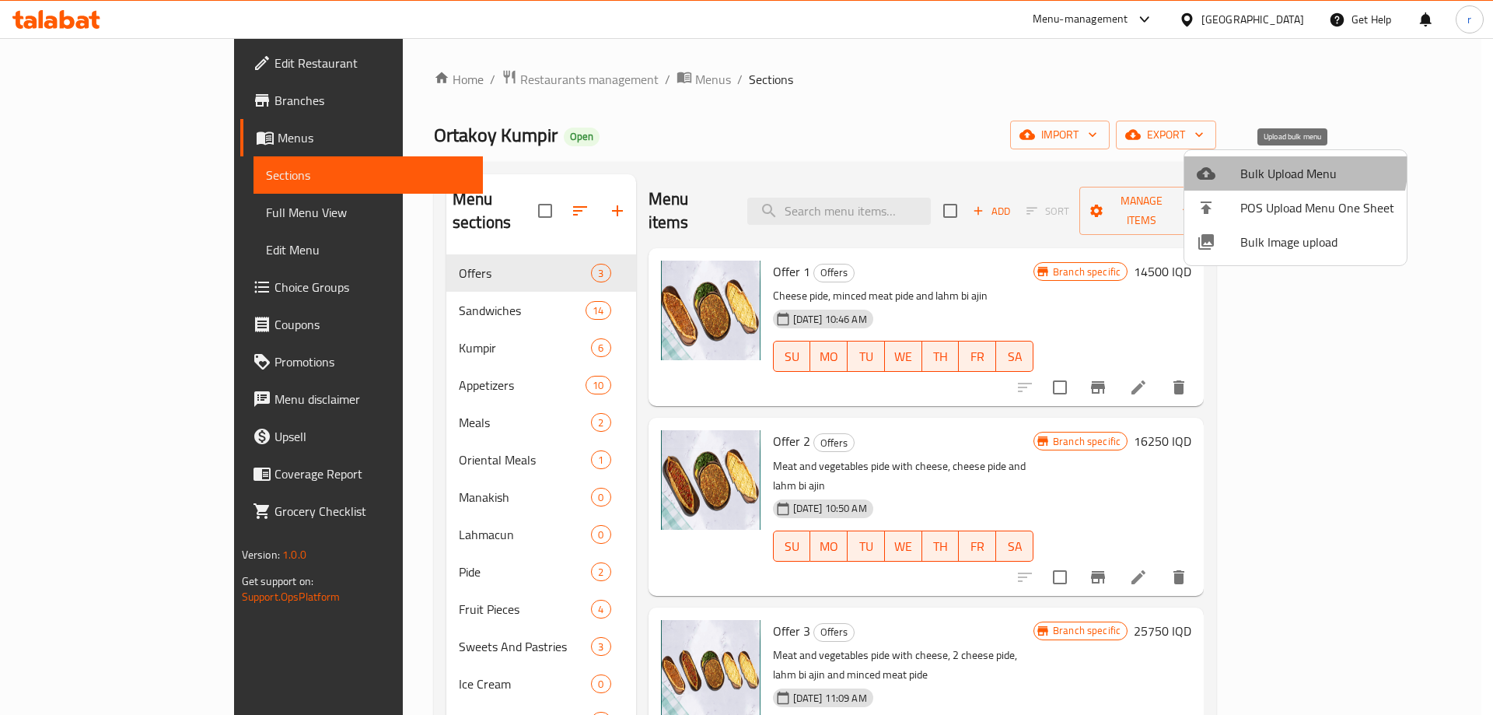
click at [1260, 160] on li "Bulk Upload Menu" at bounding box center [1295, 173] width 222 height 34
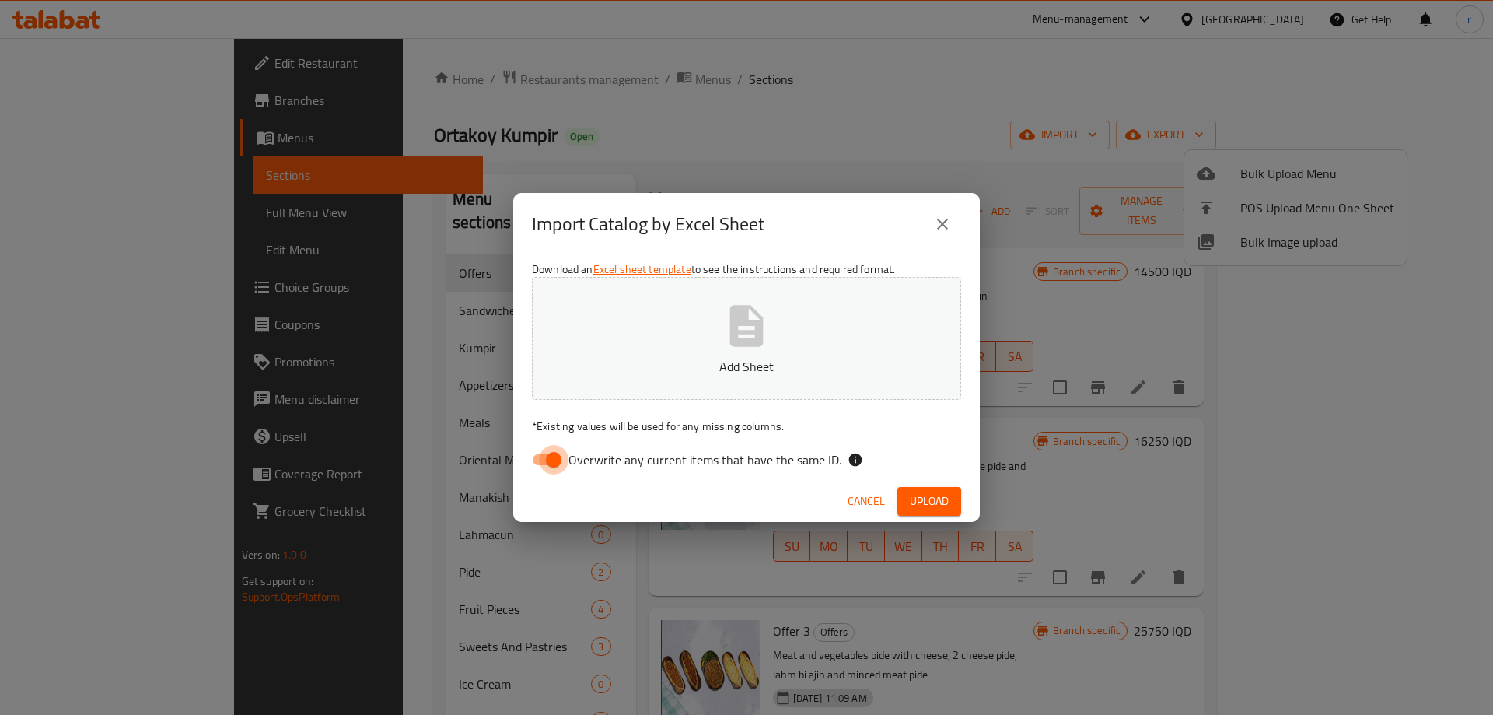
click at [545, 459] on input "Overwrite any current items that have the same ID." at bounding box center [553, 460] width 89 height 30
checkbox input "false"
click at [661, 386] on button "Add Sheet" at bounding box center [746, 338] width 429 height 123
click at [929, 488] on button "Upload" at bounding box center [929, 501] width 64 height 29
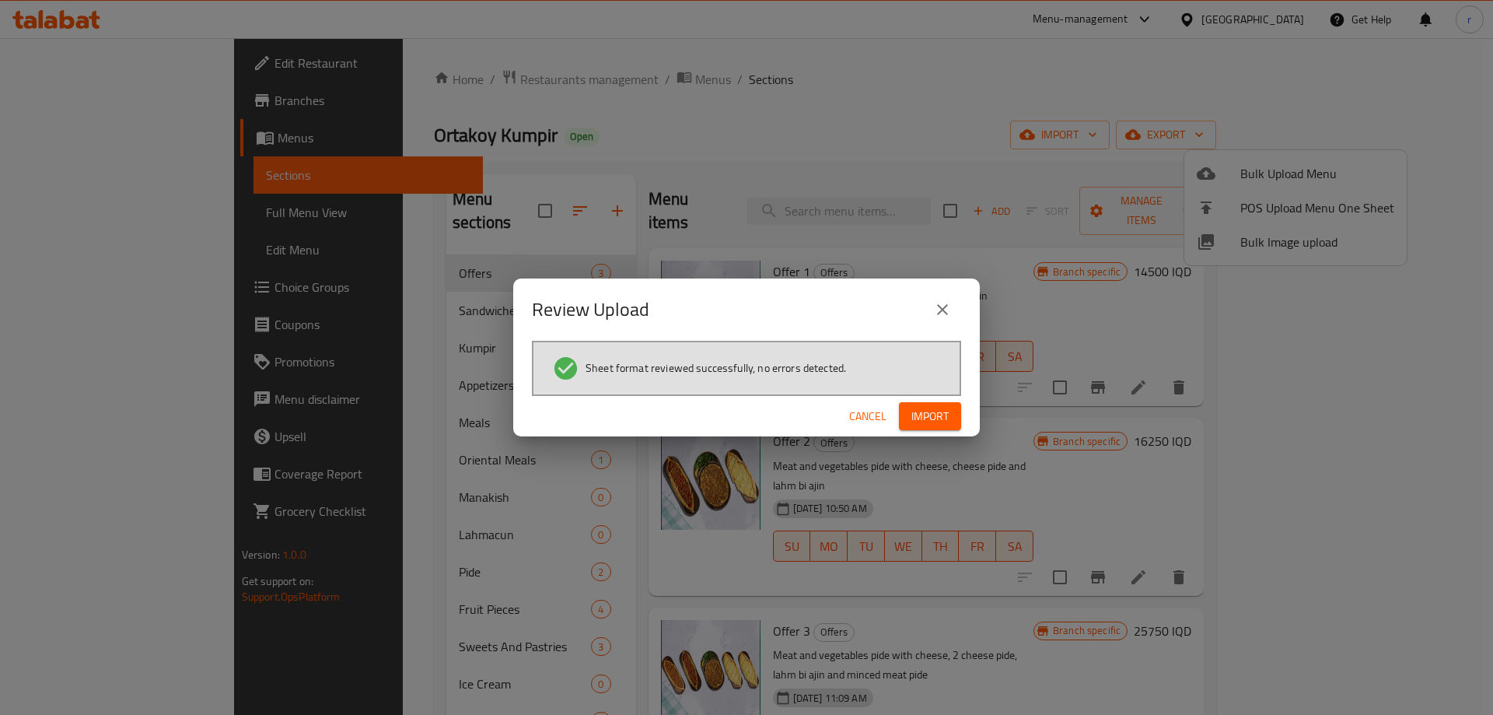
click at [947, 417] on span "Import" at bounding box center [929, 416] width 37 height 19
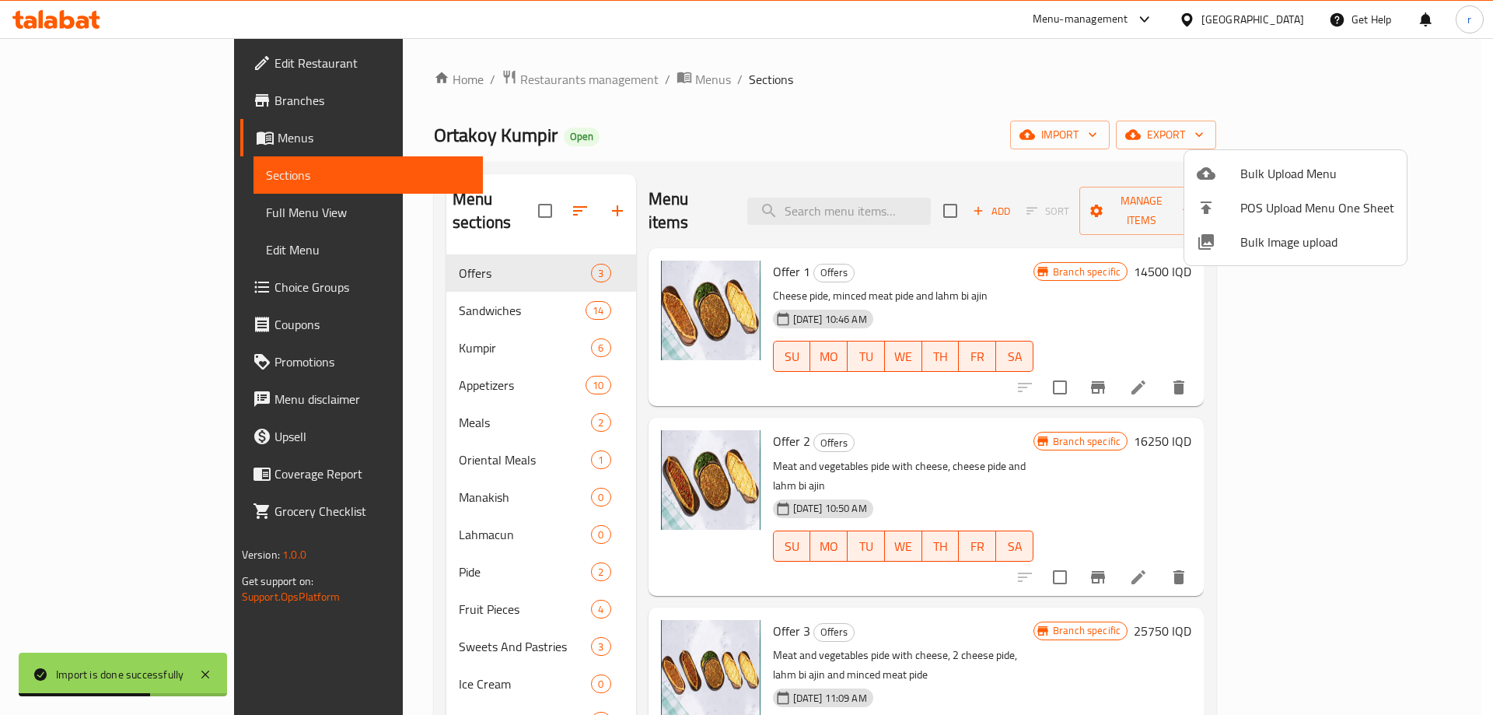
click at [490, 165] on div at bounding box center [746, 357] width 1493 height 715
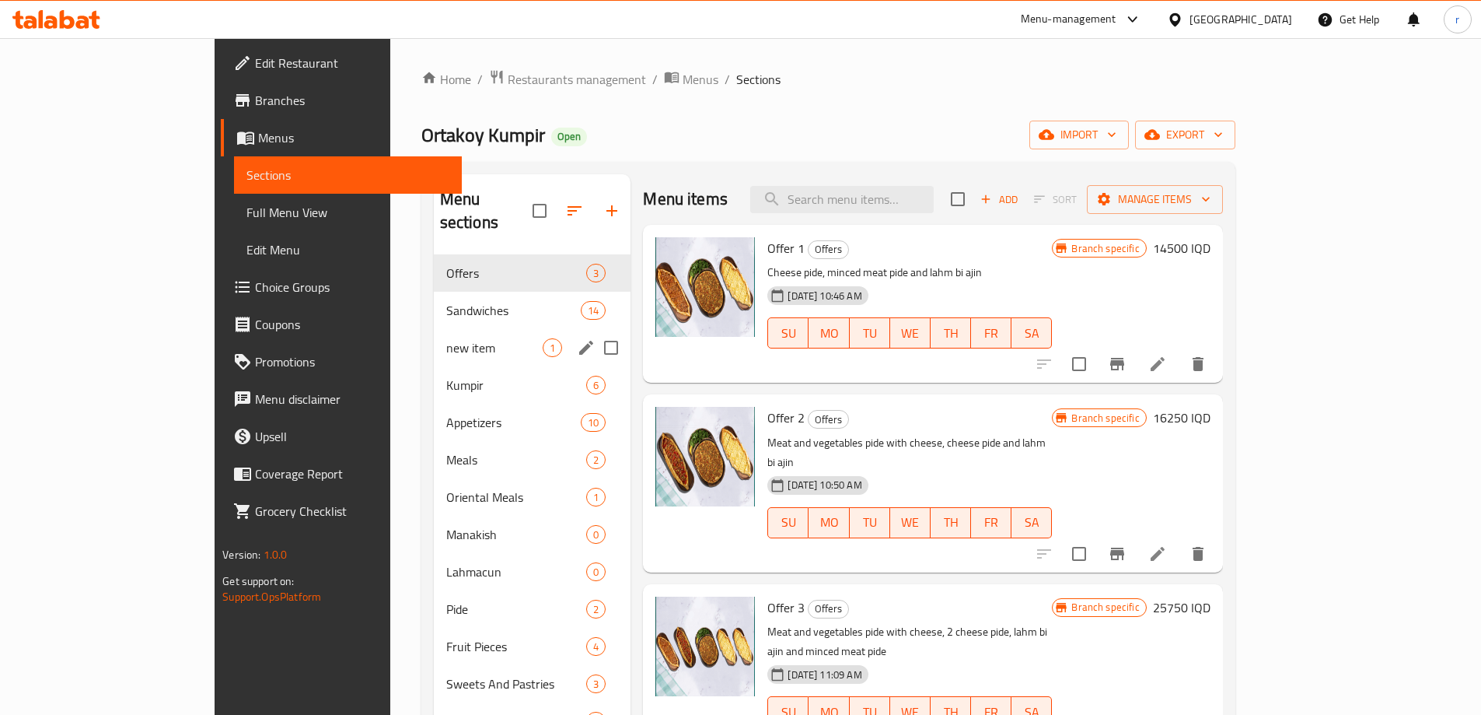
click at [446, 338] on span "new item" at bounding box center [494, 347] width 97 height 19
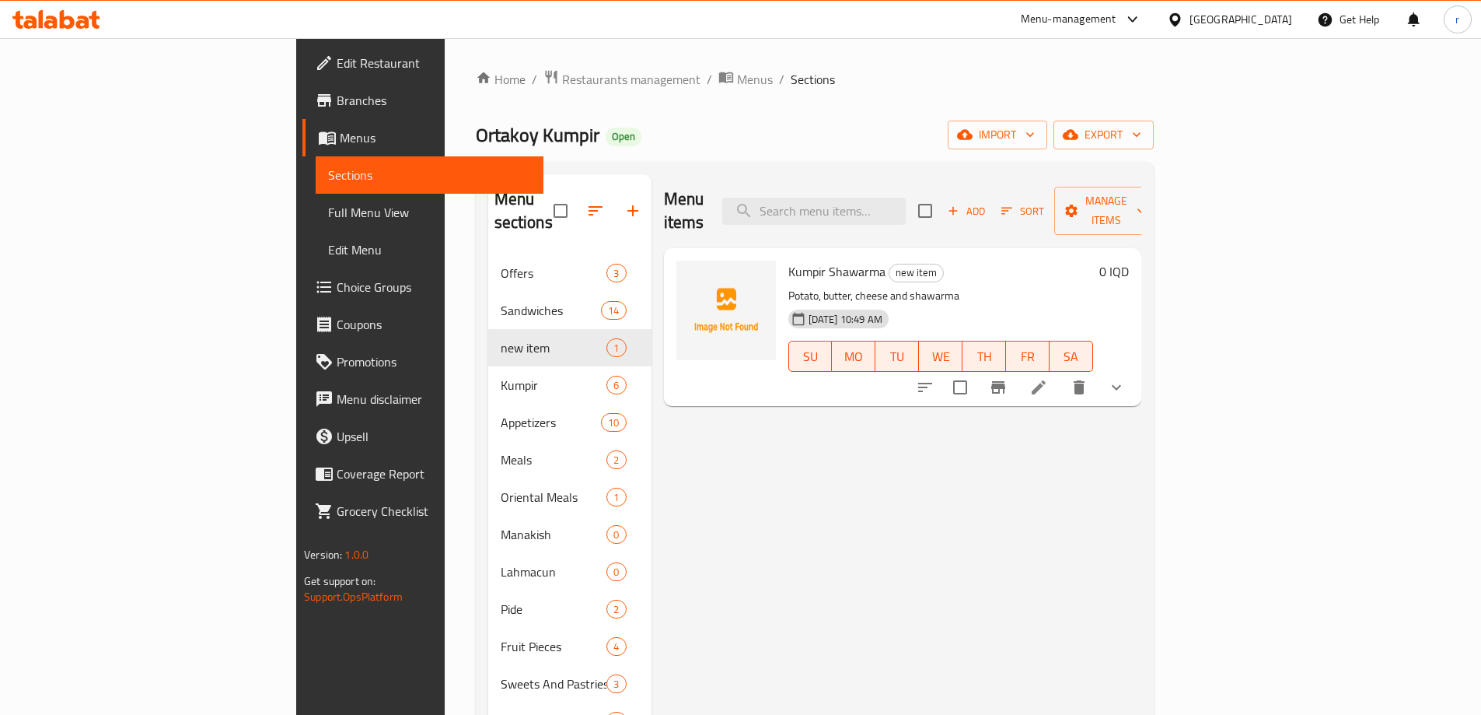
click at [977, 371] on input "checkbox" at bounding box center [960, 387] width 33 height 33
checkbox input "true"
click at [1141, 248] on div "Kumpir Shawarma new item Potato, butter, cheese and shawarma [DATE] 10:49 AM SU…" at bounding box center [902, 327] width 477 height 158
click at [1146, 201] on span "Manage items" at bounding box center [1106, 210] width 79 height 39
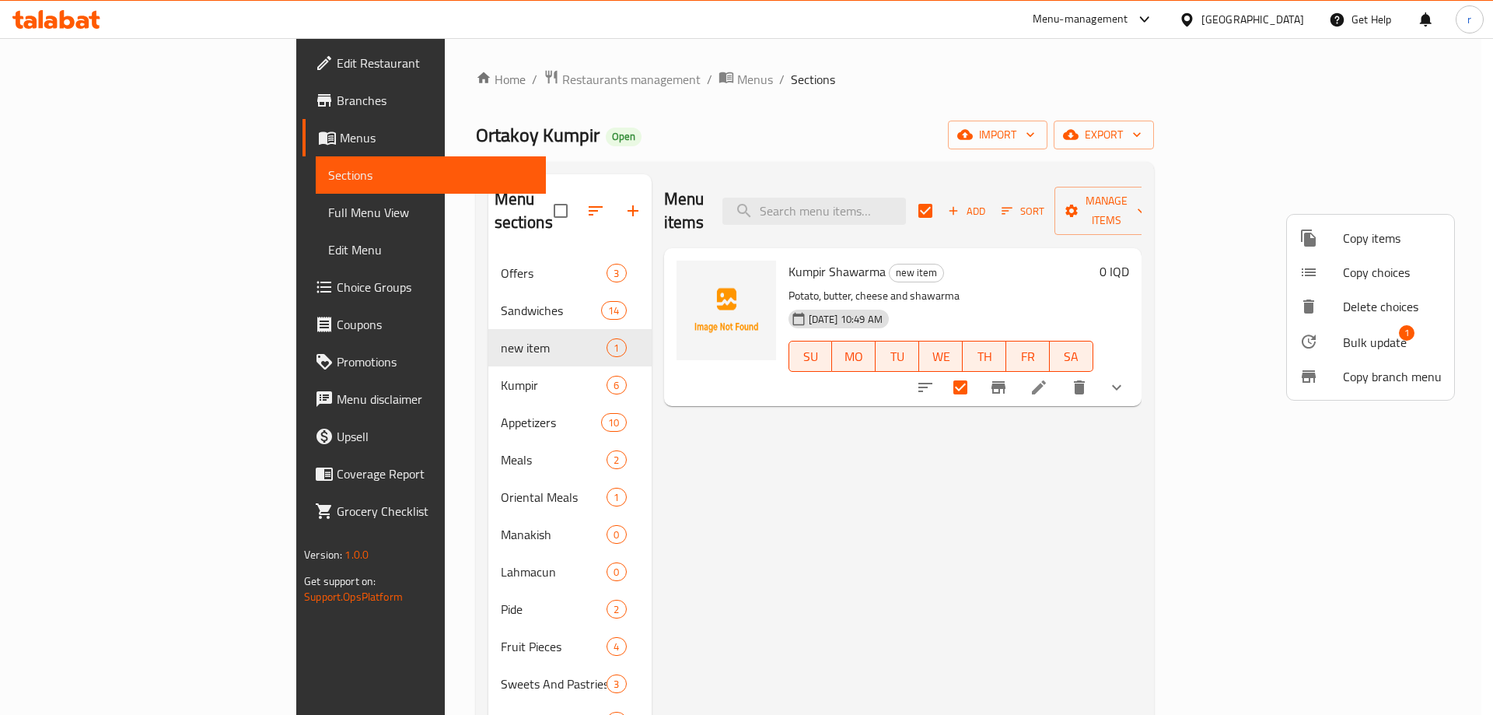
click at [1308, 331] on li "Bulk update 1" at bounding box center [1370, 341] width 167 height 36
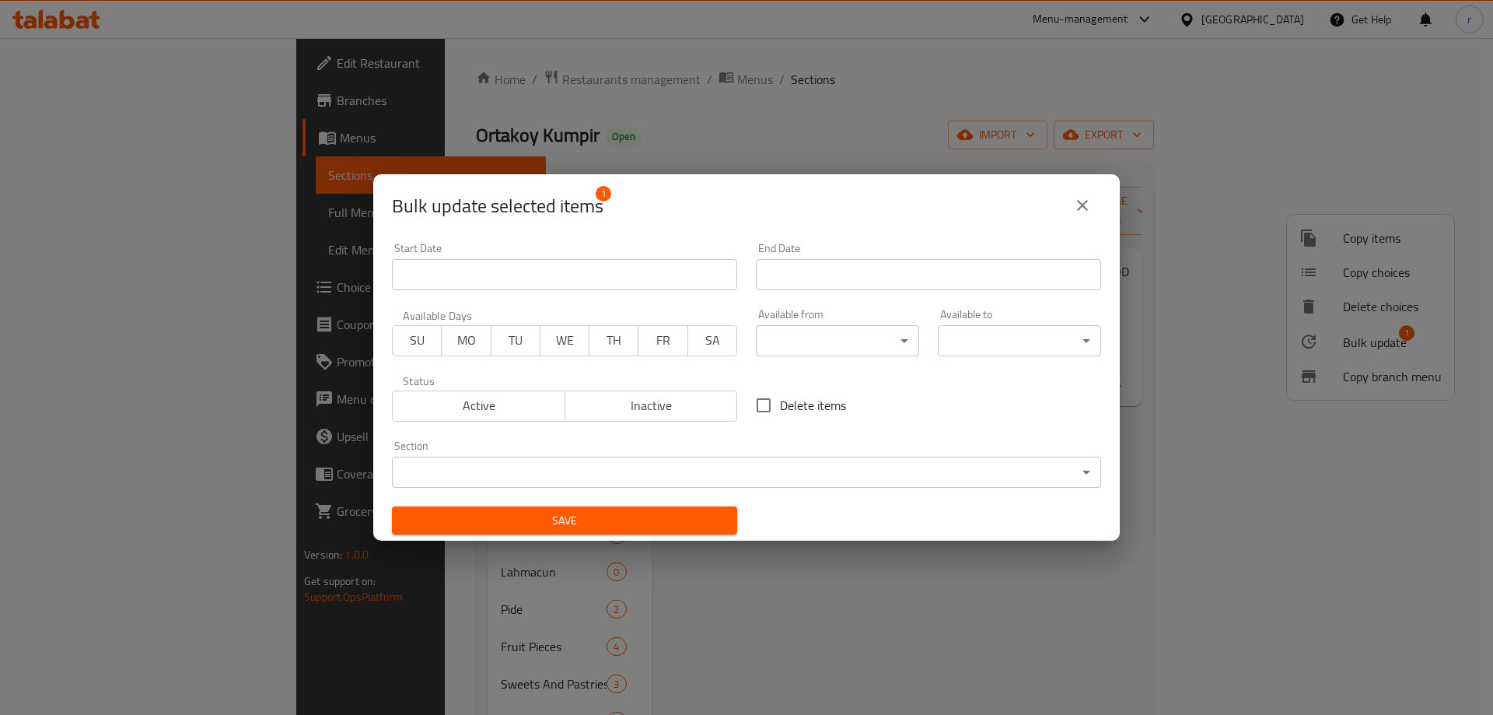
click at [598, 454] on div "Section ​ ​" at bounding box center [746, 463] width 709 height 47
click at [597, 460] on body "​ Menu-management [GEOGRAPHIC_DATA] Get Help r Edit Restaurant Branches Menus S…" at bounding box center [746, 376] width 1493 height 676
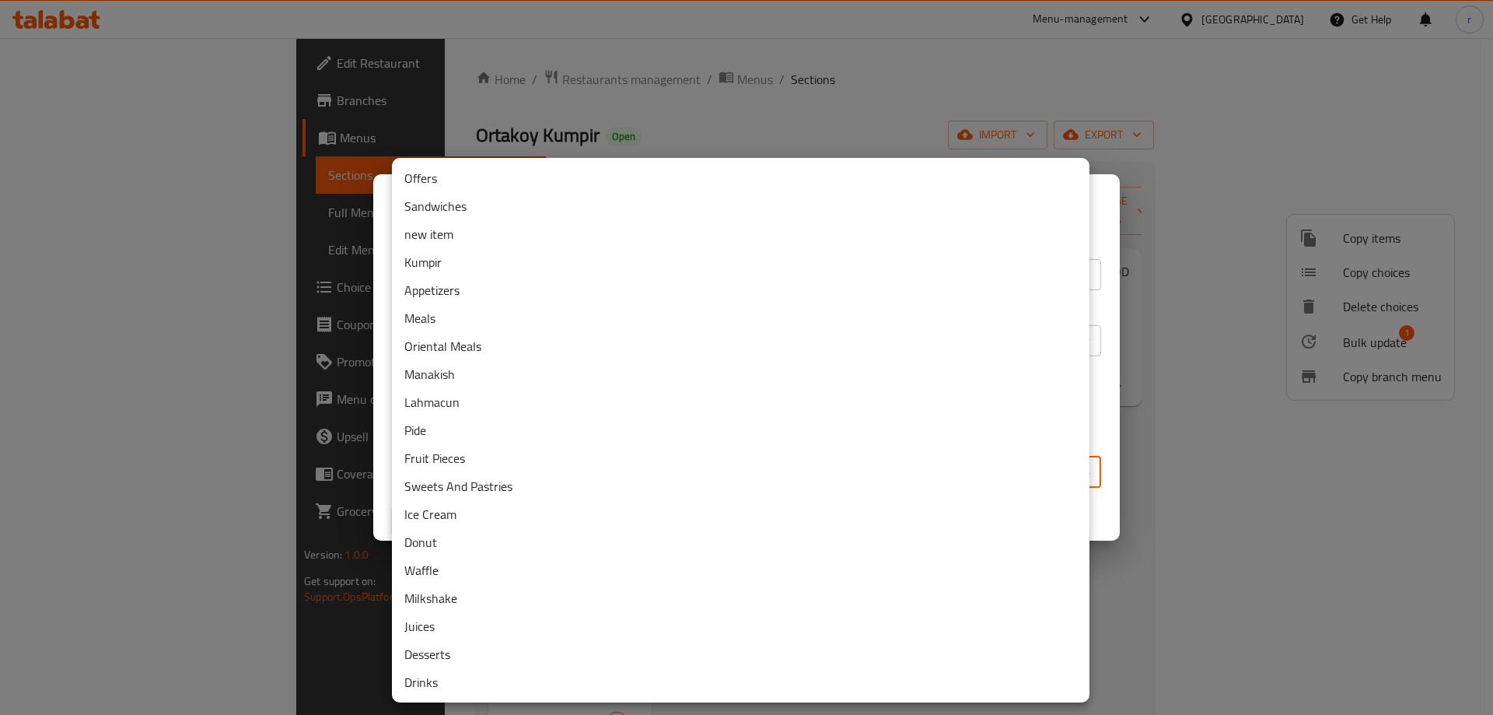
click at [439, 271] on li "Kumpir" at bounding box center [740, 262] width 697 height 28
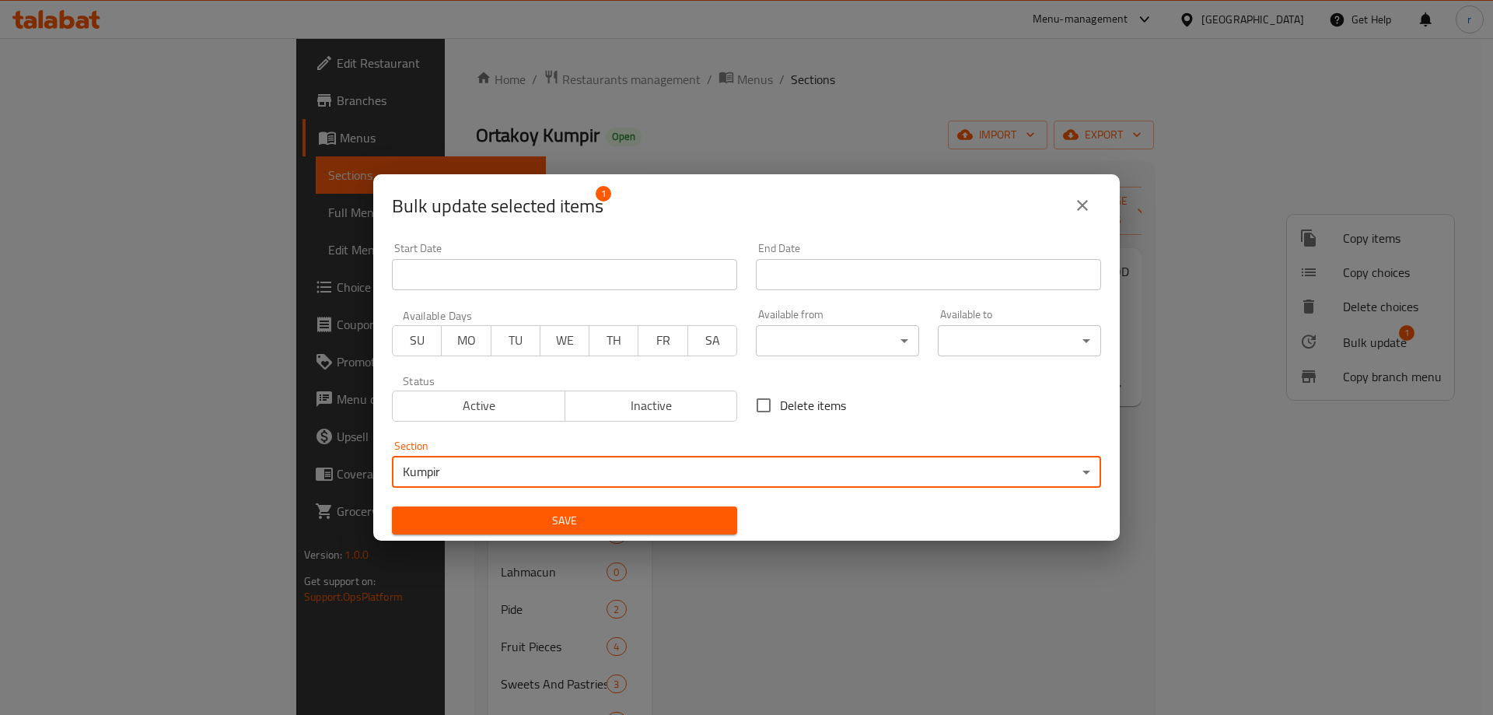
click at [549, 515] on span "Save" at bounding box center [564, 520] width 320 height 19
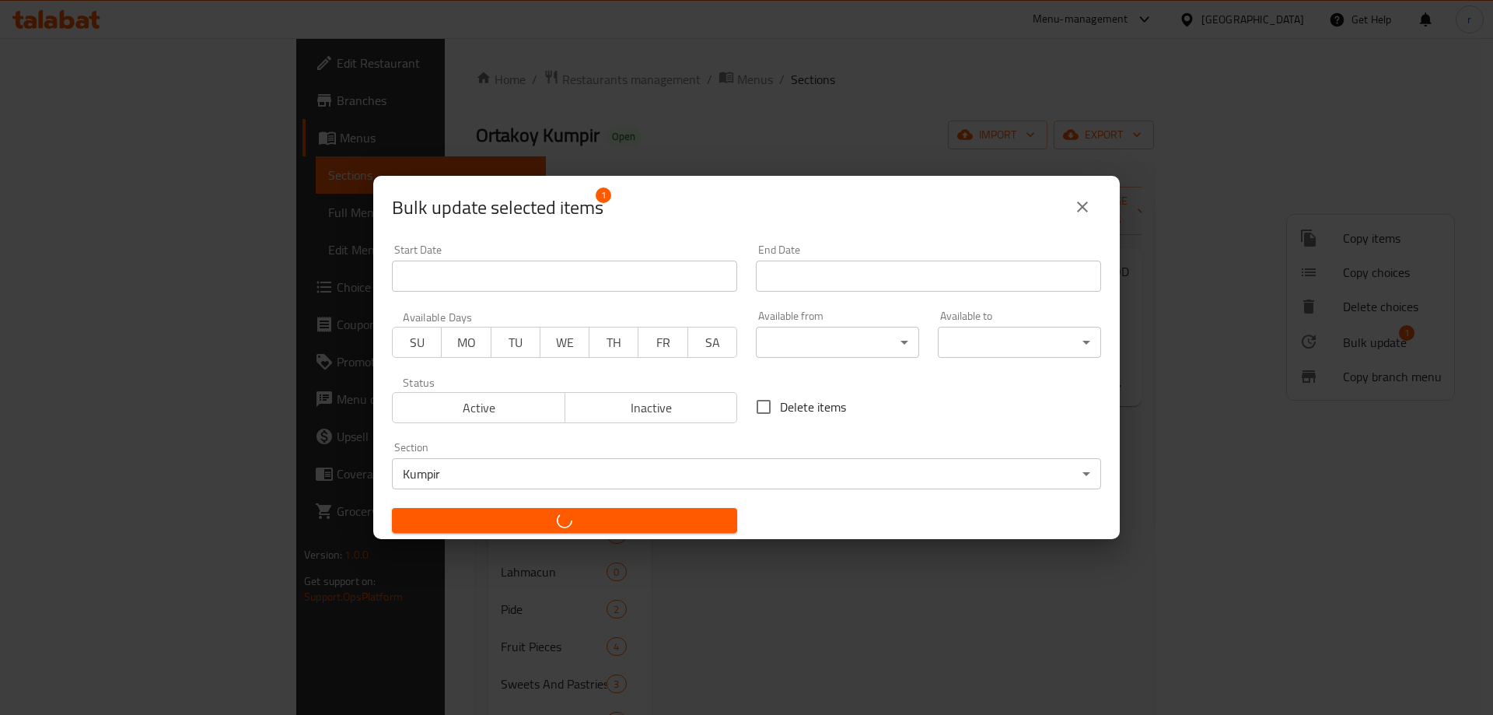
checkbox input "false"
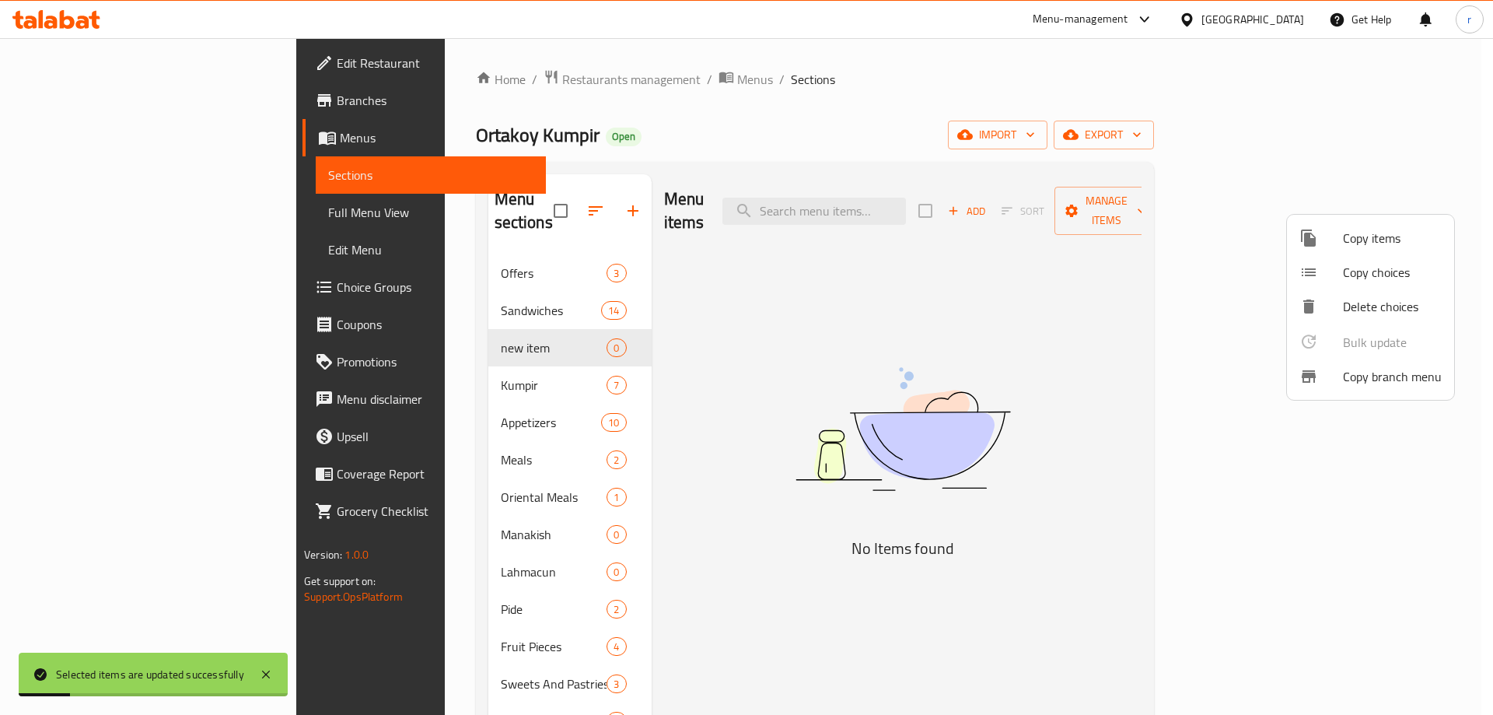
click at [624, 329] on div at bounding box center [746, 357] width 1493 height 715
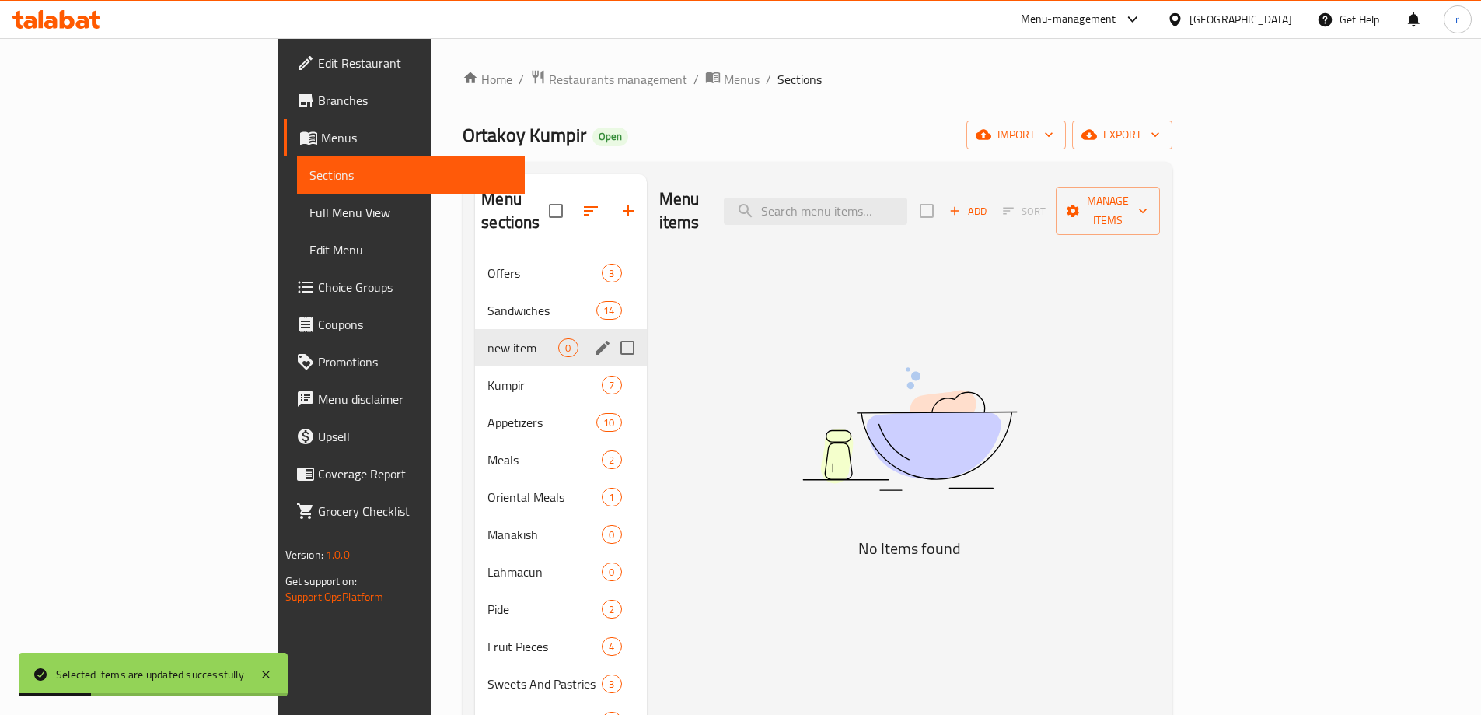
click at [611, 331] on input "Menu sections" at bounding box center [627, 347] width 33 height 33
checkbox input "true"
click at [572, 201] on icon "button" at bounding box center [581, 210] width 19 height 19
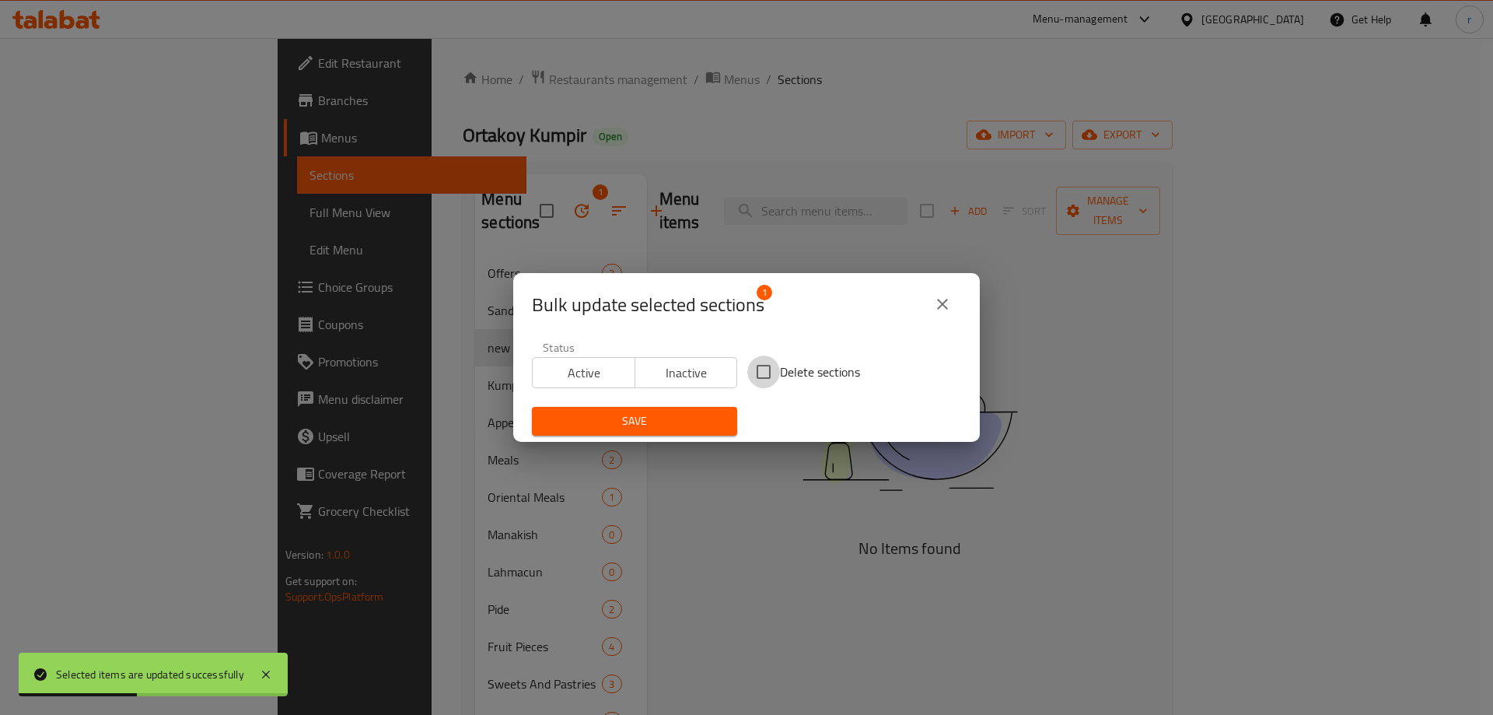
click at [760, 365] on input "Delete sections" at bounding box center [763, 371] width 33 height 33
checkbox input "true"
click at [671, 418] on span "Save" at bounding box center [634, 420] width 180 height 19
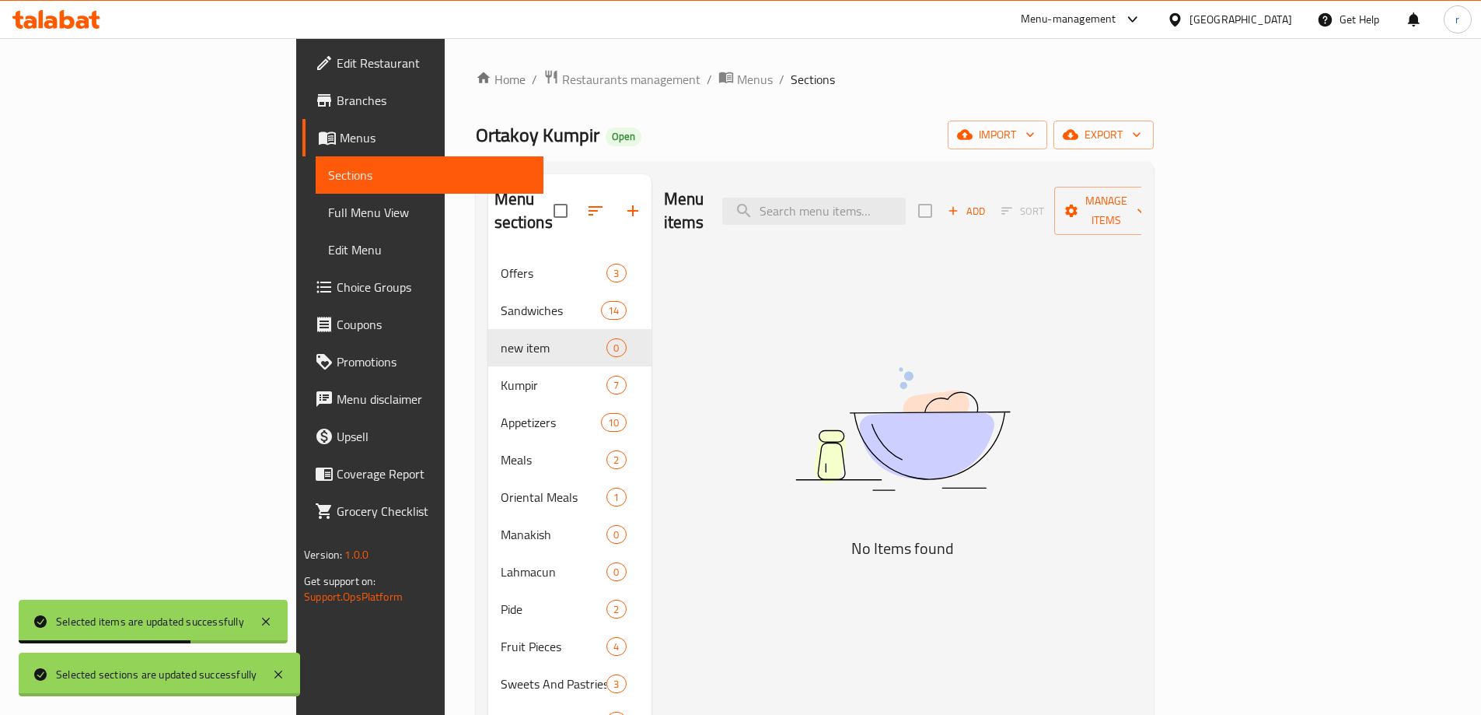
click at [328, 211] on span "Full Menu View" at bounding box center [429, 212] width 203 height 19
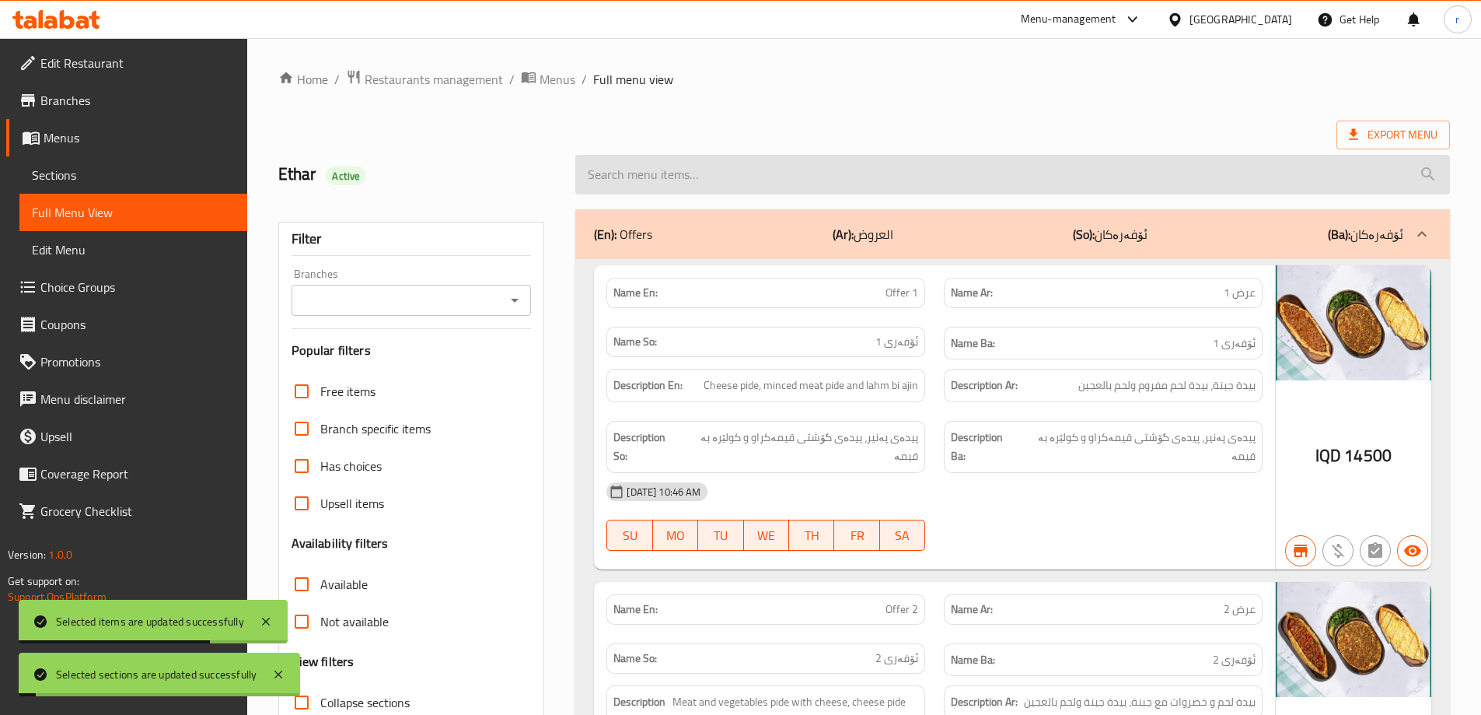
click at [811, 180] on input "search" at bounding box center [1012, 175] width 875 height 40
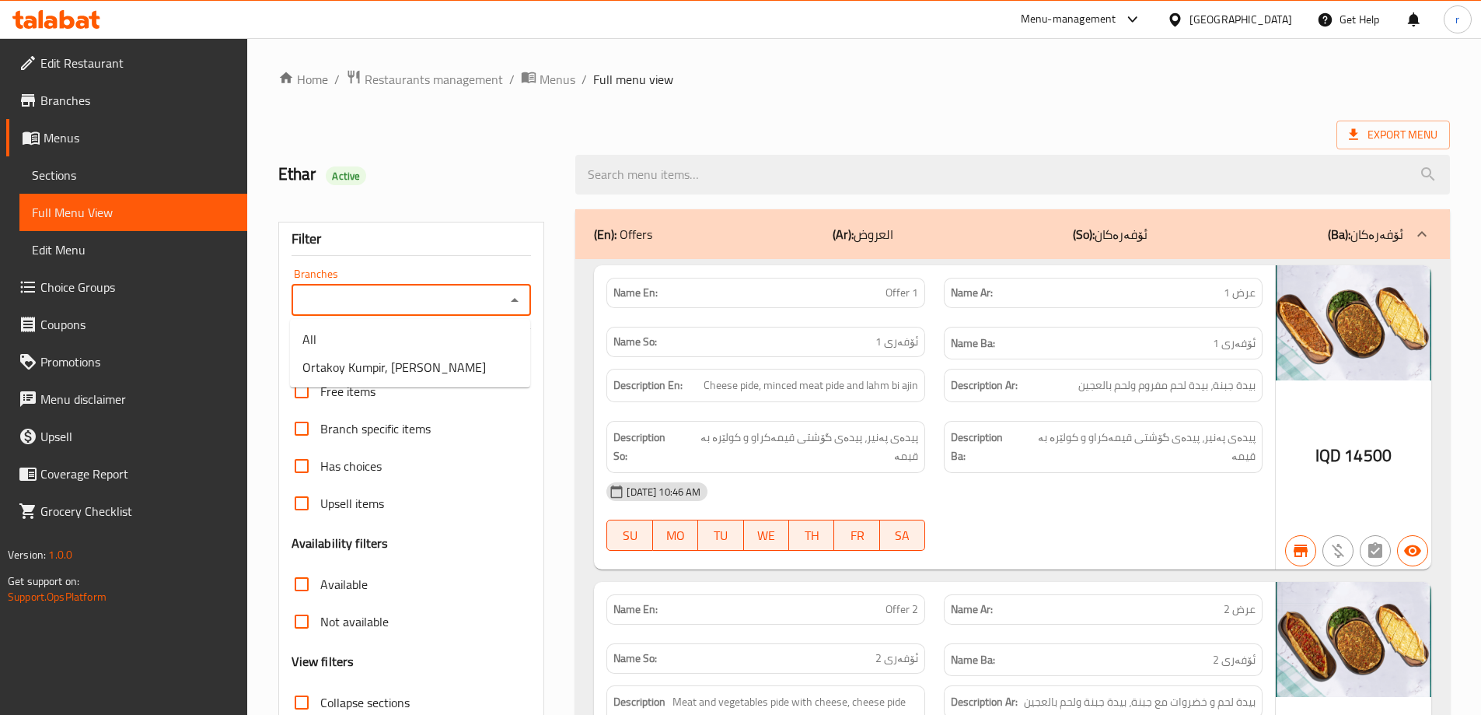
click at [447, 299] on input "Branches" at bounding box center [398, 300] width 205 height 22
click at [423, 358] on span "Ortakoy Kumpir, Al Mansur" at bounding box center [393, 367] width 183 height 19
type input "Ortakoy Kumpir, Al Mansur"
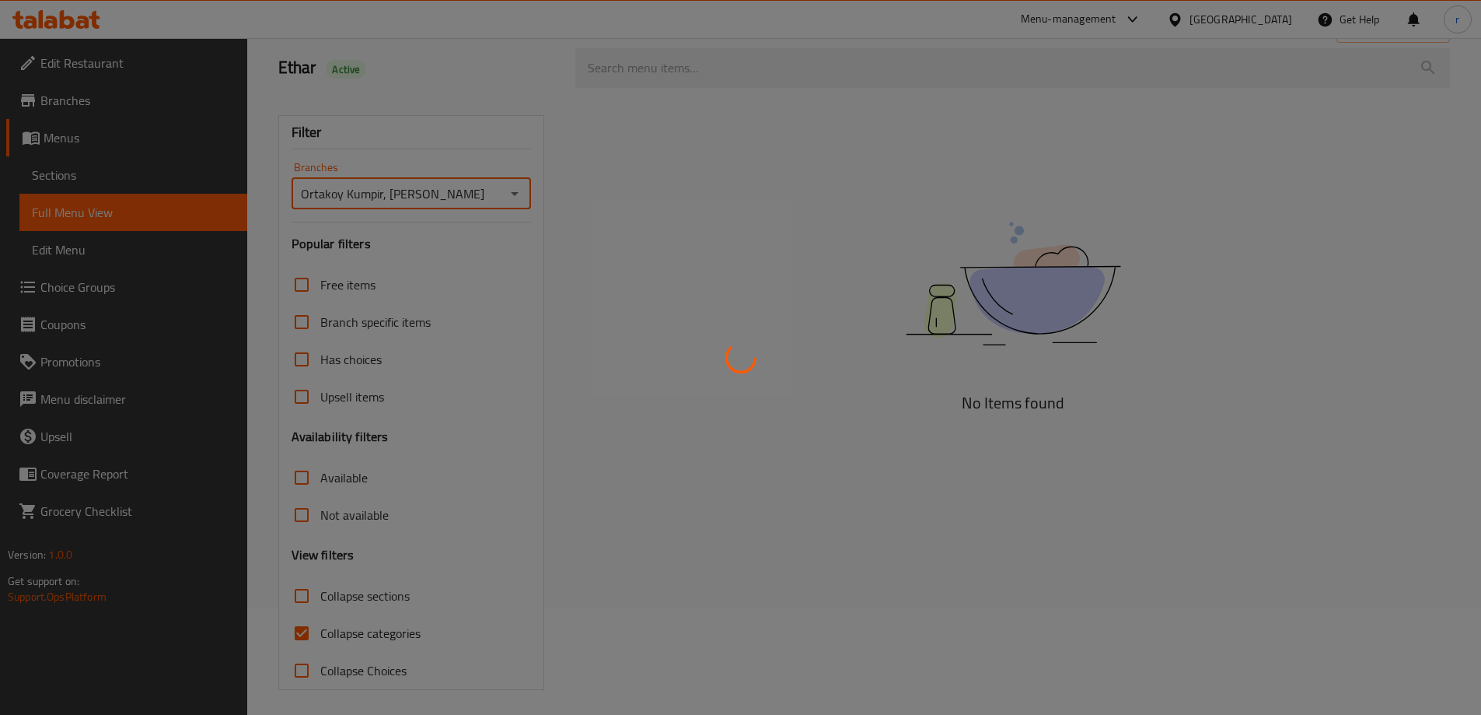
scroll to position [113, 0]
click at [338, 618] on div at bounding box center [740, 357] width 1481 height 715
click at [338, 623] on div at bounding box center [740, 357] width 1481 height 715
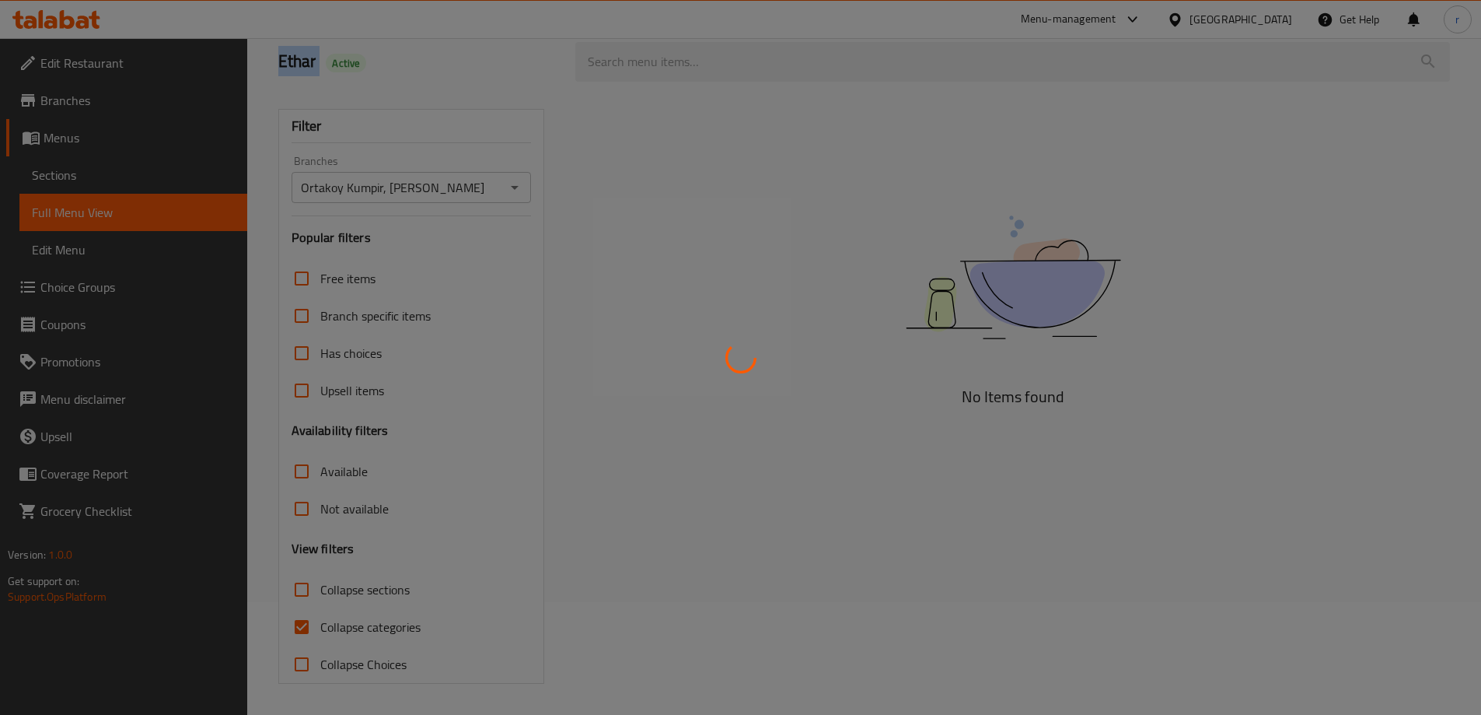
click at [338, 623] on div at bounding box center [740, 357] width 1481 height 715
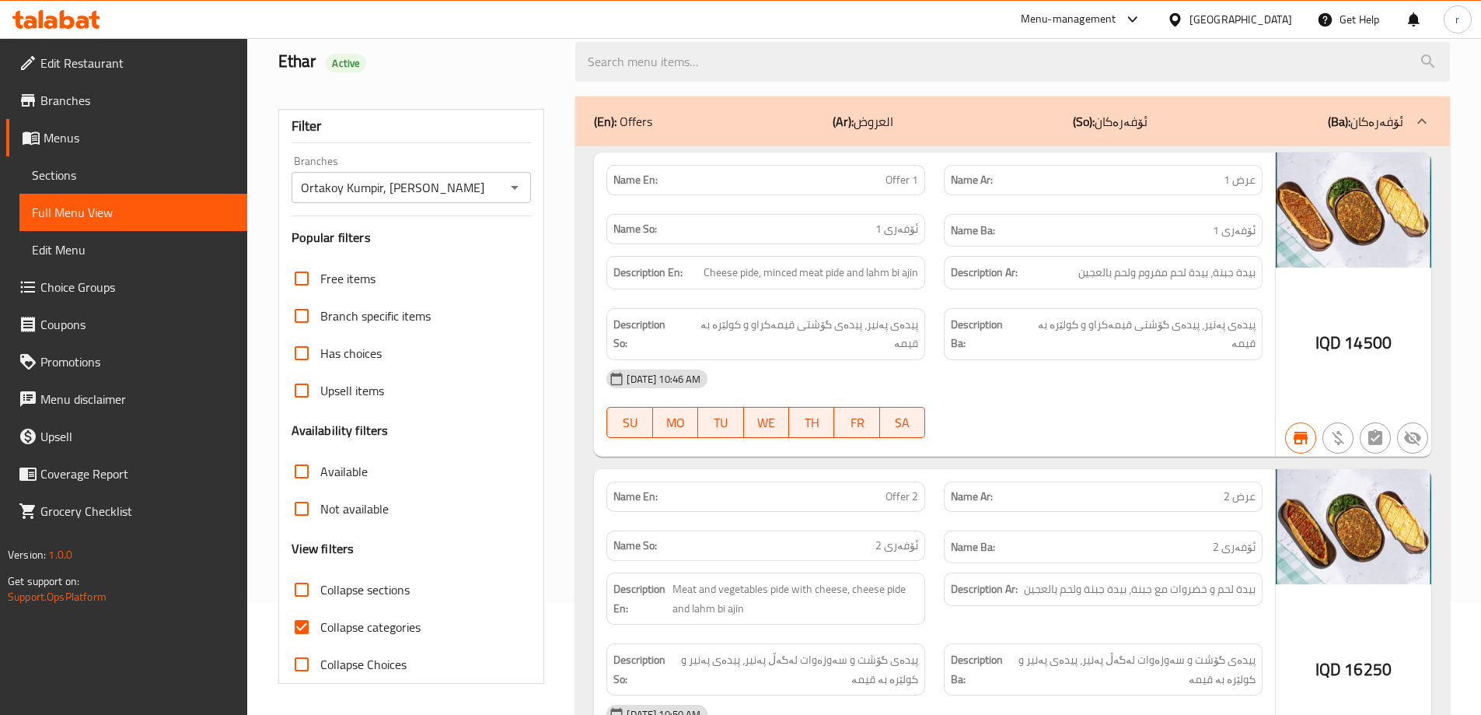
click at [301, 622] on input "Collapse categories" at bounding box center [301, 626] width 37 height 37
checkbox input "false"
click at [305, 596] on input "Collapse sections" at bounding box center [301, 589] width 37 height 37
checkbox input "true"
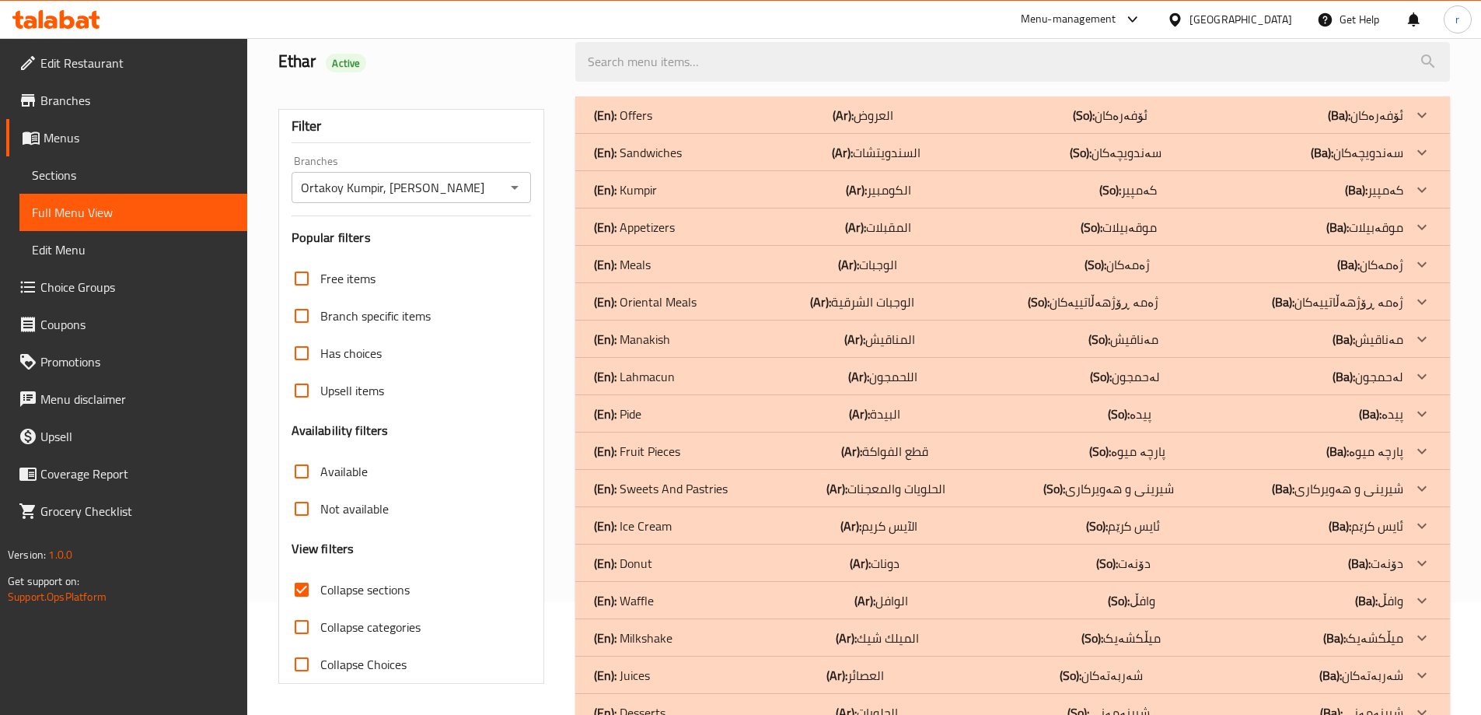
click at [816, 188] on div "(En): Kumpir (Ar): الكومبير (So): کەمپیر (Ba): کەمپیر" at bounding box center [998, 189] width 809 height 19
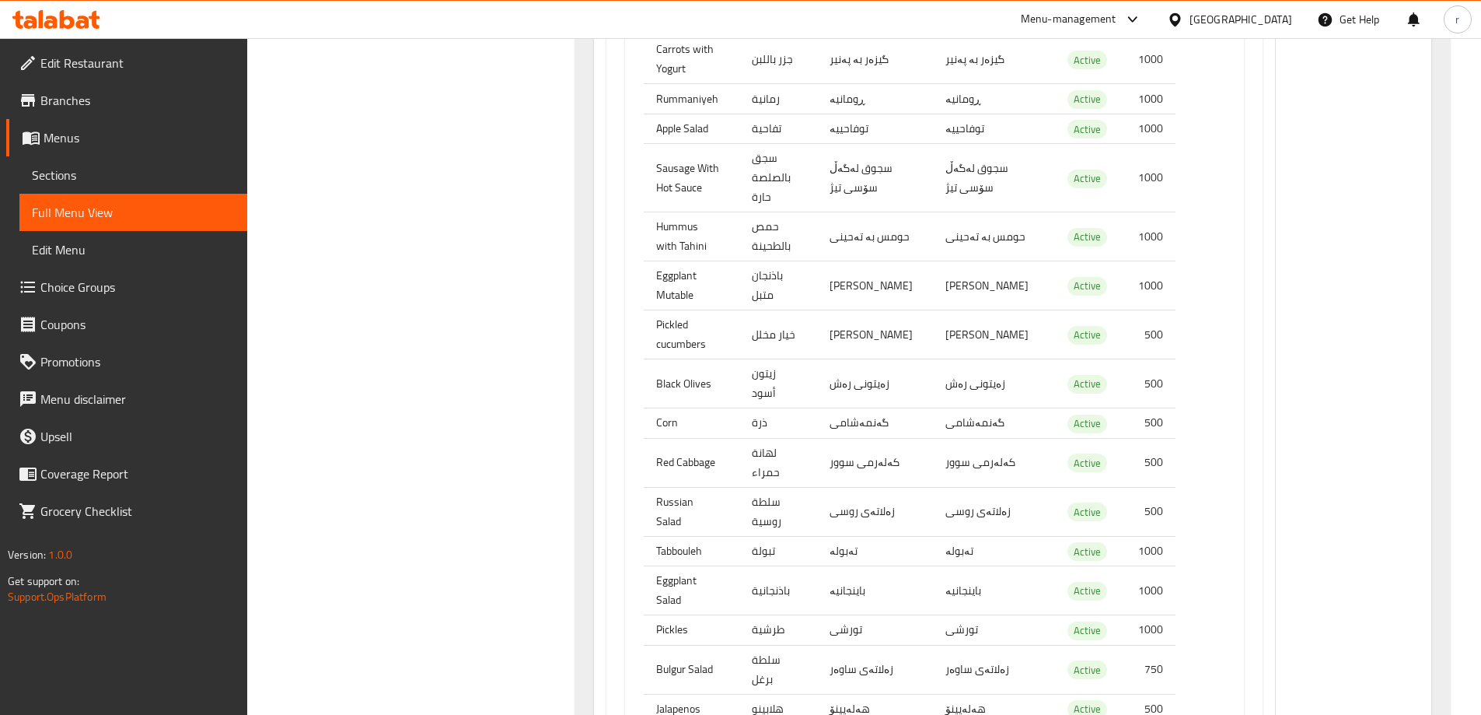
scroll to position [9442, 0]
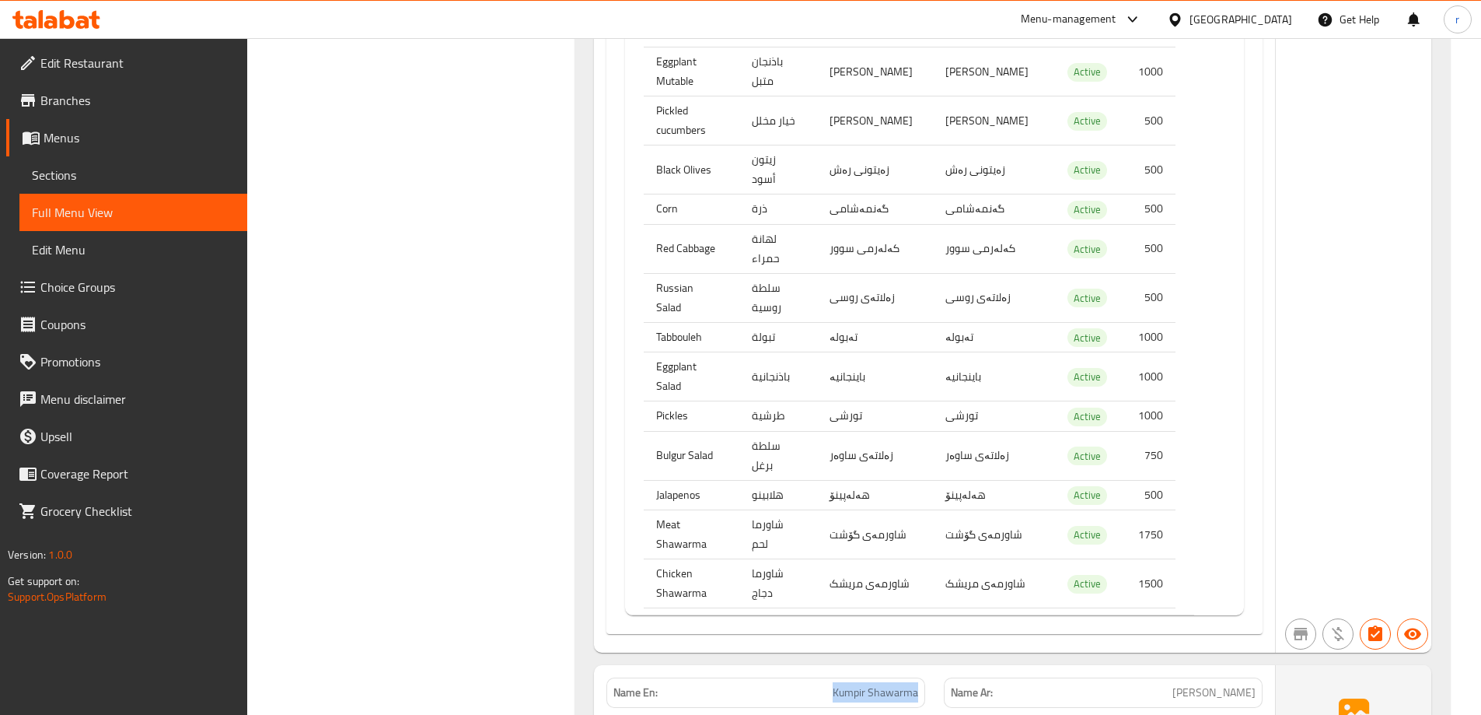
drag, startPoint x: 816, startPoint y: 121, endPoint x: 926, endPoint y: 121, distance: 110.4
click at [926, 668] on div "Name En: Kumpir Shawarma" at bounding box center [765, 692] width 337 height 49
copy span "Kumpir Shawarma"
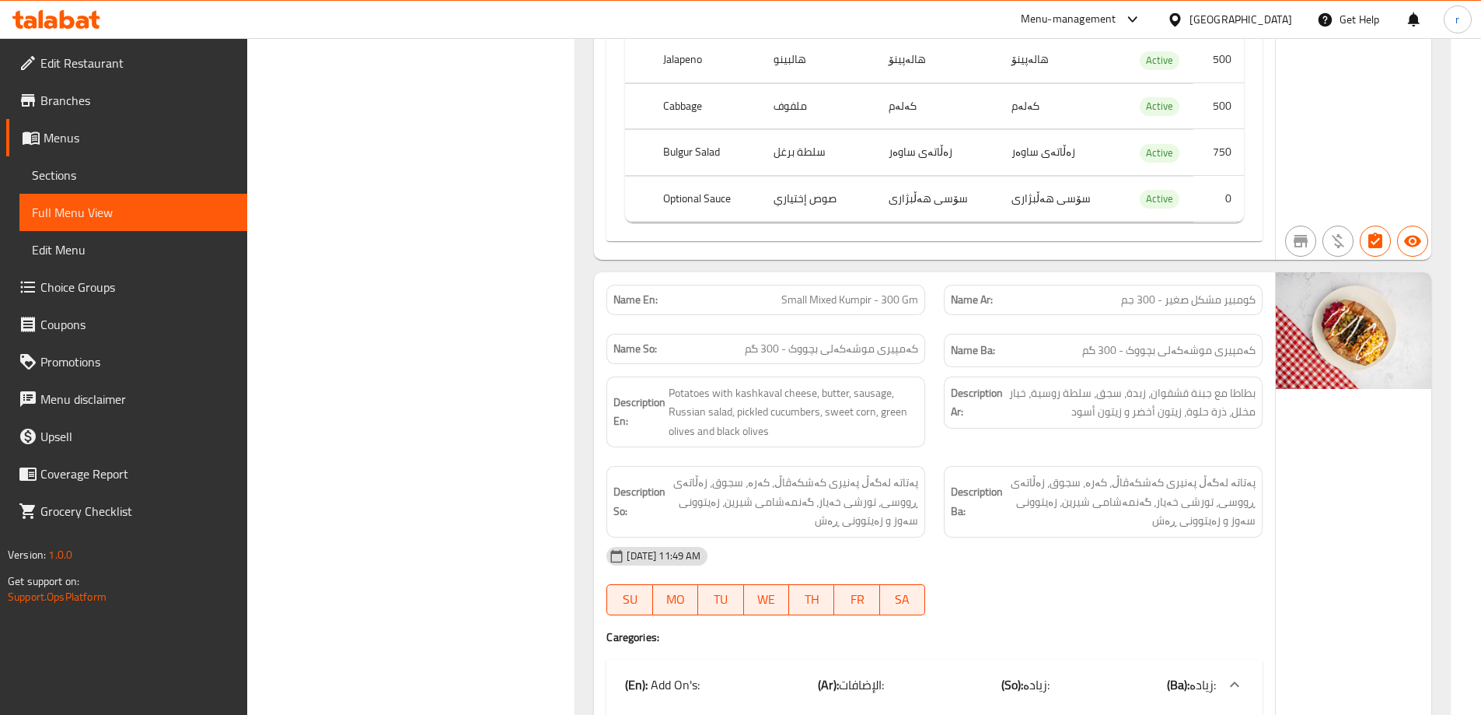
scroll to position [0, 0]
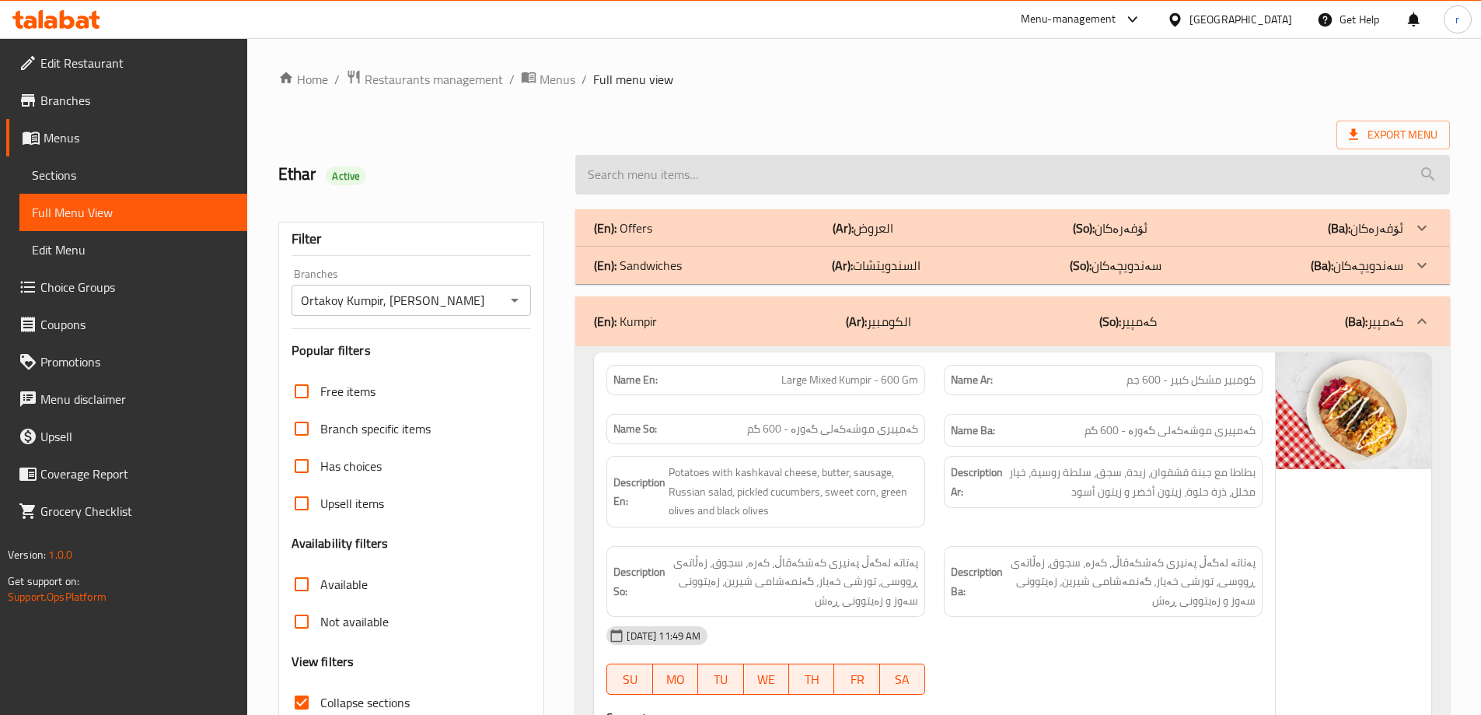
click at [794, 163] on input "search" at bounding box center [1012, 175] width 875 height 40
paste input "Kumpir Shawarma"
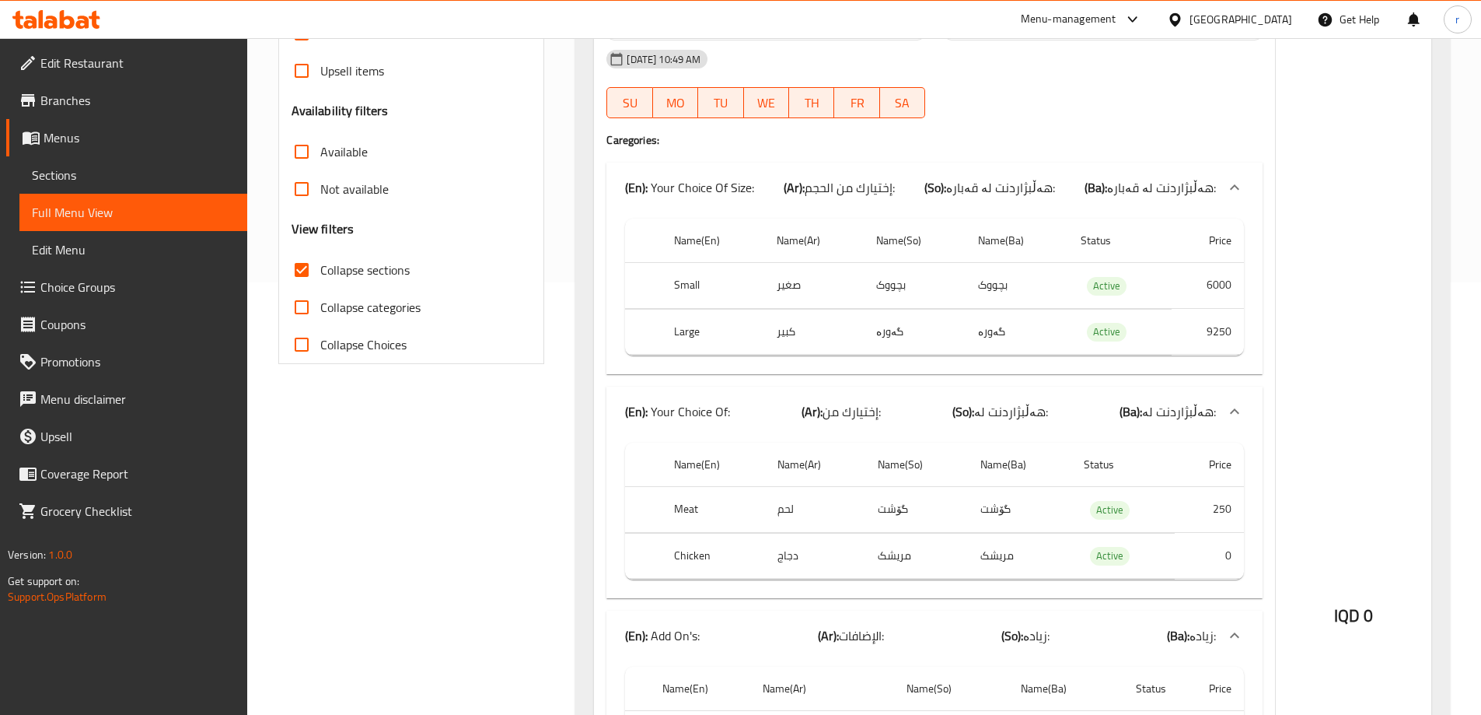
scroll to position [414, 0]
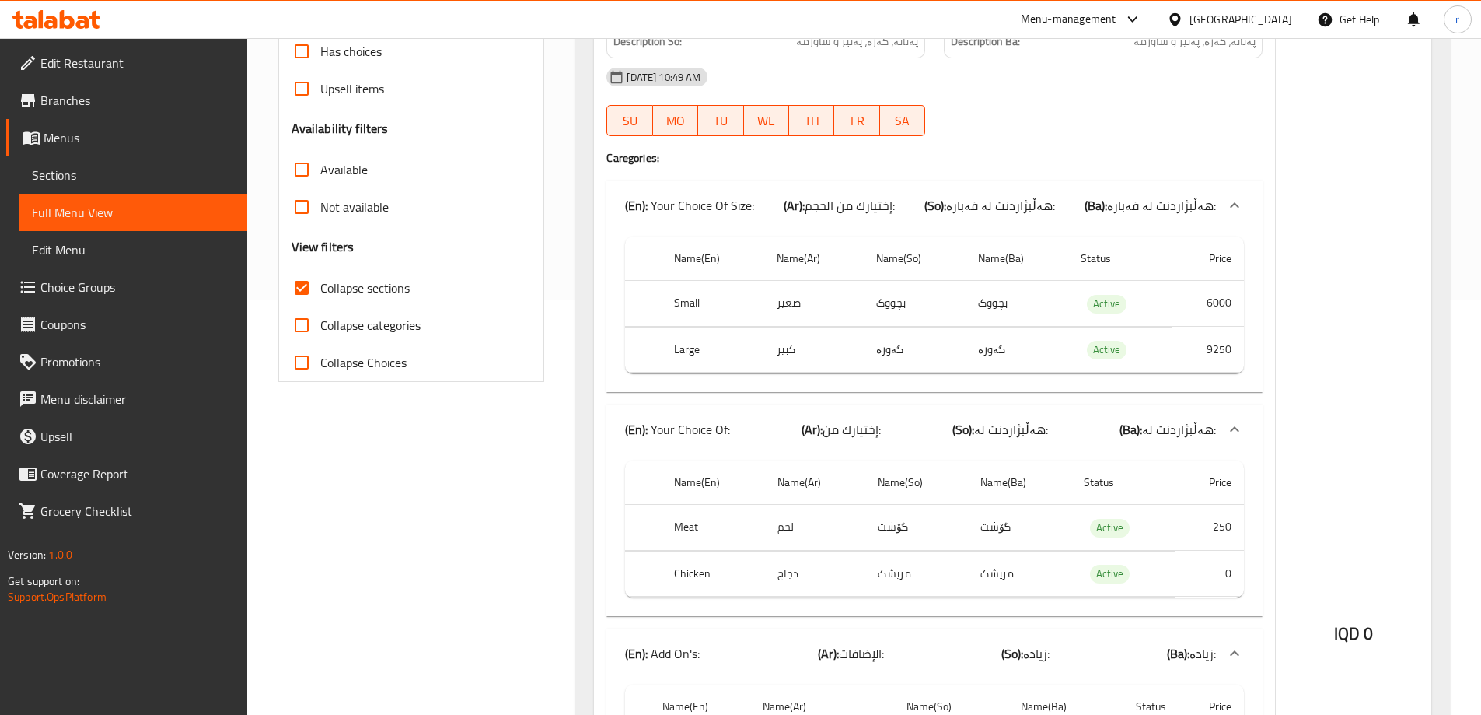
type input "Kumpir Shawarma"
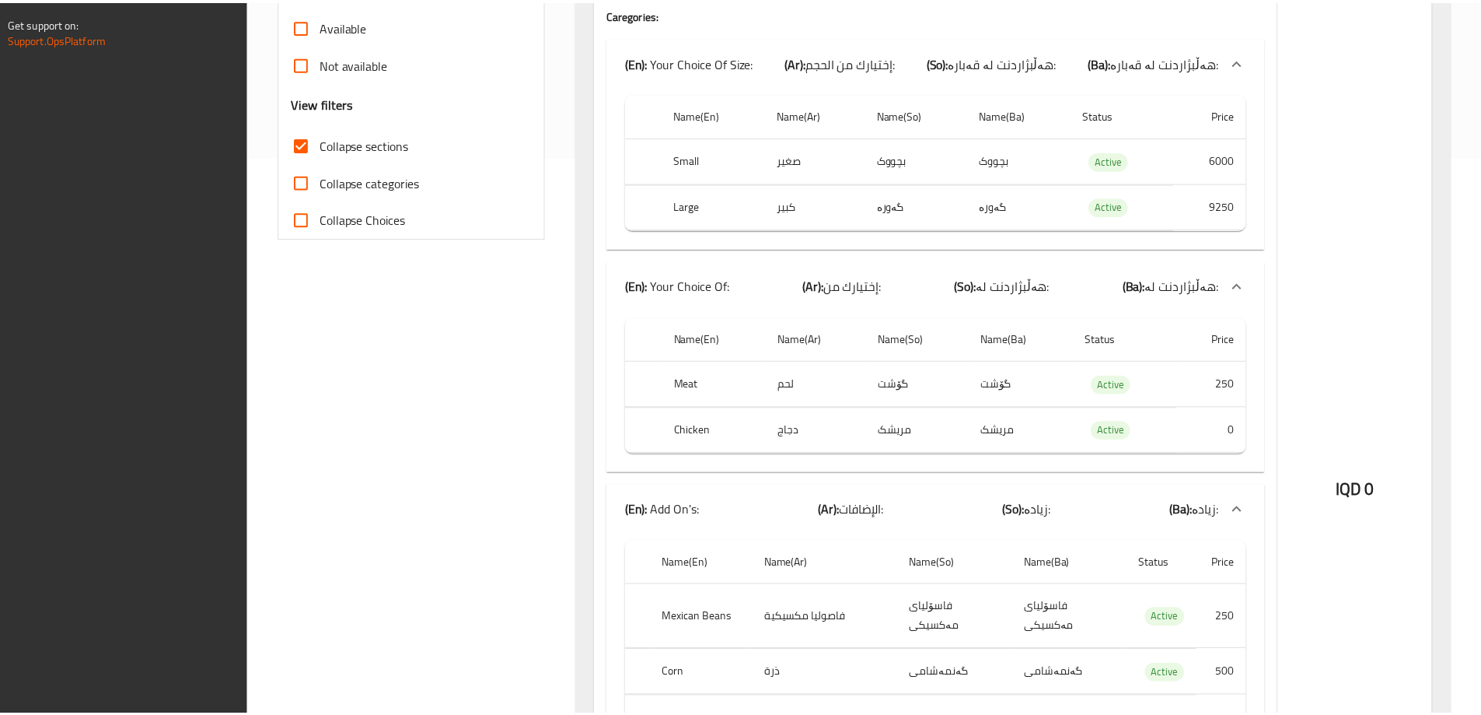
scroll to position [1018, 0]
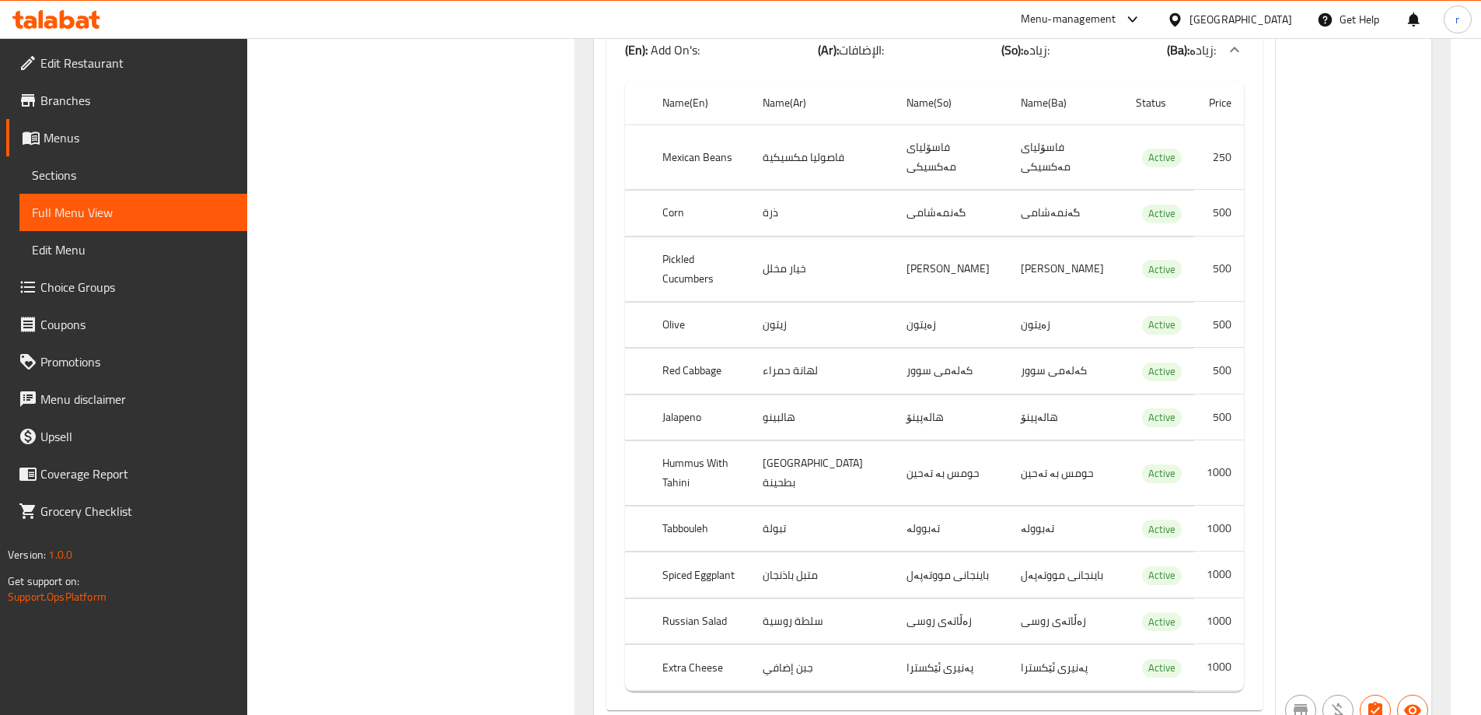
click at [72, 88] on link "Branches" at bounding box center [126, 100] width 241 height 37
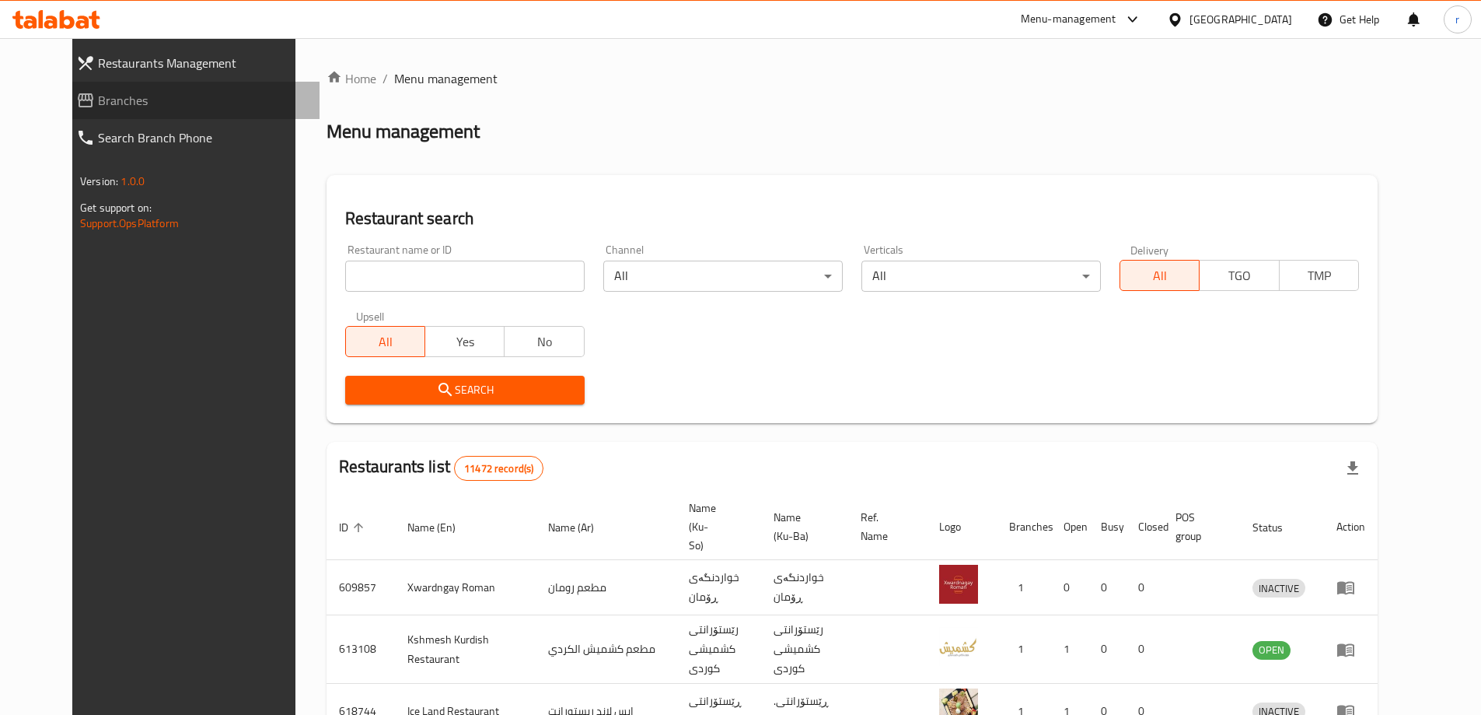
click at [98, 105] on span "Branches" at bounding box center [202, 100] width 209 height 19
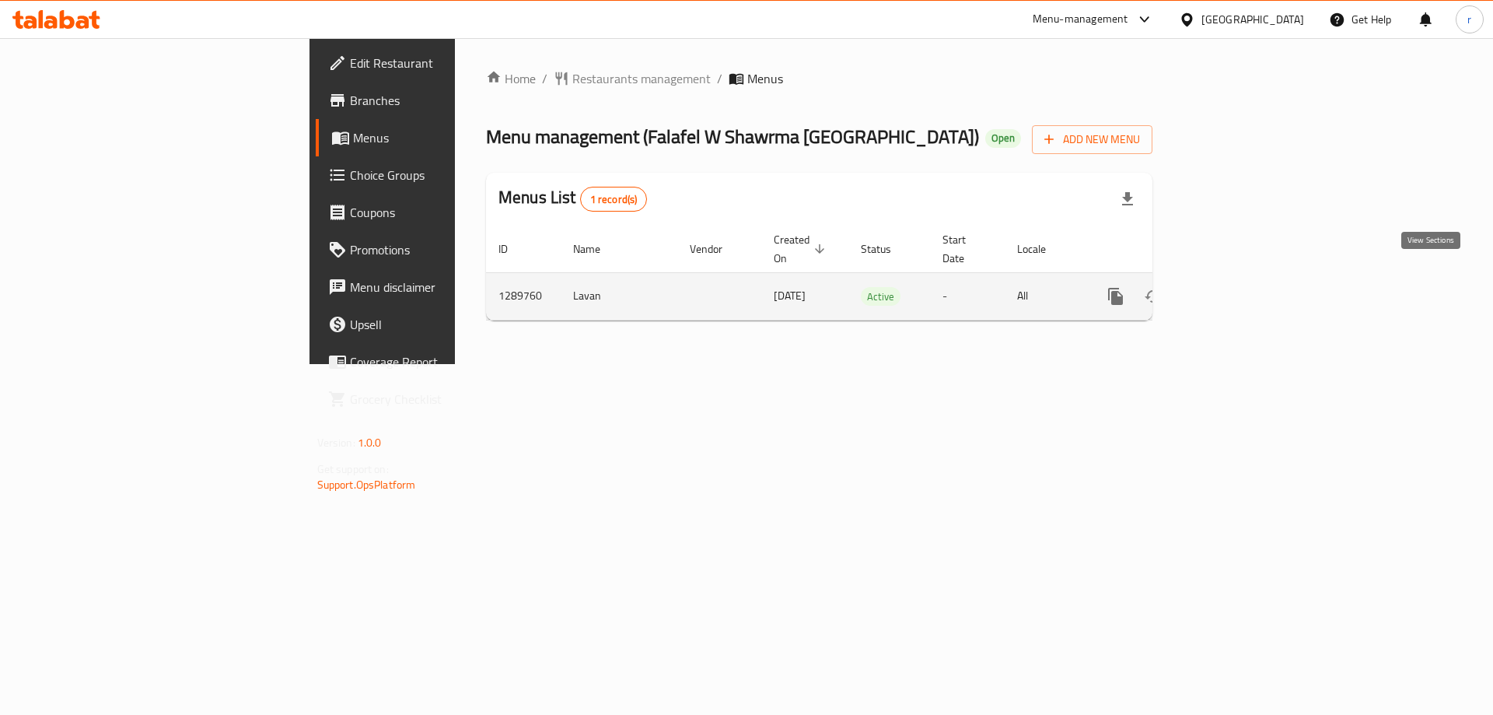
click at [1235, 289] on icon "enhanced table" at bounding box center [1228, 296] width 14 height 14
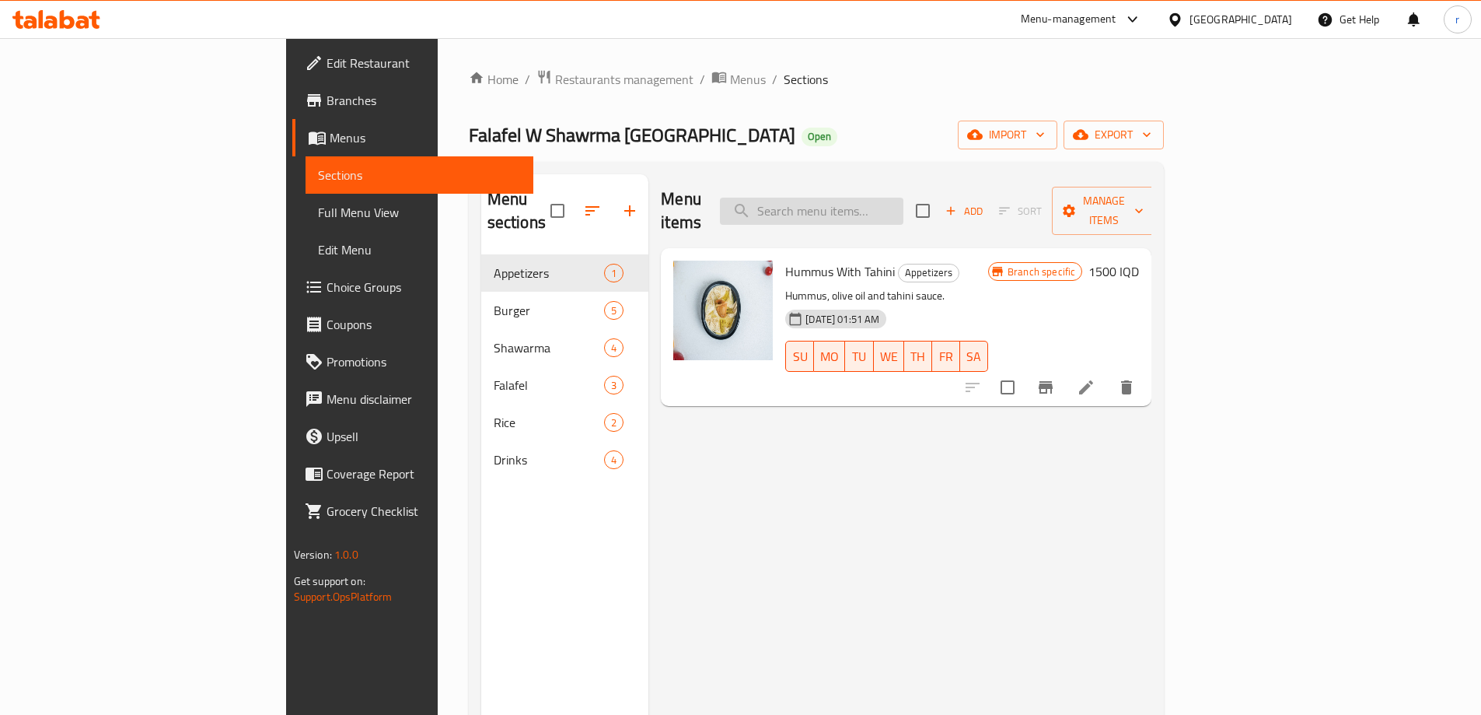
click at [888, 208] on input "search" at bounding box center [811, 210] width 183 height 27
paste input "Double Chicken Burger"
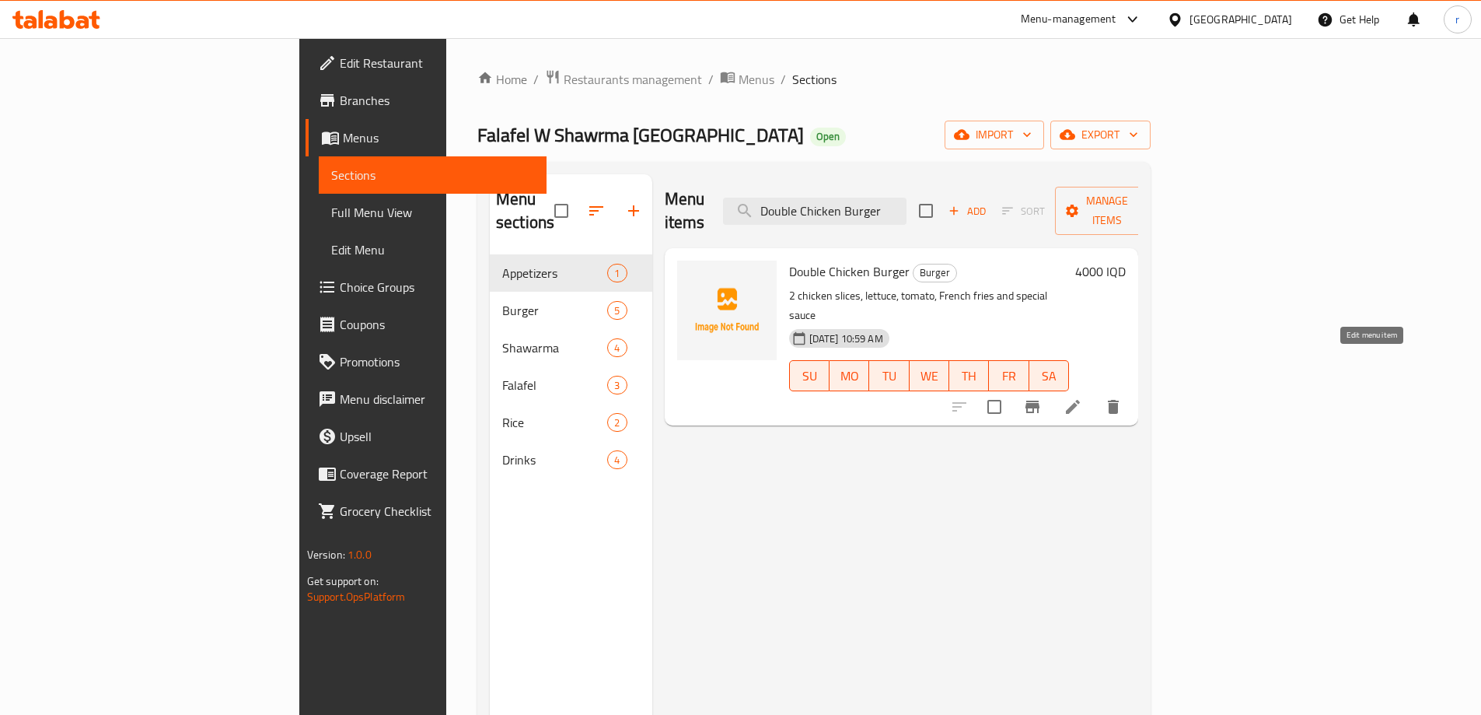
type input "Double Chicken Burger"
click at [1082, 397] on icon at bounding box center [1073, 406] width 19 height 19
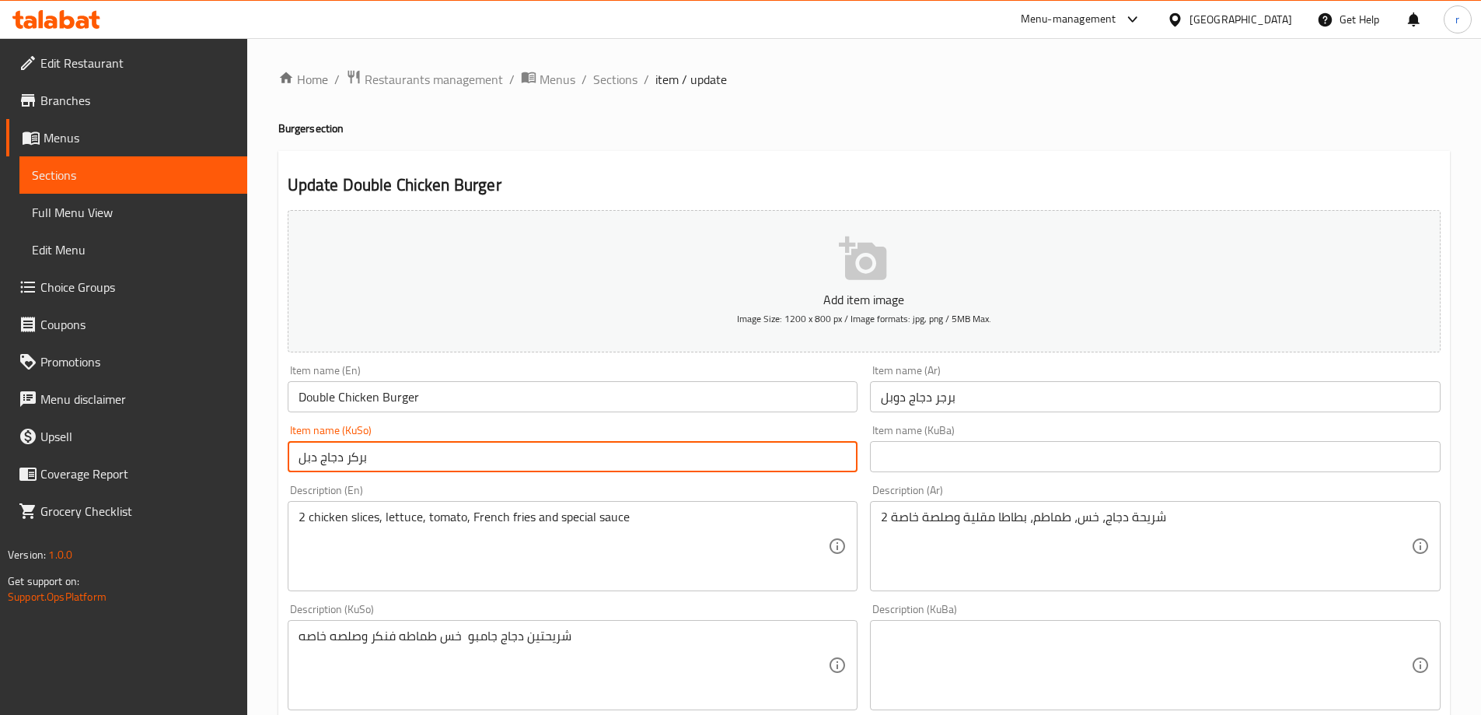
drag, startPoint x: 364, startPoint y: 459, endPoint x: 187, endPoint y: 456, distance: 177.3
click at [187, 456] on div "Edit Restaurant Branches Menus Sections Full Menu View Edit Menu Choice Groups …" at bounding box center [740, 657] width 1481 height 1239
type input "بەرگری مریشکی دەبڵ"
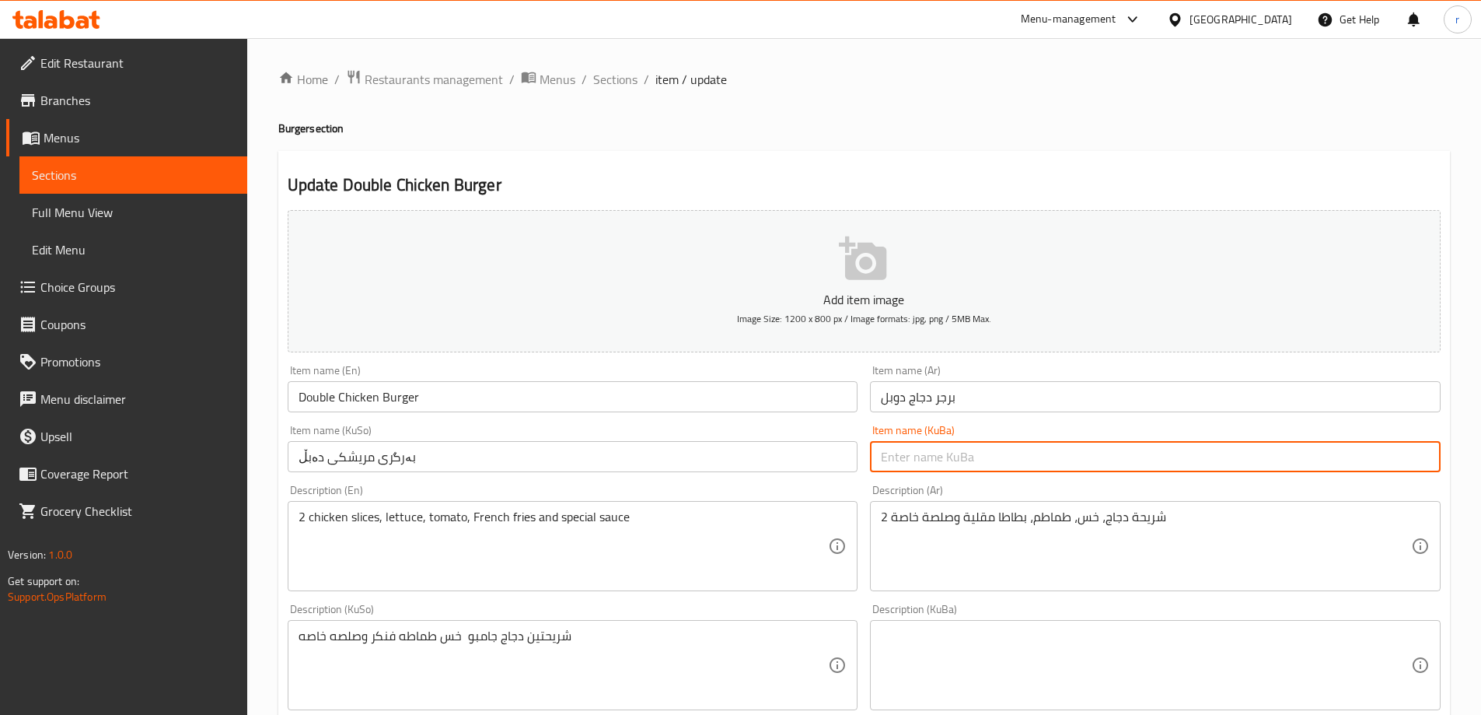
paste input "بەرگری مریشکی دەبڵ"
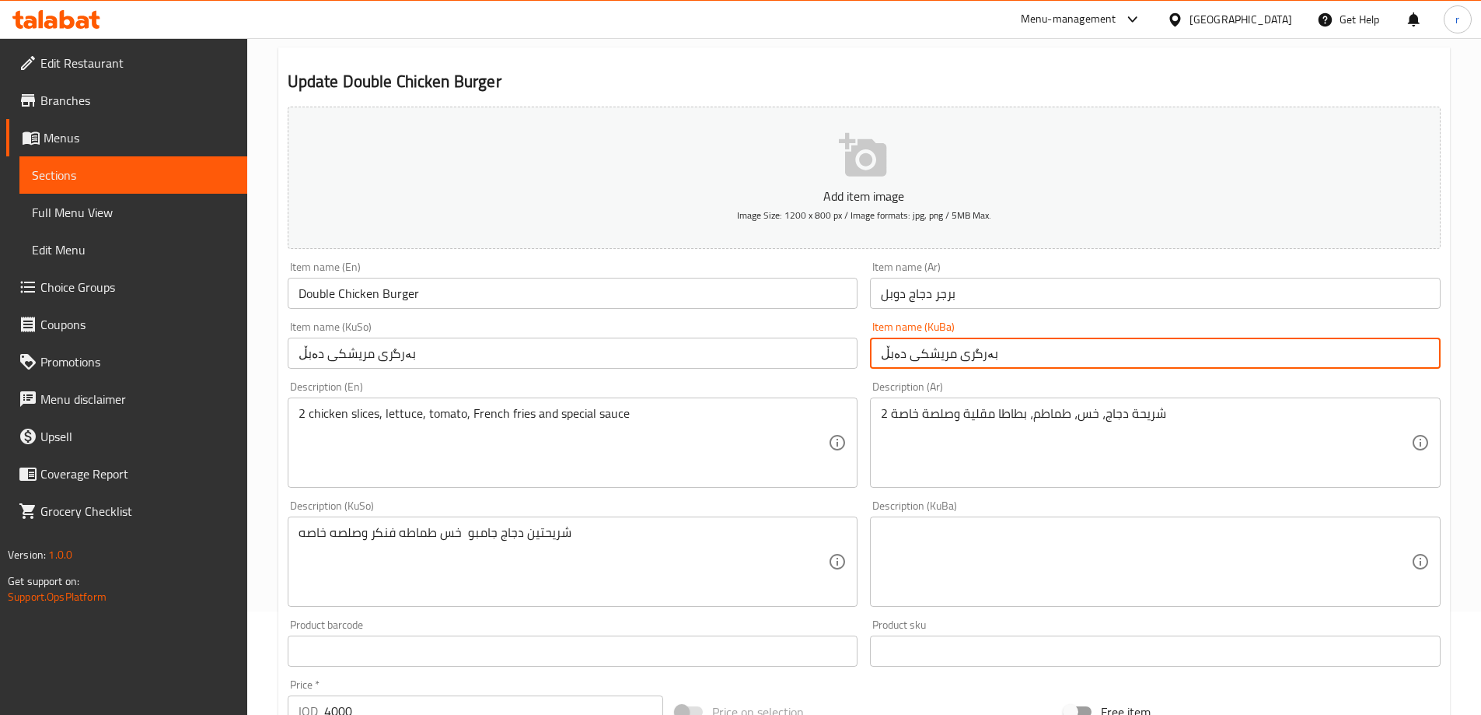
type input "بەرگری مریشکی دەبڵ"
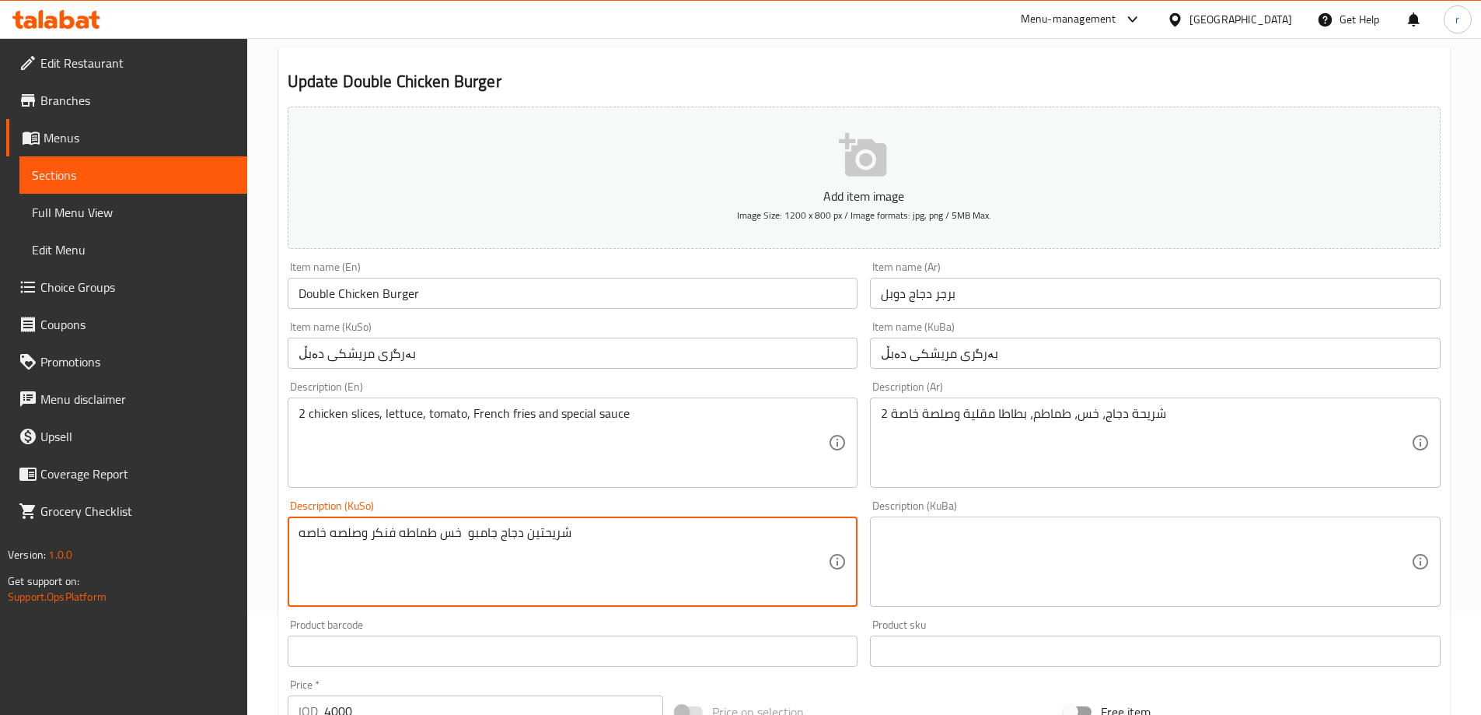
drag, startPoint x: 644, startPoint y: 548, endPoint x: 233, endPoint y: 560, distance: 410.7
drag, startPoint x: 679, startPoint y: 564, endPoint x: 282, endPoint y: 560, distance: 396.5
click at [282, 560] on div "Description (KuSo) 2 پارچە مریشک، کاهوو، تەماتە، فینگەر و سۆسی تایبەت Descripti…" at bounding box center [572, 553] width 583 height 119
type textarea "2 پارچە مریشک، کاهوو، تەماتە، فینگەر و سۆسی تایبەت"
click at [902, 585] on textarea at bounding box center [1146, 562] width 530 height 74
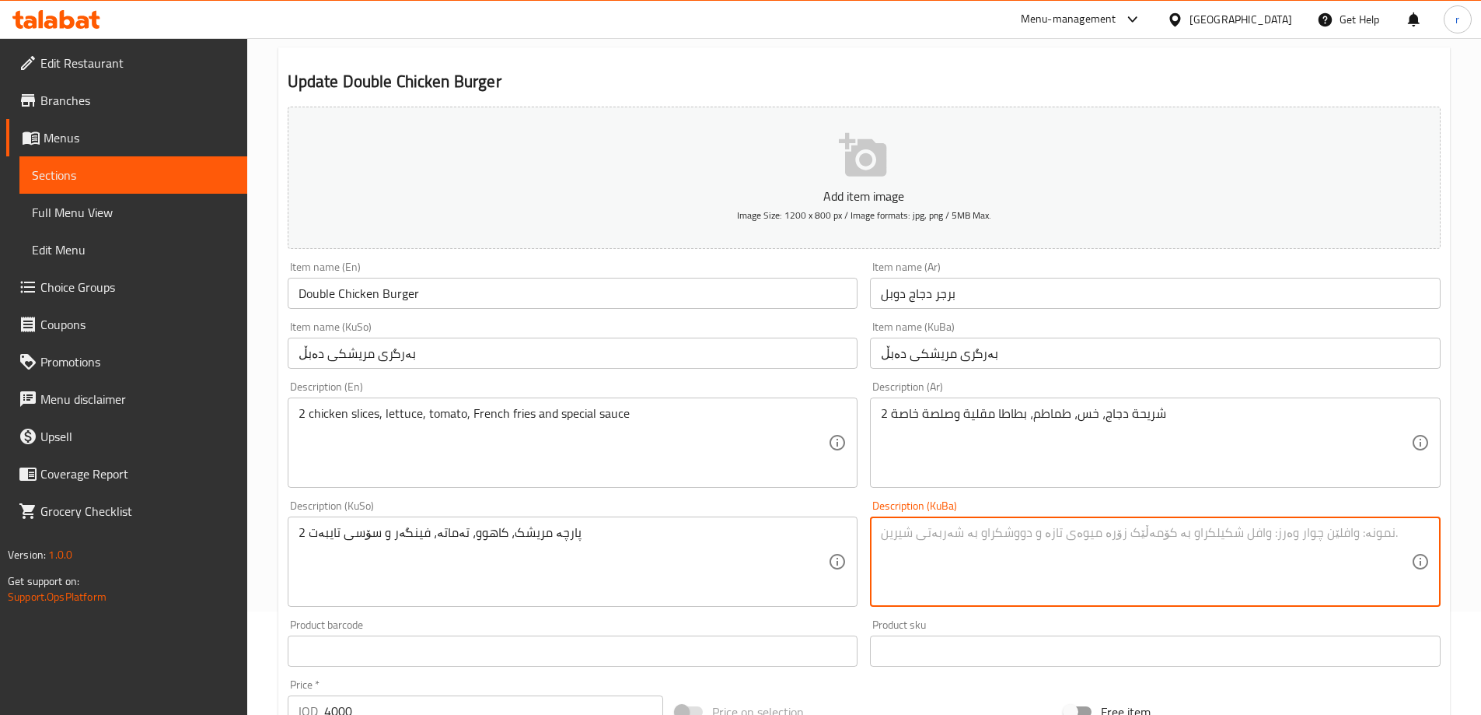
paste textarea "2 پارچە مریشک، کاهوو، تەماتە، فینگەر و سۆسی تایبەت"
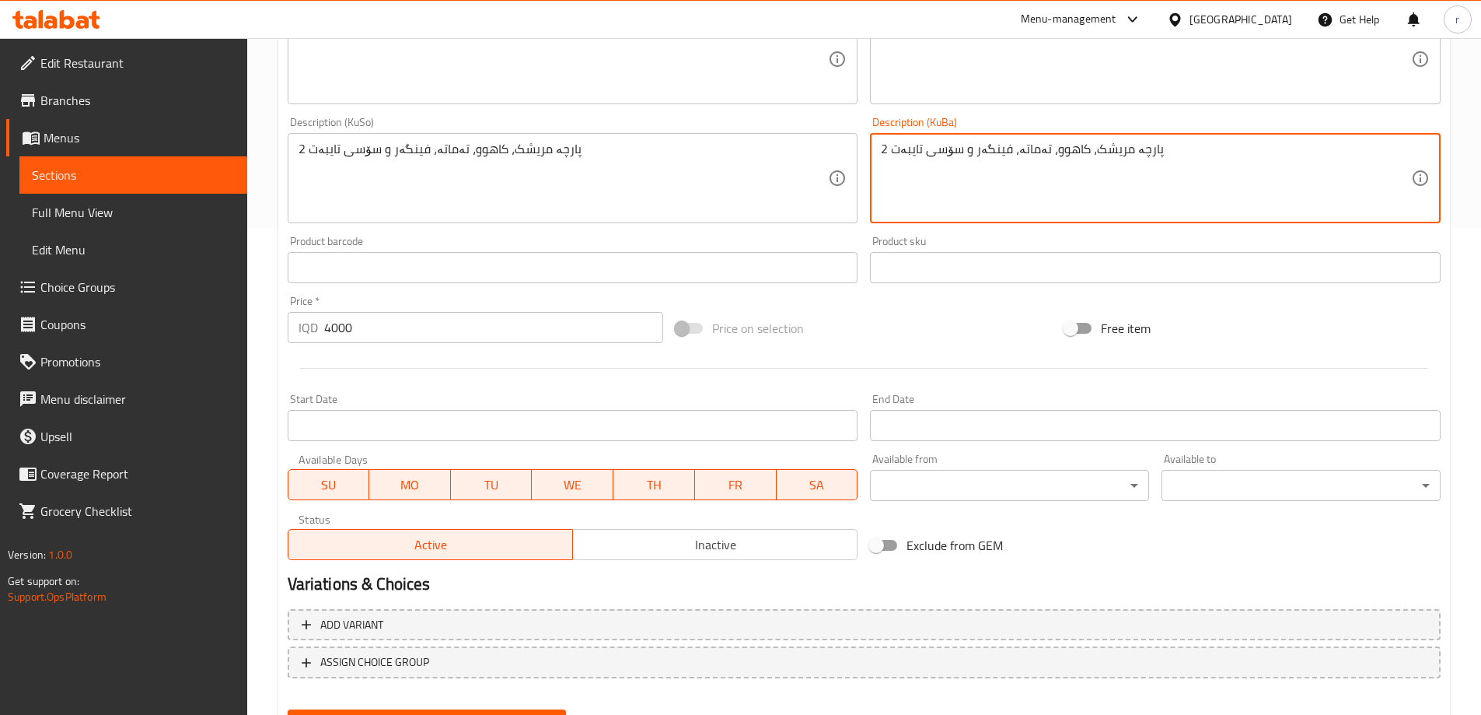
scroll to position [519, 0]
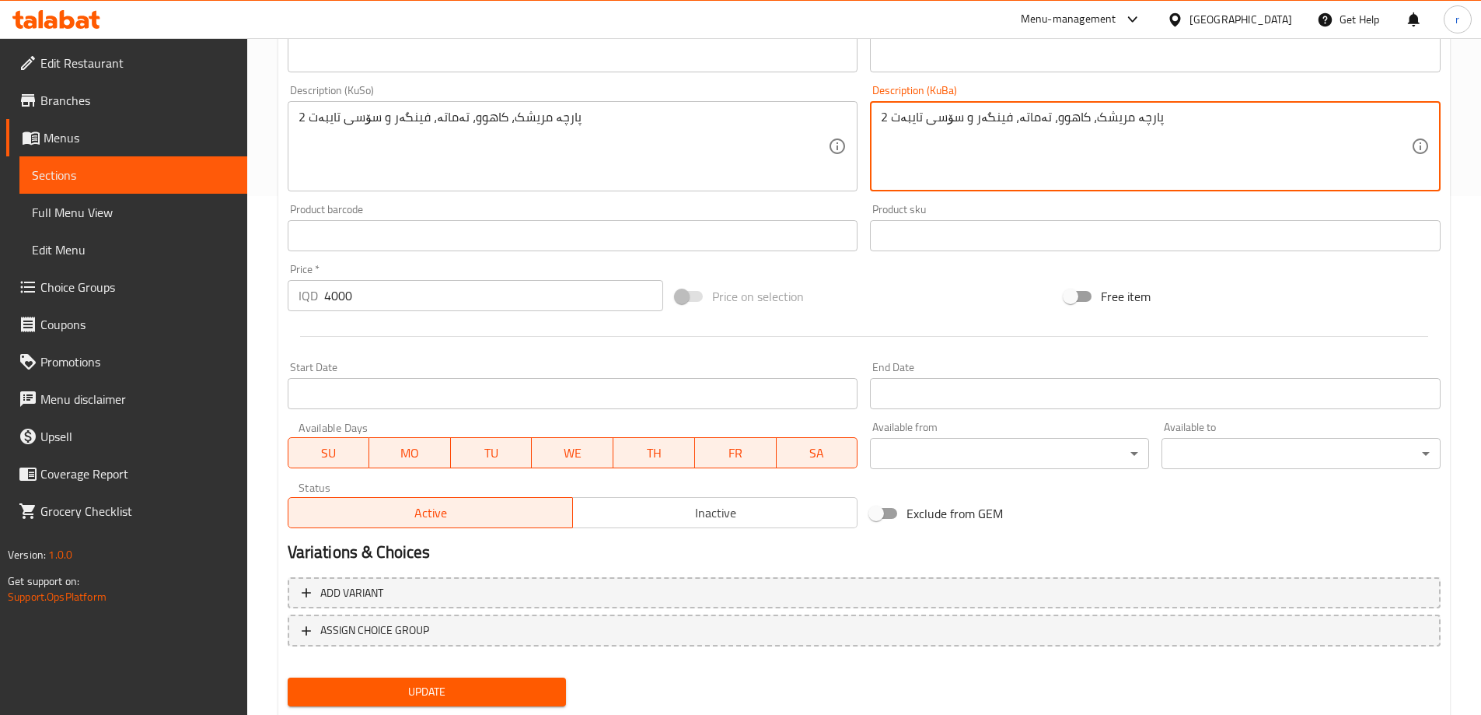
type textarea "2 پارچە مریشک، کاهوو، تەماتە، فینگەر و سۆسی تایبەت"
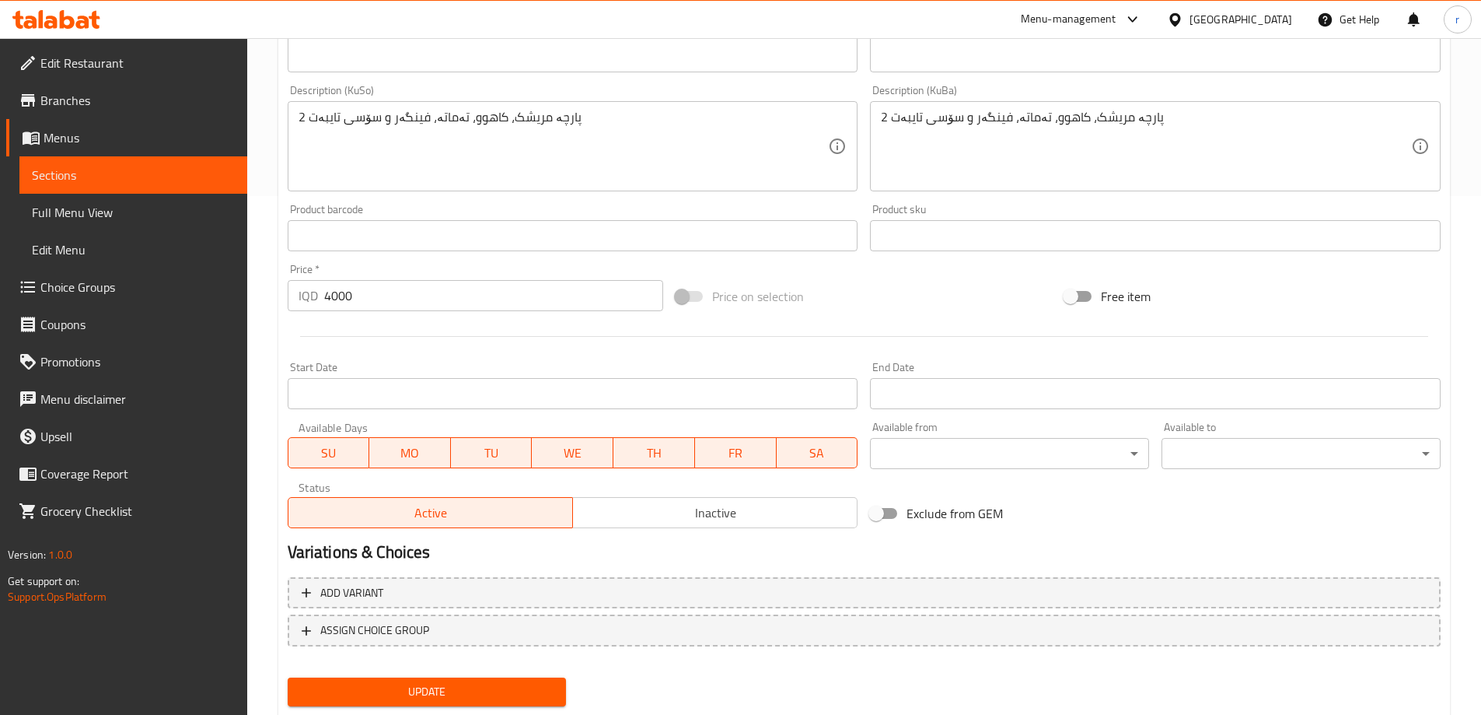
click at [387, 666] on div "Add variant ASSIGN CHOICE GROUP" at bounding box center [863, 621] width 1165 height 101
click at [424, 693] on span "Update" at bounding box center [427, 691] width 254 height 19
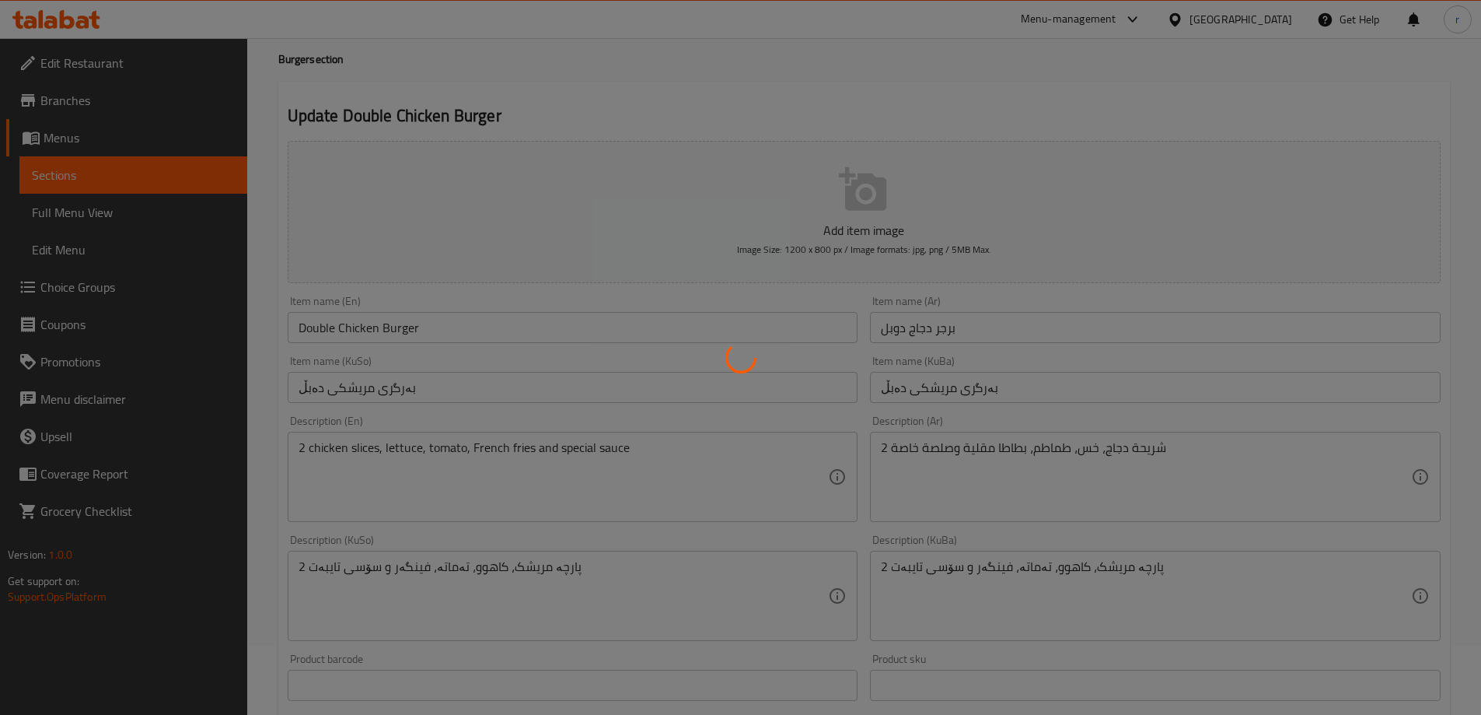
scroll to position [0, 0]
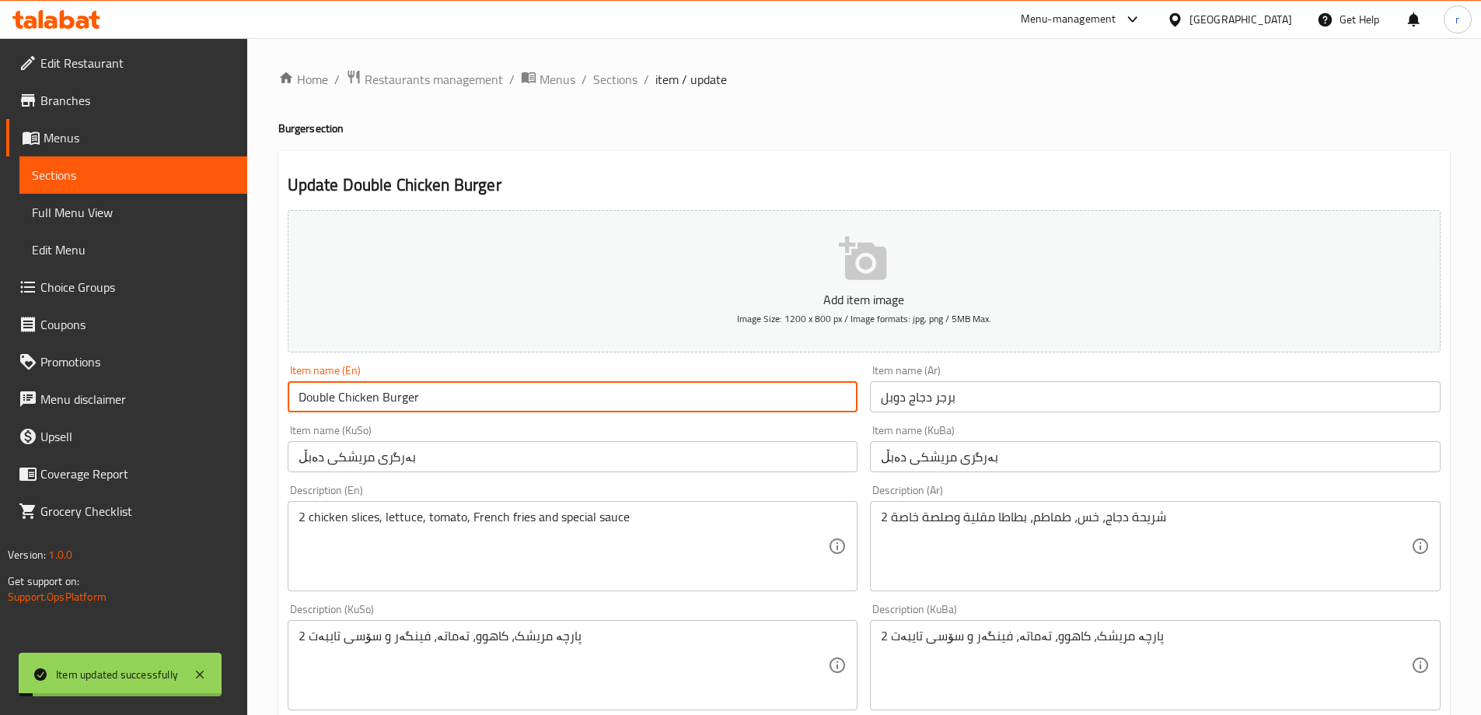
drag, startPoint x: 442, startPoint y: 398, endPoint x: 255, endPoint y: 404, distance: 186.7
click at [255, 404] on div "Home / Restaurants management / Menus / Sections / item / update Burger section…" at bounding box center [864, 657] width 1234 height 1239
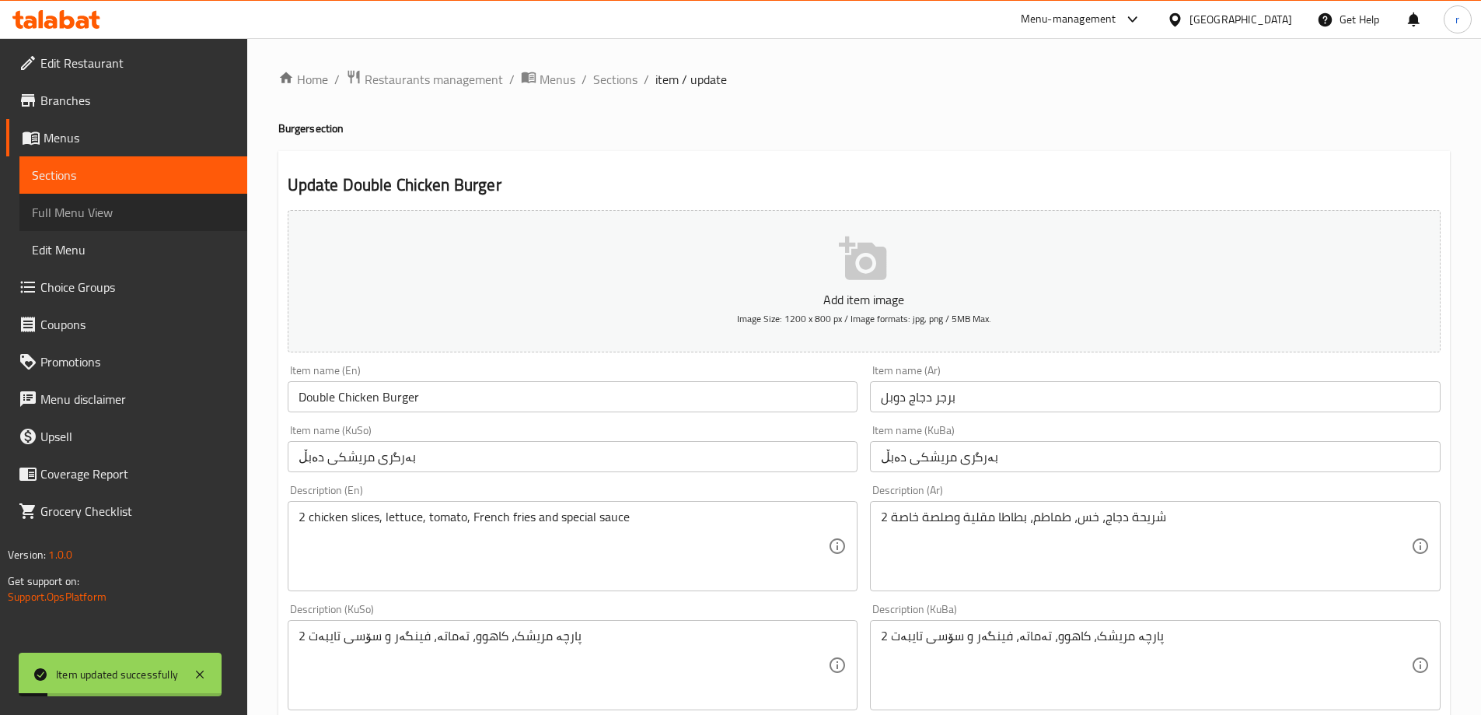
click at [96, 216] on span "Full Menu View" at bounding box center [133, 212] width 203 height 19
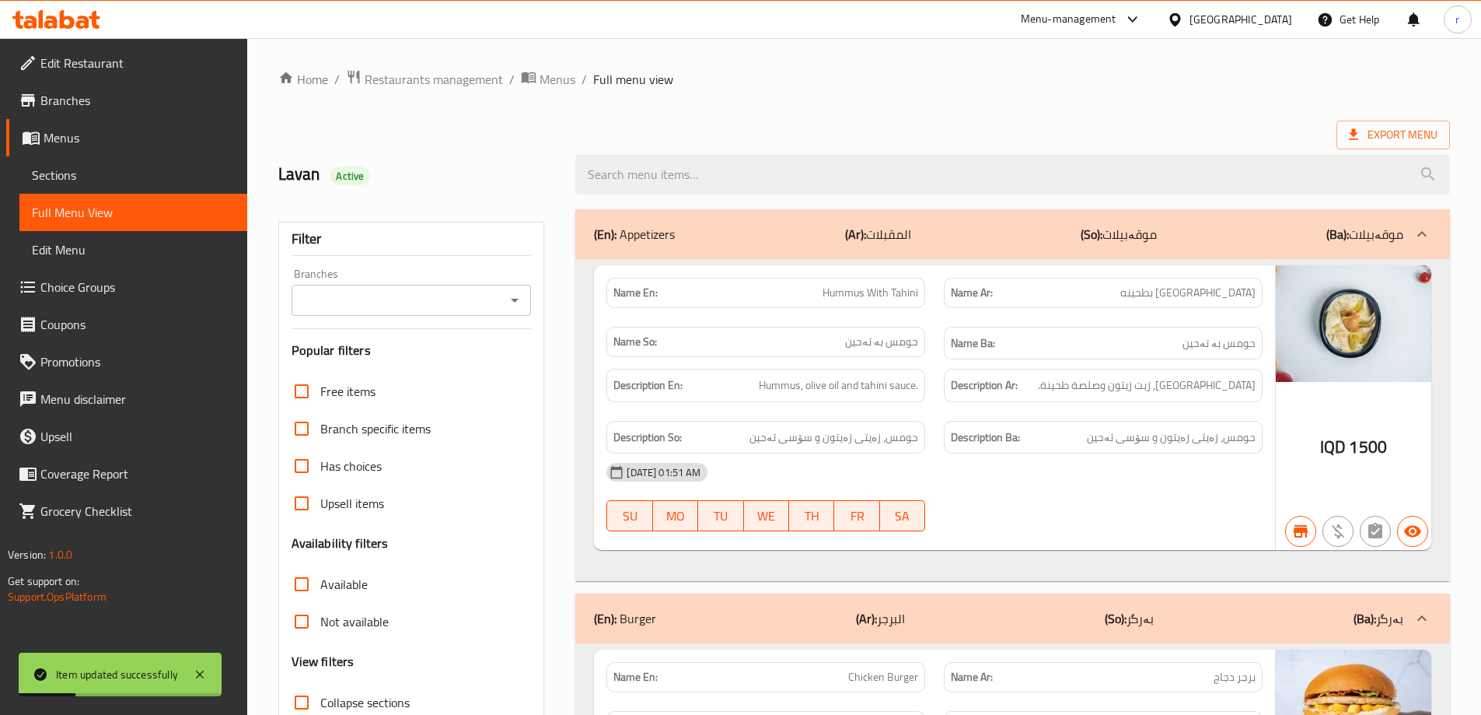
click at [633, 194] on div at bounding box center [1012, 174] width 893 height 58
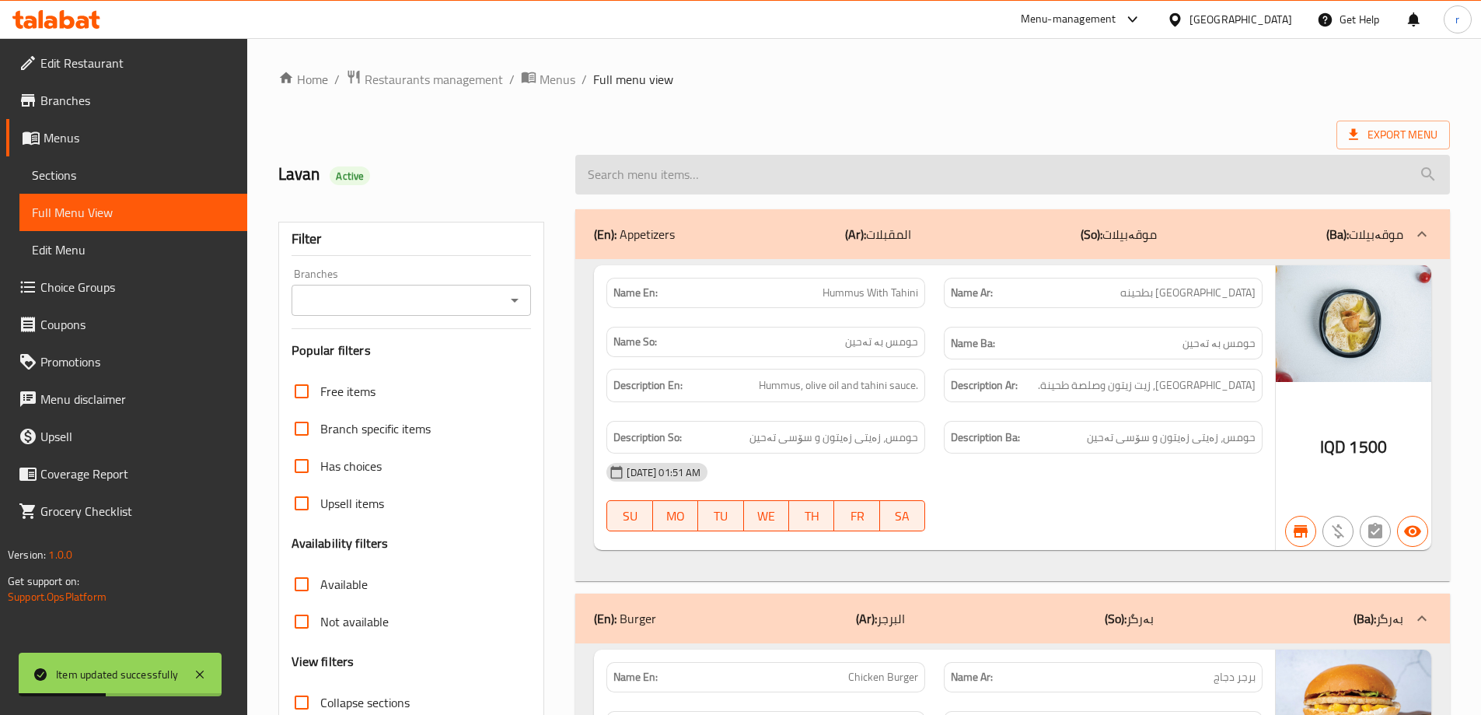
click at [694, 178] on input "search" at bounding box center [1012, 175] width 875 height 40
paste input "Double Chicken Burger"
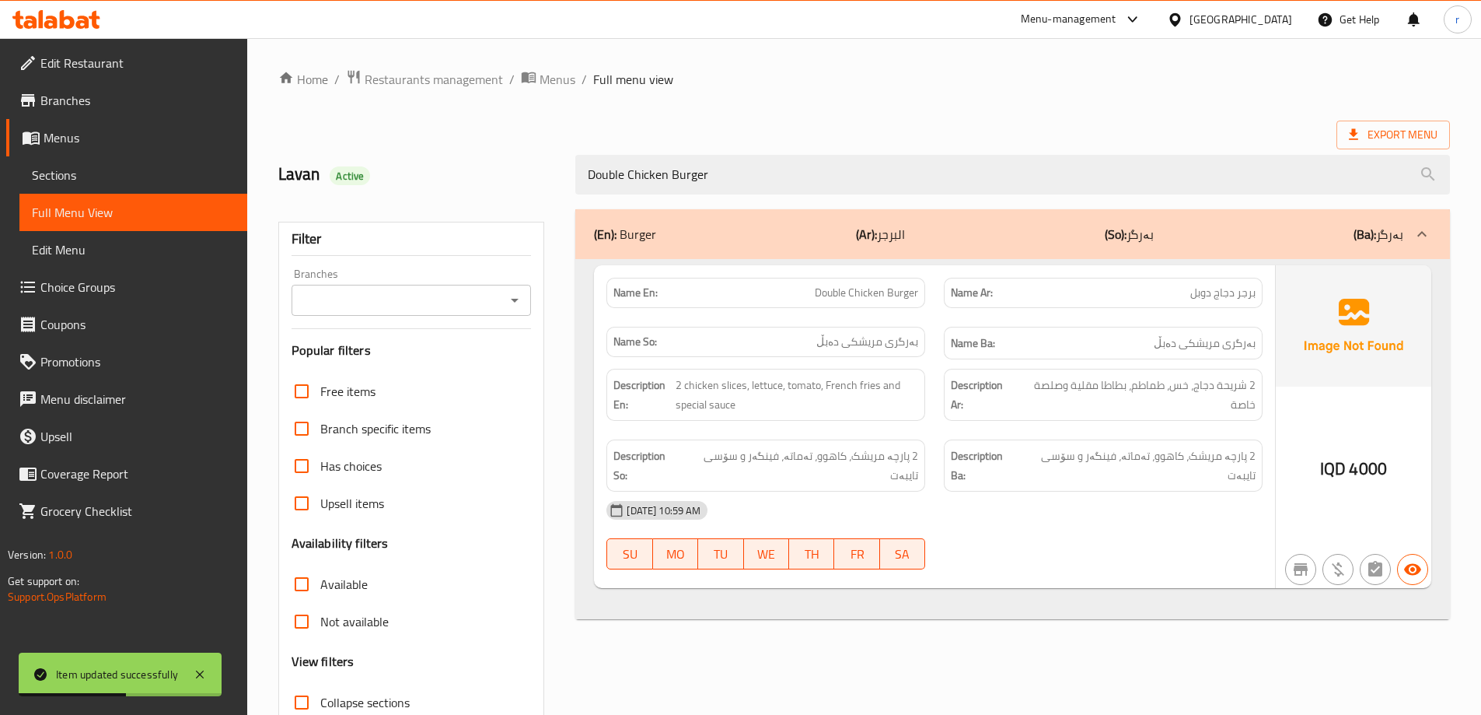
type input "Double Chicken Burger"
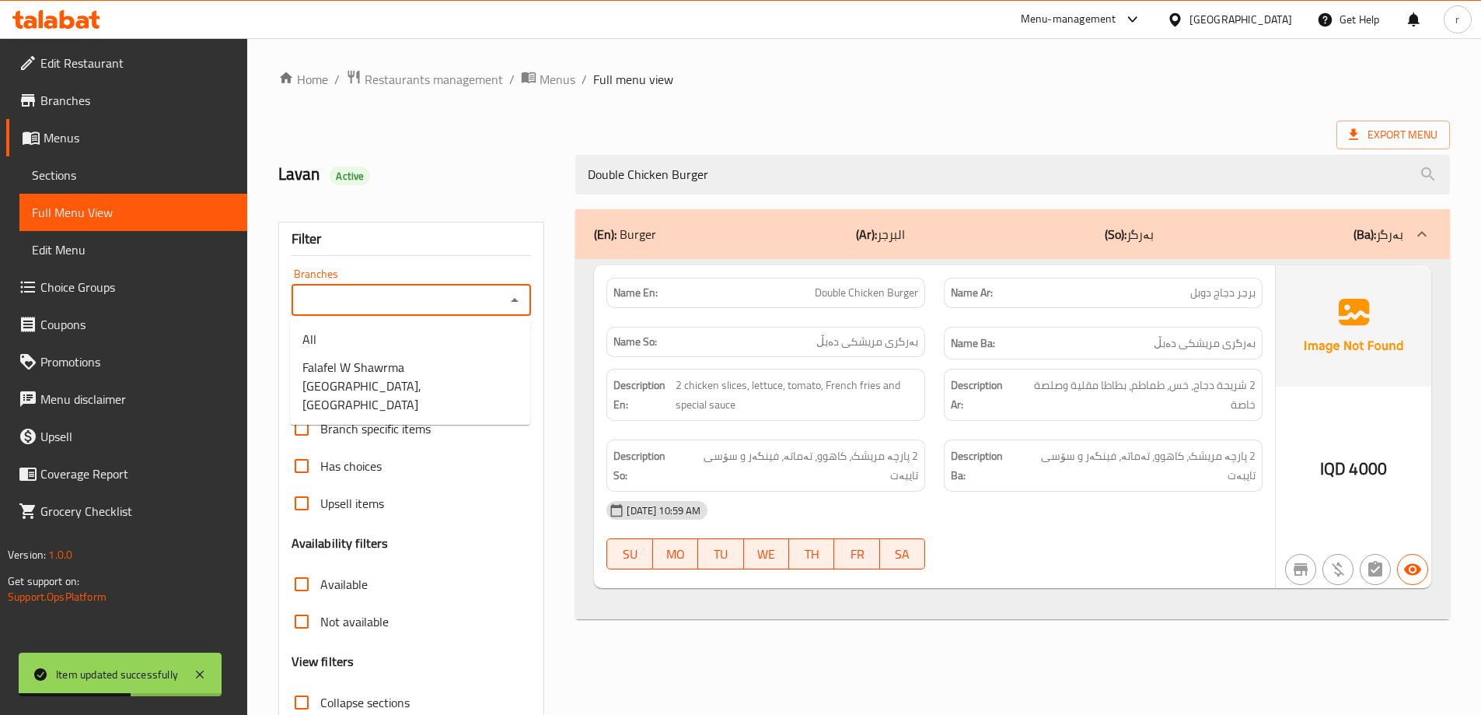
click at [468, 299] on input "Branches" at bounding box center [398, 300] width 205 height 22
click at [426, 345] on li "All" at bounding box center [410, 339] width 240 height 28
click at [425, 352] on h3 "Popular filters" at bounding box center [412, 350] width 240 height 18
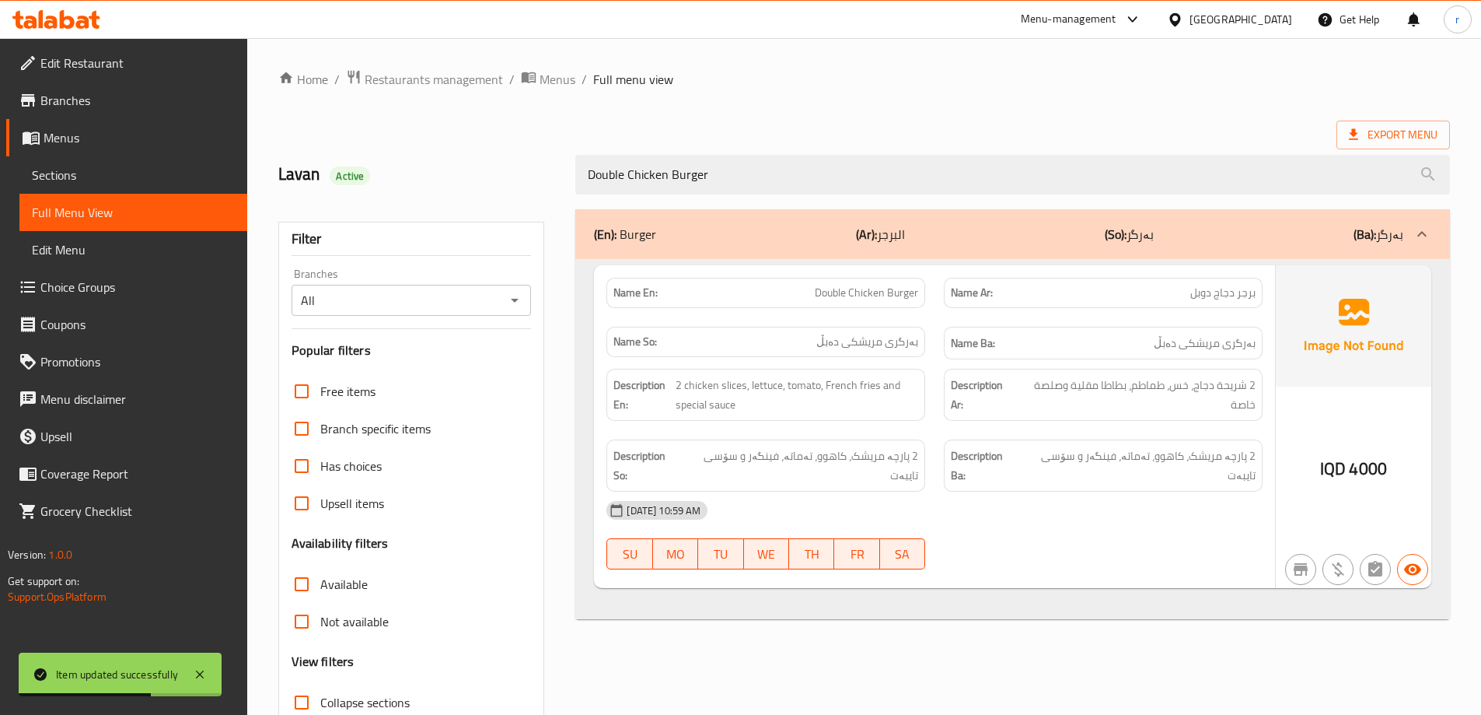
click at [423, 293] on input "All" at bounding box center [398, 300] width 205 height 22
click at [509, 302] on icon "Open" at bounding box center [514, 300] width 19 height 19
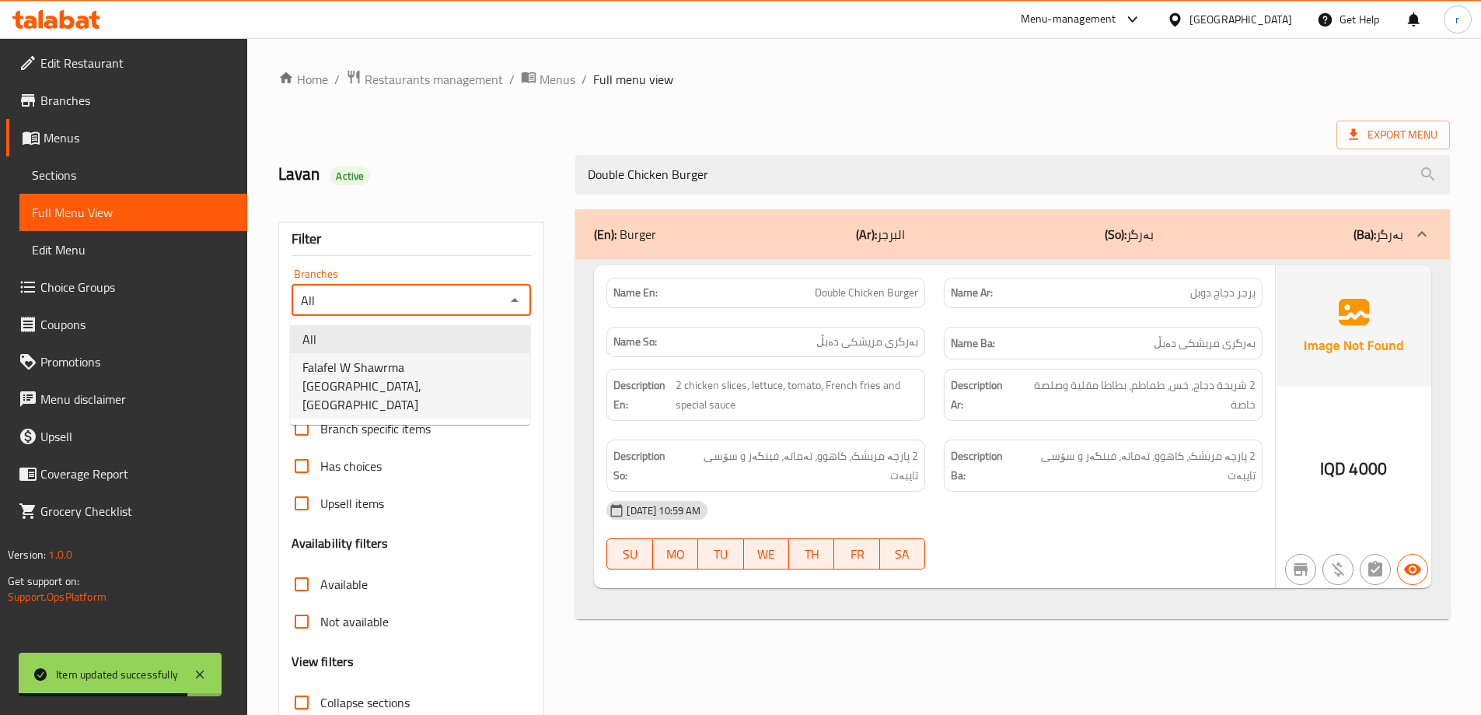
click at [475, 362] on span "Falafel W Shawrma Beirut, Al-talbiya" at bounding box center [409, 386] width 215 height 56
type input "Falafel W Shawrma Beirut, Al-talbiya"
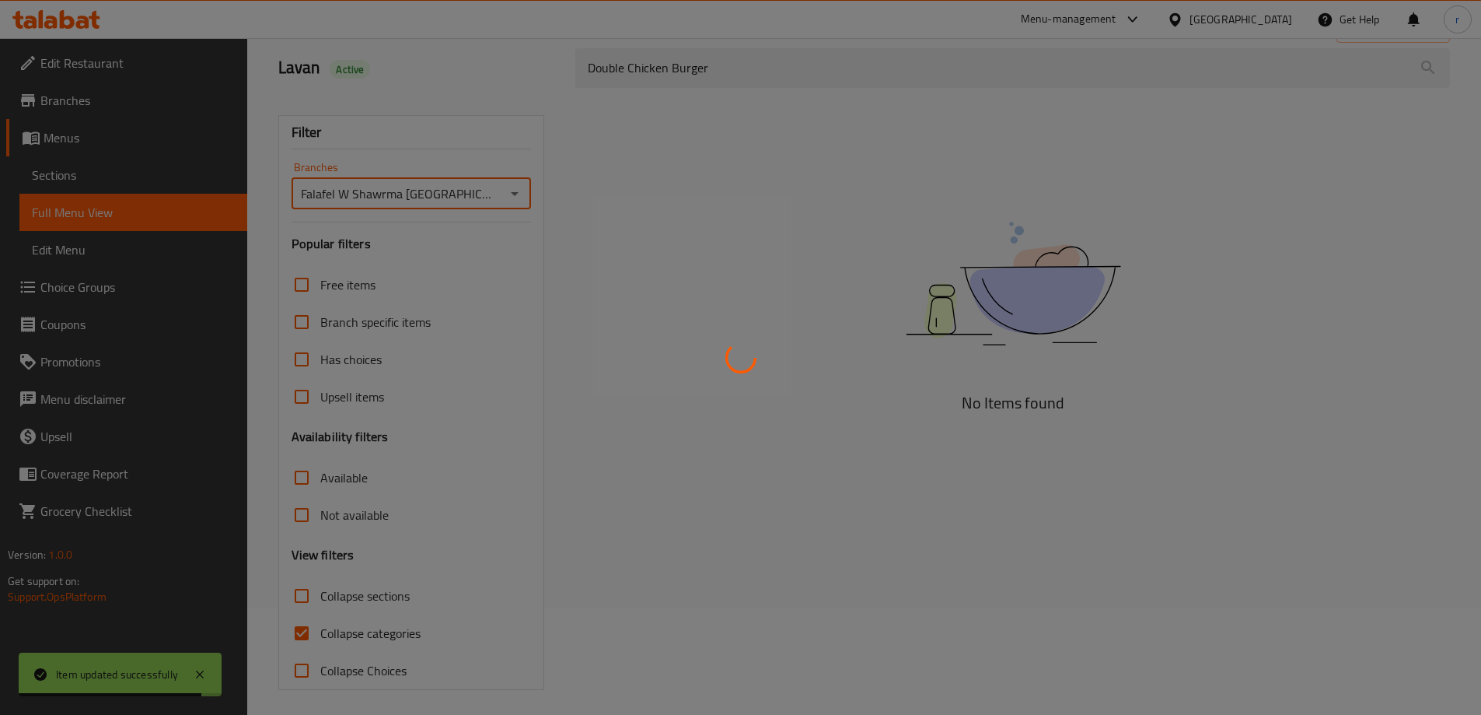
scroll to position [113, 0]
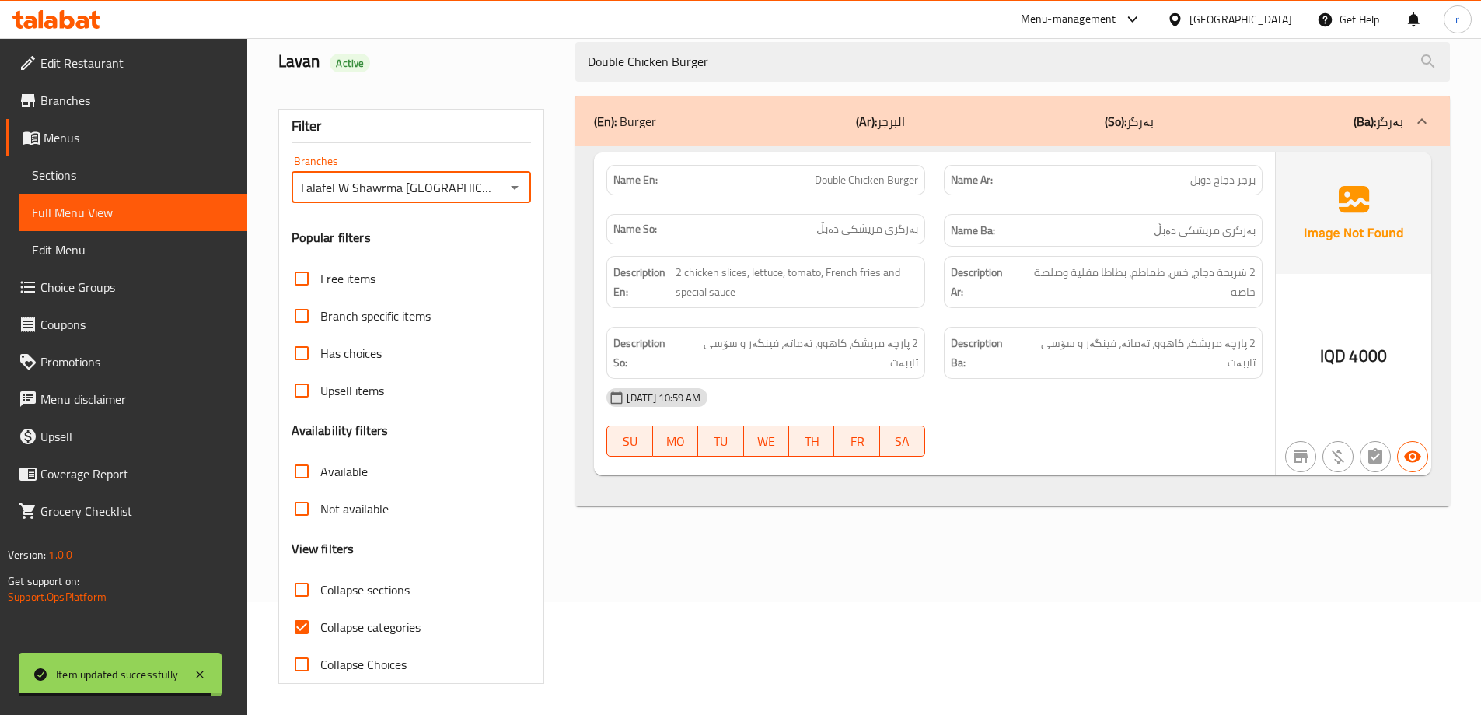
click at [372, 624] on span "Collapse categories" at bounding box center [370, 626] width 100 height 19
click at [320, 624] on input "Collapse categories" at bounding box center [301, 626] width 37 height 37
checkbox input "false"
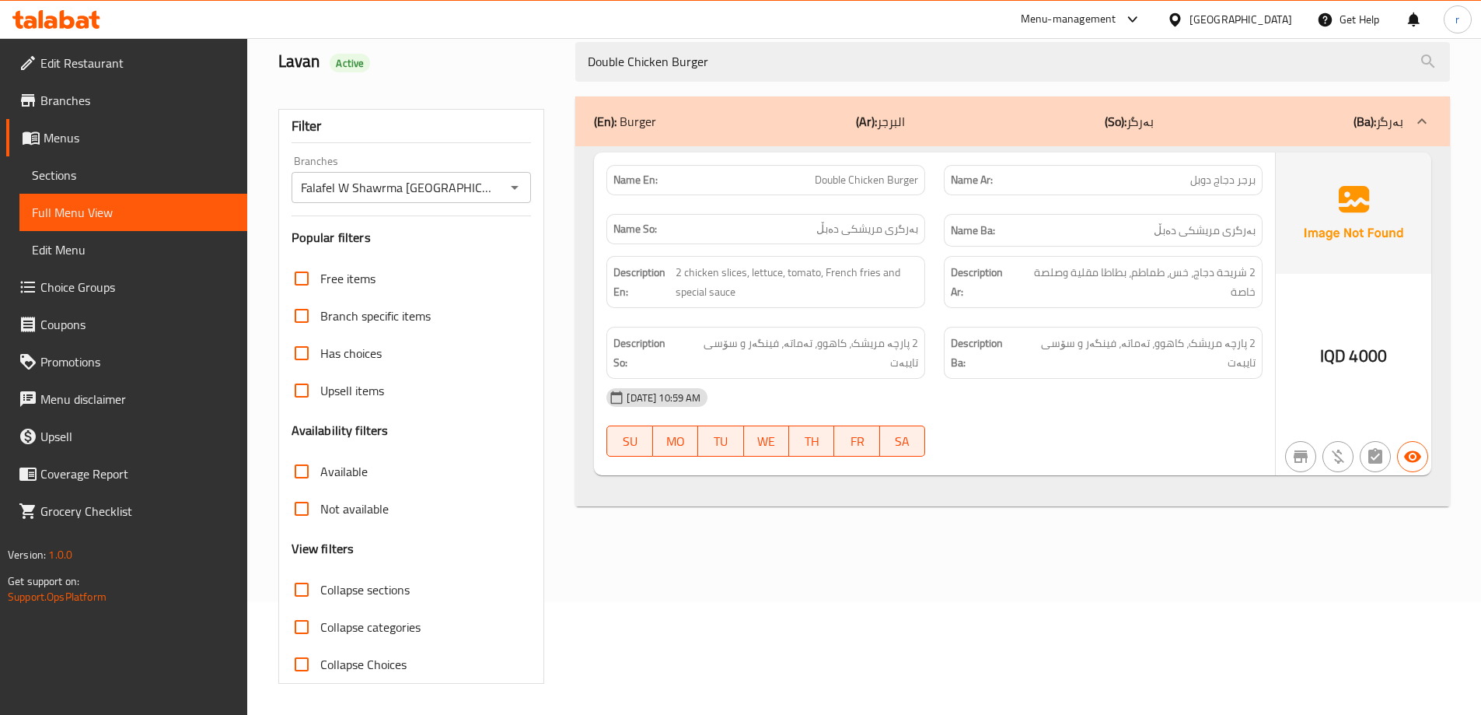
click at [50, 20] on icon at bounding box center [56, 19] width 88 height 19
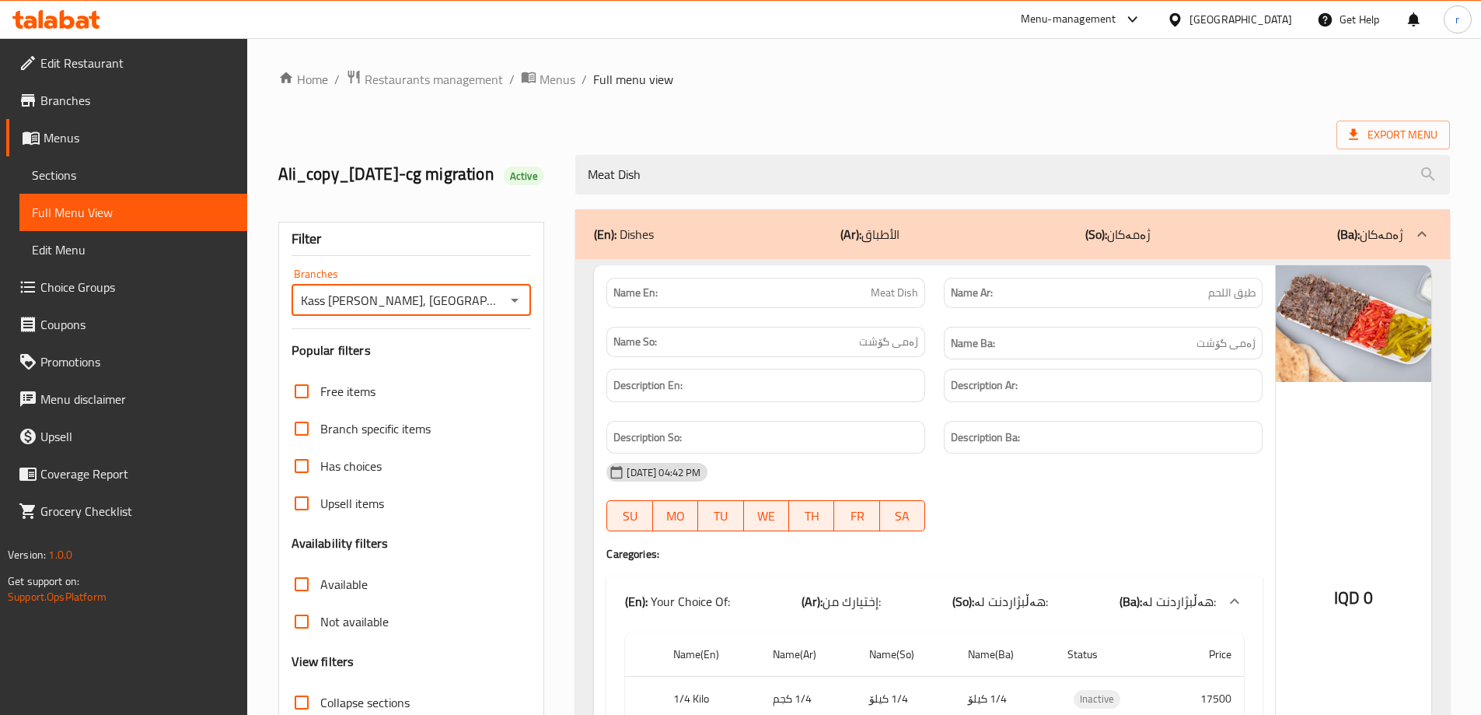
scroll to position [223, 0]
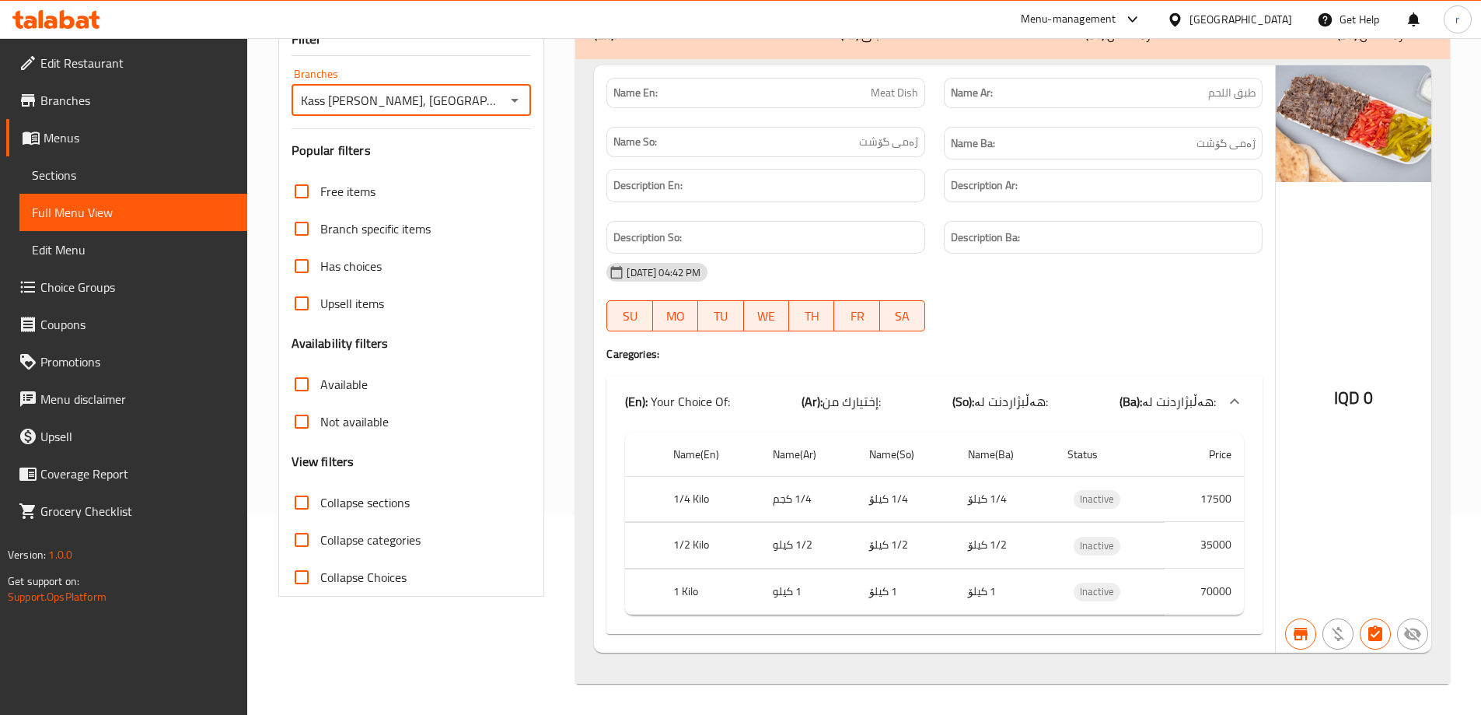
click at [85, 26] on icon at bounding box center [82, 22] width 13 height 13
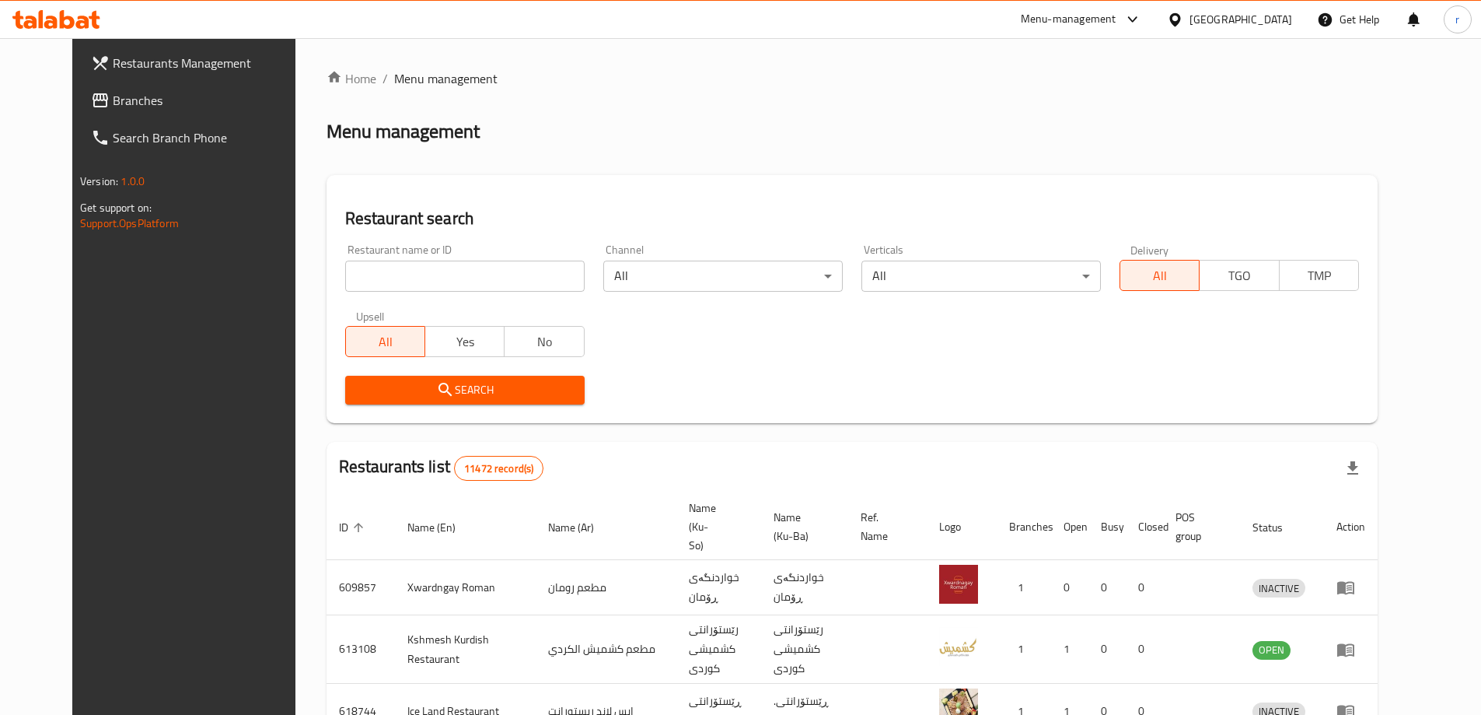
click at [345, 275] on input "search" at bounding box center [464, 275] width 239 height 31
paste input "677085"
type input "677085"
click at [373, 397] on span "Search" at bounding box center [465, 389] width 215 height 19
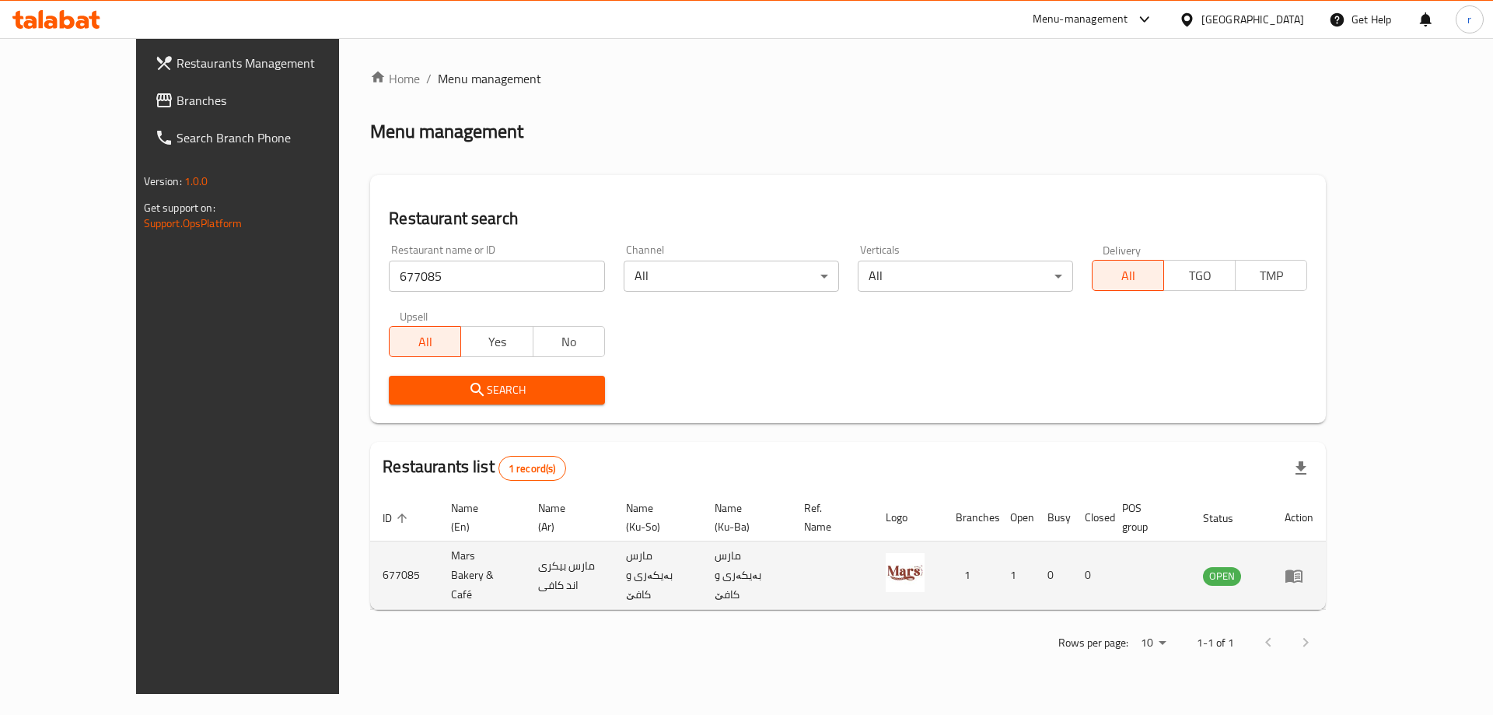
click at [1326, 548] on td "enhanced table" at bounding box center [1299, 575] width 54 height 68
click at [1303, 566] on icon "enhanced table" at bounding box center [1293, 575] width 19 height 19
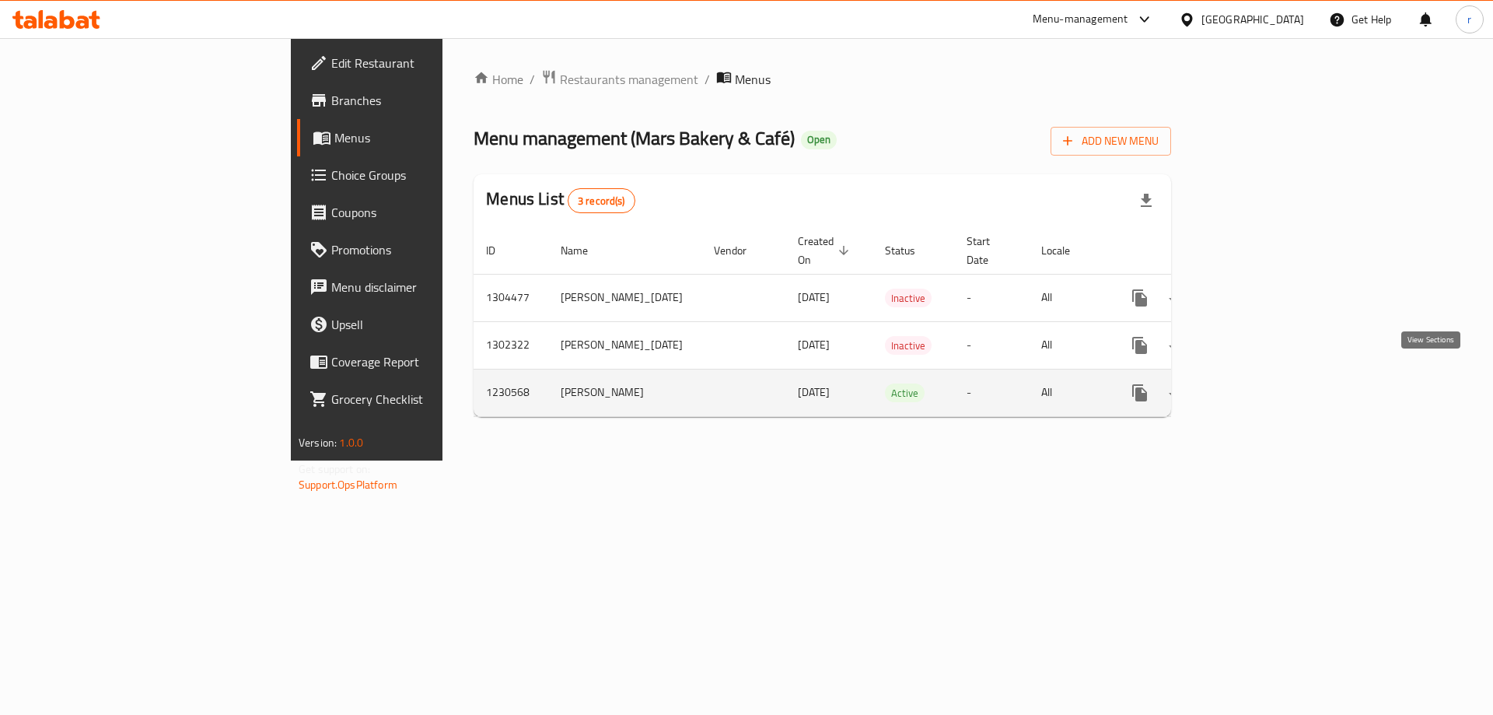
click at [1261, 383] on icon "enhanced table" at bounding box center [1251, 392] width 19 height 19
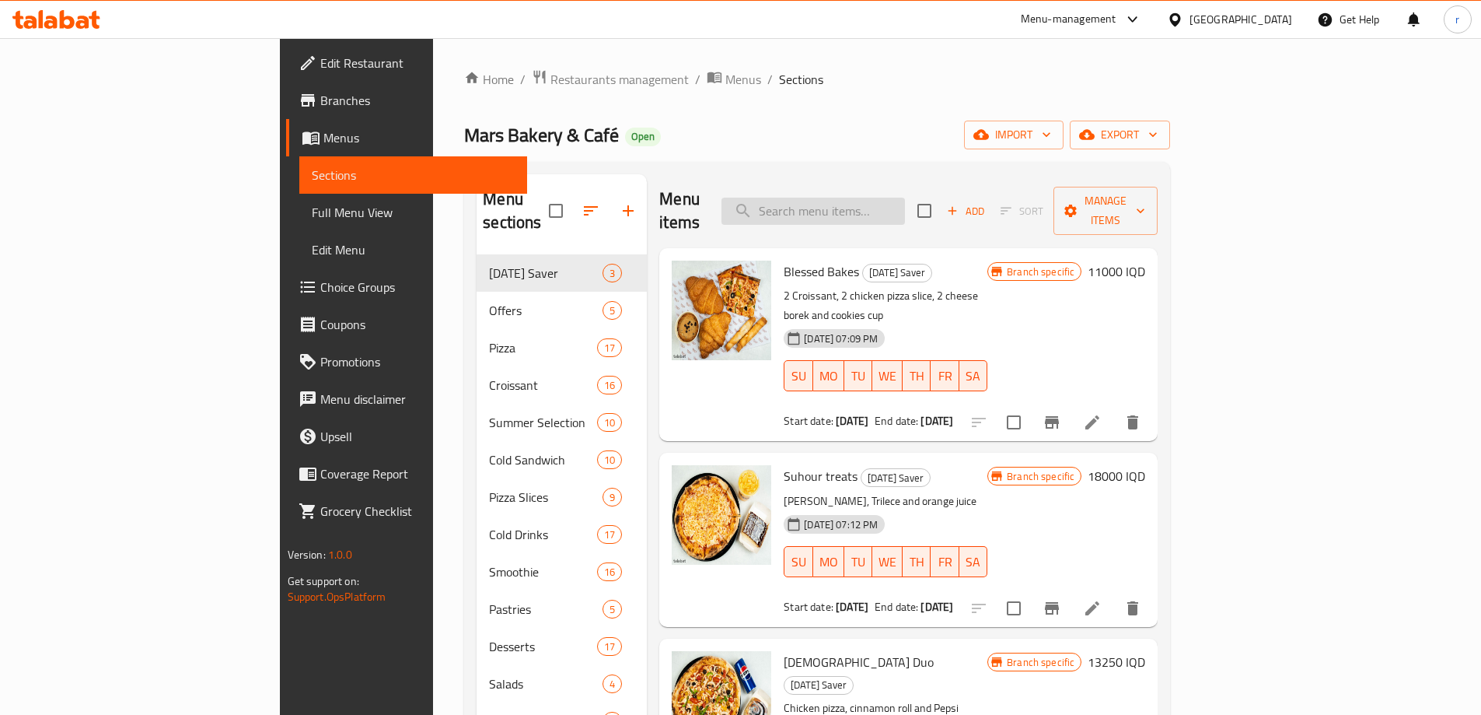
click at [905, 202] on input "search" at bounding box center [813, 210] width 183 height 27
type input "t"
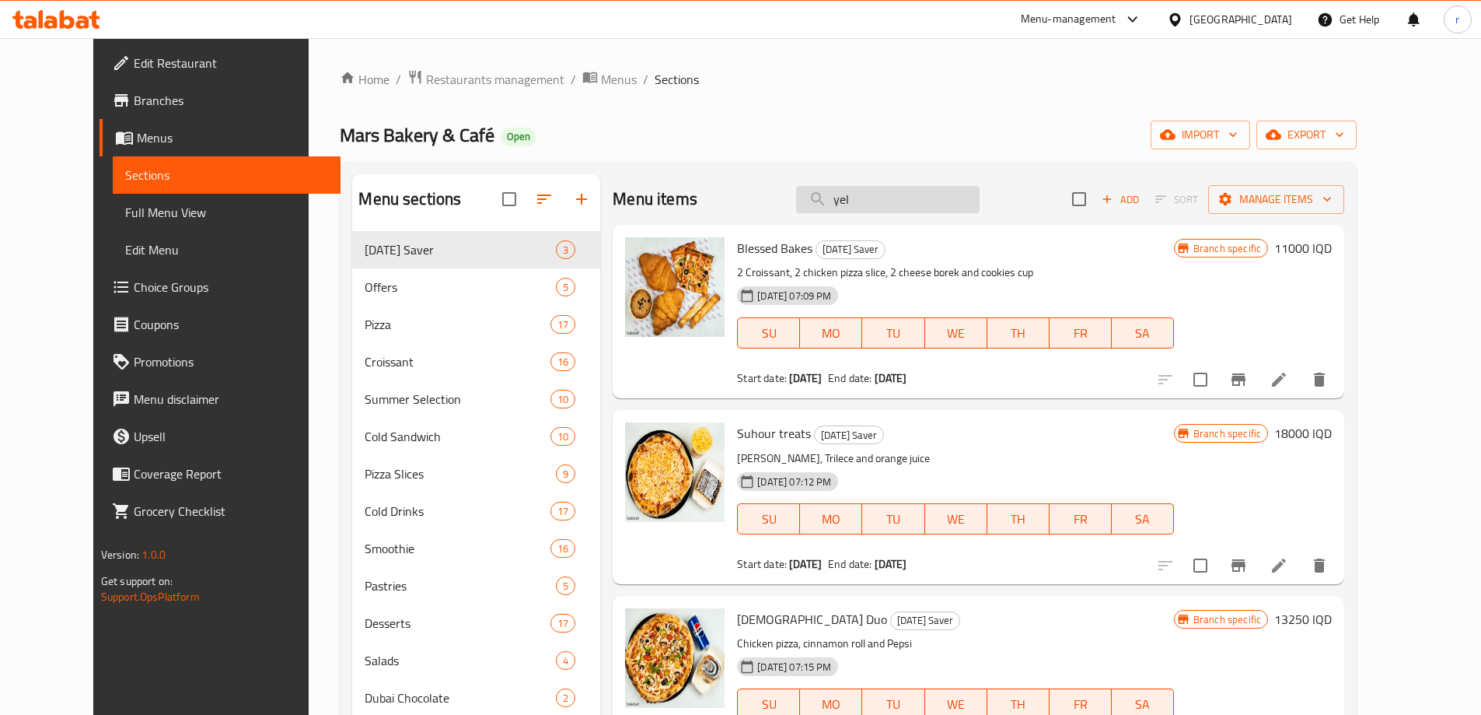
click at [914, 200] on input "yel" at bounding box center [887, 199] width 183 height 27
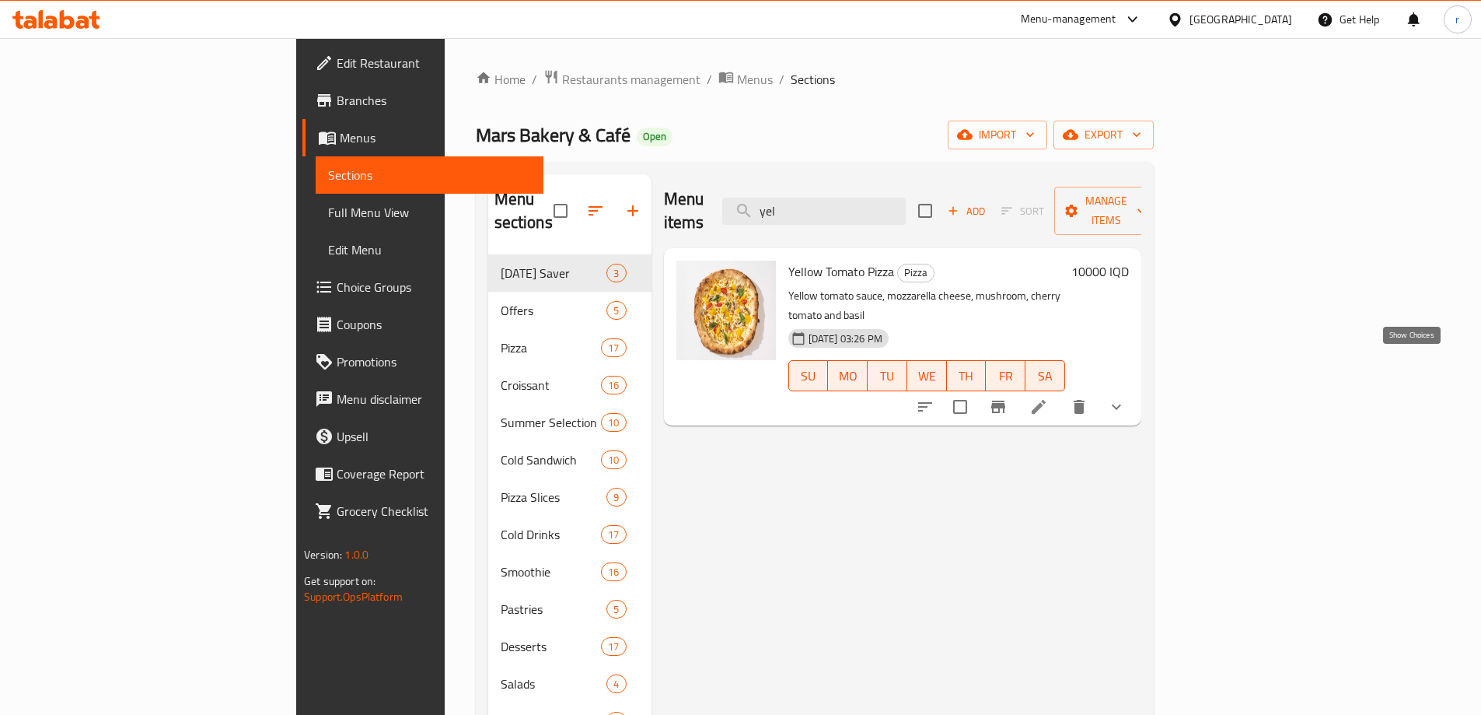
type input "yel"
click at [1126, 397] on icon "show more" at bounding box center [1116, 406] width 19 height 19
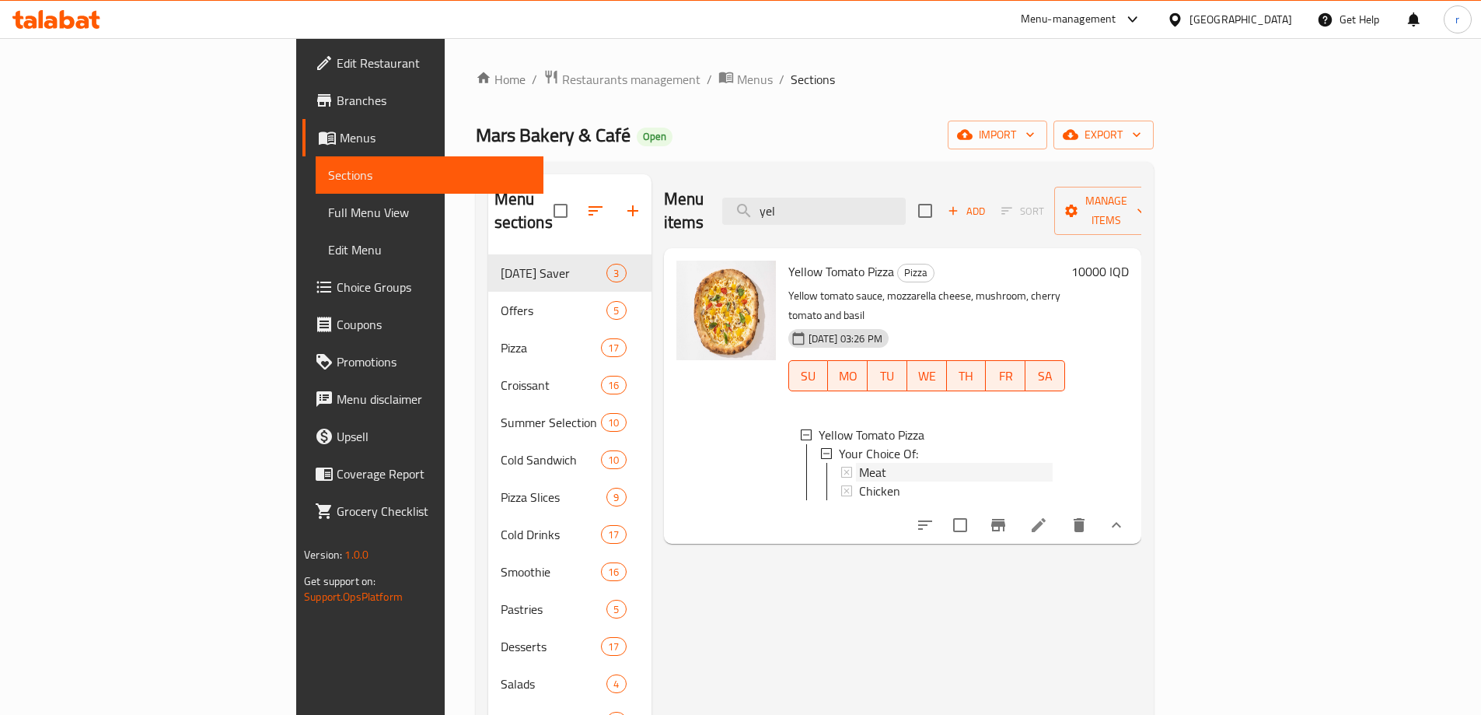
click at [859, 463] on div "Meat" at bounding box center [956, 472] width 194 height 19
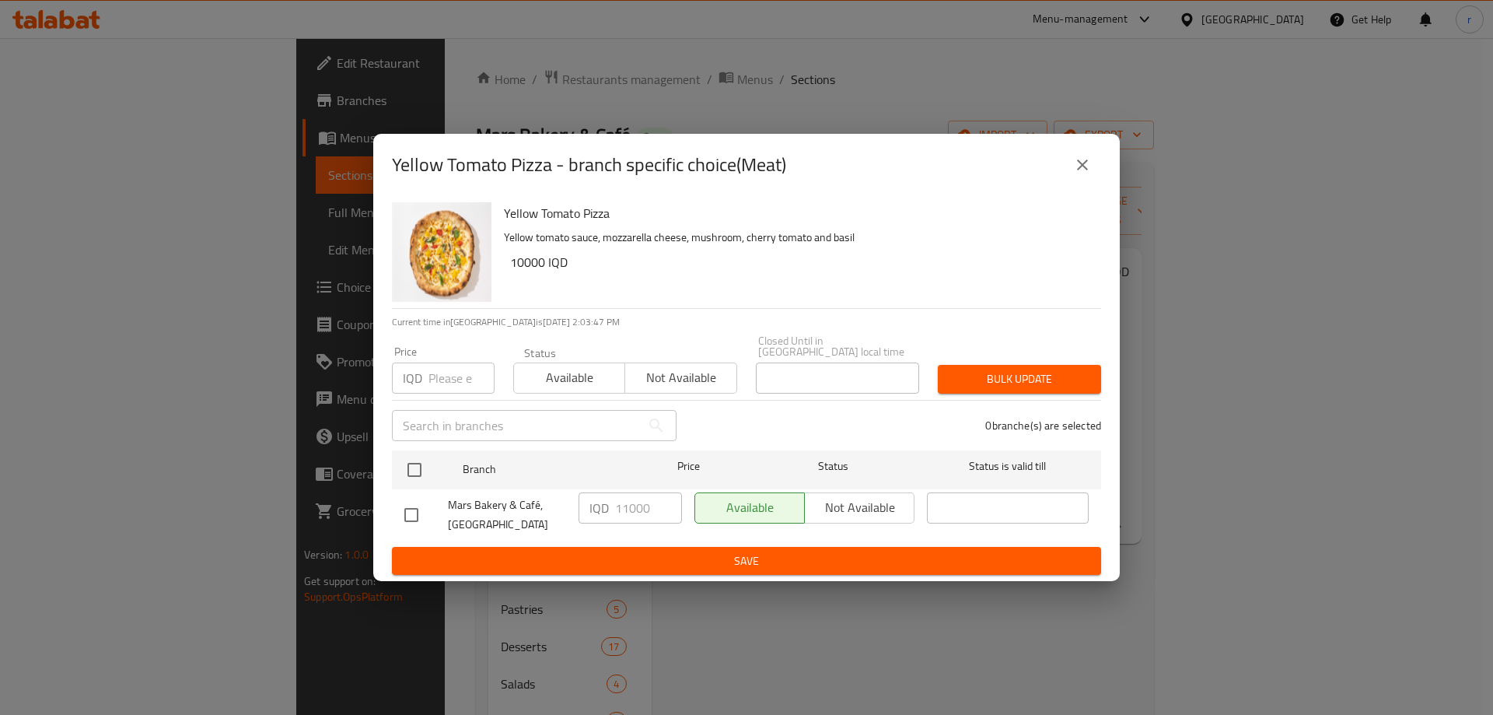
click at [1077, 174] on icon "close" at bounding box center [1082, 164] width 19 height 19
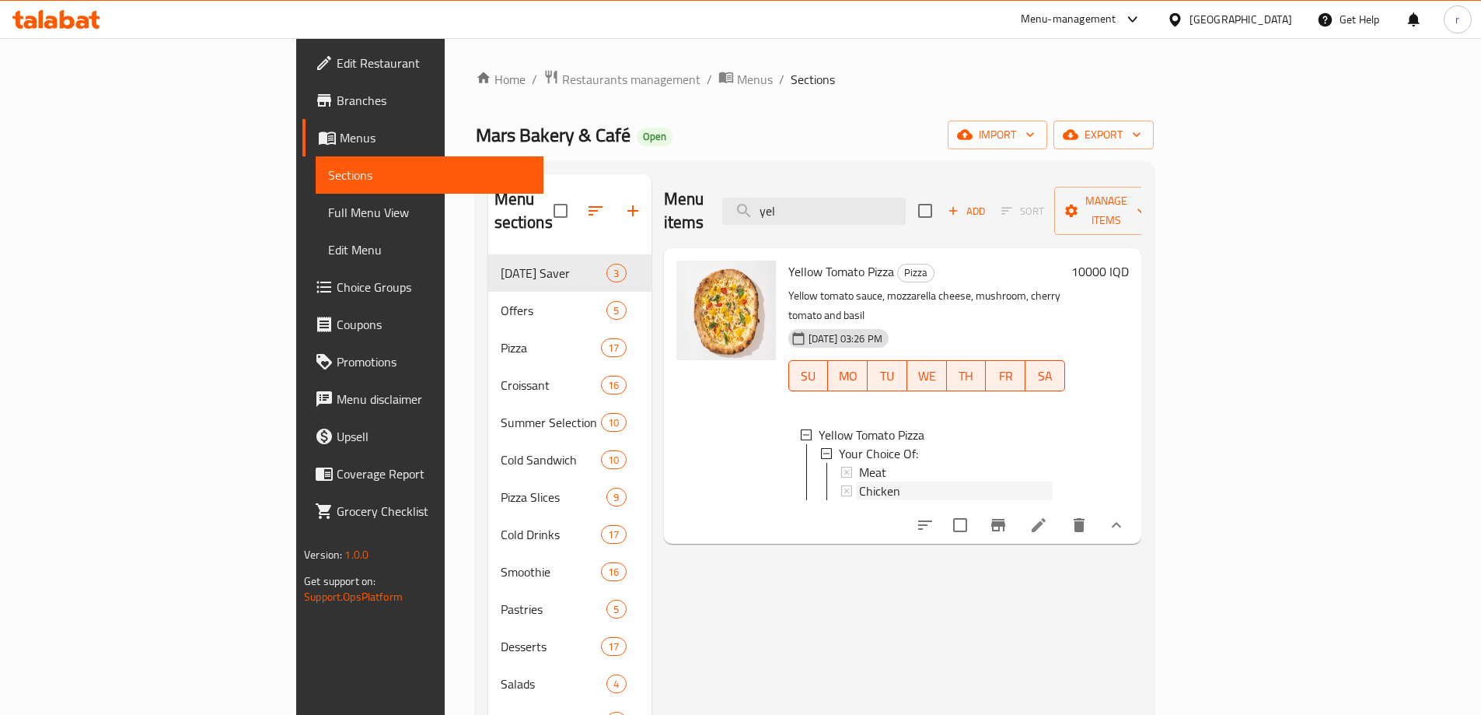
click at [859, 481] on div "Chicken" at bounding box center [956, 490] width 194 height 19
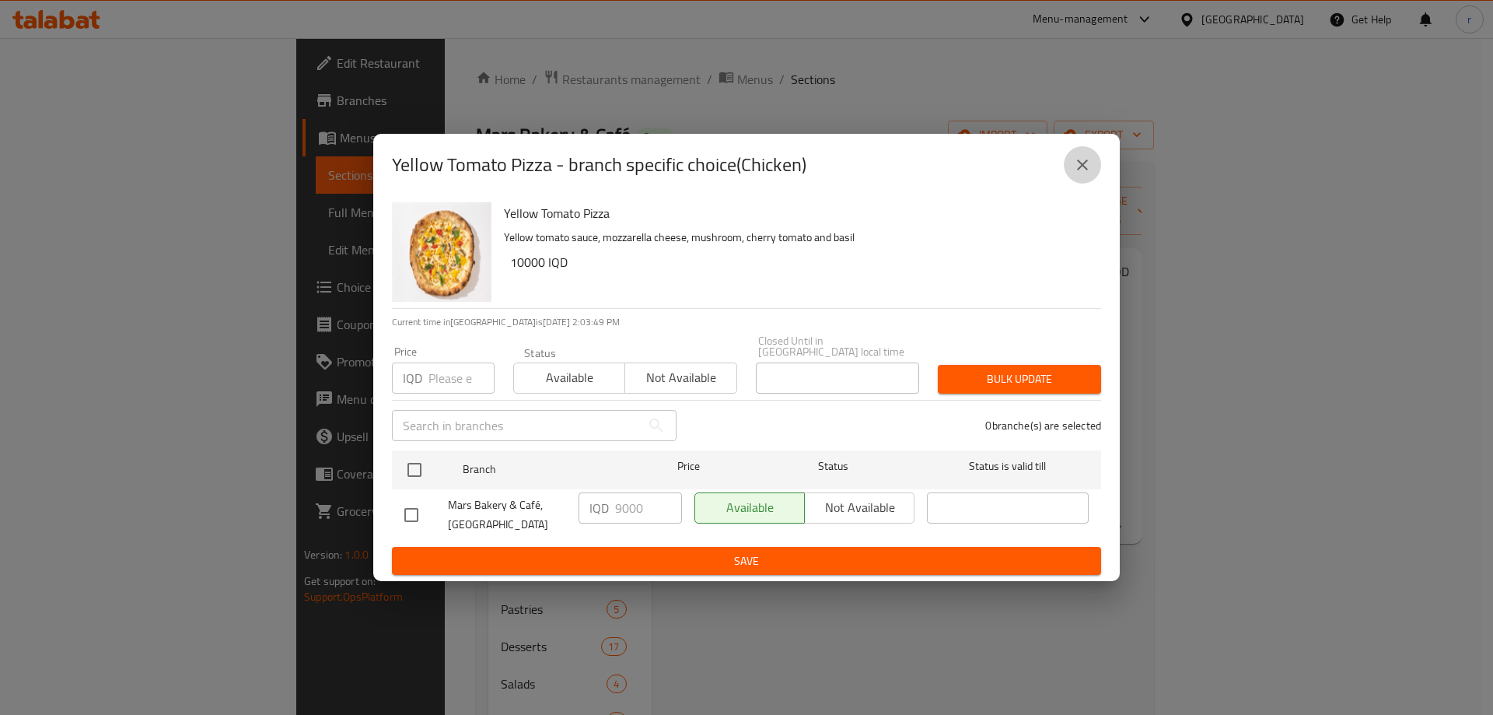
drag, startPoint x: 1071, startPoint y: 171, endPoint x: 1235, endPoint y: 203, distance: 167.1
click at [1071, 171] on button "close" at bounding box center [1082, 164] width 37 height 37
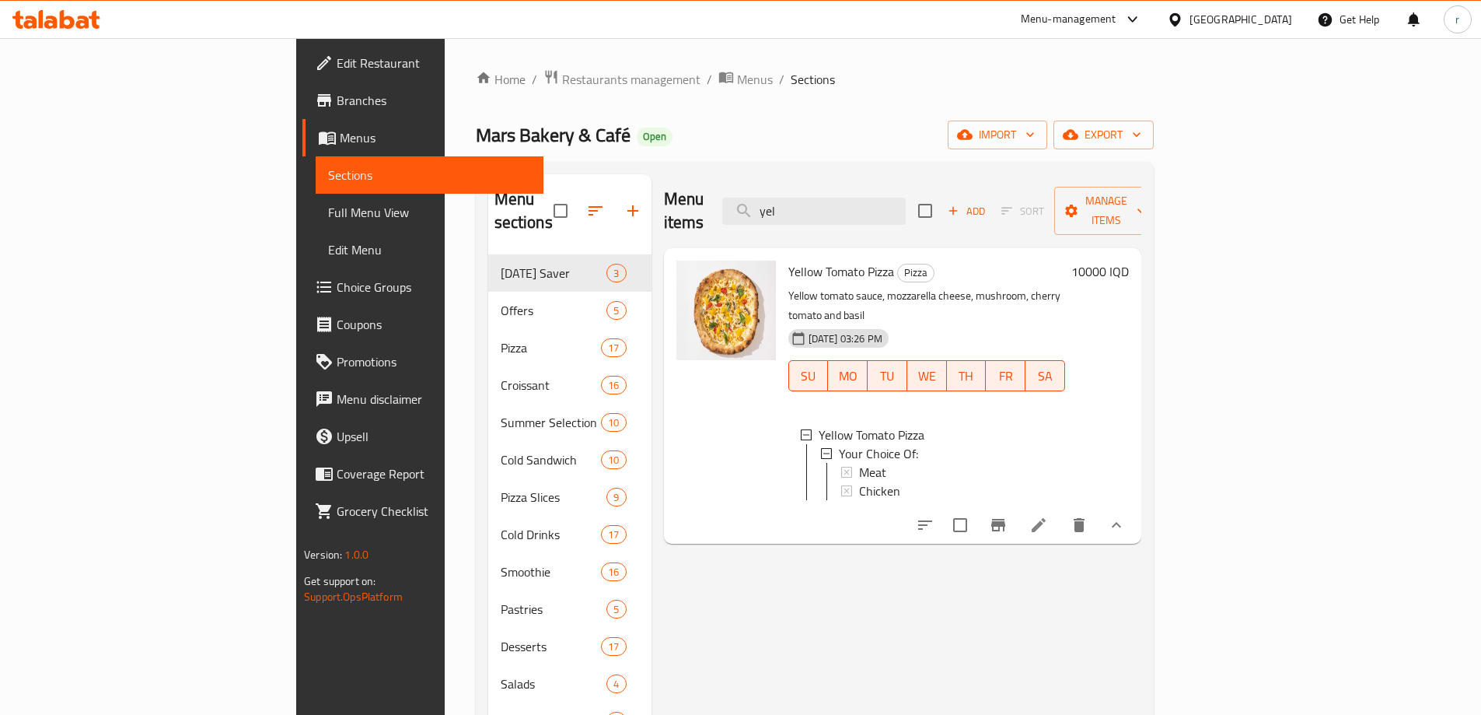
click at [1129, 260] on h6 "10000 IQD" at bounding box center [1100, 271] width 58 height 22
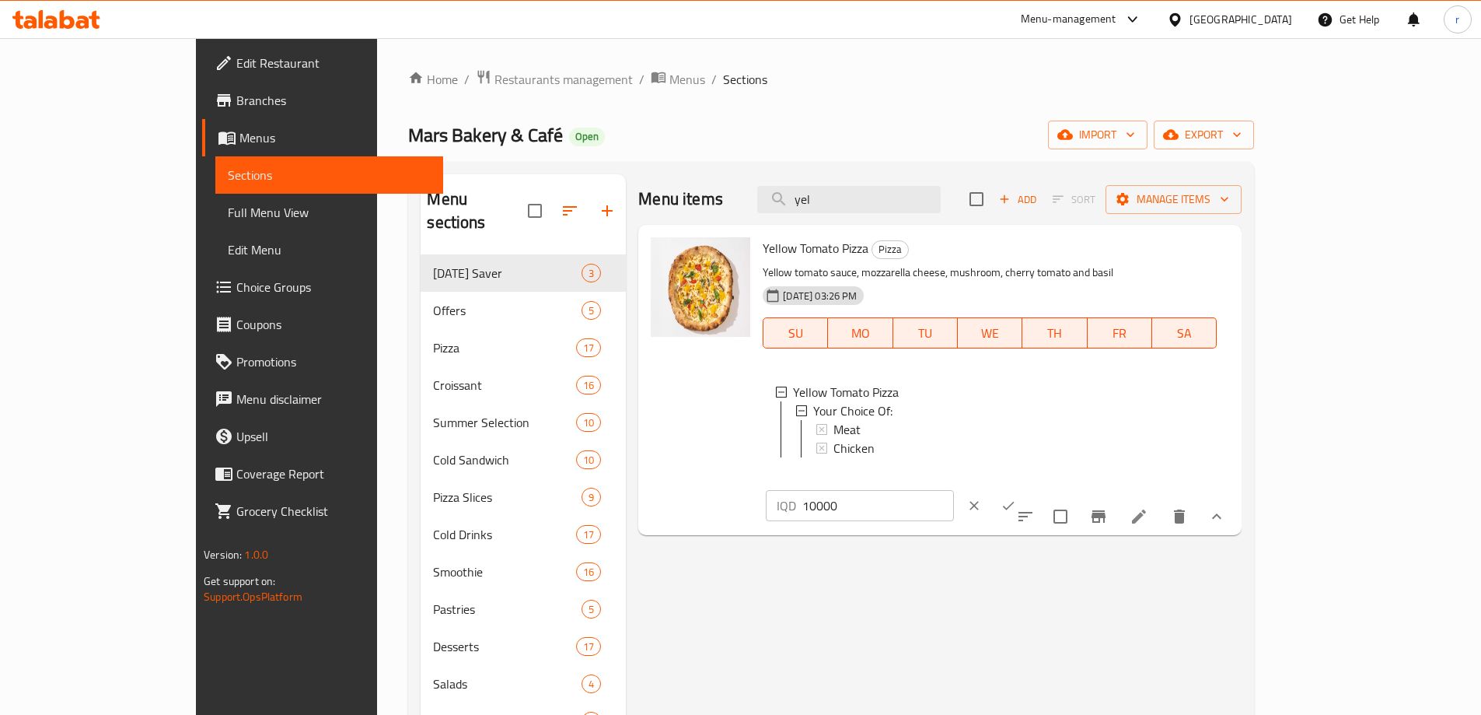
drag, startPoint x: 1274, startPoint y: 254, endPoint x: 1084, endPoint y: 257, distance: 189.7
click at [1084, 257] on div "Yellow Tomato Pizza Pizza Yellow tomato sauce, mozzarella cheese, mushroom, che…" at bounding box center [995, 380] width 479 height 298
type input "0"
click at [1016, 498] on icon "ok" at bounding box center [1009, 506] width 16 height 16
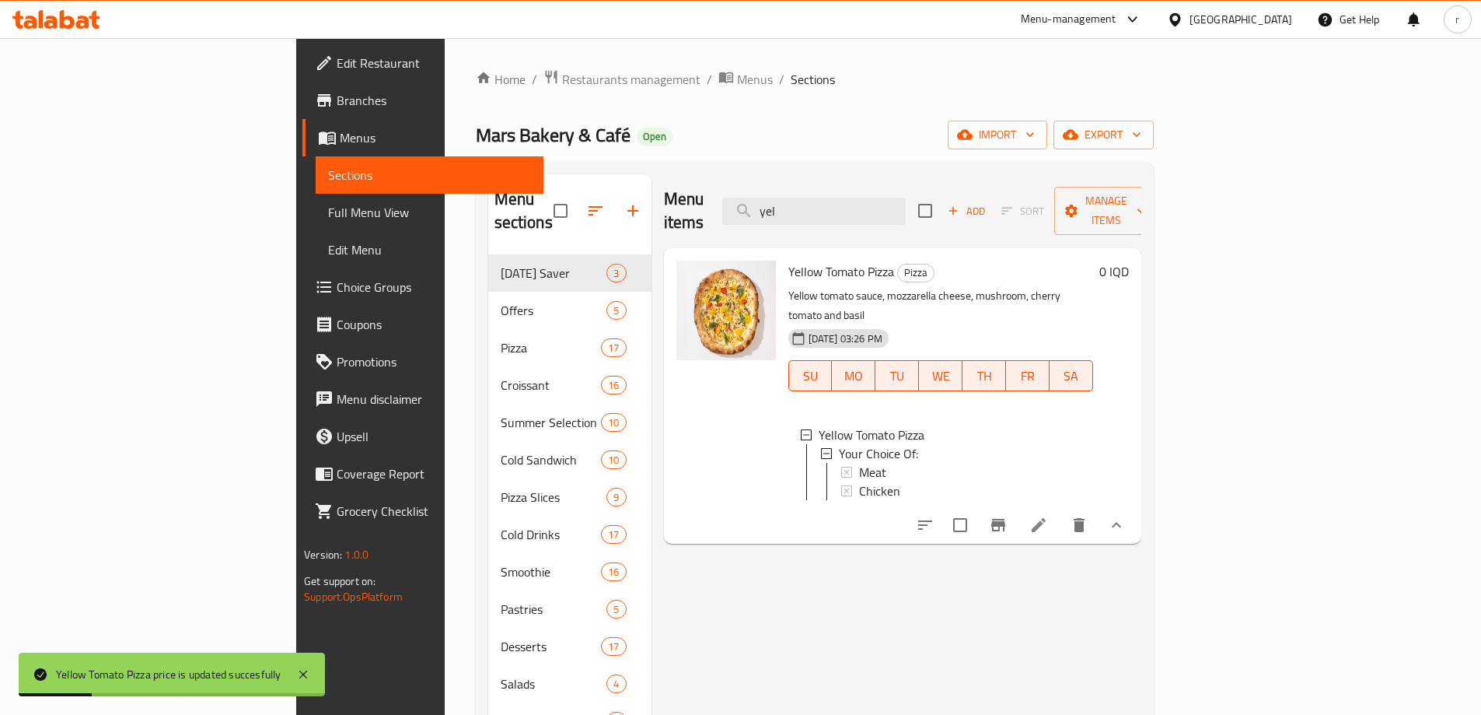
click at [328, 212] on span "Full Menu View" at bounding box center [429, 212] width 203 height 19
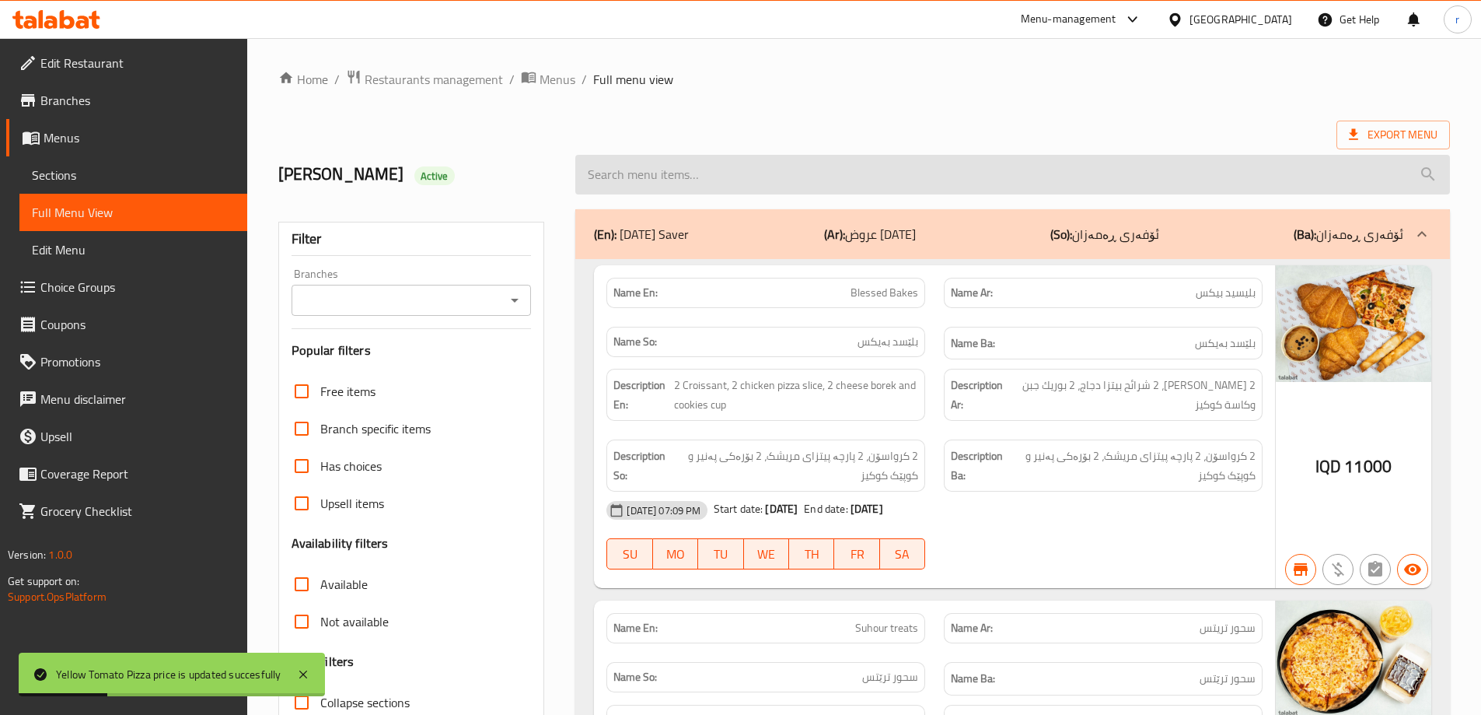
click at [631, 176] on input "search" at bounding box center [1012, 175] width 875 height 40
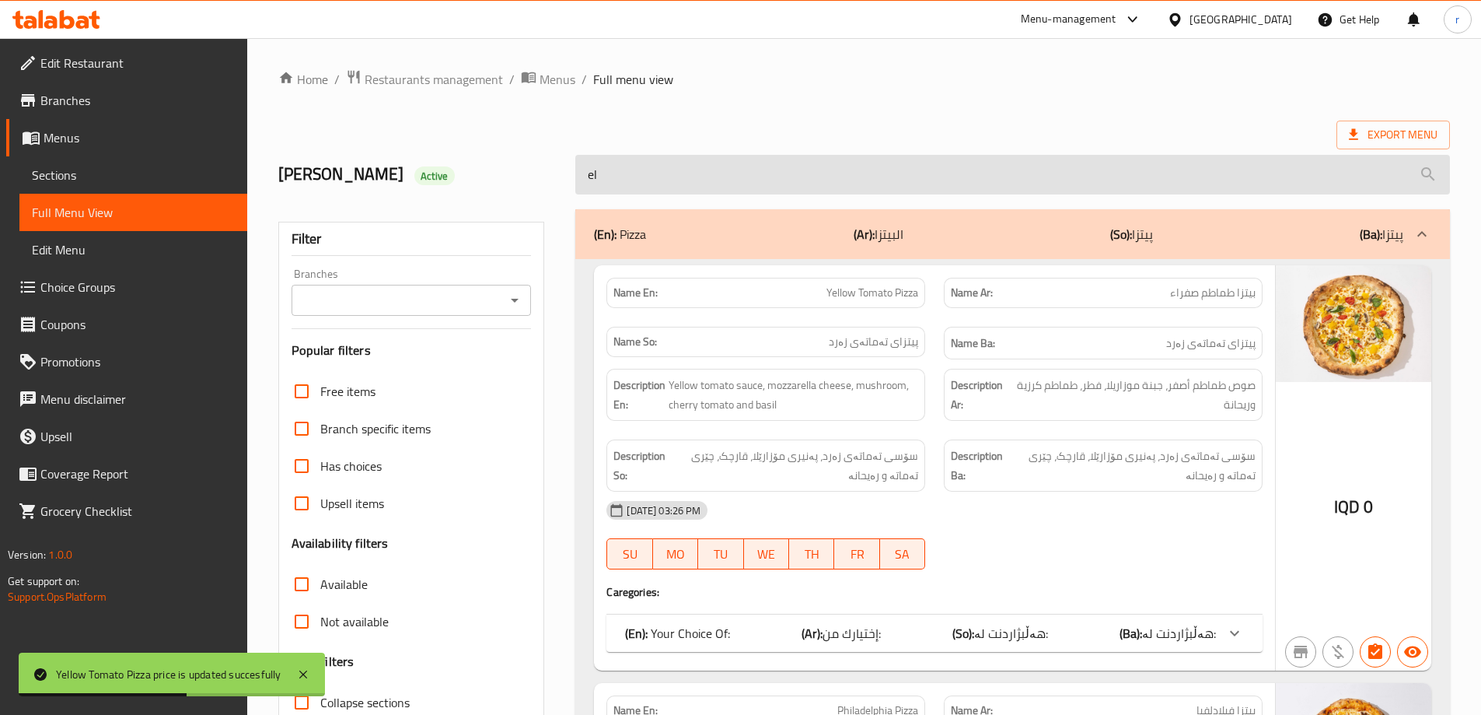
type input "e"
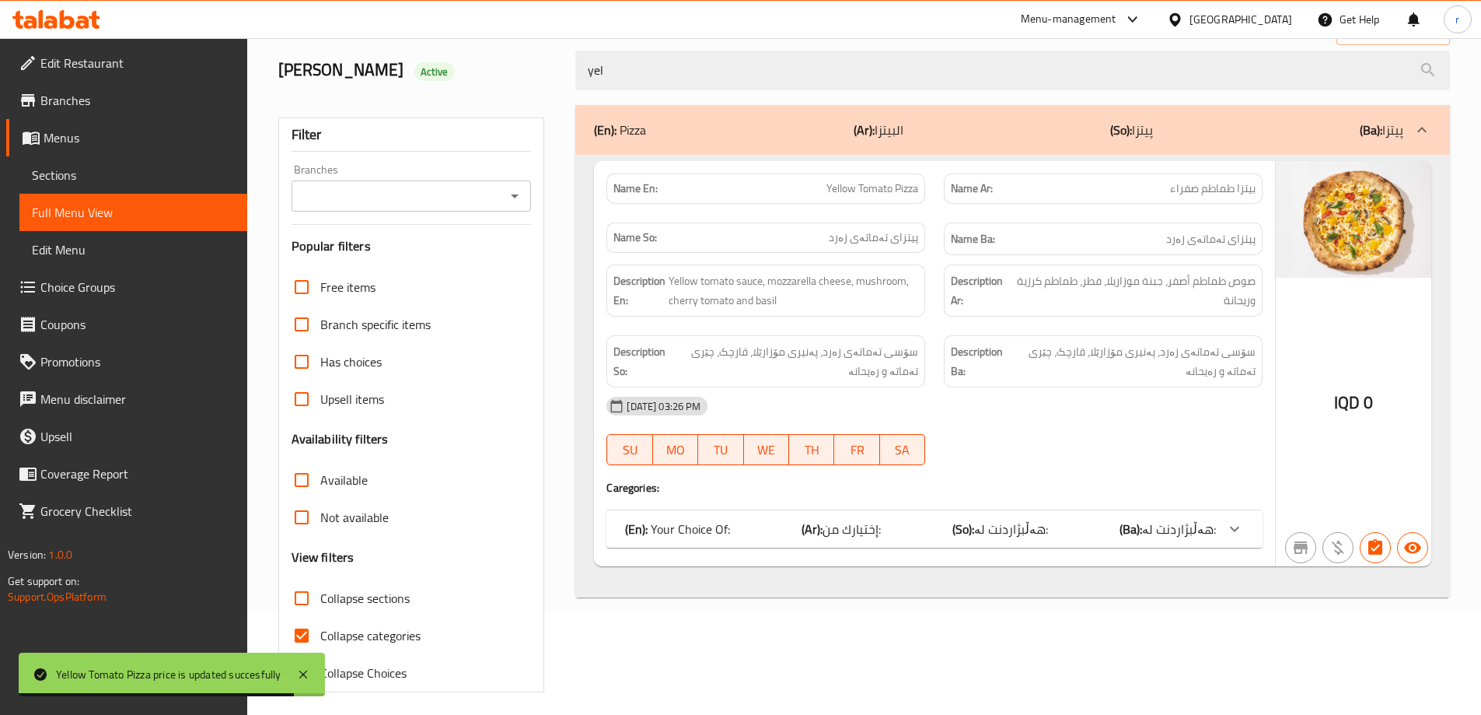
scroll to position [113, 0]
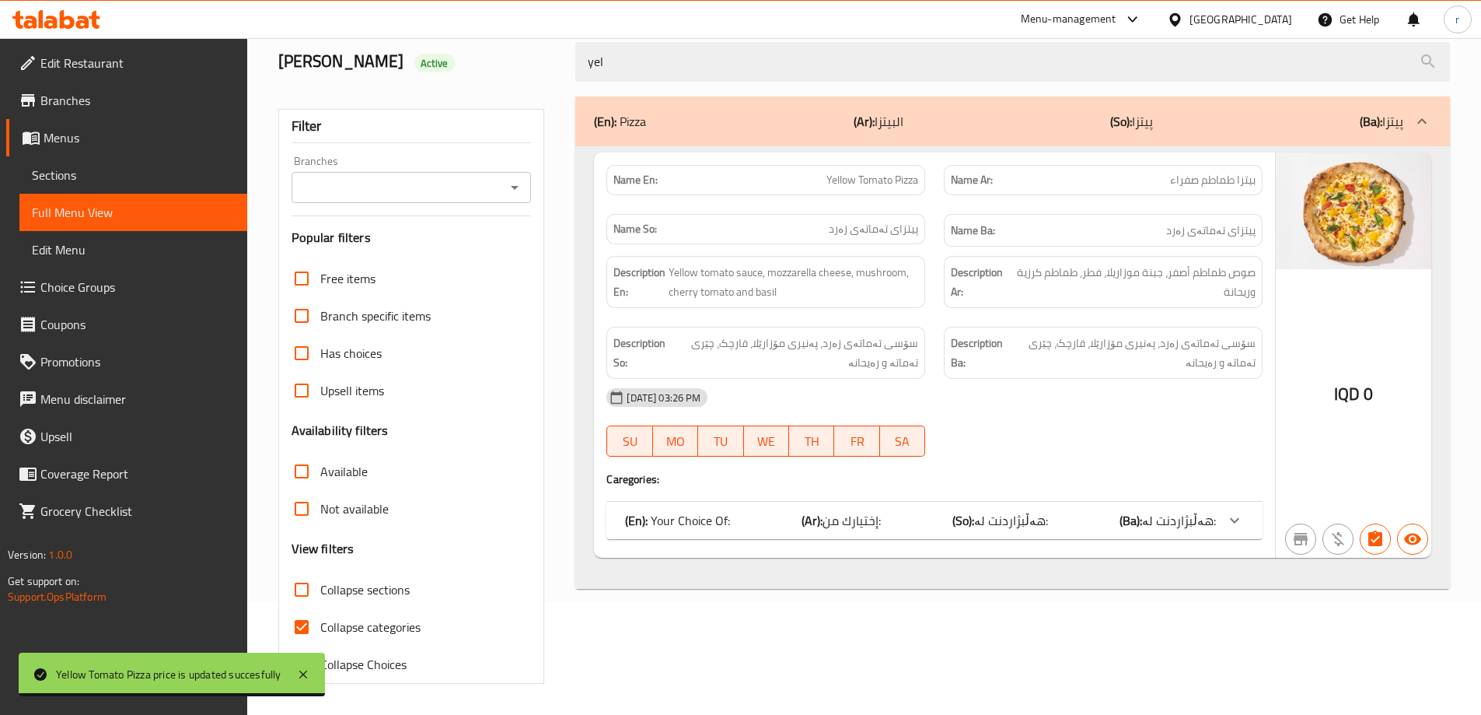
type input "yel"
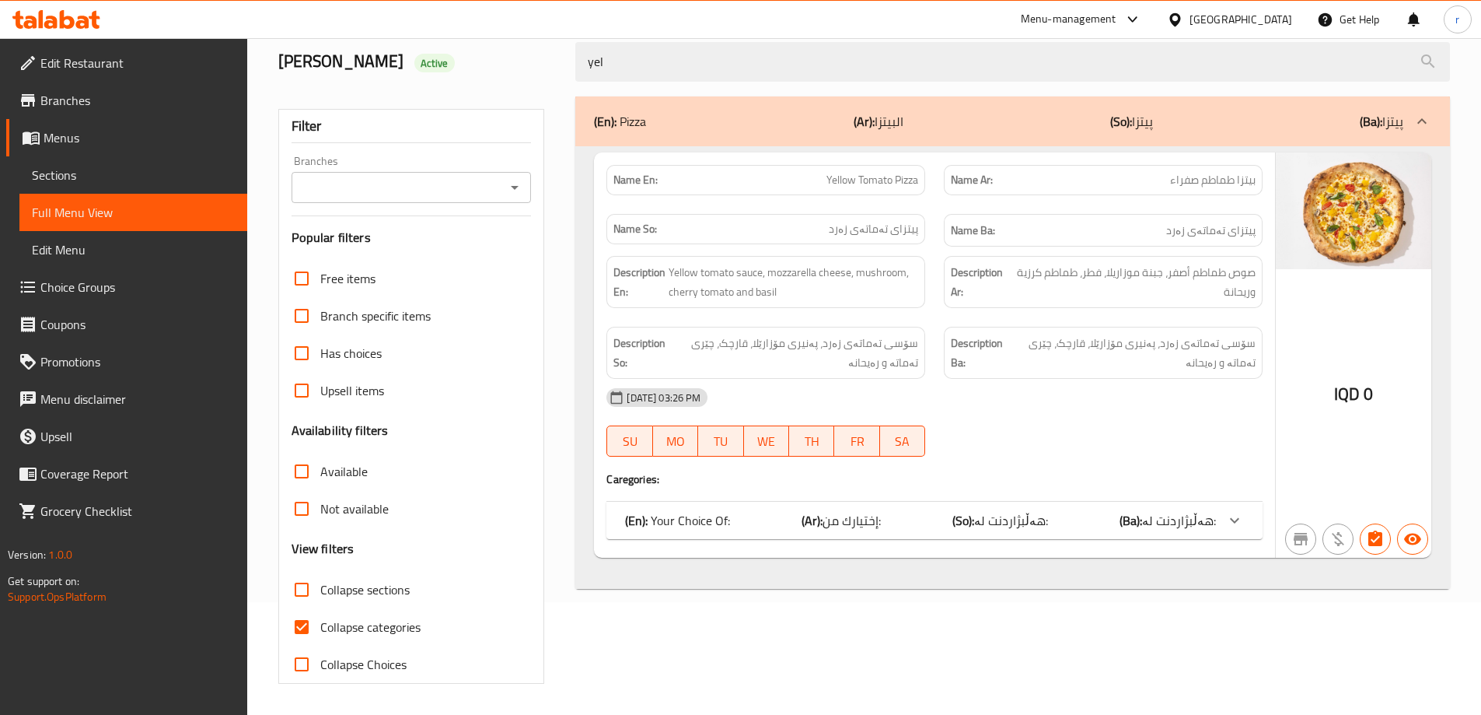
click at [402, 617] on span "Collapse categories" at bounding box center [370, 626] width 100 height 19
click at [320, 617] on input "Collapse categories" at bounding box center [301, 626] width 37 height 37
checkbox input "false"
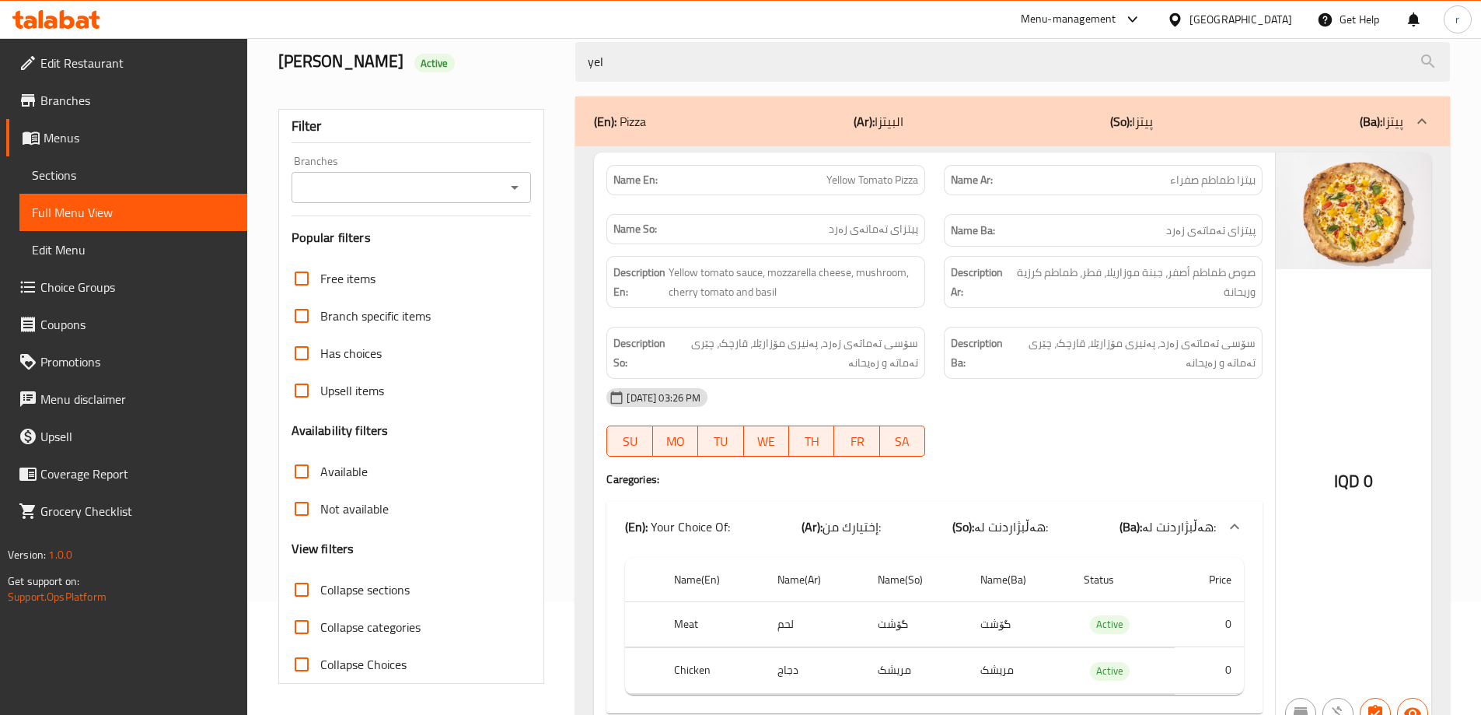
click at [398, 195] on input "Branches" at bounding box center [398, 187] width 205 height 22
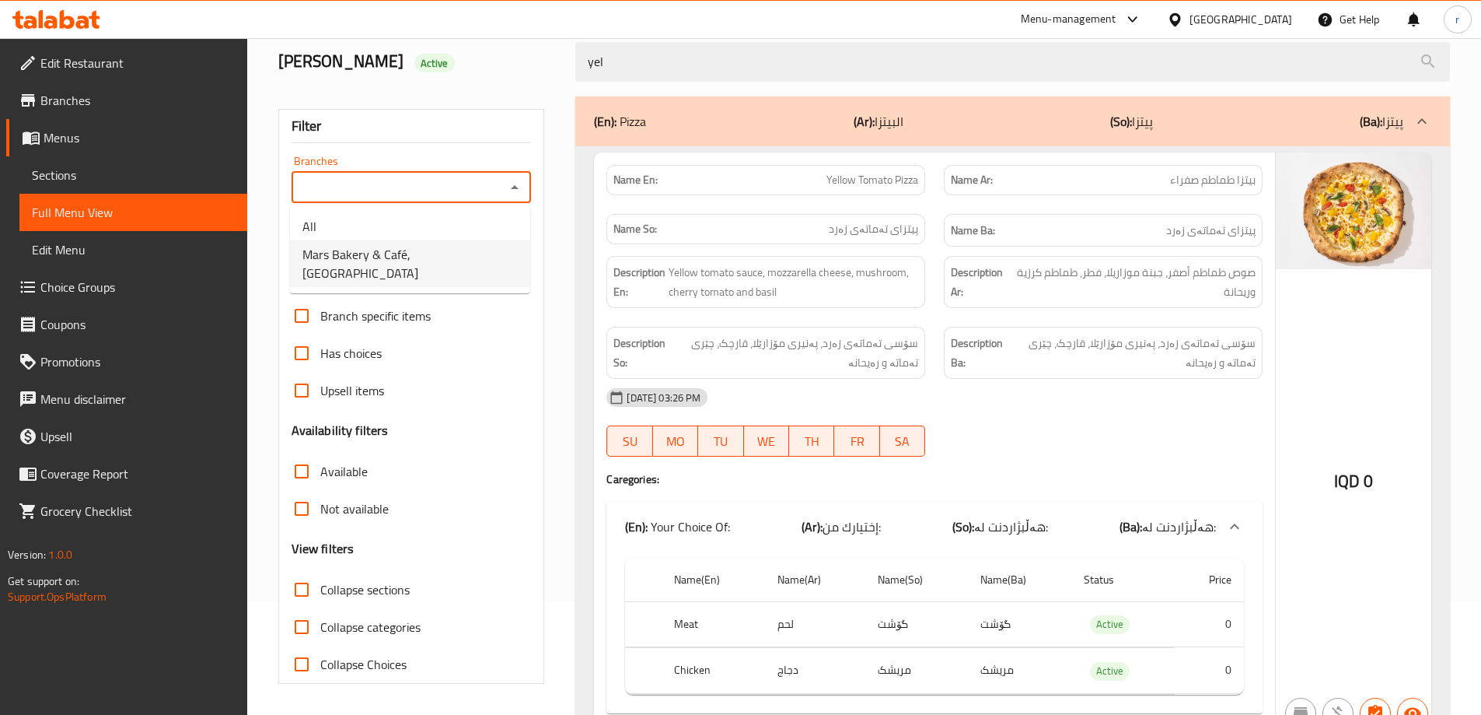
click at [392, 249] on span "Mars Bakery & Café, Rizgari" at bounding box center [409, 263] width 215 height 37
type input "Mars Bakery & Café, Rizgari"
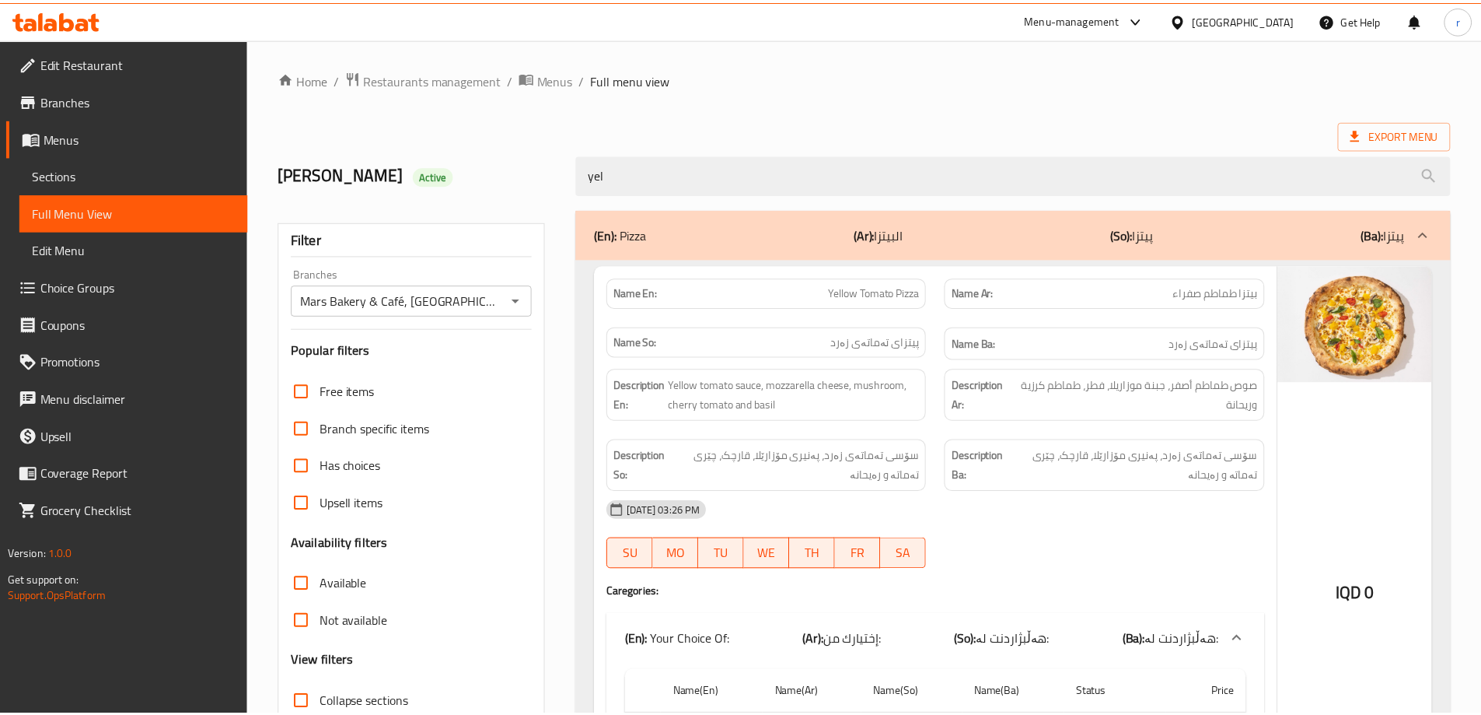
scroll to position [192, 0]
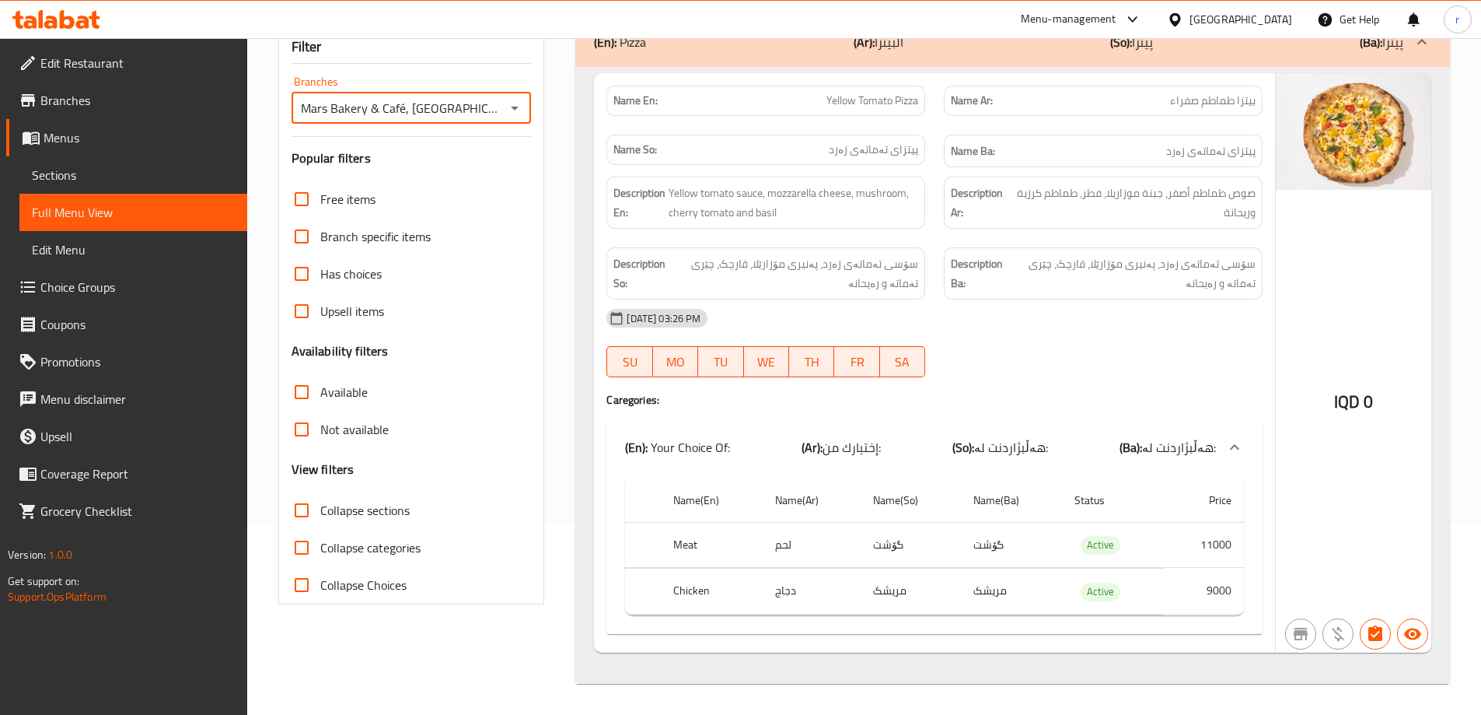
click at [90, 19] on icon at bounding box center [94, 20] width 11 height 18
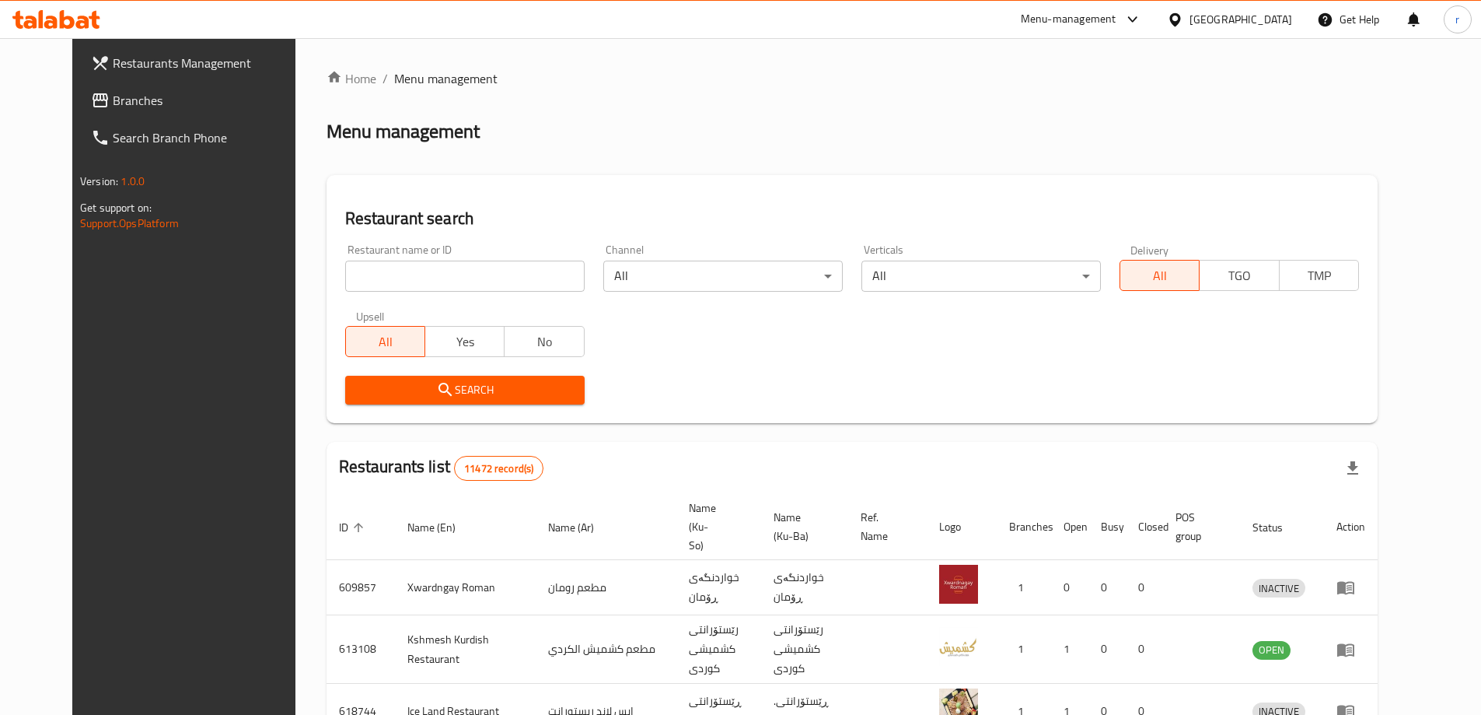
click at [358, 271] on input "search" at bounding box center [464, 275] width 239 height 31
paste input "Family Restaurant"
type input "Family Restaurant"
click at [436, 390] on icon "submit" at bounding box center [445, 389] width 19 height 19
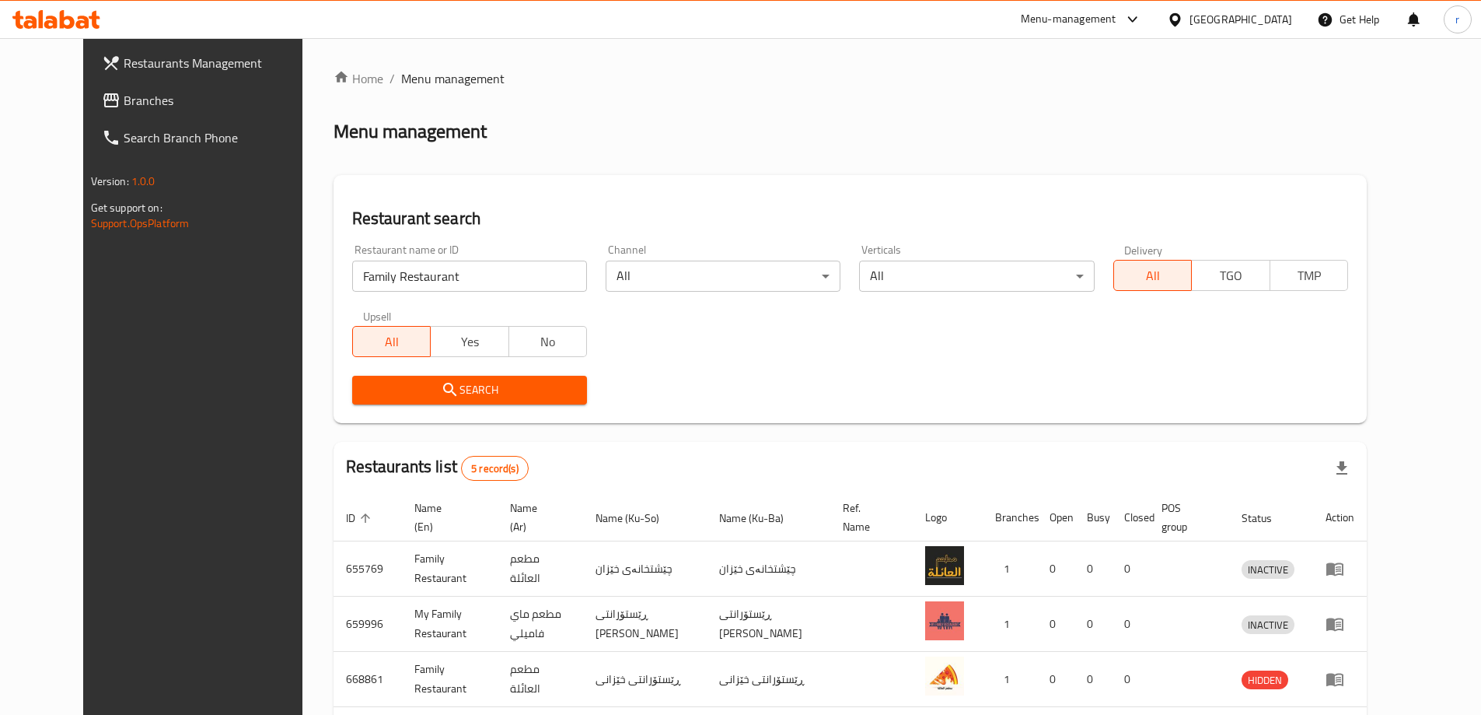
click at [72, 8] on div at bounding box center [56, 19] width 113 height 31
click at [89, 20] on icon at bounding box center [56, 19] width 88 height 19
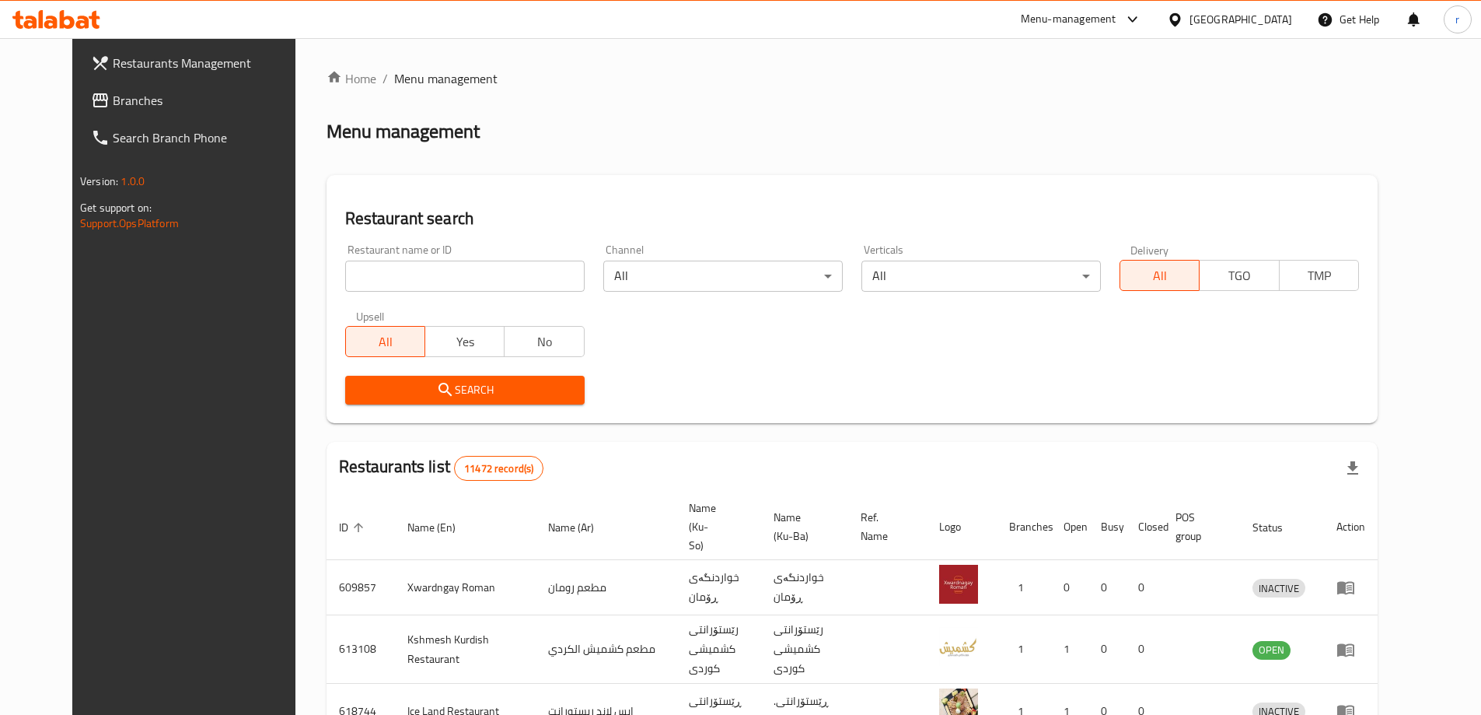
click at [362, 271] on input "search" at bounding box center [464, 275] width 239 height 31
paste input "694461"
type input "694461"
click at [346, 369] on div "Search" at bounding box center [465, 389] width 258 height 47
click at [366, 380] on span "Search" at bounding box center [465, 389] width 215 height 19
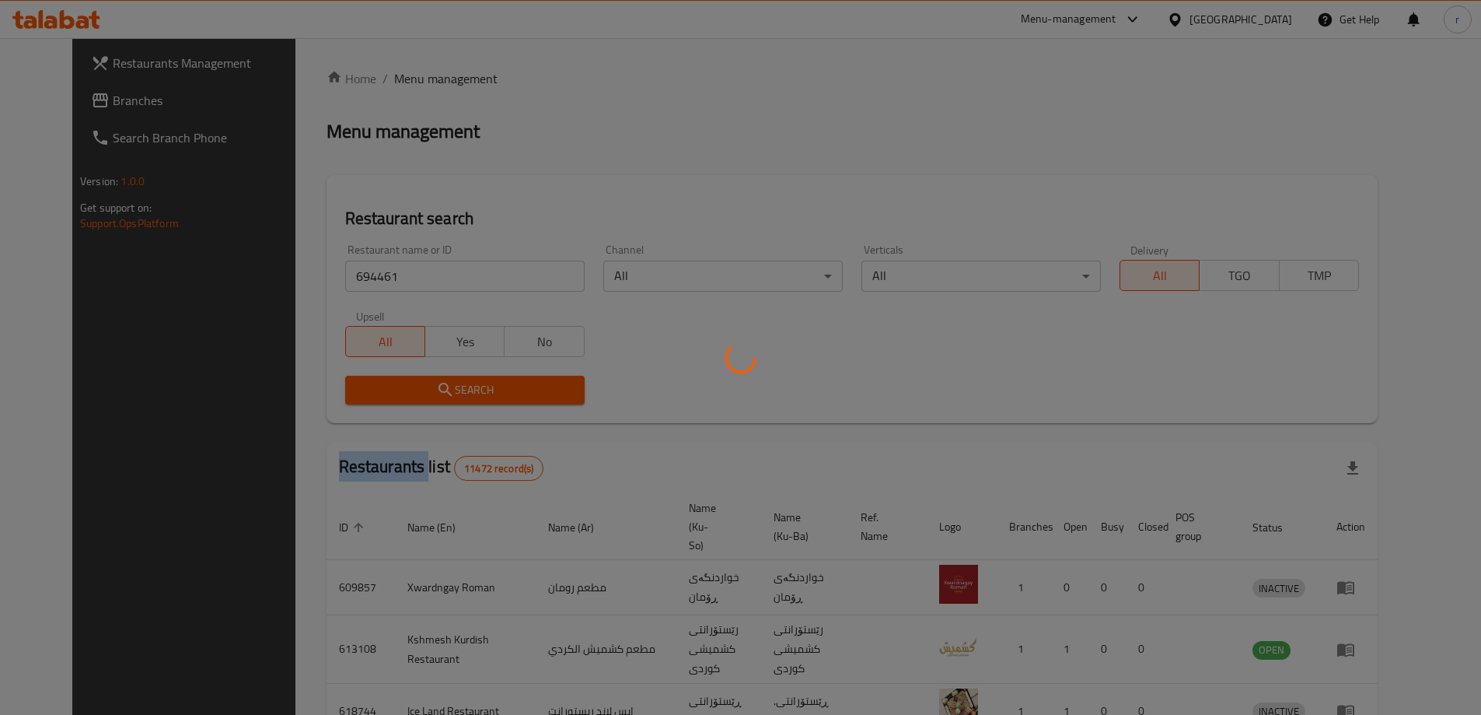
click at [366, 379] on div at bounding box center [740, 357] width 1481 height 715
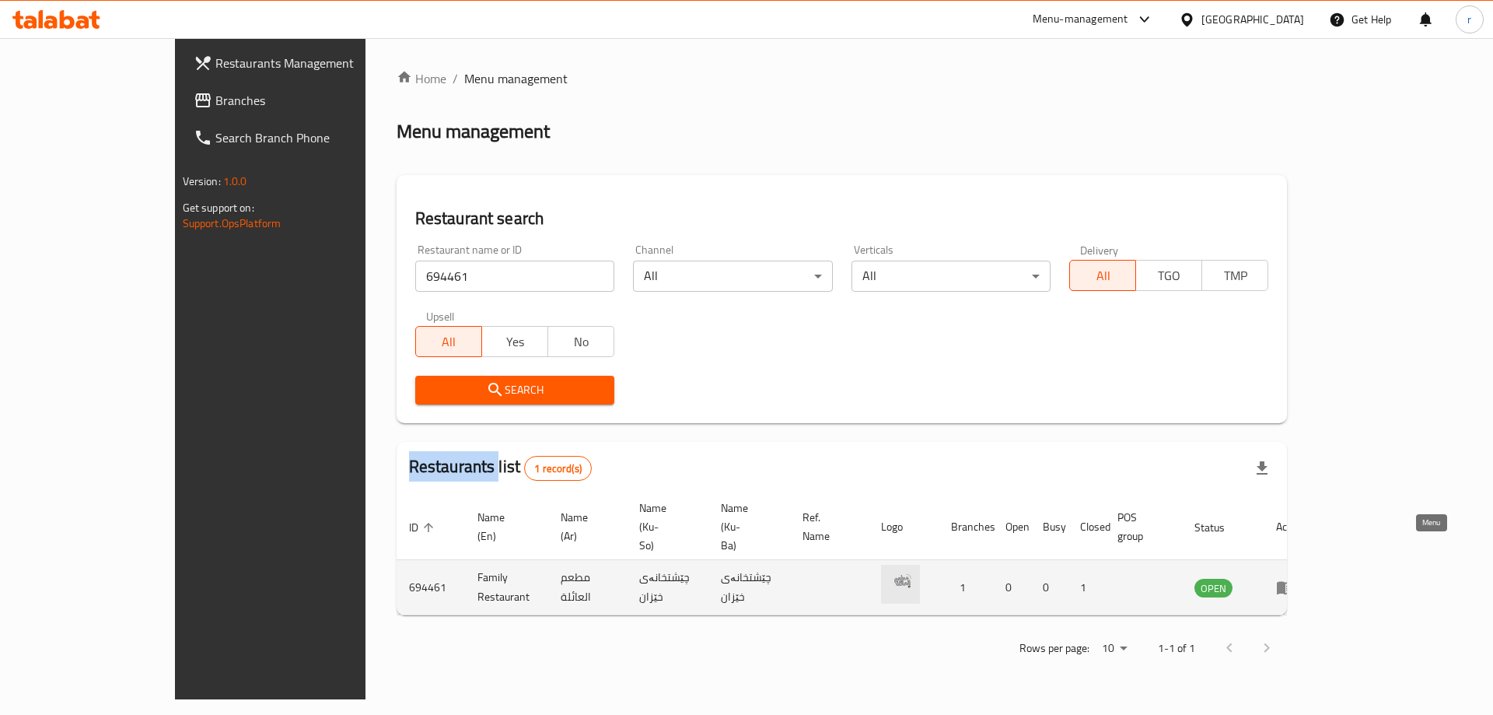
click at [1294, 582] on icon "enhanced table" at bounding box center [1285, 588] width 17 height 13
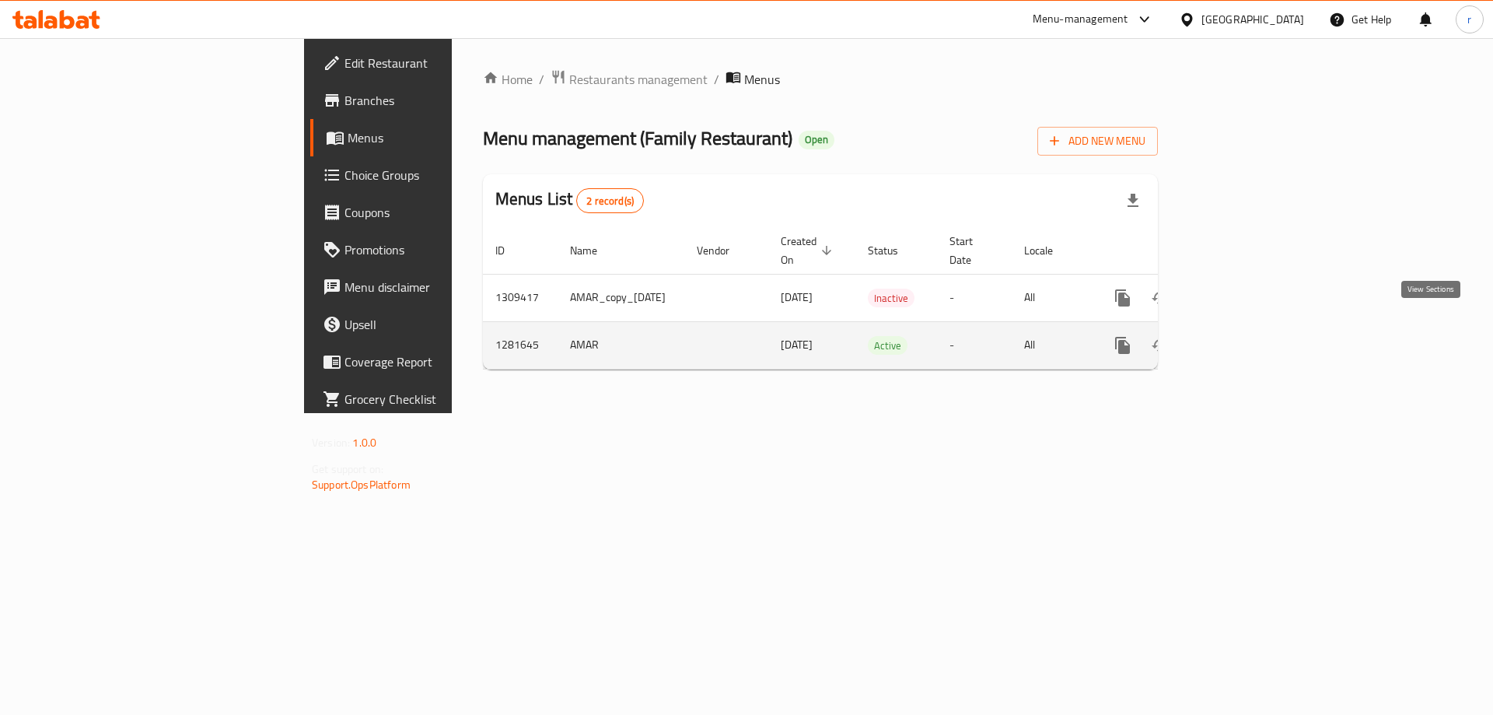
click at [1253, 327] on link "enhanced table" at bounding box center [1234, 345] width 37 height 37
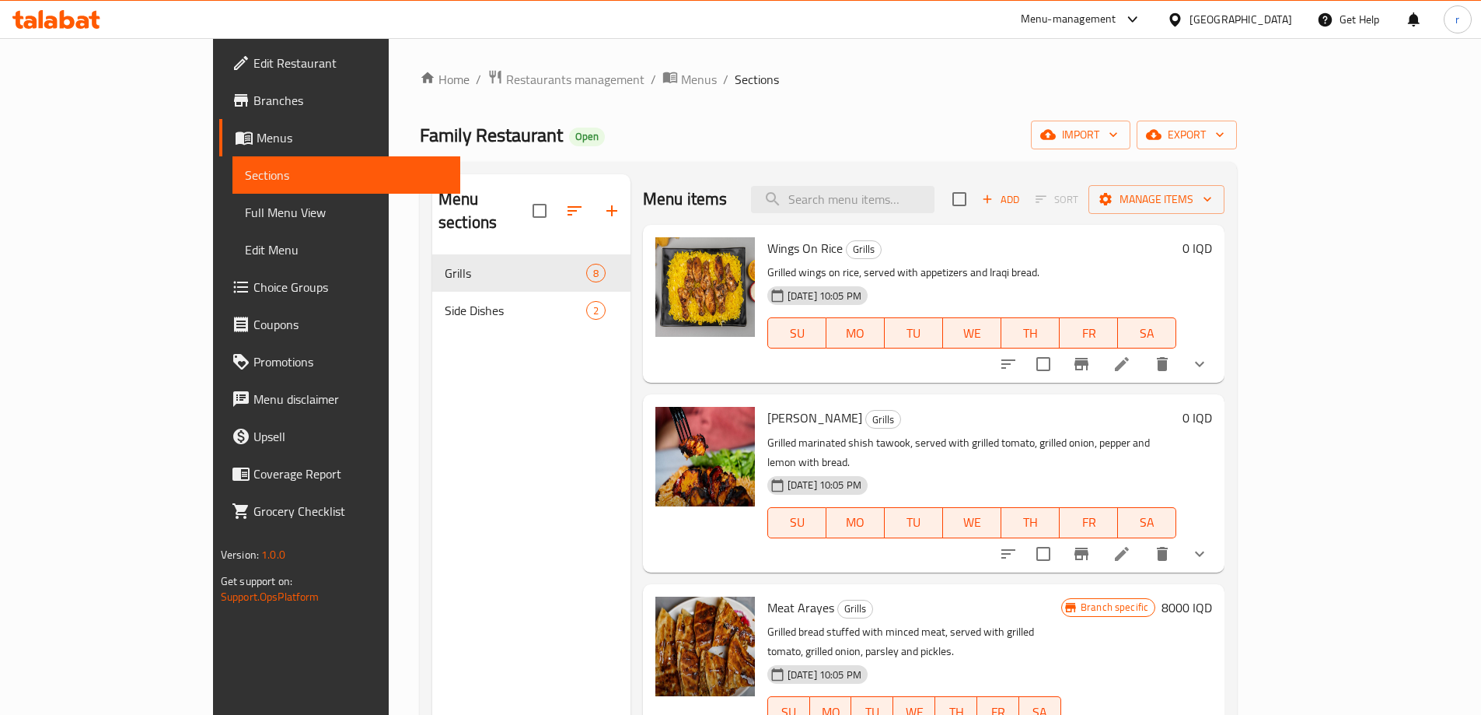
click at [245, 205] on span "Full Menu View" at bounding box center [346, 212] width 203 height 19
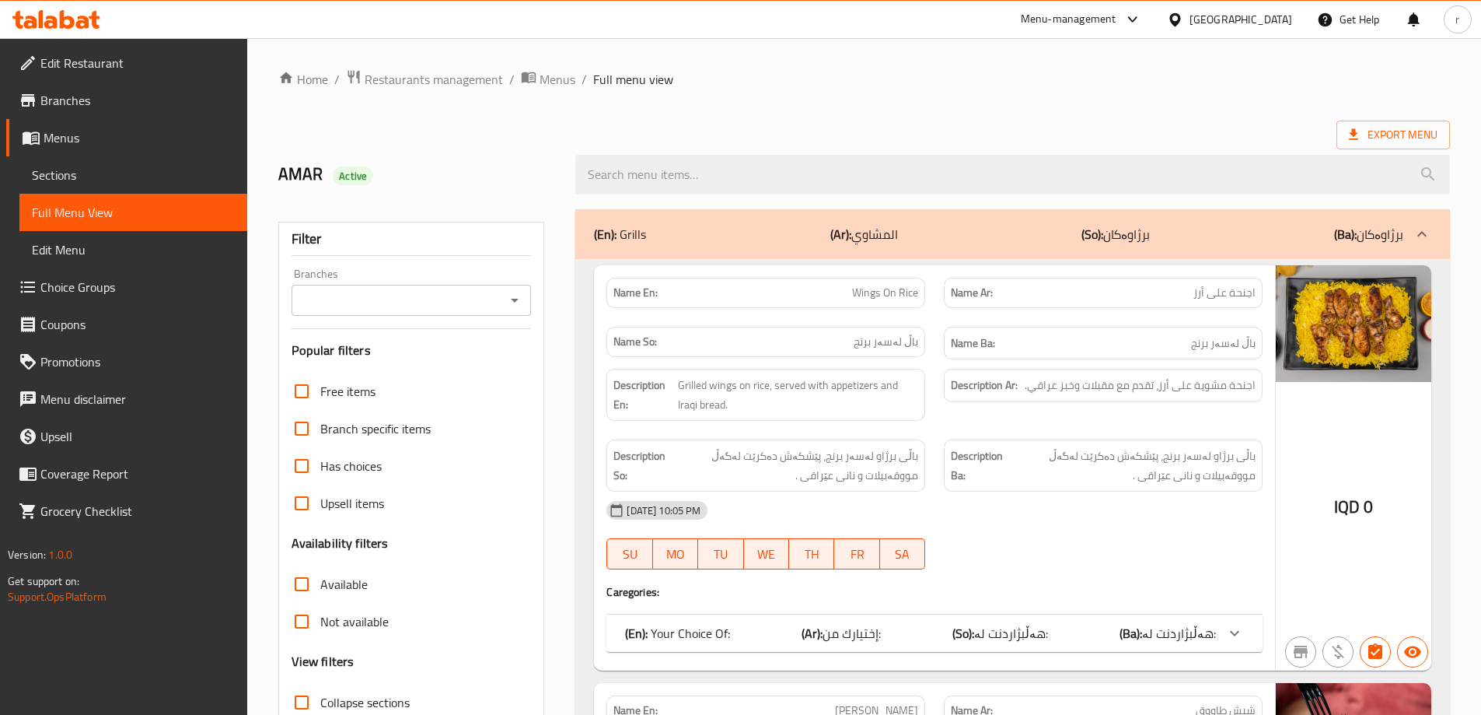
click at [325, 309] on input "Branches" at bounding box center [398, 300] width 205 height 22
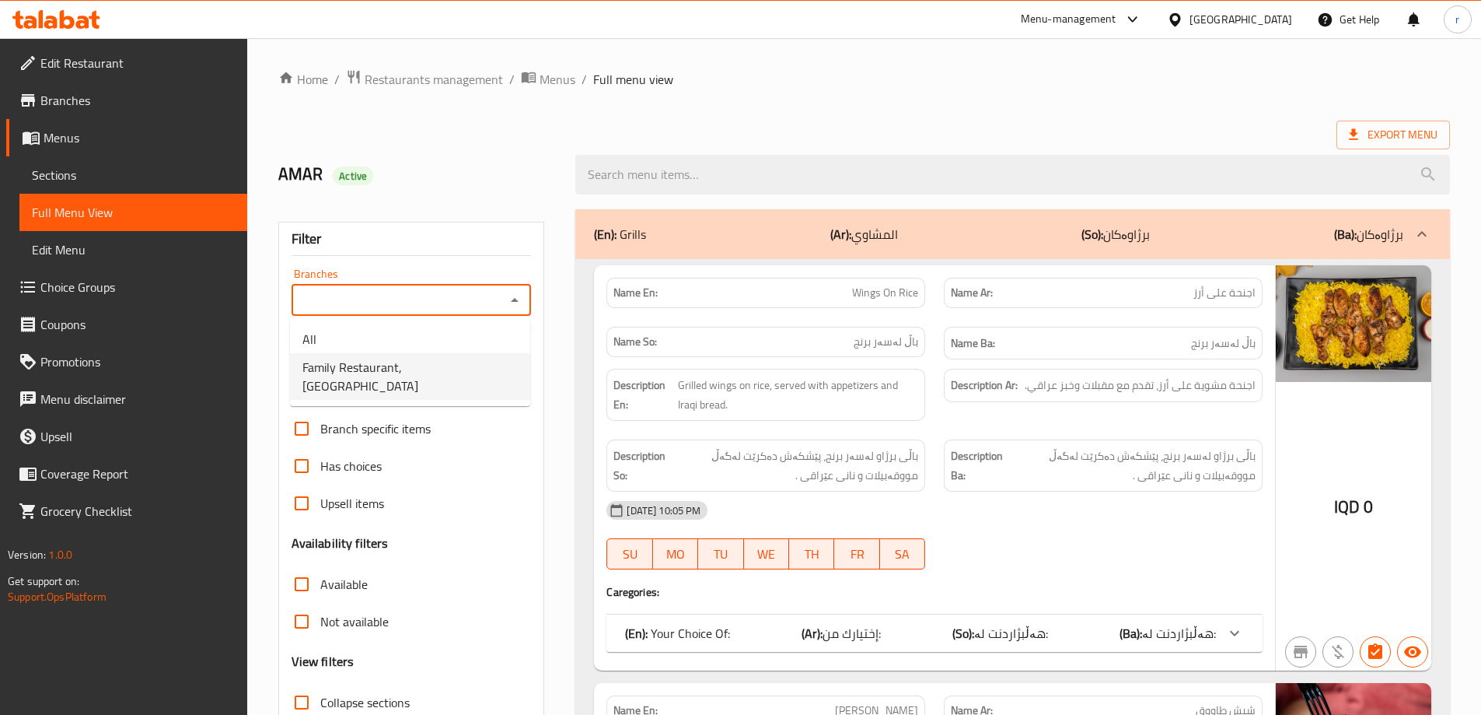
click at [400, 358] on span "Family Restaurant, Baladiyat" at bounding box center [409, 376] width 215 height 37
type input "Family Restaurant, Baladiyat"
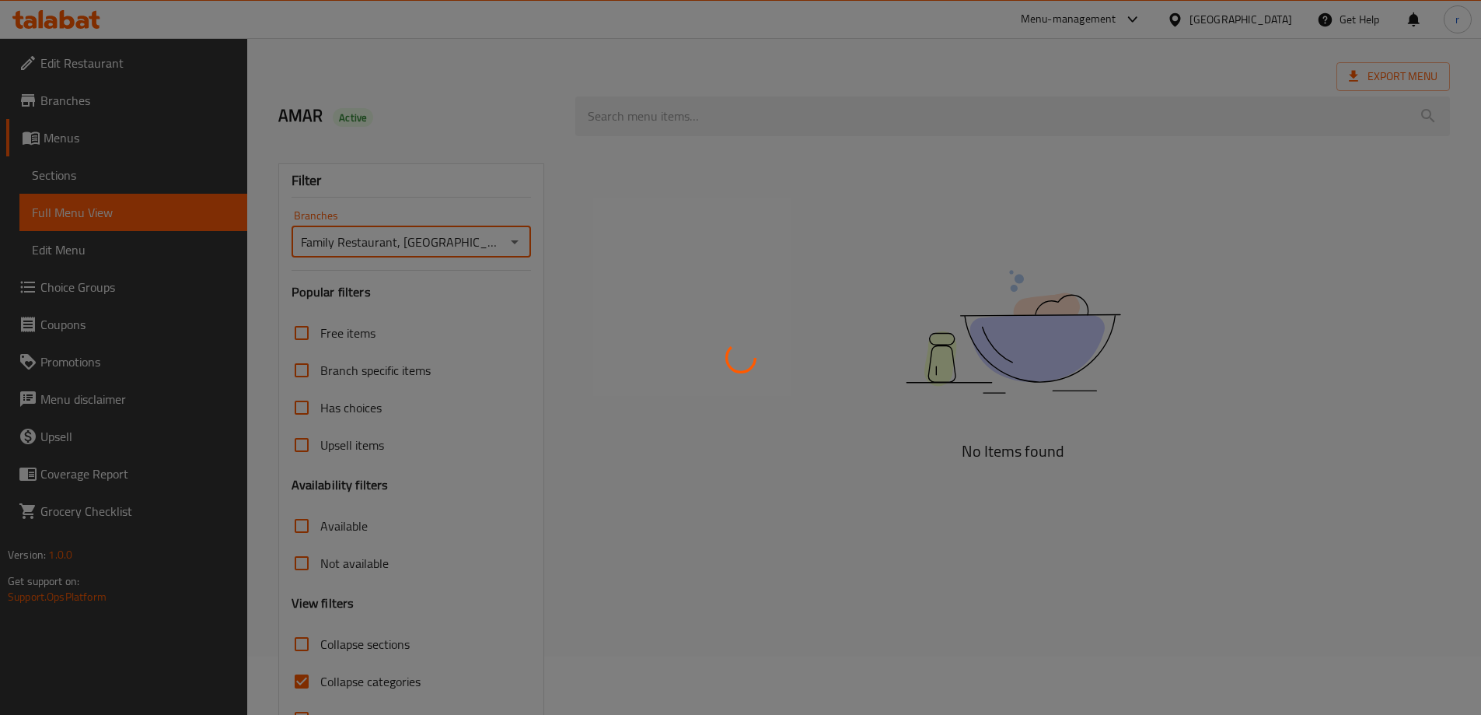
scroll to position [113, 0]
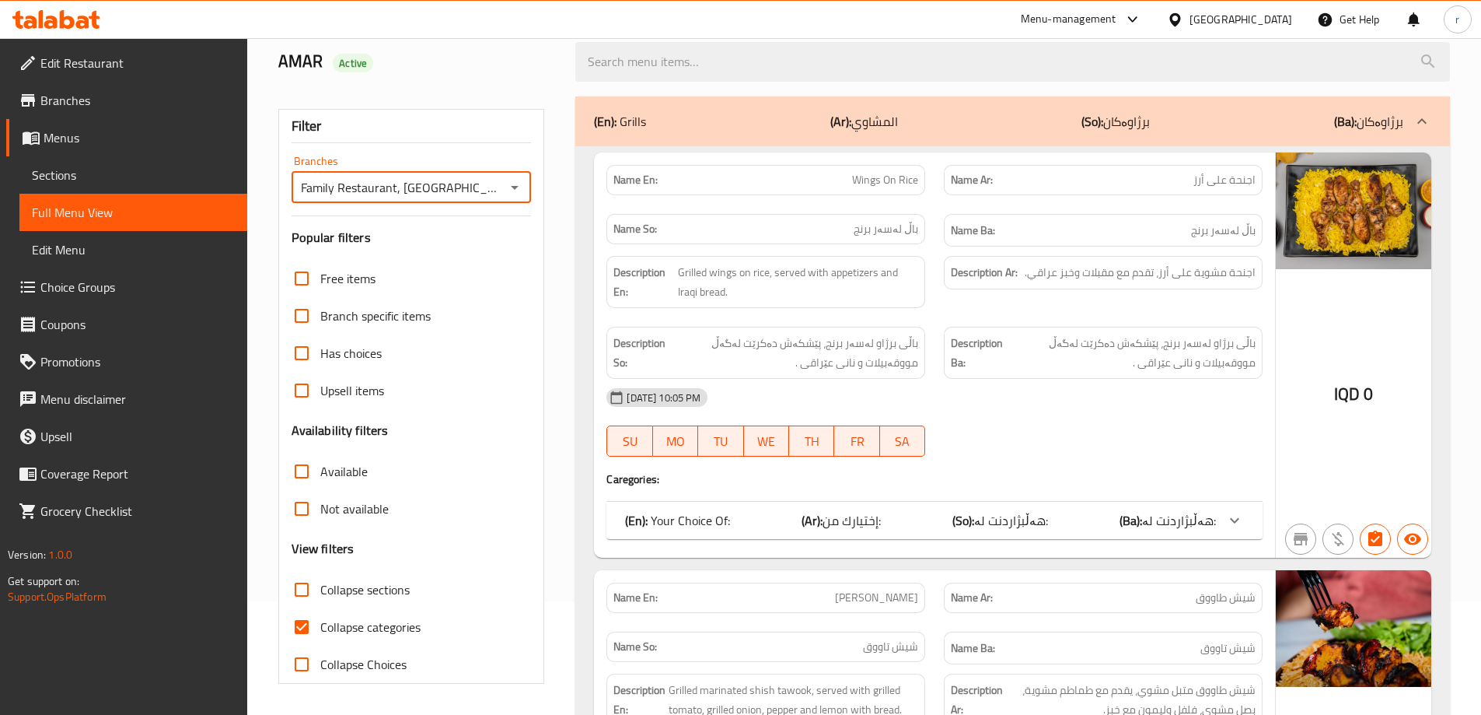
click at [363, 631] on span "Collapse categories" at bounding box center [370, 626] width 100 height 19
click at [320, 631] on input "Collapse categories" at bounding box center [301, 626] width 37 height 37
checkbox input "false"
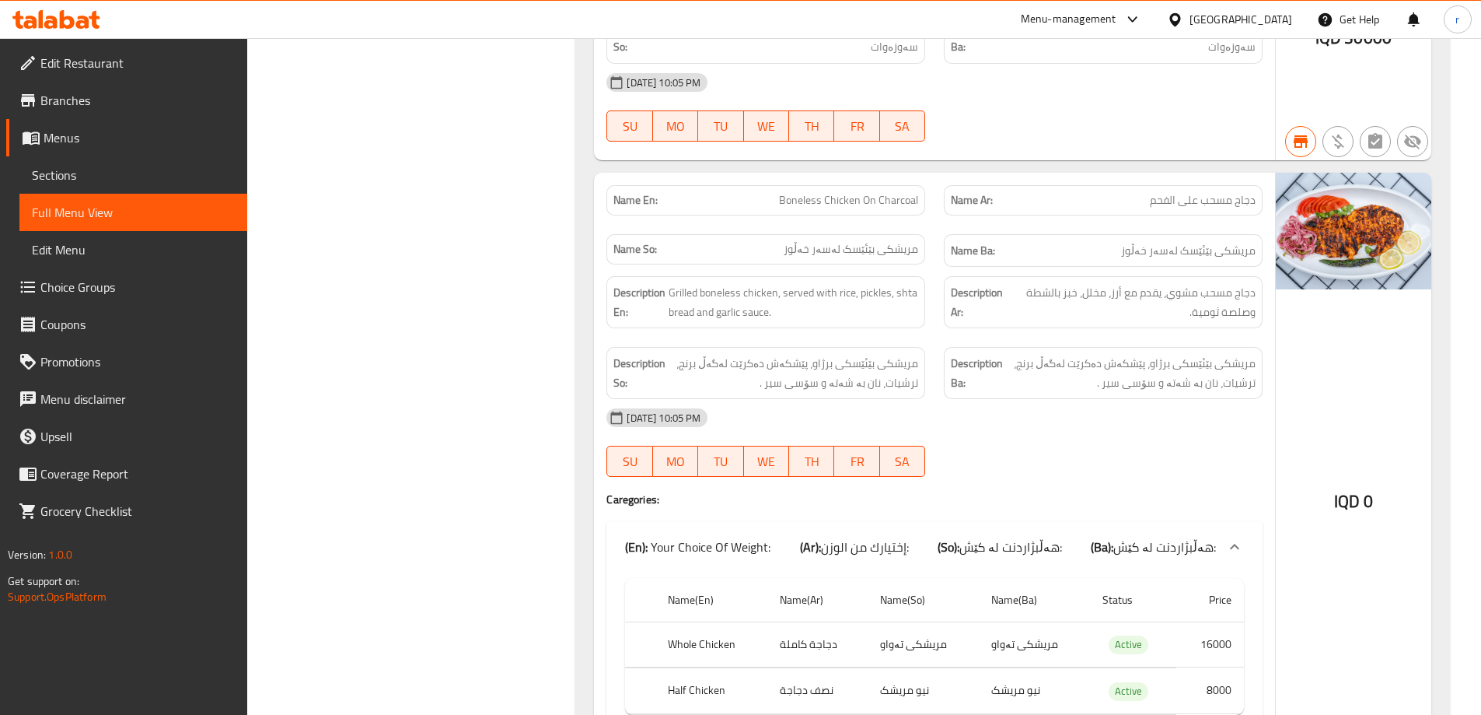
scroll to position [2393, 0]
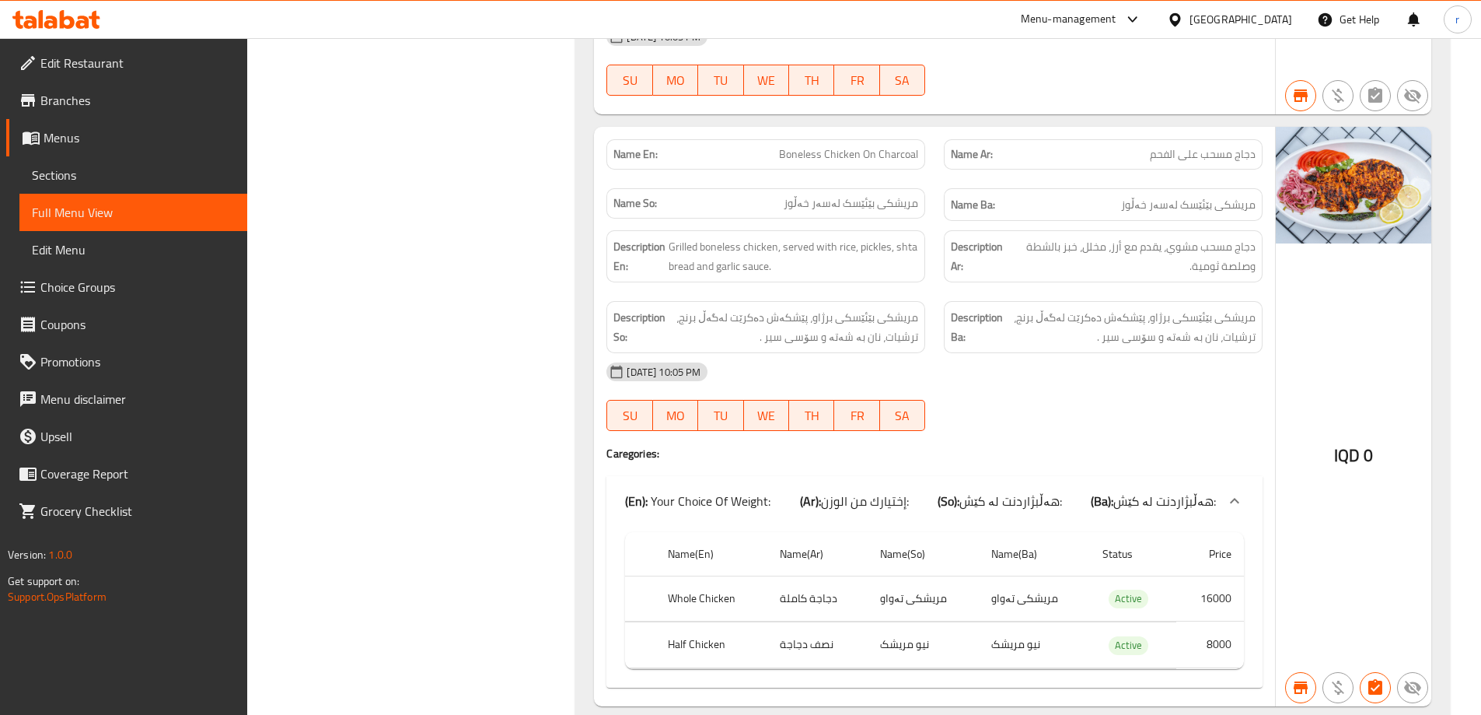
click at [94, 29] on div at bounding box center [56, 19] width 88 height 19
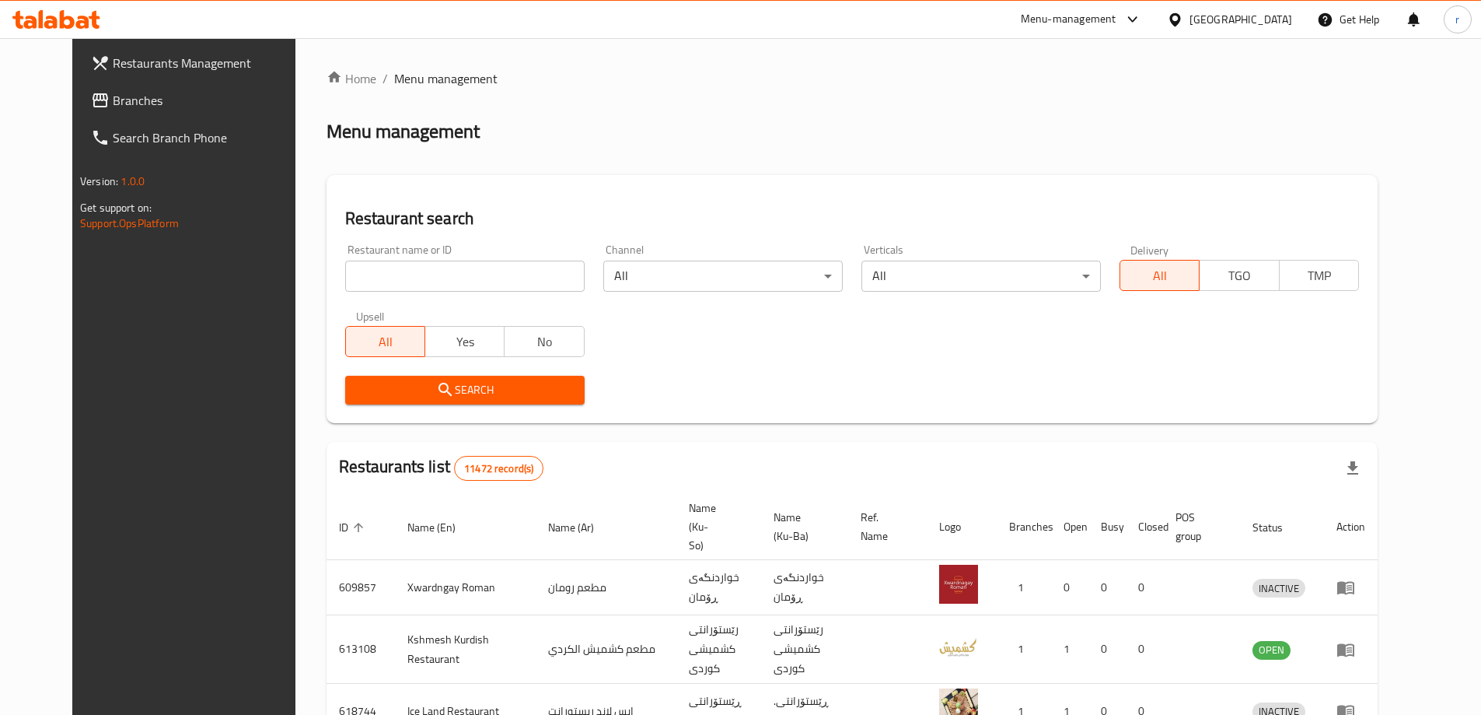
scroll to position [89, 0]
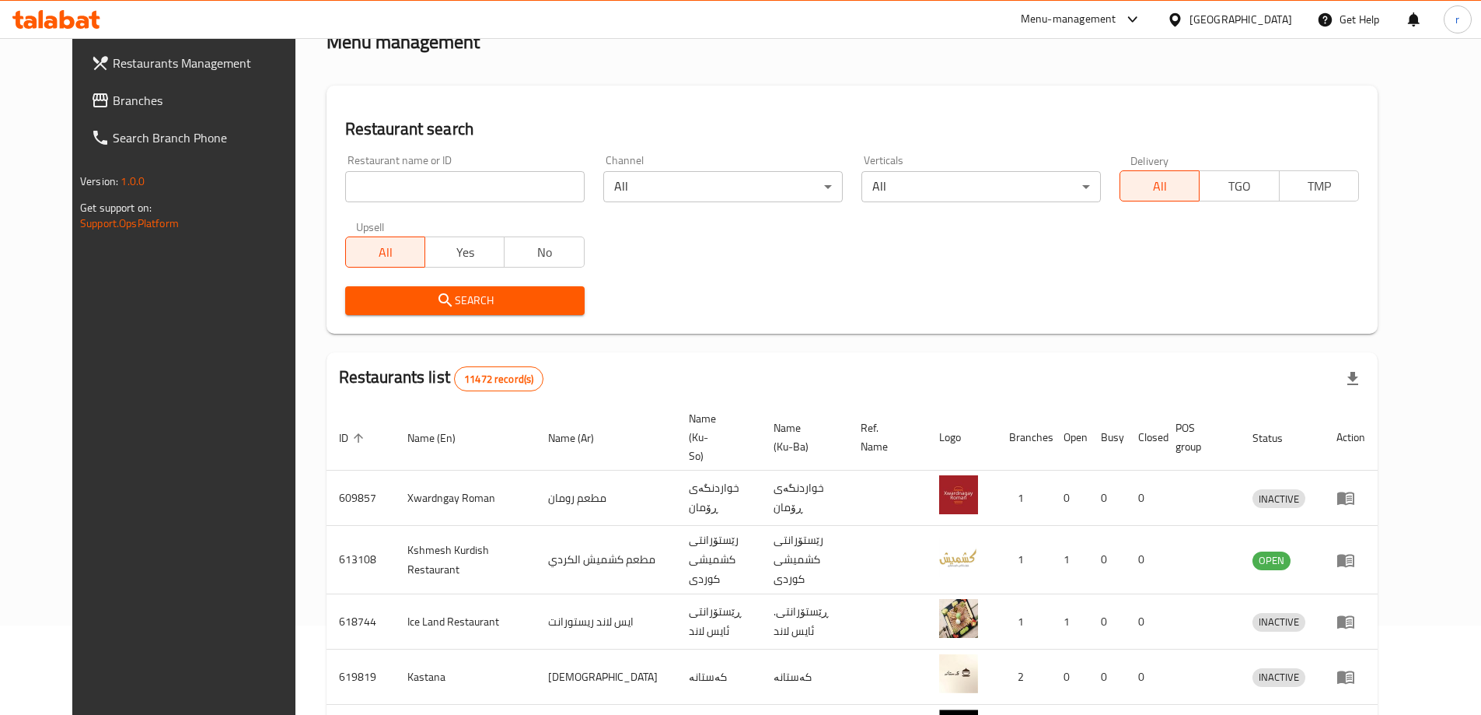
click at [363, 177] on input "search" at bounding box center [464, 186] width 239 height 31
paste input "Karam Al Khal ,"
type input "Karam Al Khal"
click at [369, 297] on span "Search" at bounding box center [465, 300] width 215 height 19
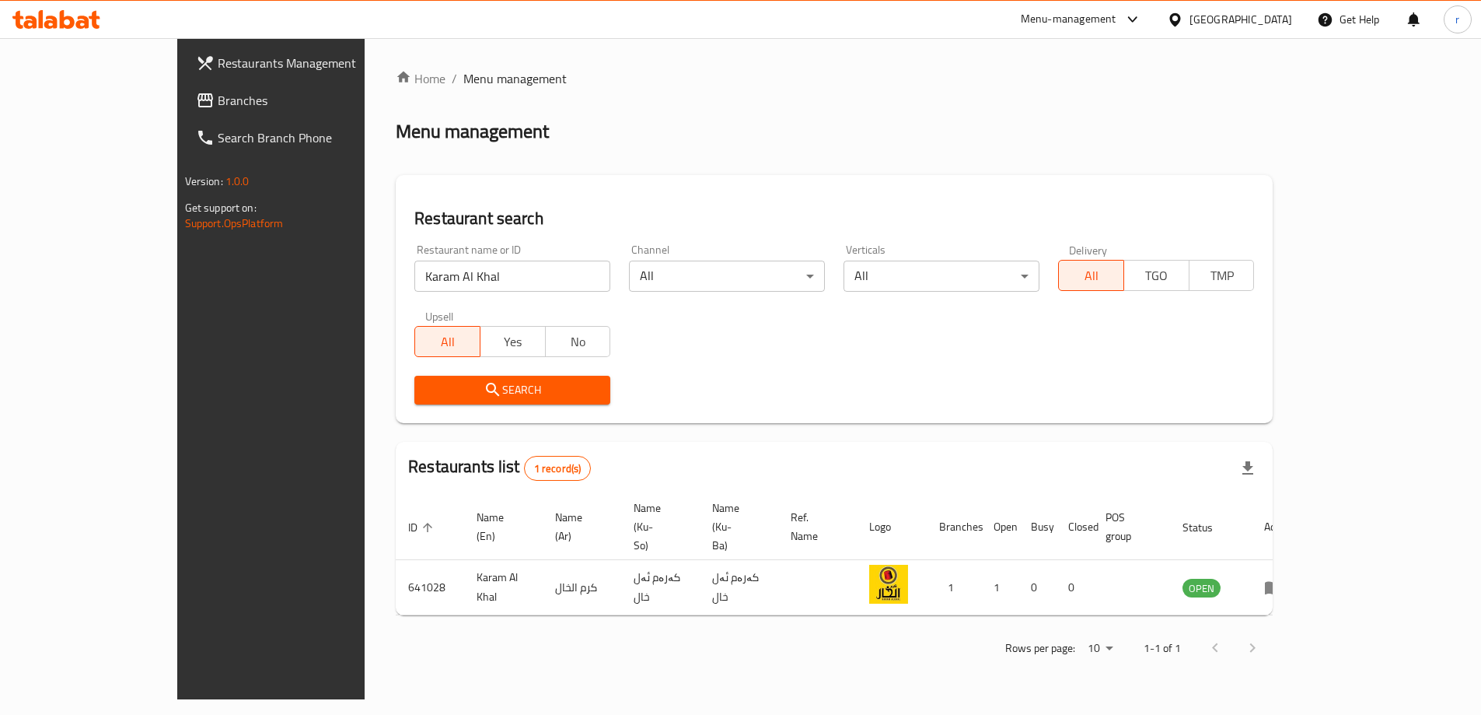
scroll to position [0, 0]
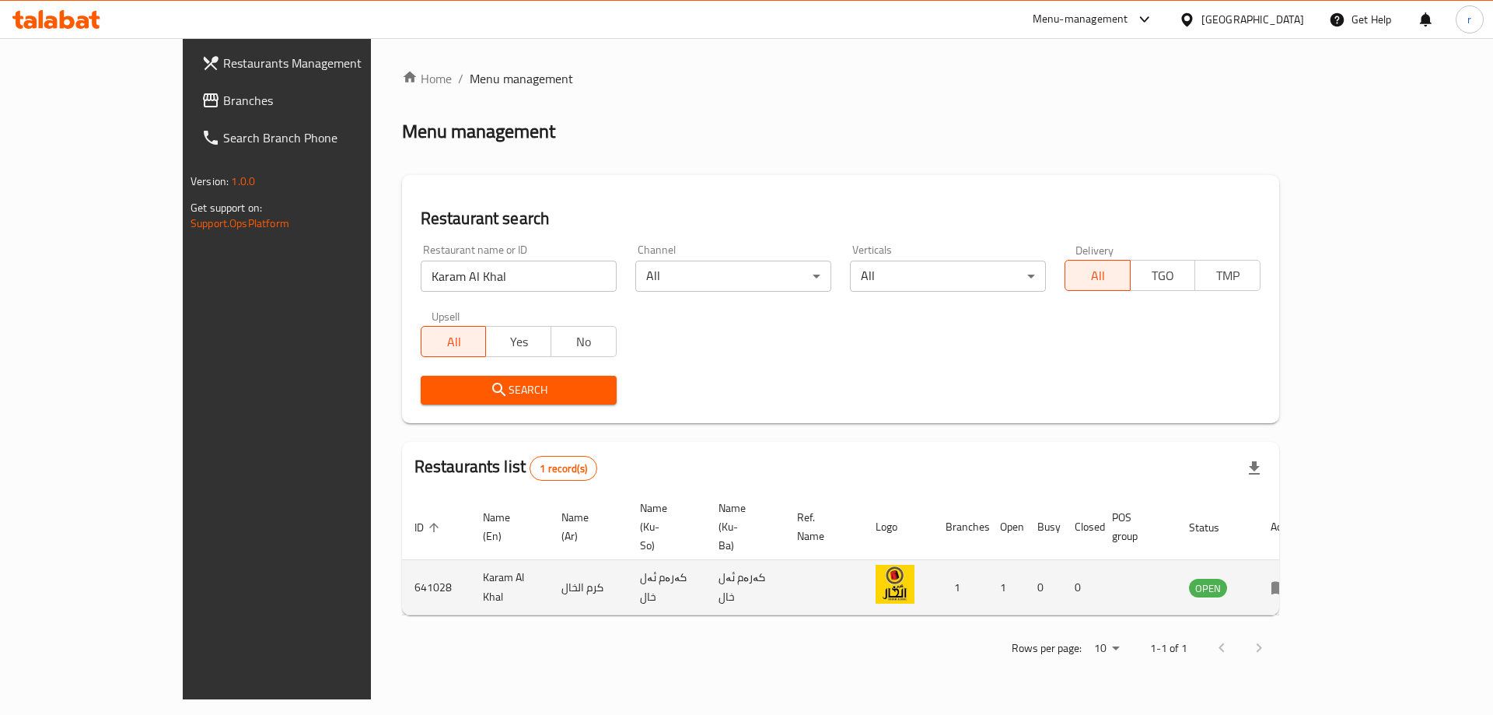
click at [1312, 560] on td "enhanced table" at bounding box center [1285, 587] width 54 height 55
click at [1288, 582] on icon "enhanced table" at bounding box center [1279, 588] width 17 height 13
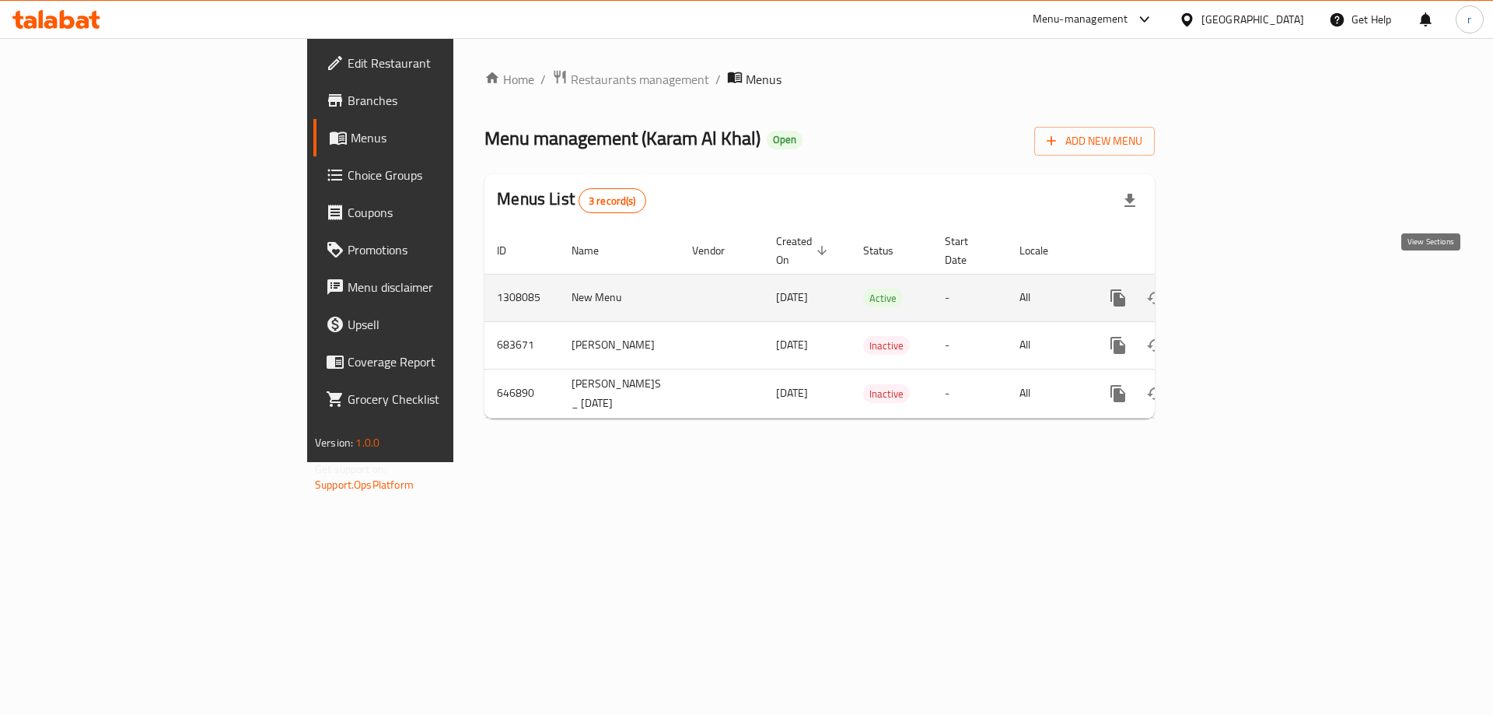
click at [1239, 288] on icon "enhanced table" at bounding box center [1230, 297] width 19 height 19
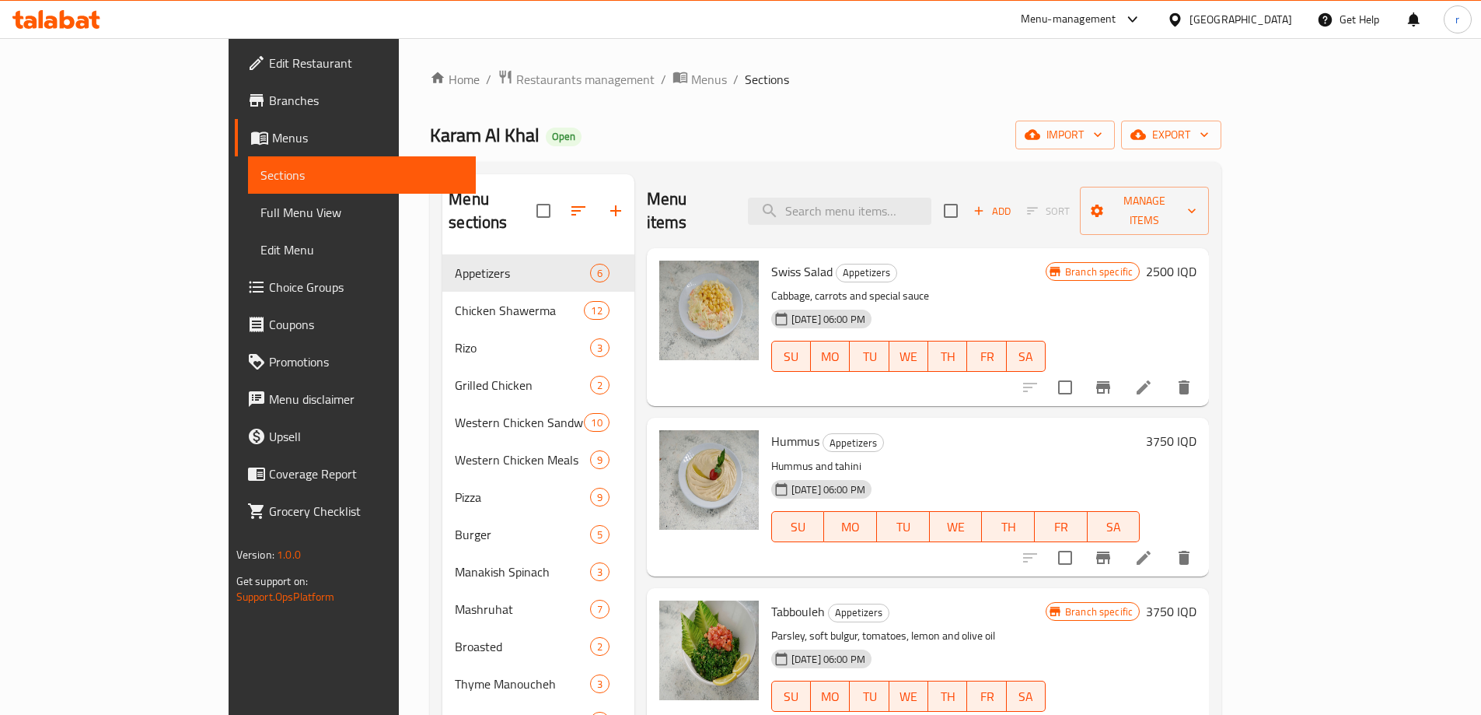
click at [260, 217] on span "Full Menu View" at bounding box center [361, 212] width 203 height 19
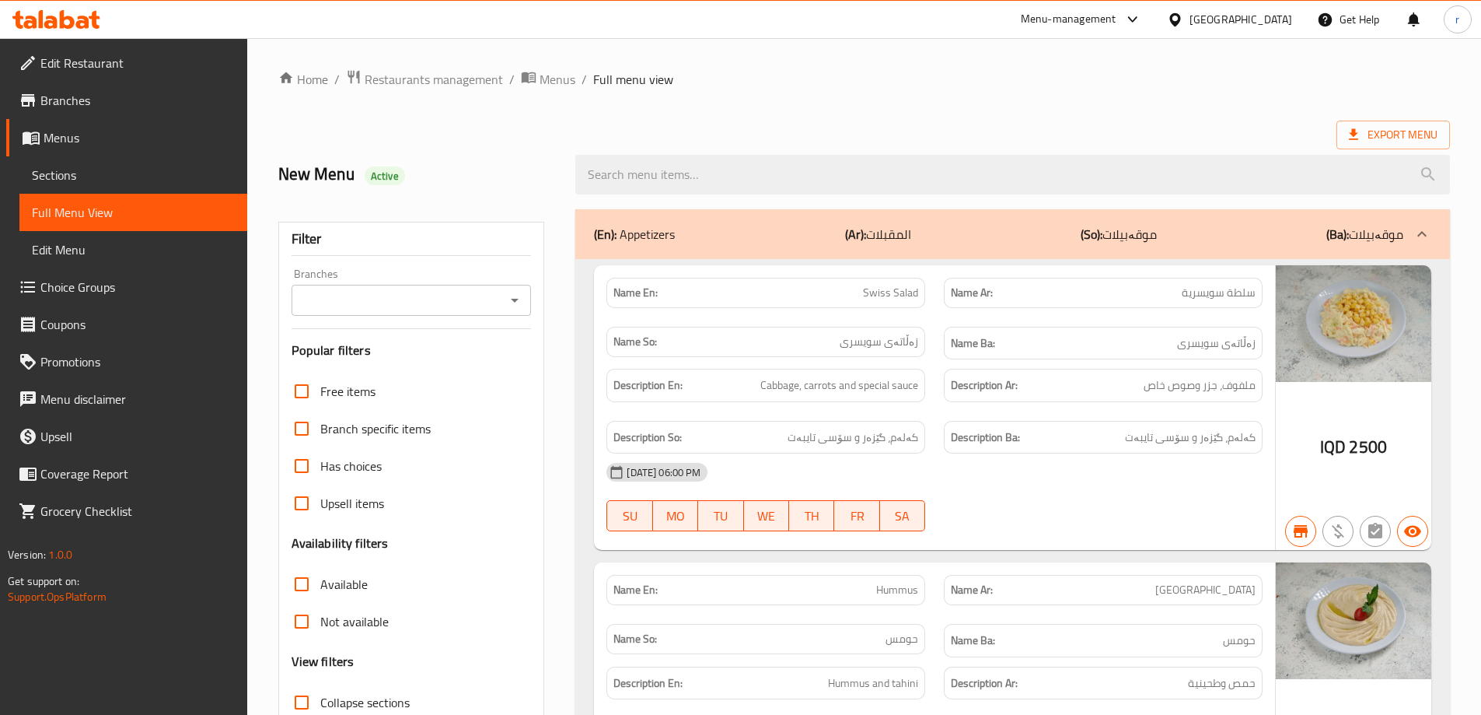
click at [369, 290] on input "Branches" at bounding box center [398, 300] width 205 height 22
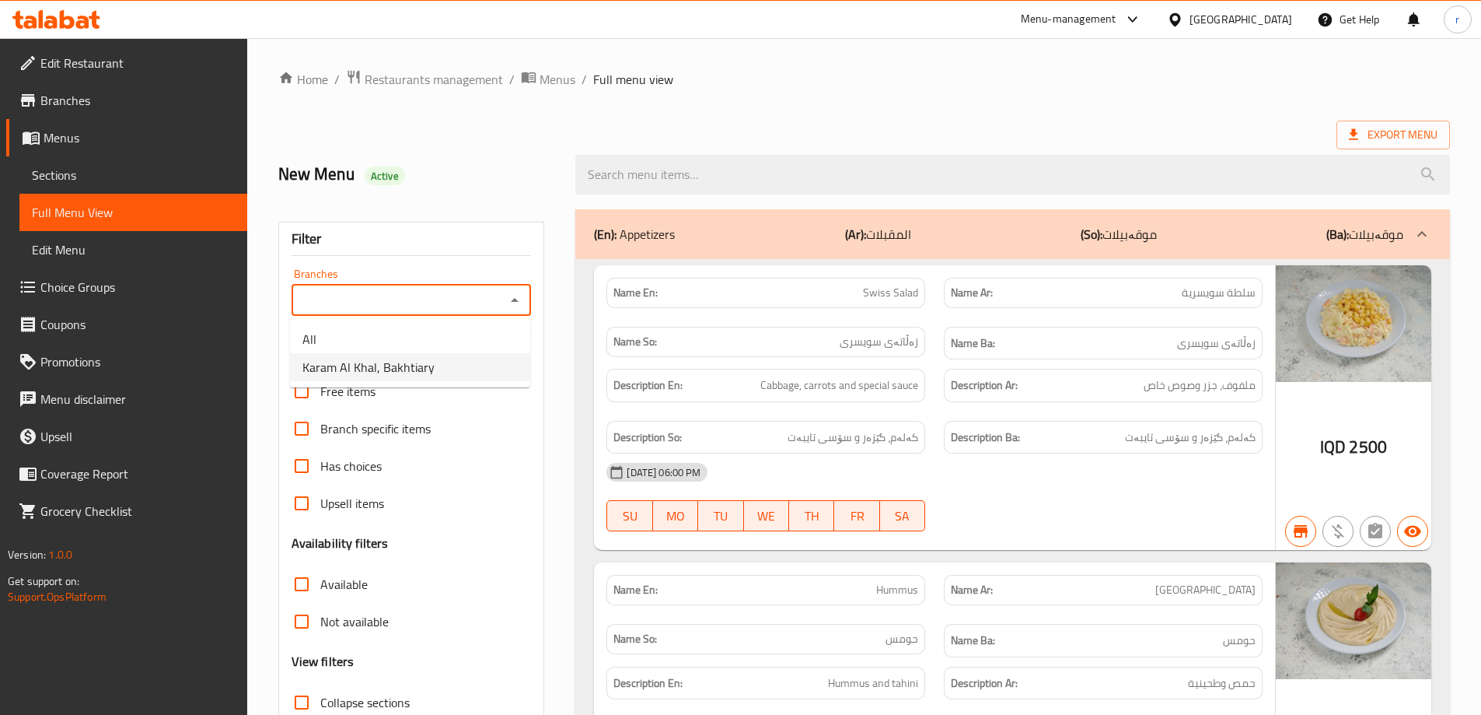
click at [376, 376] on span "Karam Al Khal, Bakhtiary" at bounding box center [368, 367] width 132 height 19
type input "Karam Al Khal, Bakhtiary"
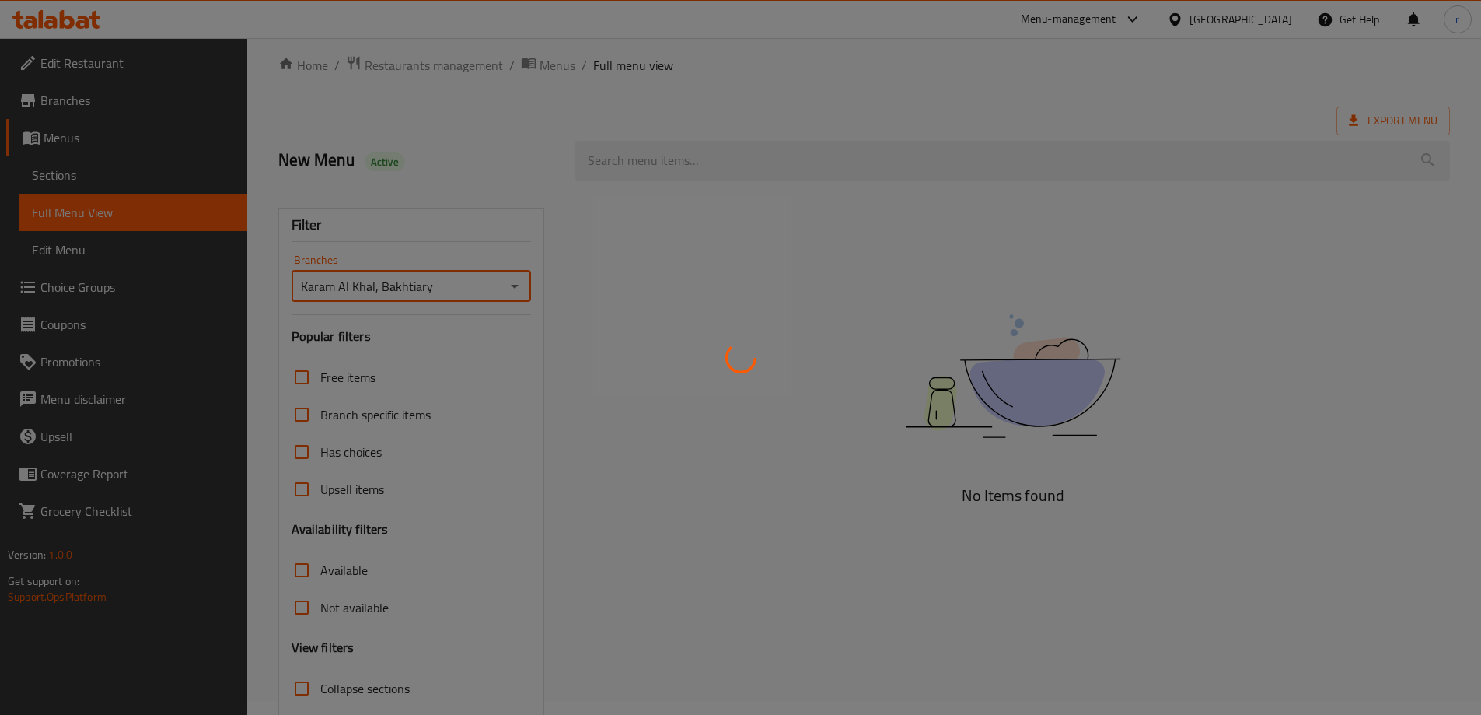
scroll to position [113, 0]
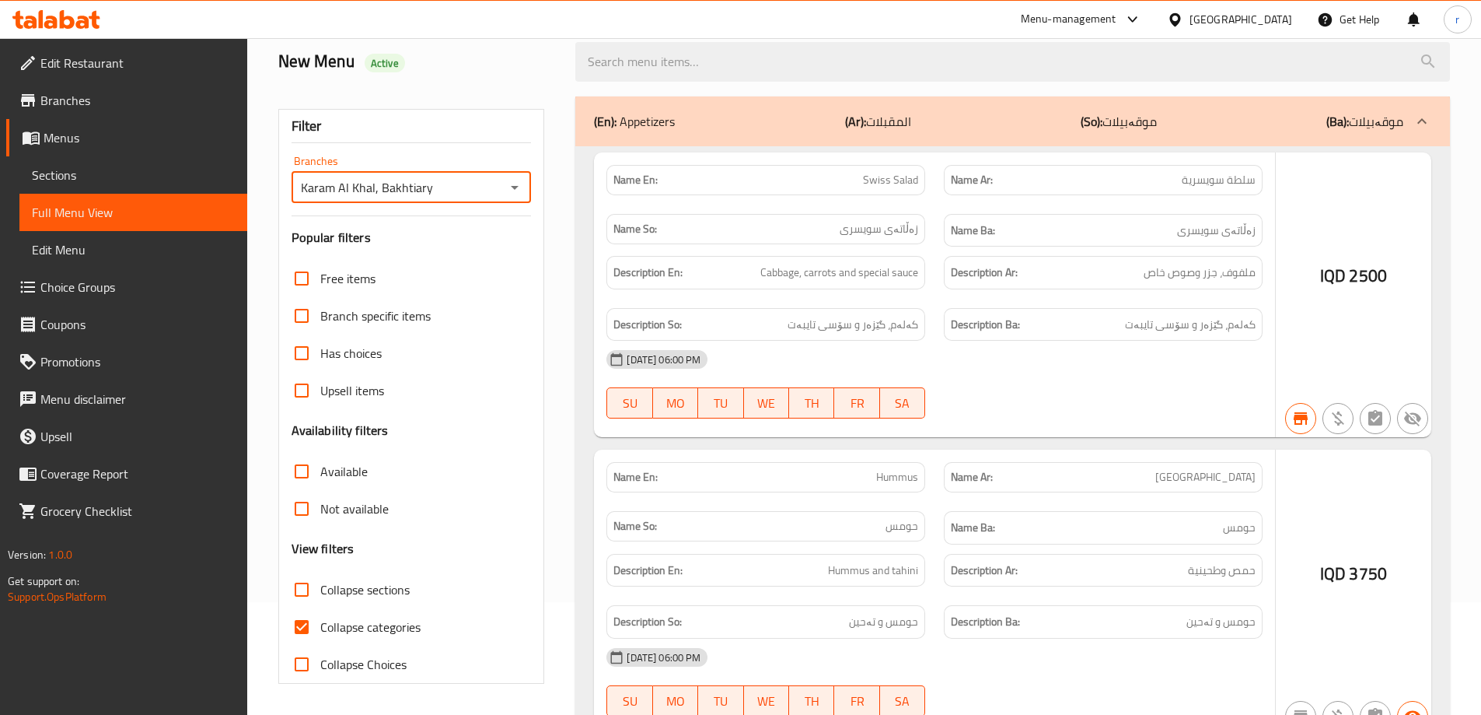
click at [349, 627] on div at bounding box center [740, 357] width 1481 height 715
click at [350, 627] on div at bounding box center [740, 357] width 1481 height 715
click at [351, 596] on div at bounding box center [740, 357] width 1481 height 715
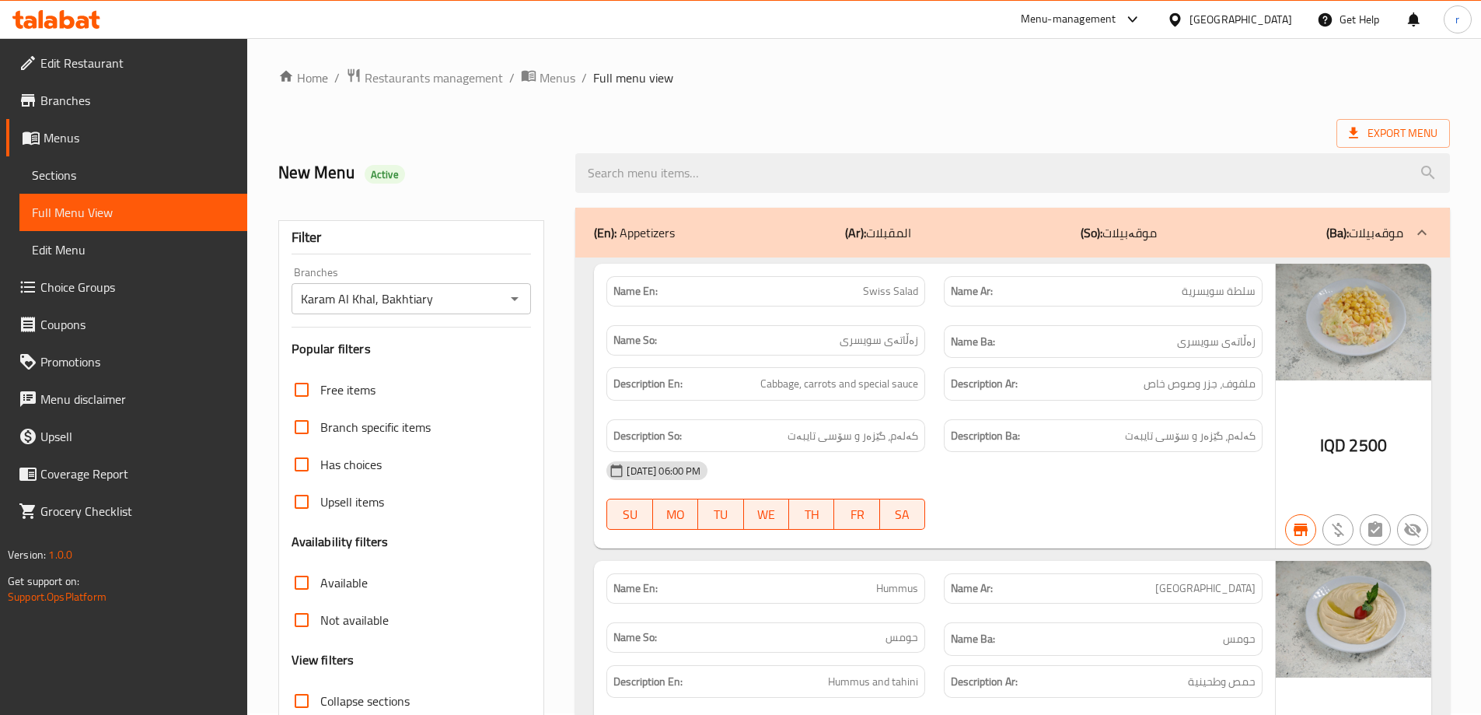
scroll to position [0, 0]
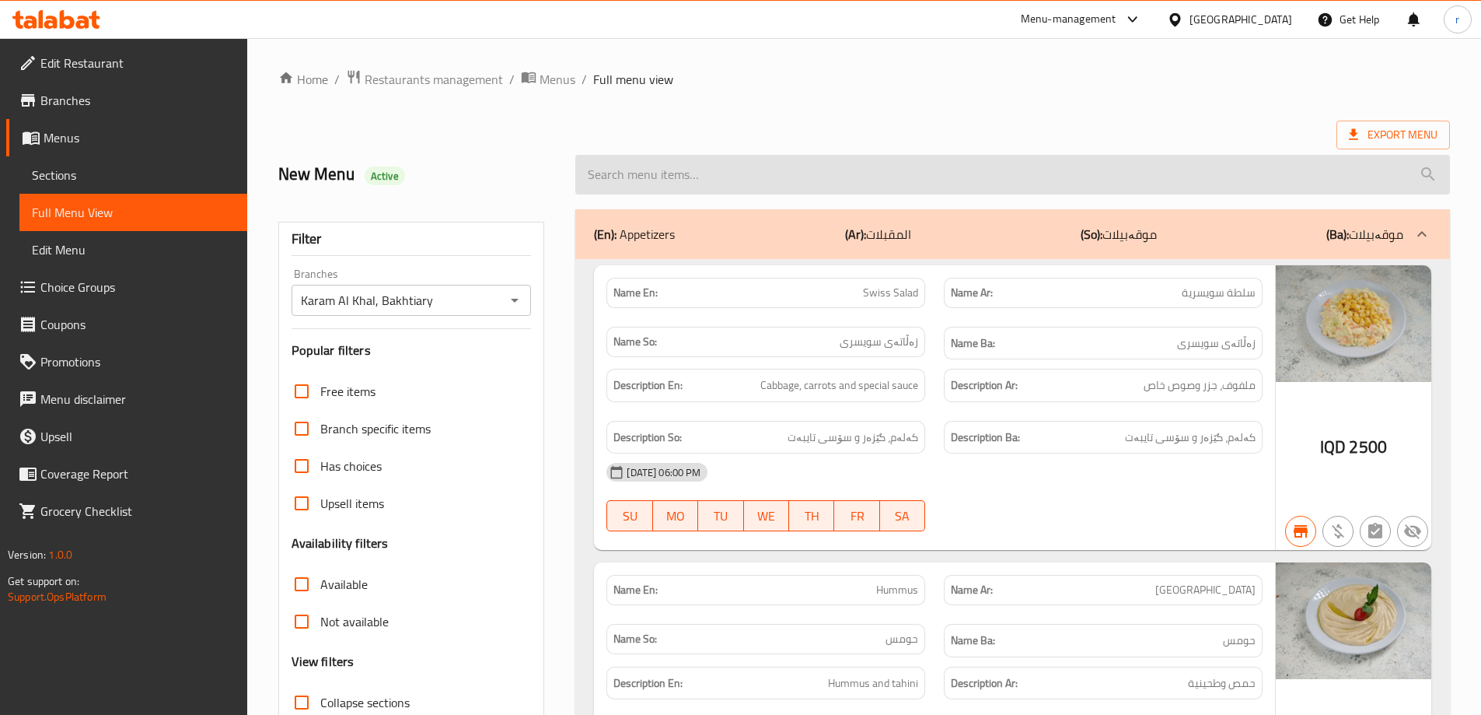
click at [636, 170] on input "search" at bounding box center [1012, 175] width 875 height 40
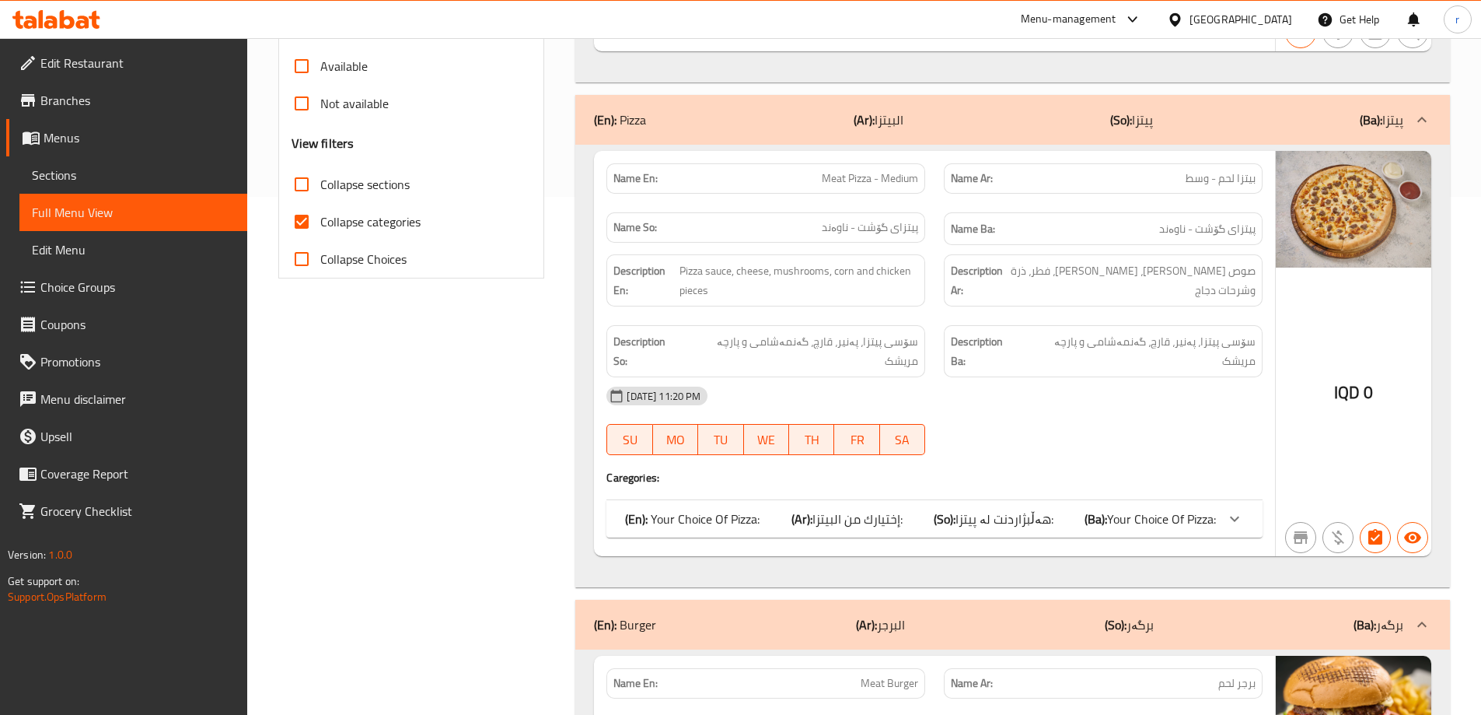
scroll to position [519, 0]
type input "meat"
click at [370, 220] on span "Collapse categories" at bounding box center [370, 220] width 100 height 19
click at [320, 220] on input "Collapse categories" at bounding box center [301, 220] width 37 height 37
checkbox input "false"
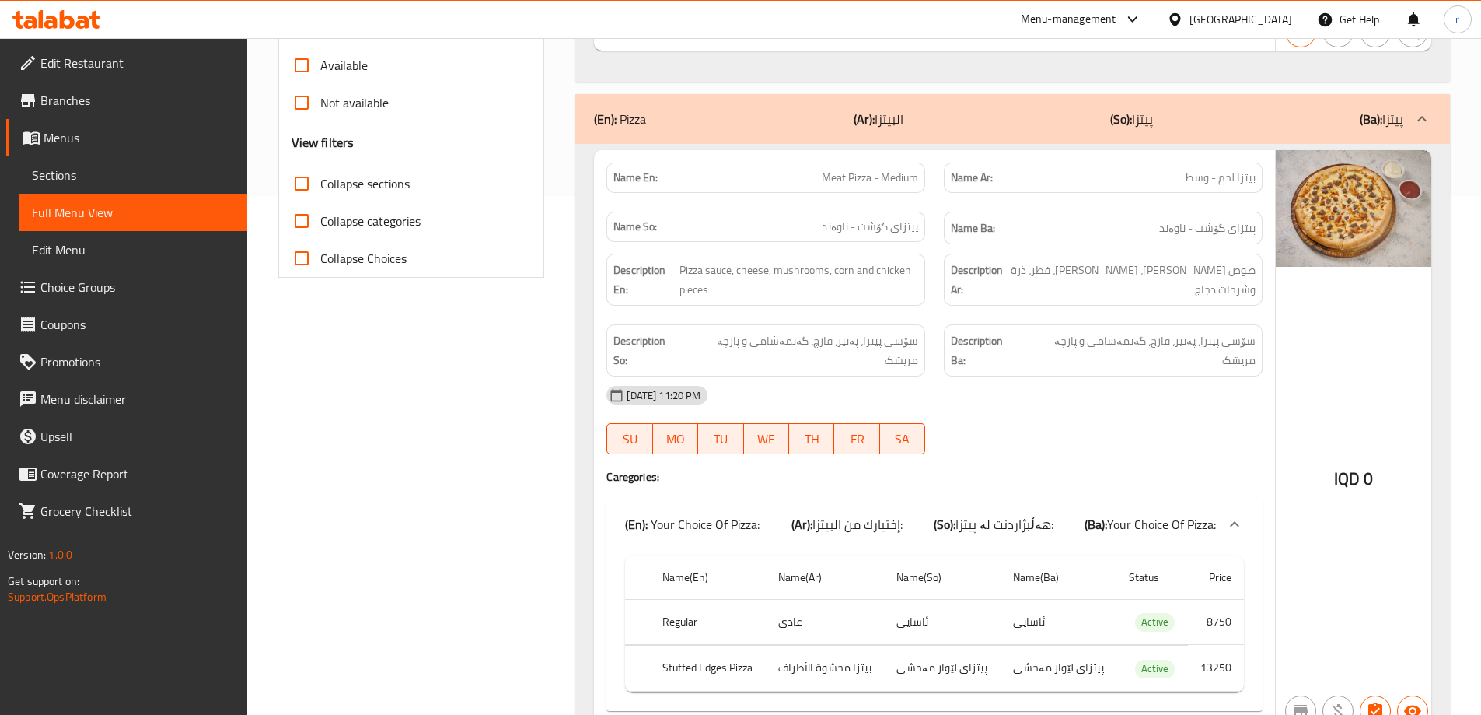
click at [367, 181] on span "Collapse sections" at bounding box center [364, 183] width 89 height 19
click at [320, 181] on input "Collapse sections" at bounding box center [301, 183] width 37 height 37
checkbox input "true"
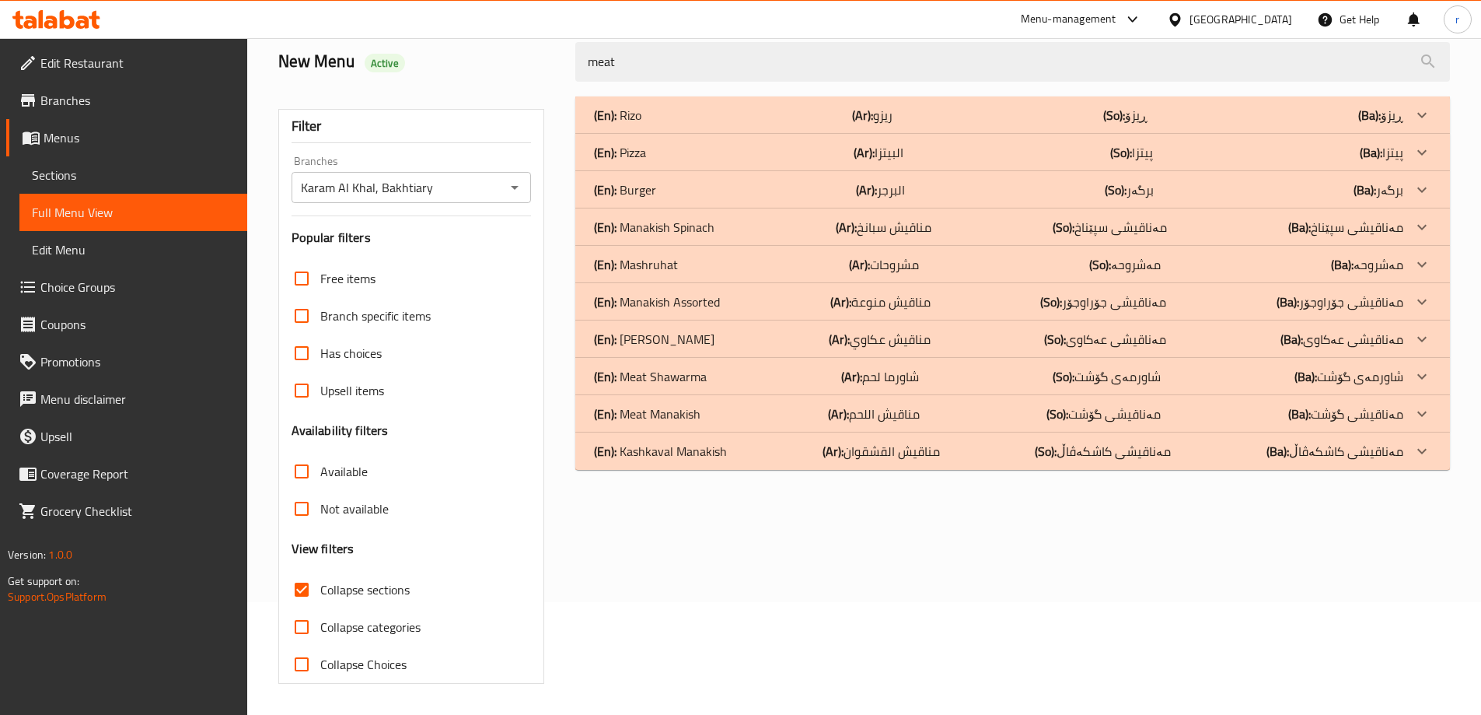
scroll to position [0, 0]
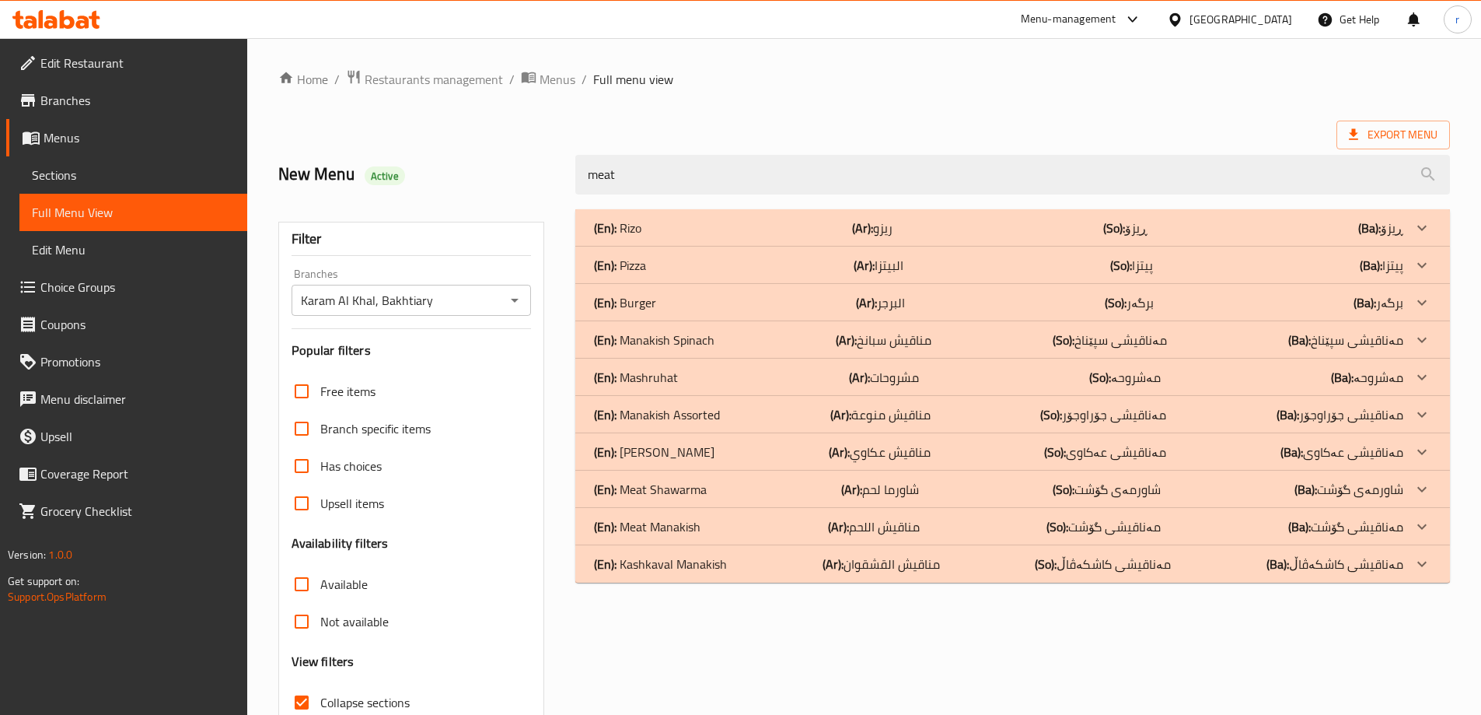
click at [679, 276] on div "(En): Pizza (Ar): البيتزا (So): پیتزا (Ba): پیتزا" at bounding box center [1012, 264] width 875 height 37
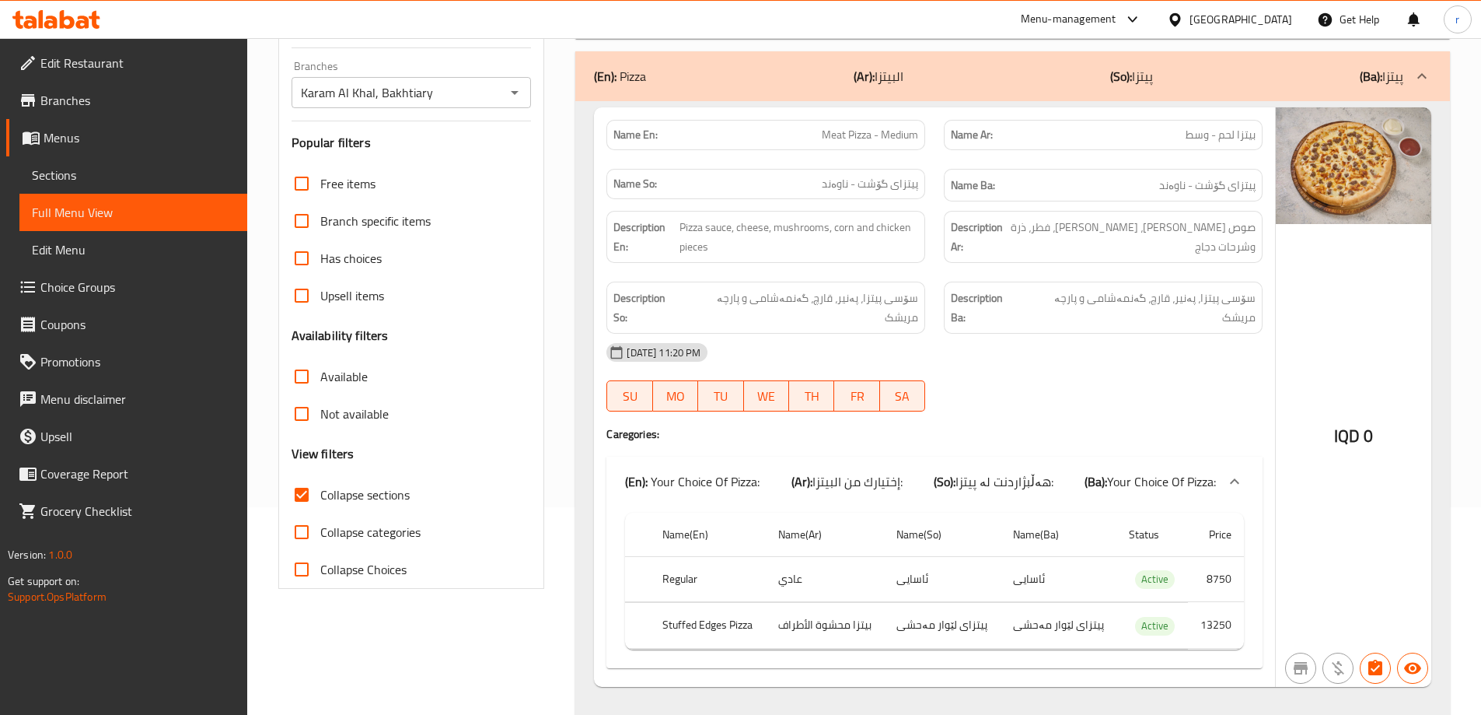
scroll to position [103, 0]
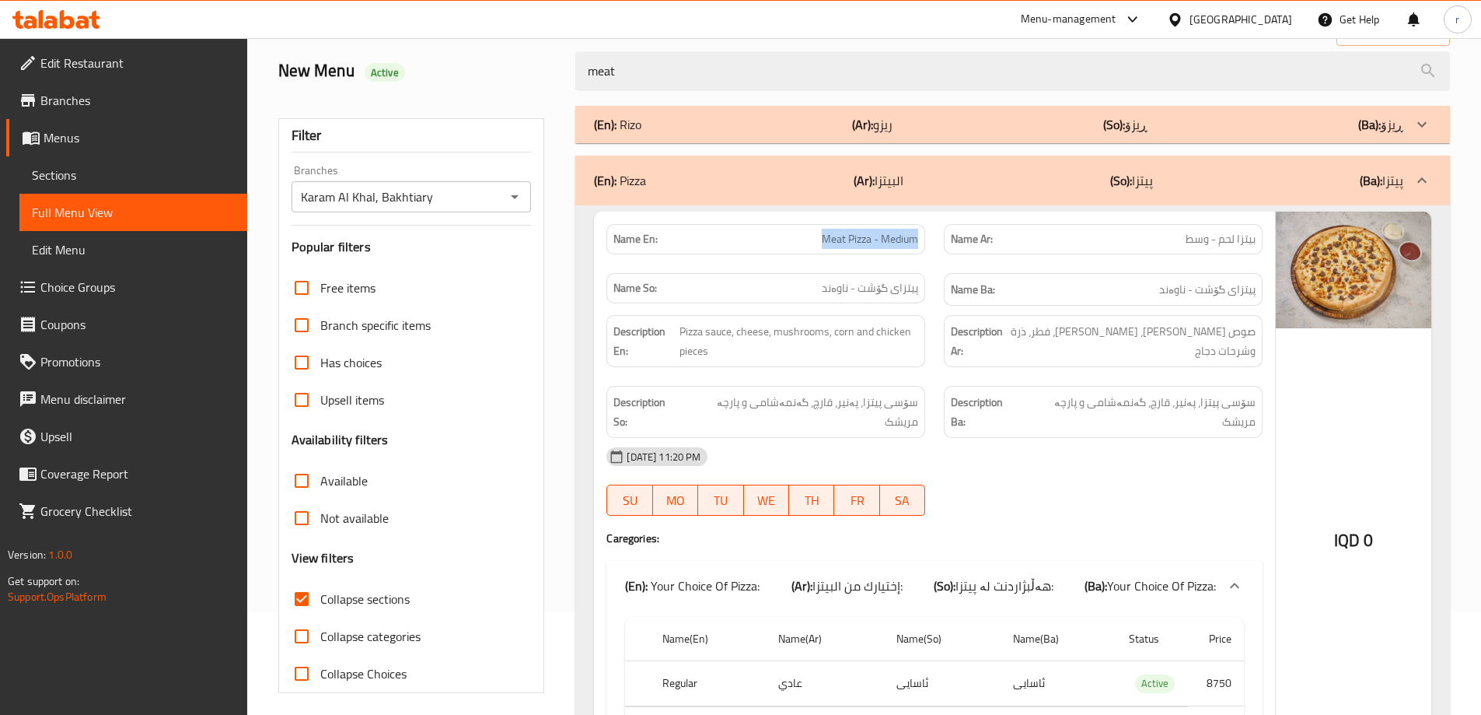
drag, startPoint x: 817, startPoint y: 243, endPoint x: 915, endPoint y: 253, distance: 98.5
click at [915, 253] on div "Name En: Meat Pizza - Medium" at bounding box center [765, 239] width 319 height 30
copy span "Meat Pizza - Medium"
drag, startPoint x: 690, startPoint y: 72, endPoint x: 492, endPoint y: 75, distance: 197.5
click at [492, 75] on div "New Menu Active meat" at bounding box center [864, 71] width 1190 height 69
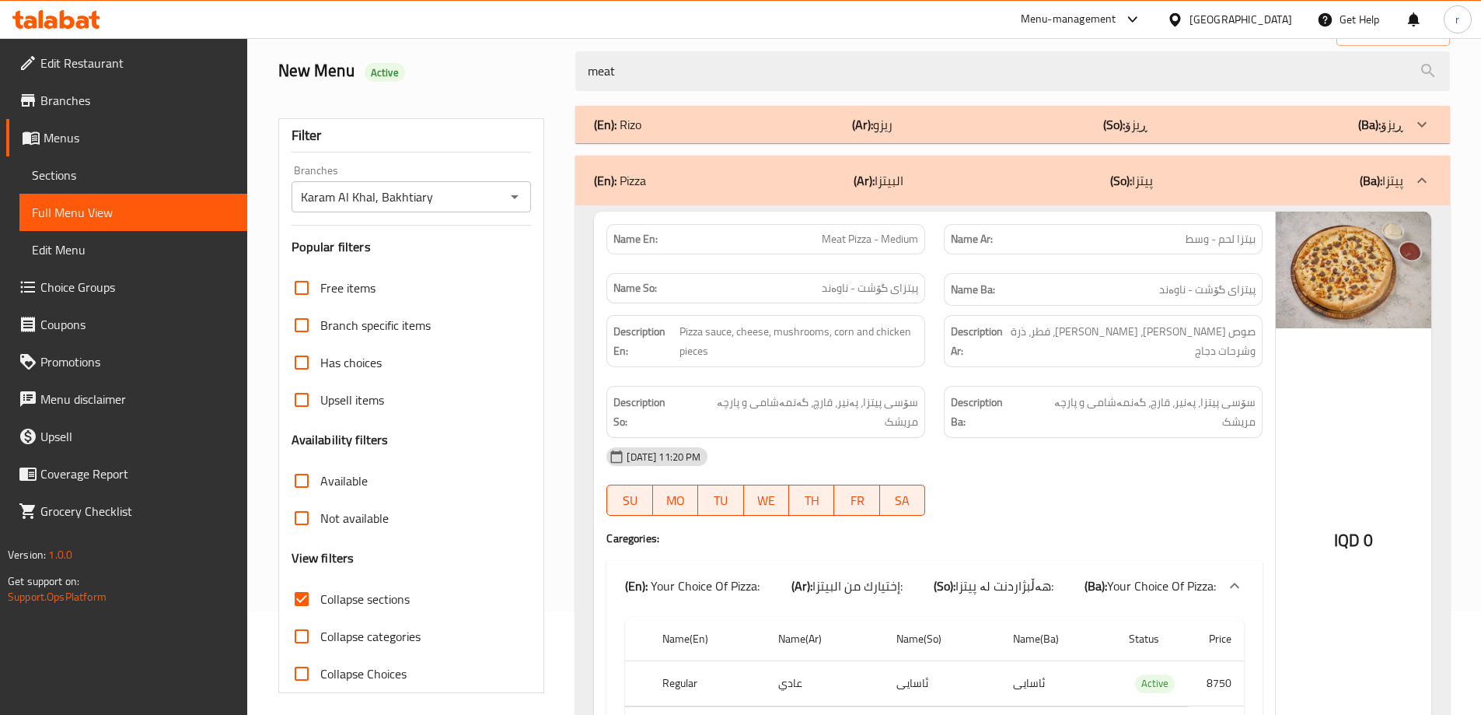
paste input "Meat Pizza - Medium"
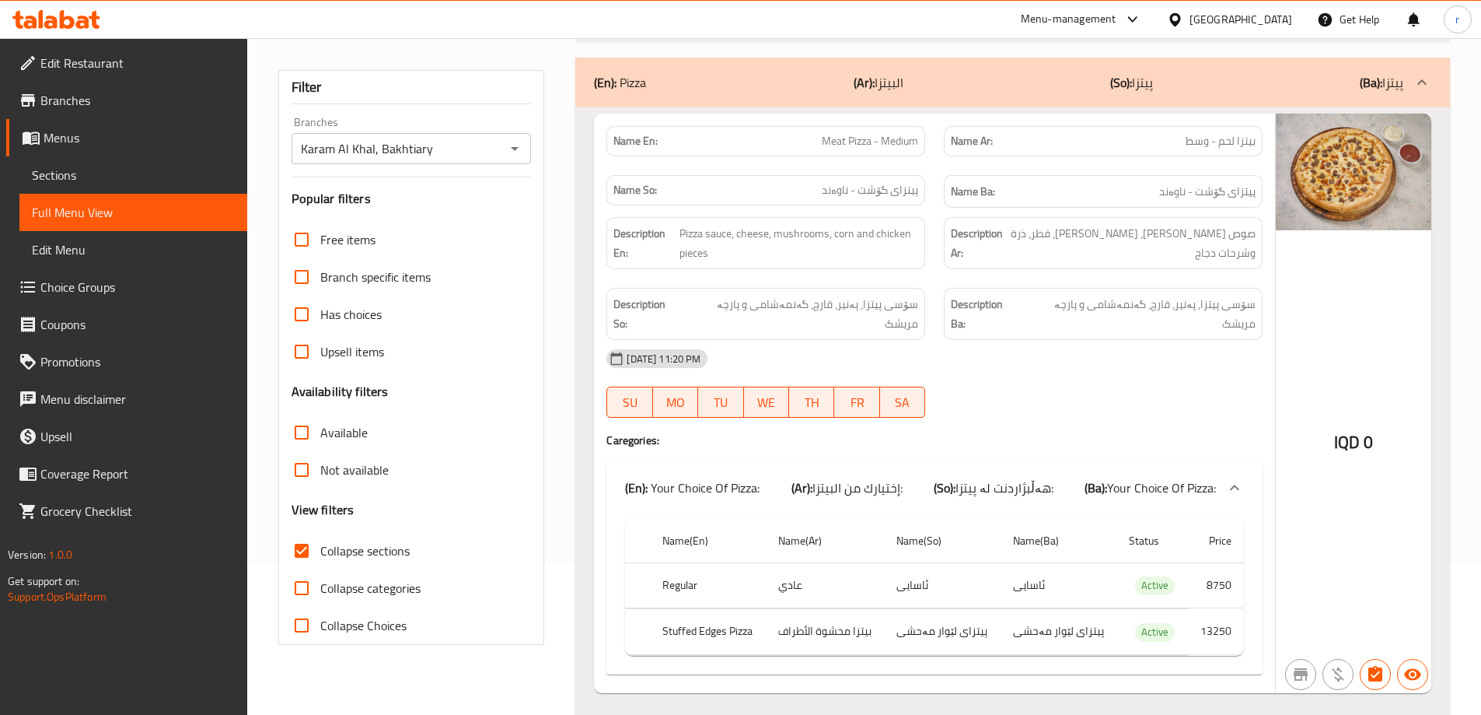
scroll to position [173, 0]
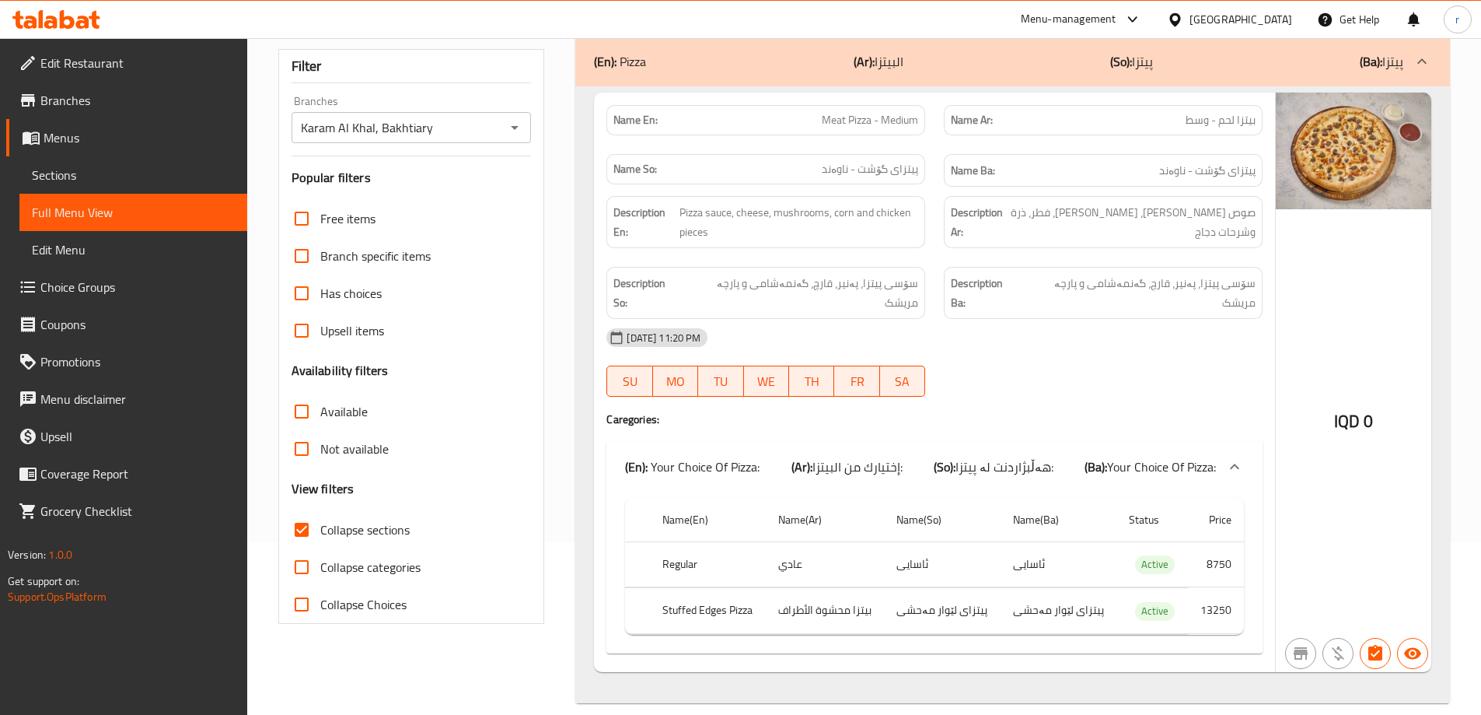
type input "Meat Pizza - Medium"
click at [303, 541] on input "Collapse sections" at bounding box center [301, 529] width 37 height 37
checkbox input "false"
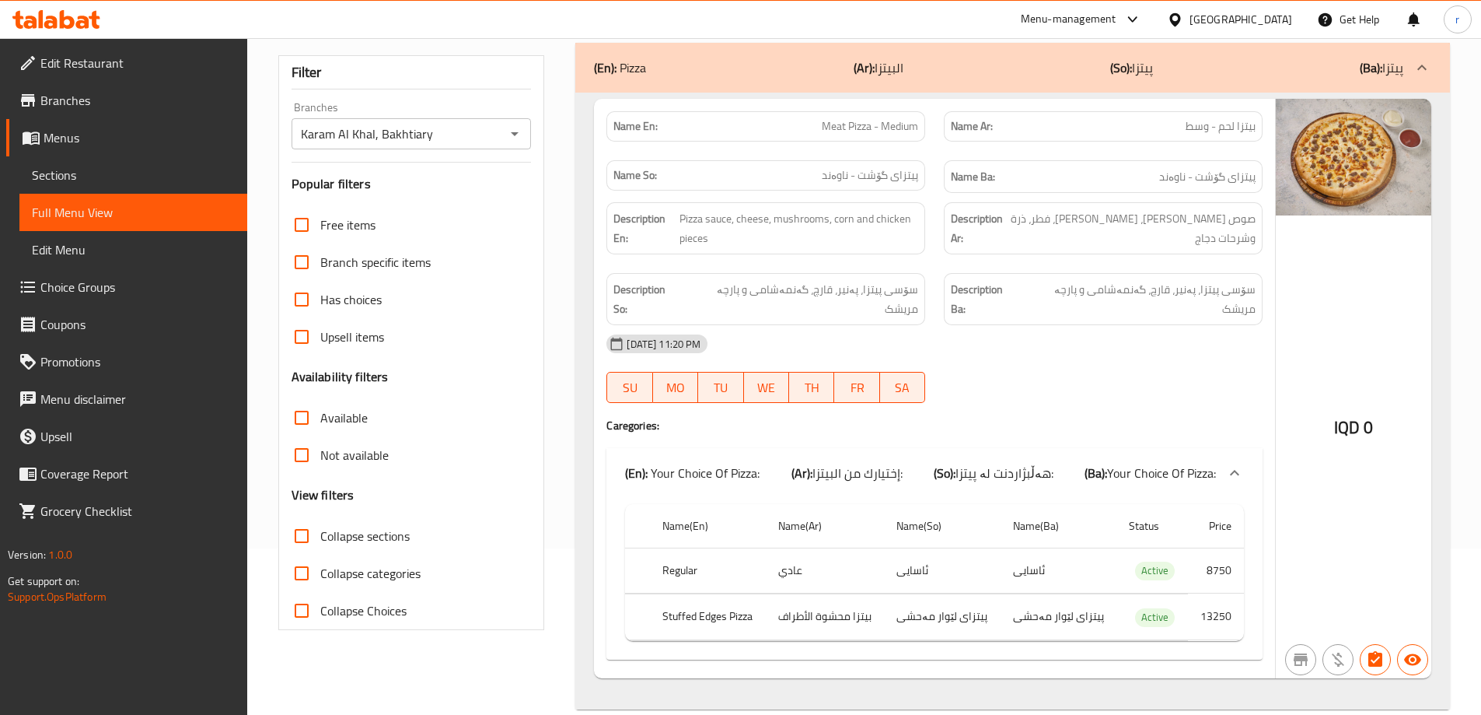
scroll to position [0, 0]
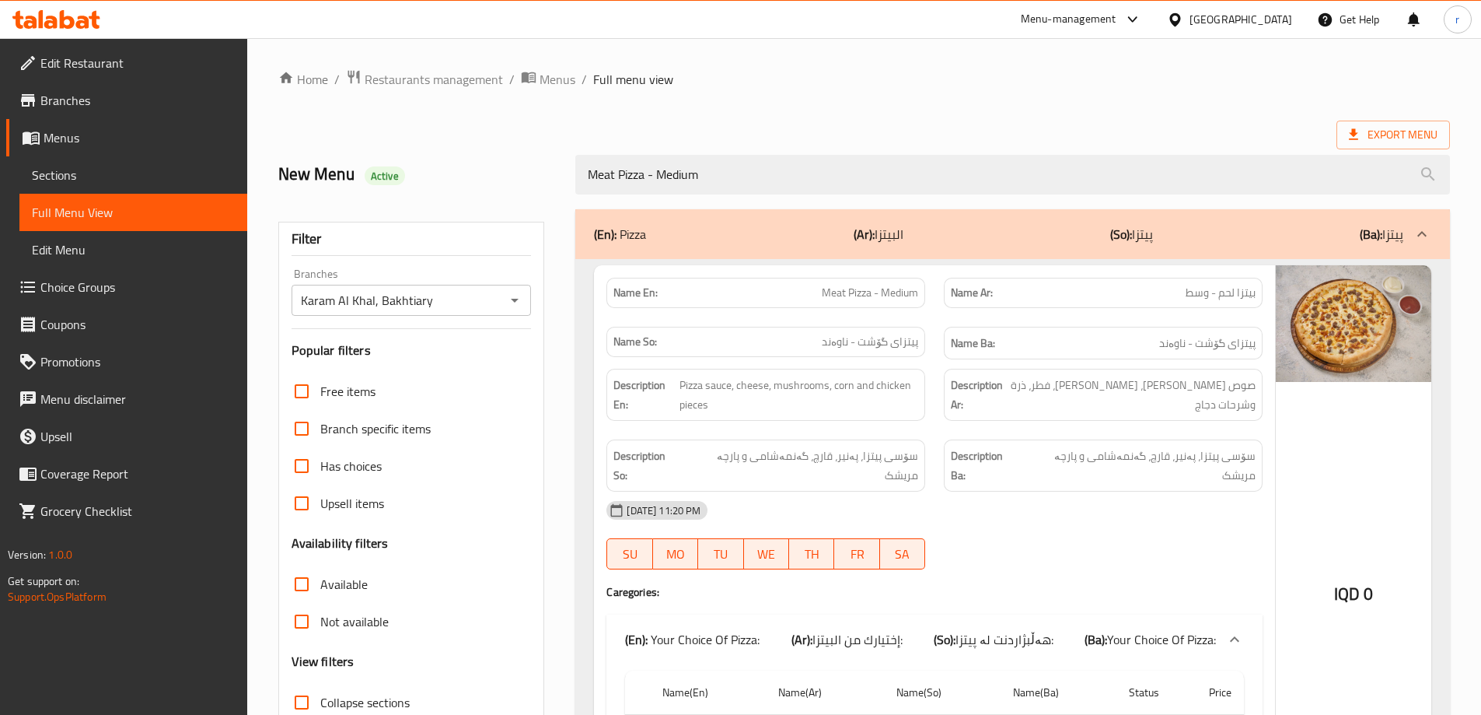
drag, startPoint x: 614, startPoint y: 168, endPoint x: 556, endPoint y: 168, distance: 58.3
click at [556, 168] on div "New Menu Active Meat Pizza - Medium" at bounding box center [864, 174] width 1190 height 69
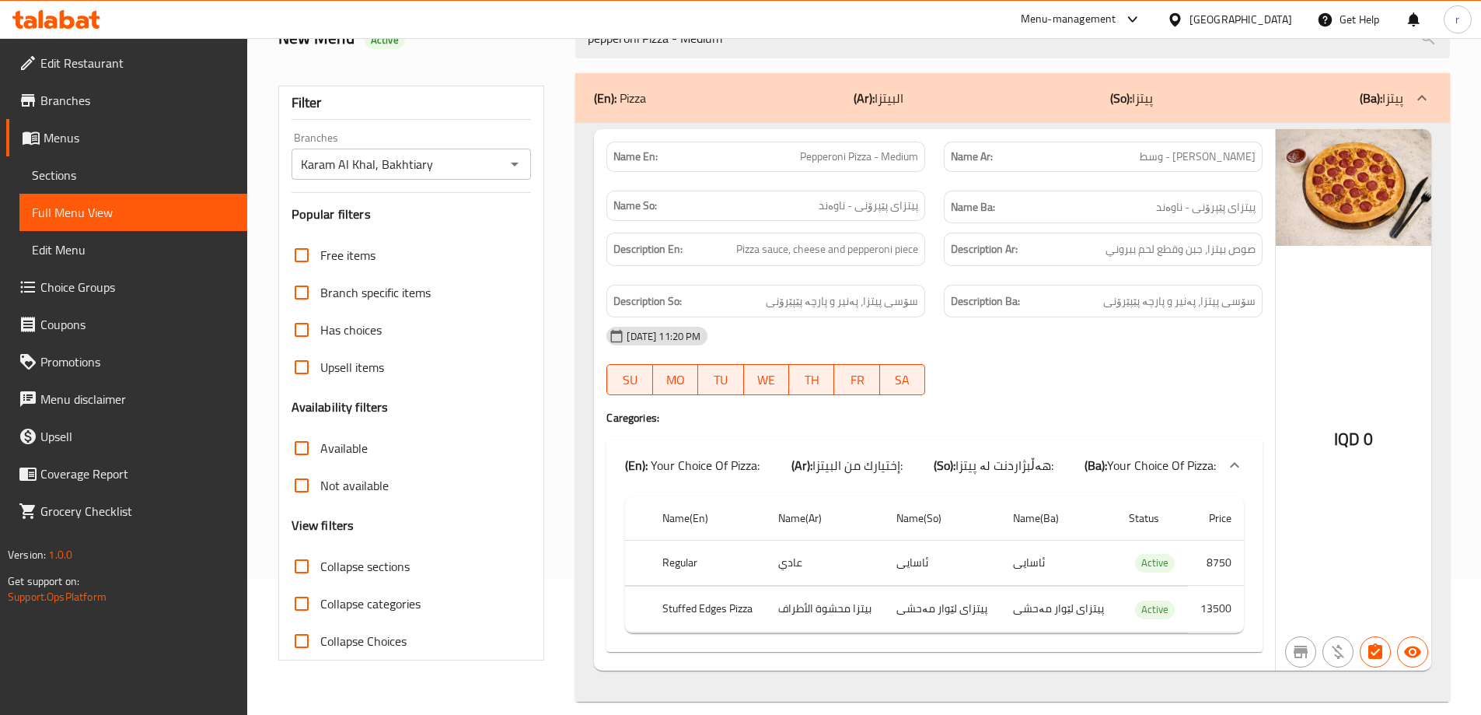
scroll to position [154, 0]
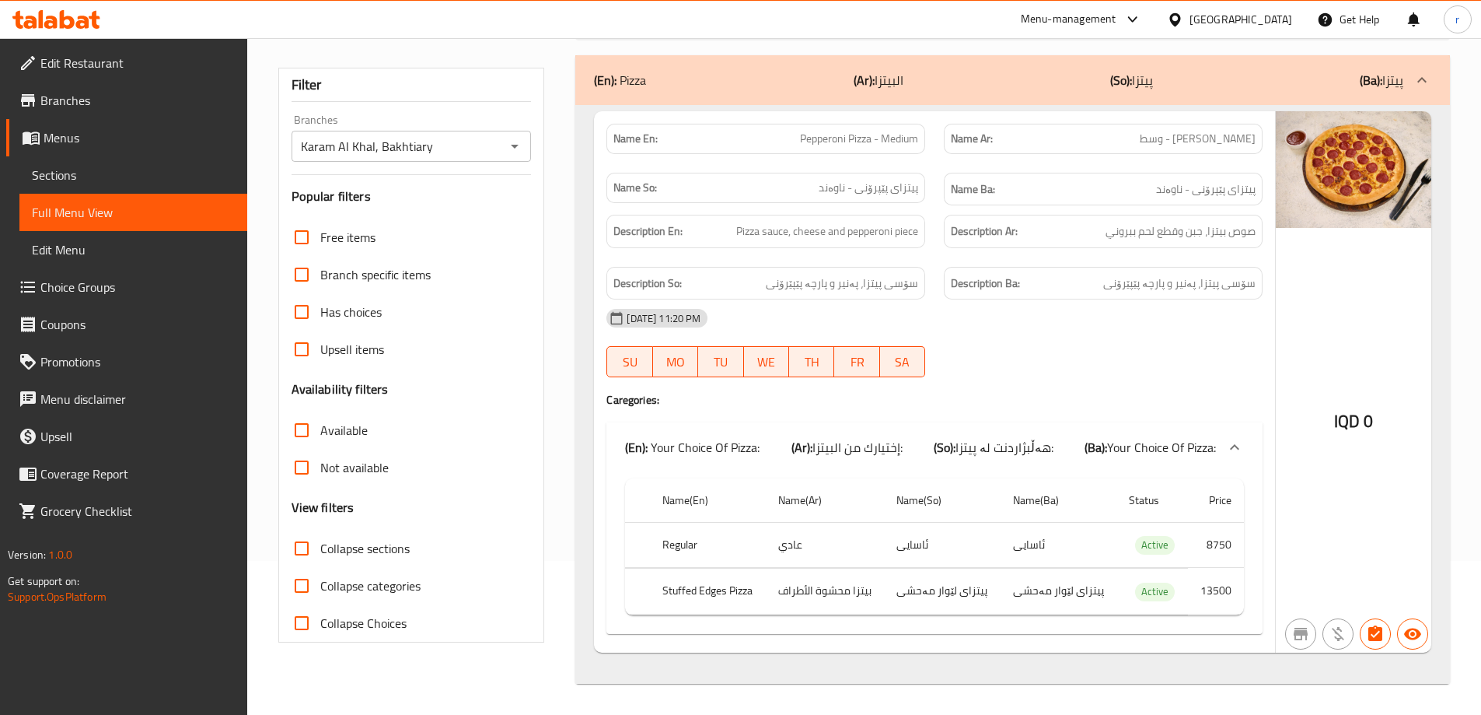
type input "pepperoni Pizza - Medium"
click at [60, 20] on icon at bounding box center [67, 19] width 15 height 19
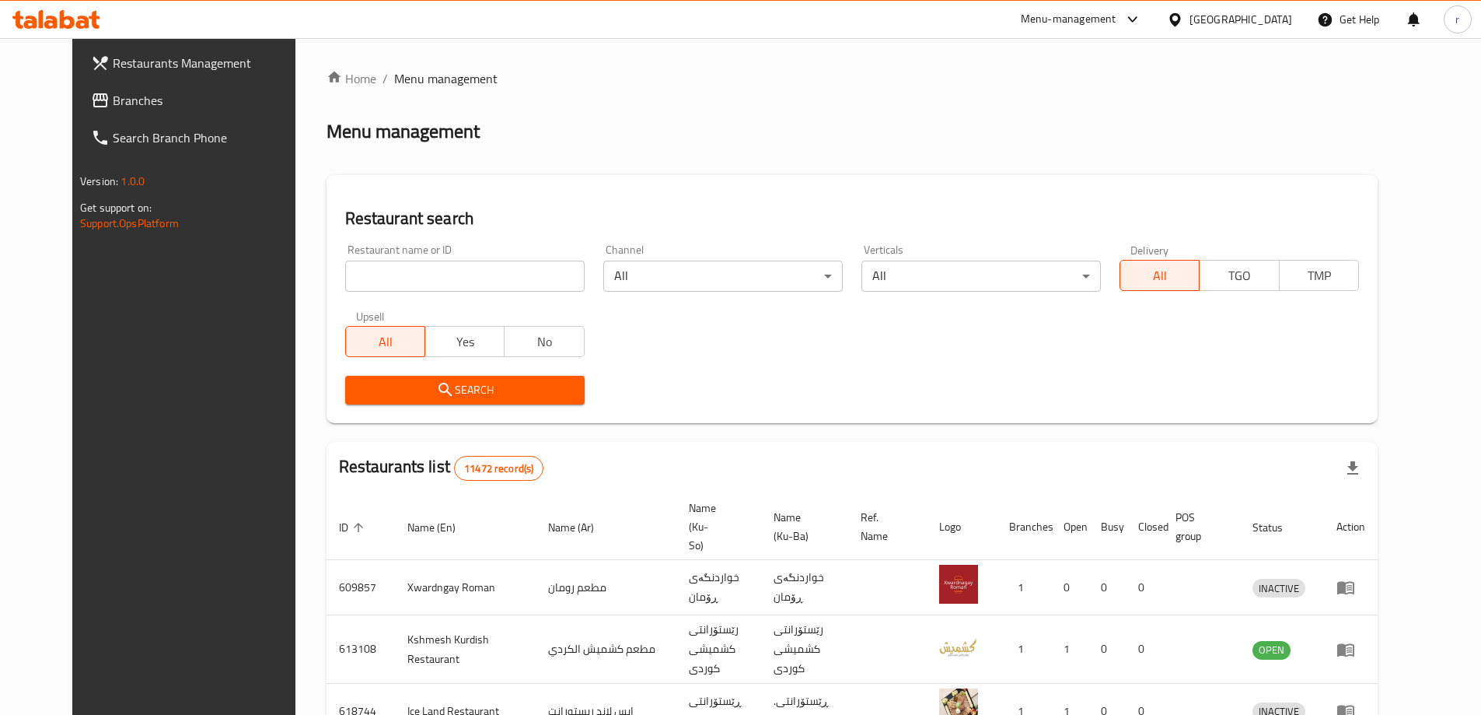
click at [407, 274] on input "search" at bounding box center [464, 275] width 239 height 31
paste input "689551"
type input "689551"
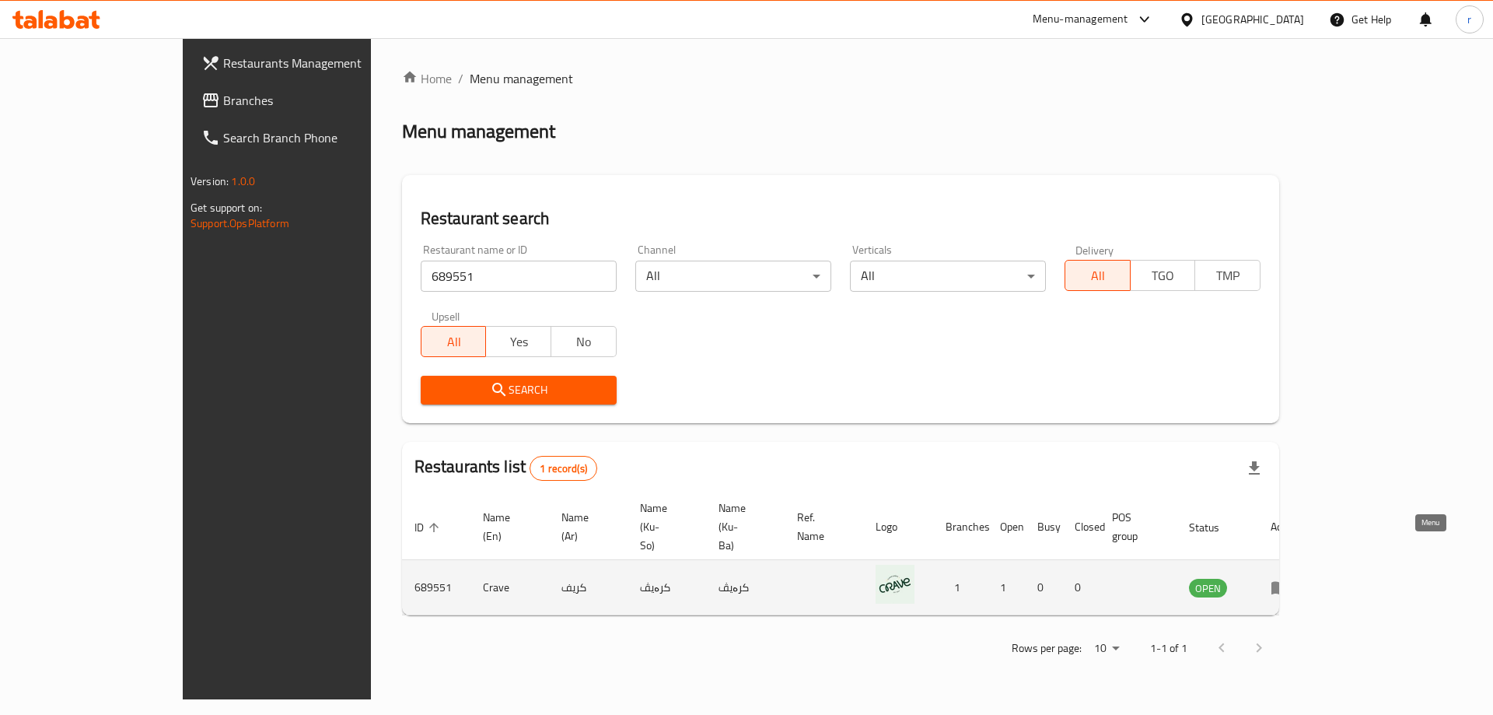
click at [1288, 582] on icon "enhanced table" at bounding box center [1279, 588] width 17 height 13
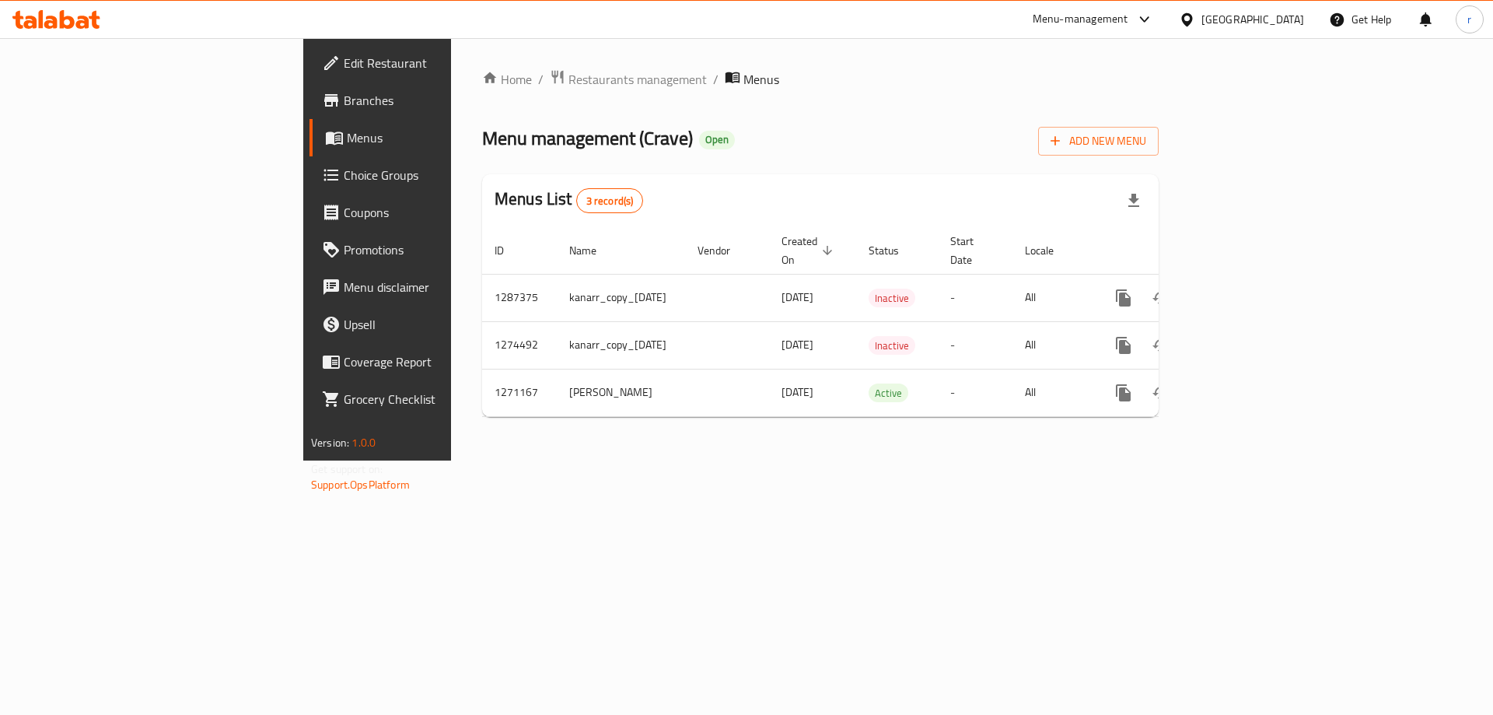
click at [309, 90] on link "Branches" at bounding box center [430, 100] width 243 height 37
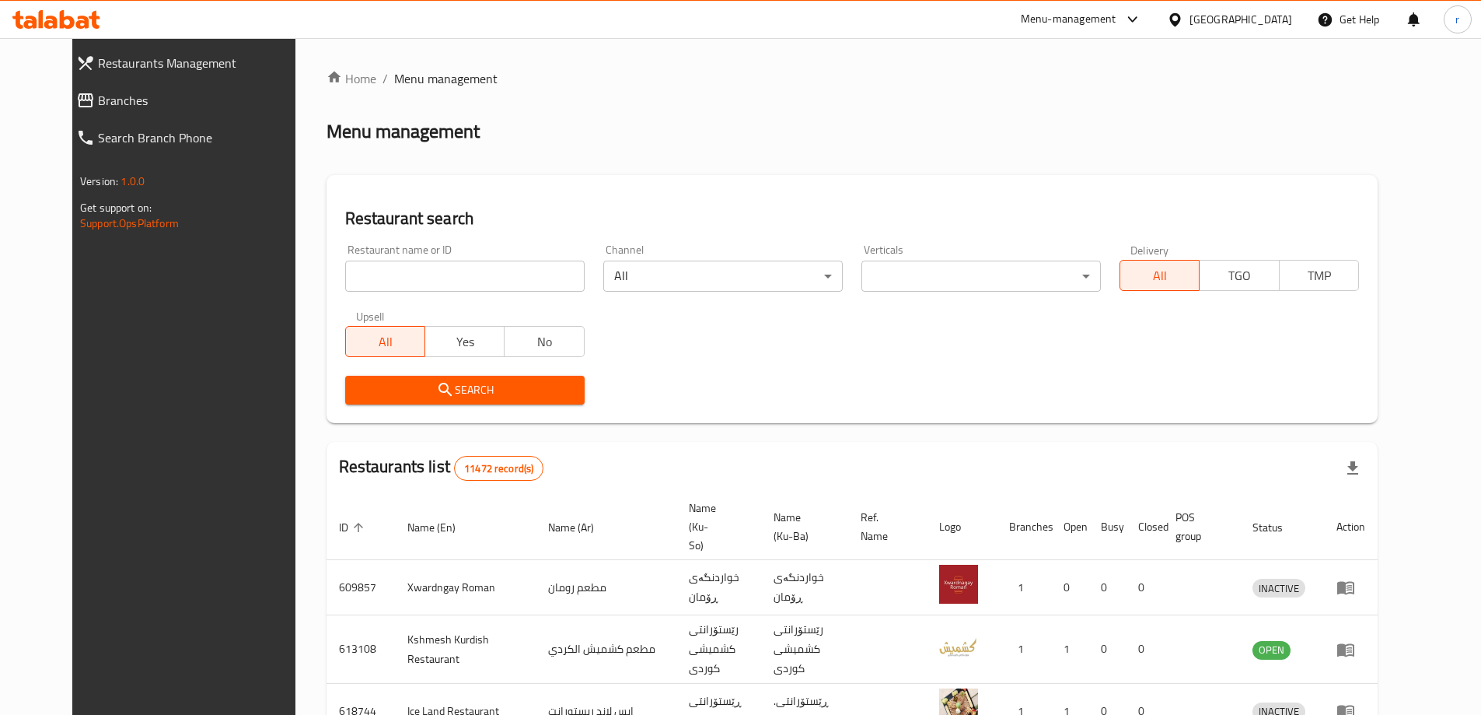
click at [352, 270] on input "search" at bounding box center [464, 275] width 239 height 31
paste input "street food"
type input "street food"
click at [395, 383] on span "Search" at bounding box center [465, 389] width 215 height 19
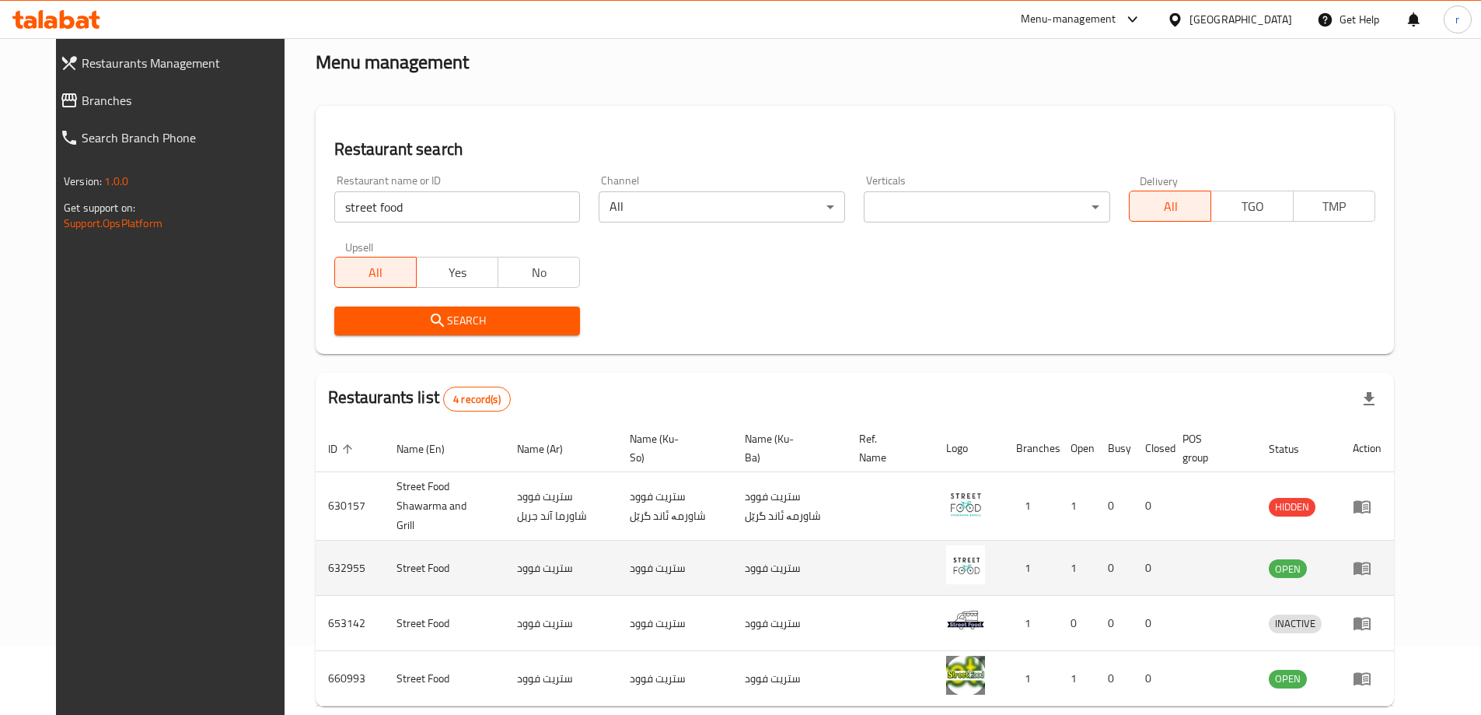
scroll to position [103, 0]
